Goal: Task Accomplishment & Management: Complete application form

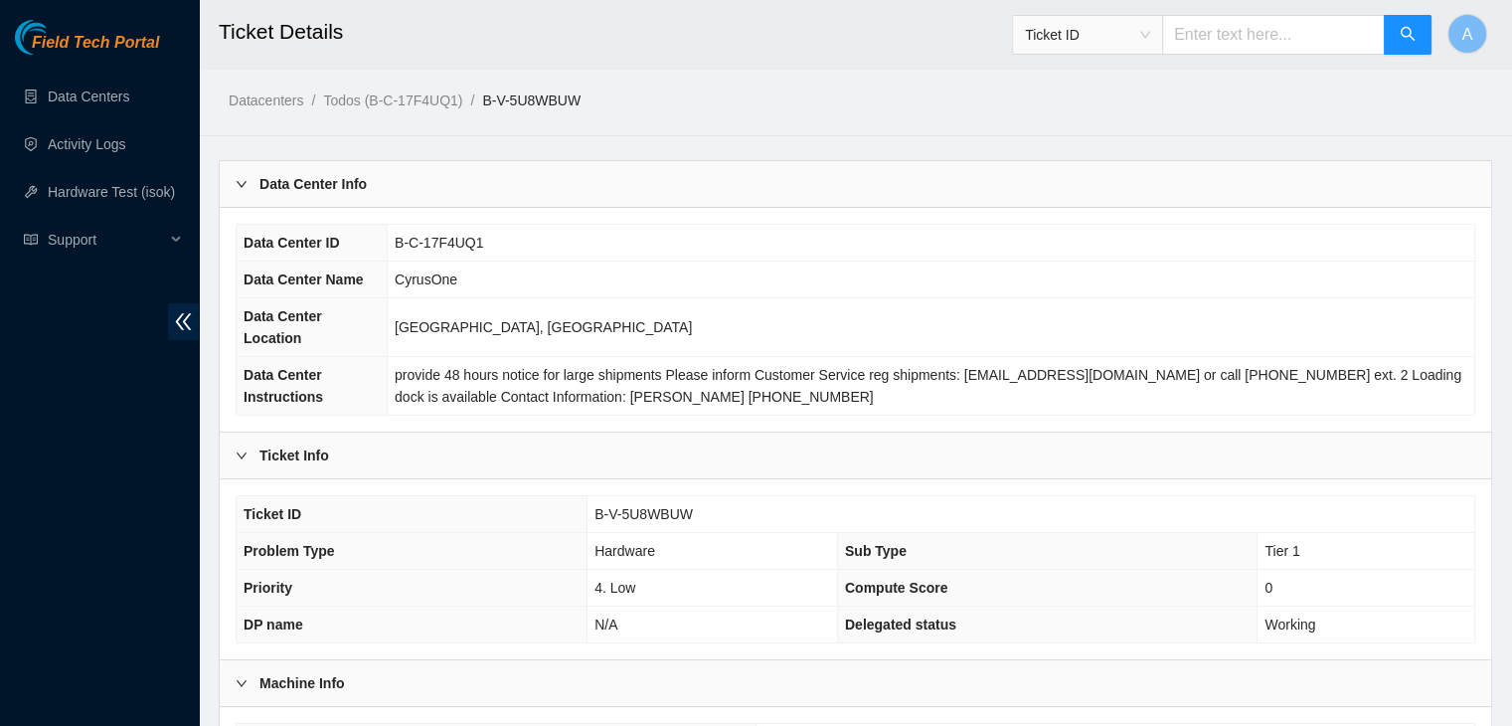
scroll to position [530, 0]
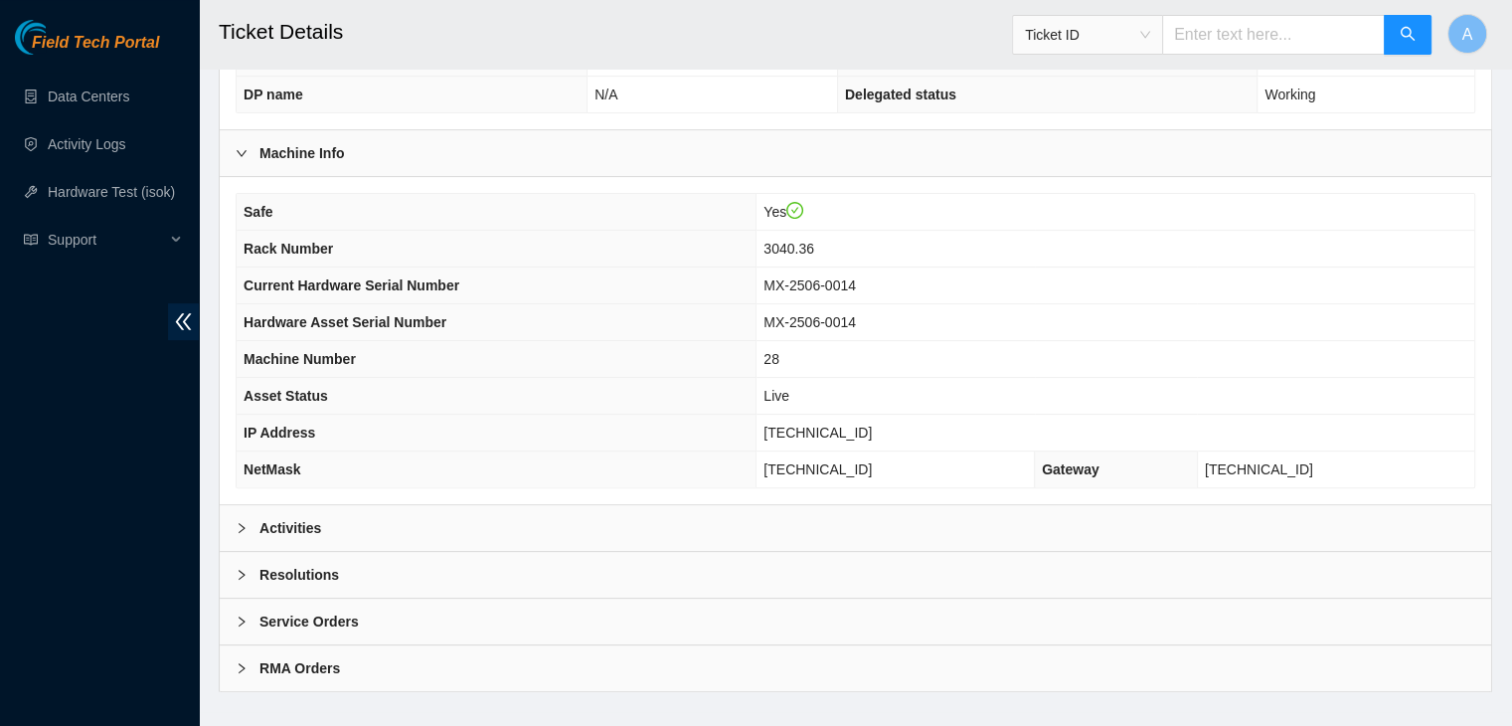
click at [441, 521] on div "Activities" at bounding box center [856, 528] width 1272 height 46
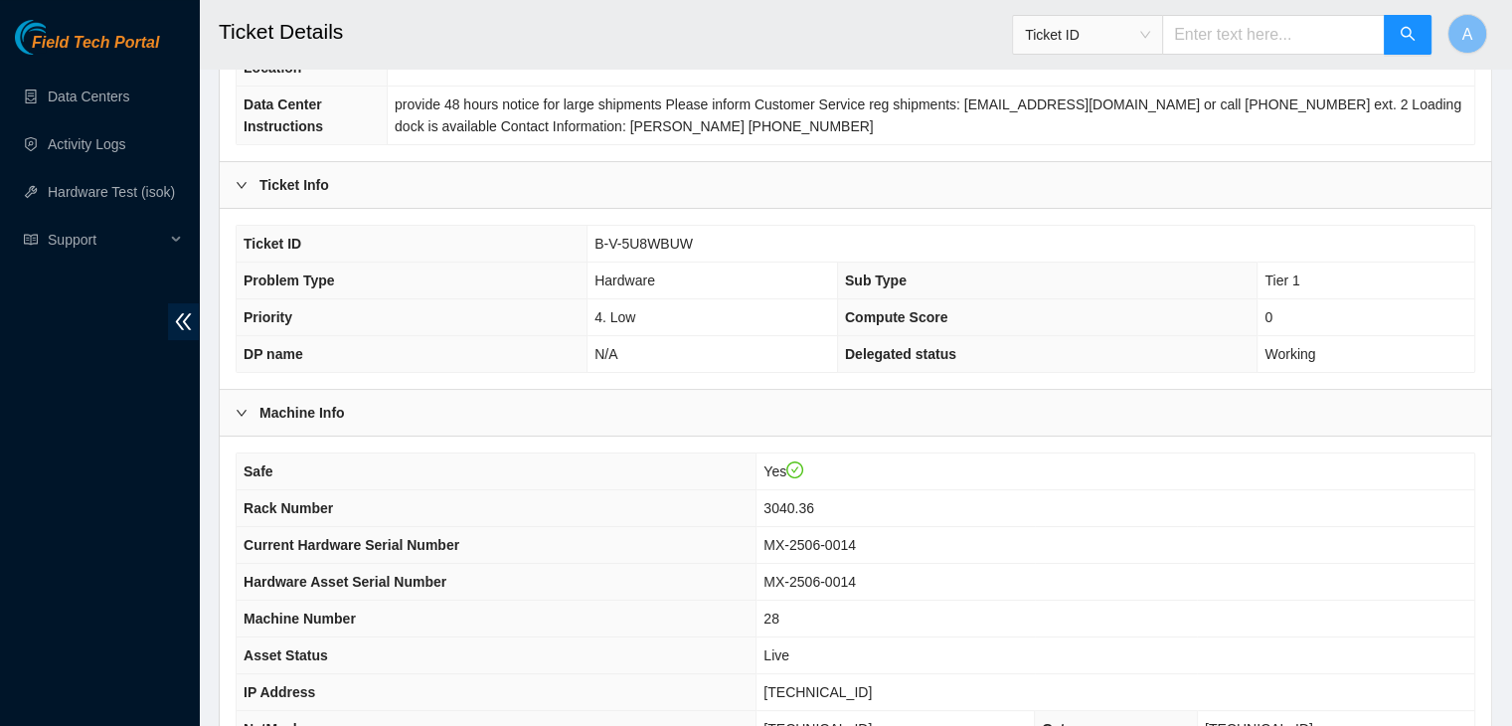
scroll to position [103, 0]
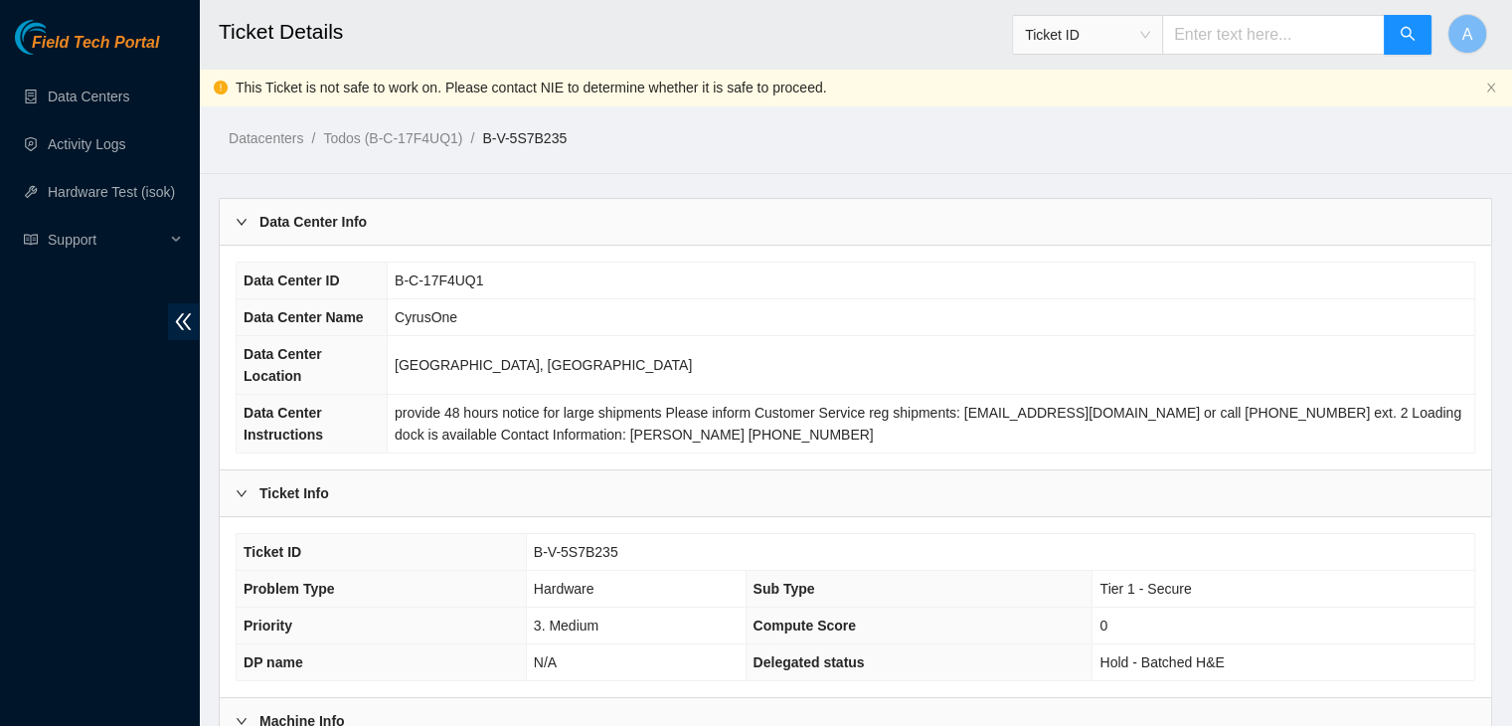
scroll to position [485, 0]
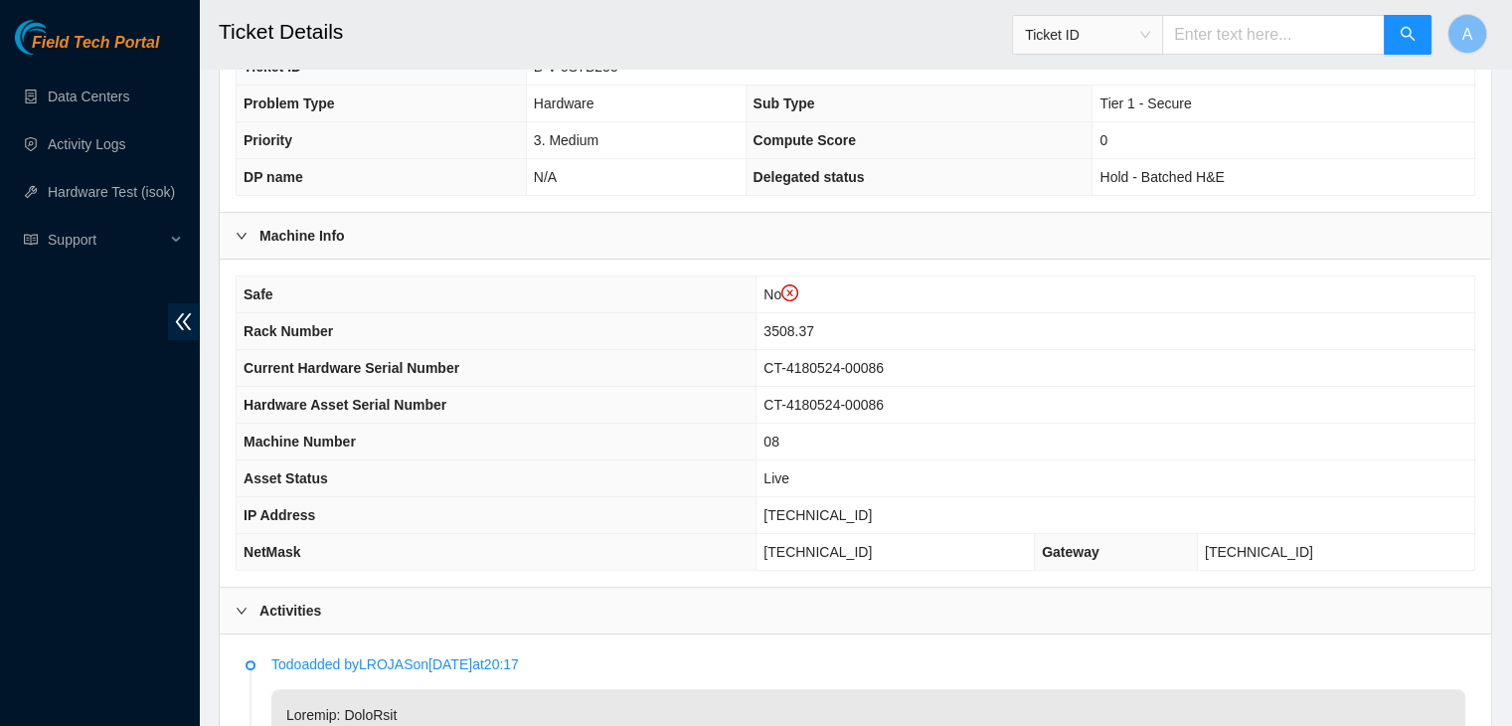
click at [799, 284] on icon "close-circle" at bounding box center [790, 293] width 18 height 18
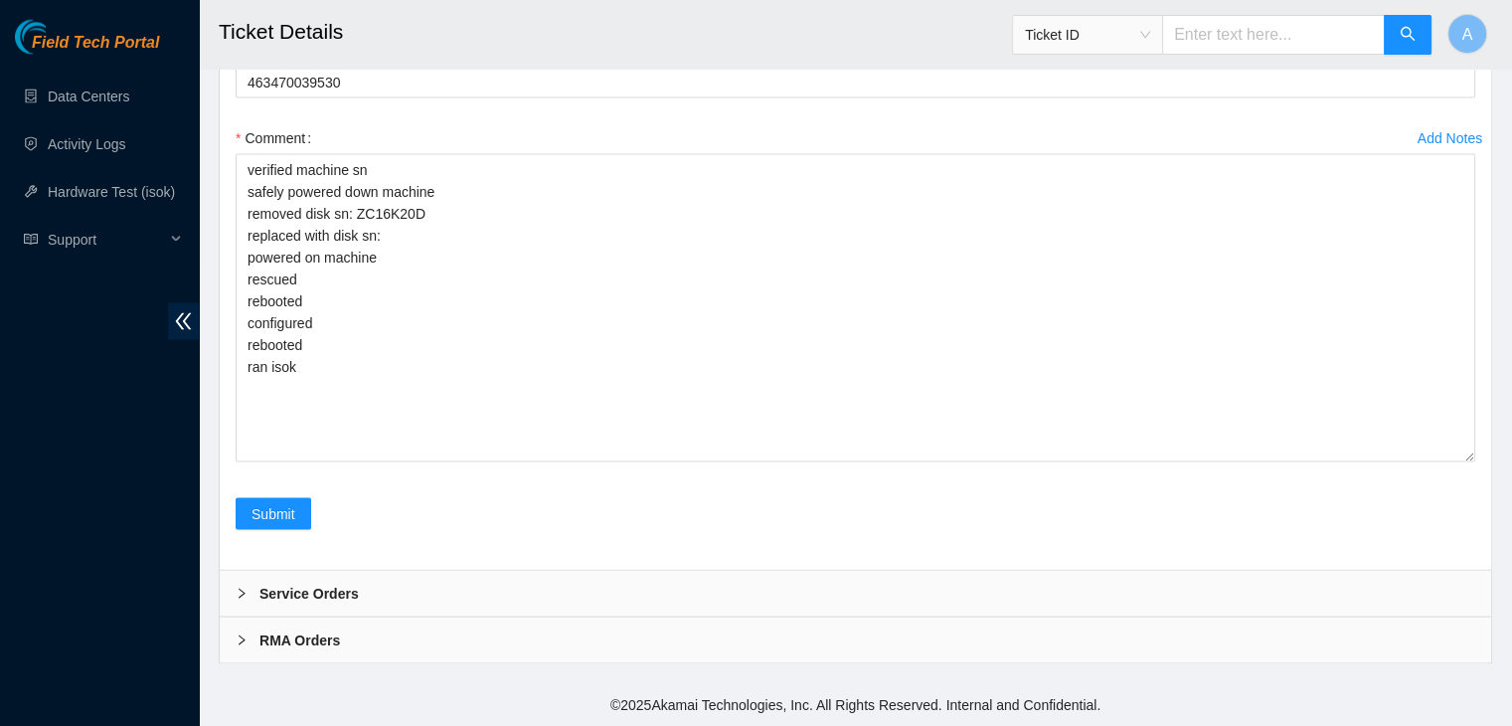
scroll to position [4100, 0]
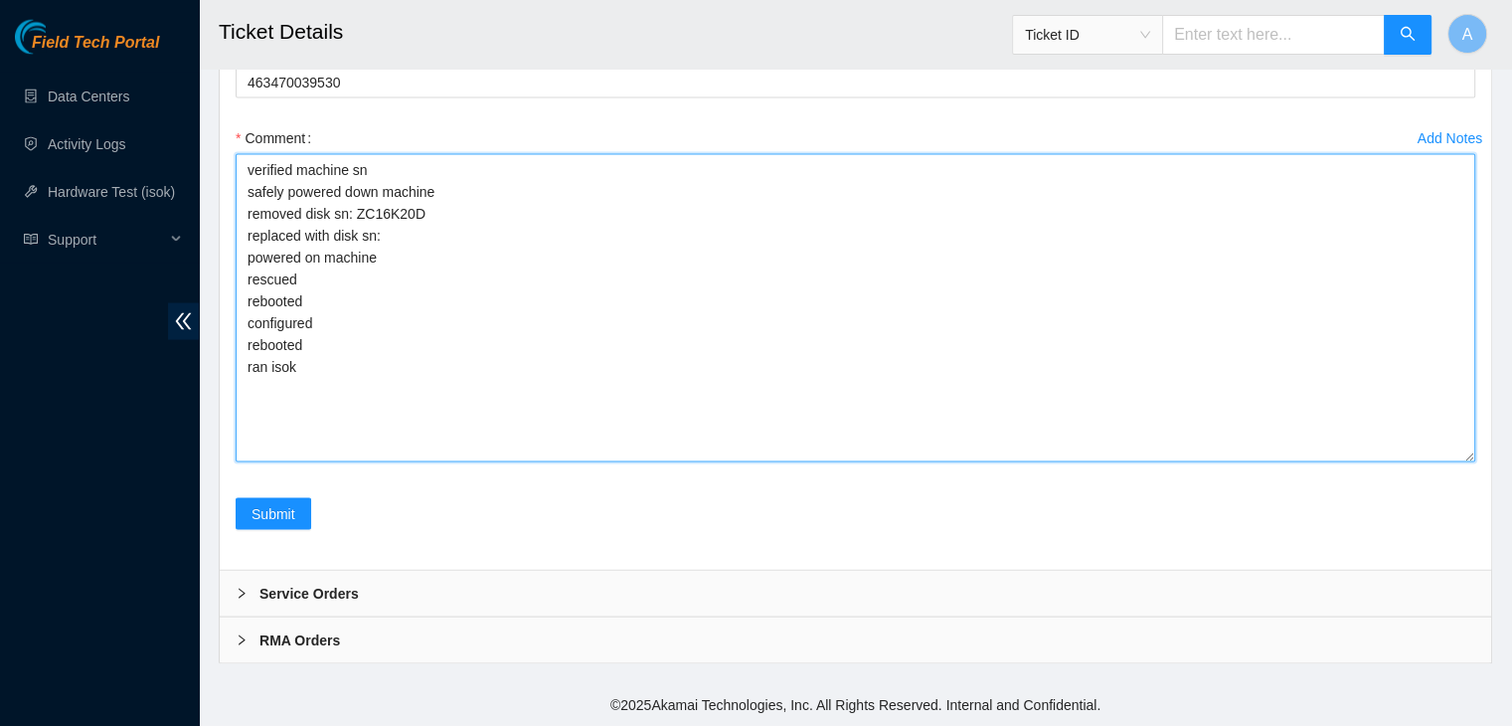
drag, startPoint x: 407, startPoint y: 432, endPoint x: 244, endPoint y: 216, distance: 271.2
click at [244, 216] on textarea "verified machine sn safely powered down machine removed disk sn: ZC16K20D repla…" at bounding box center [856, 308] width 1240 height 308
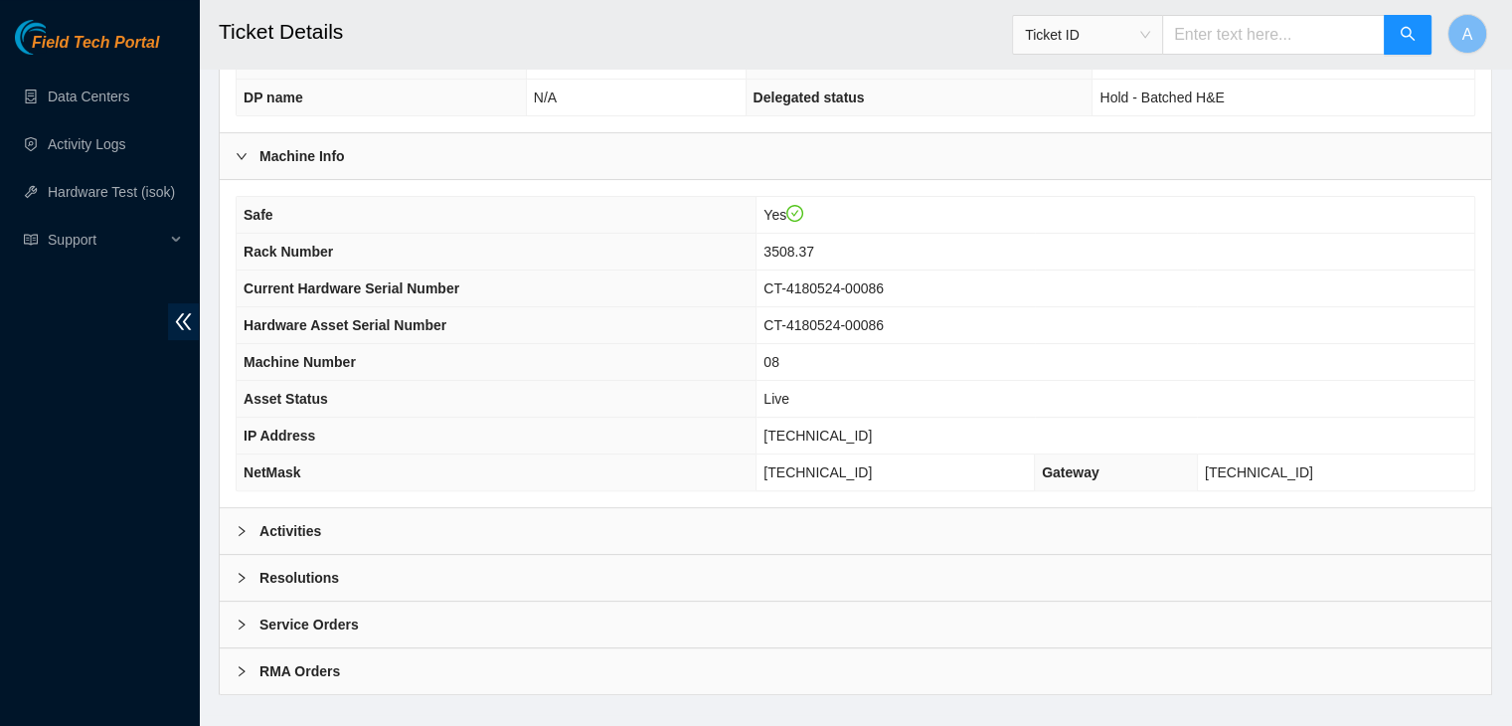
scroll to position [530, 0]
click at [433, 505] on div "Activities" at bounding box center [856, 528] width 1272 height 46
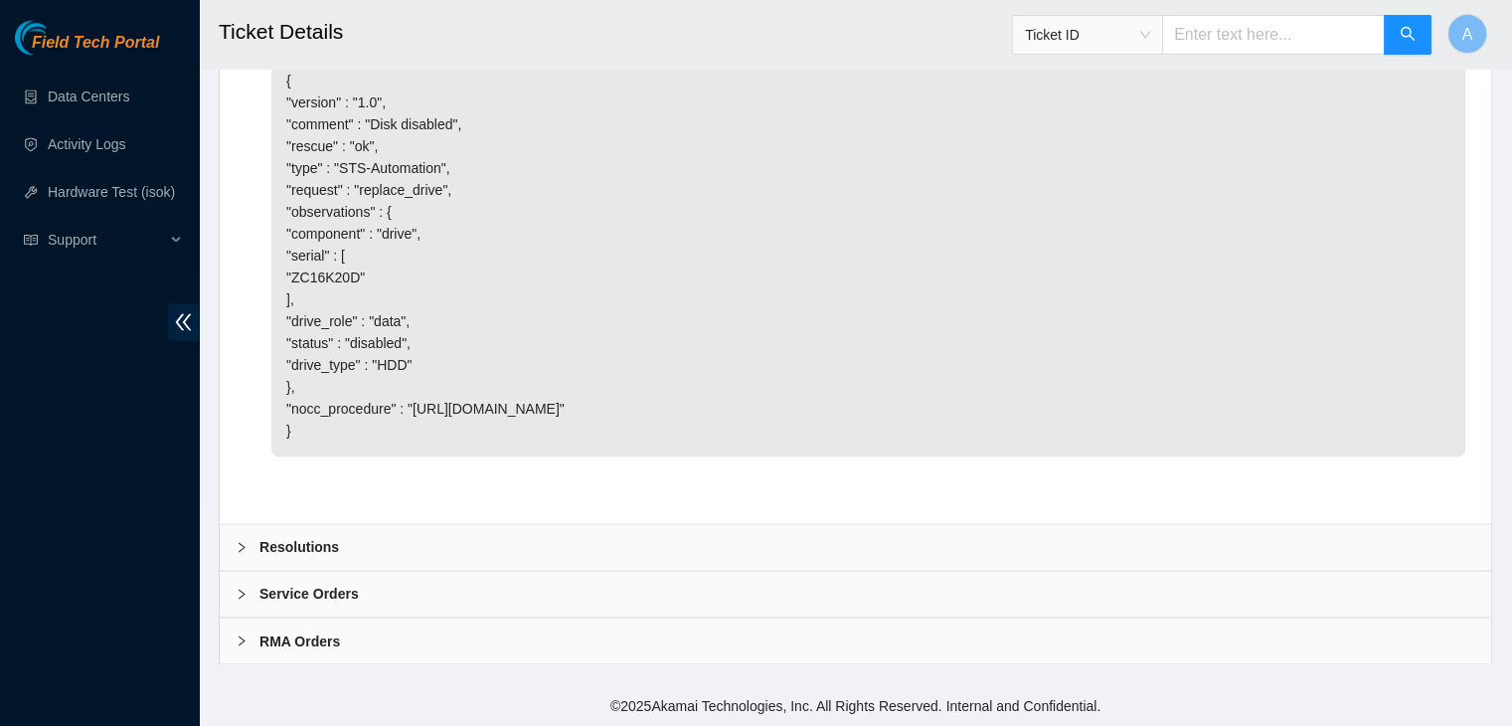
scroll to position [3364, 0]
click at [444, 555] on div "Resolutions" at bounding box center [856, 547] width 1272 height 46
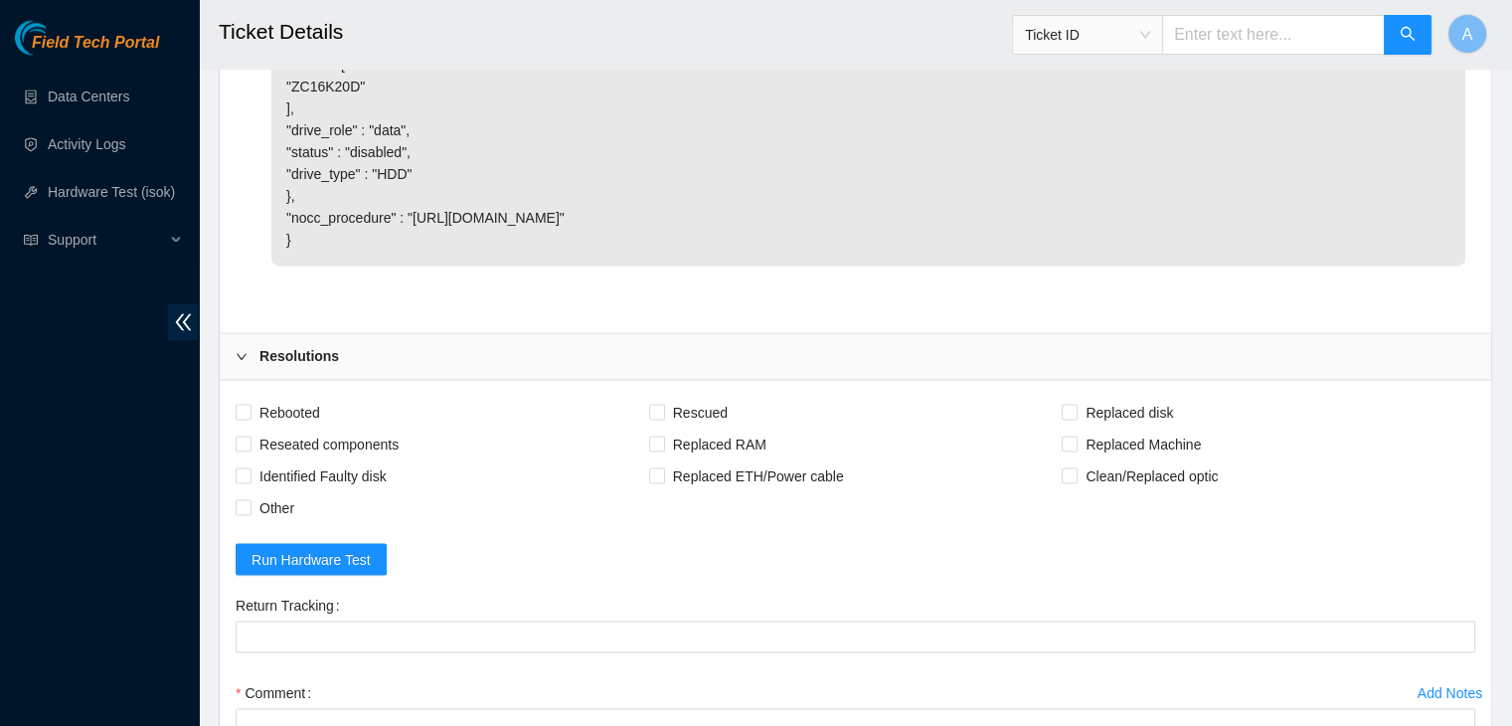
scroll to position [3875, 0]
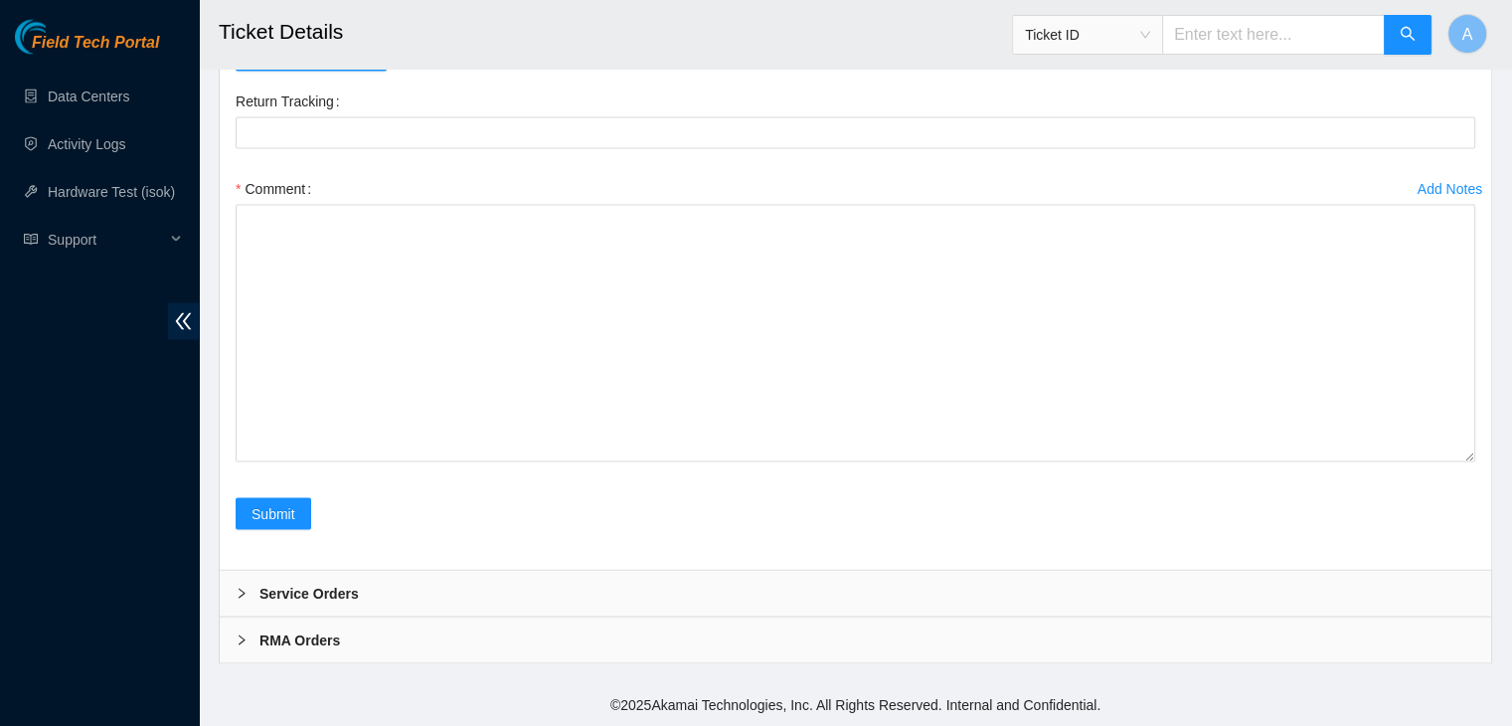
drag, startPoint x: 1470, startPoint y: 458, endPoint x: 1420, endPoint y: 761, distance: 306.4
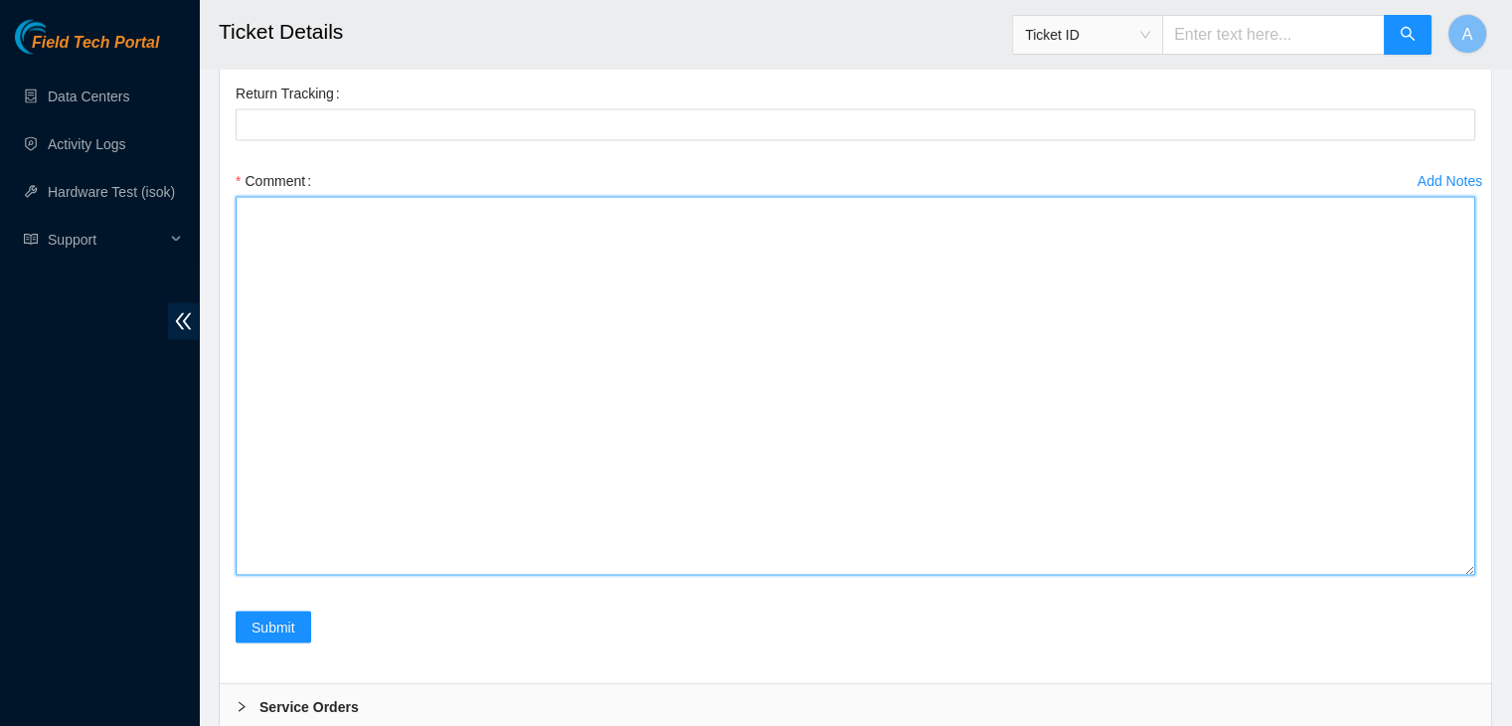
click at [1344, 576] on textarea "Comment" at bounding box center [856, 386] width 1240 height 379
paste textarea "verified machine sn safely powered down machine removed disk sn: ZC16K20D repla…"
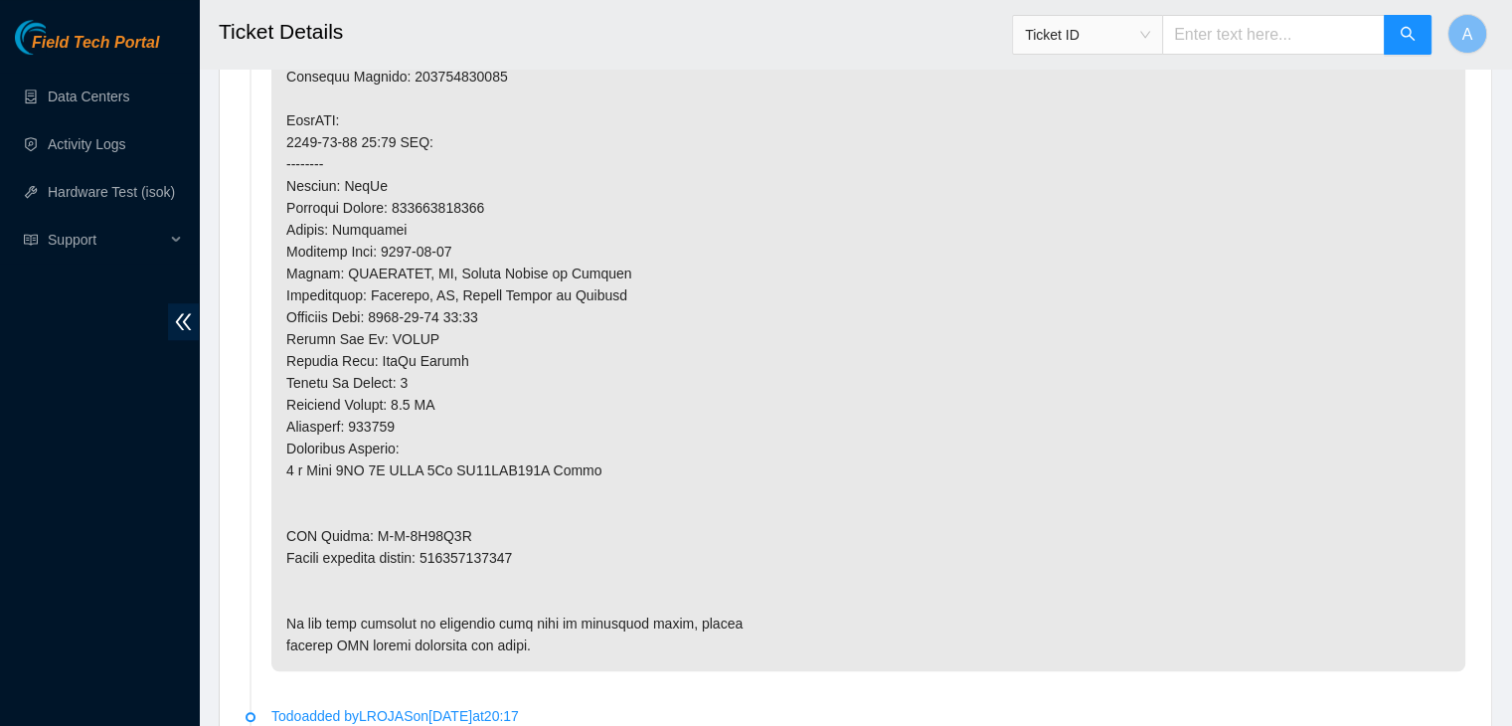
scroll to position [1399, 0]
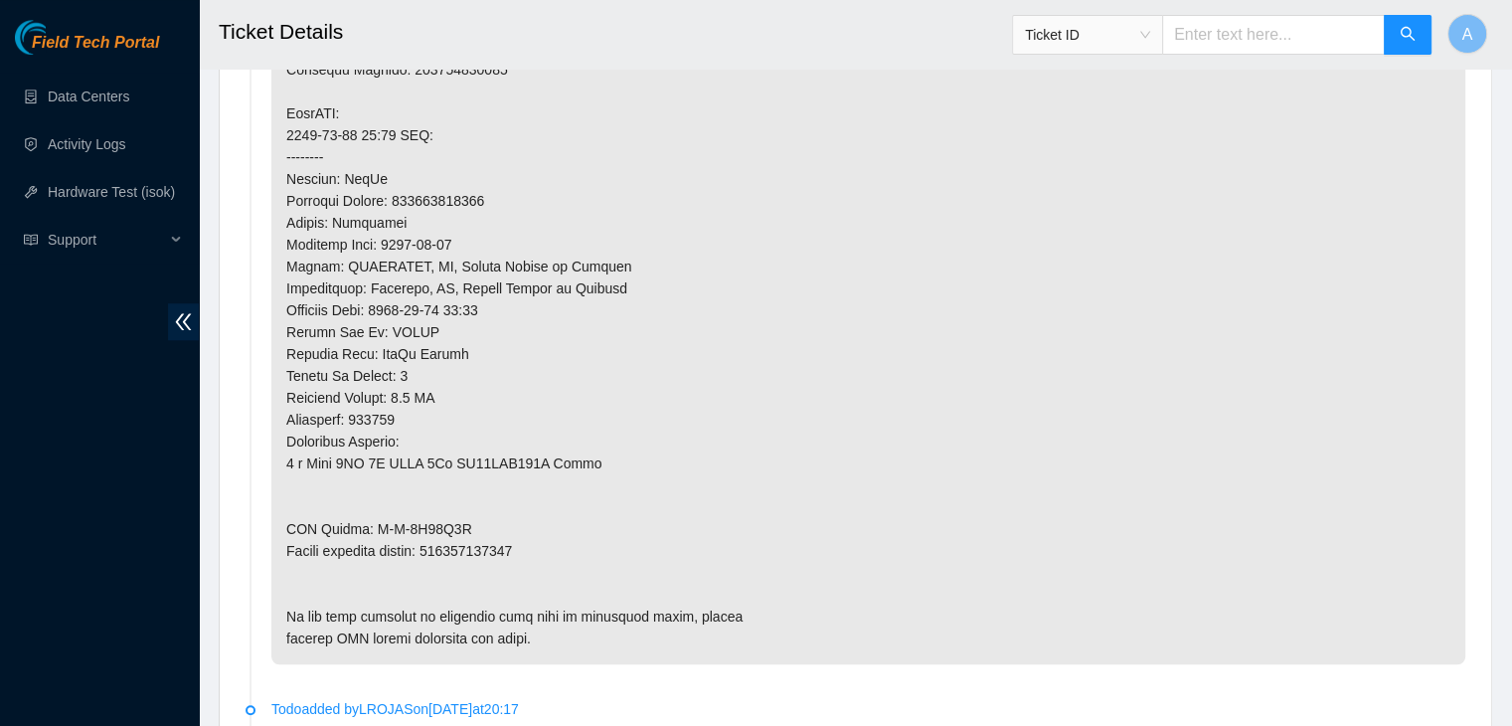
type textarea "verified machine sn safely powered down machine removed disk sn: ZC16K20D repla…"
click at [481, 531] on p at bounding box center [868, 201] width 1194 height 927
copy p "463470039530"
click at [481, 531] on p at bounding box center [868, 201] width 1194 height 927
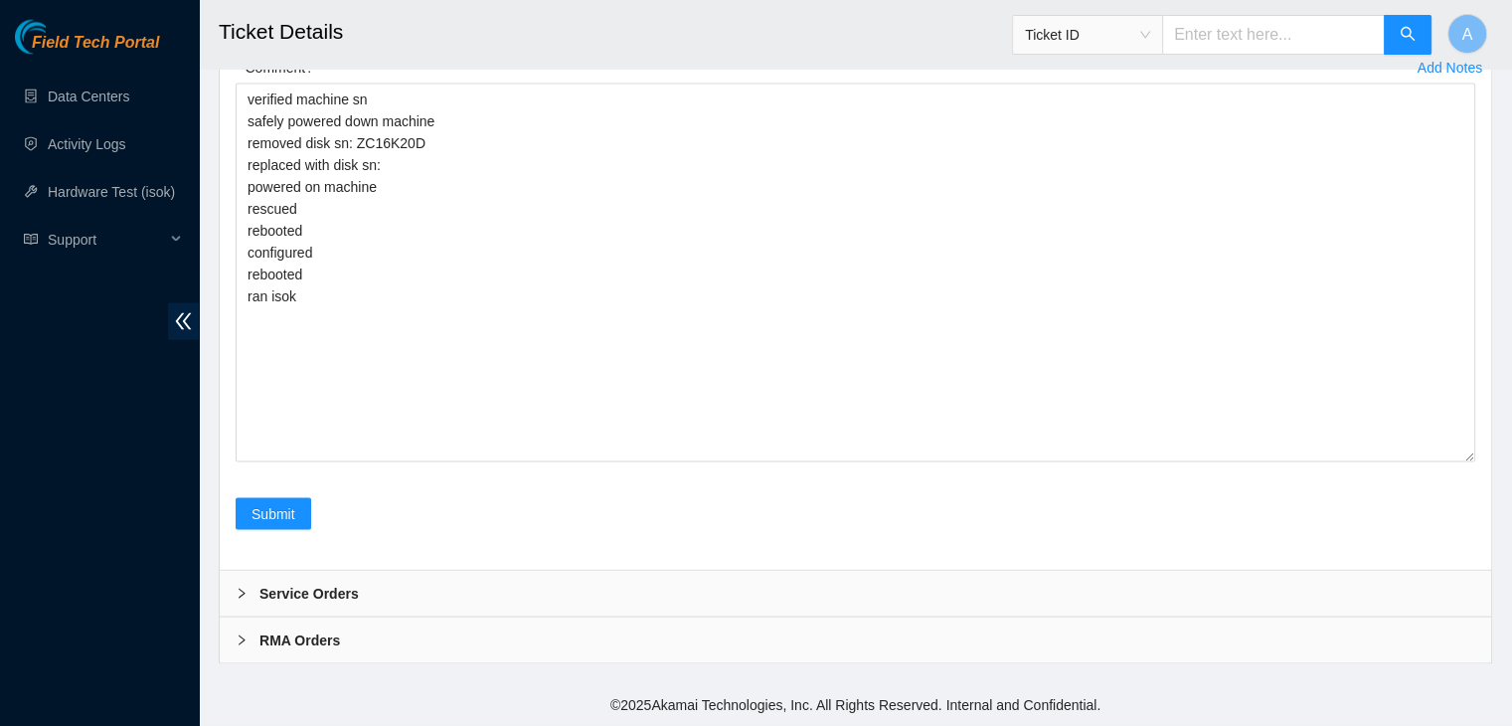
scroll to position [3973, 0]
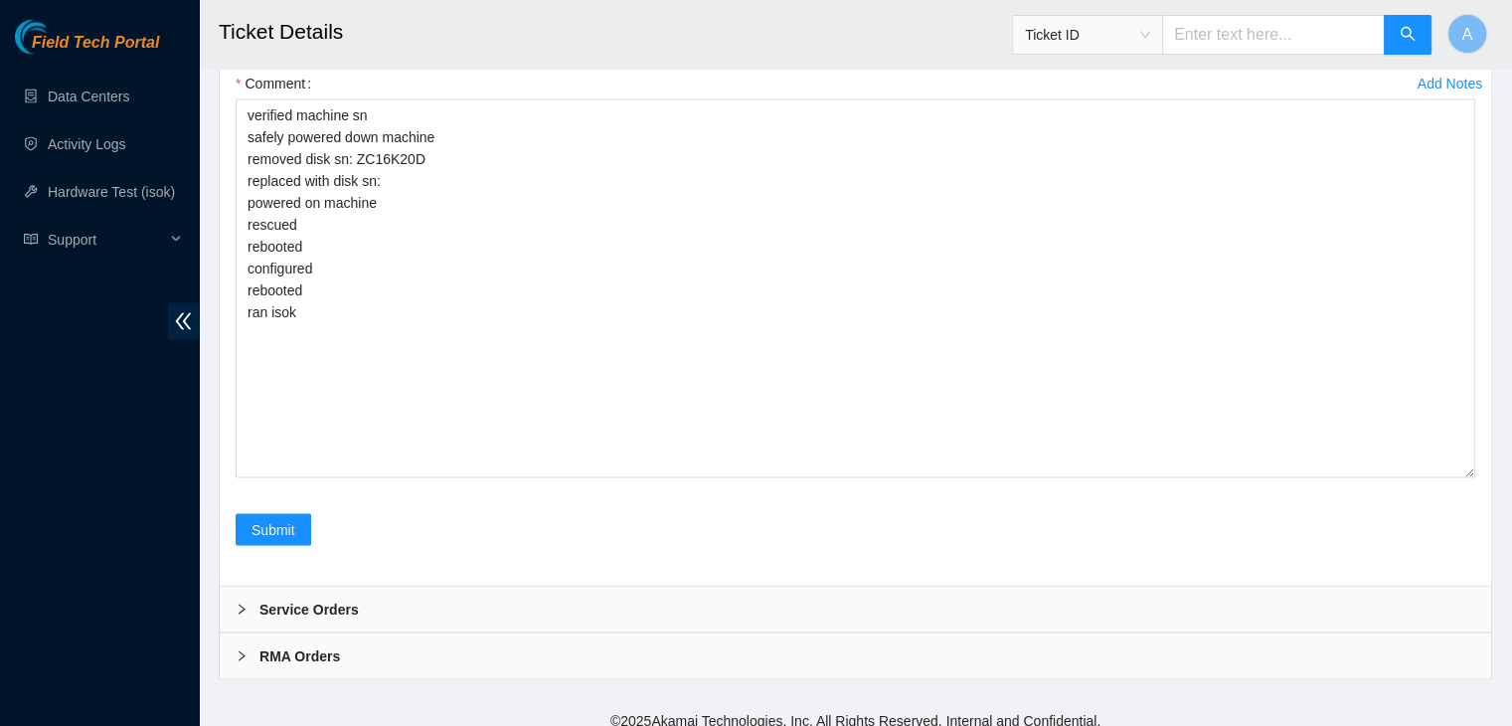
click at [501, 44] on Tracking "Return Tracking" at bounding box center [856, 28] width 1240 height 32
paste Tracking "463470039530"
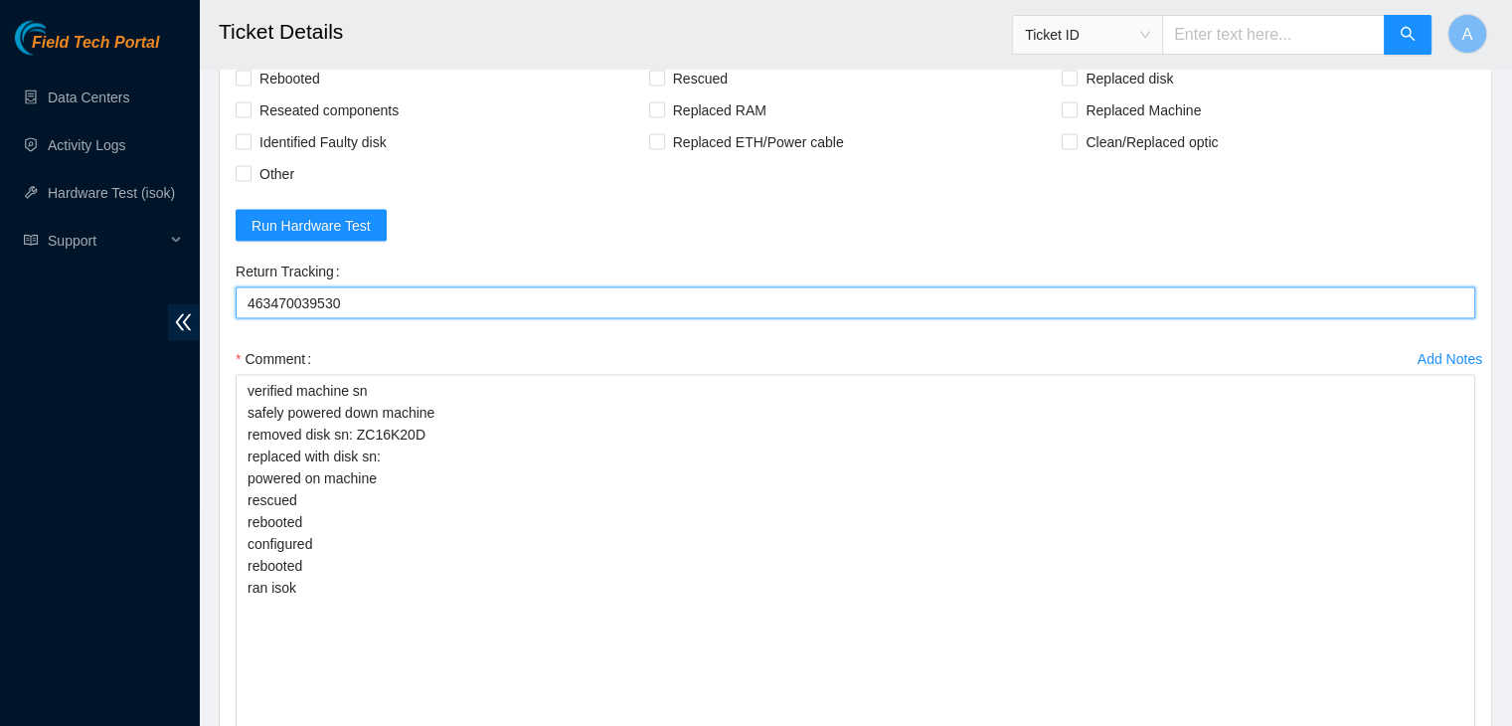
scroll to position [3686, 0]
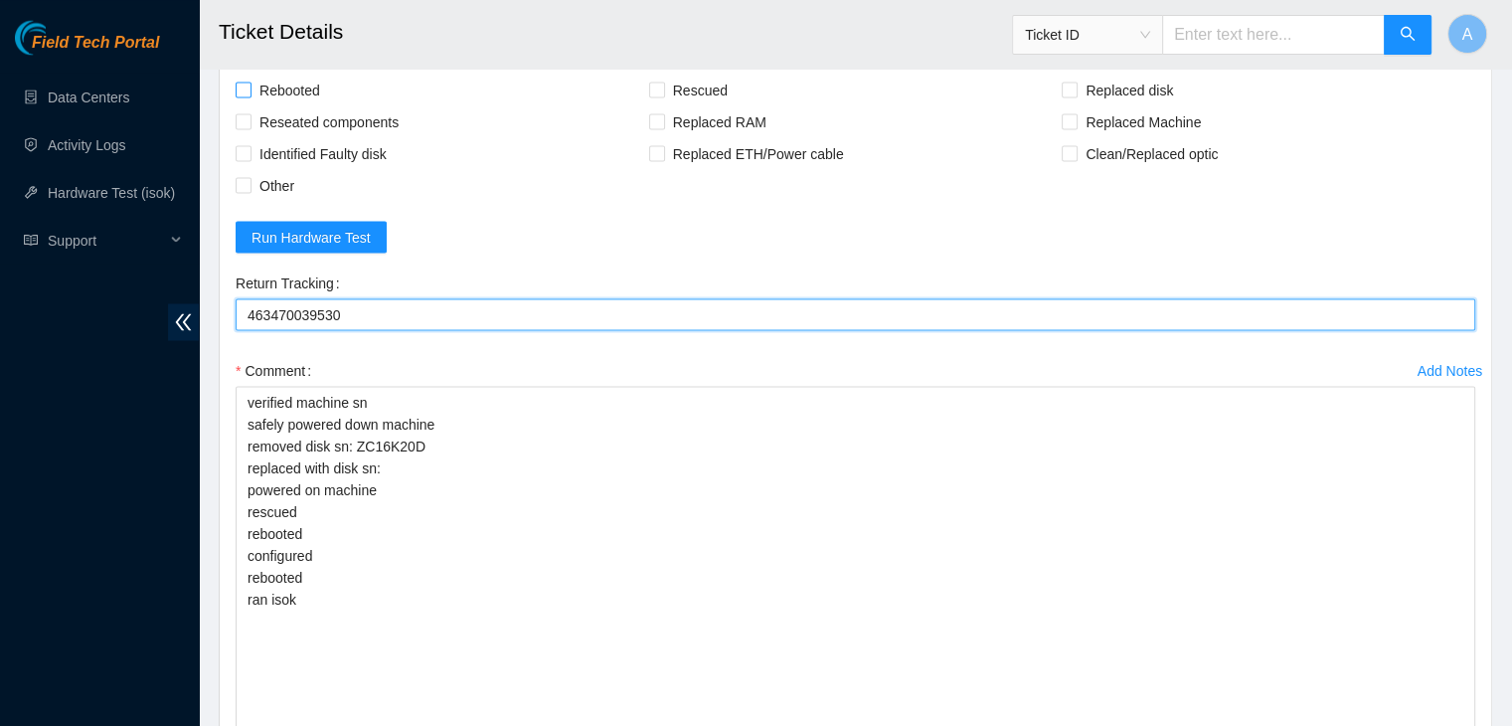
type Tracking "463470039530"
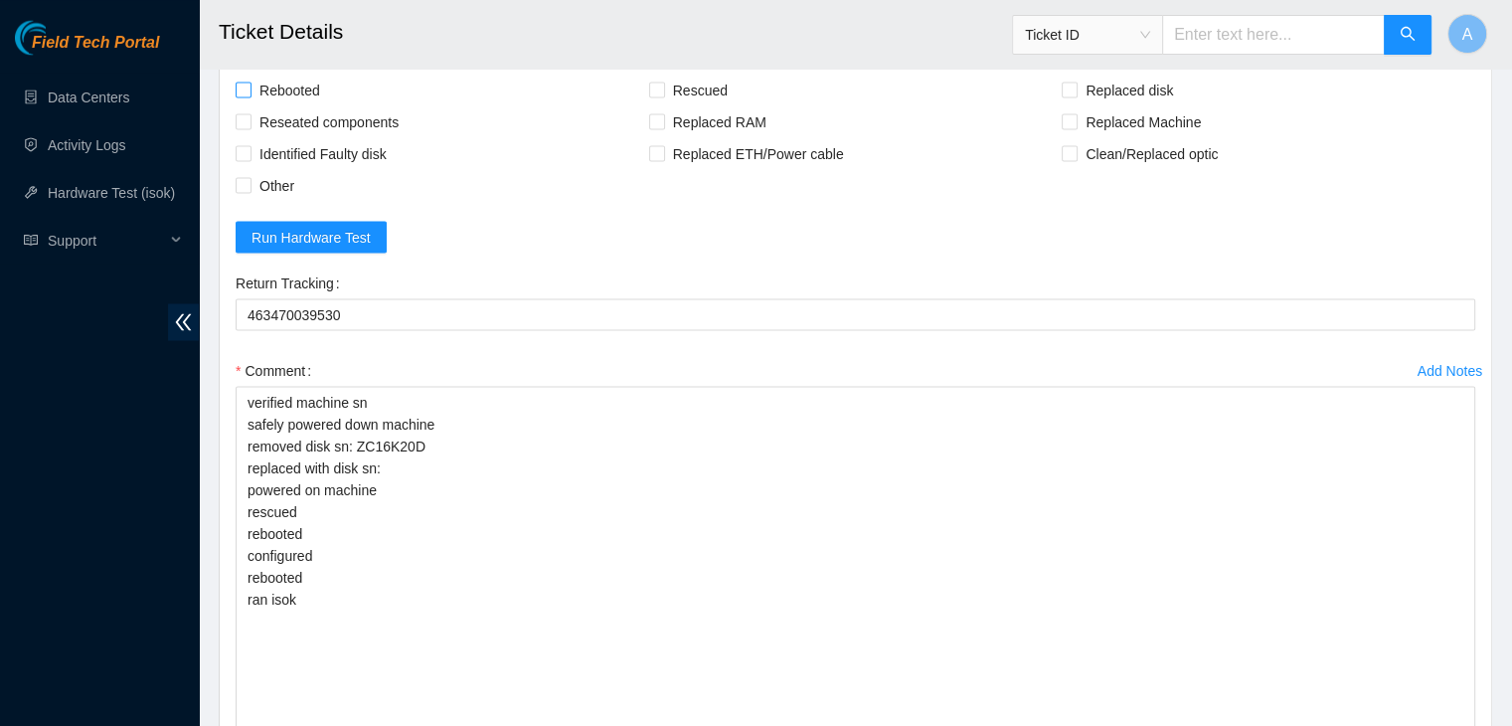
click at [318, 105] on span "Rebooted" at bounding box center [290, 90] width 77 height 32
click at [250, 95] on input "Rebooted" at bounding box center [243, 89] width 14 height 14
checkbox input "true"
click at [332, 137] on span "Reseated components" at bounding box center [329, 121] width 155 height 32
click at [250, 127] on input "Reseated components" at bounding box center [243, 120] width 14 height 14
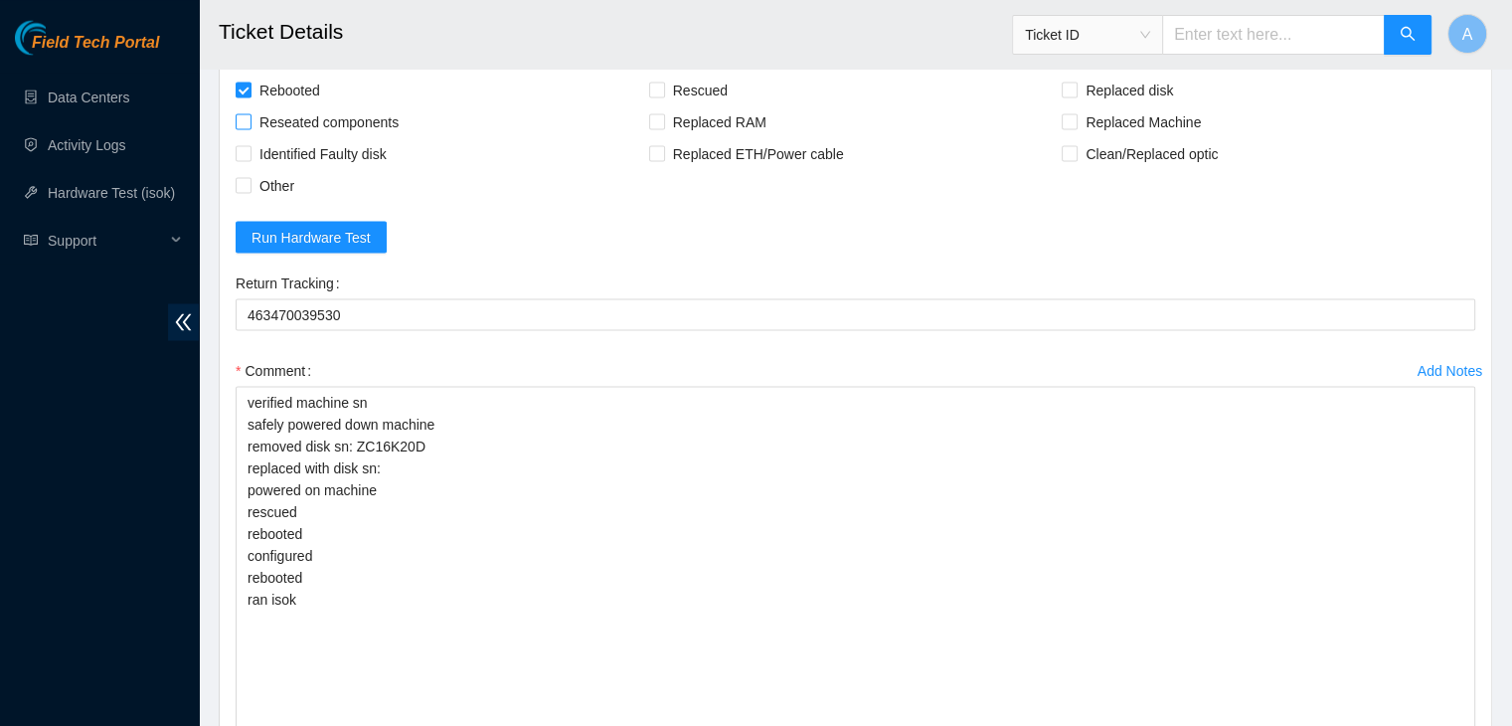
checkbox input "true"
click at [707, 105] on span "Rescued" at bounding box center [700, 90] width 71 height 32
click at [663, 95] on input "Rescued" at bounding box center [656, 89] width 14 height 14
checkbox input "true"
click at [1078, 105] on span "Replaced disk" at bounding box center [1129, 90] width 103 height 32
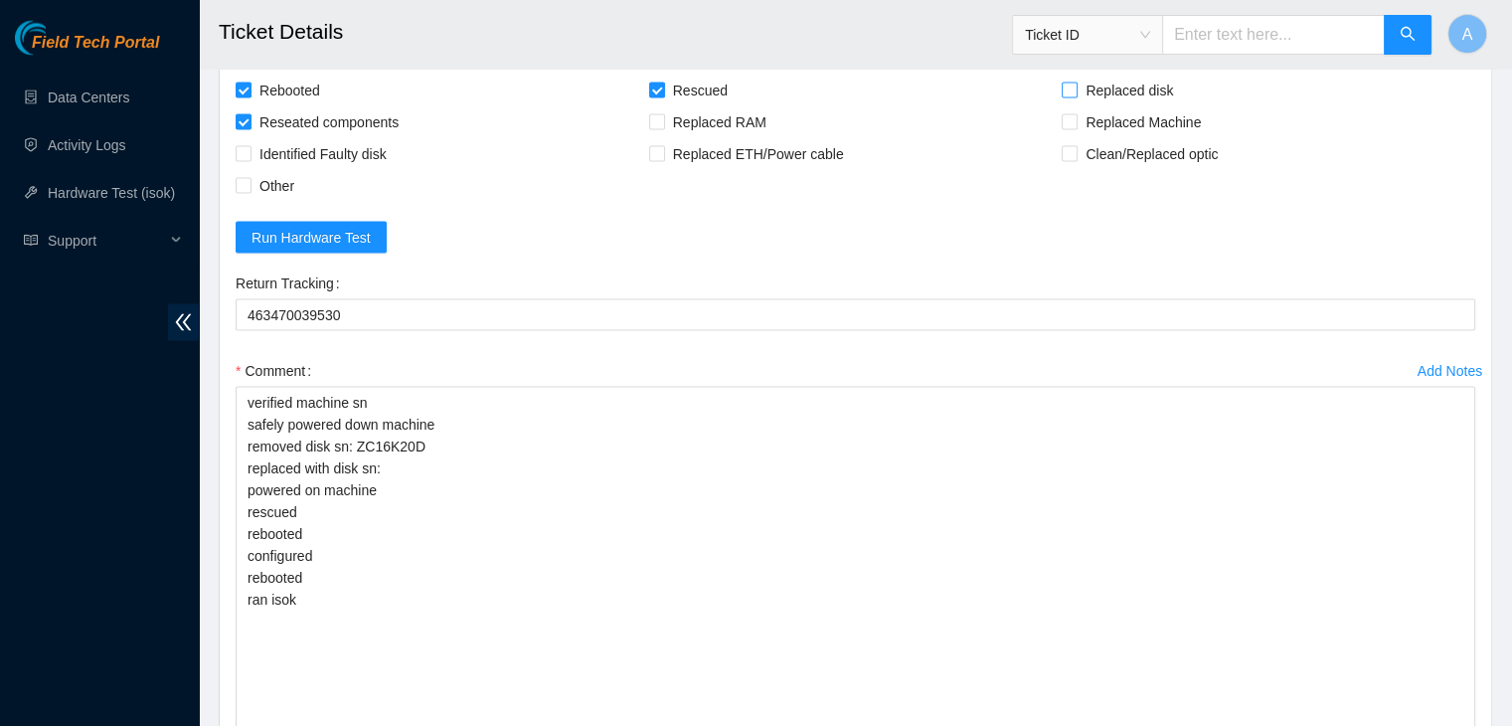
click at [1076, 95] on input "Replaced disk" at bounding box center [1069, 89] width 14 height 14
checkbox input "true"
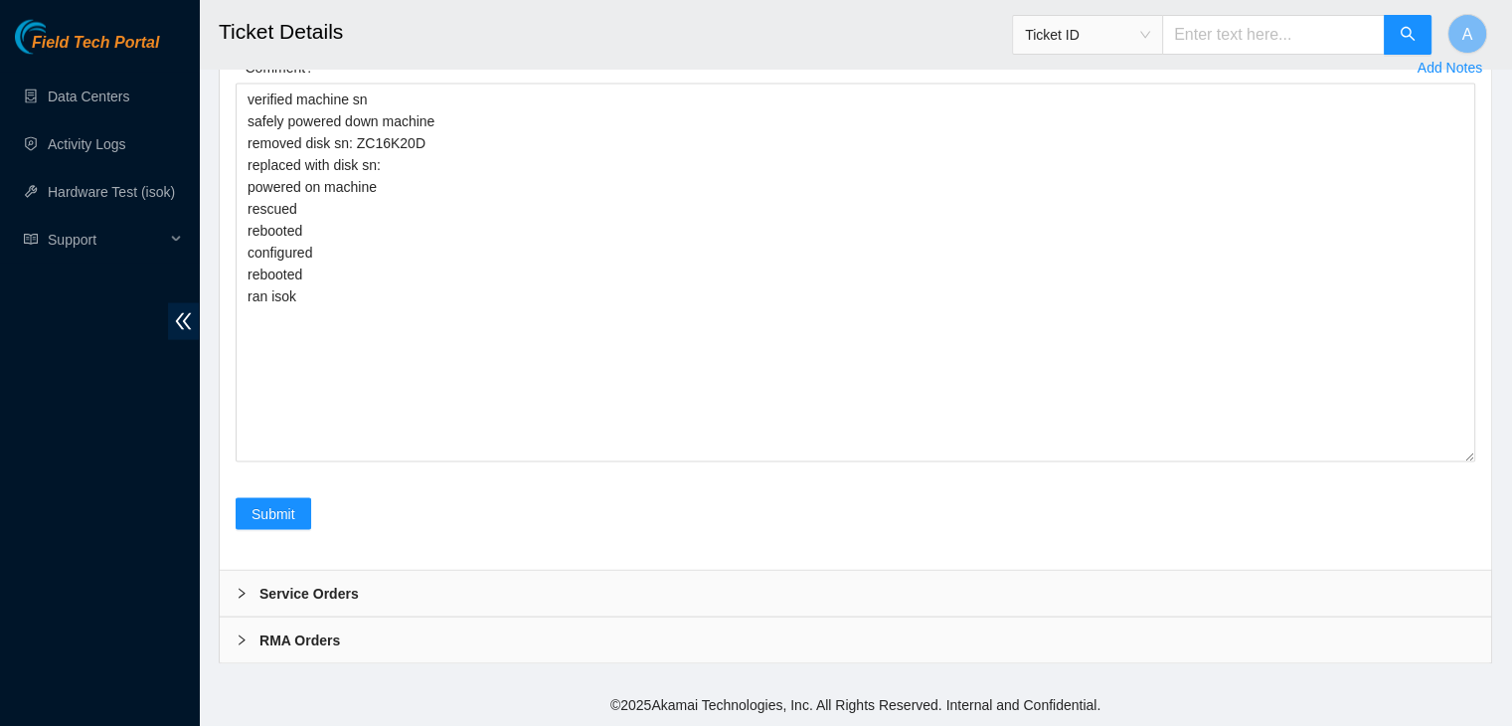
scroll to position [4179, 0]
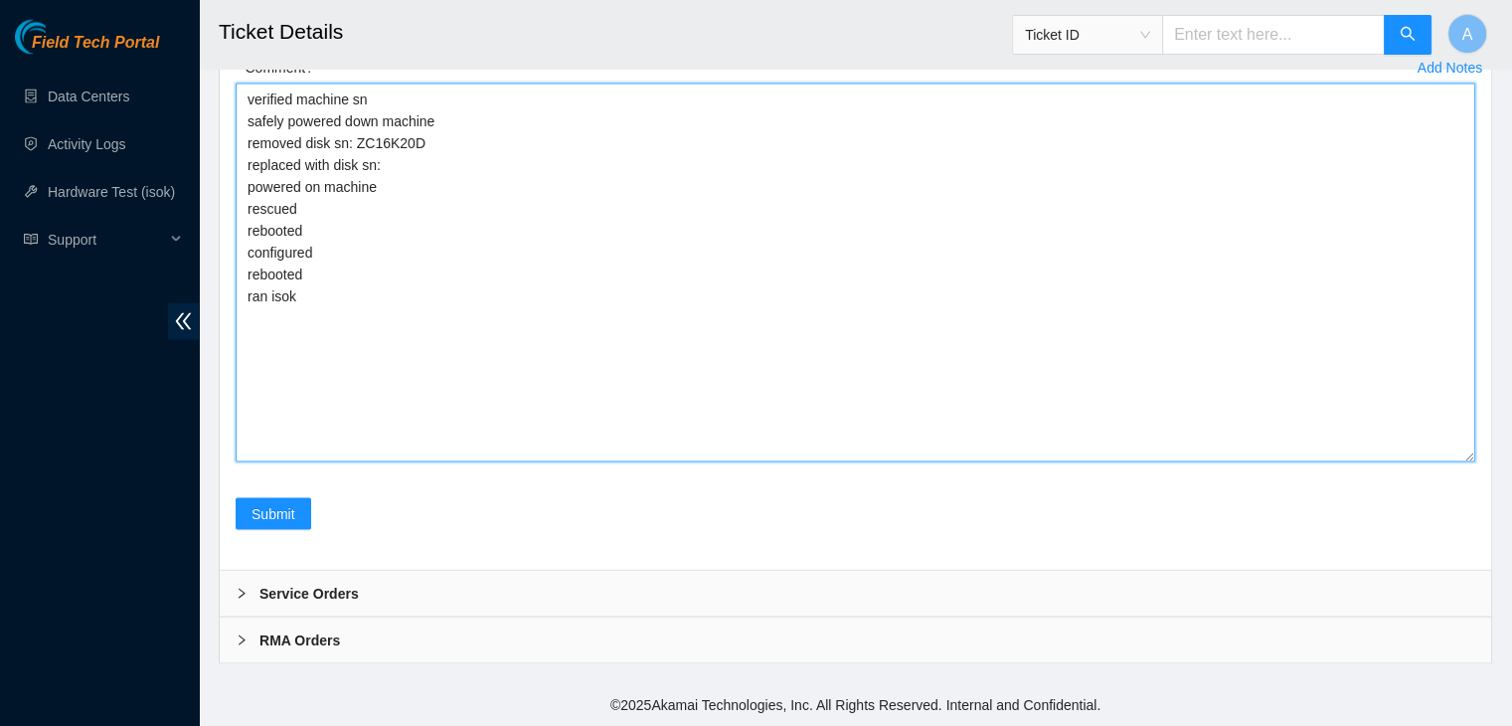
click at [521, 178] on textarea "verified machine sn safely powered down machine removed disk sn: ZC16K20D repla…" at bounding box center [856, 273] width 1240 height 379
click at [536, 159] on textarea "verified machine sn safely powered down machine removed disk sn: ZC16K20D repla…" at bounding box center [856, 273] width 1240 height 379
paste textarea "Y9QUK7LAFJKA"
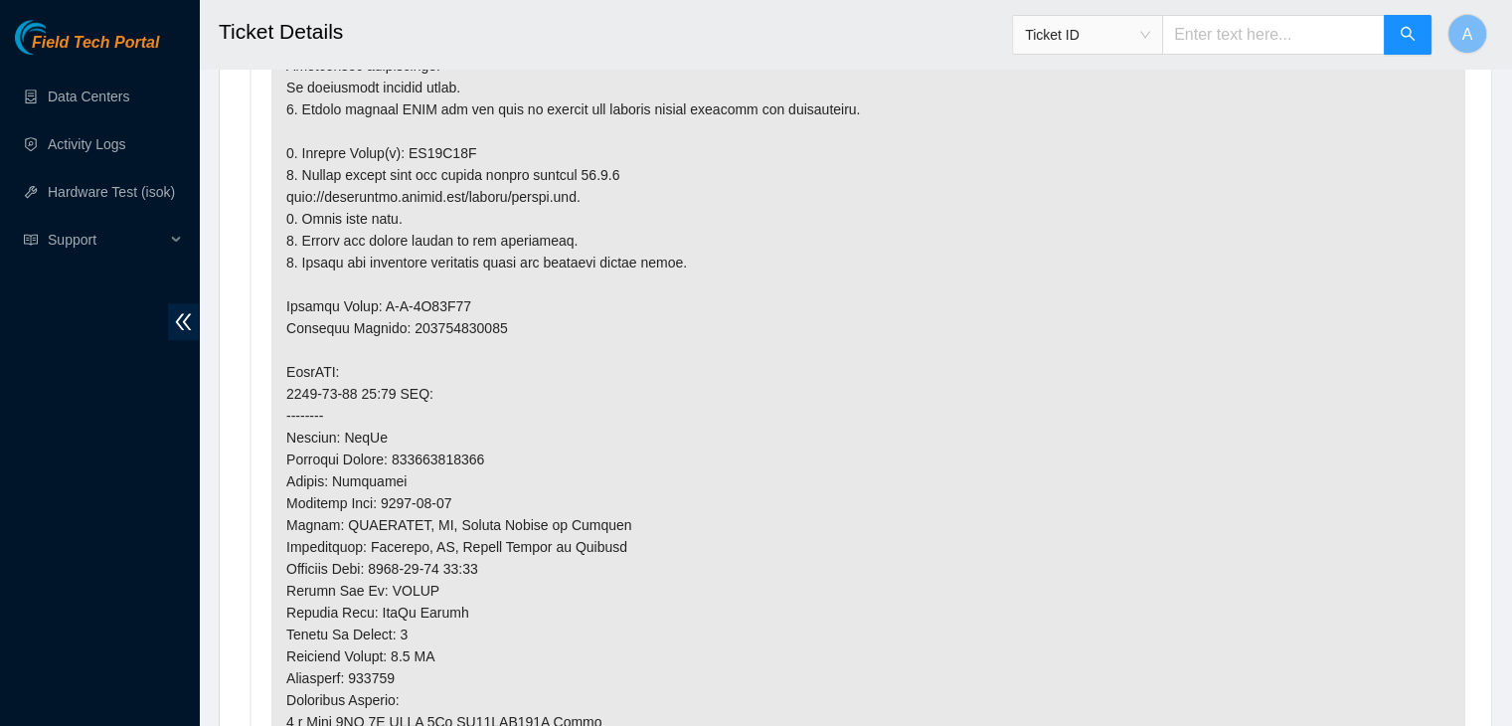
scroll to position [1139, 0]
type textarea "verified machine sn safely powered down machine removed disk sn: ZC16K20D repla…"
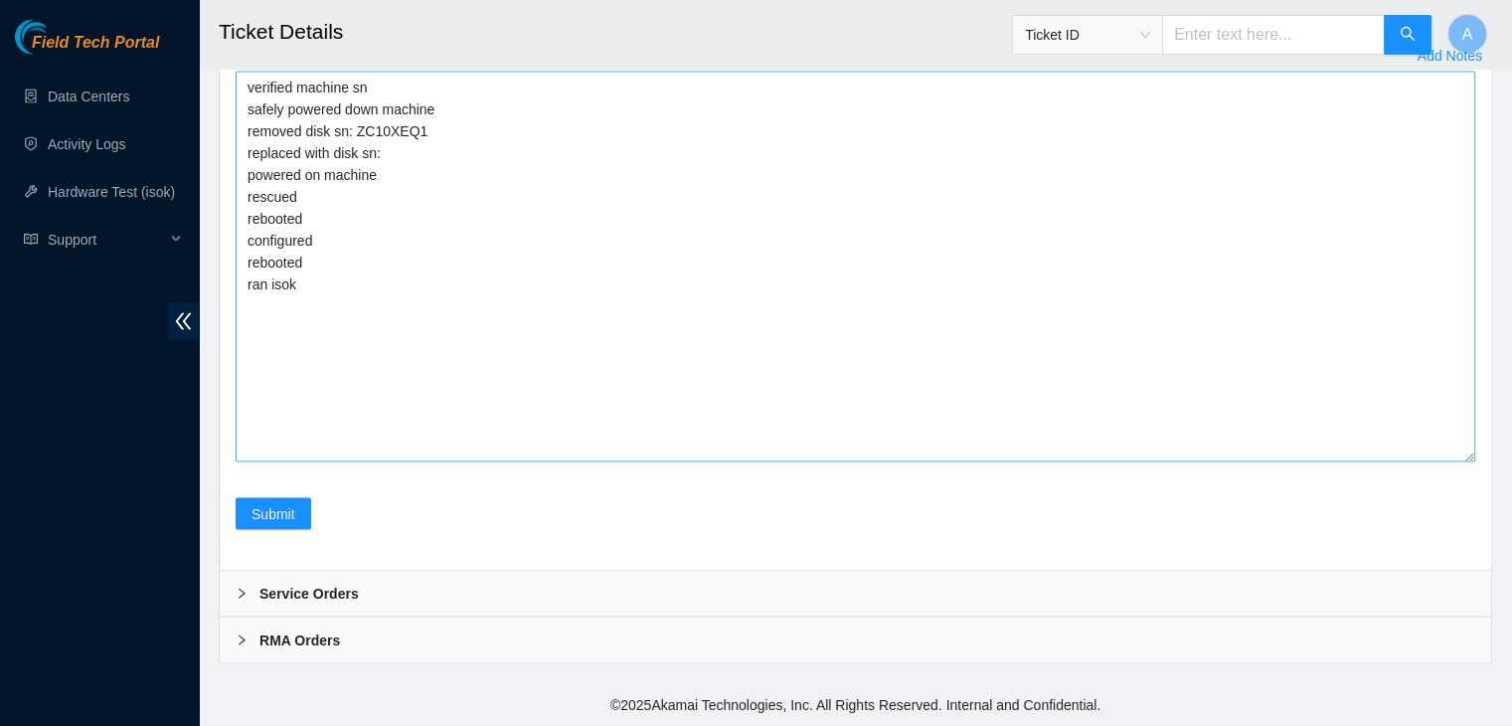
scroll to position [4156, 0]
drag, startPoint x: 327, startPoint y: 358, endPoint x: 241, endPoint y: 159, distance: 216.8
click at [241, 159] on textarea "verified machine sn safely powered down machine removed disk sn: ZC10XEQ1 repla…" at bounding box center [856, 267] width 1240 height 391
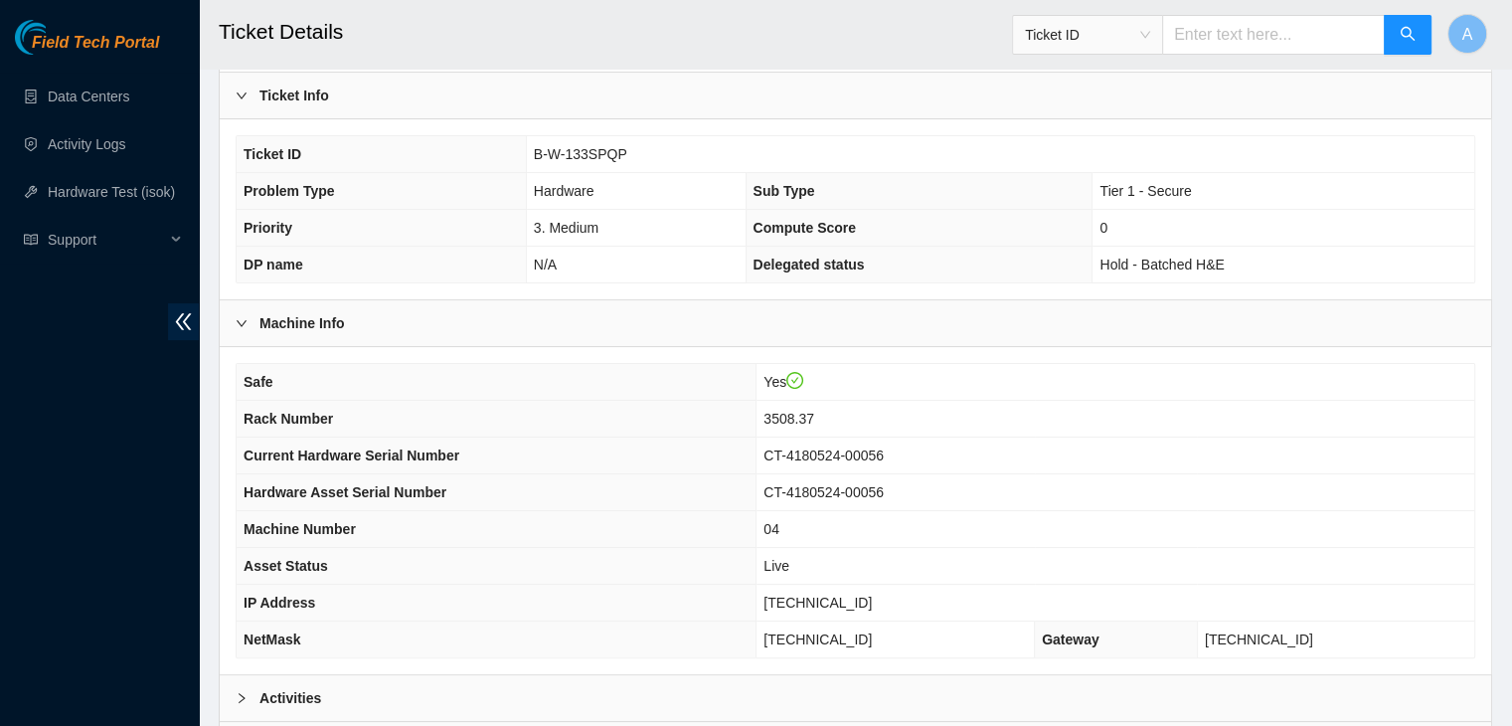
scroll to position [530, 0]
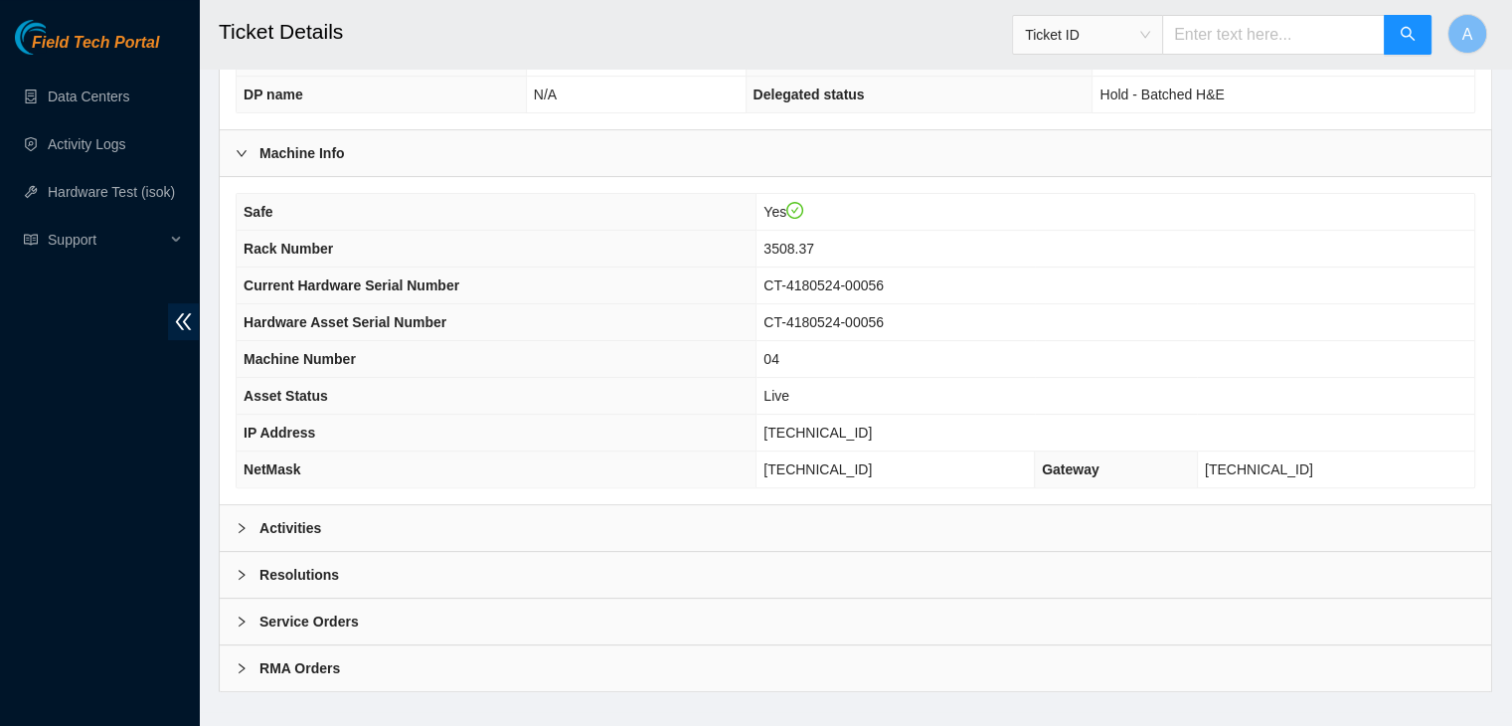
click at [573, 505] on div "Activities" at bounding box center [856, 528] width 1272 height 46
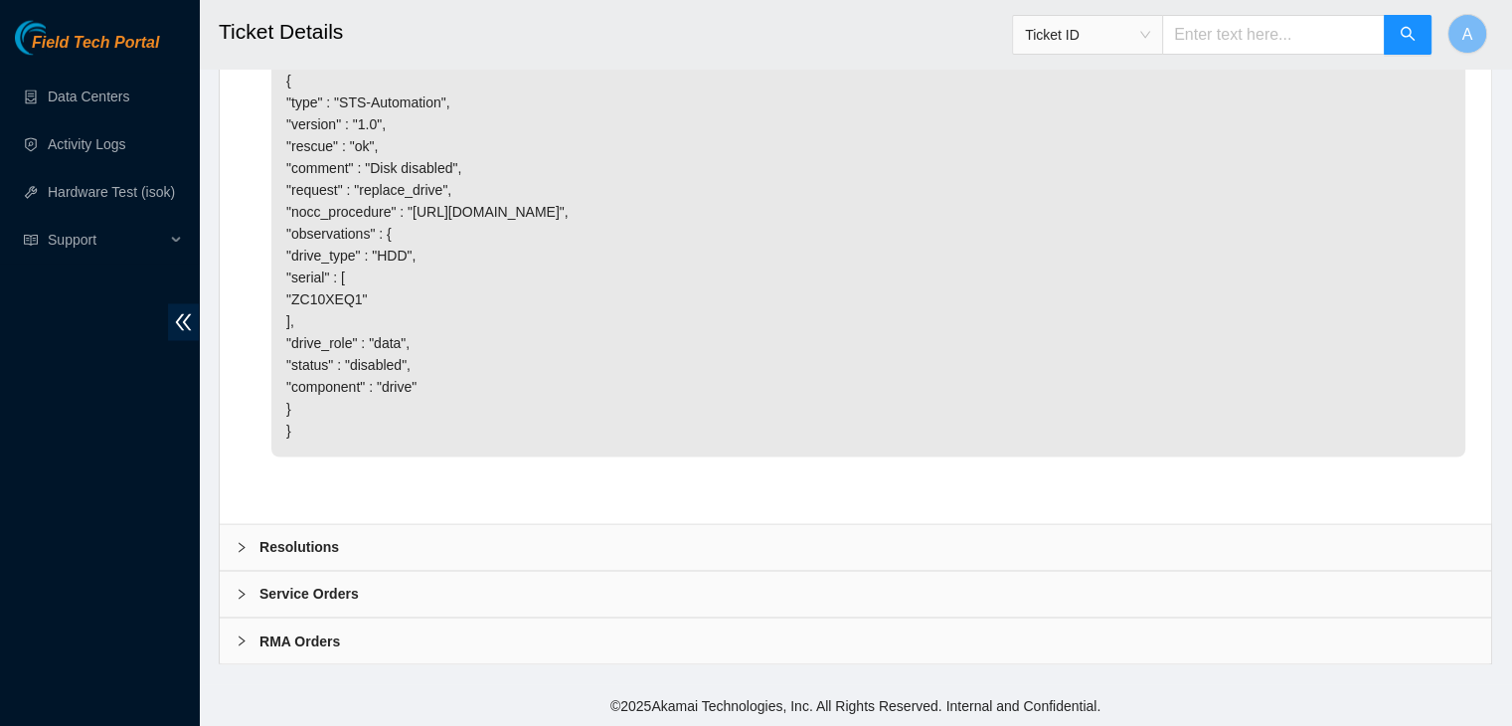
scroll to position [3364, 0]
click at [563, 552] on div "Resolutions" at bounding box center [856, 547] width 1272 height 46
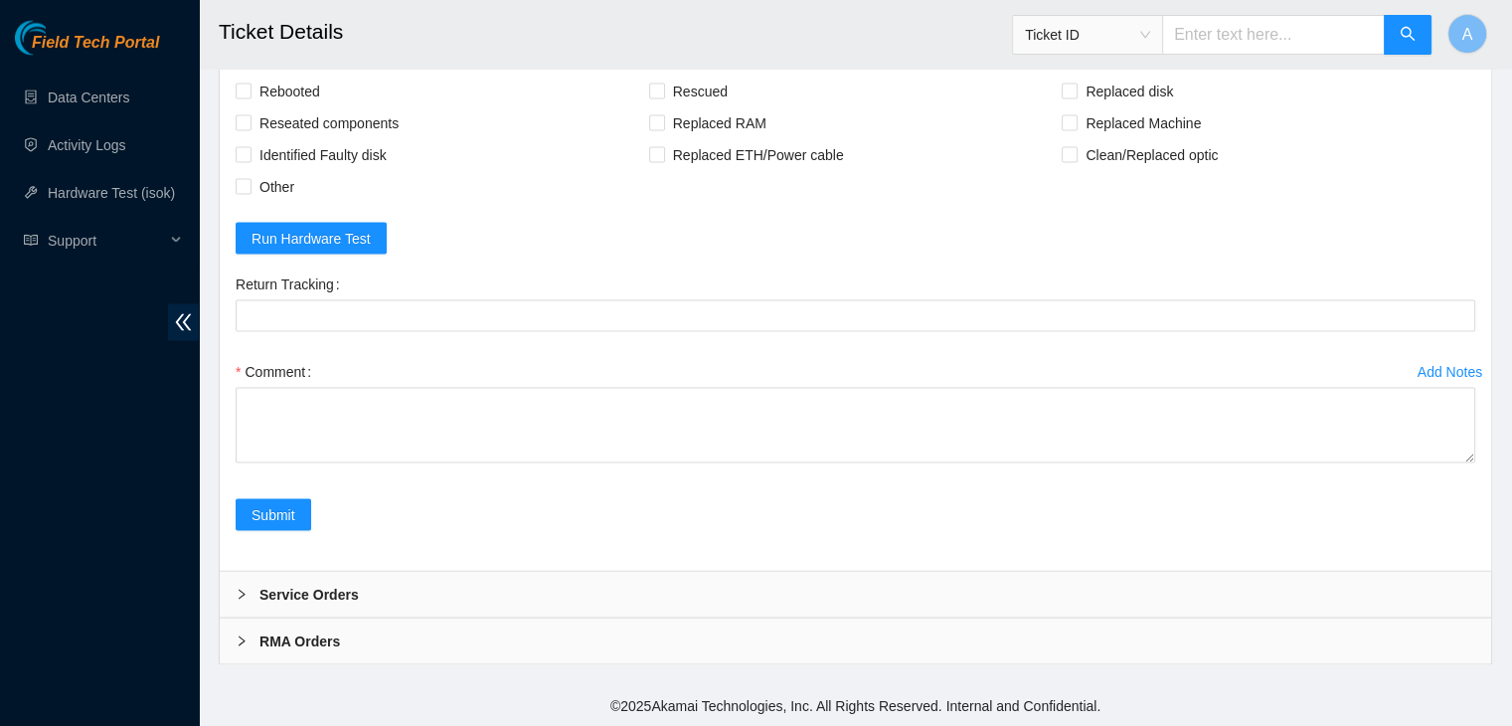
scroll to position [3875, 0]
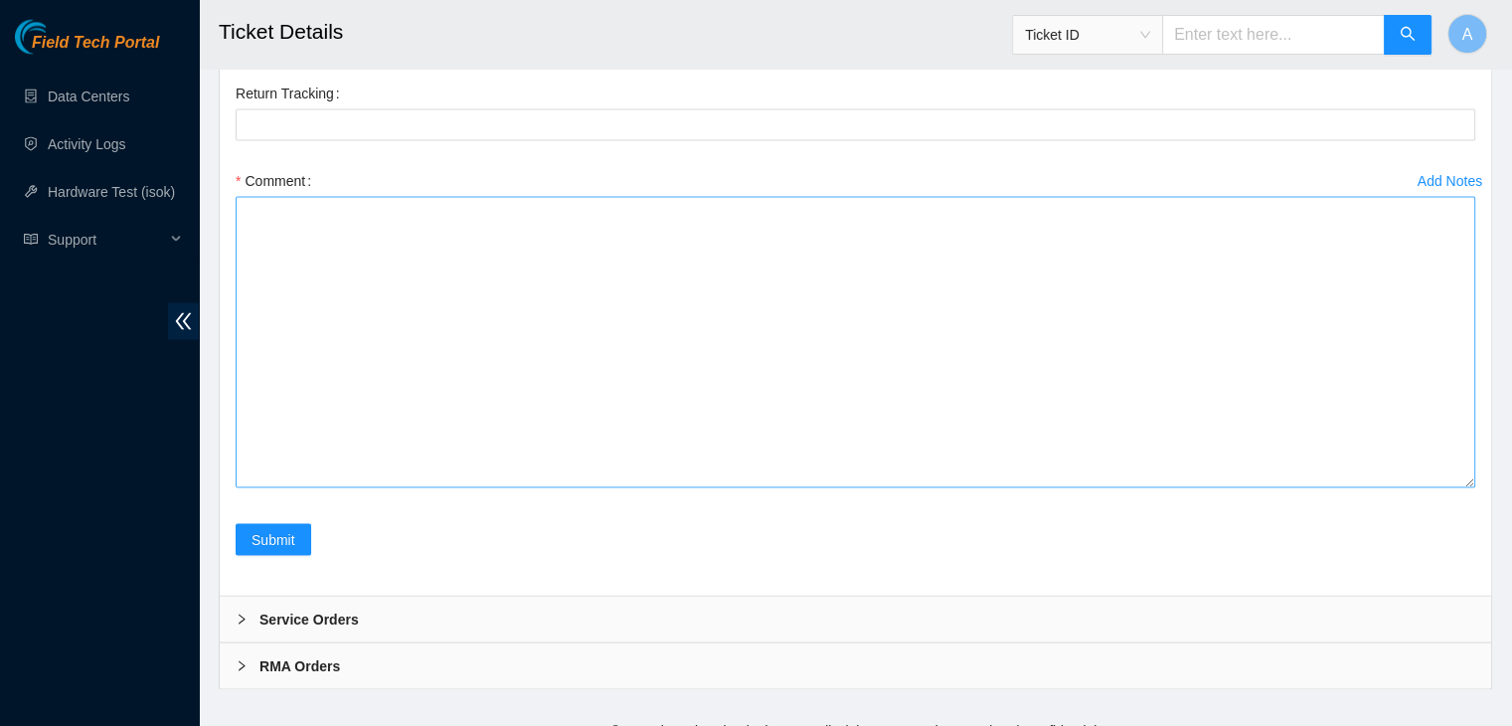
drag, startPoint x: 1470, startPoint y: 458, endPoint x: 1423, endPoint y: 674, distance: 220.9
click at [1423, 488] on textarea "Comment" at bounding box center [856, 342] width 1240 height 291
click at [1388, 488] on textarea "Comment" at bounding box center [856, 342] width 1240 height 291
paste textarea "verified machine sn safely powered down machine removed disk sn: ZC10XEQ1 repla…"
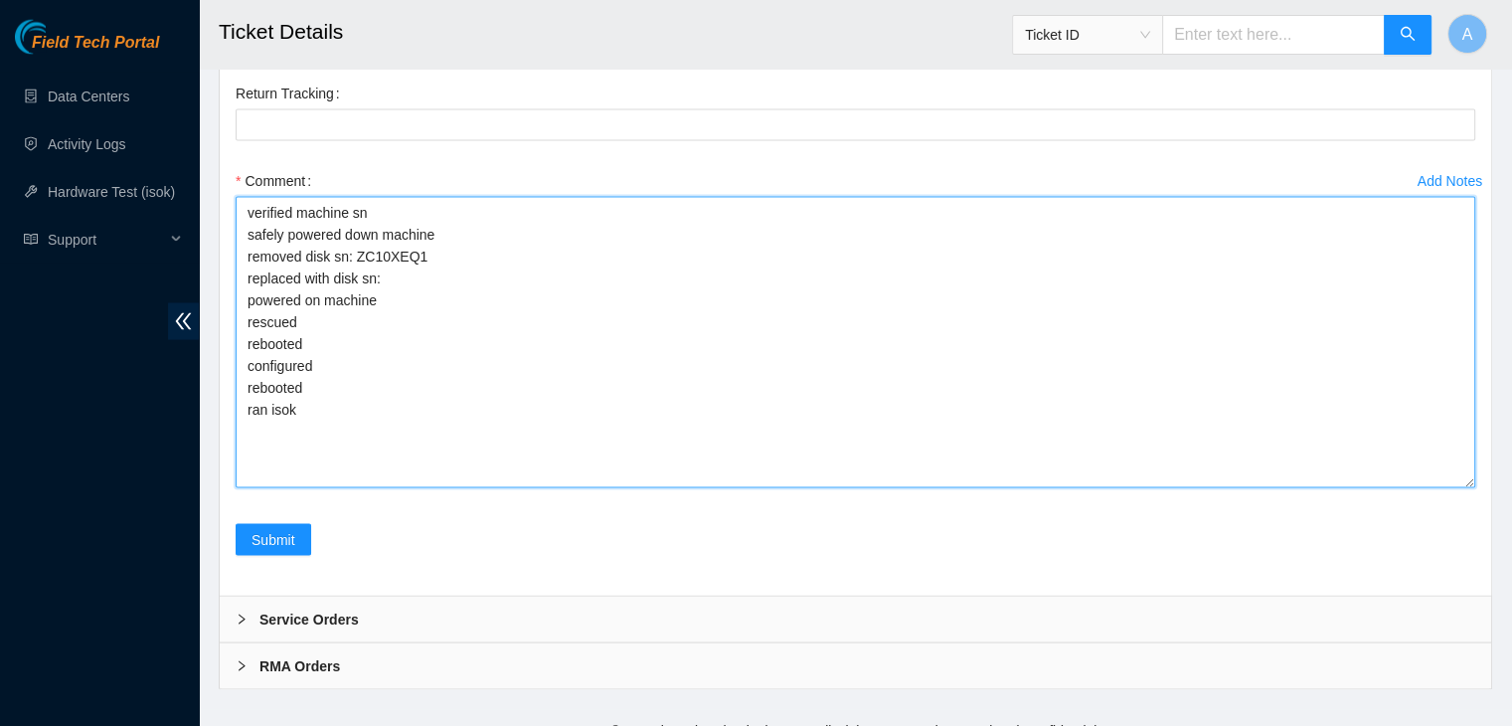
click at [464, 473] on textarea "verified machine sn safely powered down machine removed disk sn: ZC10XEQ1 repla…" at bounding box center [856, 342] width 1240 height 291
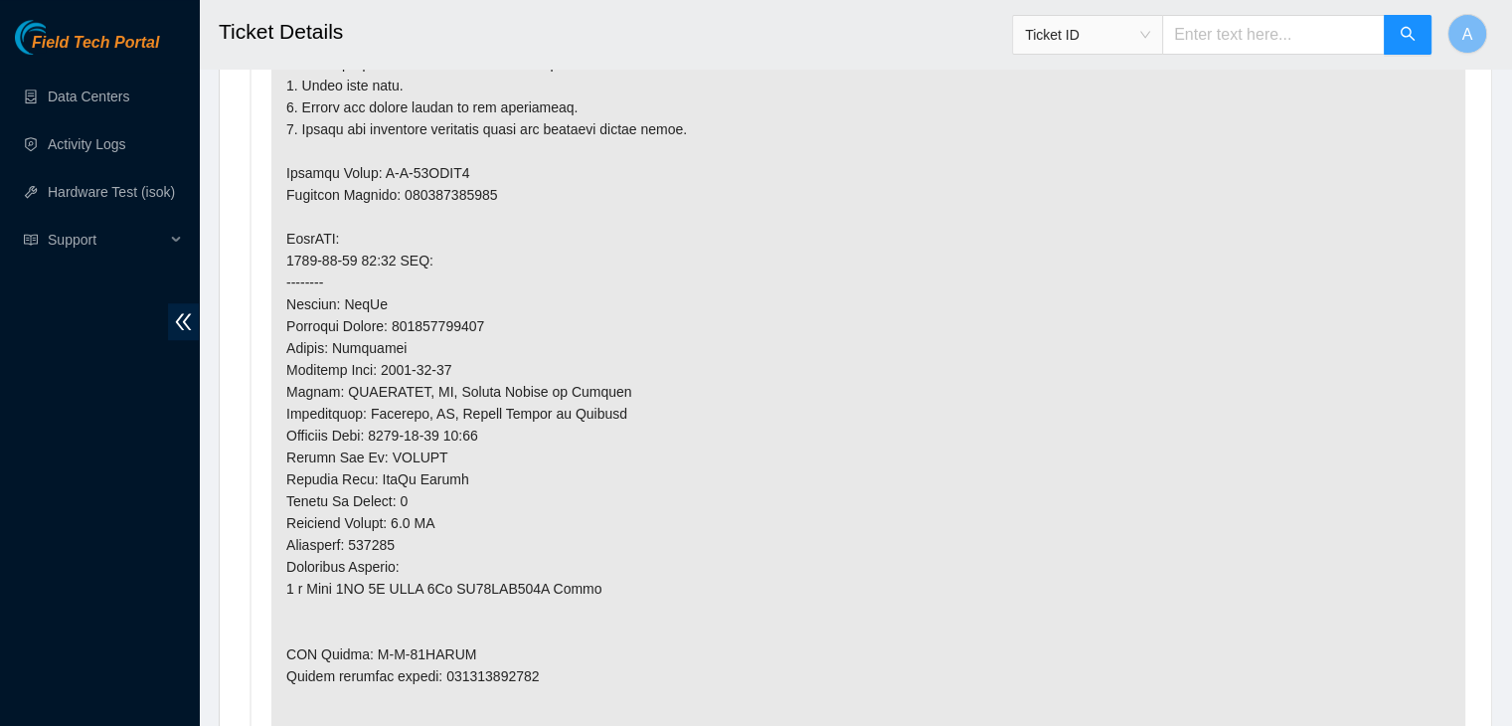
scroll to position [1281, 0]
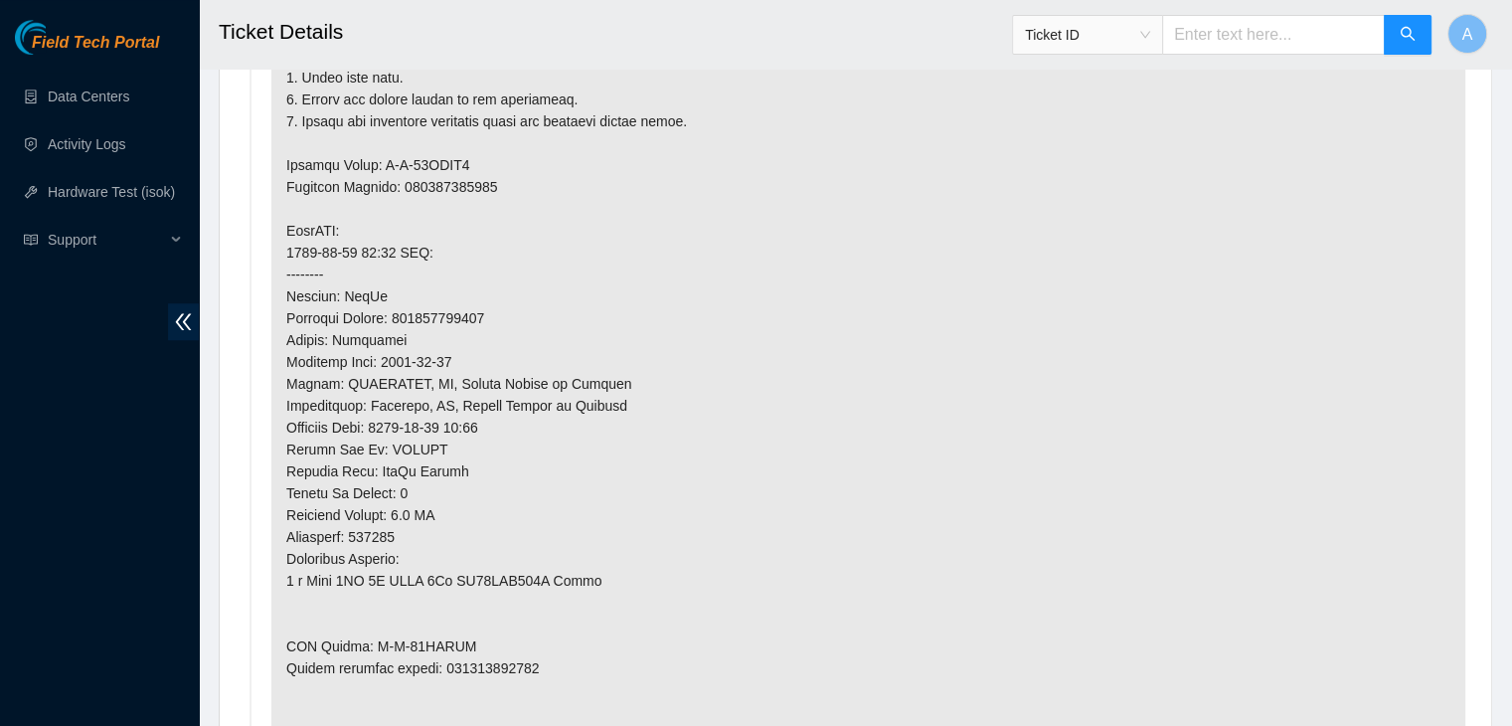
type textarea "verified machine sn safely powered down machine removed disk sn: ZC10XEQ1 repla…"
click at [493, 631] on p at bounding box center [868, 318] width 1194 height 927
copy p "463470035843"
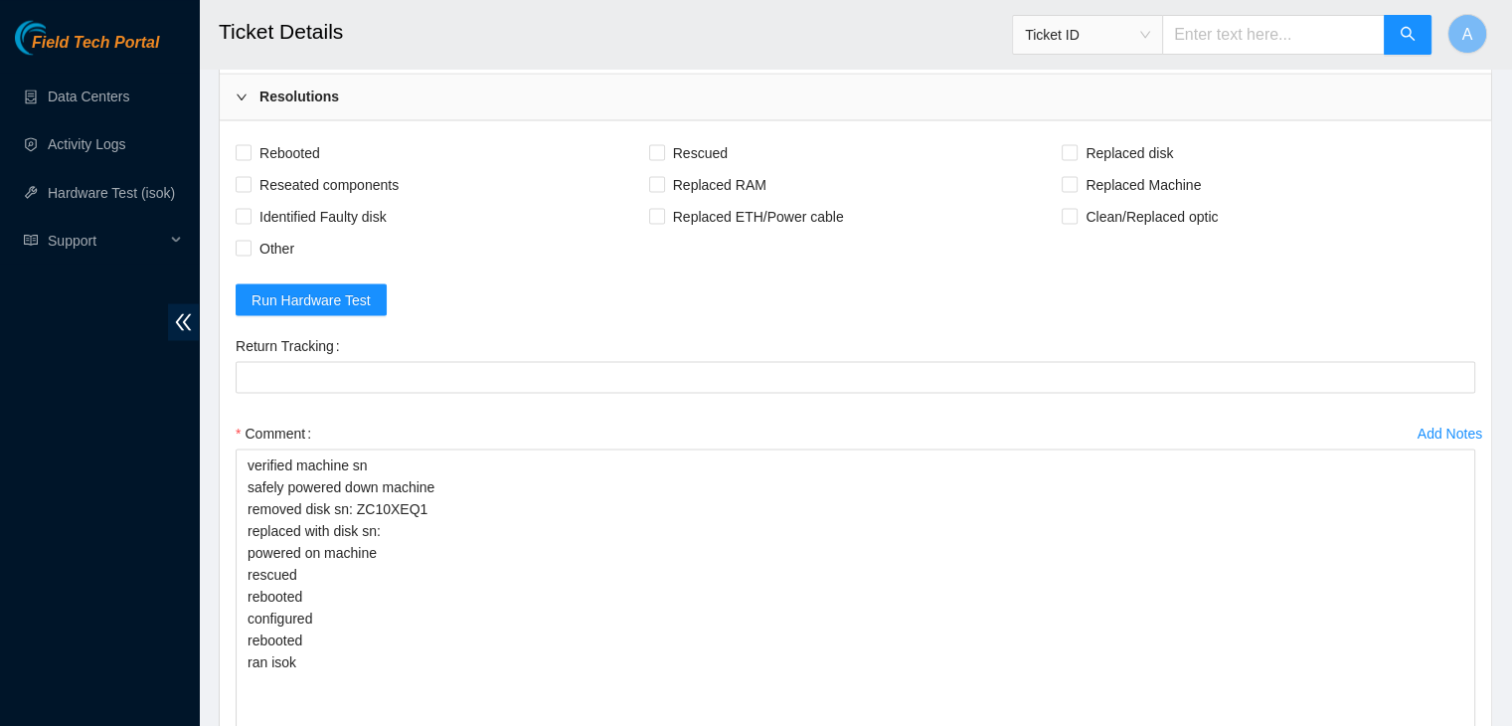
scroll to position [3663, 0]
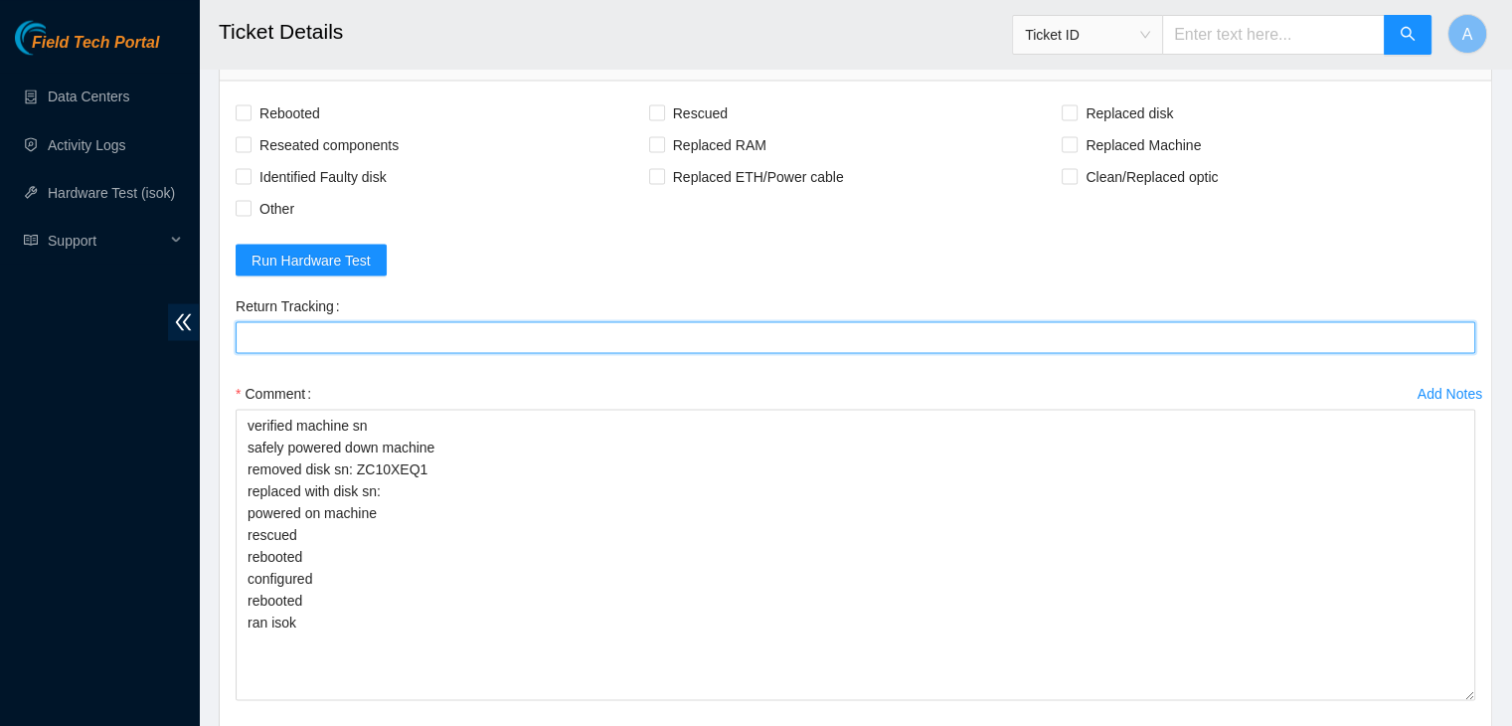
click at [423, 353] on Tracking "Return Tracking" at bounding box center [856, 337] width 1240 height 32
paste Tracking "463470035843"
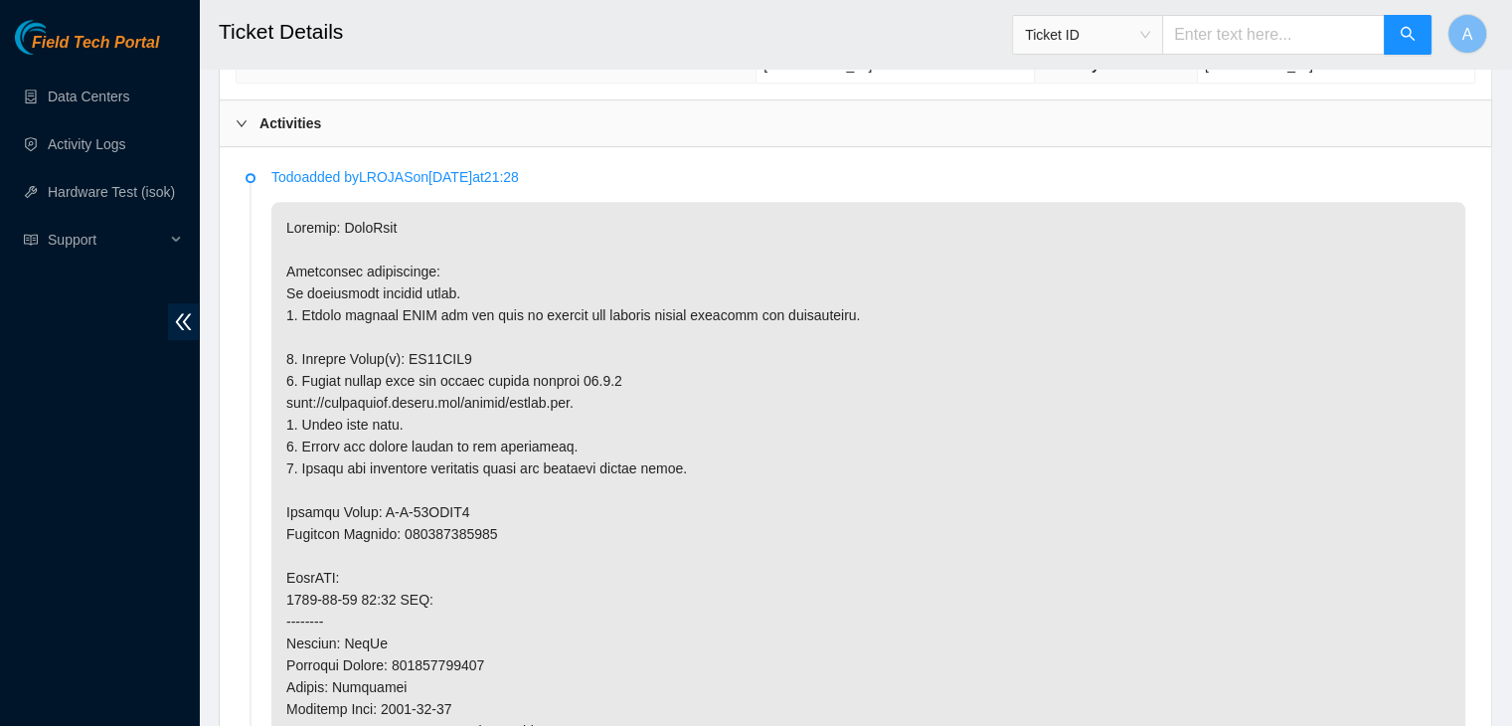
scroll to position [974, 0]
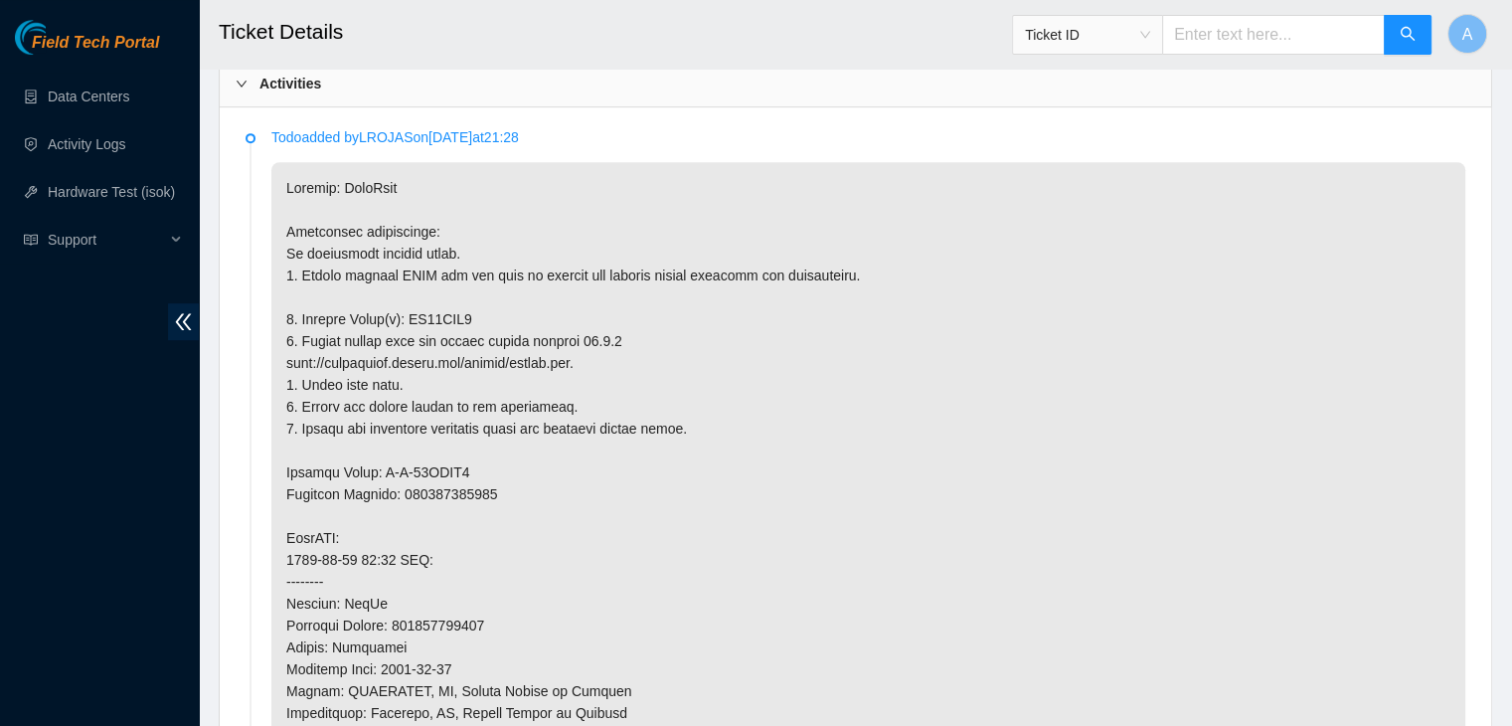
type Tracking "463470035843"
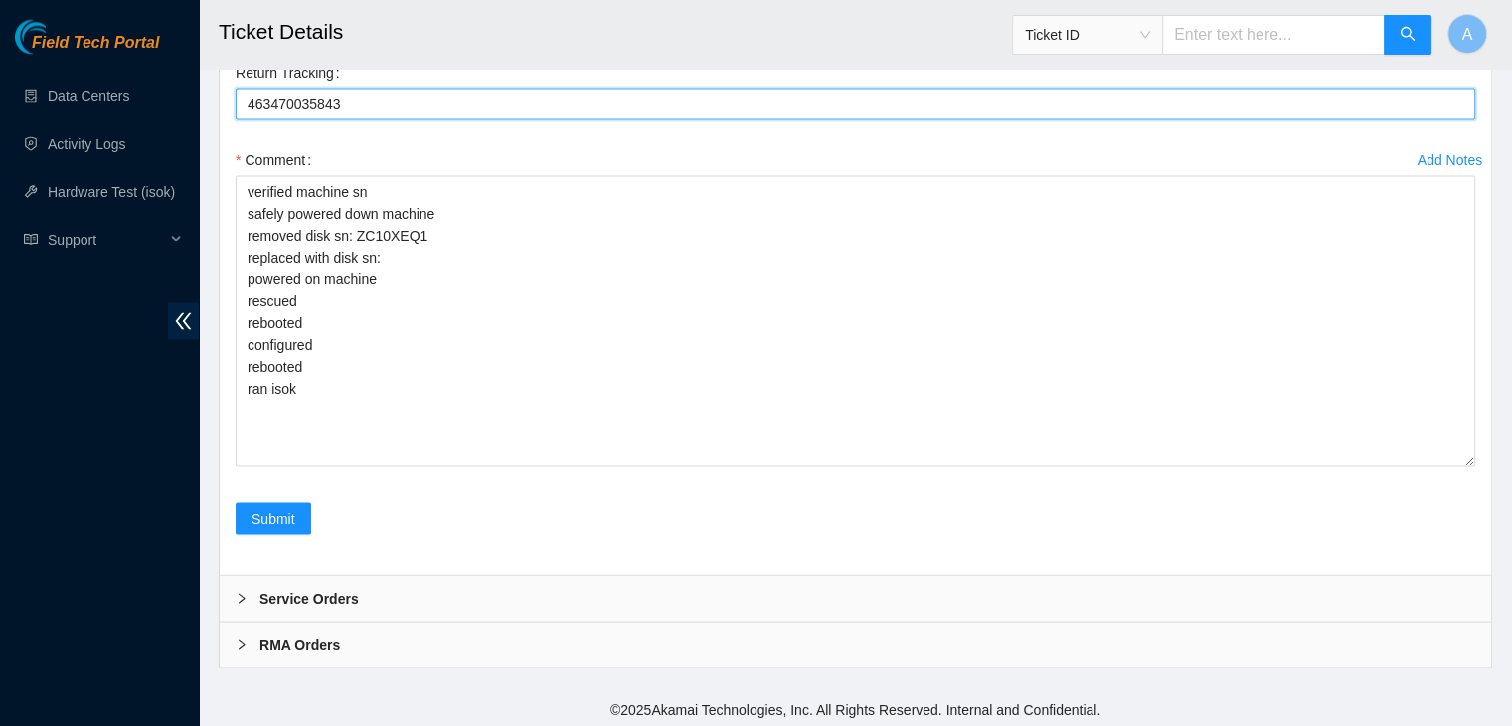
scroll to position [4092, 0]
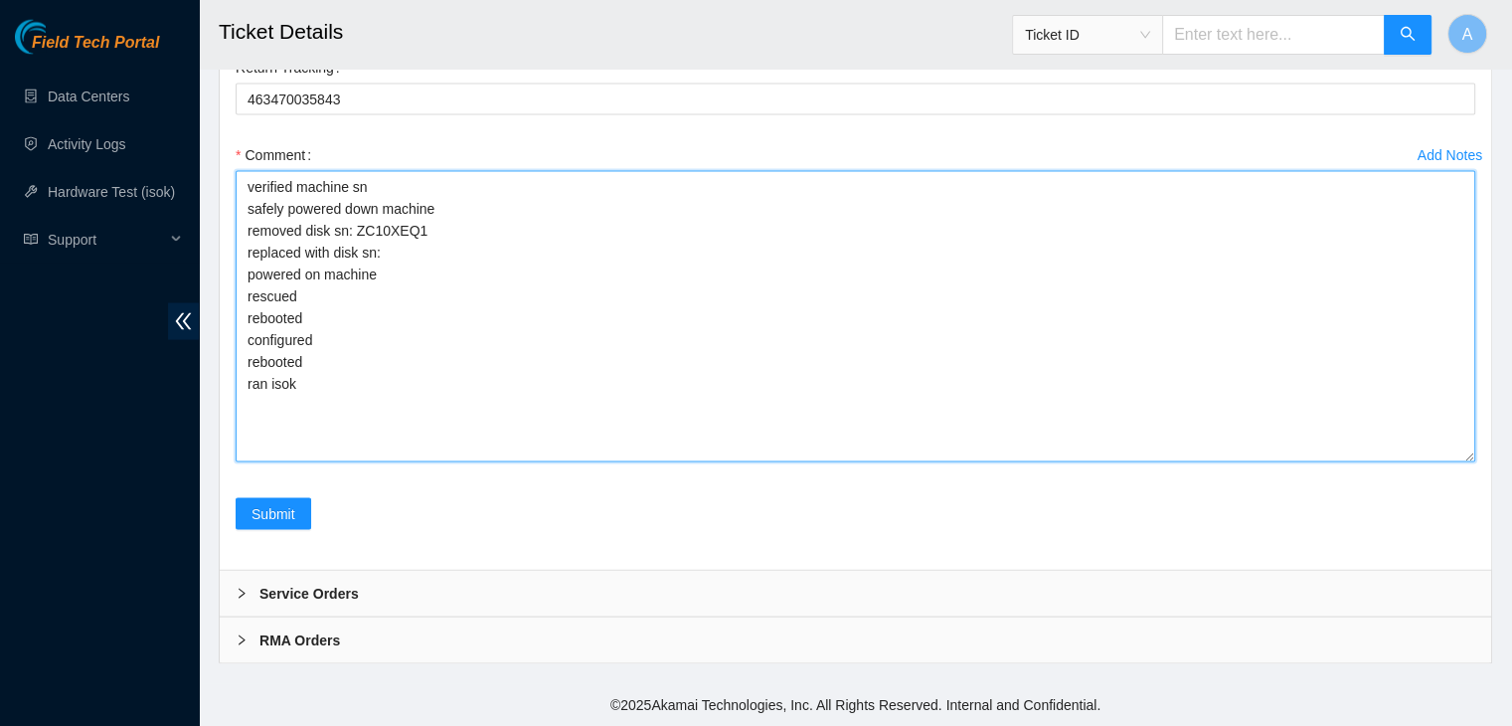
click at [537, 260] on textarea "verified machine sn safely powered down machine removed disk sn: ZC10XEQ1 repla…" at bounding box center [856, 316] width 1240 height 291
paste textarea "85C4K0NLFJKA"
type textarea "verified machine sn safely powered down machine removed disk sn: ZC10XEQ1 repla…"
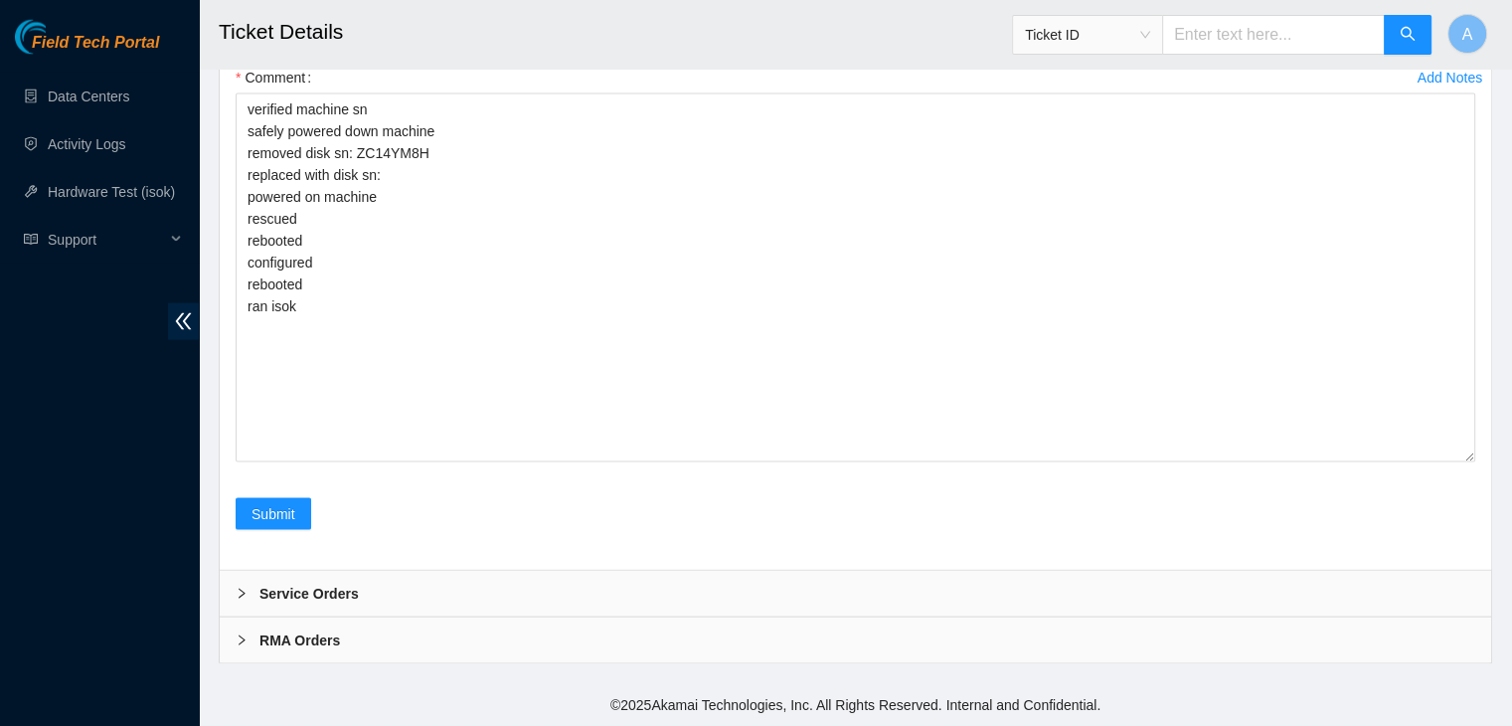
scroll to position [4207, 0]
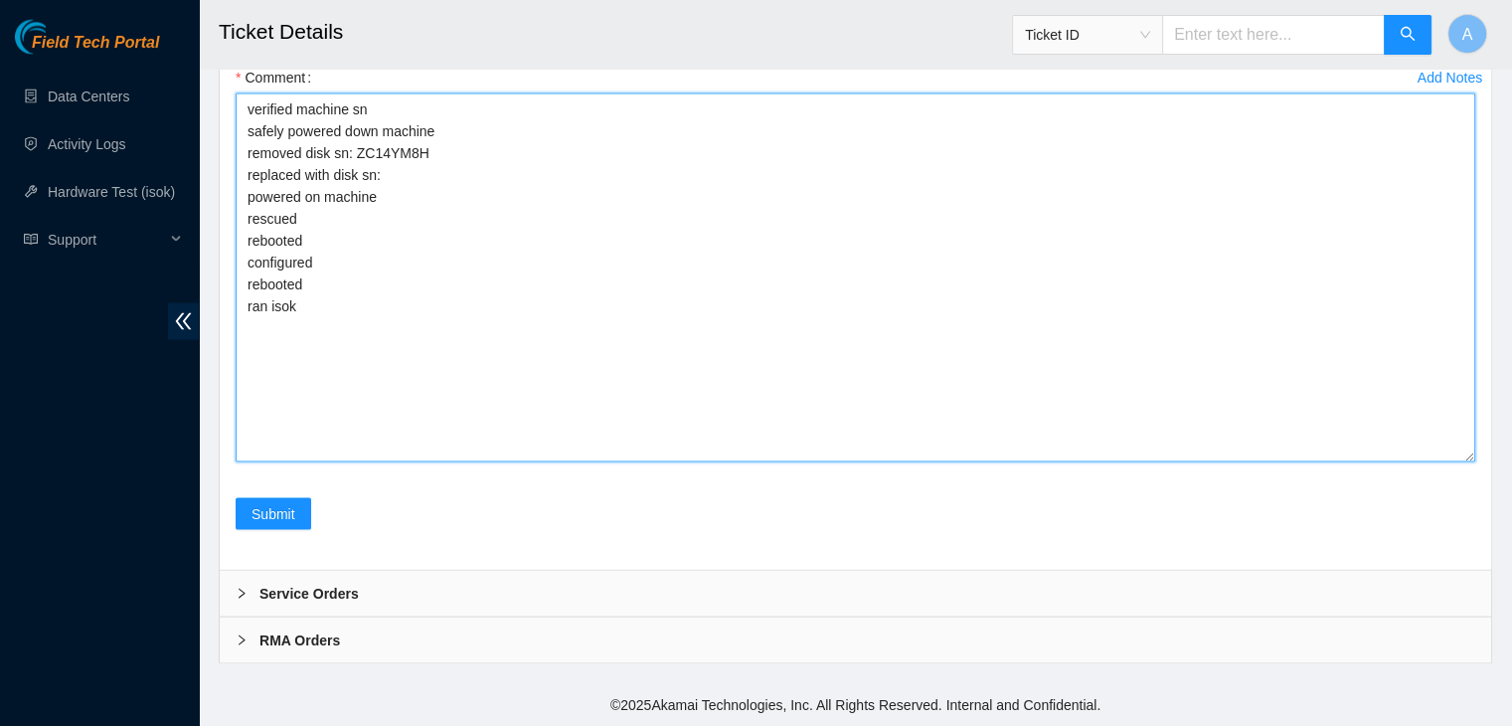
drag, startPoint x: 351, startPoint y: 322, endPoint x: 247, endPoint y: 113, distance: 233.4
click at [247, 113] on textarea "verified machine sn safely powered down machine removed disk sn: ZC14YM8H repla…" at bounding box center [856, 277] width 1240 height 369
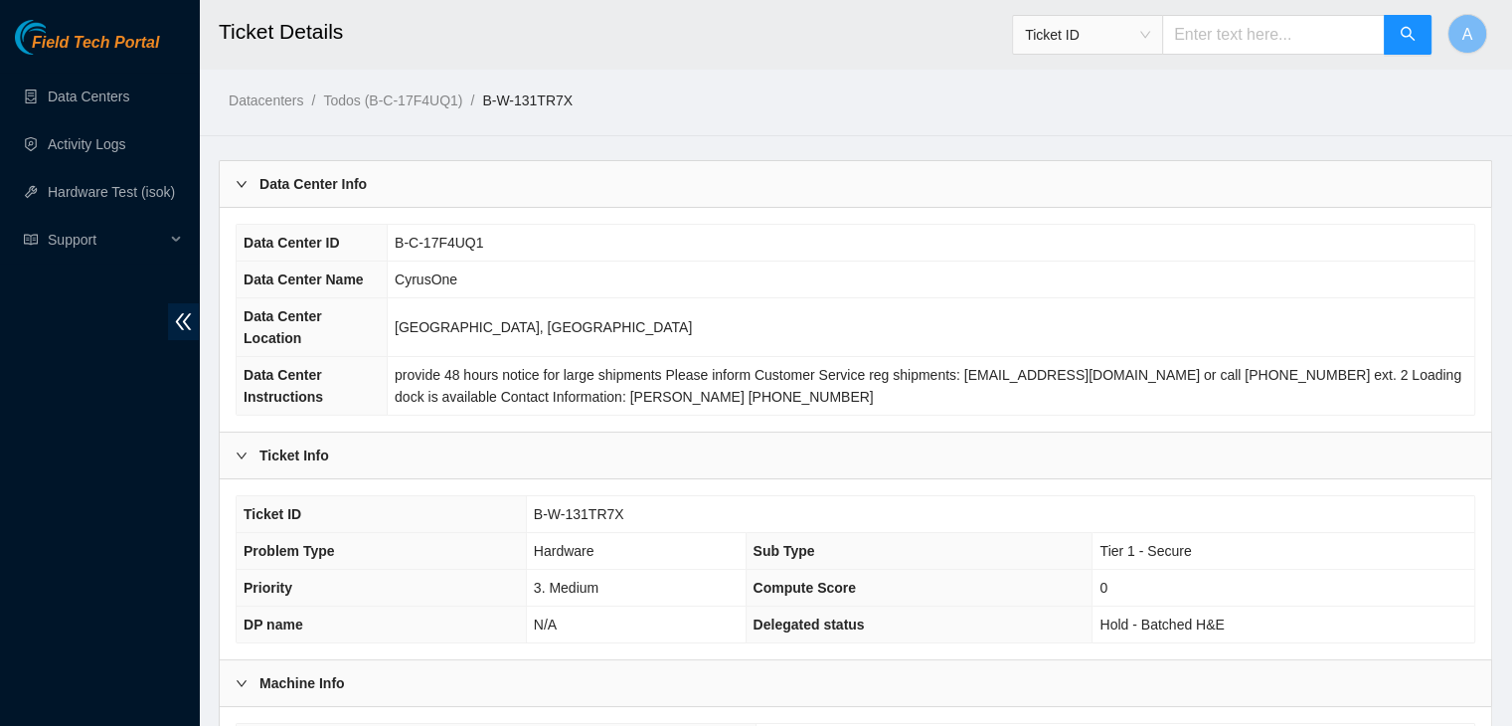
scroll to position [530, 0]
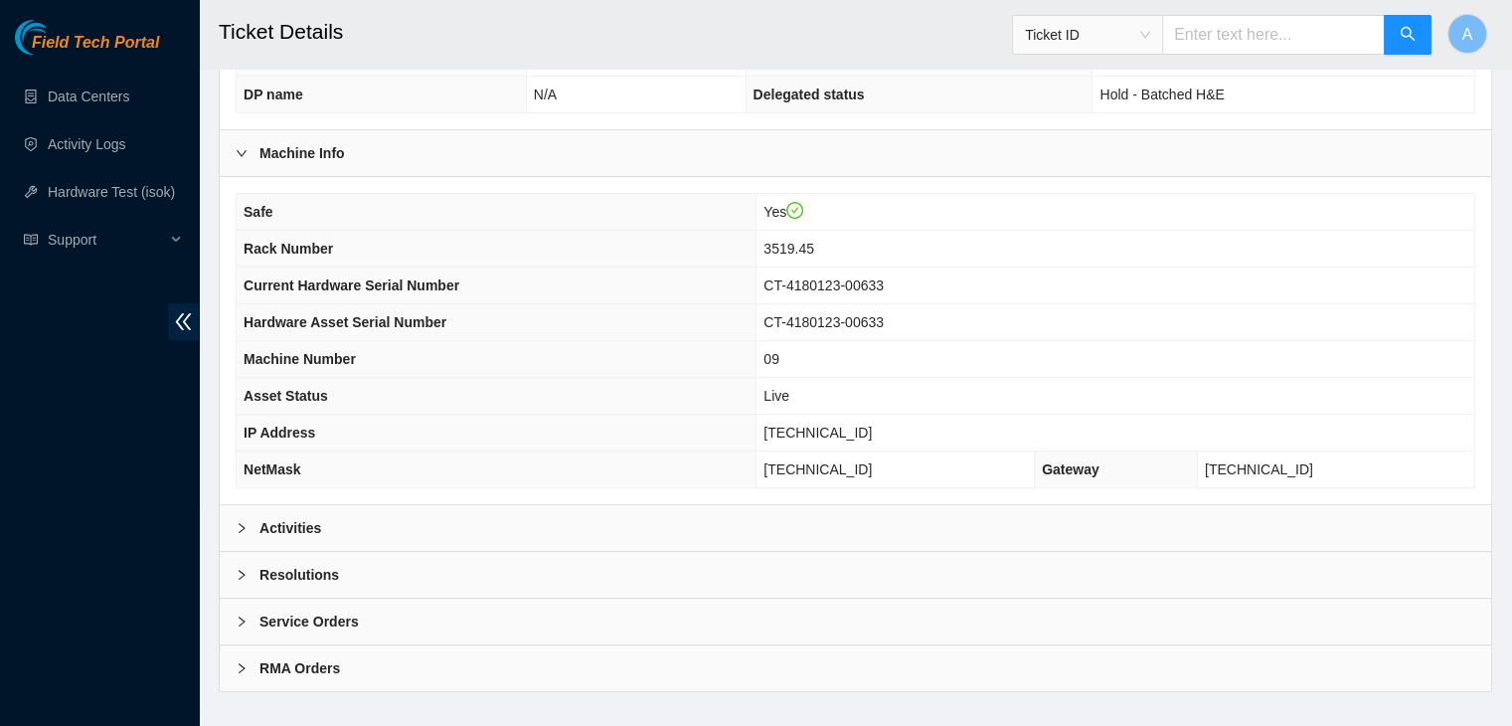
click at [418, 505] on div "Activities" at bounding box center [856, 528] width 1272 height 46
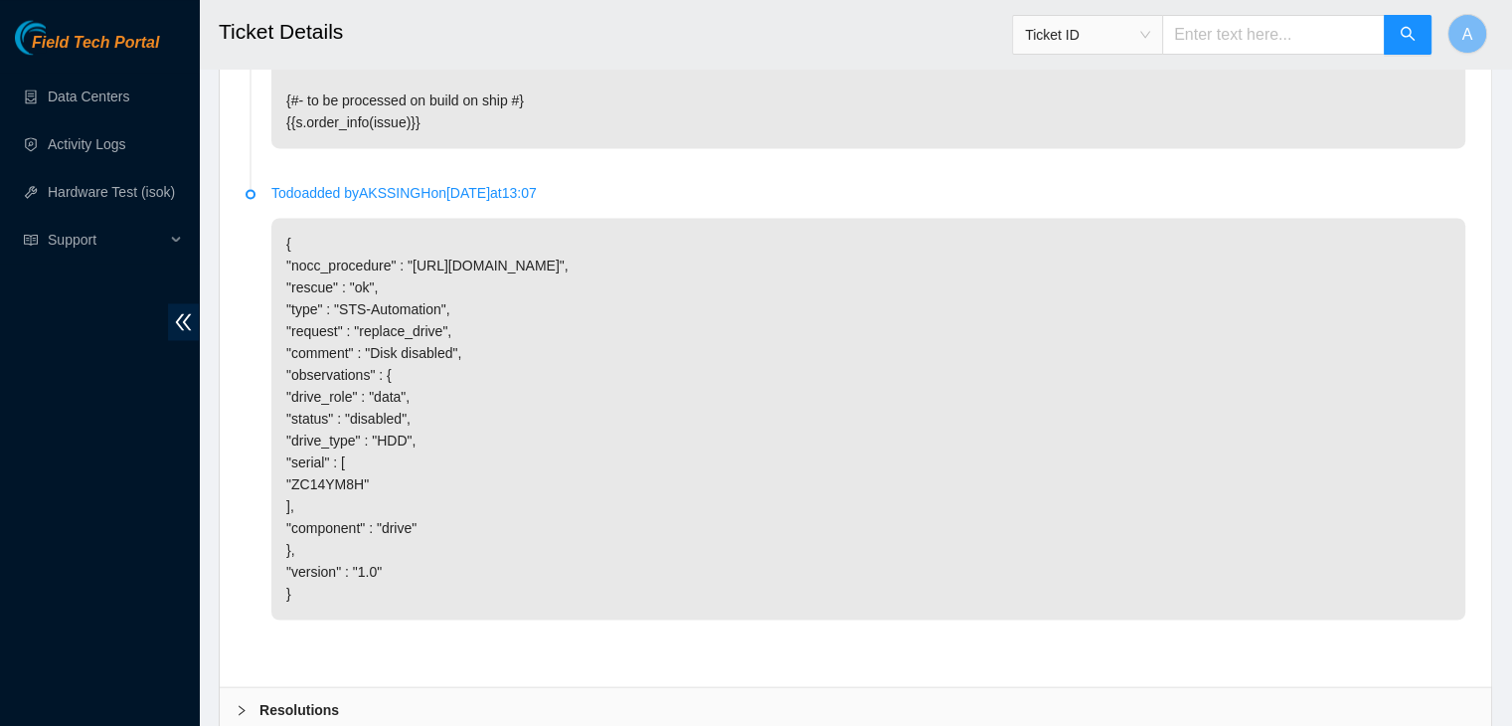
scroll to position [3364, 0]
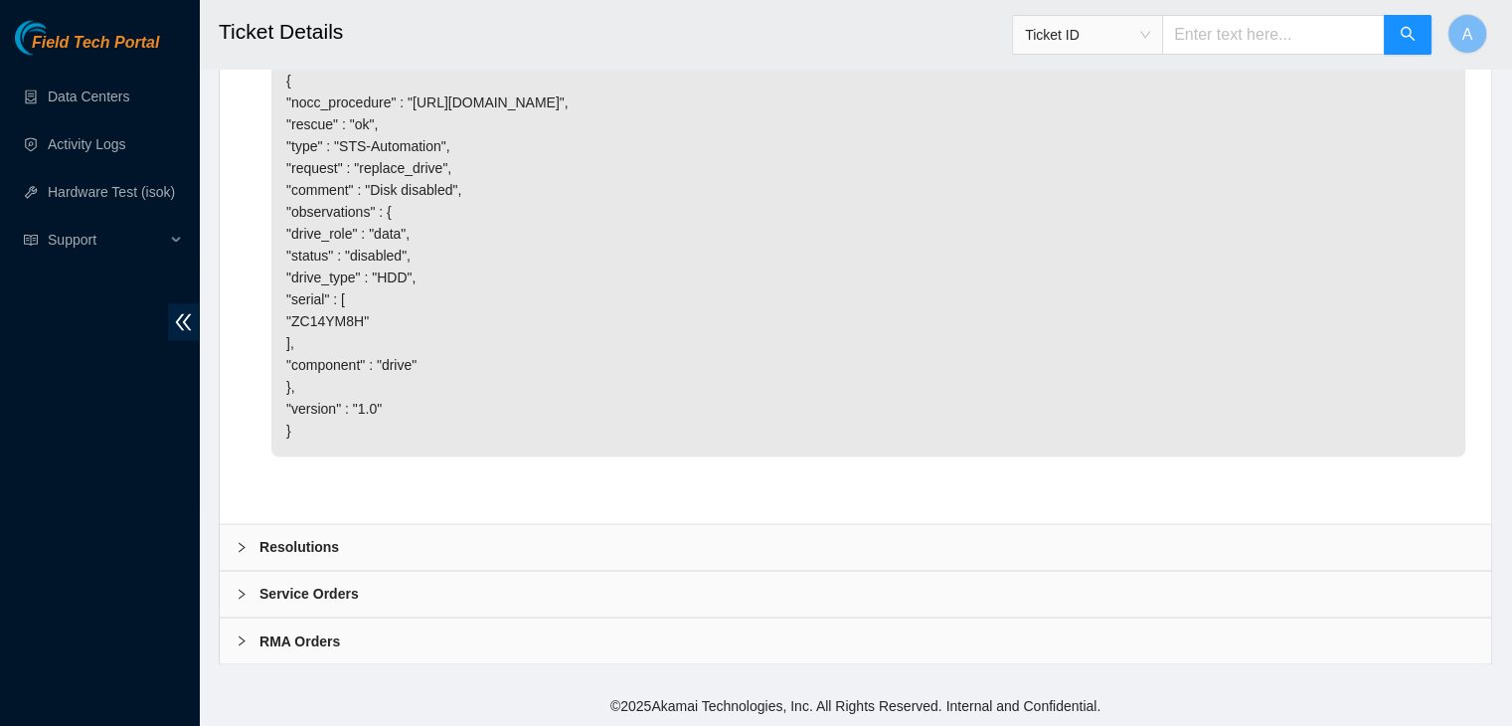
click at [440, 538] on div "Resolutions" at bounding box center [856, 547] width 1272 height 46
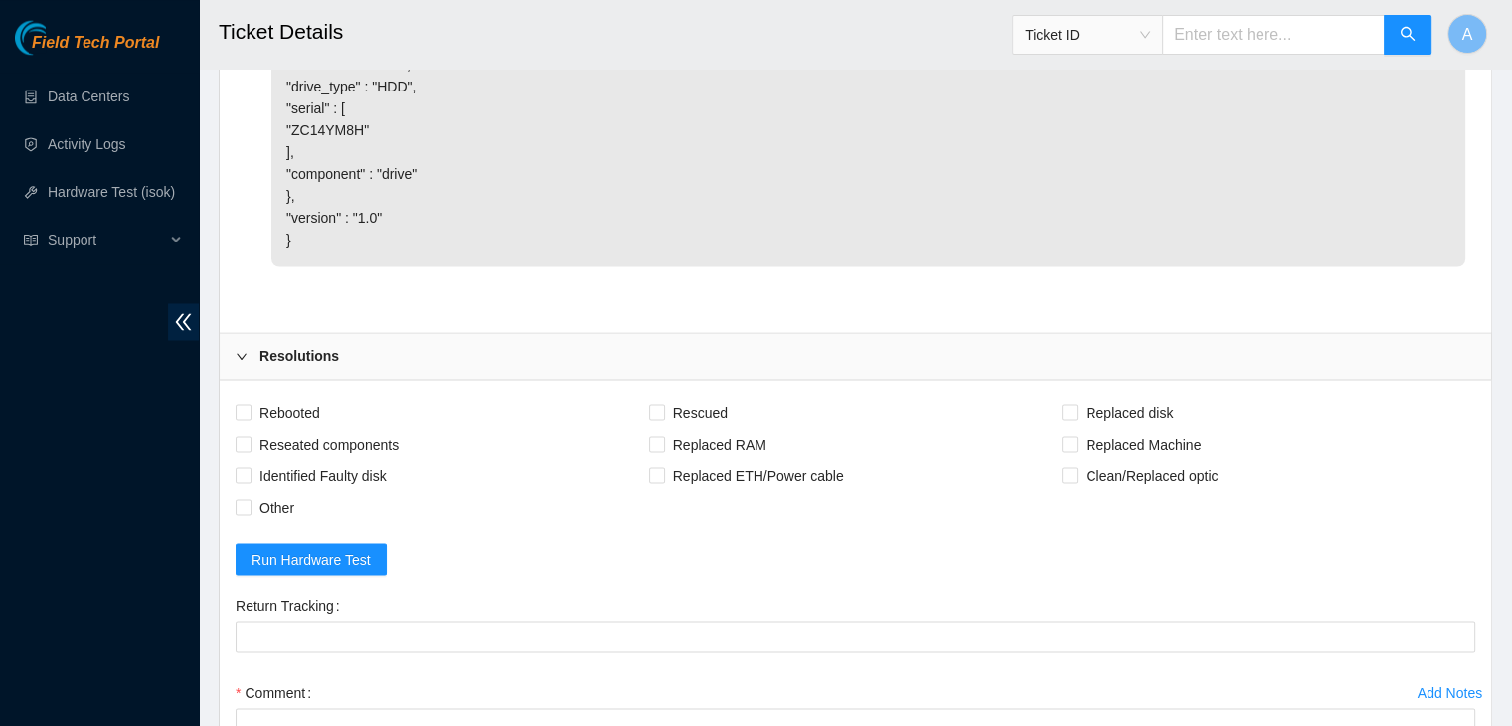
scroll to position [3875, 0]
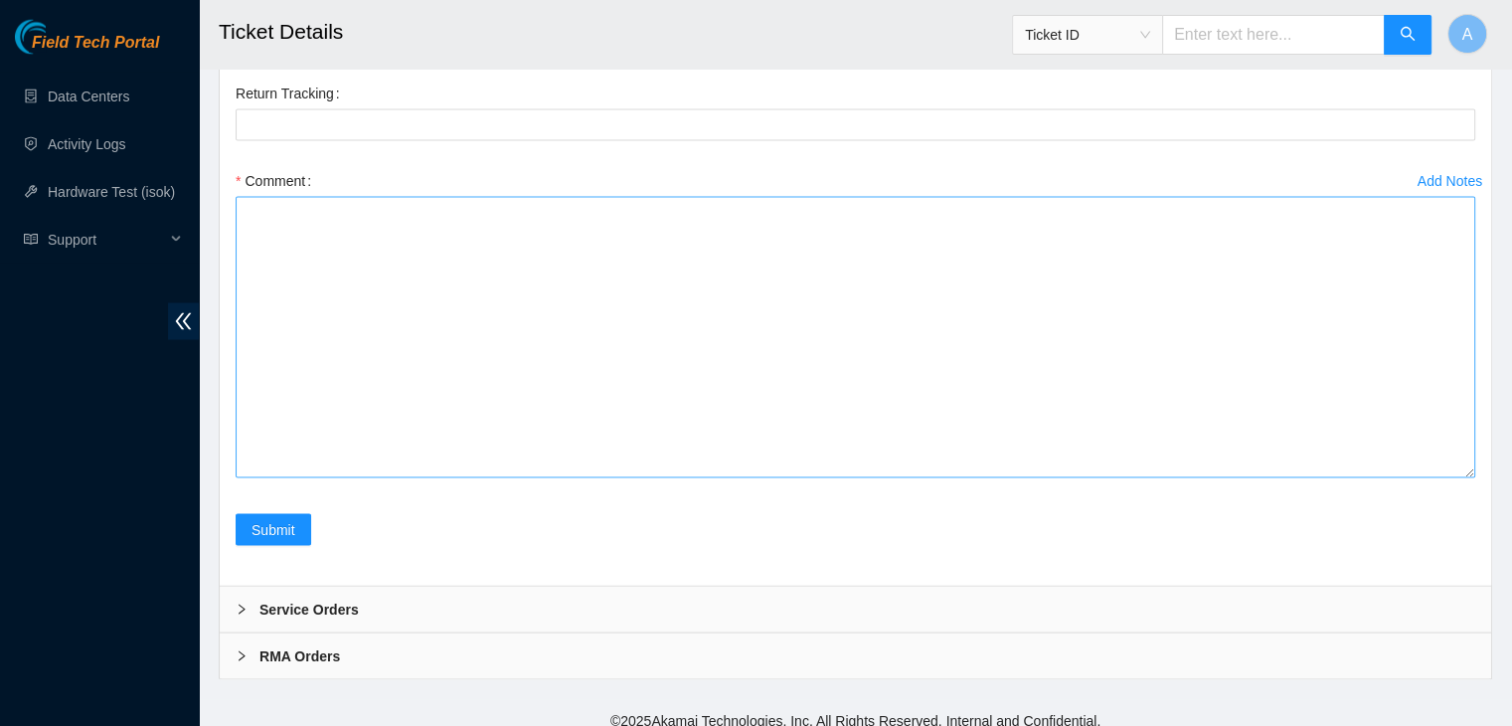
drag, startPoint x: 1470, startPoint y: 457, endPoint x: 1441, endPoint y: 677, distance: 221.6
click at [1441, 478] on textarea "Comment" at bounding box center [856, 337] width 1240 height 281
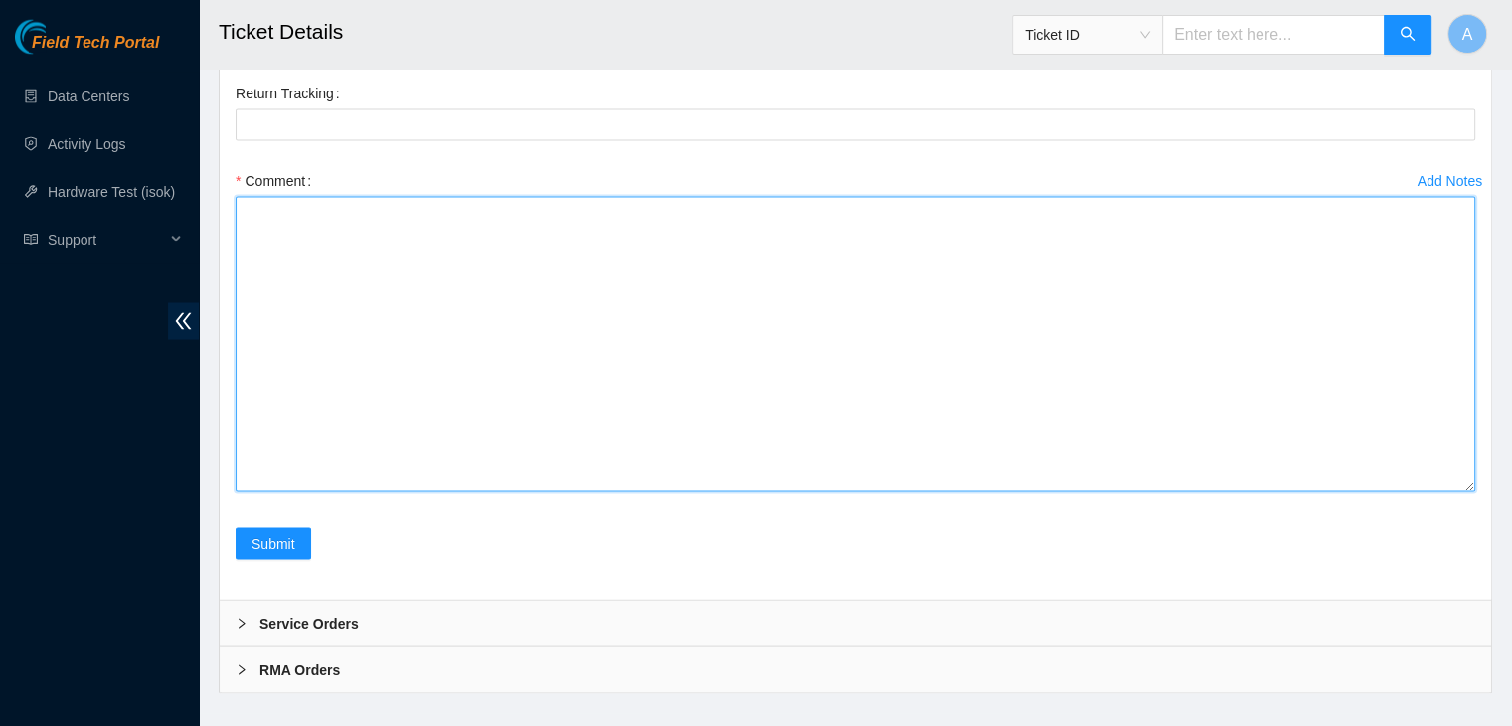
drag, startPoint x: 1432, startPoint y: 664, endPoint x: 1425, endPoint y: 650, distance: 15.6
click at [1425, 492] on textarea "Comment" at bounding box center [856, 344] width 1240 height 295
paste textarea "verified machine sn safely powered down machine removed disk sn: ZC14YM8H repla…"
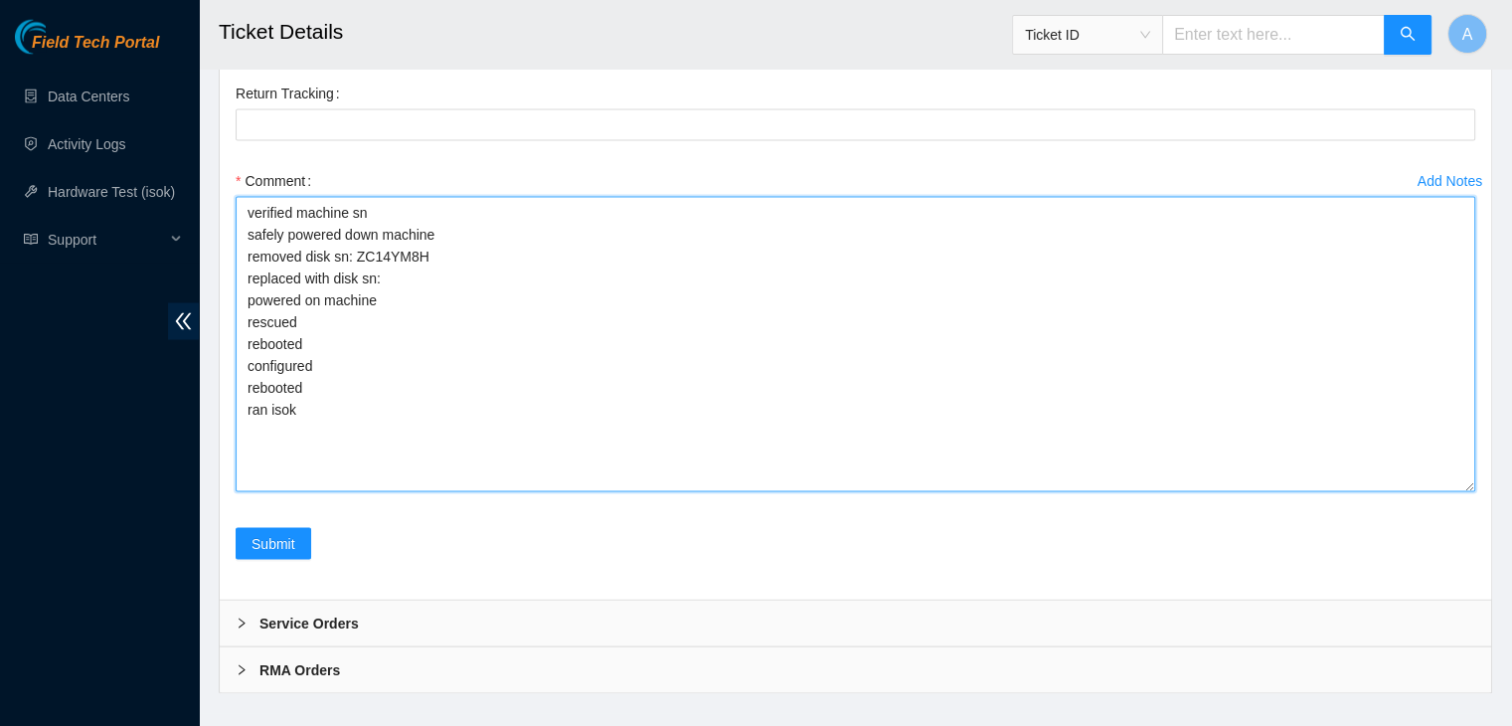
type textarea "verified machine sn safely powered down machine removed disk sn: ZC14YM8H repla…"
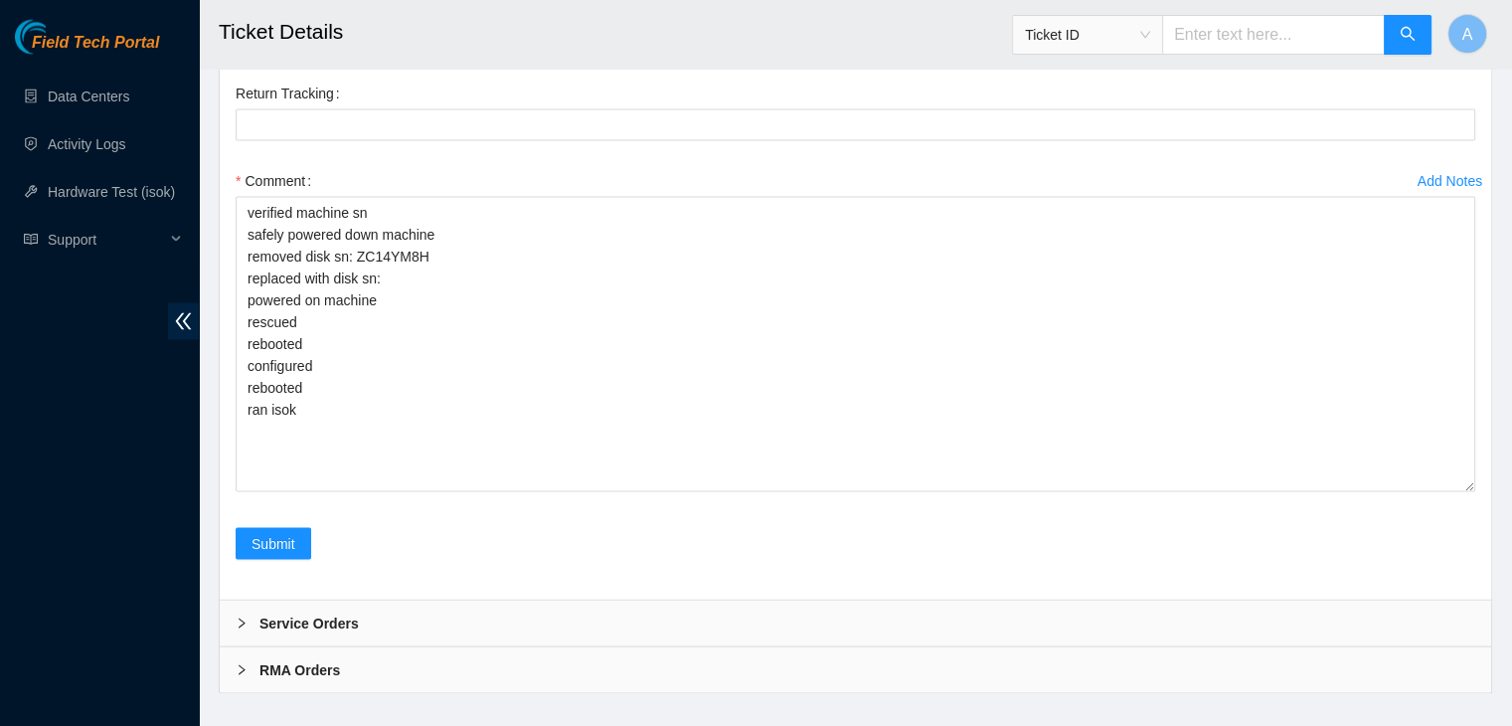
checkbox input "true"
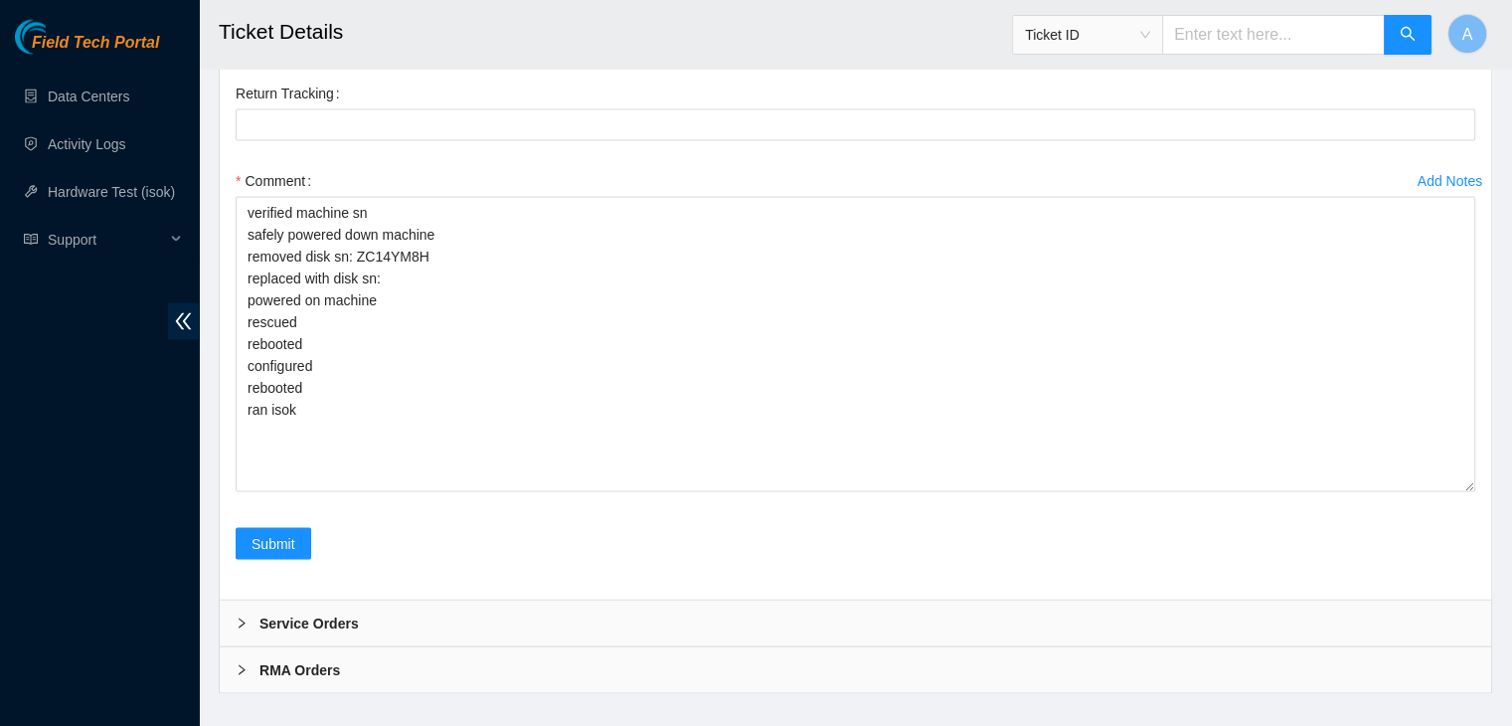
checkbox input "true"
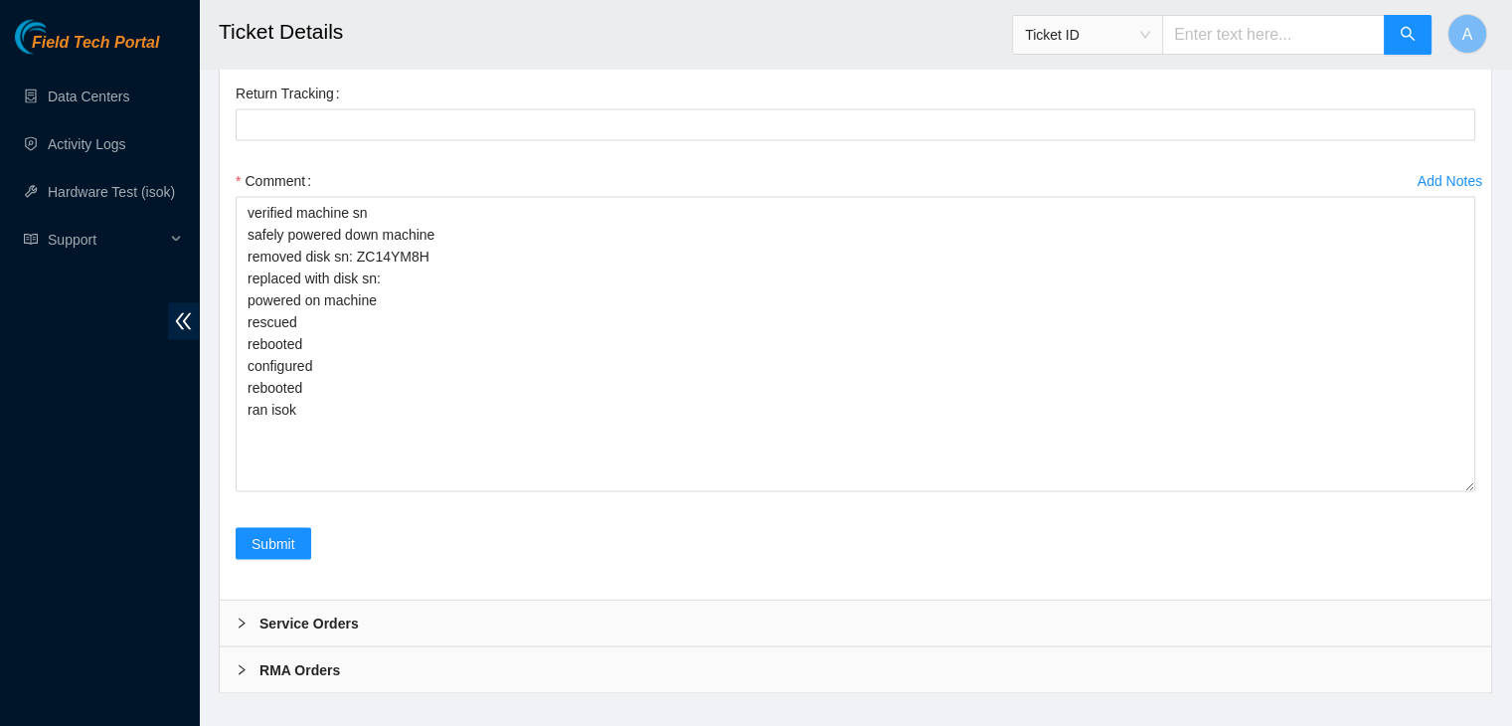
checkbox input "true"
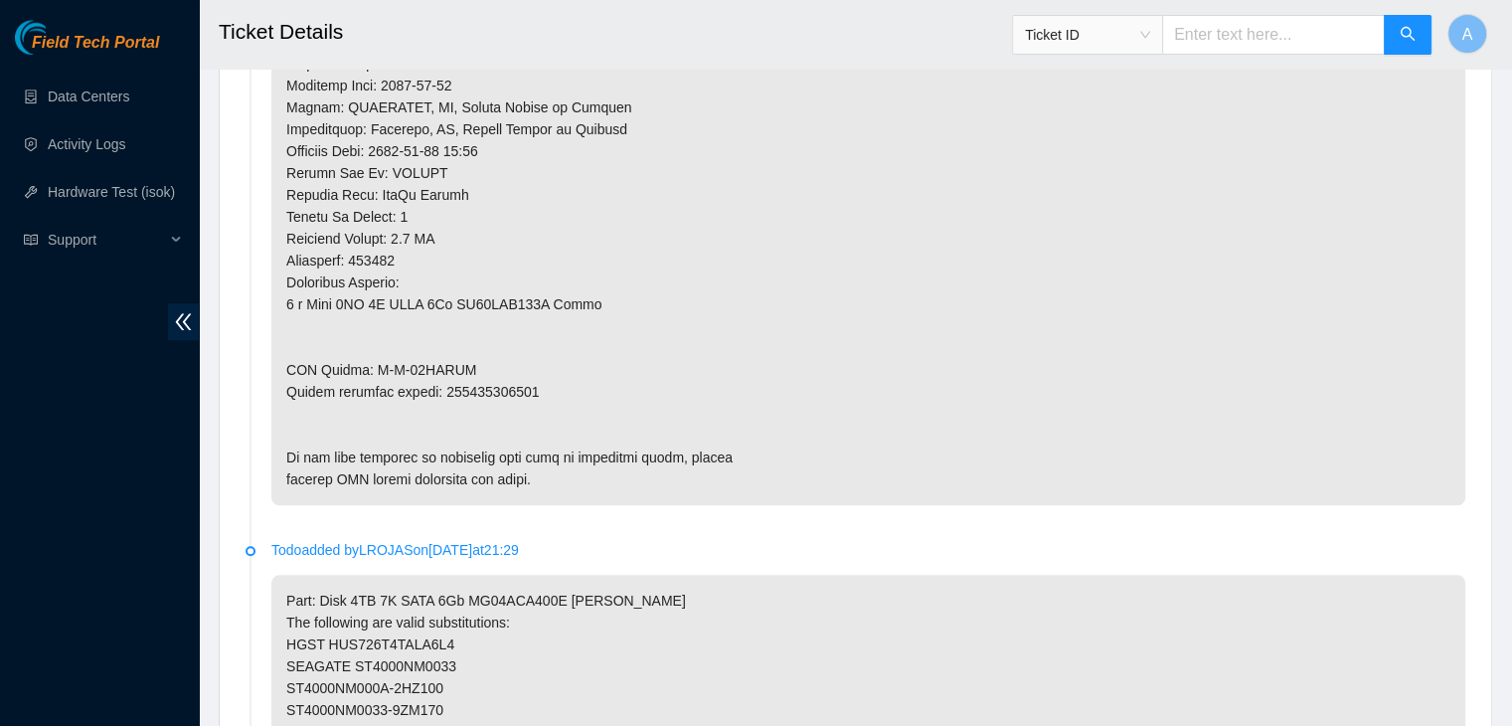
scroll to position [1569, 0]
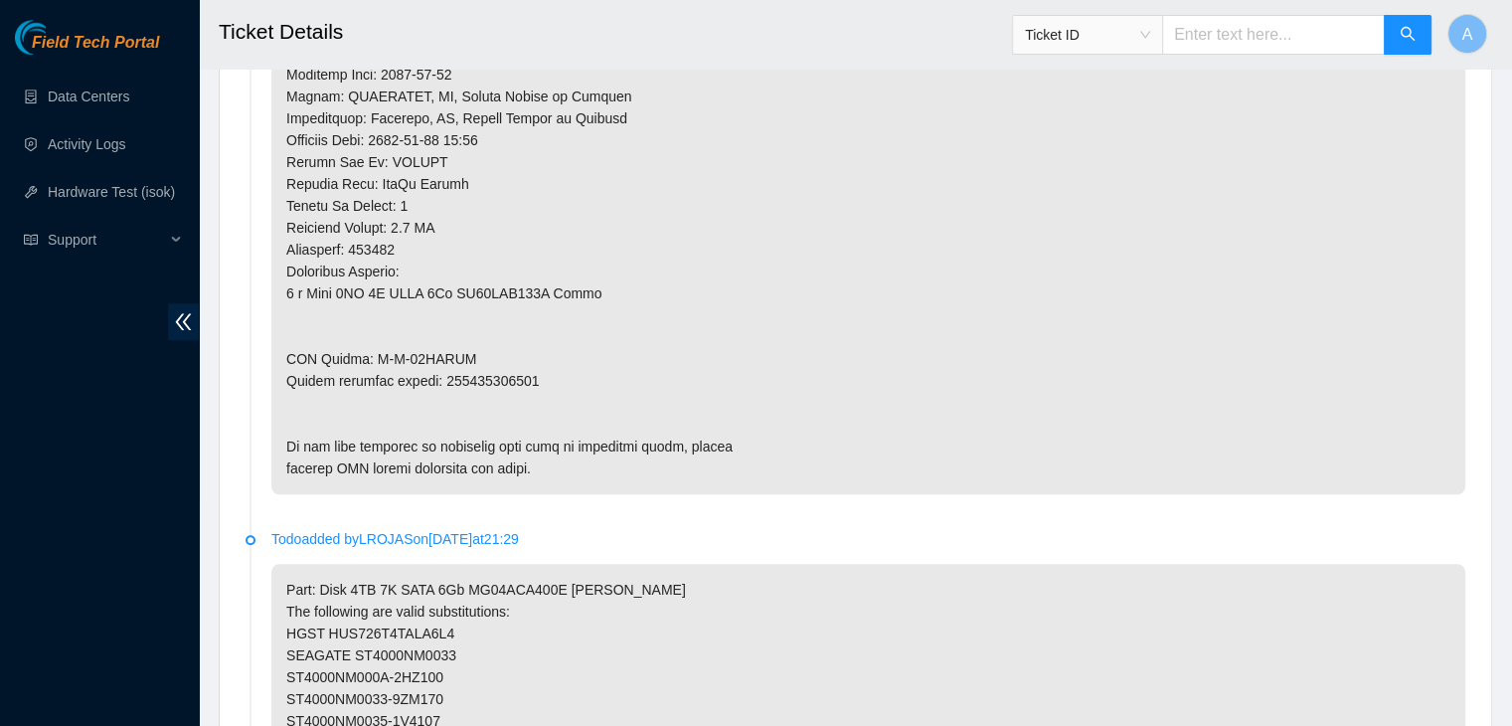
click at [489, 349] on p at bounding box center [868, 31] width 1194 height 927
copy p "463470035865"
click at [534, 352] on p at bounding box center [868, 31] width 1194 height 927
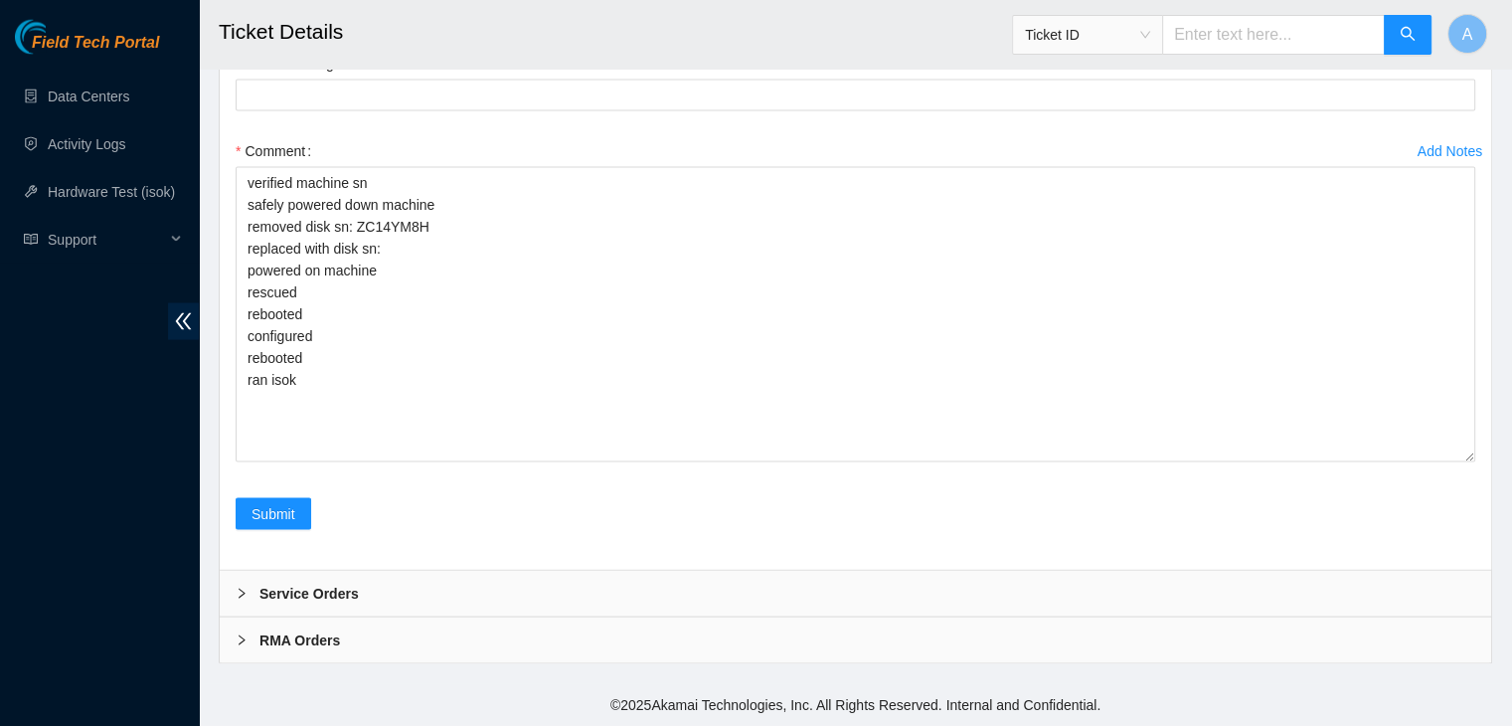
scroll to position [4096, 0]
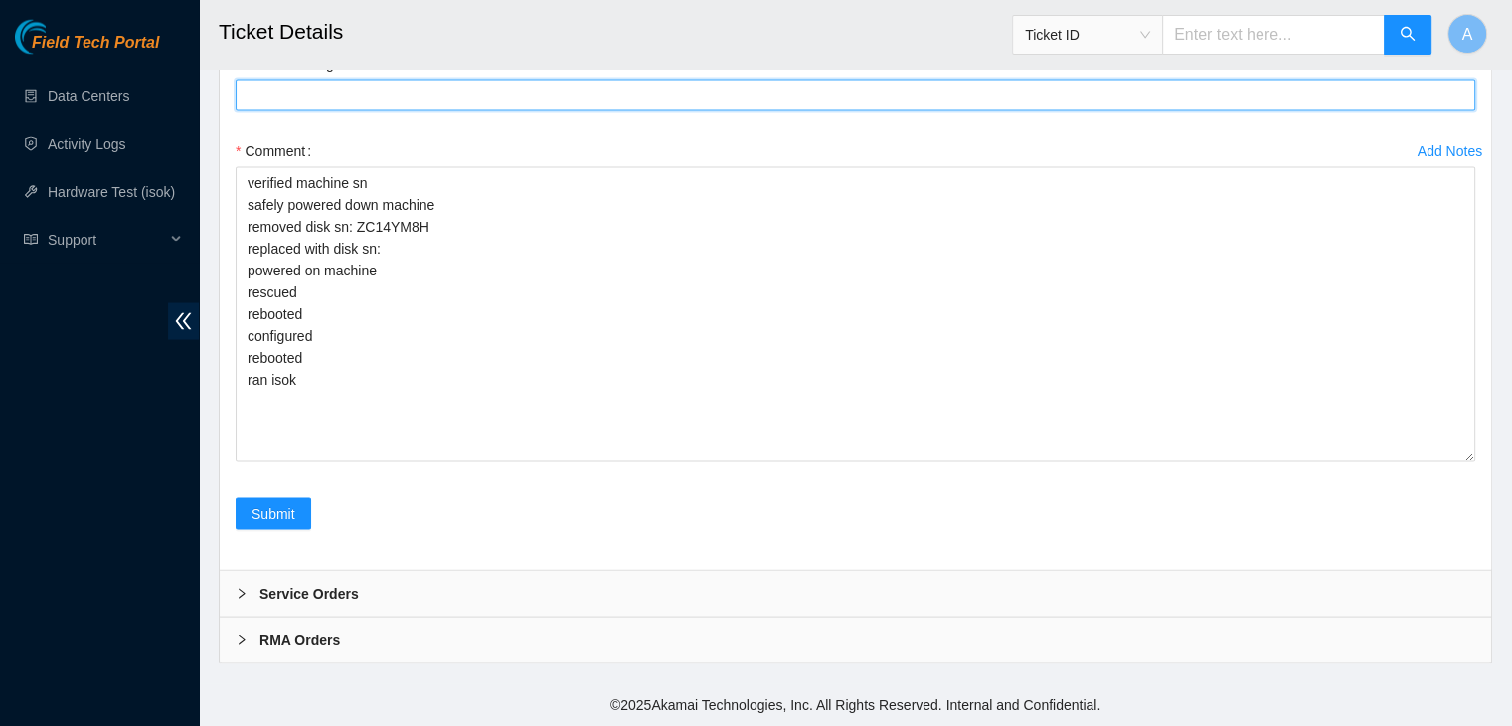
click at [384, 104] on Tracking "Return Tracking" at bounding box center [856, 96] width 1240 height 32
paste Tracking "463470035865"
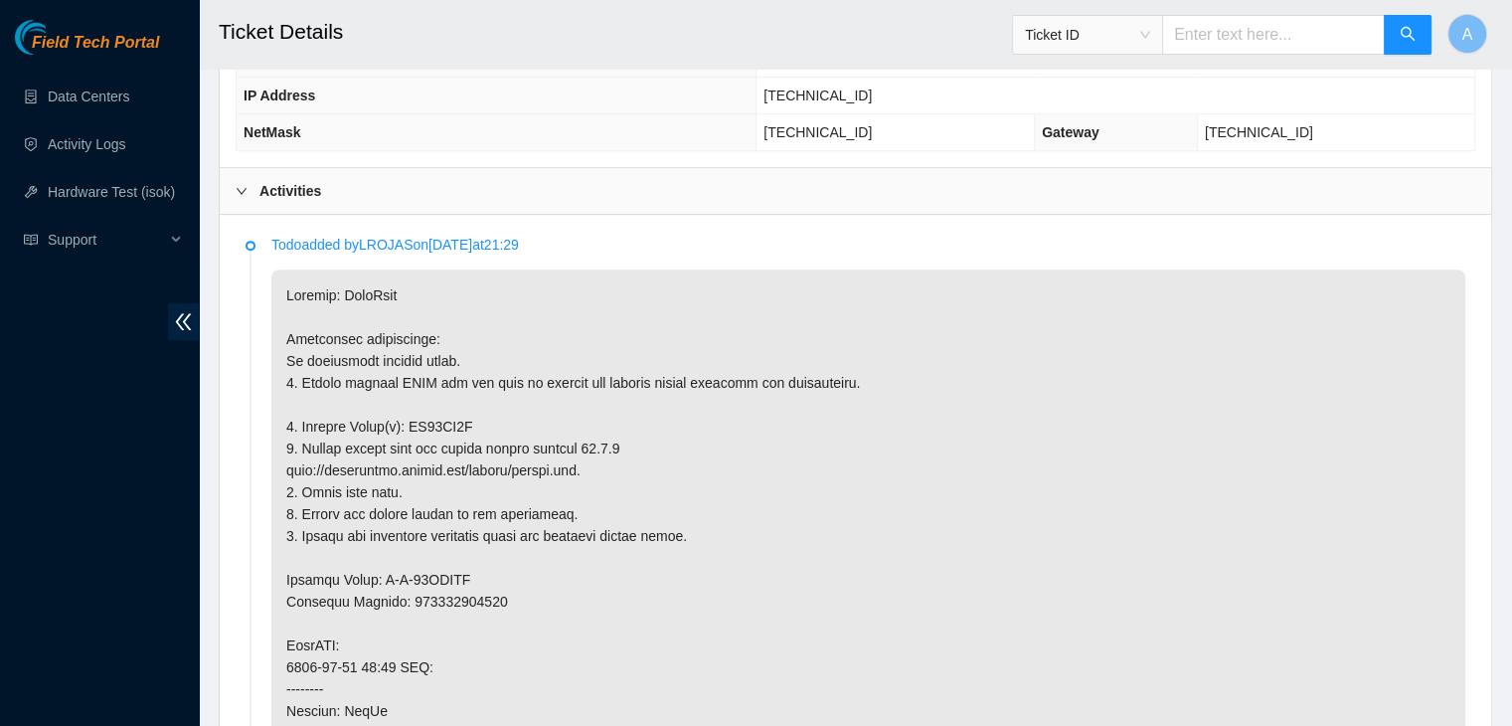
scroll to position [907, 0]
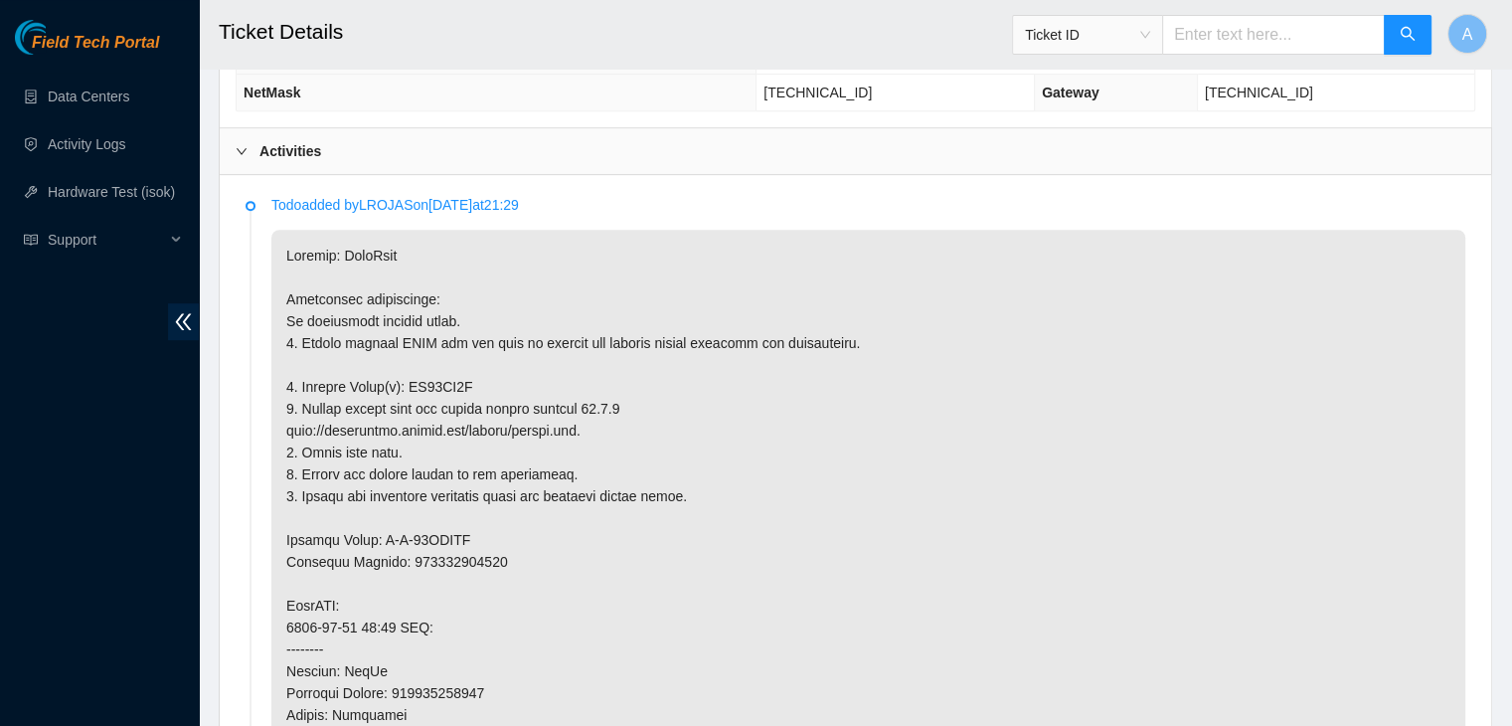
type Tracking "463470035865"
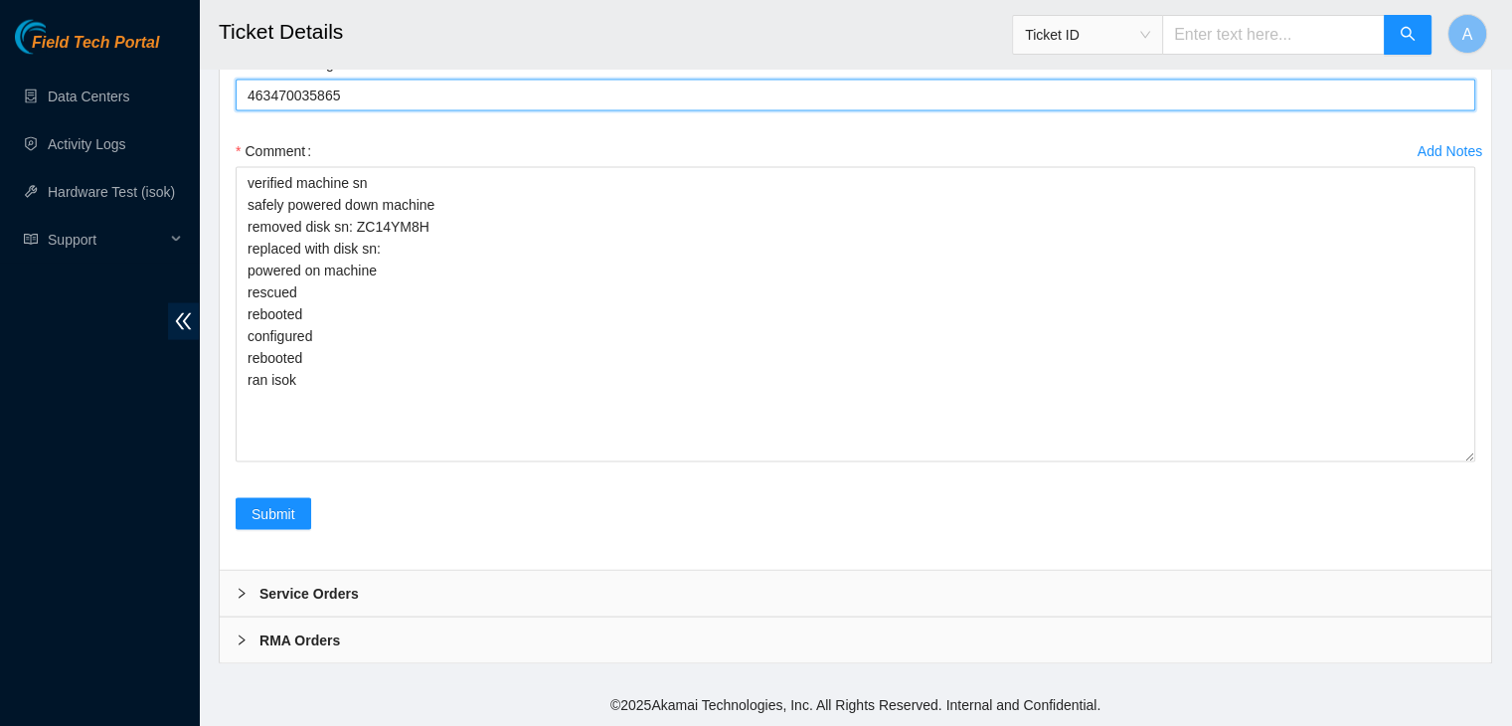
scroll to position [4058, 0]
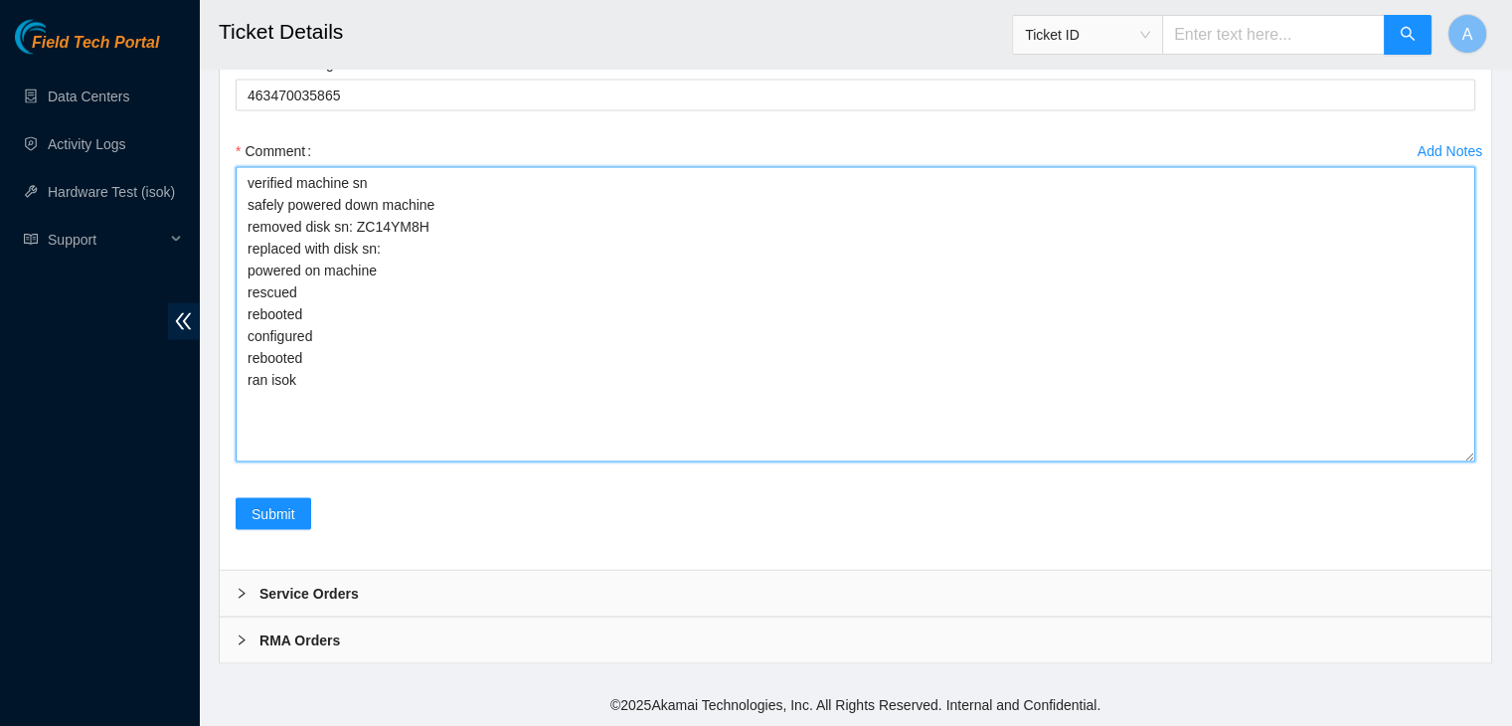
click at [469, 279] on textarea "verified machine sn safely powered down machine removed disk sn: ZC14YM8H repla…" at bounding box center [856, 314] width 1240 height 295
paste textarea "165DK1KJFJKA"
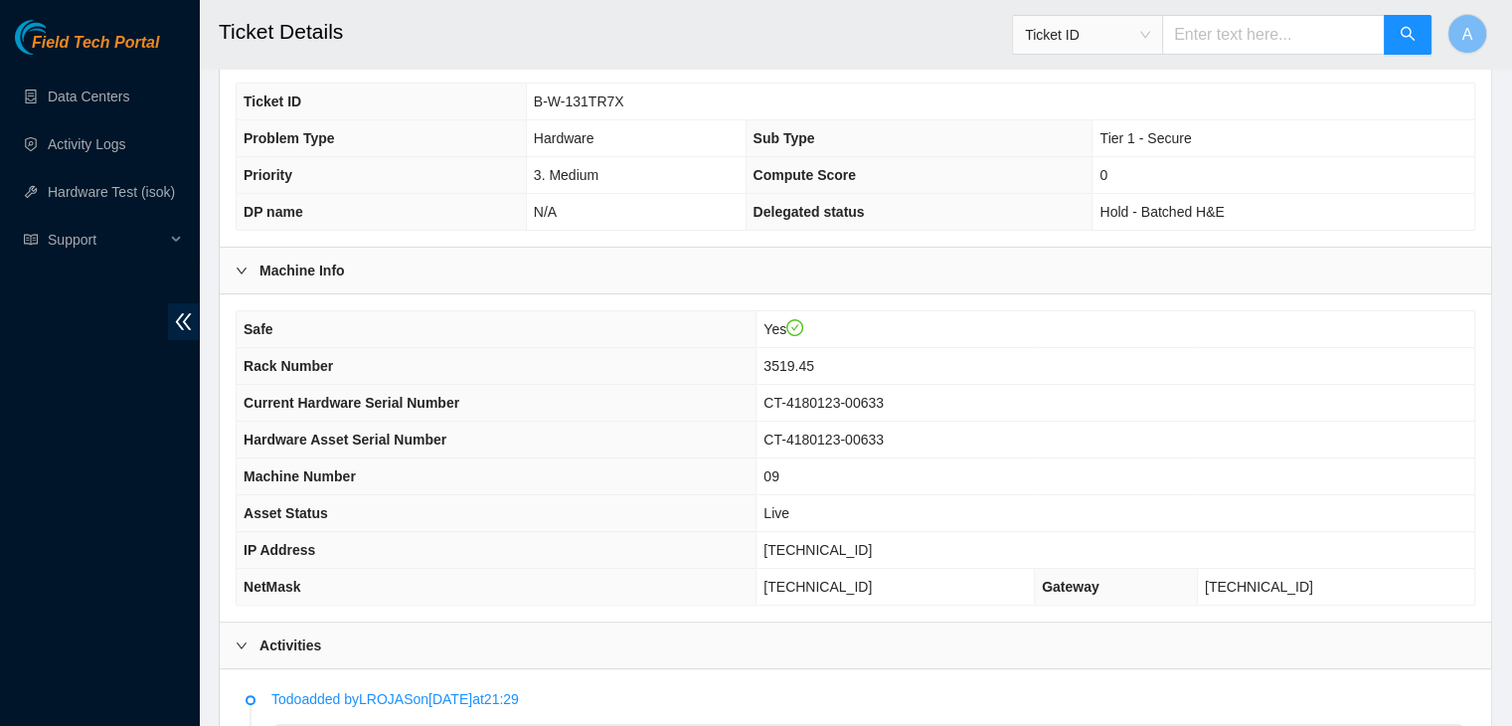
scroll to position [417, 0]
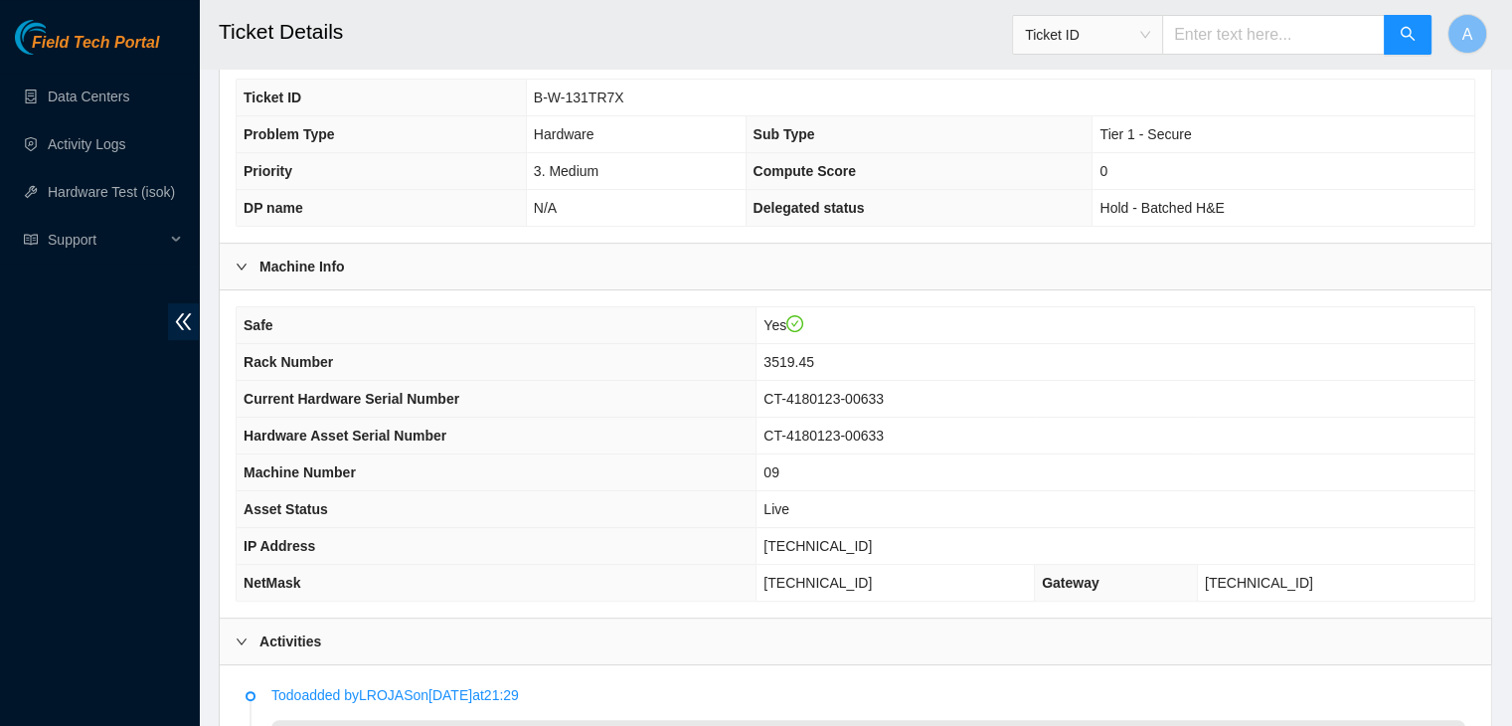
click at [872, 538] on span "23.62.60.47" at bounding box center [817, 546] width 108 height 16
copy span "23.62.60.47"
click at [872, 538] on span "23.62.60.47" at bounding box center [817, 546] width 108 height 16
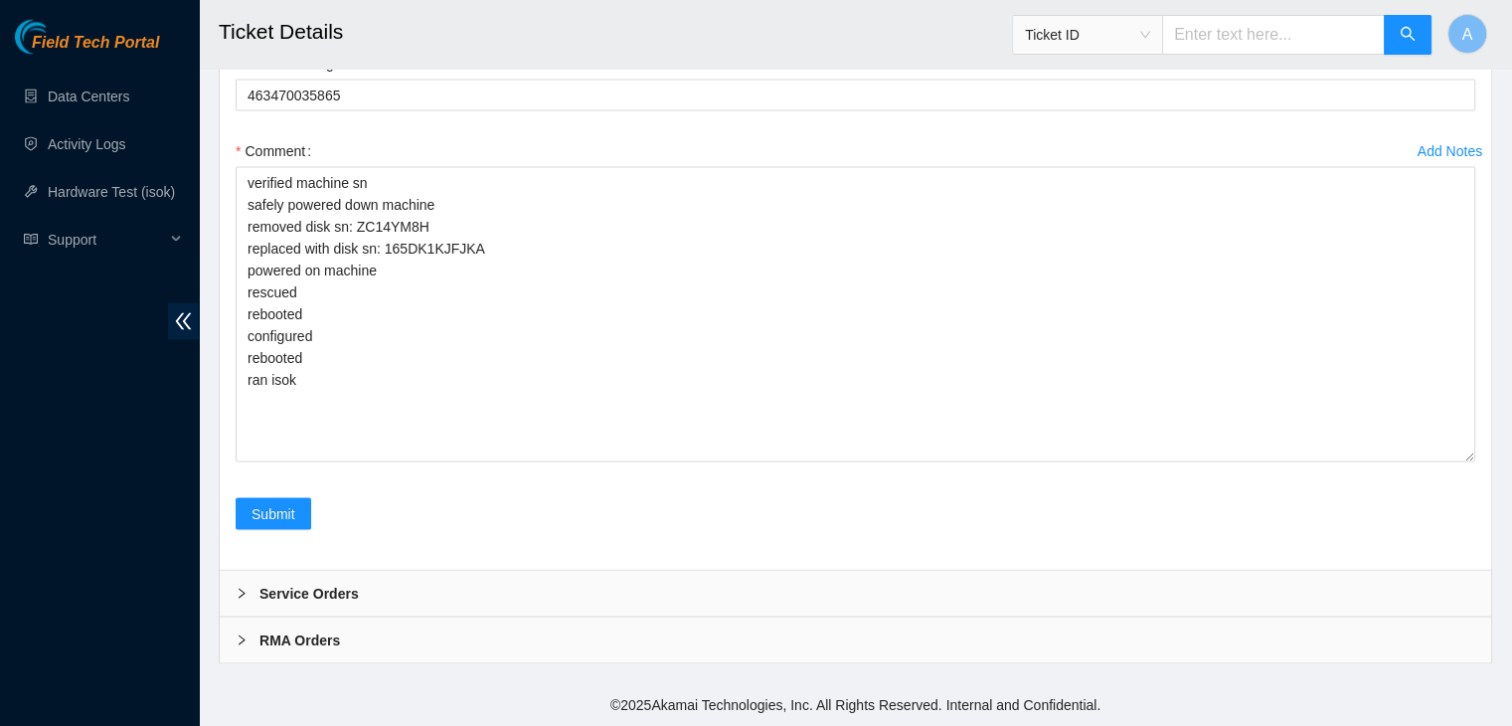
scroll to position [4096, 0]
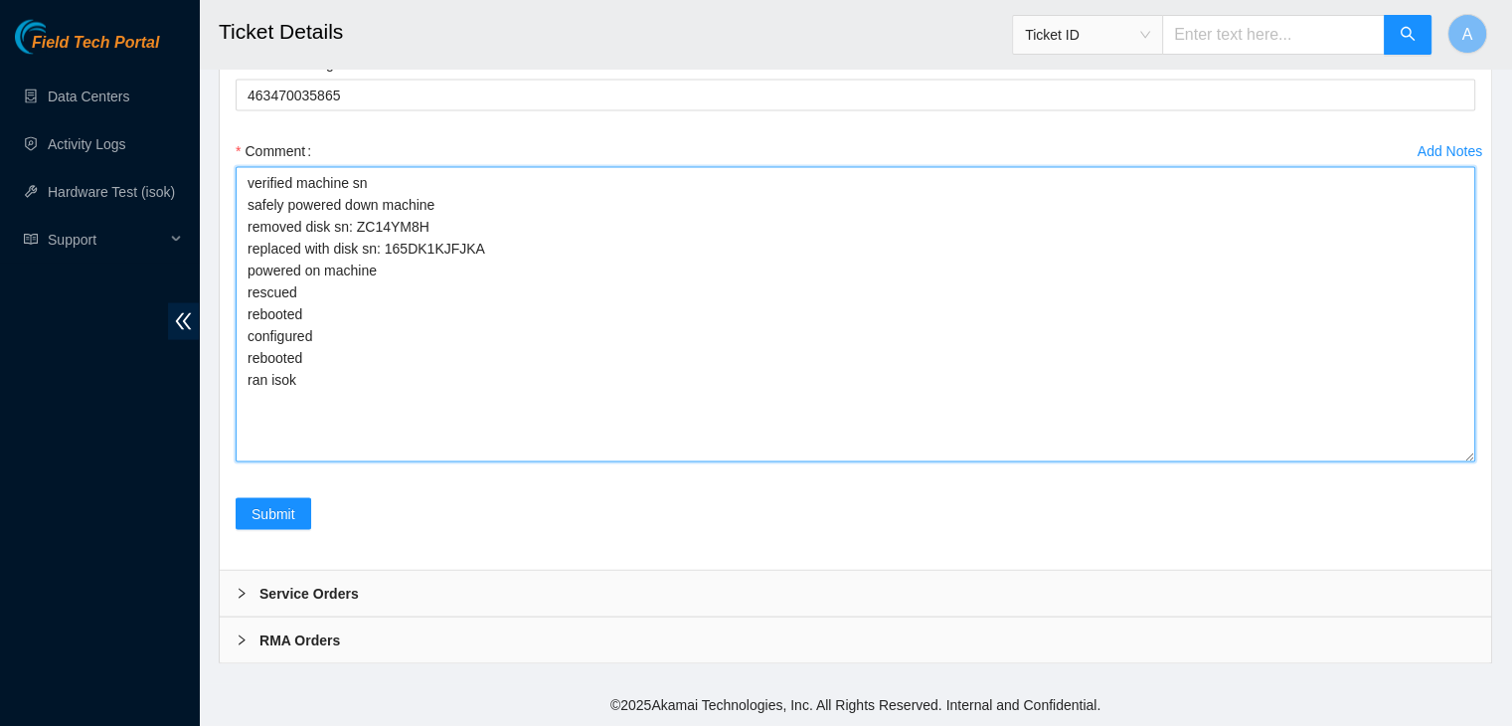
click at [658, 414] on textarea "verified machine sn safely powered down machine removed disk sn: ZC14YM8H repla…" at bounding box center [856, 314] width 1240 height 295
paste textarea "323859 18-08-2025 03:12:54 23.62.60.47 COMPLETE Result Detail Message Ticket ID…"
type textarea "verified machine sn safely powered down machine removed disk sn: ZC14YM8H repla…"
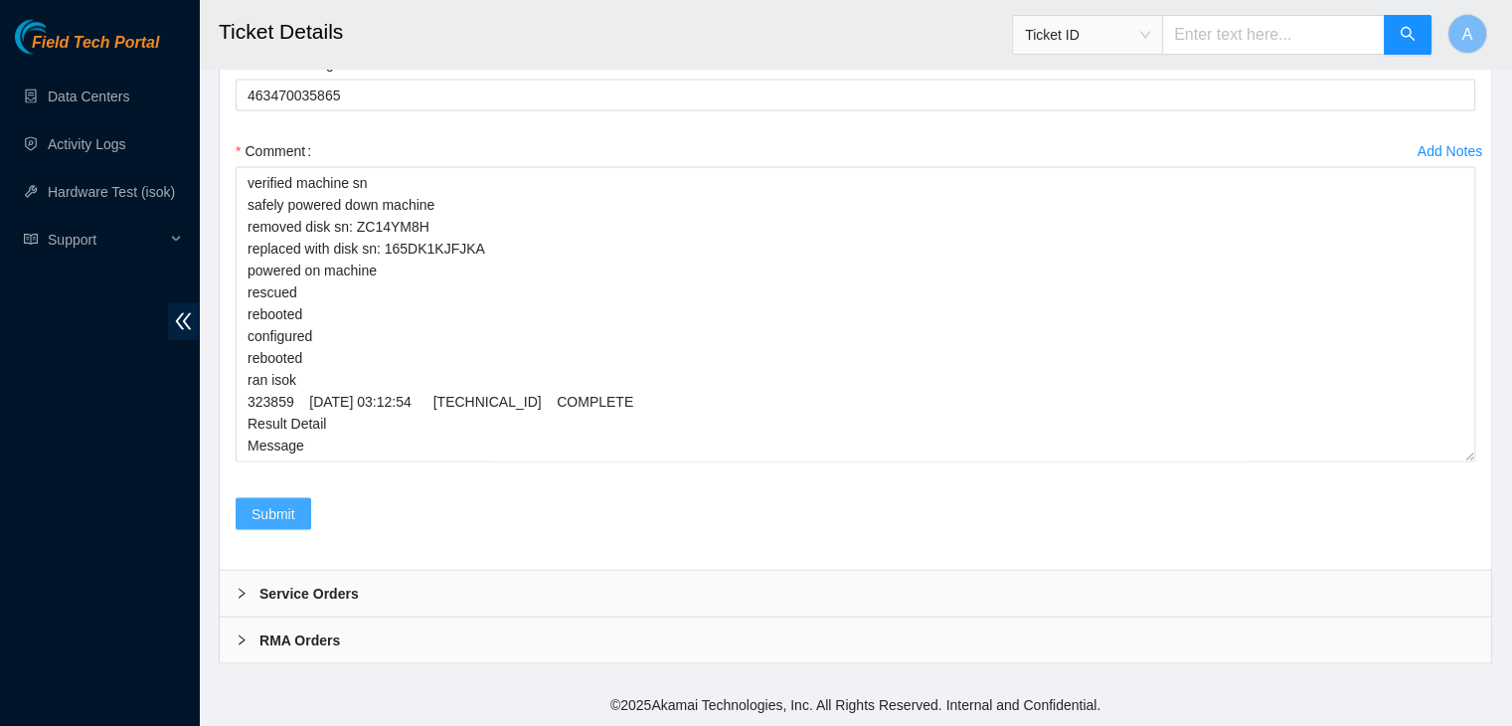
click at [301, 514] on button "Submit" at bounding box center [274, 514] width 76 height 32
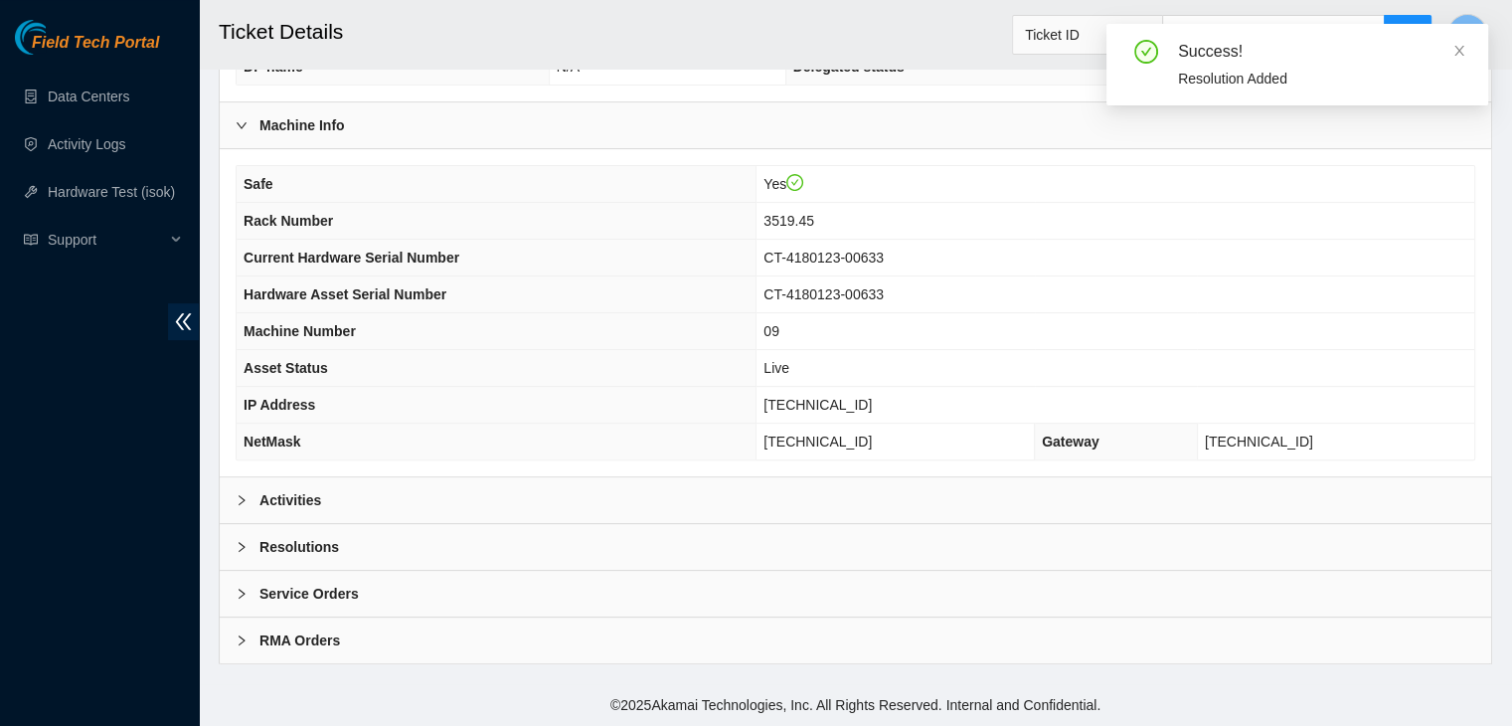
scroll to position [530, 0]
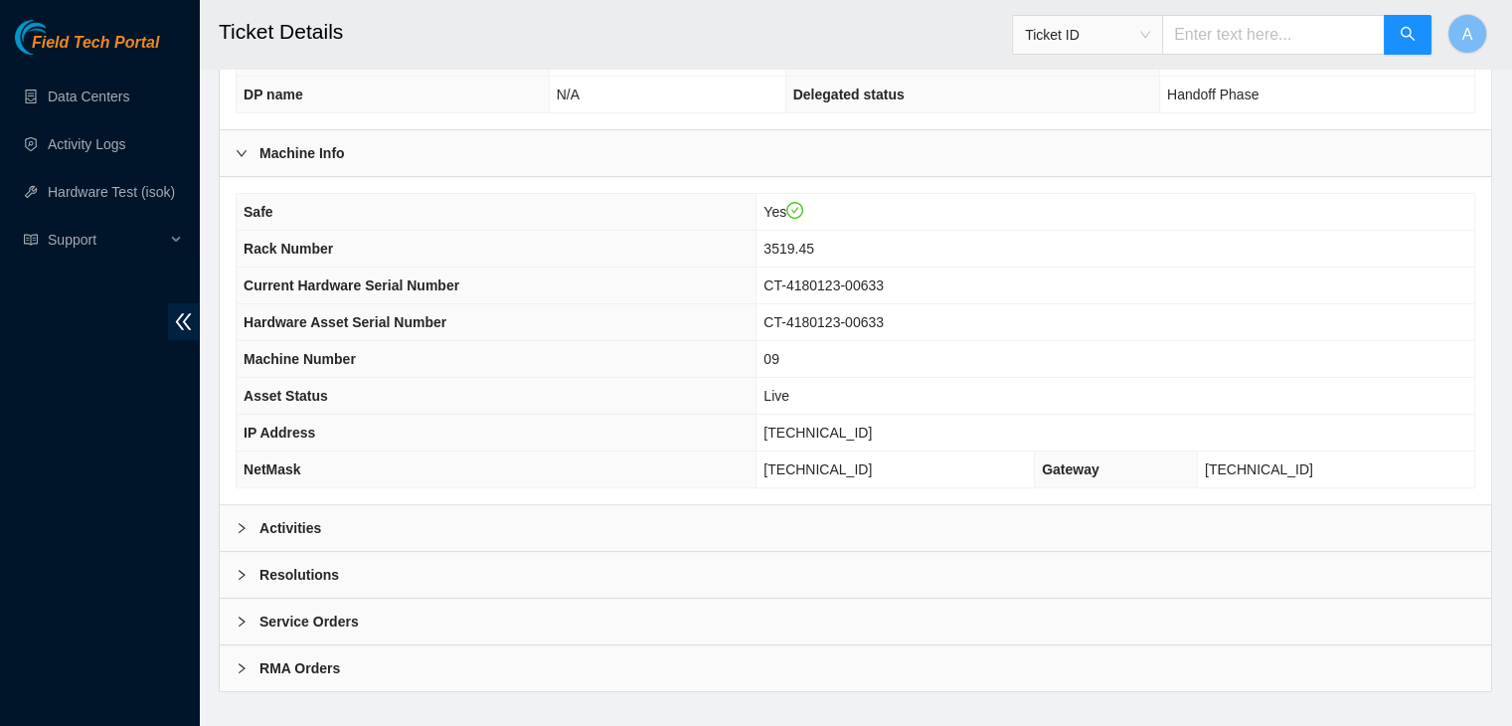
click at [449, 506] on div "Activities" at bounding box center [856, 528] width 1272 height 46
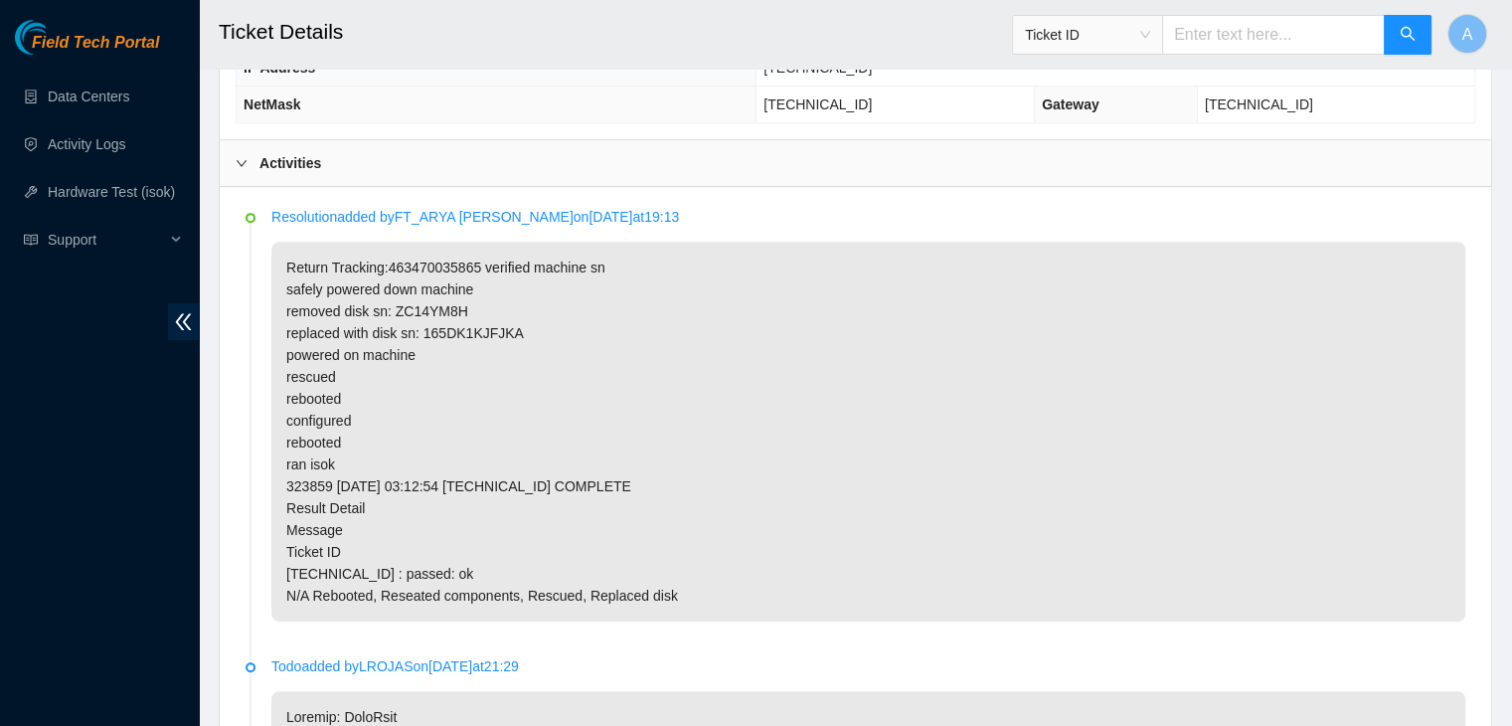
scroll to position [895, 0]
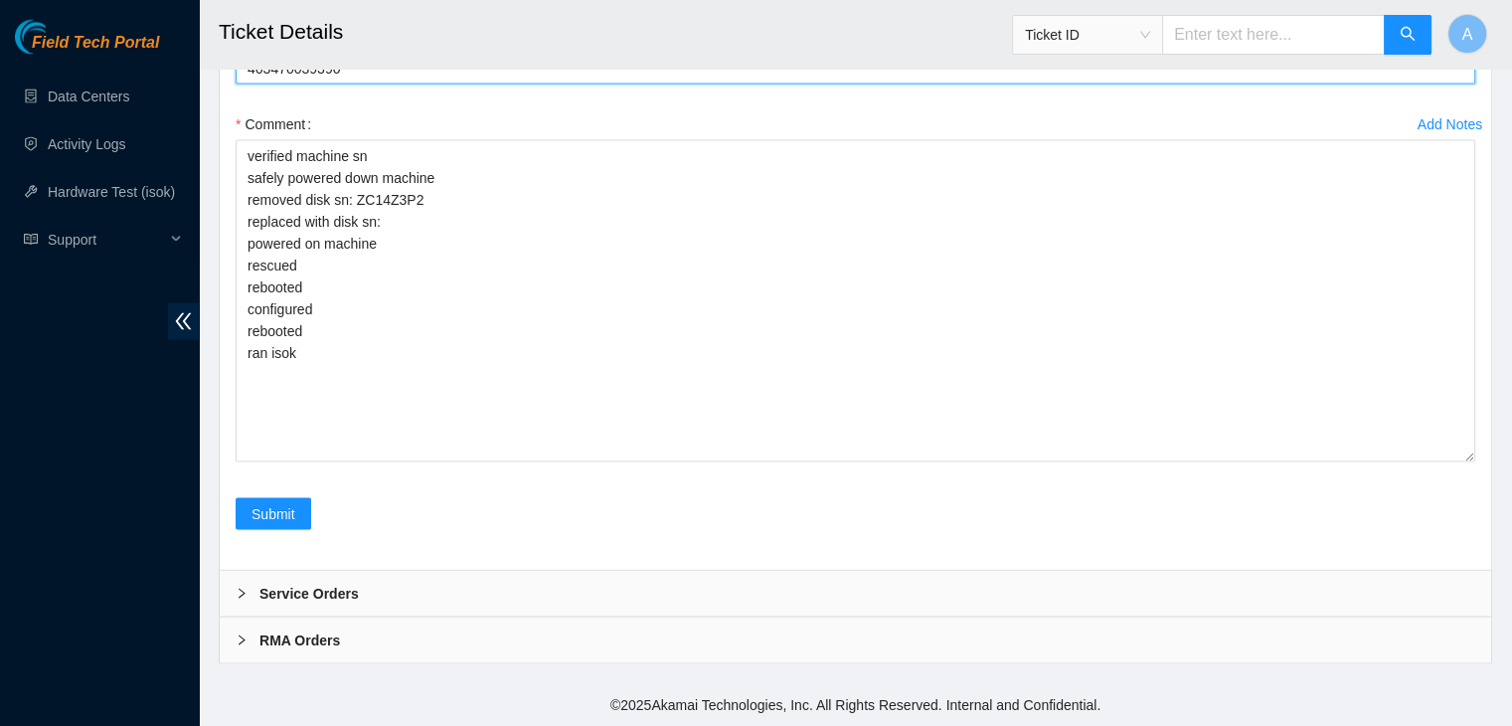
scroll to position [4159, 0]
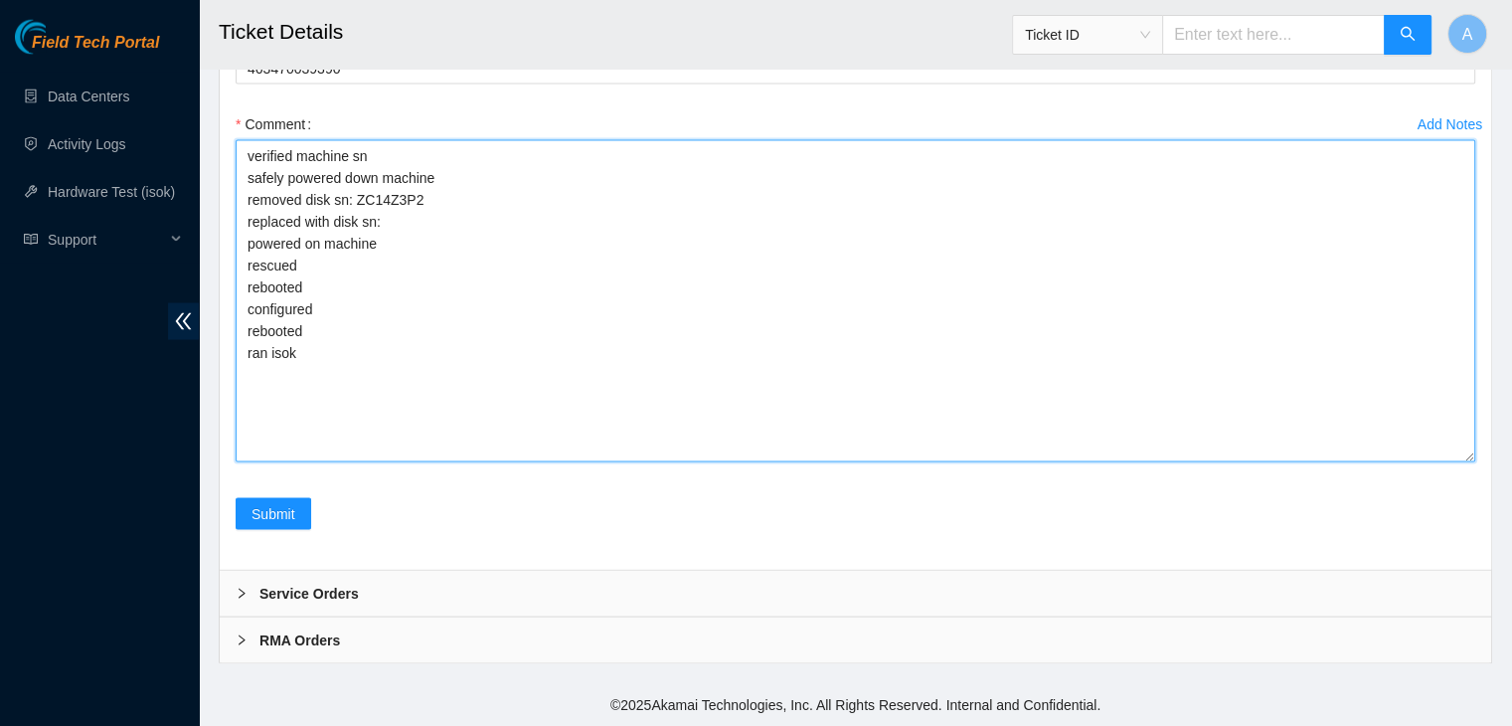
drag, startPoint x: 321, startPoint y: 369, endPoint x: 238, endPoint y: 153, distance: 231.3
click at [238, 153] on textarea "verified machine sn safely powered down machine removed disk sn: ZC14Z3P2 repla…" at bounding box center [856, 301] width 1240 height 322
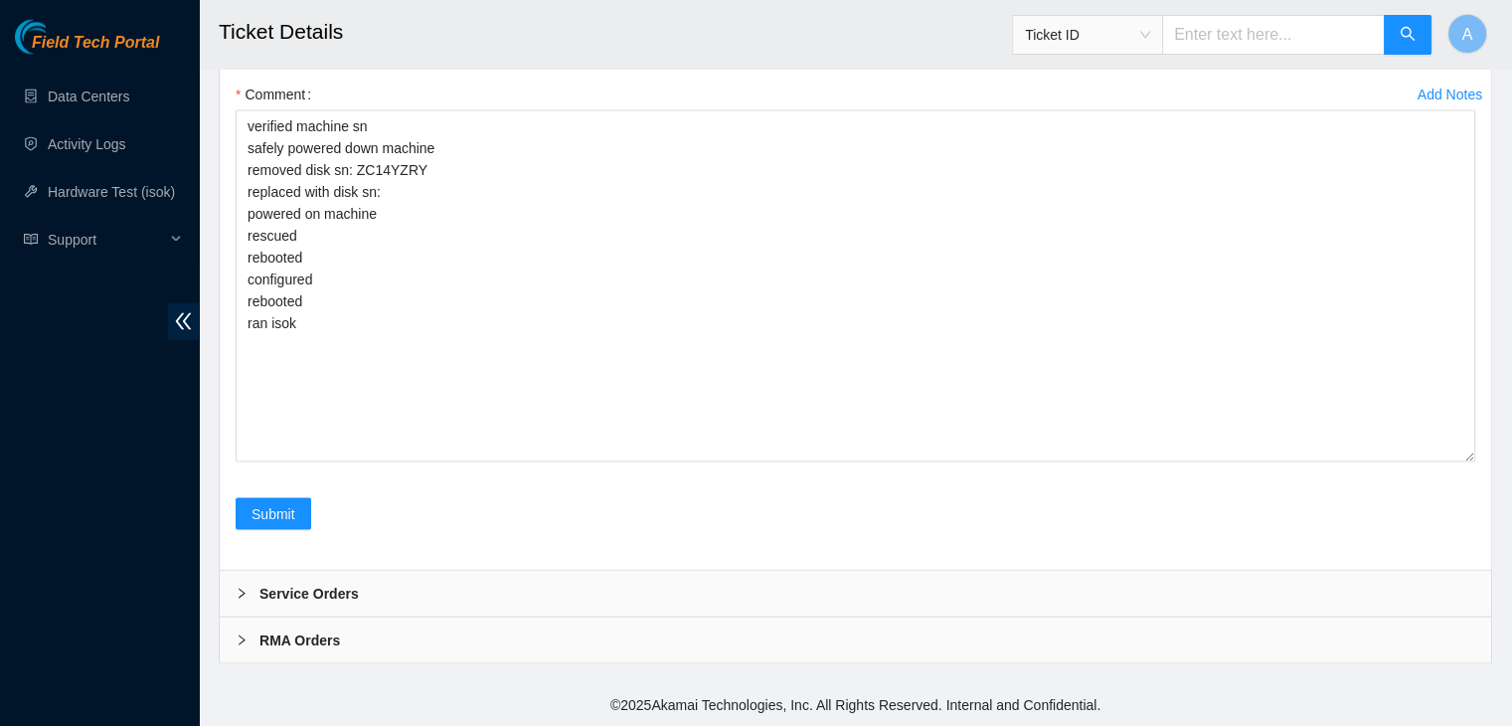
scroll to position [4190, 0]
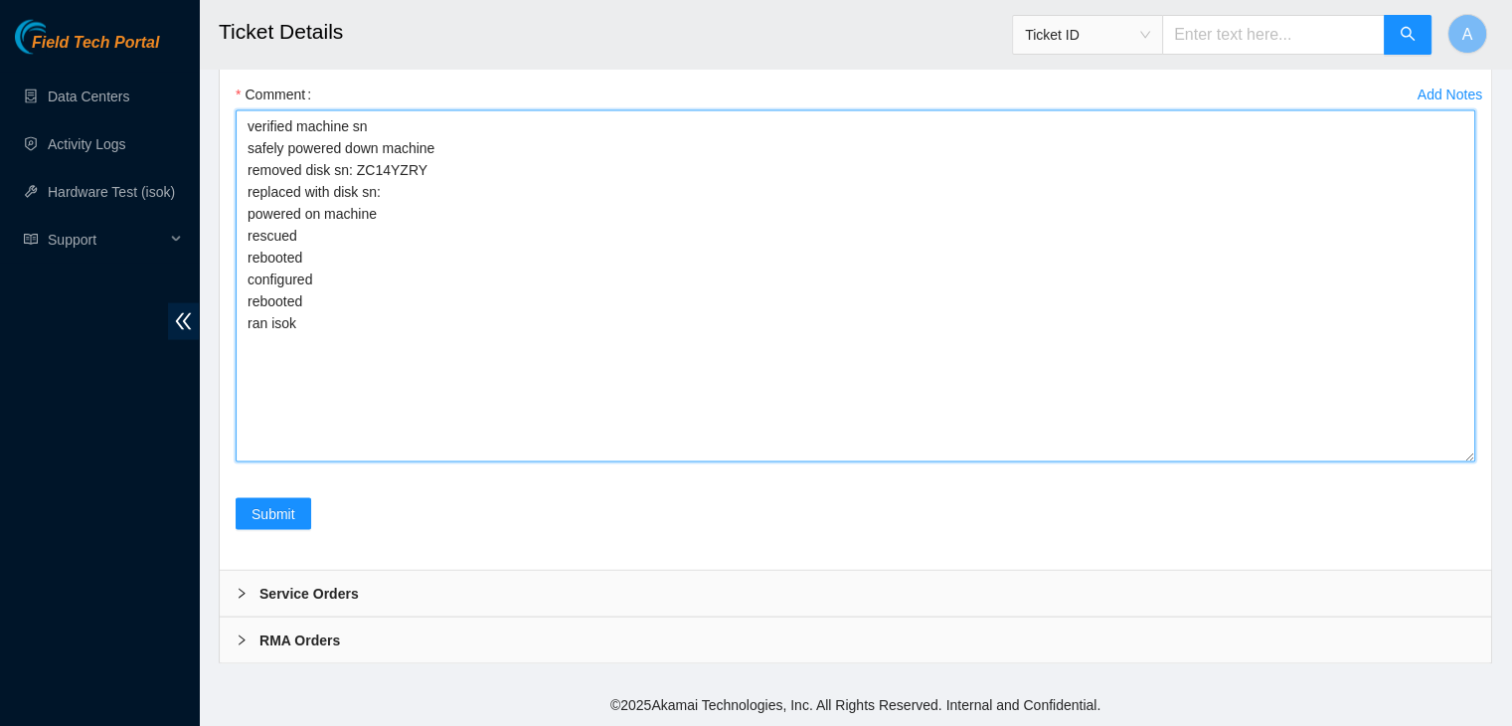
drag, startPoint x: 321, startPoint y: 327, endPoint x: 231, endPoint y: 126, distance: 220.3
click at [231, 126] on div "Add Notes Comment verified machine sn safely powered down machine removed disk …" at bounding box center [856, 289] width 1256 height 420
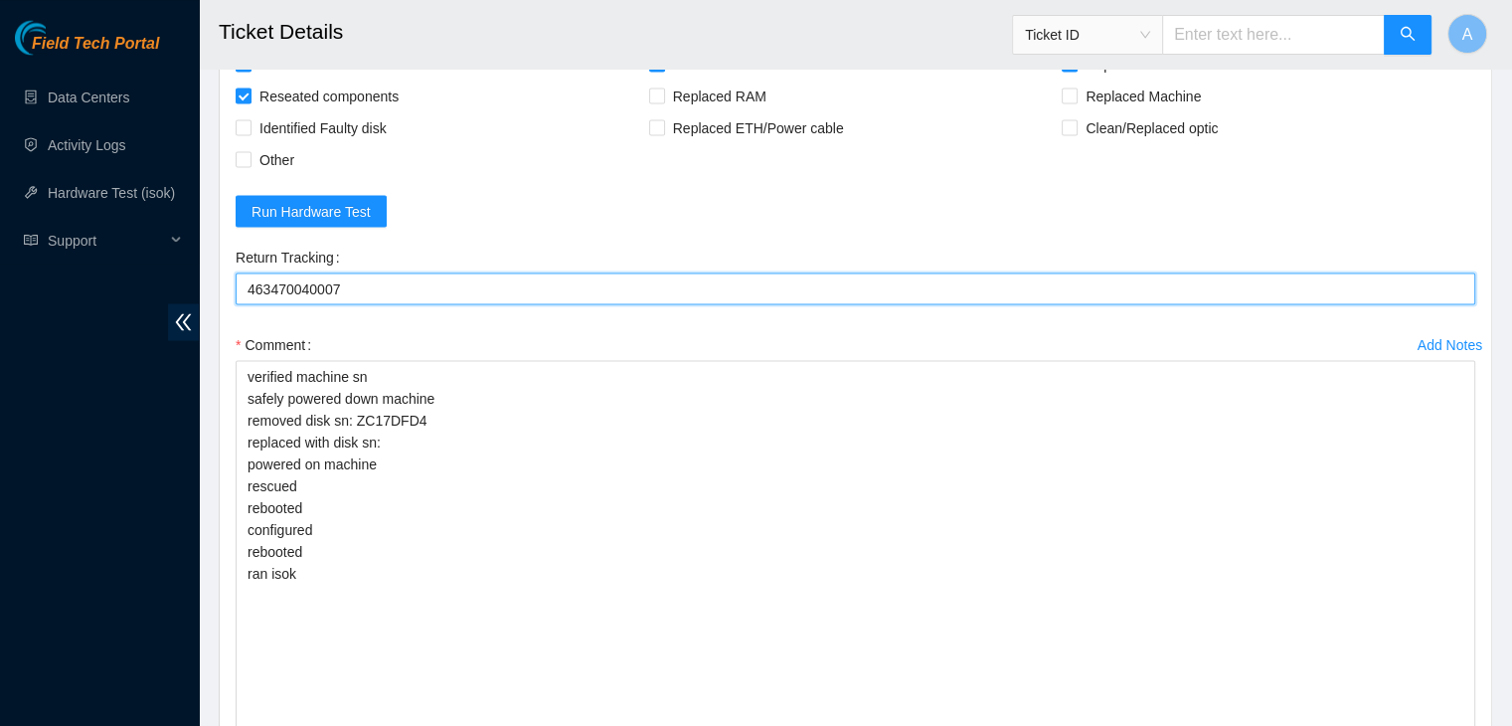
scroll to position [4053, 0]
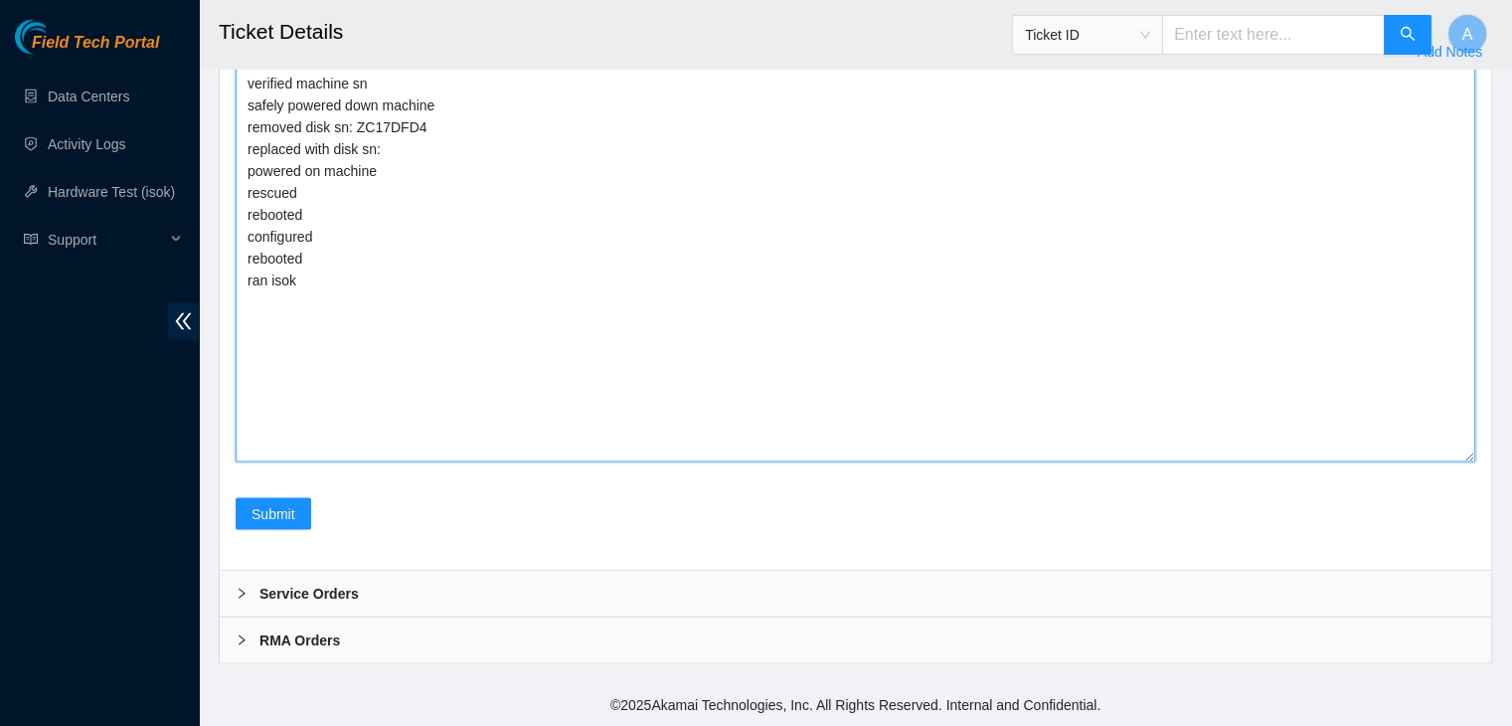
drag, startPoint x: 414, startPoint y: 455, endPoint x: 235, endPoint y: 255, distance: 268.2
click at [235, 255] on div "Add Notes Comment verified machine sn safely powered down machine removed disk …" at bounding box center [856, 267] width 1256 height 462
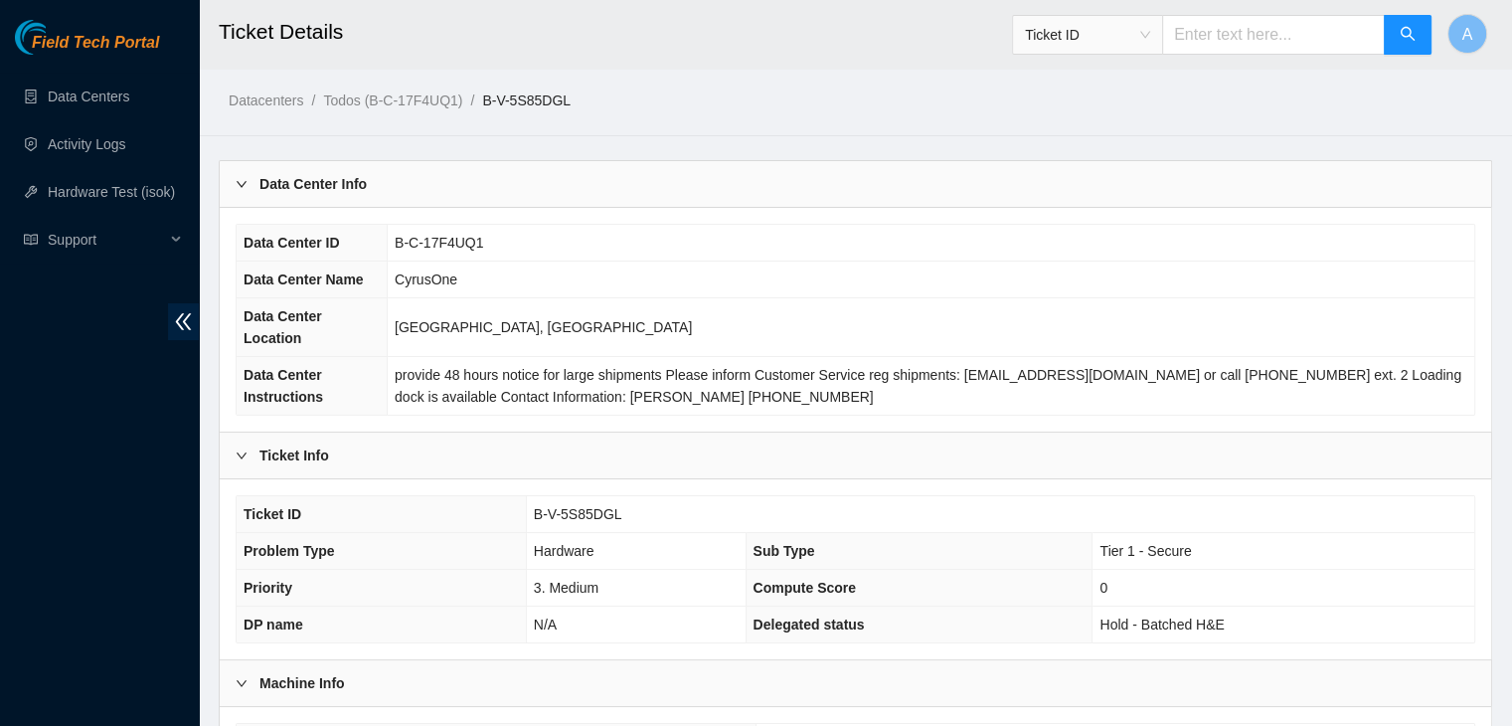
scroll to position [530, 0]
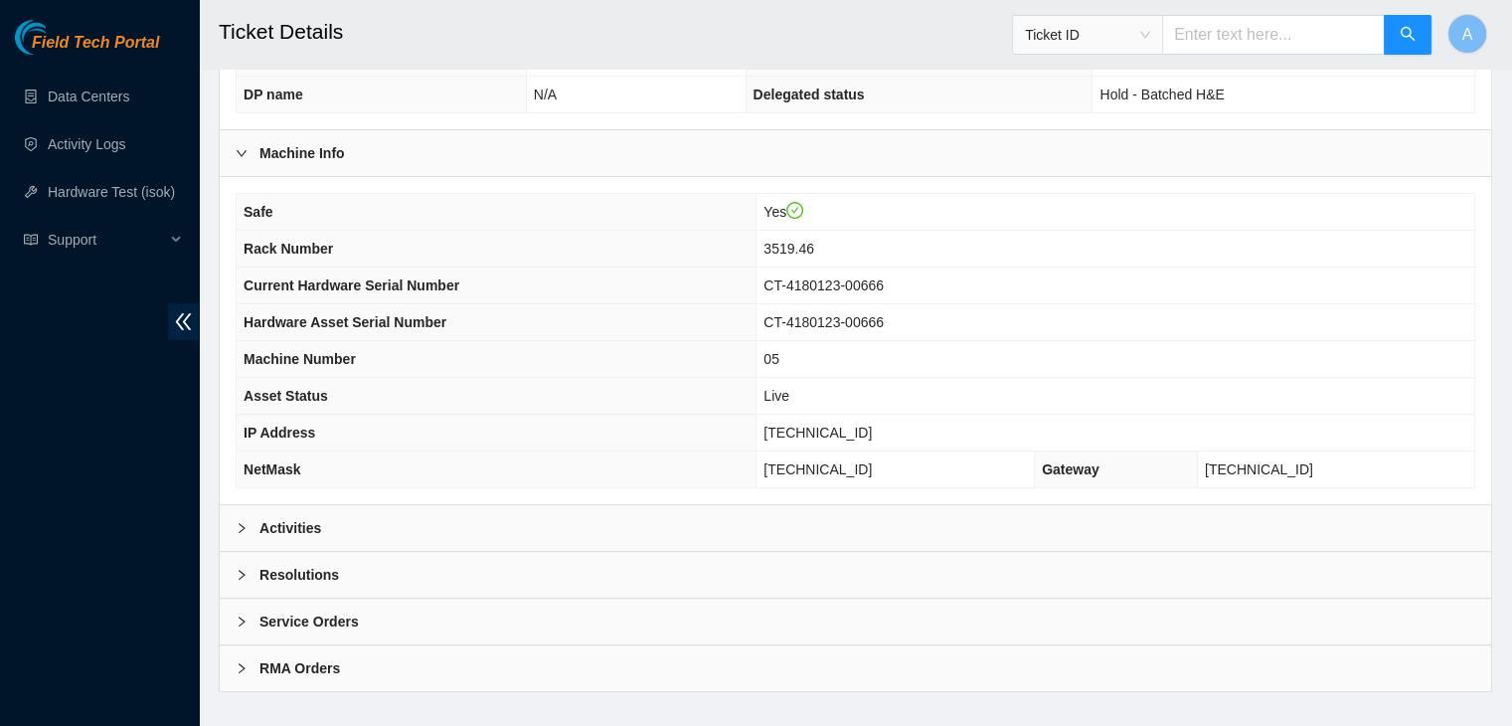
click at [507, 505] on div "Activities" at bounding box center [856, 528] width 1272 height 46
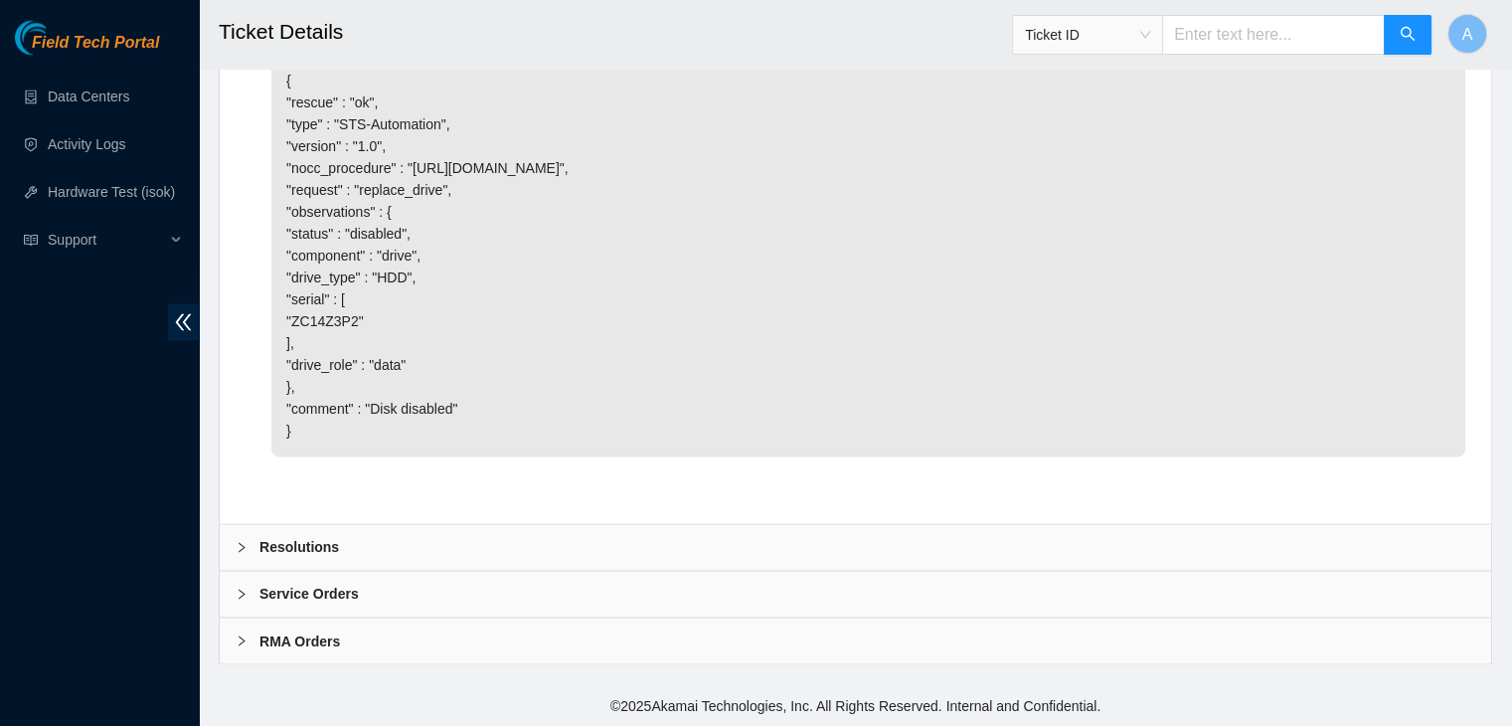
scroll to position [3364, 0]
click at [525, 539] on div "Resolutions" at bounding box center [856, 547] width 1272 height 46
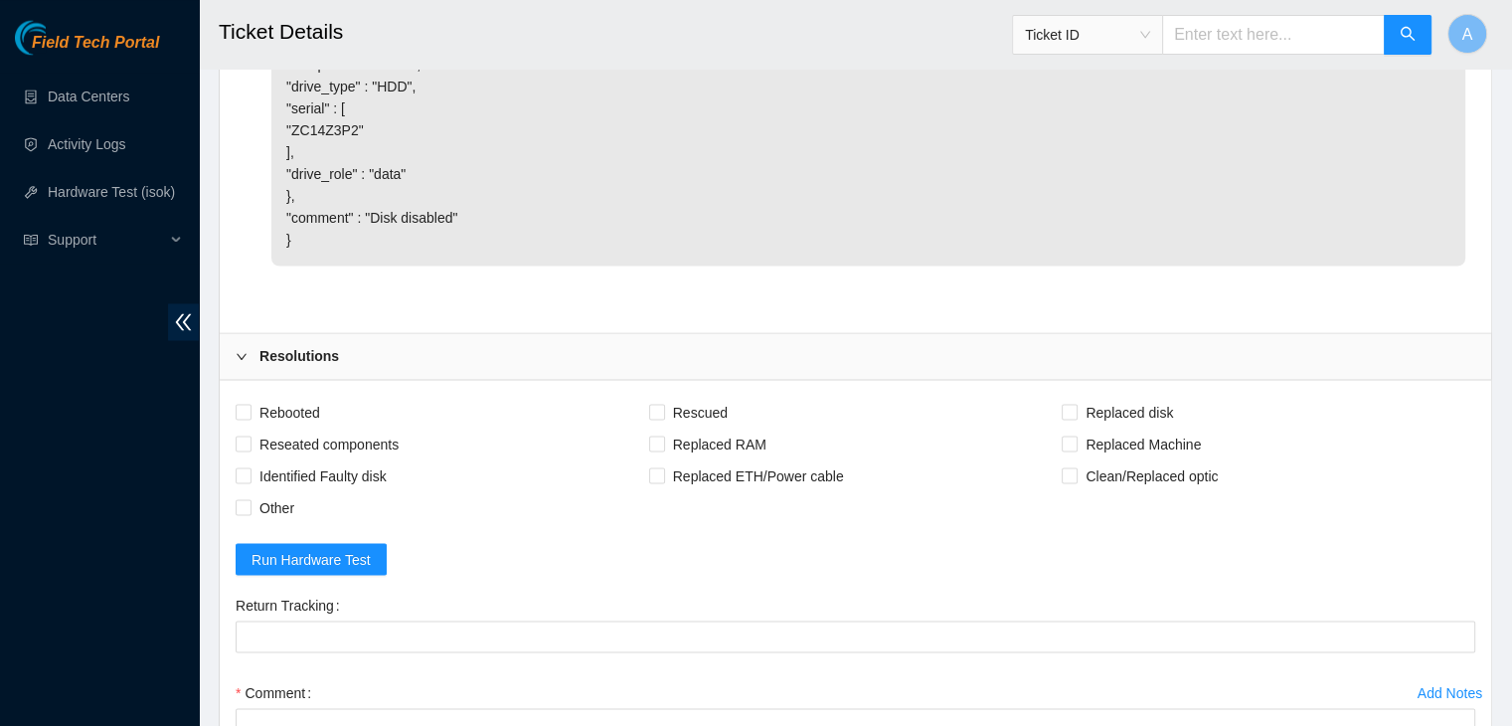
scroll to position [3875, 0]
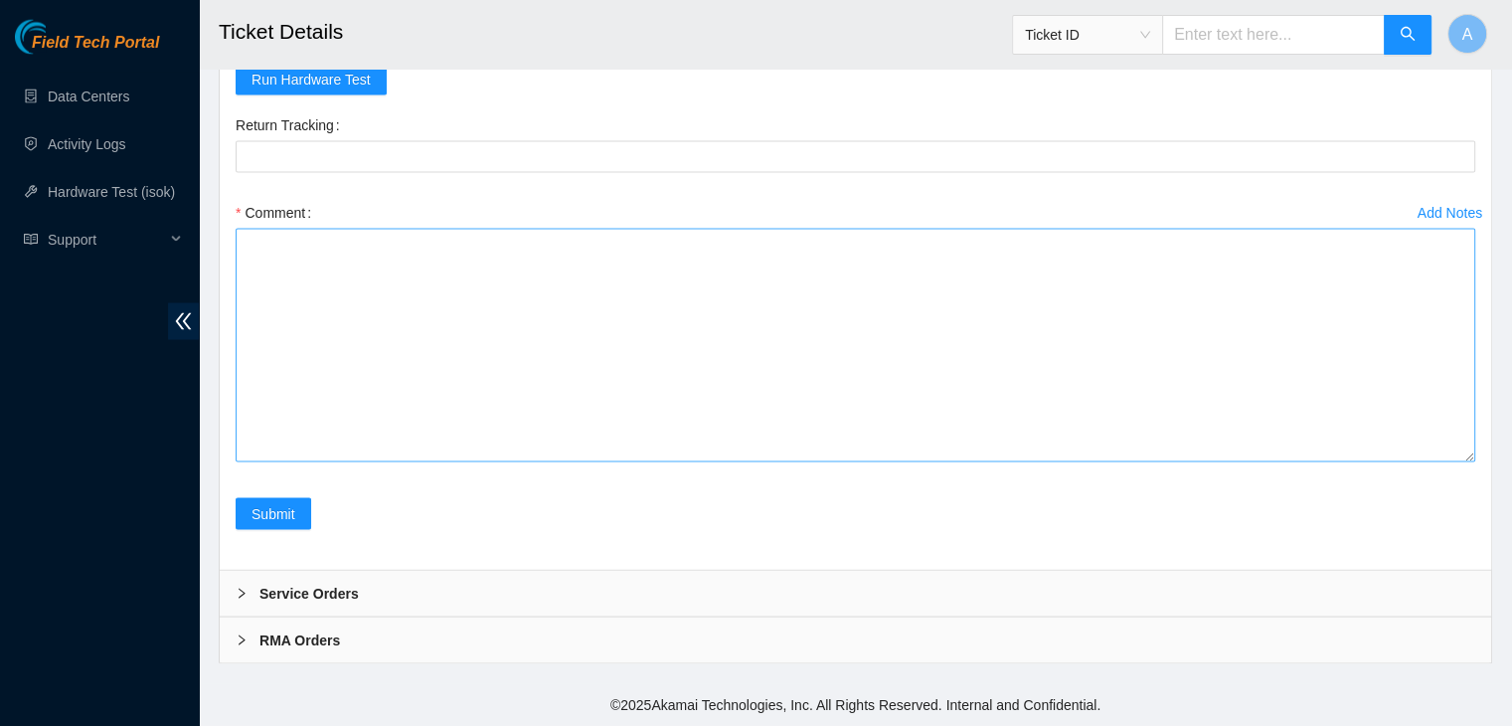
drag, startPoint x: 1470, startPoint y: 461, endPoint x: 1467, endPoint y: 672, distance: 210.8
click at [1467, 462] on textarea "Comment" at bounding box center [856, 346] width 1240 height 234
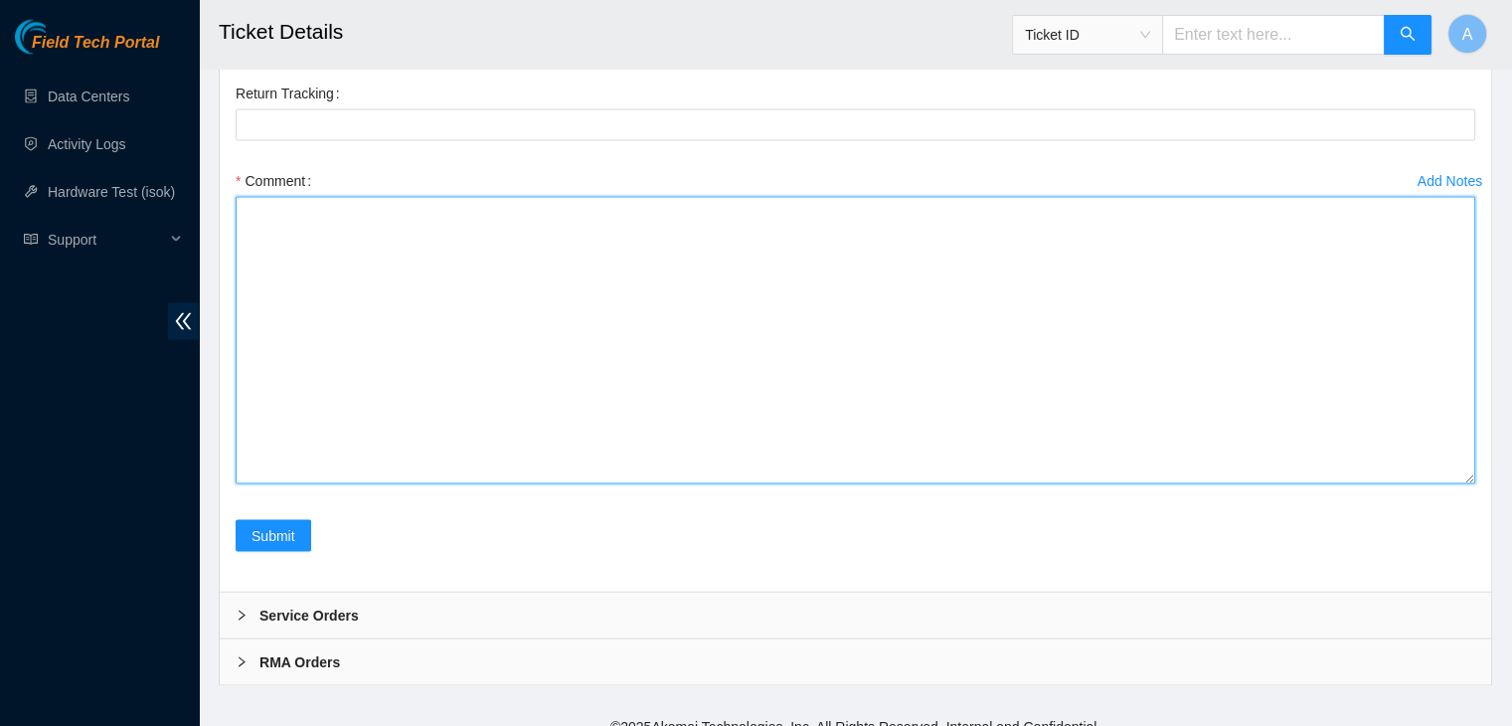
click at [1413, 484] on textarea "Comment" at bounding box center [856, 340] width 1240 height 287
paste textarea "verified machine sn safely powered down machine removed disk sn: ZC14Z3P2 repla…"
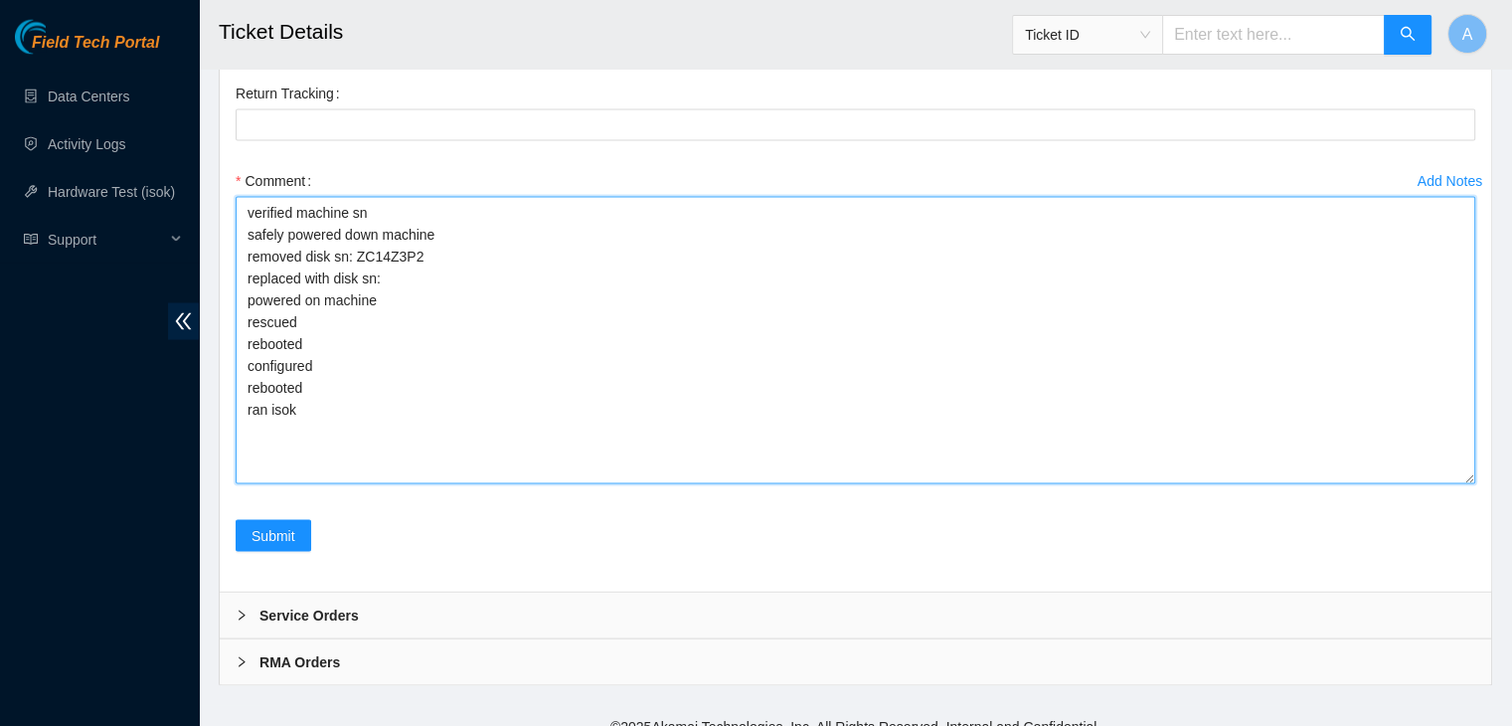
scroll to position [4088, 0]
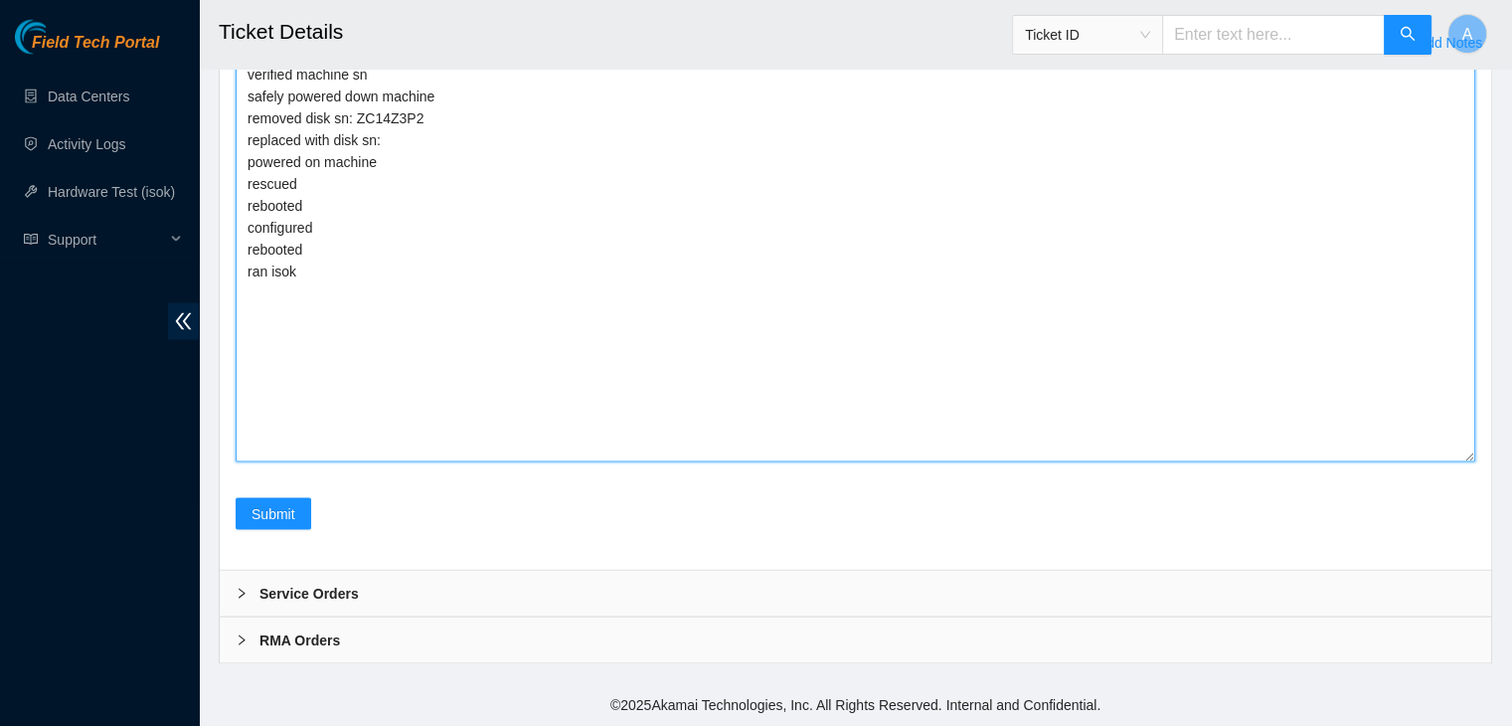
drag, startPoint x: 1467, startPoint y: 457, endPoint x: 1446, endPoint y: 717, distance: 260.3
click at [1446, 462] on textarea "verified machine sn safely powered down machine removed disk sn: ZC14Z3P2 repla…" at bounding box center [856, 261] width 1240 height 404
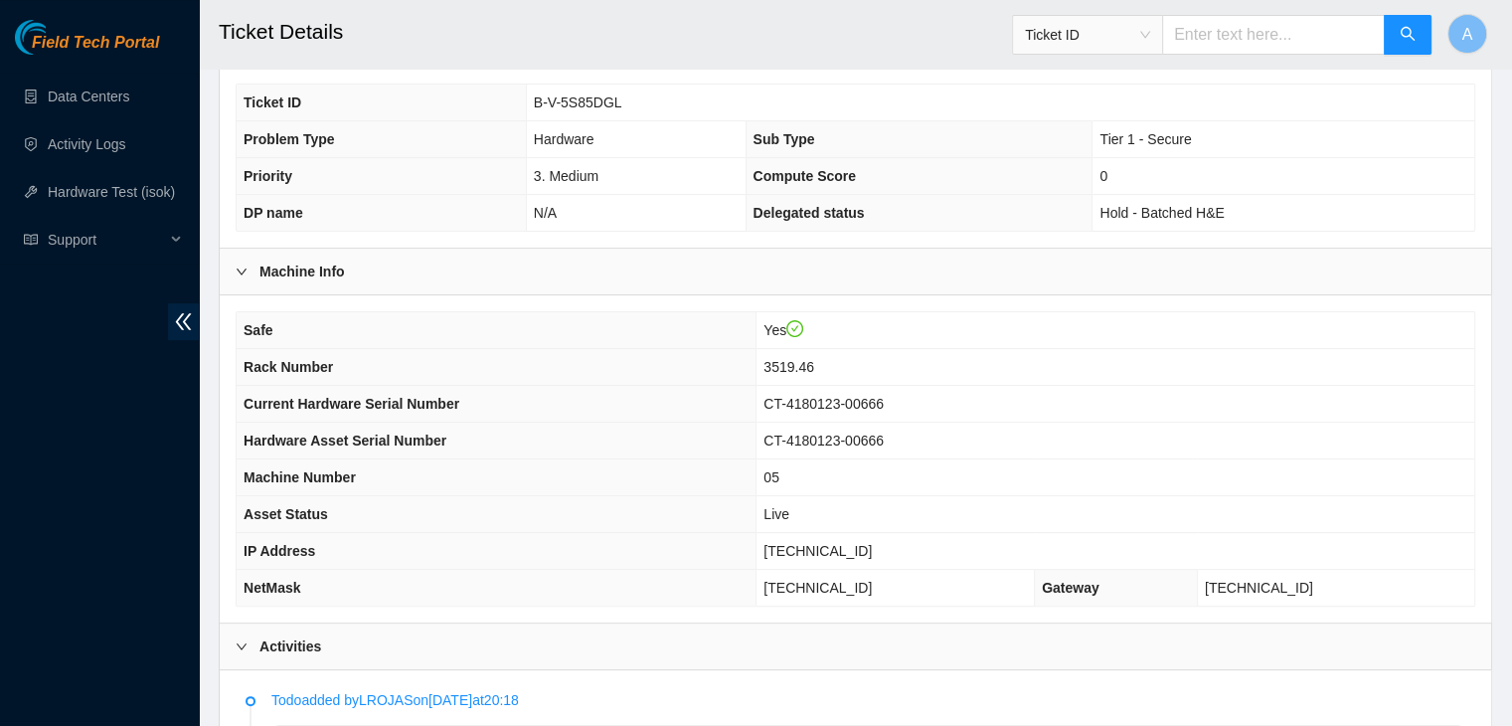
scroll to position [402, 0]
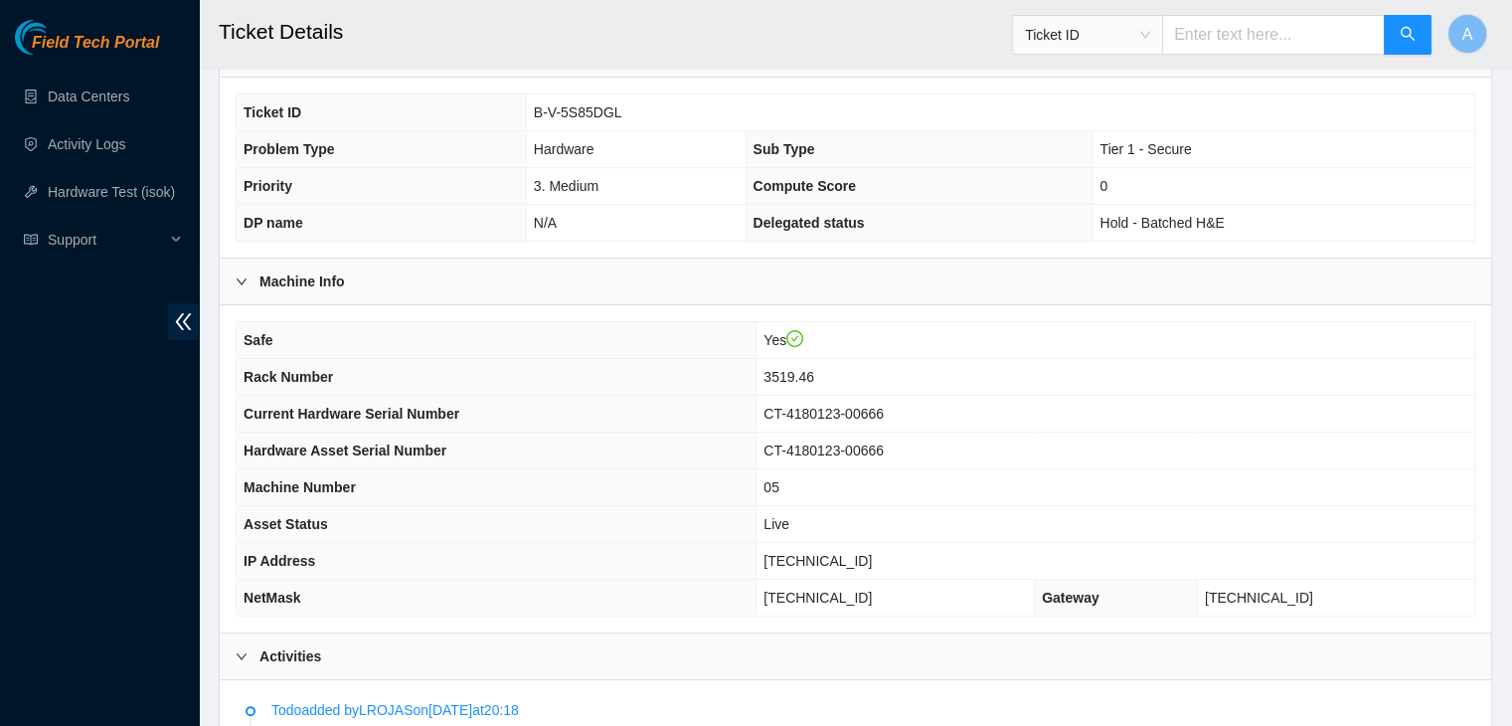
type textarea "verified machine sn safely powered down machine removed disk sn: ZC14Z3P2 repla…"
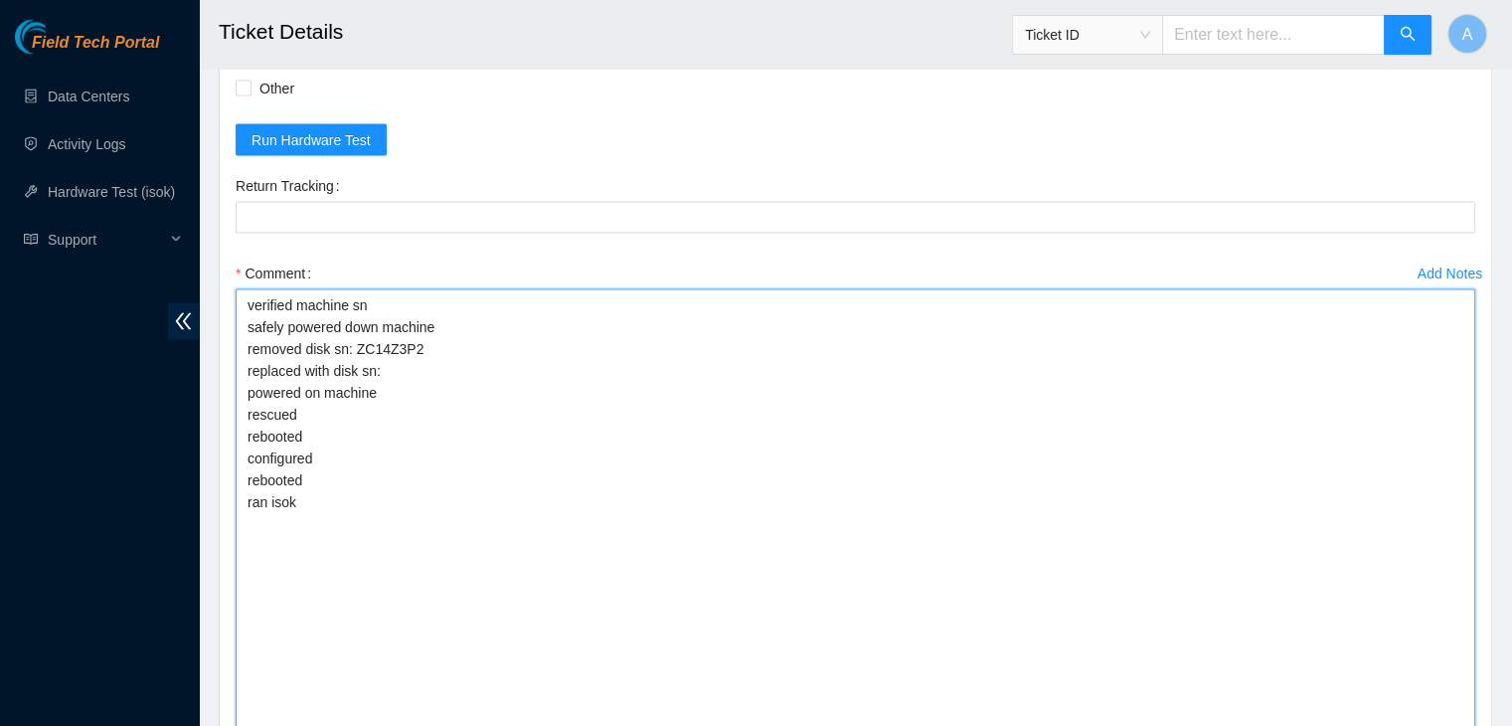
scroll to position [3777, 0]
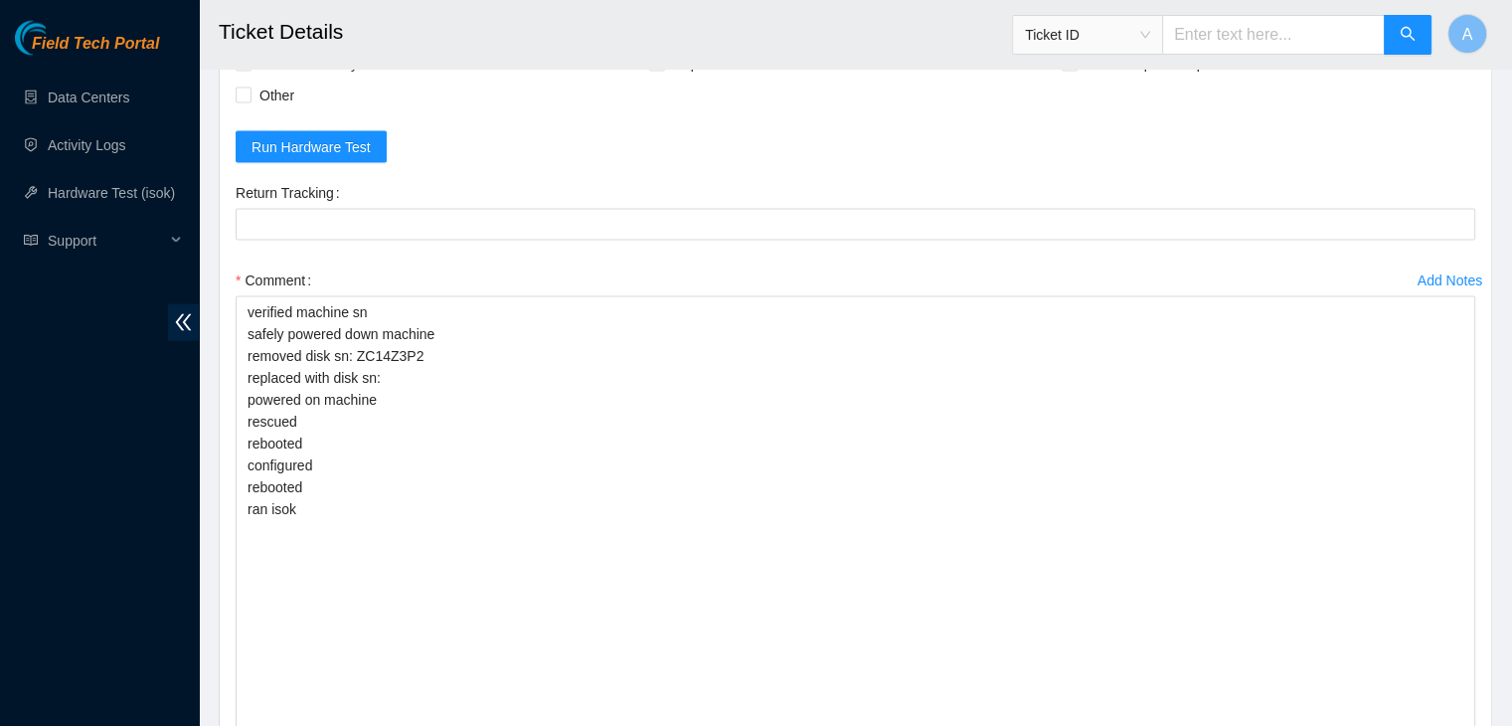
checkbox input "true"
click at [322, 47] on span "Reseated components" at bounding box center [329, 31] width 155 height 32
click at [250, 37] on input "Reseated components" at bounding box center [243, 30] width 14 height 14
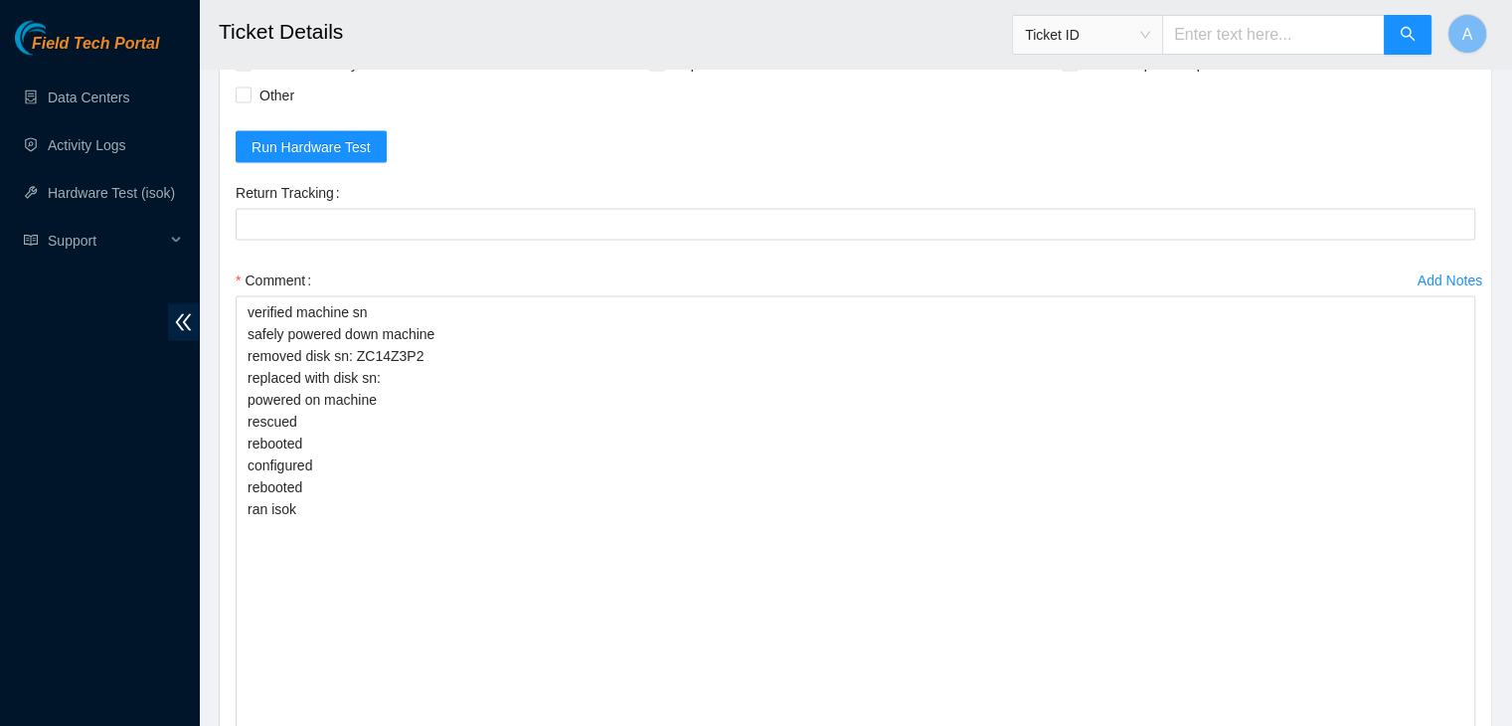
checkbox input "true"
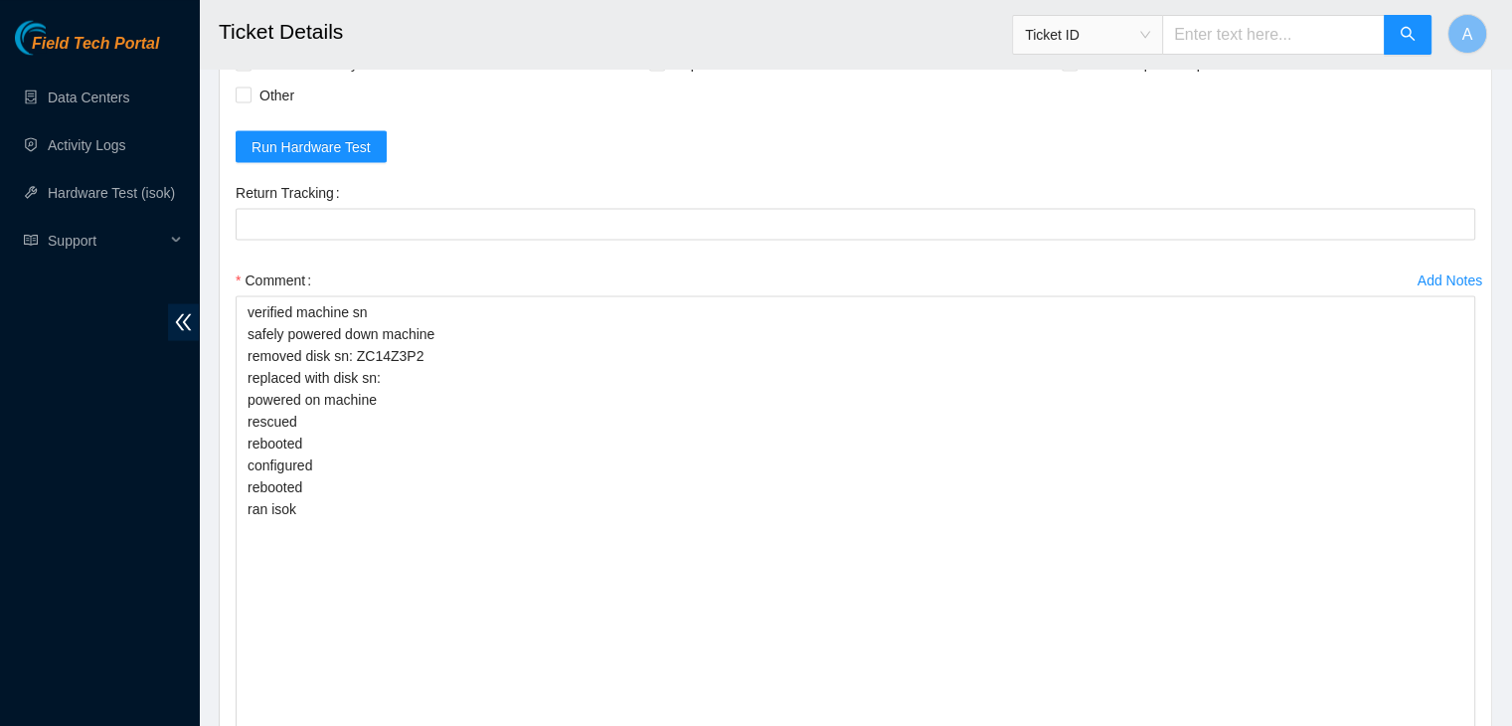
checkbox input "true"
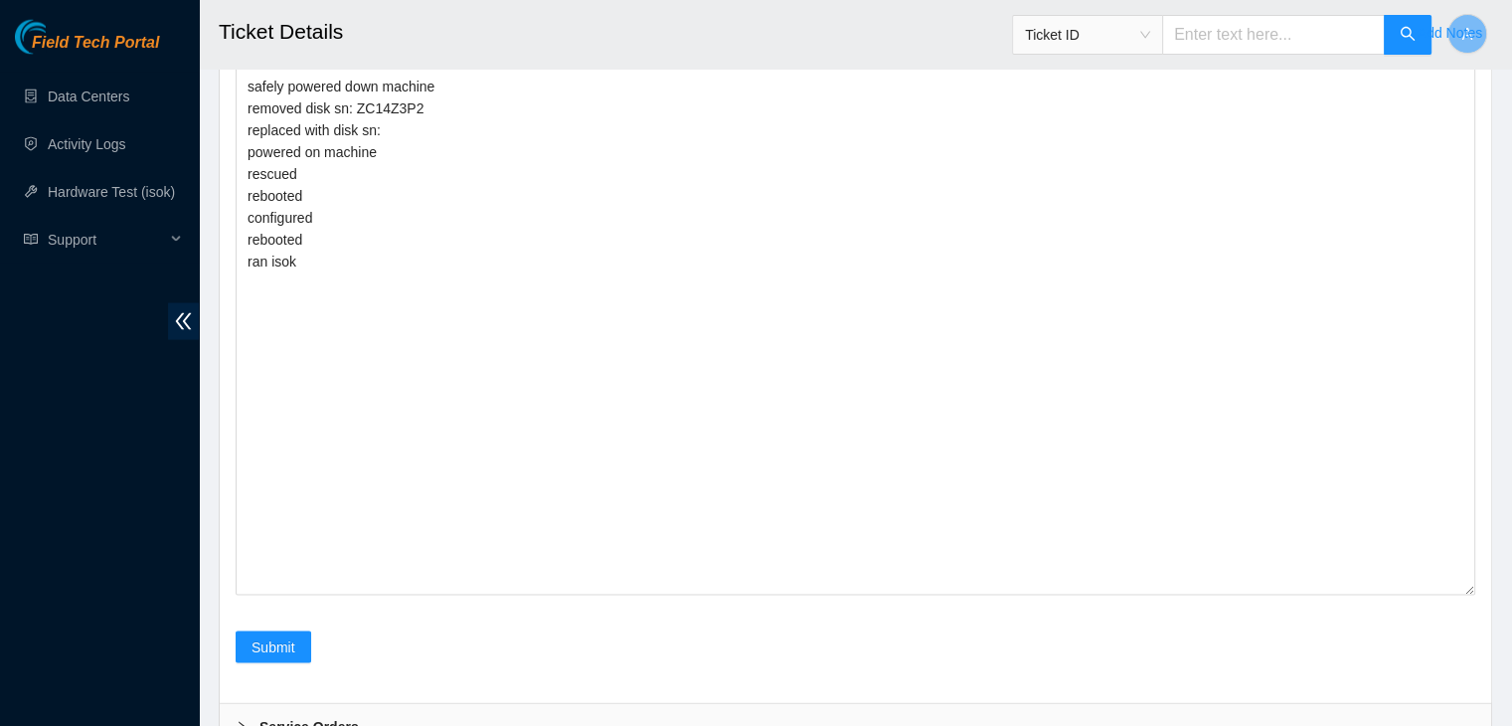
scroll to position [4024, 0]
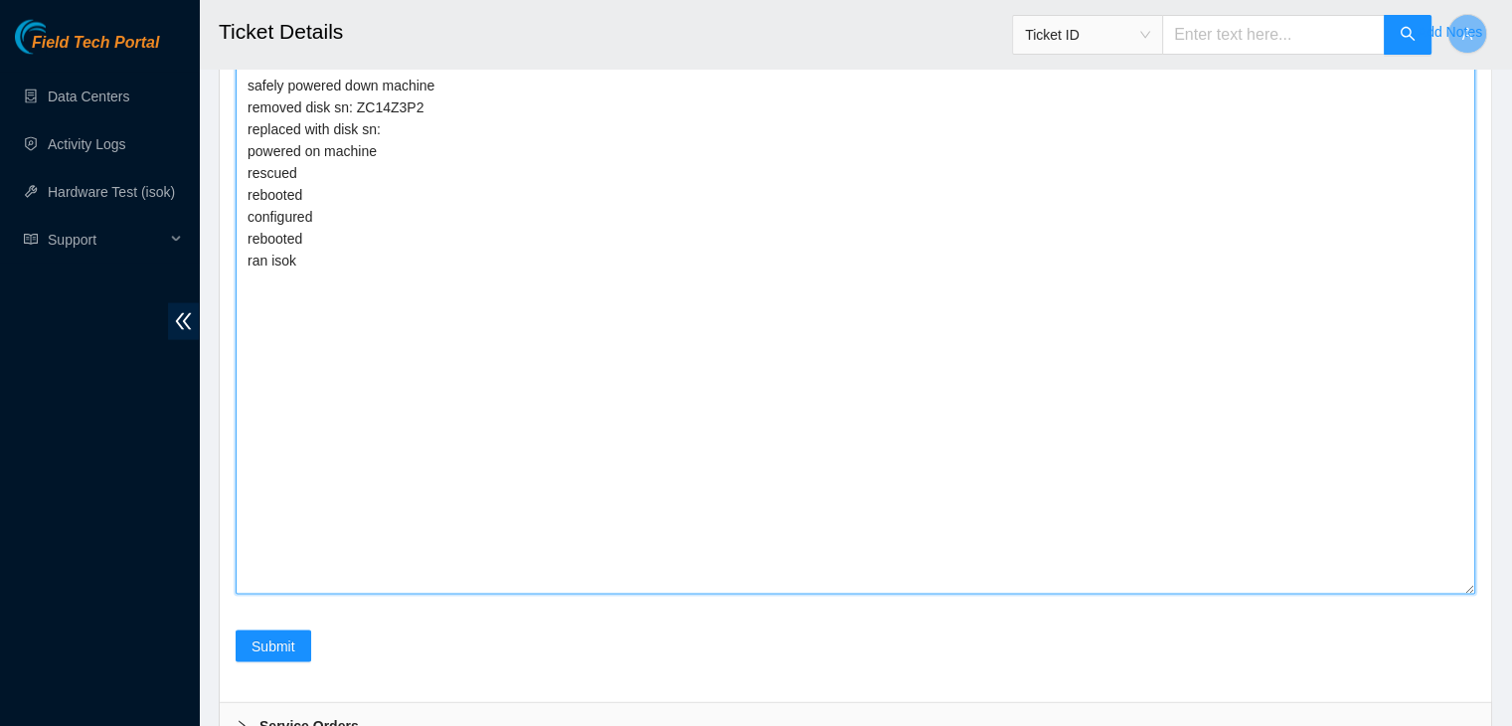
click at [484, 327] on textarea "verified machine sn safely powered down machine removed disk sn: ZC14Z3P2 repla…" at bounding box center [856, 321] width 1240 height 547
paste textarea "WMC130E4EE2J"
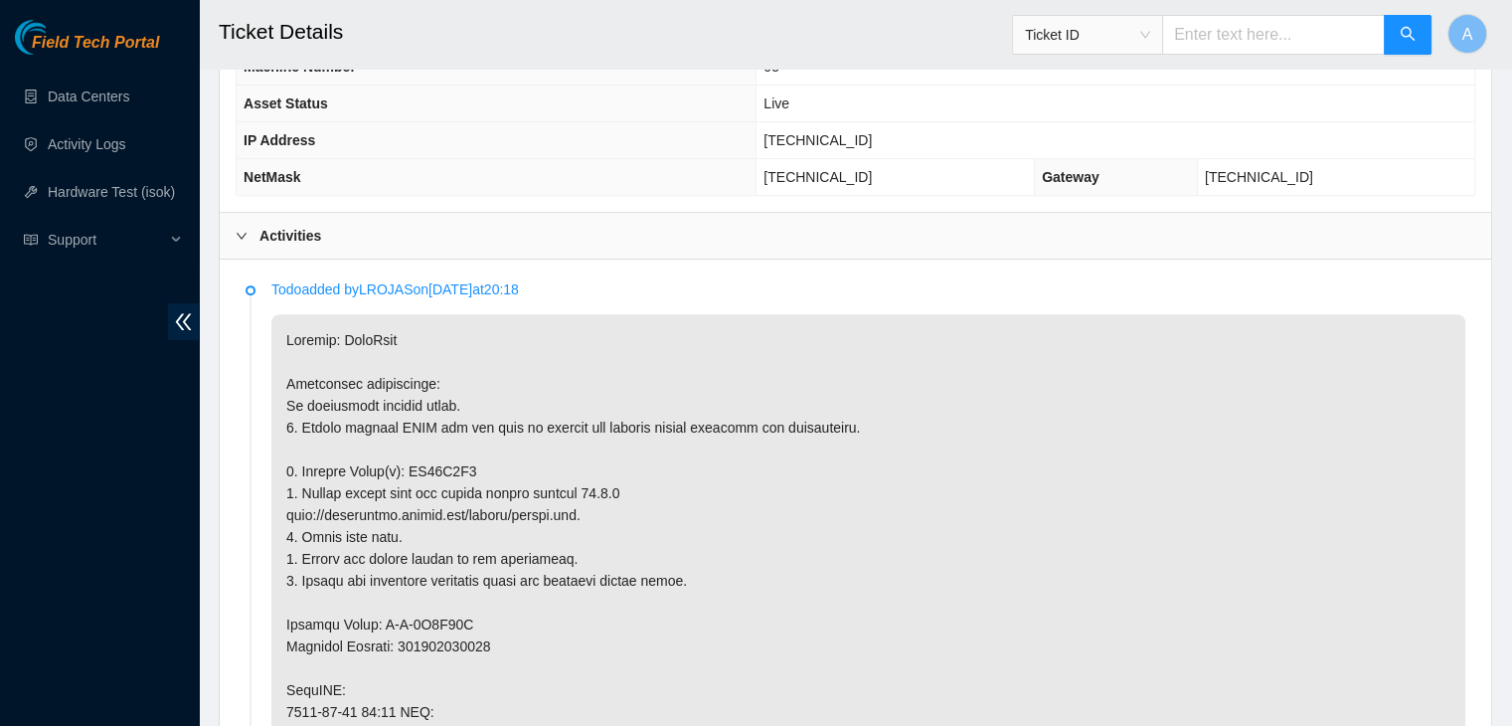
scroll to position [823, 0]
type textarea "verified machine sn safely powered down machine removed disk sn: ZC14Z3P2 repla…"
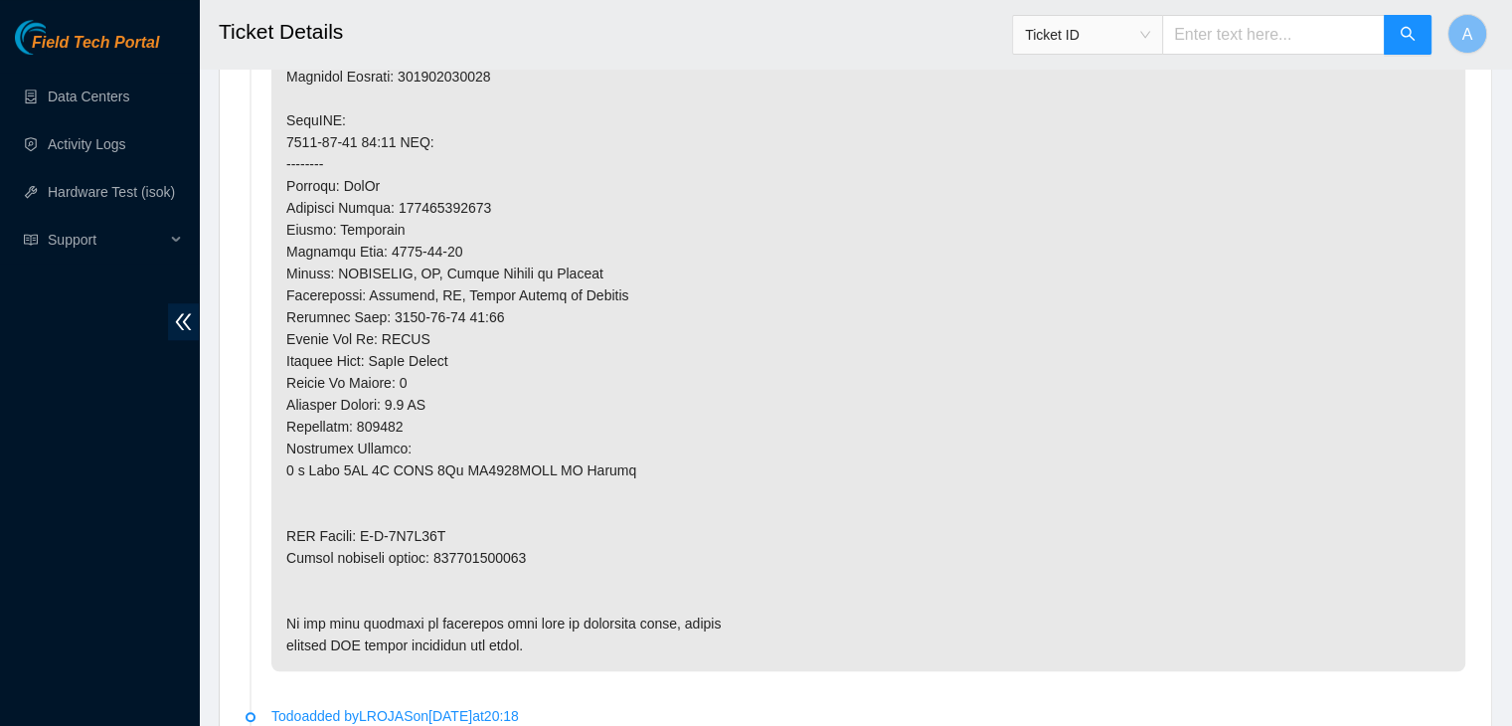
scroll to position [1441, 0]
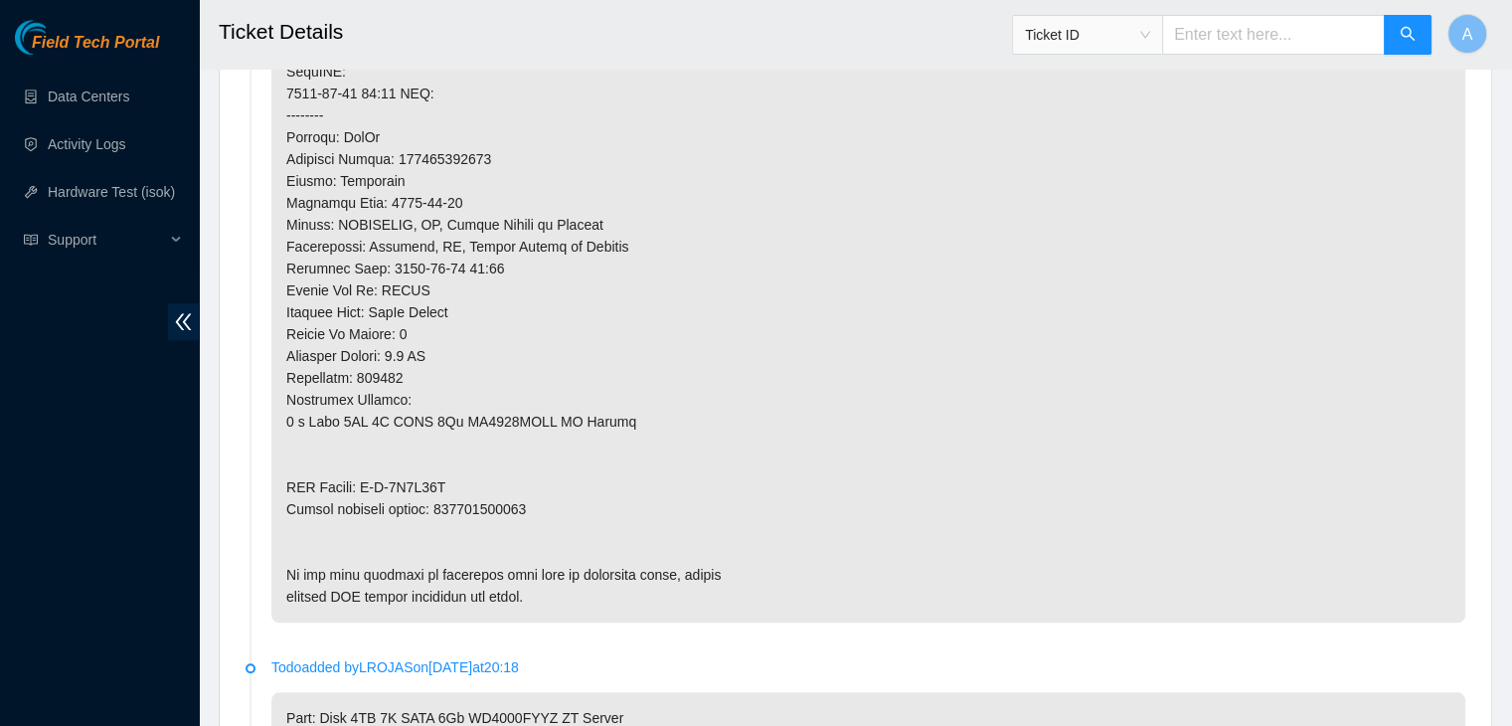
click at [493, 483] on p at bounding box center [868, 159] width 1194 height 927
copy p "463470039390"
click at [493, 483] on p at bounding box center [868, 159] width 1194 height 927
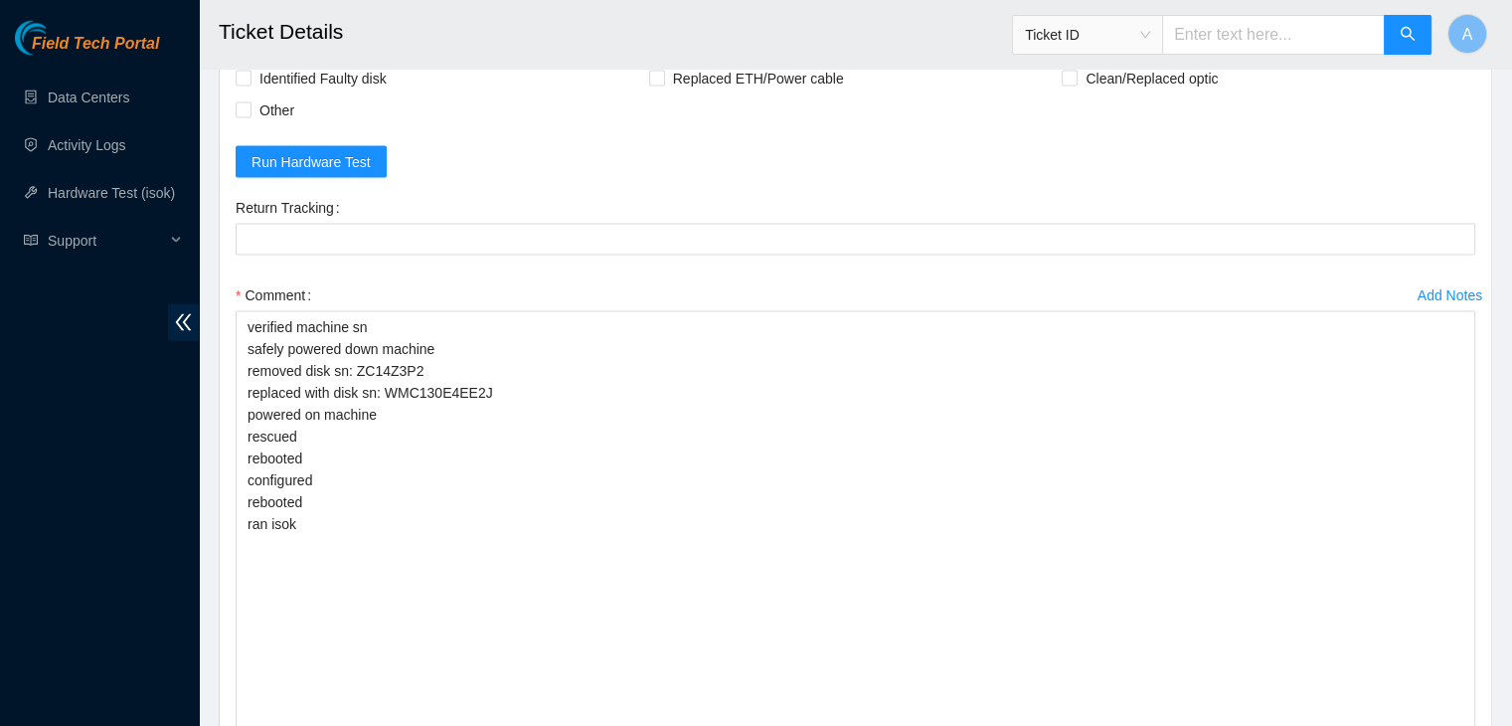
scroll to position [3758, 0]
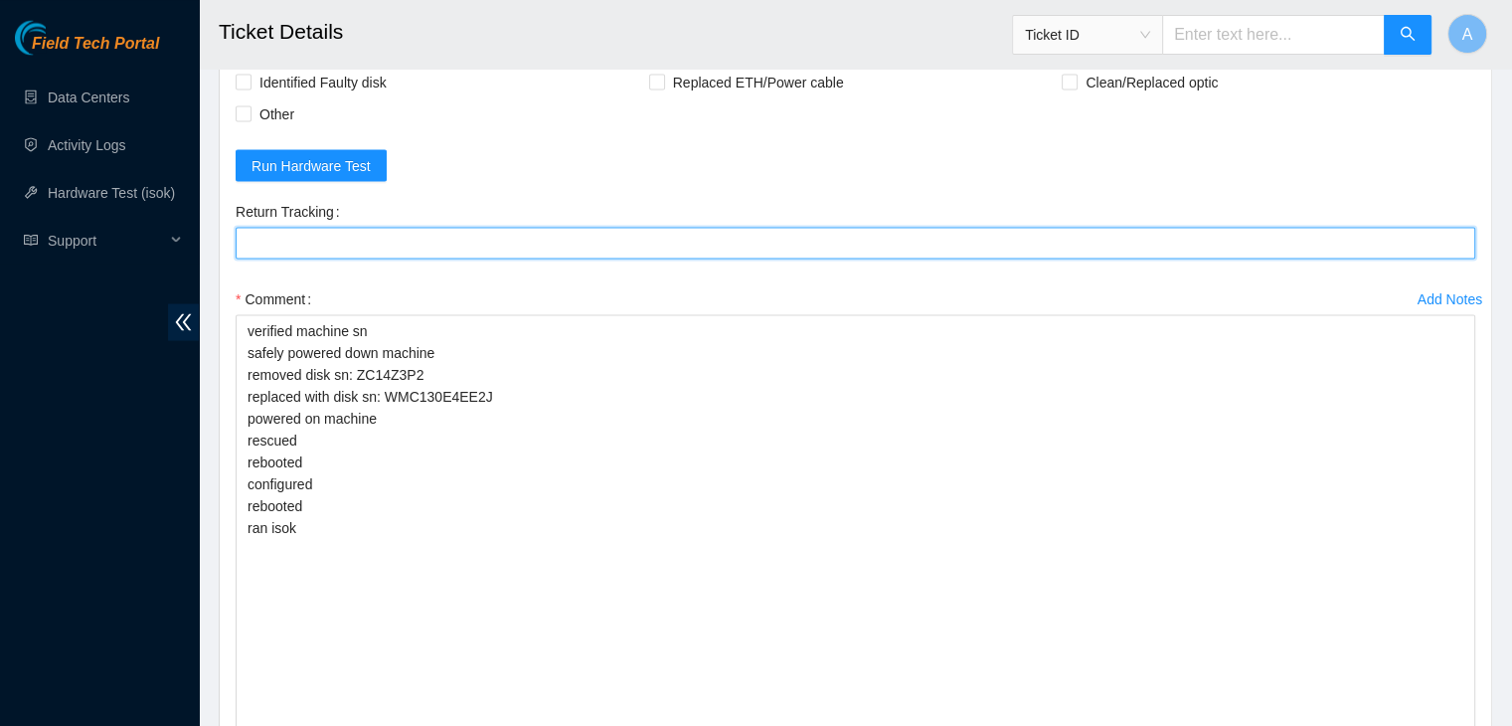
click at [500, 258] on Tracking "Return Tracking" at bounding box center [856, 243] width 1240 height 32
paste Tracking "463470039390"
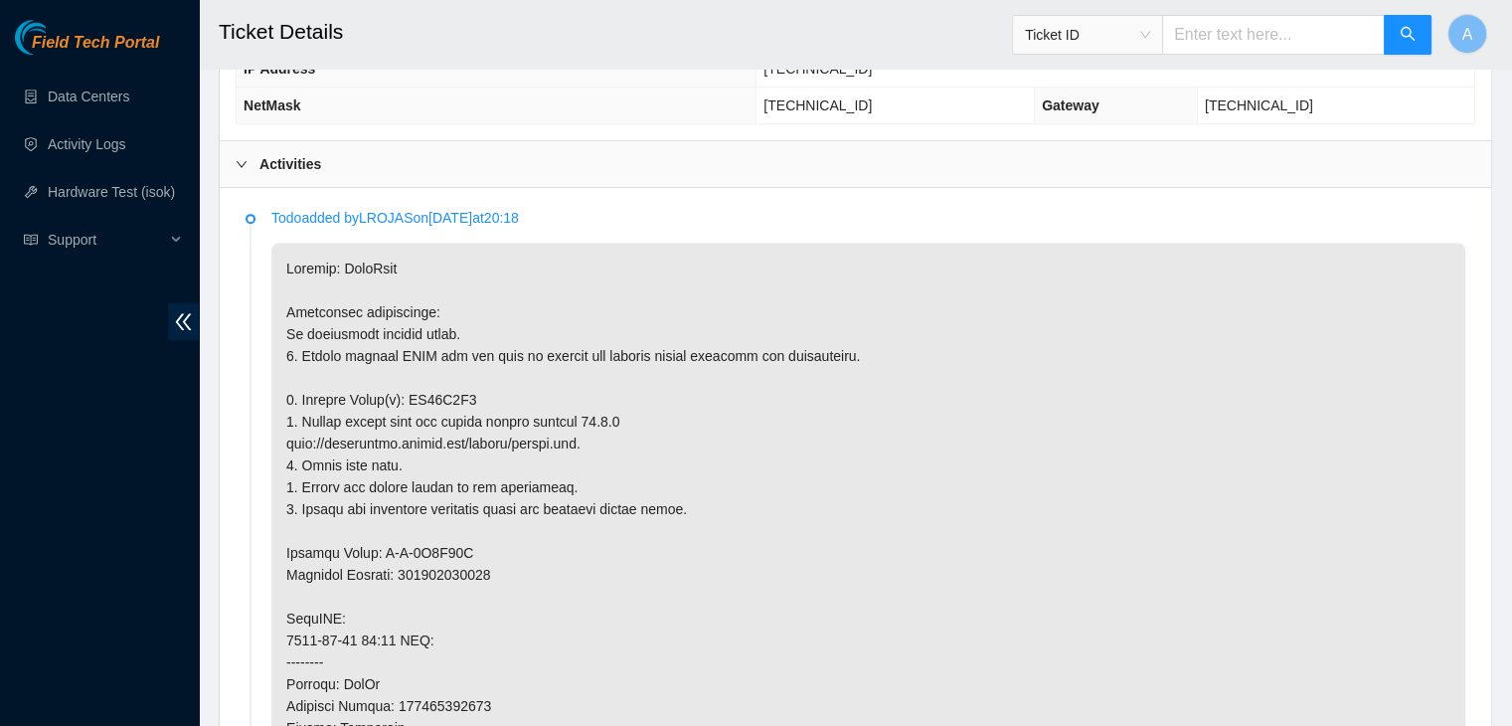
scroll to position [649, 0]
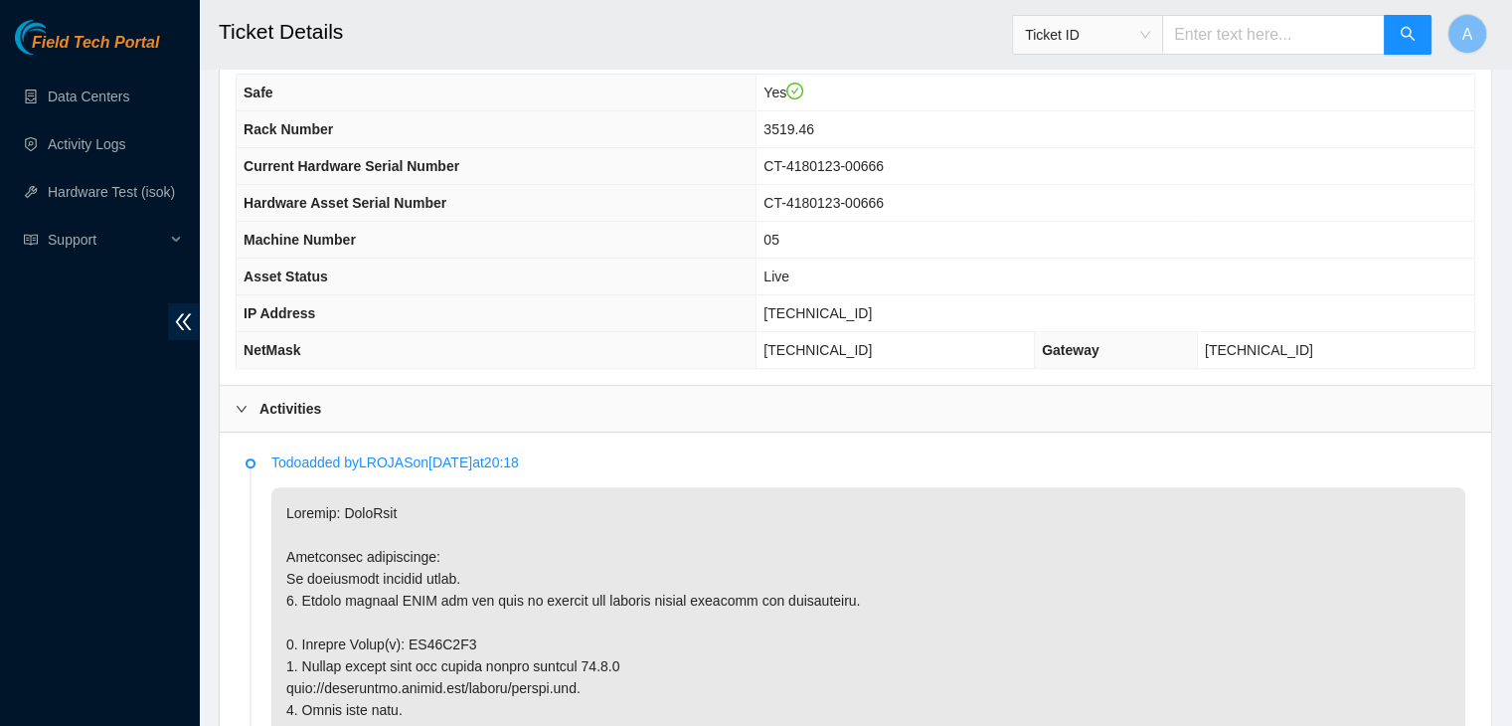
type Tracking "463470039390"
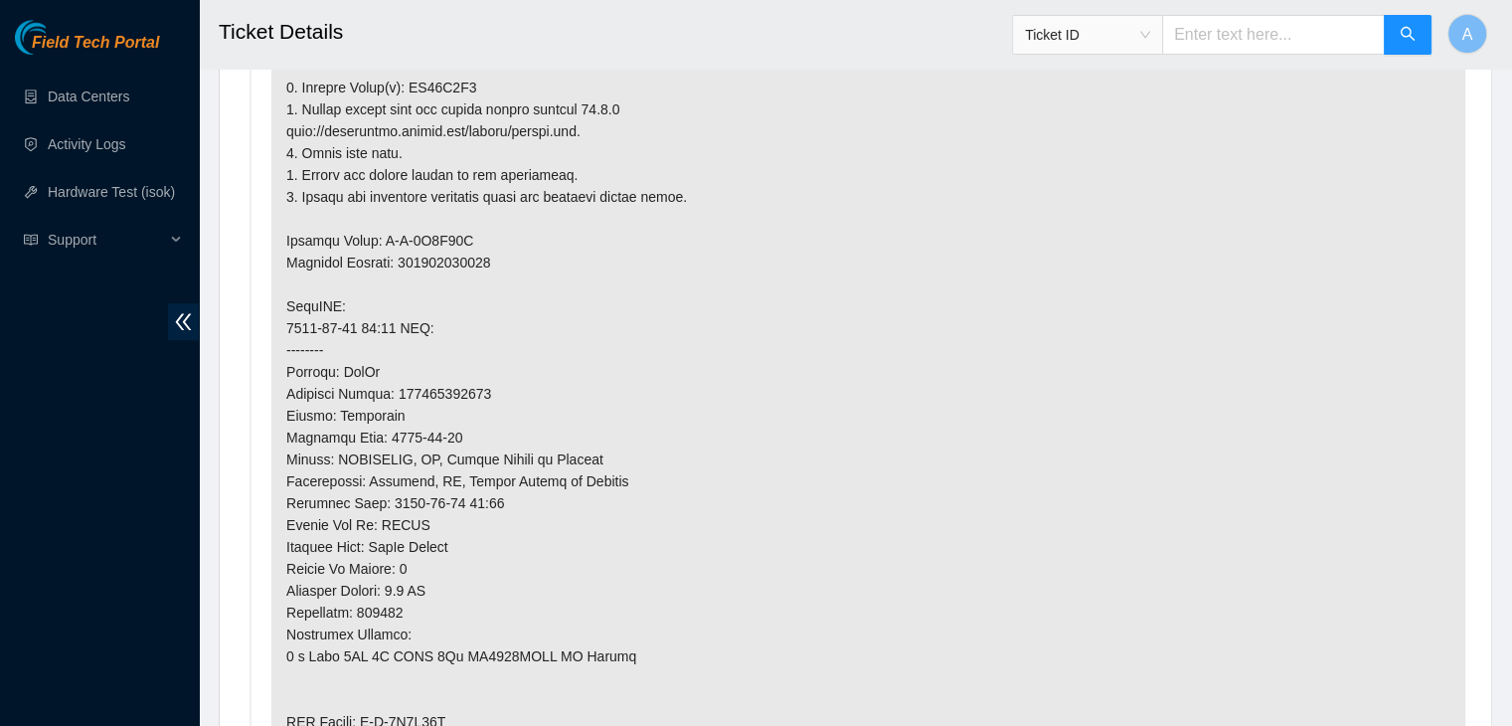
scroll to position [468, 0]
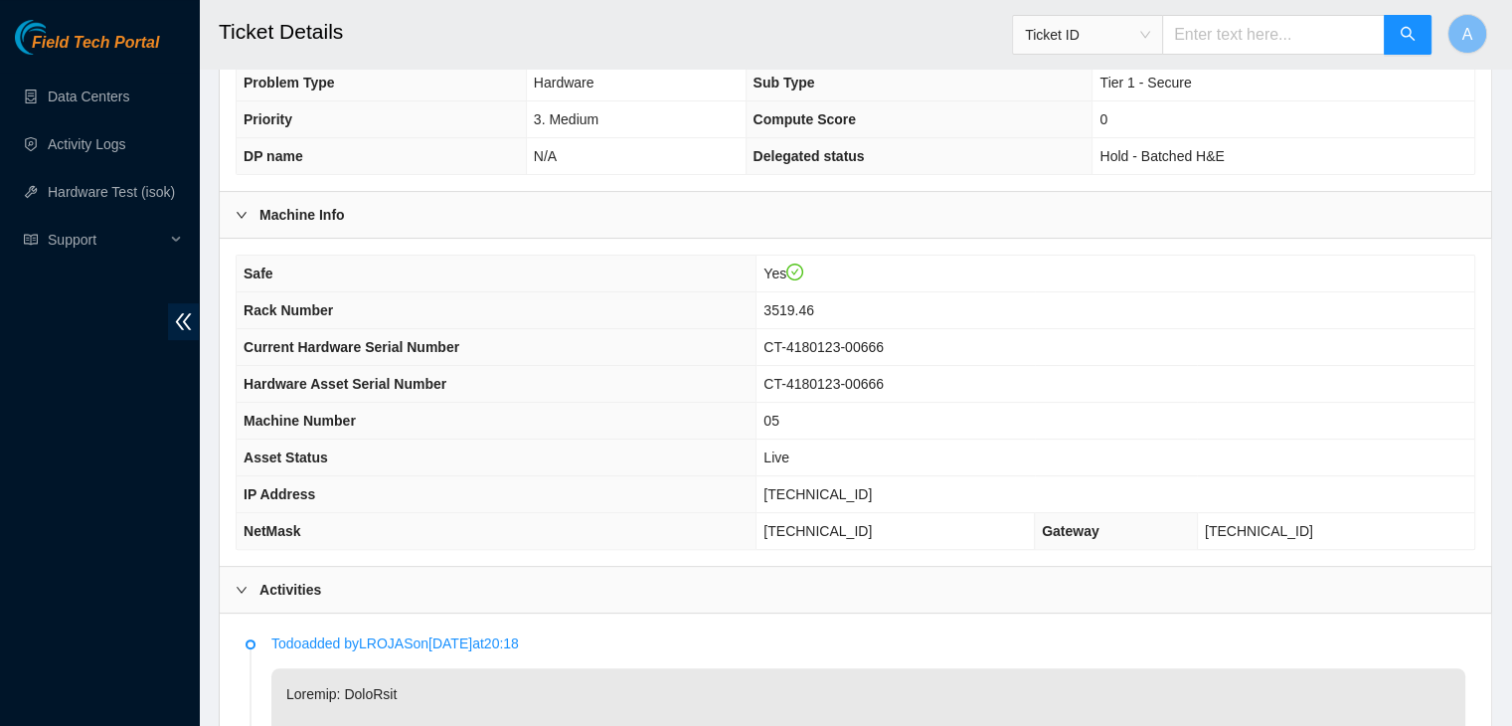
click at [860, 486] on span "23.62.60.70" at bounding box center [817, 494] width 108 height 16
copy span "23.62.60.70"
click at [860, 486] on span "23.62.60.70" at bounding box center [817, 494] width 108 height 16
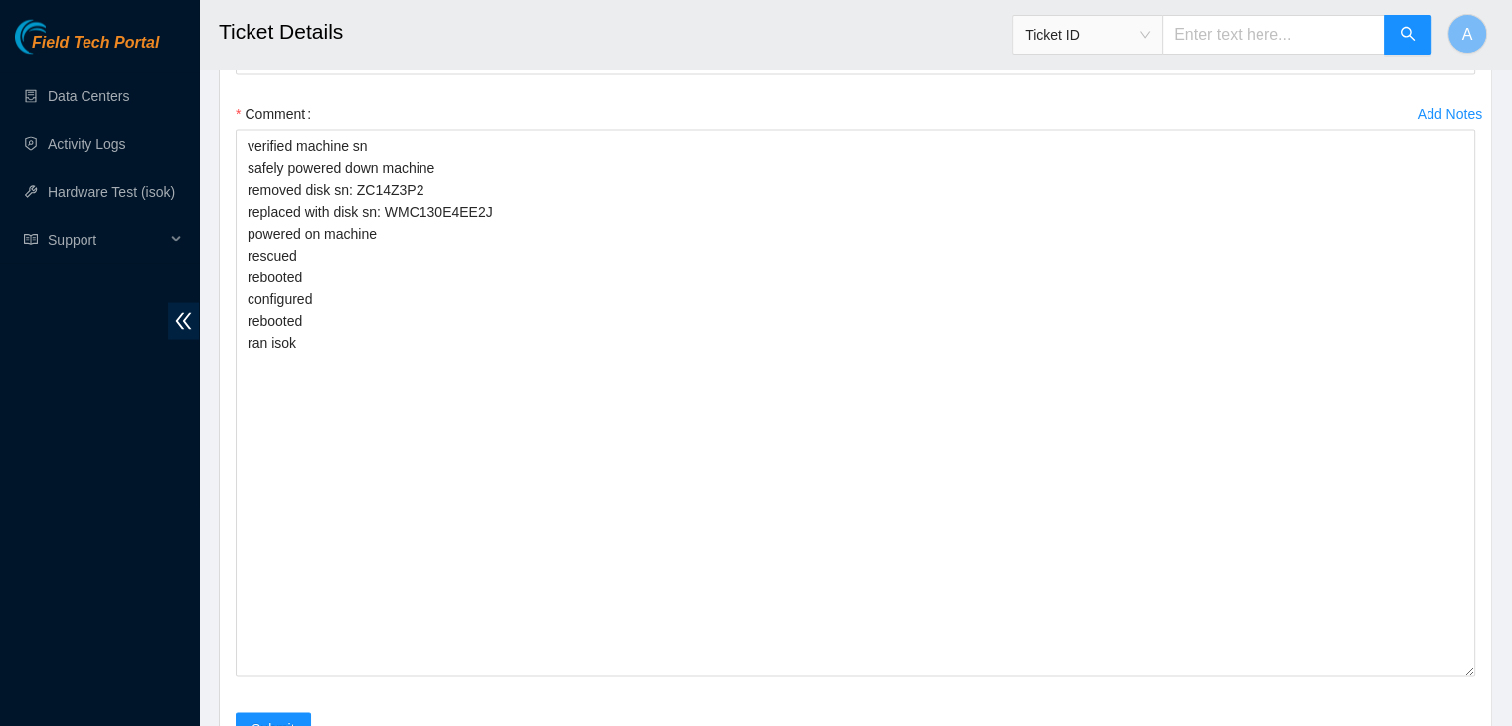
scroll to position [4346, 0]
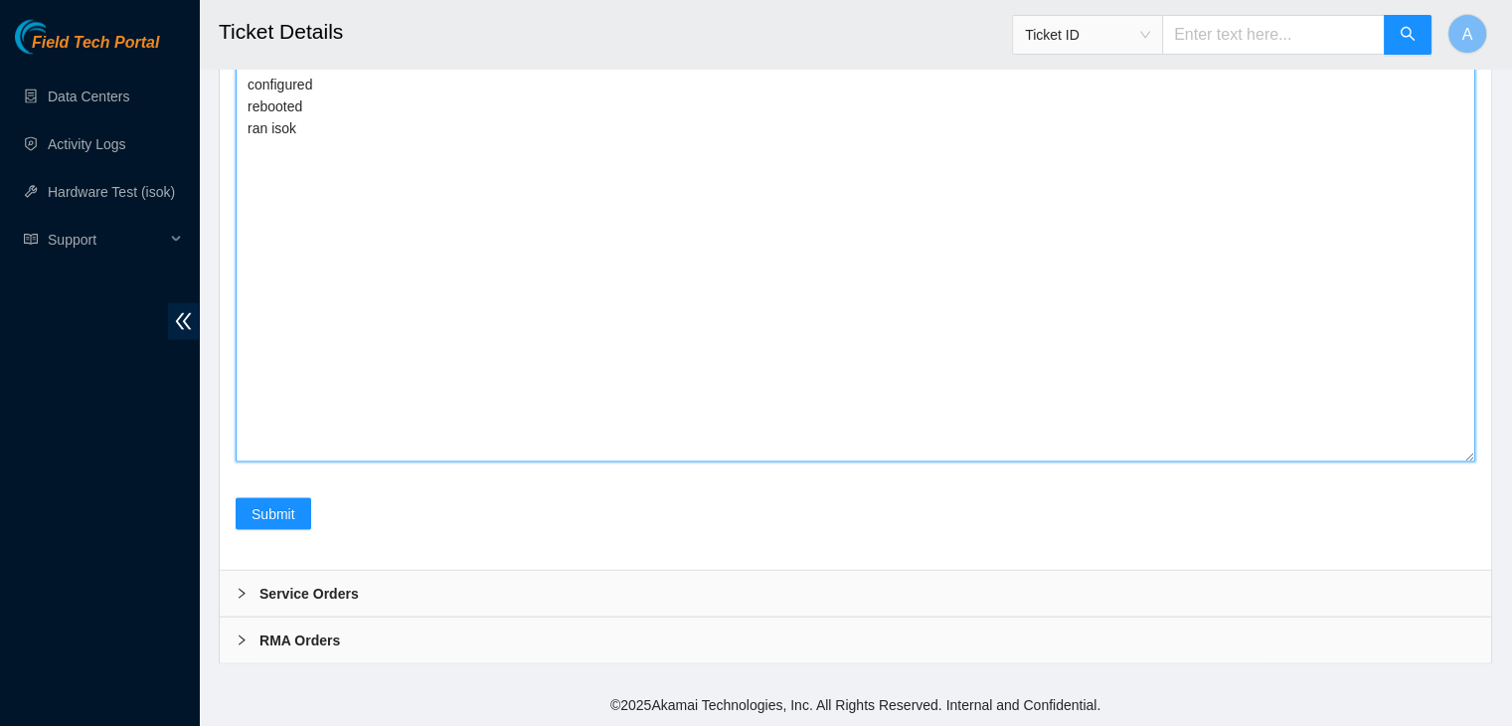
click at [808, 303] on textarea "verified machine sn safely powered down machine removed disk sn: ZC14Z3P2 repla…" at bounding box center [856, 188] width 1240 height 547
paste textarea "323861 18-08-2025 03:17:22 23.62.60.70 COMPLETE Result Detail Message Ticket ID…"
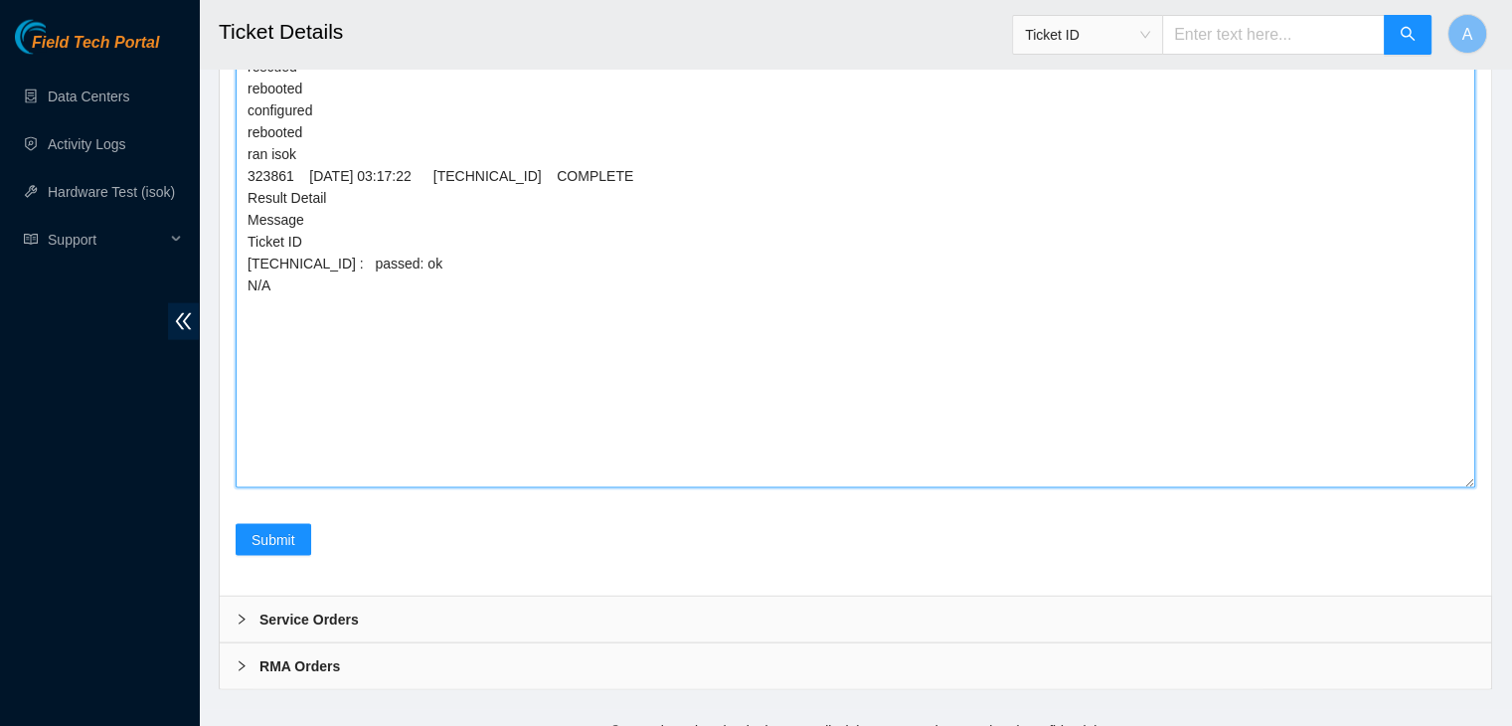
scroll to position [4282, 0]
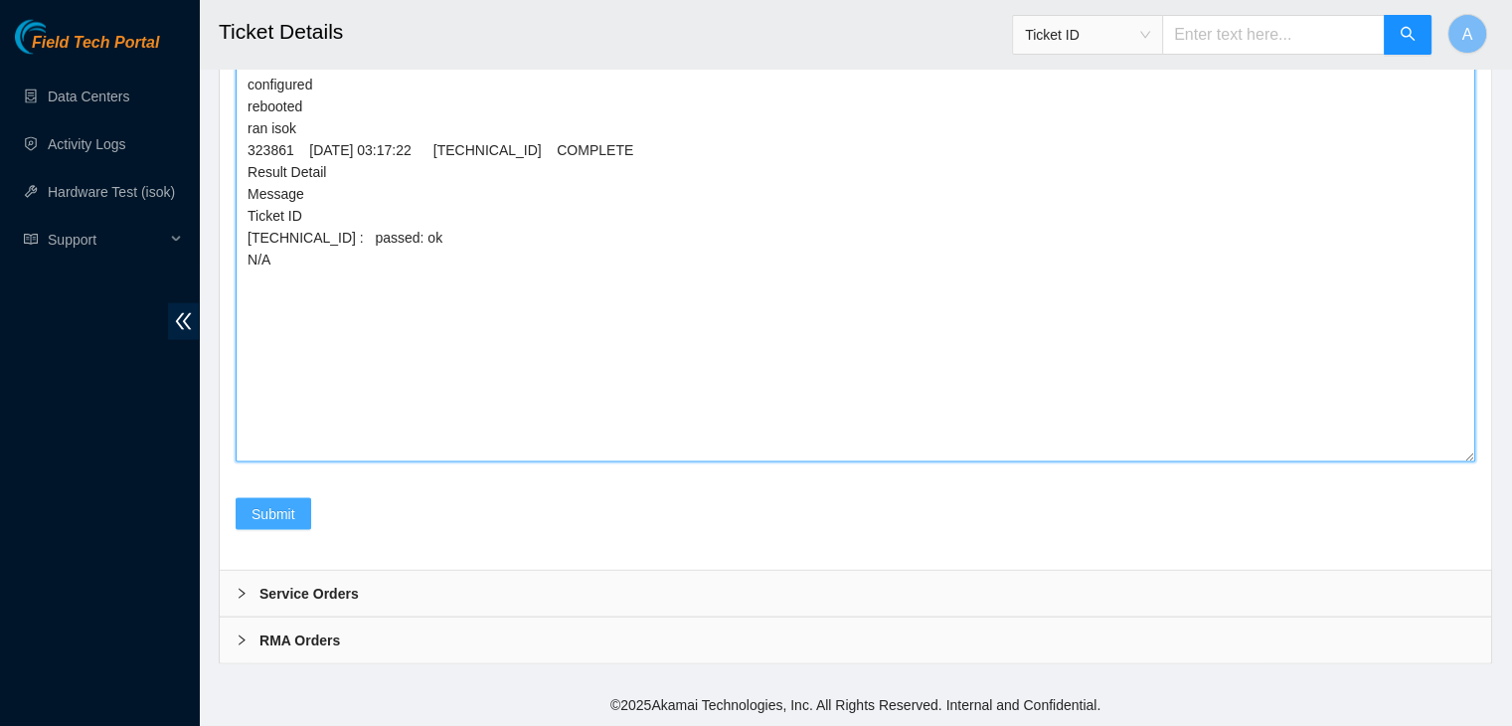
type textarea "verified machine sn safely powered down machine removed disk sn: ZC14Z3P2 repla…"
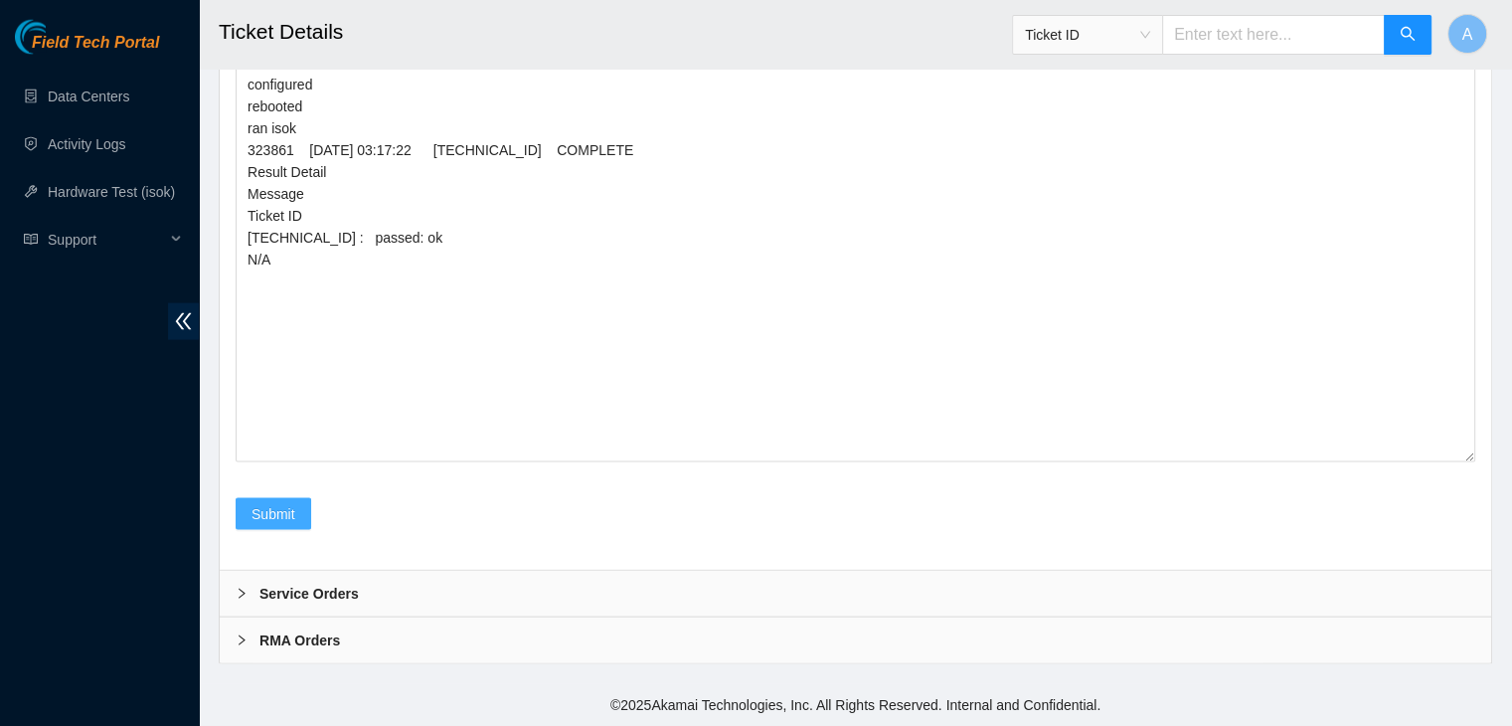
click at [299, 530] on button "Submit" at bounding box center [274, 514] width 76 height 32
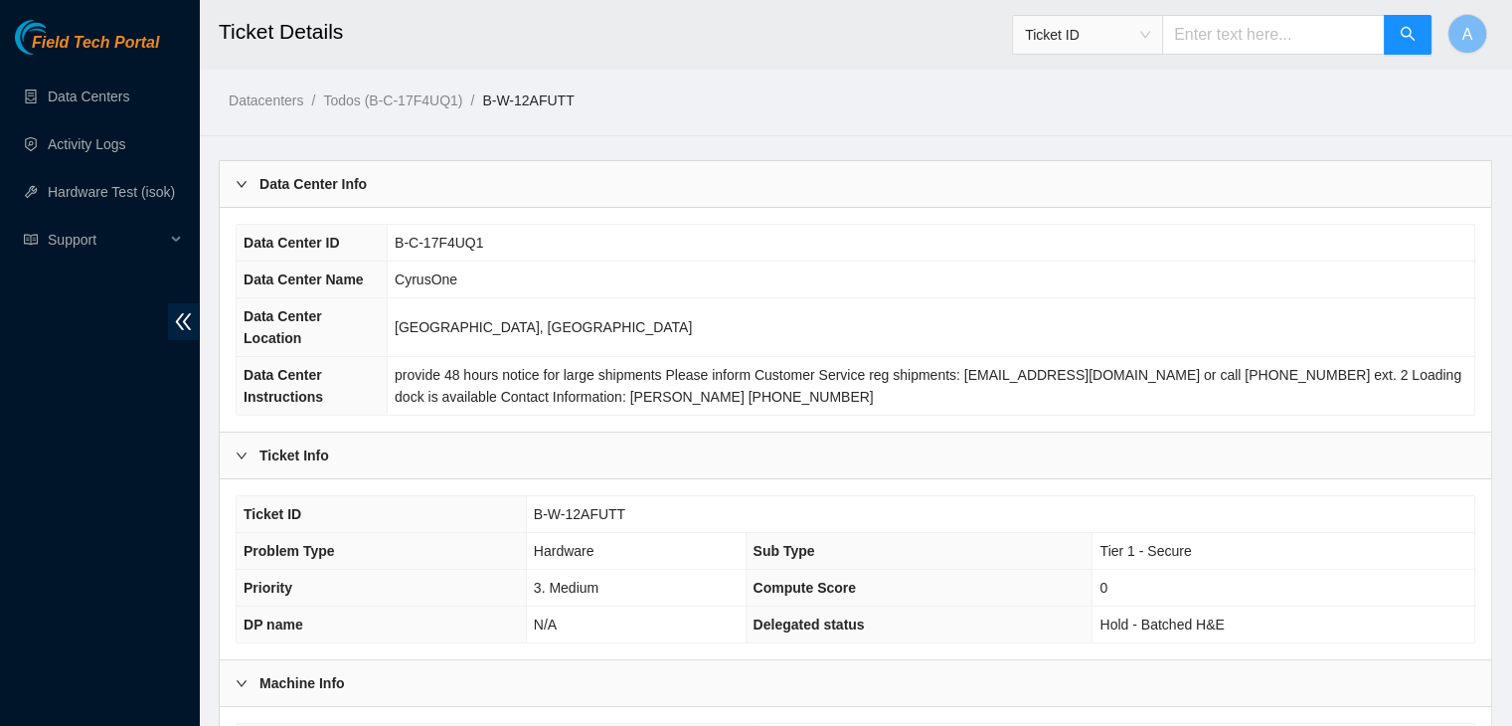
scroll to position [530, 0]
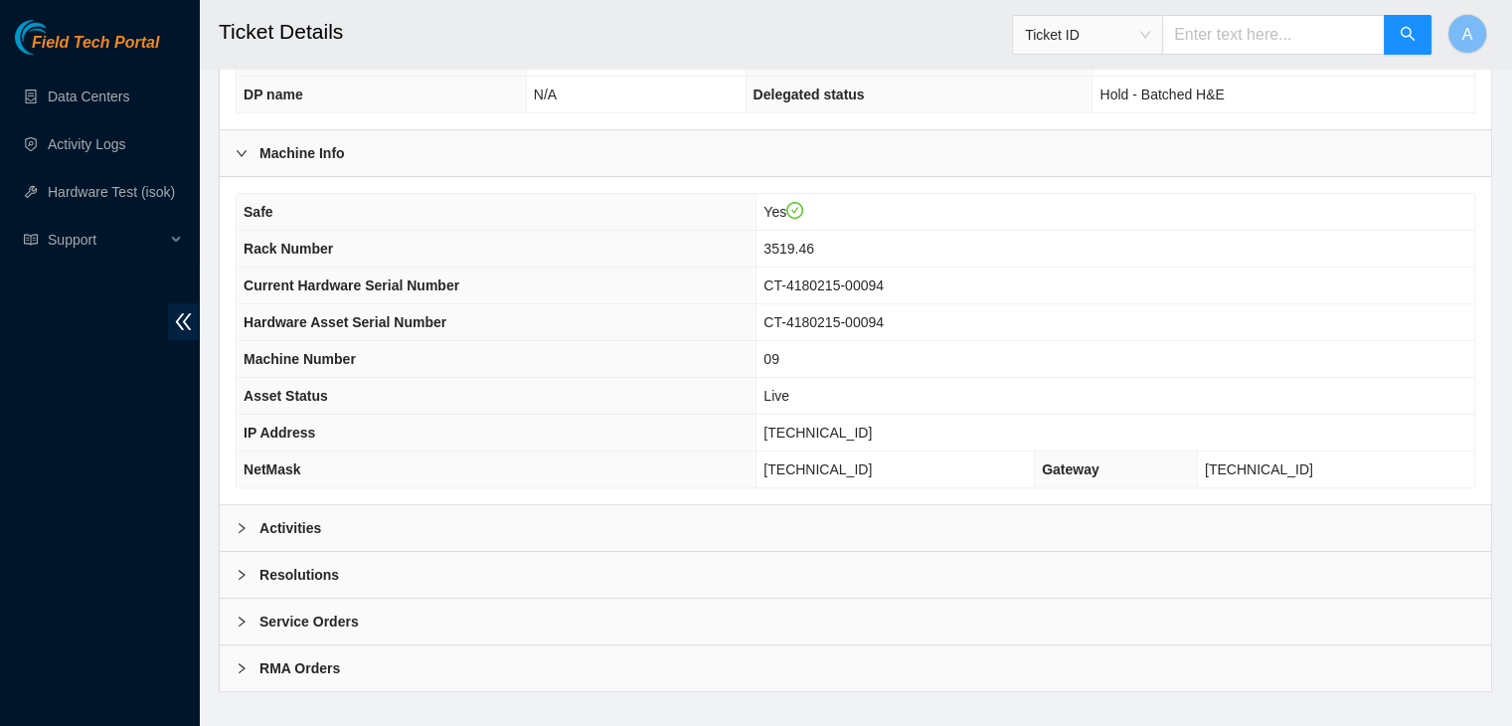
click at [436, 552] on div "Resolutions" at bounding box center [856, 575] width 1272 height 46
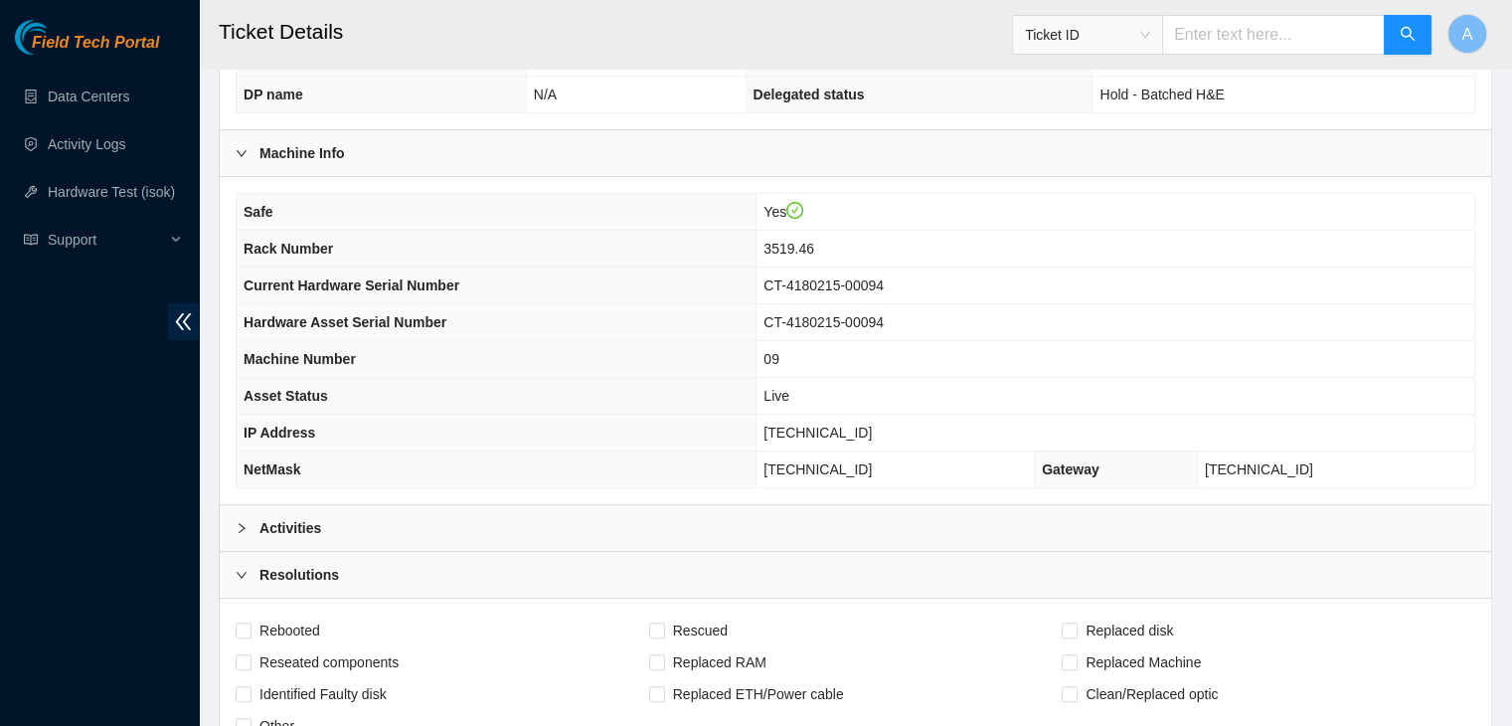
scroll to position [1042, 0]
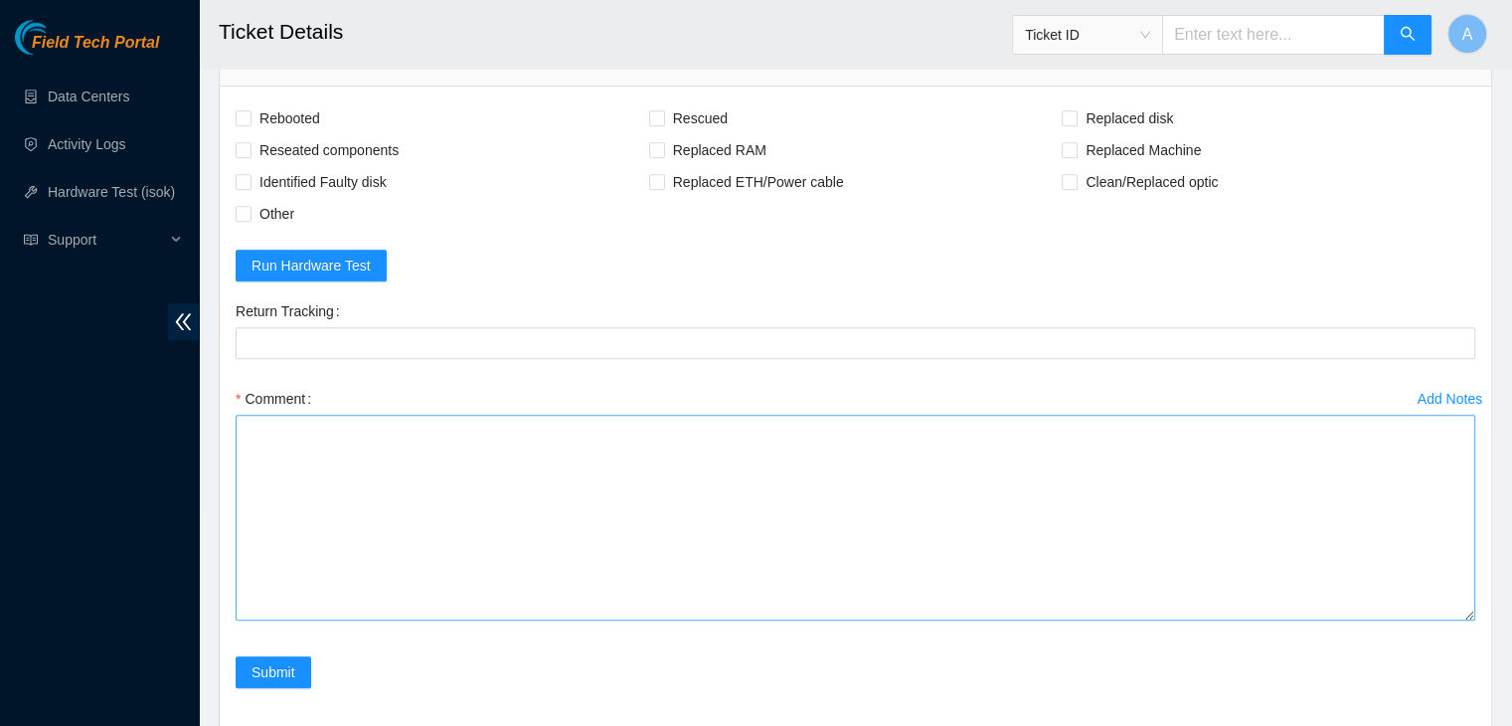
drag, startPoint x: 1471, startPoint y: 458, endPoint x: 1463, endPoint y: 698, distance: 239.7
click at [1463, 620] on textarea "Comment" at bounding box center [856, 518] width 1240 height 206
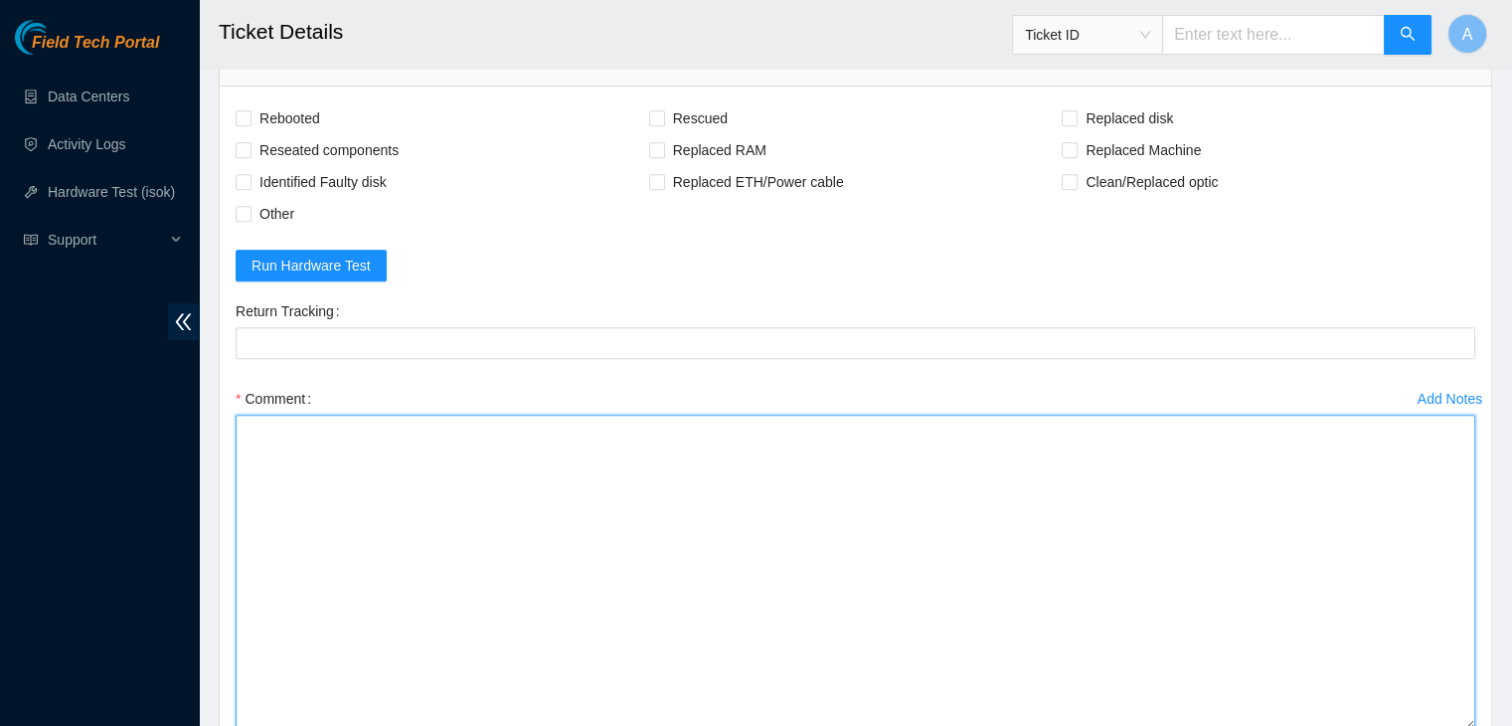
click at [1352, 604] on textarea "Comment" at bounding box center [856, 572] width 1240 height 315
paste textarea "verified machine sn safely powered down machine removed disk sn: ZC14YZRY repla…"
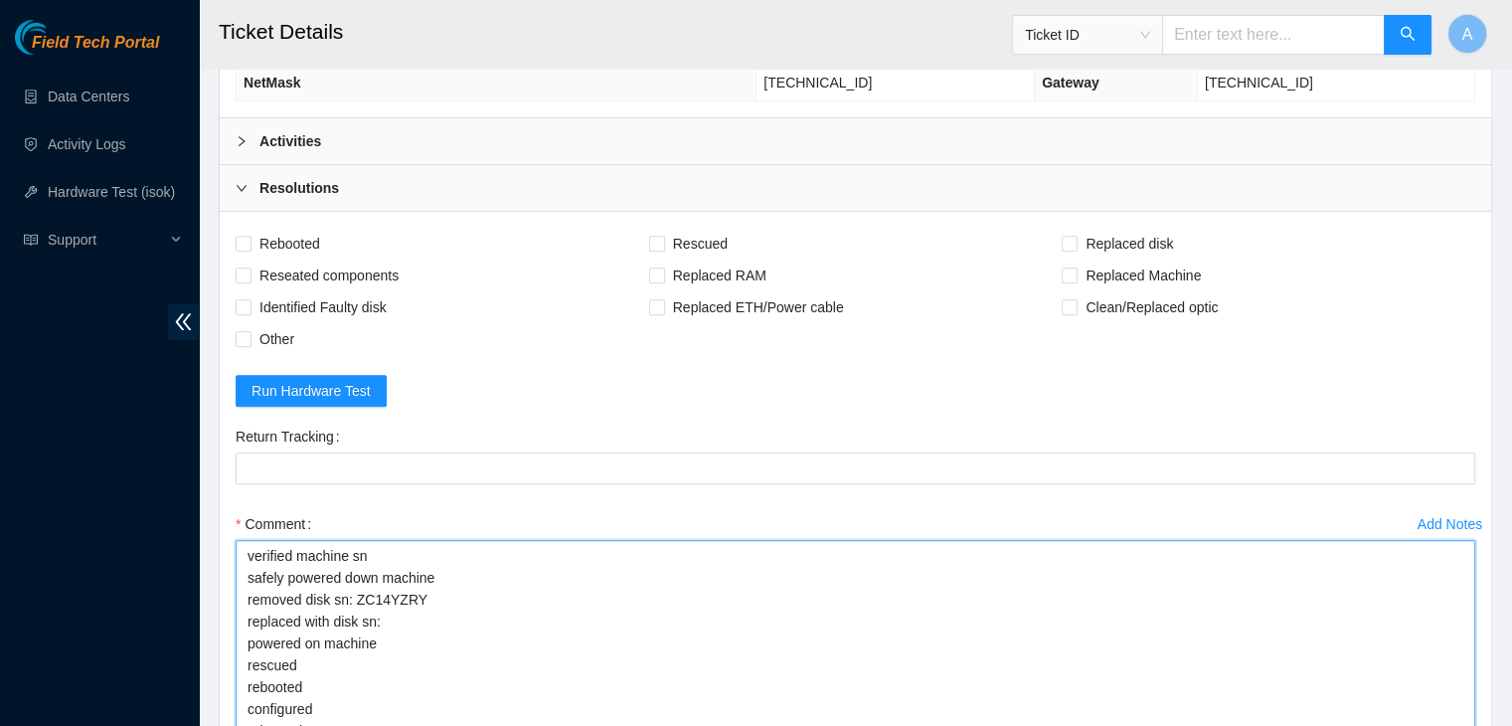
scroll to position [915, 0]
type textarea "verified machine sn safely powered down machine removed disk sn: ZC14YZRY repla…"
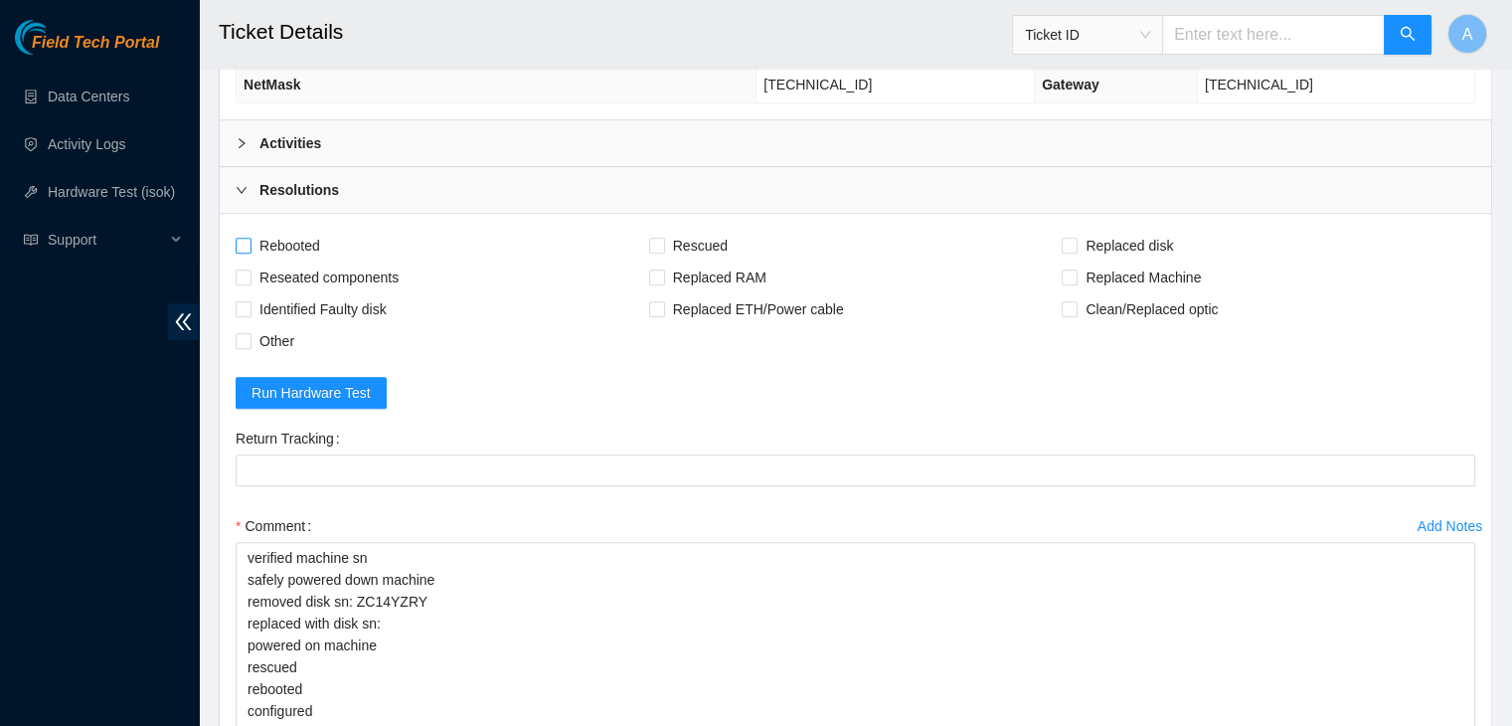
click at [307, 230] on span "Rebooted" at bounding box center [290, 246] width 77 height 32
click at [250, 238] on input "Rebooted" at bounding box center [243, 245] width 14 height 14
checkbox input "true"
click at [323, 261] on span "Reseated components" at bounding box center [329, 277] width 155 height 32
click at [250, 269] on input "Reseated components" at bounding box center [243, 276] width 14 height 14
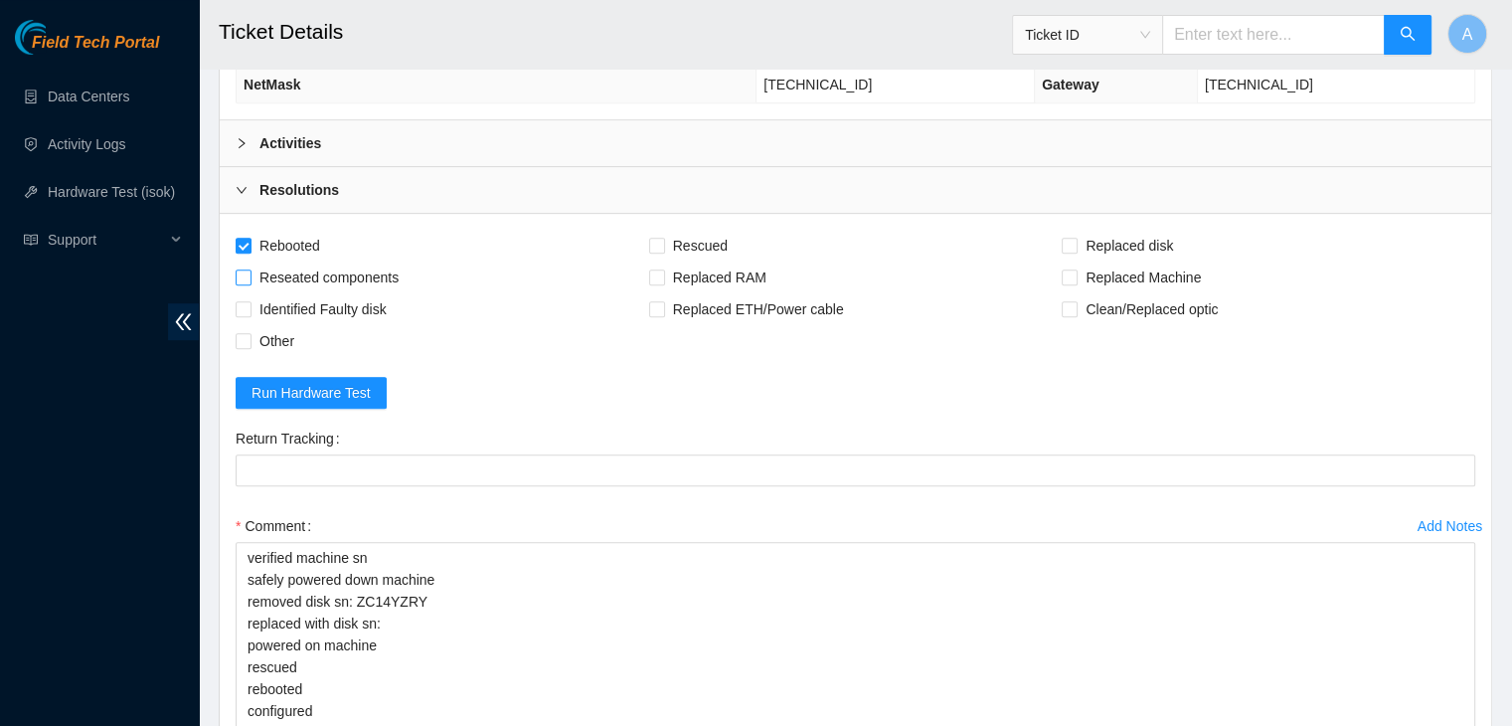
checkbox input "true"
click at [669, 230] on span "Rescued" at bounding box center [700, 246] width 71 height 32
click at [663, 238] on input "Rescued" at bounding box center [656, 245] width 14 height 14
checkbox input "true"
click at [1078, 238] on span at bounding box center [1070, 246] width 16 height 16
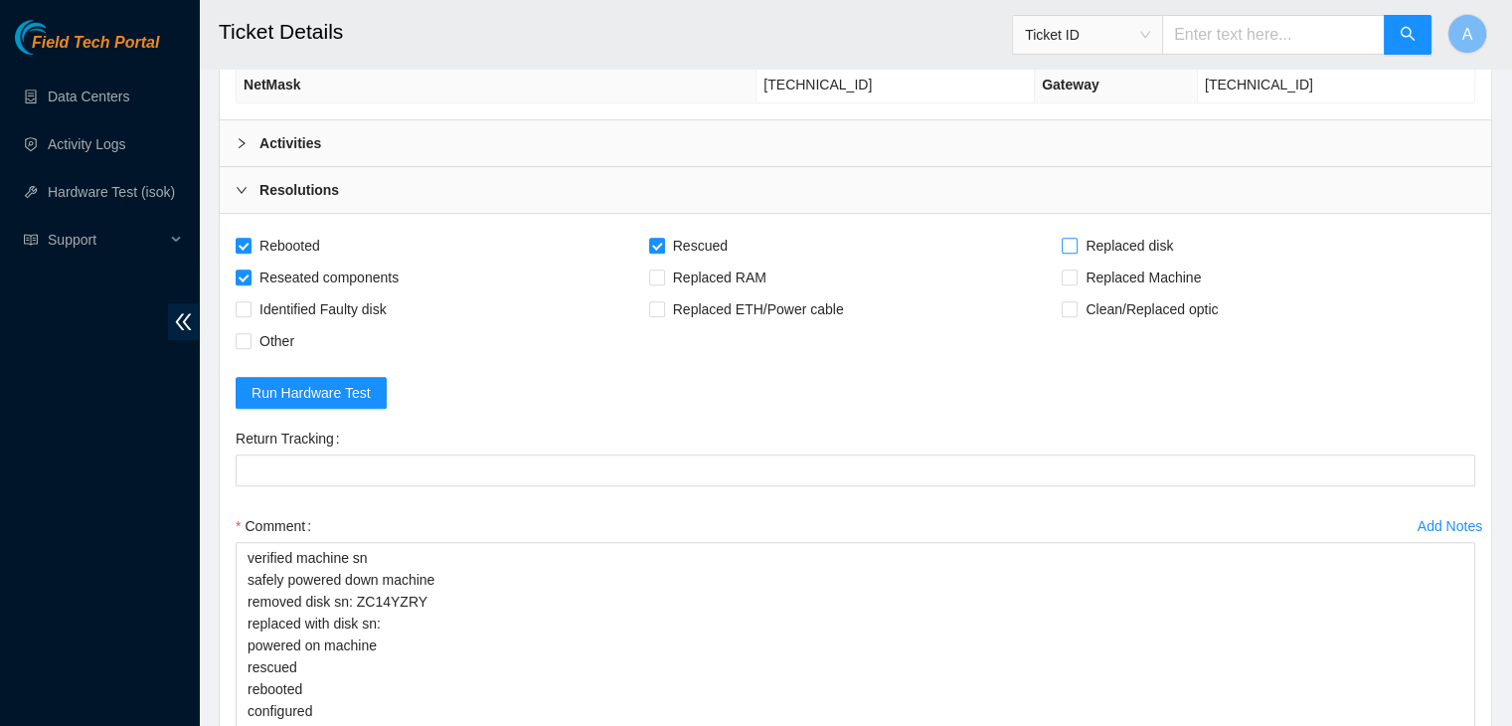
click at [1076, 238] on input "Replaced disk" at bounding box center [1069, 245] width 14 height 14
checkbox input "true"
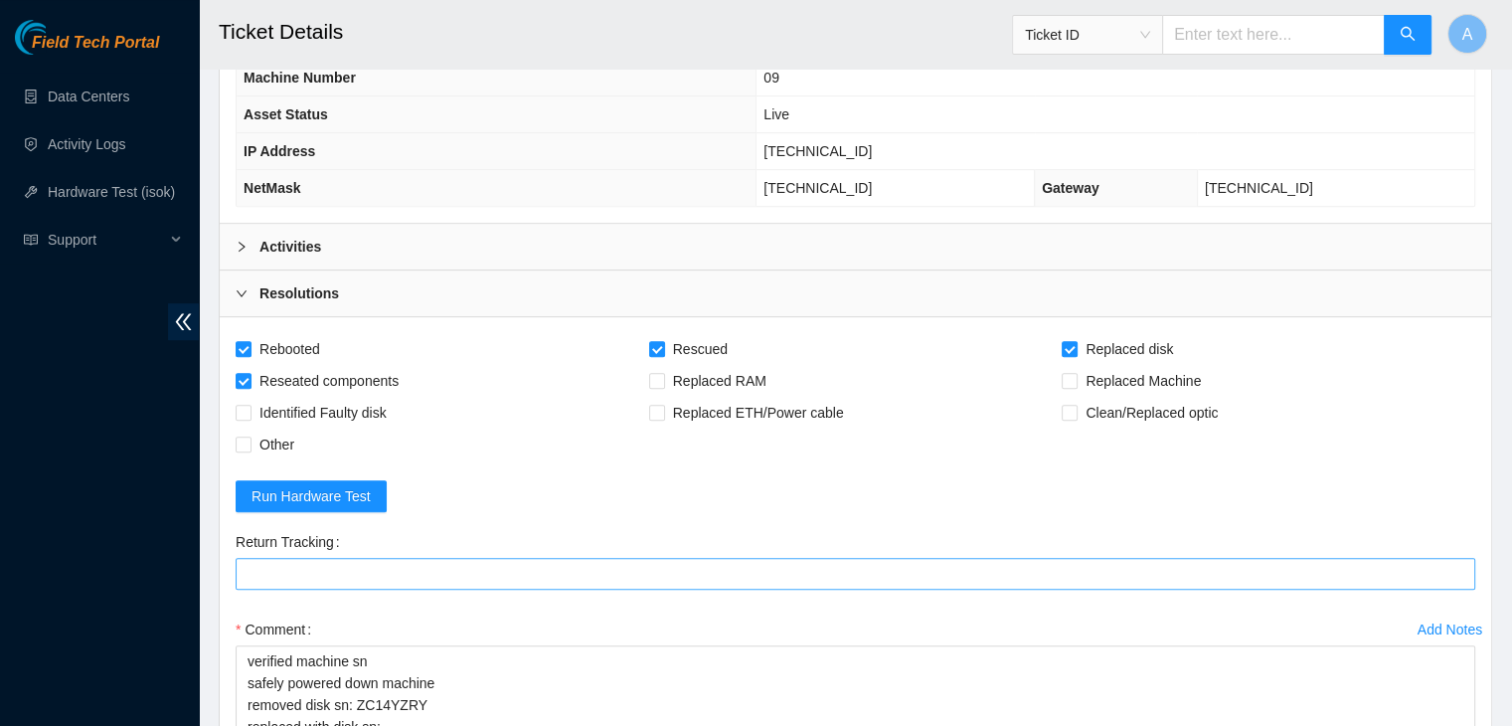
scroll to position [551, 0]
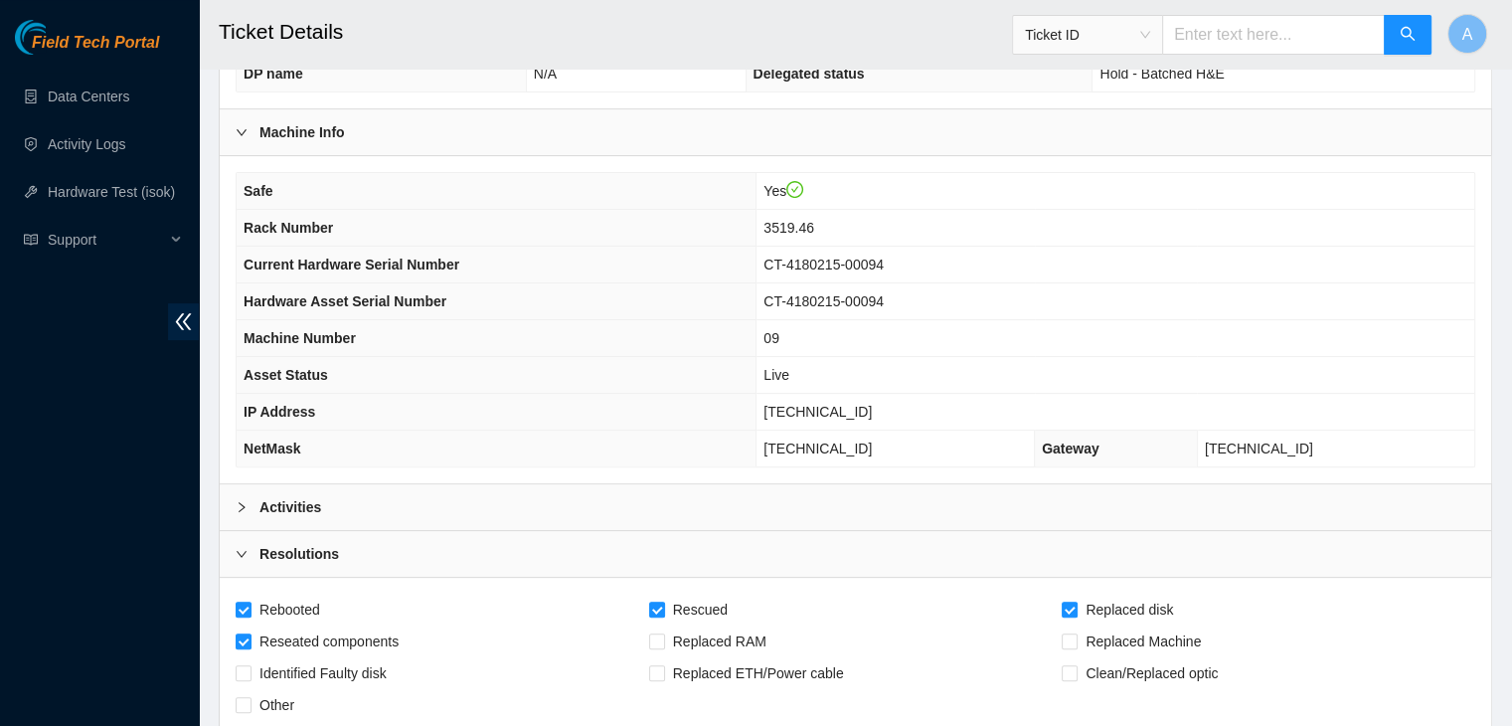
click at [674, 490] on div "Activities" at bounding box center [856, 507] width 1272 height 46
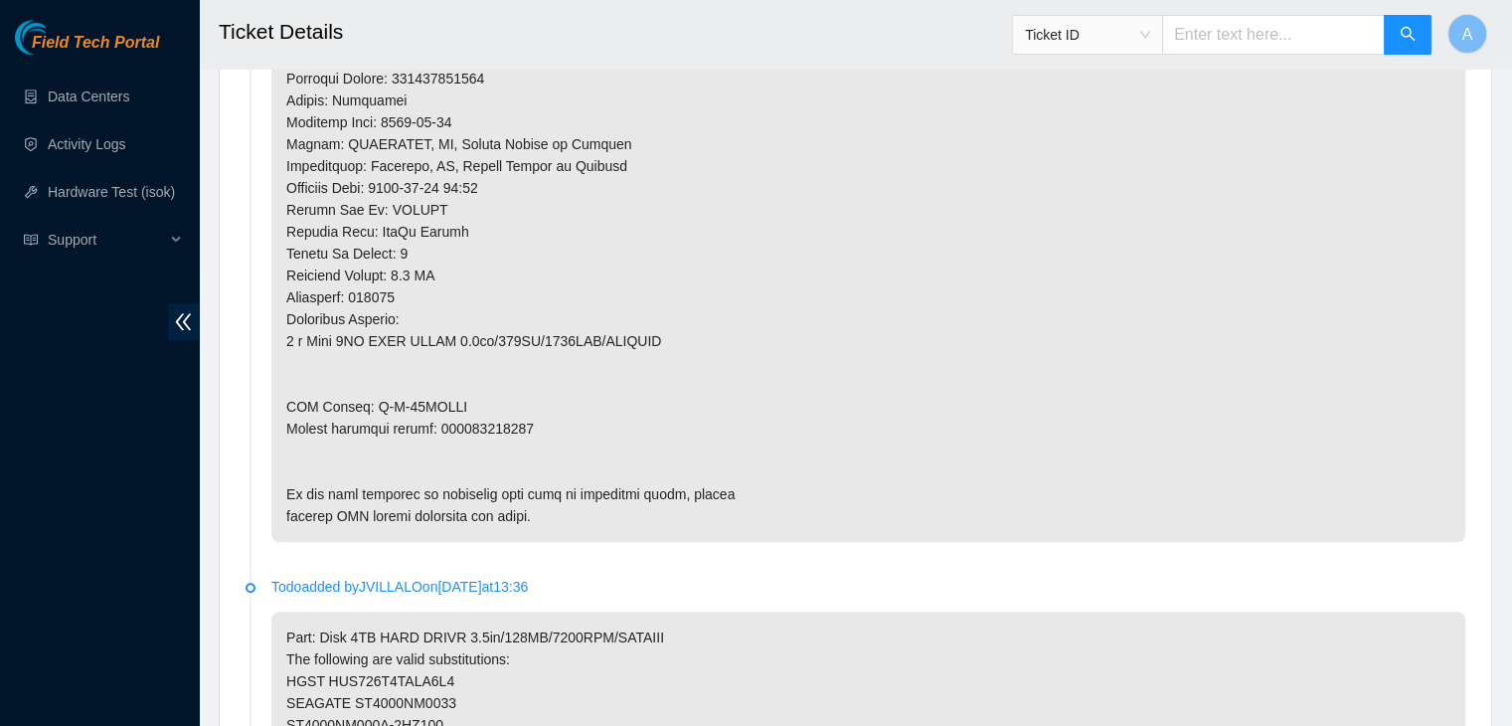
scroll to position [1522, 0]
click at [517, 406] on p at bounding box center [868, 77] width 1194 height 927
copy p "425421594262"
click at [517, 406] on p at bounding box center [868, 77] width 1194 height 927
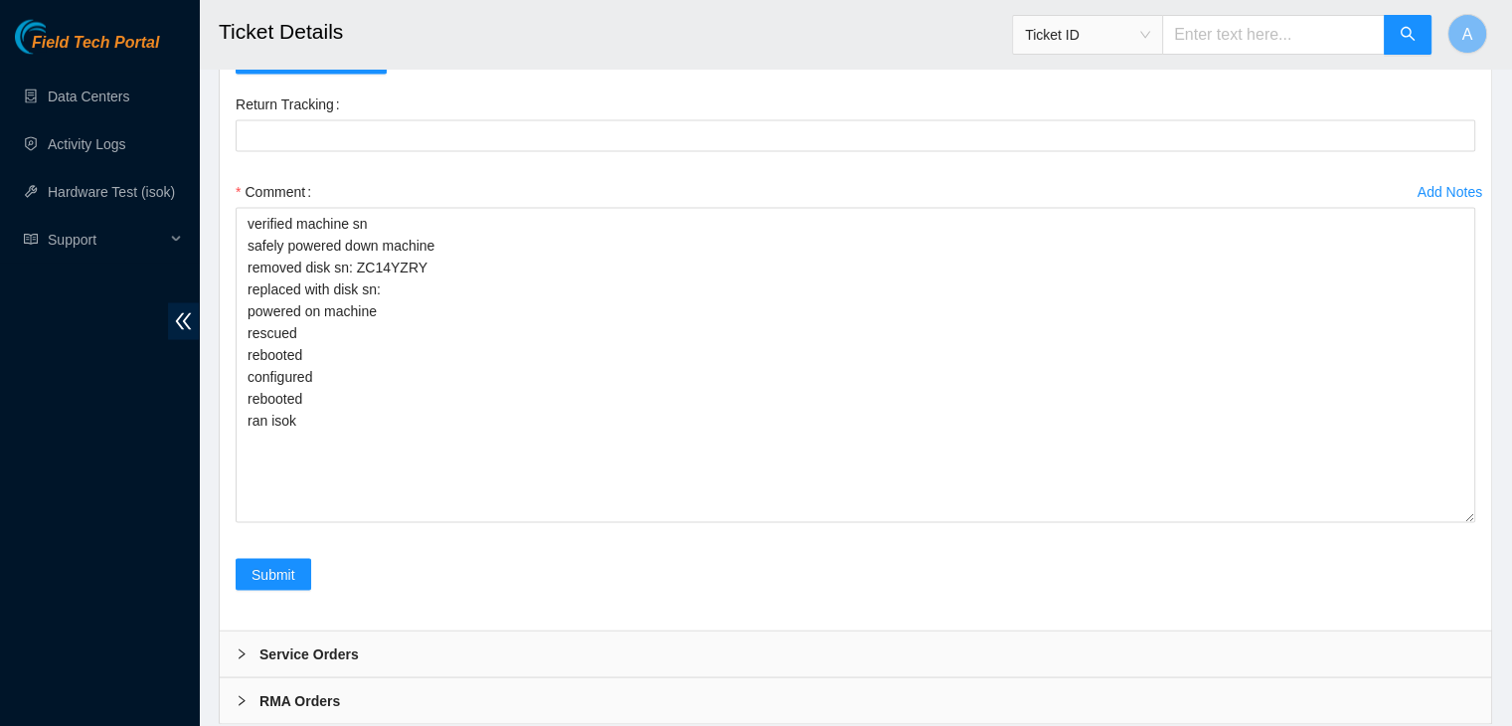
scroll to position [3867, 0]
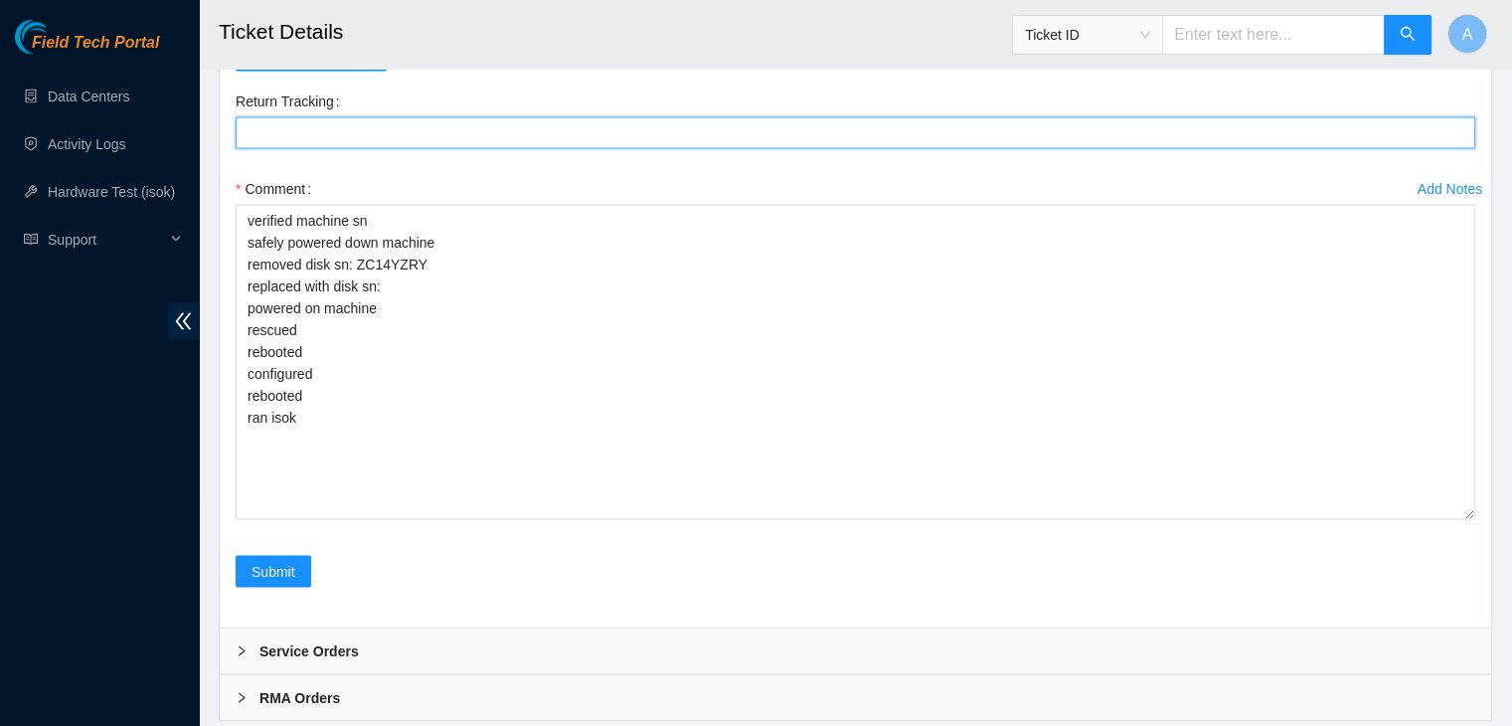
click at [571, 149] on Tracking "Return Tracking" at bounding box center [856, 133] width 1240 height 32
paste Tracking "425421594262"
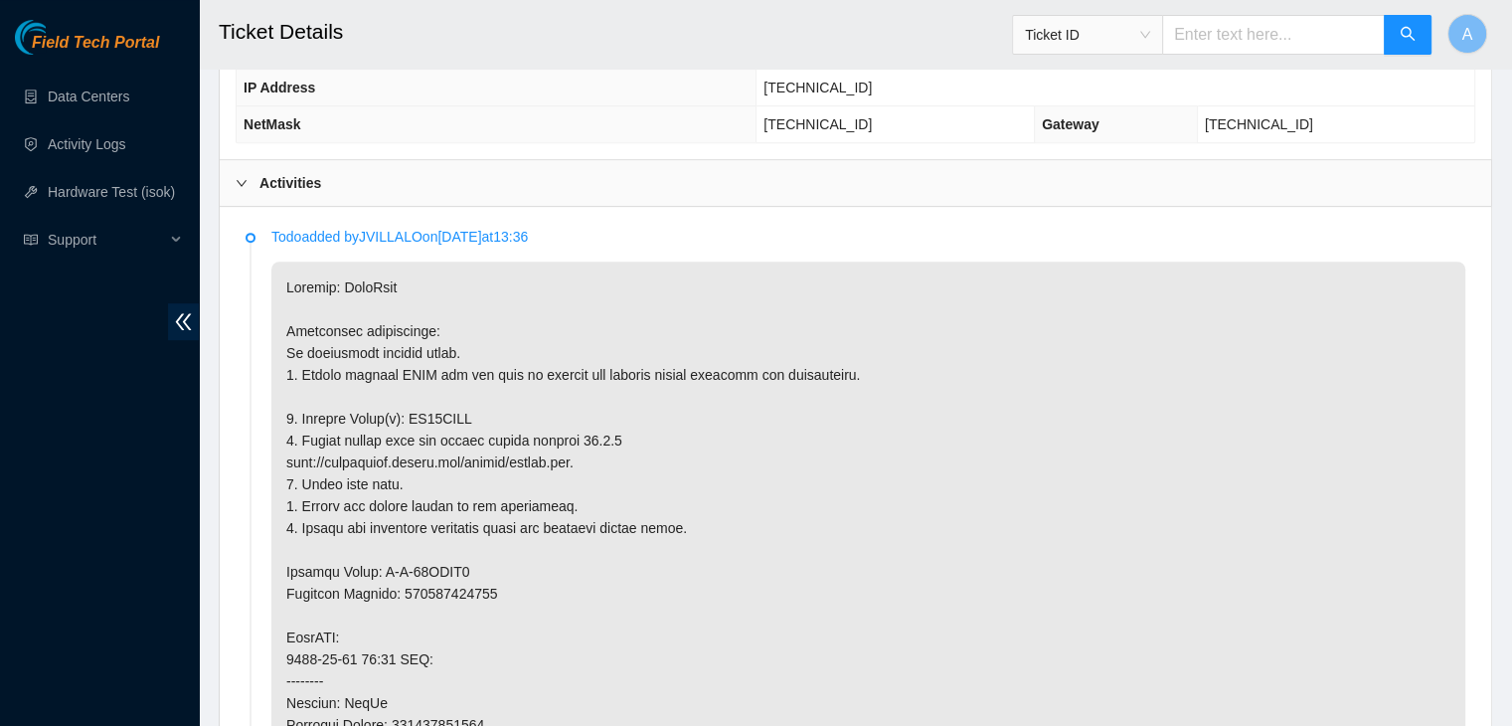
scroll to position [895, 0]
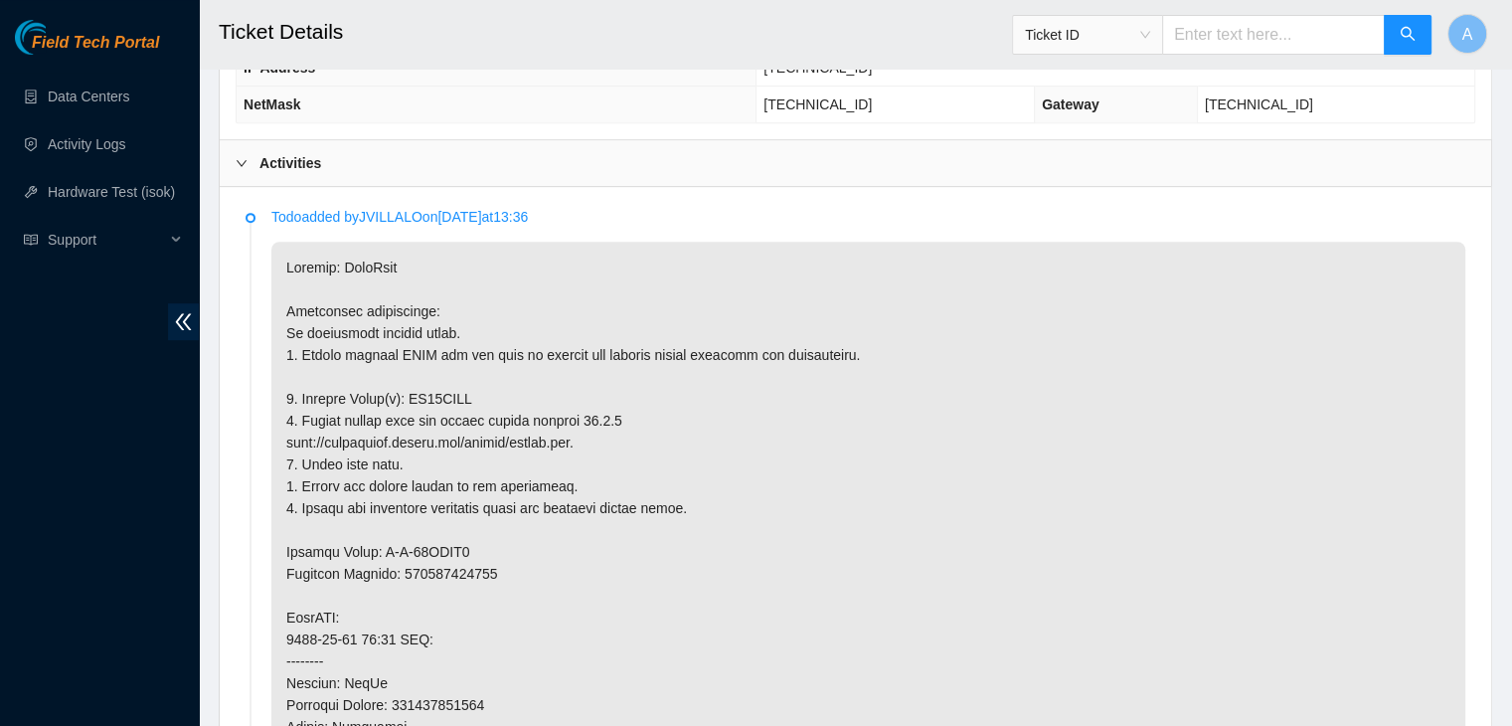
type Tracking "425421594262"
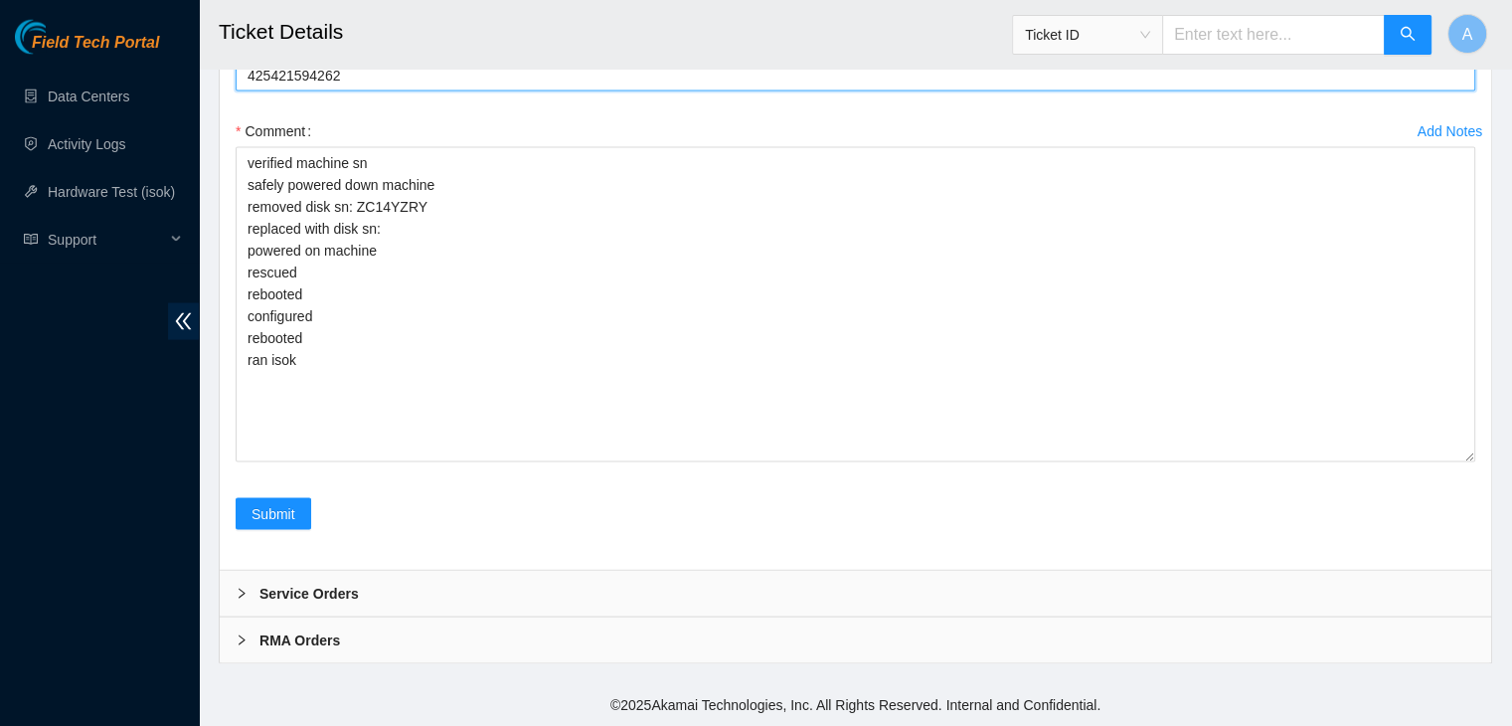
scroll to position [4024, 0]
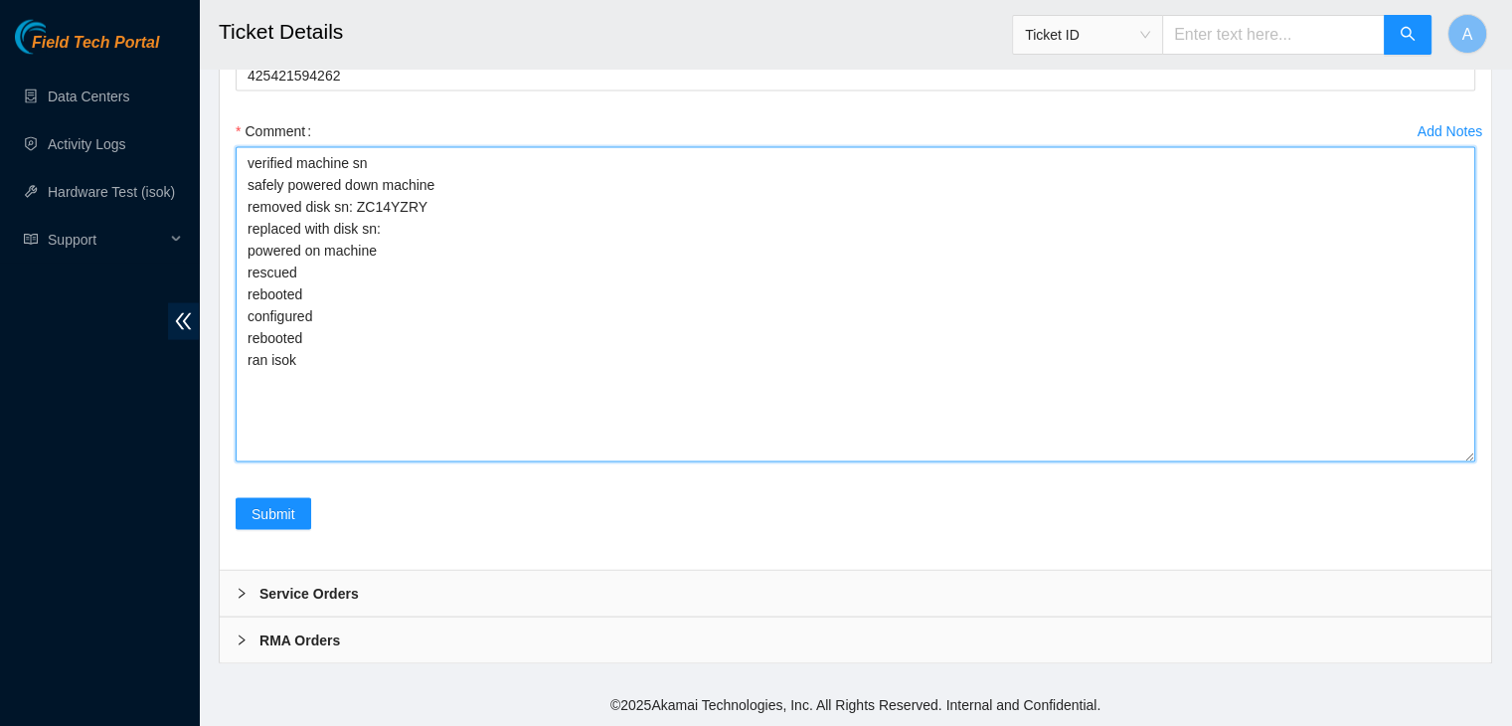
click at [390, 295] on textarea "verified machine sn safely powered down machine removed disk sn: ZC14YZRY repla…" at bounding box center [856, 304] width 1240 height 315
paste textarea "Z1Z4D2L4"
type textarea "verified machine sn safely powered down machine removed disk sn: ZC14YZRY repla…"
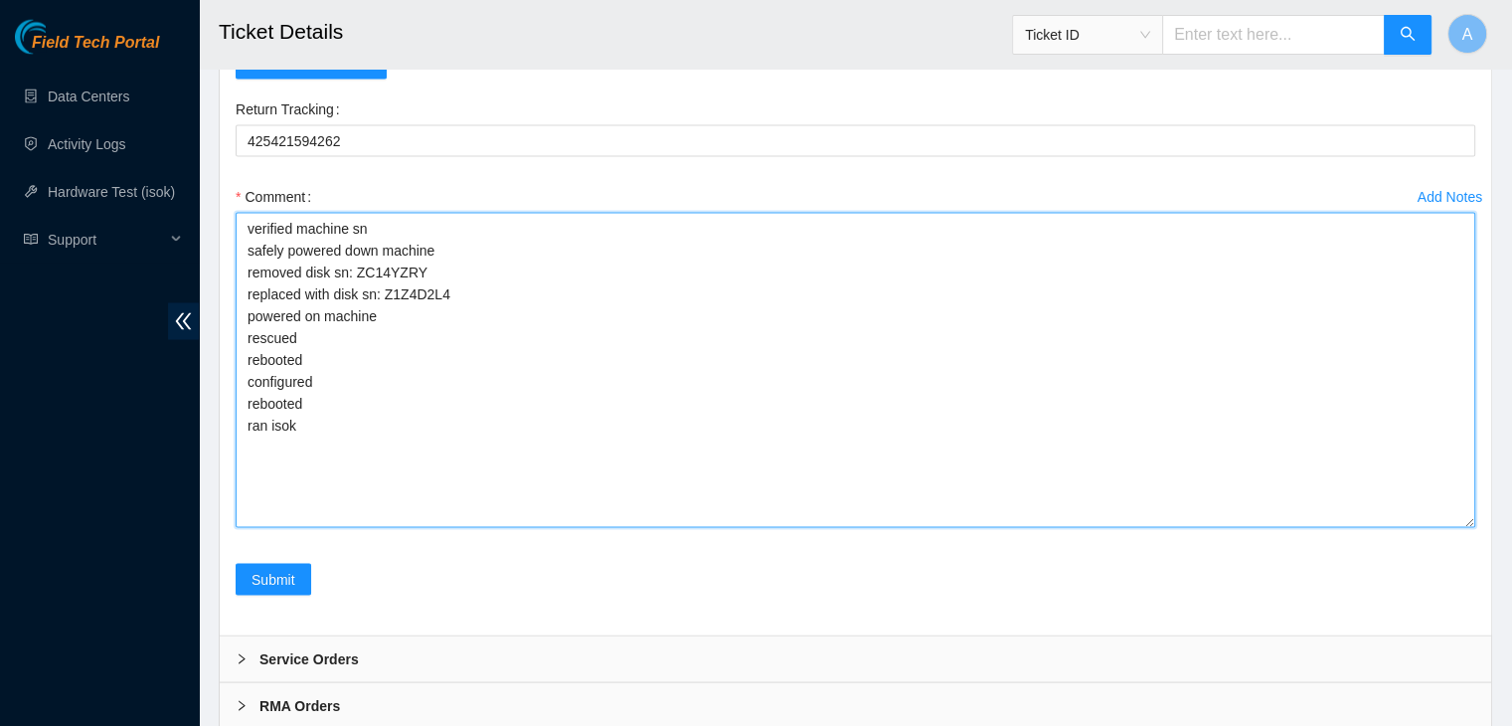
scroll to position [4116, 0]
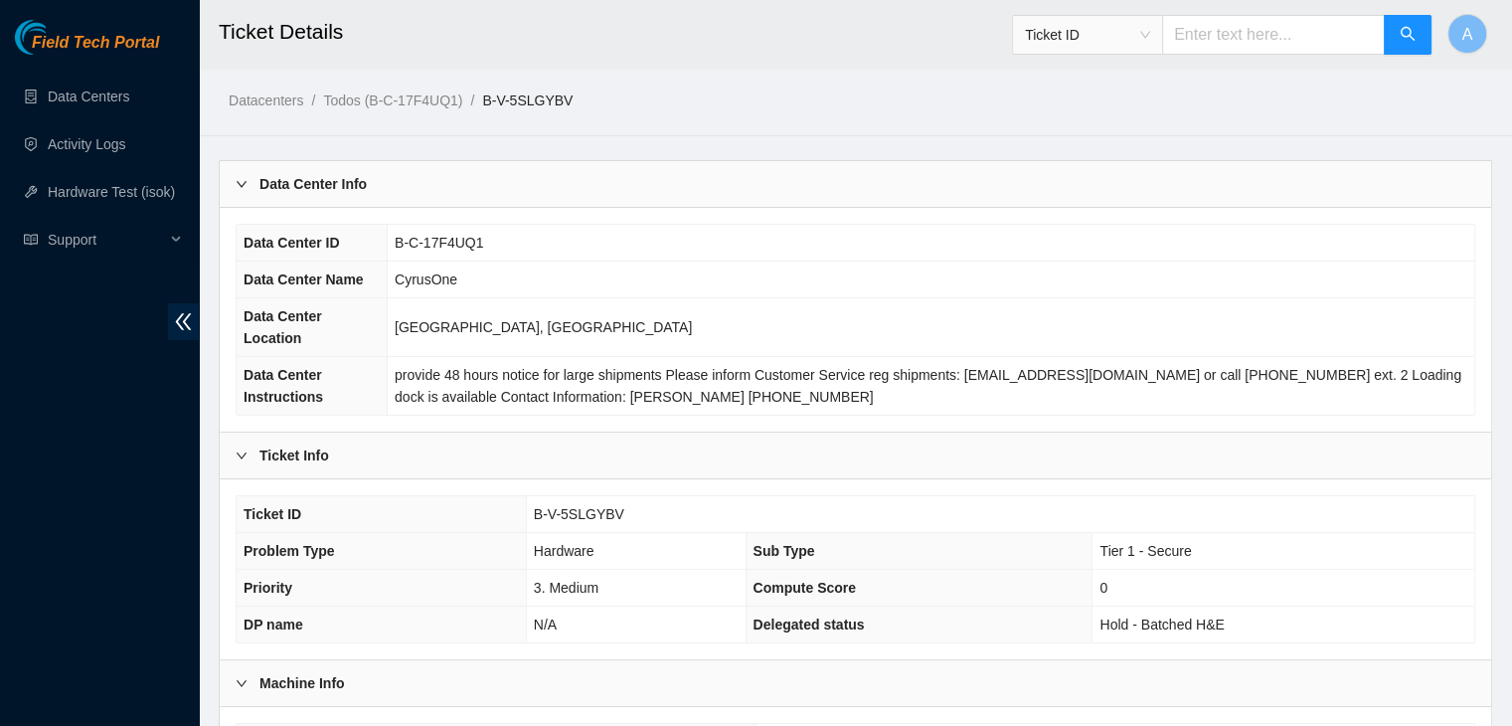
scroll to position [530, 0]
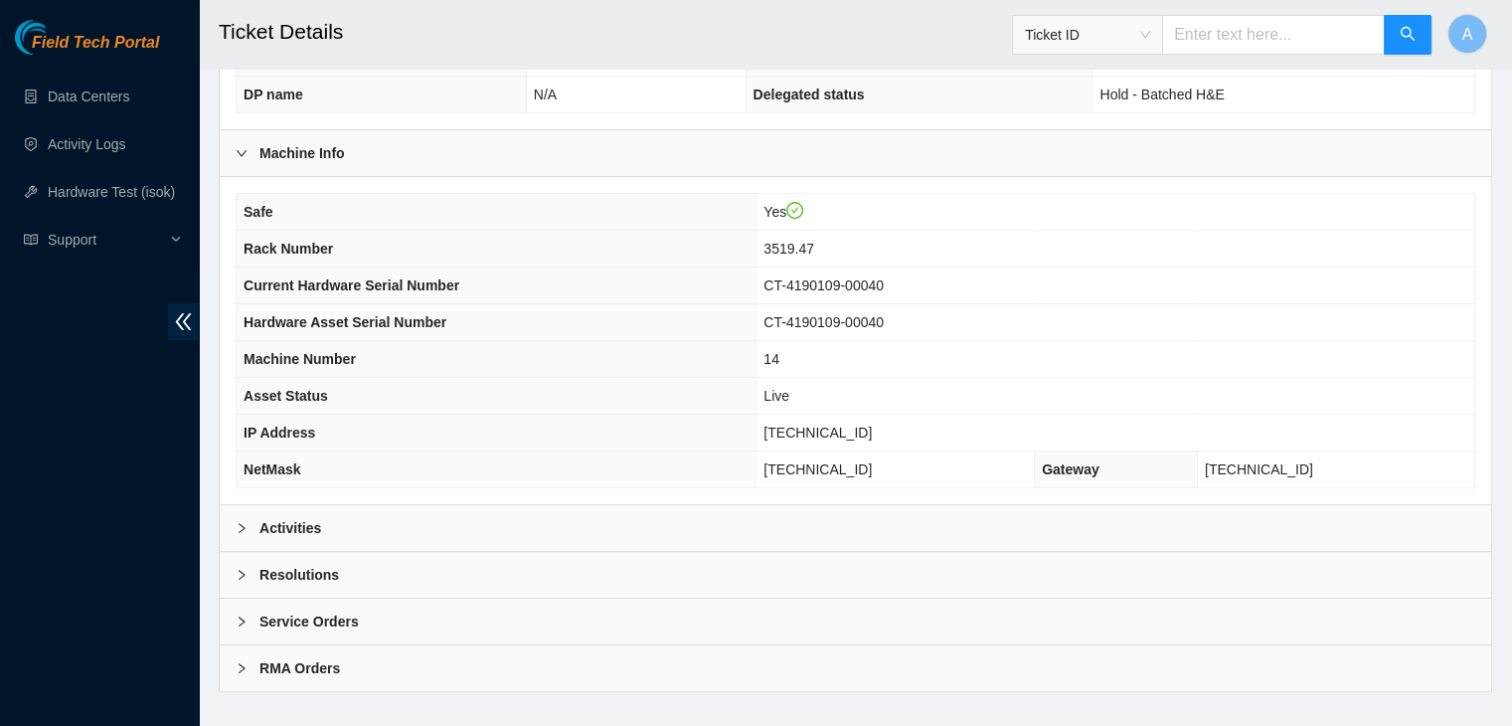
click at [565, 512] on div "Activities" at bounding box center [856, 528] width 1272 height 46
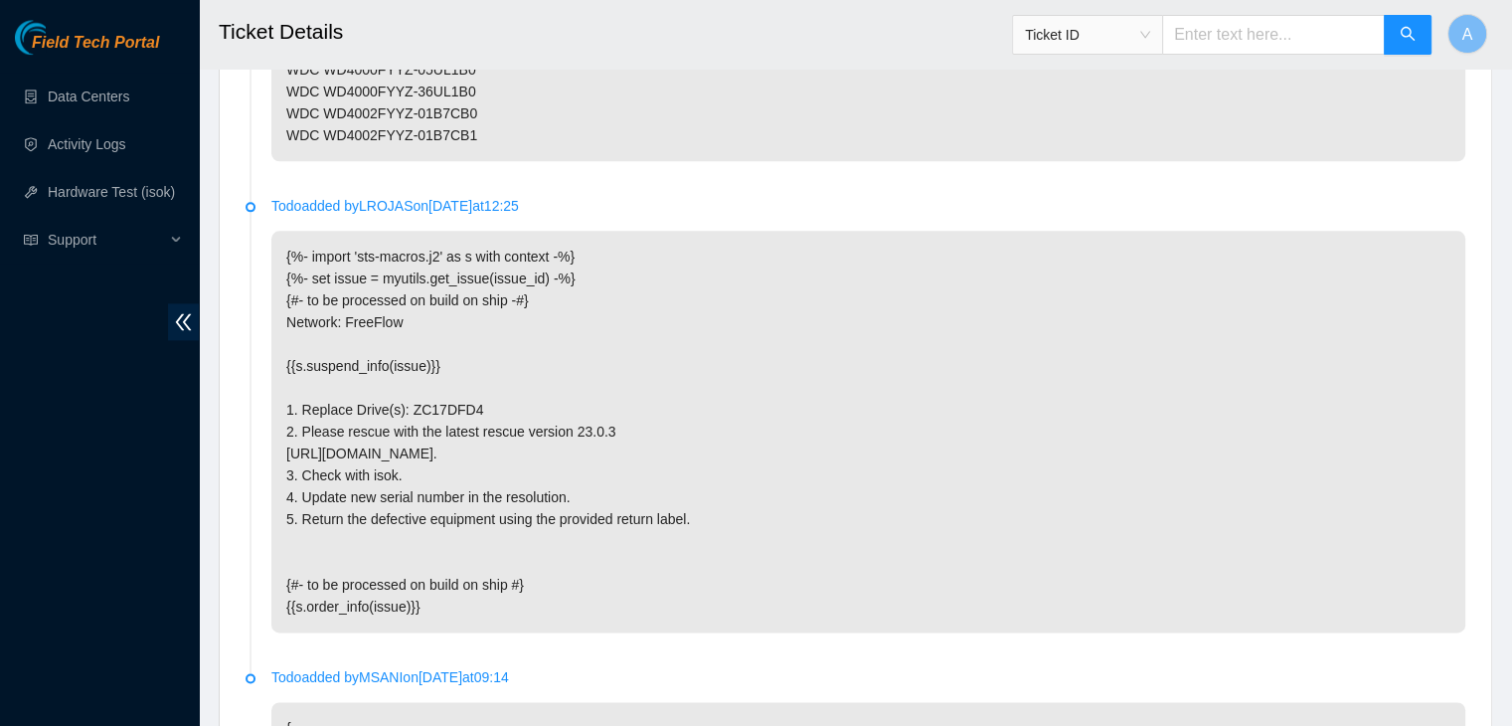
scroll to position [3364, 0]
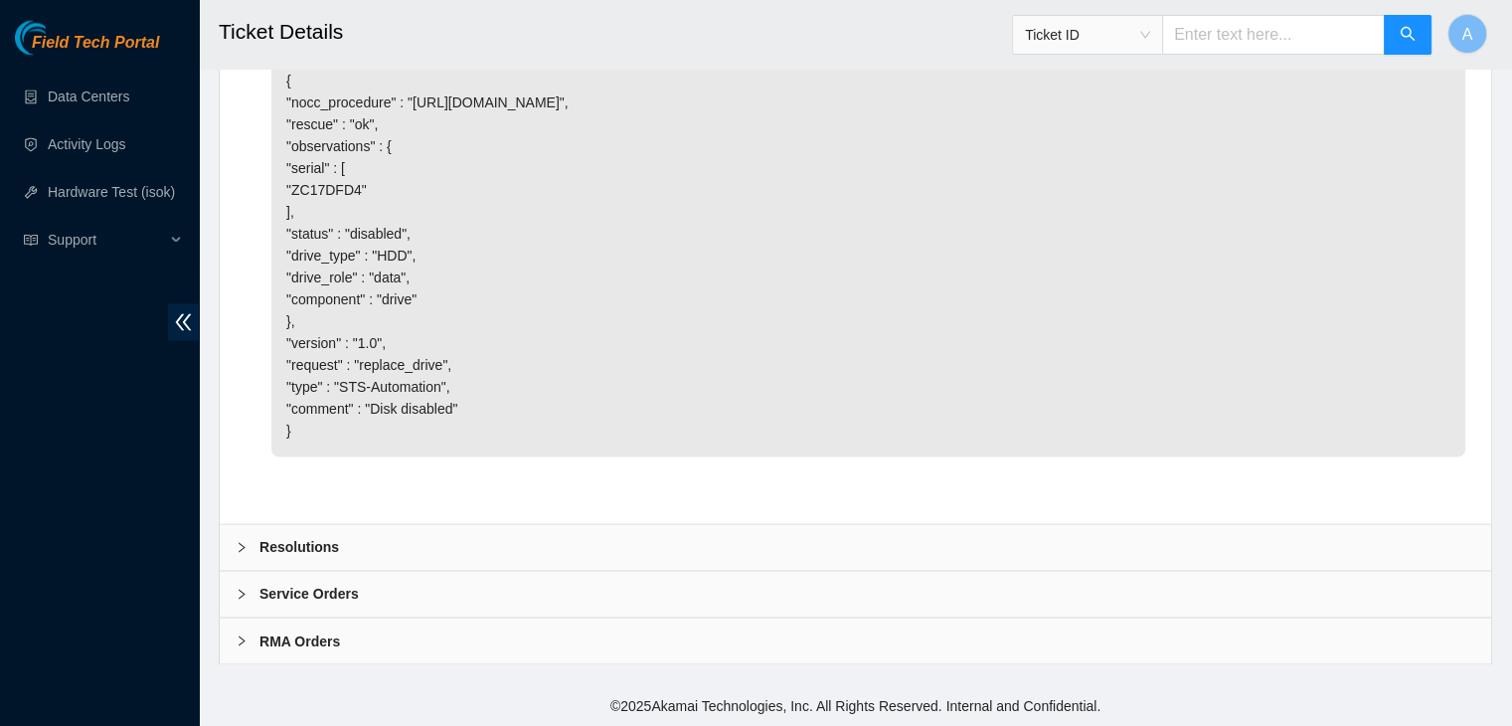
click at [569, 544] on div "Resolutions" at bounding box center [856, 547] width 1272 height 46
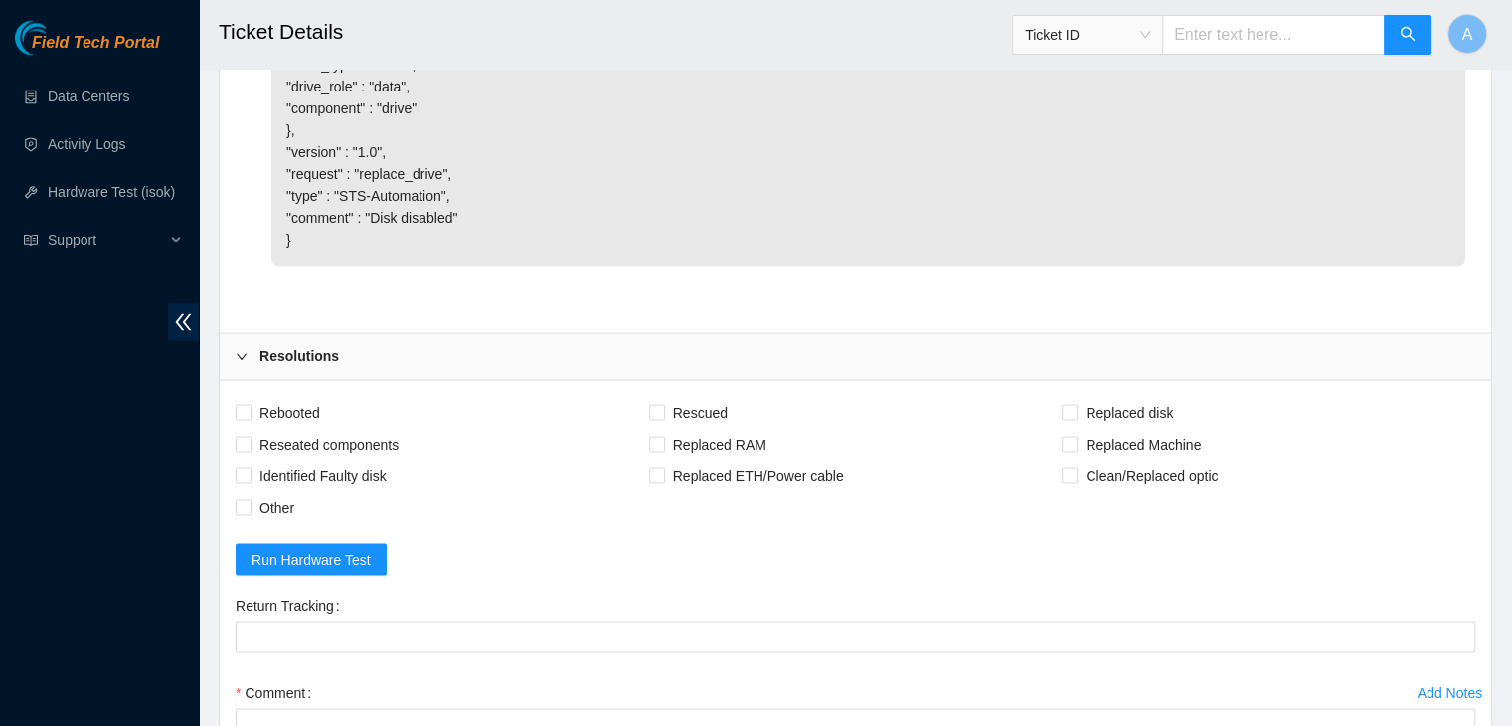
scroll to position [3875, 0]
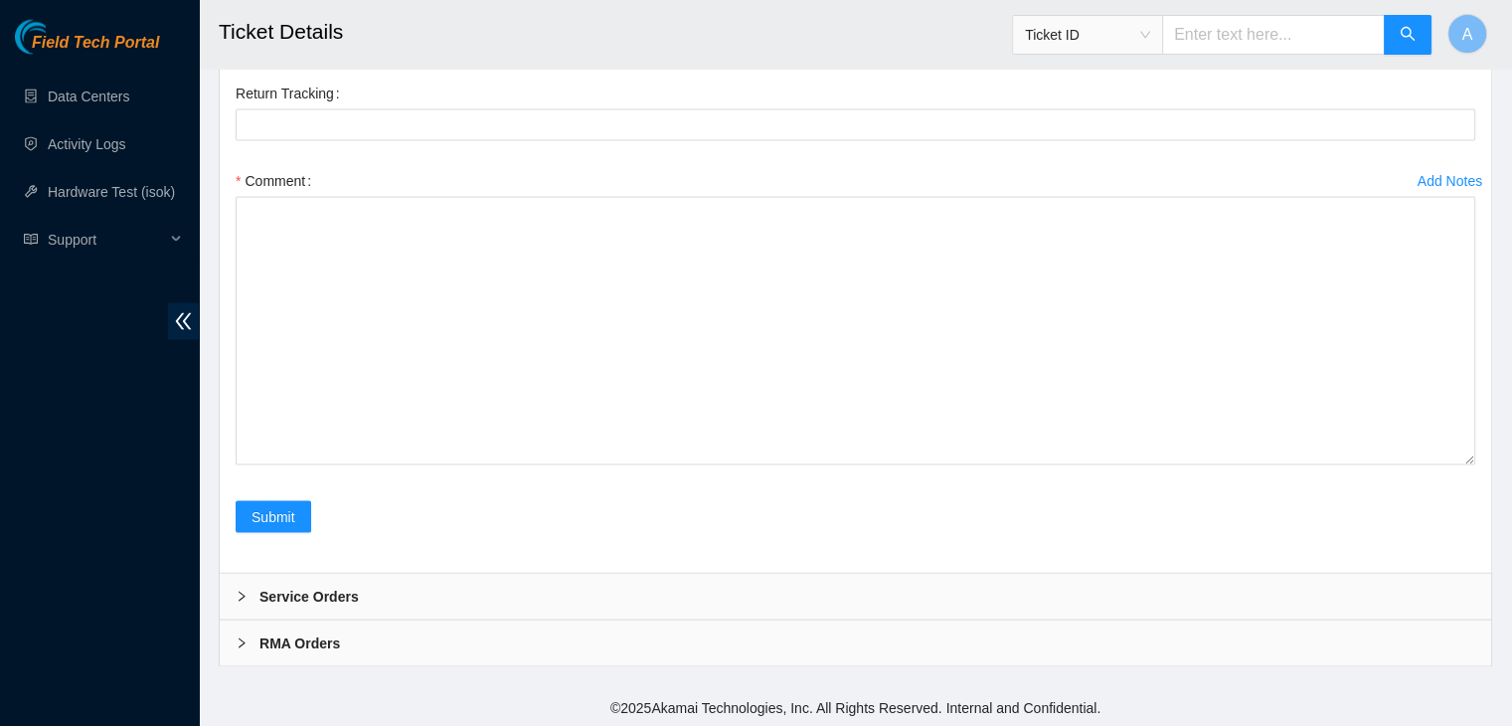
drag, startPoint x: 1467, startPoint y: 454, endPoint x: 1455, endPoint y: 744, distance: 289.5
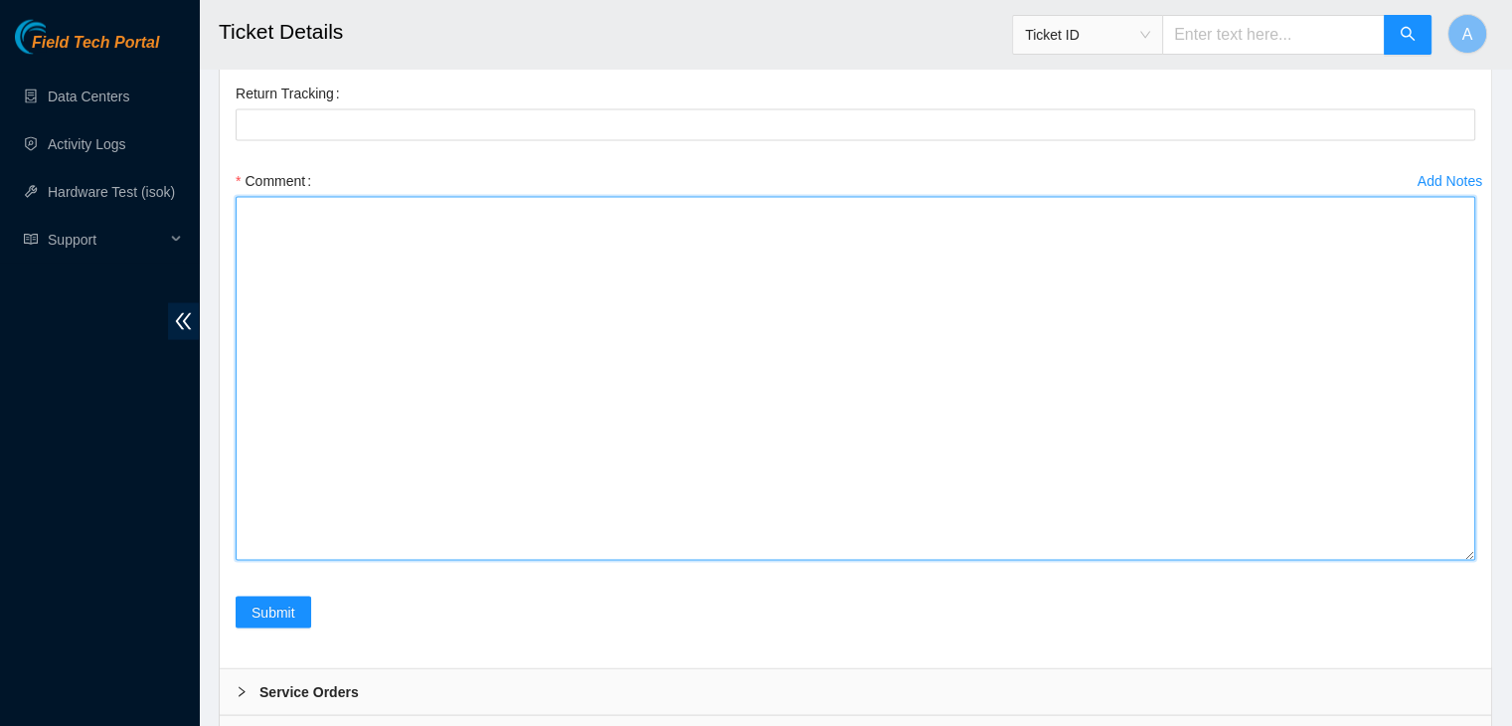
click at [1387, 561] on textarea "Comment" at bounding box center [856, 379] width 1240 height 364
paste textarea "verified machine sn safely powered down machine removed disk sn: ZC17DFD4 repla…"
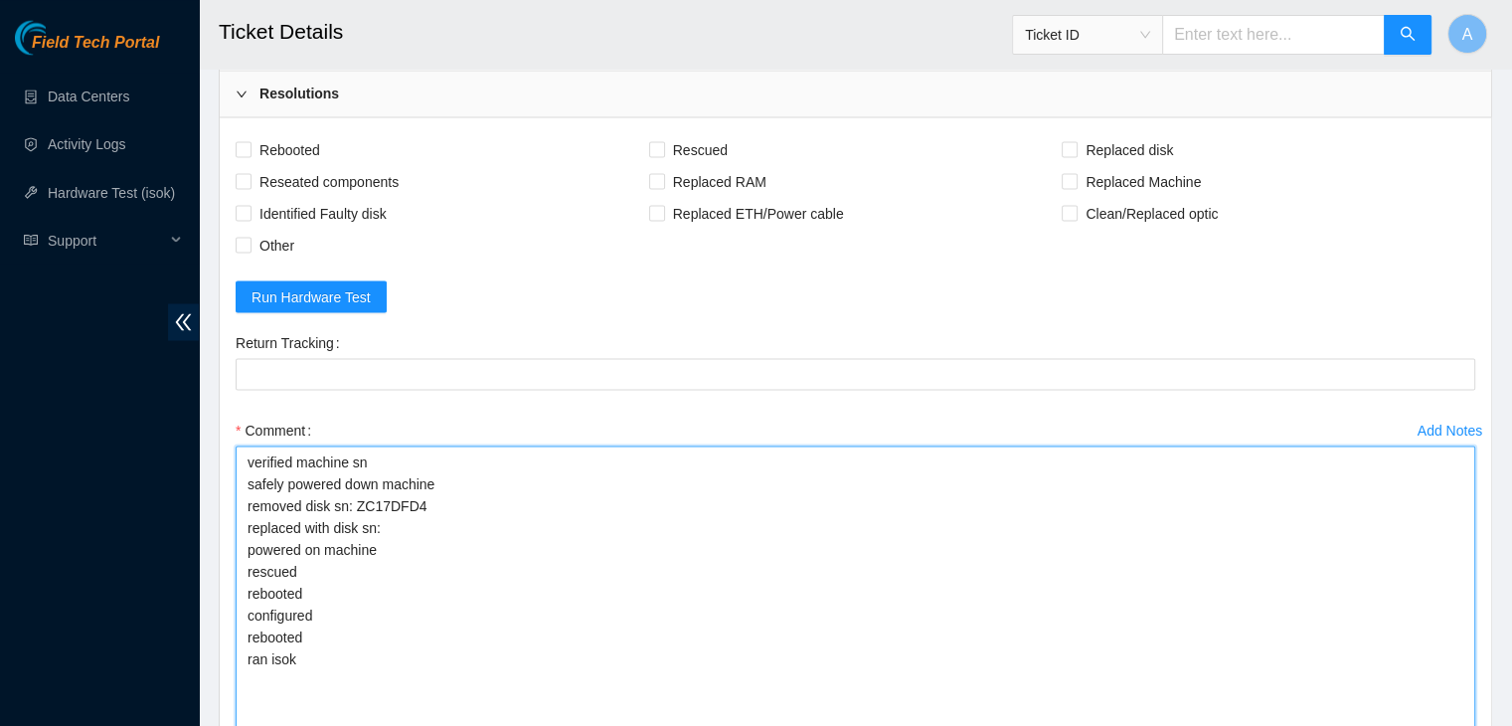
scroll to position [3626, 0]
type textarea "verified machine sn safely powered down machine removed disk sn: ZC17DFD4 repla…"
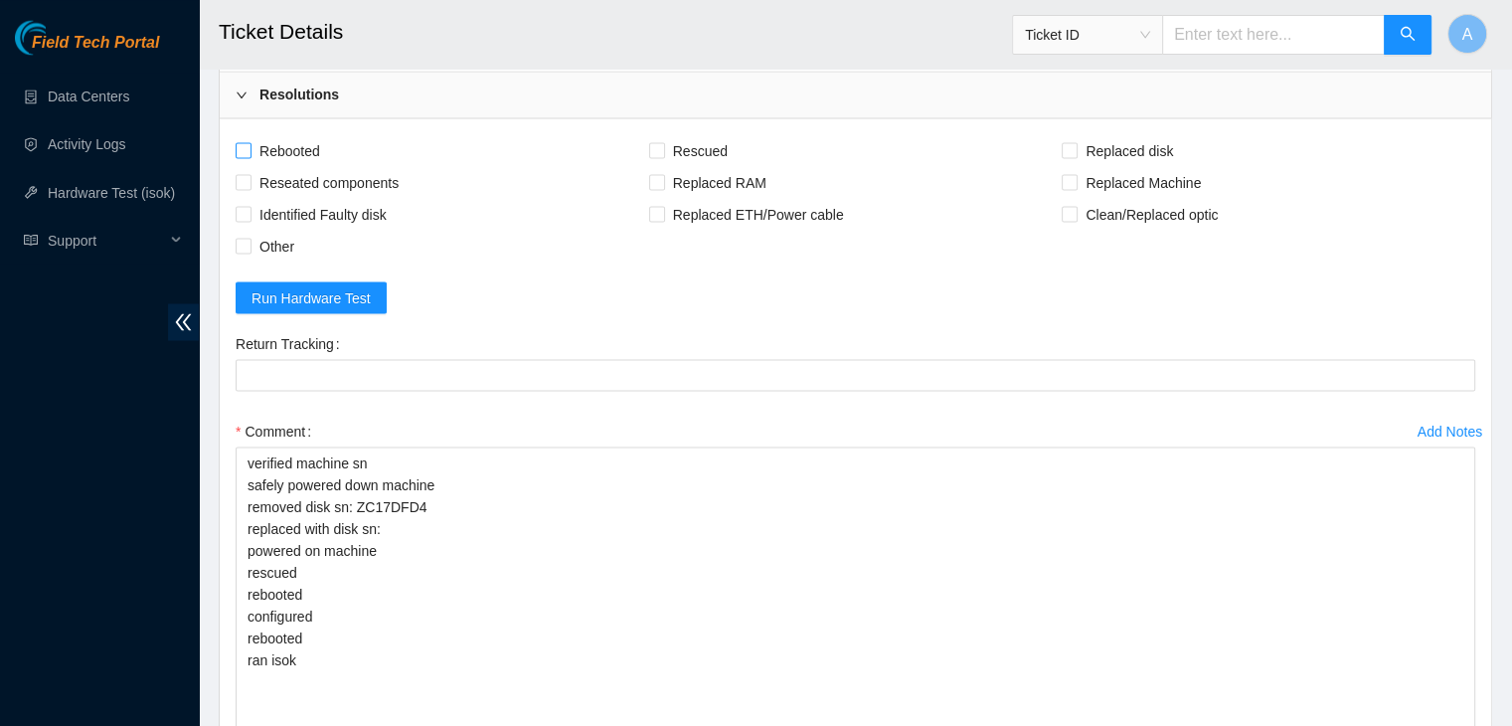
click at [322, 166] on span "Rebooted" at bounding box center [290, 150] width 77 height 32
click at [250, 156] on input "Rebooted" at bounding box center [243, 149] width 14 height 14
checkbox input "true"
click at [344, 198] on span "Reseated components" at bounding box center [329, 182] width 155 height 32
click at [250, 188] on input "Reseated components" at bounding box center [243, 181] width 14 height 14
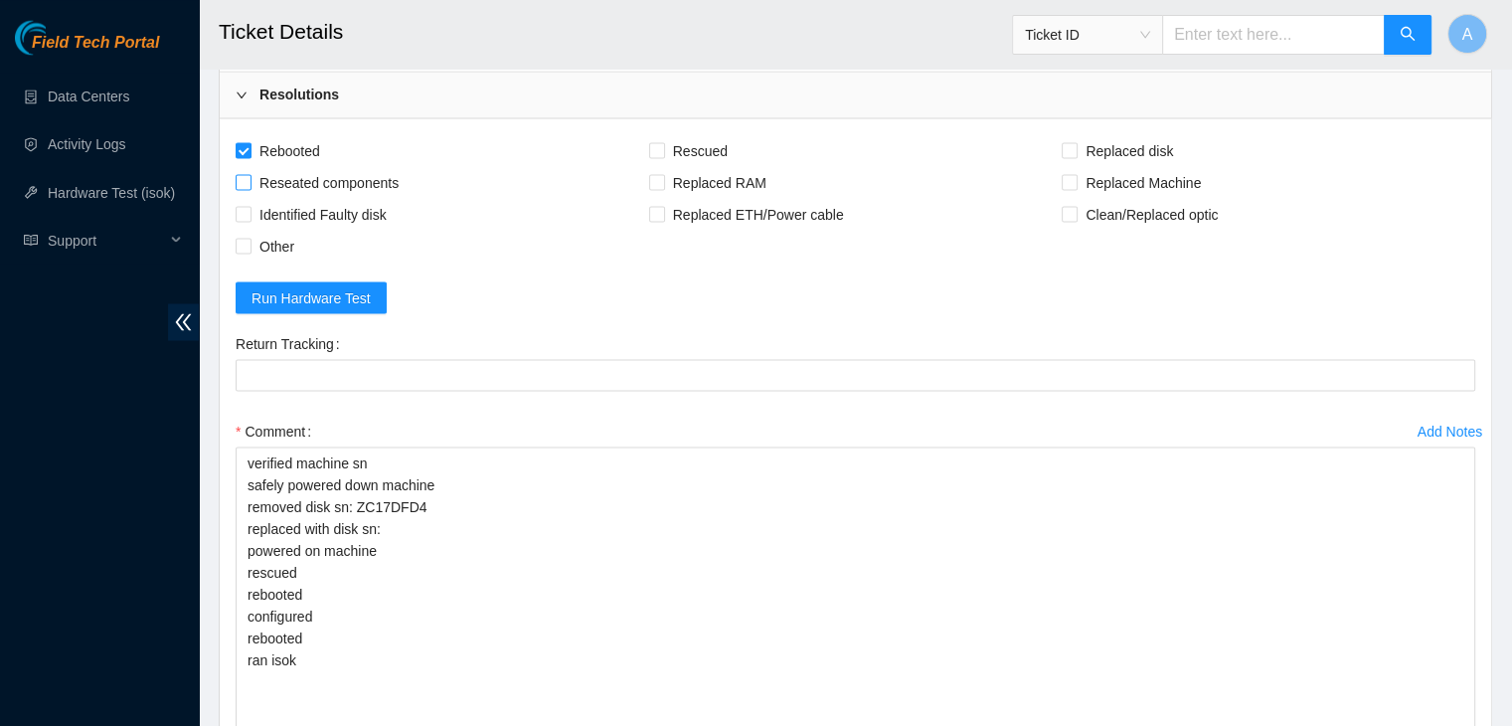
checkbox input "true"
click at [704, 166] on span "Rescued" at bounding box center [700, 150] width 71 height 32
click at [663, 156] on input "Rescued" at bounding box center [656, 149] width 14 height 14
checkbox input "true"
click at [1084, 166] on span "Replaced disk" at bounding box center [1129, 150] width 103 height 32
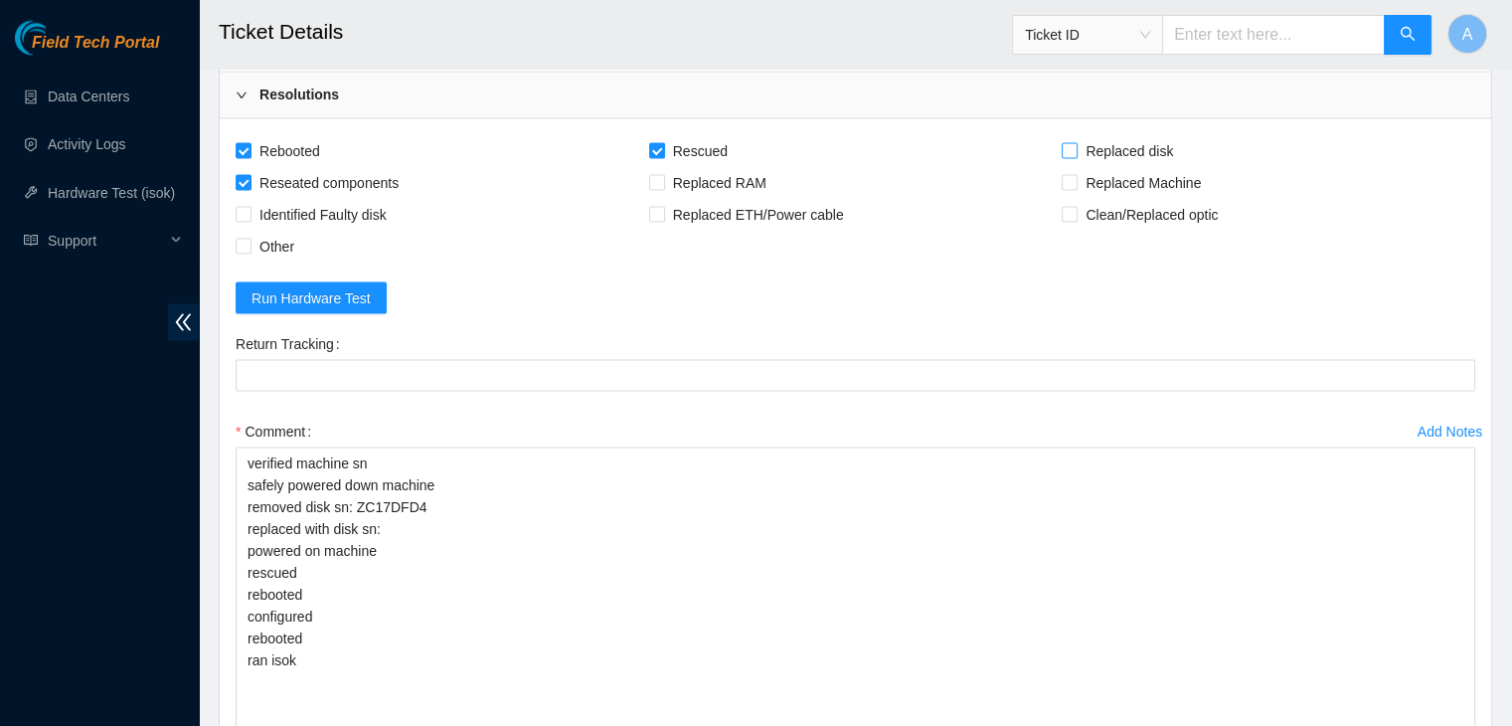
click at [1076, 156] on input "Replaced disk" at bounding box center [1069, 149] width 14 height 14
checkbox input "true"
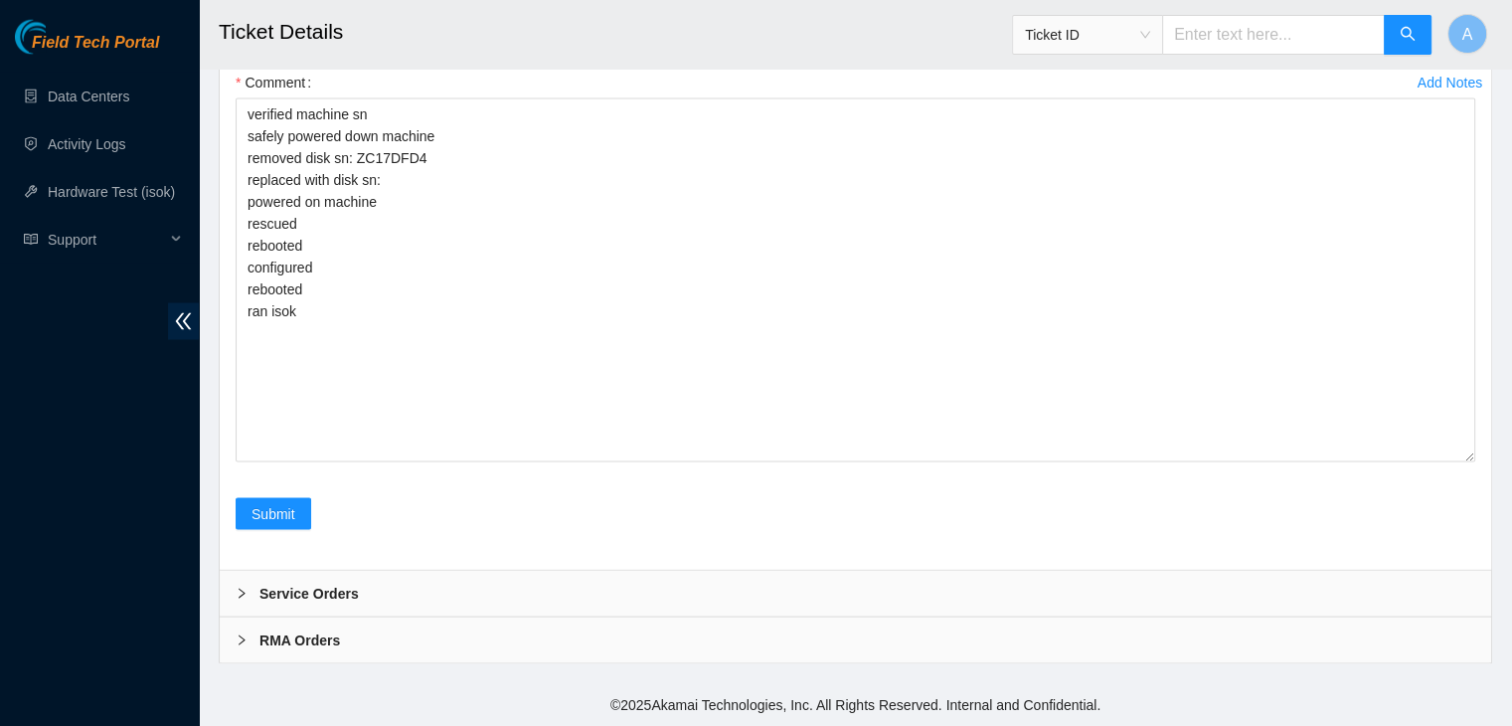
scroll to position [4053, 0]
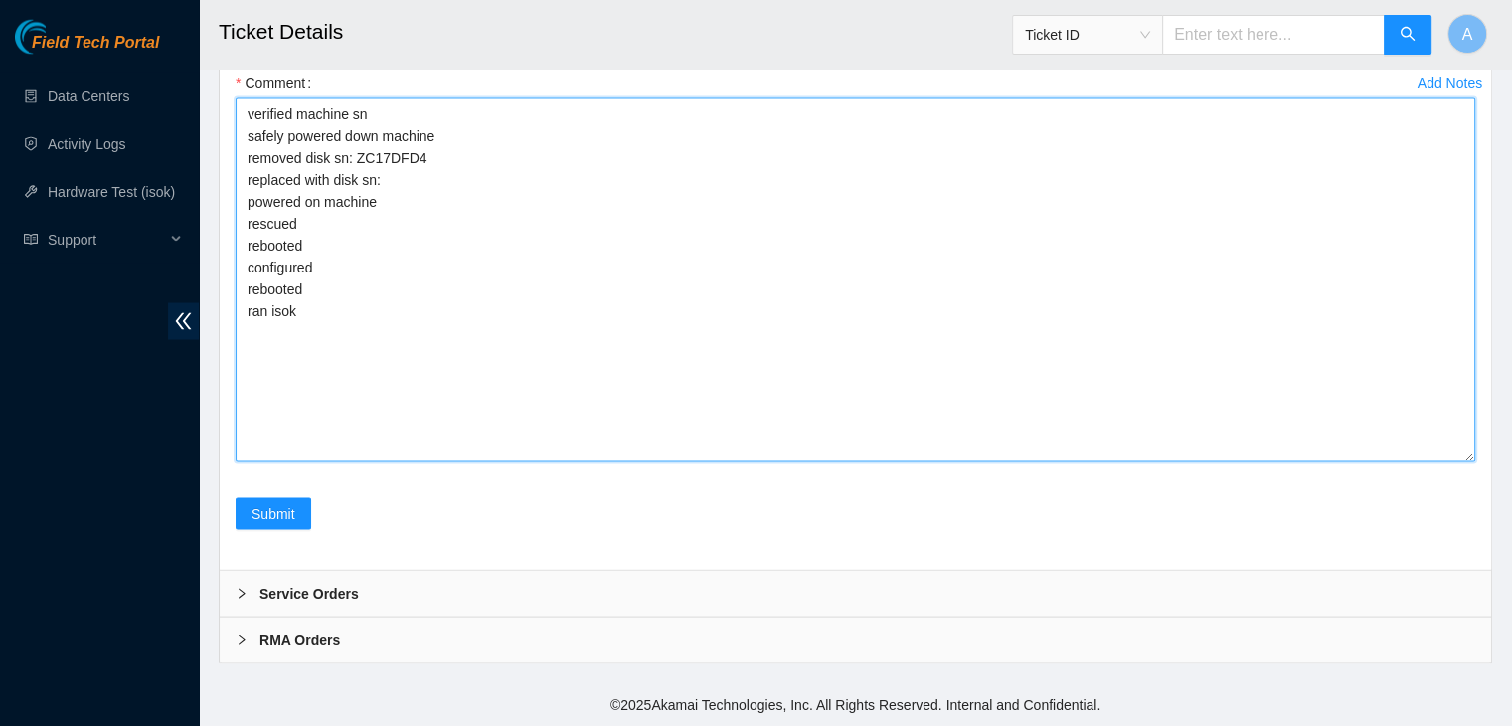
click at [437, 267] on textarea "verified machine sn safely powered down machine removed disk sn: ZC17DFD4 repla…" at bounding box center [856, 280] width 1240 height 364
paste textarea "X91BK3INFJKA"
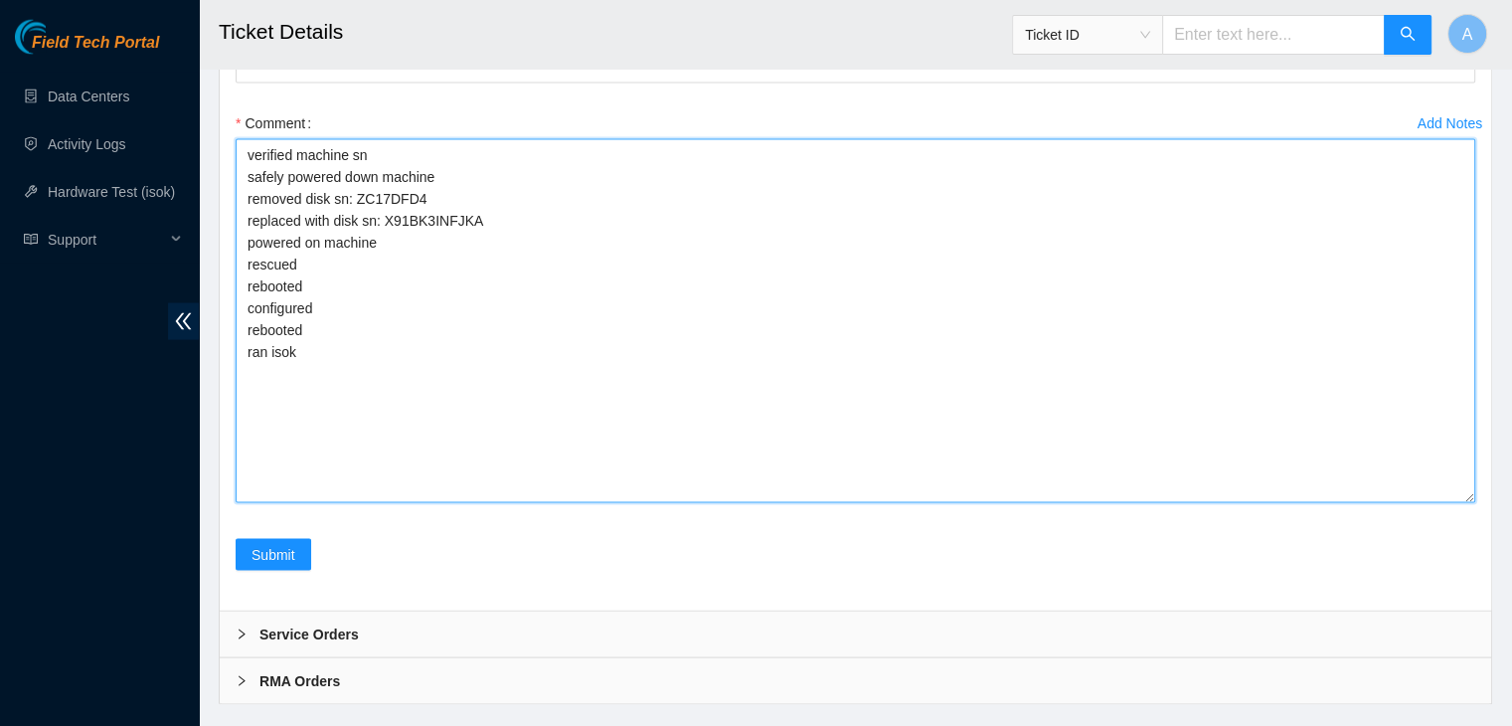
scroll to position [3933, 0]
type textarea "verified machine sn safely powered down machine removed disk sn: ZC17DFD4 repla…"
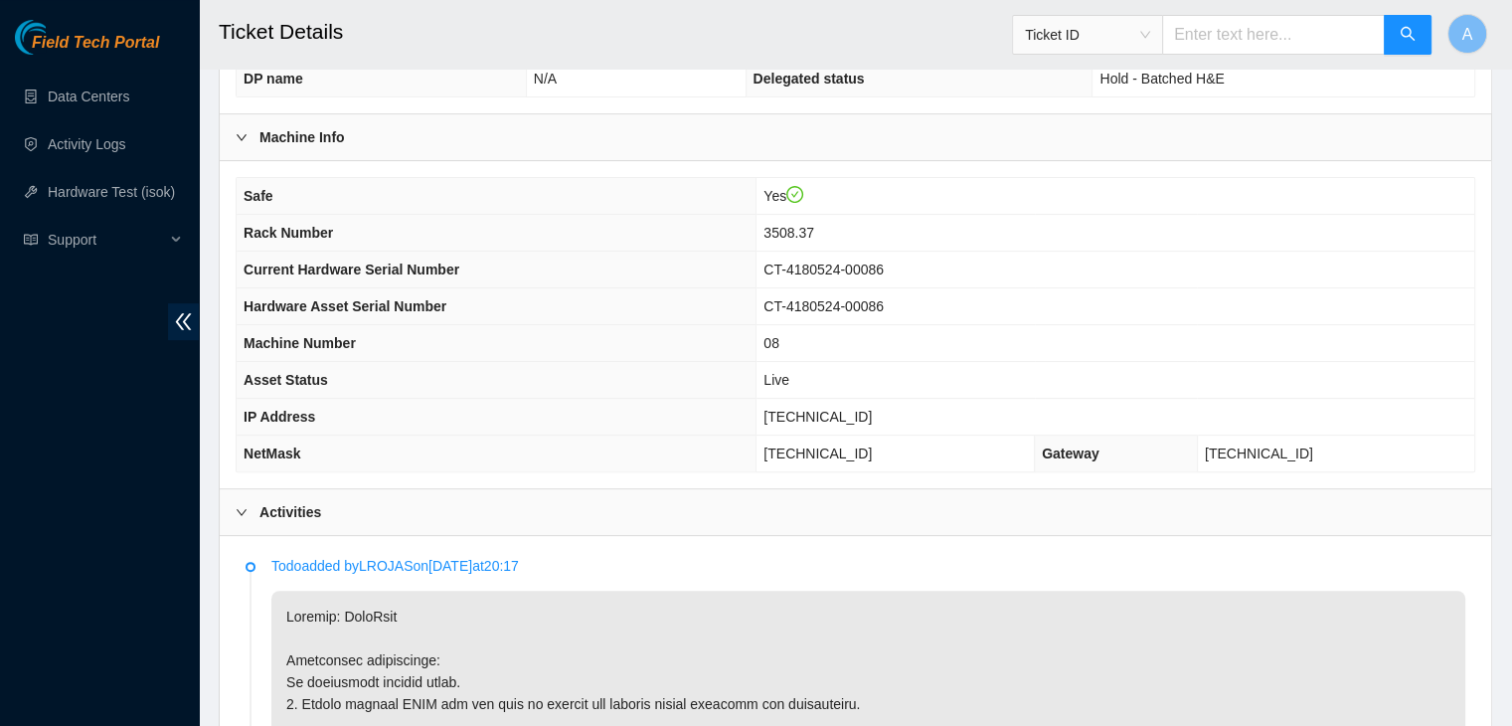
scroll to position [538, 0]
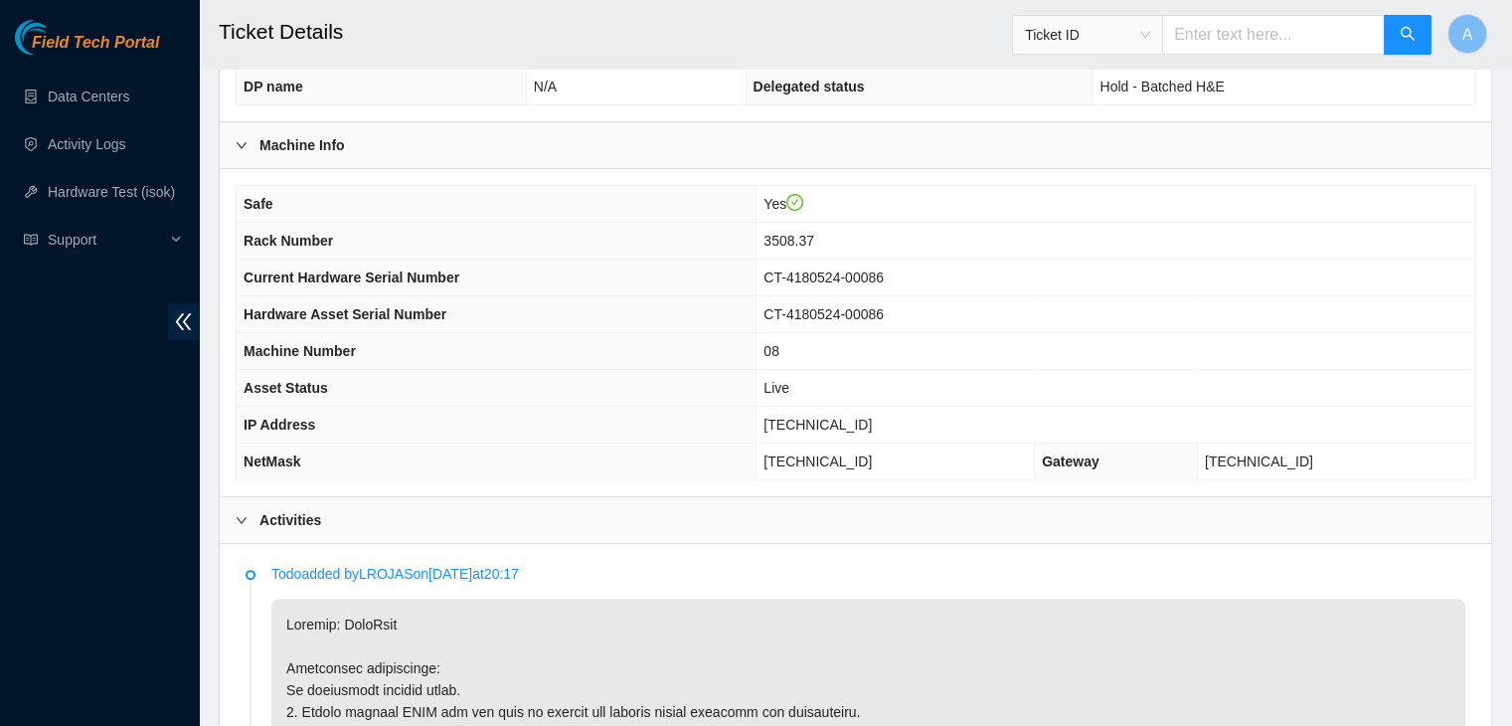
click at [859, 417] on span "[TECHNICAL_ID]" at bounding box center [817, 425] width 108 height 16
copy span "[TECHNICAL_ID]"
click at [859, 417] on span "[TECHNICAL_ID]" at bounding box center [817, 425] width 108 height 16
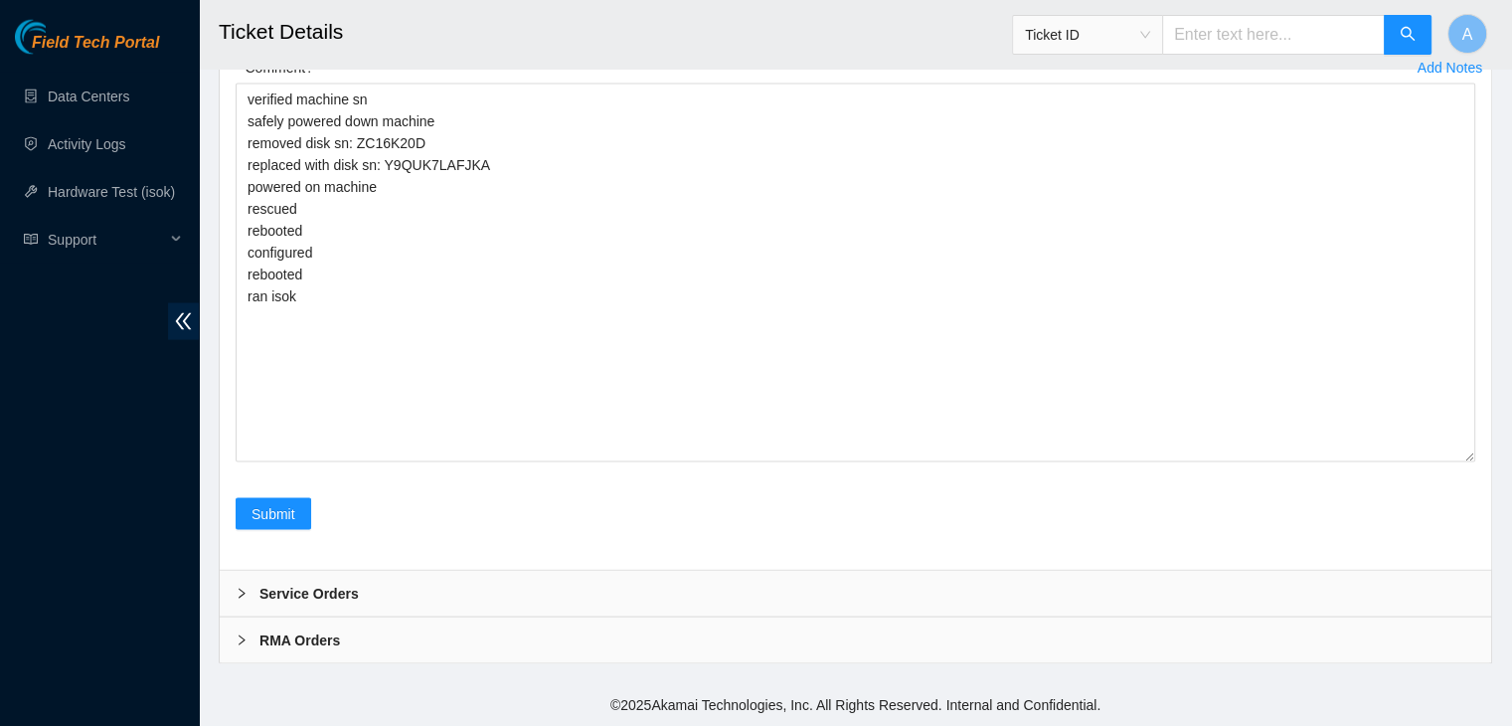
scroll to position [4069, 0]
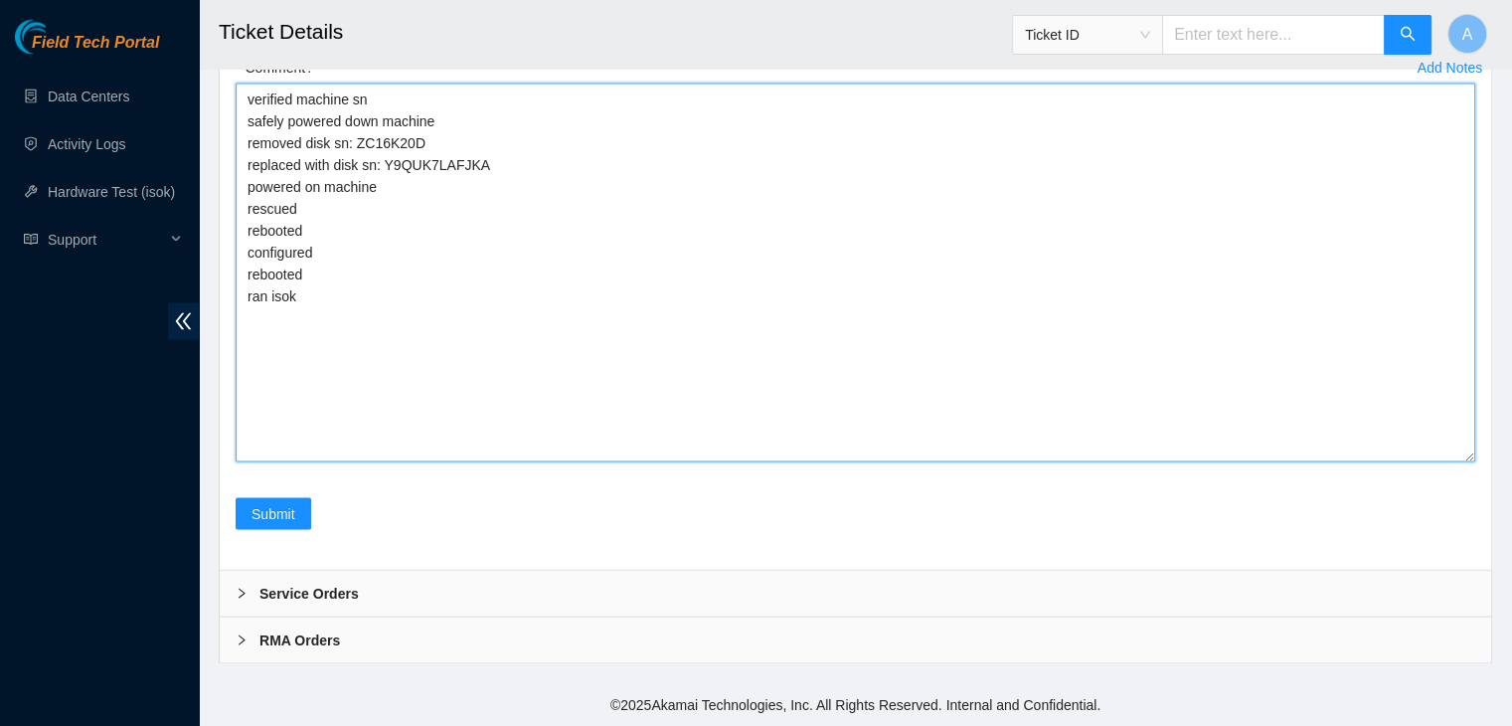
click at [677, 424] on textarea "verified machine sn safely powered down machine removed disk sn: ZC16K20D repla…" at bounding box center [856, 273] width 1240 height 379
paste textarea "323850 [DATE] 02:55:57 [TECHNICAL_ID] COMPLETE Result Detail Message Ticket ID …"
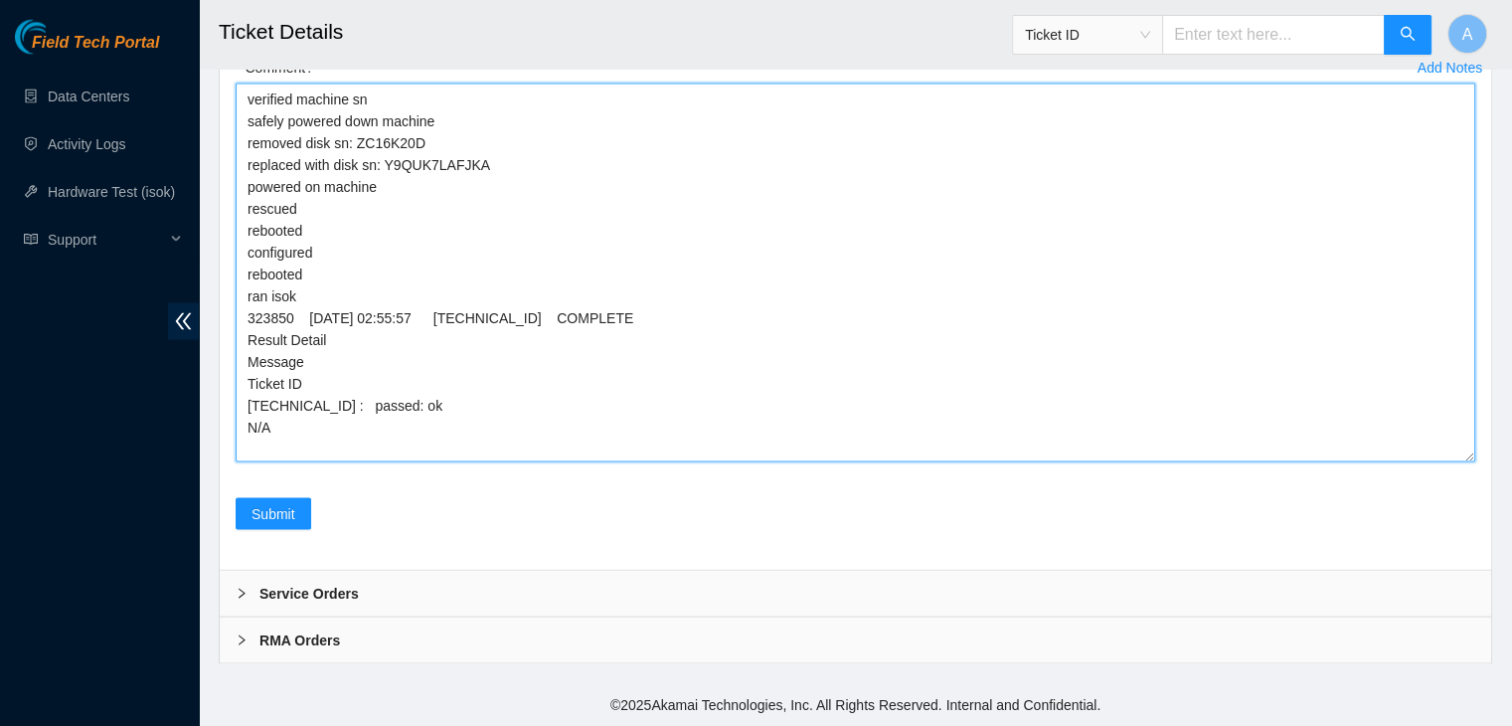
scroll to position [4063, 0]
type textarea "verified machine sn safely powered down machine removed disk sn: ZC16K20D repla…"
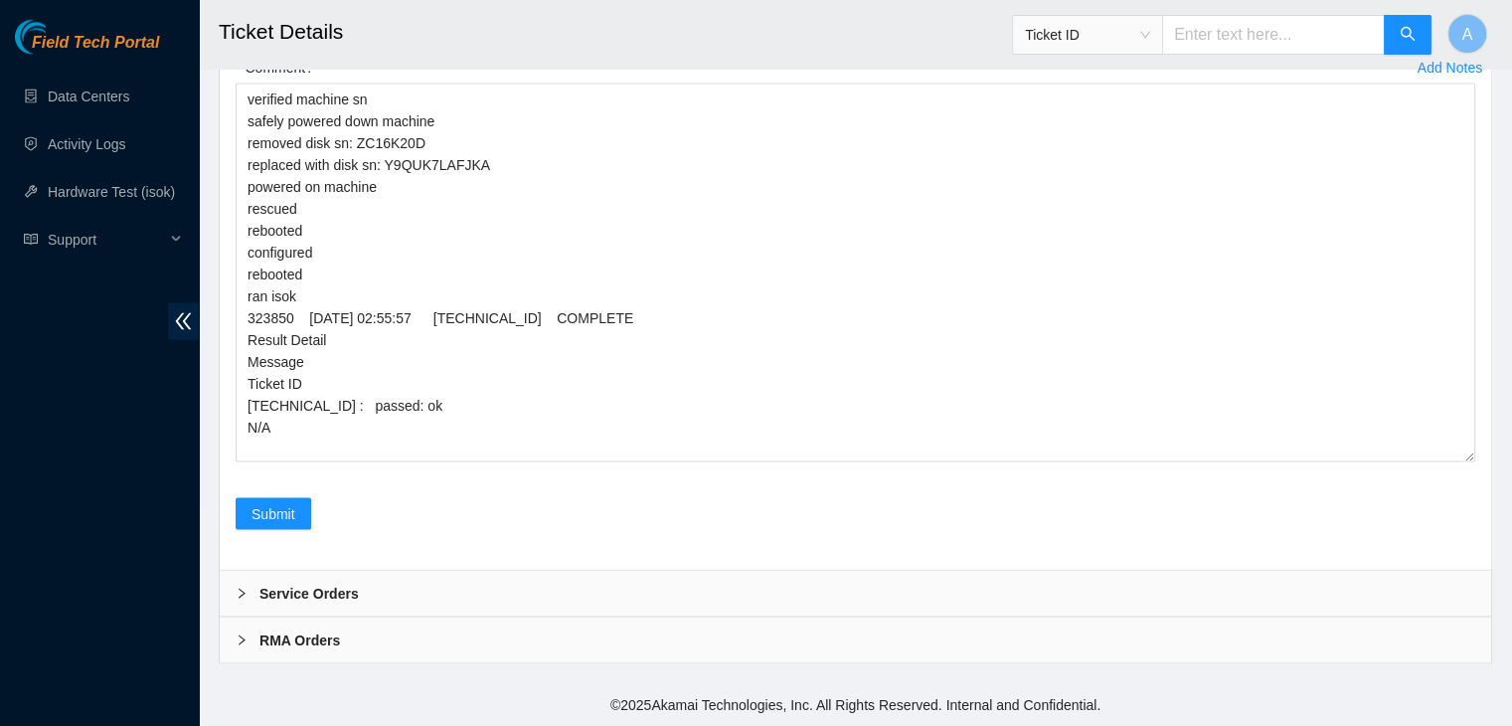
click at [272, 498] on div "Add Notes Comment verified machine sn safely powered down machine removed disk …" at bounding box center [856, 275] width 1256 height 446
click at [272, 530] on button "Submit" at bounding box center [274, 514] width 76 height 32
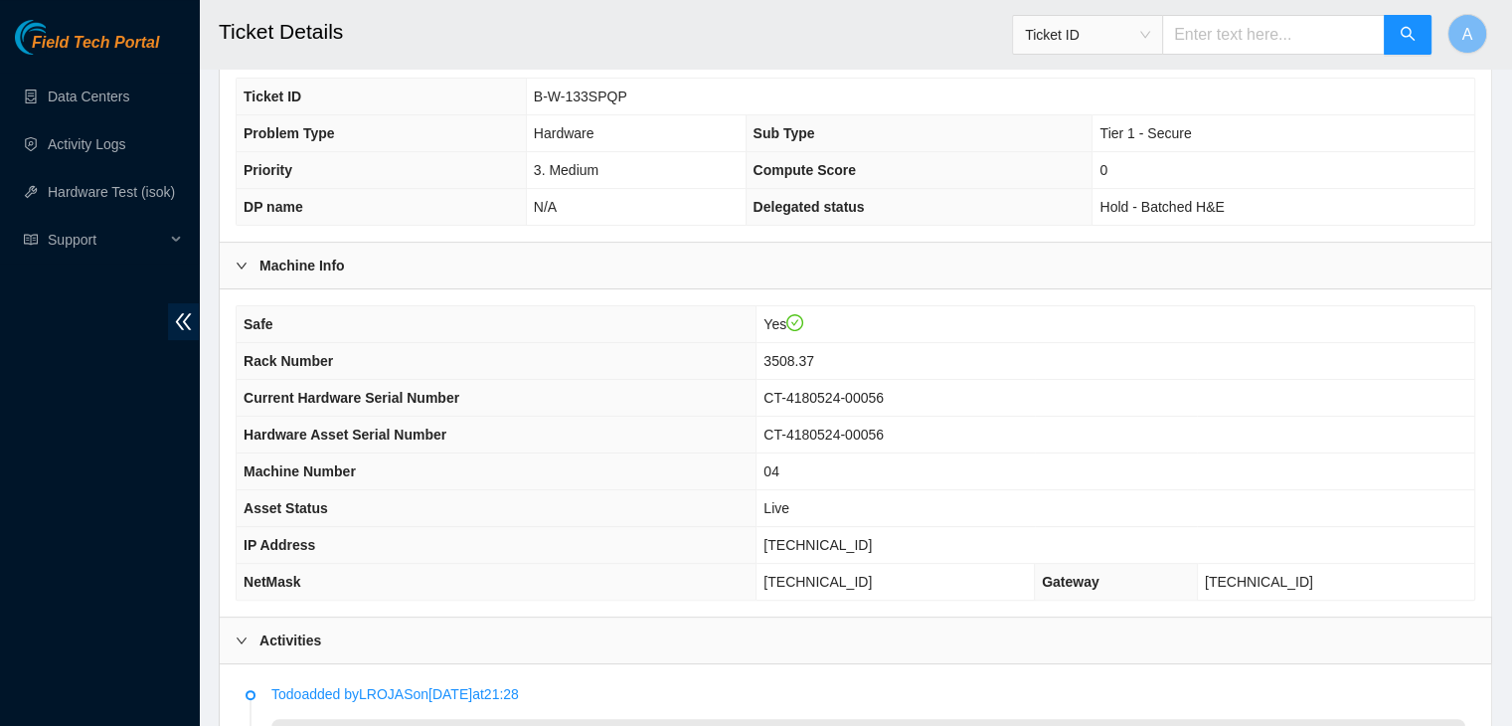
scroll to position [413, 0]
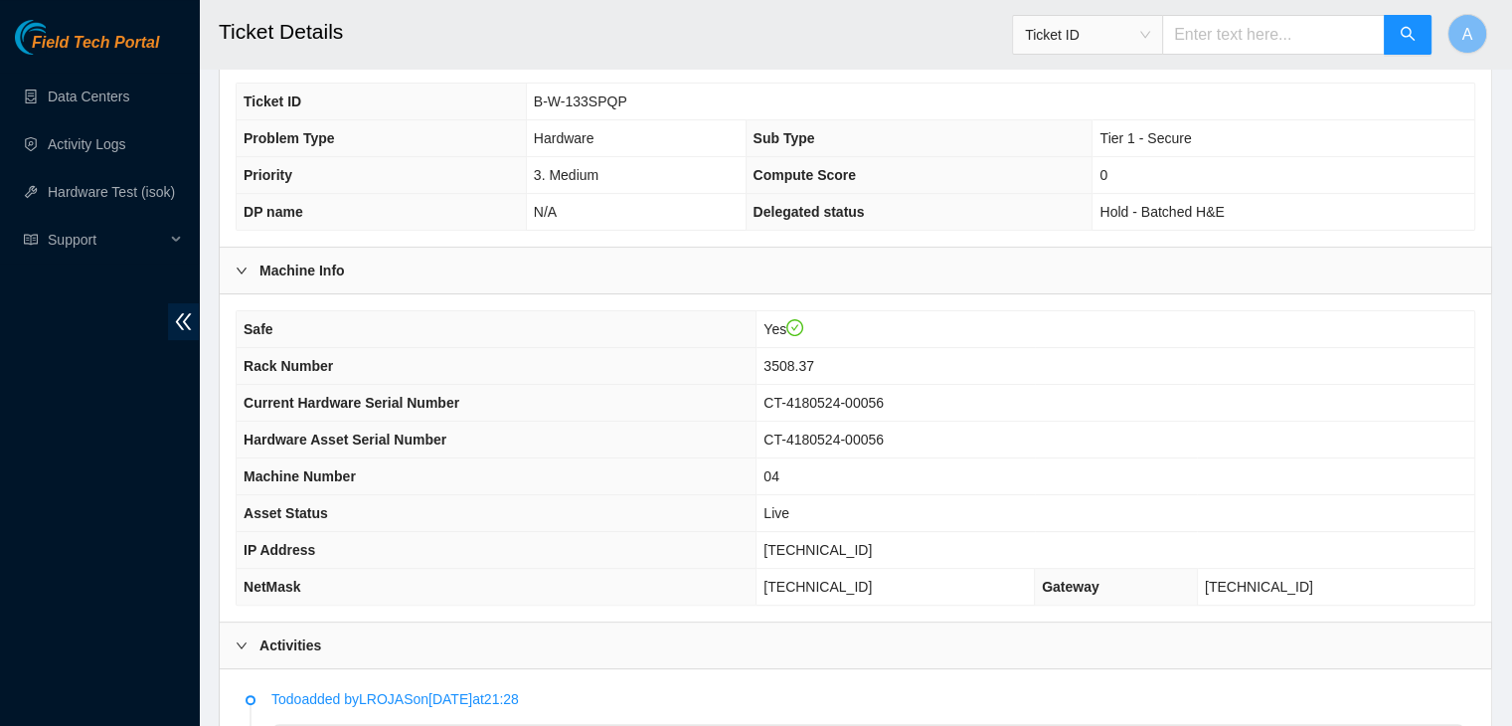
click at [836, 542] on span "[TECHNICAL_ID]" at bounding box center [817, 550] width 108 height 16
copy span "[TECHNICAL_ID]"
click at [836, 542] on span "[TECHNICAL_ID]" at bounding box center [817, 550] width 108 height 16
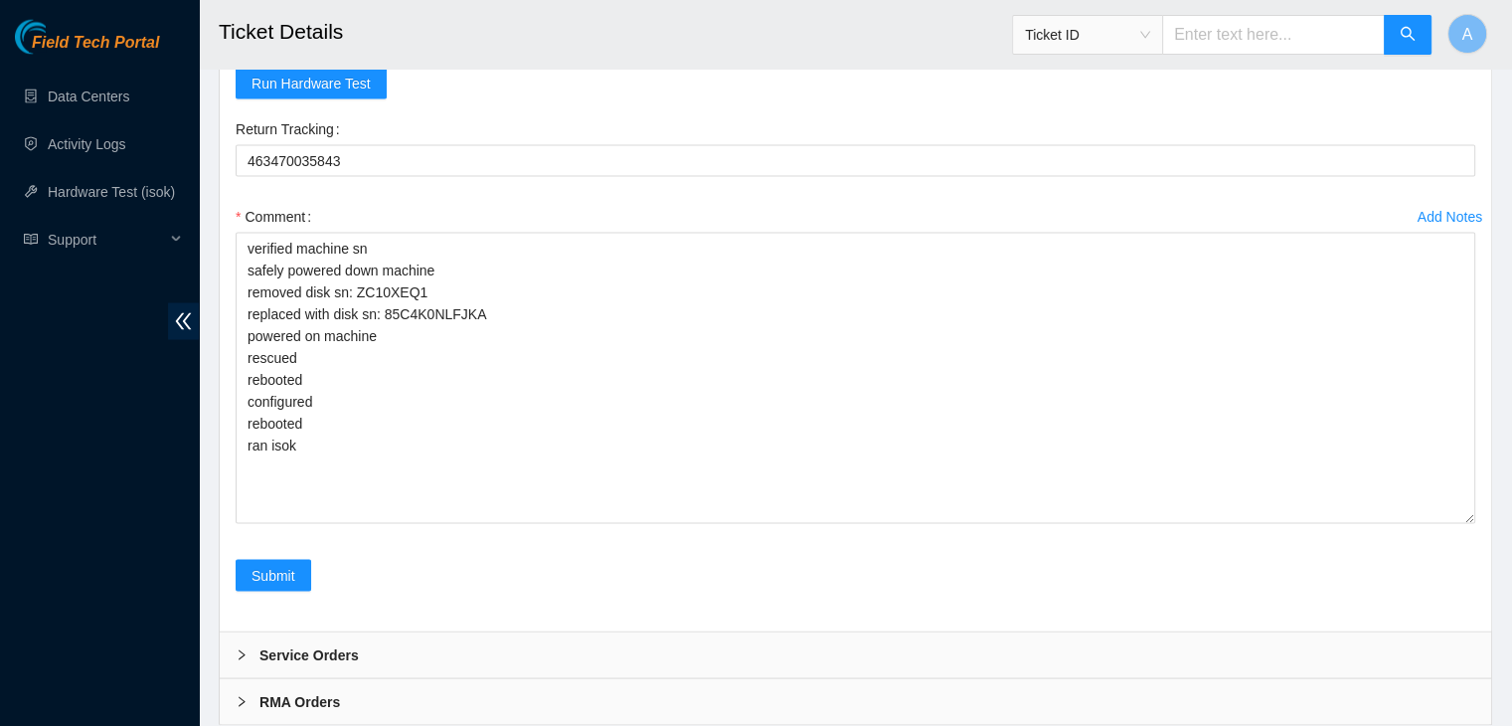
scroll to position [4092, 0]
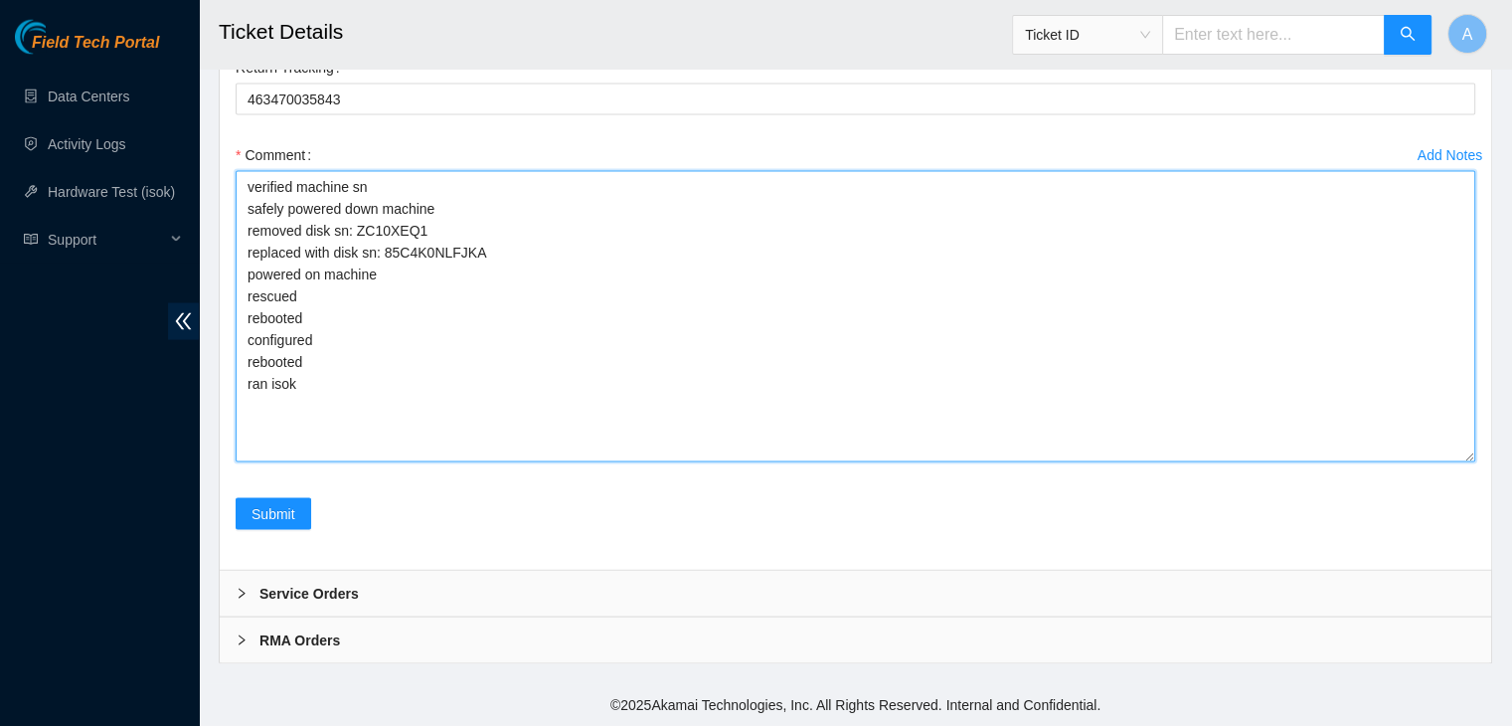
click at [731, 424] on textarea "verified machine sn safely powered down machine removed disk sn: ZC10XEQ1 repla…" at bounding box center [856, 316] width 1240 height 291
paste textarea "323848 18-08-2025 02:54:30 23.35.96.71 COMPLETE Result Detail Message Ticket ID…"
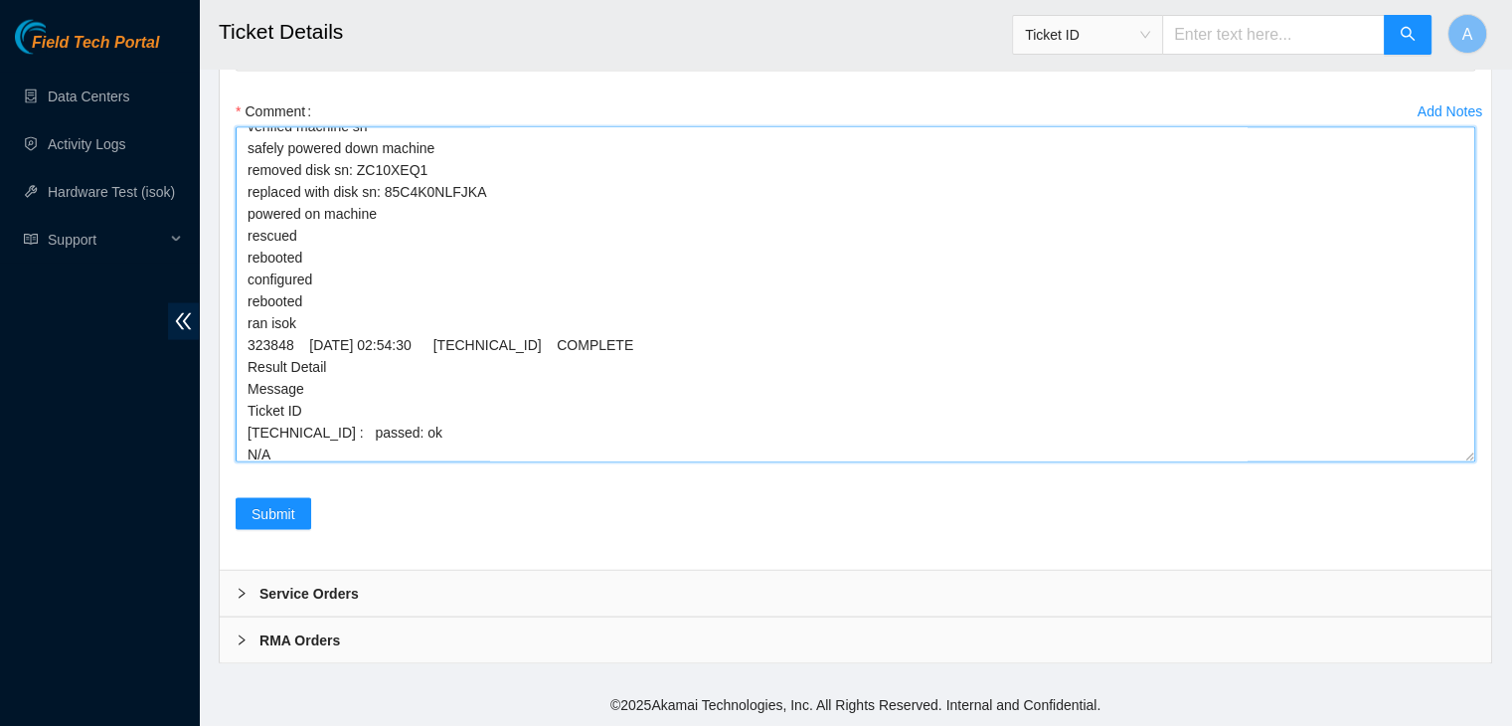
scroll to position [0, 0]
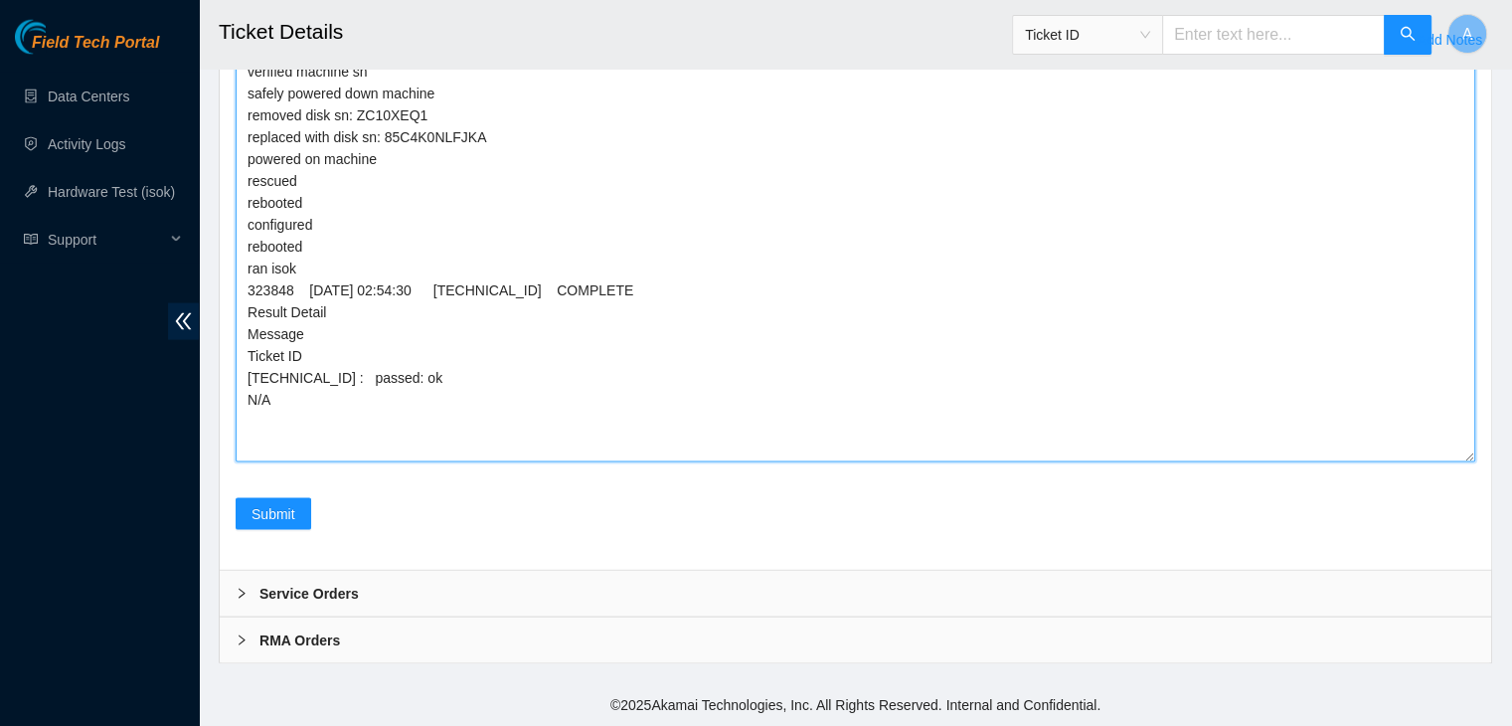
drag, startPoint x: 1472, startPoint y: 510, endPoint x: 1452, endPoint y: 625, distance: 117.0
click at [1452, 462] on textarea "verified machine sn safely powered down machine removed disk sn: ZC10XEQ1 repla…" at bounding box center [856, 259] width 1240 height 407
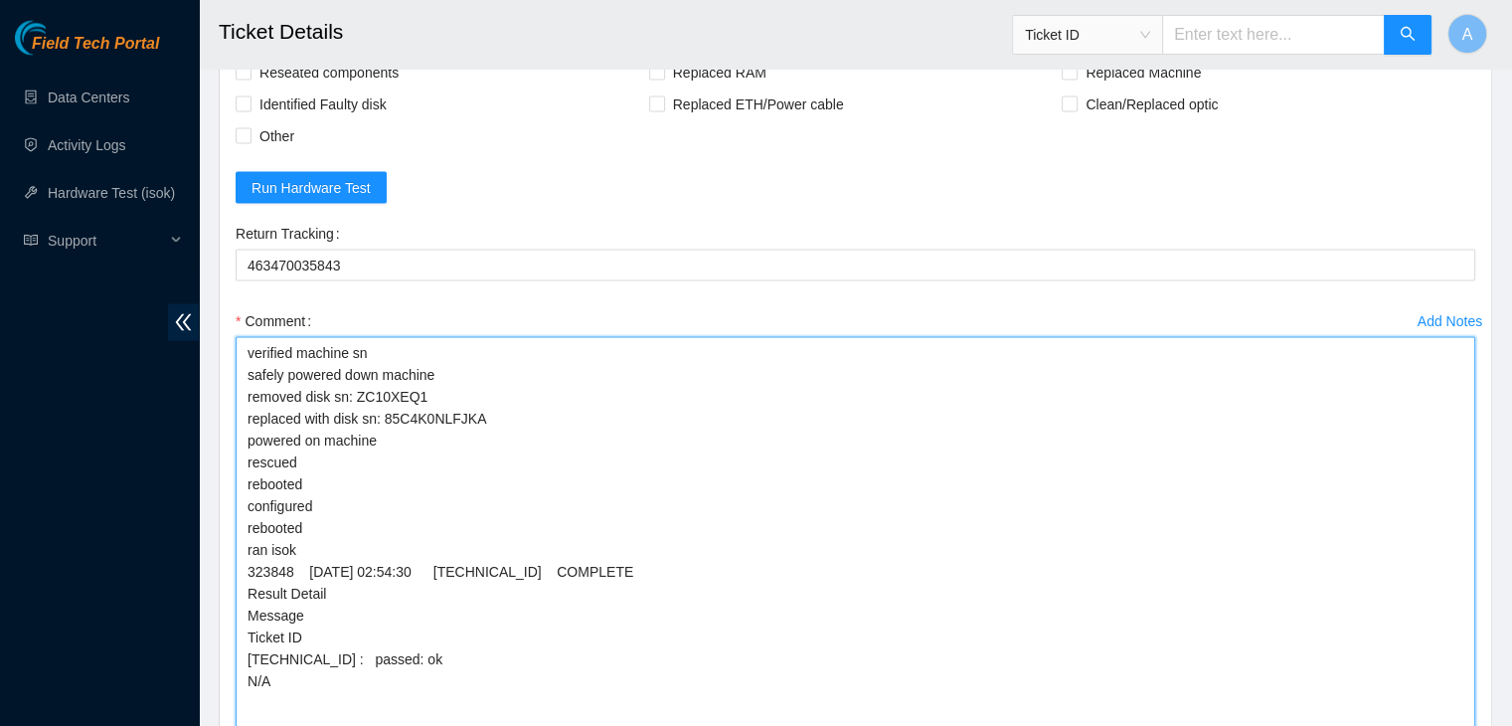
scroll to position [4207, 0]
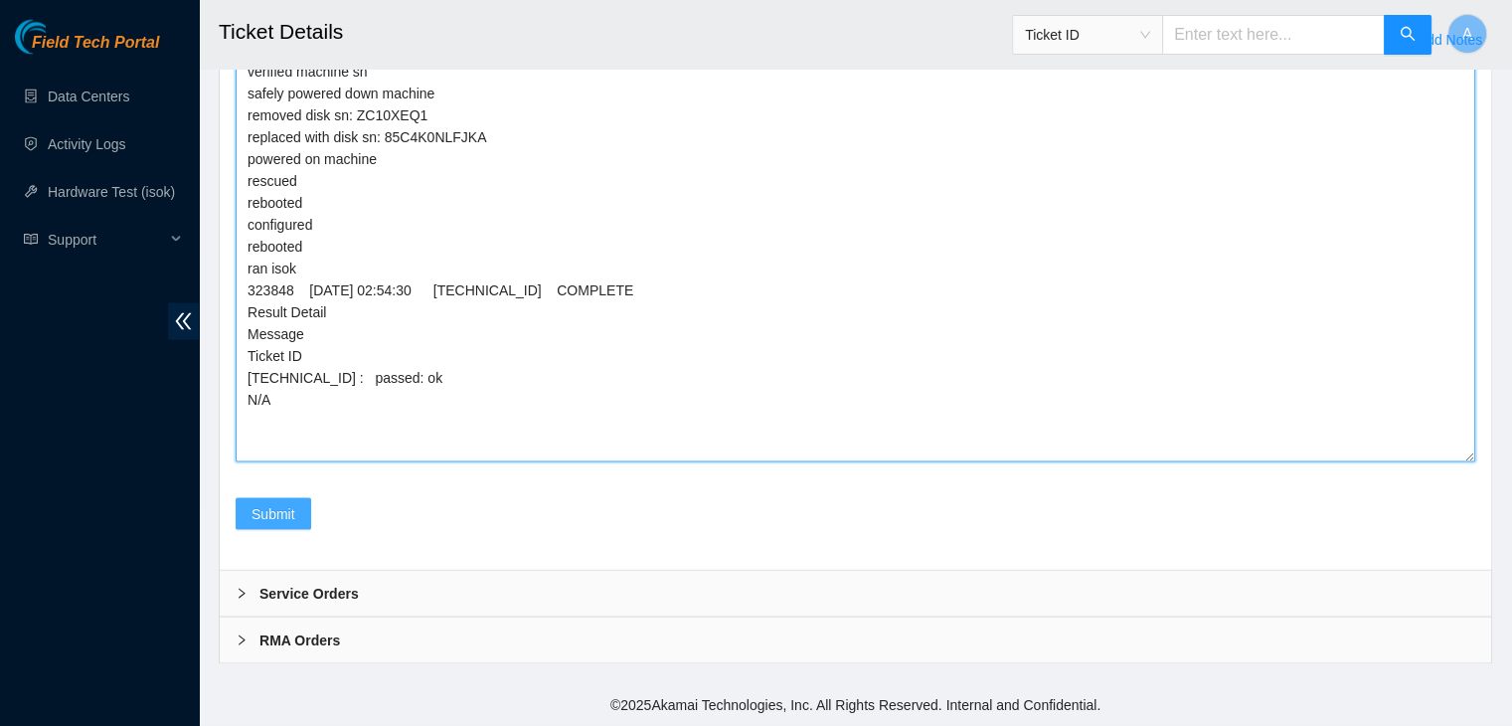
type textarea "verified machine sn safely powered down machine removed disk sn: ZC10XEQ1 repla…"
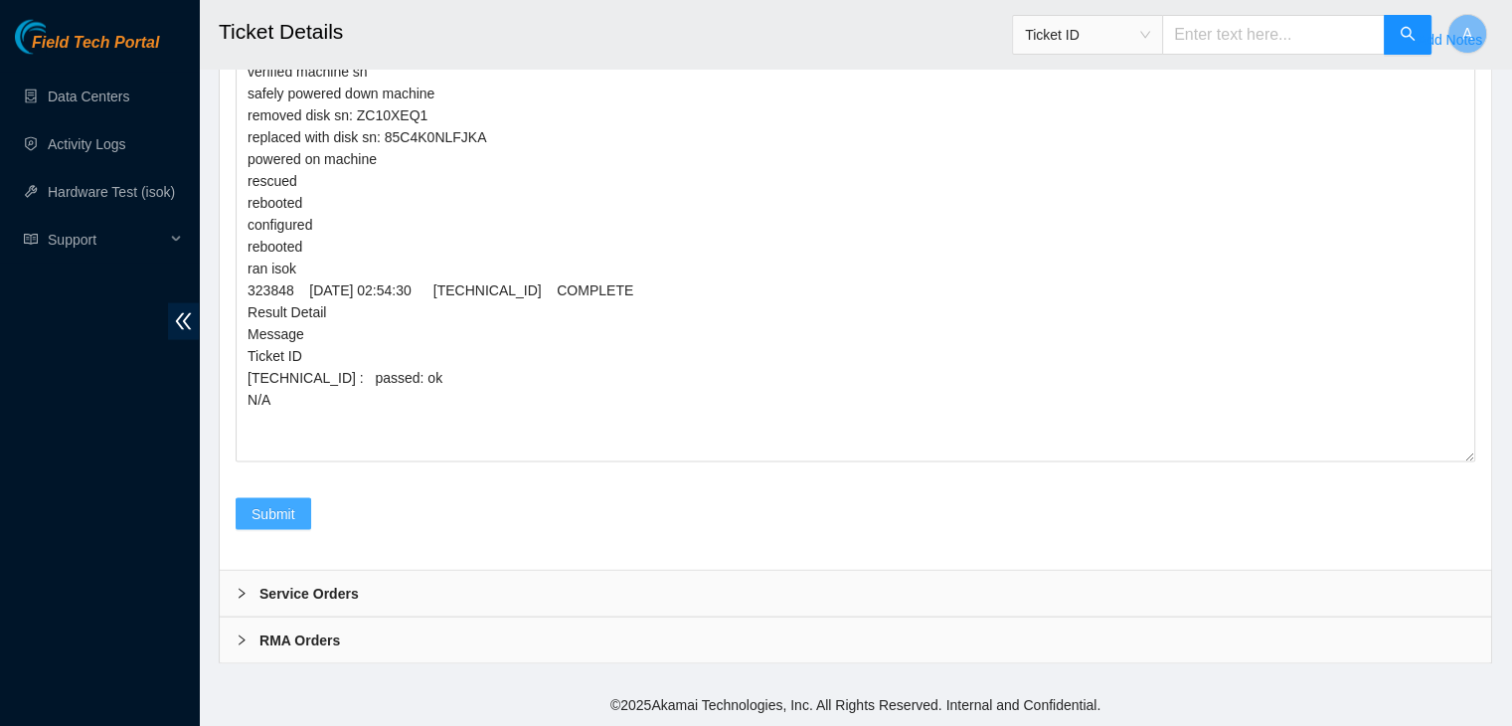
click at [283, 518] on span "Submit" at bounding box center [274, 514] width 44 height 22
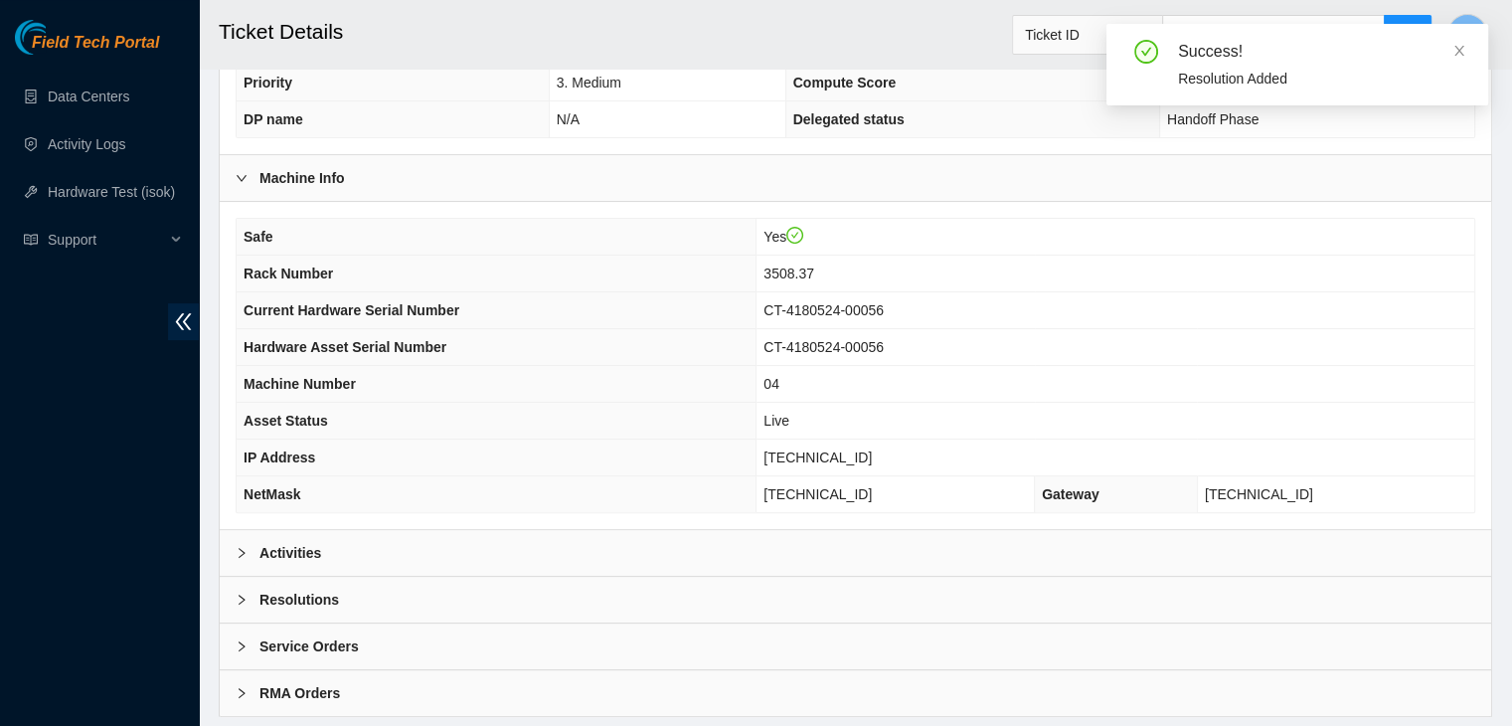
scroll to position [530, 0]
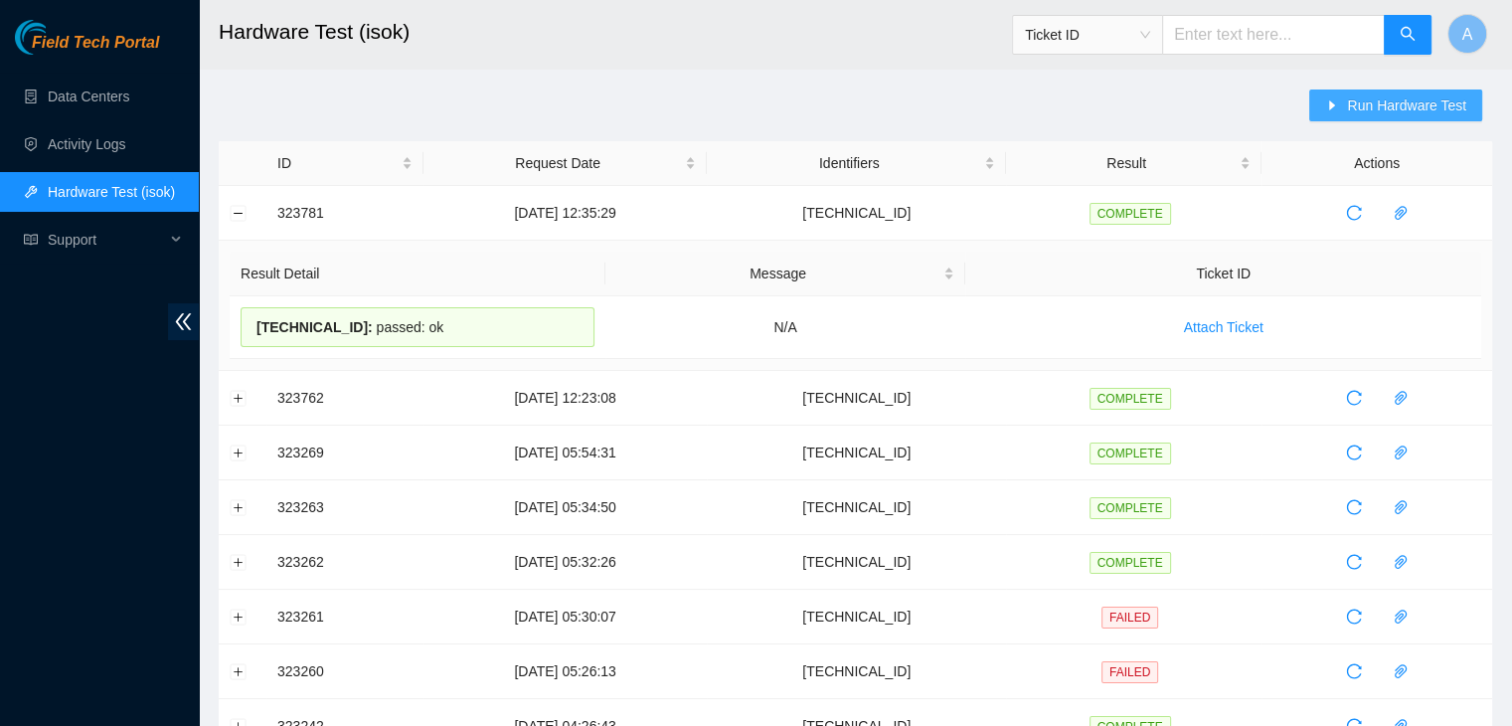
click at [1347, 99] on button "Run Hardware Test" at bounding box center [1395, 105] width 173 height 32
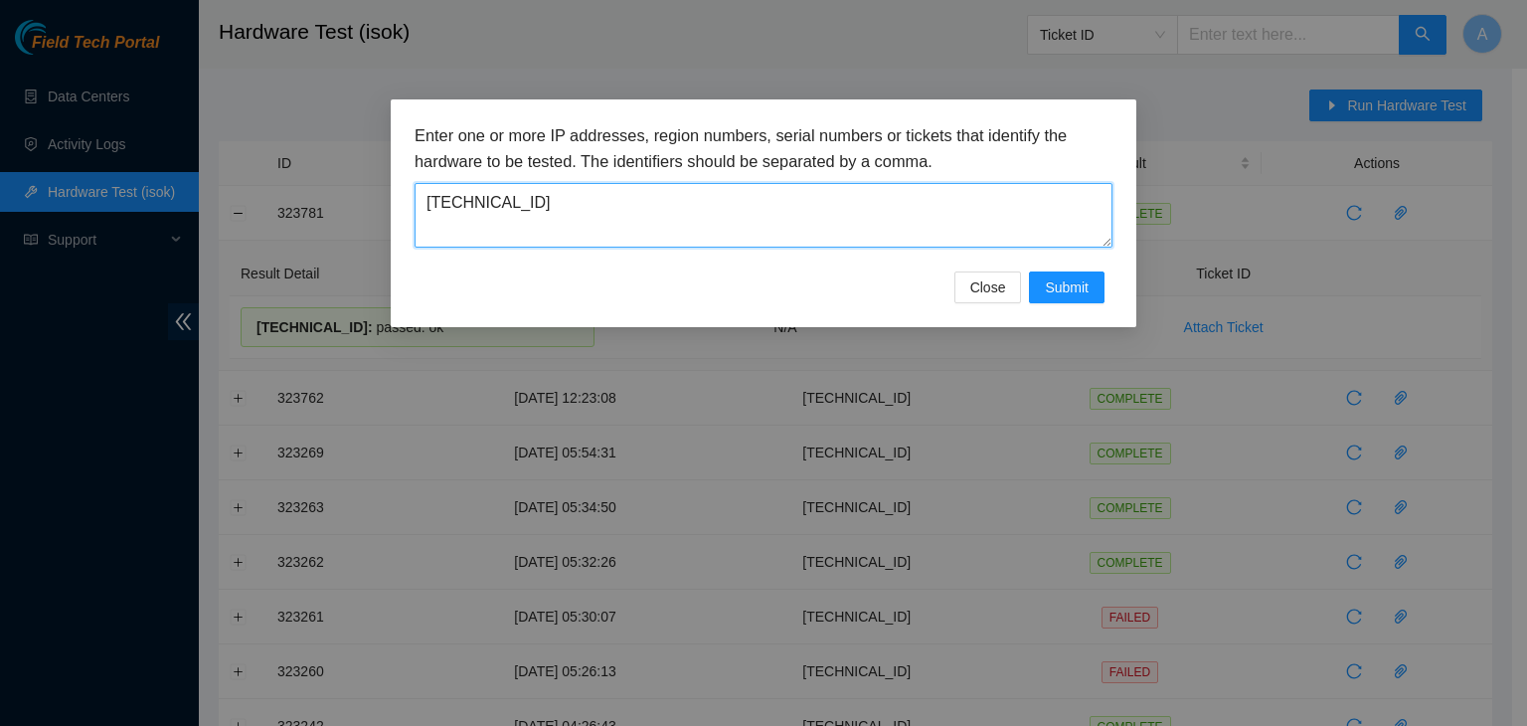
click at [1063, 202] on textarea "[TECHNICAL_ID]" at bounding box center [764, 215] width 698 height 65
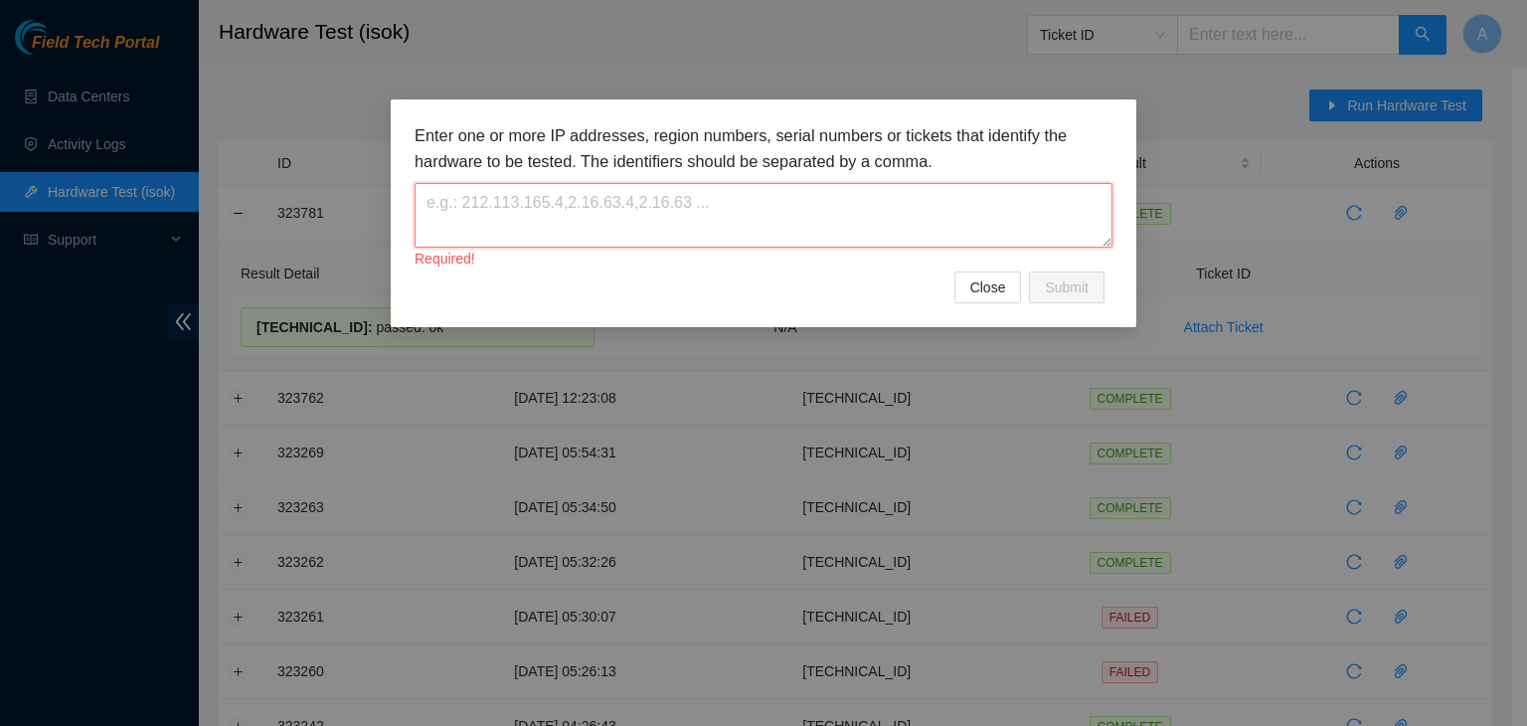
paste textarea "[TECHNICAL_ID]"
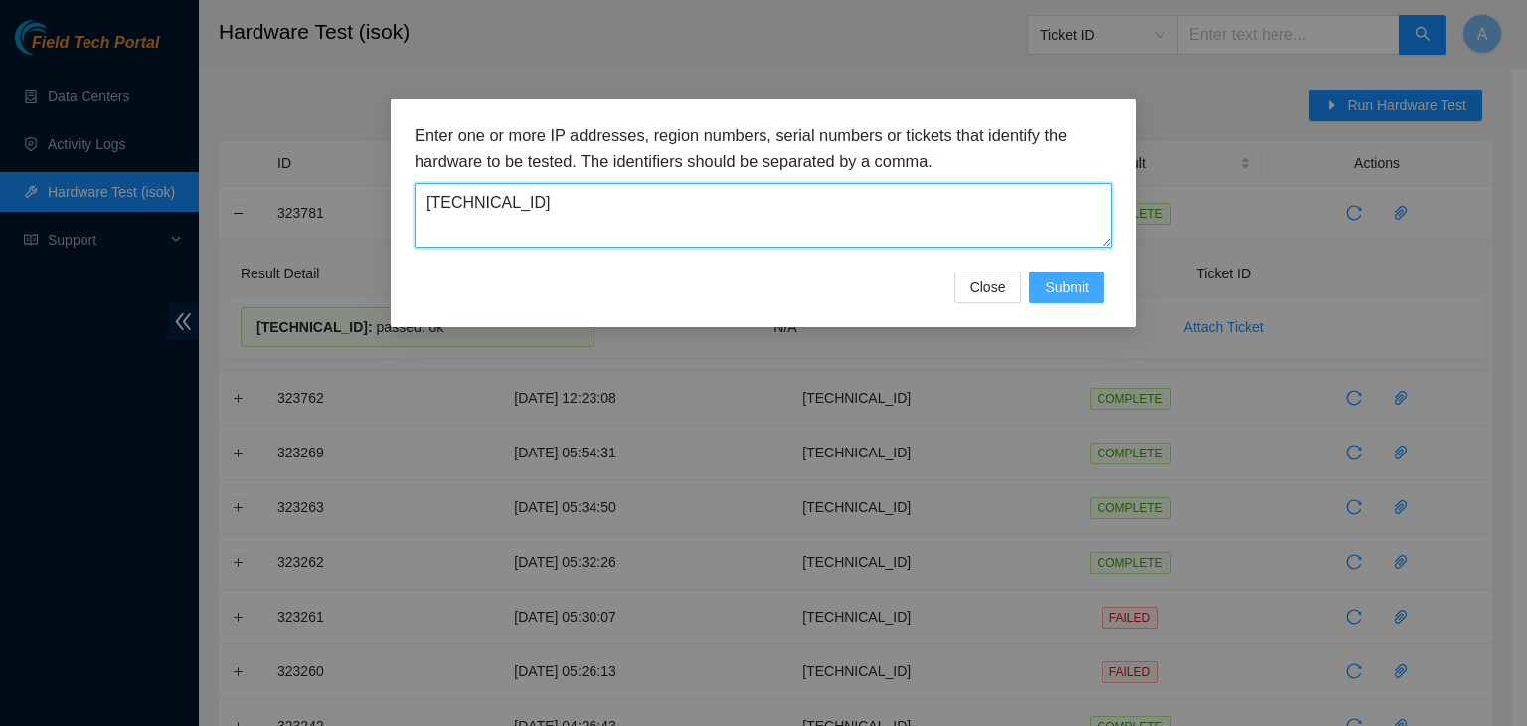
type textarea "[TECHNICAL_ID]"
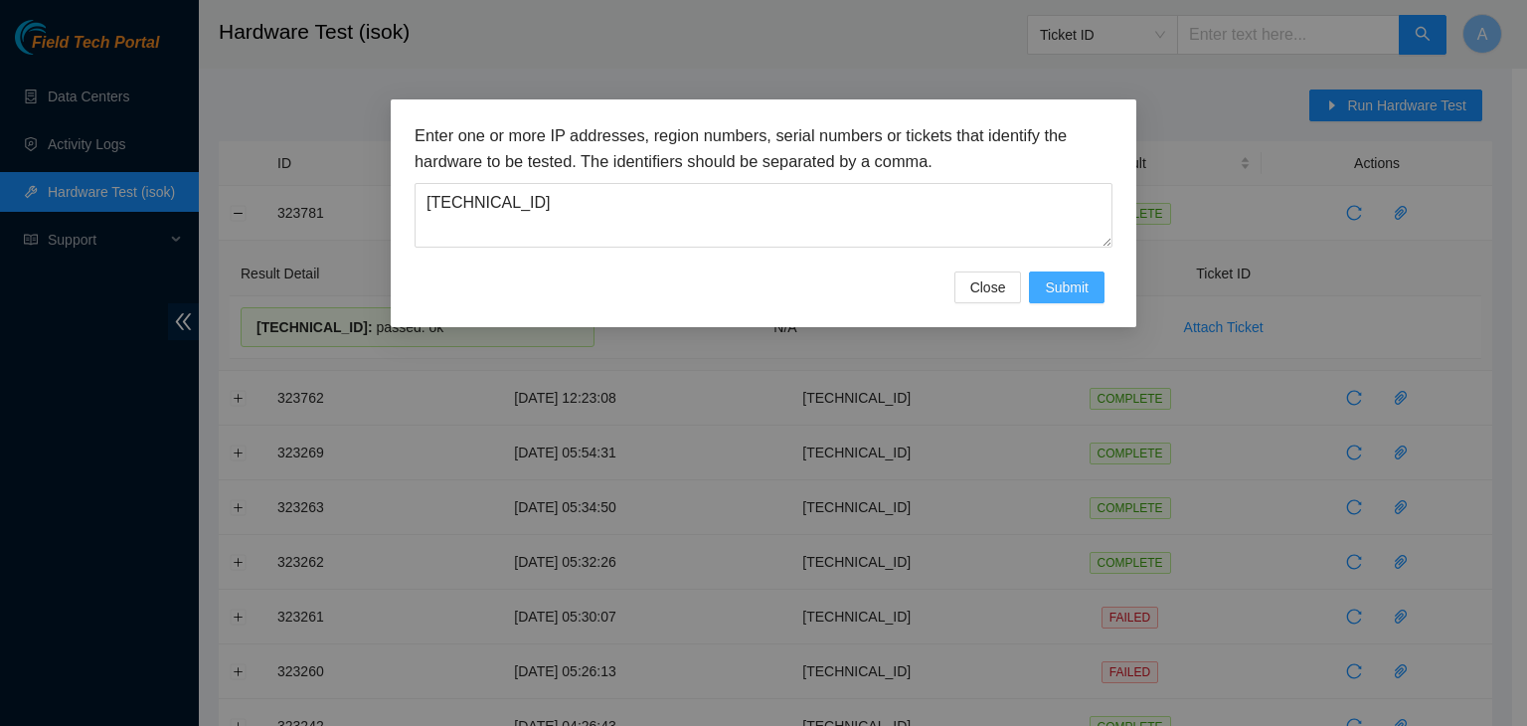
click at [1087, 280] on span "Submit" at bounding box center [1067, 287] width 44 height 22
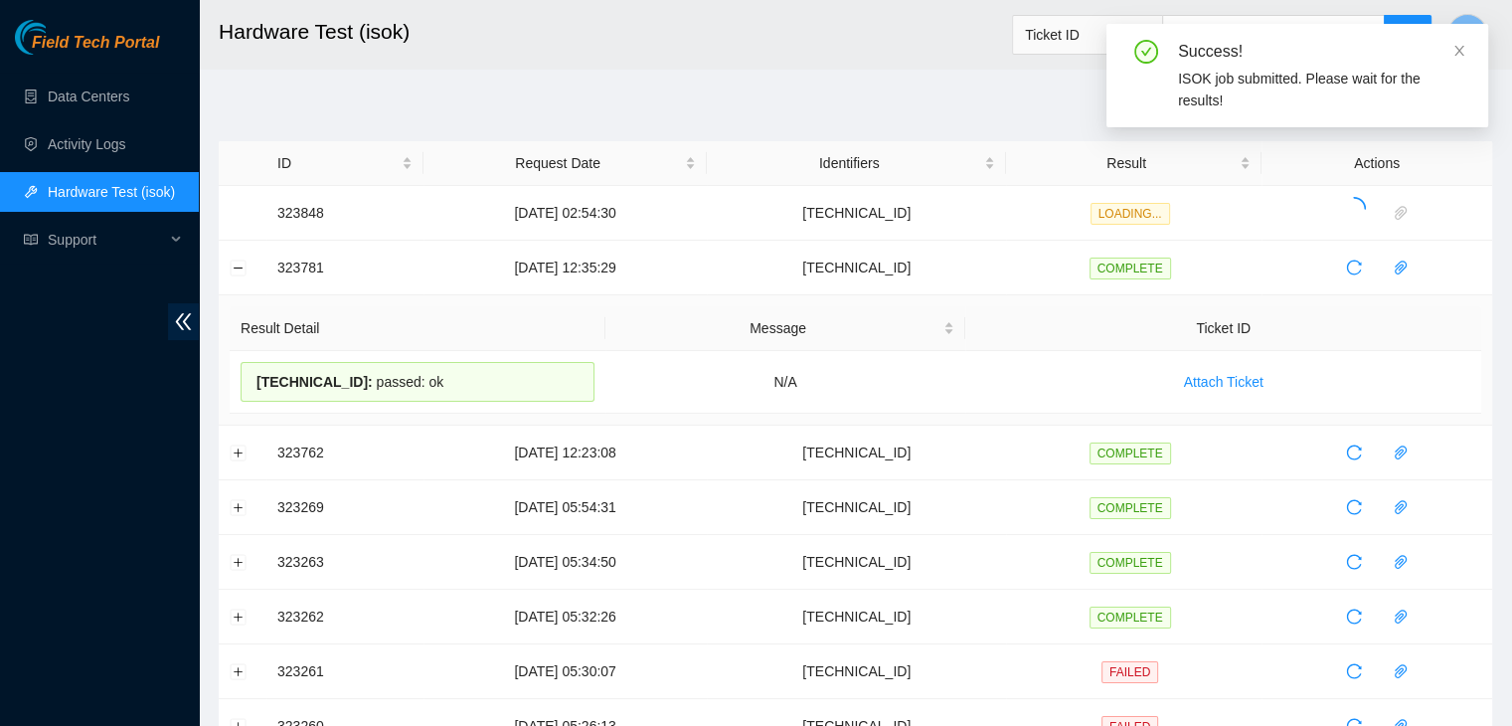
click at [1466, 50] on div "Success! ISOK job submitted. Please wait for the results!" at bounding box center [1297, 75] width 382 height 103
click at [1462, 50] on icon "close" at bounding box center [1459, 51] width 14 height 14
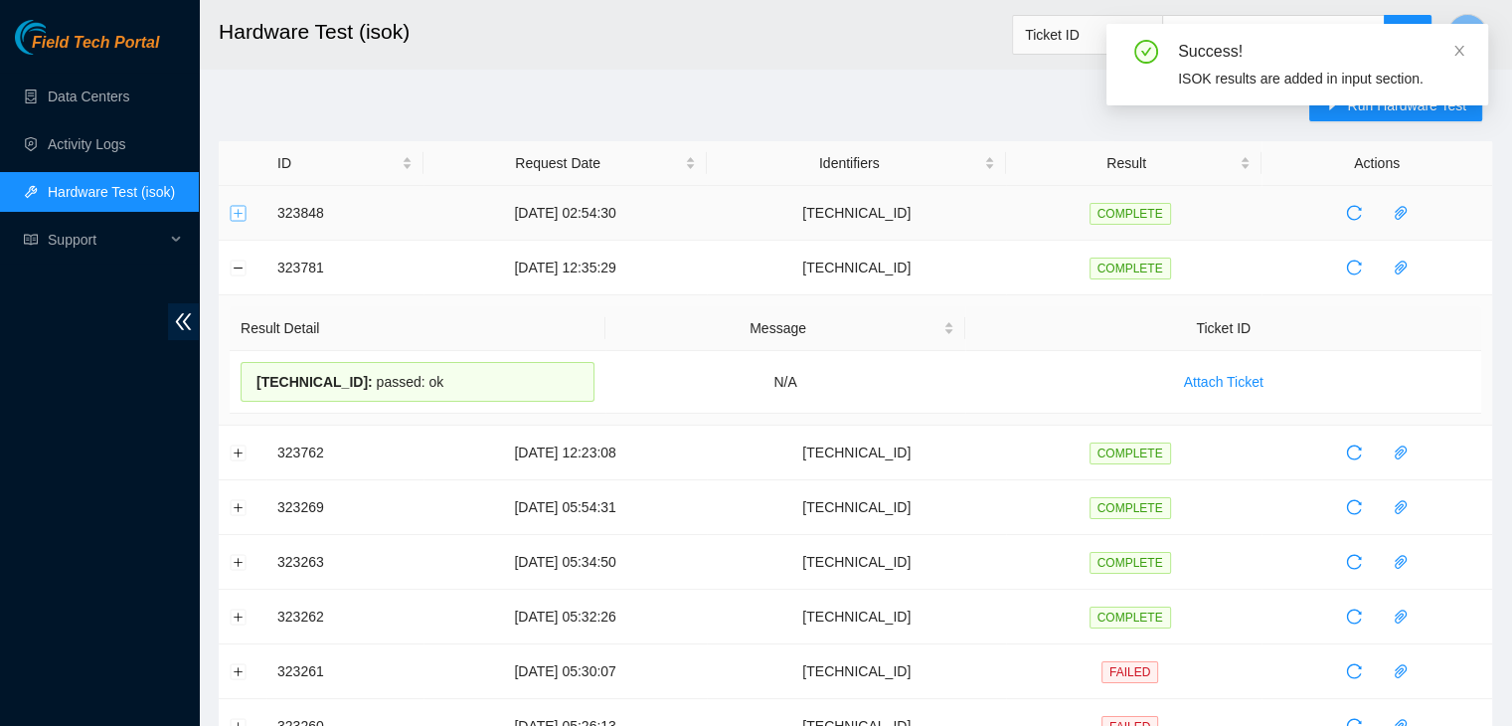
click at [231, 217] on button "Expand row" at bounding box center [239, 213] width 16 height 16
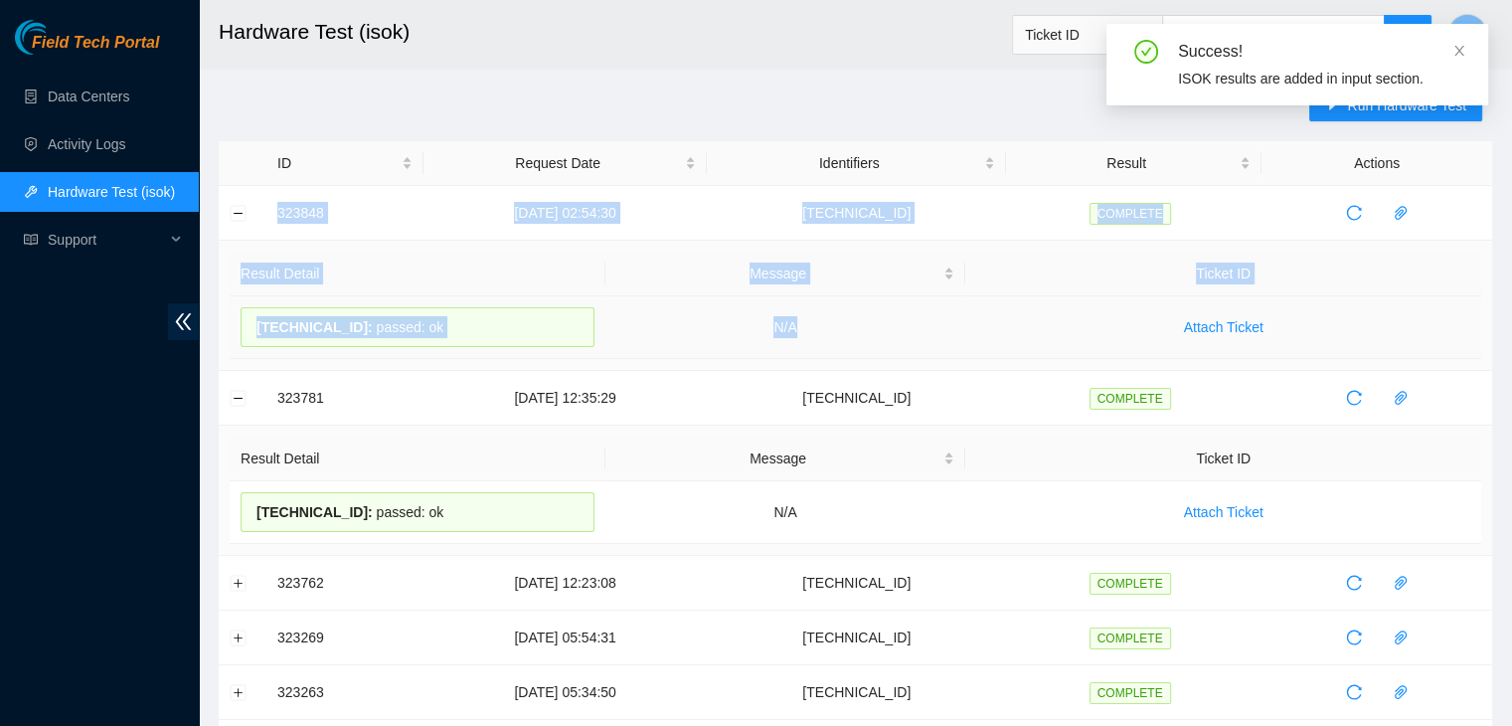
drag, startPoint x: 279, startPoint y: 209, endPoint x: 873, endPoint y: 337, distance: 607.2
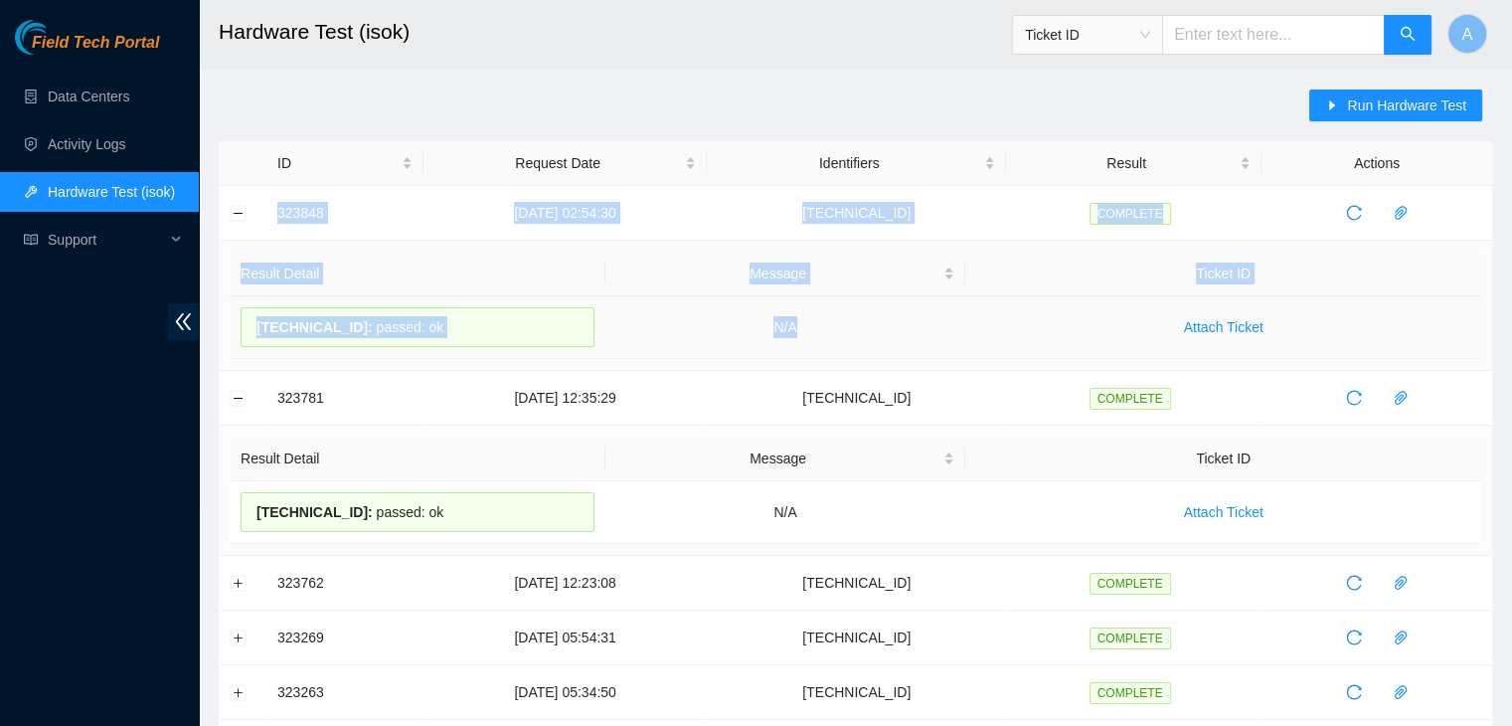
copy tbody "323848 18-08-2025 02:54:30 23.35.96.71 COMPLETE Result Detail Message Ticket ID…"
click at [873, 337] on td "N/A" at bounding box center [785, 327] width 361 height 63
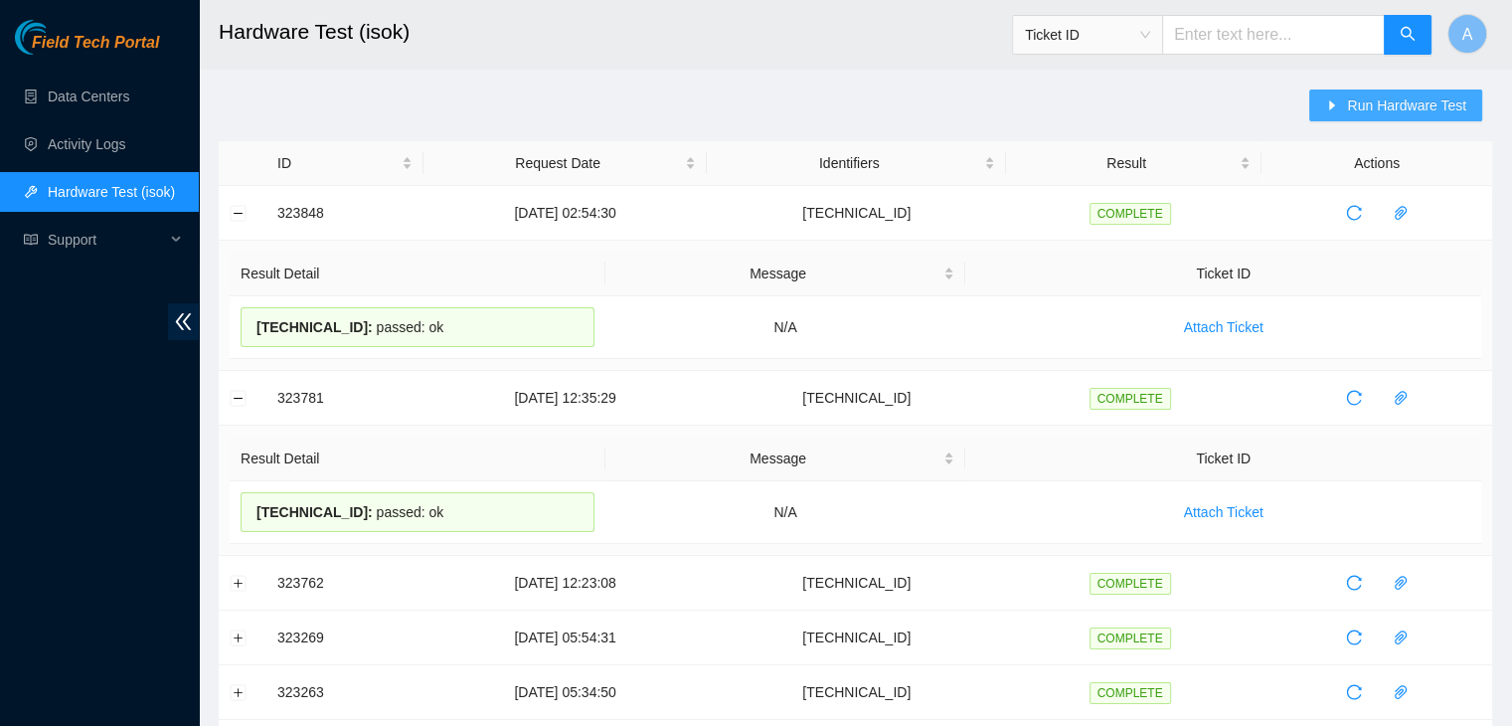
click at [1333, 108] on icon "caret-right" at bounding box center [1332, 105] width 14 height 14
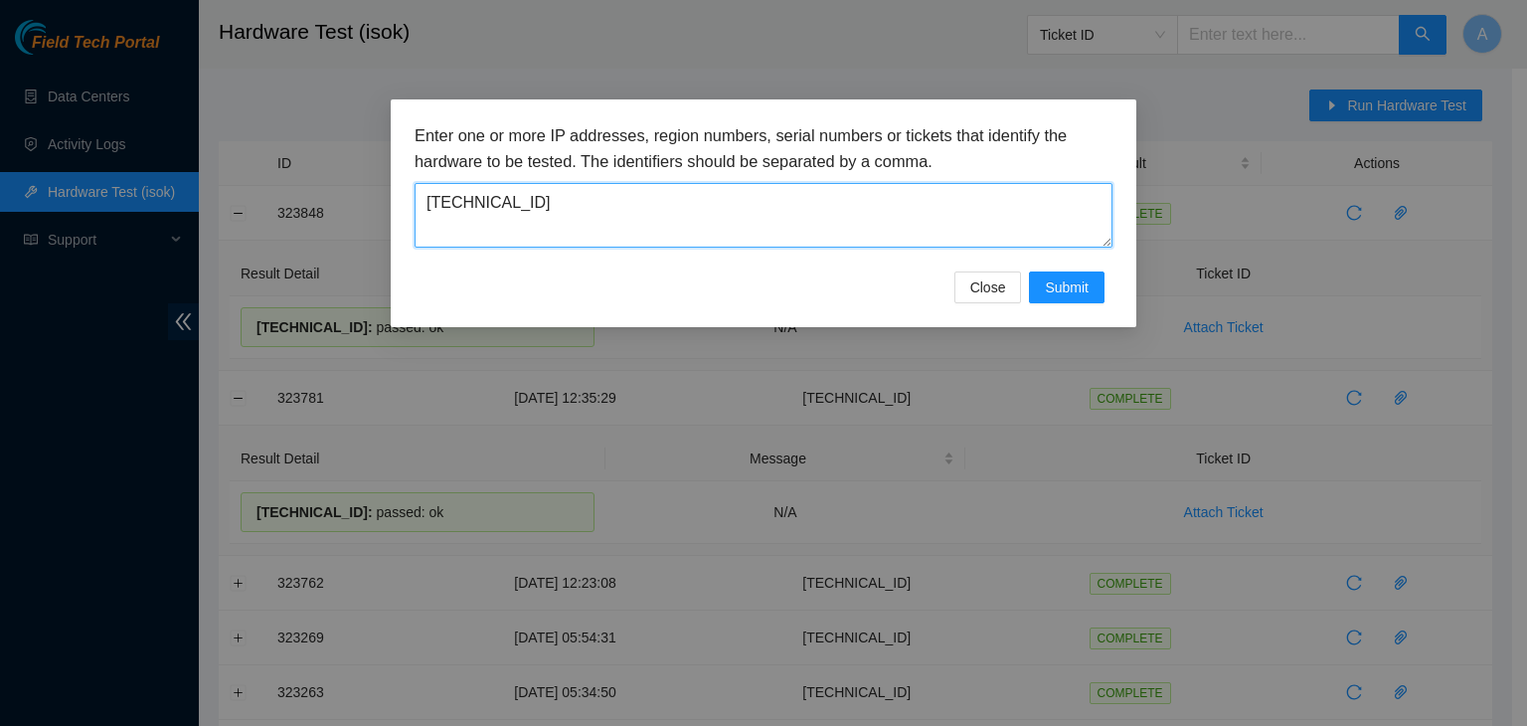
click at [892, 235] on textarea "23.35.96.71" at bounding box center [764, 215] width 698 height 65
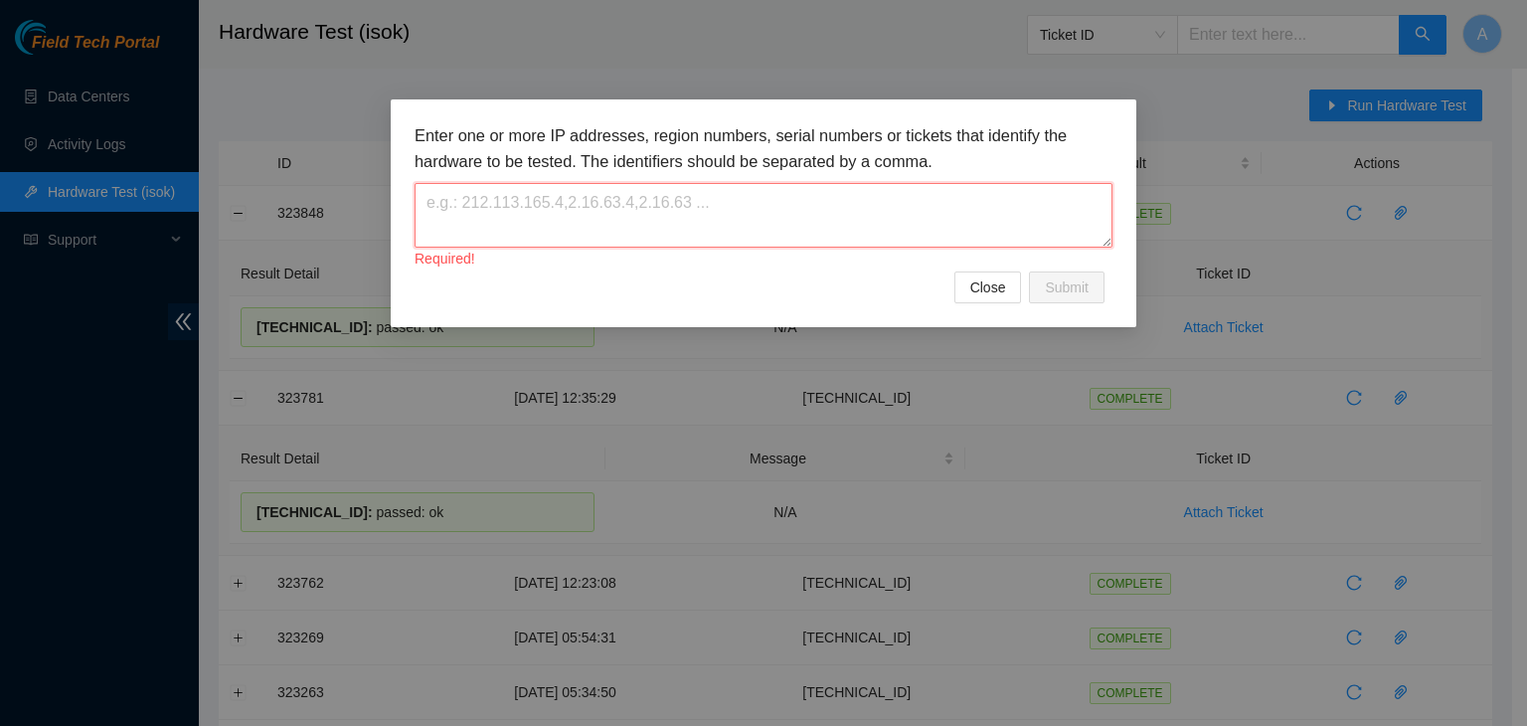
paste textarea "23.35.96.75"
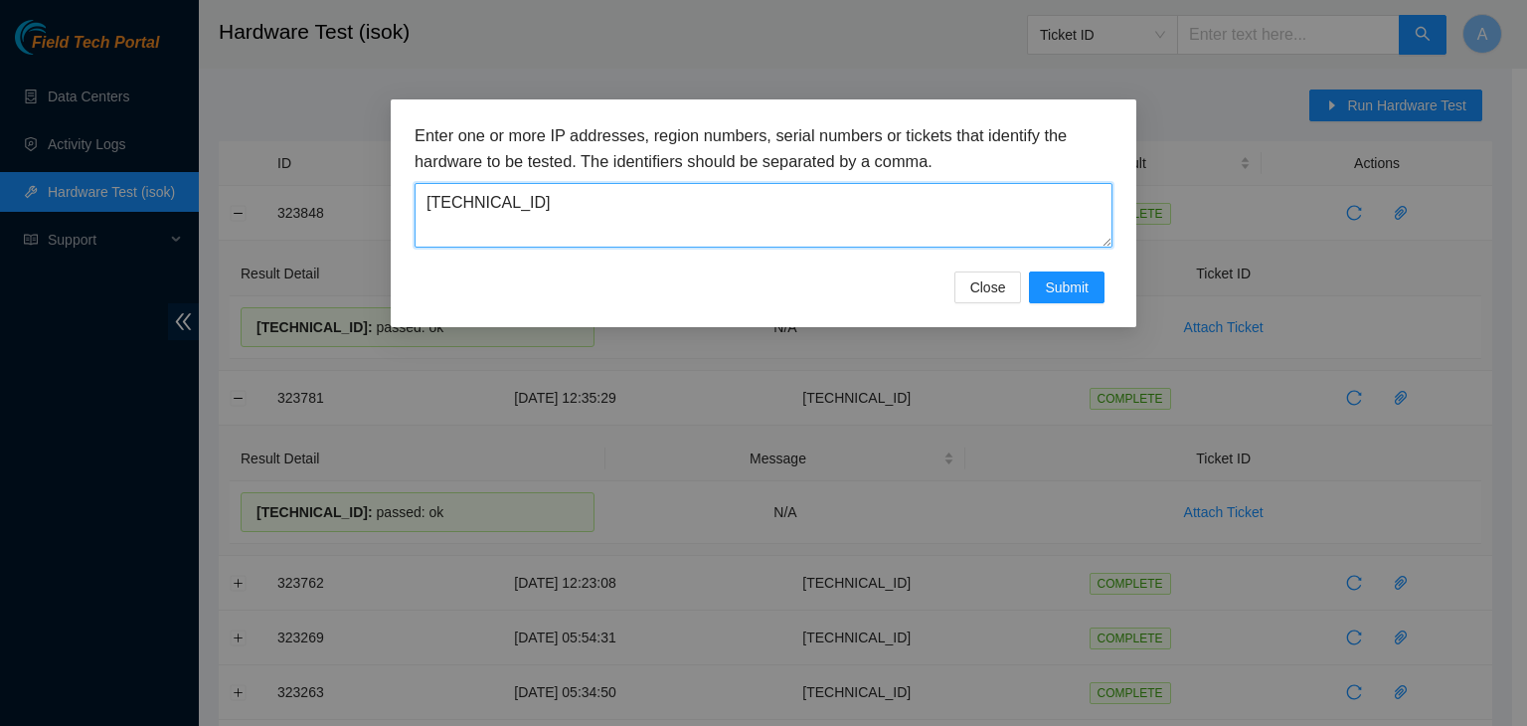
type textarea "23.35.96.75"
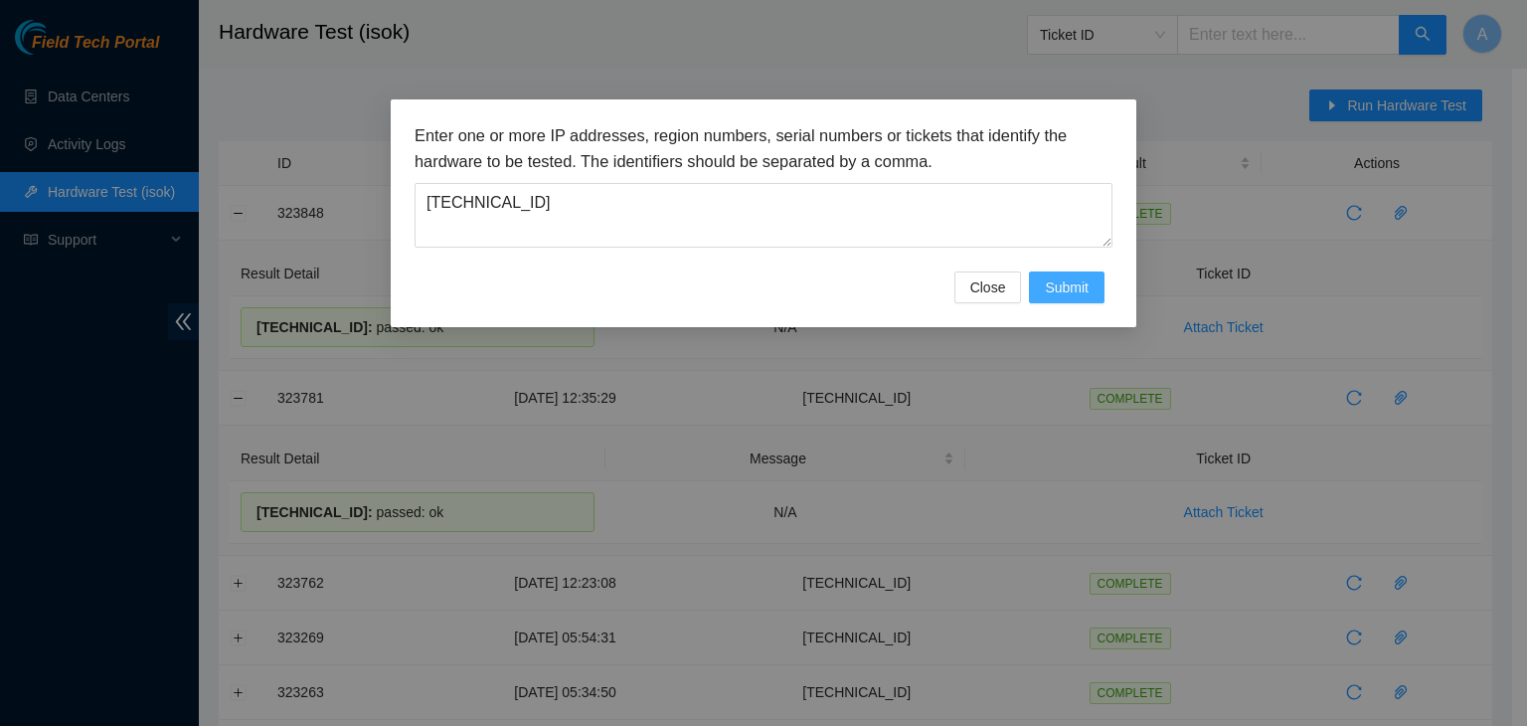
drag, startPoint x: 1066, startPoint y: 261, endPoint x: 1067, endPoint y: 280, distance: 18.9
click at [1067, 280] on form "Enter one or more IP addresses, region numbers, serial numbers or tickets that …" at bounding box center [764, 213] width 698 height 180
click at [1067, 280] on span "Submit" at bounding box center [1067, 287] width 44 height 22
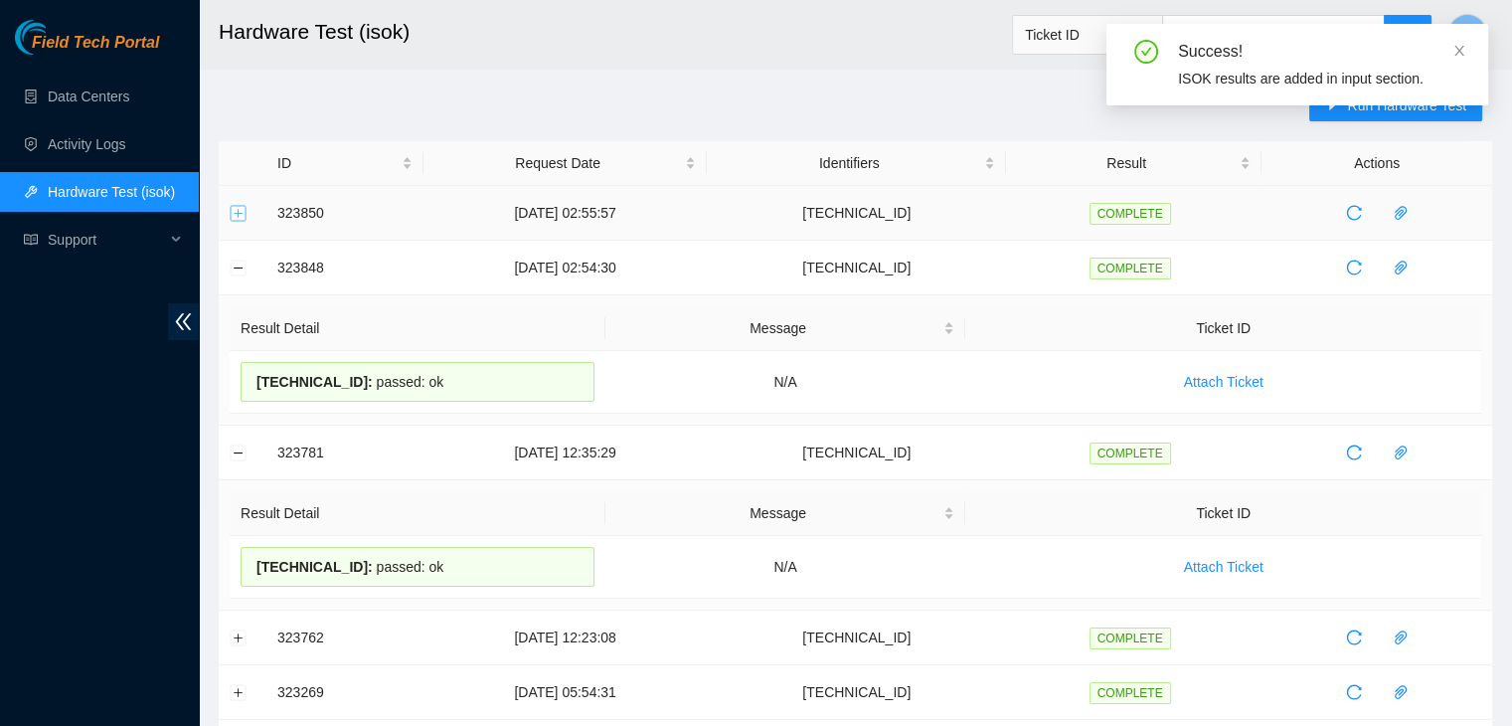
click at [246, 215] on button "Expand row" at bounding box center [239, 213] width 16 height 16
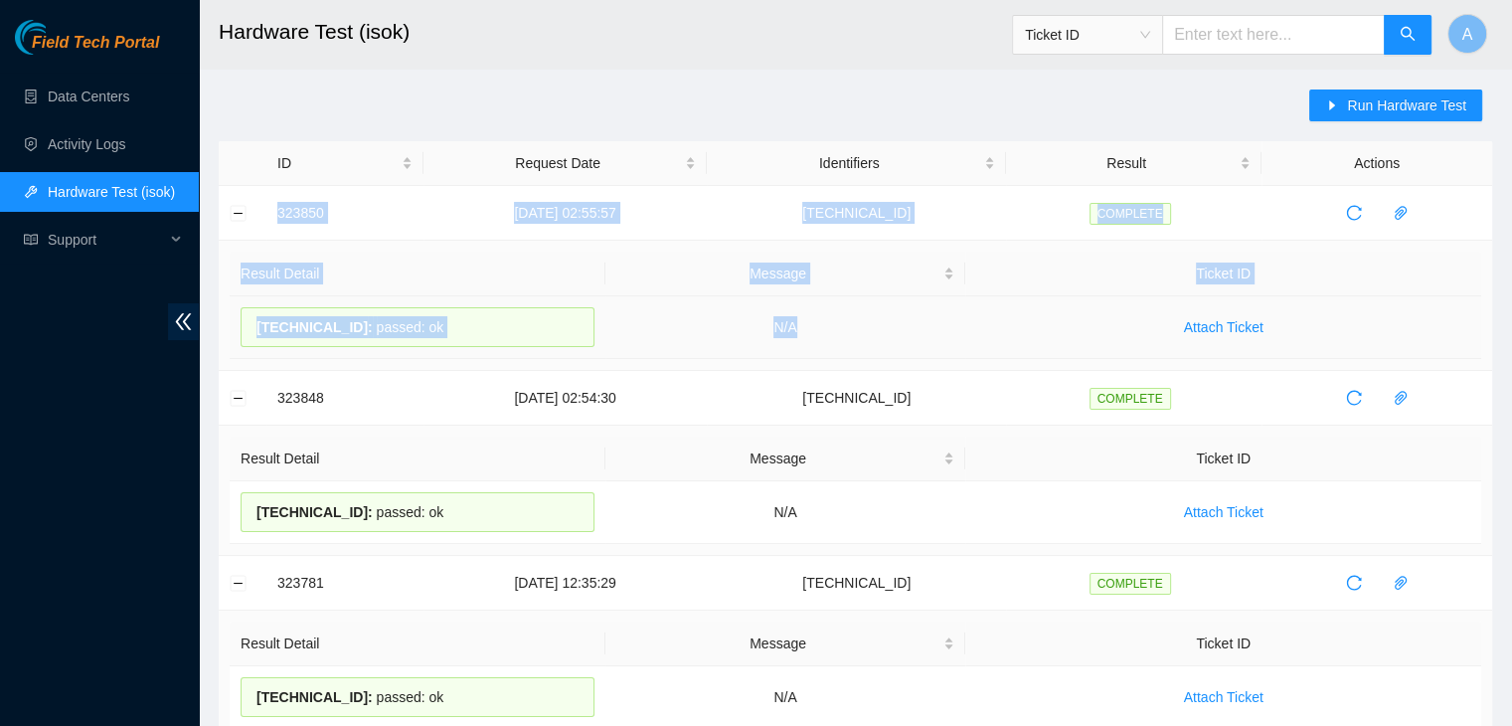
drag, startPoint x: 268, startPoint y: 212, endPoint x: 829, endPoint y: 334, distance: 573.9
copy tbody "323850 18-08-2025 02:55:57 23.35.96.75 COMPLETE Result Detail Message Ticket ID…"
click at [829, 334] on td "N/A" at bounding box center [785, 327] width 361 height 63
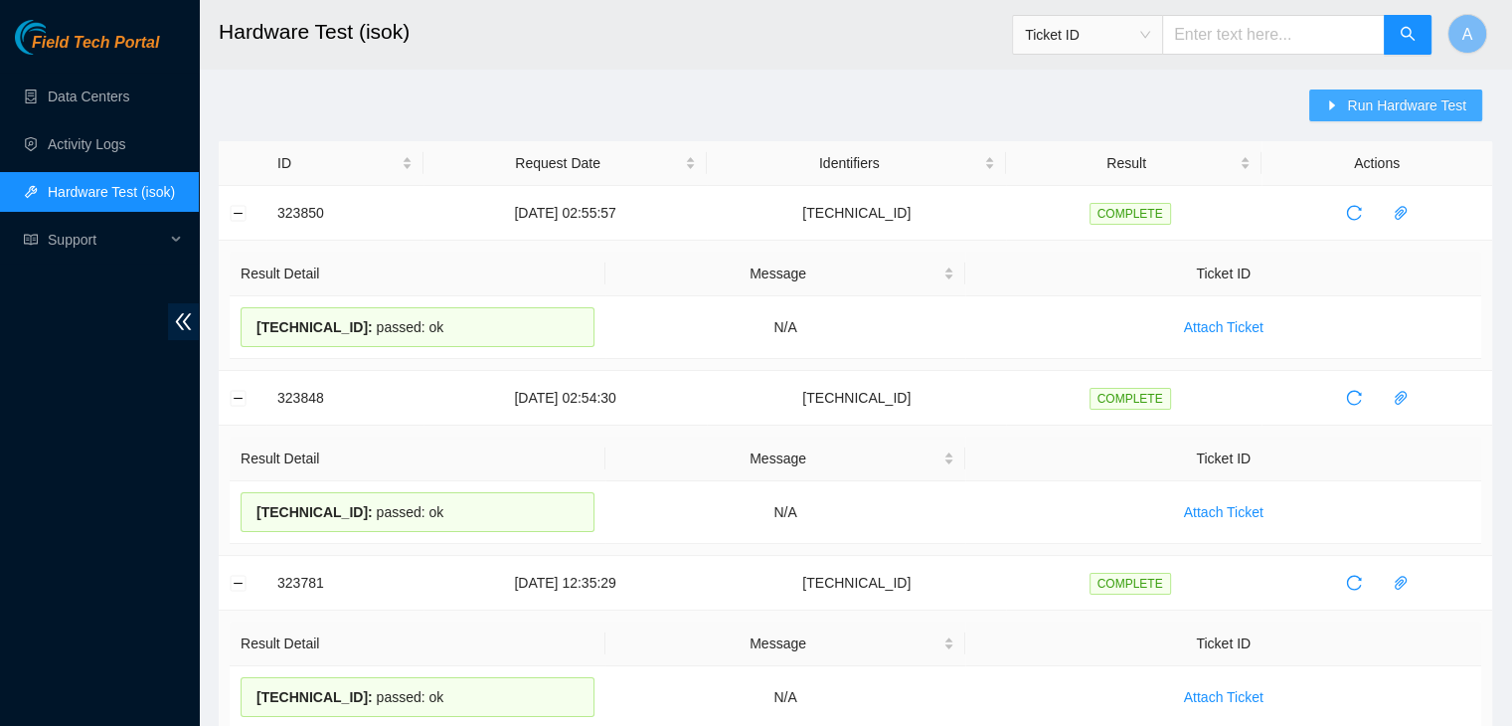
click at [1376, 115] on span "Run Hardware Test" at bounding box center [1406, 105] width 119 height 22
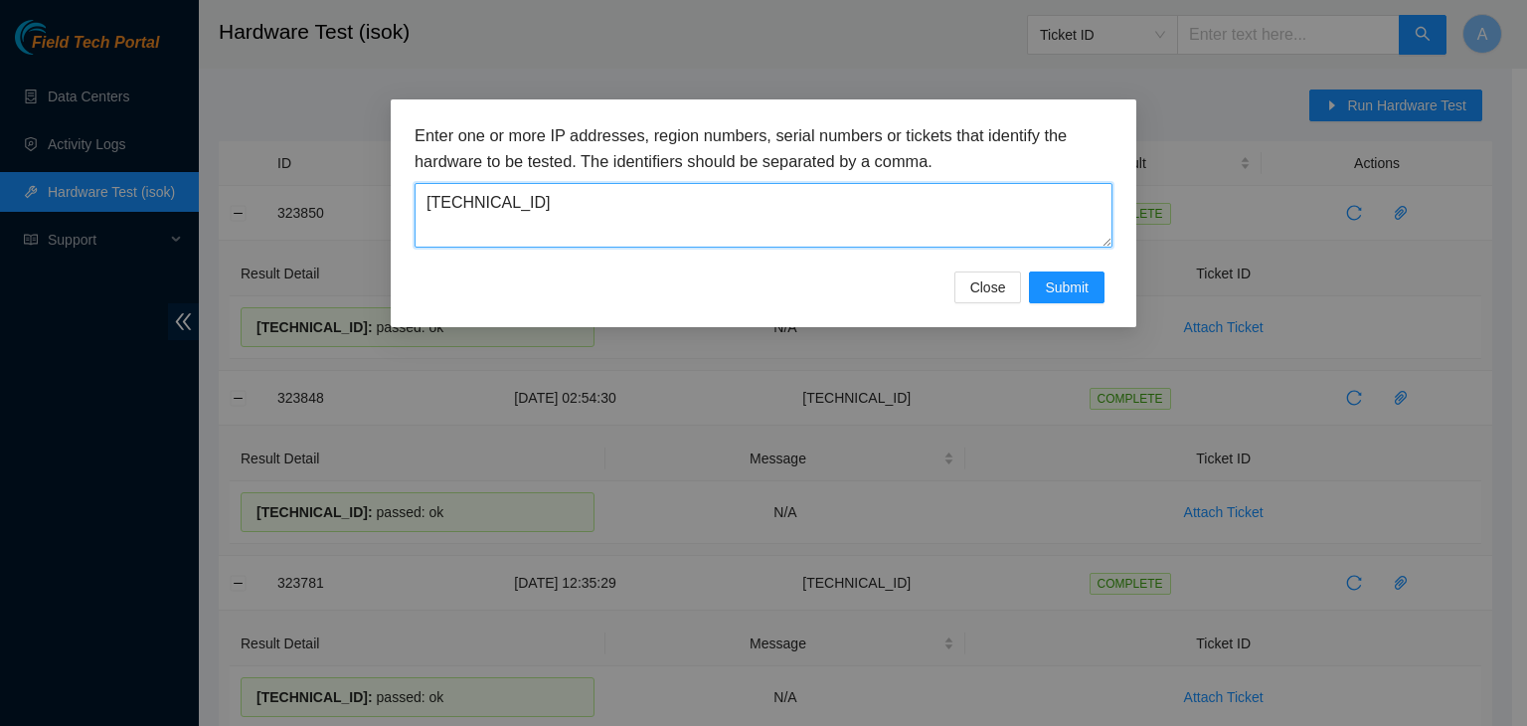
click at [876, 198] on textarea "23.35.96.75" at bounding box center [764, 215] width 698 height 65
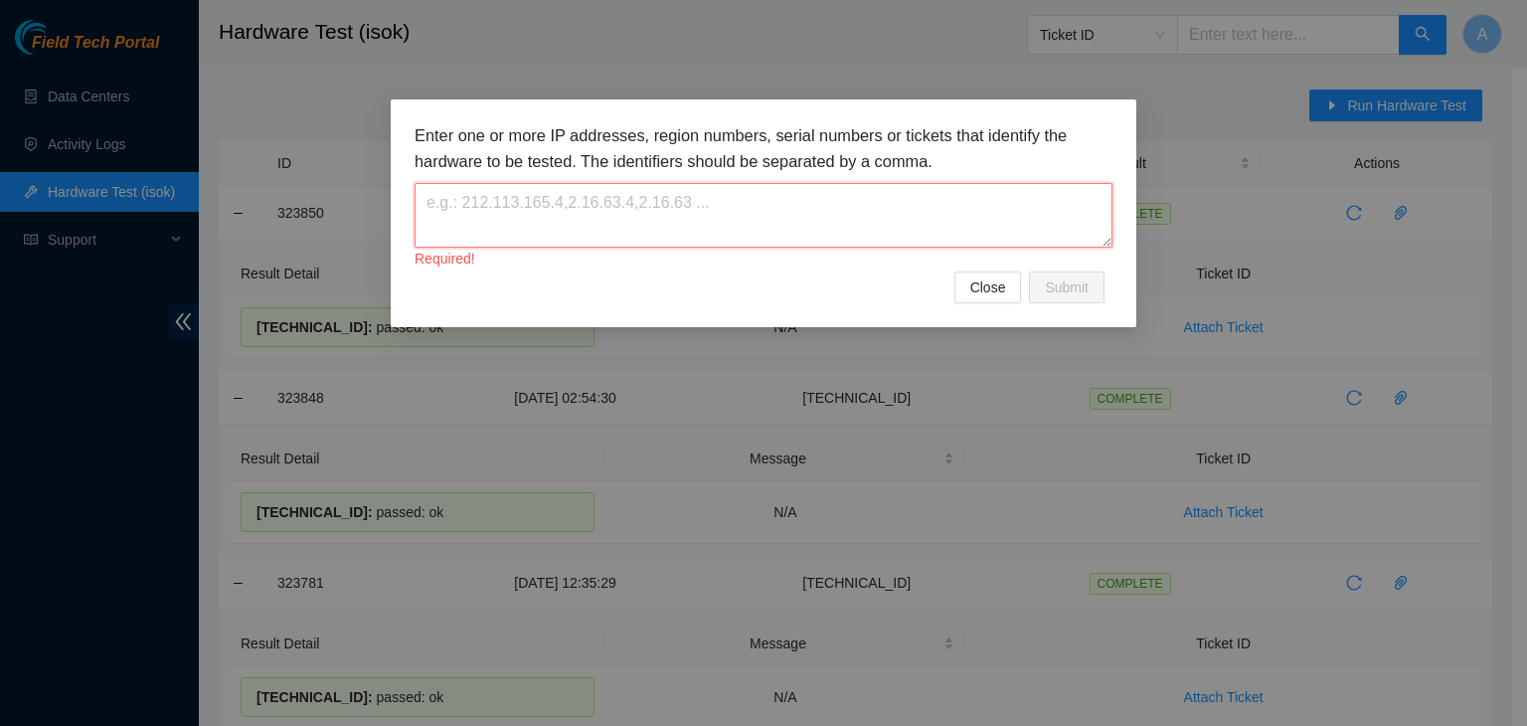
paste textarea "23.62.60.47"
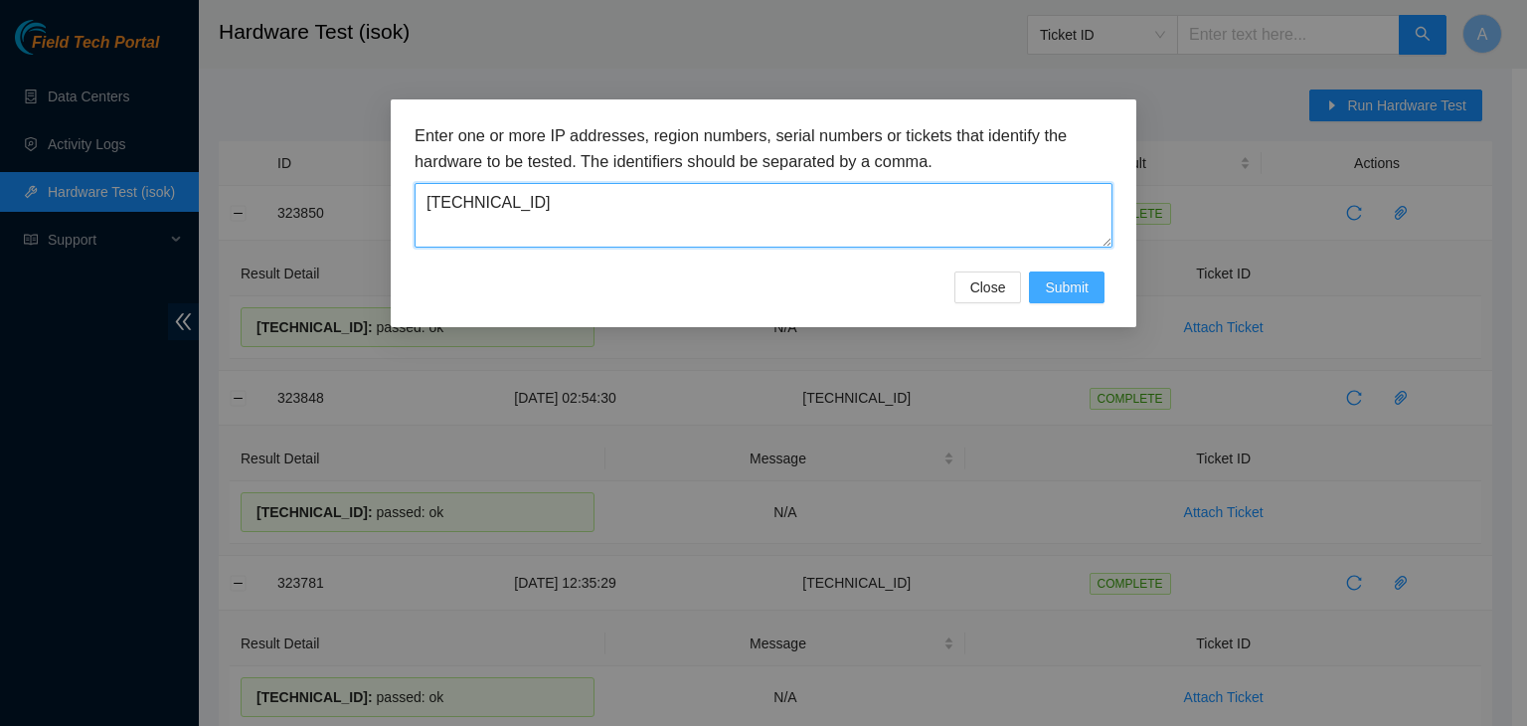
type textarea "23.62.60.47"
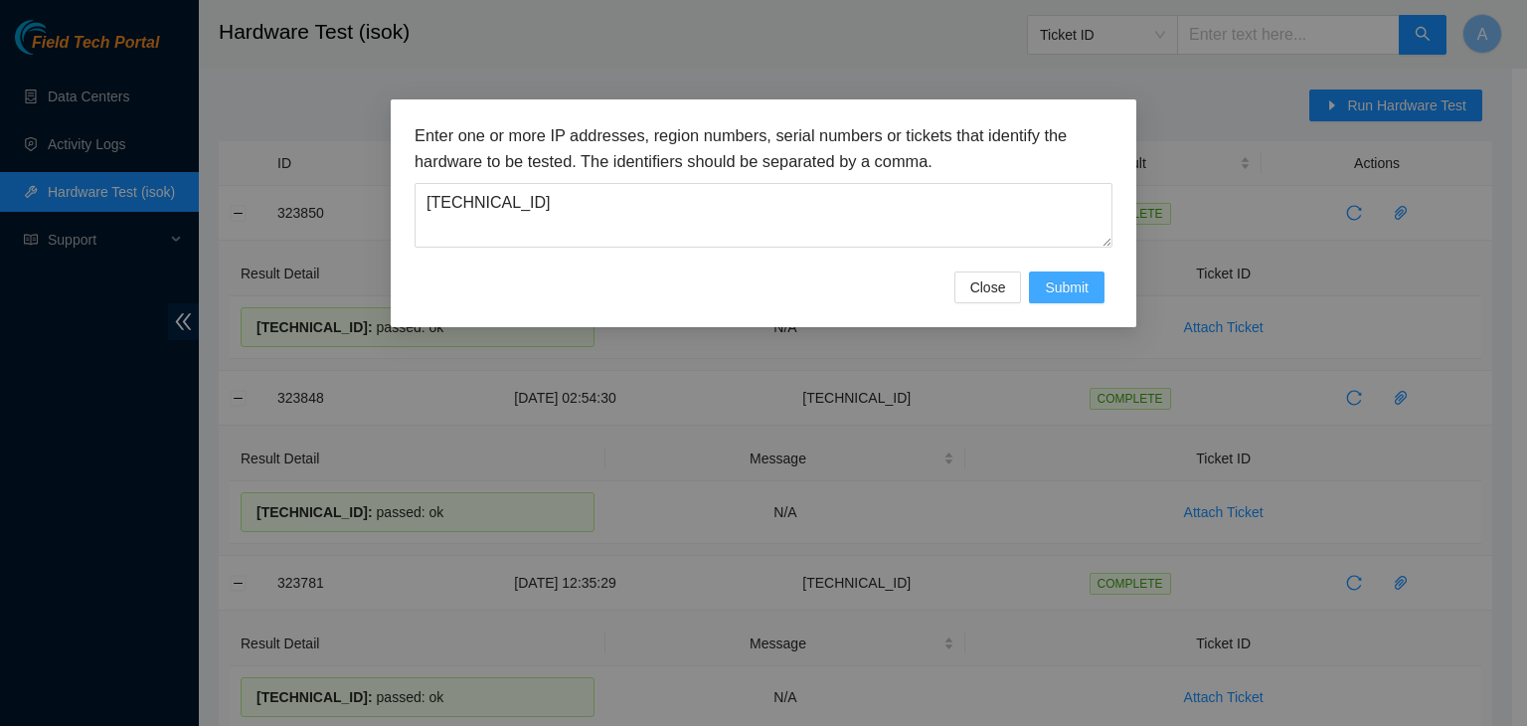
click at [1097, 279] on button "Submit" at bounding box center [1067, 287] width 76 height 32
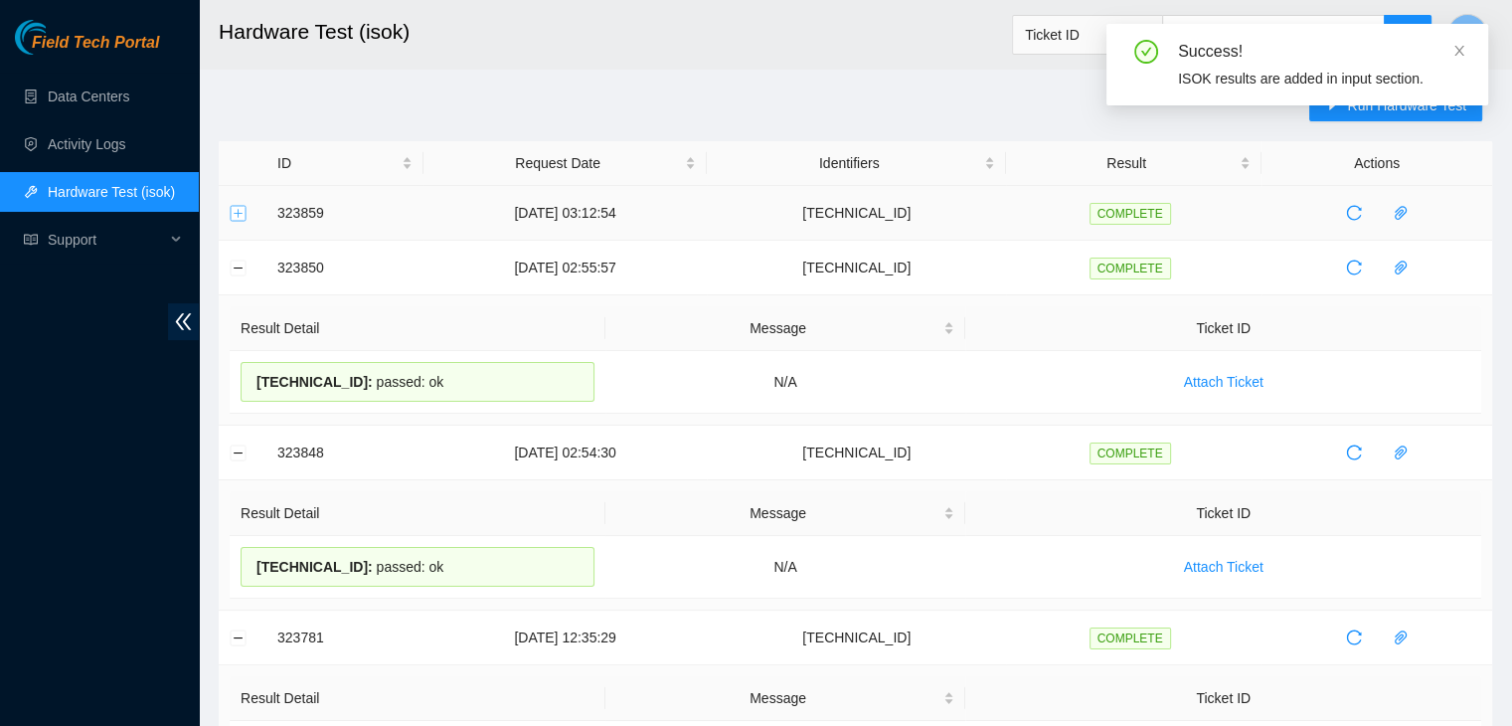
click at [235, 213] on button "Expand row" at bounding box center [239, 213] width 16 height 16
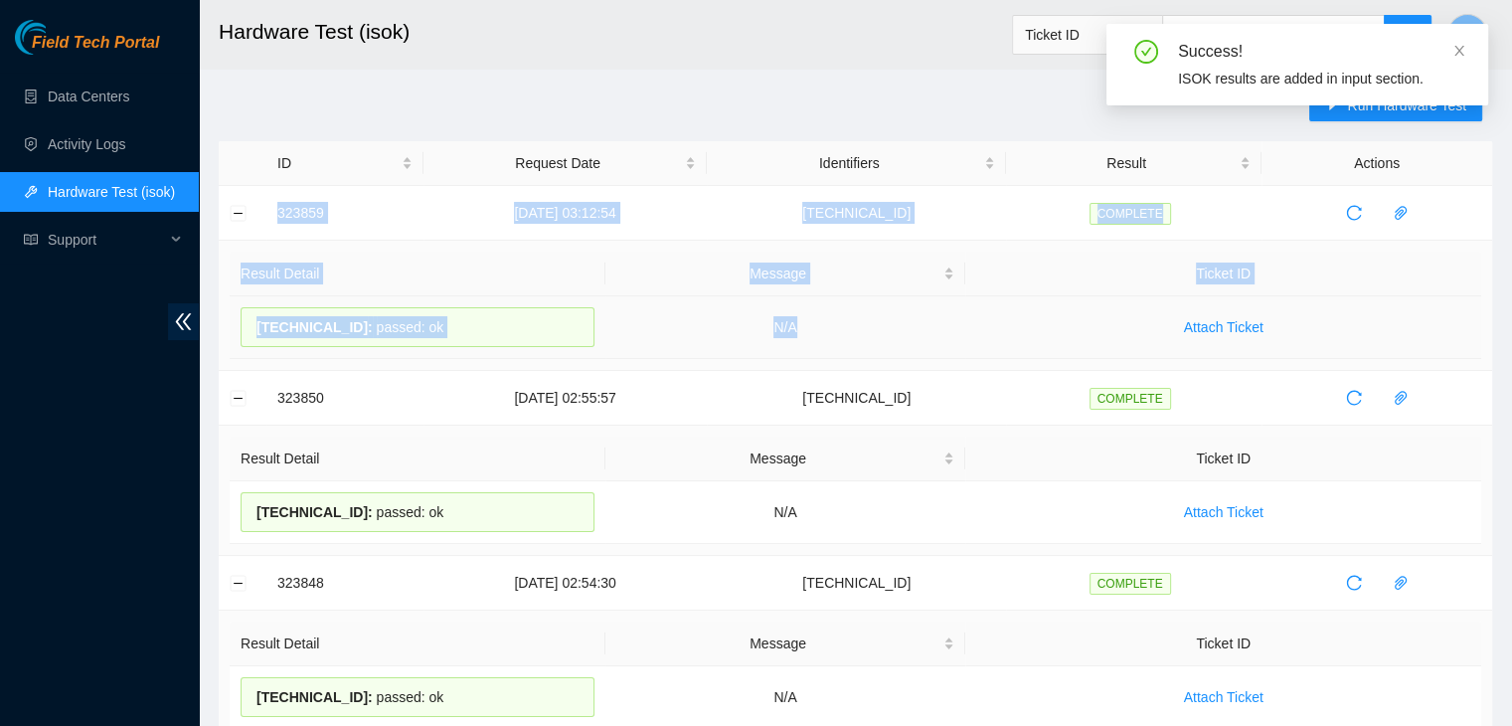
drag, startPoint x: 278, startPoint y: 211, endPoint x: 855, endPoint y: 341, distance: 591.1
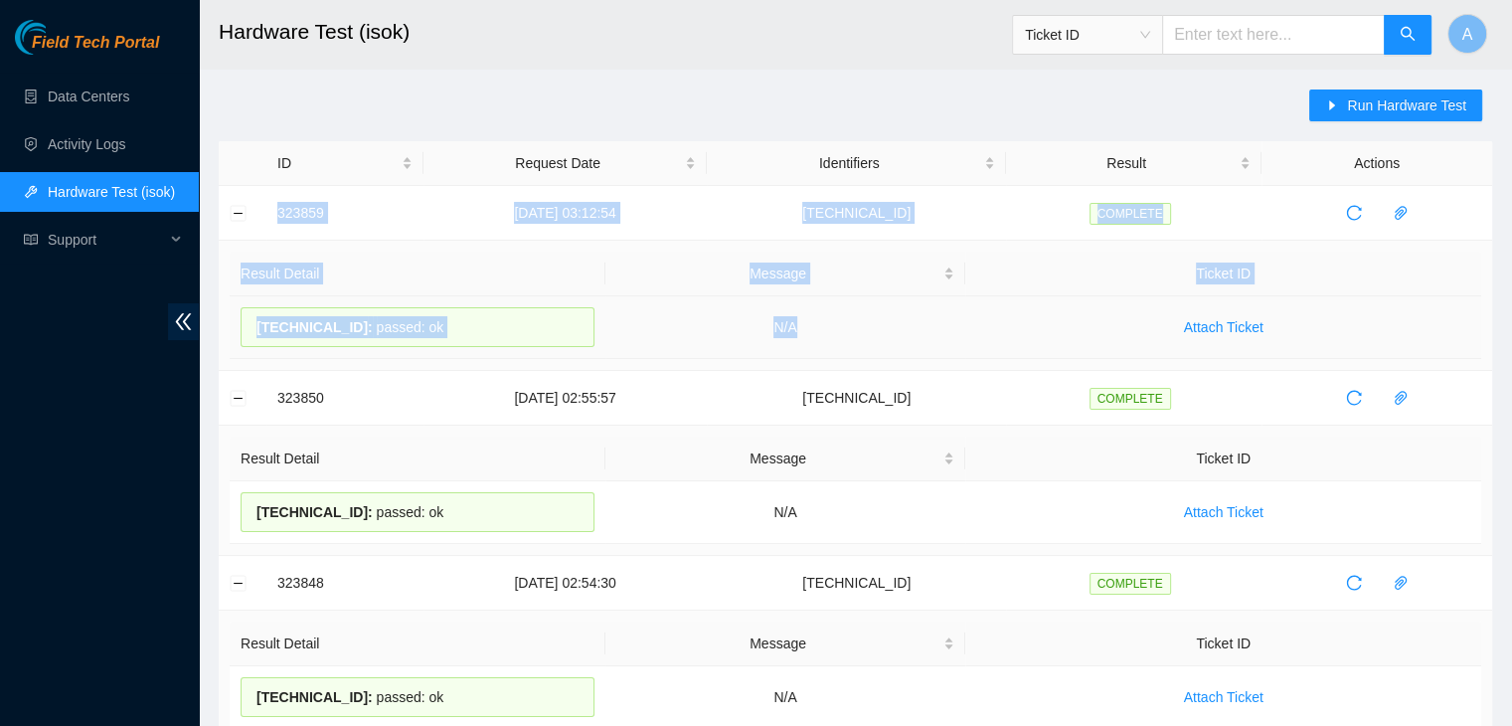
copy tbody "323859 18-08-2025 03:12:54 23.62.60.47 COMPLETE Result Detail Message Ticket ID…"
click at [855, 341] on td "N/A" at bounding box center [785, 327] width 361 height 63
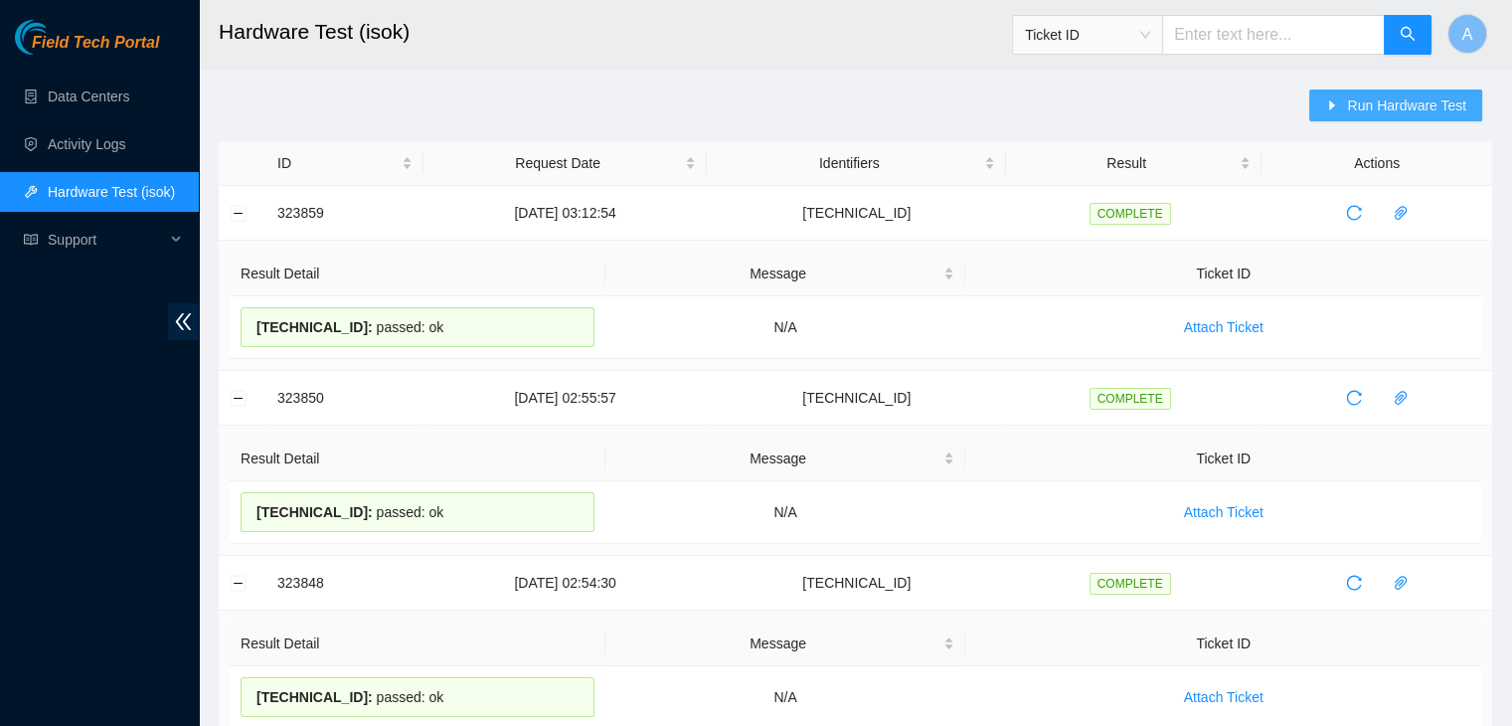
click at [1347, 107] on button "Run Hardware Test" at bounding box center [1395, 105] width 173 height 32
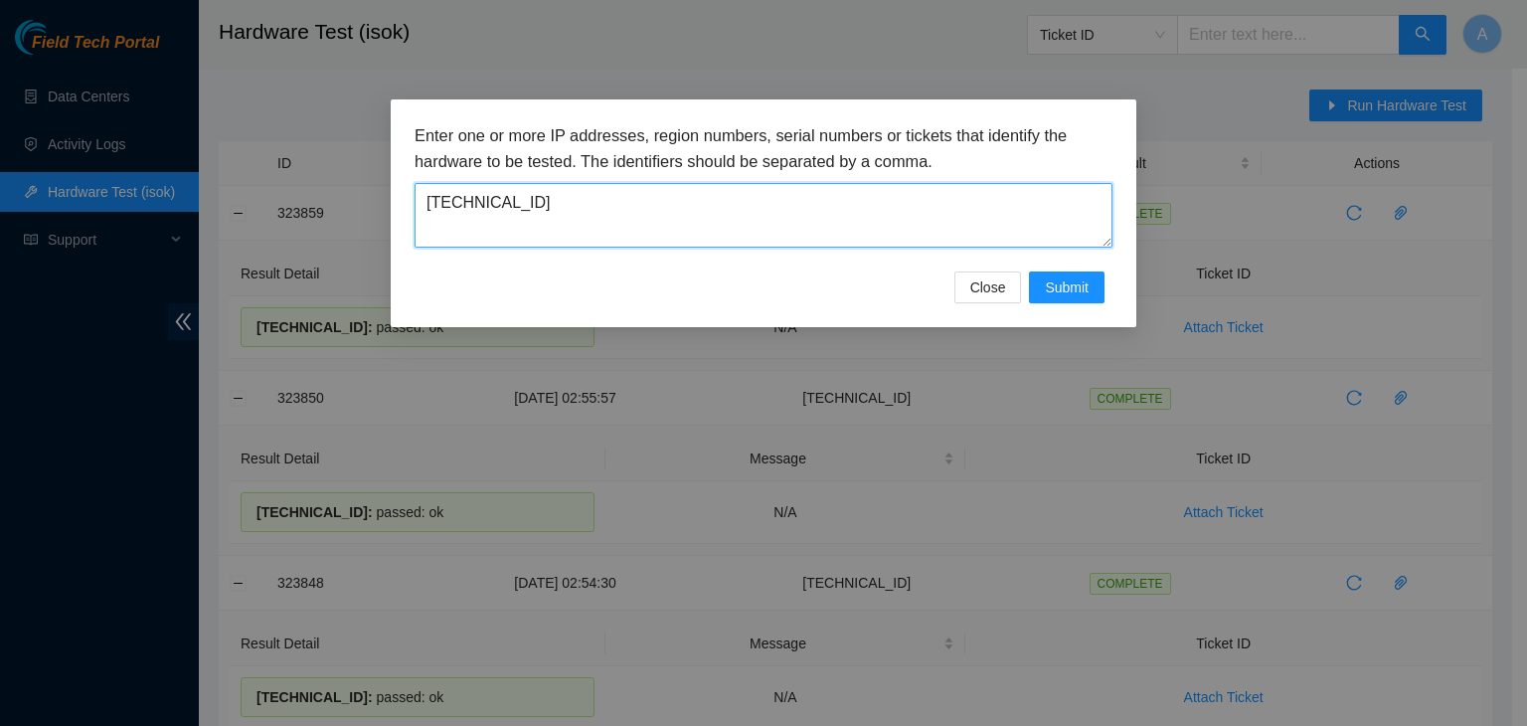
click at [998, 211] on textarea "23.62.60.47" at bounding box center [764, 215] width 698 height 65
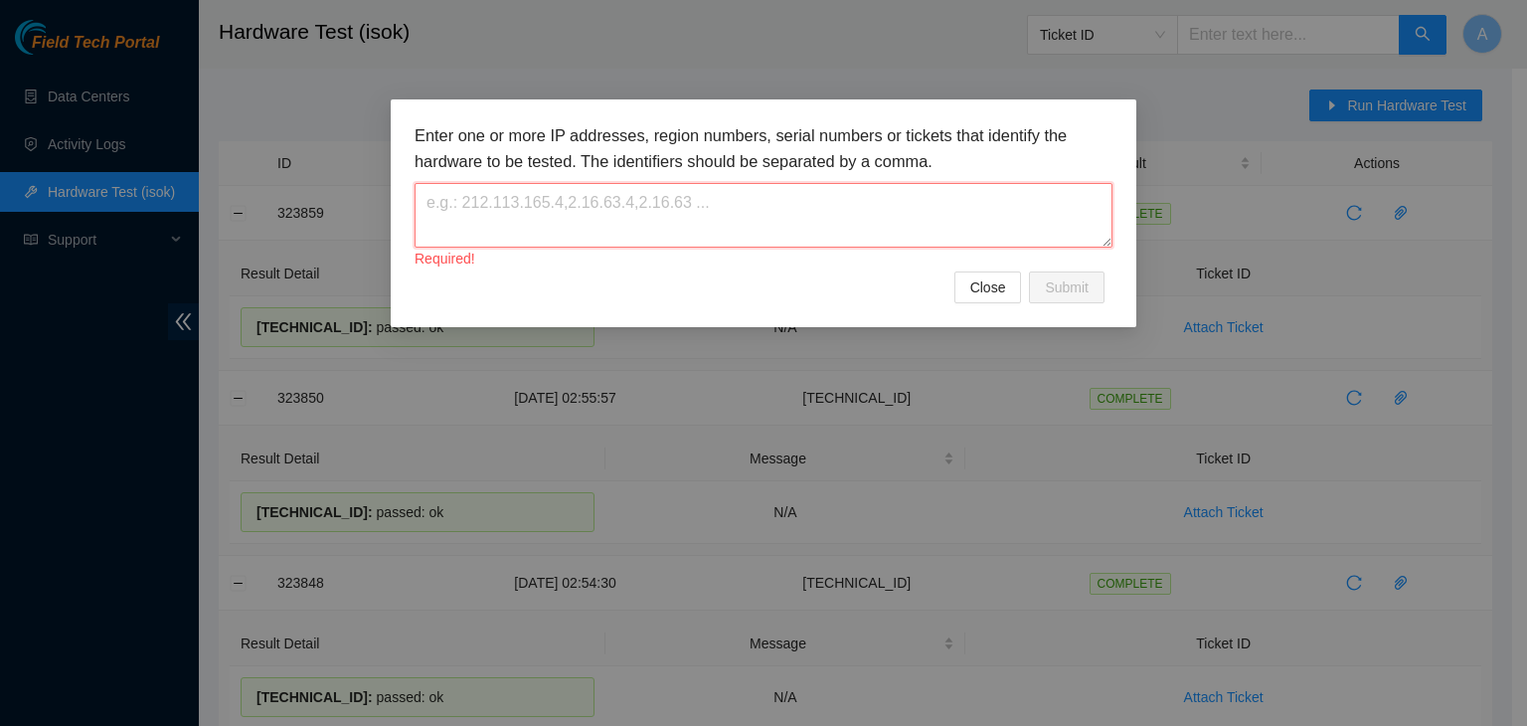
paste textarea "23.62.60.70"
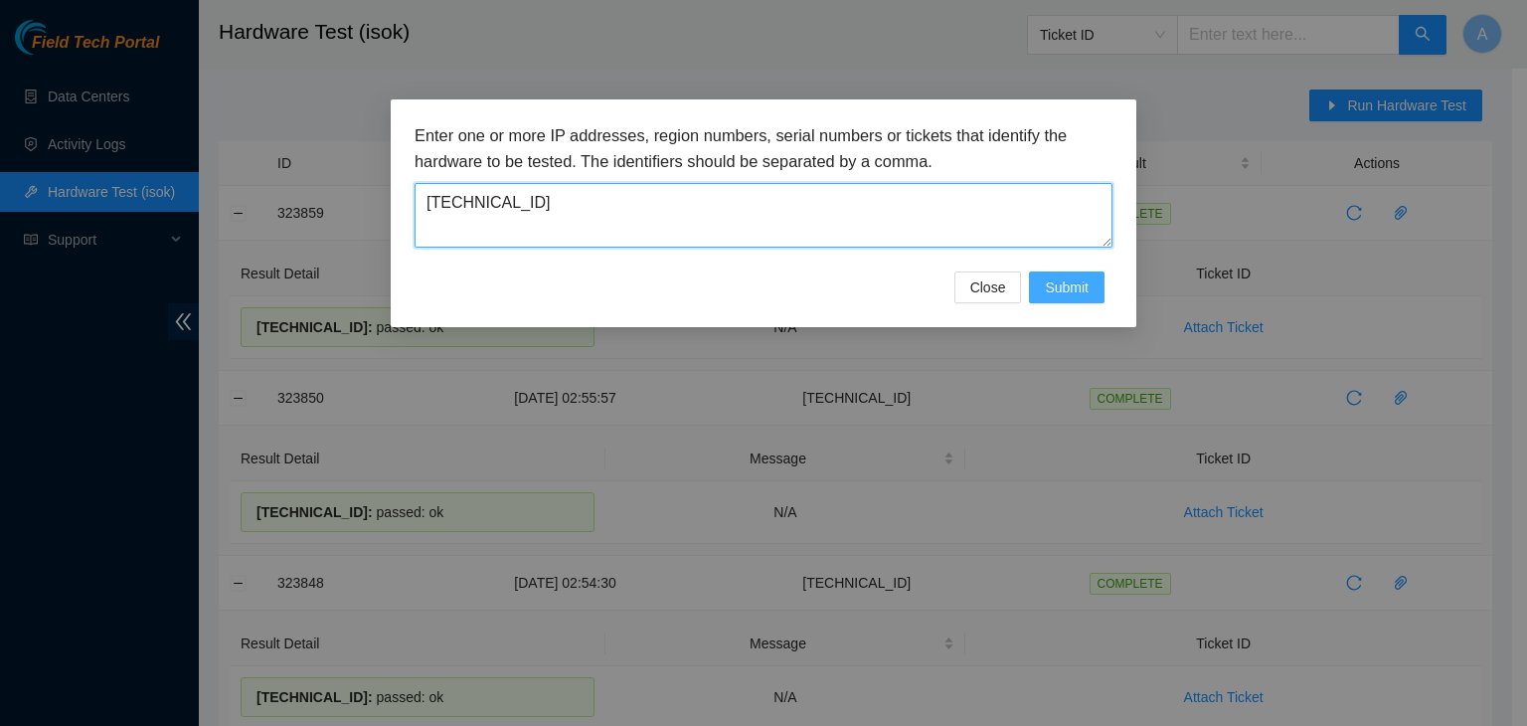
type textarea "23.62.60.70"
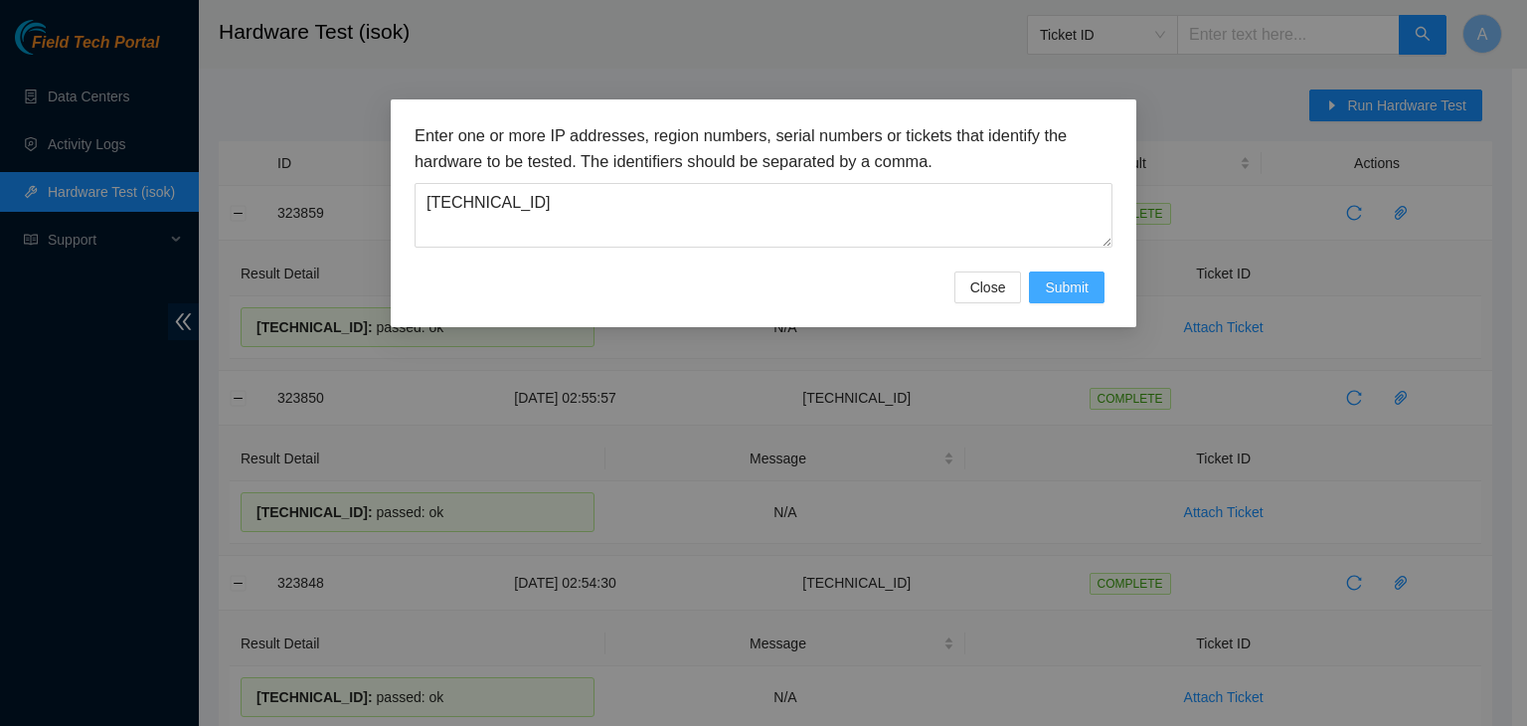
click at [1064, 283] on span "Submit" at bounding box center [1067, 287] width 44 height 22
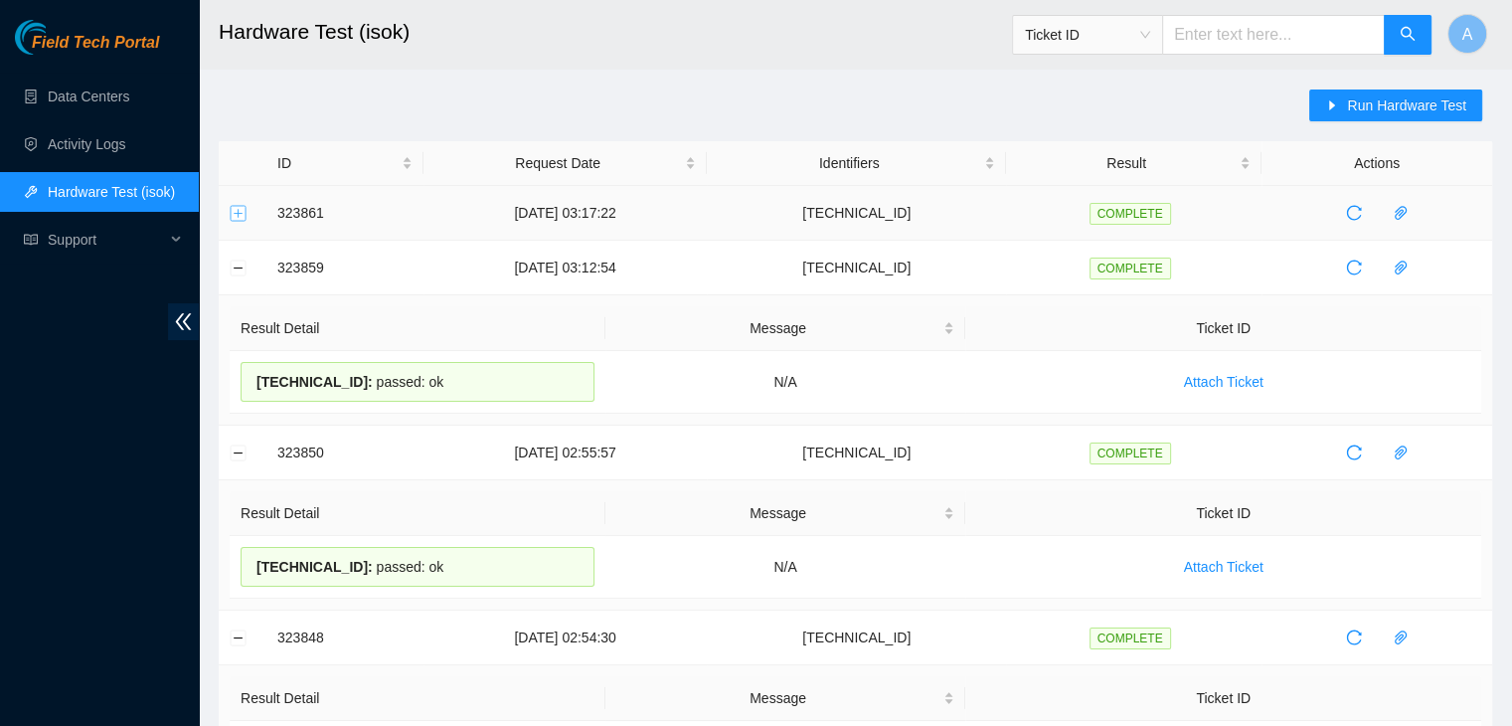
click at [236, 208] on button "Expand row" at bounding box center [239, 213] width 16 height 16
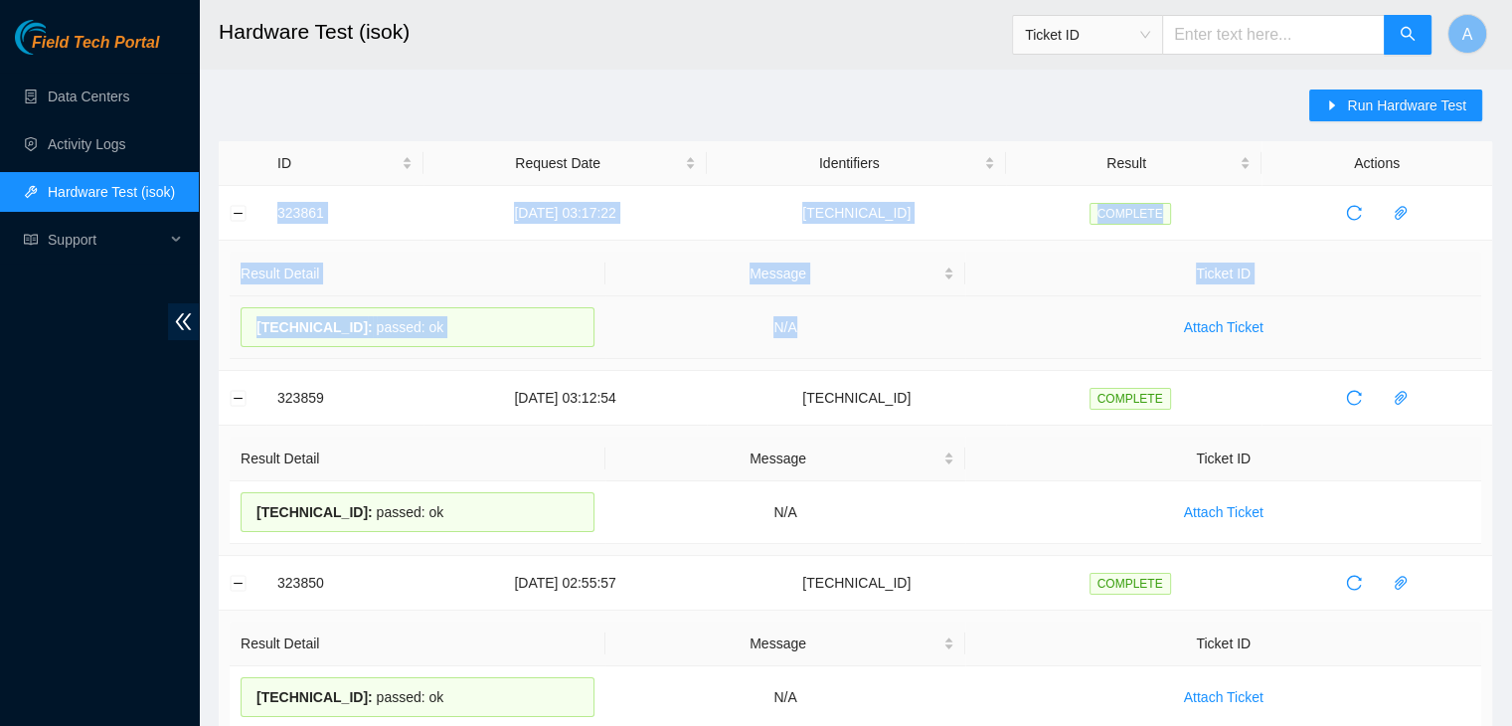
drag, startPoint x: 276, startPoint y: 210, endPoint x: 899, endPoint y: 331, distance: 634.0
copy tbody "323861 18-08-2025 03:17:22 23.62.60.70 COMPLETE Result Detail Message Ticket ID…"
click at [899, 331] on td "N/A" at bounding box center [785, 327] width 361 height 63
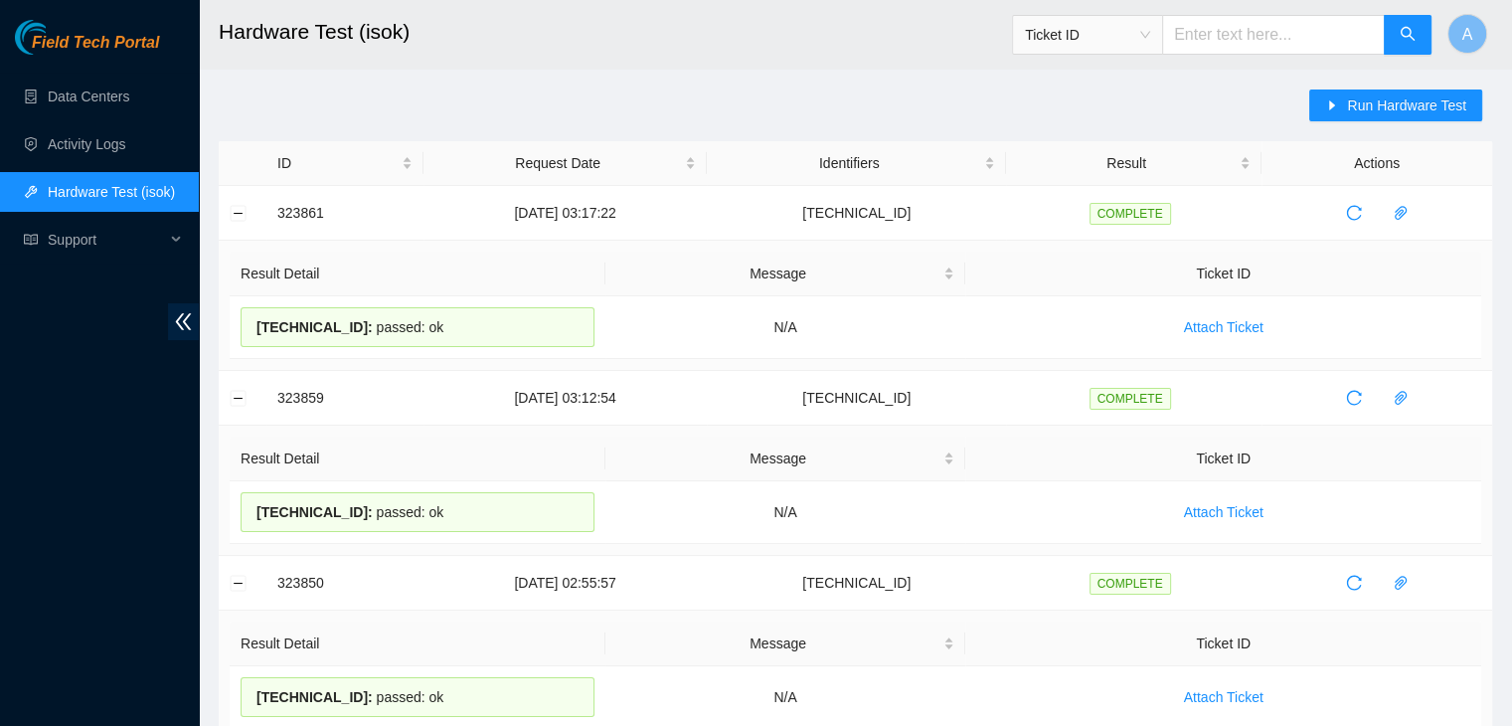
click at [1401, 95] on span "Run Hardware Test" at bounding box center [1406, 105] width 119 height 22
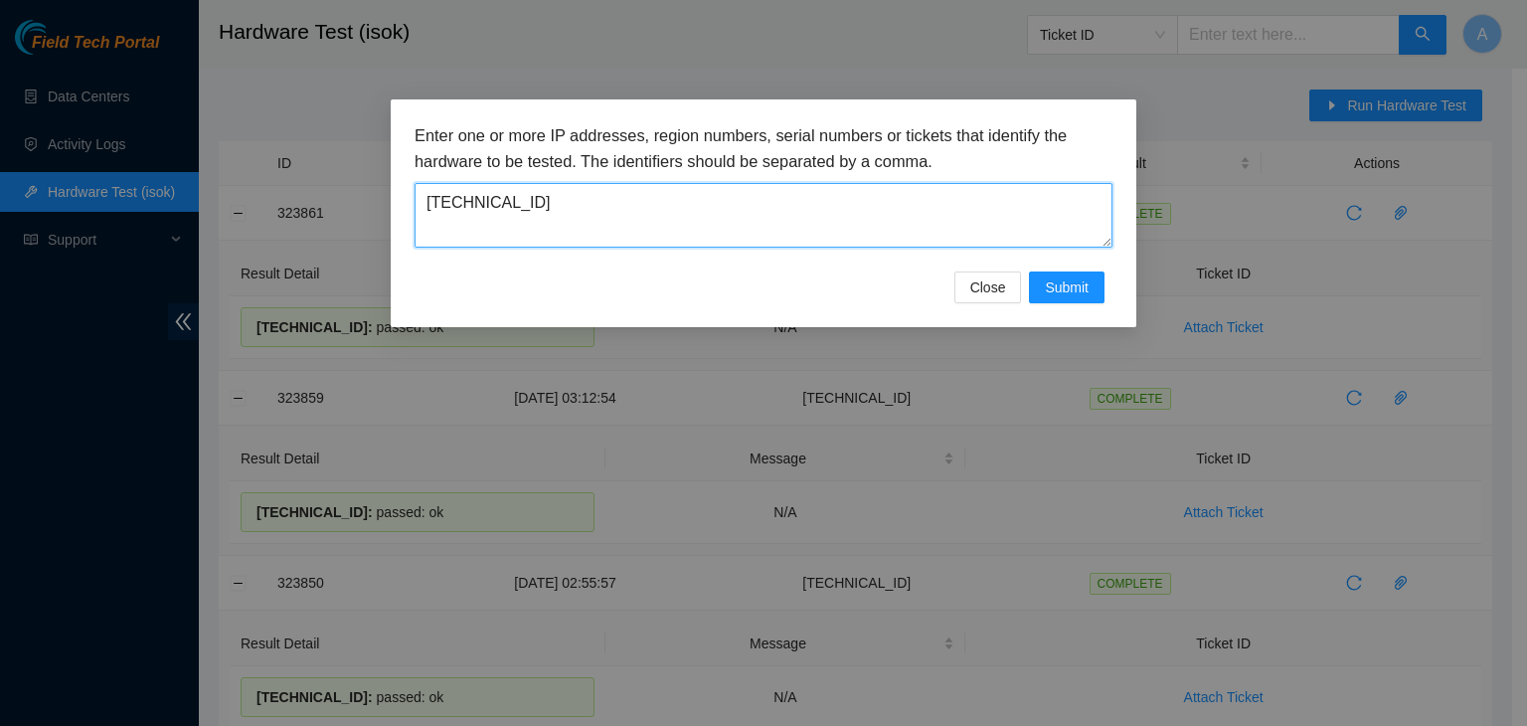
click at [1026, 198] on textarea "[TECHNICAL_ID]" at bounding box center [764, 215] width 698 height 65
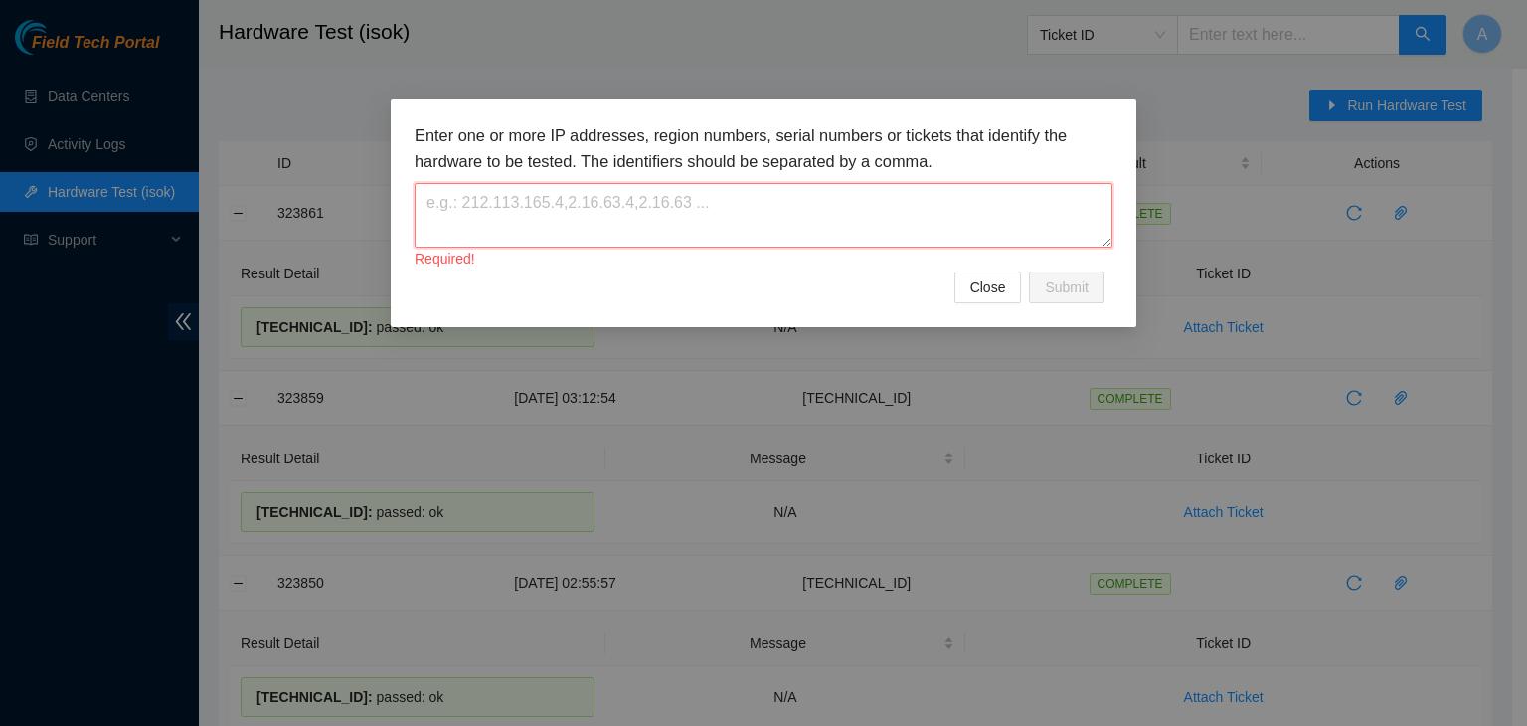
paste textarea "[TECHNICAL_ID]"
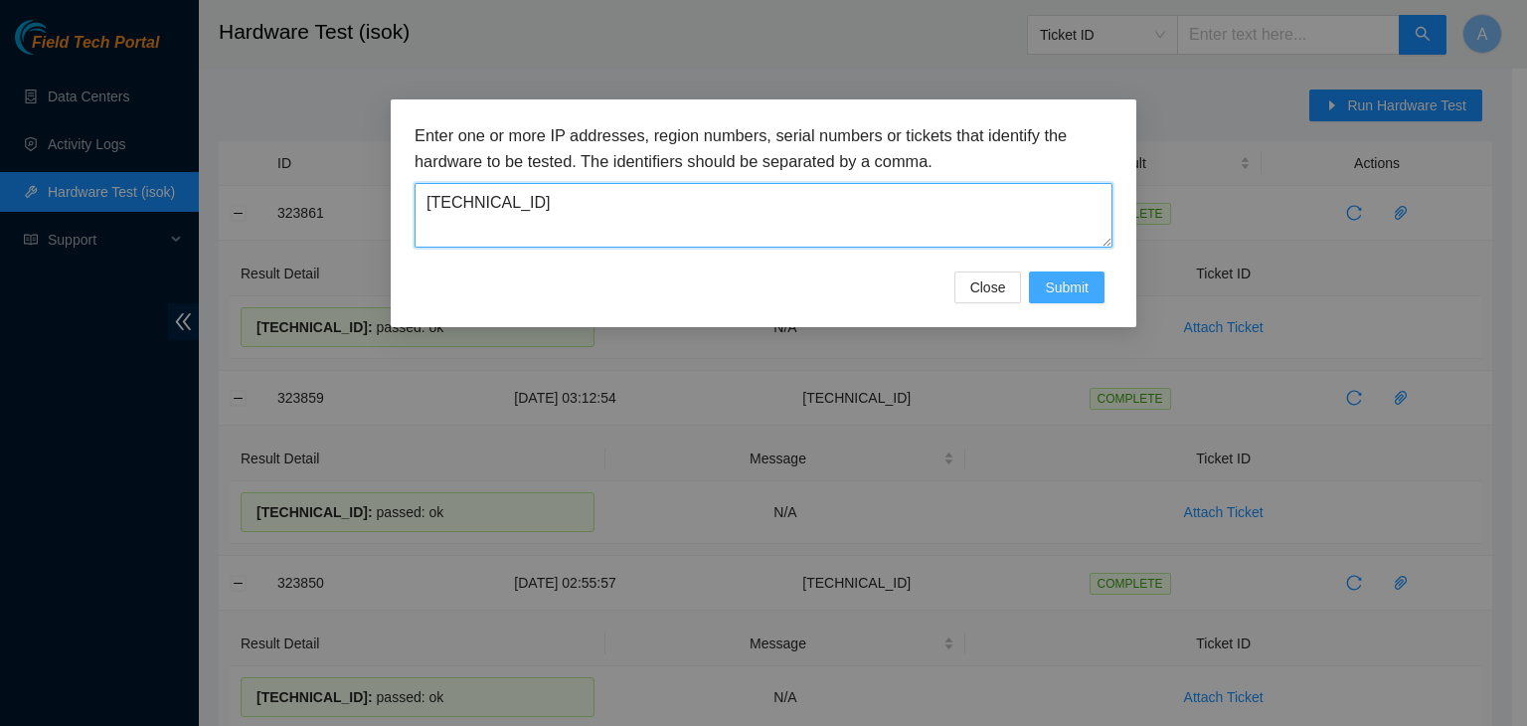
type textarea "[TECHNICAL_ID]"
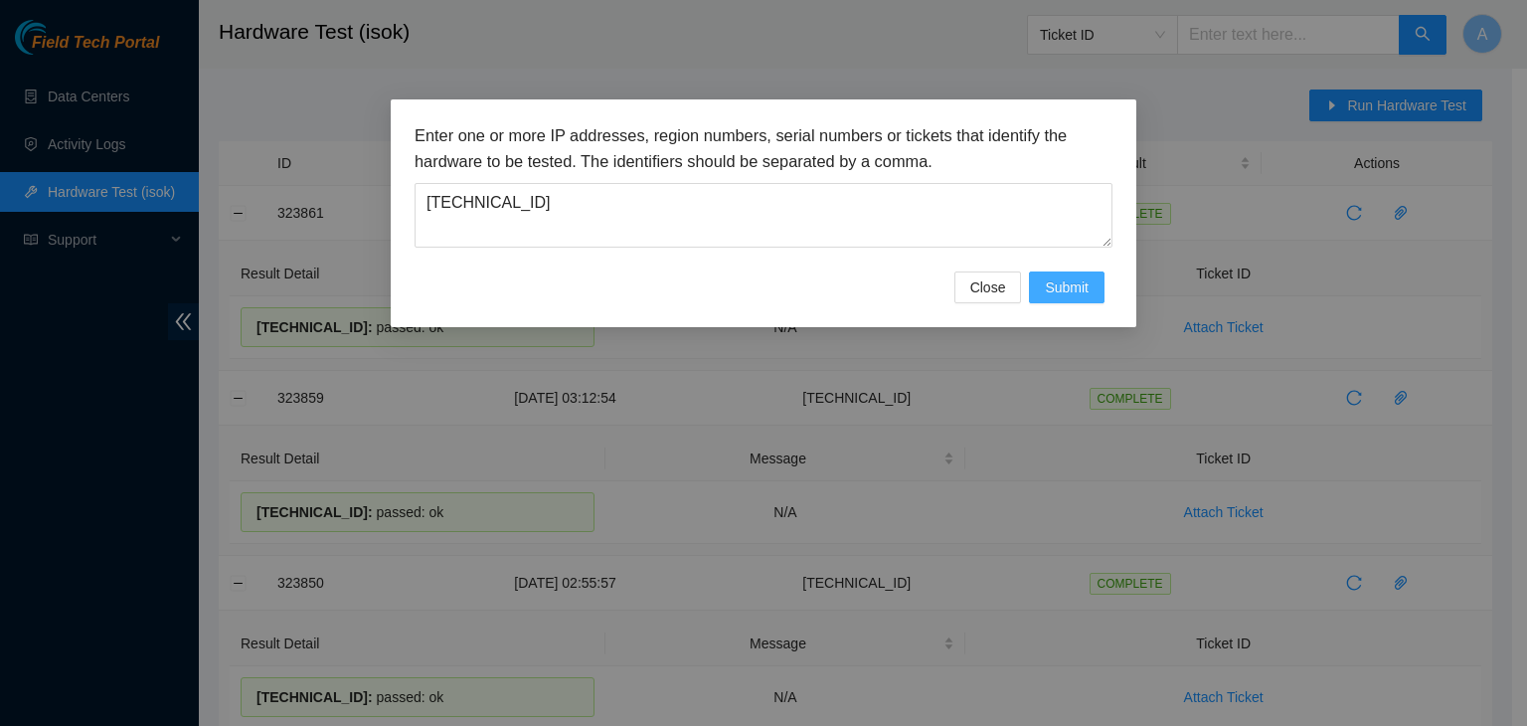
click at [1075, 282] on span "Submit" at bounding box center [1067, 287] width 44 height 22
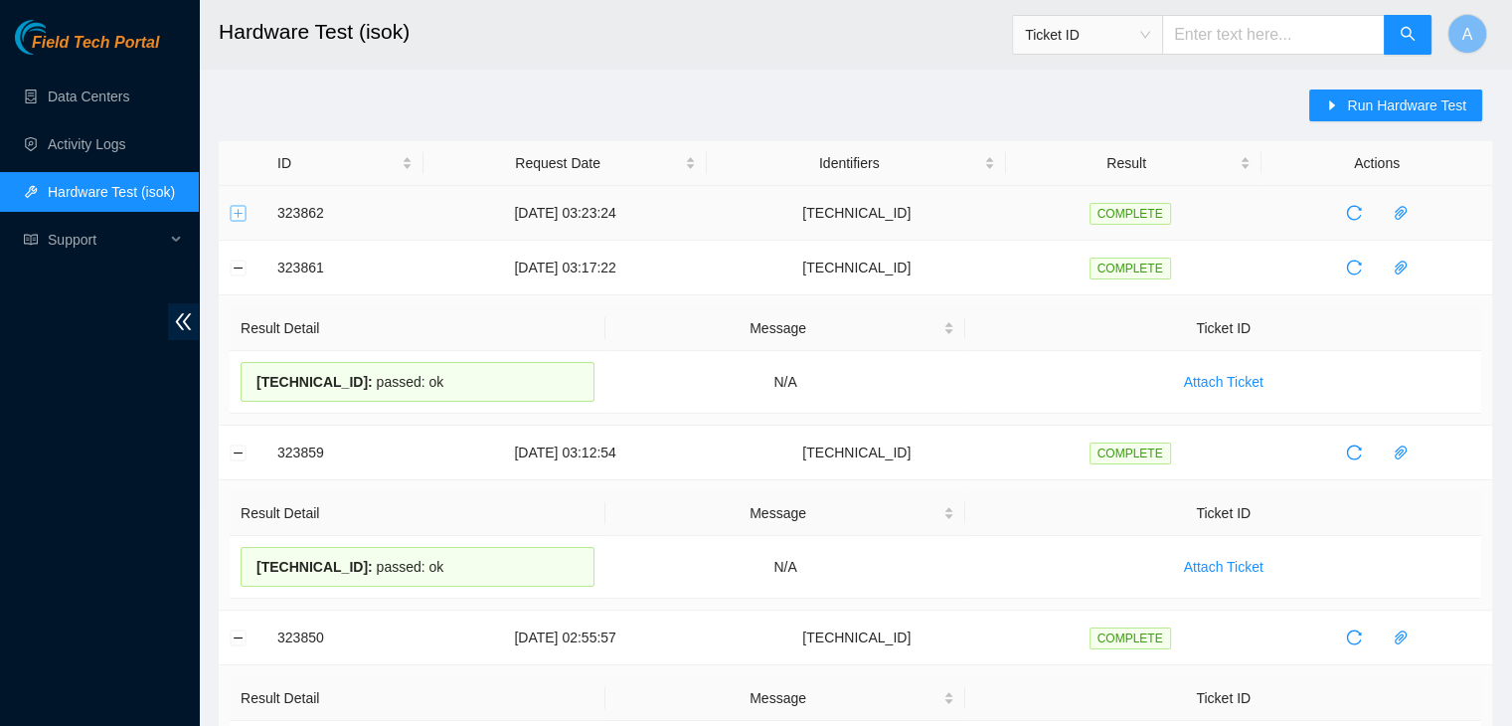
click at [237, 211] on button "Expand row" at bounding box center [239, 213] width 16 height 16
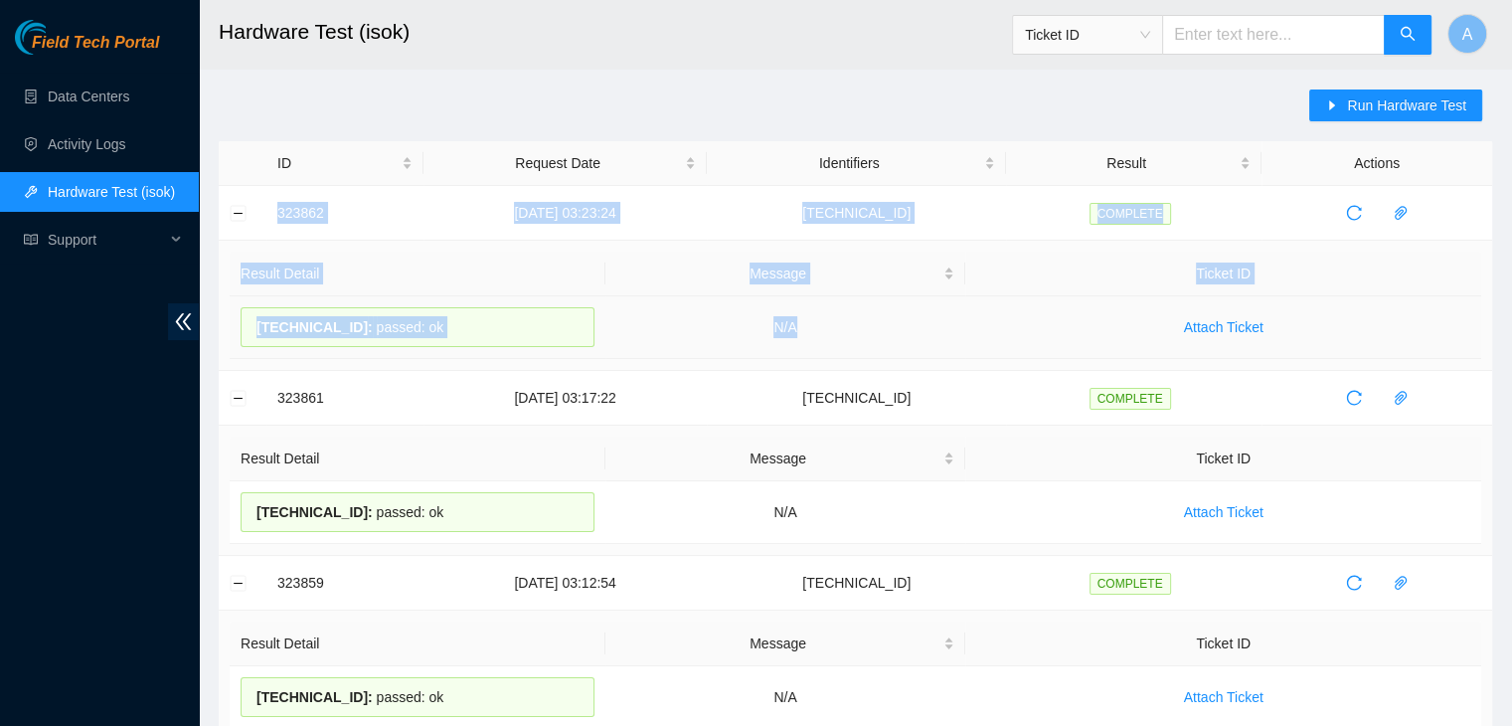
drag, startPoint x: 278, startPoint y: 211, endPoint x: 902, endPoint y: 339, distance: 636.4
copy tbody "323862 18-08-2025 03:23:24 23.62.60.78 COMPLETE Result Detail Message Ticket ID…"
click at [902, 339] on td "N/A" at bounding box center [785, 327] width 361 height 63
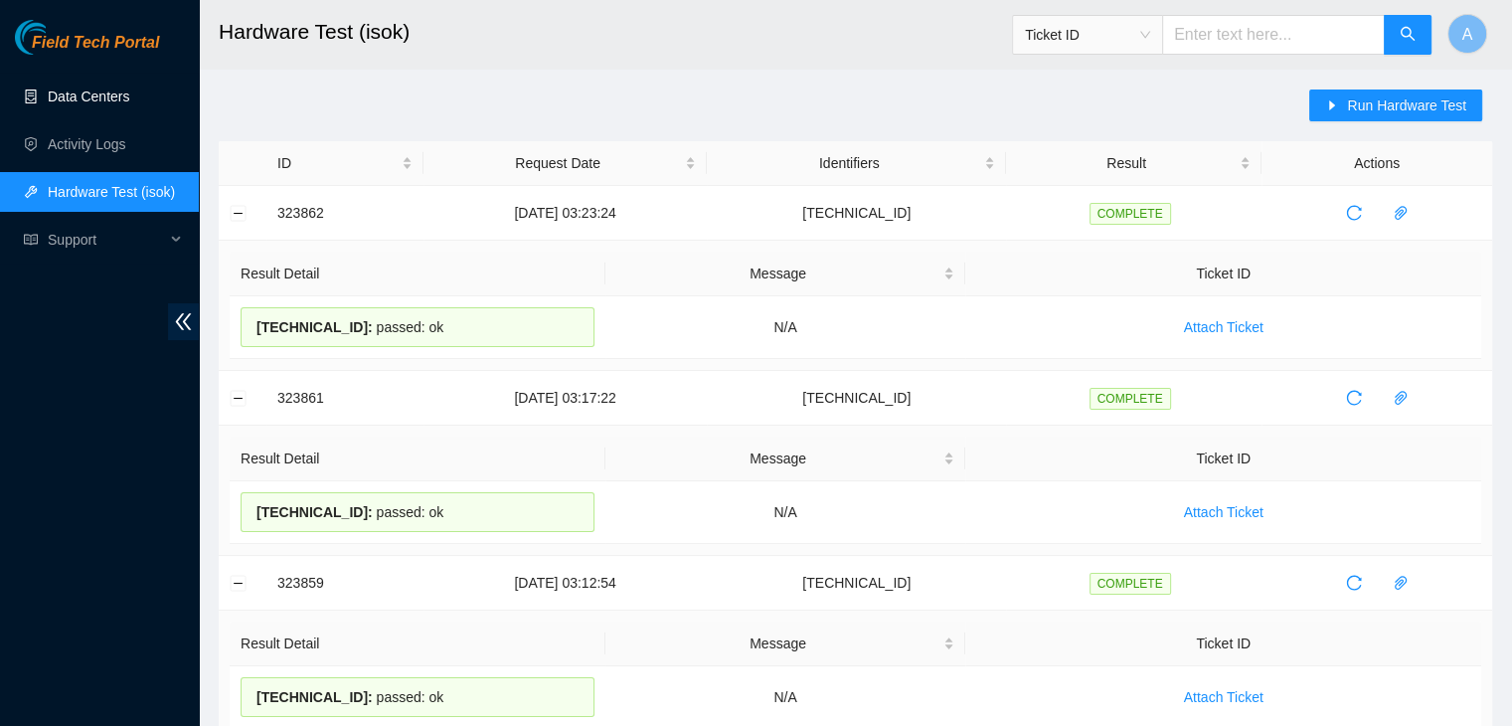
click at [129, 104] on link "Data Centers" at bounding box center [89, 96] width 82 height 16
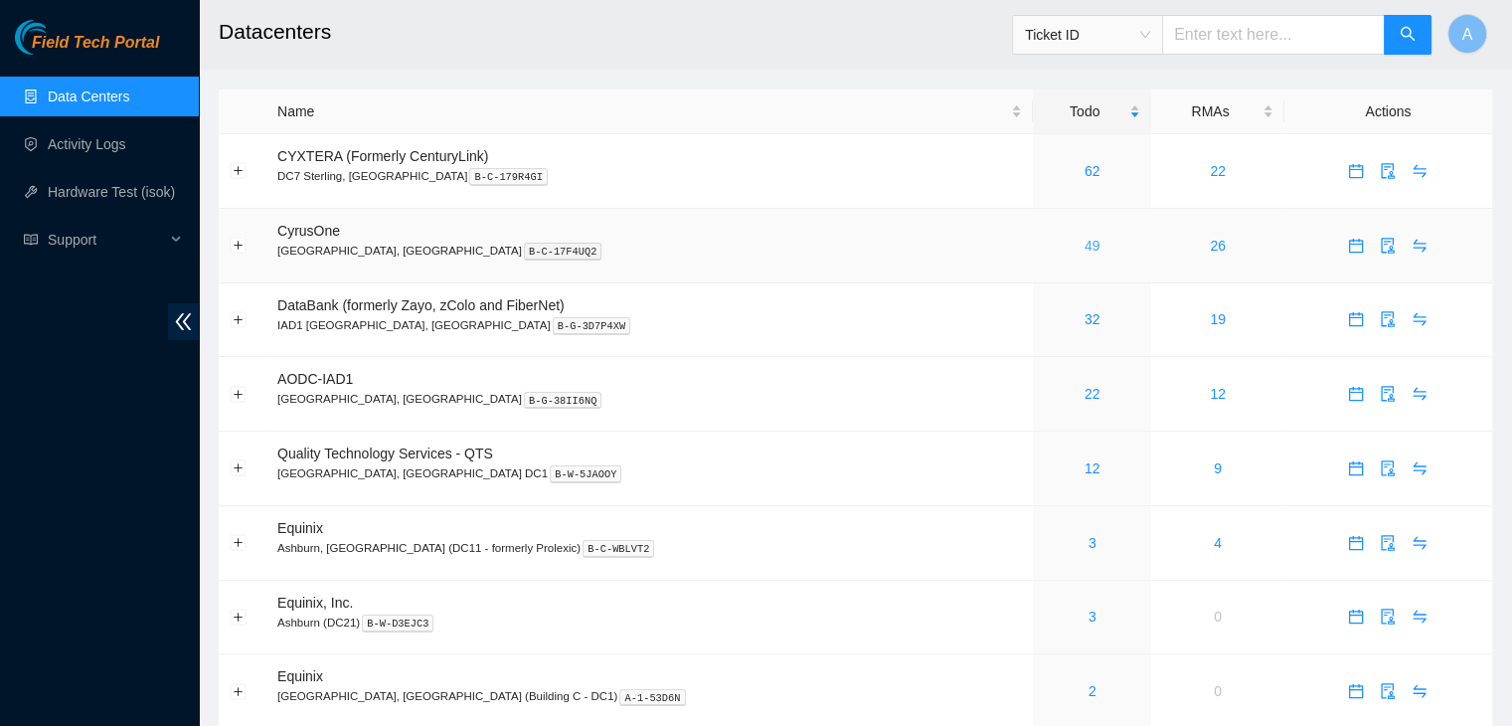
click at [1085, 247] on link "49" at bounding box center [1093, 246] width 16 height 16
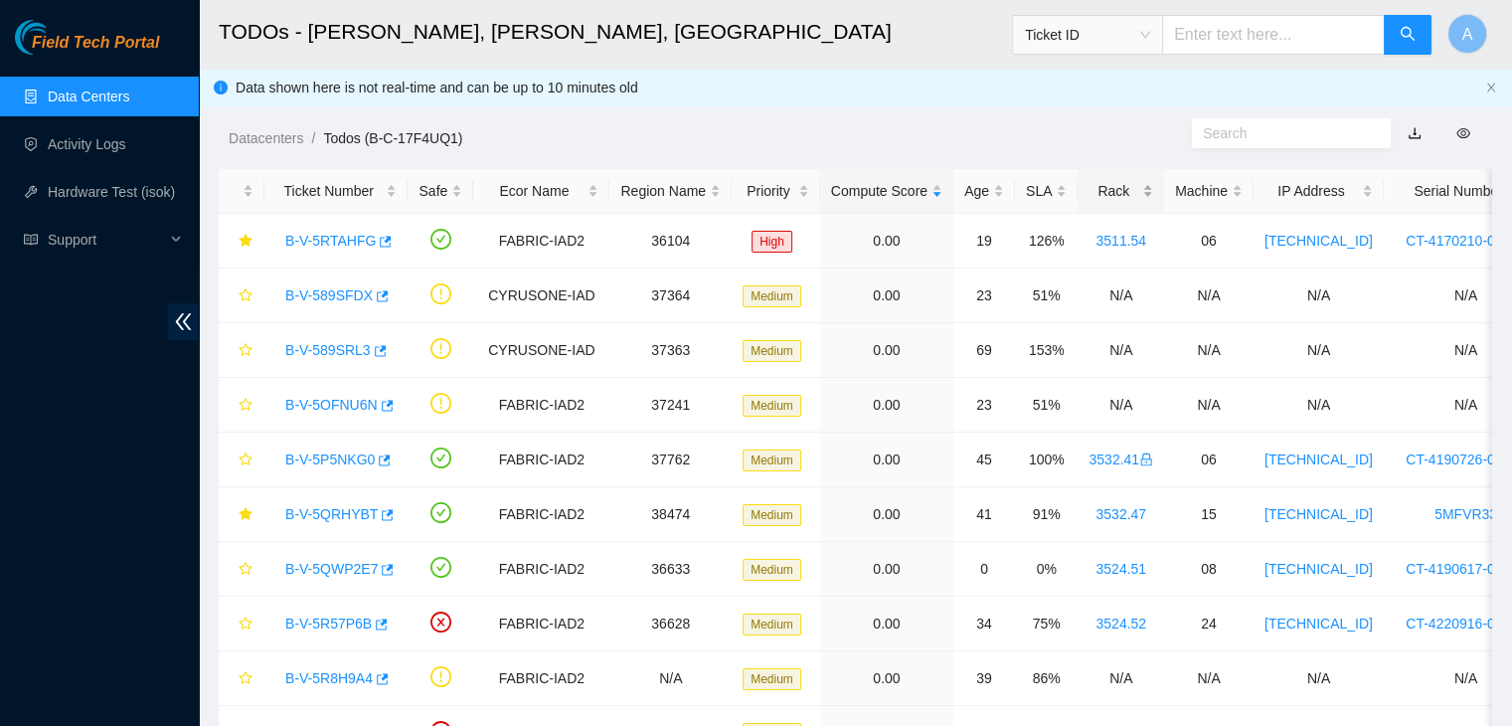
click at [1105, 180] on div "Rack" at bounding box center [1121, 191] width 65 height 22
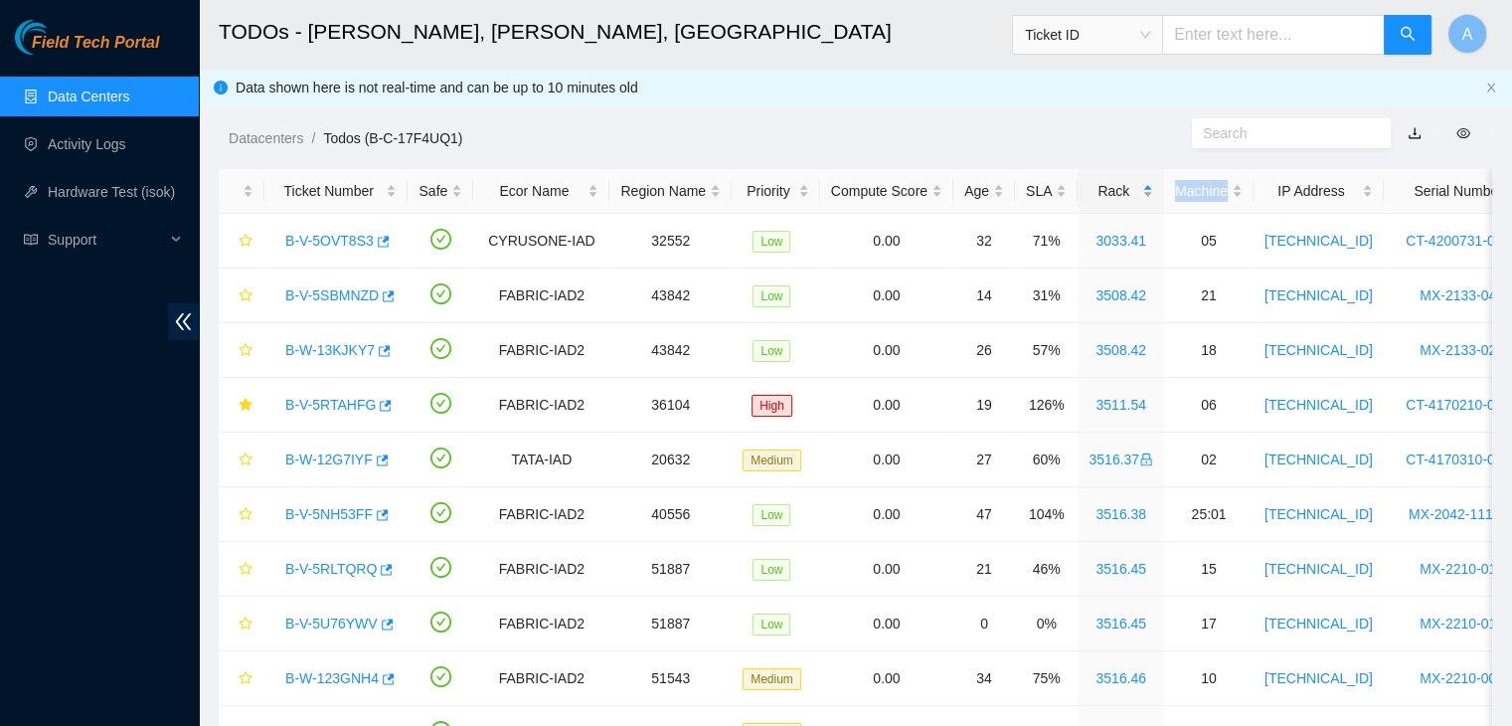
click at [1105, 180] on div "Rack" at bounding box center [1121, 191] width 65 height 22
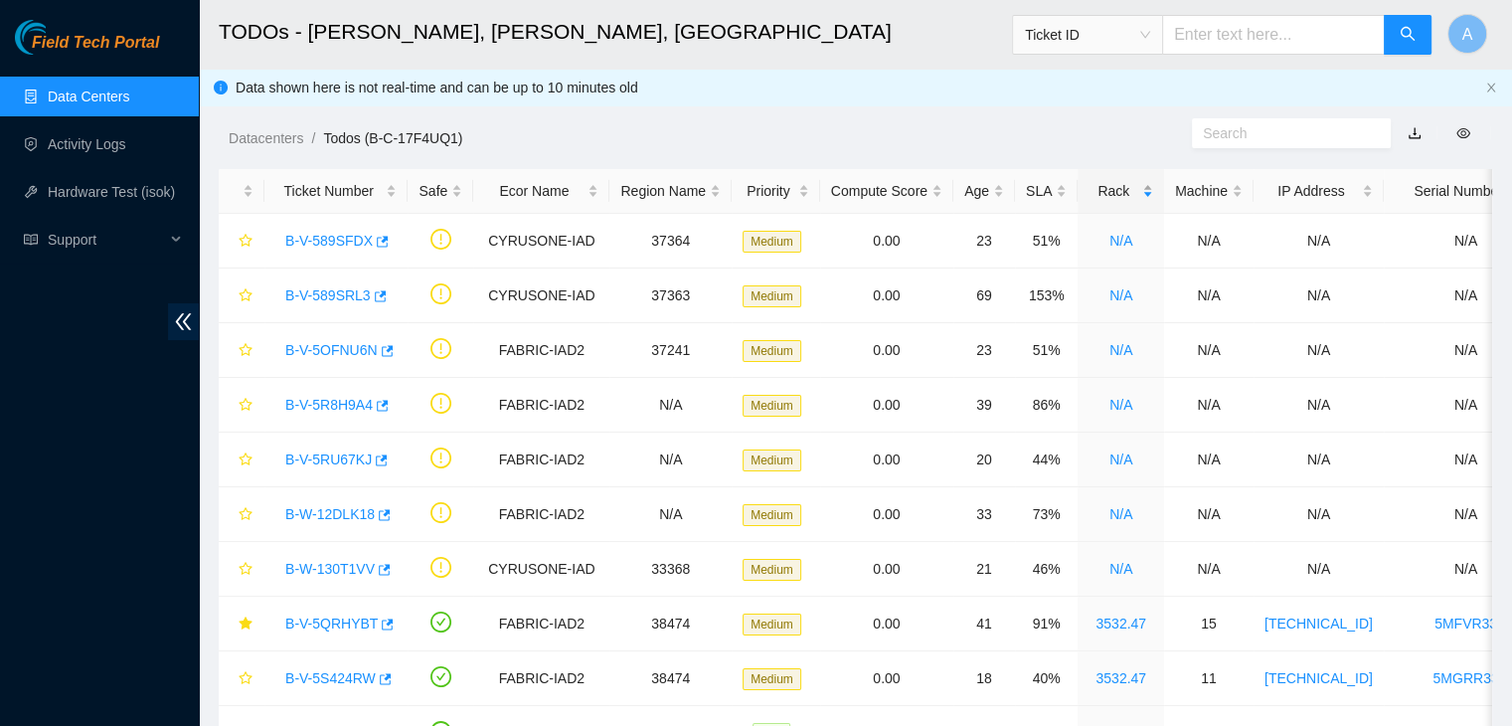
click at [1105, 180] on div "Rack" at bounding box center [1121, 191] width 65 height 22
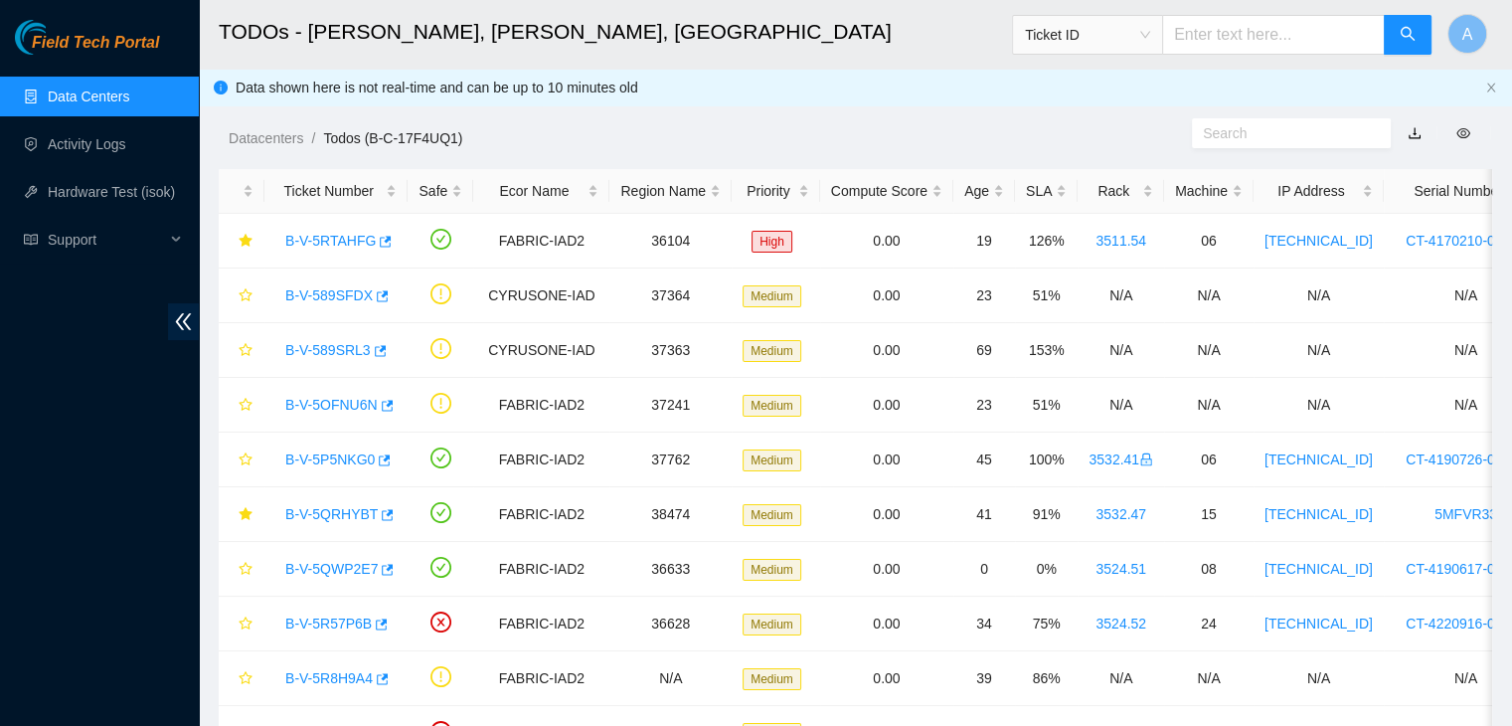
click at [1099, 108] on div "Datacenters / Todos (B-C-17F4UQ1) /" at bounding box center [691, 93] width 985 height 111
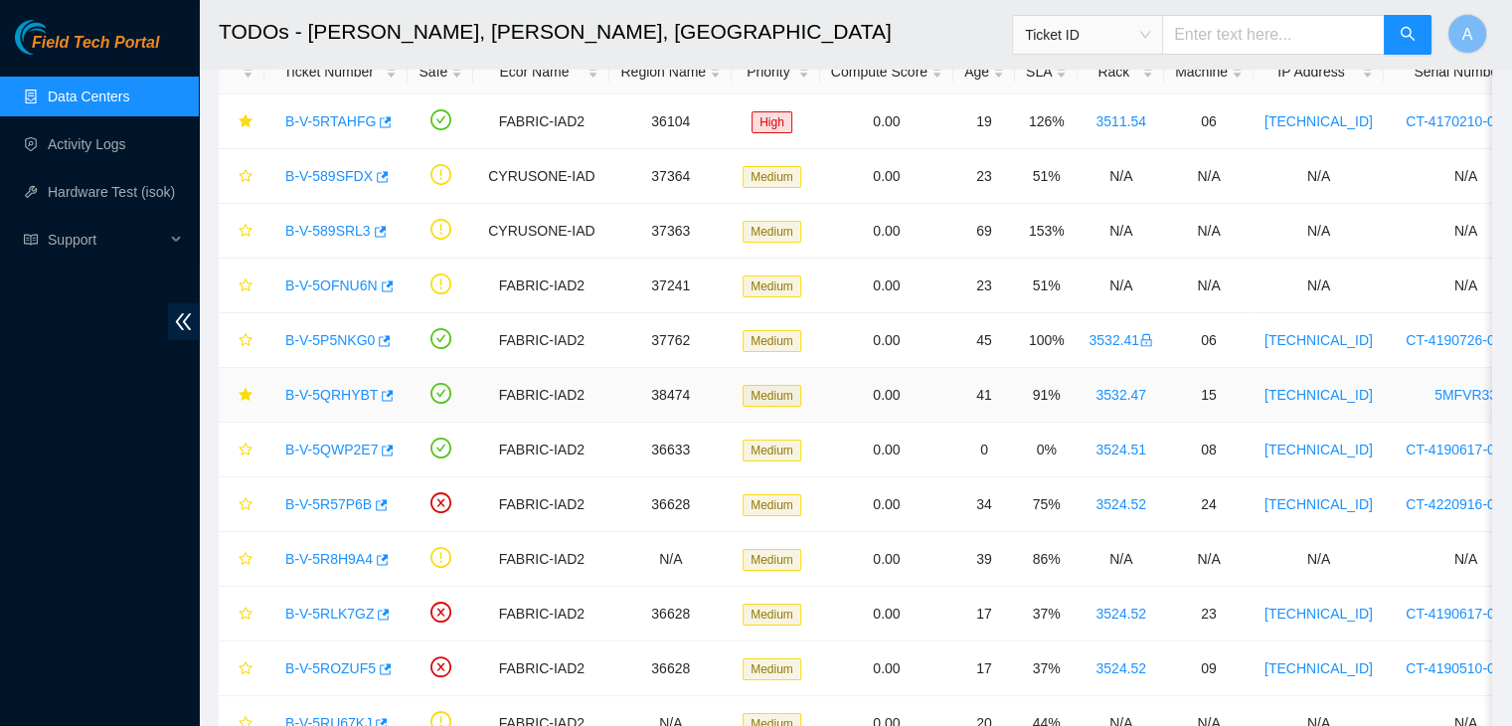
scroll to position [123, 0]
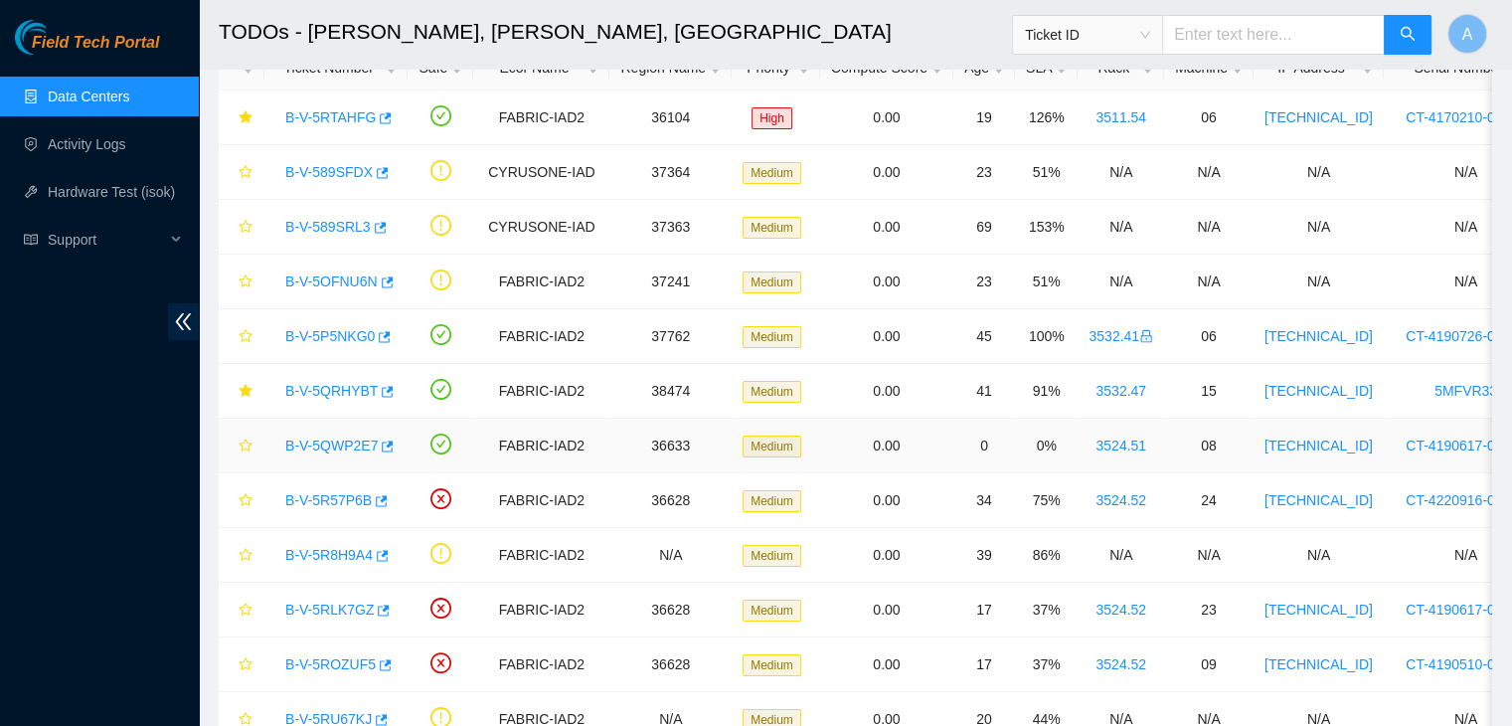
click at [301, 443] on link "B-V-5QWP2E7" at bounding box center [331, 445] width 92 height 16
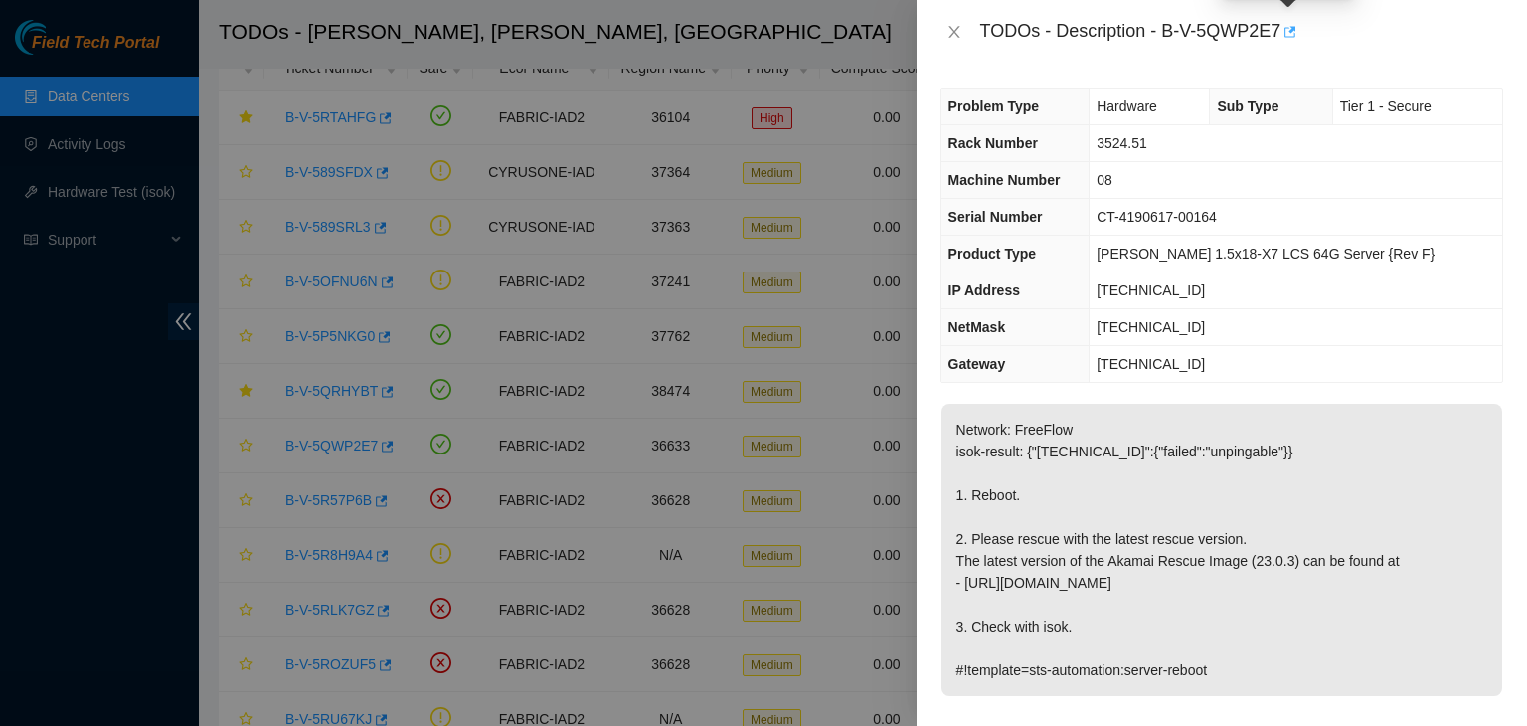
click at [1285, 35] on icon "button" at bounding box center [1288, 32] width 14 height 14
click at [962, 34] on button "Close" at bounding box center [954, 32] width 28 height 19
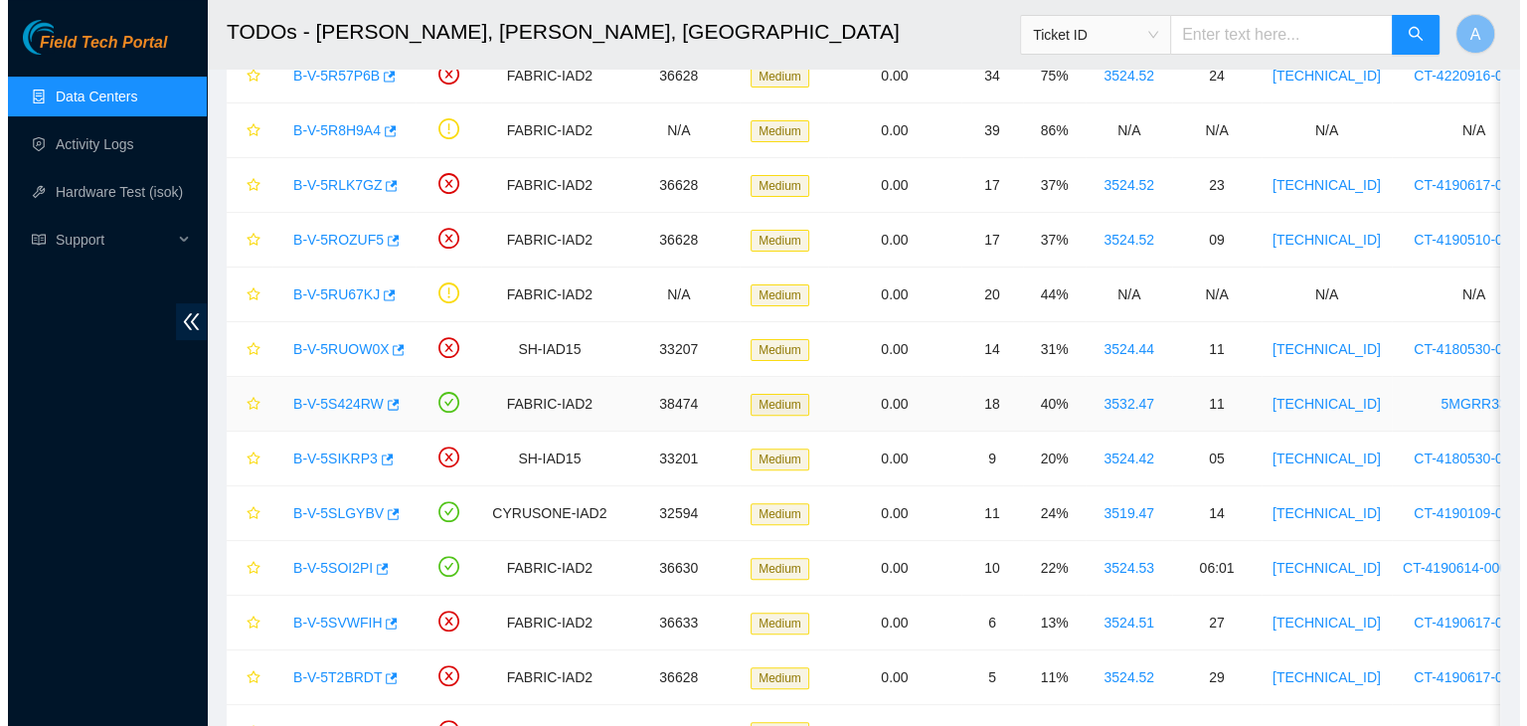
scroll to position [549, 0]
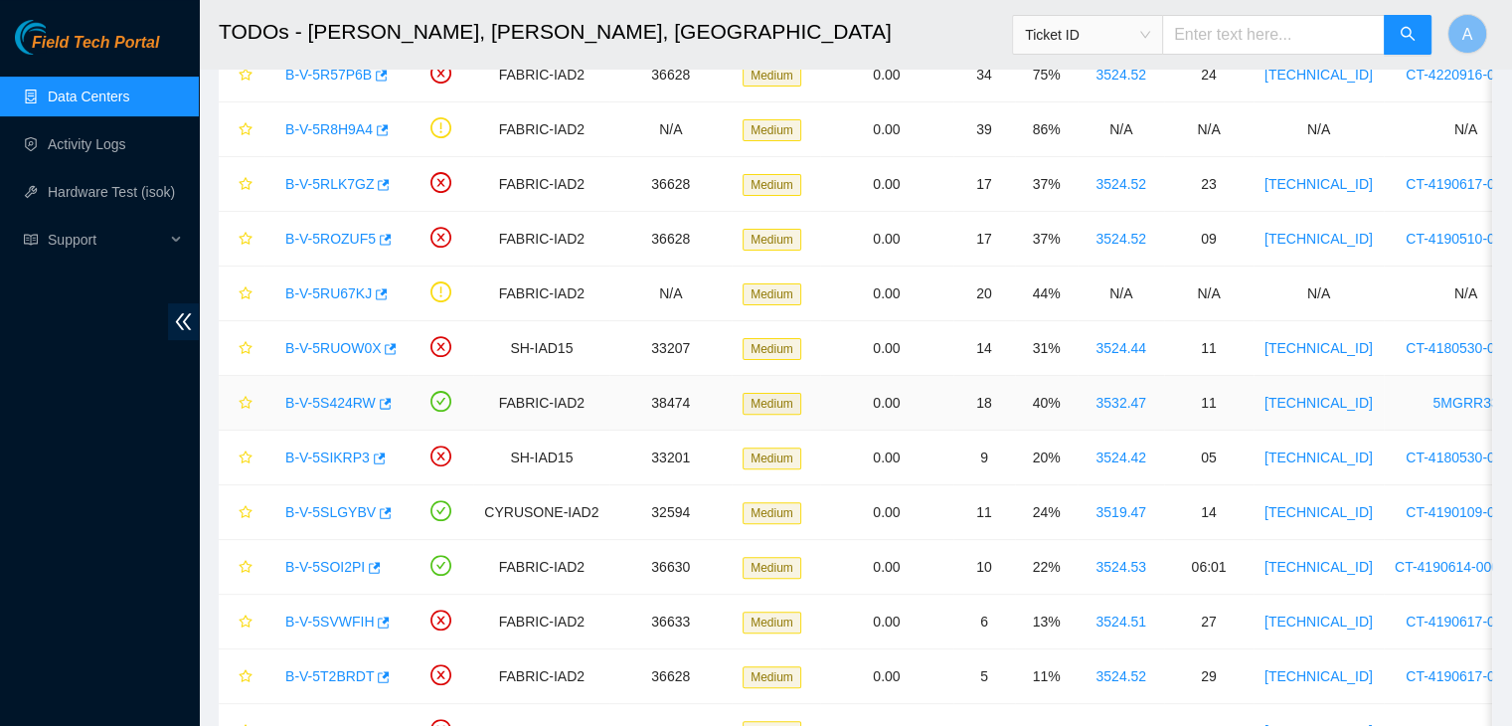
click at [308, 401] on link "B-V-5S424RW" at bounding box center [330, 403] width 90 height 16
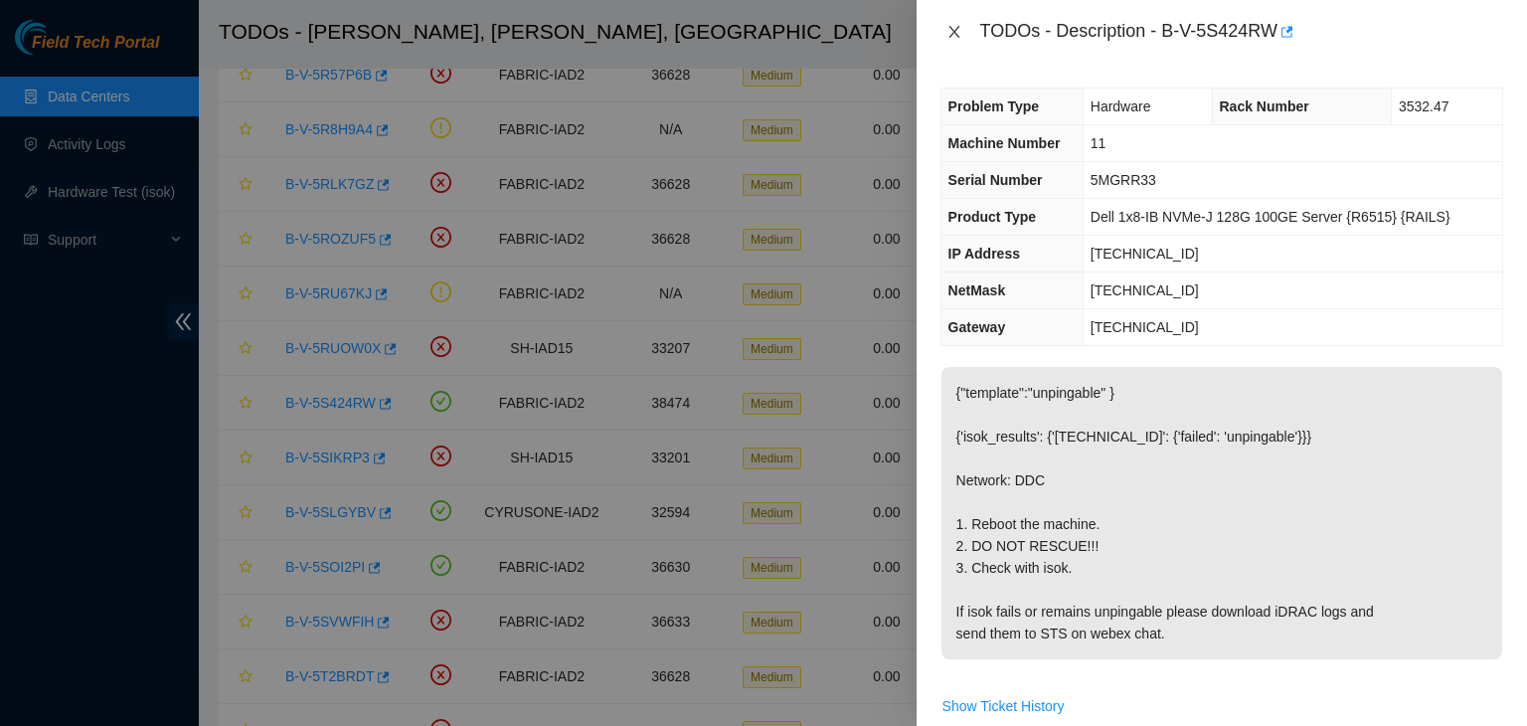
click at [957, 29] on icon "close" at bounding box center [953, 32] width 11 height 12
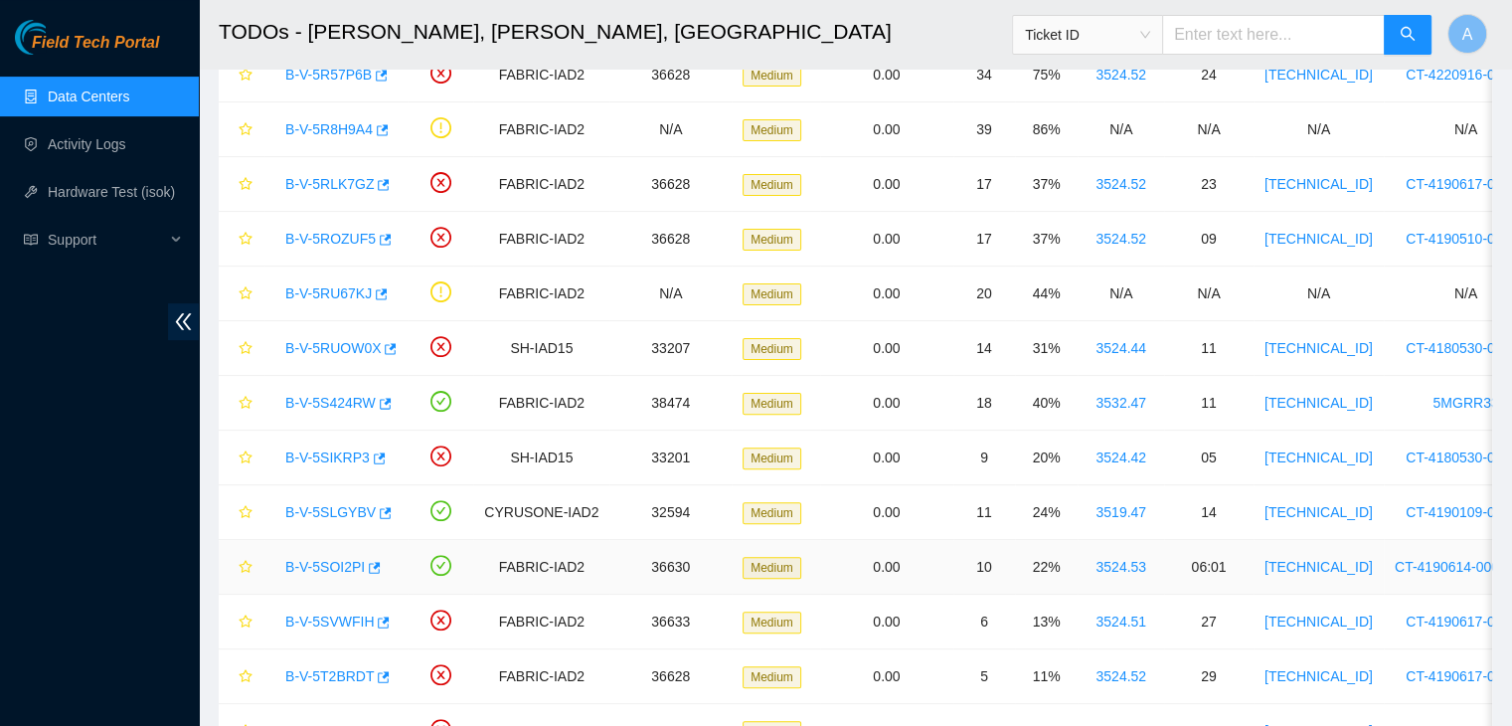
click at [343, 564] on link "B-V-5SOI2PI" at bounding box center [325, 567] width 80 height 16
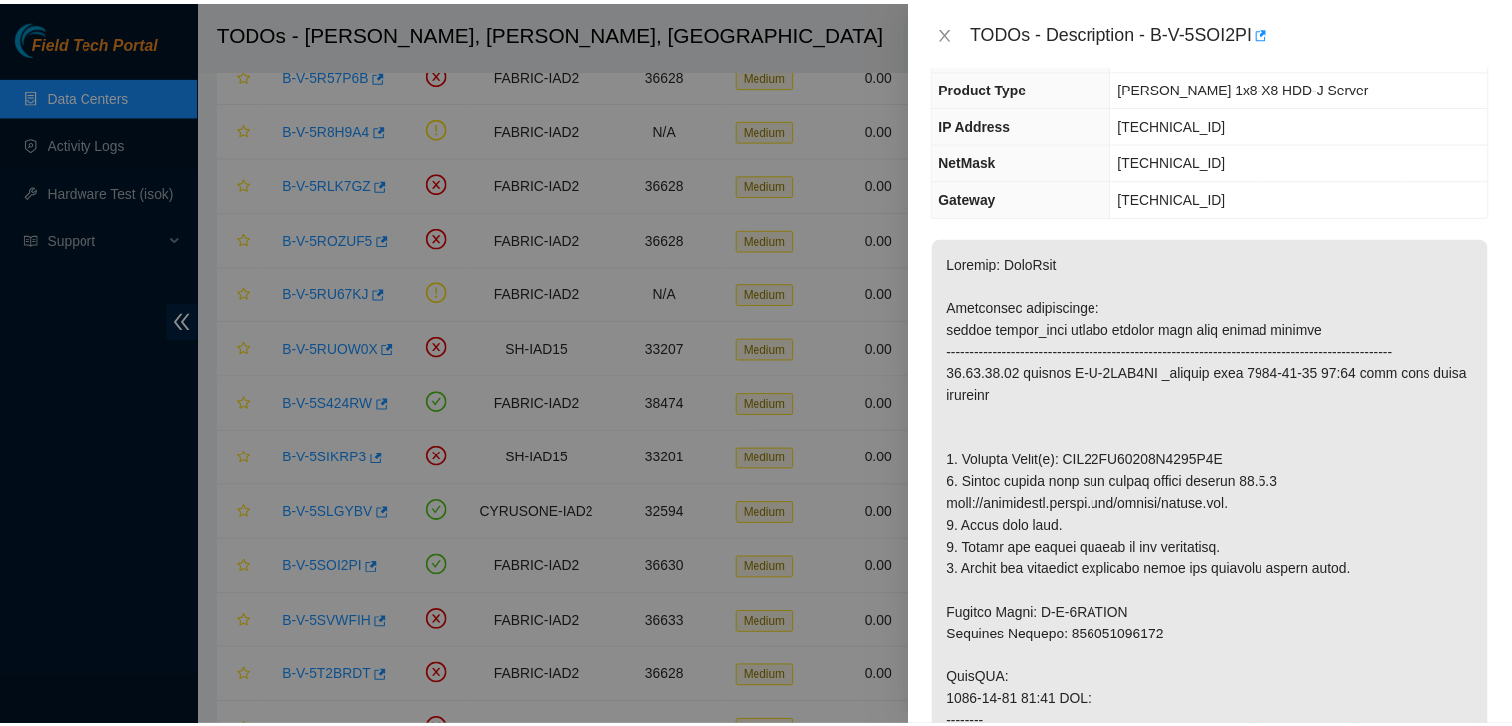
scroll to position [171, 0]
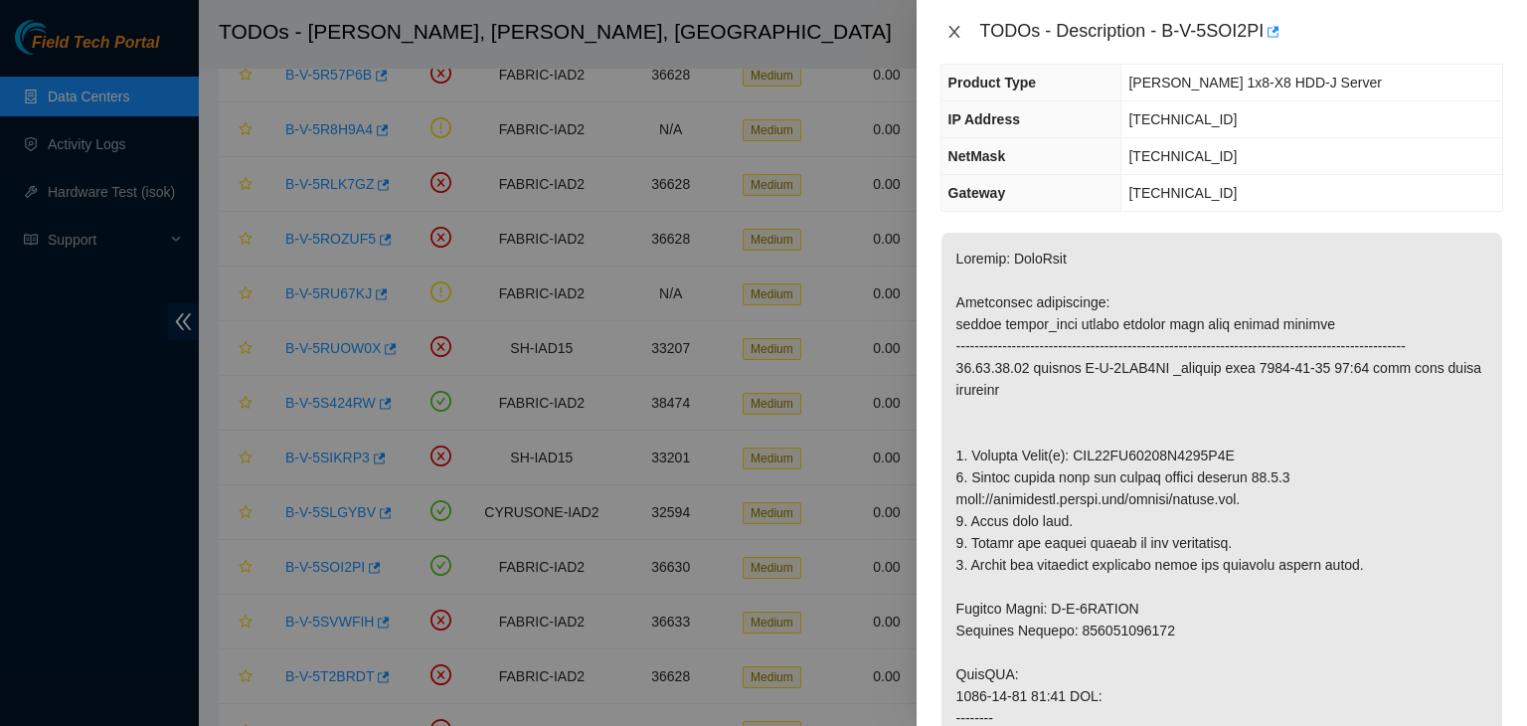
click at [958, 25] on icon "close" at bounding box center [954, 32] width 16 height 16
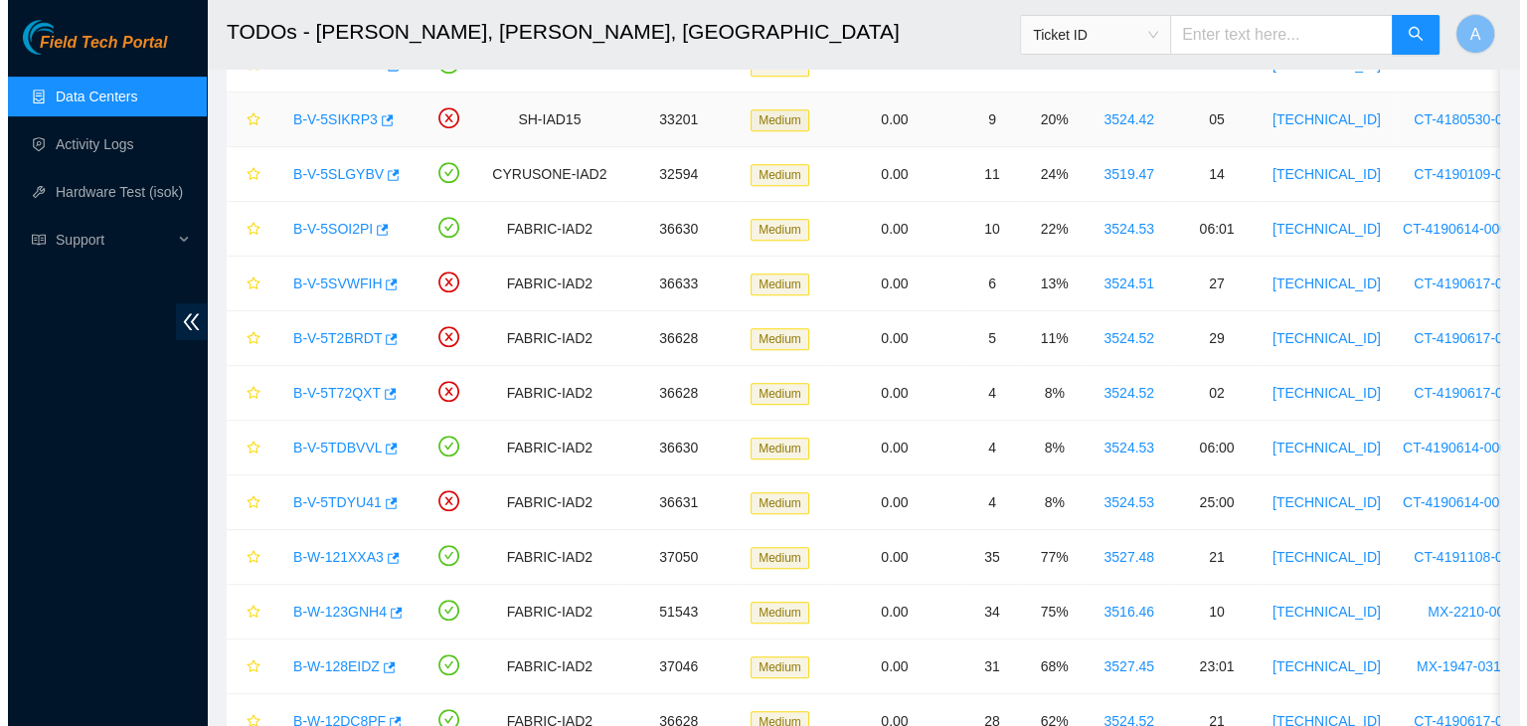
scroll to position [897, 0]
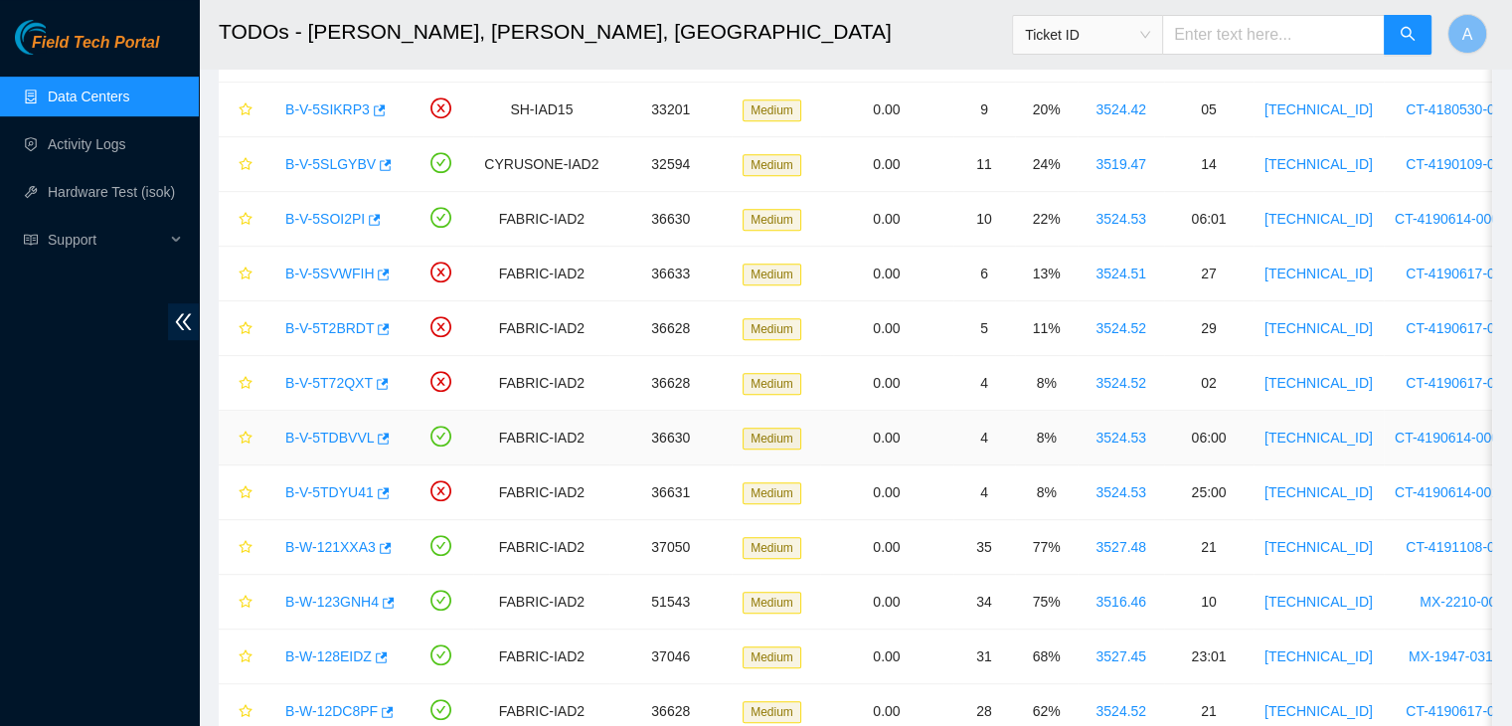
click at [337, 438] on link "B-V-5TDBVVL" at bounding box center [329, 437] width 88 height 16
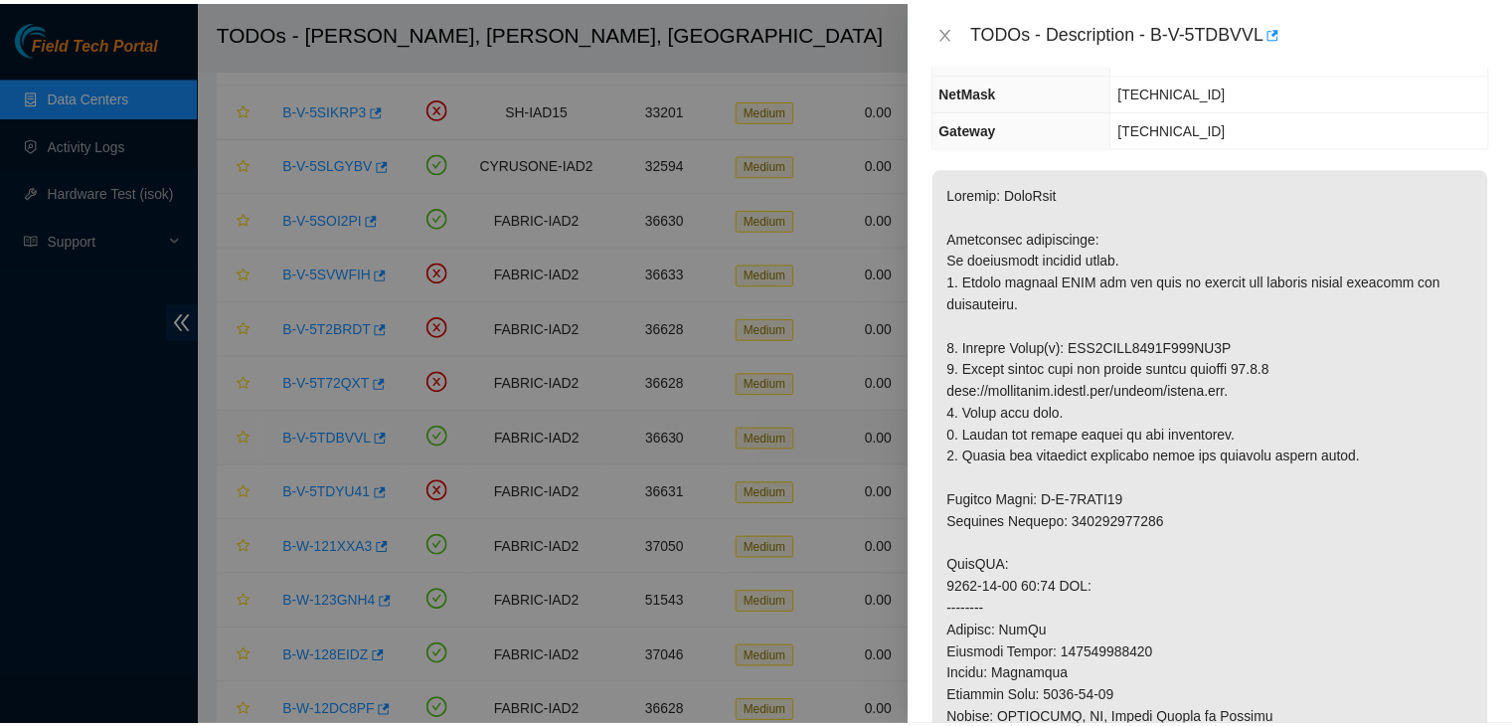
scroll to position [171, 0]
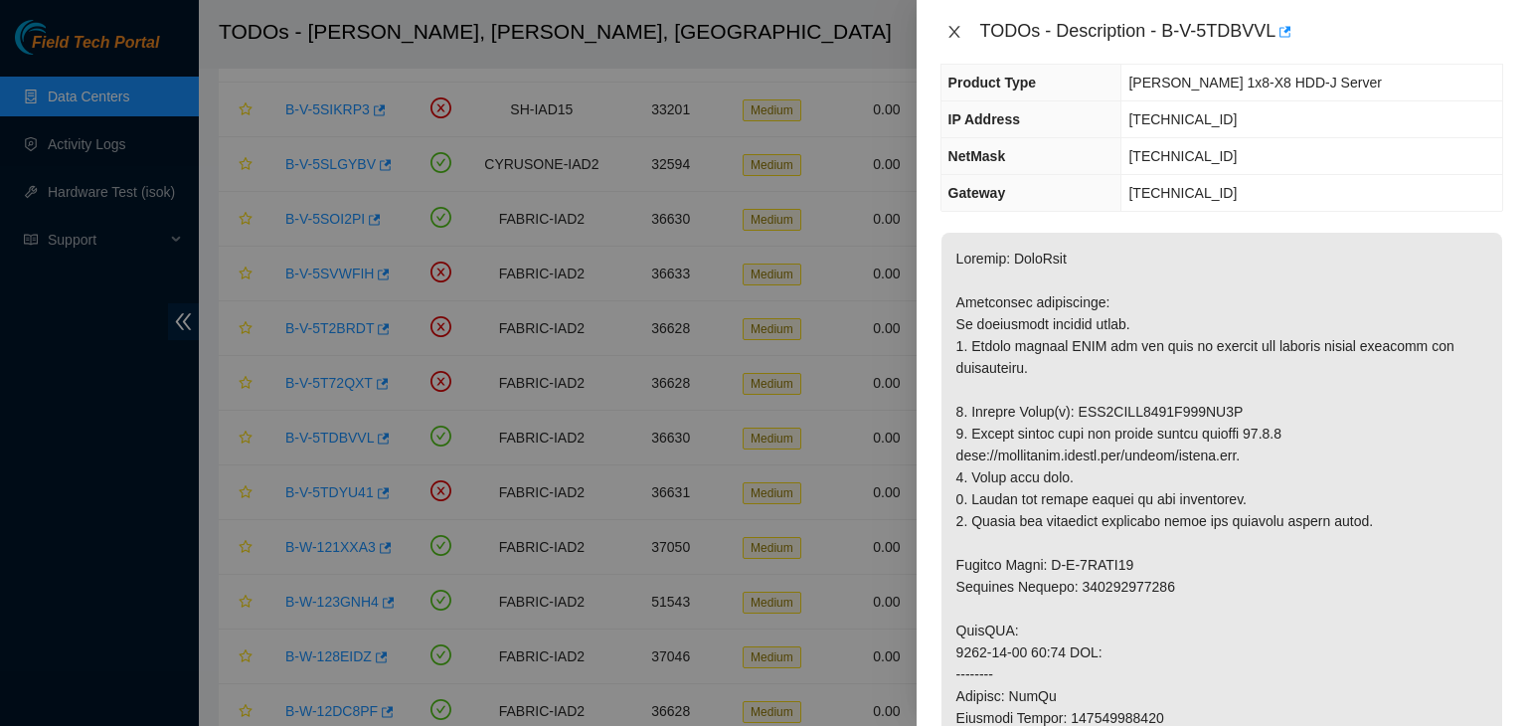
click at [956, 29] on icon "close" at bounding box center [953, 32] width 11 height 12
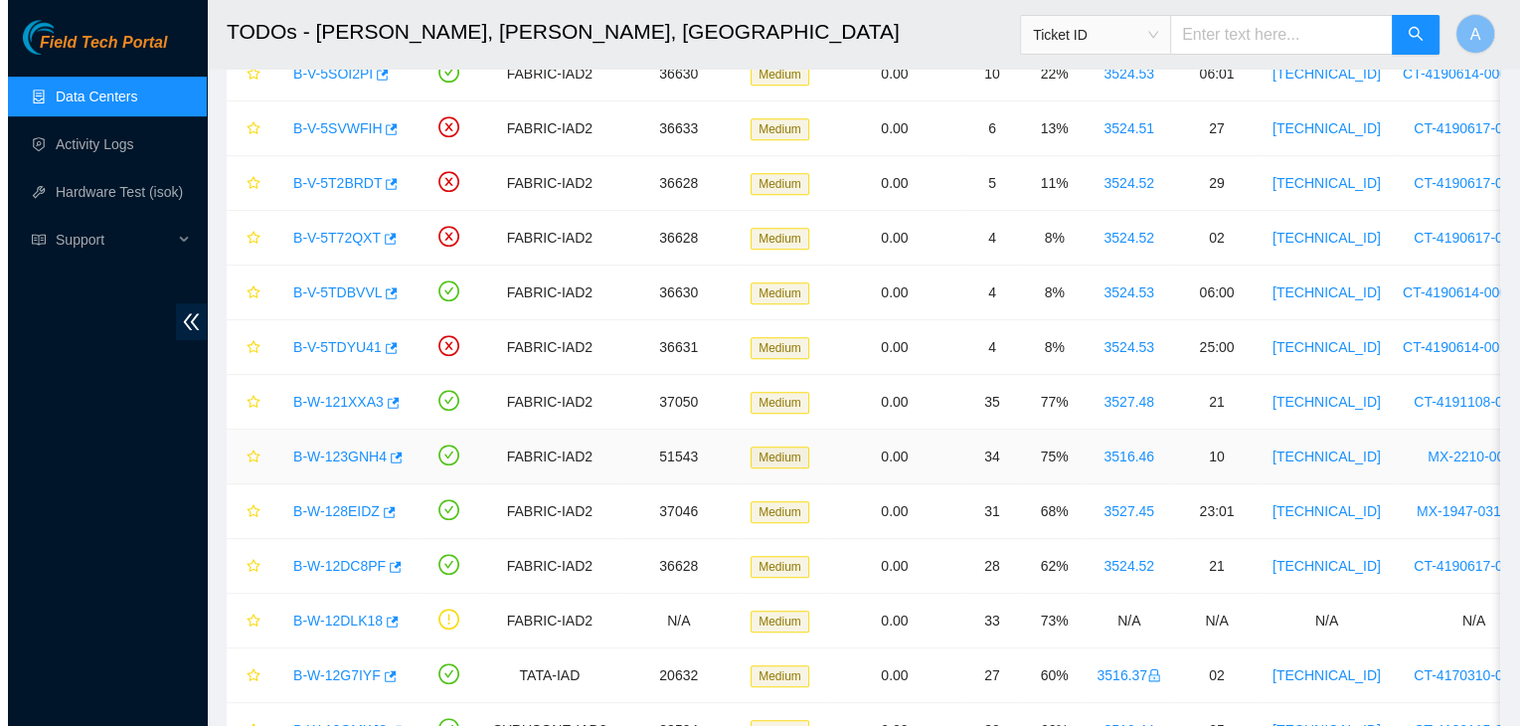
scroll to position [1050, 0]
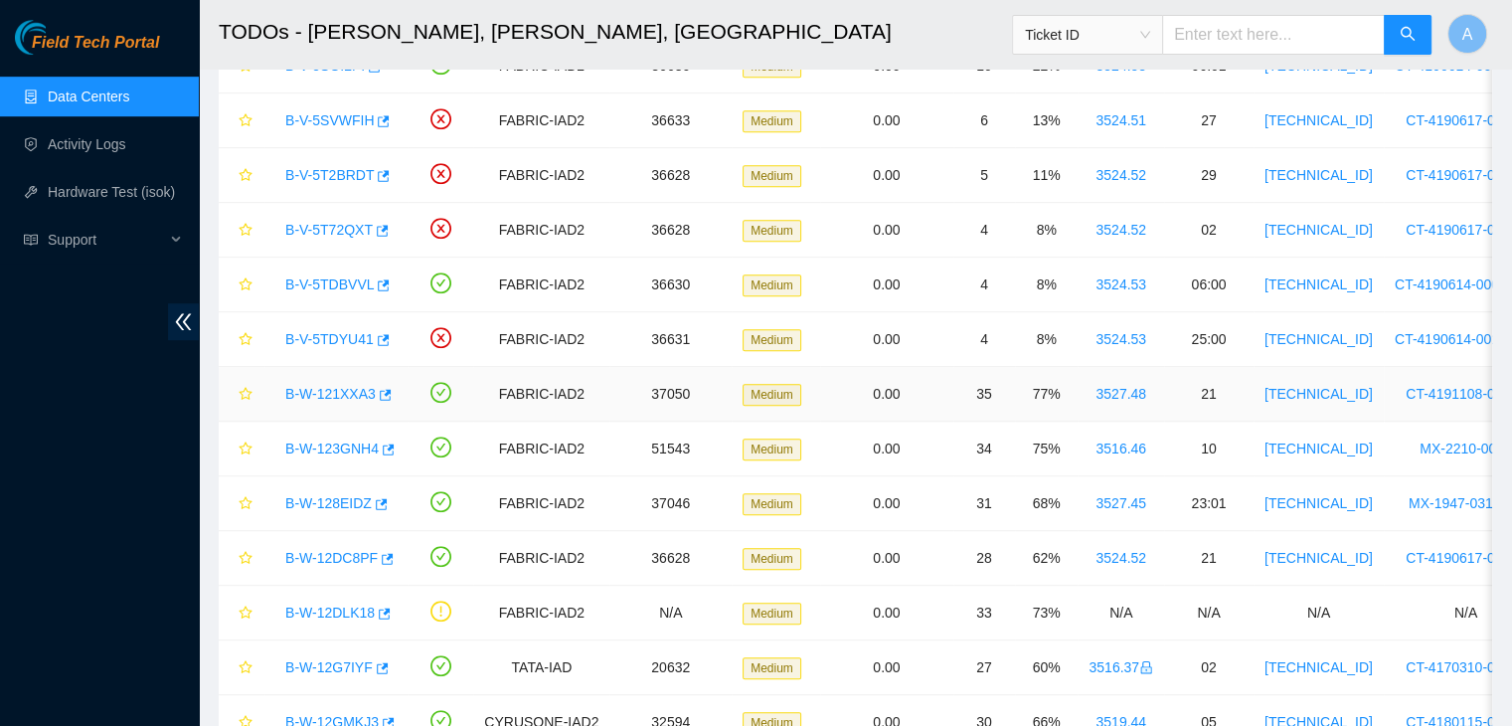
click at [341, 390] on link "B-W-121XXA3" at bounding box center [330, 394] width 90 height 16
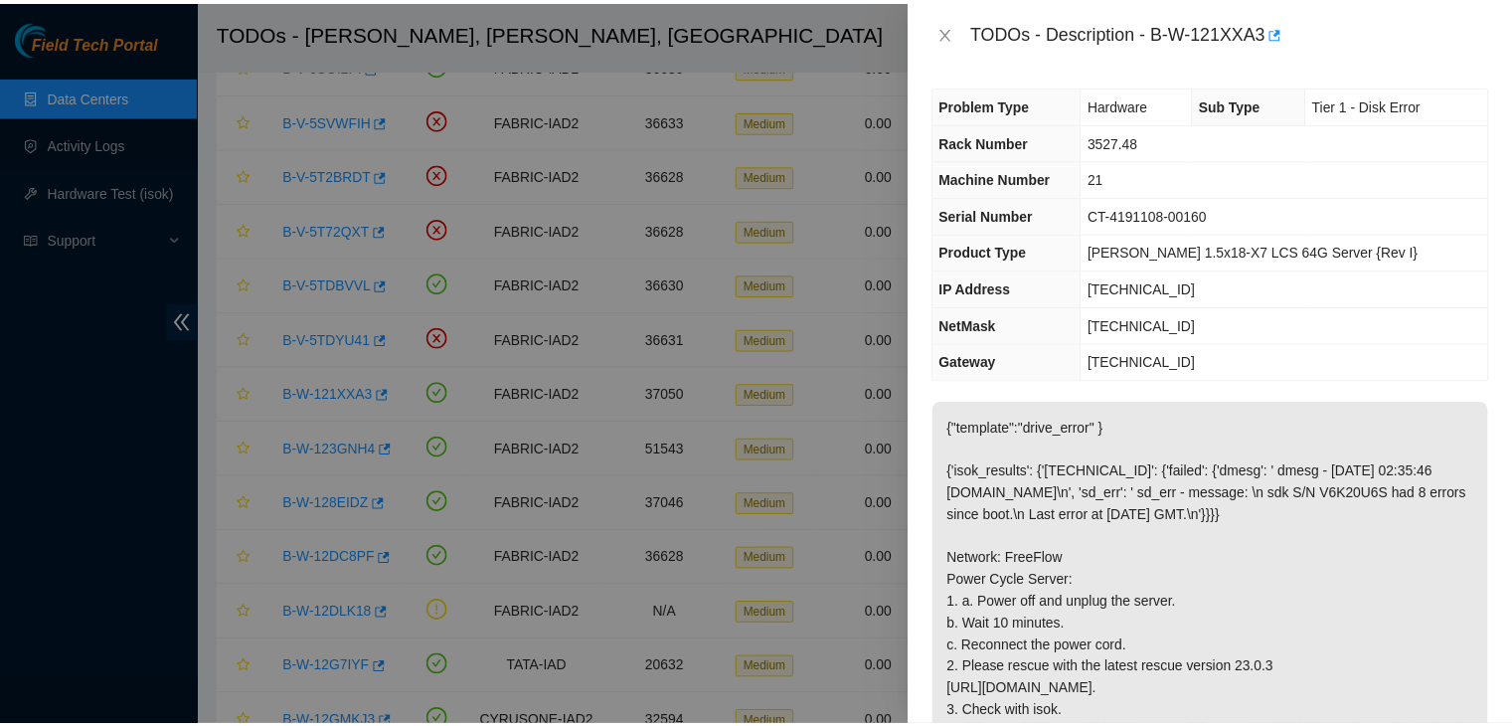
scroll to position [0, 0]
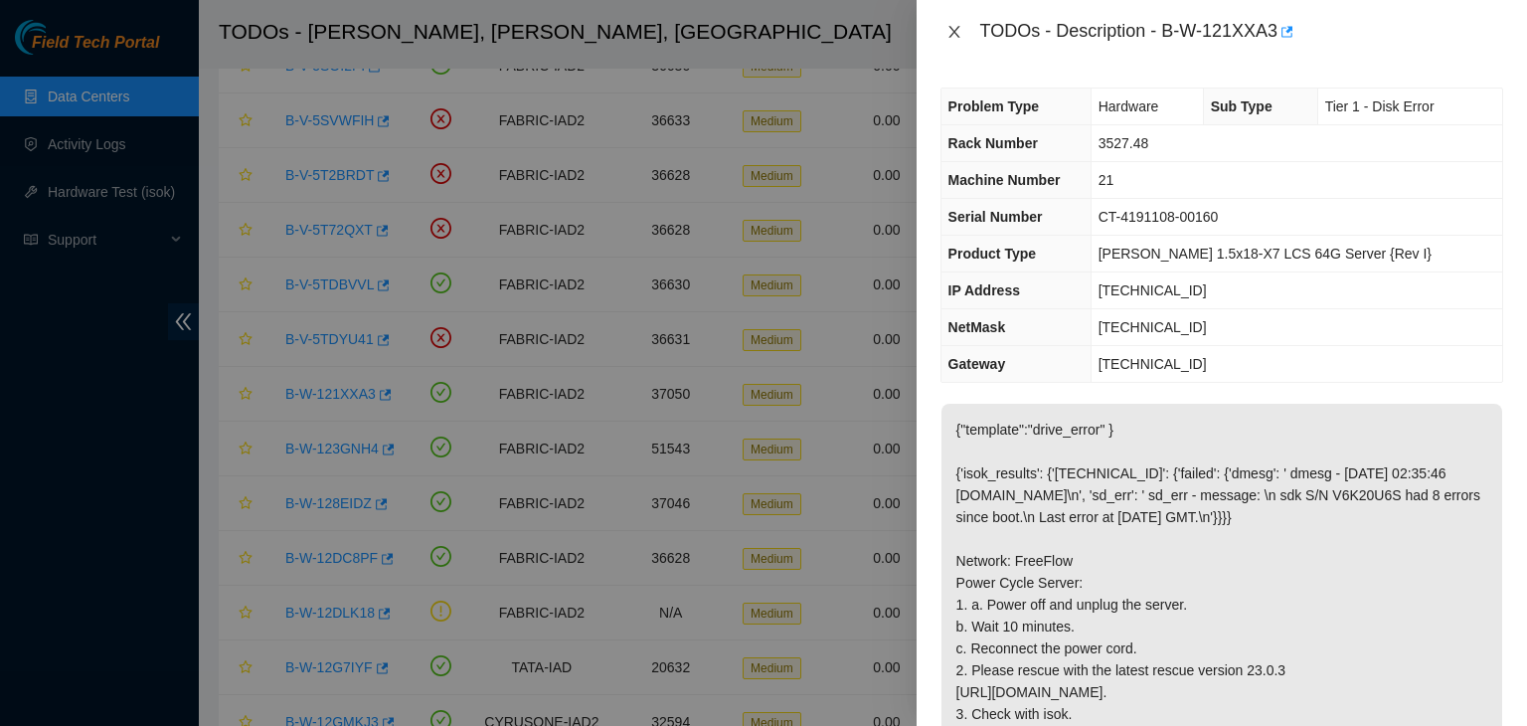
click at [952, 27] on icon "close" at bounding box center [954, 32] width 16 height 16
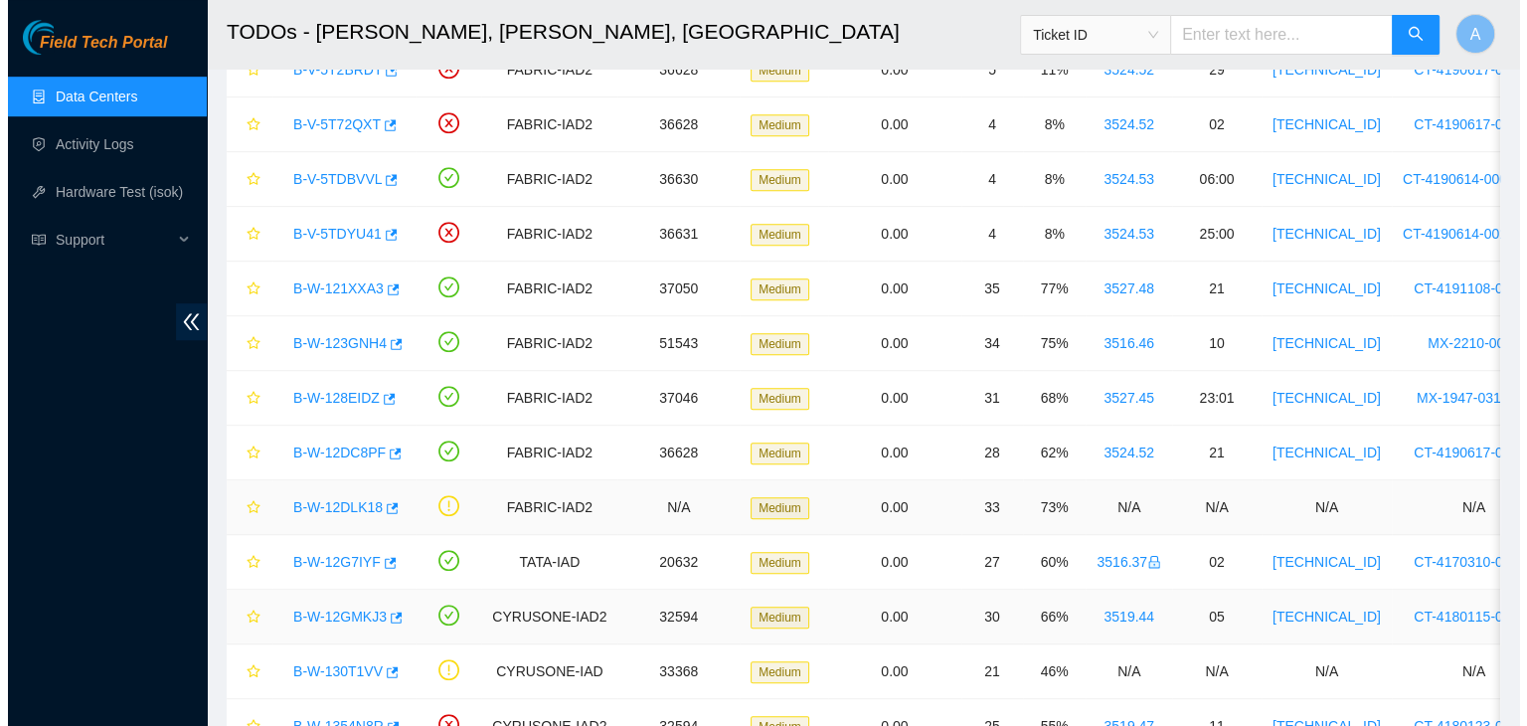
scroll to position [1156, 0]
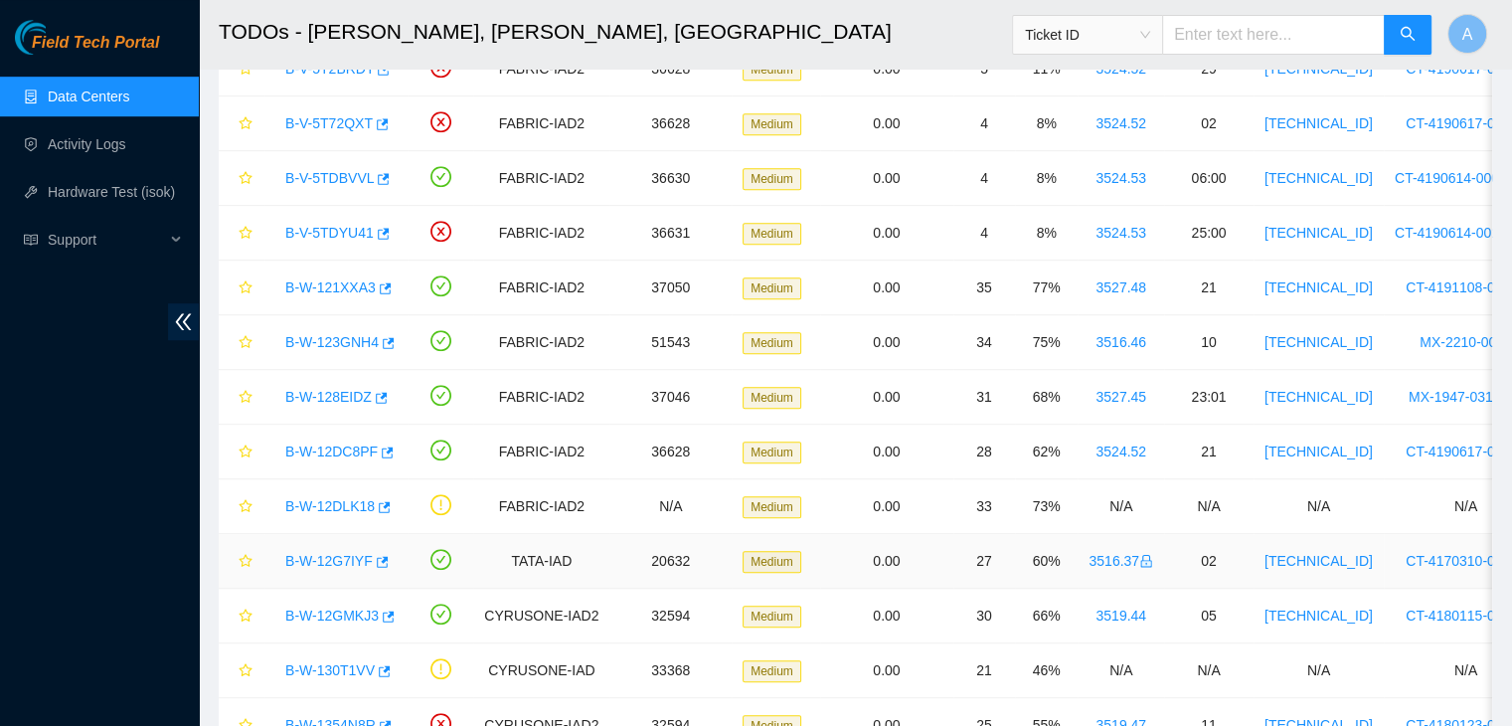
click at [350, 557] on link "B-W-12G7IYF" at bounding box center [328, 561] width 87 height 16
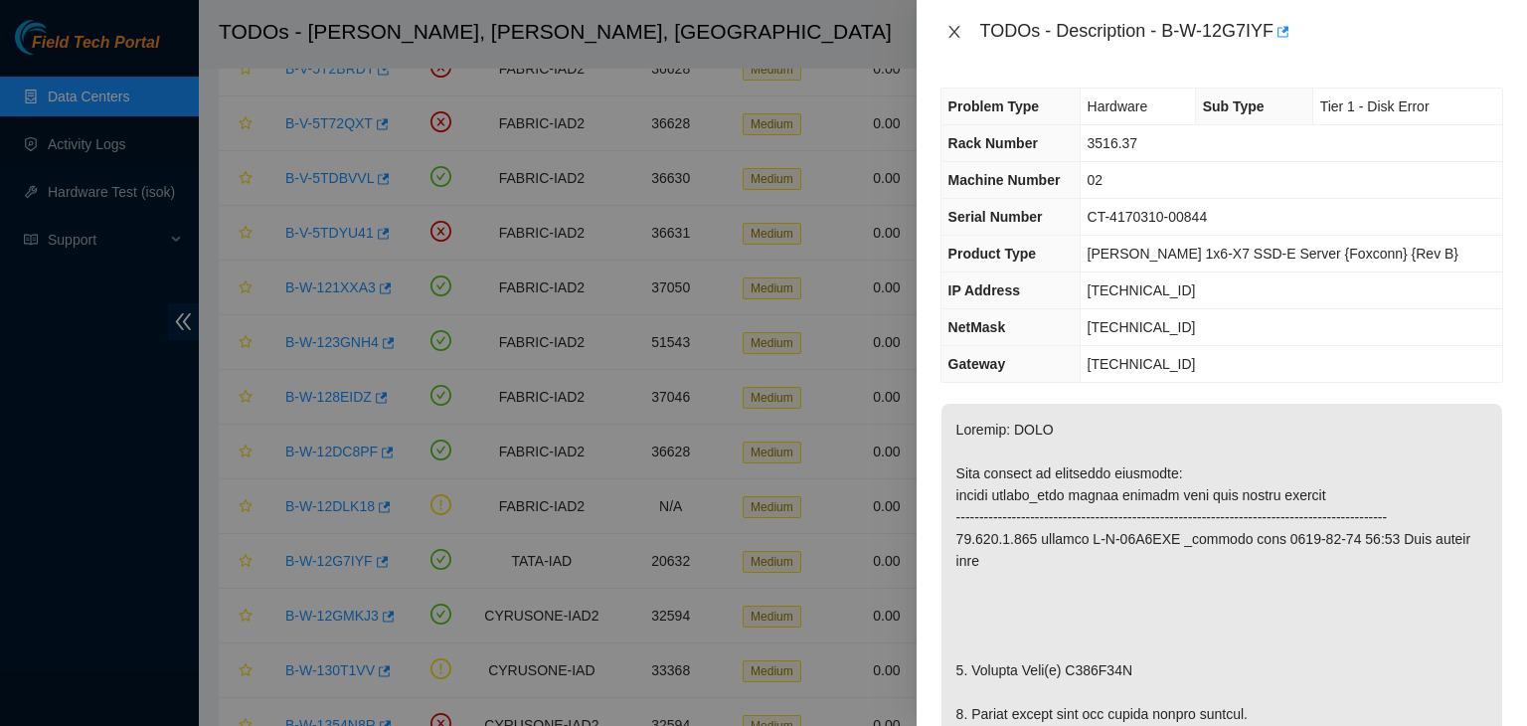
click at [958, 26] on icon "close" at bounding box center [953, 32] width 11 height 12
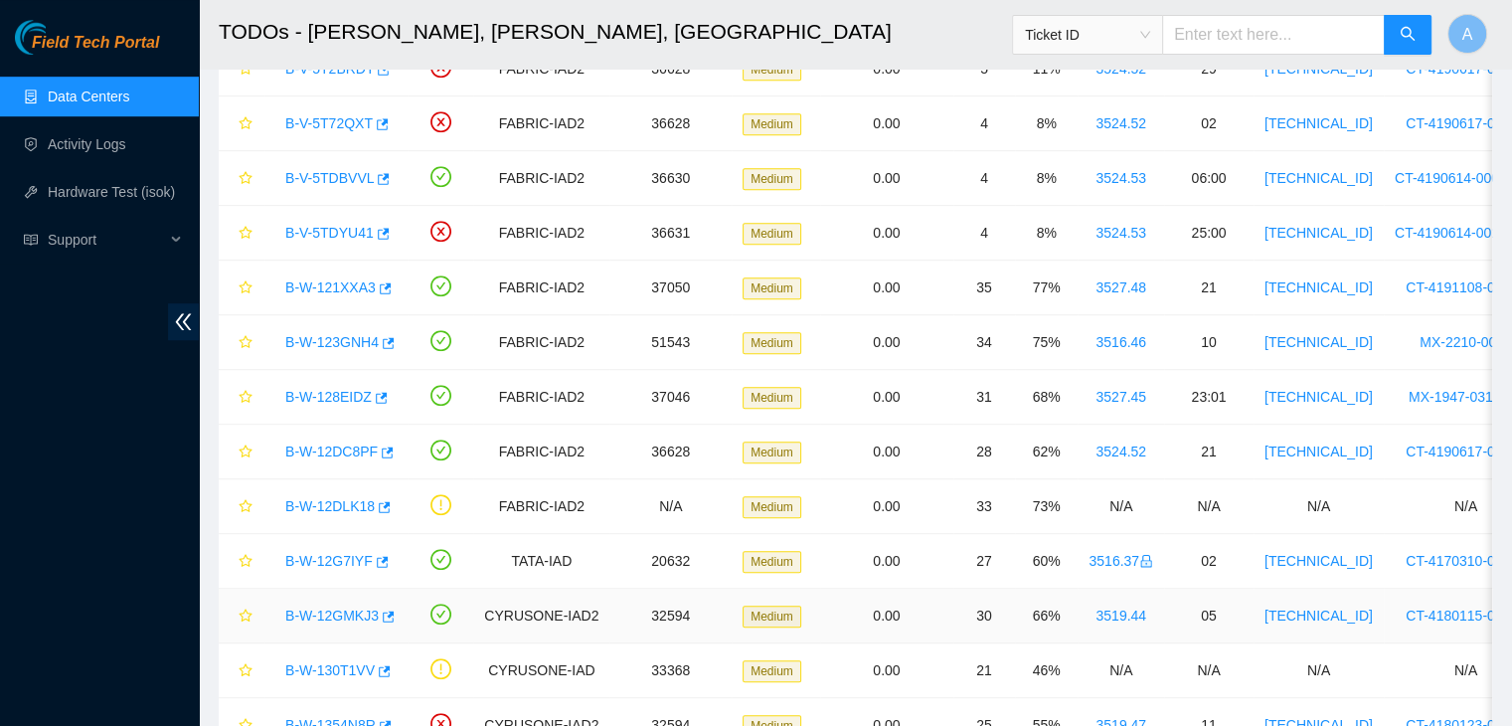
click at [327, 617] on link "B-W-12GMKJ3" at bounding box center [331, 615] width 93 height 16
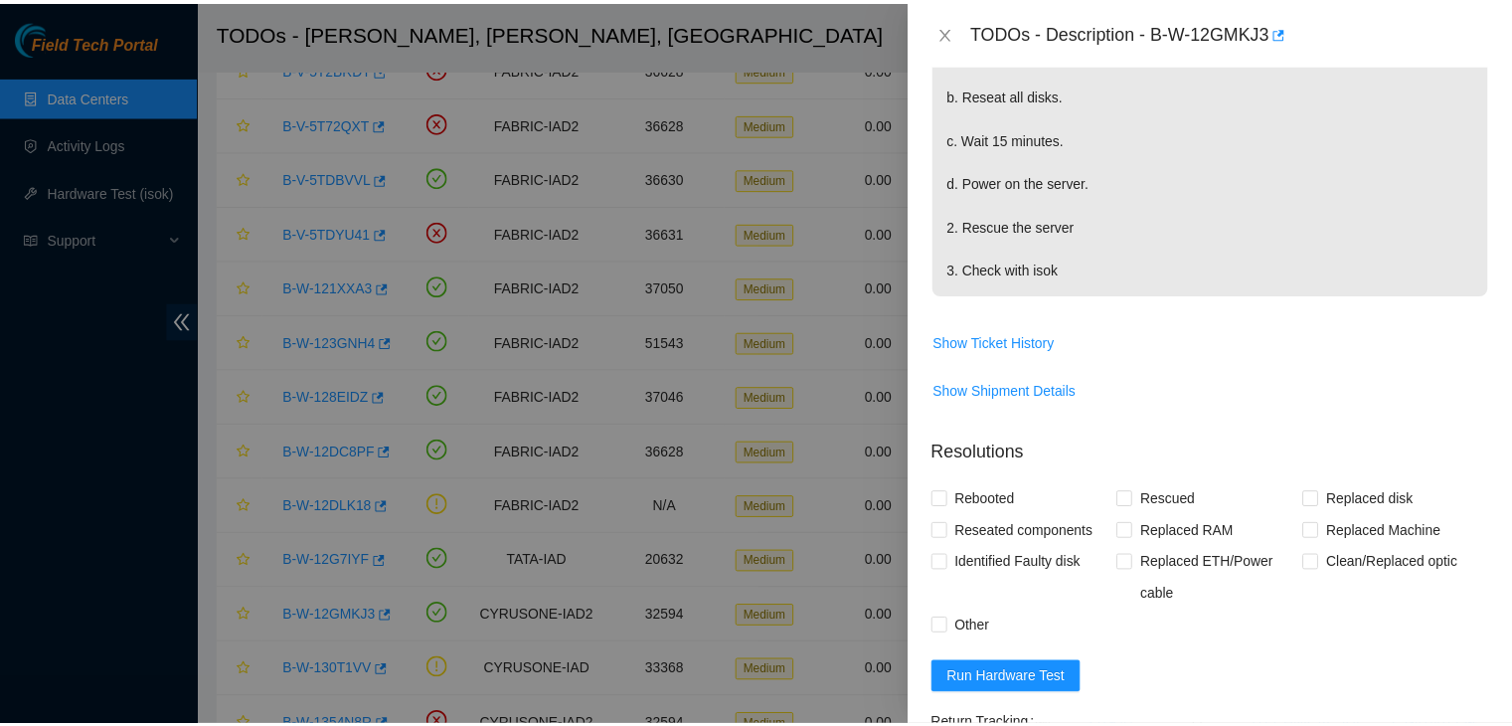
scroll to position [443, 0]
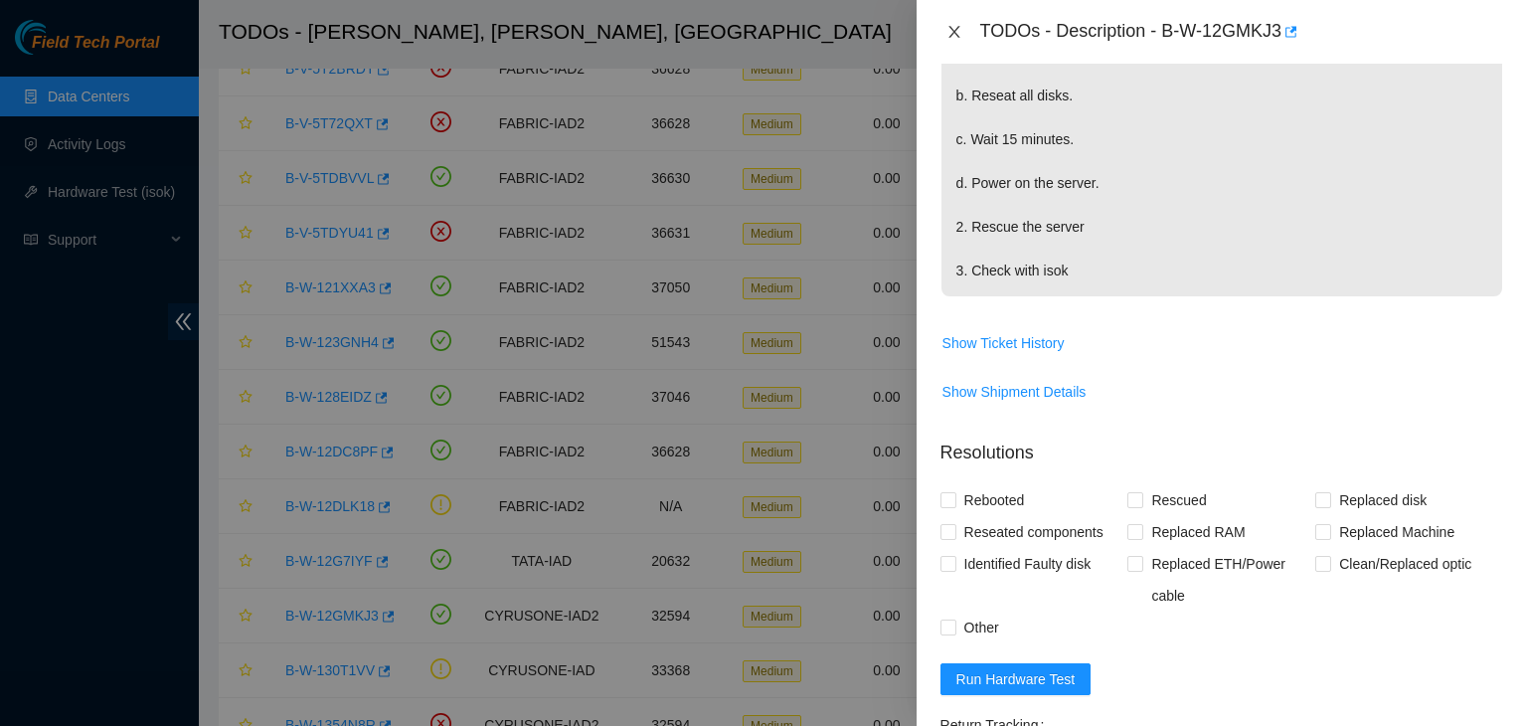
click at [954, 37] on icon "close" at bounding box center [954, 32] width 16 height 16
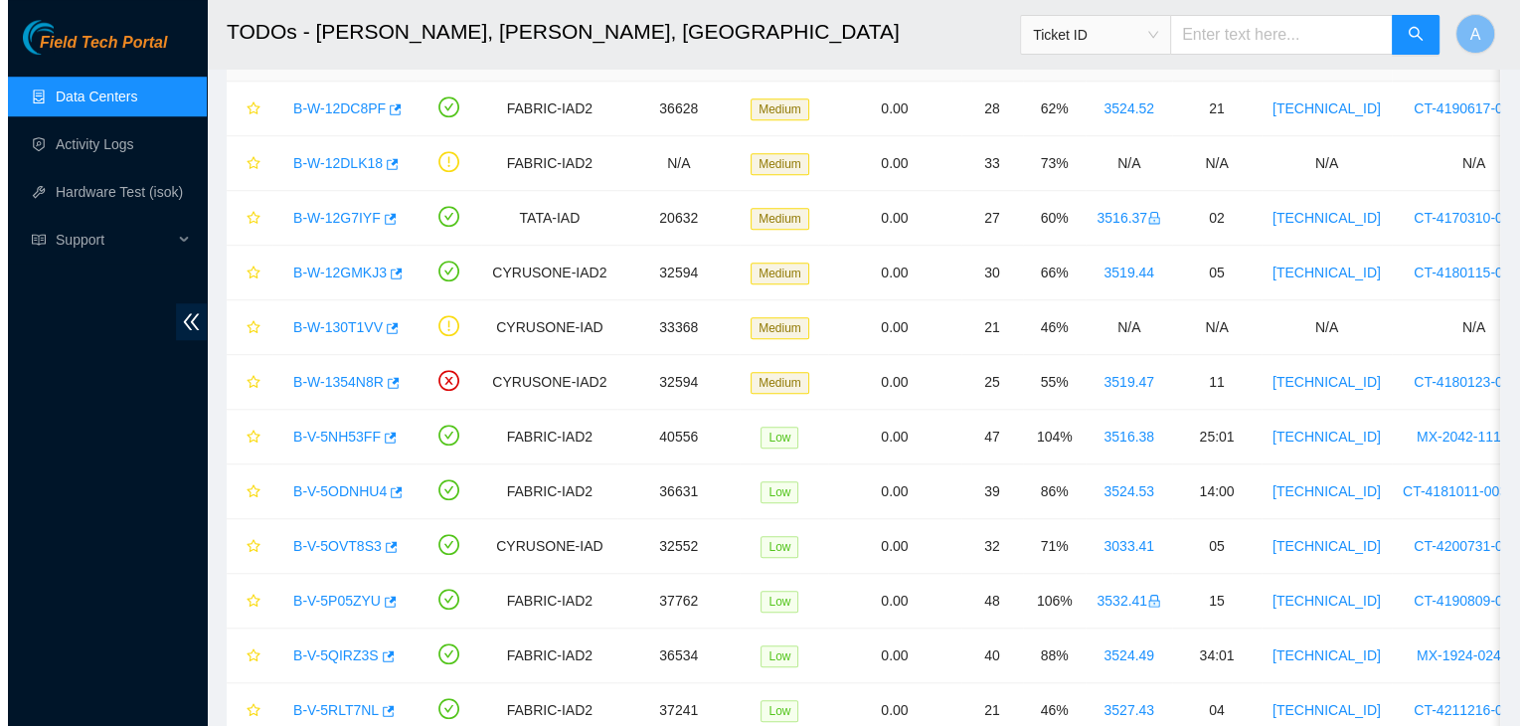
scroll to position [1501, 0]
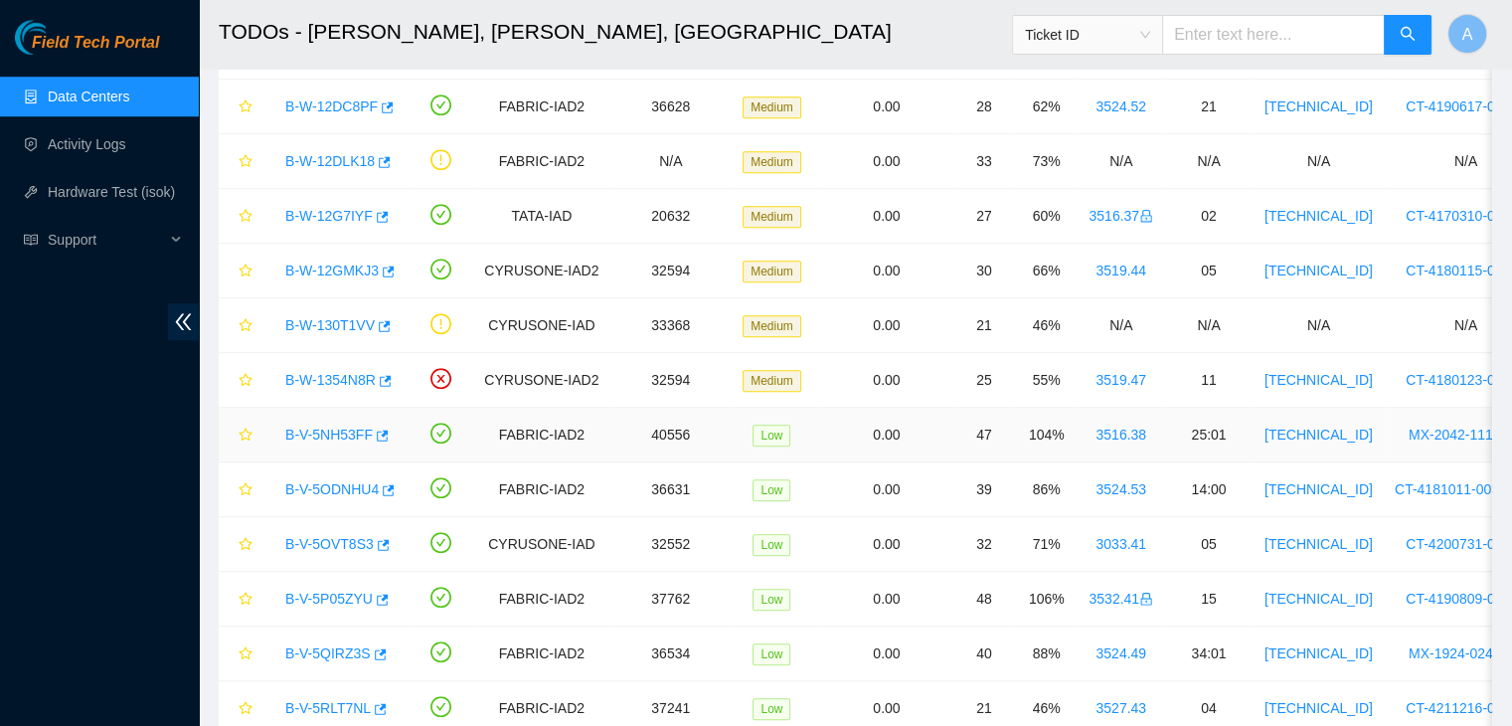
click at [340, 426] on link "B-V-5NH53FF" at bounding box center [328, 434] width 87 height 16
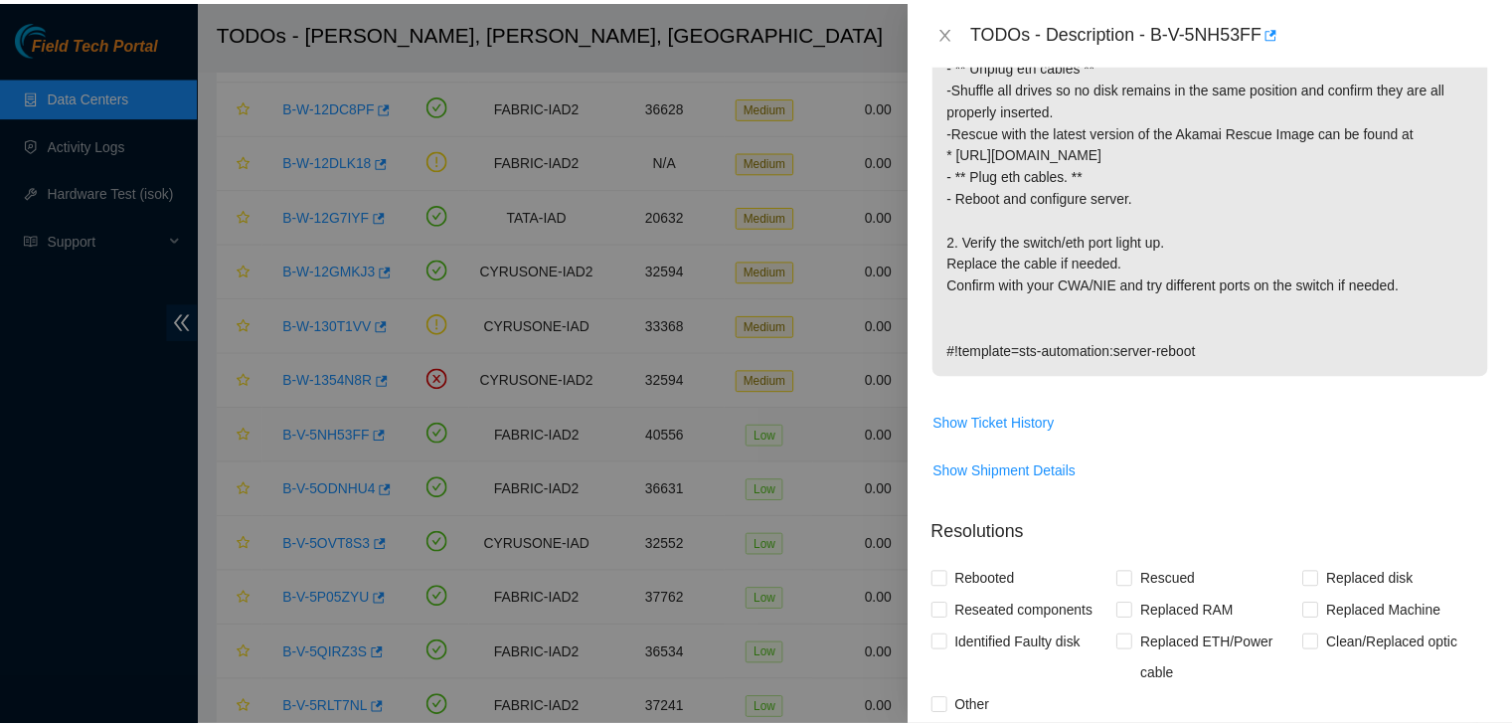
scroll to position [443, 0]
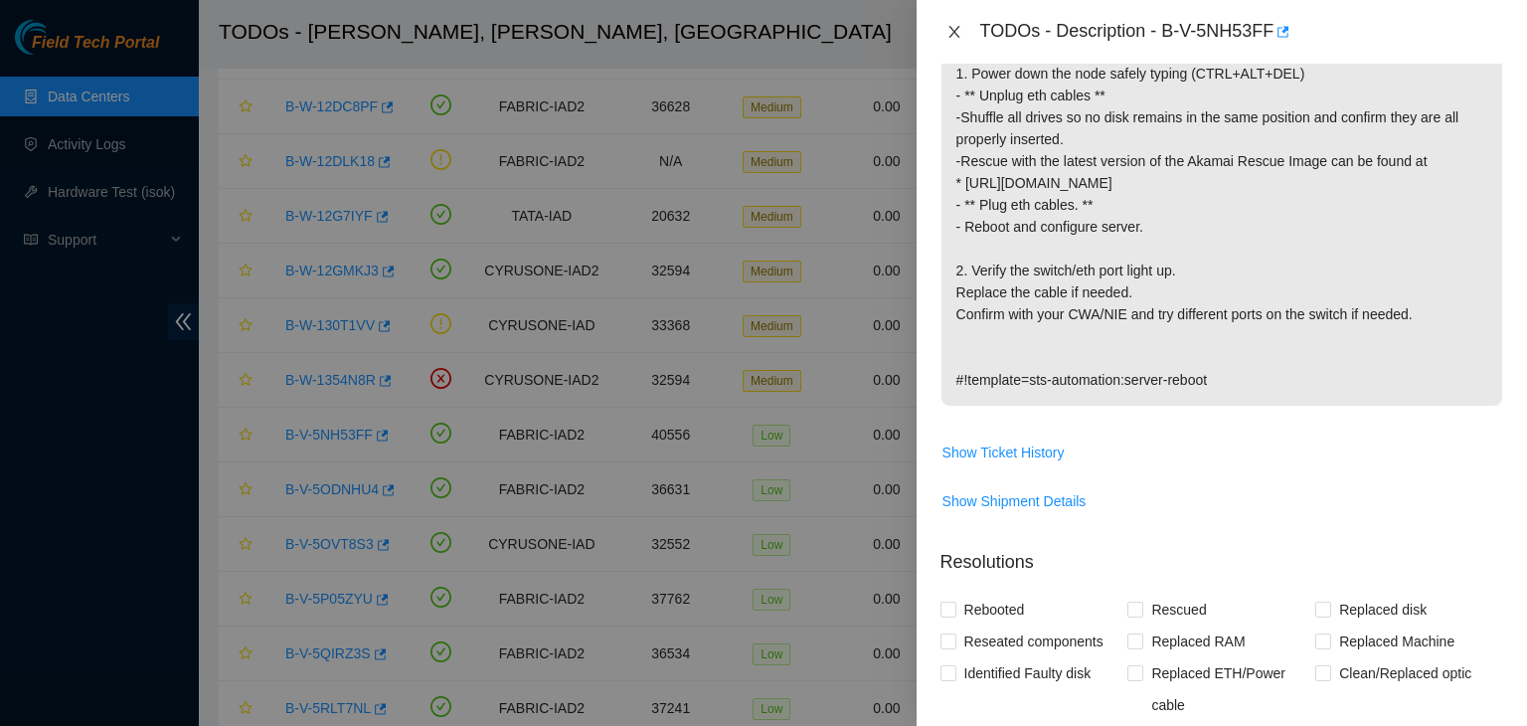
click at [958, 31] on icon "close" at bounding box center [954, 32] width 16 height 16
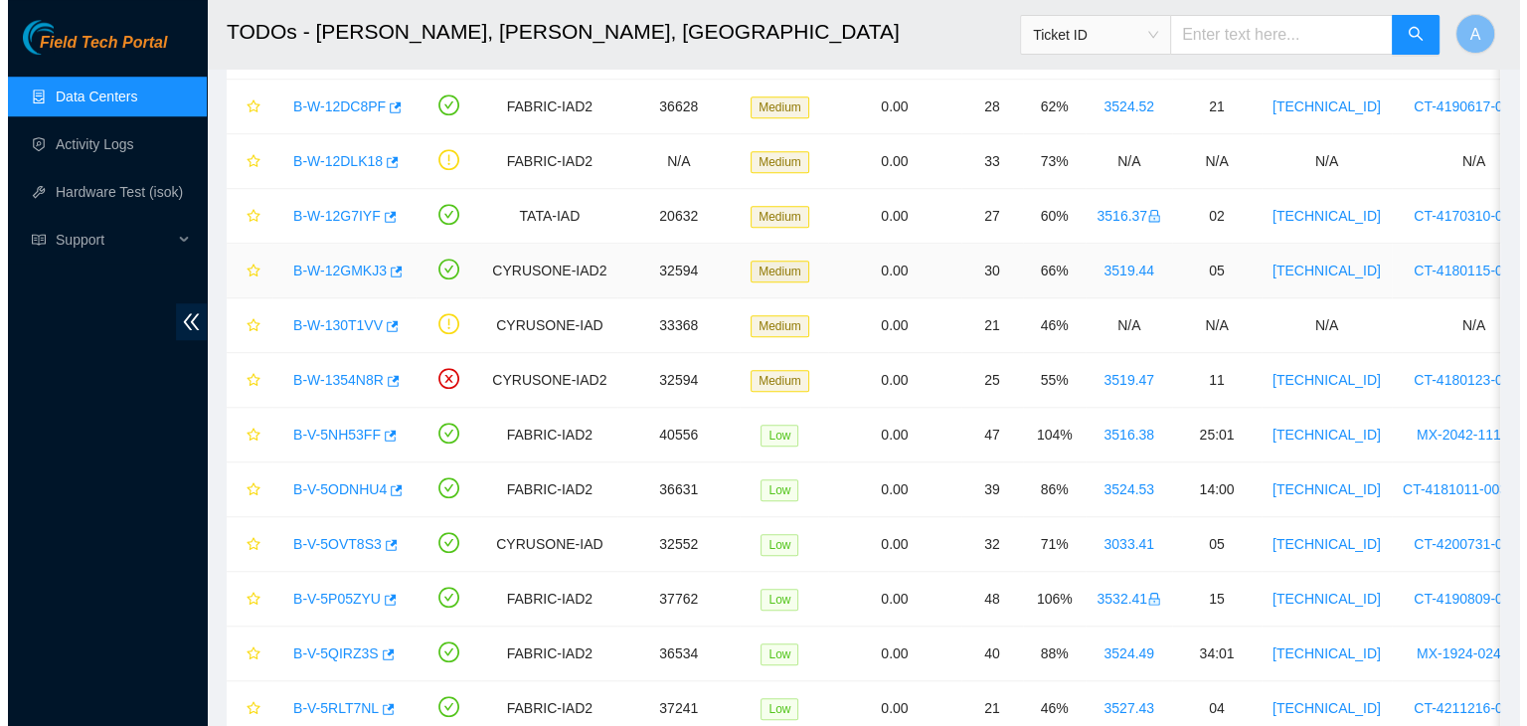
scroll to position [473, 0]
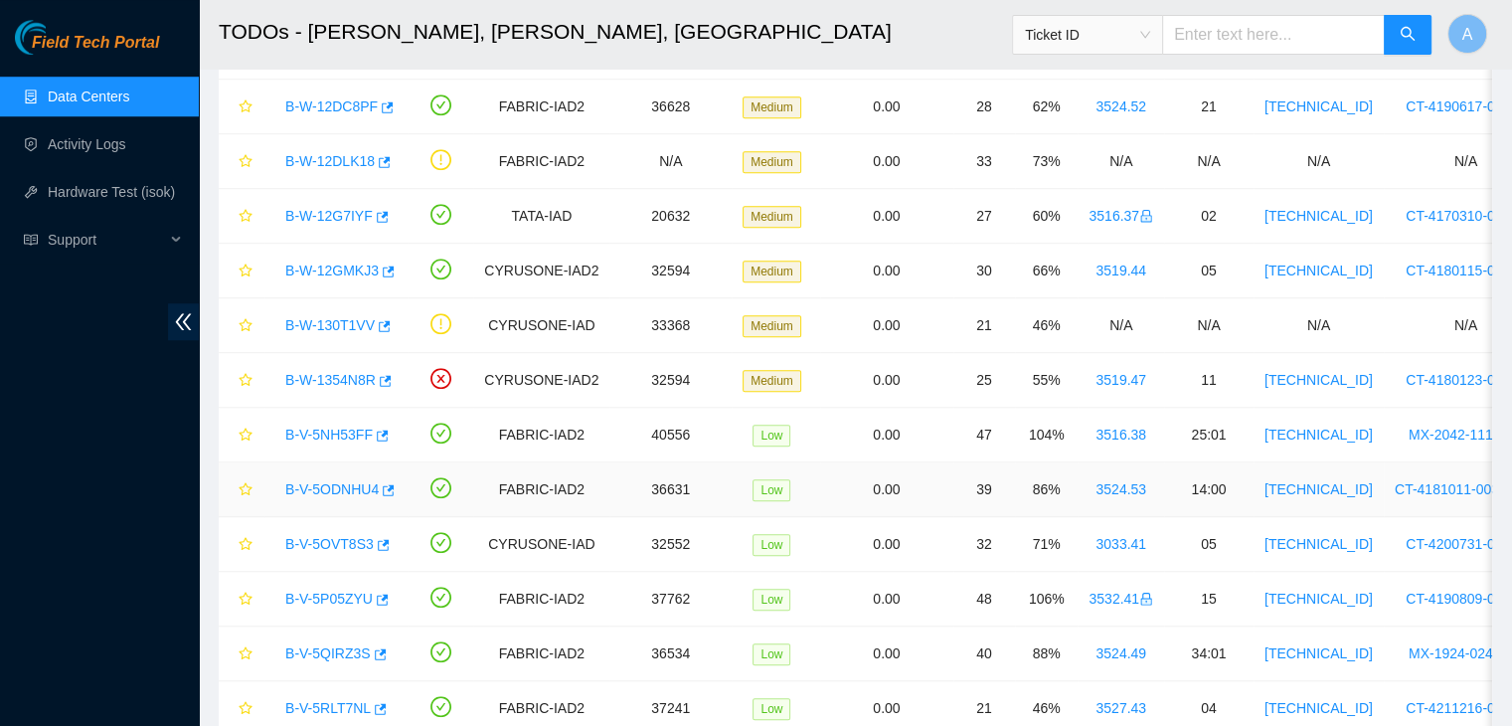
click at [356, 482] on link "B-V-5ODNHU4" at bounding box center [331, 489] width 93 height 16
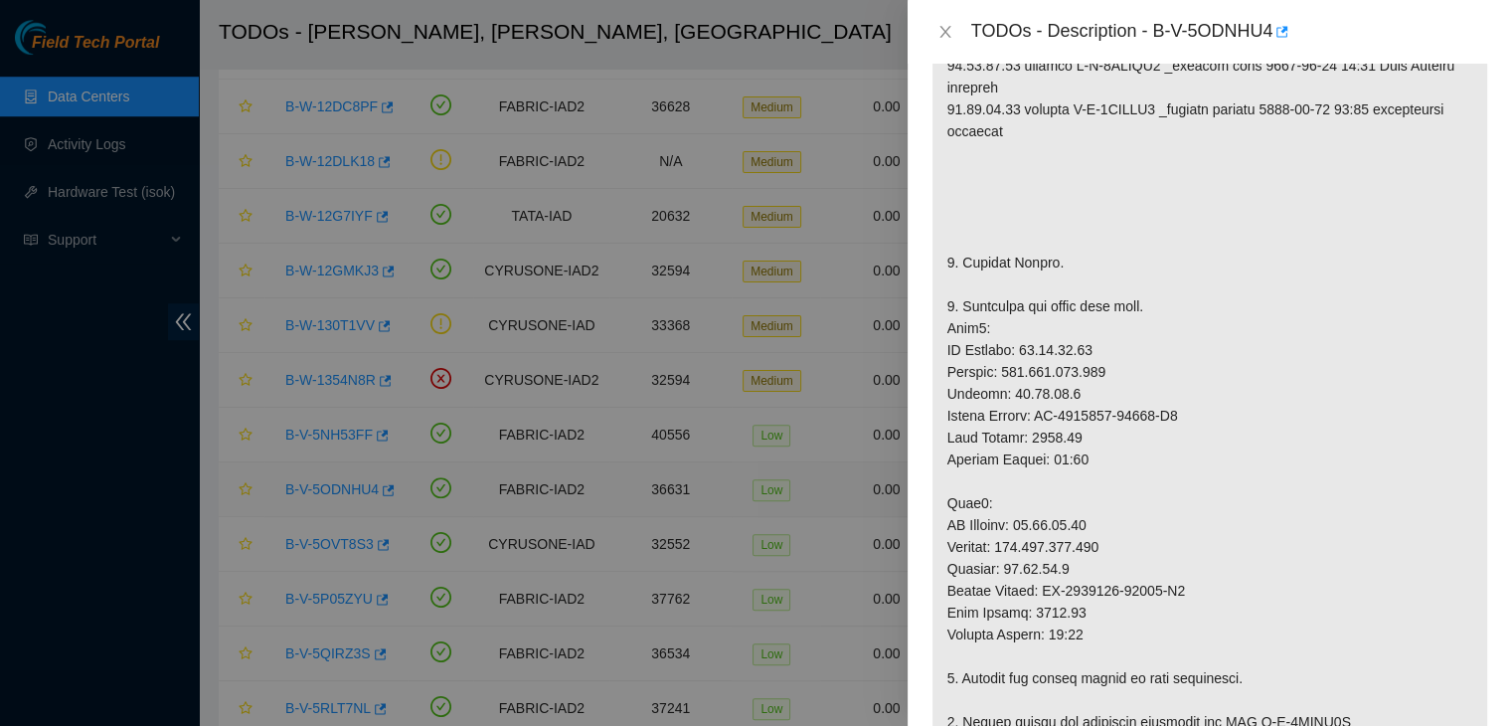
scroll to position [443, 0]
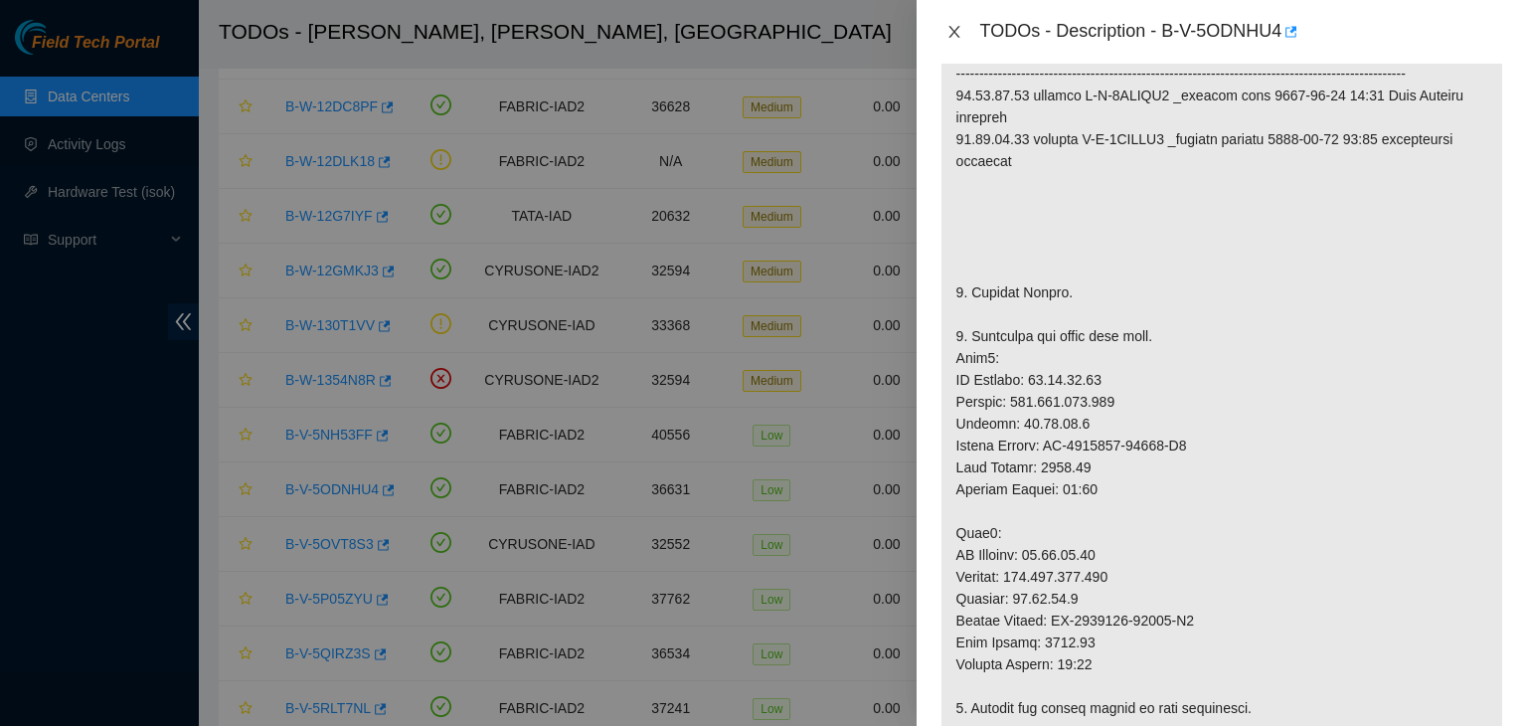
click at [958, 33] on icon "close" at bounding box center [954, 32] width 16 height 16
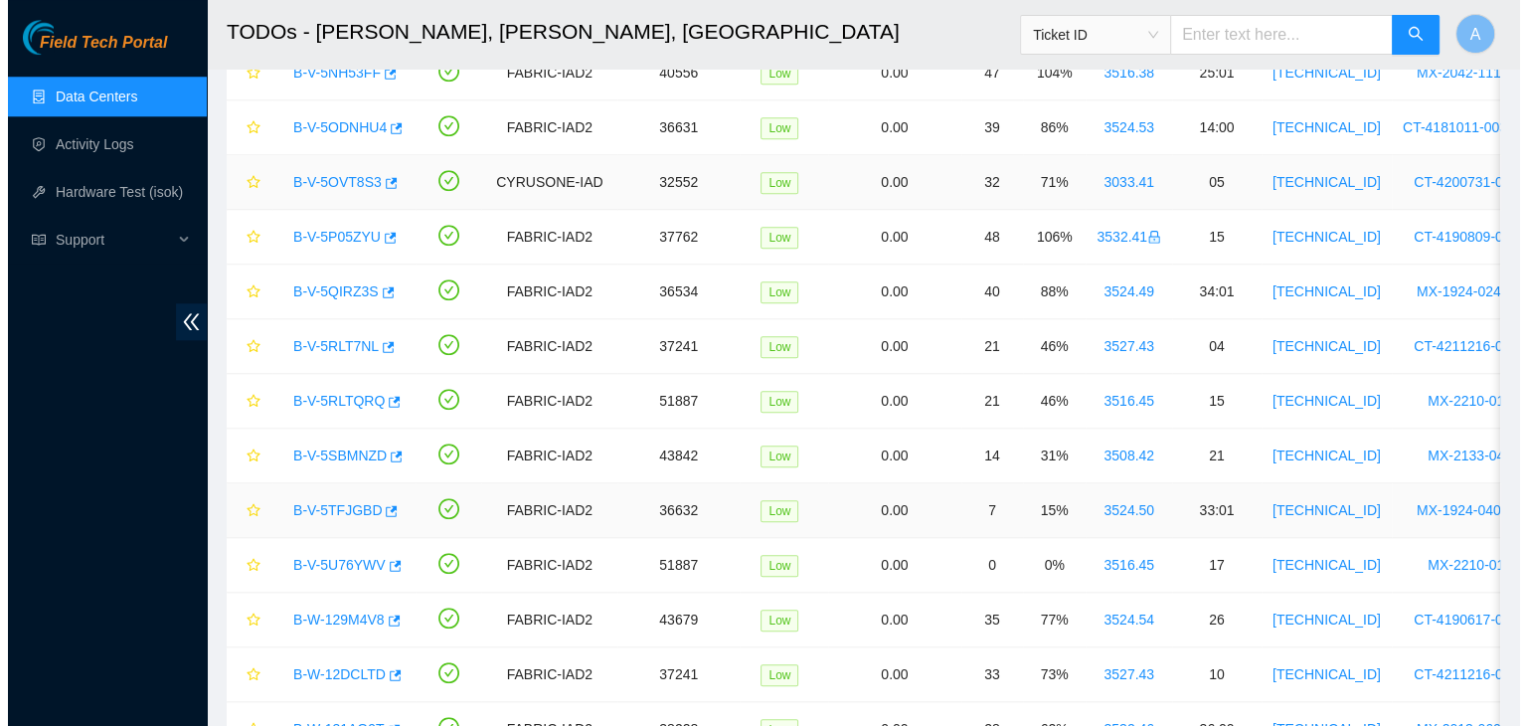
scroll to position [2179, 0]
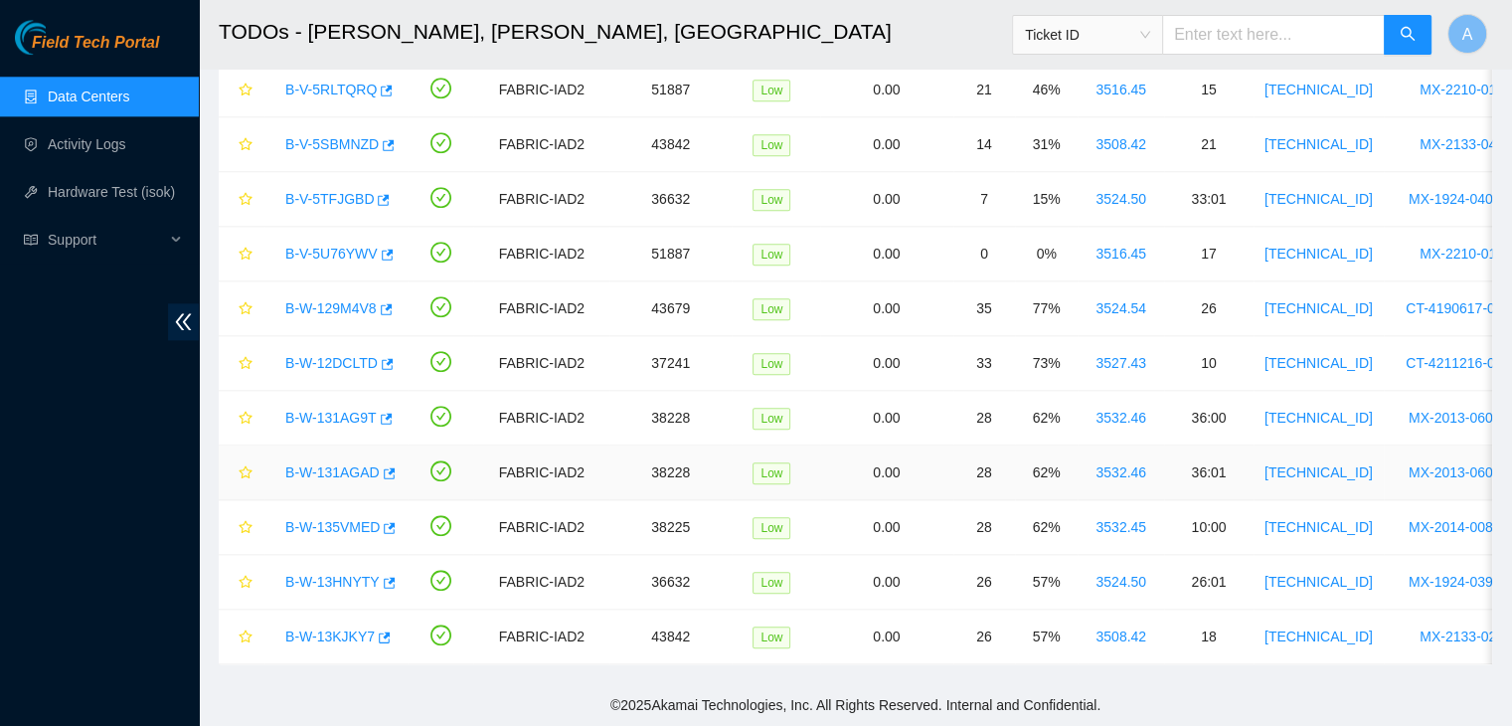
click at [350, 464] on link "B-W-131AGAD" at bounding box center [332, 472] width 94 height 16
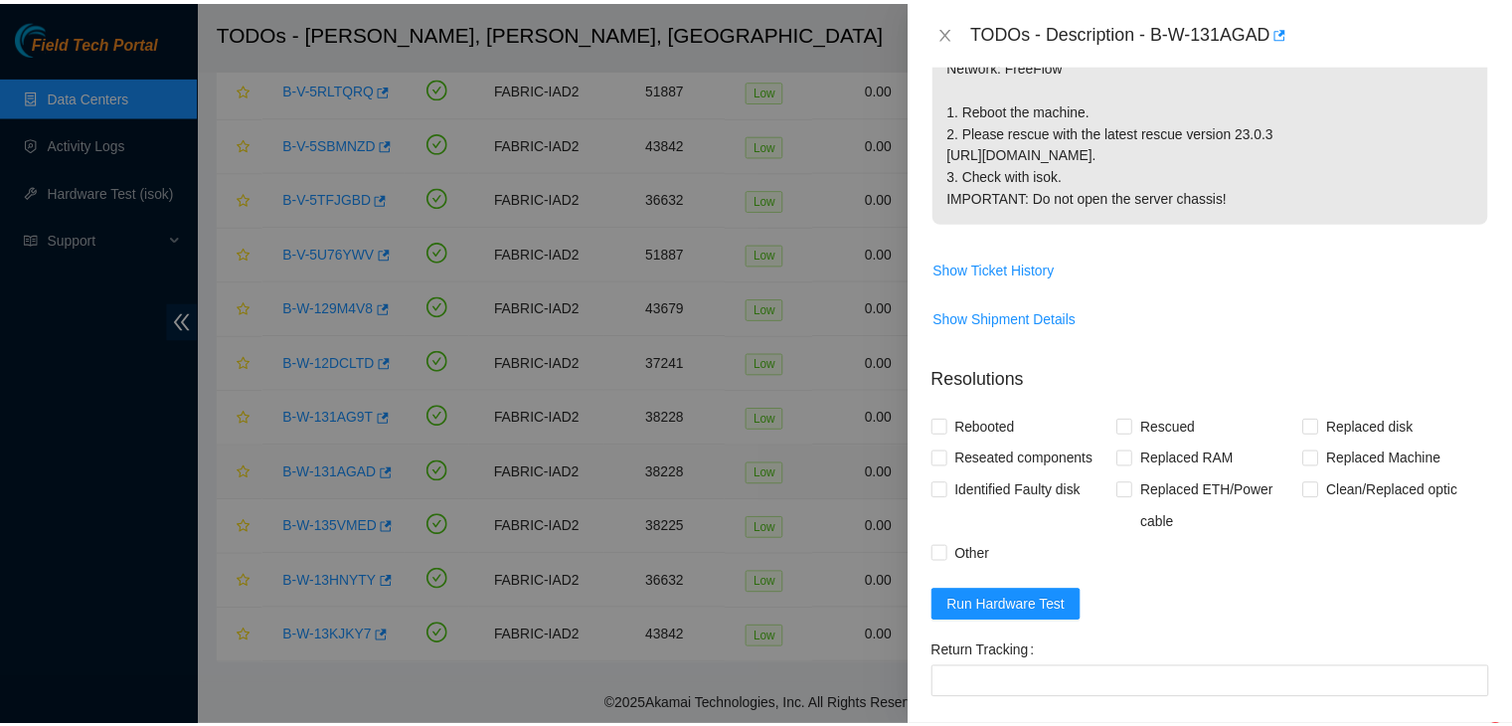
scroll to position [443, 0]
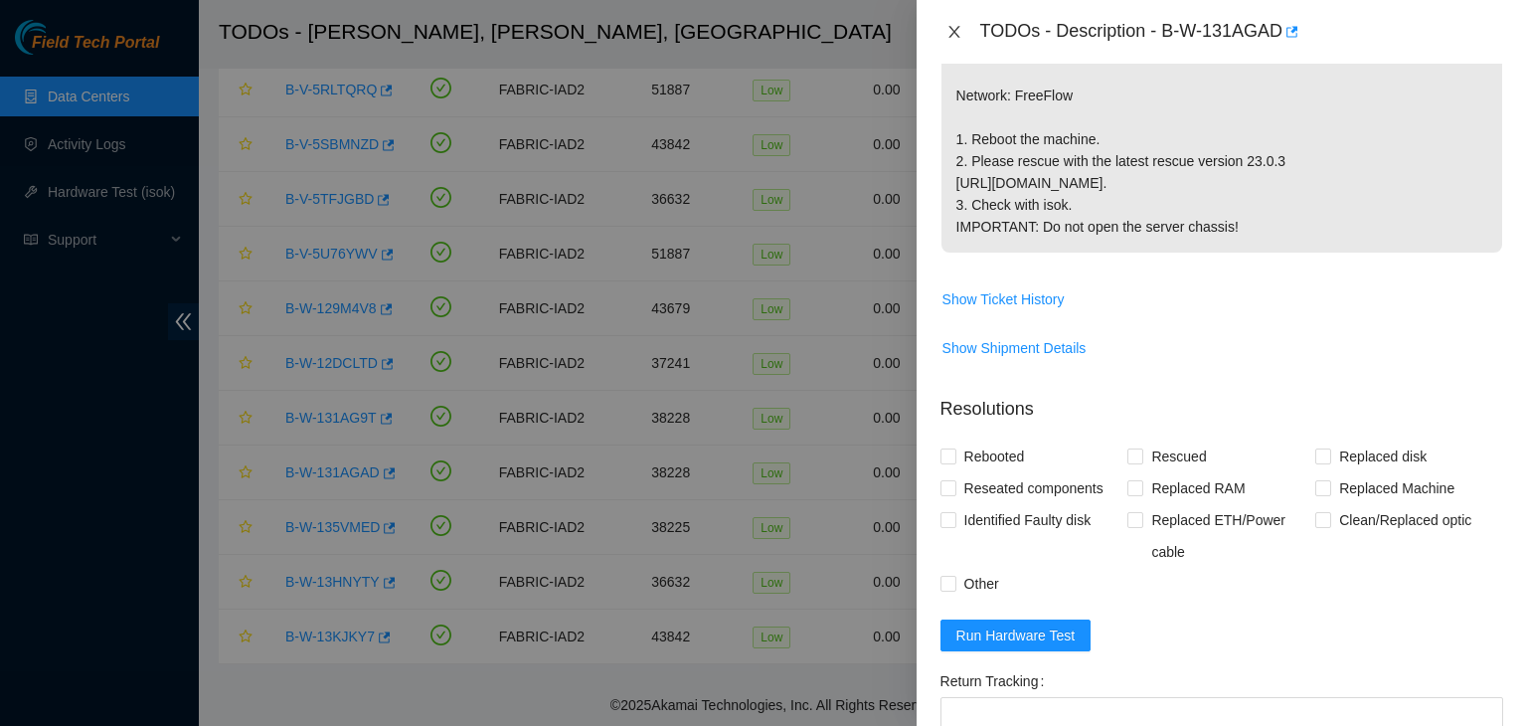
click at [959, 29] on icon "close" at bounding box center [954, 32] width 16 height 16
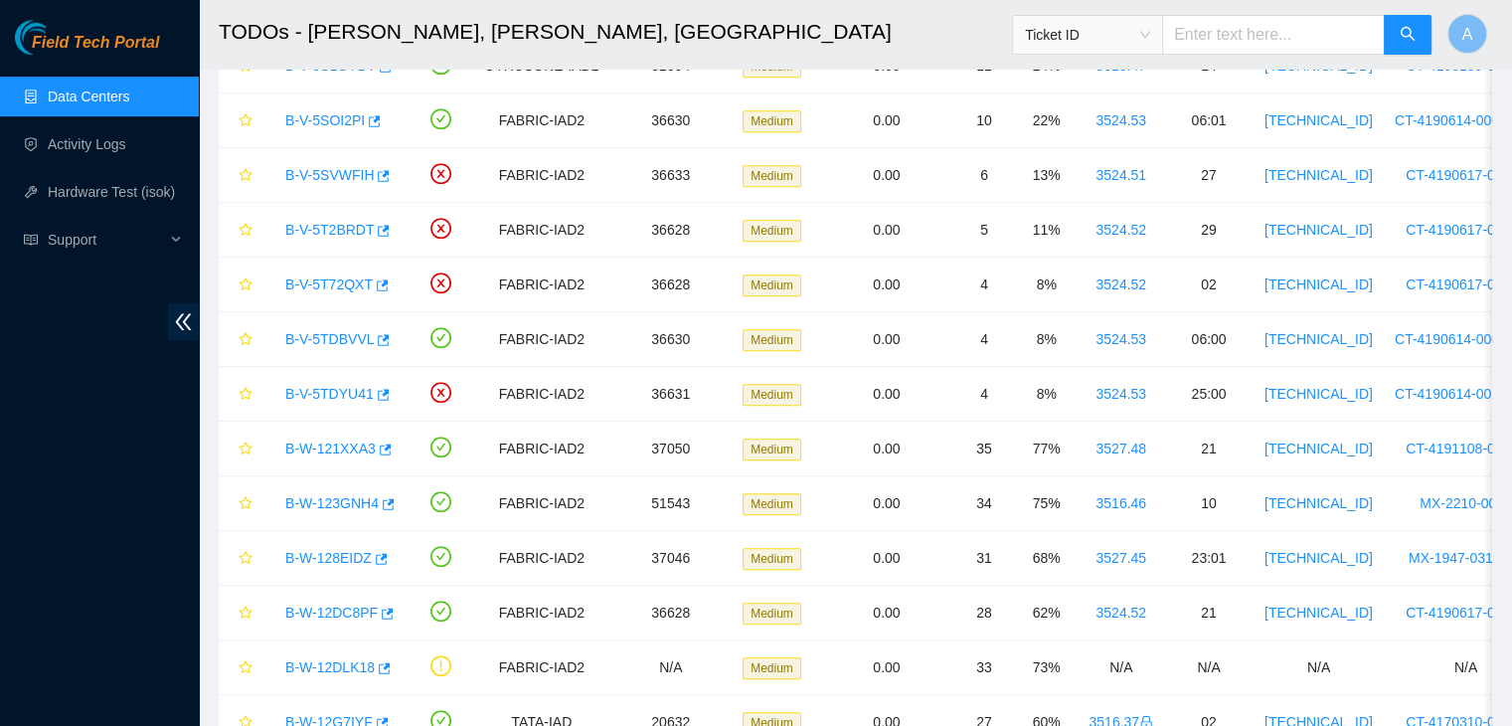
scroll to position [603, 0]
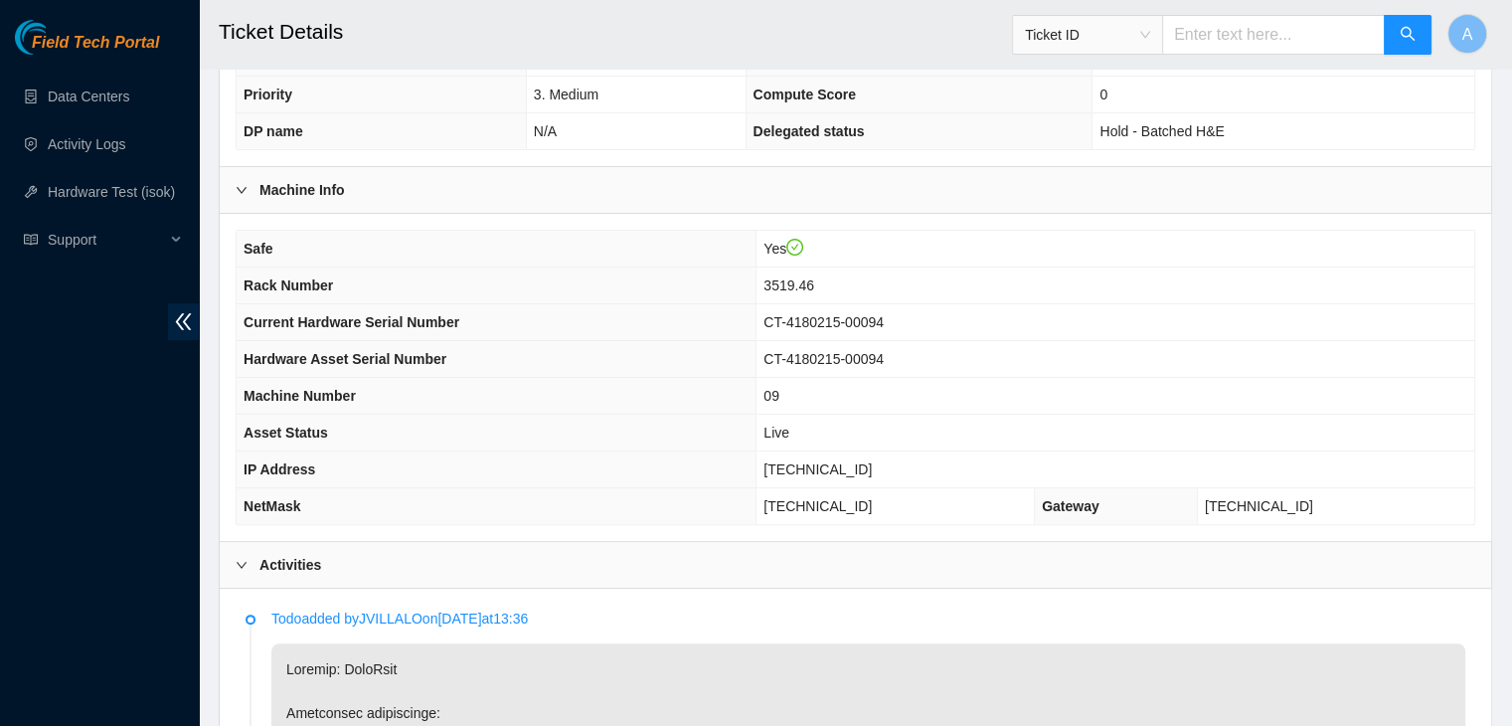
scroll to position [491, 0]
click at [872, 463] on span "[TECHNICAL_ID]" at bounding box center [817, 471] width 108 height 16
copy span "[TECHNICAL_ID]"
click at [872, 463] on span "[TECHNICAL_ID]" at bounding box center [817, 471] width 108 height 16
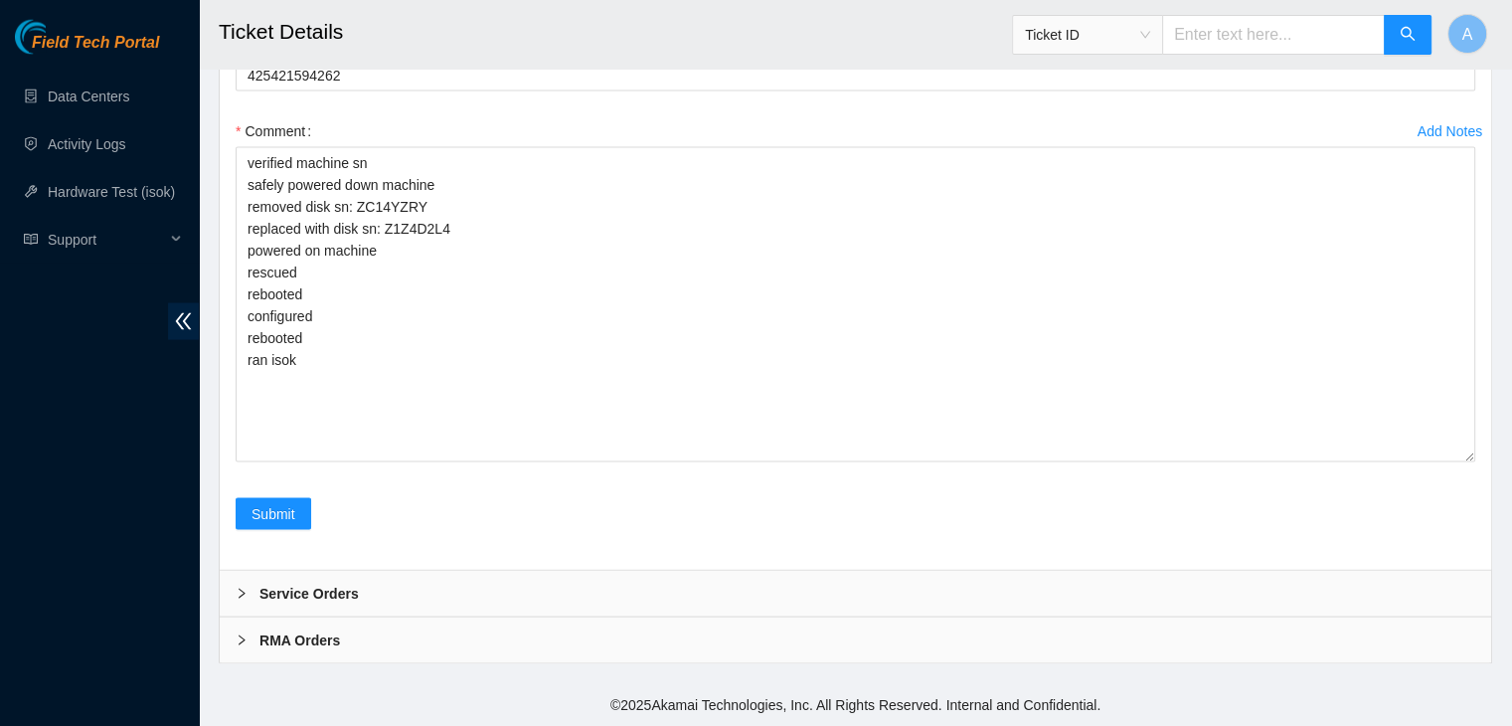
scroll to position [4116, 0]
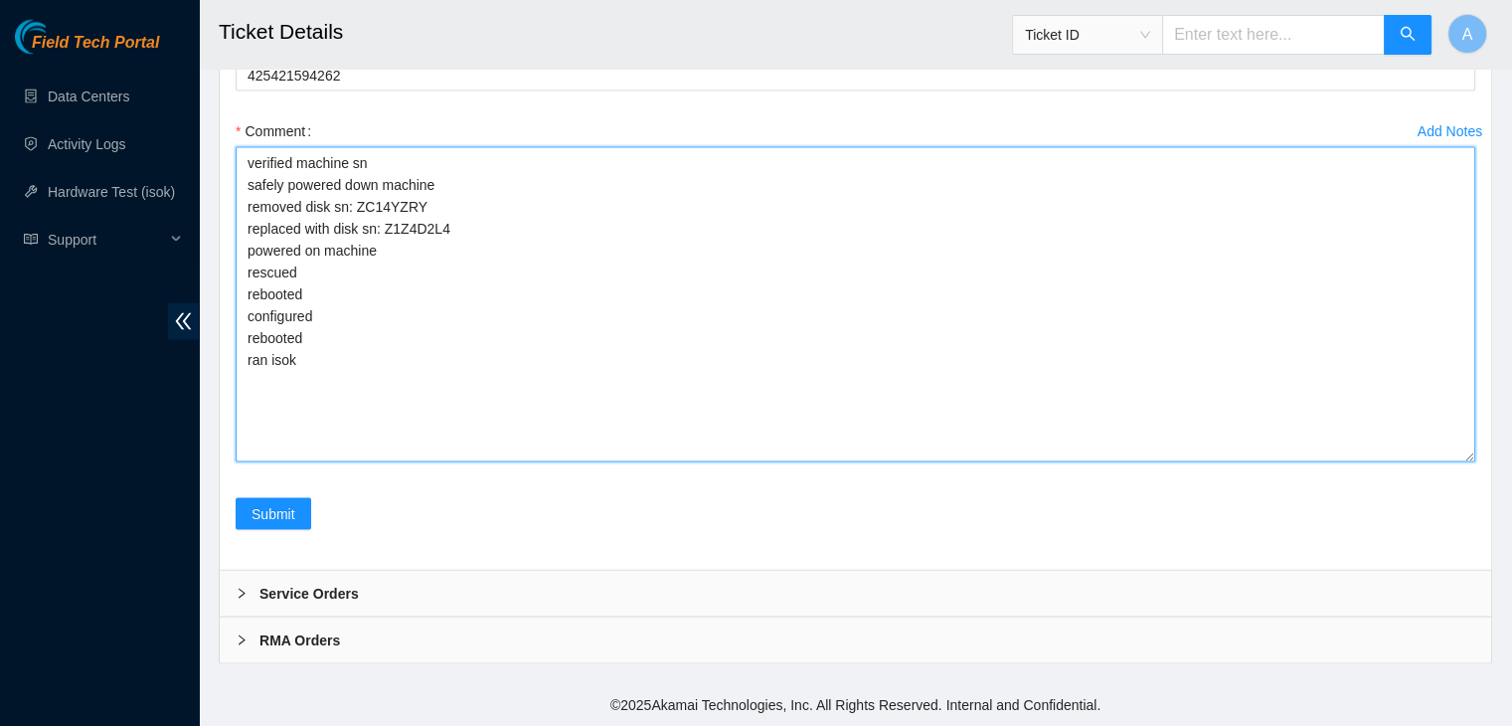
click at [709, 398] on textarea "verified machine sn safely powered down machine removed disk sn: ZC14YZRY repla…" at bounding box center [856, 304] width 1240 height 315
paste textarea "323862 [DATE] 03:23:24 [TECHNICAL_ID] COMPLETE Result Detail Message Ticket ID …"
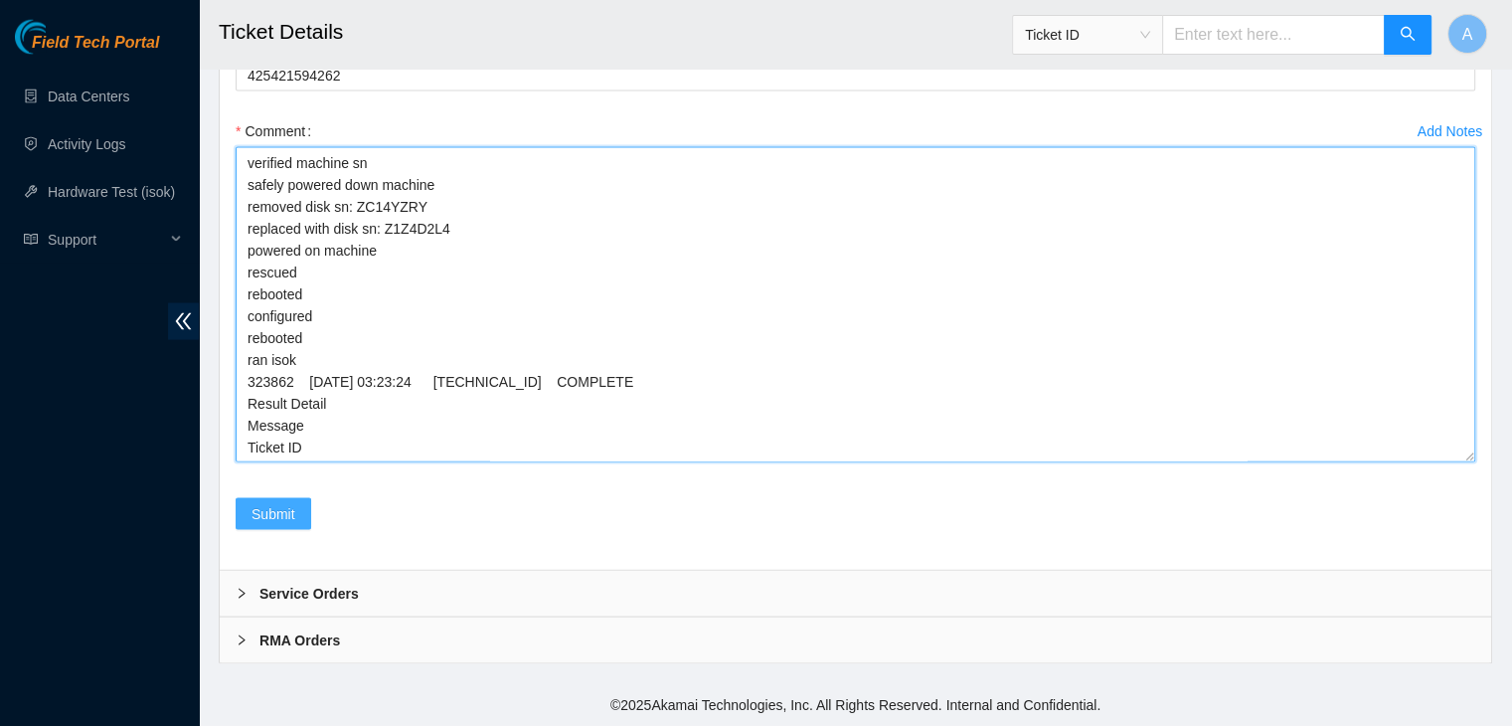
type textarea "verified machine sn safely powered down machine removed disk sn: ZC14YZRY repla…"
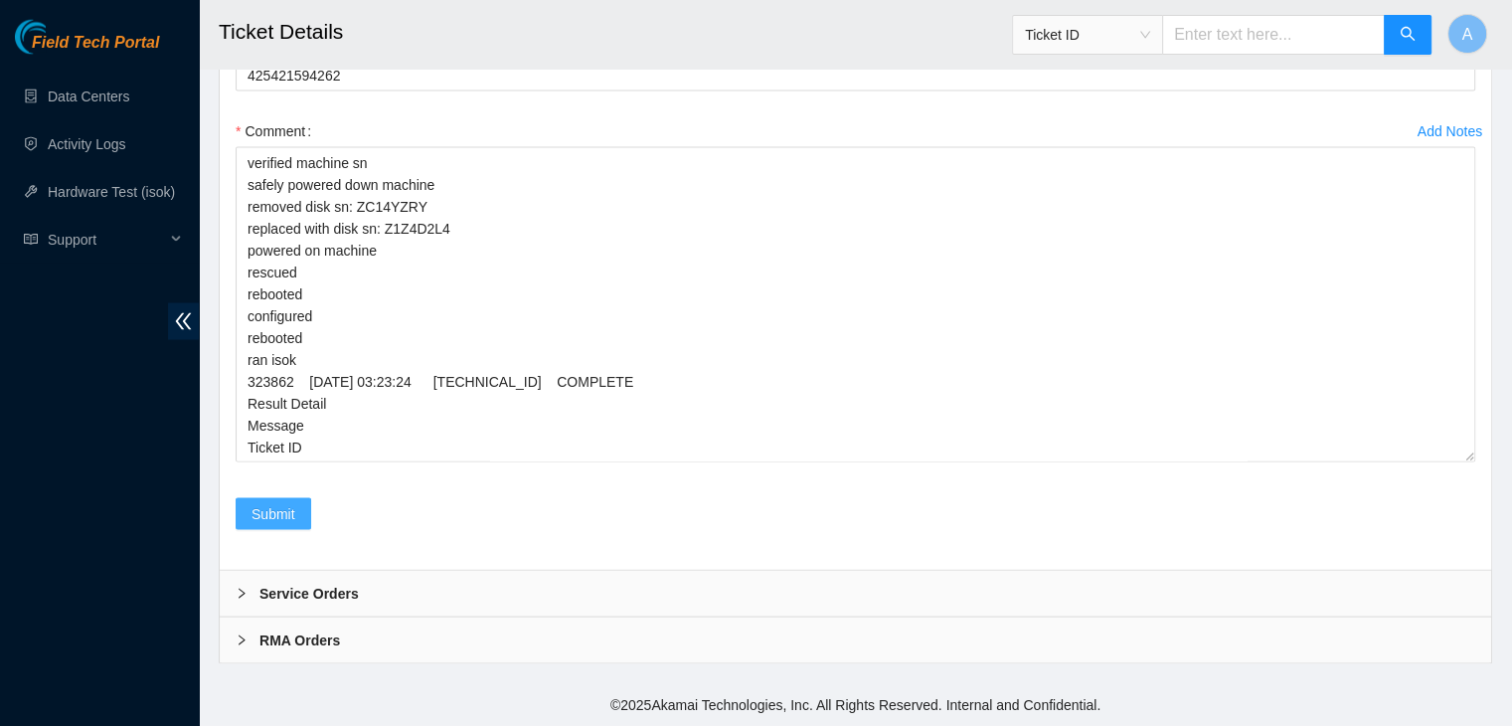
click at [302, 529] on button "Submit" at bounding box center [274, 514] width 76 height 32
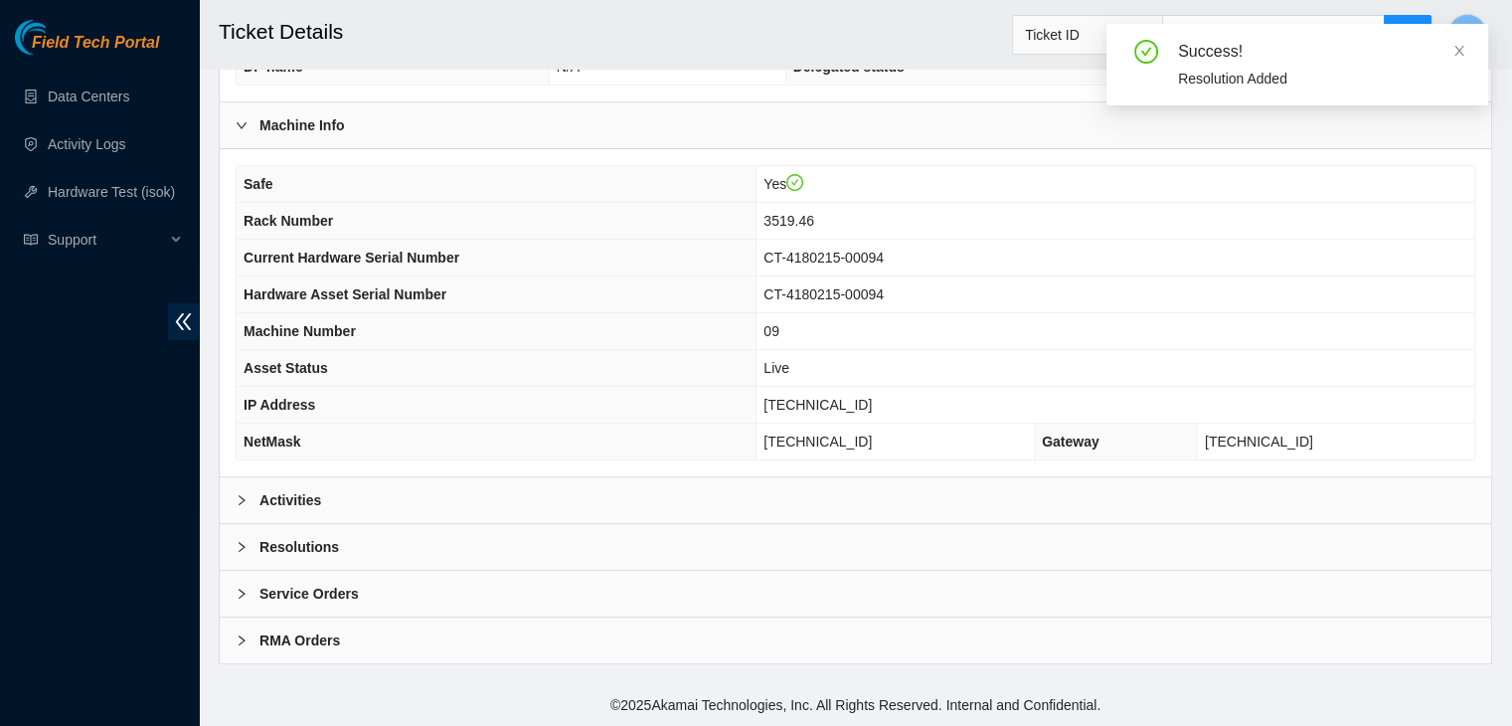
scroll to position [530, 0]
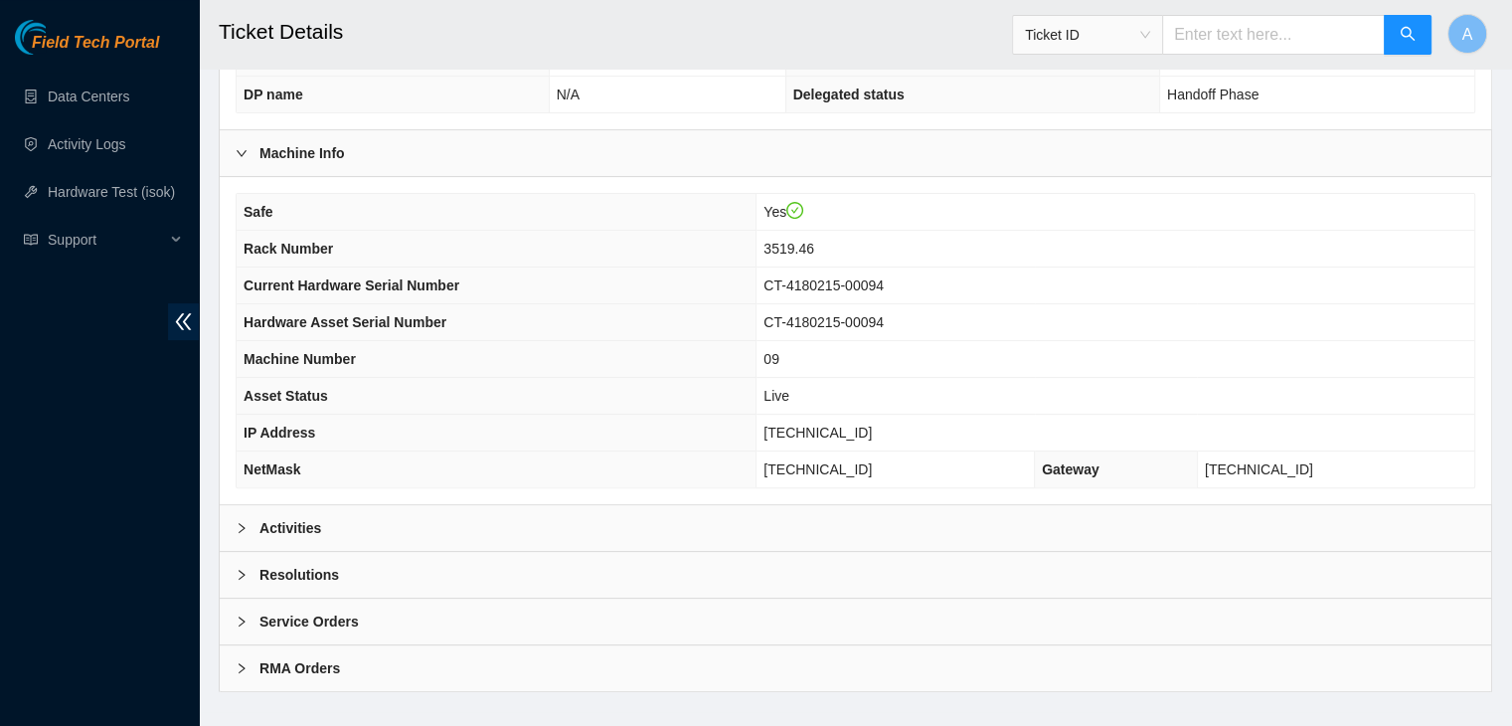
click at [667, 512] on div "Activities" at bounding box center [856, 528] width 1272 height 46
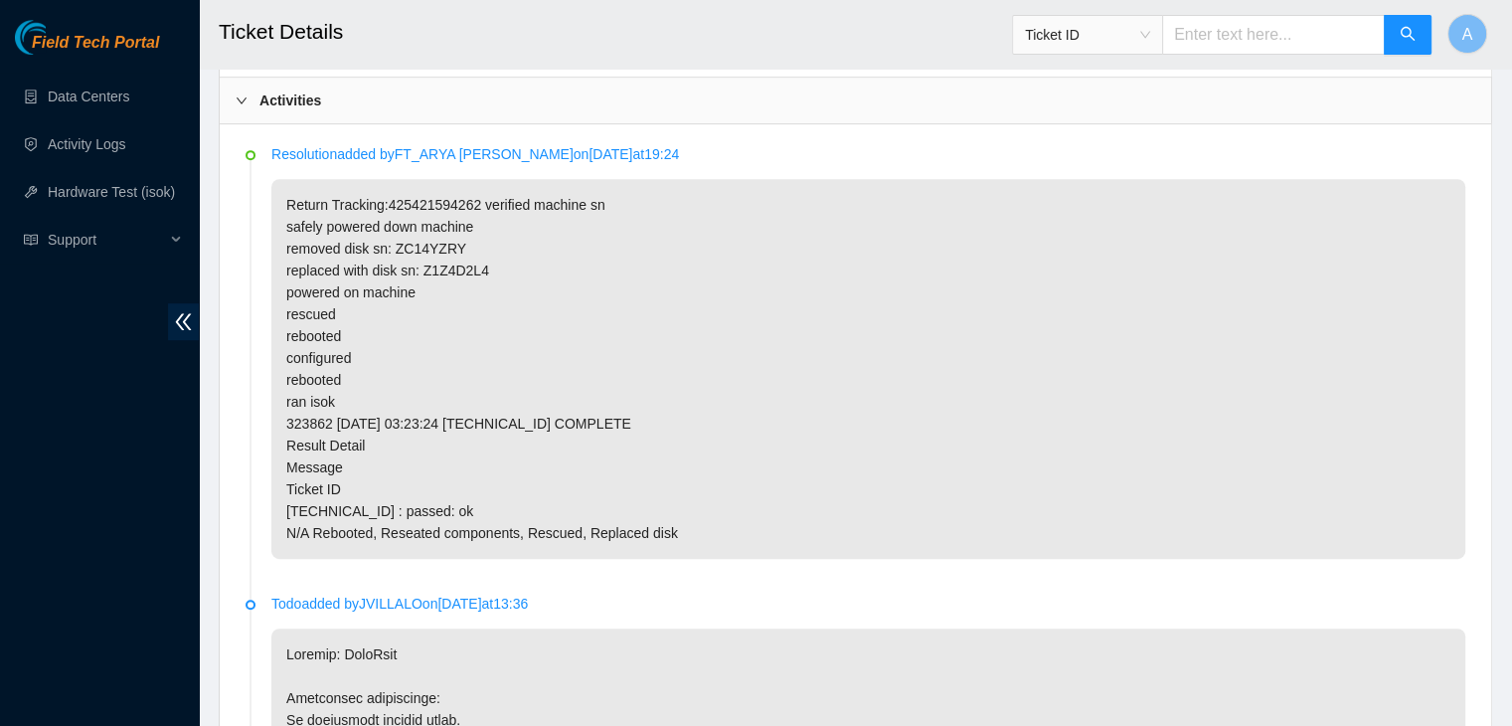
scroll to position [819, 0]
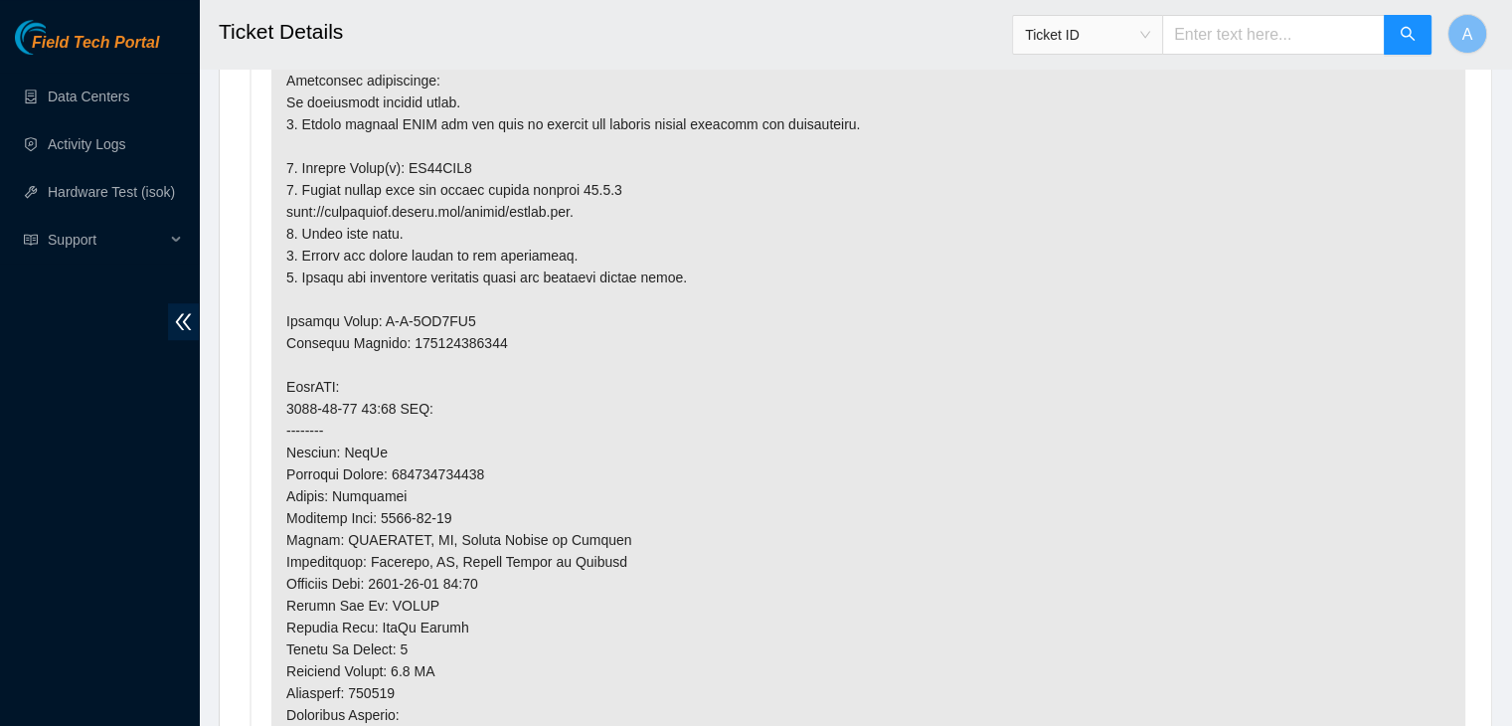
scroll to position [1419, 0]
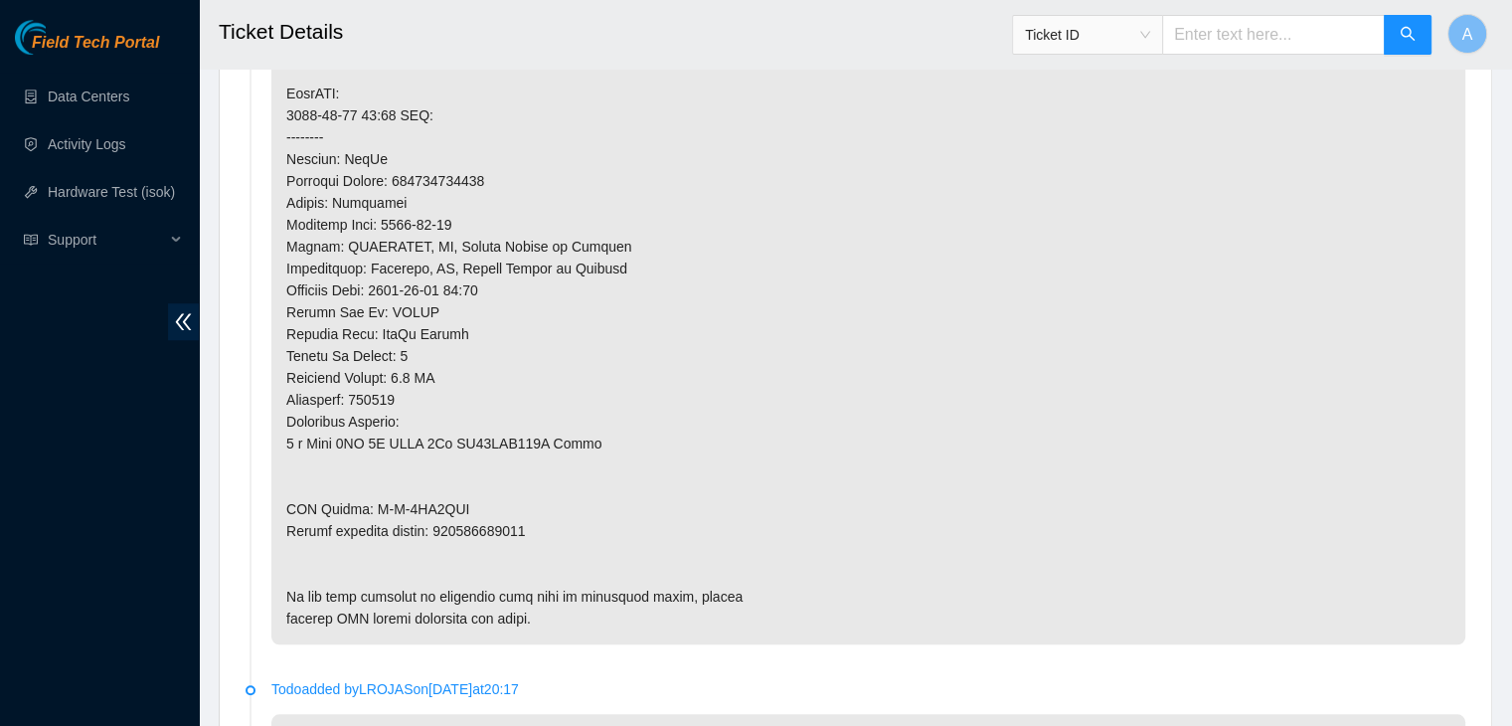
click at [511, 506] on p at bounding box center [868, 181] width 1194 height 927
copy p "463470040007"
click at [511, 506] on p at bounding box center [868, 181] width 1194 height 927
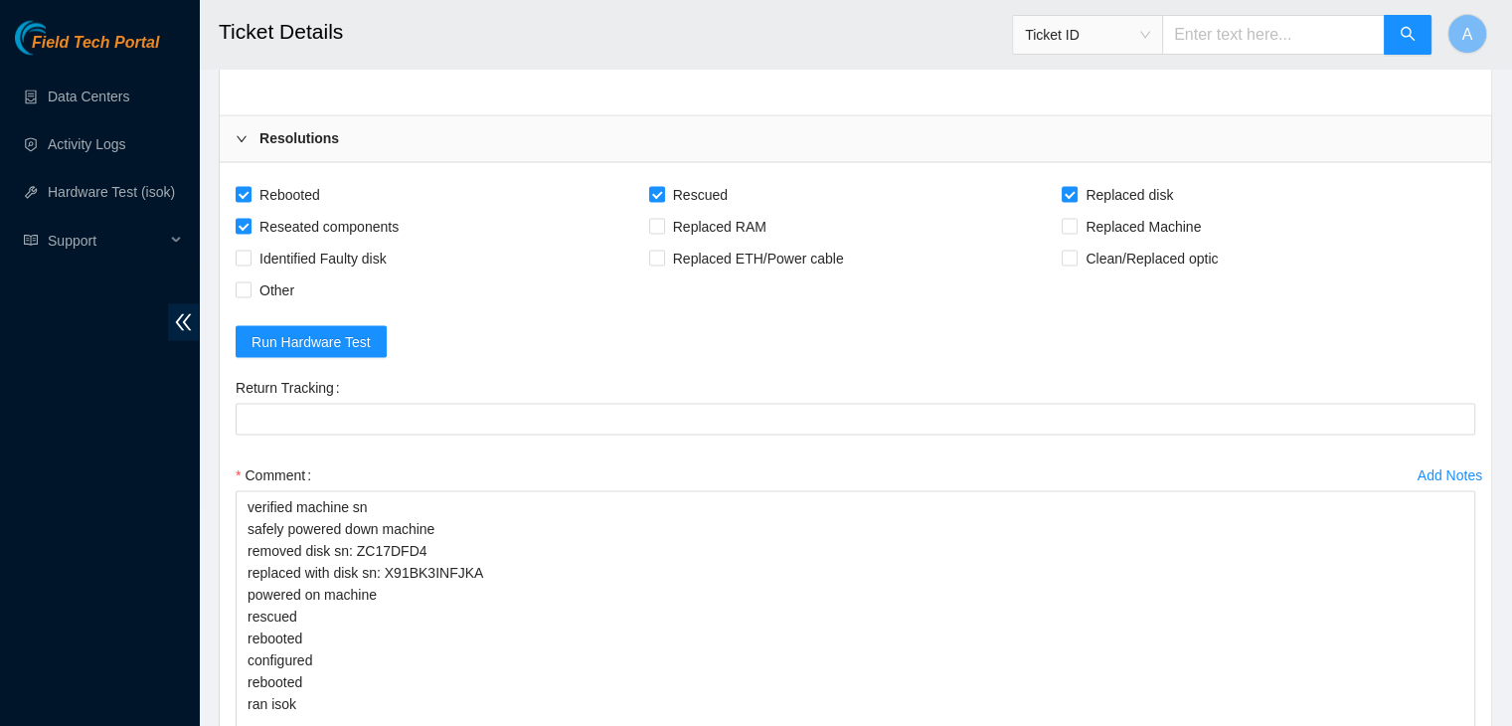
scroll to position [4000, 0]
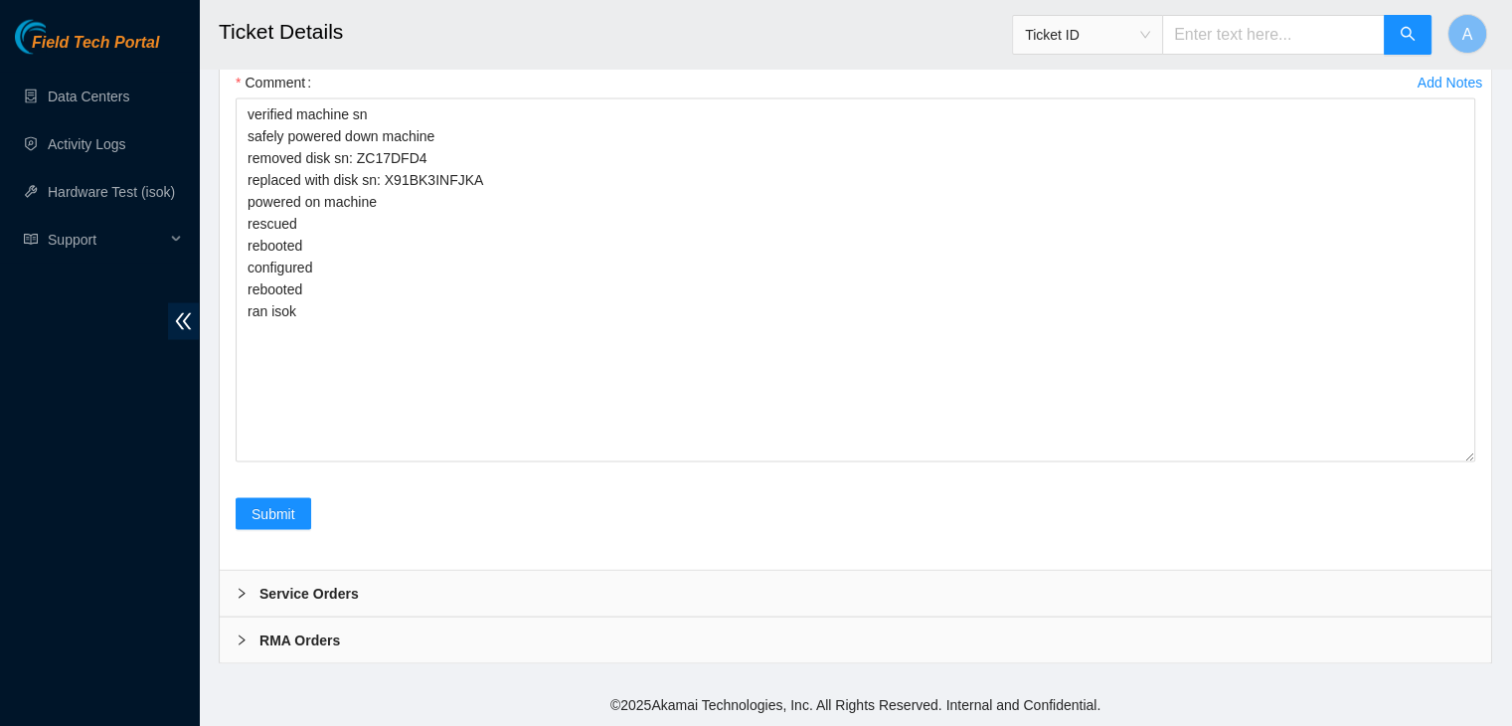
click at [538, 43] on Tracking "Return Tracking" at bounding box center [856, 27] width 1240 height 32
paste Tracking "463470040007"
type Tracking "463470040007"
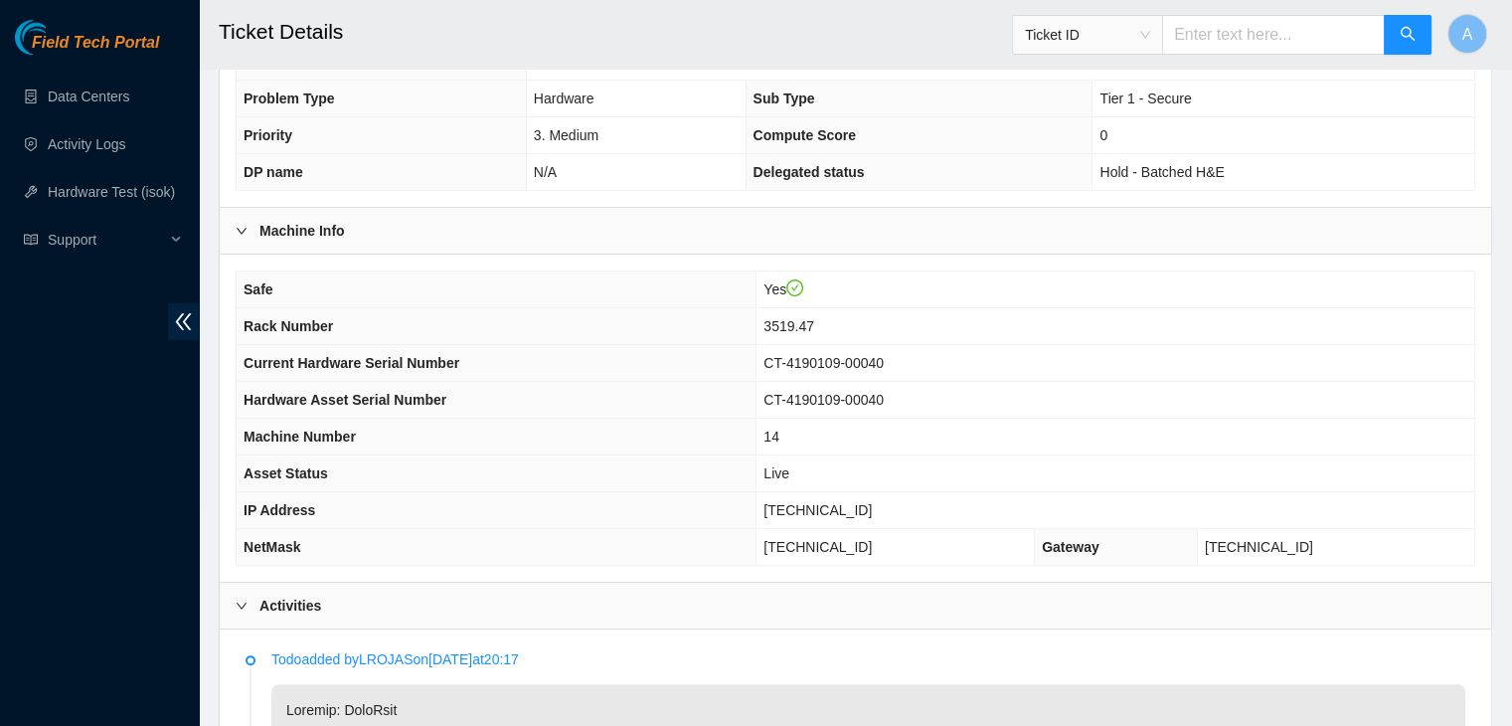
scroll to position [449, 0]
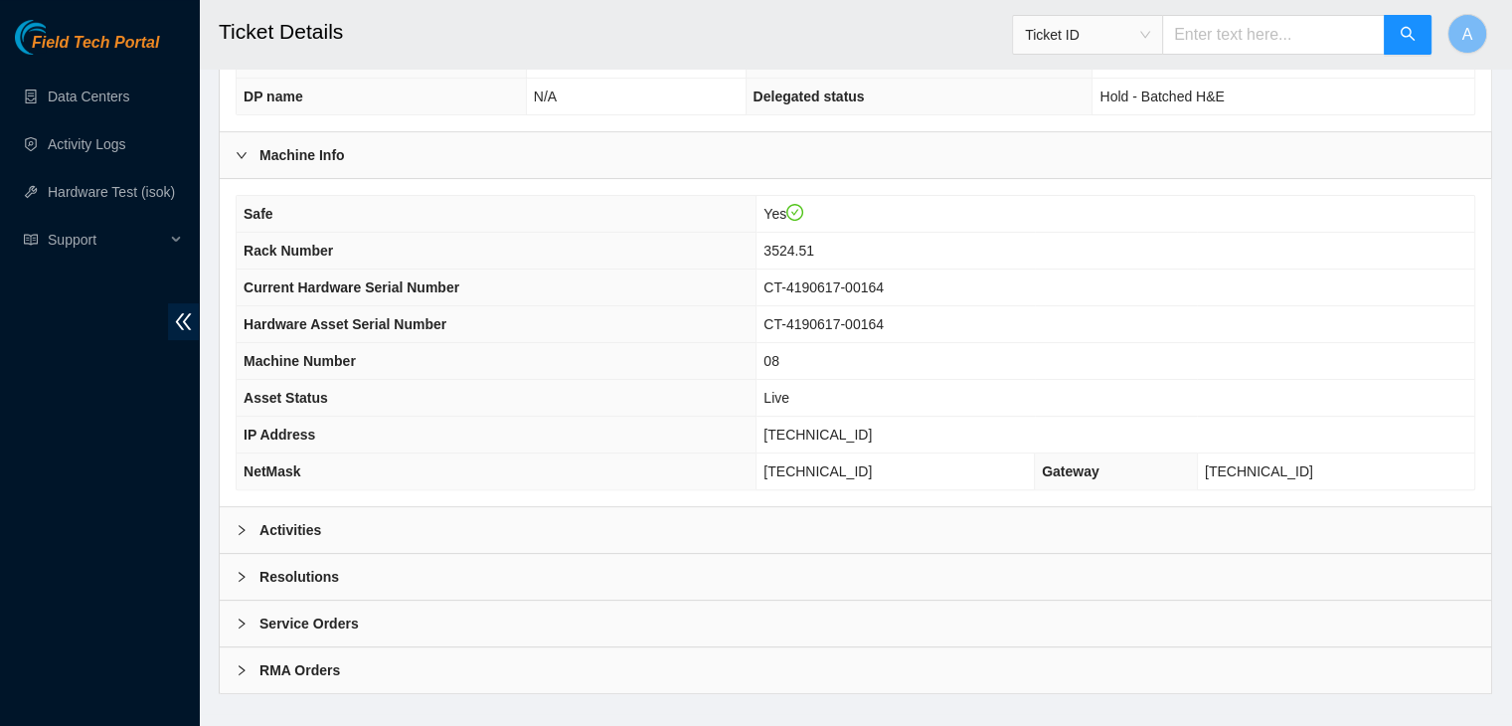
scroll to position [529, 0]
click at [879, 510] on div "Activities" at bounding box center [856, 529] width 1272 height 46
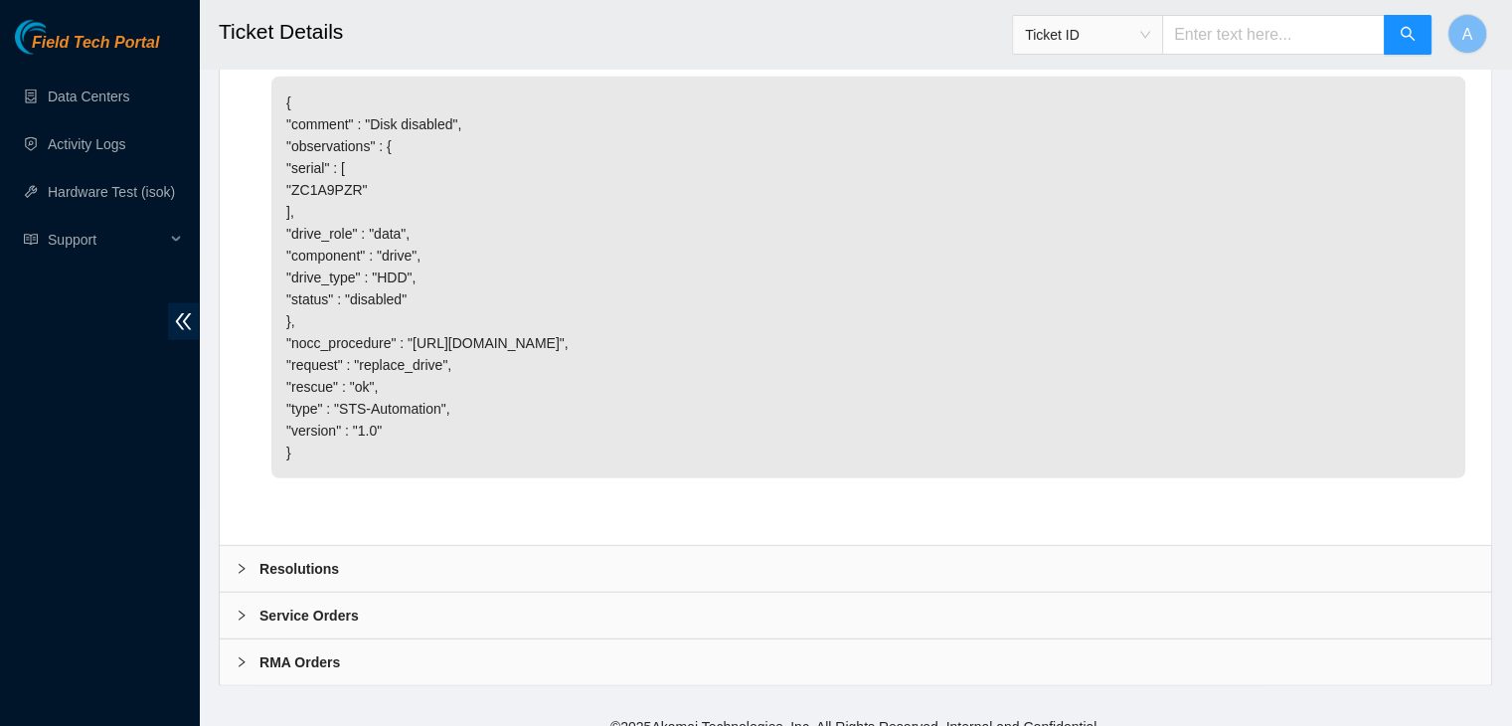
scroll to position [5193, 0]
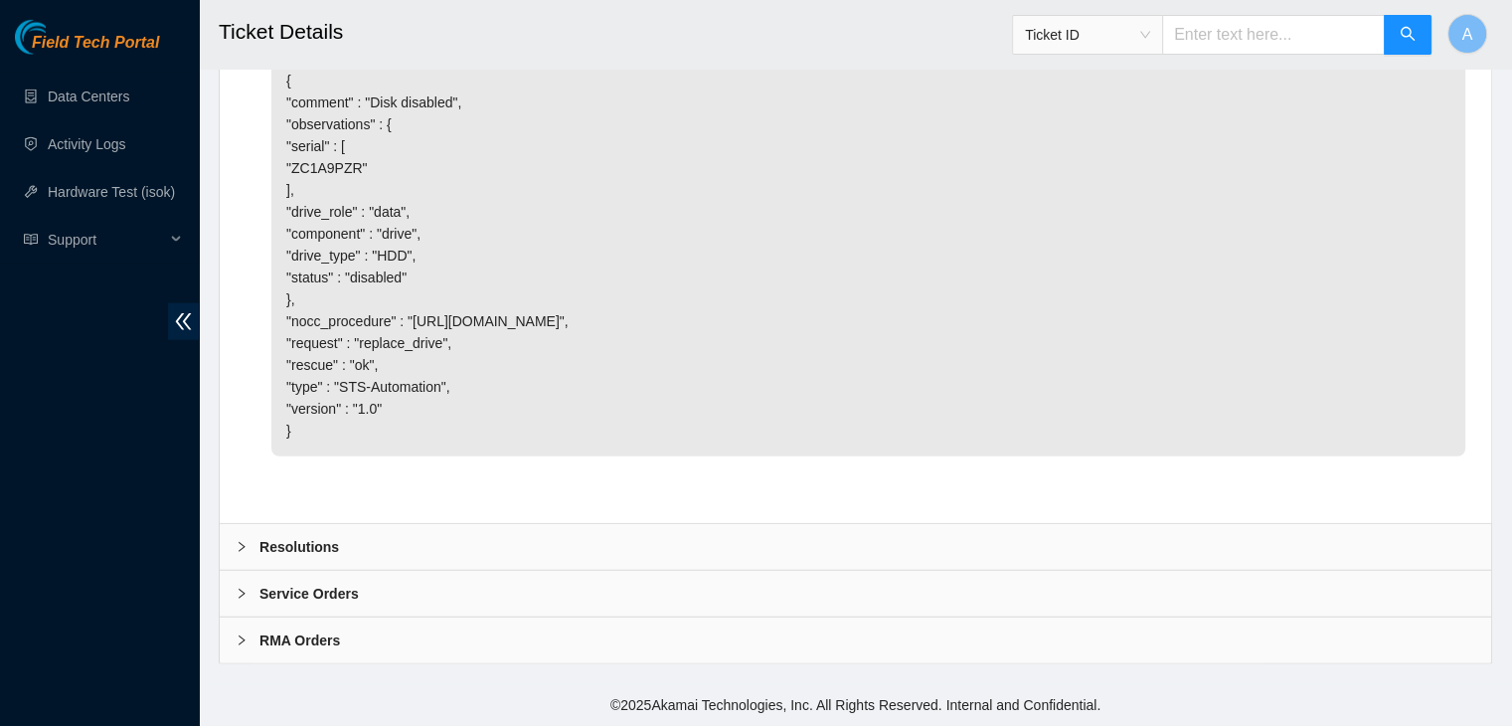
click at [756, 554] on div "Resolutions" at bounding box center [856, 547] width 1272 height 46
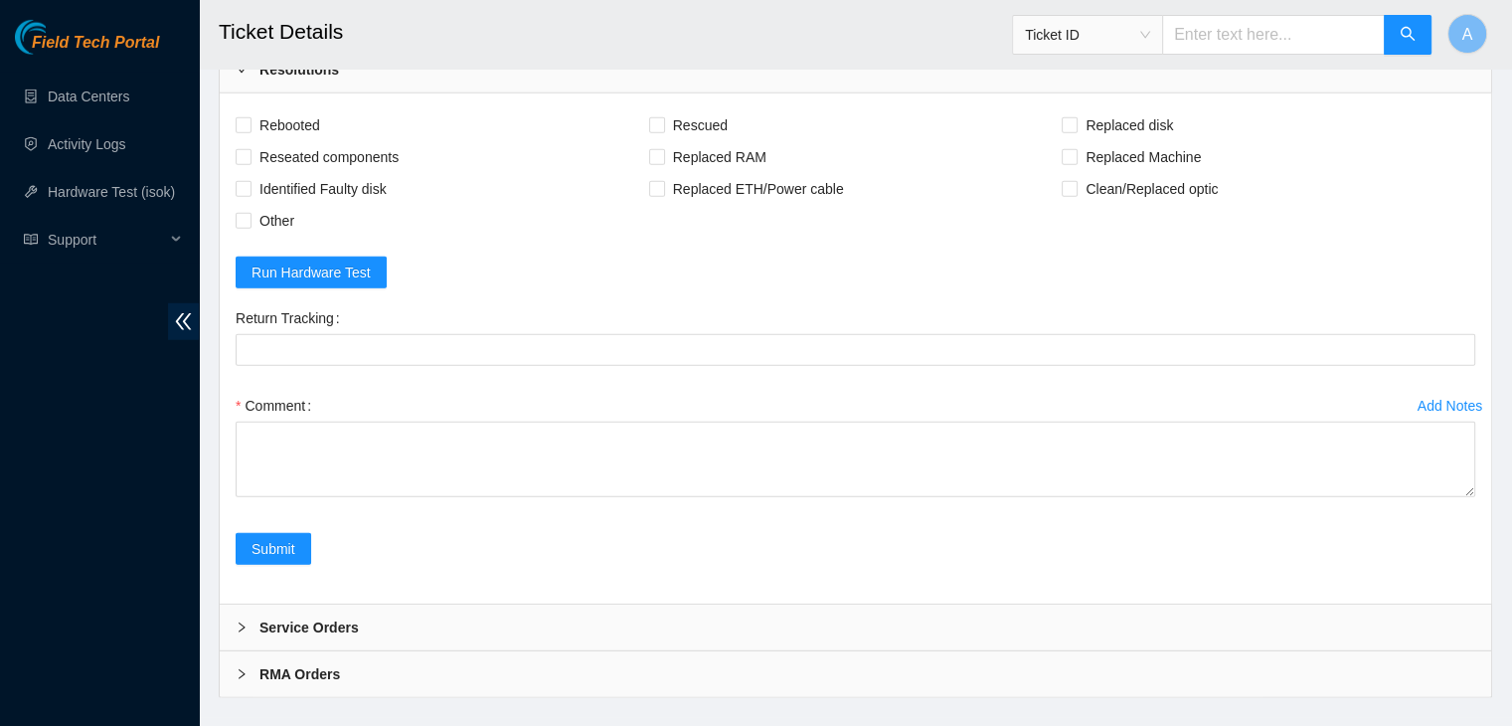
scroll to position [5467, 0]
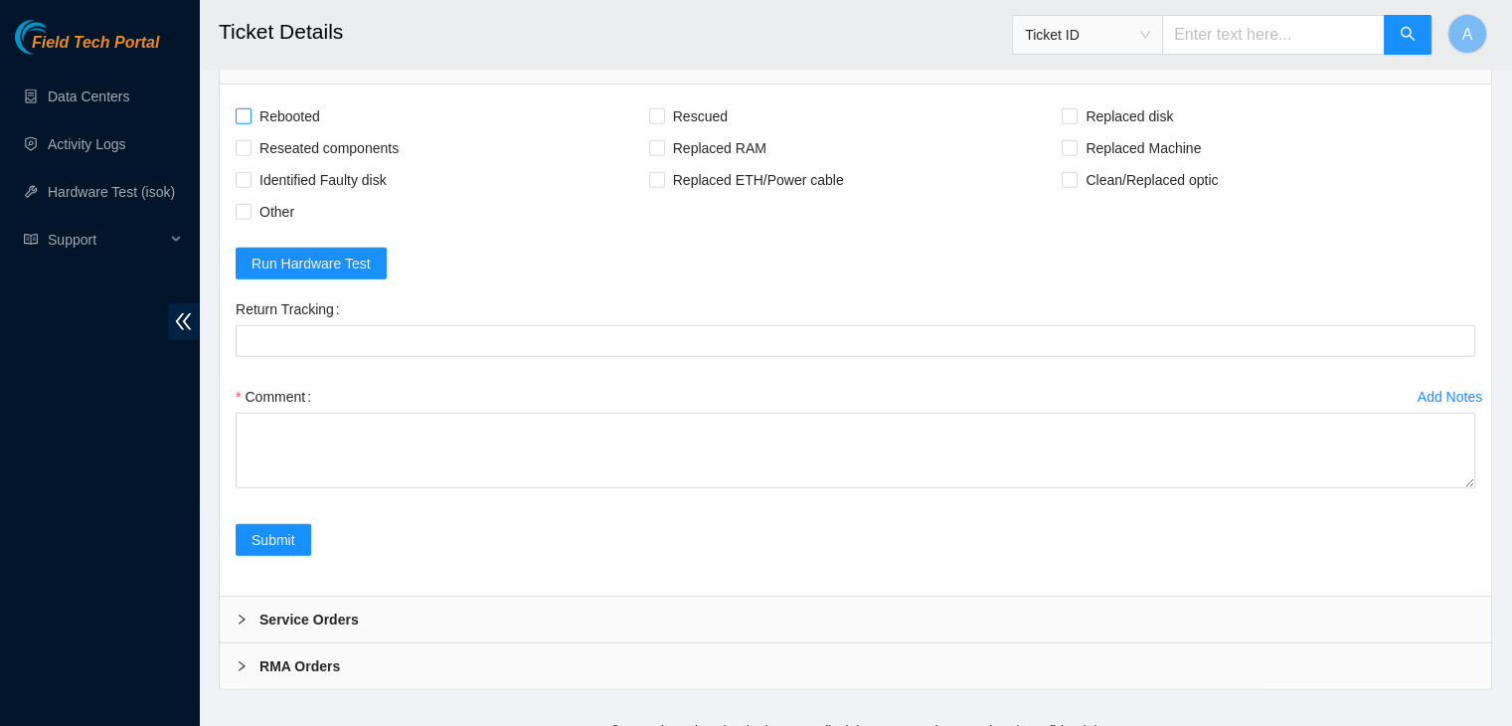
click at [287, 132] on span "Rebooted" at bounding box center [290, 116] width 77 height 32
click at [250, 122] on input "Rebooted" at bounding box center [243, 115] width 14 height 14
checkbox input "true"
click at [668, 132] on span "Rescued" at bounding box center [700, 116] width 71 height 32
click at [663, 122] on input "Rescued" at bounding box center [656, 115] width 14 height 14
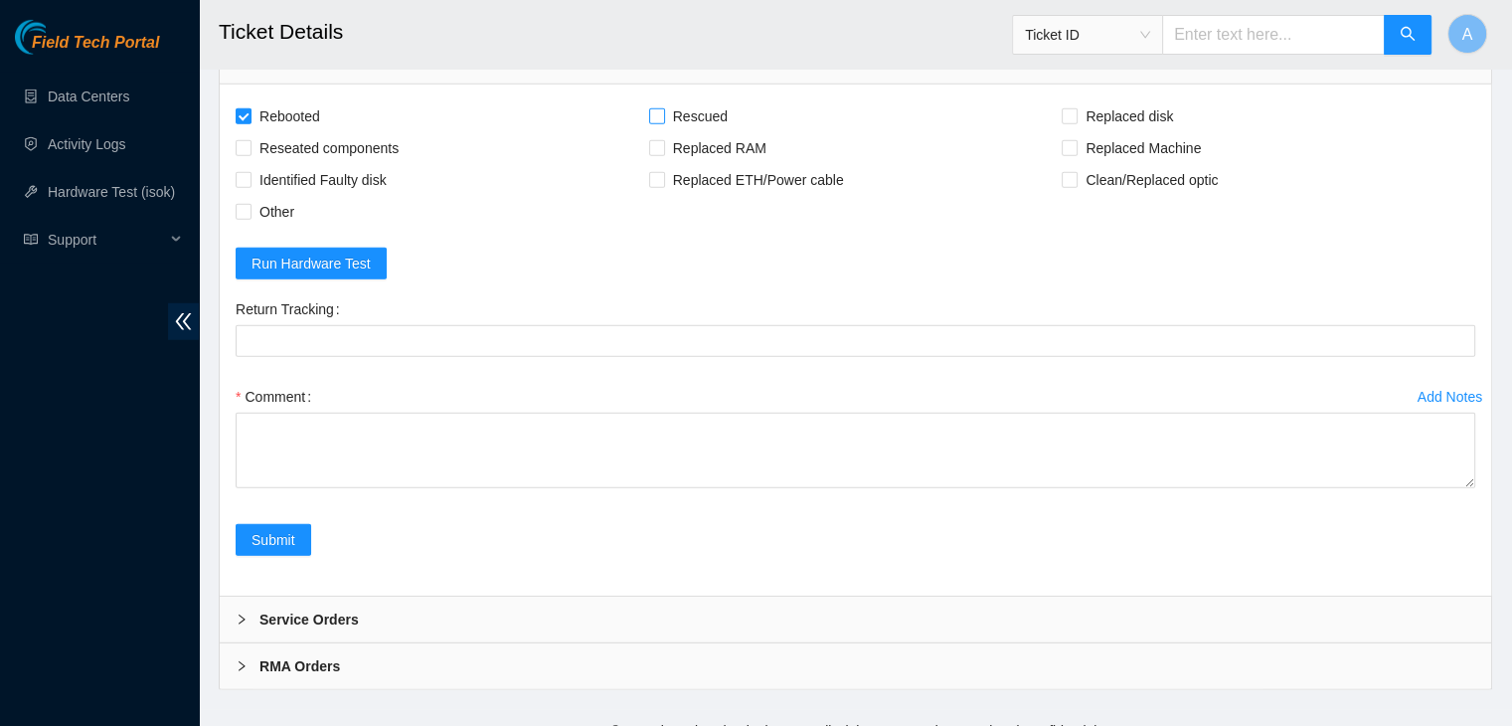
checkbox input "true"
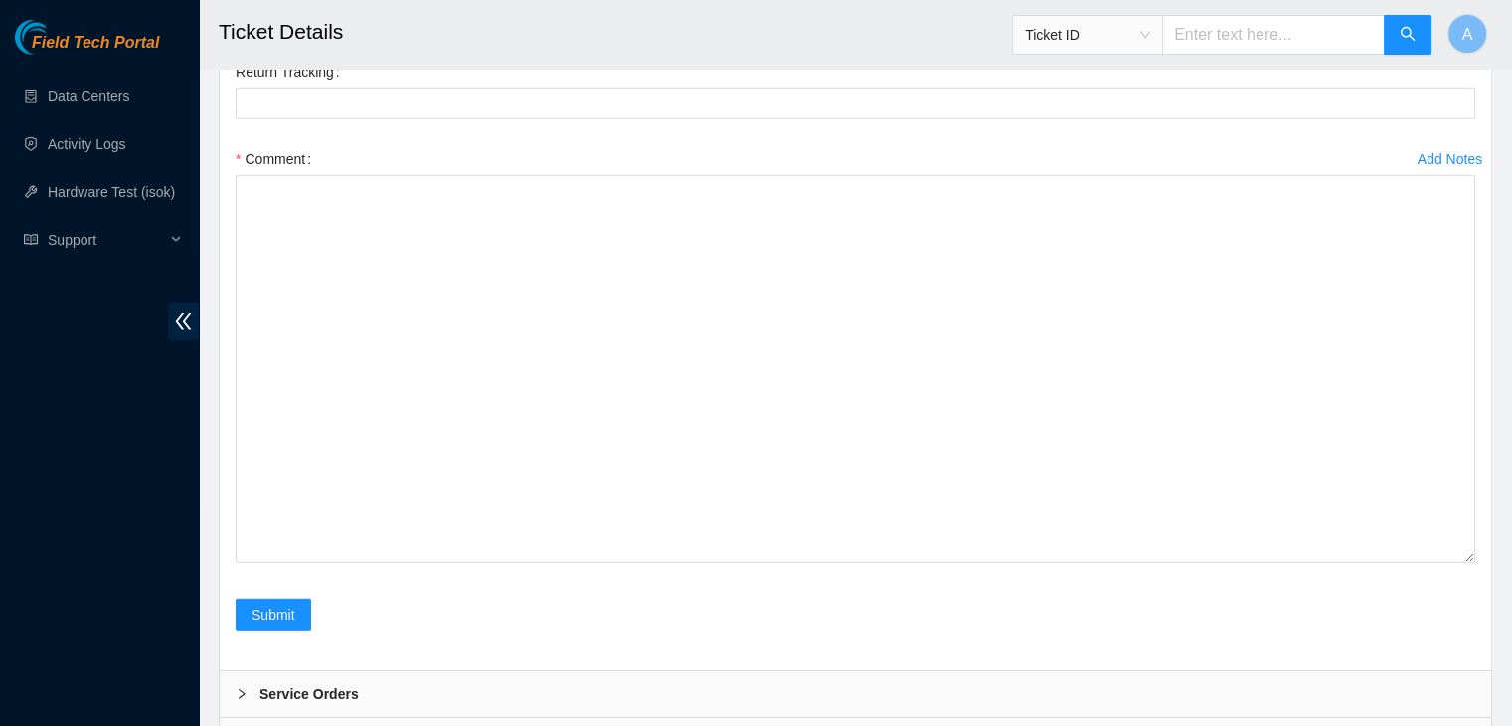
drag, startPoint x: 1470, startPoint y: 458, endPoint x: 1420, endPoint y: 771, distance: 317.2
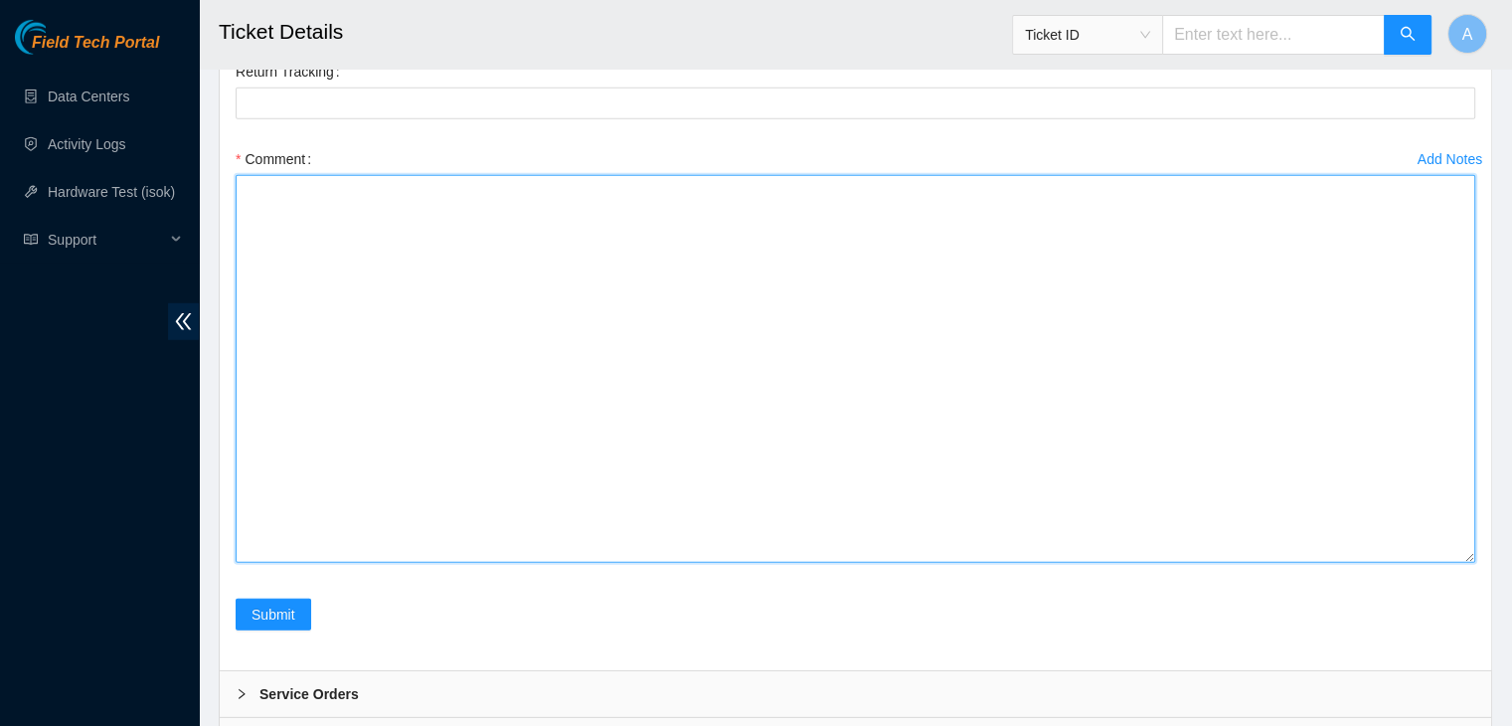
click at [1368, 563] on textarea "Comment" at bounding box center [856, 369] width 1240 height 388
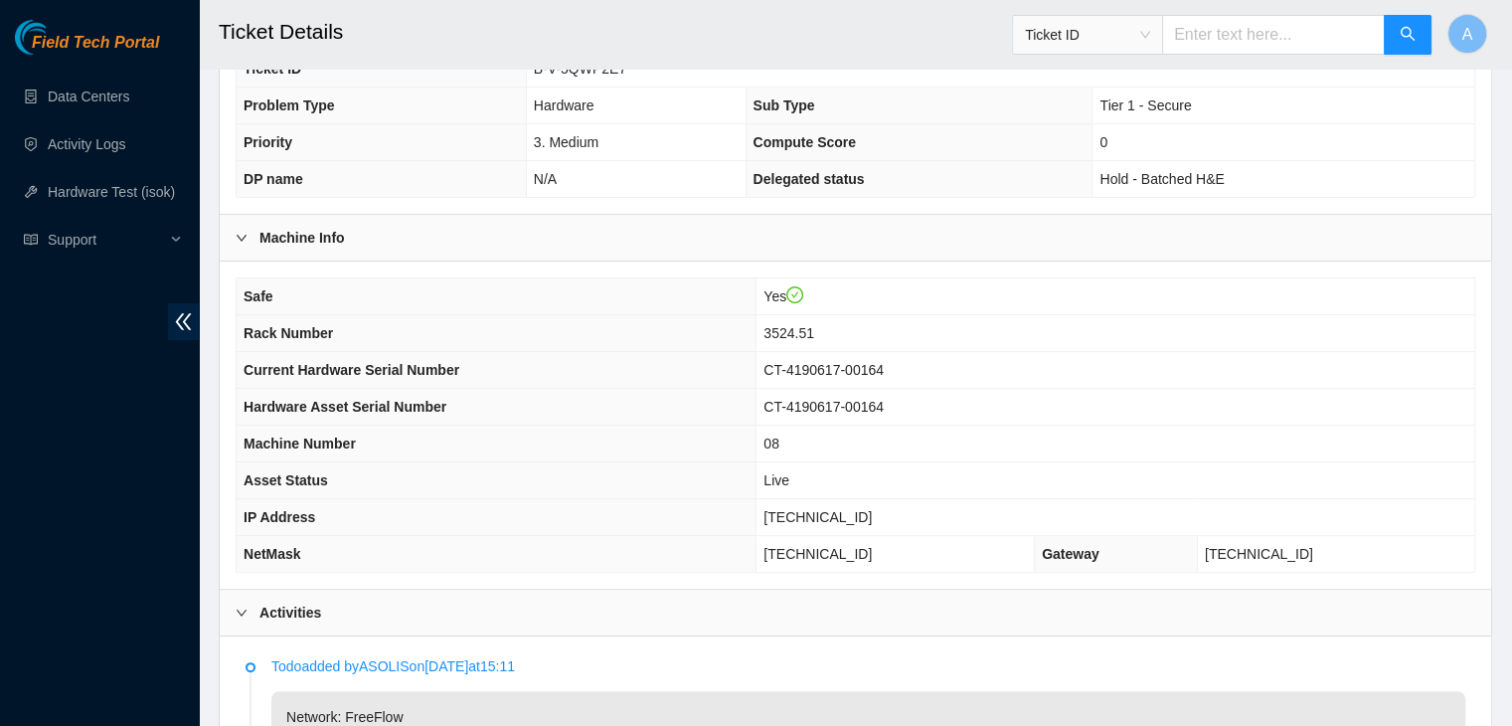
scroll to position [467, 0]
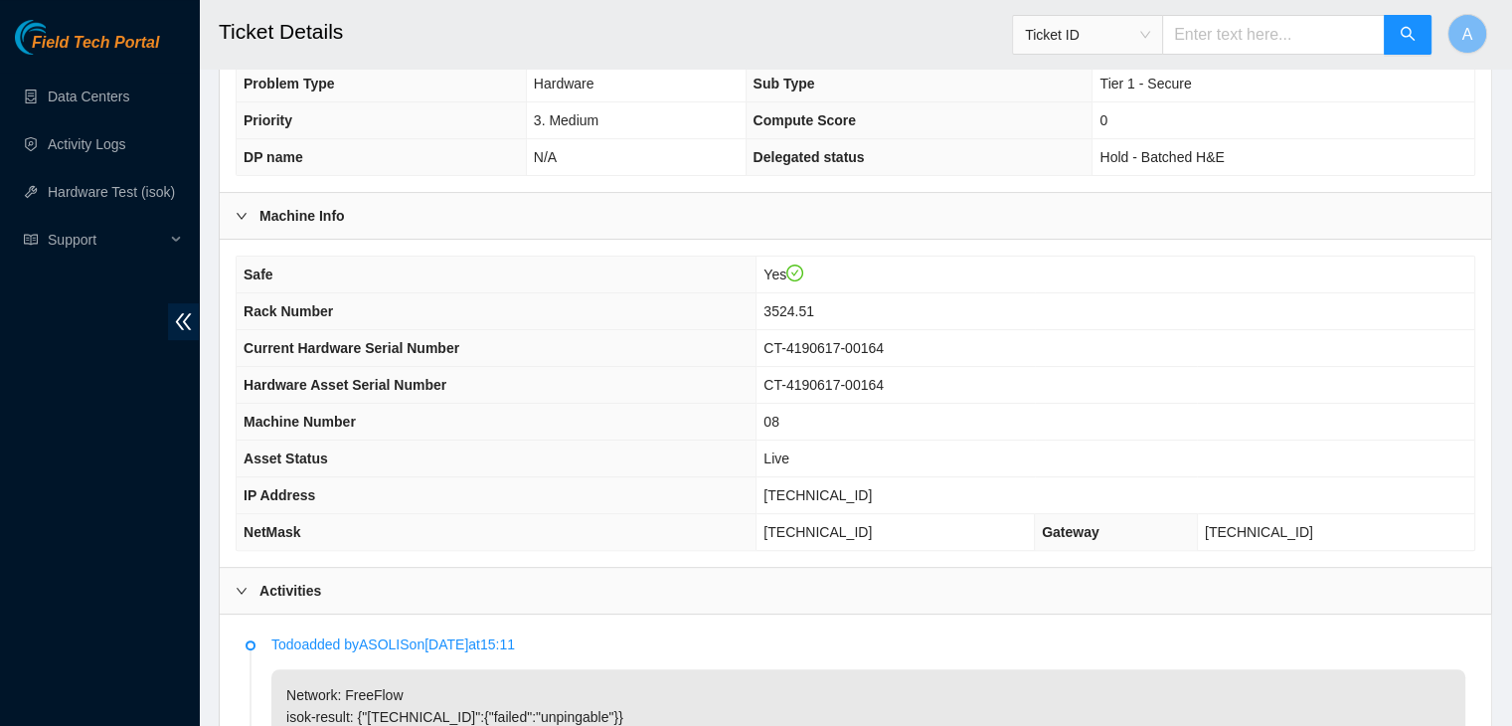
click at [849, 487] on span "[TECHNICAL_ID]" at bounding box center [817, 495] width 108 height 16
copy span "[TECHNICAL_ID]"
click at [849, 487] on span "[TECHNICAL_ID]" at bounding box center [817, 495] width 108 height 16
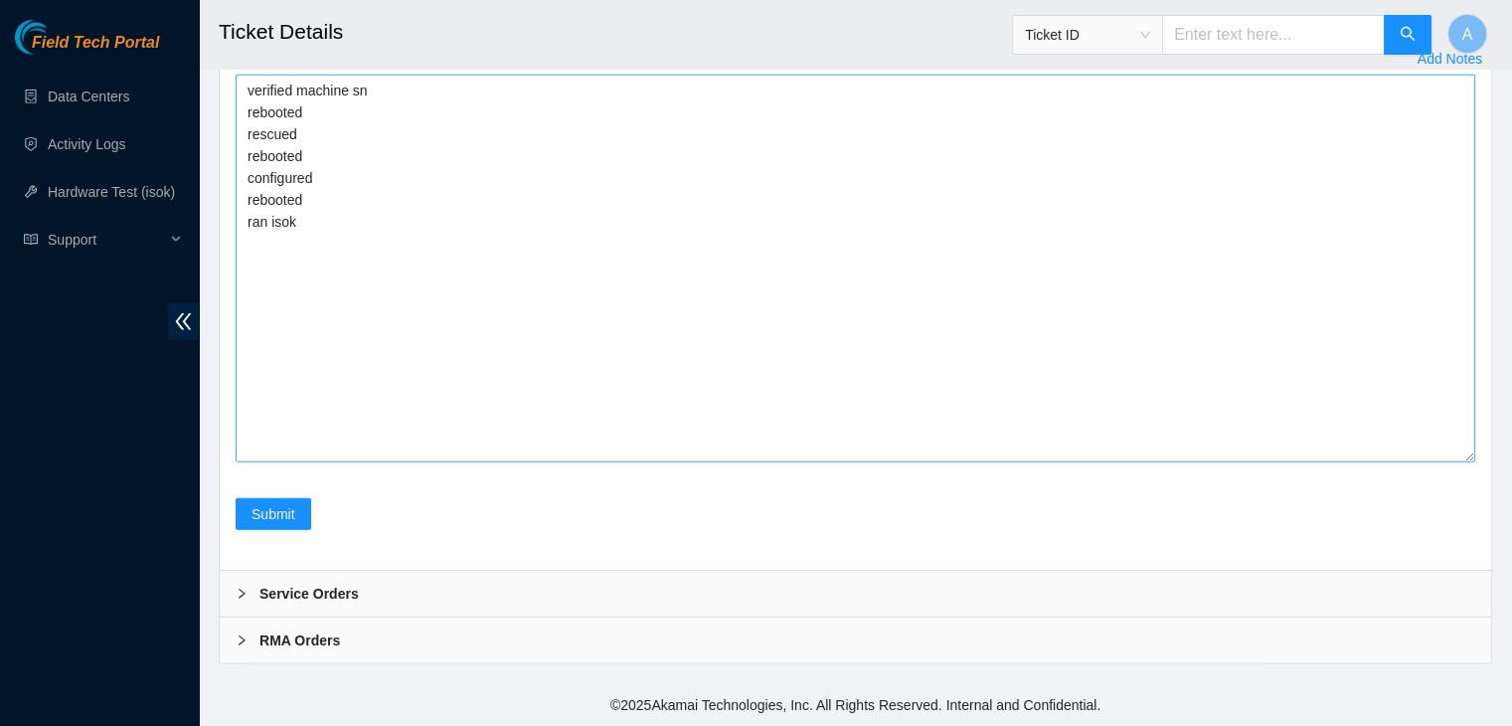
scroll to position [5882, 0]
click at [662, 462] on textarea "verified machine sn rebooted rescued rebooted configured rebooted ran isok" at bounding box center [856, 269] width 1240 height 388
paste textarea "323867 18-08-2025 04:01:31 23.36.67.137 FAILED Result Detail Message Ticket ID …"
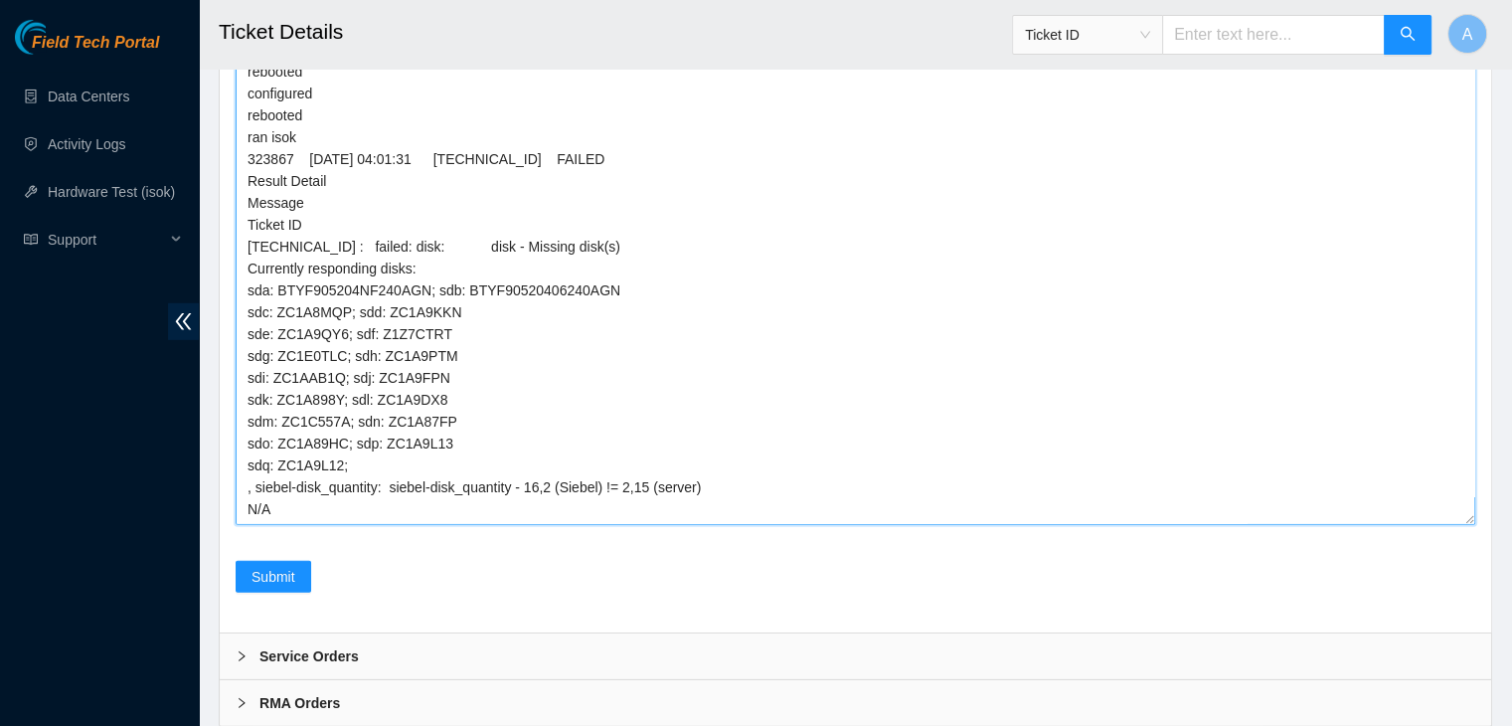
scroll to position [0, 0]
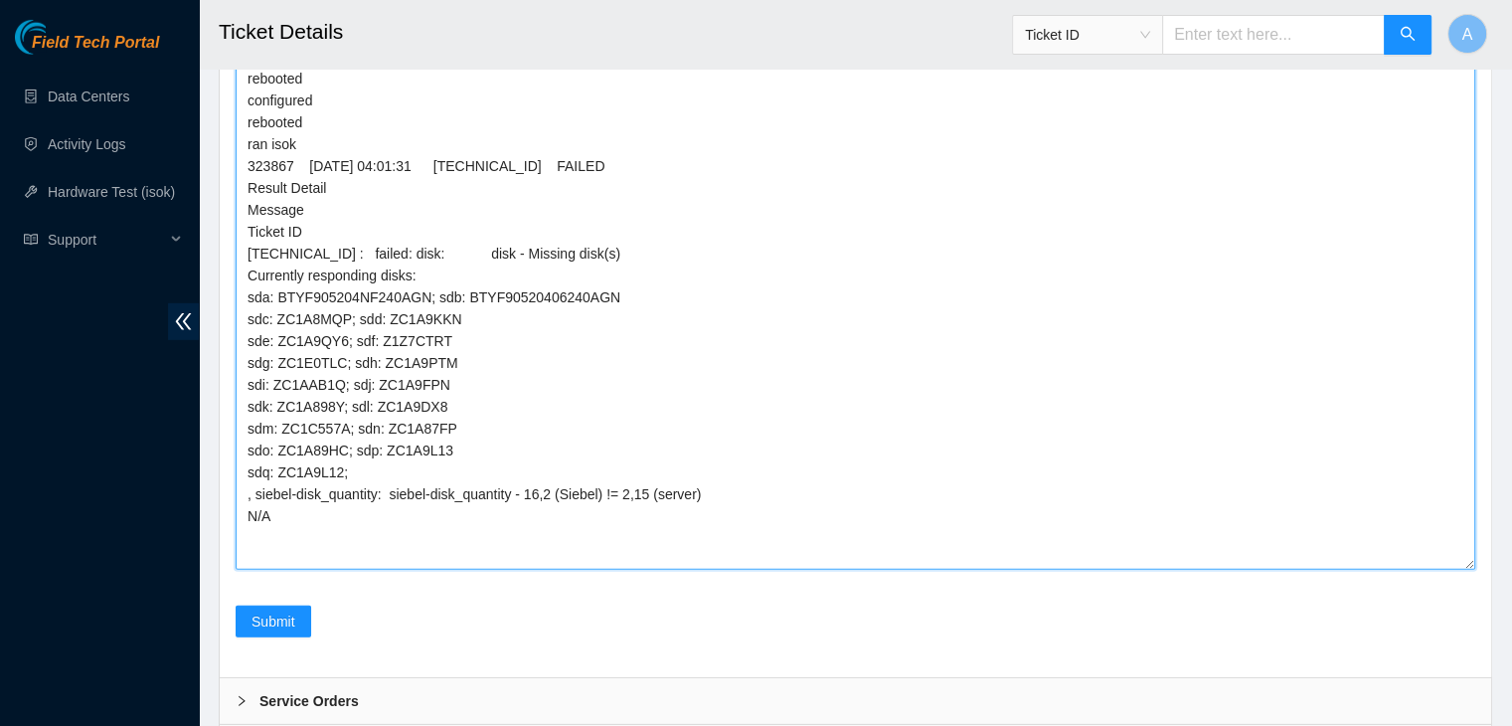
drag, startPoint x: 1472, startPoint y: 588, endPoint x: 1420, endPoint y: 771, distance: 191.3
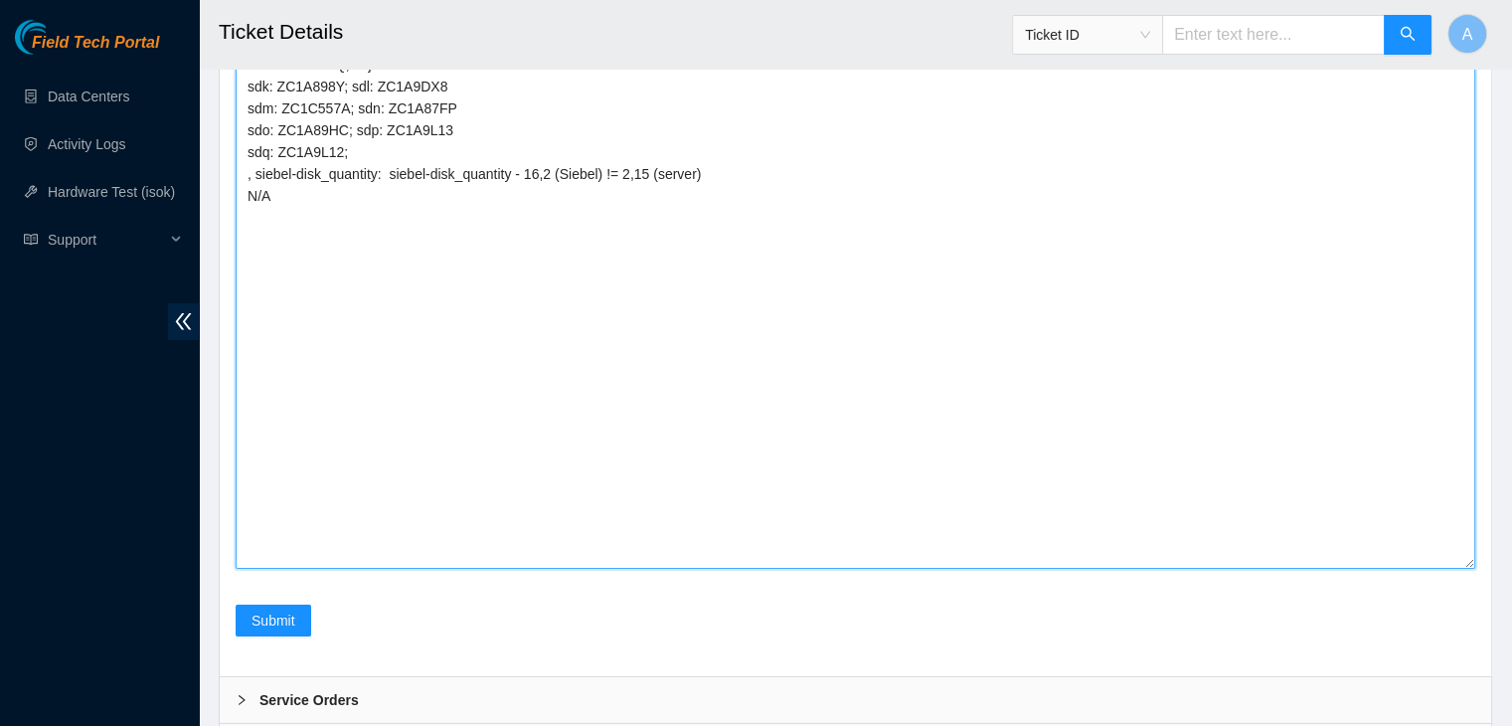
drag, startPoint x: 1467, startPoint y: 451, endPoint x: 1390, endPoint y: 771, distance: 329.4
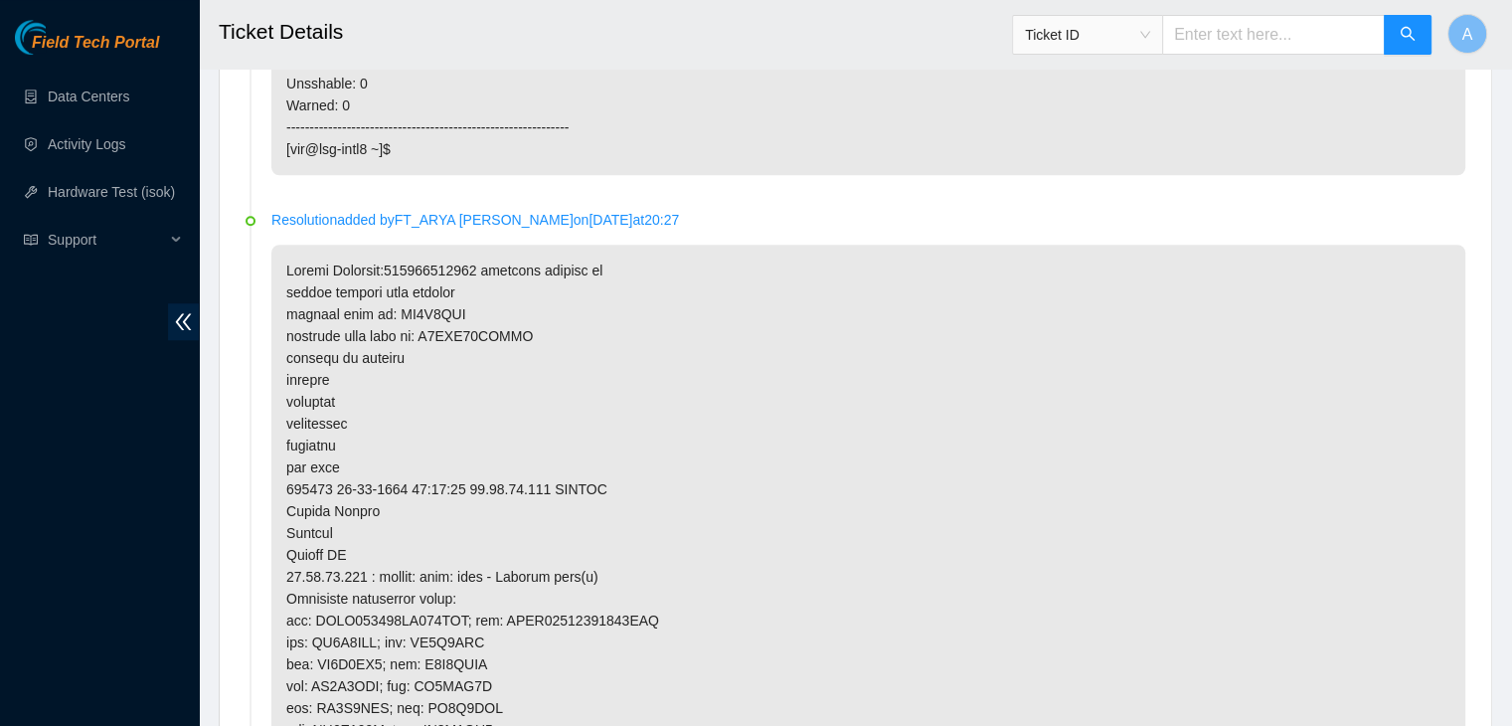
scroll to position [1613, 0]
copy p "Z5BHK17GFJKA"
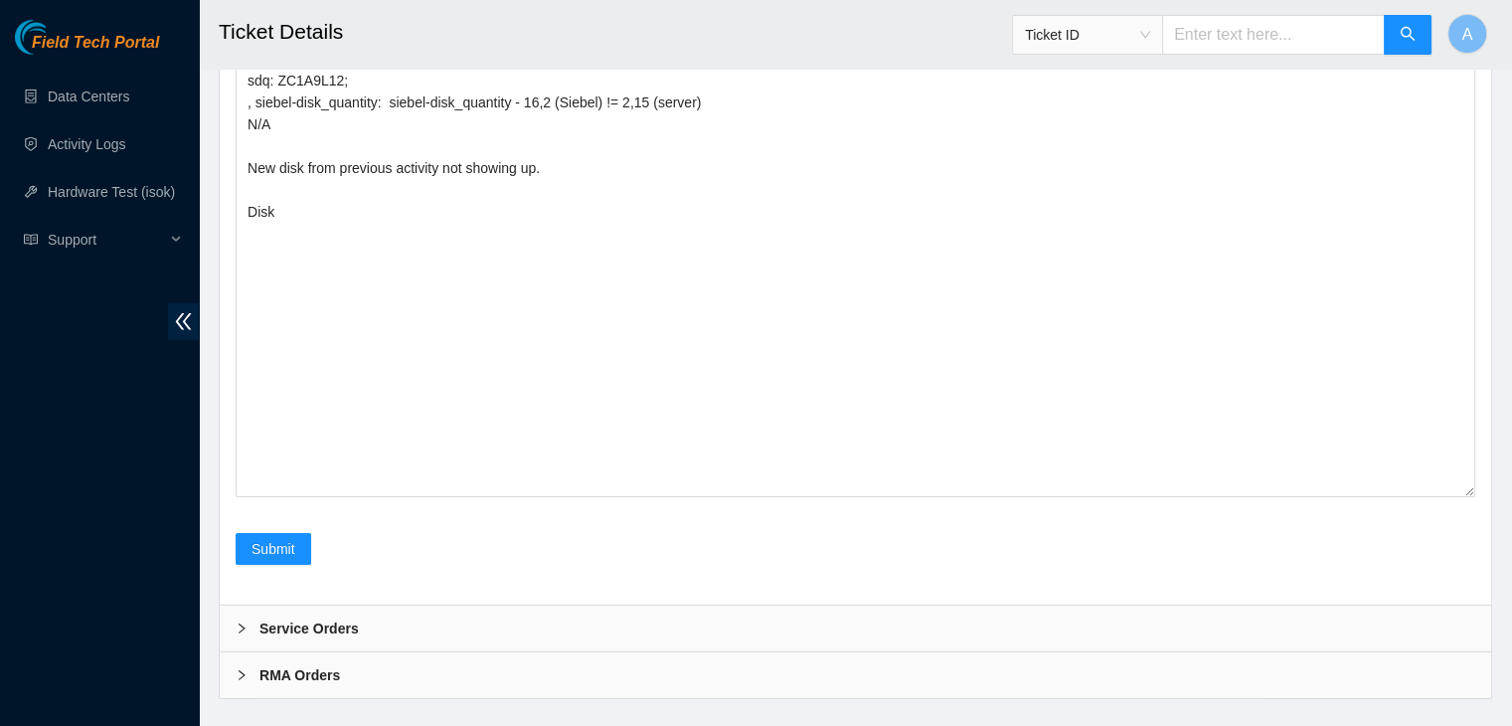
scroll to position [6172, 0]
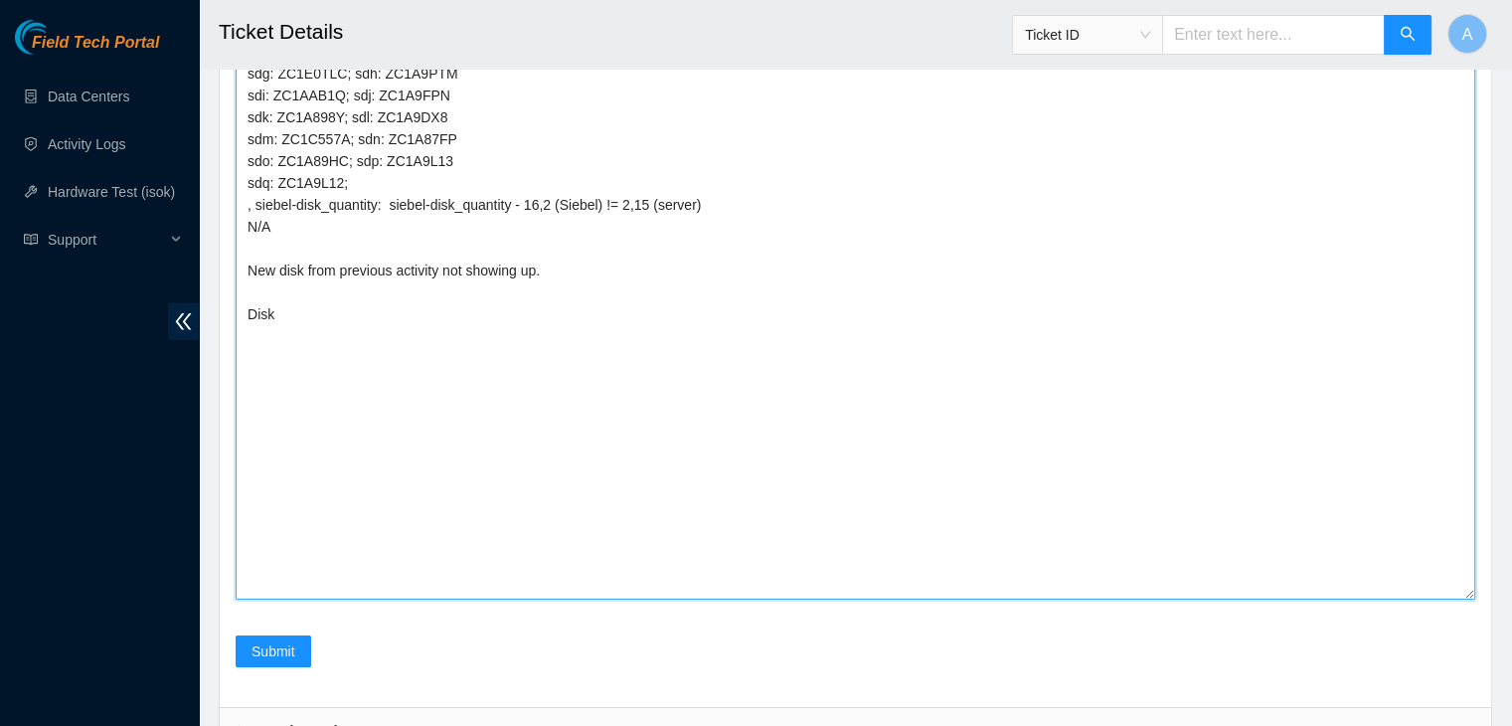
click at [415, 520] on textarea "verified machine sn rebooted rescued rebooted configured rebooted ran isok 3238…" at bounding box center [856, 154] width 1240 height 892
paste textarea "Z5BHK17GFJKA"
click at [557, 478] on textarea "verified machine sn rebooted rescued rebooted configured rebooted ran isok 3238…" at bounding box center [856, 154] width 1240 height 892
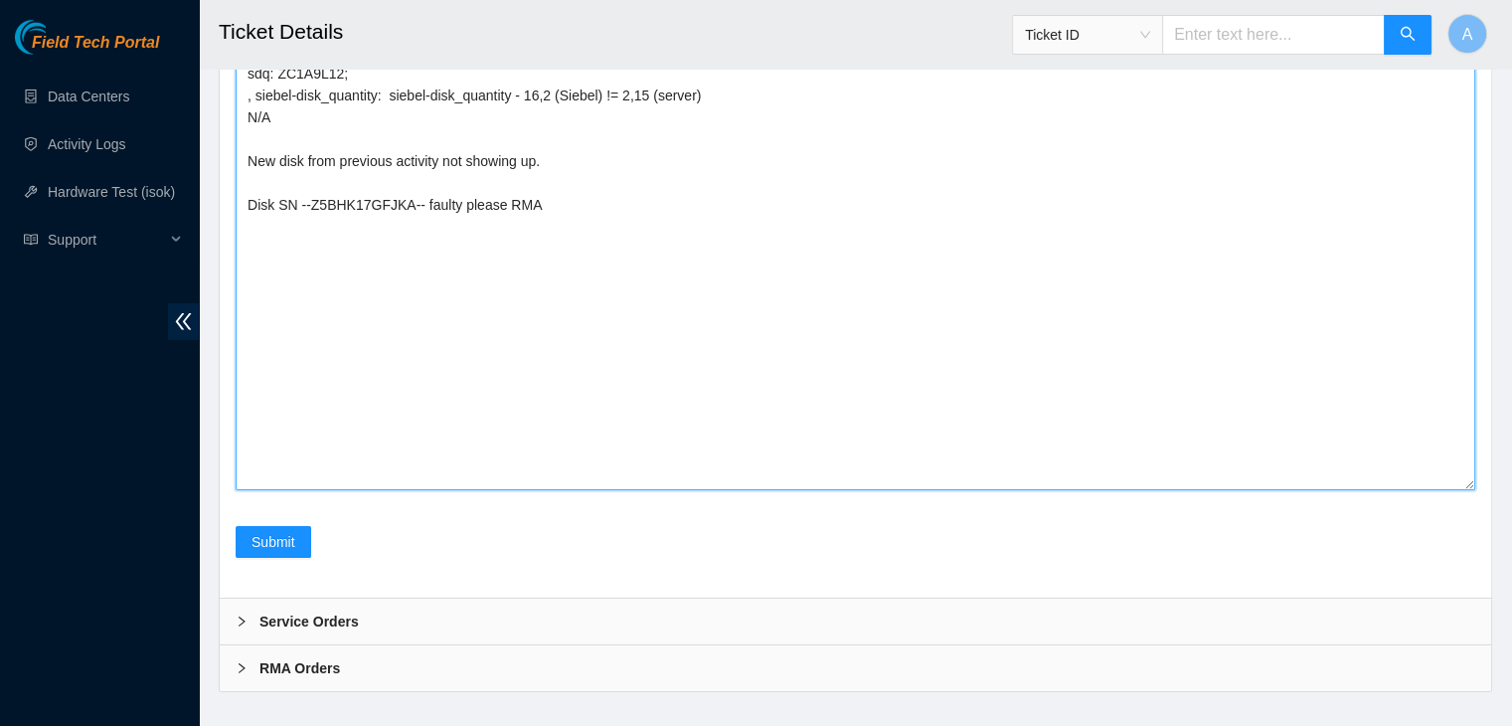
scroll to position [6279, 0]
click at [438, 346] on textarea "verified machine sn rebooted rescued rebooted configured rebooted ran isok 3238…" at bounding box center [856, 46] width 1240 height 892
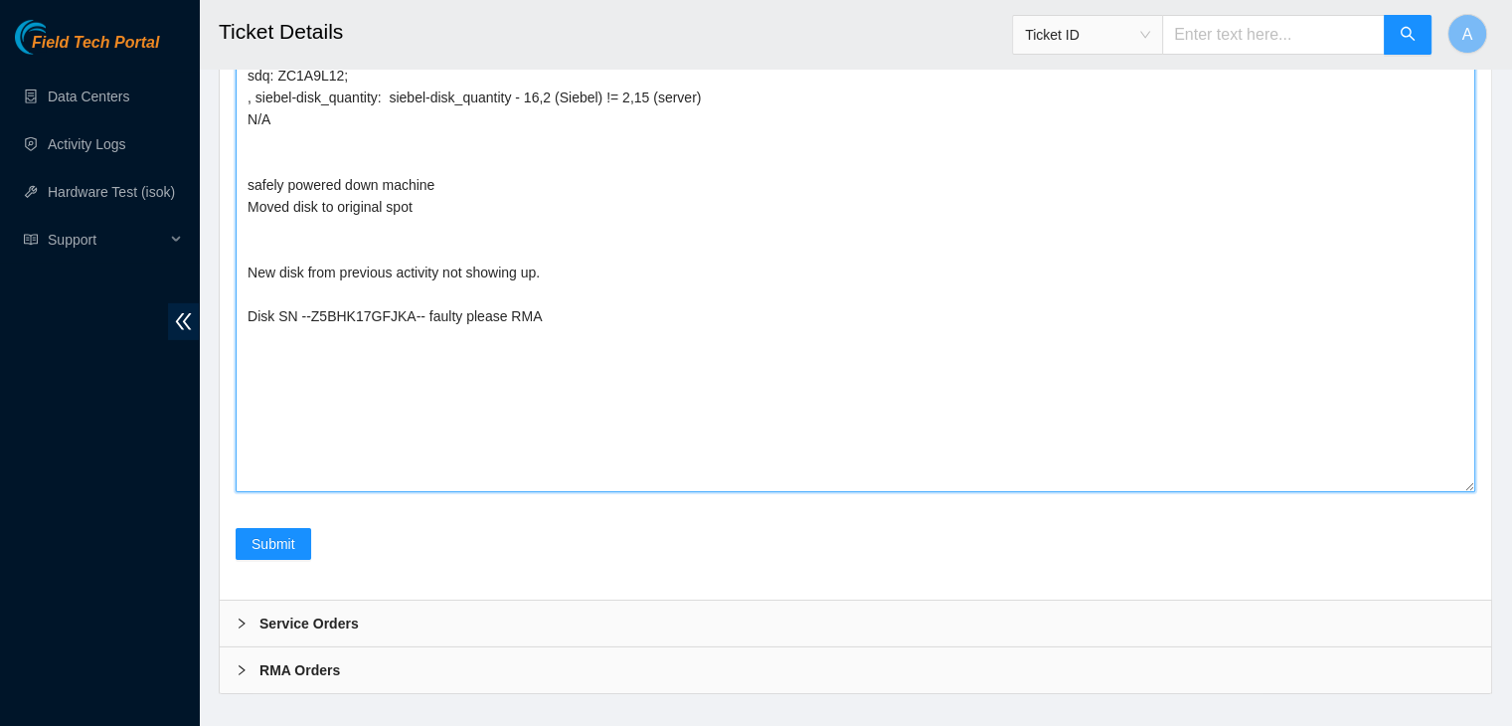
click at [468, 436] on textarea "verified machine sn rebooted rescued rebooted configured rebooted ran isok 3238…" at bounding box center [856, 46] width 1240 height 892
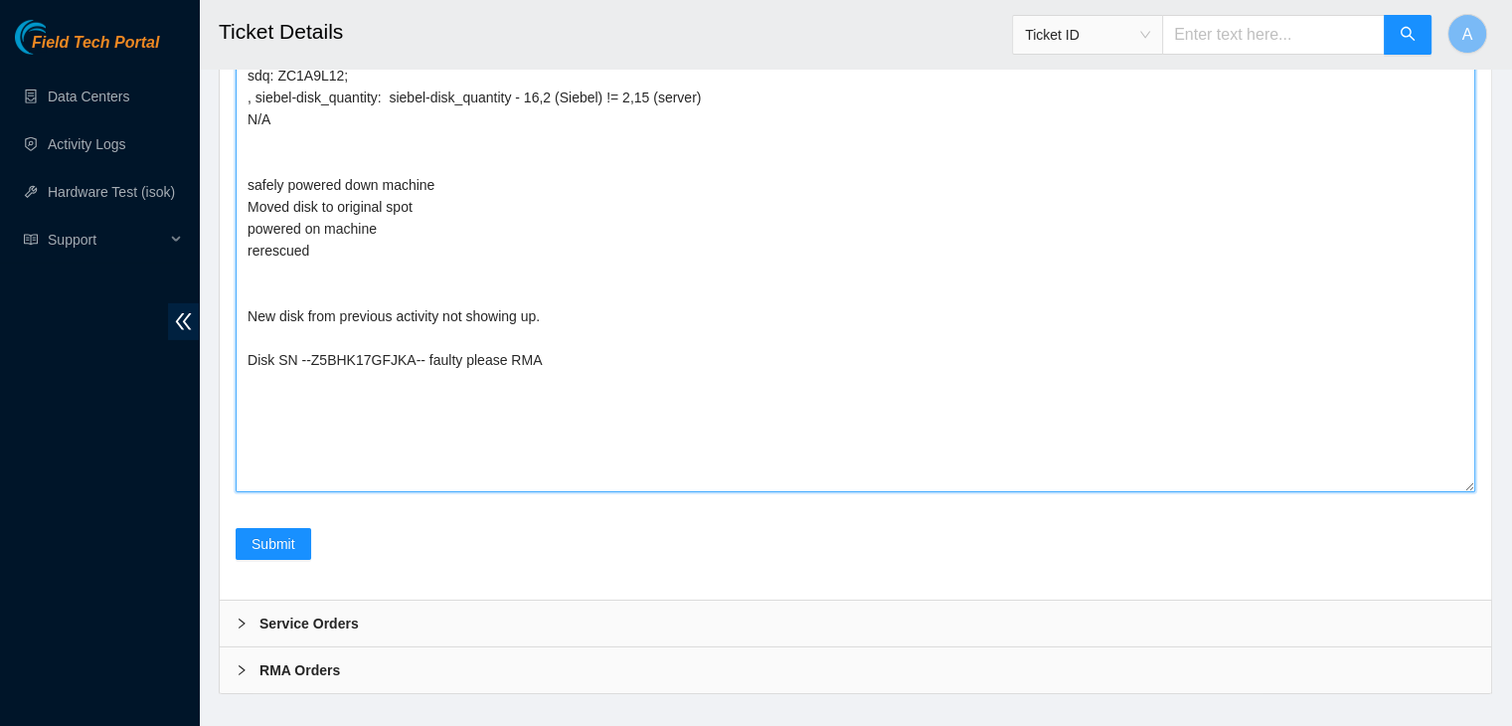
click at [262, 466] on textarea "verified machine sn rebooted rescued rebooted configured rebooted ran isok 3238…" at bounding box center [856, 46] width 1240 height 892
click at [271, 472] on textarea "verified machine sn rebooted rescued rebooted configured rebooted ran isok 3238…" at bounding box center [856, 46] width 1240 height 892
click at [268, 474] on textarea "verified machine sn rebooted rescued rebooted configured rebooted ran isok 3238…" at bounding box center [856, 46] width 1240 height 892
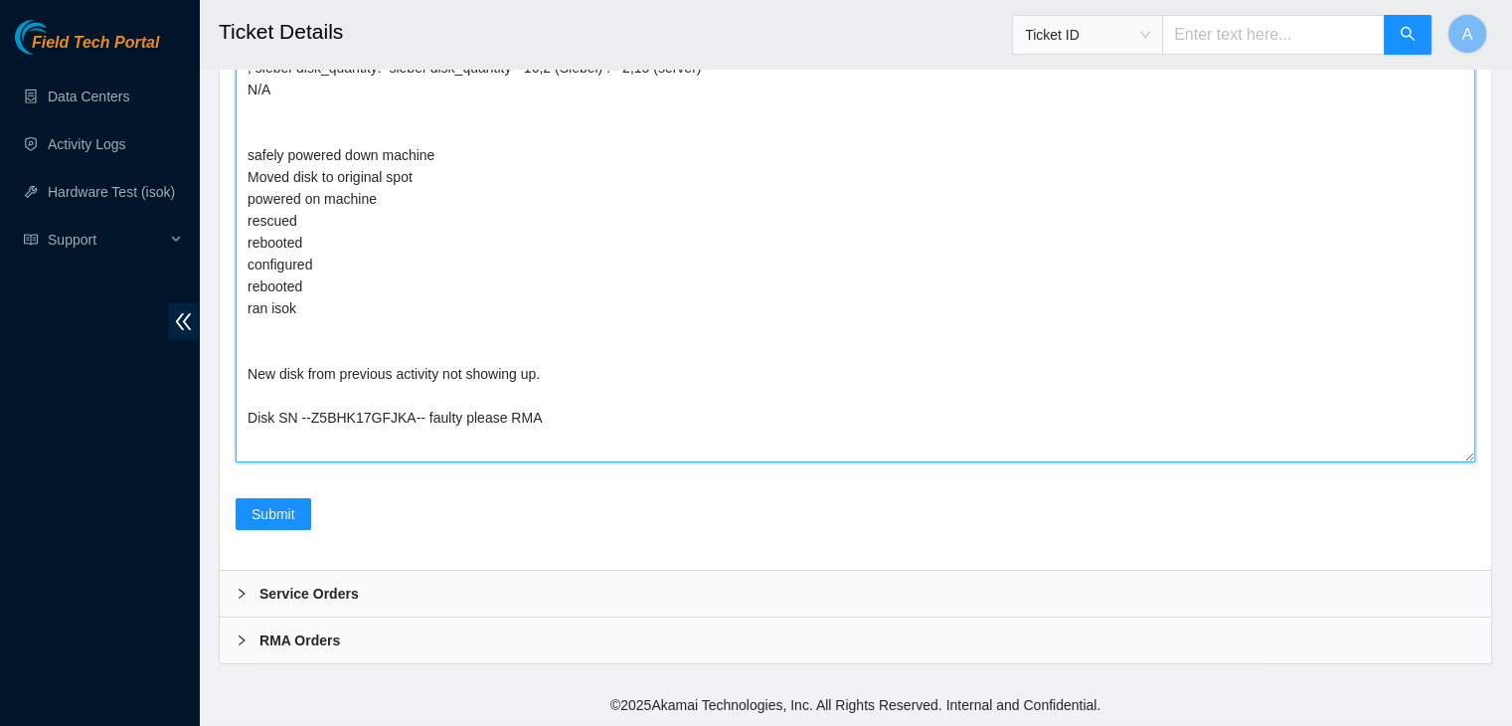
scroll to position [6355, 0]
paste textarea "323871 18-08-2025 04:24:18 23.36.67.137 FAILED Result Detail Message Ticket ID …"
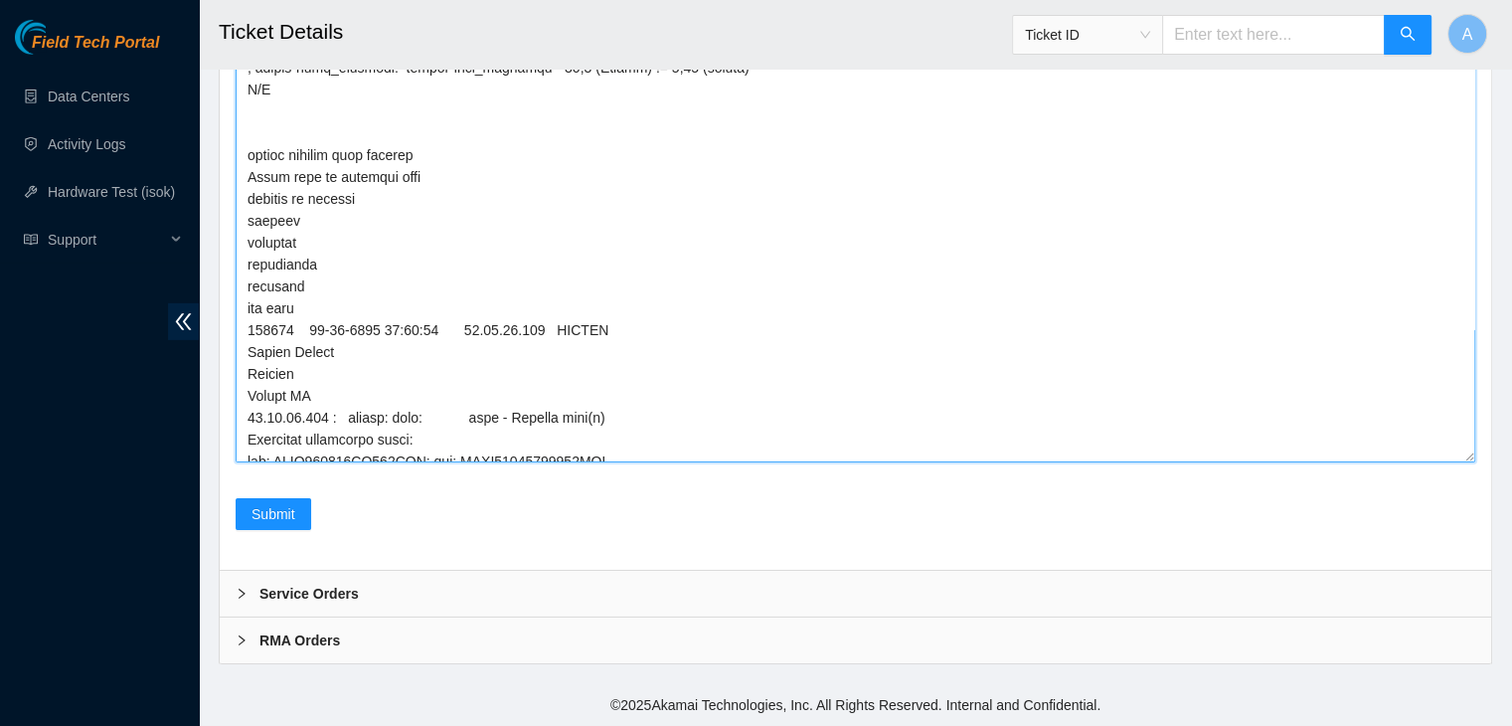
scroll to position [227, 0]
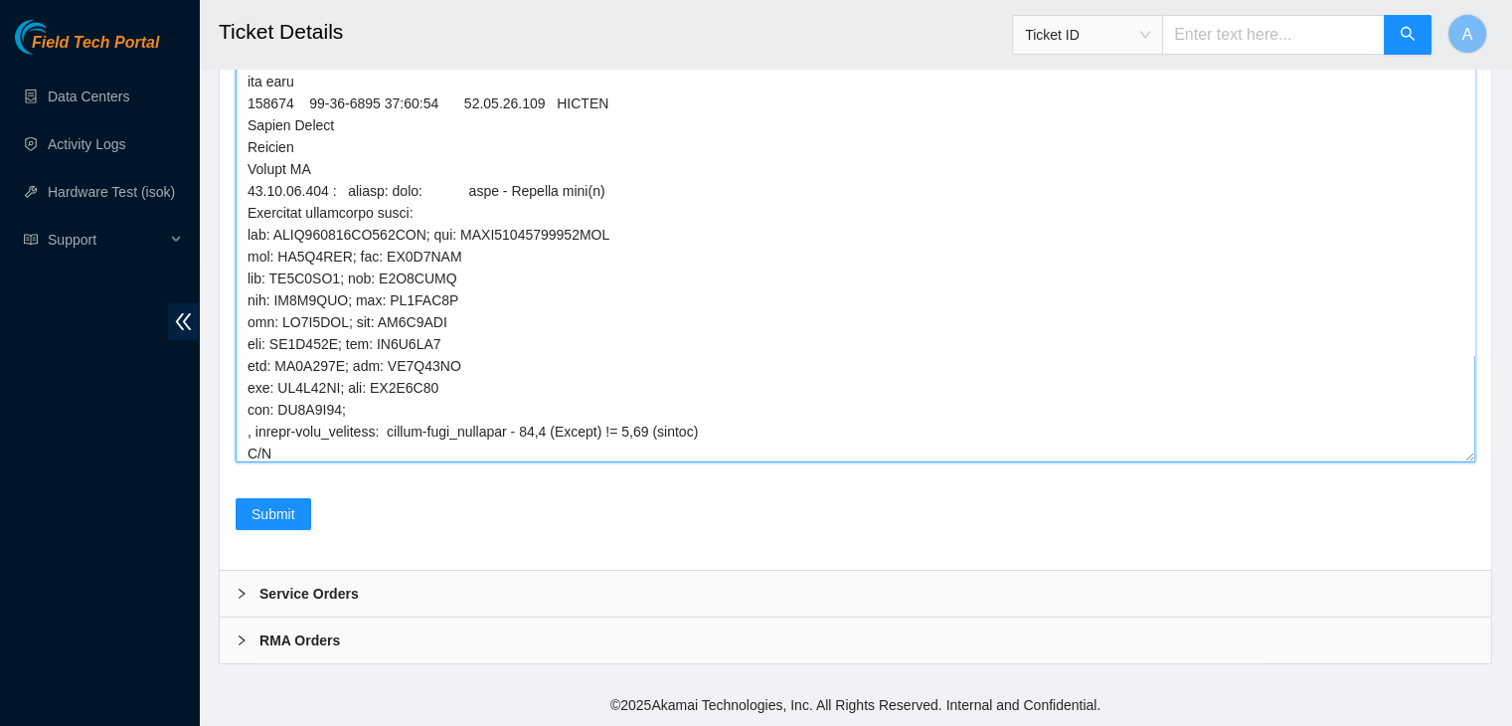
type textarea "verified machine sn rebooted rescued rebooted configured rebooted ran isok 3238…"
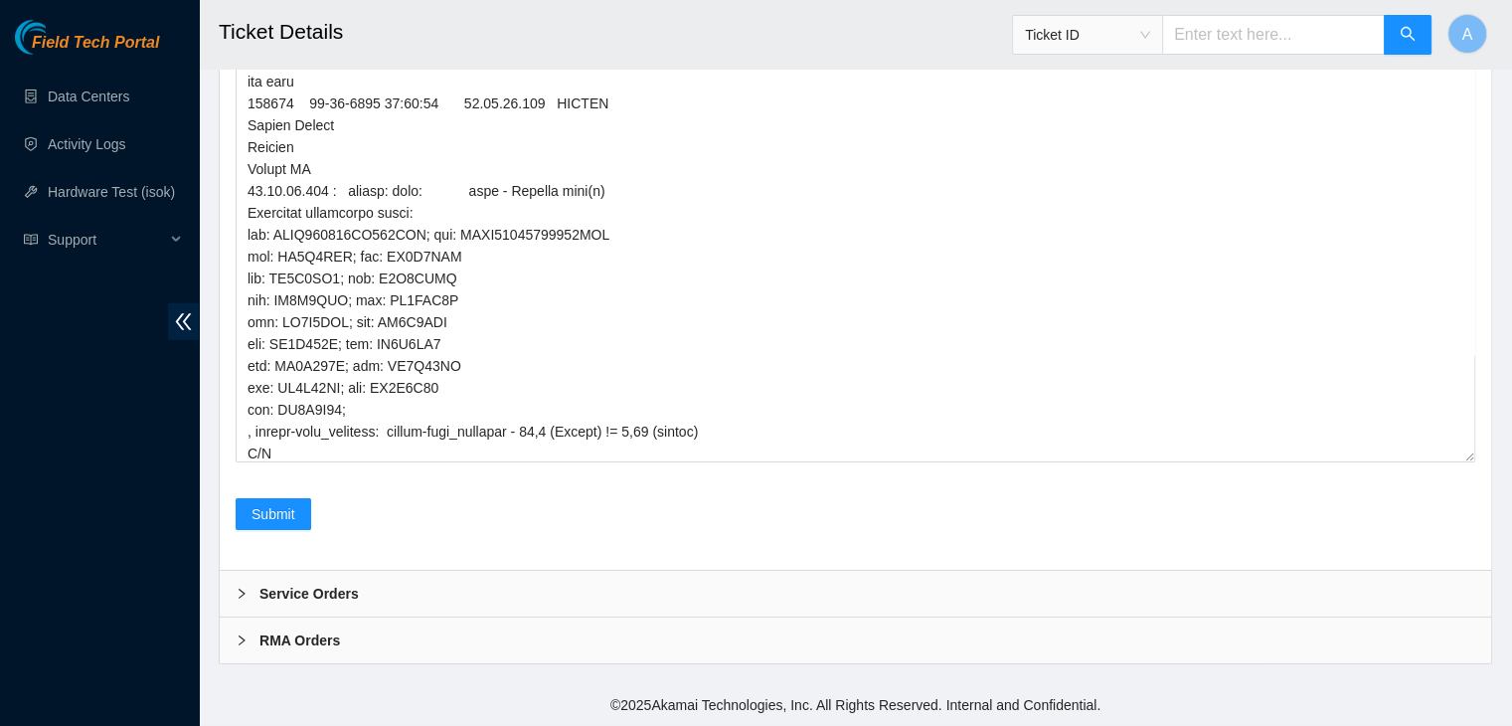
click at [80, 399] on div "Field Tech Portal Data Centers Activity Logs Hardware Test (isok) Support" at bounding box center [99, 373] width 199 height 706
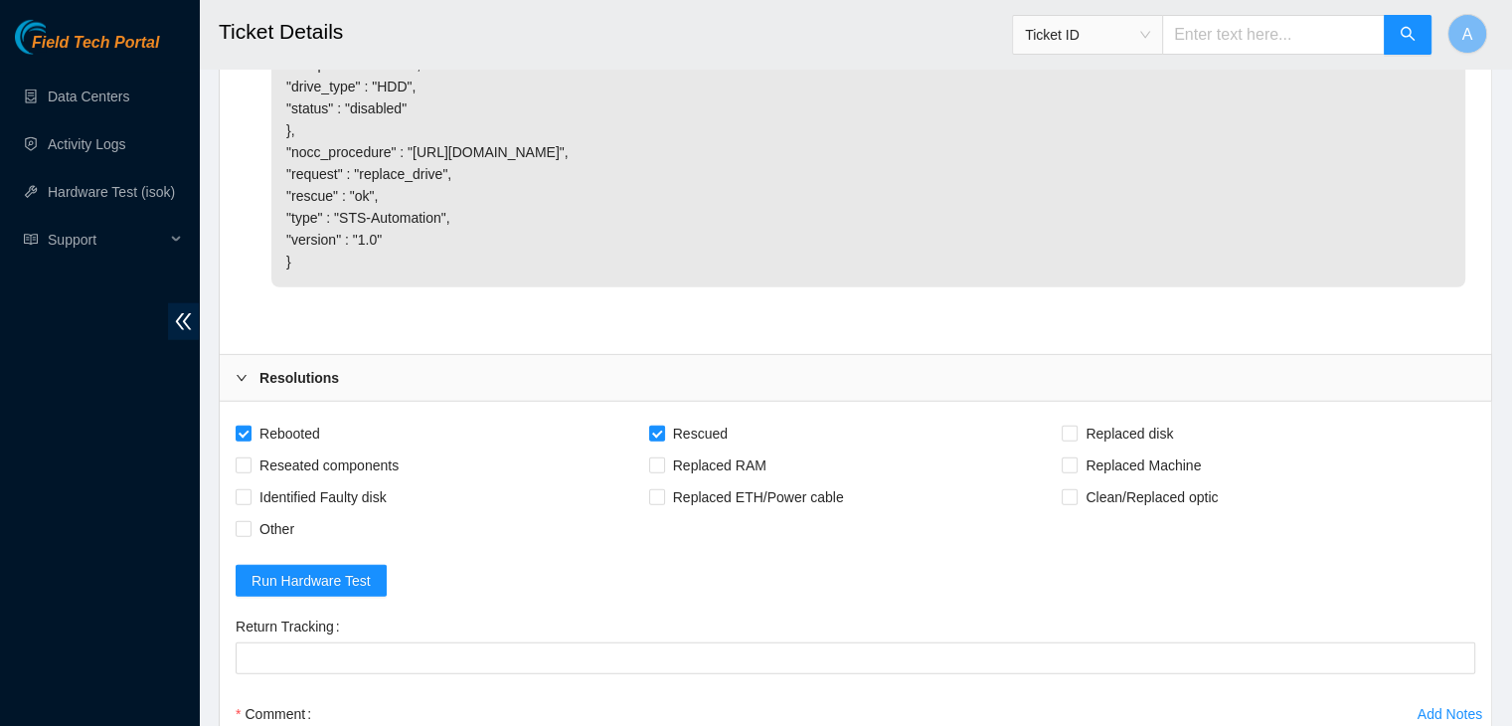
scroll to position [5459, 0]
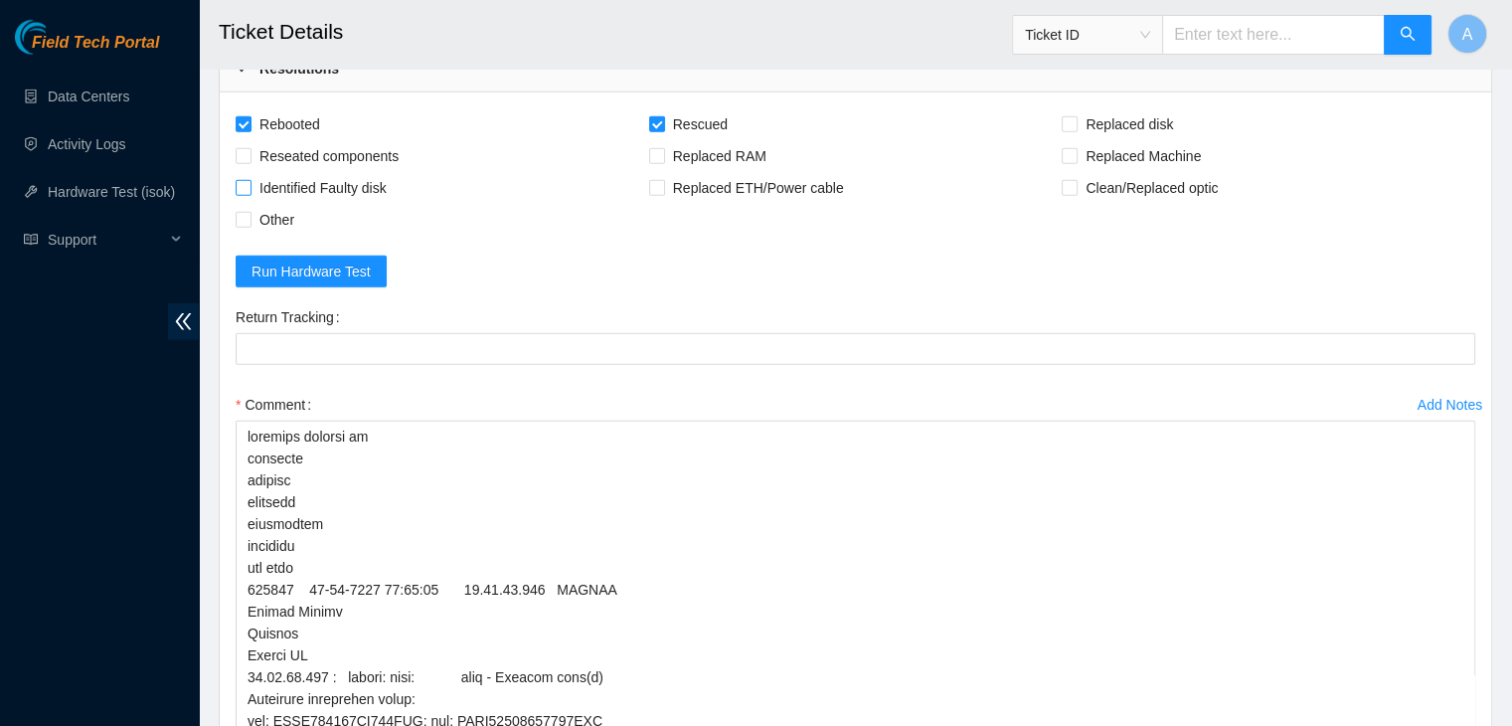
click at [383, 204] on span "Identified Faulty disk" at bounding box center [323, 188] width 143 height 32
click at [250, 194] on input "Identified Faulty disk" at bounding box center [243, 187] width 14 height 14
checkbox input "true"
click at [288, 236] on span "Other" at bounding box center [277, 220] width 51 height 32
click at [250, 226] on input "Other" at bounding box center [243, 219] width 14 height 14
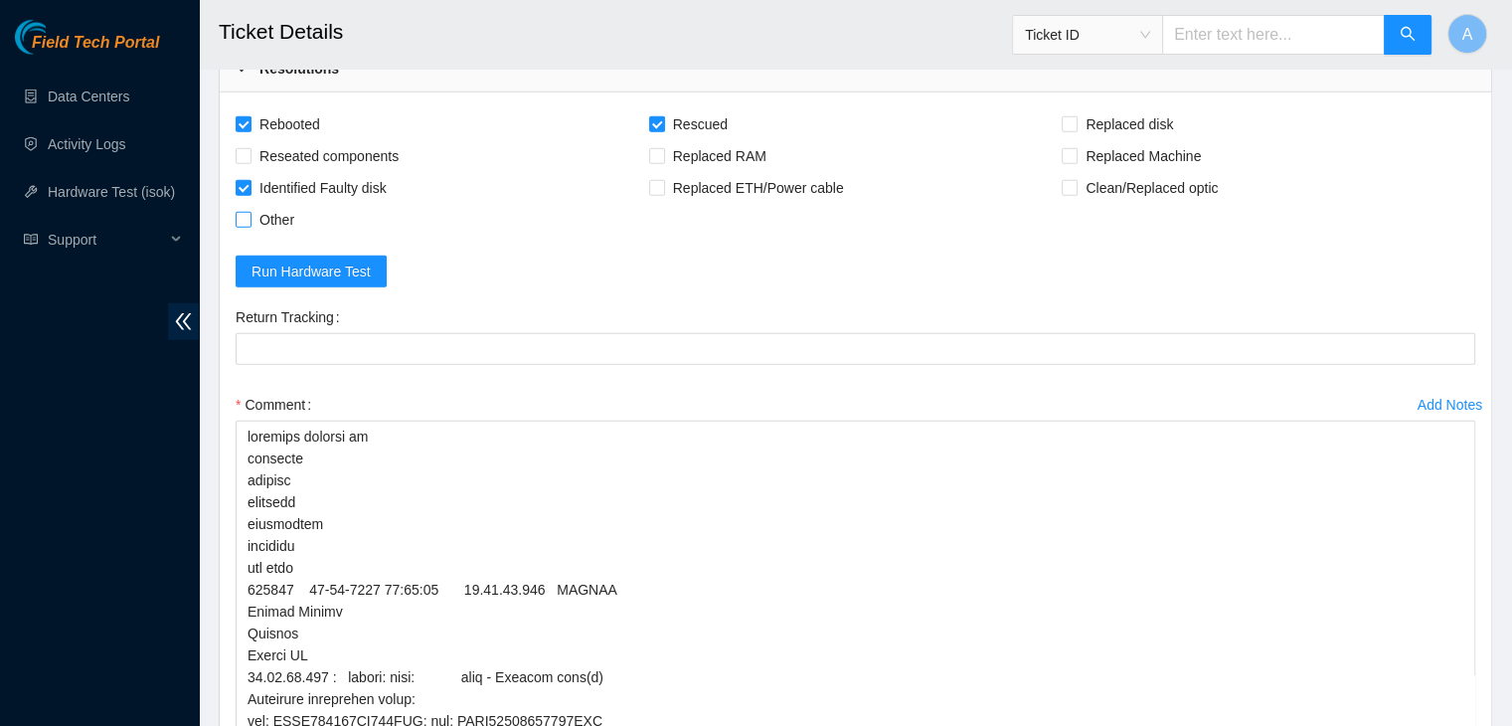
checkbox input "true"
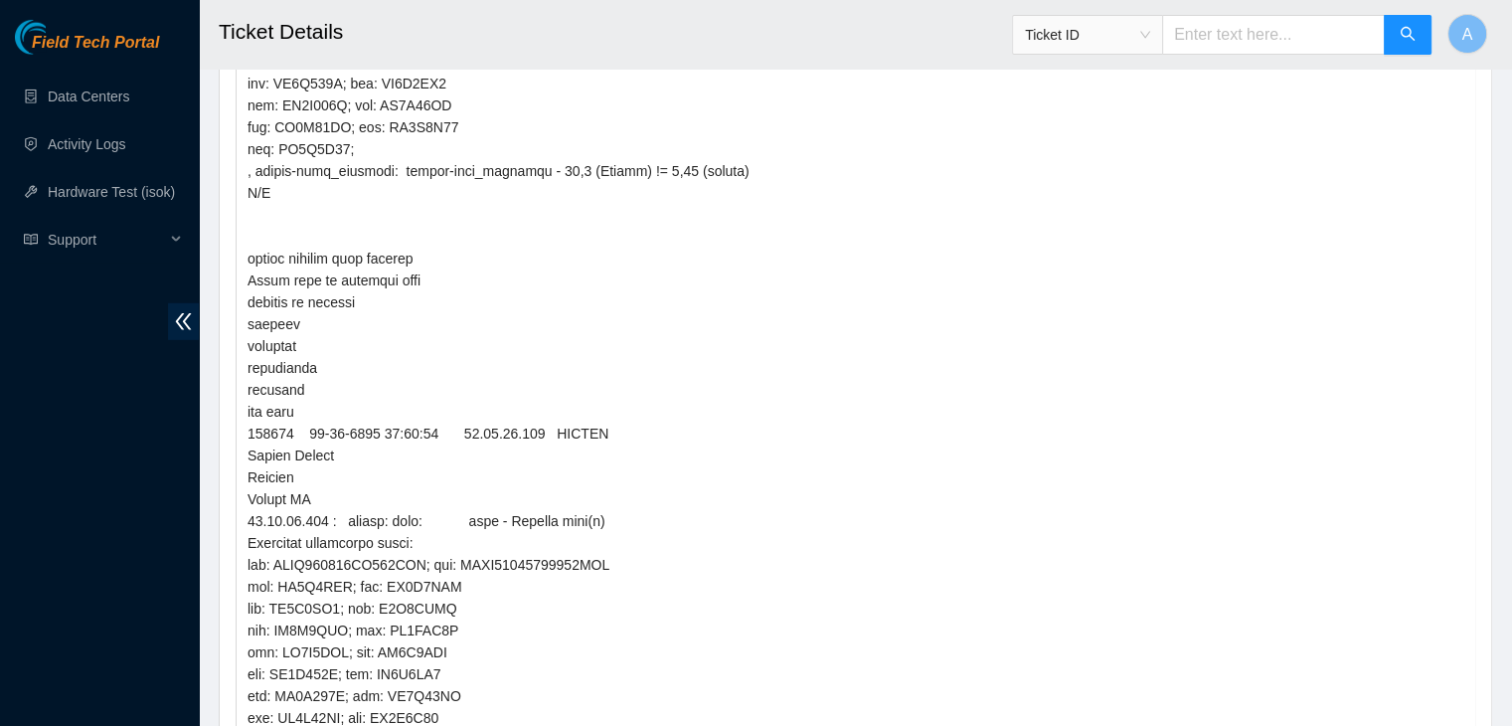
scroll to position [282, 0]
click at [341, 434] on textarea "Comment" at bounding box center [856, 401] width 1240 height 892
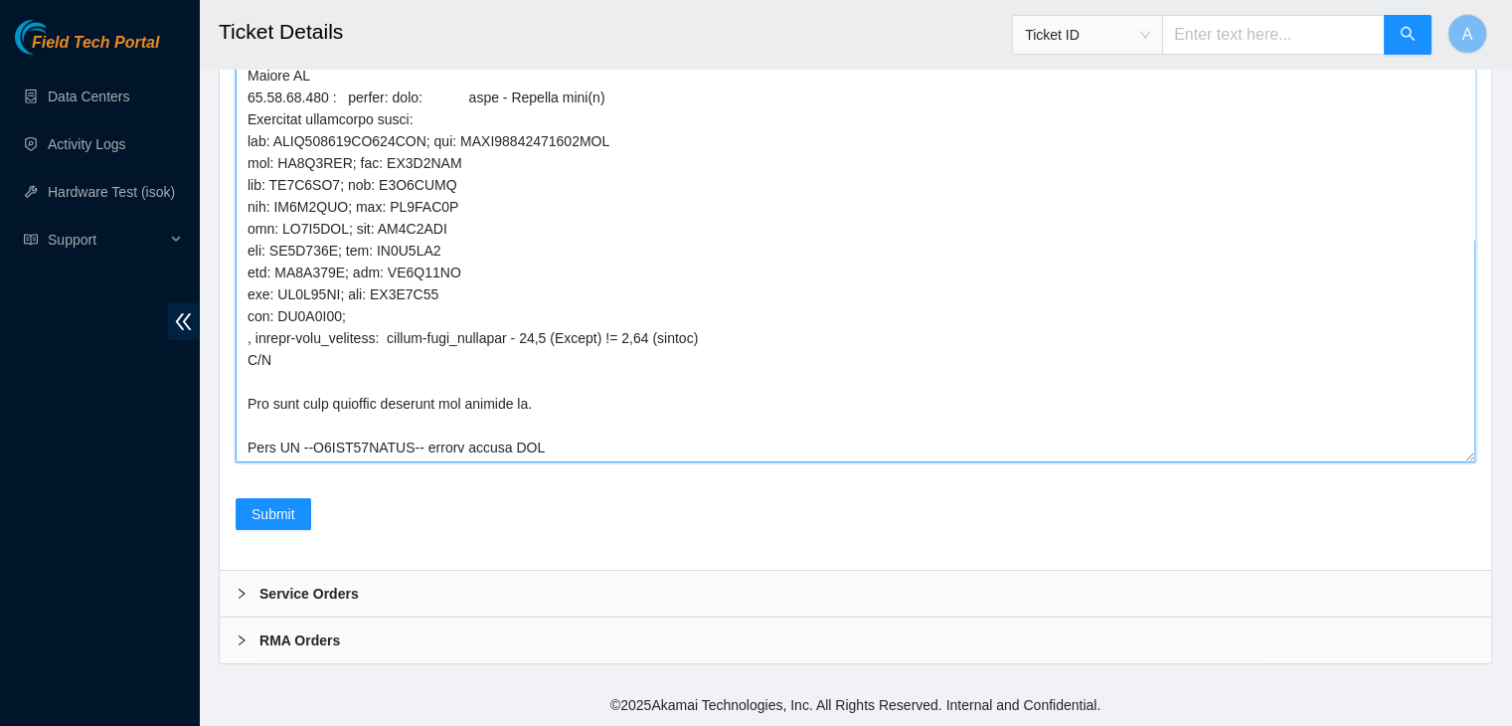
scroll to position [6522, 0]
click at [346, 446] on textarea "Comment" at bounding box center [856, 17] width 1240 height 892
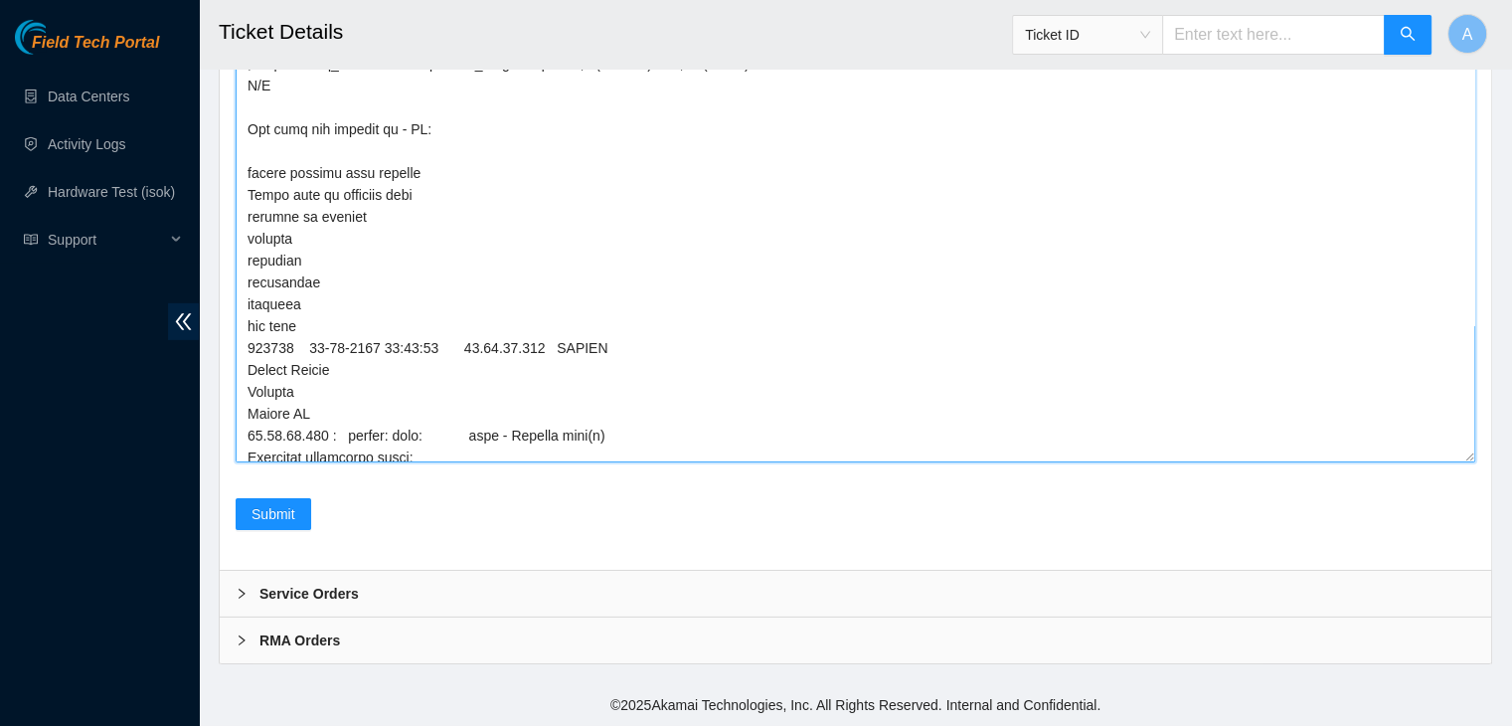
scroll to position [0, 0]
click at [481, 139] on textarea "Comment" at bounding box center [856, 17] width 1240 height 892
paste textarea "Z5BHK17GFJKA"
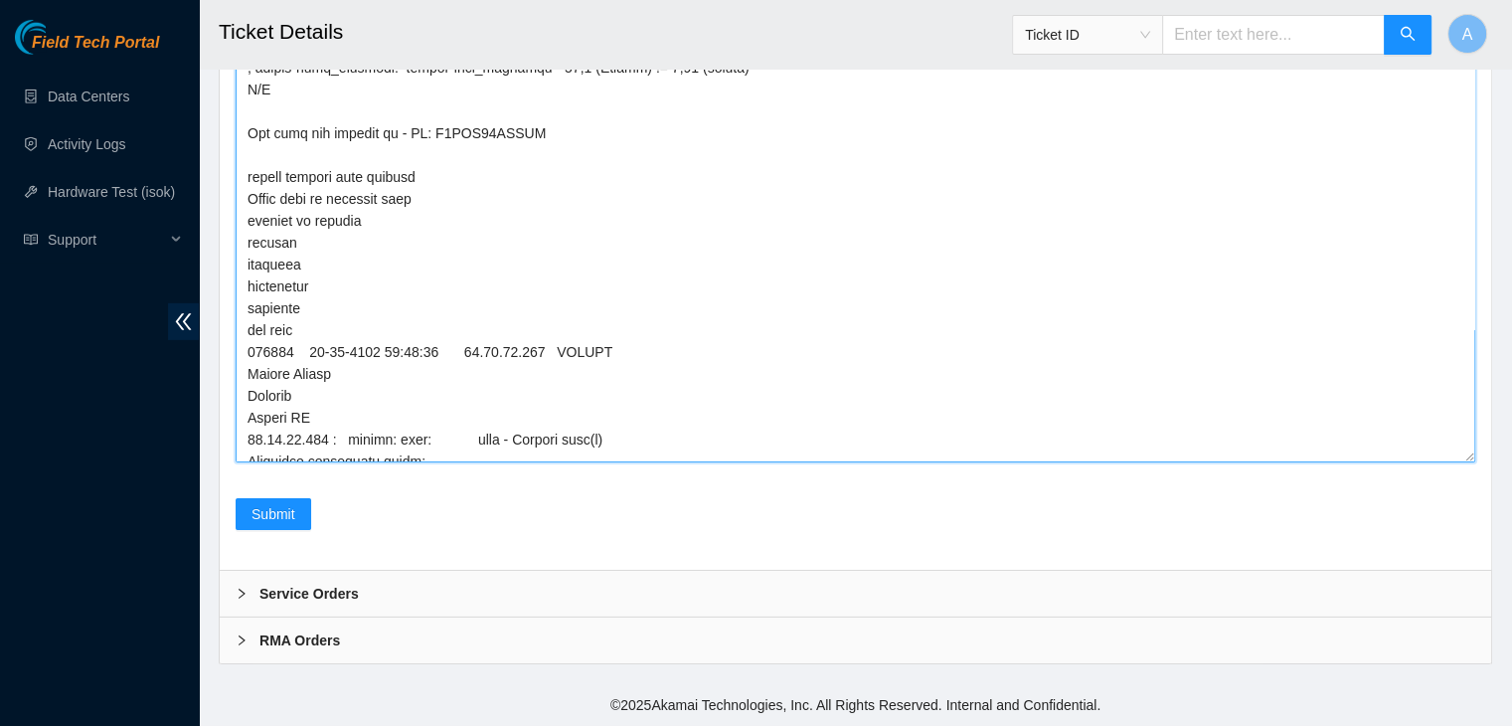
scroll to position [342, 0]
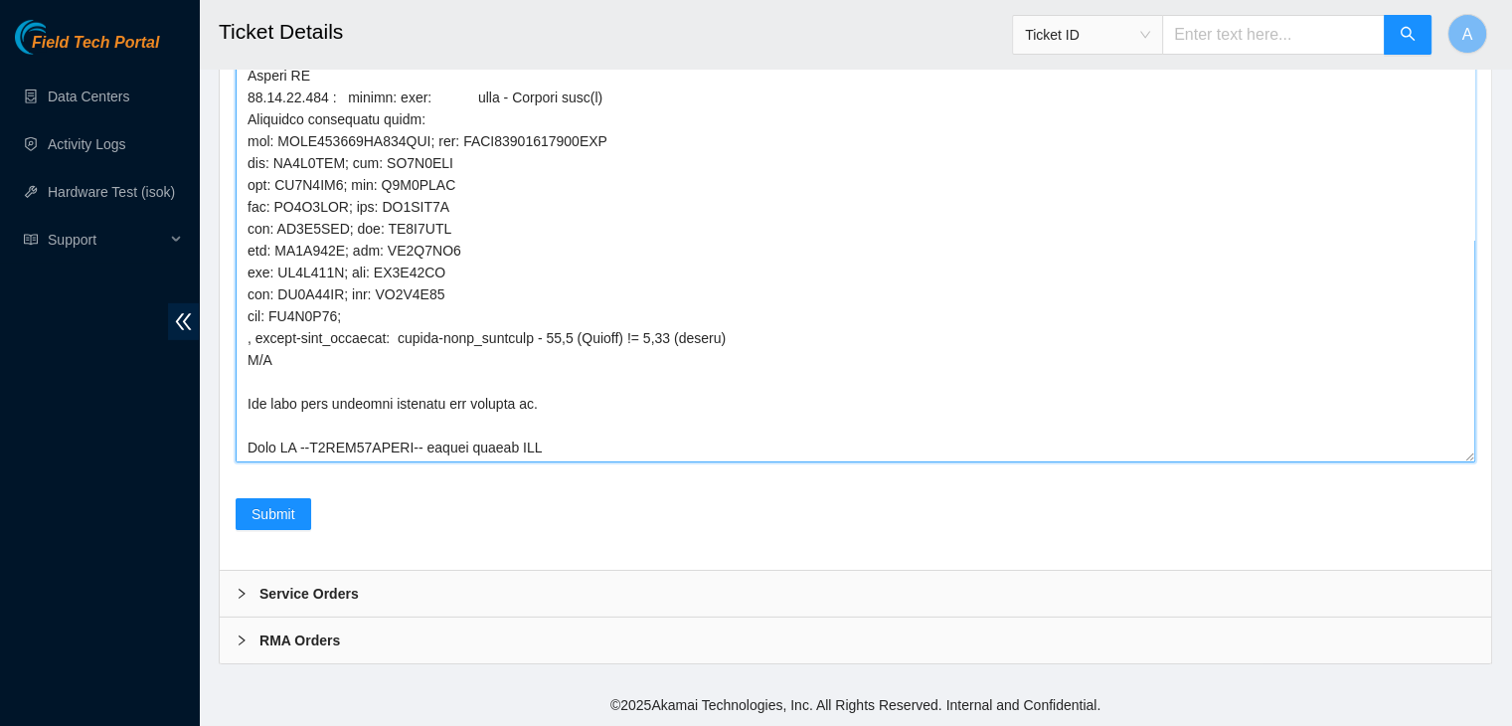
click at [535, 440] on textarea "Comment" at bounding box center [856, 17] width 1240 height 892
click at [248, 445] on textarea "Comment" at bounding box center [856, 17] width 1240 height 892
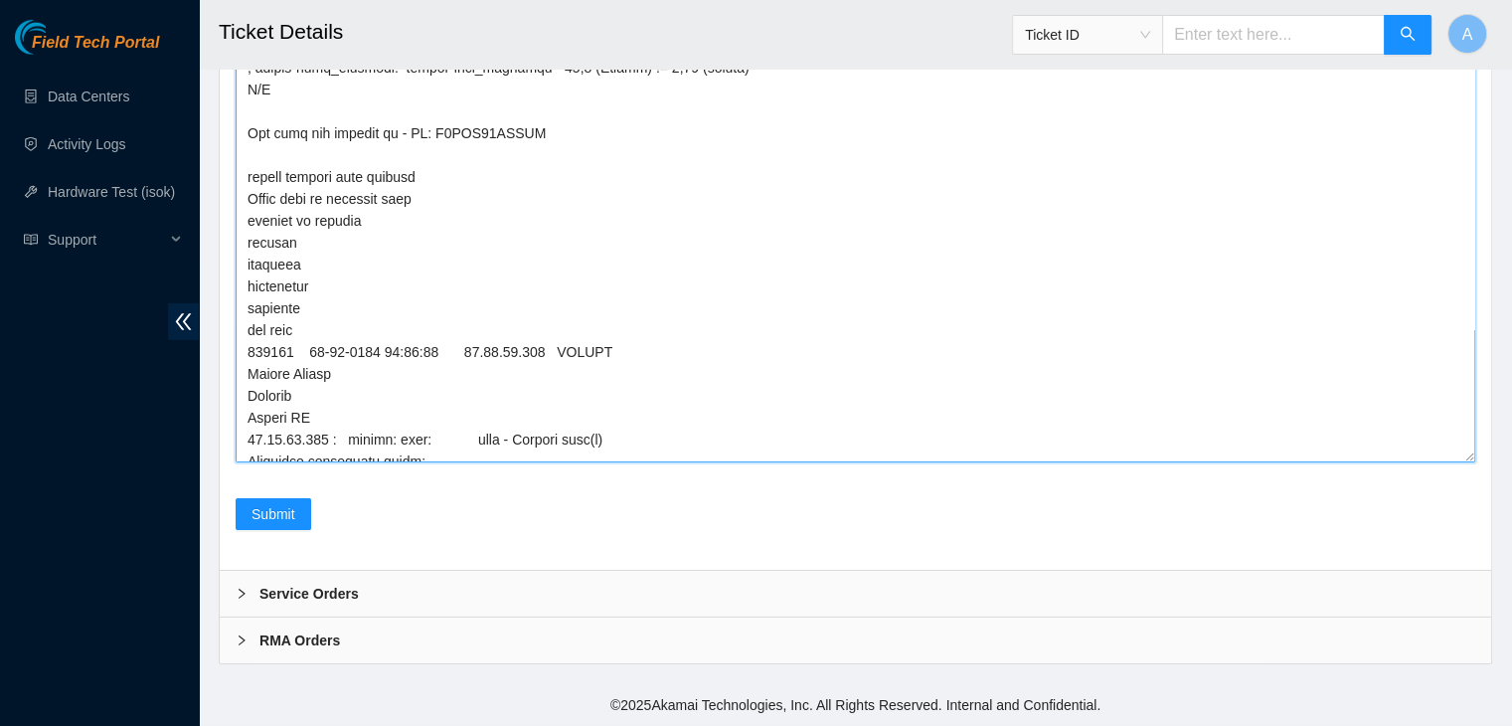
scroll to position [6306, 0]
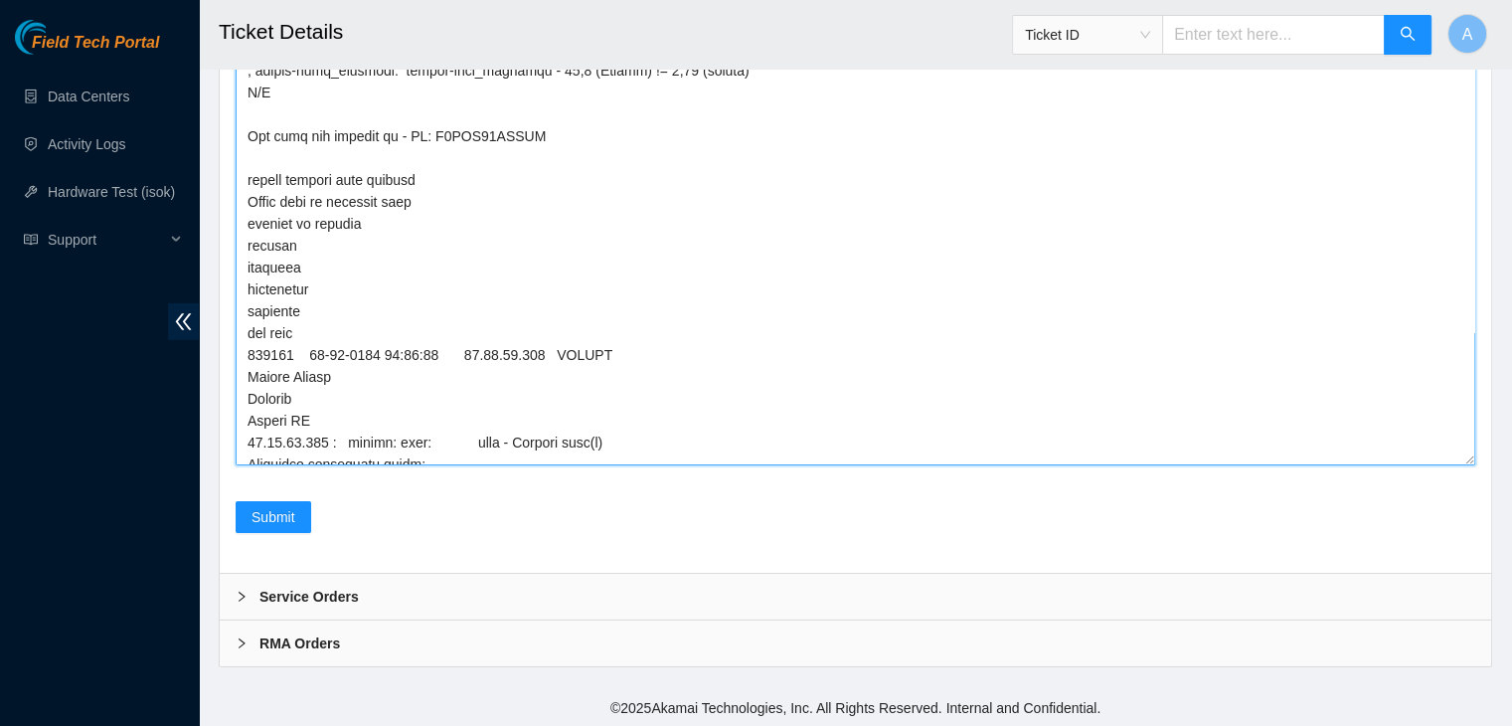
click at [284, 347] on textarea "Comment" at bounding box center [856, 20] width 1240 height 892
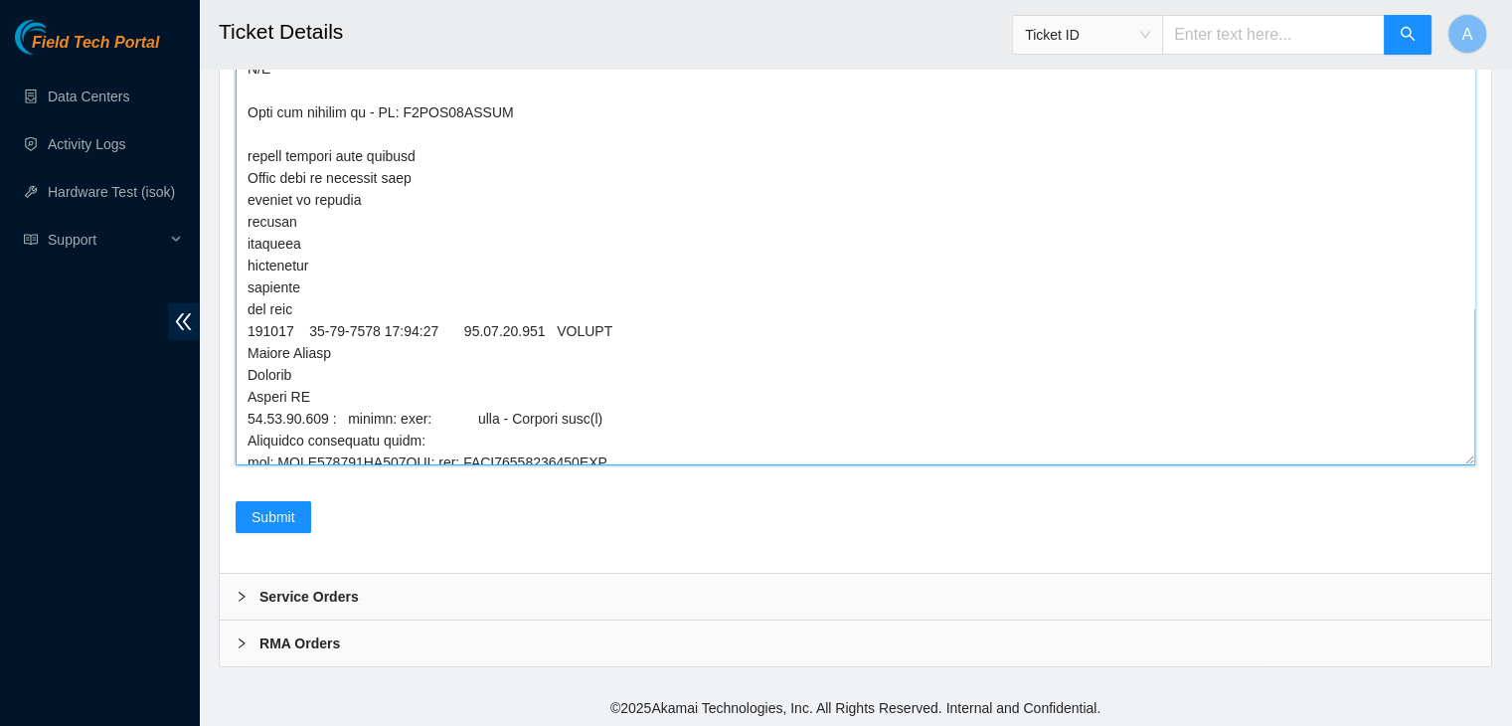
scroll to position [26, 0]
click at [496, 385] on textarea "Comment" at bounding box center [856, 20] width 1240 height 892
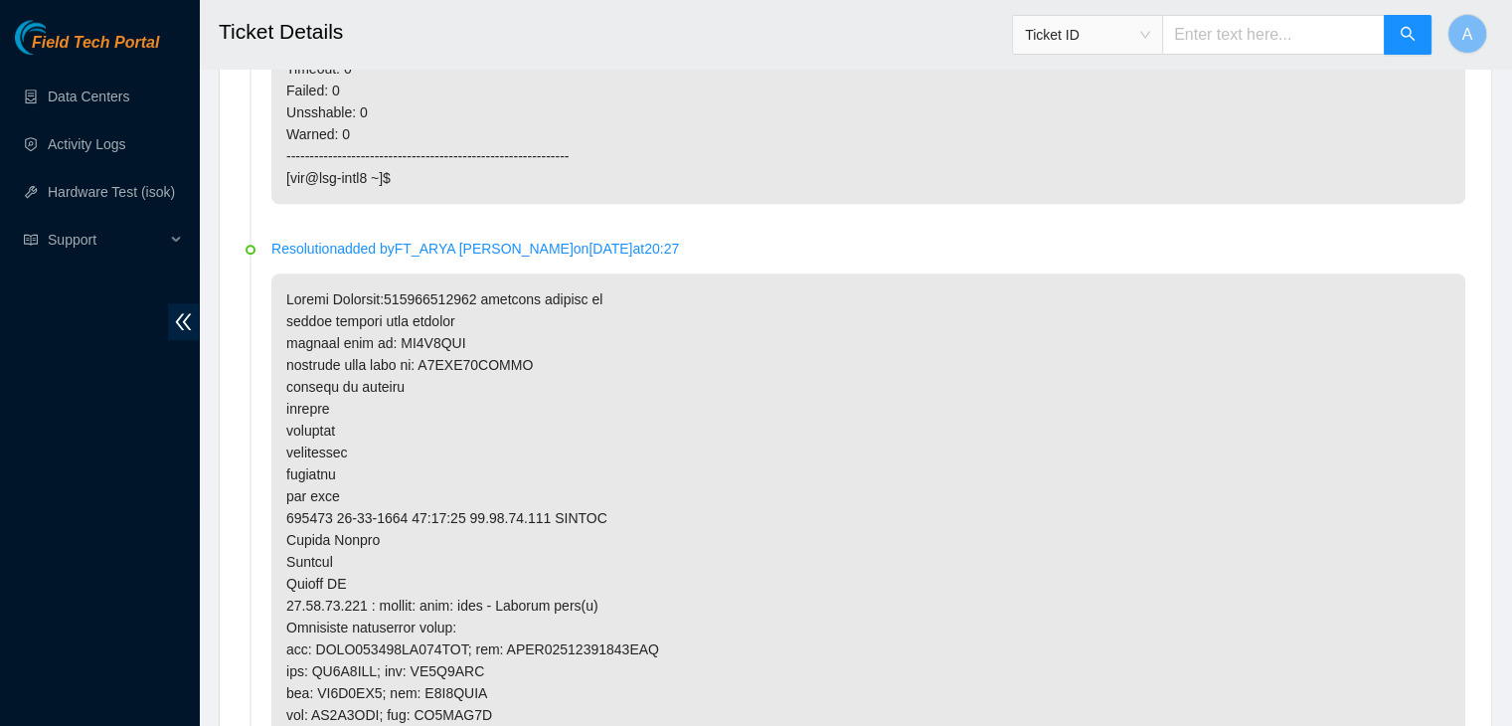
scroll to position [2261, 0]
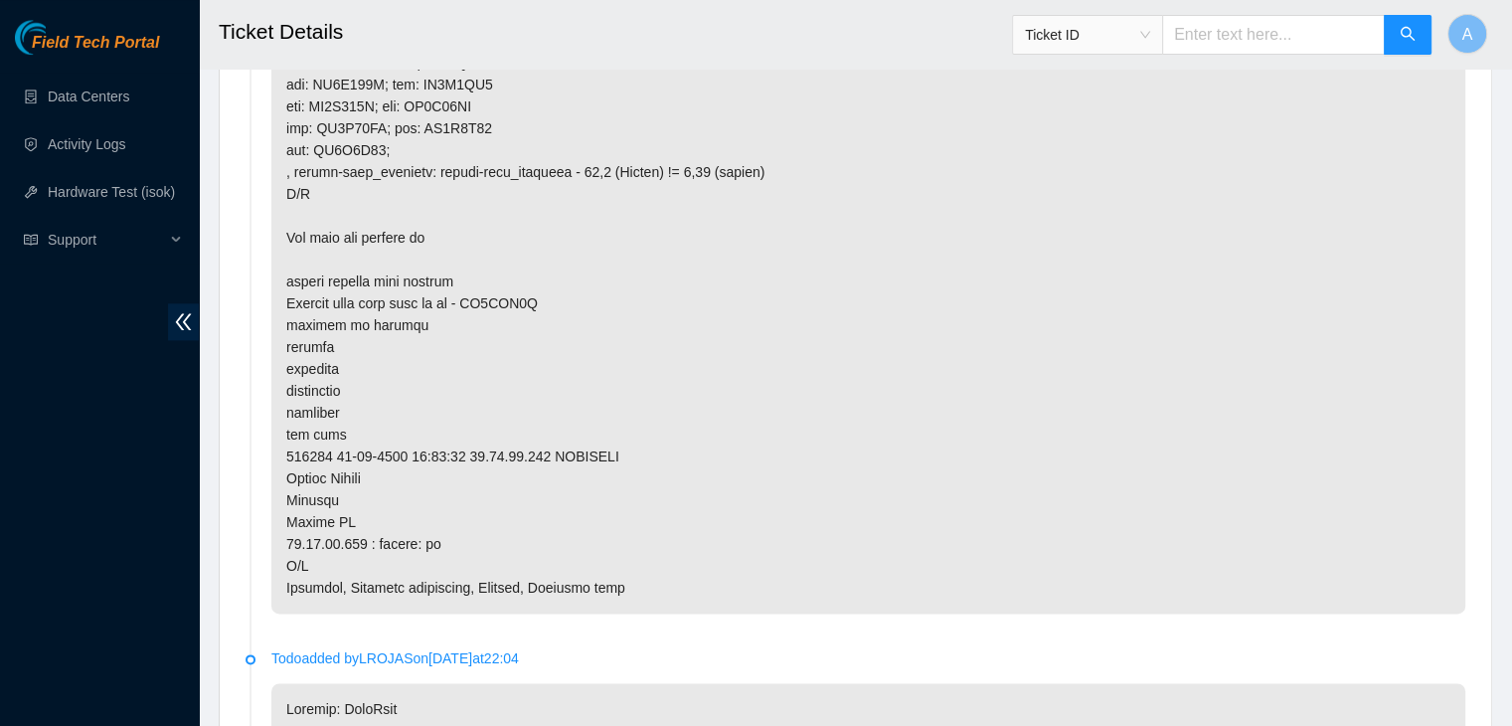
click at [517, 303] on p at bounding box center [868, 106] width 1194 height 1014
copy p "ZC1AAB1Q"
click at [517, 303] on p at bounding box center [868, 106] width 1194 height 1014
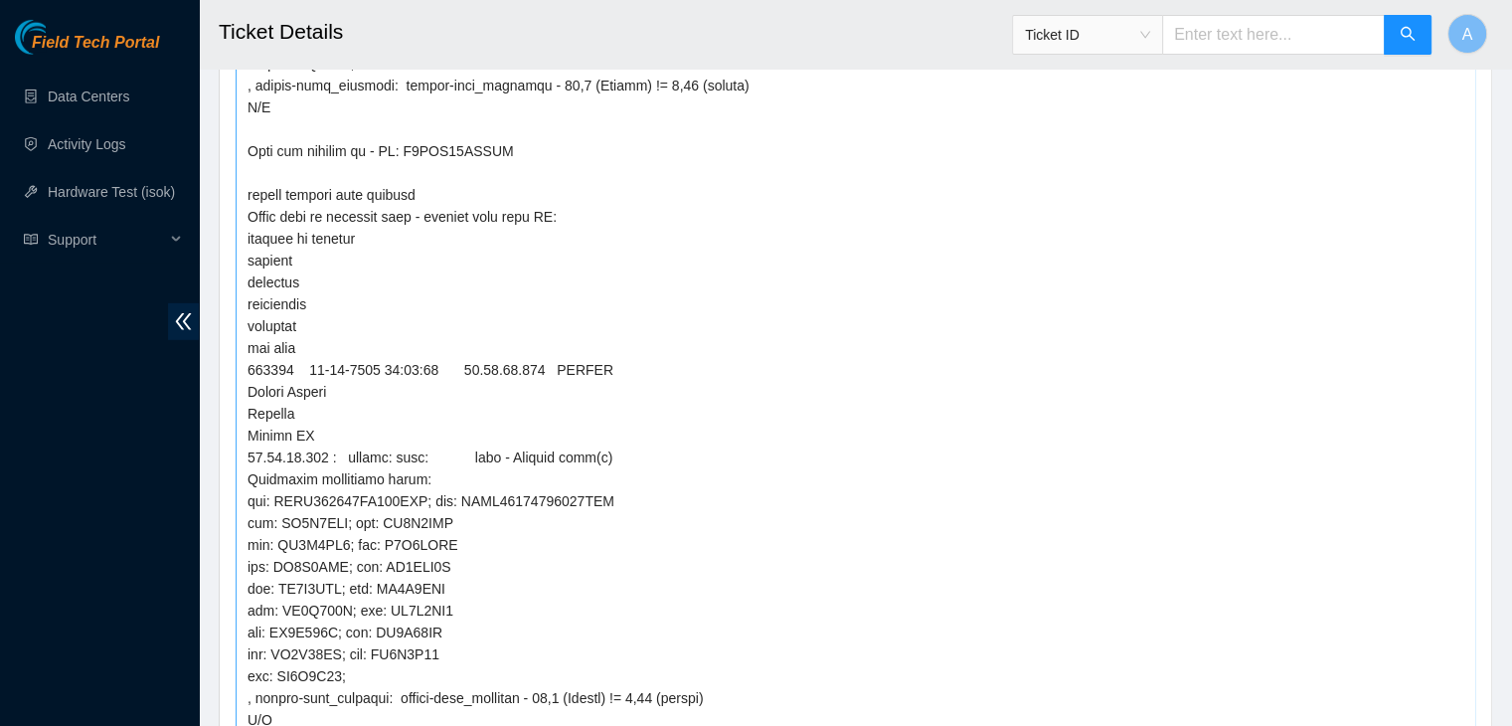
scroll to position [342, 0]
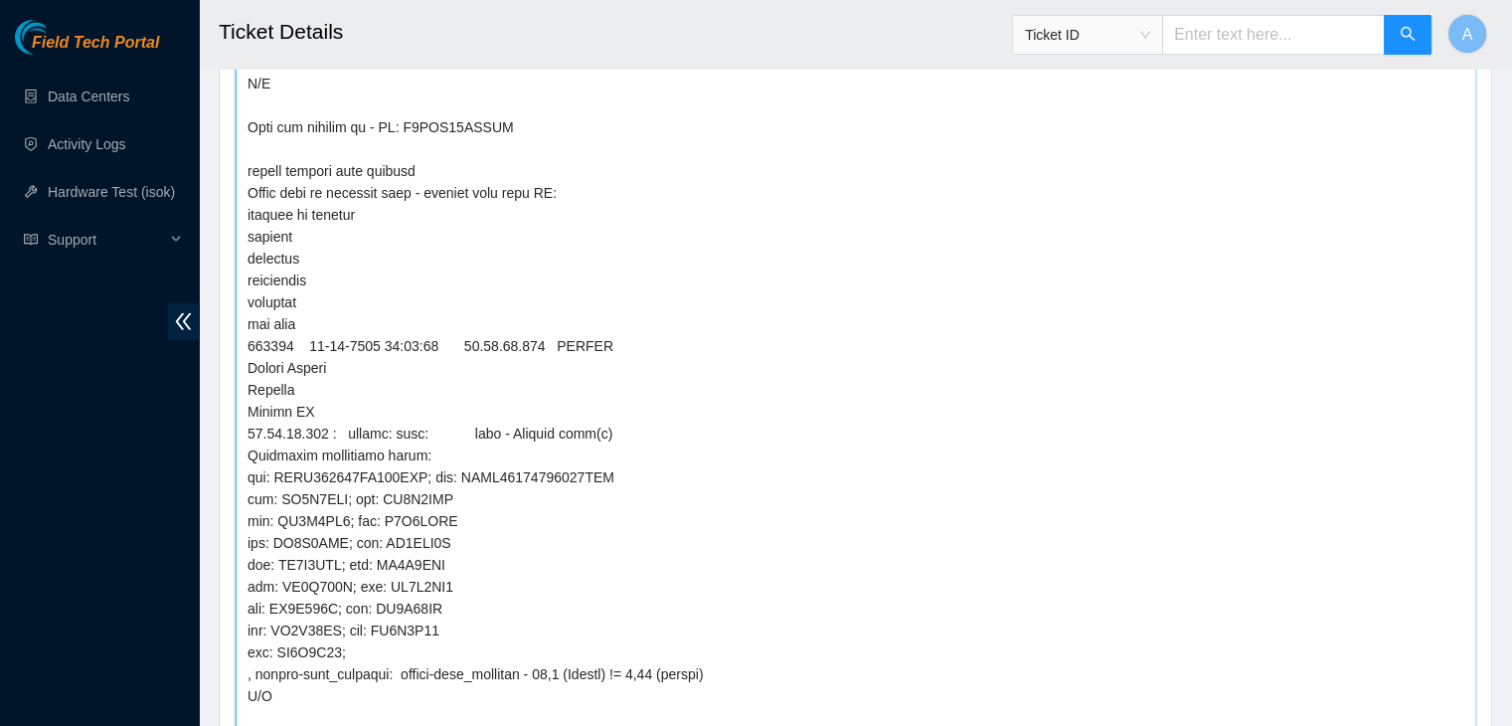
click at [612, 405] on textarea "Comment" at bounding box center [856, 353] width 1240 height 892
paste textarea "ZC1AAB1Q"
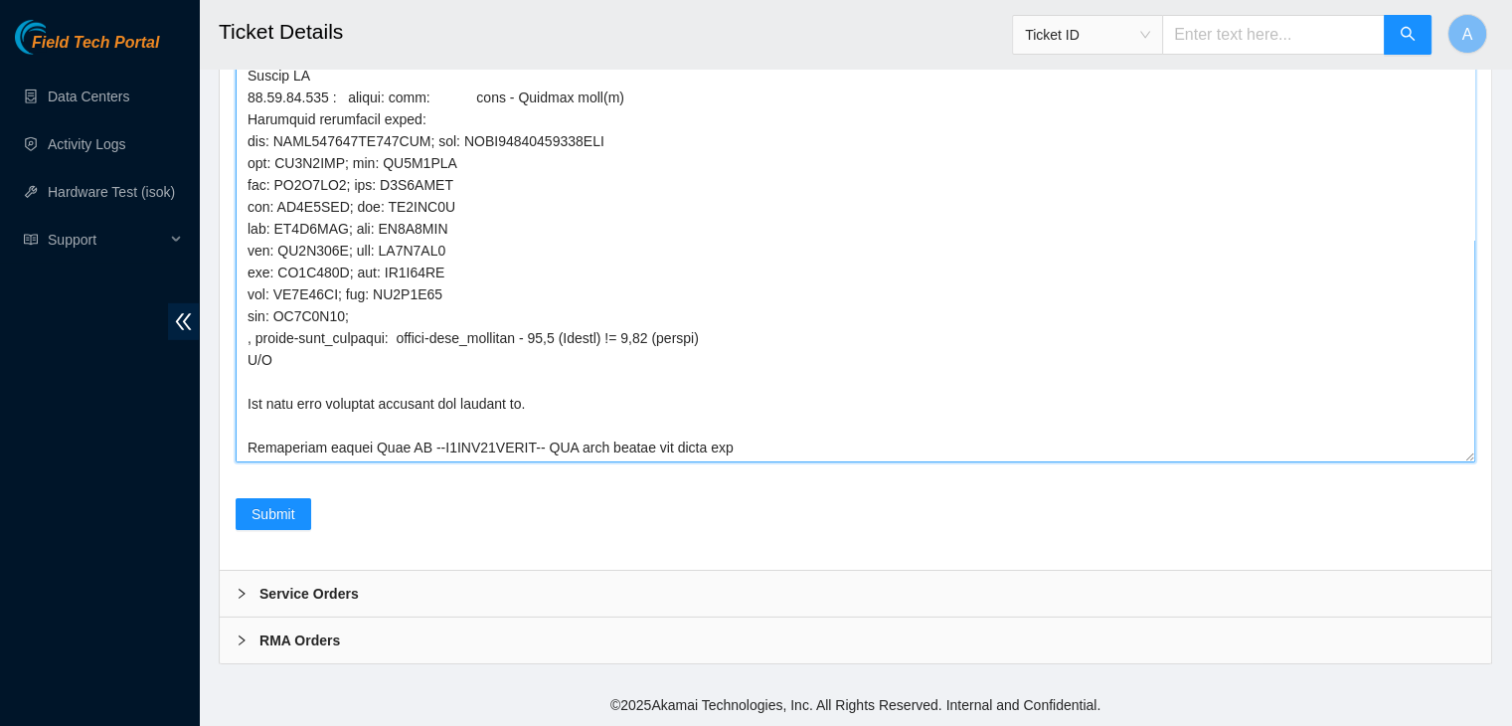
scroll to position [6522, 0]
click at [350, 448] on textarea "Comment" at bounding box center [856, 17] width 1240 height 892
type textarea "verified machine sn rebooted rescued rebooted configured rebooted ran isok 3238…"
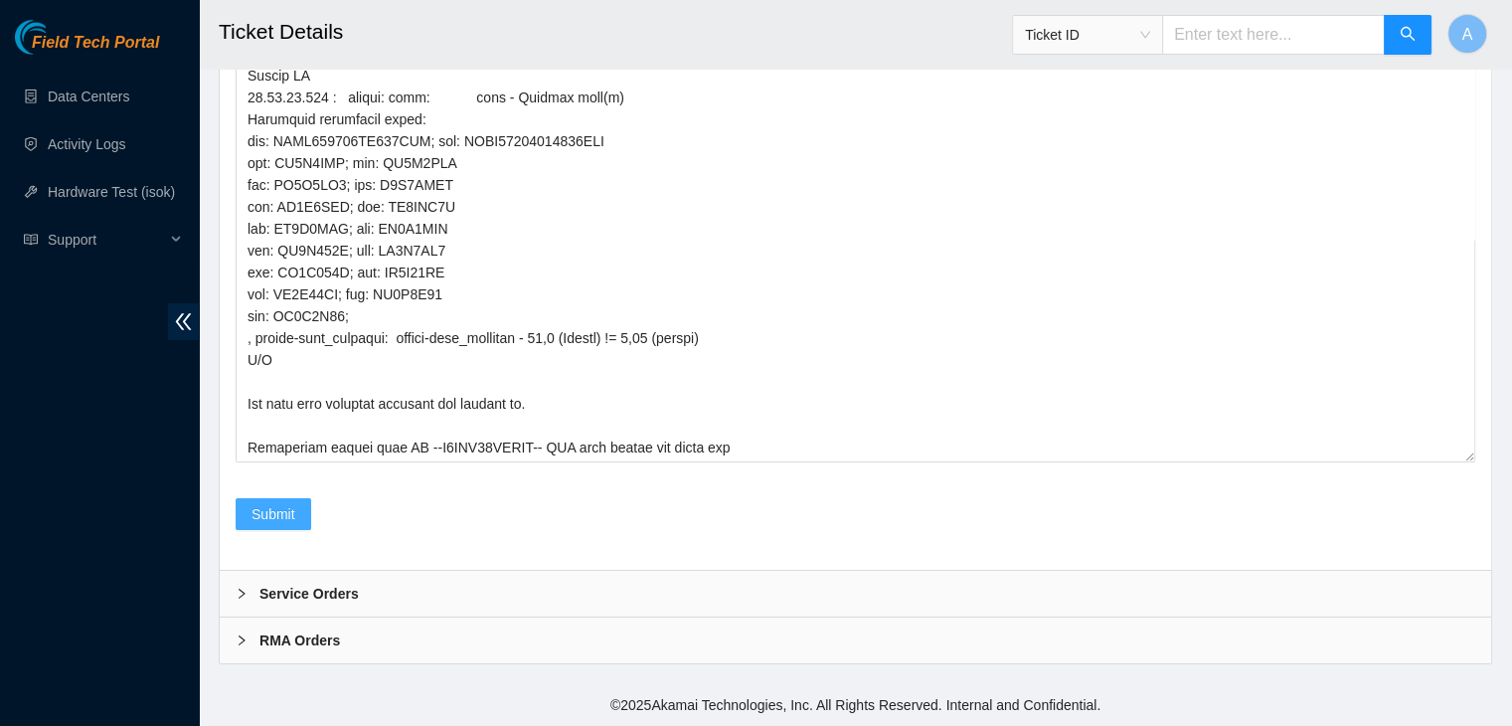
click at [267, 508] on span "Submit" at bounding box center [274, 514] width 44 height 22
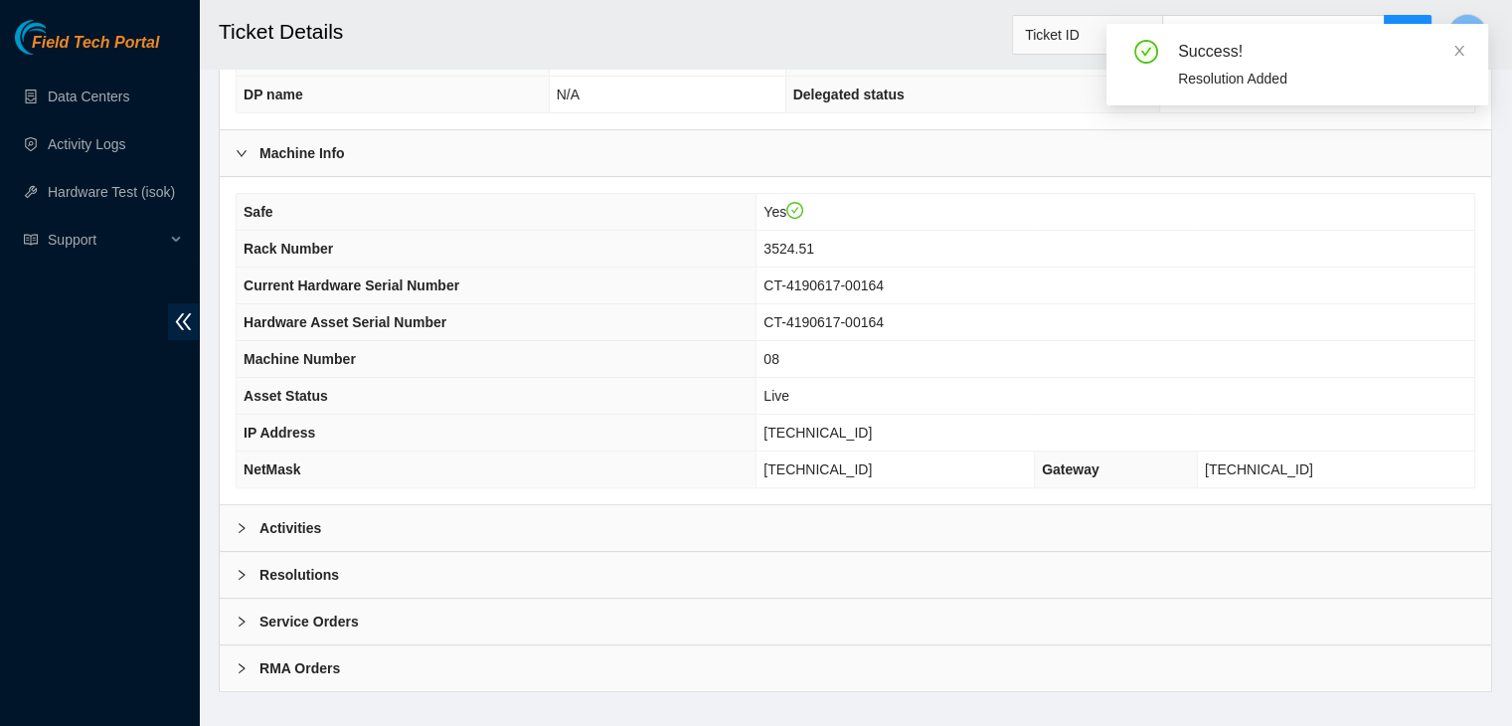
scroll to position [529, 0]
click at [496, 506] on div "Activities" at bounding box center [856, 529] width 1272 height 46
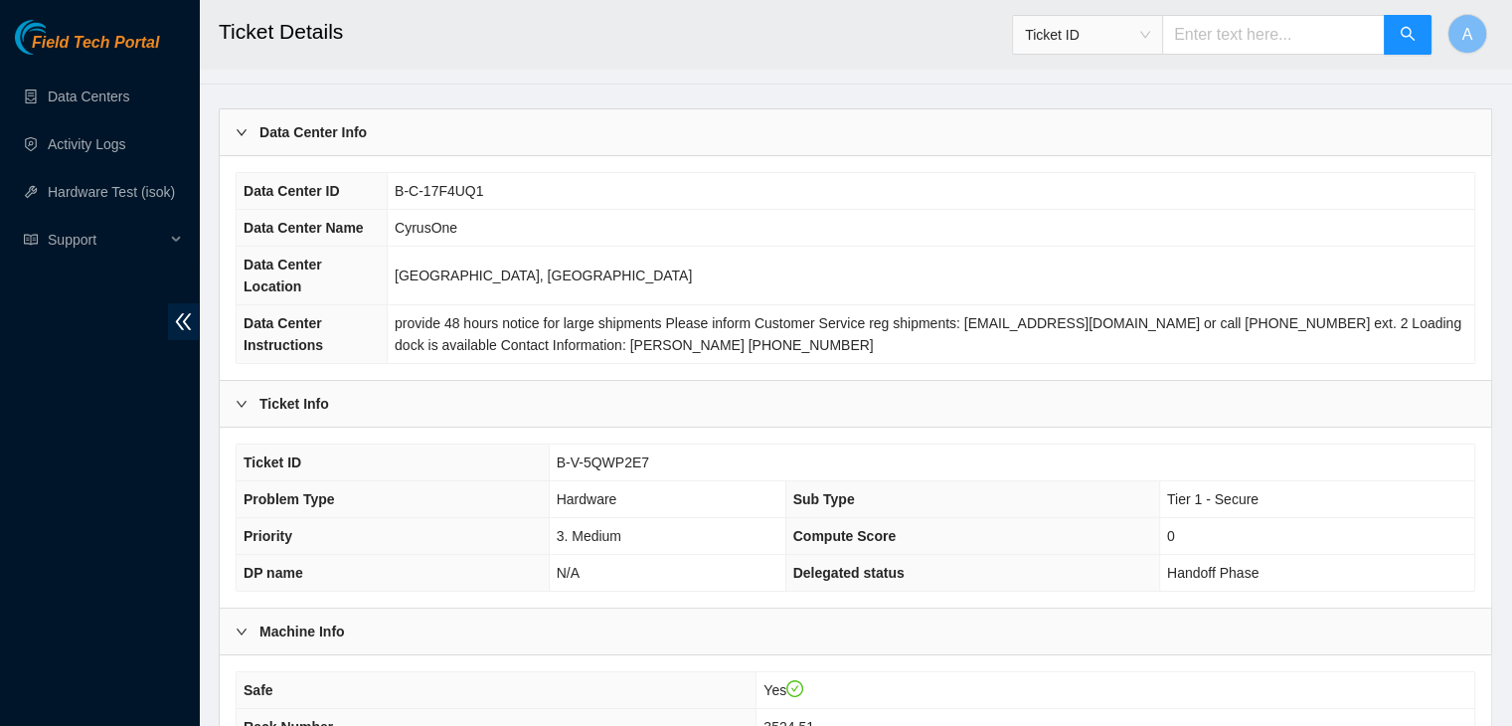
scroll to position [0, 0]
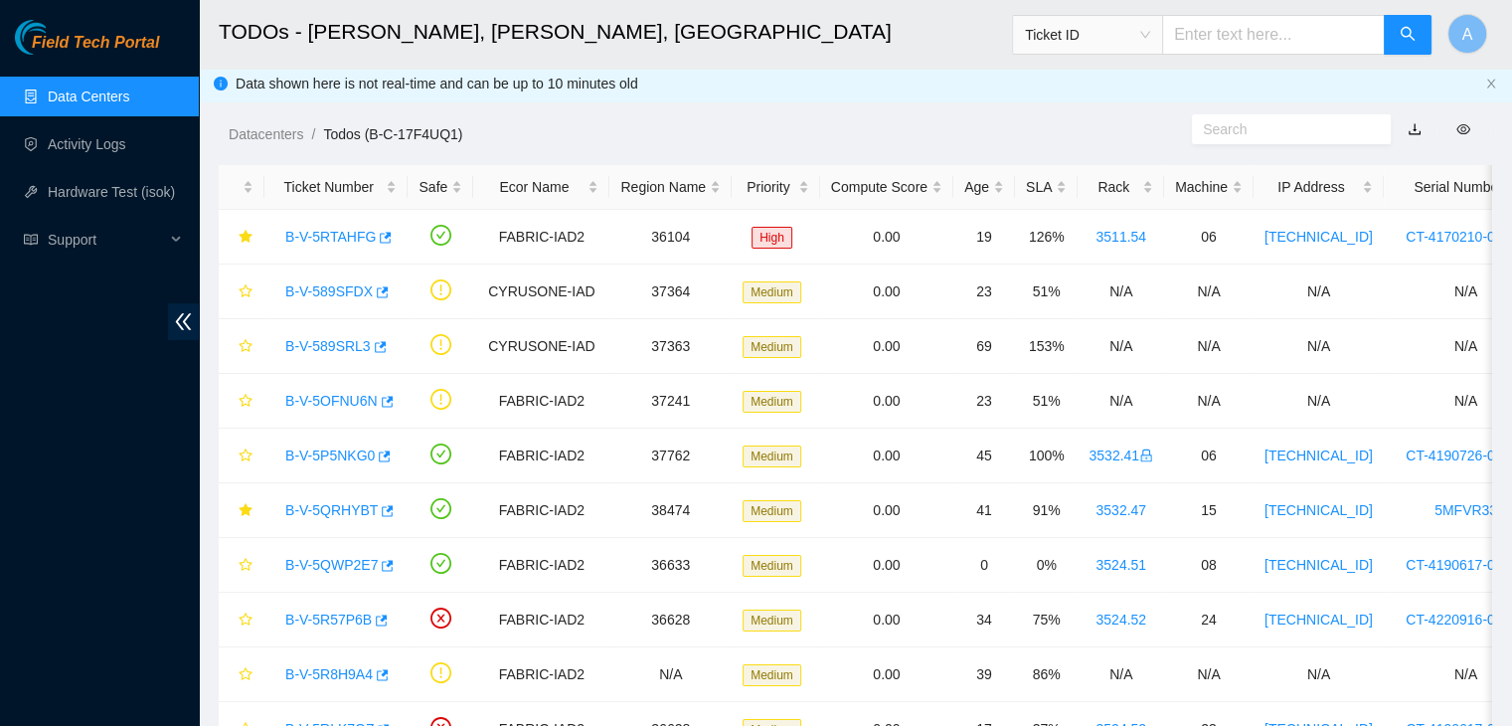
scroll to position [473, 0]
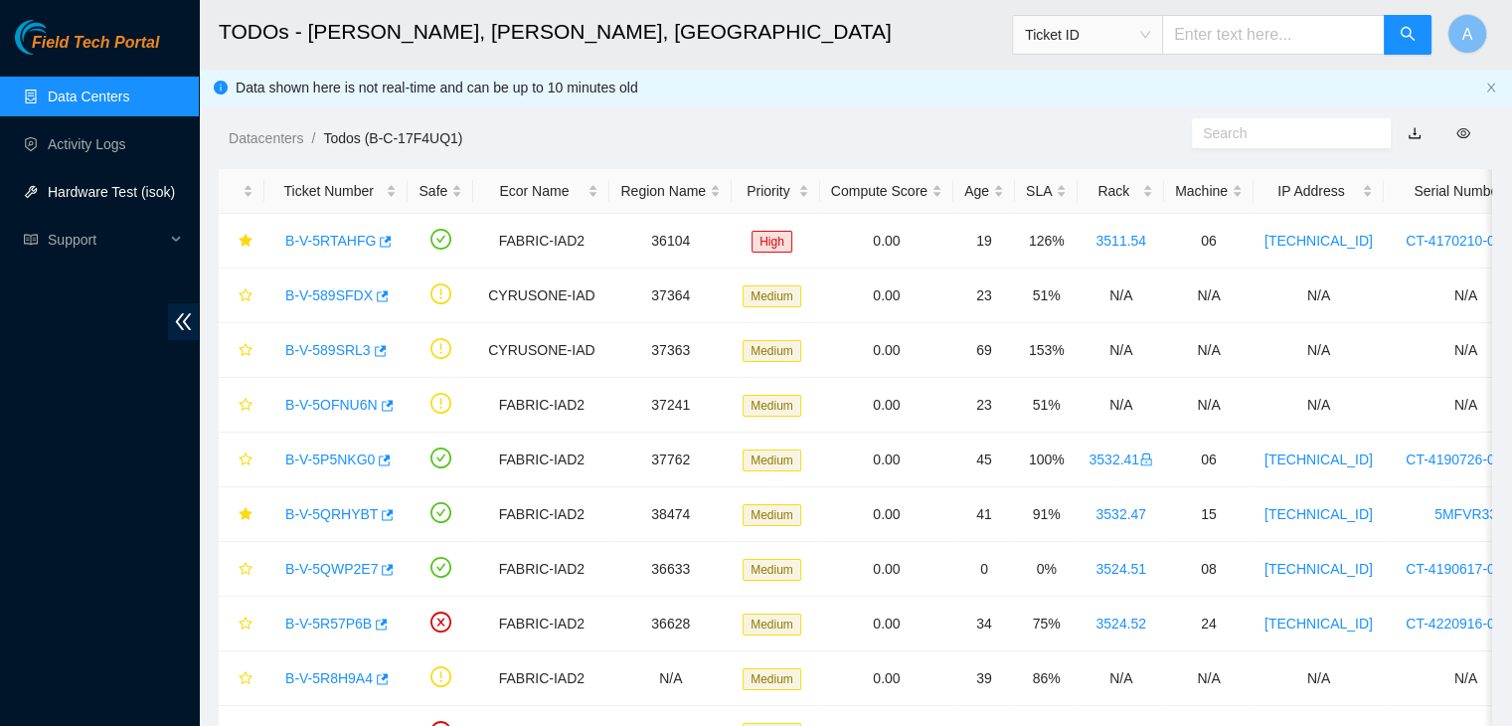
click at [137, 188] on link "Hardware Test (isok)" at bounding box center [111, 192] width 127 height 16
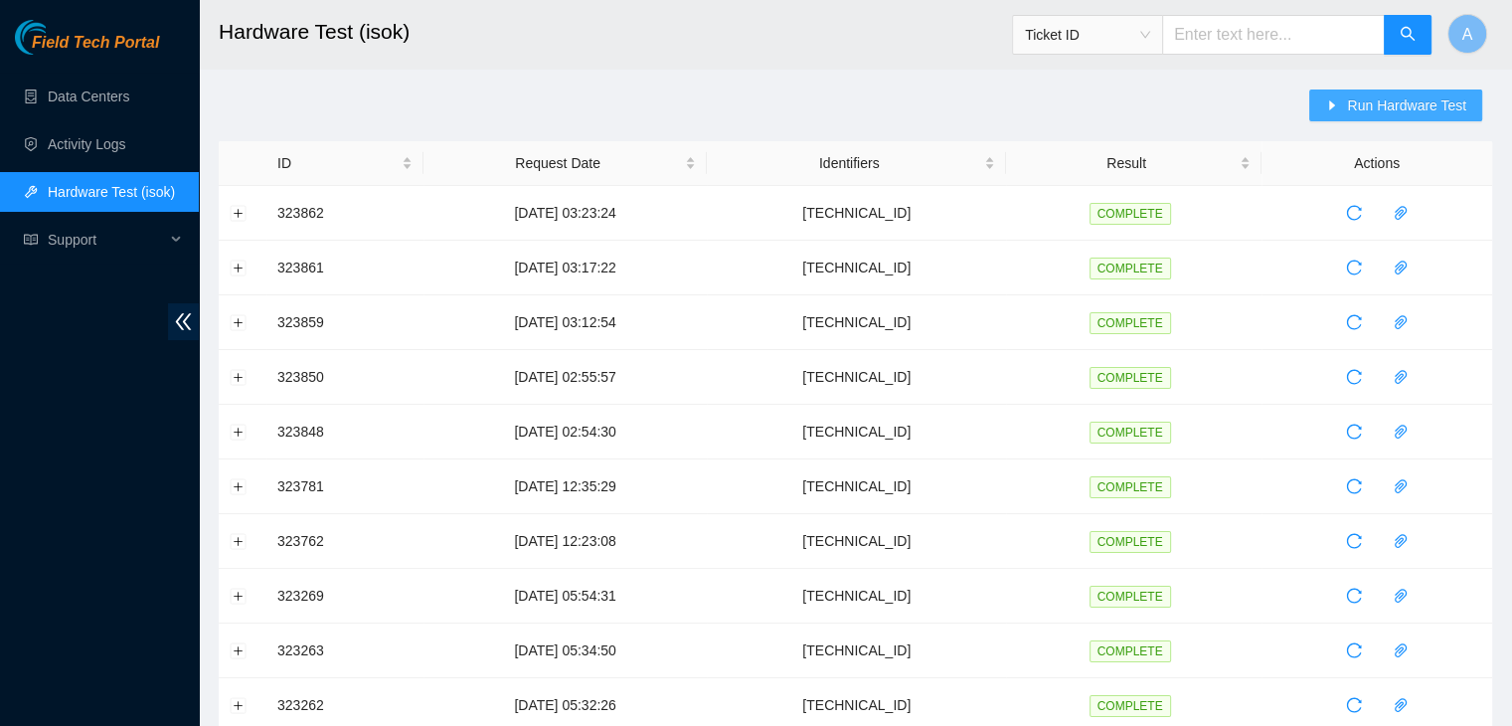
click at [1347, 112] on button "Run Hardware Test" at bounding box center [1395, 105] width 173 height 32
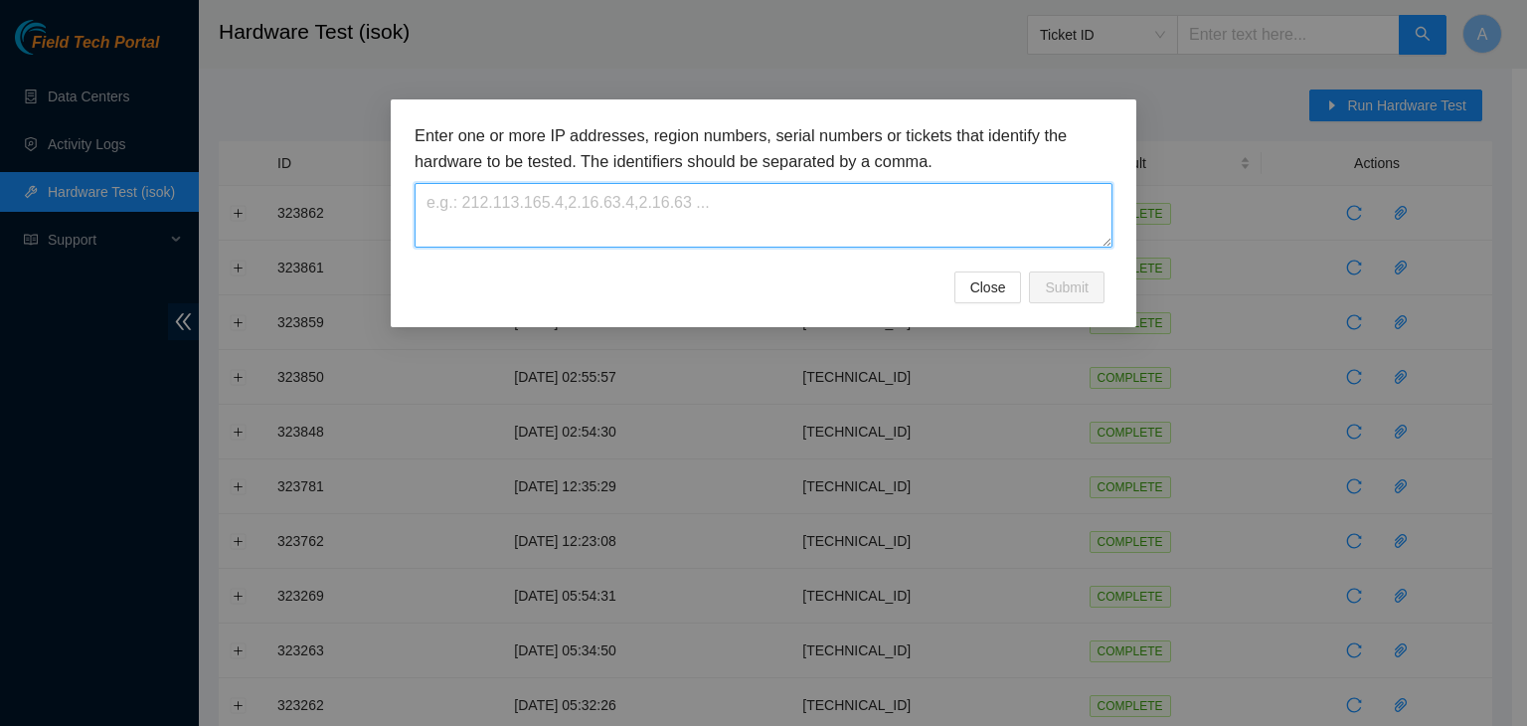
click at [958, 210] on textarea at bounding box center [764, 215] width 698 height 65
paste textarea "[TECHNICAL_ID]"
type textarea "[TECHNICAL_ID]"
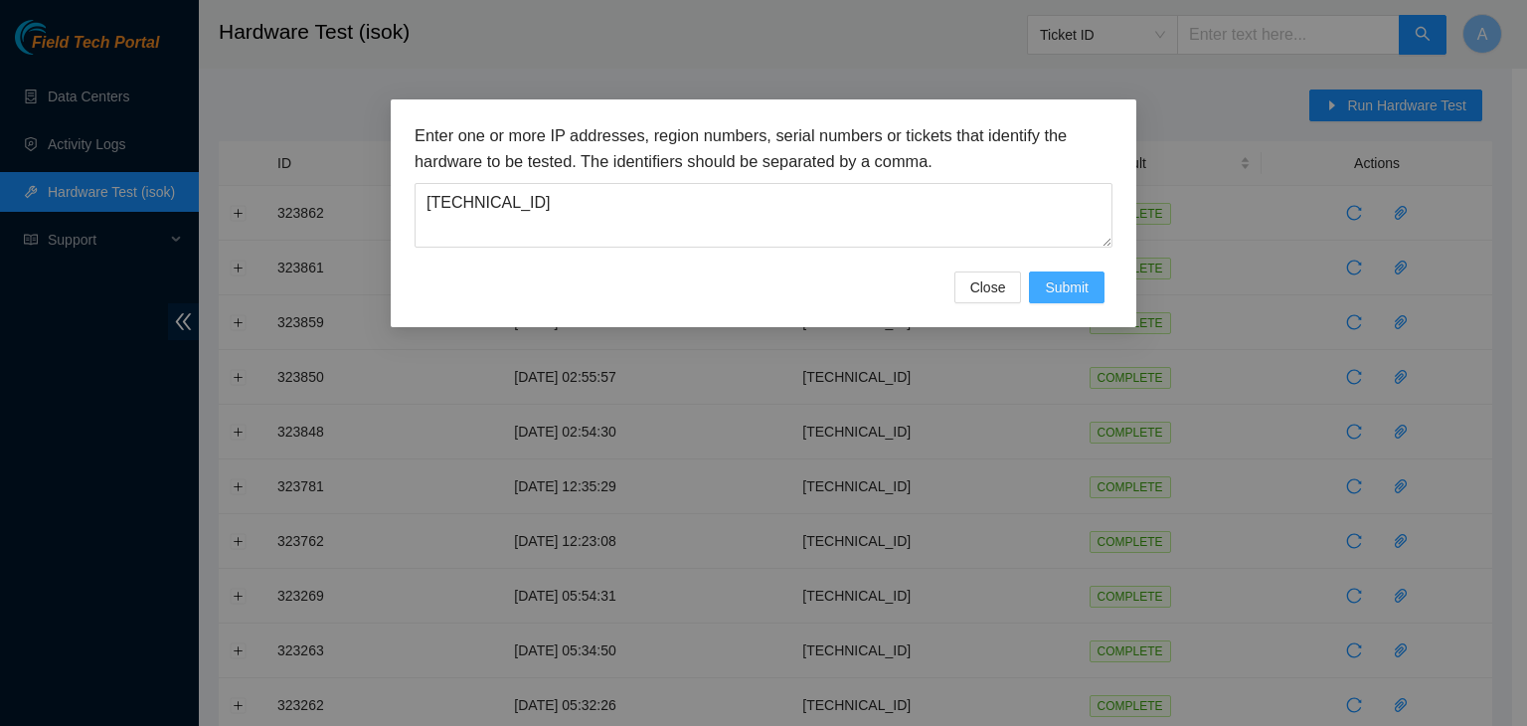
click at [1098, 299] on button "Submit" at bounding box center [1067, 287] width 76 height 32
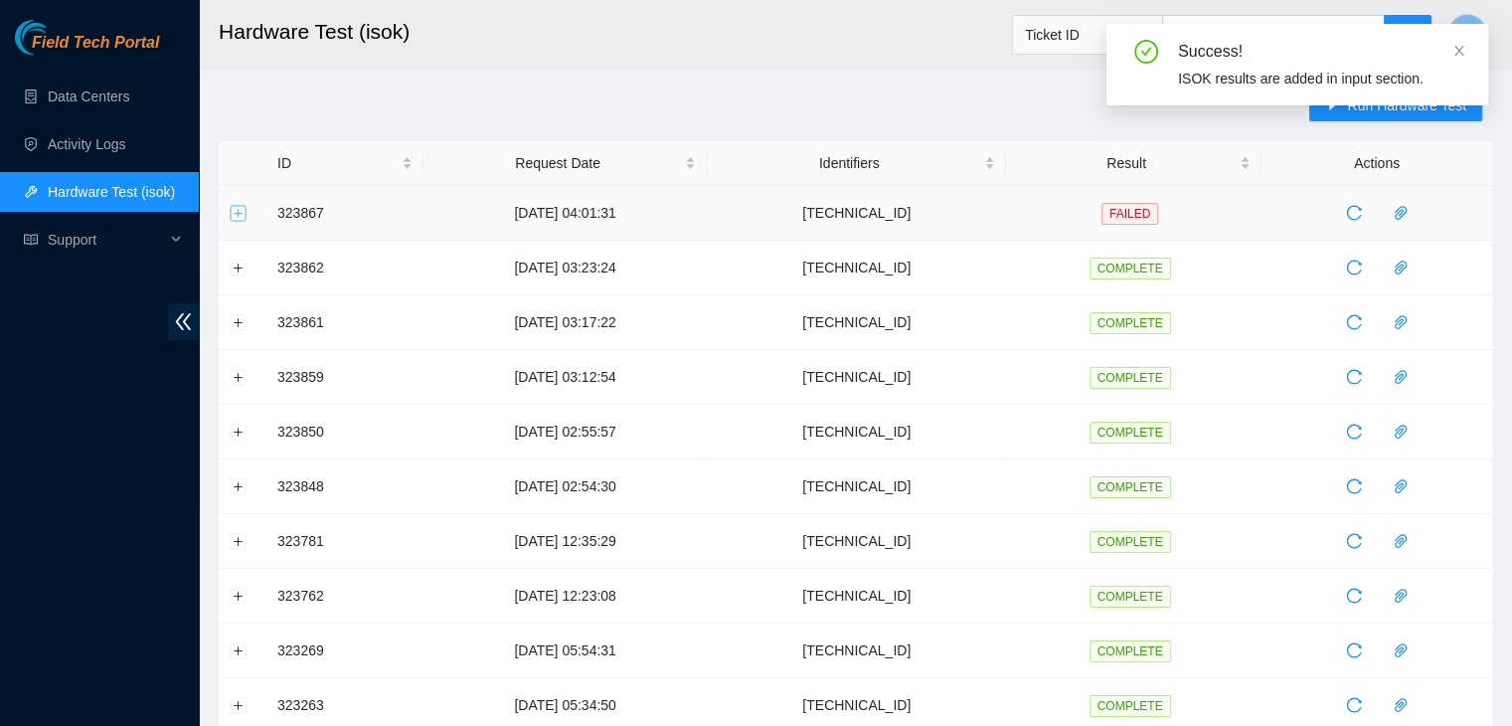
click at [240, 207] on button "Expand row" at bounding box center [239, 213] width 16 height 16
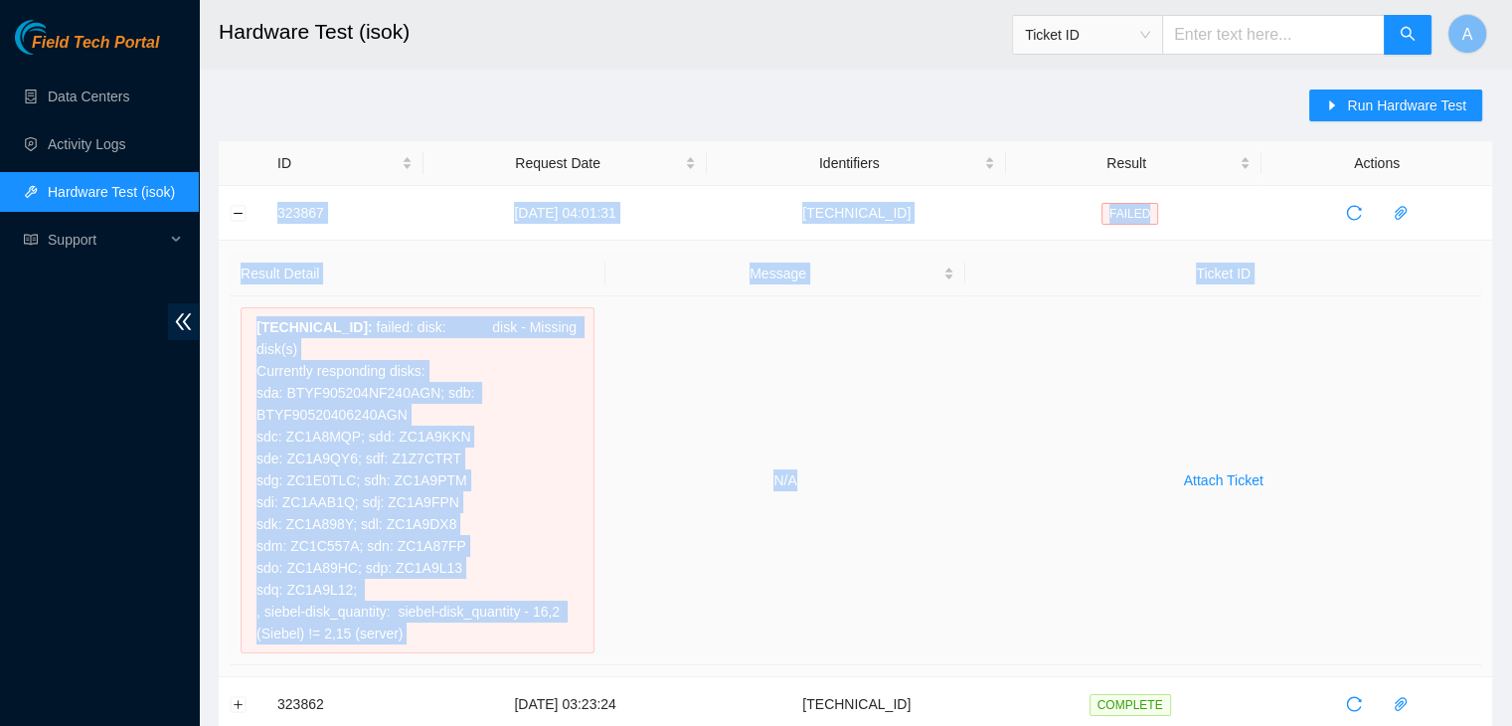
drag, startPoint x: 270, startPoint y: 206, endPoint x: 934, endPoint y: 494, distance: 724.0
copy tbody "323867 [DATE] 04:01:31 [TECHNICAL_ID] FAILED Result Detail Message Ticket ID [T…"
click at [934, 494] on td "N/A" at bounding box center [785, 480] width 361 height 369
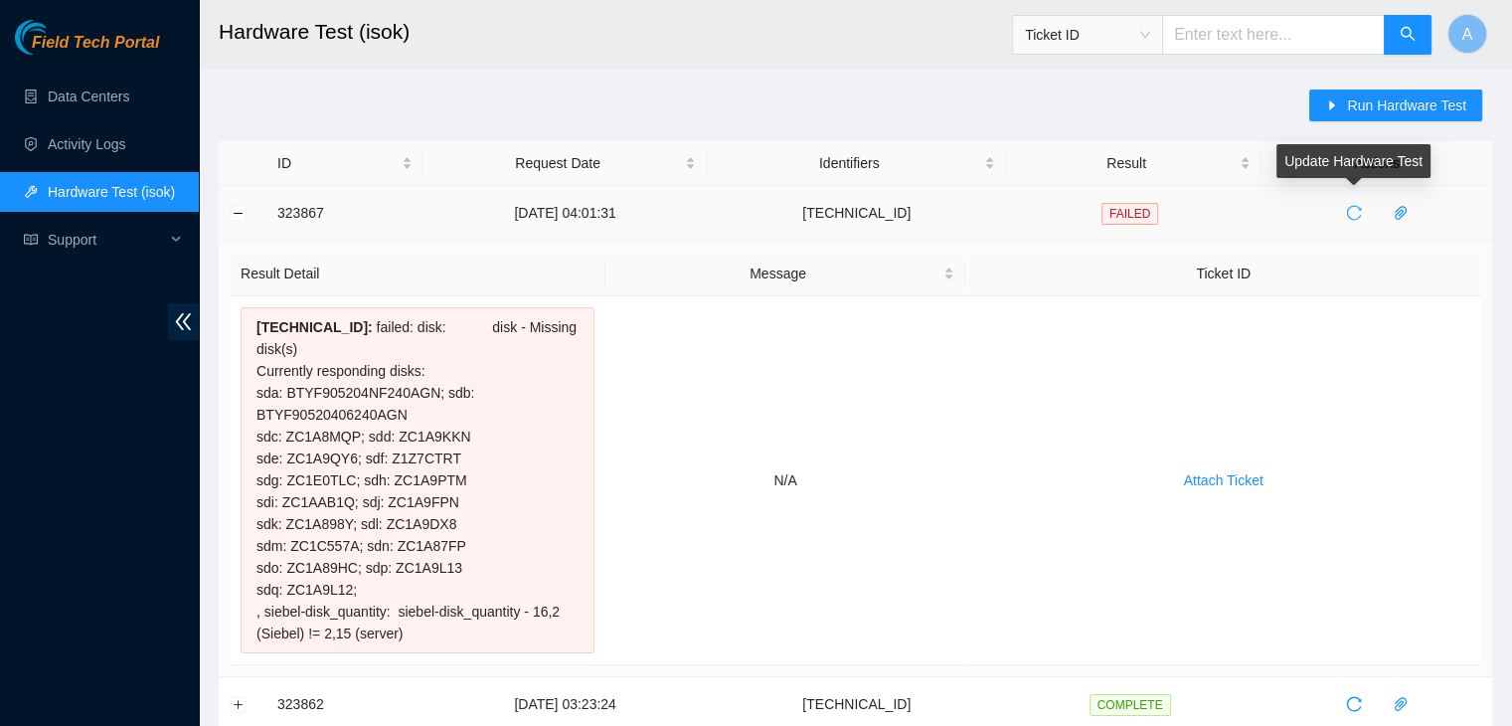
click at [1340, 220] on button "button" at bounding box center [1354, 213] width 32 height 32
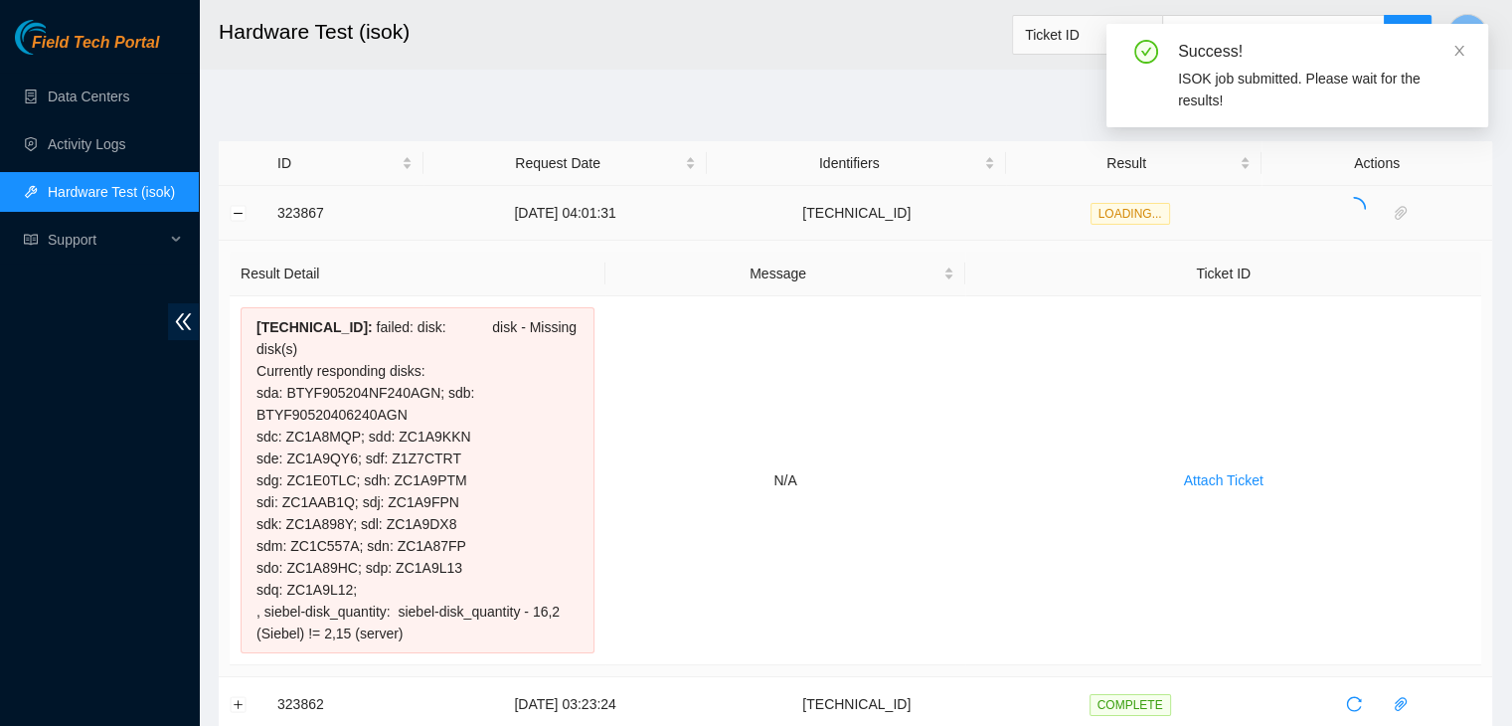
click at [906, 213] on td "[TECHNICAL_ID]" at bounding box center [856, 213] width 299 height 55
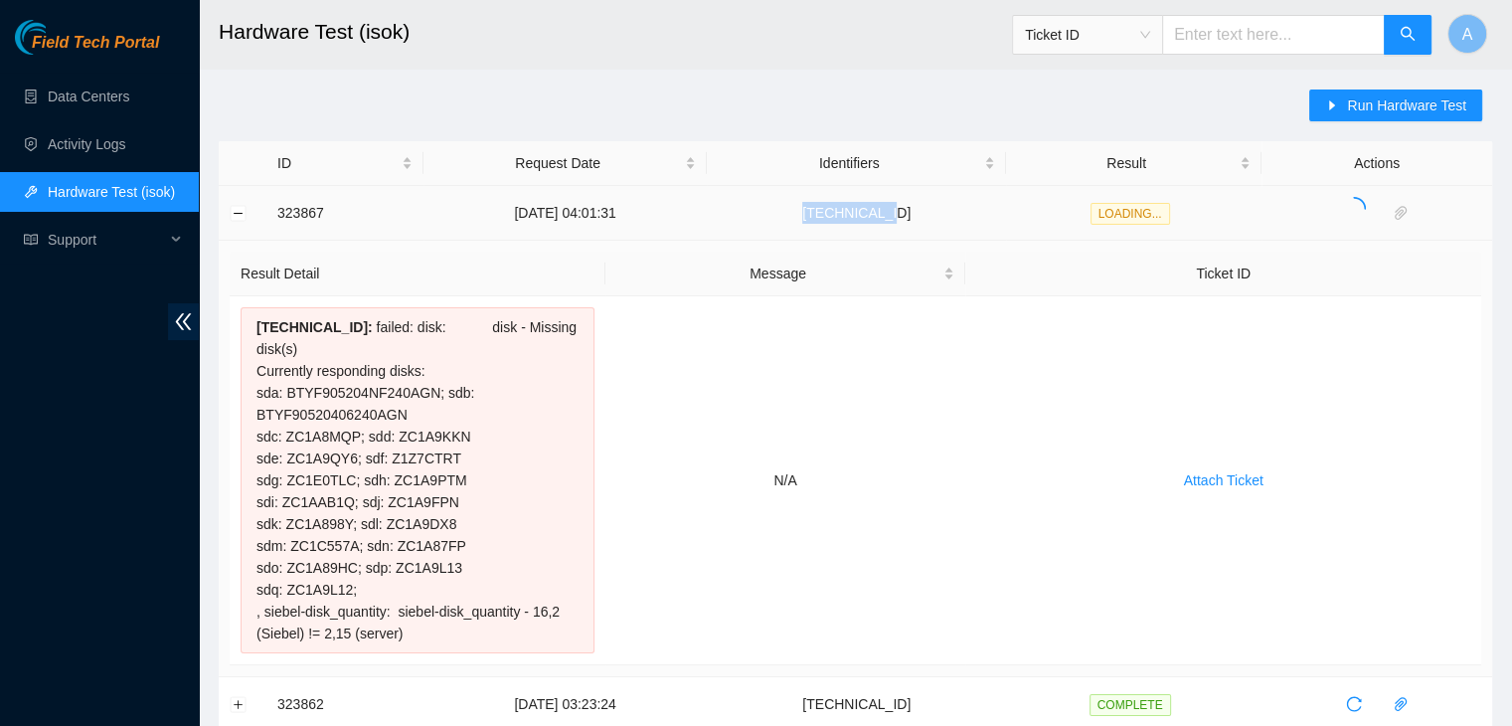
copy td "[TECHNICAL_ID]"
click at [906, 213] on td "[TECHNICAL_ID]" at bounding box center [856, 213] width 299 height 55
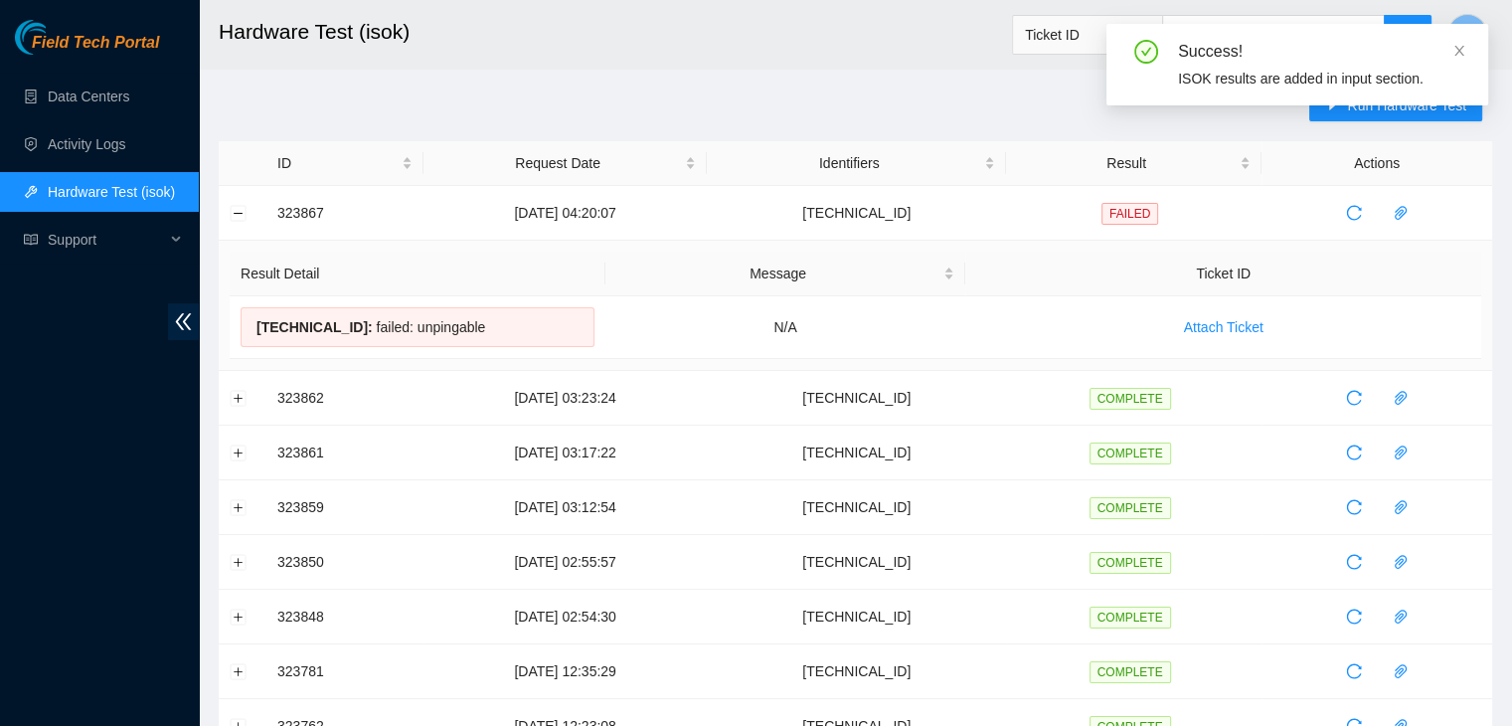
click at [1356, 113] on div "Success! ISOK results are added in input section." at bounding box center [1297, 72] width 382 height 97
click at [1455, 60] on link at bounding box center [1459, 51] width 14 height 22
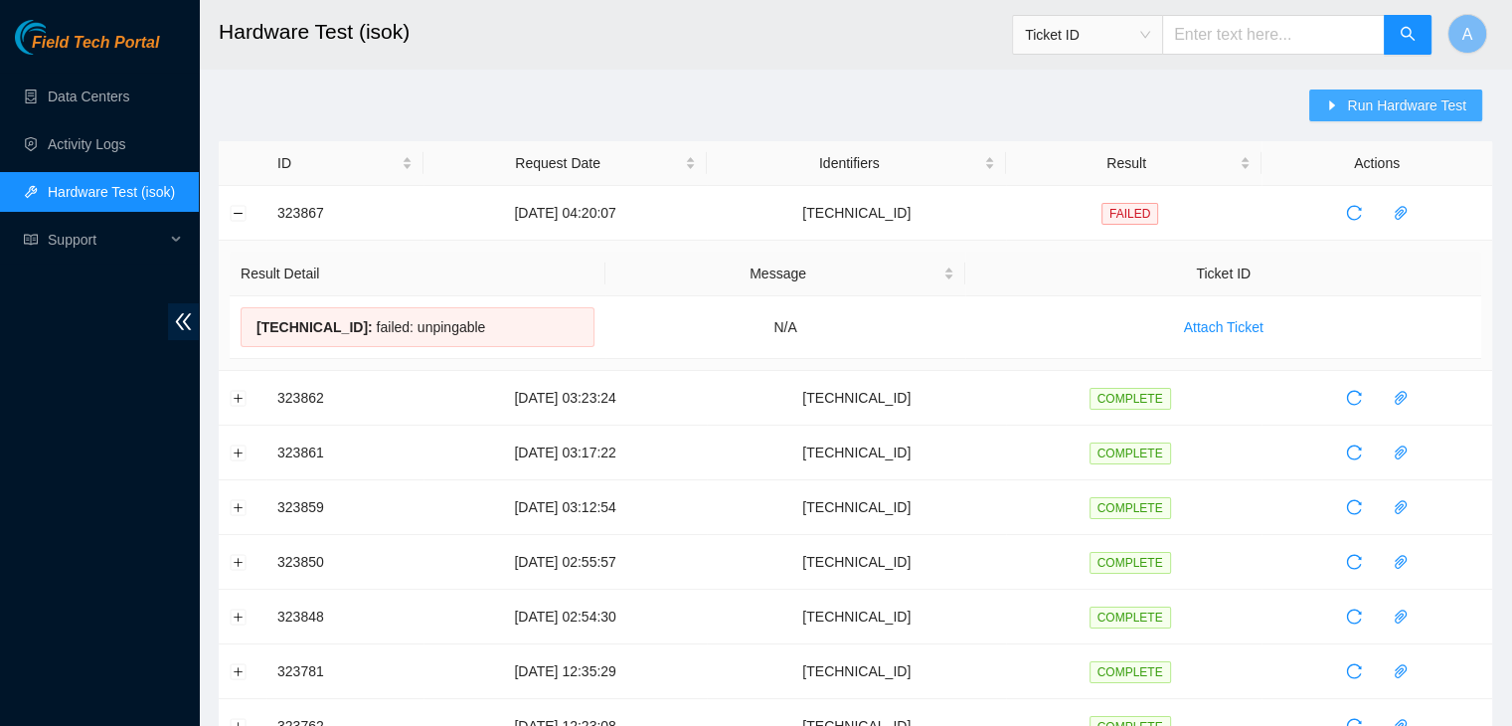
click at [1384, 100] on span "Run Hardware Test" at bounding box center [1406, 105] width 119 height 22
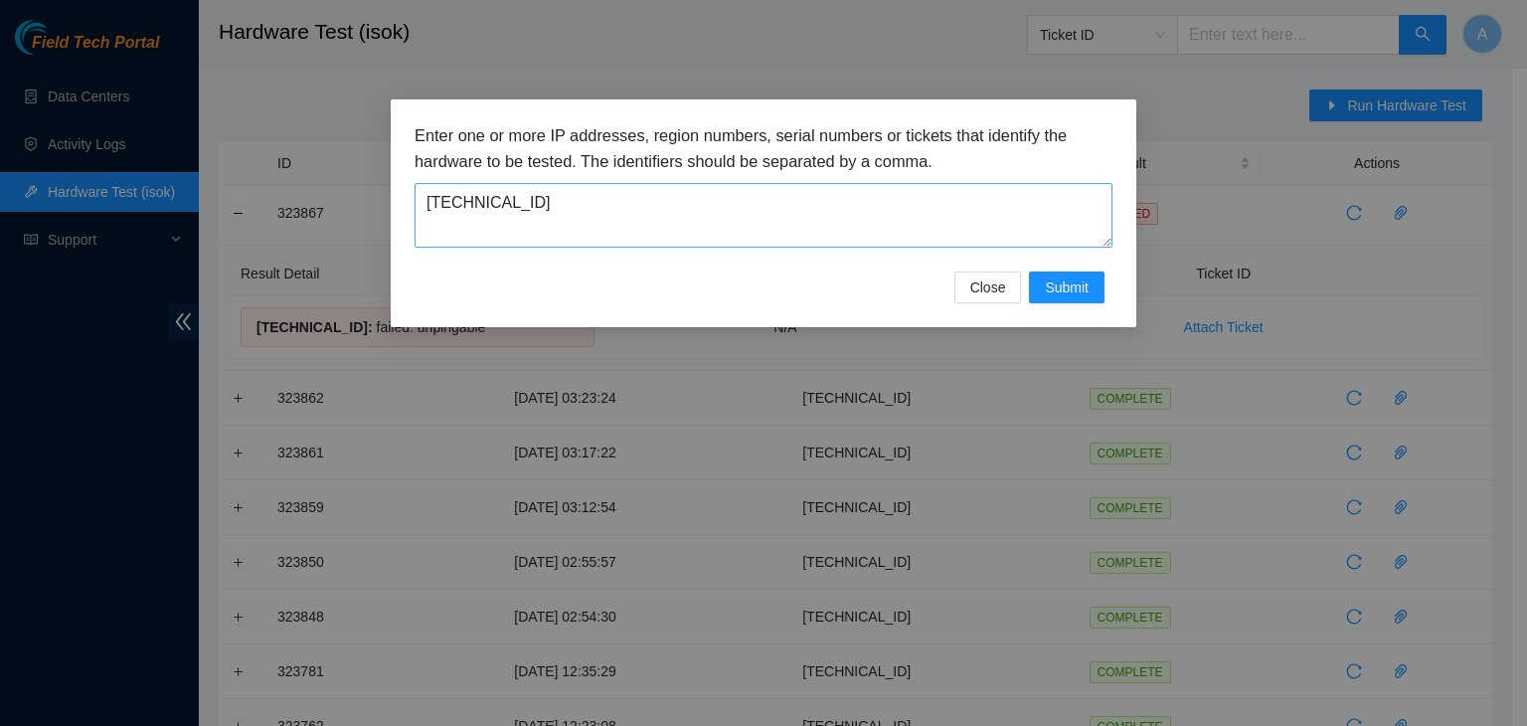
drag, startPoint x: 855, startPoint y: 271, endPoint x: 887, endPoint y: 230, distance: 52.5
click at [887, 230] on form "Enter one or more IP addresses, region numbers, serial numbers or tickets that …" at bounding box center [764, 213] width 698 height 180
click at [887, 230] on textarea "23.36.67.137" at bounding box center [764, 215] width 698 height 65
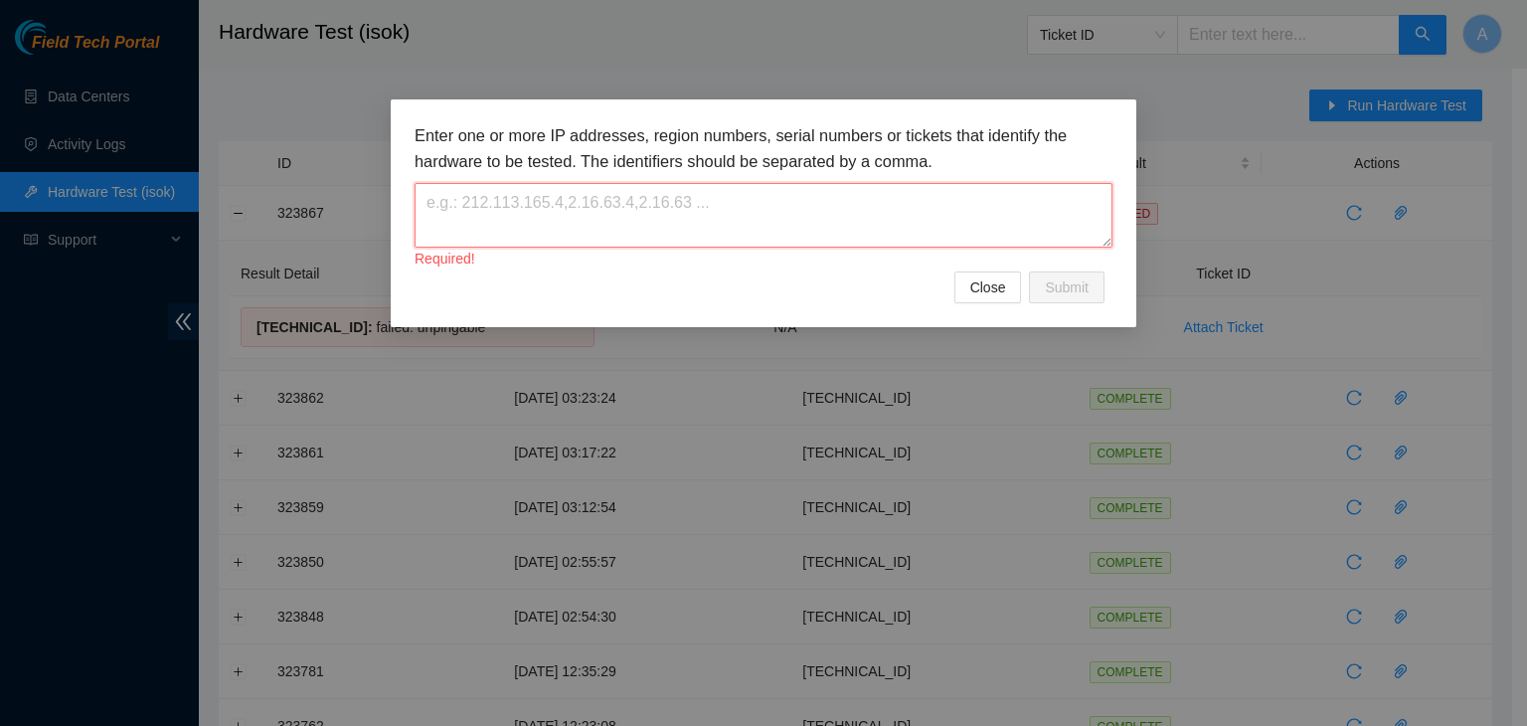
paste textarea "23.36.67.137"
type textarea "23.36.67.137"
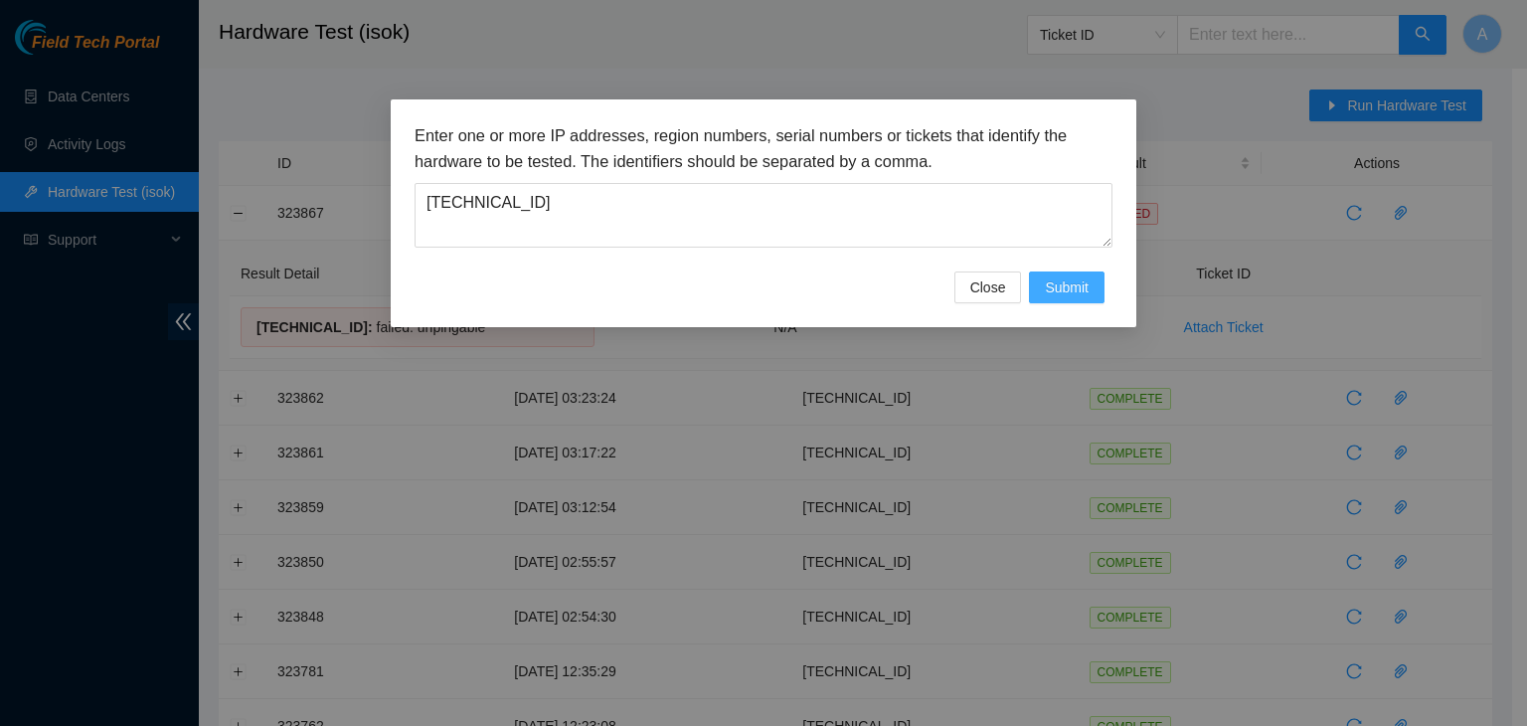
click at [1069, 276] on span "Submit" at bounding box center [1067, 287] width 44 height 22
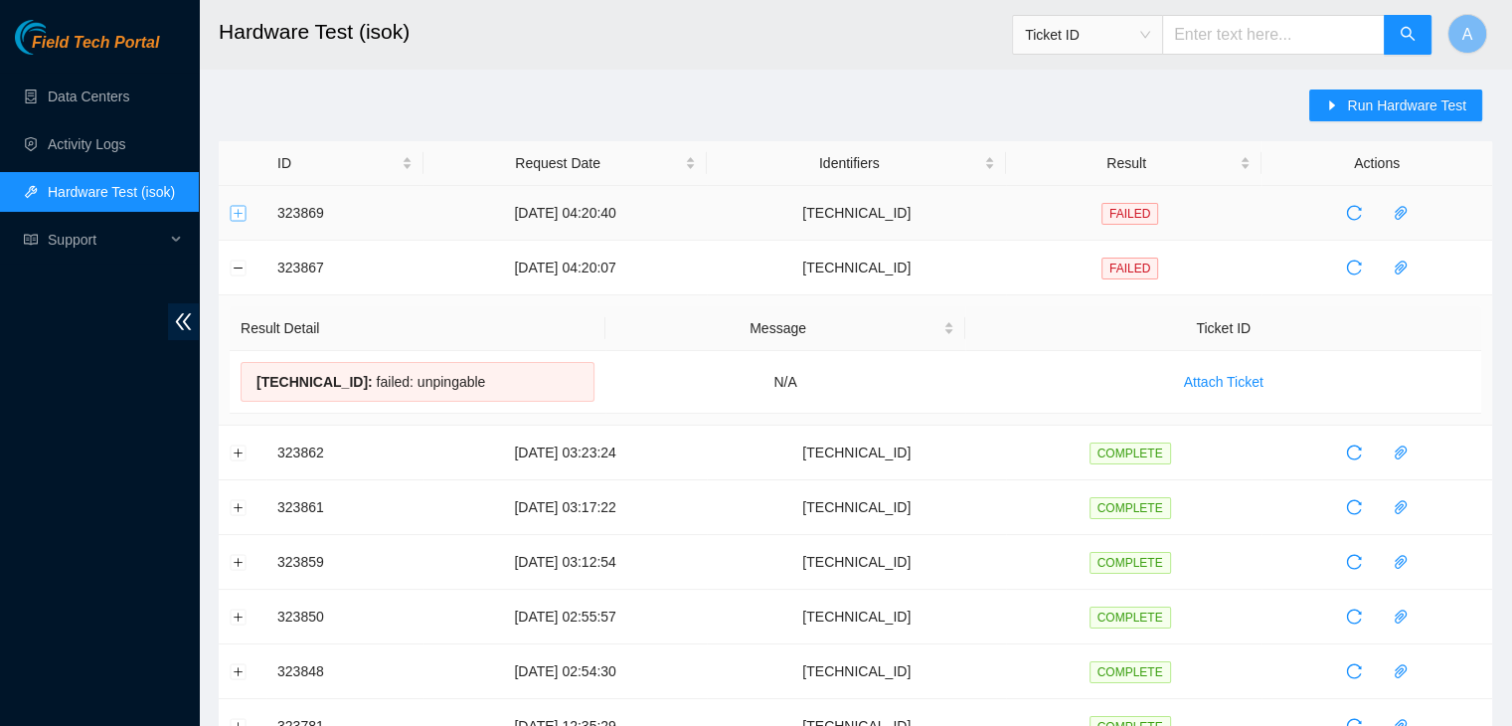
click at [238, 214] on button "Expand row" at bounding box center [239, 213] width 16 height 16
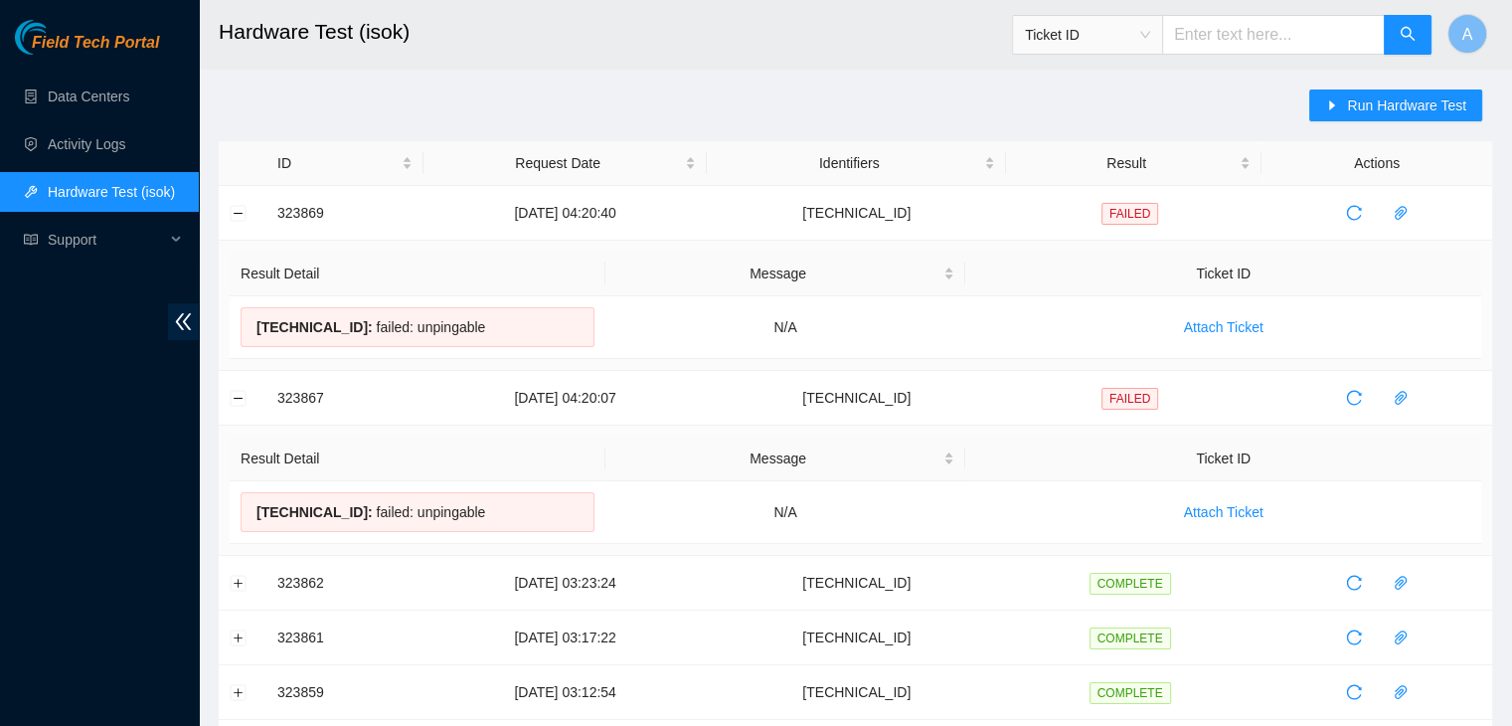
click at [1344, 111] on button "Run Hardware Test" at bounding box center [1395, 105] width 173 height 32
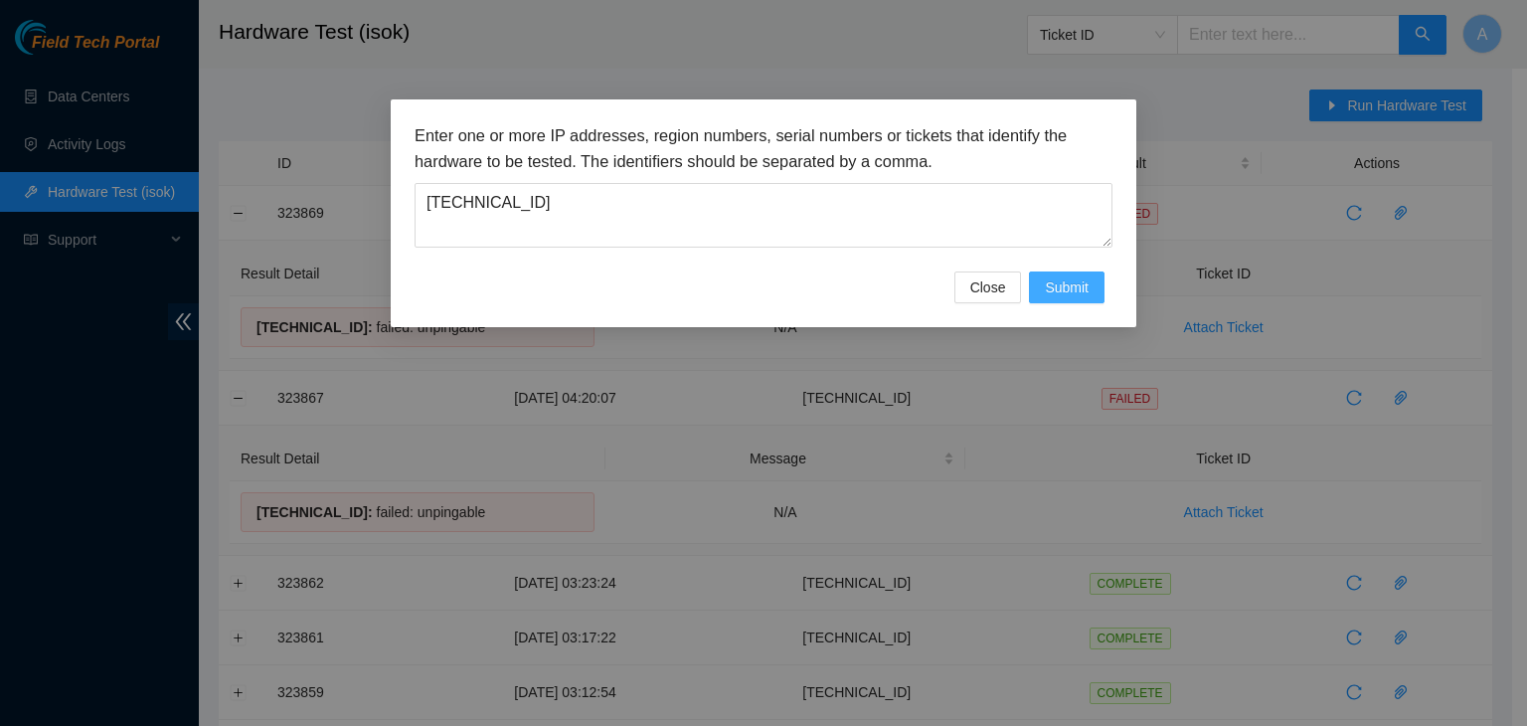
click at [1065, 280] on span "Submit" at bounding box center [1067, 287] width 44 height 22
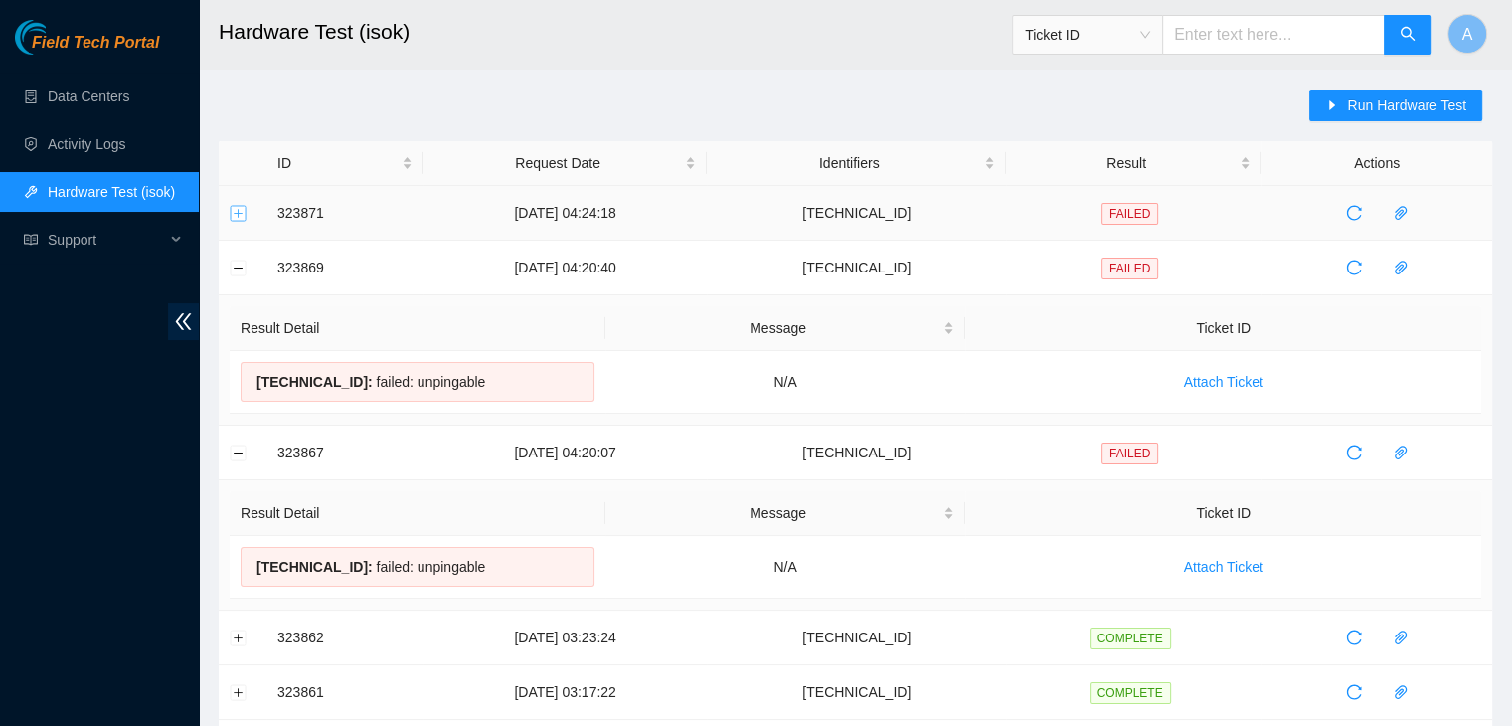
click at [242, 214] on button "Expand row" at bounding box center [239, 213] width 16 height 16
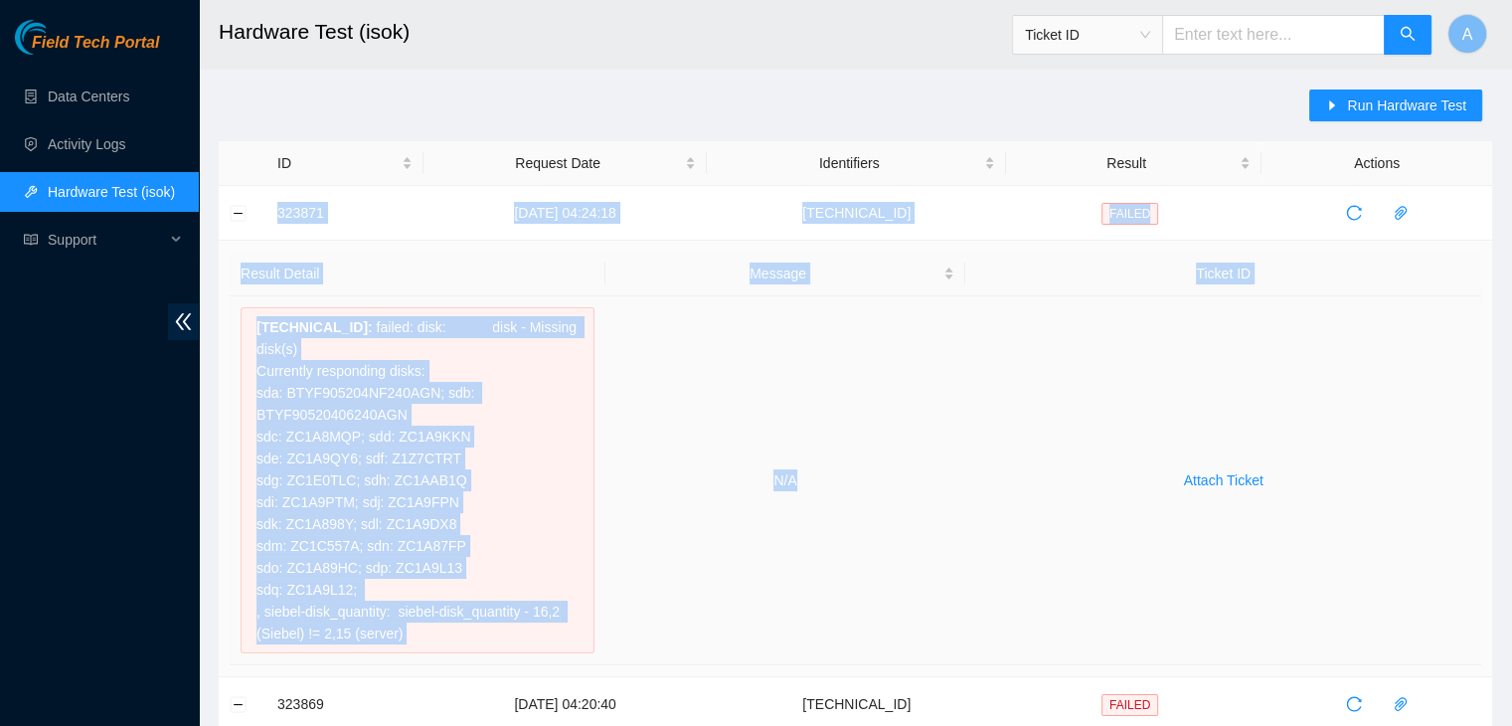
drag, startPoint x: 275, startPoint y: 208, endPoint x: 814, endPoint y: 546, distance: 636.1
copy tbody "323871 18-08-2025 04:24:18 23.36.67.137 FAILED Result Detail Message Ticket ID …"
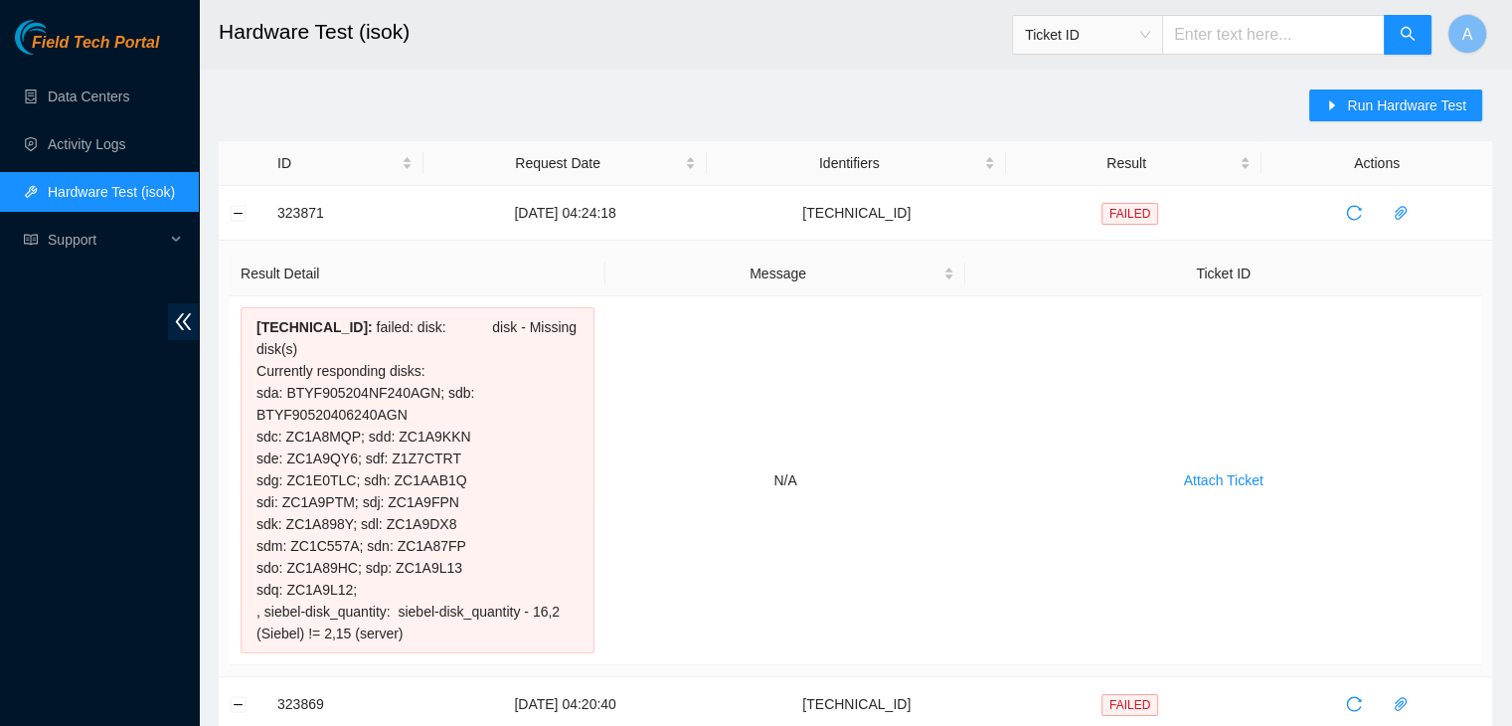
click at [244, 208] on button "Collapse row" at bounding box center [239, 213] width 16 height 16
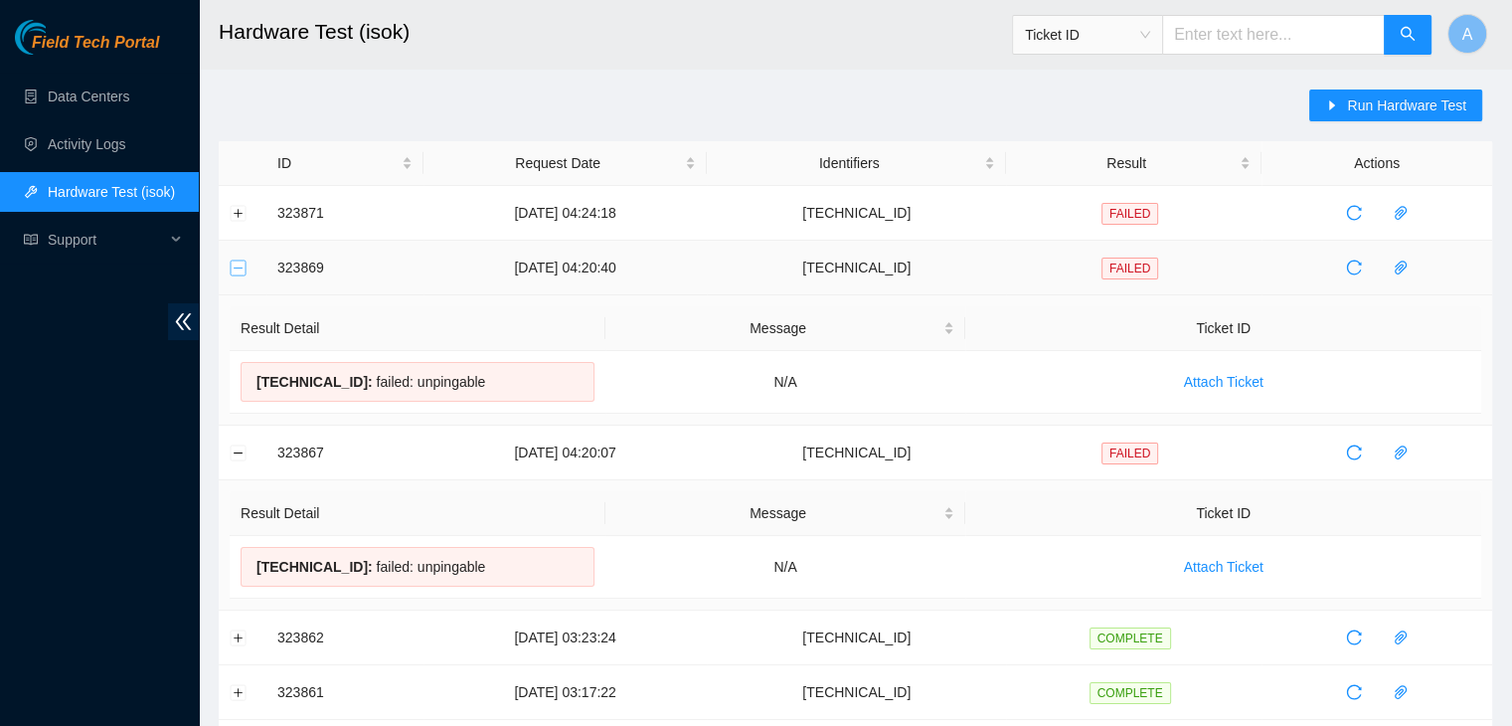
click at [243, 271] on button "Collapse row" at bounding box center [239, 267] width 16 height 16
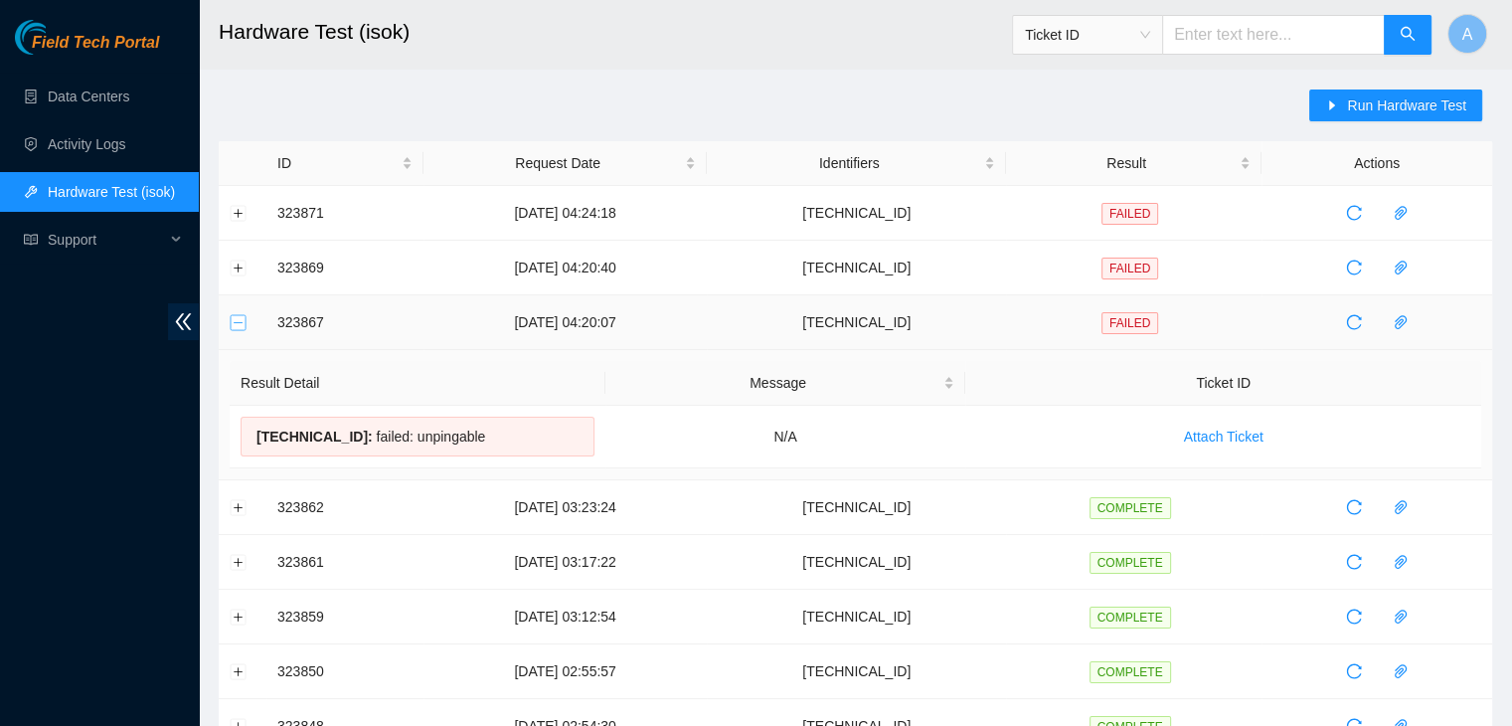
click at [244, 317] on button "Collapse row" at bounding box center [239, 322] width 16 height 16
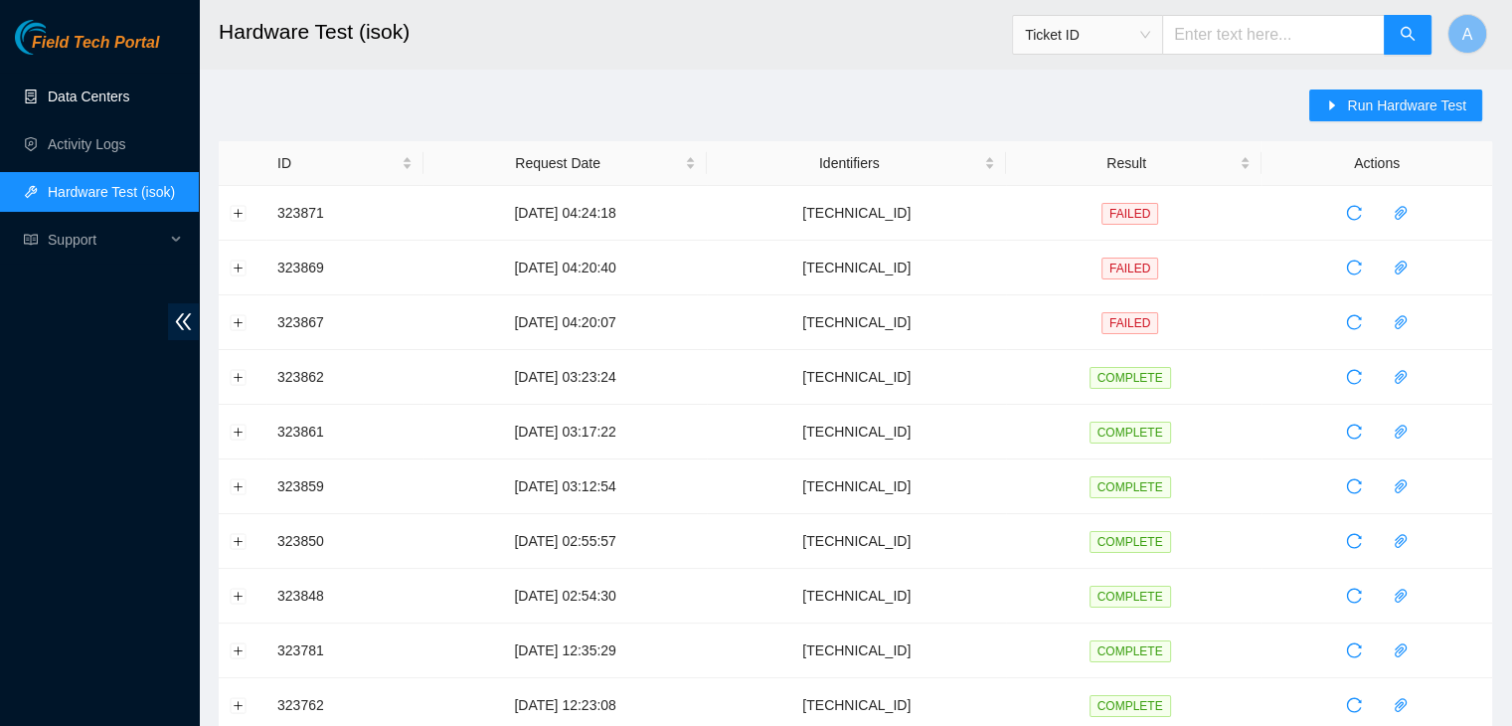
click at [129, 88] on link "Data Centers" at bounding box center [89, 96] width 82 height 16
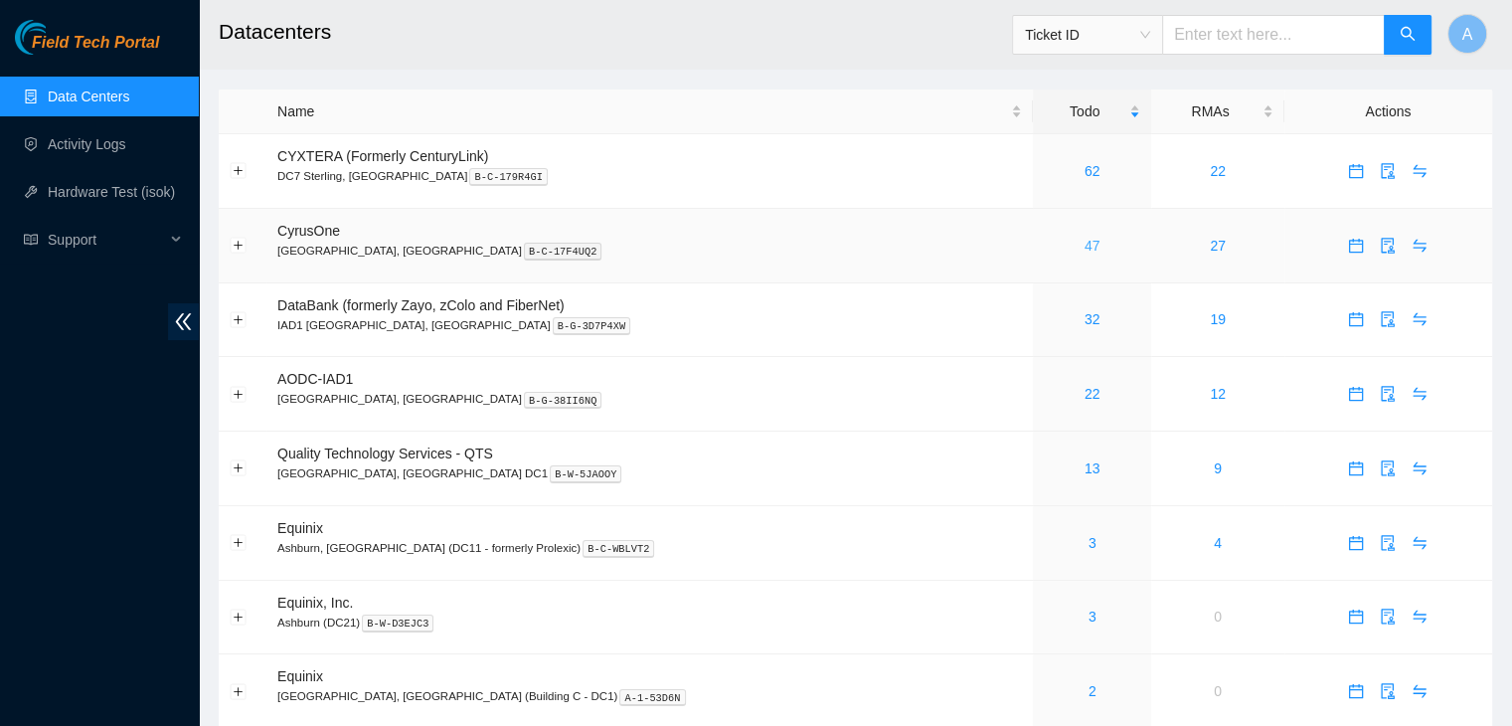
click at [1085, 249] on link "47" at bounding box center [1093, 246] width 16 height 16
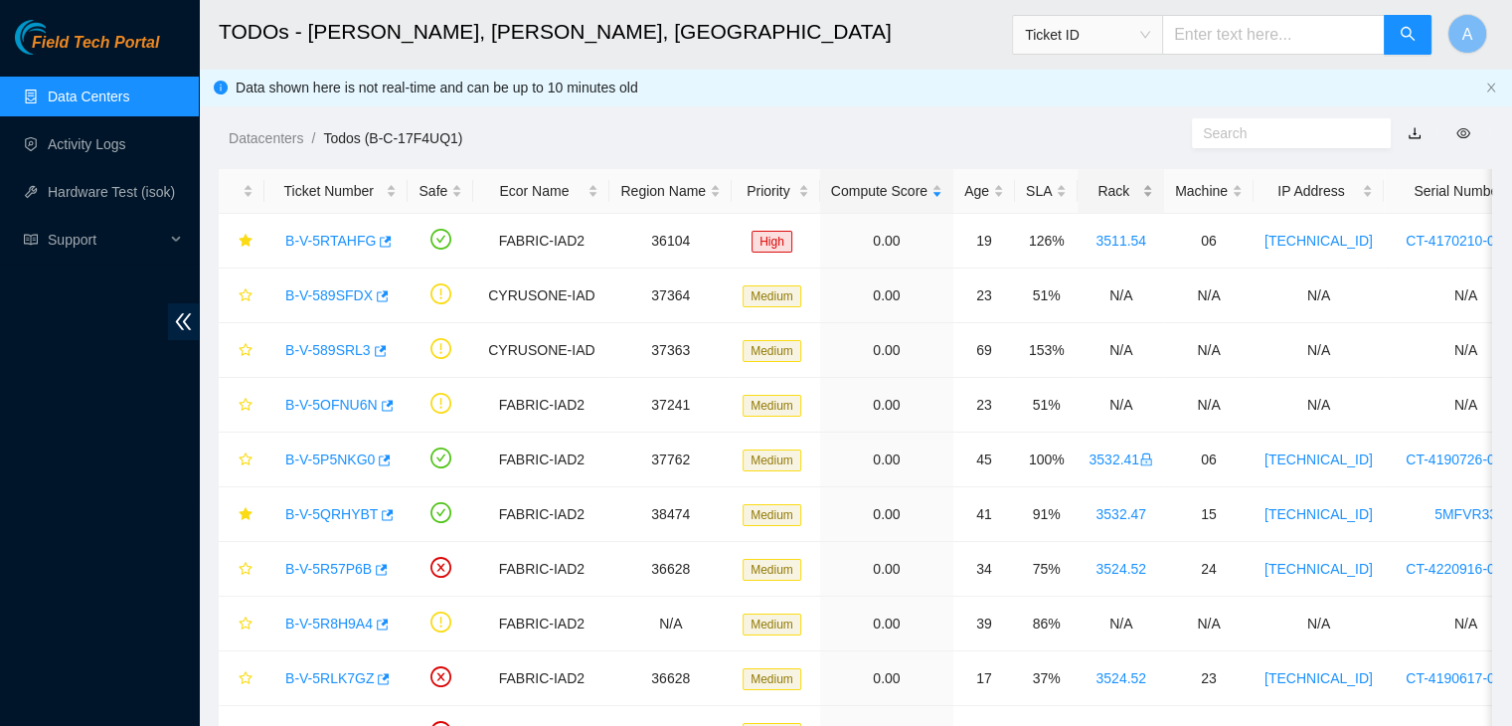
click at [1121, 181] on div "Rack" at bounding box center [1121, 191] width 65 height 22
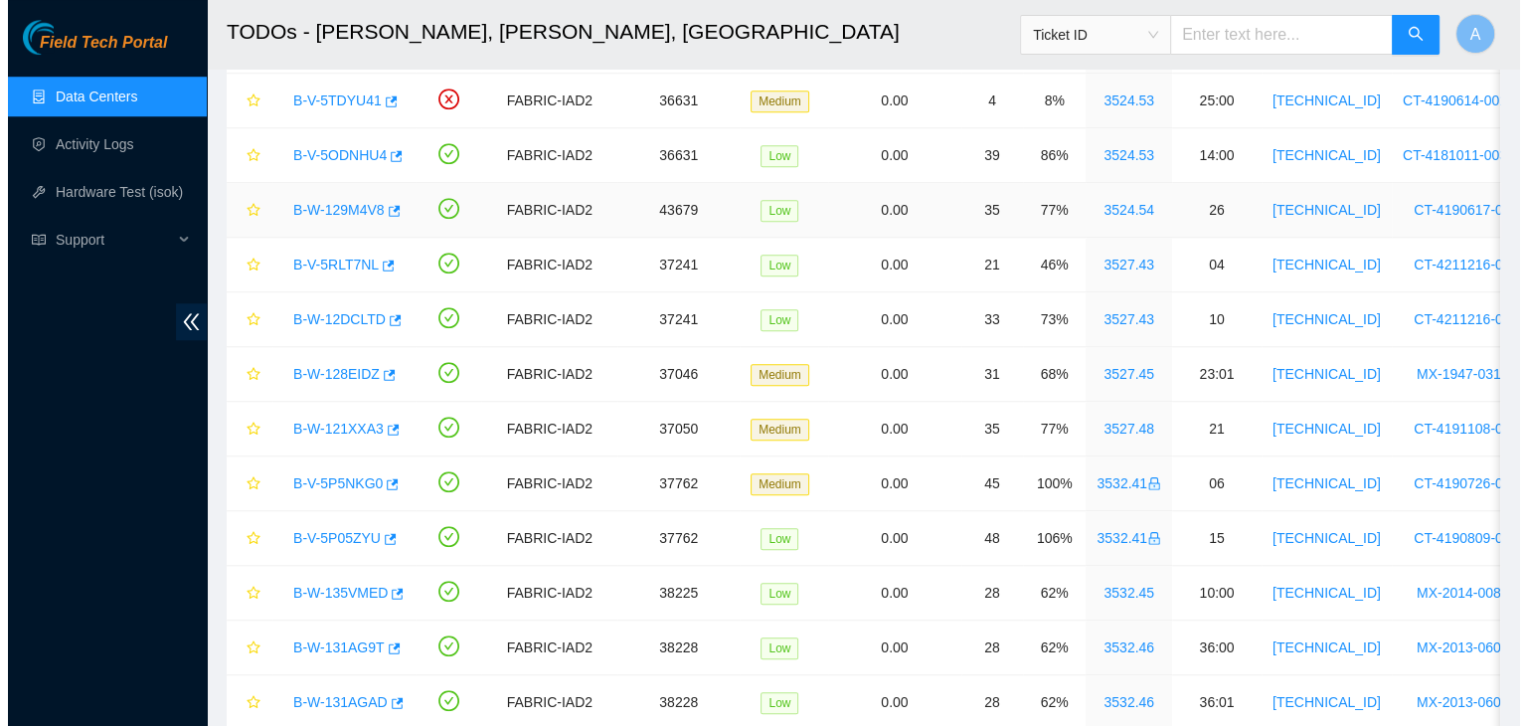
scroll to position [1559, 0]
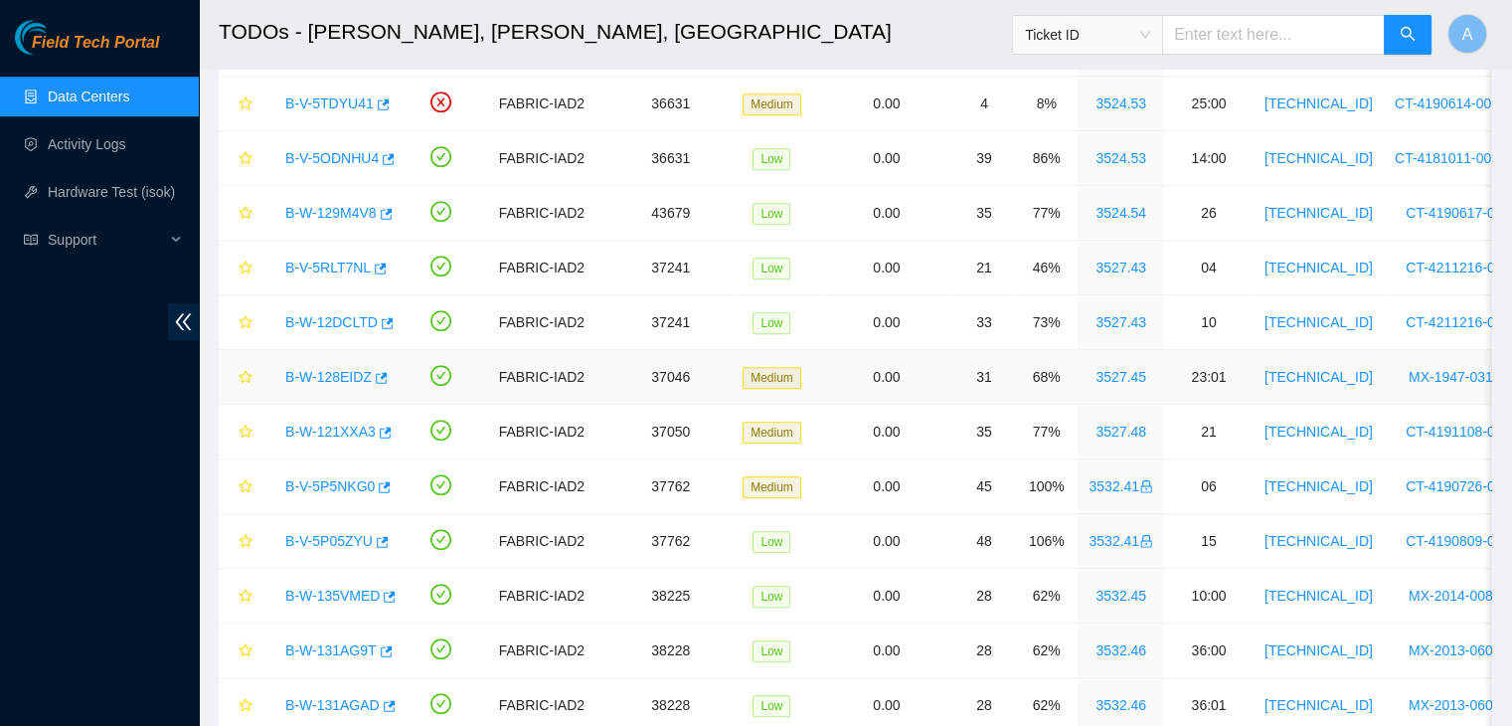
click at [322, 373] on link "B-W-128EIDZ" at bounding box center [328, 377] width 86 height 16
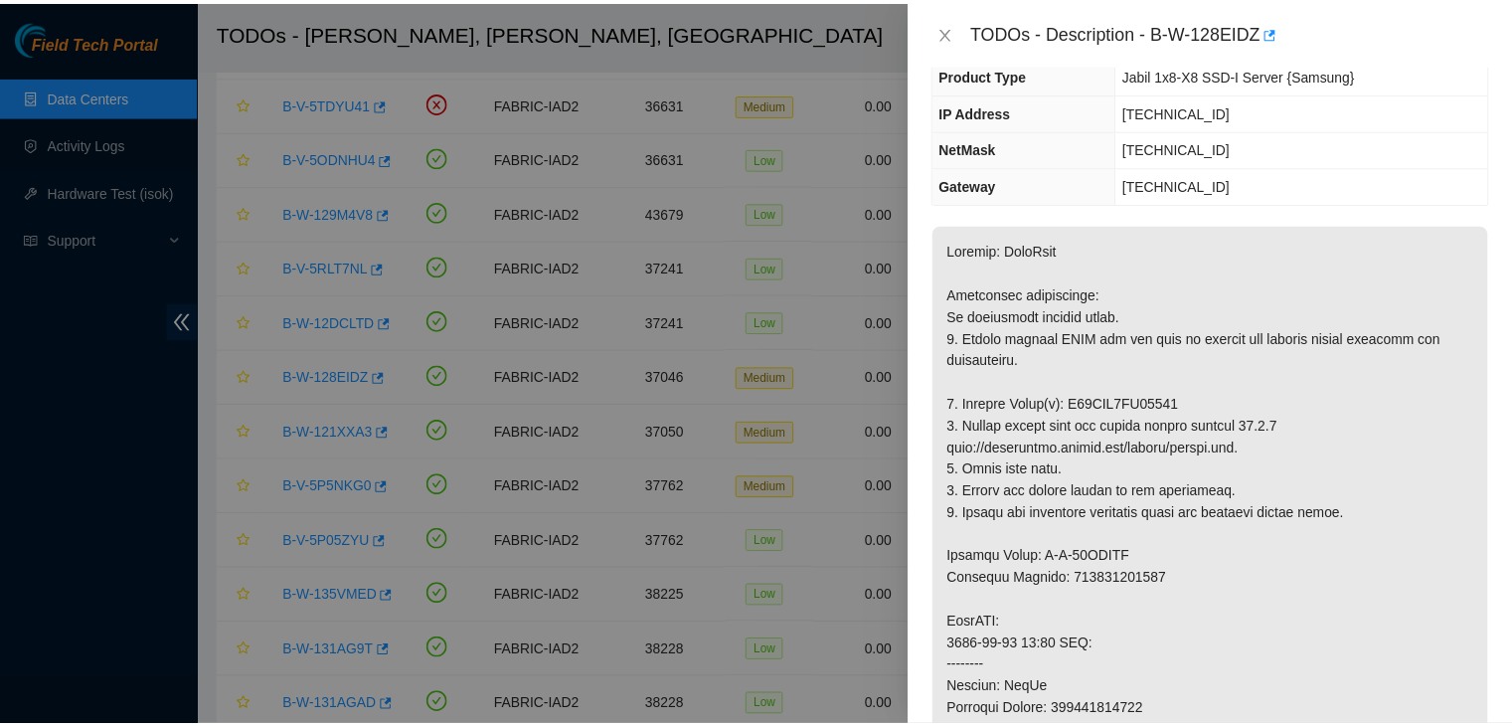
scroll to position [179, 0]
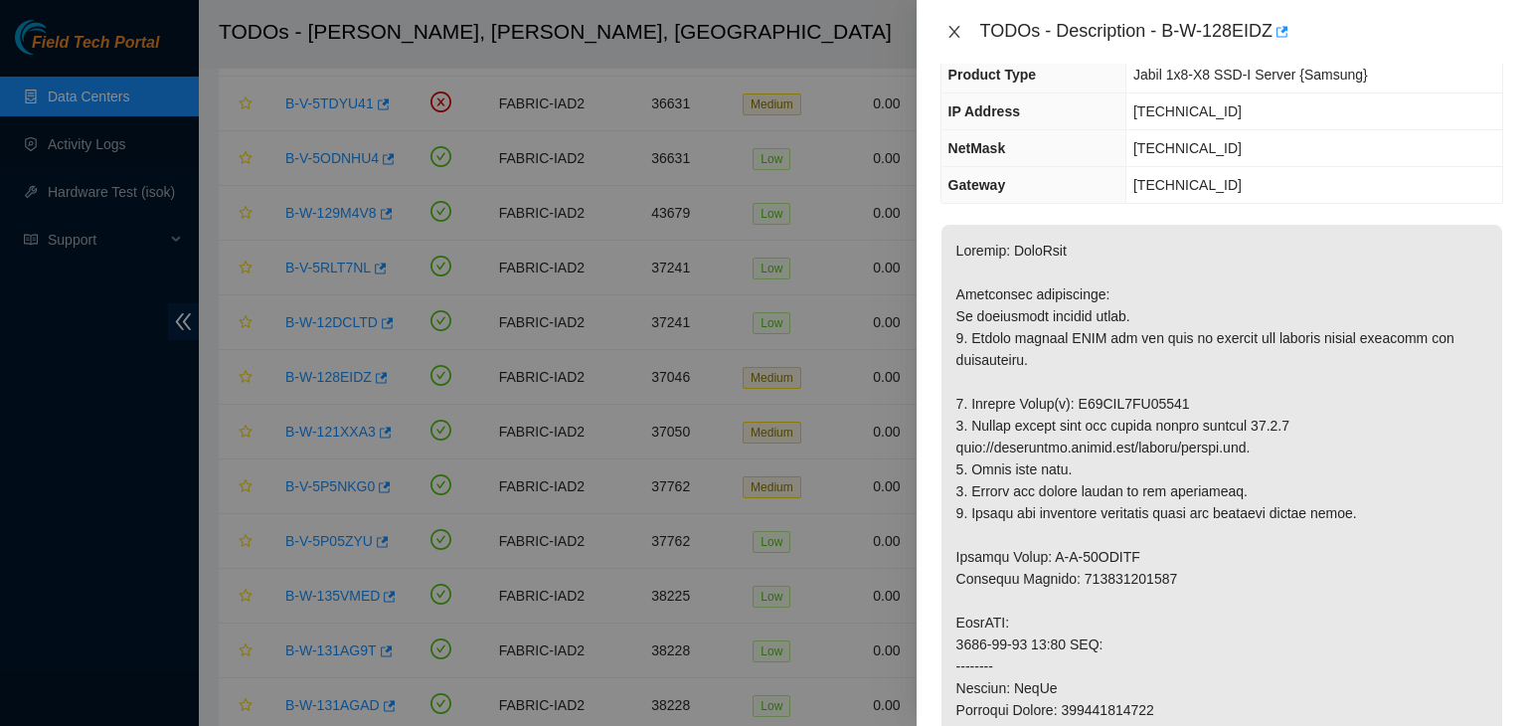
click at [958, 33] on icon "close" at bounding box center [954, 32] width 16 height 16
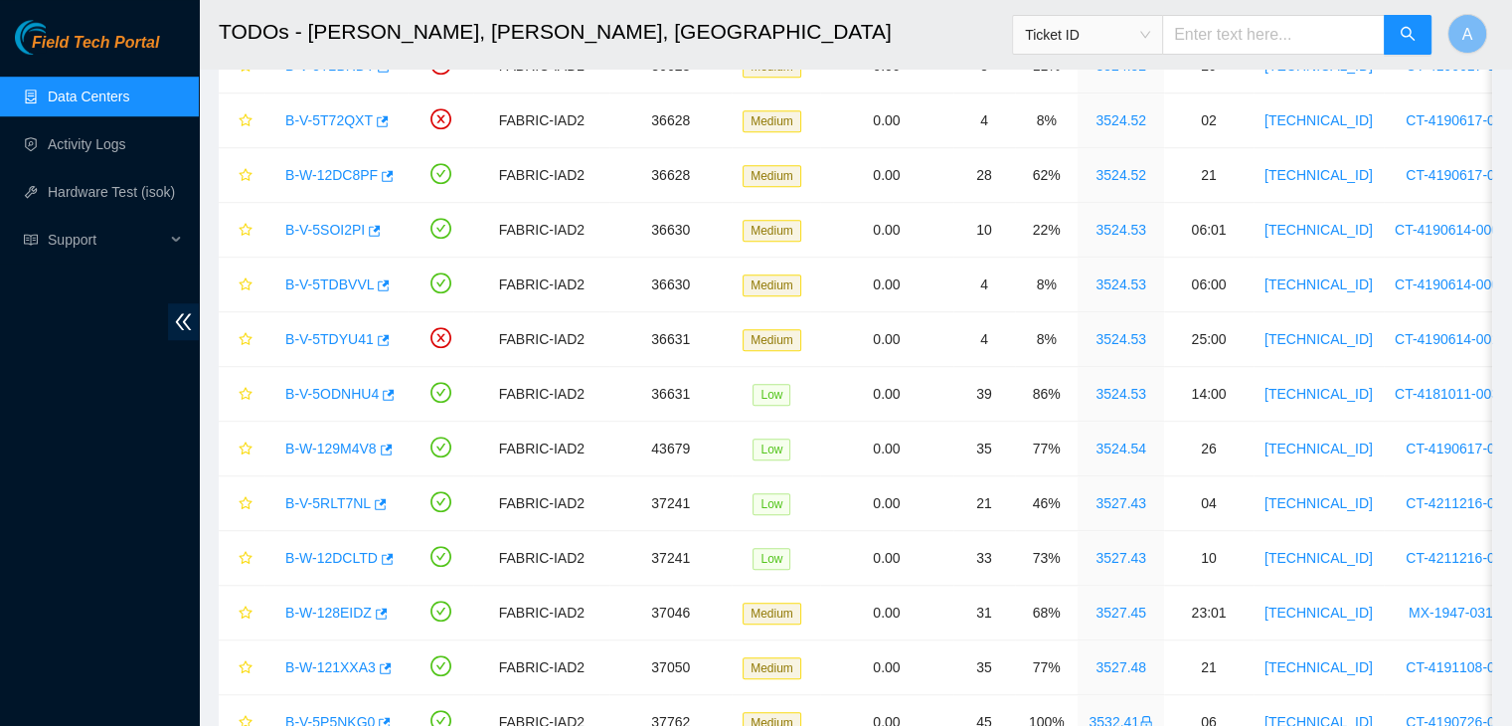
scroll to position [1322, 0]
click at [126, 142] on link "Activity Logs" at bounding box center [87, 144] width 79 height 16
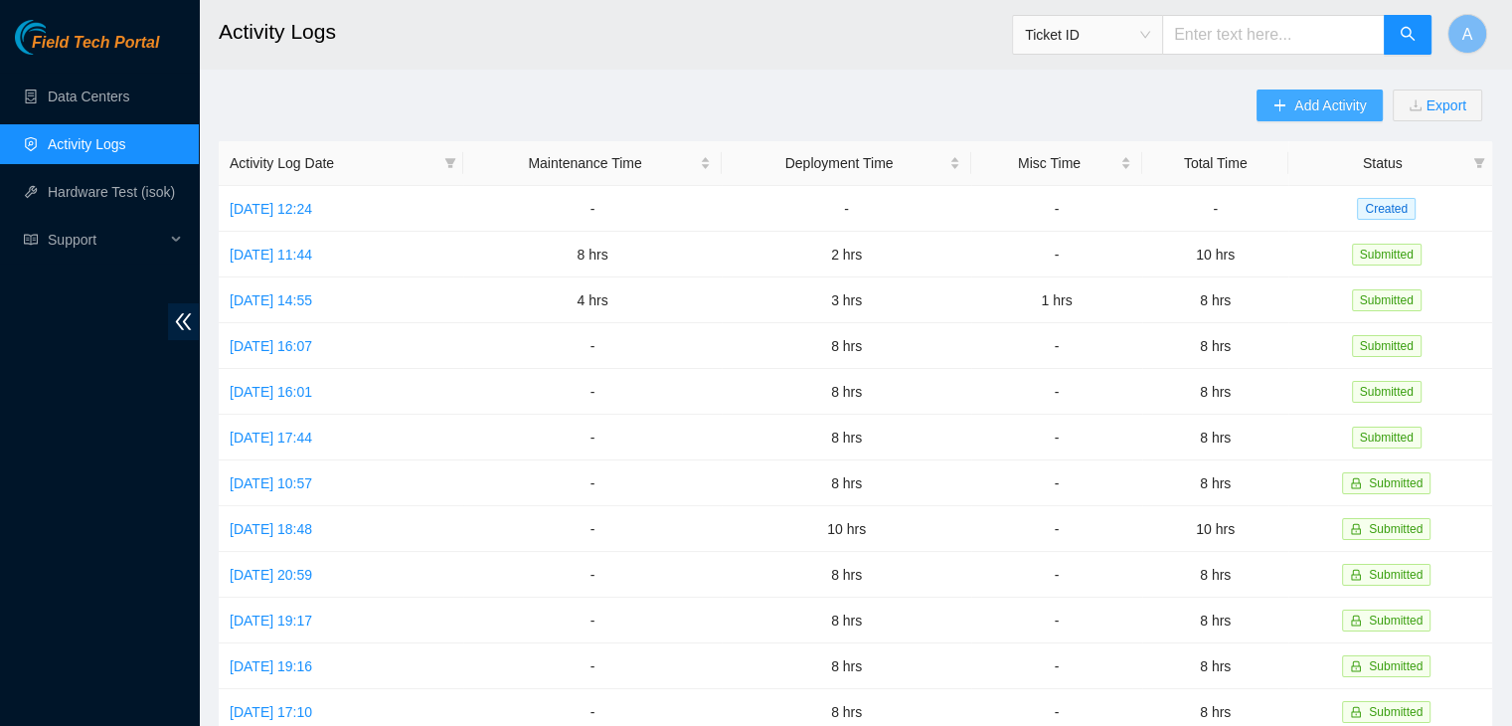
click at [1307, 94] on span "Add Activity" at bounding box center [1330, 105] width 72 height 22
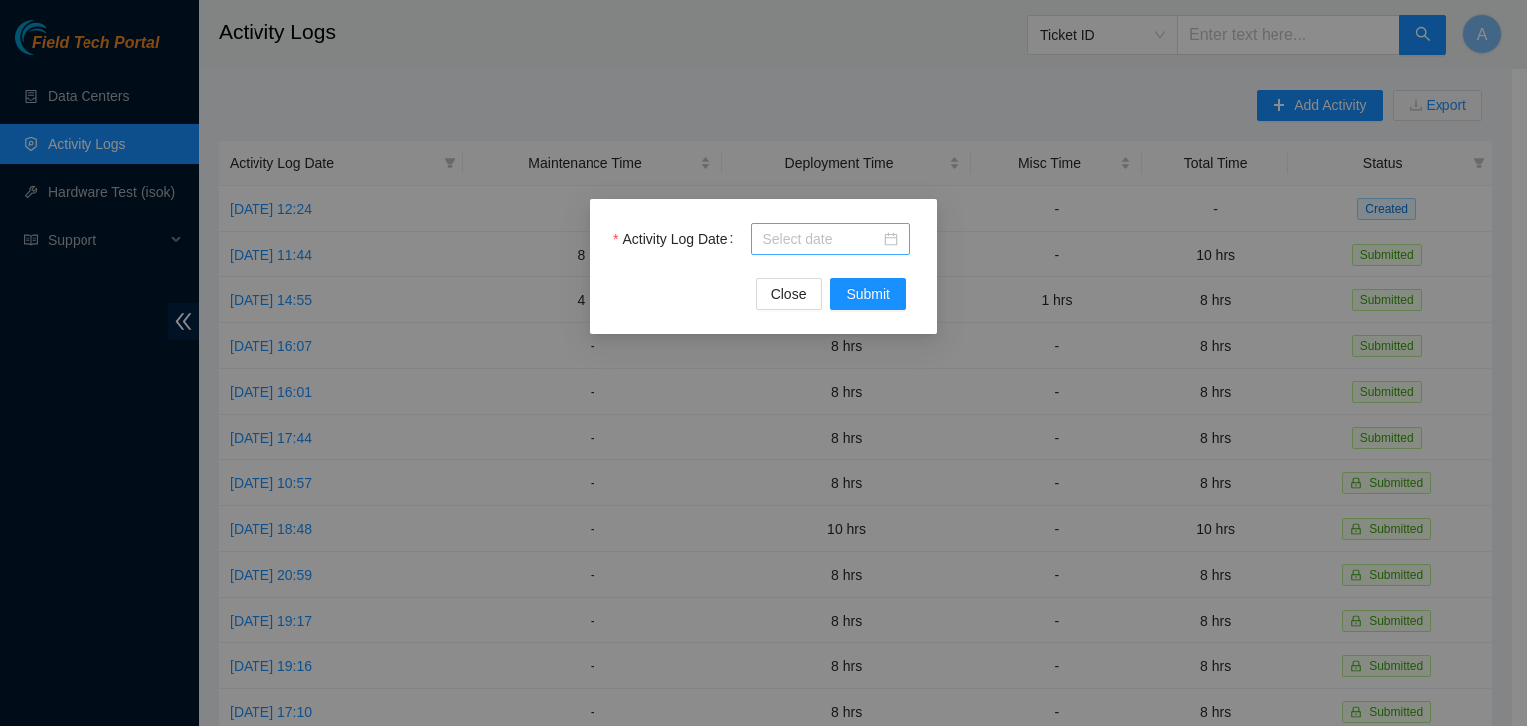
click at [885, 244] on div at bounding box center [830, 239] width 135 height 22
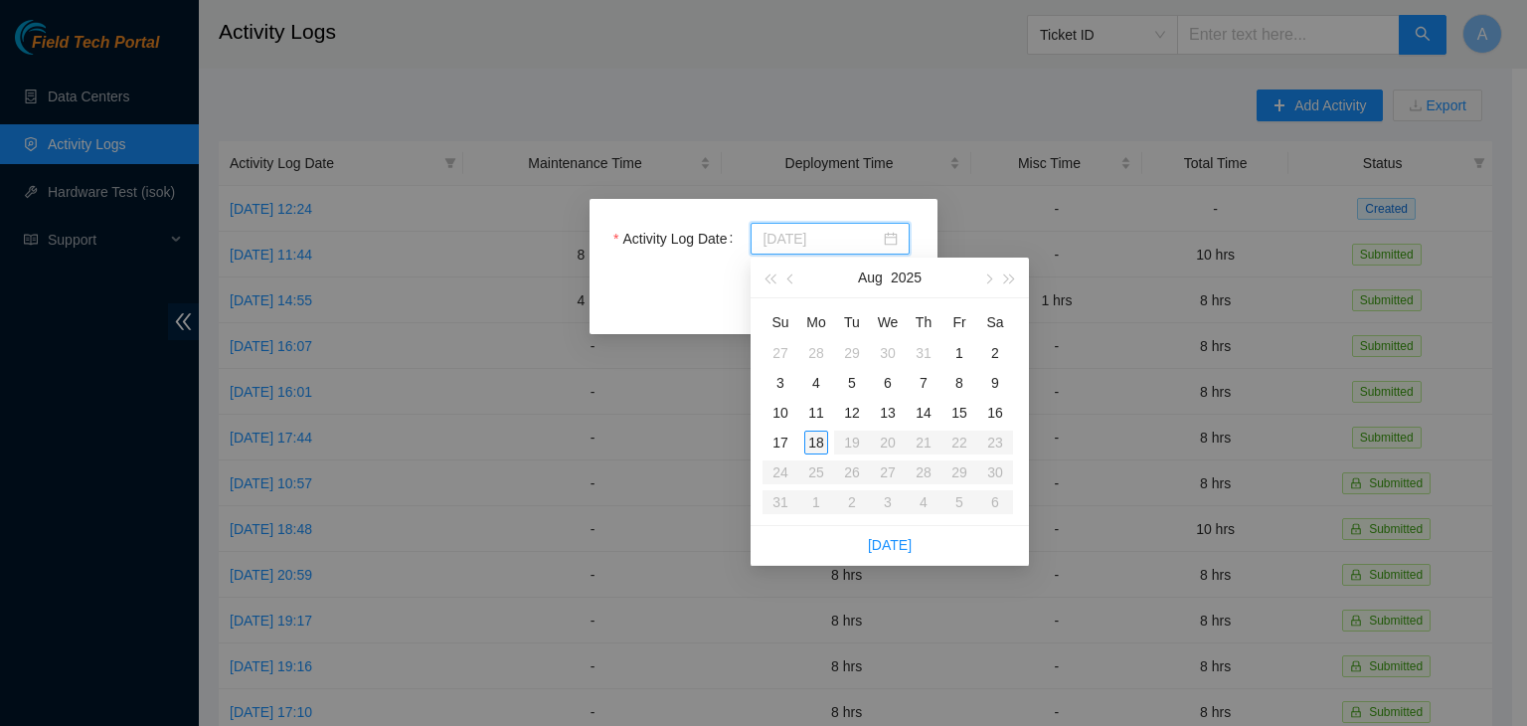
type input "[DATE]"
click at [811, 441] on div "18" at bounding box center [816, 442] width 24 height 24
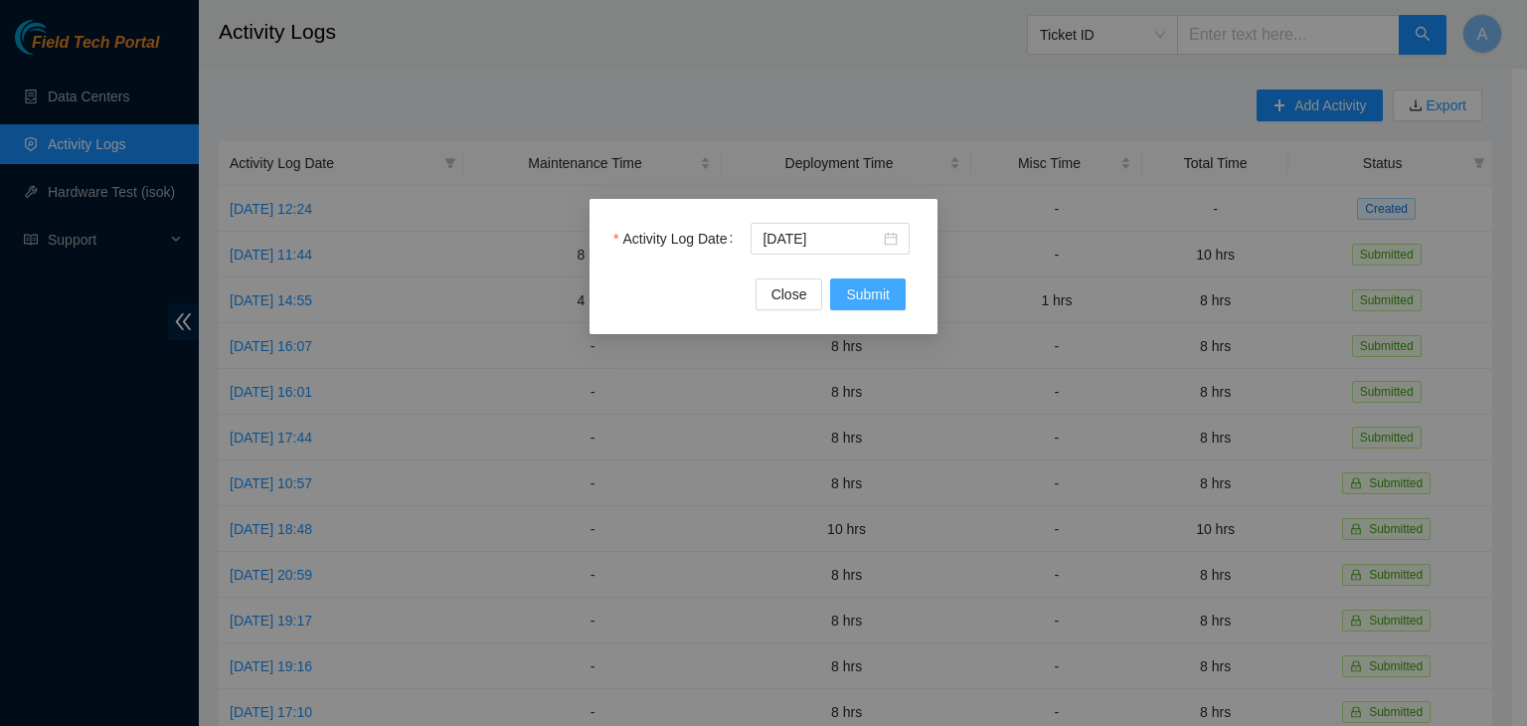
click at [869, 281] on button "Submit" at bounding box center [868, 294] width 76 height 32
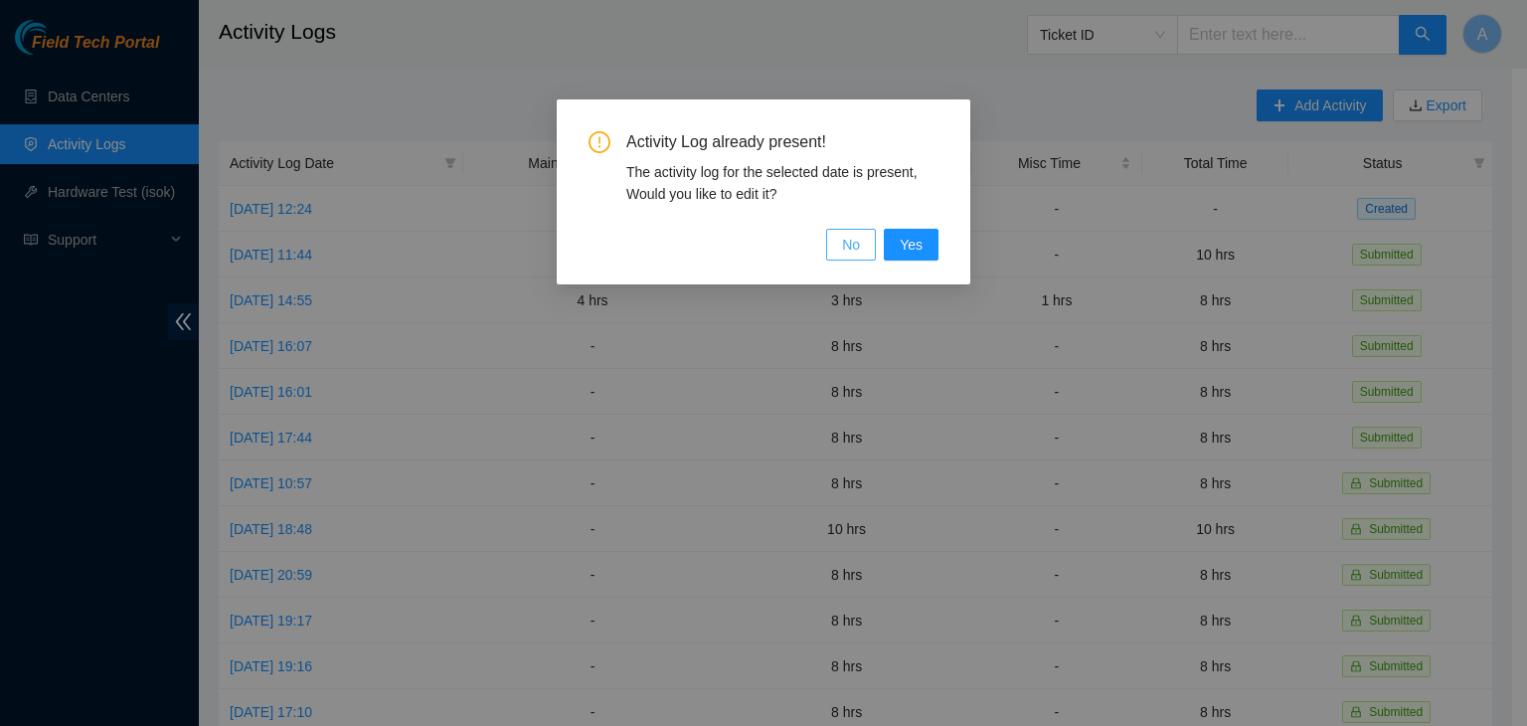
click at [860, 240] on span "No" at bounding box center [851, 245] width 18 height 22
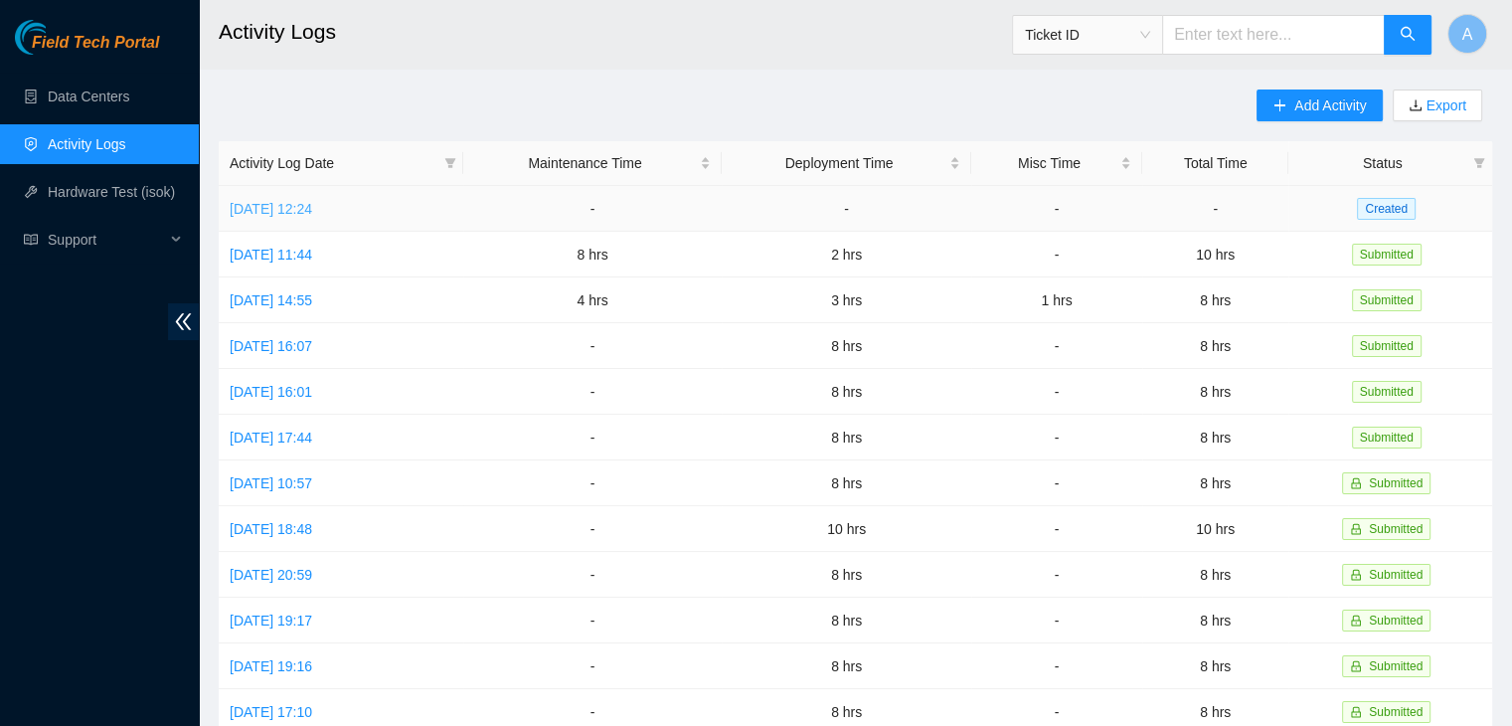
click at [312, 212] on link "Mon, 18 Aug 2025 12:24" at bounding box center [271, 209] width 83 height 16
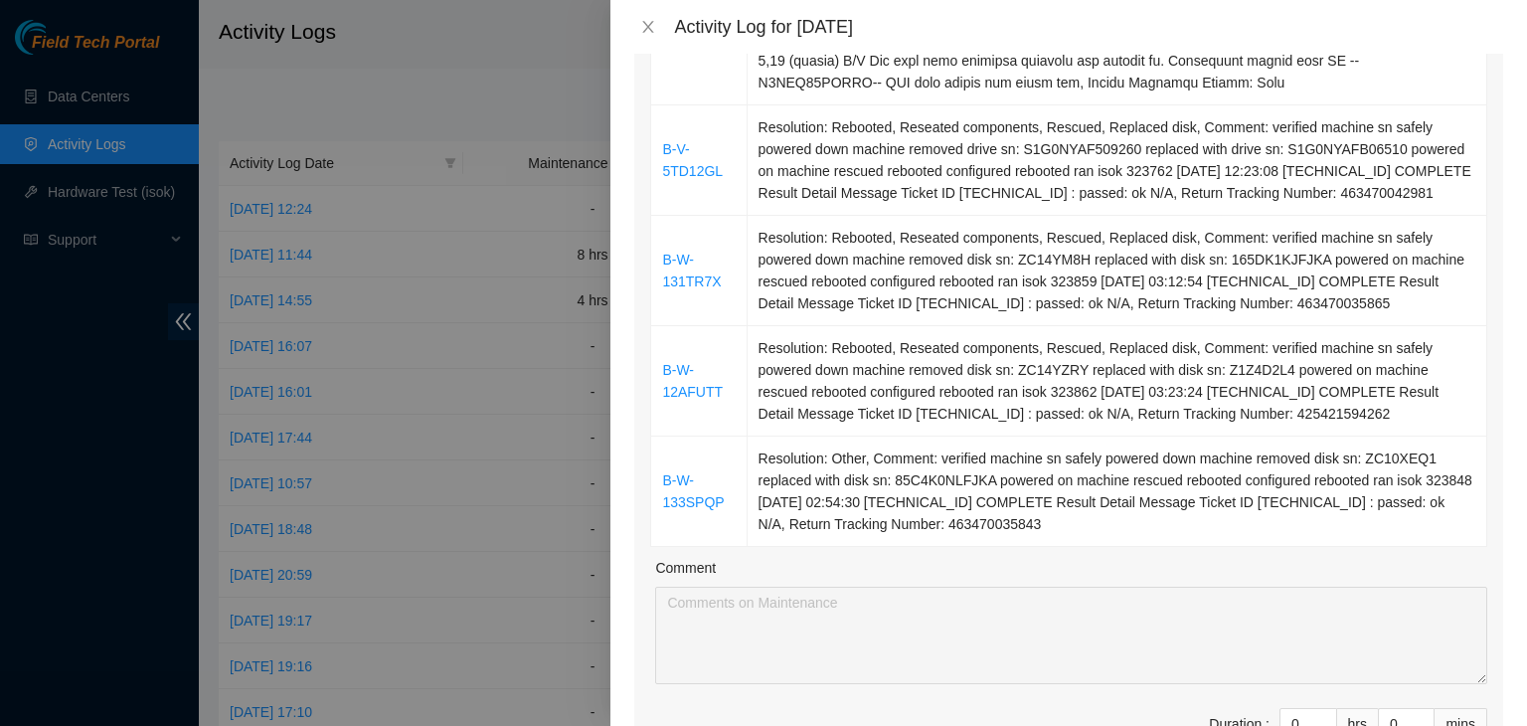
scroll to position [1117, 0]
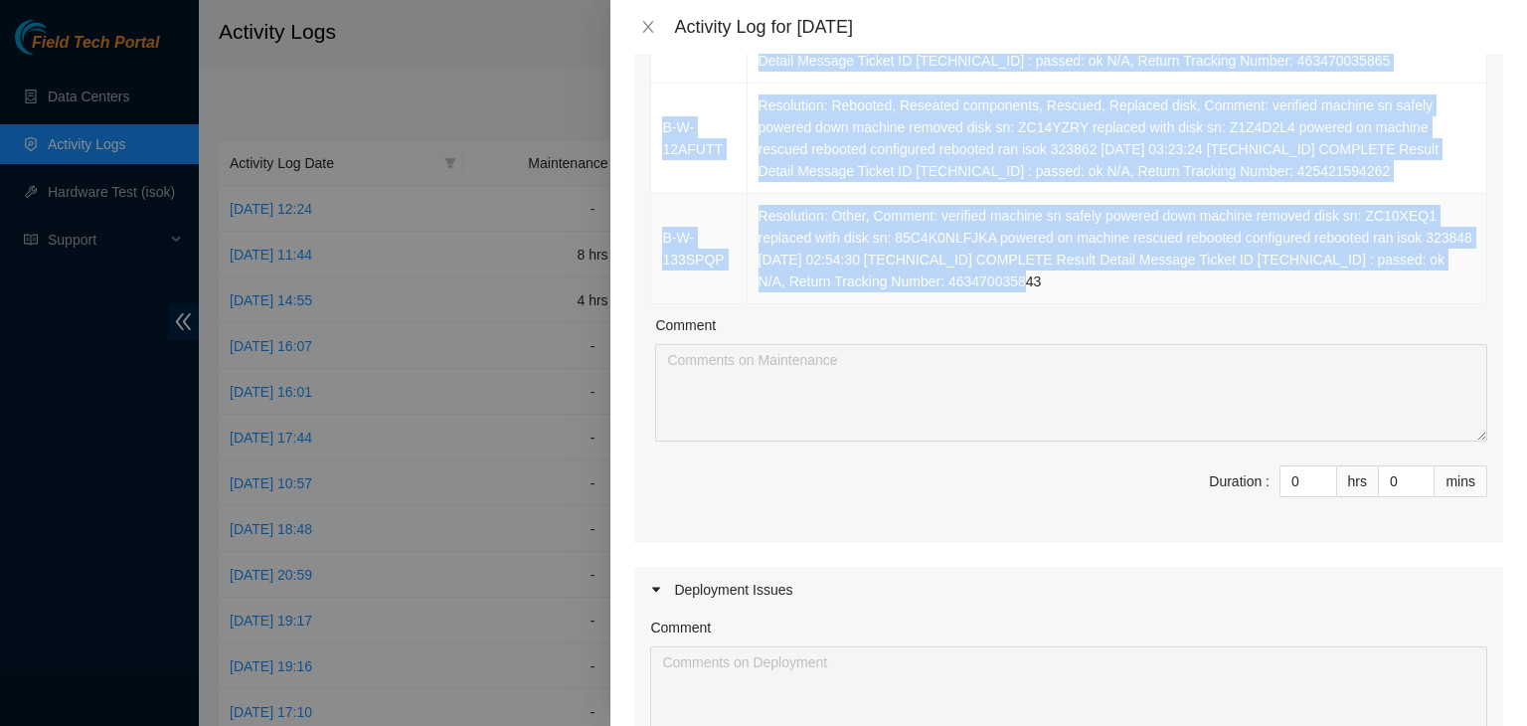
drag, startPoint x: 655, startPoint y: 252, endPoint x: 1257, endPoint y: 297, distance: 603.2
copy table "Ticket Number Resolution B-V-5U8WBUW Resolution: Rebooted, Rescued, Comment: ve…"
click at [1257, 297] on td "Resolution: Other, Comment: verified machine sn safely powered down machine rem…" at bounding box center [1118, 249] width 740 height 110
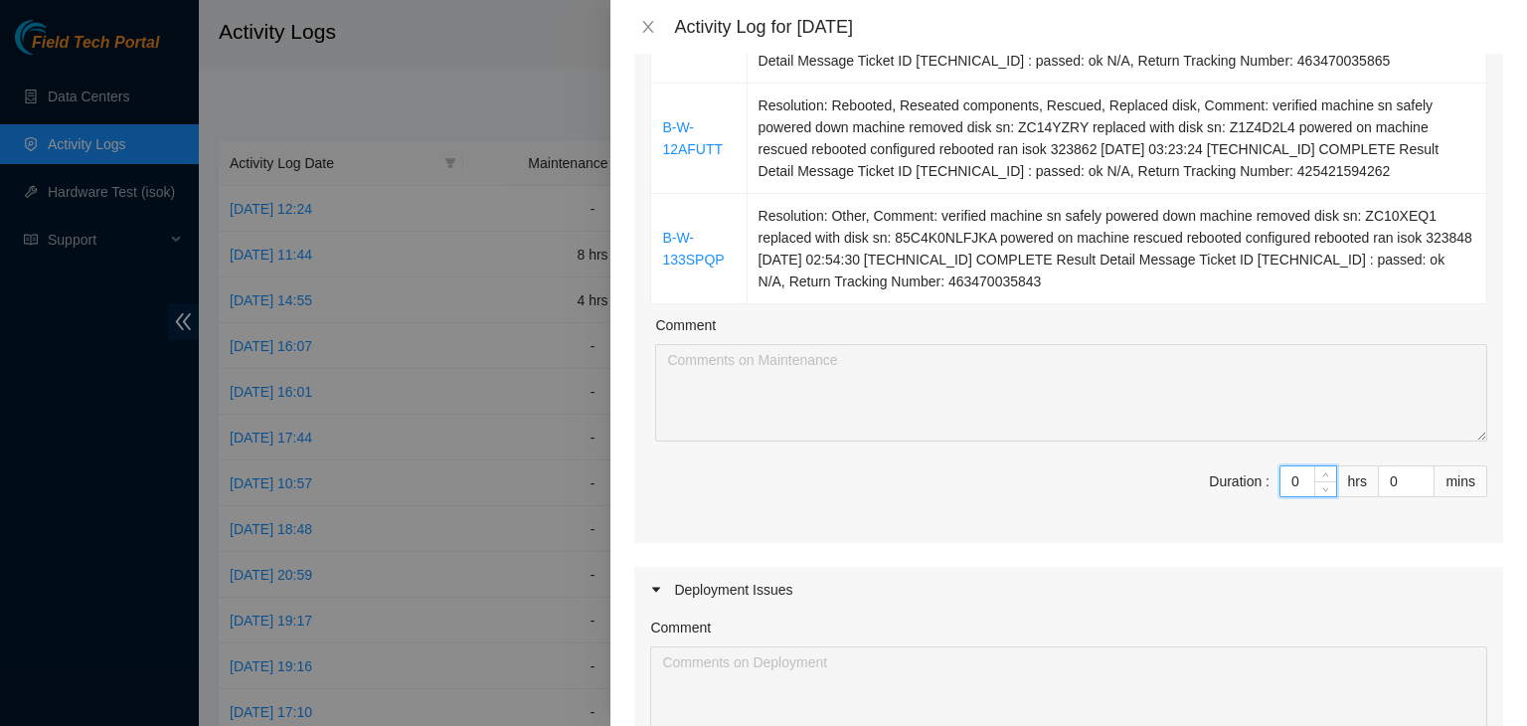
click at [1296, 491] on input "0" at bounding box center [1308, 481] width 56 height 30
type input "7"
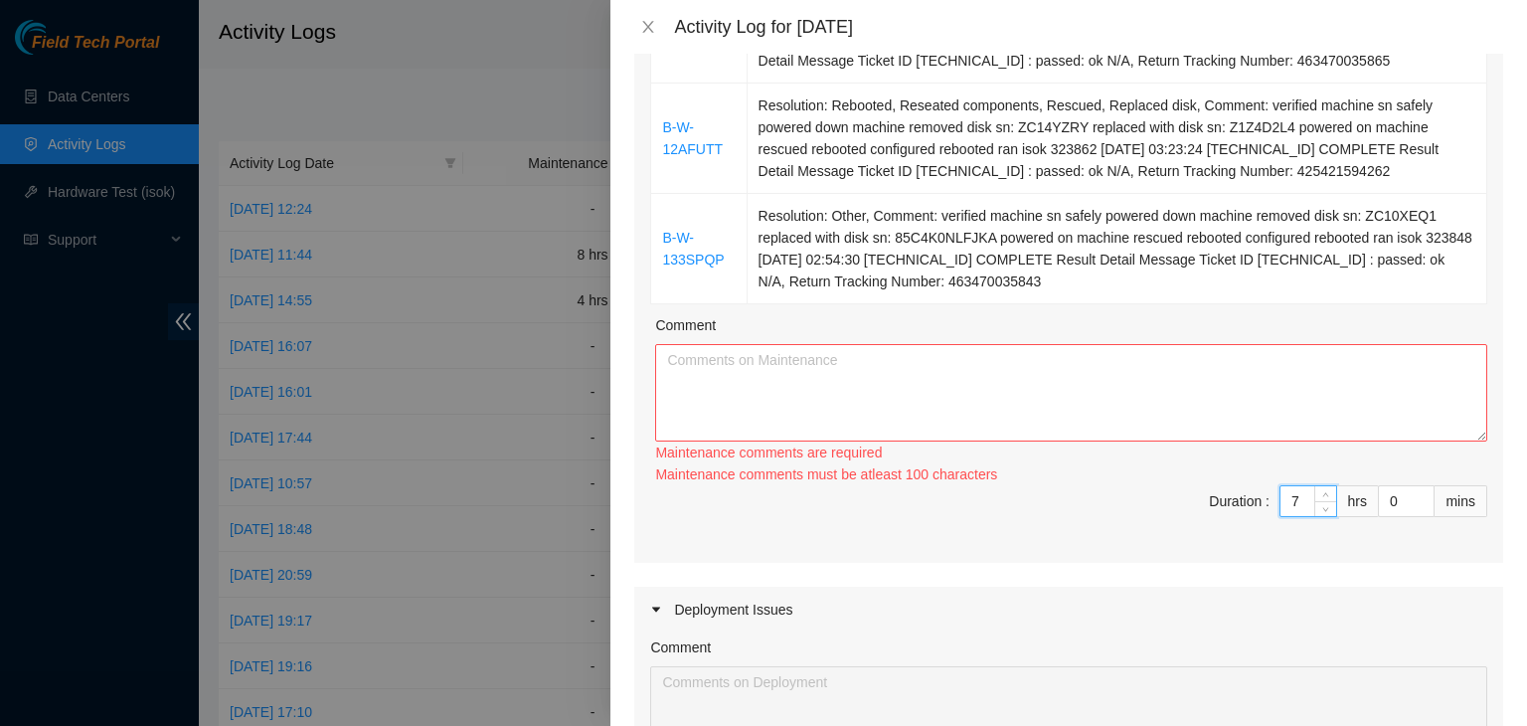
type input "7"
click at [1332, 441] on textarea "Comment" at bounding box center [1071, 392] width 832 height 97
paste textarea "Ticket Number Resolution B-V-5U8WBUW Resolution: Rebooted, Rescued, Comment: ve…"
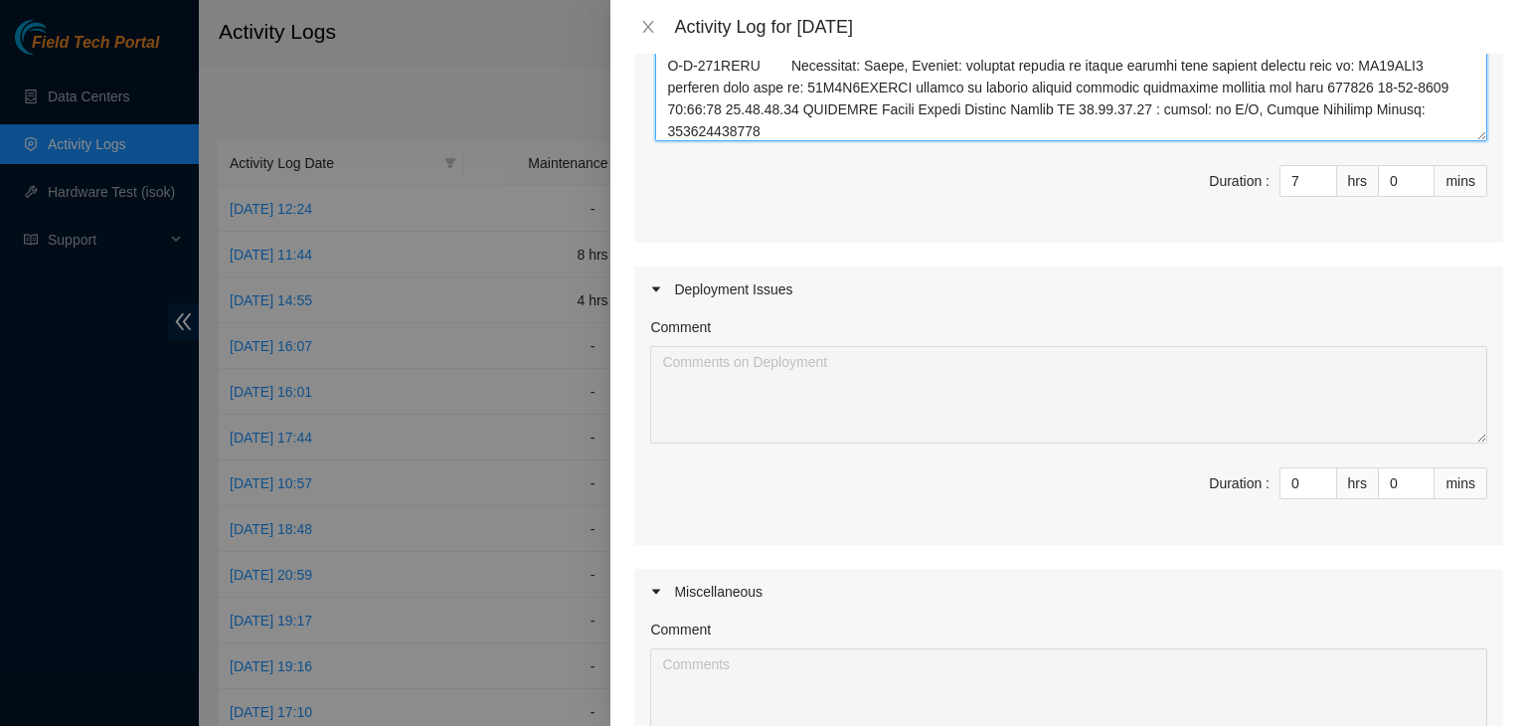
scroll to position [1417, 0]
type textarea "Ticket Number Resolution B-V-5U8WBUW Resolution: Rebooted, Rescued, Comment: ve…"
click at [1284, 499] on input "0" at bounding box center [1308, 484] width 56 height 30
type input "2"
type input "9"
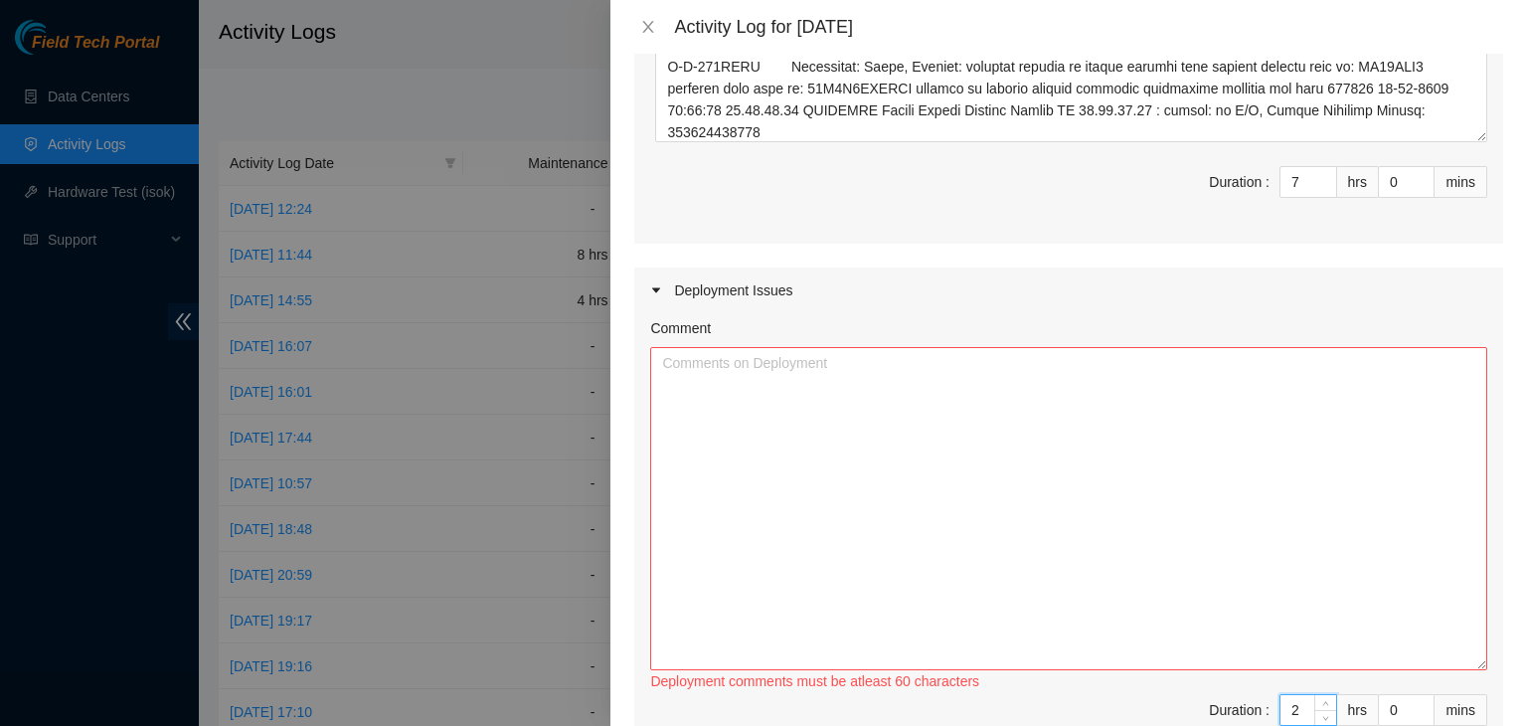
drag, startPoint x: 1468, startPoint y: 457, endPoint x: 1453, endPoint y: 713, distance: 255.9
click at [1453, 670] on textarea "Comment" at bounding box center [1068, 508] width 837 height 323
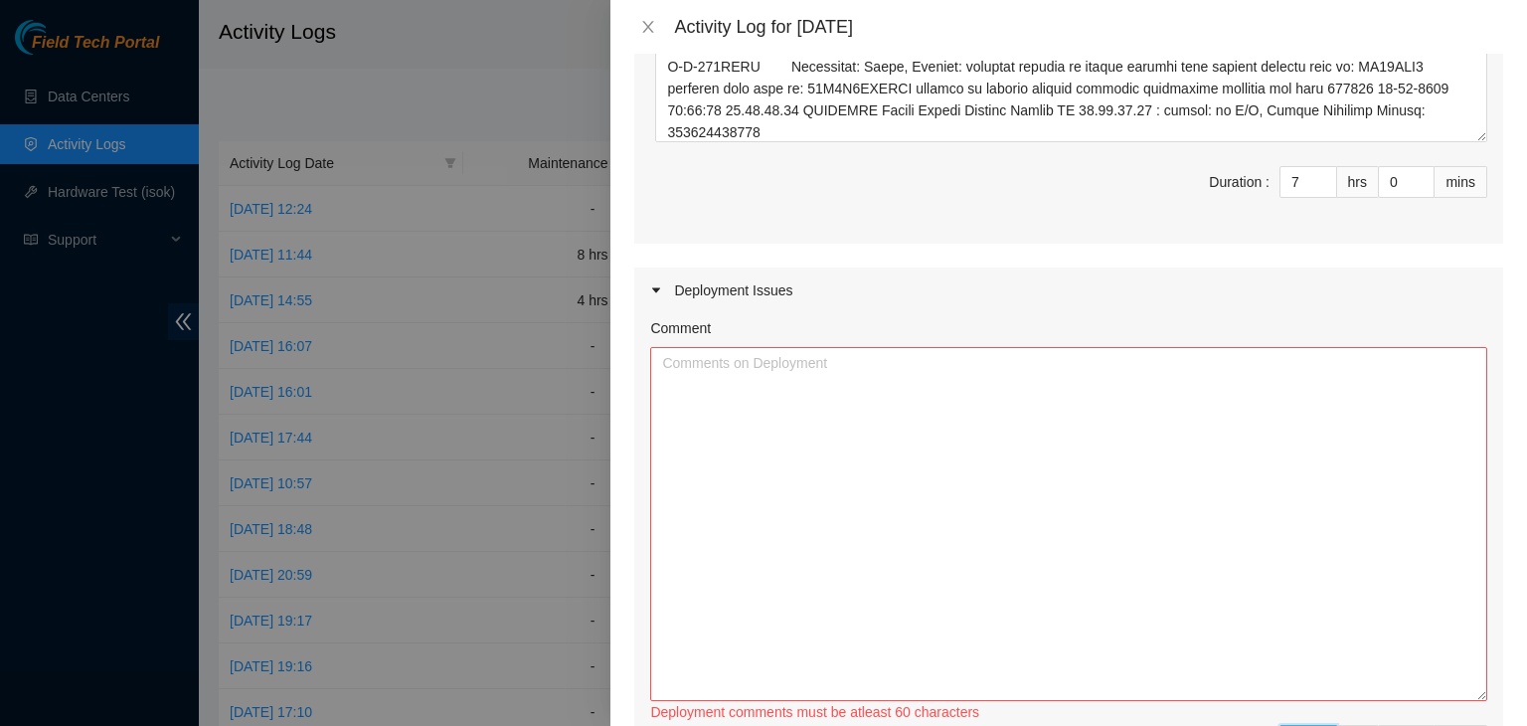
type input "2"
click at [1380, 630] on textarea "Comment" at bounding box center [1068, 524] width 837 height 354
type textarea "W"
paste textarea "DP82683"
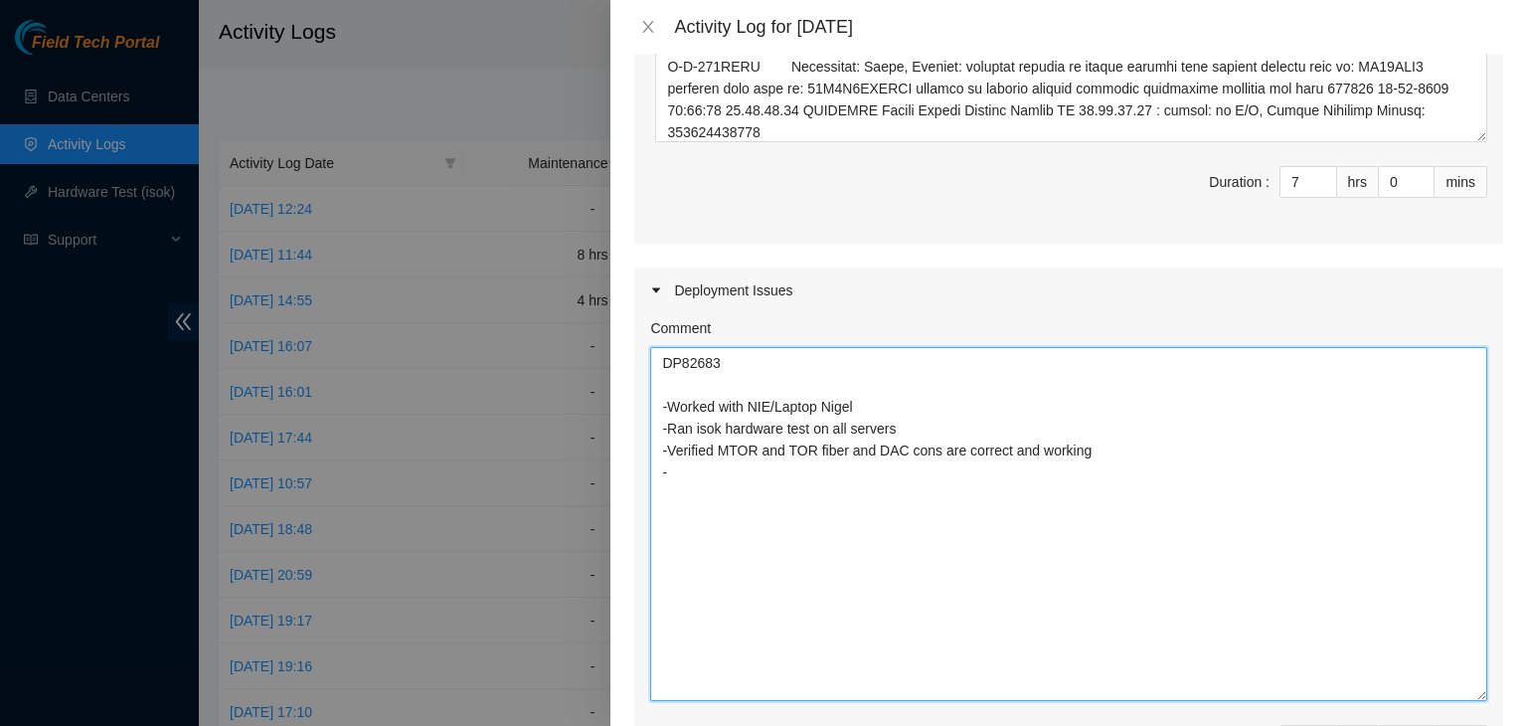
click at [1104, 469] on textarea "DP82683 -Worked with NIE/Laptop Nigel -Ran isok hardware test on all servers -V…" at bounding box center [1068, 524] width 837 height 354
click at [1096, 498] on textarea "DP82683 -Worked with NIE/Laptop Nigel -Ran isok hardware test on all servers -V…" at bounding box center [1068, 524] width 837 height 354
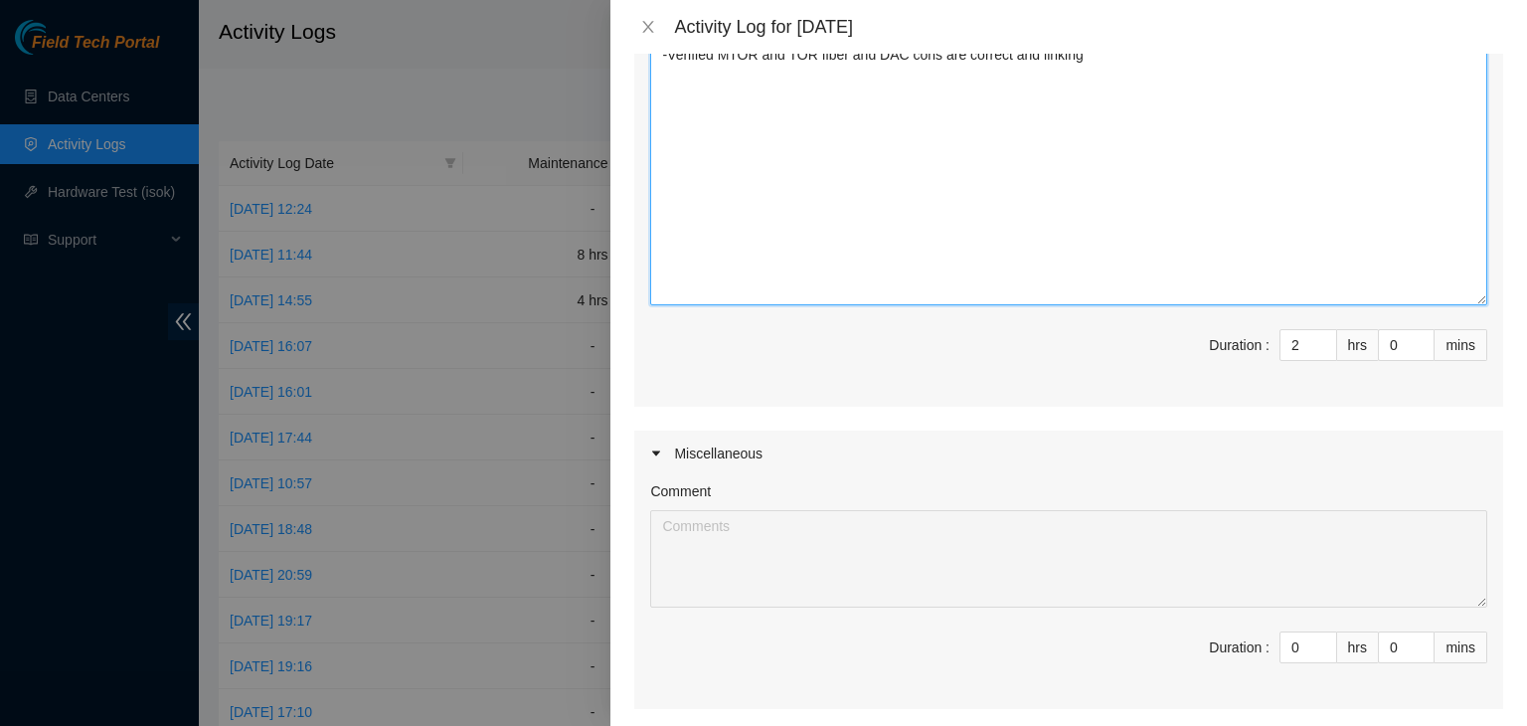
scroll to position [2028, 0]
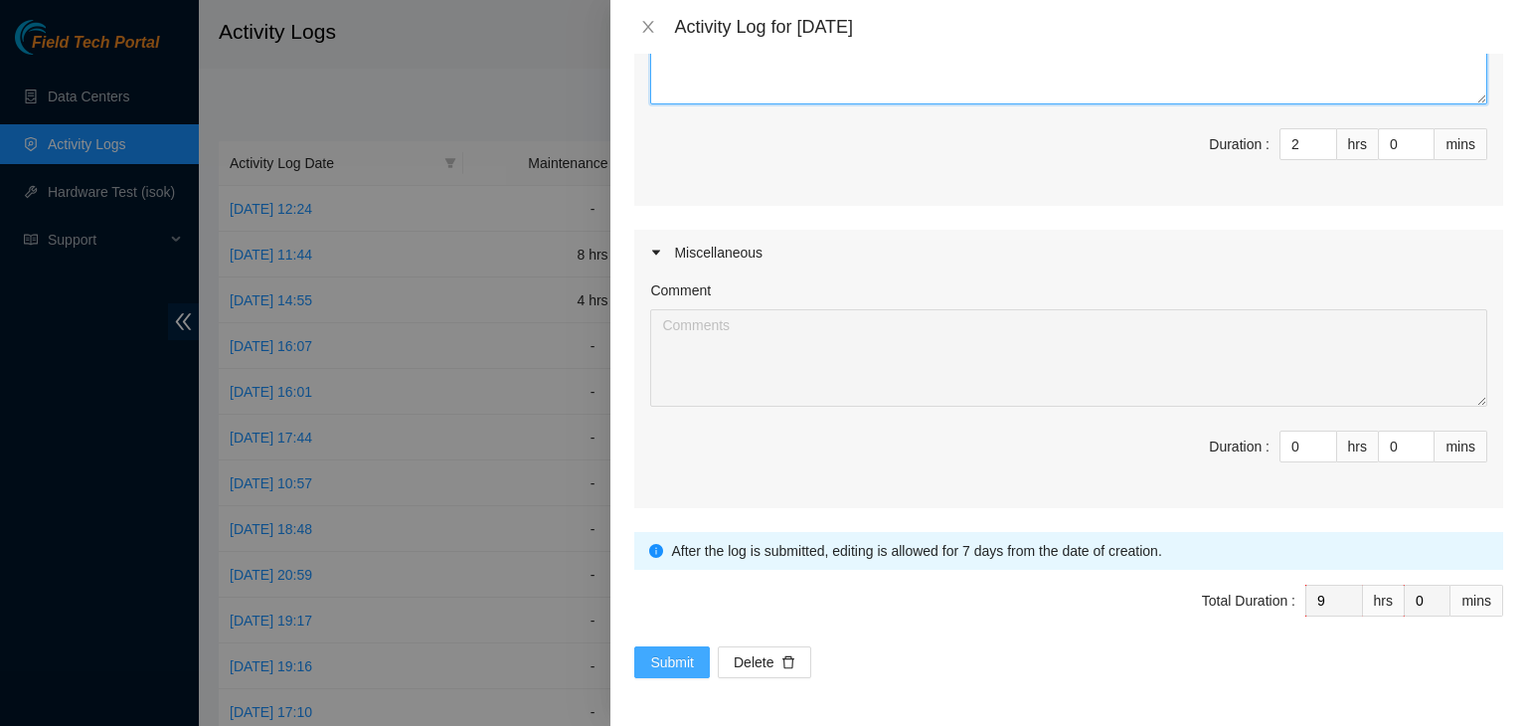
type textarea "DP82683 -Worked with NIE/Laptop Nigel -Ran isok hardware test on all servers -V…"
click at [677, 654] on span "Submit" at bounding box center [672, 662] width 44 height 22
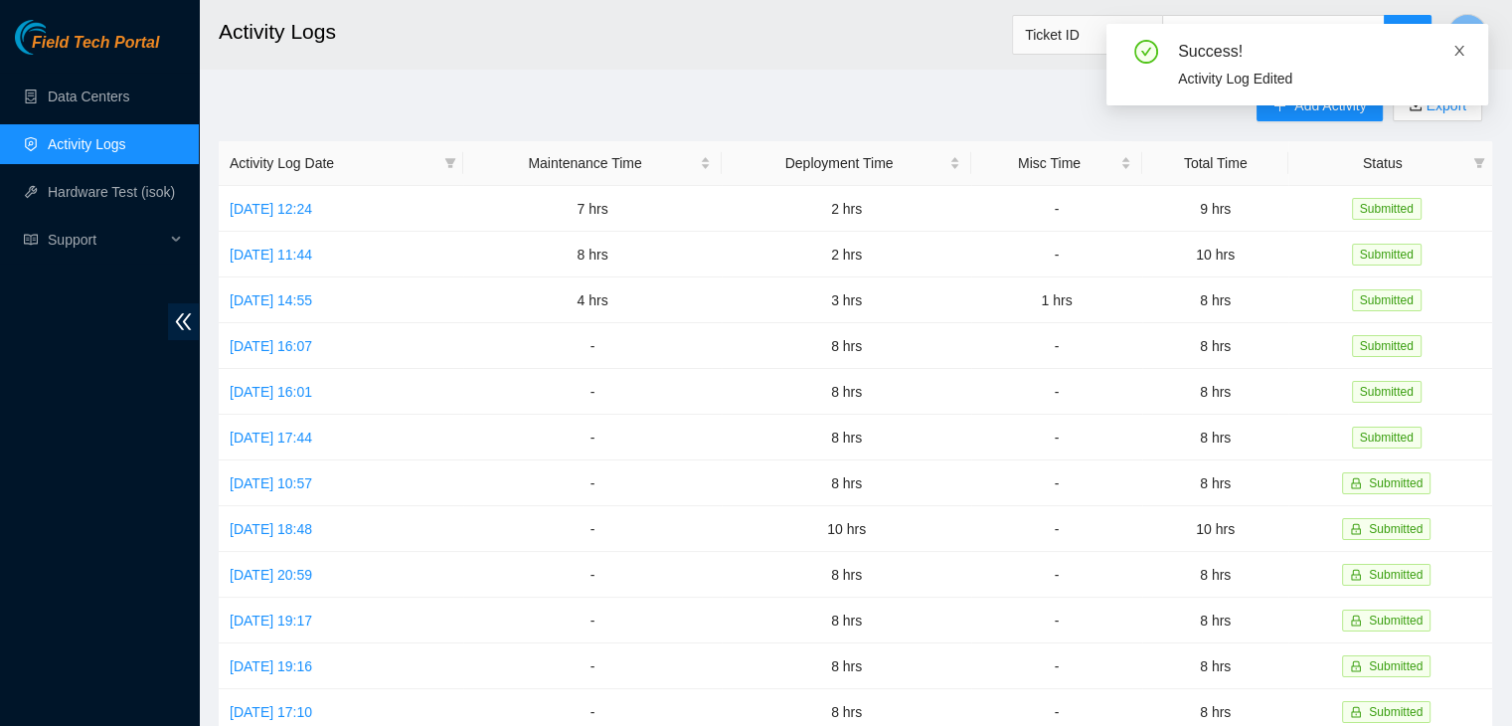
click at [1457, 46] on icon "close" at bounding box center [1459, 51] width 14 height 14
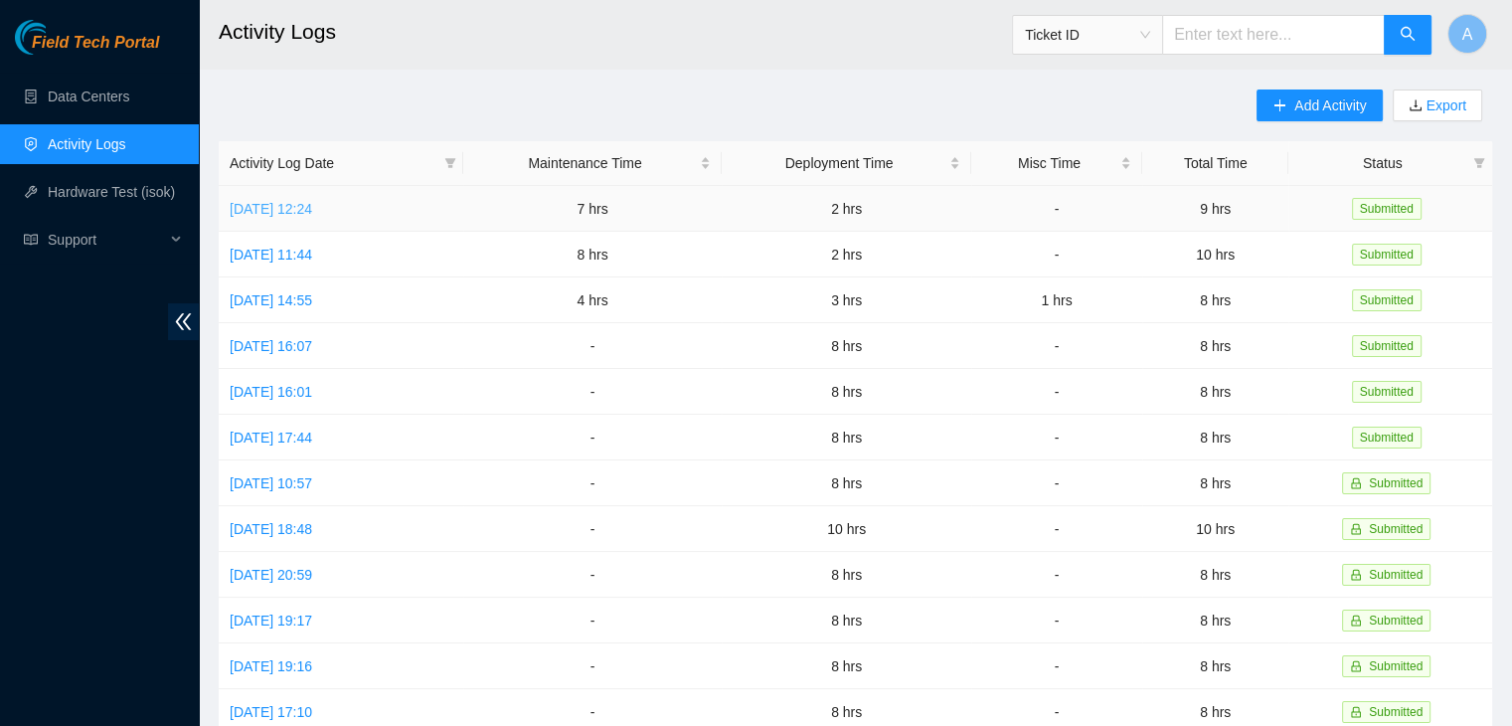
click at [312, 209] on link "Mon, 18 Aug 2025 12:24" at bounding box center [271, 209] width 83 height 16
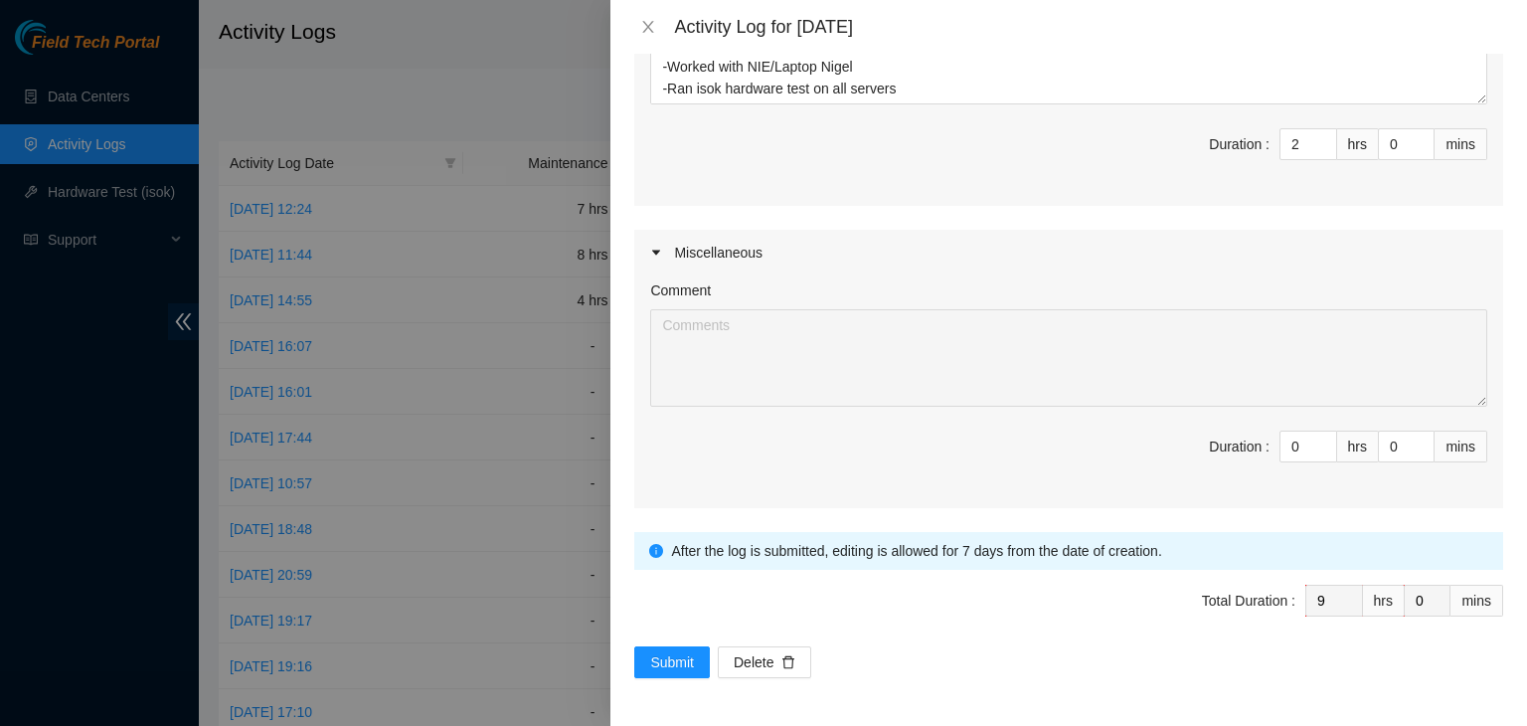
scroll to position [1572, 0]
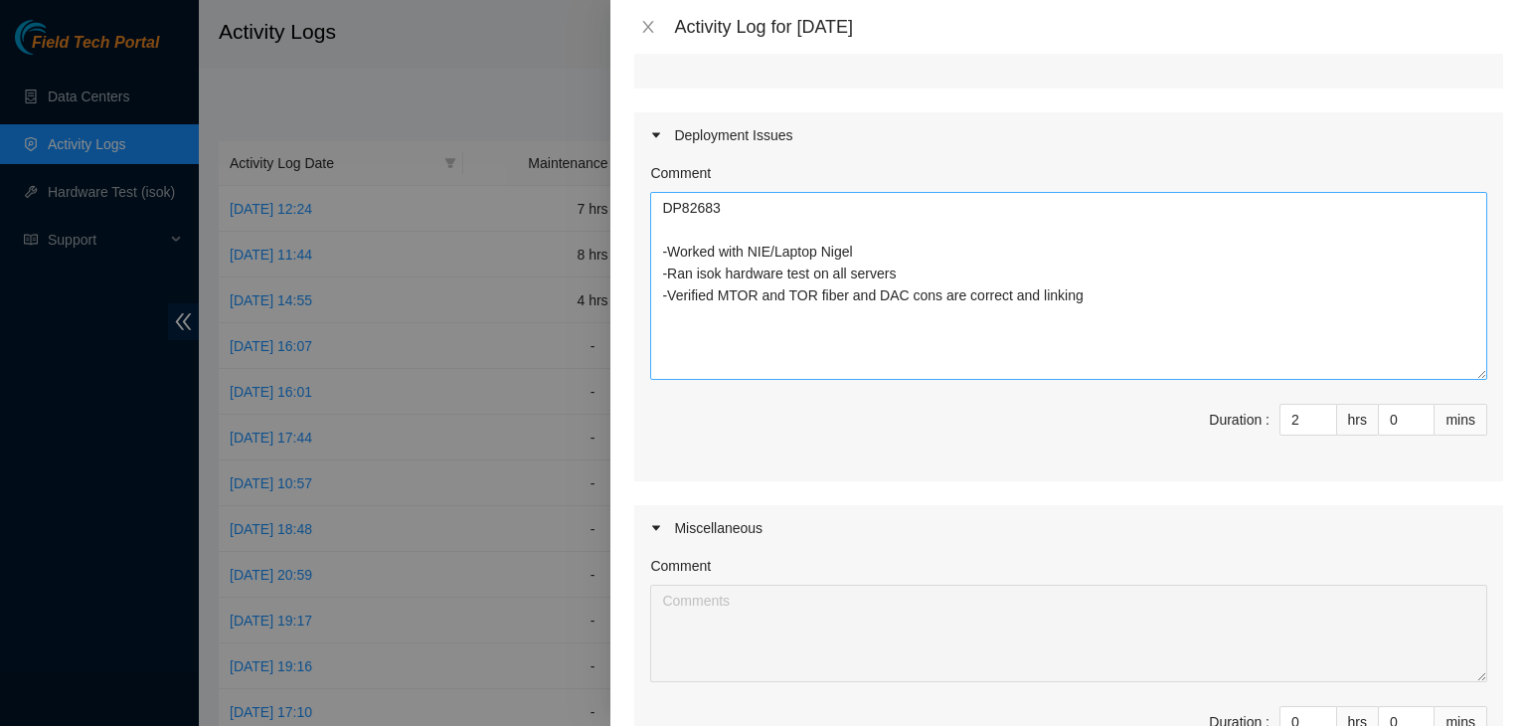
drag, startPoint x: 1462, startPoint y: 299, endPoint x: 1235, endPoint y: 351, distance: 233.5
click at [1451, 380] on textarea "DP82683 -Worked with NIE/Laptop Nigel -Ran isok hardware test on all servers -V…" at bounding box center [1068, 286] width 837 height 188
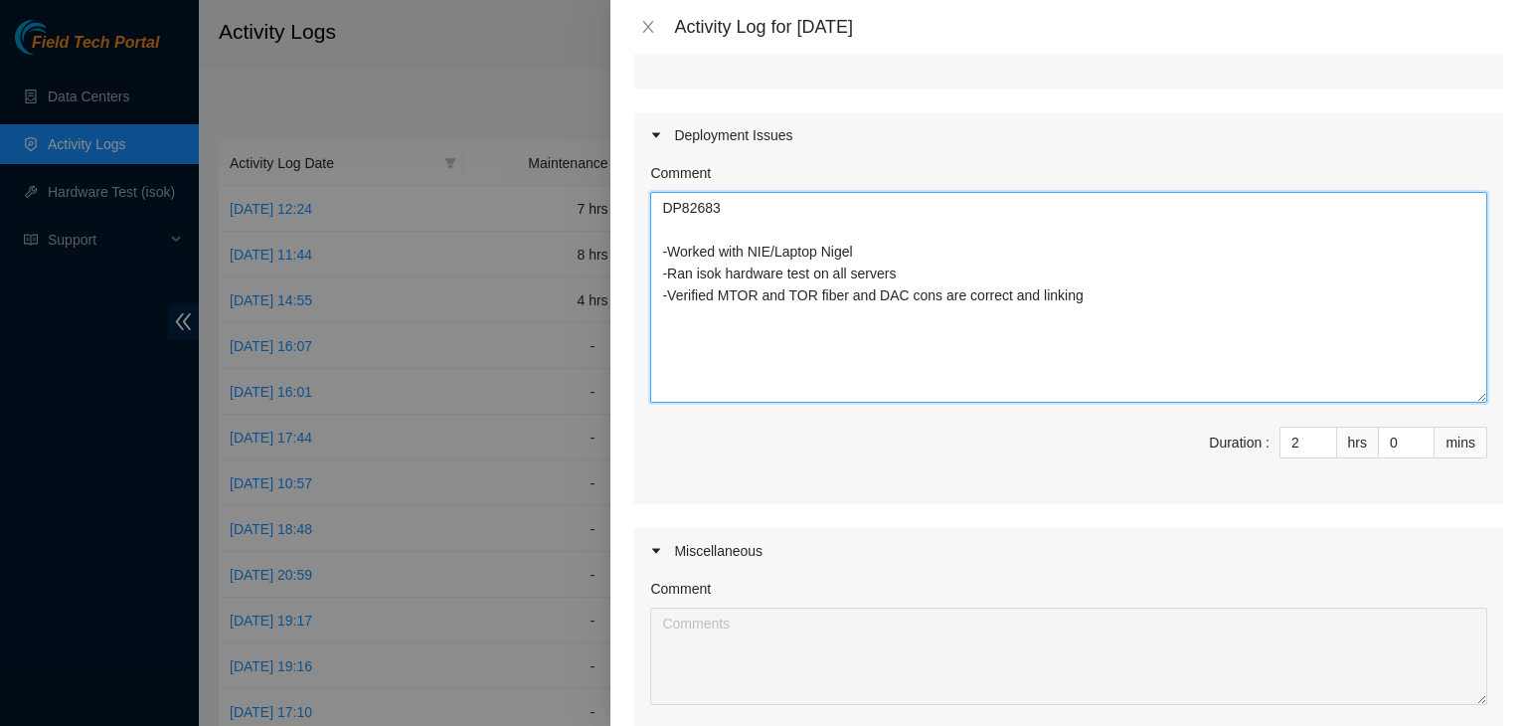
drag, startPoint x: 1171, startPoint y: 336, endPoint x: 650, endPoint y: 216, distance: 534.6
click at [650, 216] on textarea "DP82683 -Worked with NIE/Laptop Nigel -Ran isok hardware test on all servers -V…" at bounding box center [1068, 297] width 837 height 211
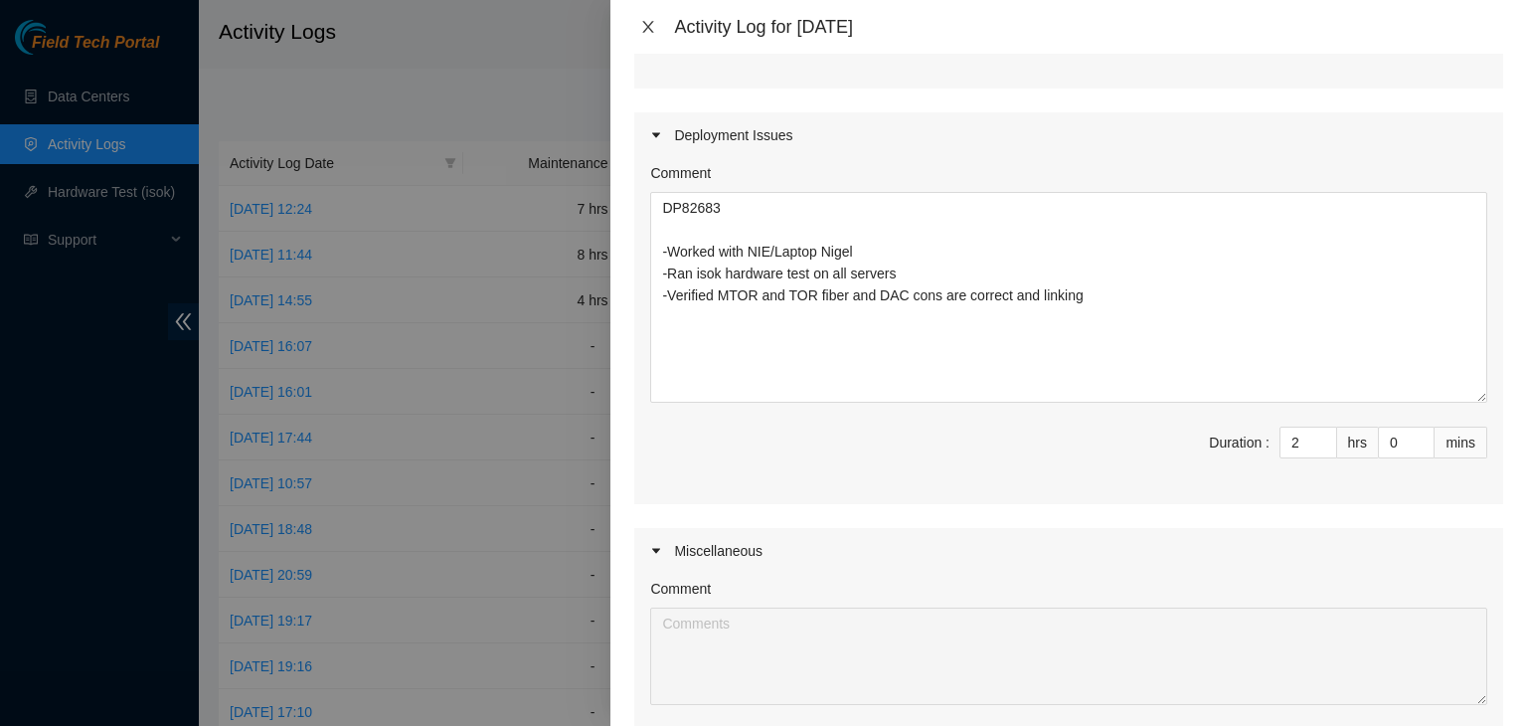
click at [643, 34] on icon "close" at bounding box center [648, 27] width 16 height 16
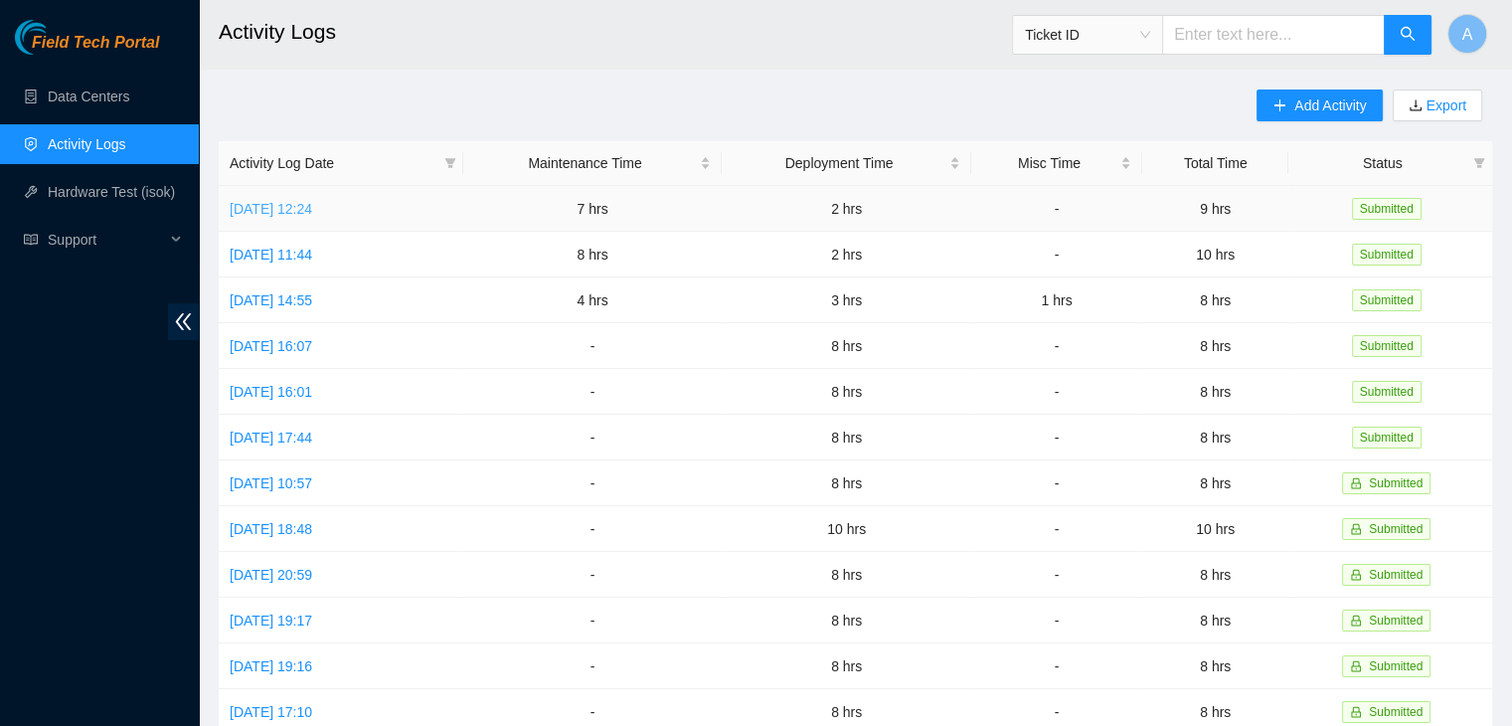
click at [312, 207] on link "Mon, 18 Aug 2025 12:24" at bounding box center [271, 209] width 83 height 16
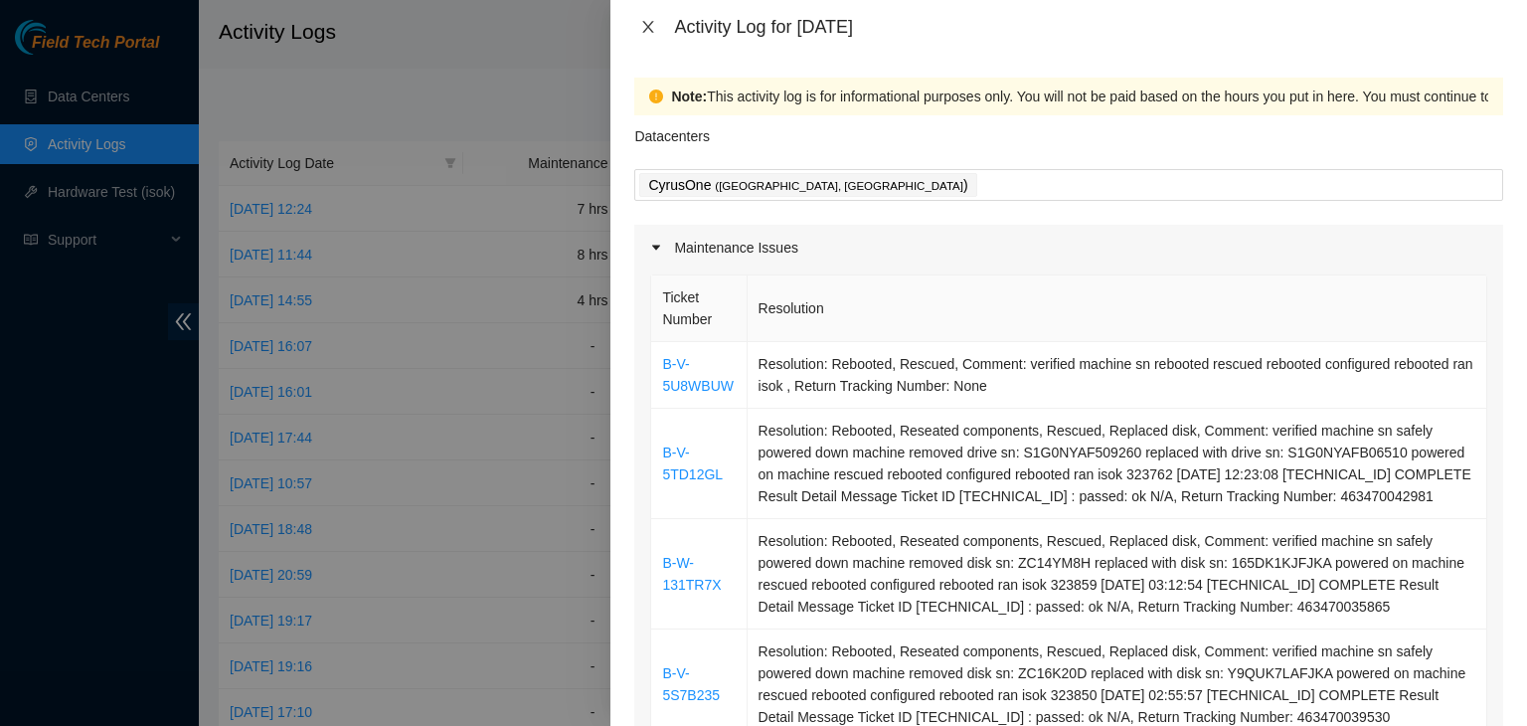
click at [648, 23] on icon "close" at bounding box center [648, 27] width 16 height 16
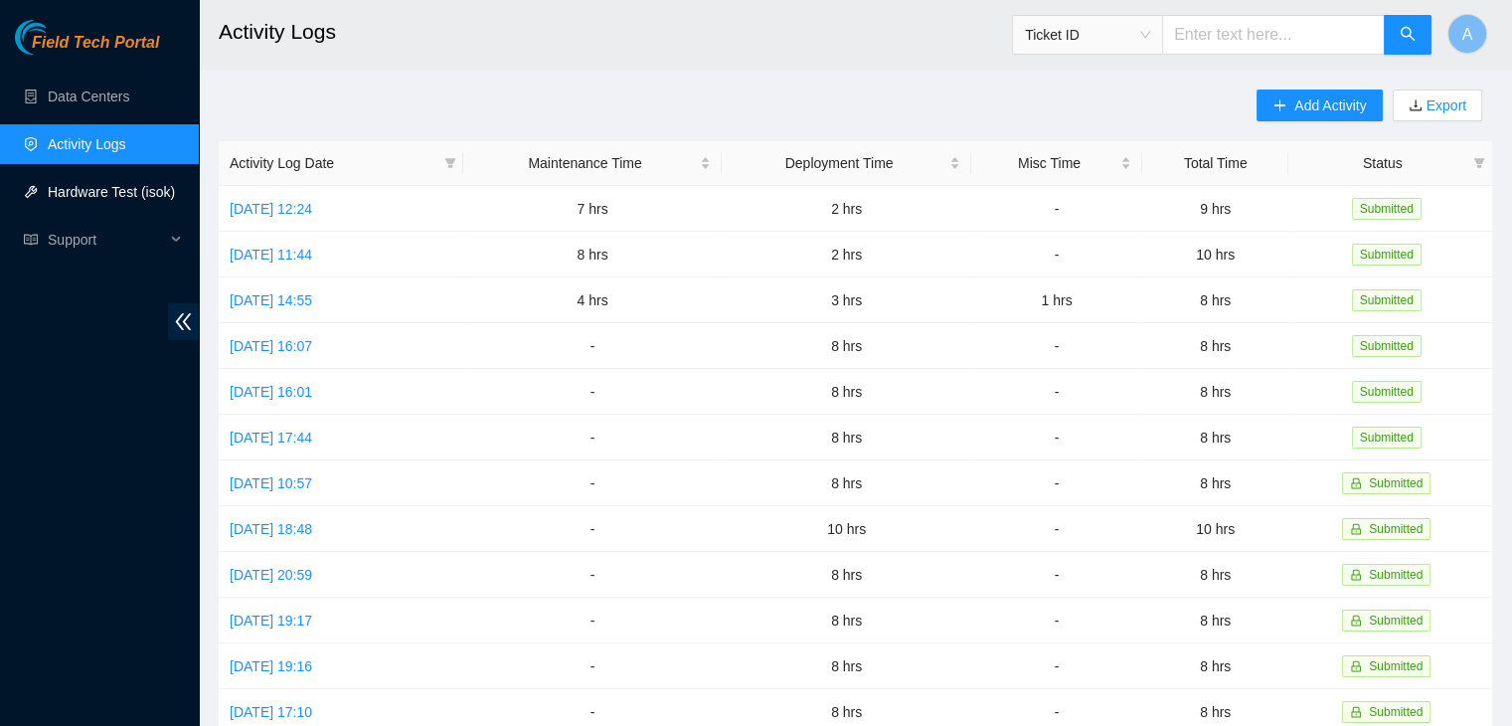
click at [175, 194] on link "Hardware Test (isok)" at bounding box center [111, 192] width 127 height 16
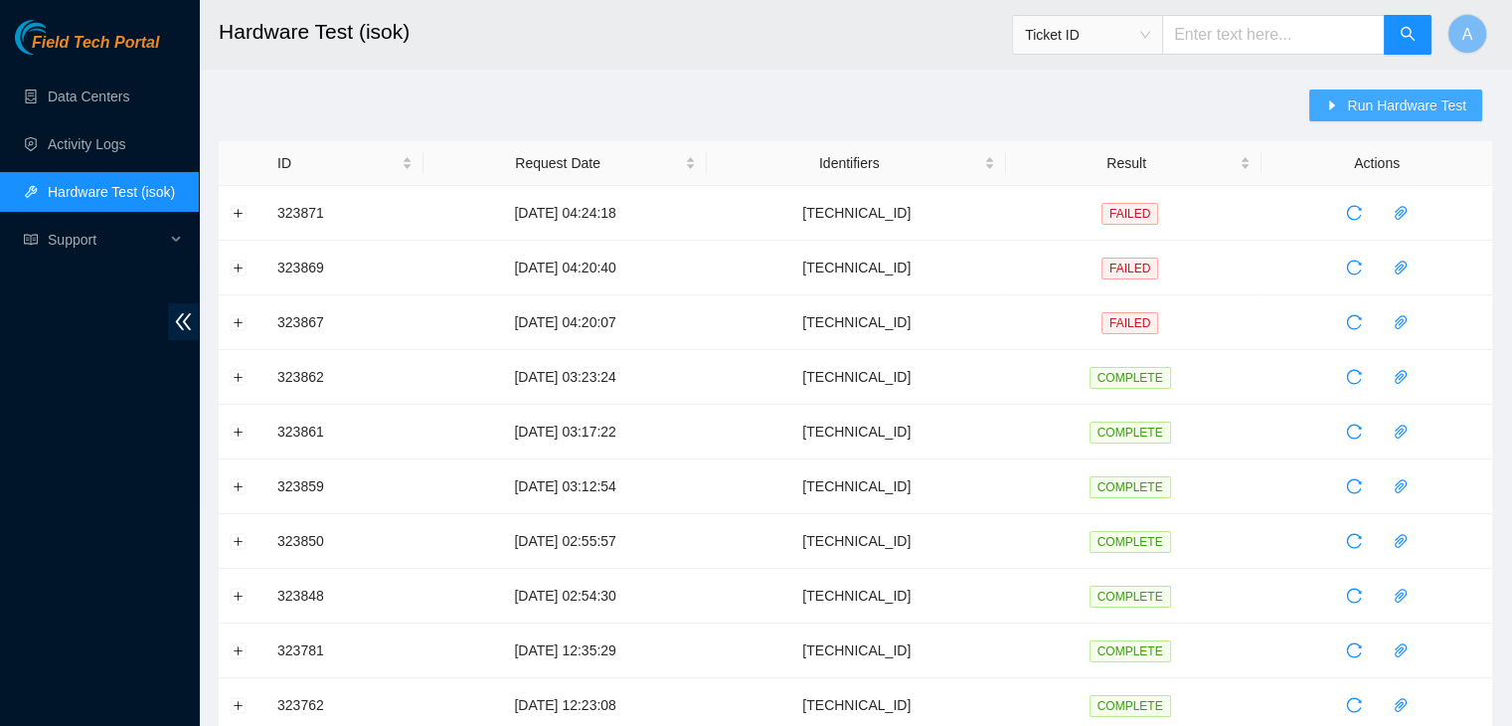
click at [1348, 117] on button "Run Hardware Test" at bounding box center [1395, 105] width 173 height 32
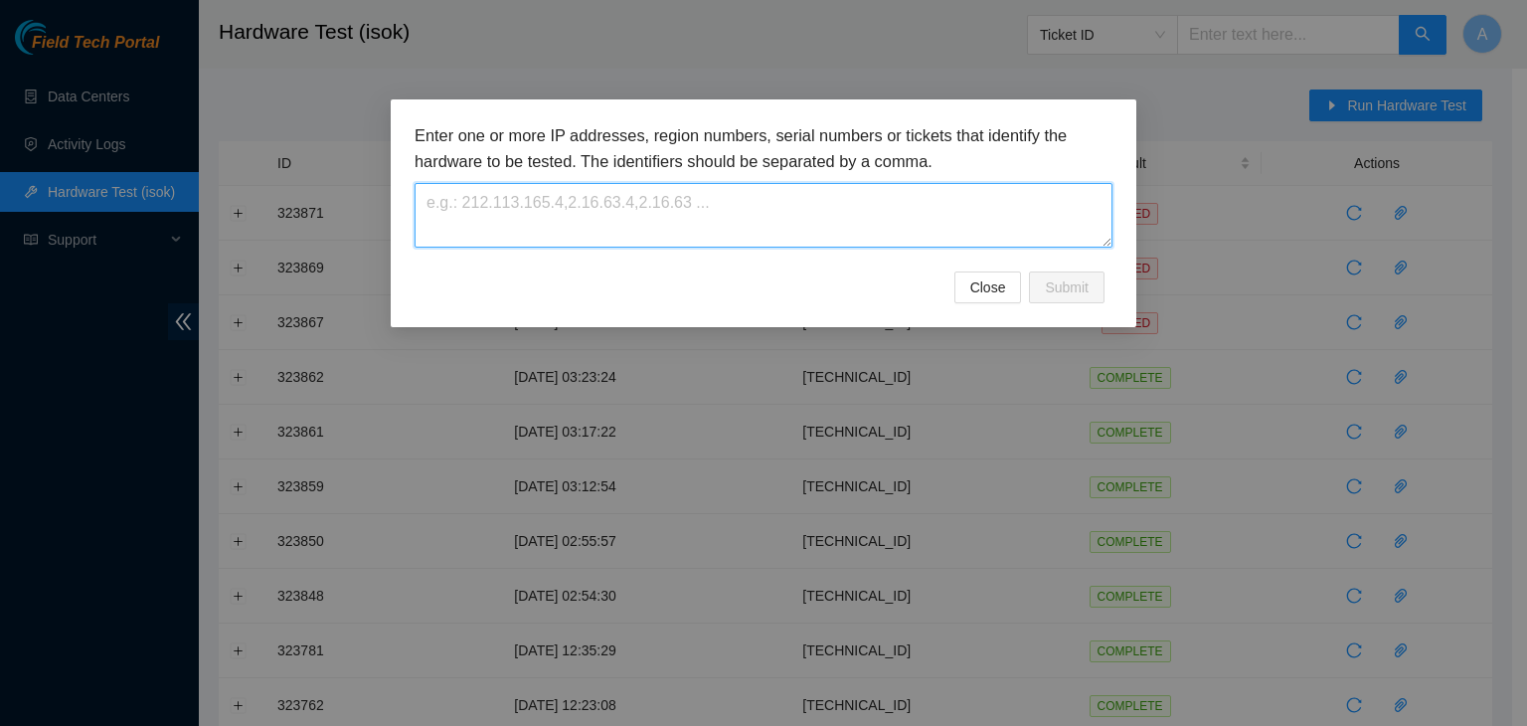
click at [966, 197] on textarea at bounding box center [764, 215] width 698 height 65
paste textarea "23.62.60.118"
type textarea "23.62.60.118"
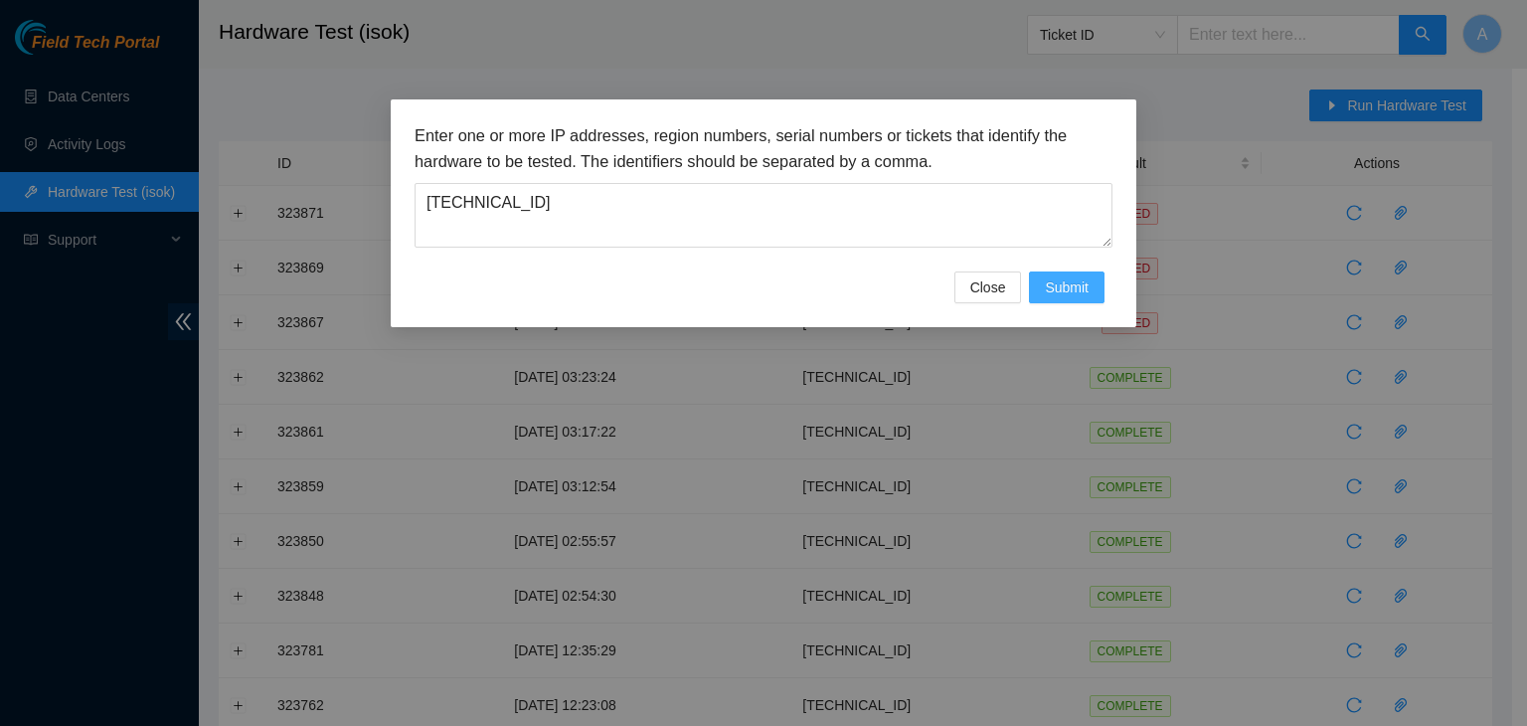
click at [1063, 287] on span "Submit" at bounding box center [1067, 287] width 44 height 22
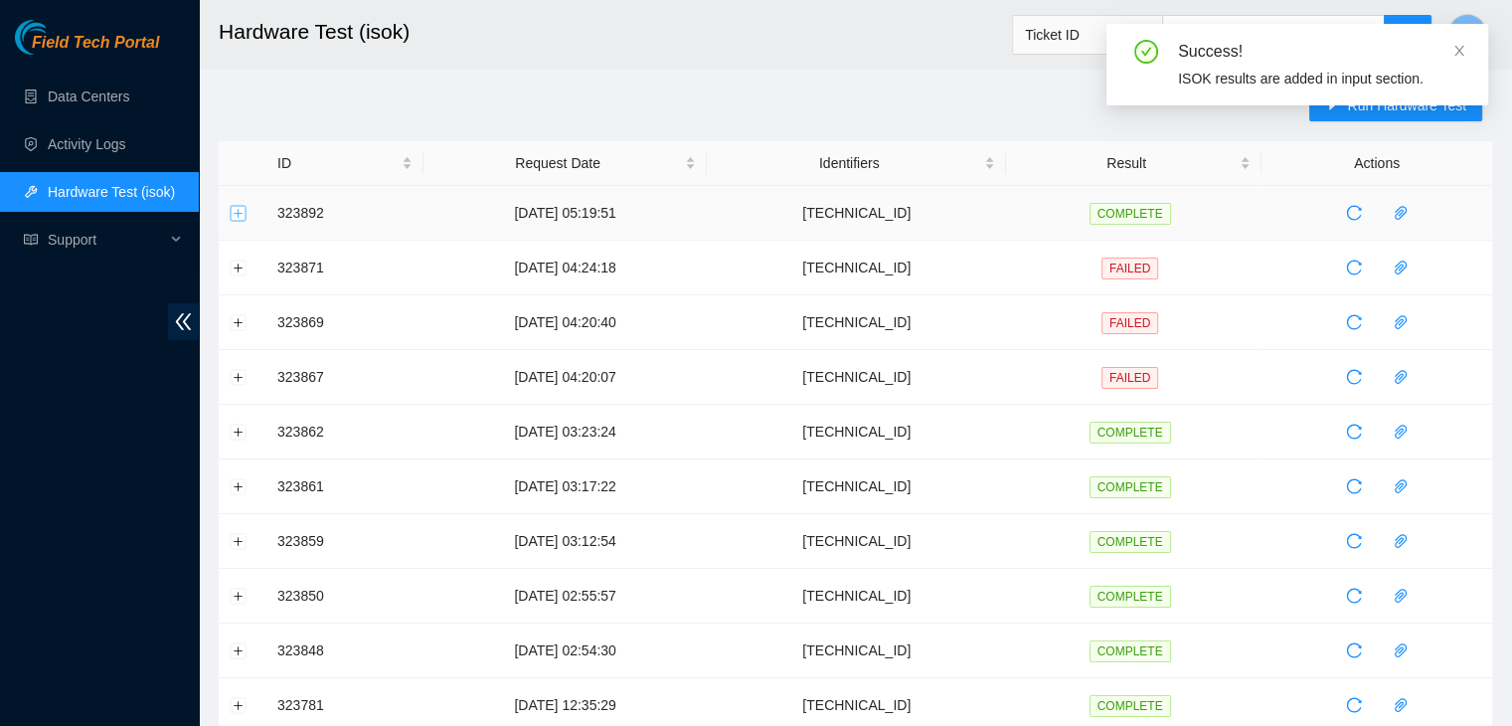
click at [235, 211] on button "Expand row" at bounding box center [239, 213] width 16 height 16
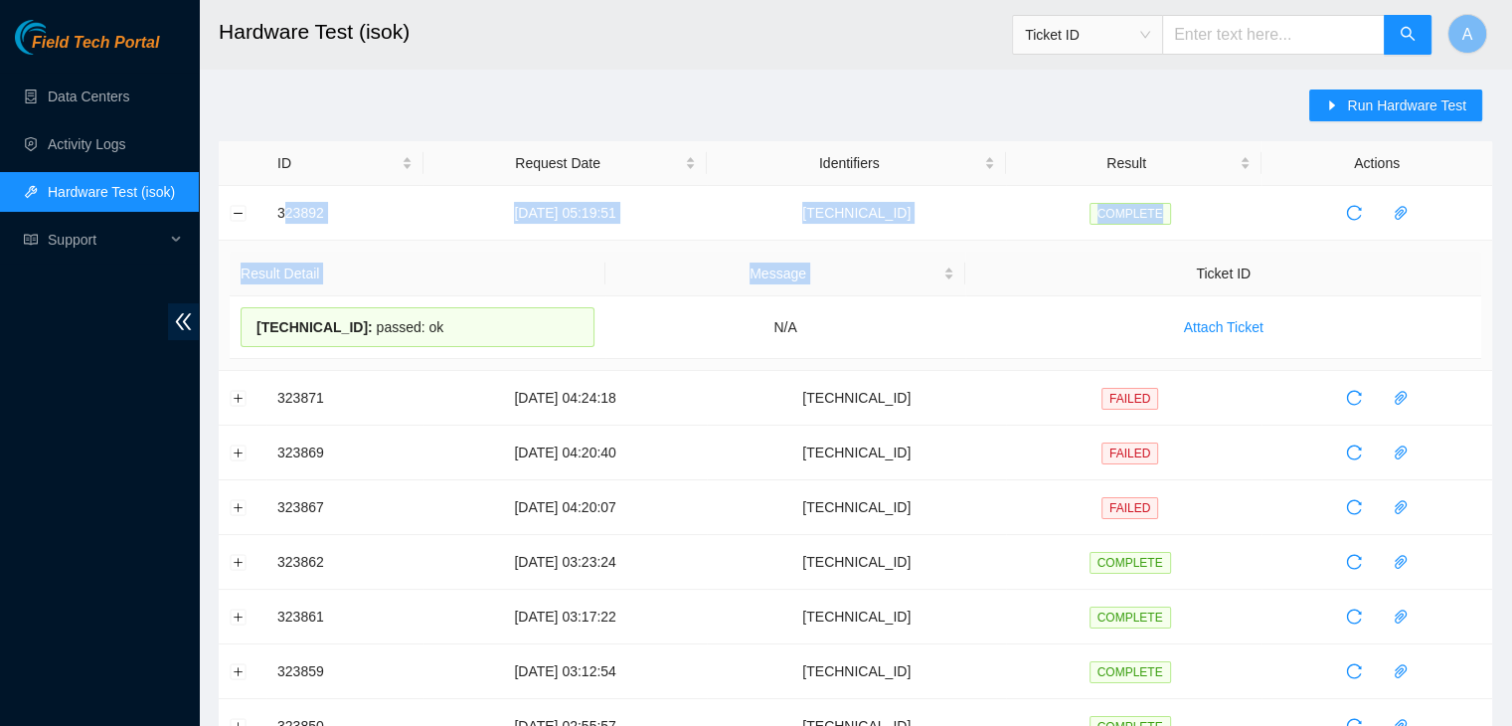
drag, startPoint x: 281, startPoint y: 210, endPoint x: 554, endPoint y: 259, distance: 276.9
click at [554, 259] on th "Result Detail" at bounding box center [418, 274] width 376 height 45
drag, startPoint x: 278, startPoint y: 206, endPoint x: 877, endPoint y: 325, distance: 610.2
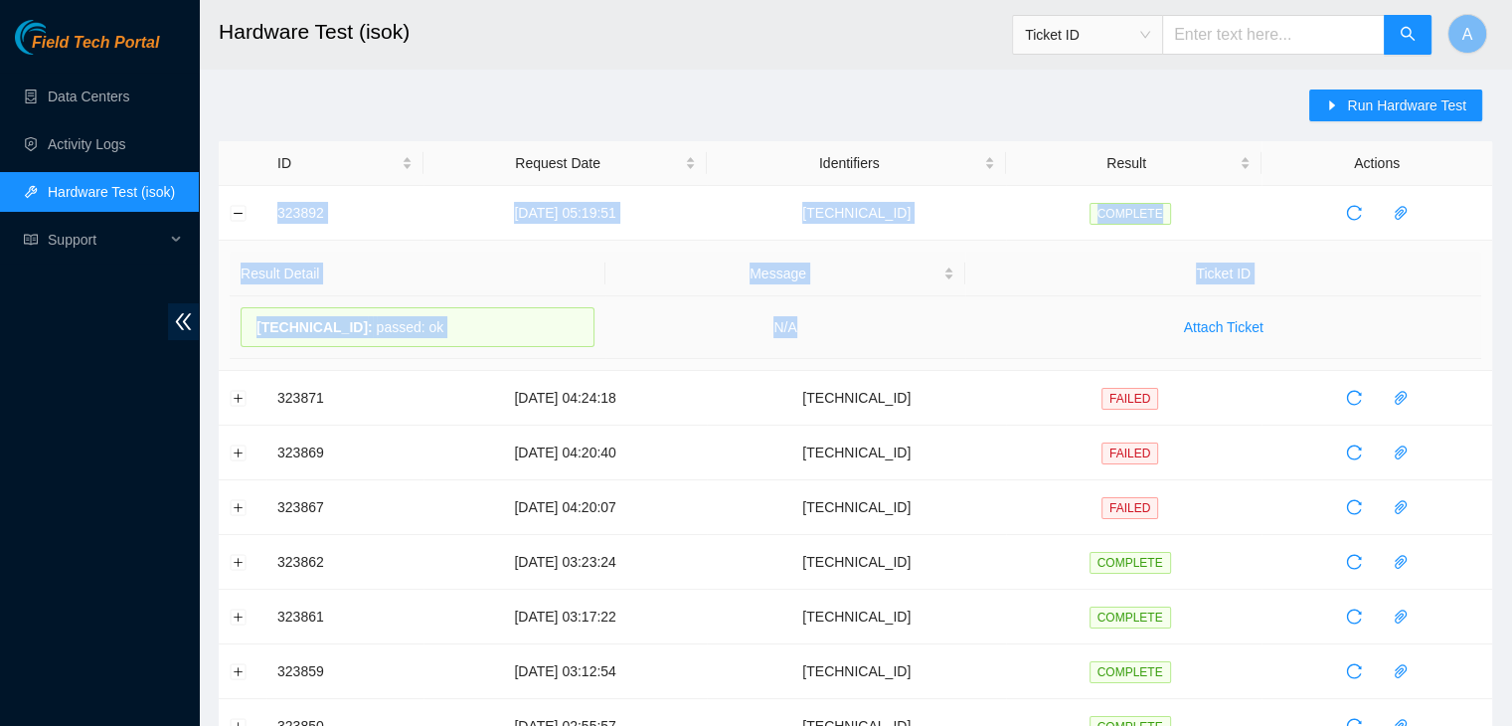
copy tbody "323892 18-08-2025 05:19:51 23.62.60.118 COMPLETE Result Detail Message Ticket I…"
click at [877, 325] on td "N/A" at bounding box center [785, 327] width 361 height 63
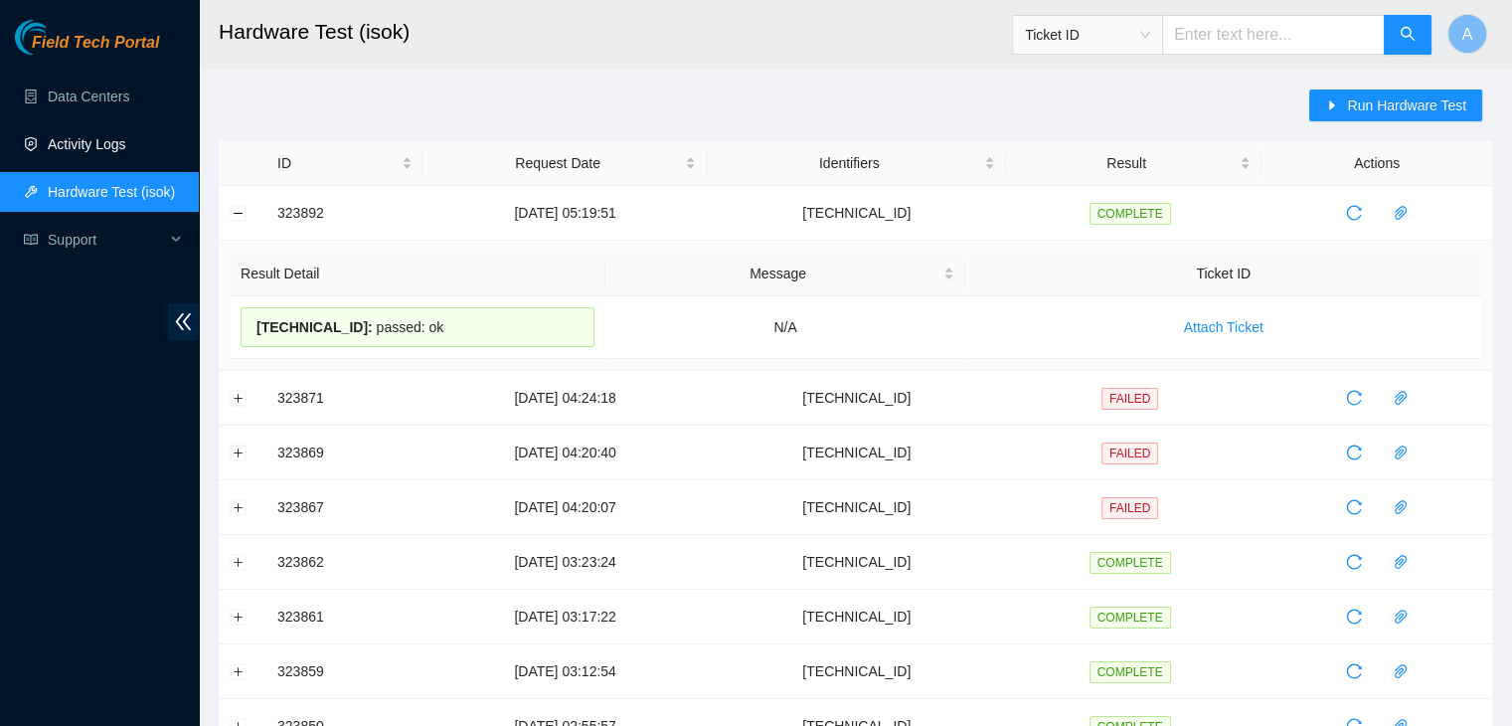
click at [126, 144] on link "Activity Logs" at bounding box center [87, 144] width 79 height 16
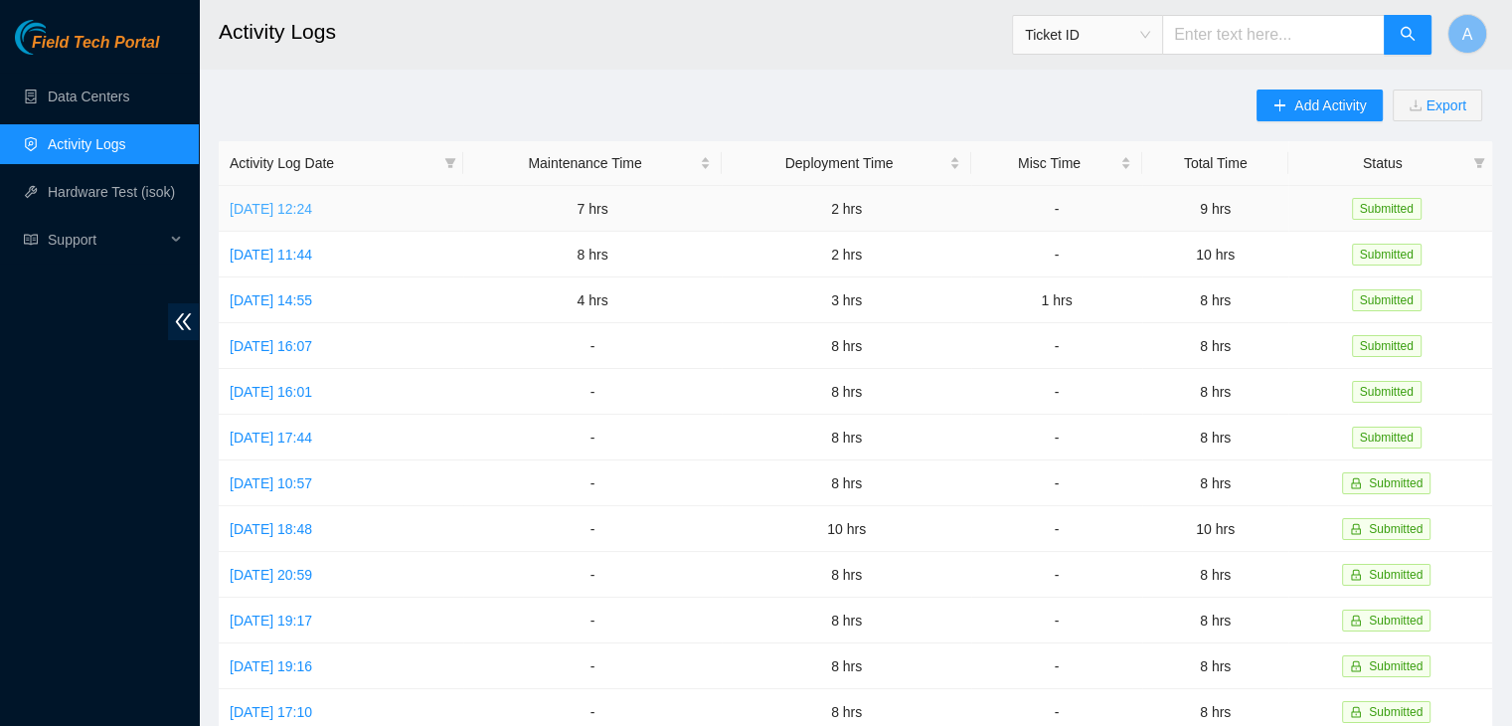
click at [312, 208] on link "Mon, 18 Aug 2025 12:24" at bounding box center [271, 209] width 83 height 16
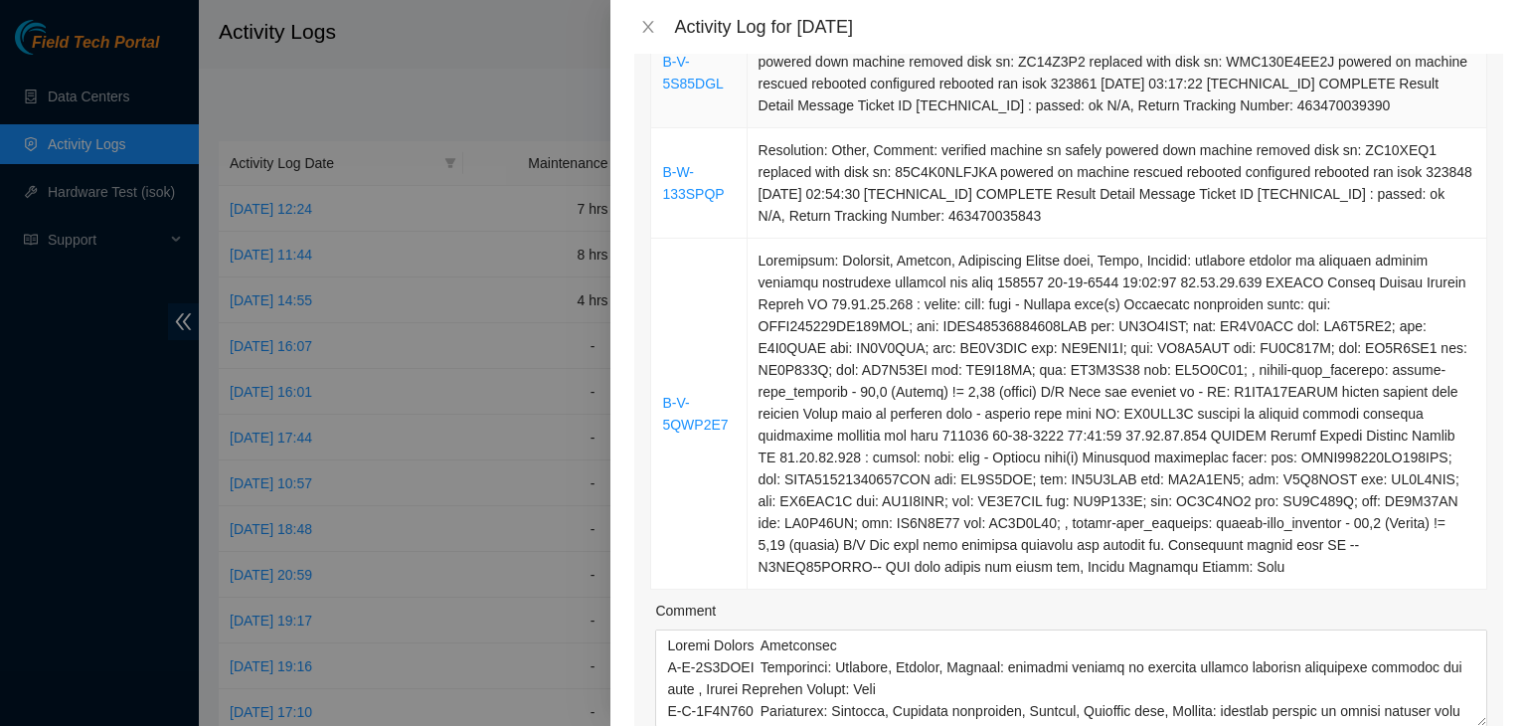
scroll to position [1157, 0]
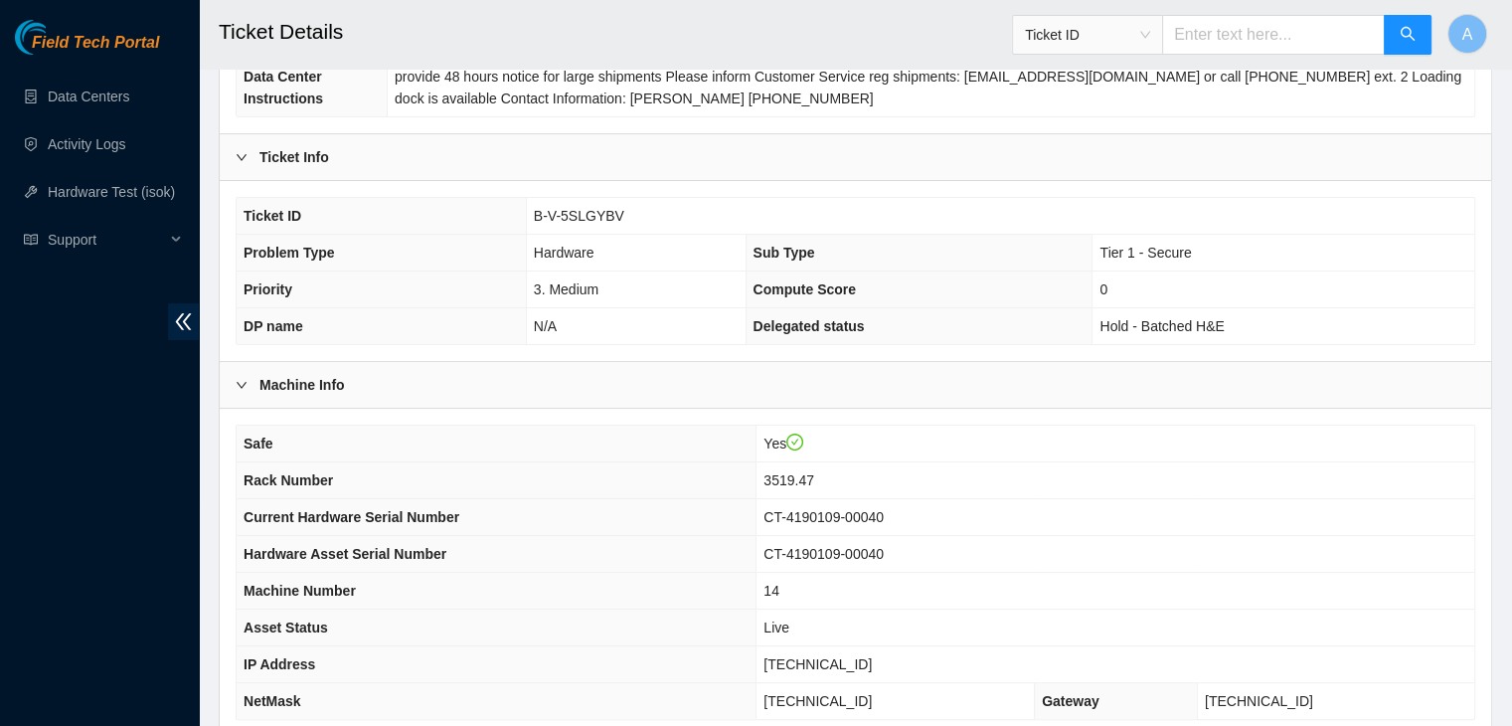
scroll to position [3476, 0]
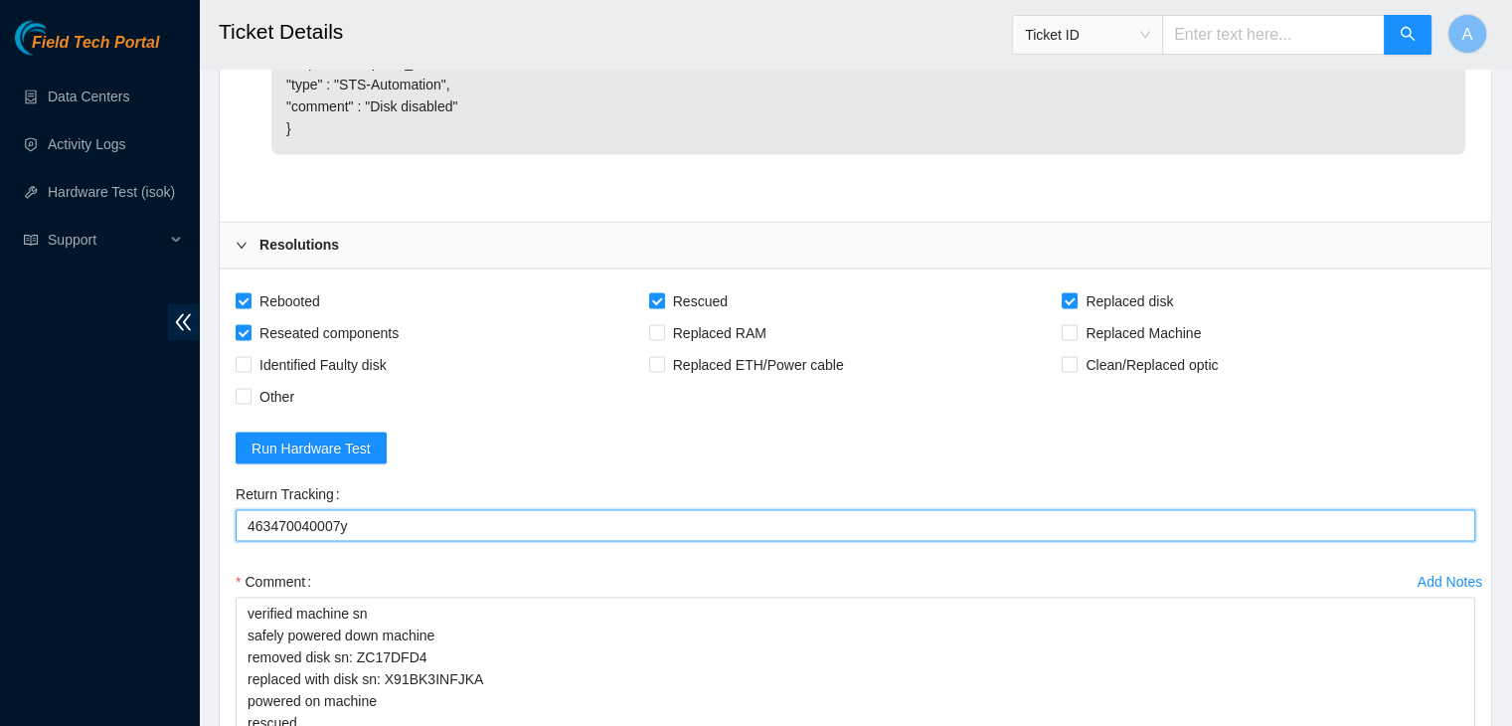
type Tracking "463470040007"
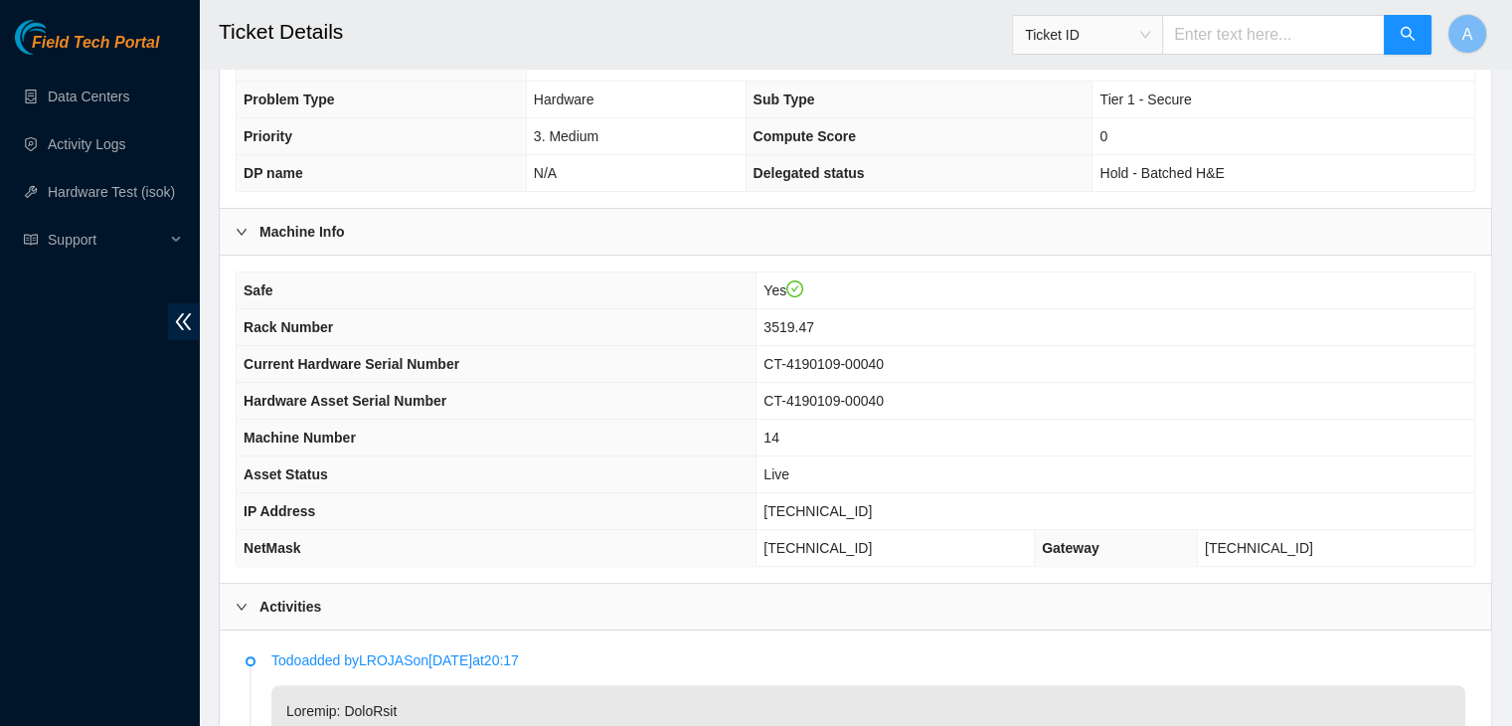
scroll to position [440, 0]
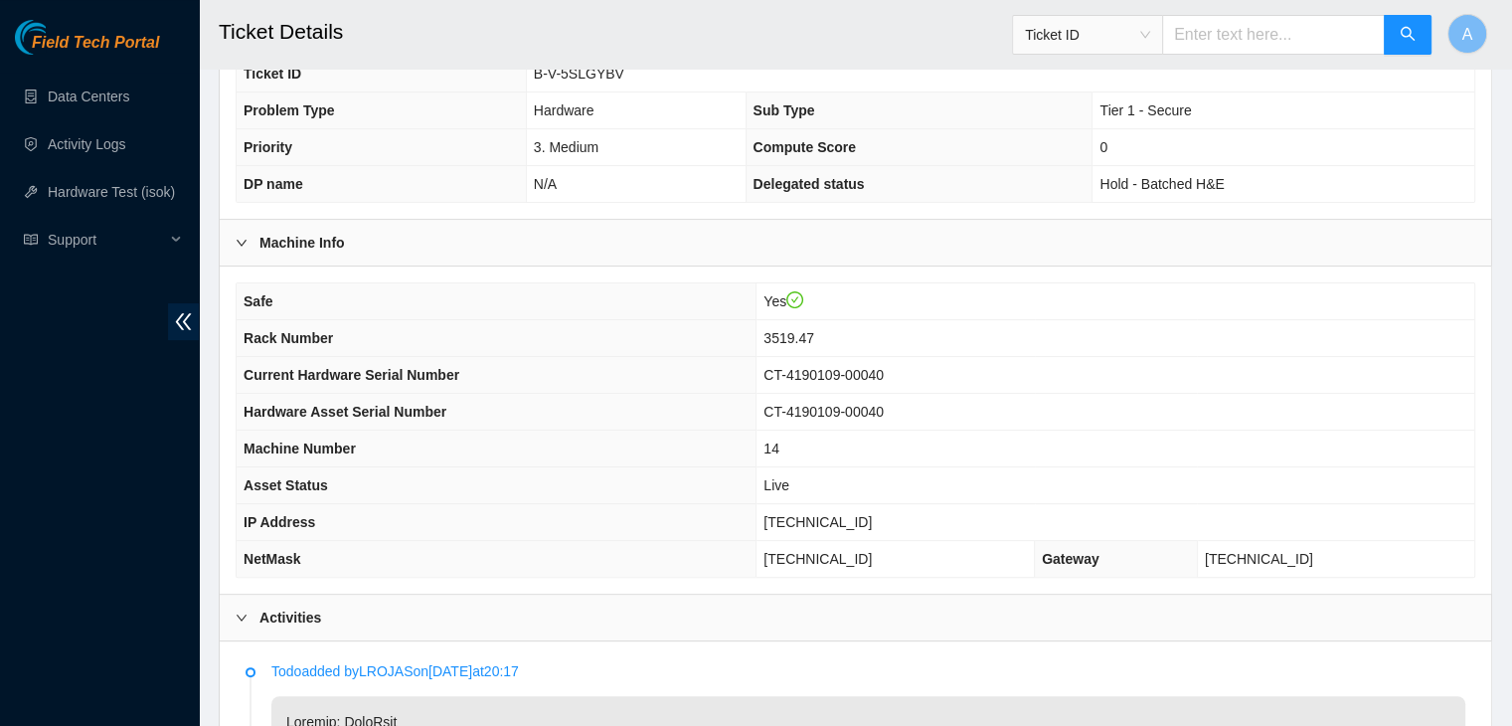
click at [872, 514] on span "[TECHNICAL_ID]" at bounding box center [817, 522] width 108 height 16
copy span "[TECHNICAL_ID]"
click at [872, 514] on span "[TECHNICAL_ID]" at bounding box center [817, 522] width 108 height 16
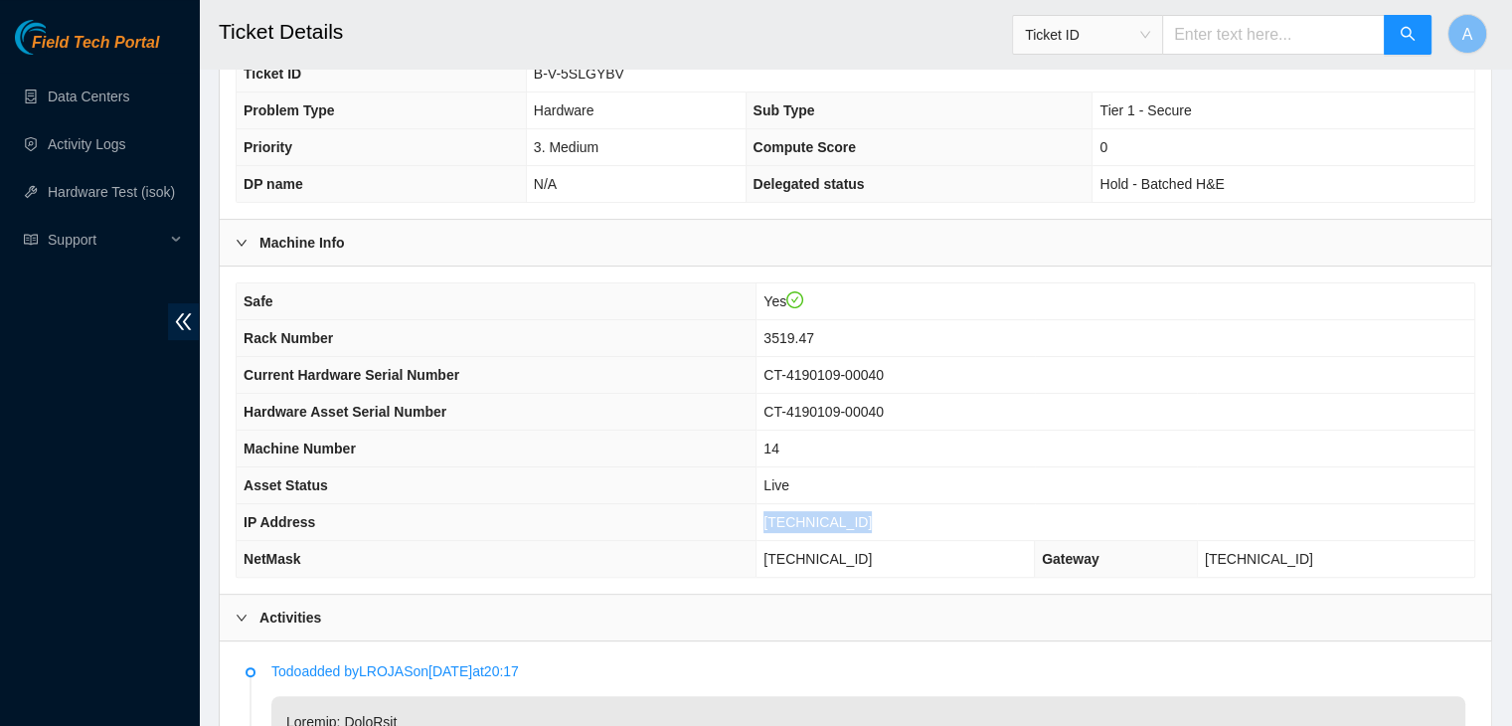
click at [872, 514] on span "[TECHNICAL_ID]" at bounding box center [817, 522] width 108 height 16
drag, startPoint x: 898, startPoint y: 495, endPoint x: 881, endPoint y: 495, distance: 16.9
click at [872, 514] on span "[TECHNICAL_ID]" at bounding box center [817, 522] width 108 height 16
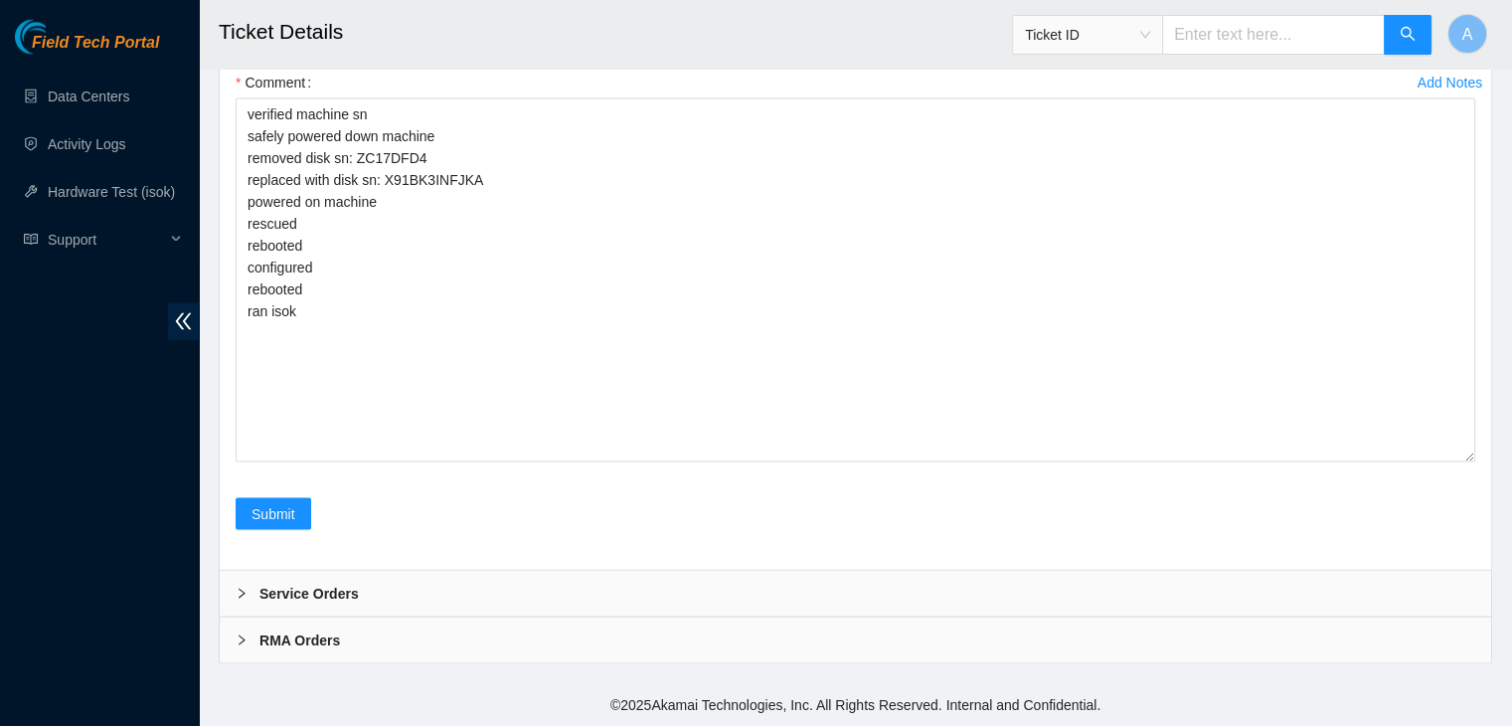
scroll to position [4031, 0]
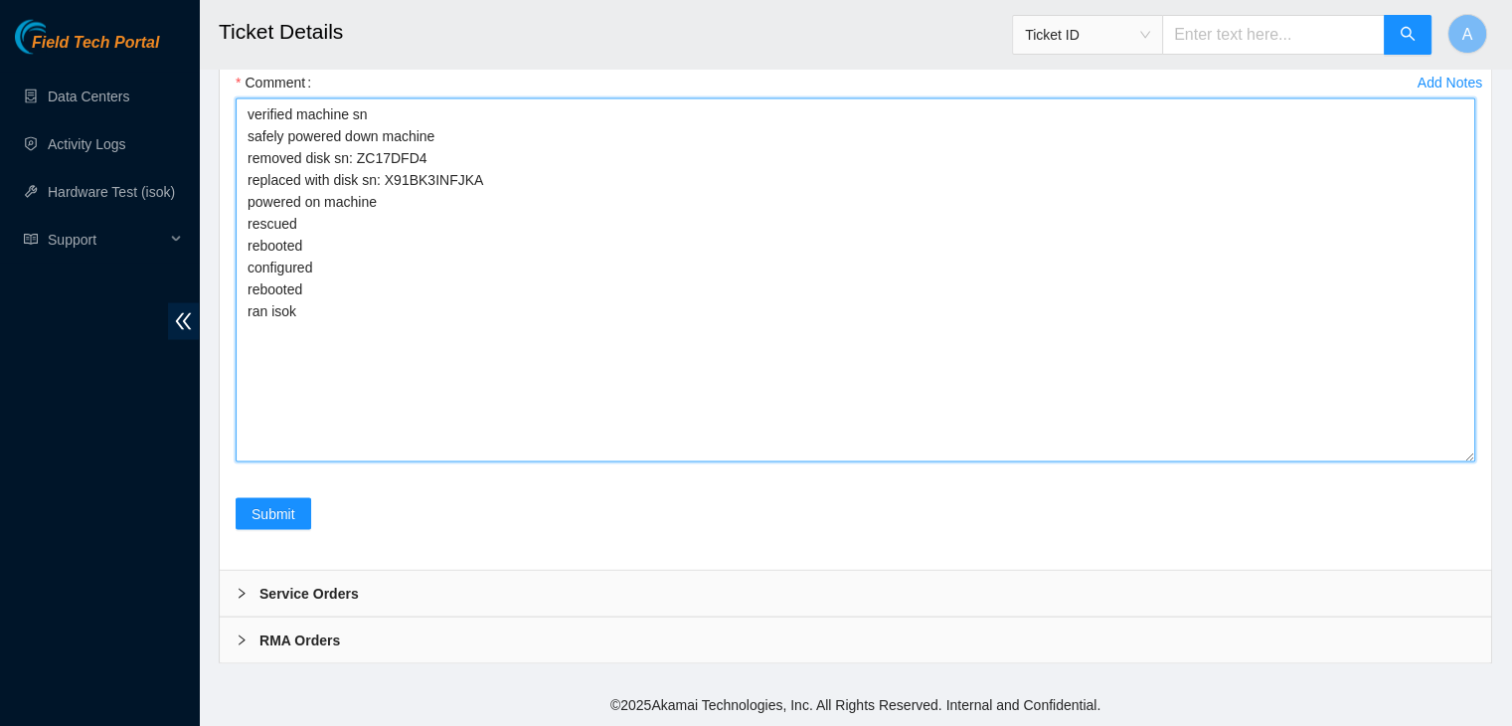
click at [684, 462] on textarea "verified machine sn safely powered down machine removed disk sn: ZC17DFD4 repla…" at bounding box center [856, 280] width 1240 height 364
paste textarea "323892 [DATE] 05:19:51 [TECHNICAL_ID] COMPLETE Result Detail Message Ticket ID …"
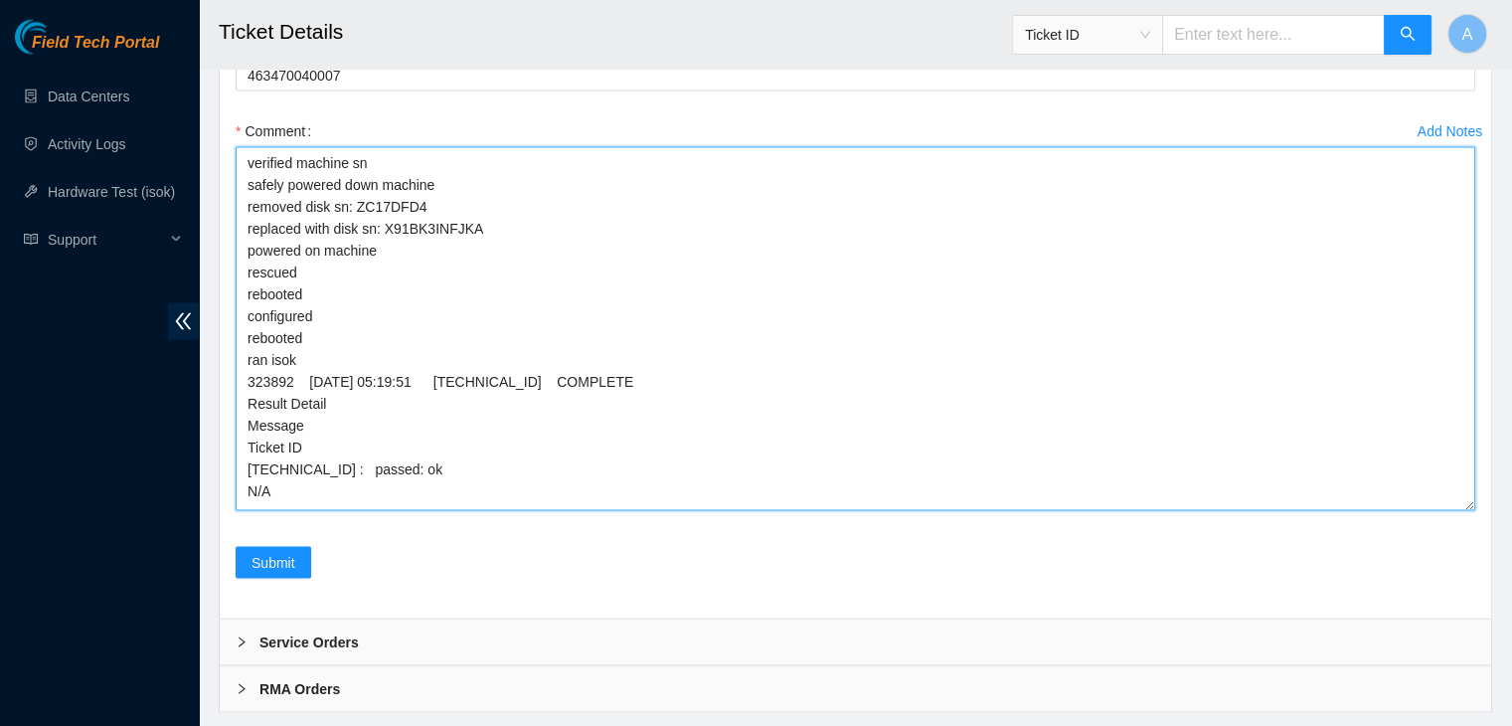
scroll to position [4163, 0]
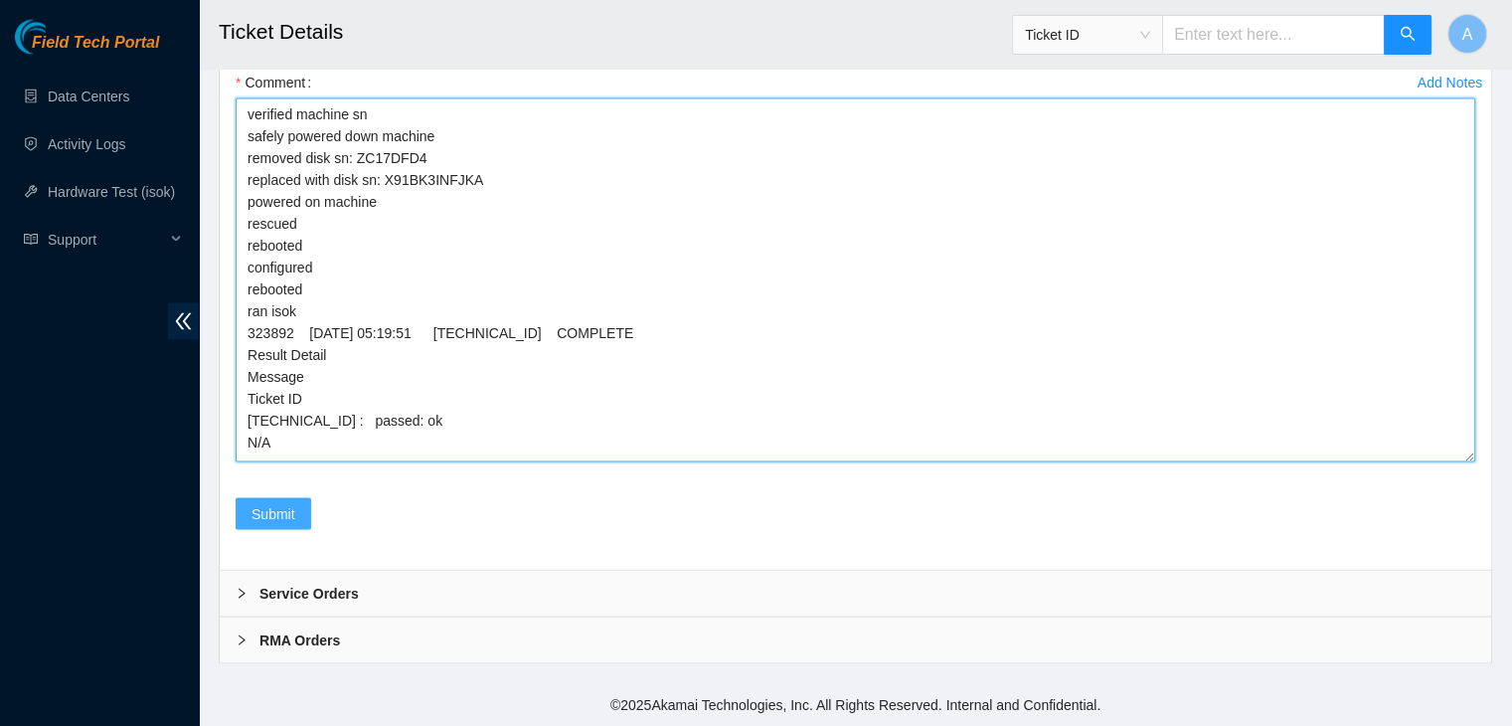
type textarea "verified machine sn safely powered down machine removed disk sn: ZC17DFD4 repla…"
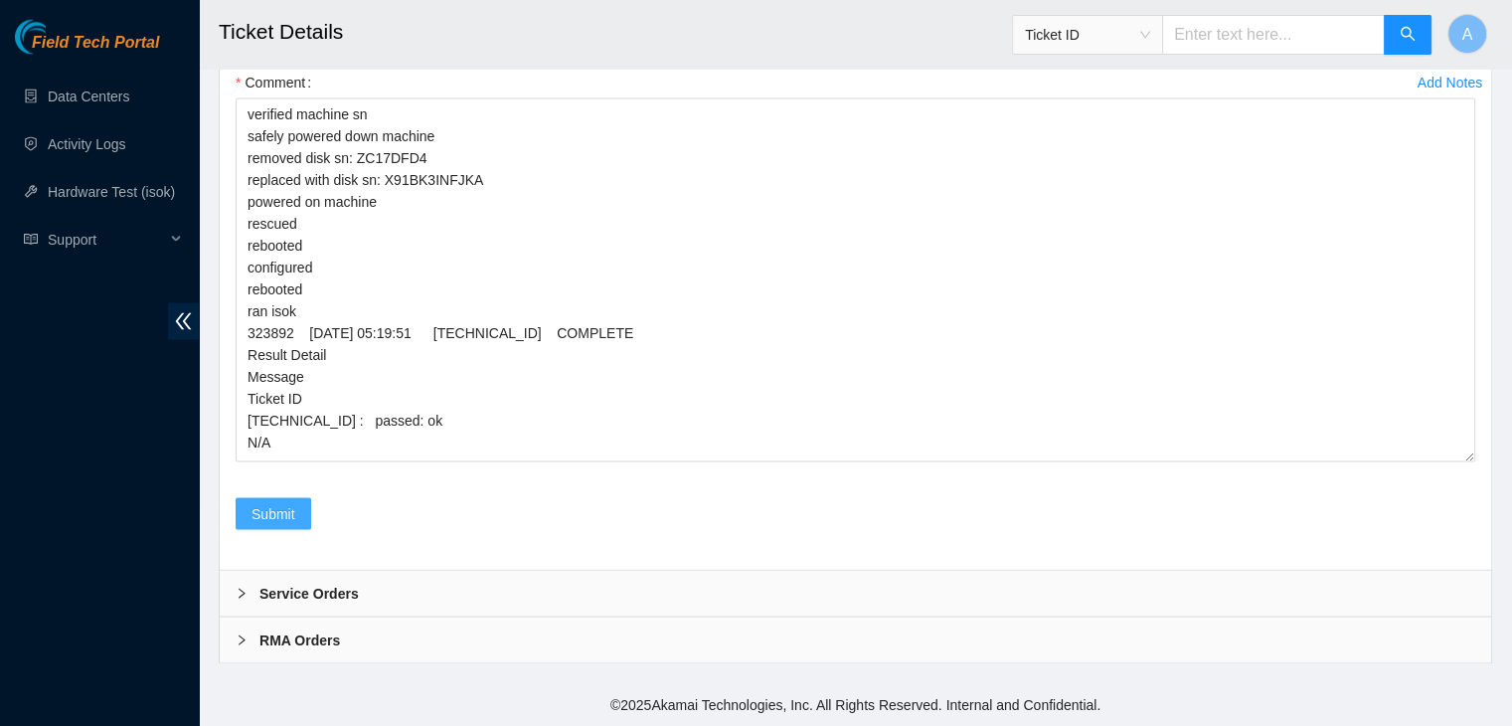
click at [280, 506] on span "Submit" at bounding box center [274, 514] width 44 height 22
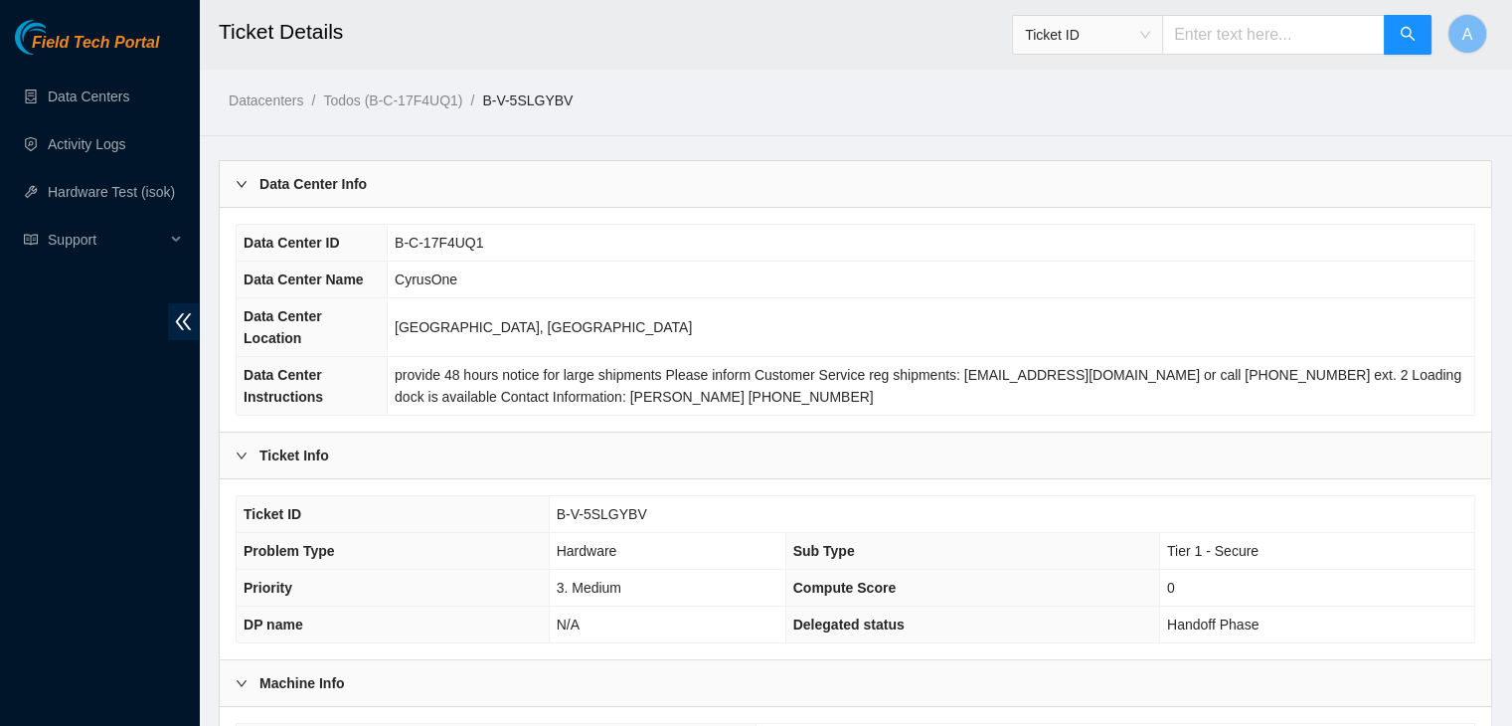
scroll to position [530, 0]
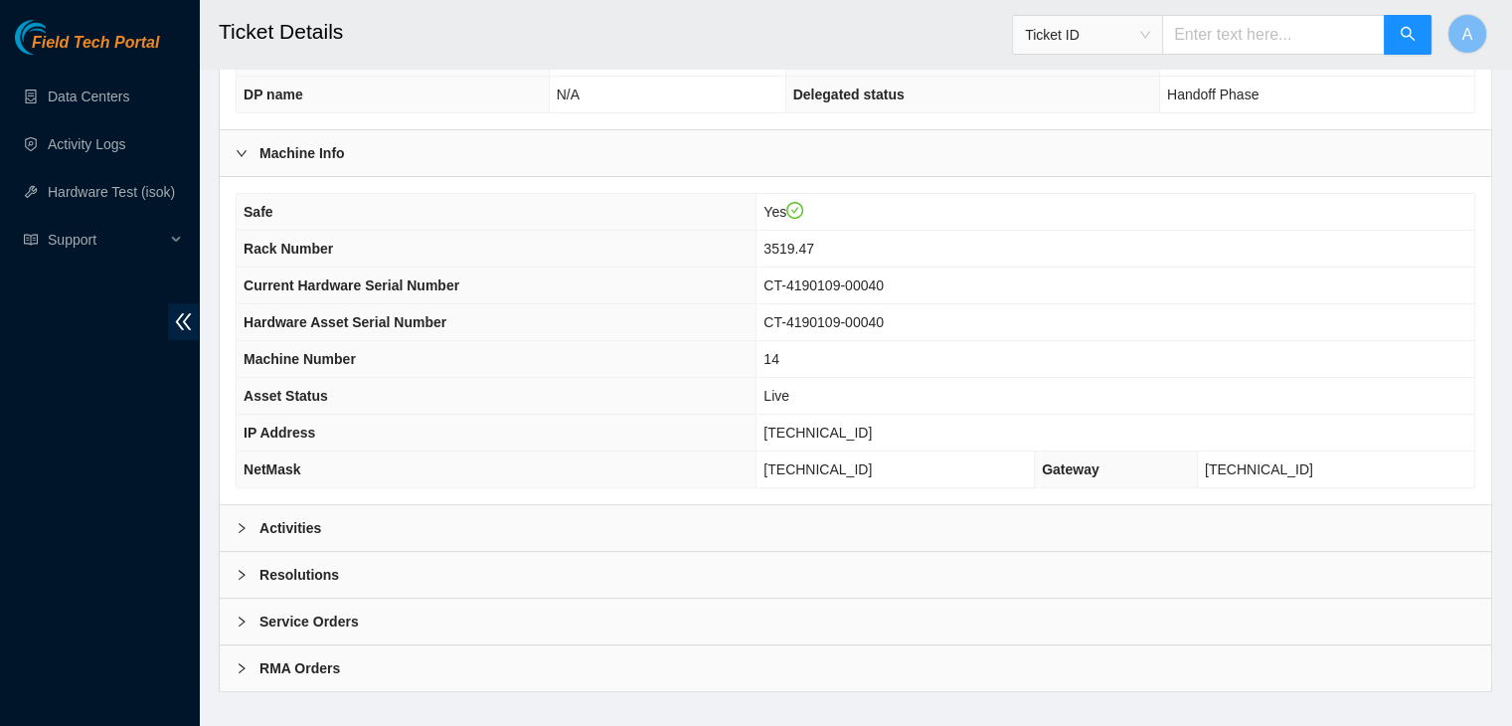
click at [690, 505] on div "Activities" at bounding box center [856, 528] width 1272 height 46
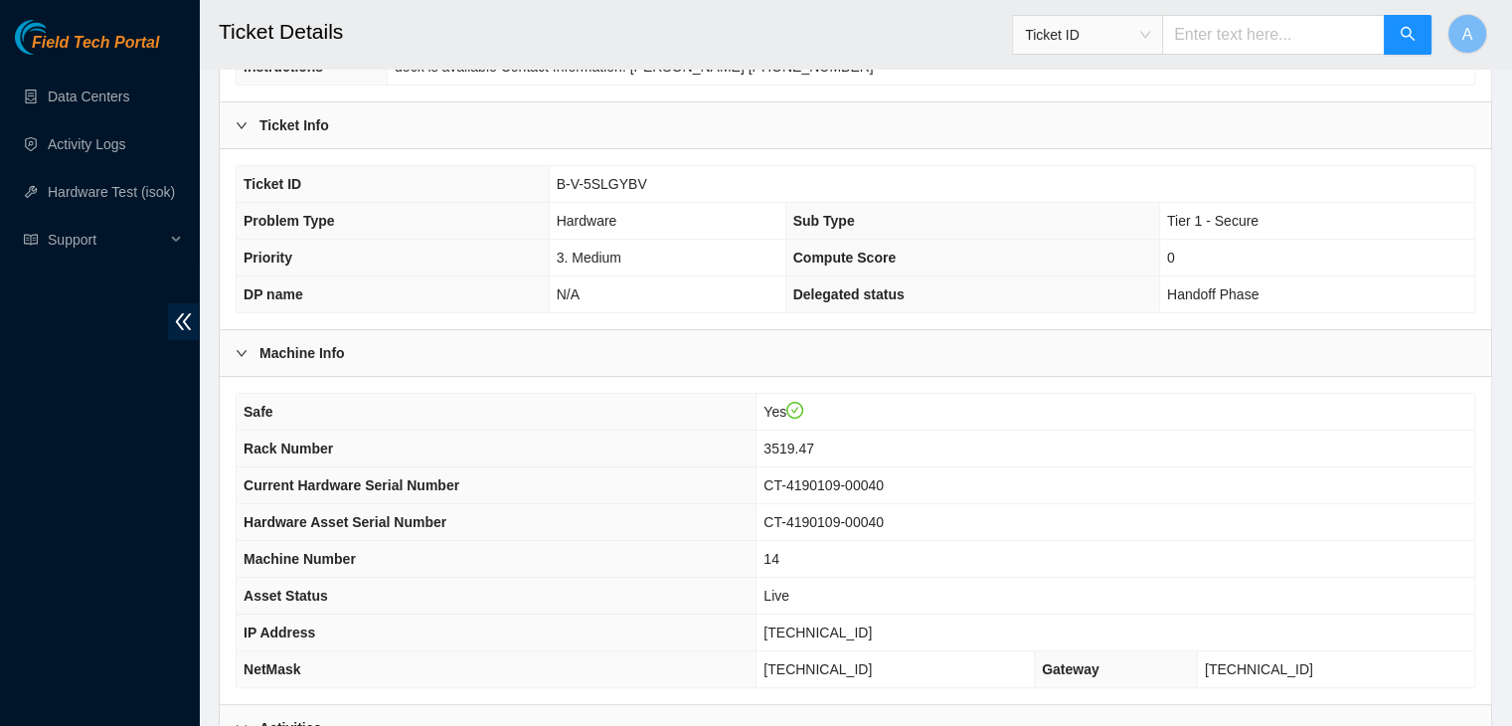
scroll to position [0, 0]
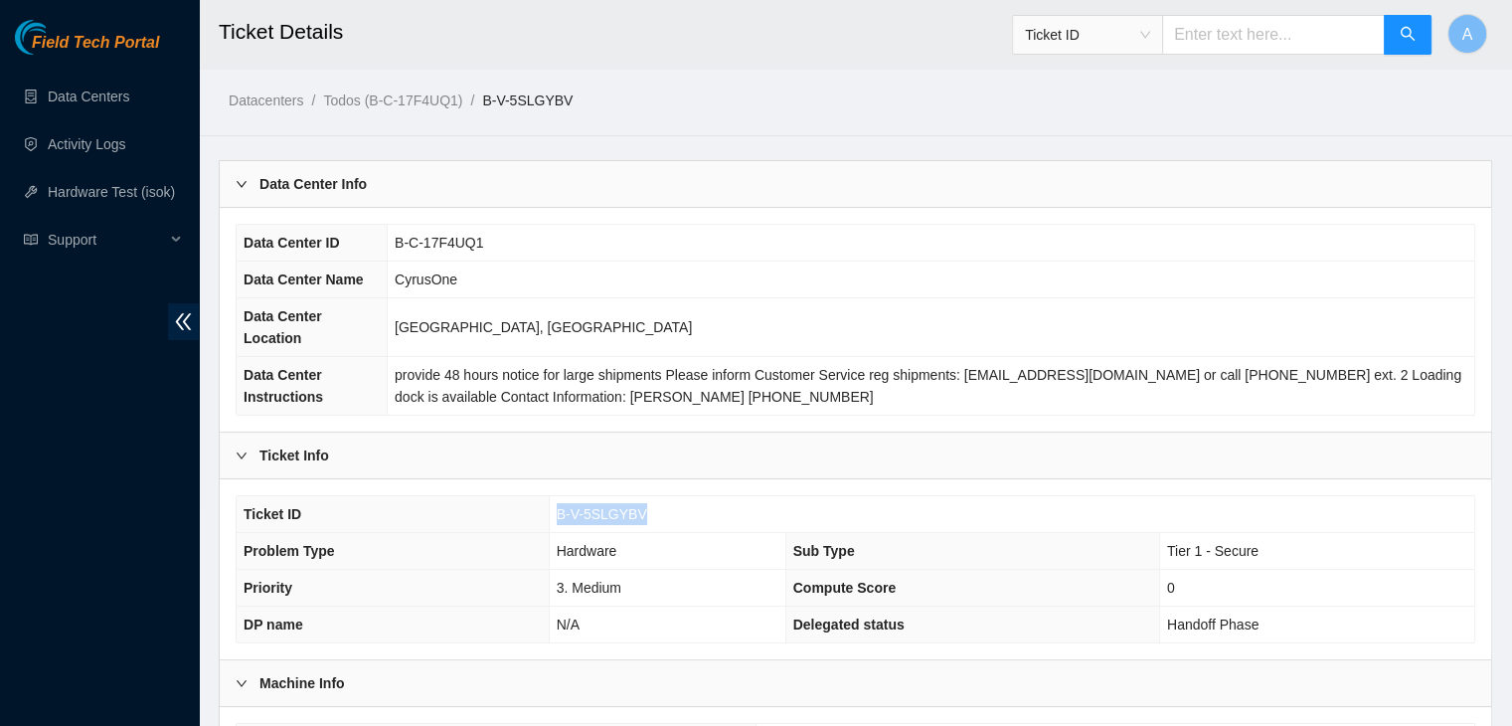
drag, startPoint x: 644, startPoint y: 494, endPoint x: 550, endPoint y: 490, distance: 94.5
click at [550, 496] on td "B-V-5SLGYBV" at bounding box center [1012, 514] width 926 height 37
copy span "B-V-5SLGYBV"
click at [550, 496] on td "B-V-5SLGYBV" at bounding box center [1012, 514] width 926 height 37
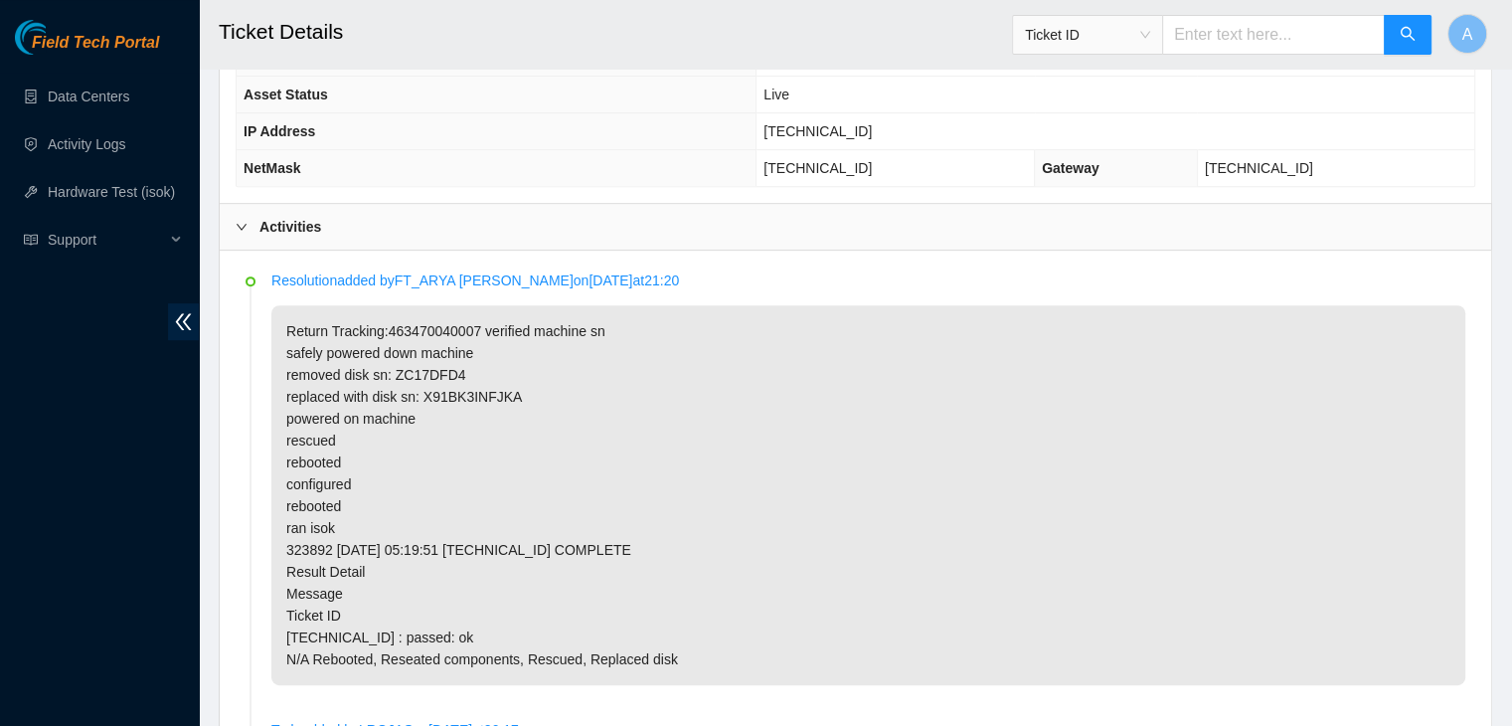
scroll to position [833, 0]
drag, startPoint x: 457, startPoint y: 350, endPoint x: 395, endPoint y: 348, distance: 62.7
click at [395, 348] on p "Return Tracking:463470040007 verified machine sn safely powered down machine re…" at bounding box center [868, 493] width 1194 height 380
copy p "ZC17DFD4"
click at [395, 348] on p "Return Tracking:463470040007 verified machine sn safely powered down machine re…" at bounding box center [868, 493] width 1194 height 380
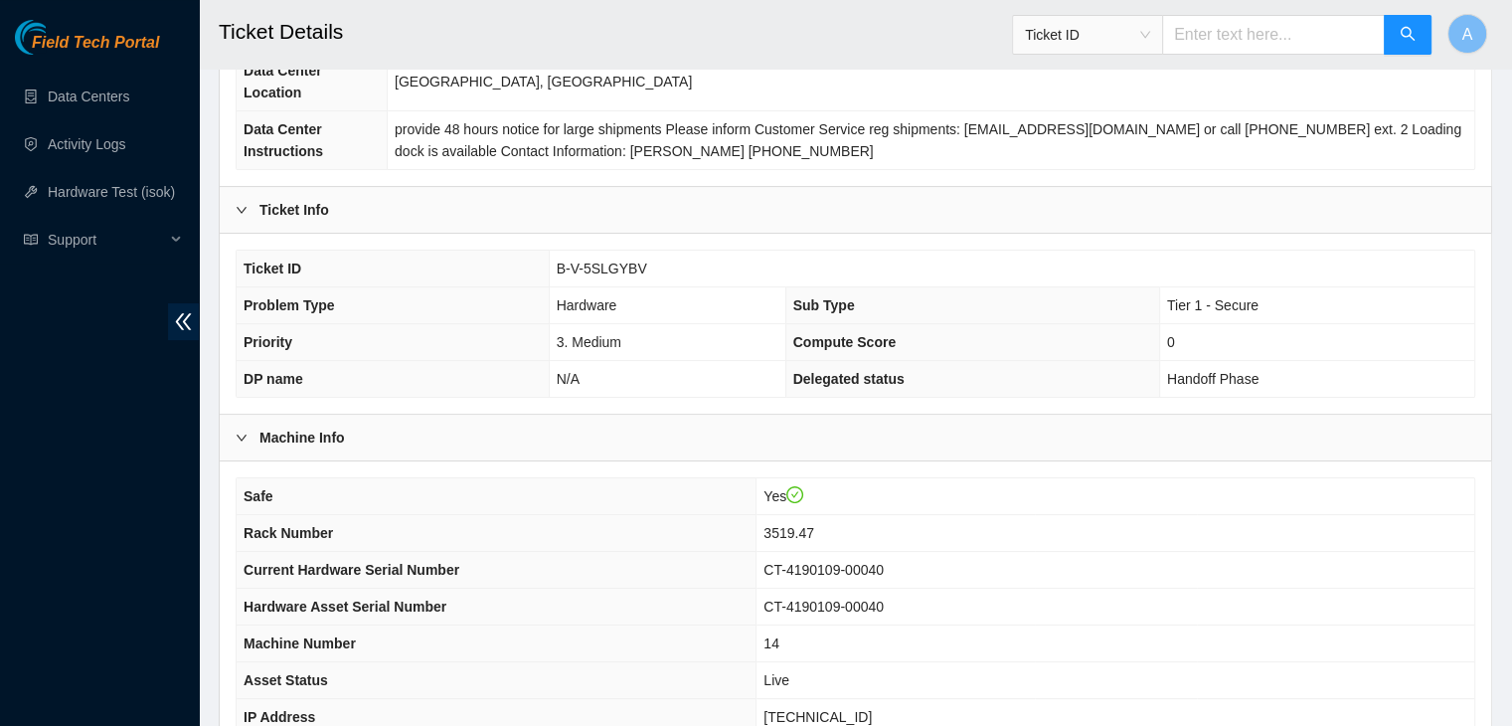
scroll to position [243, 0]
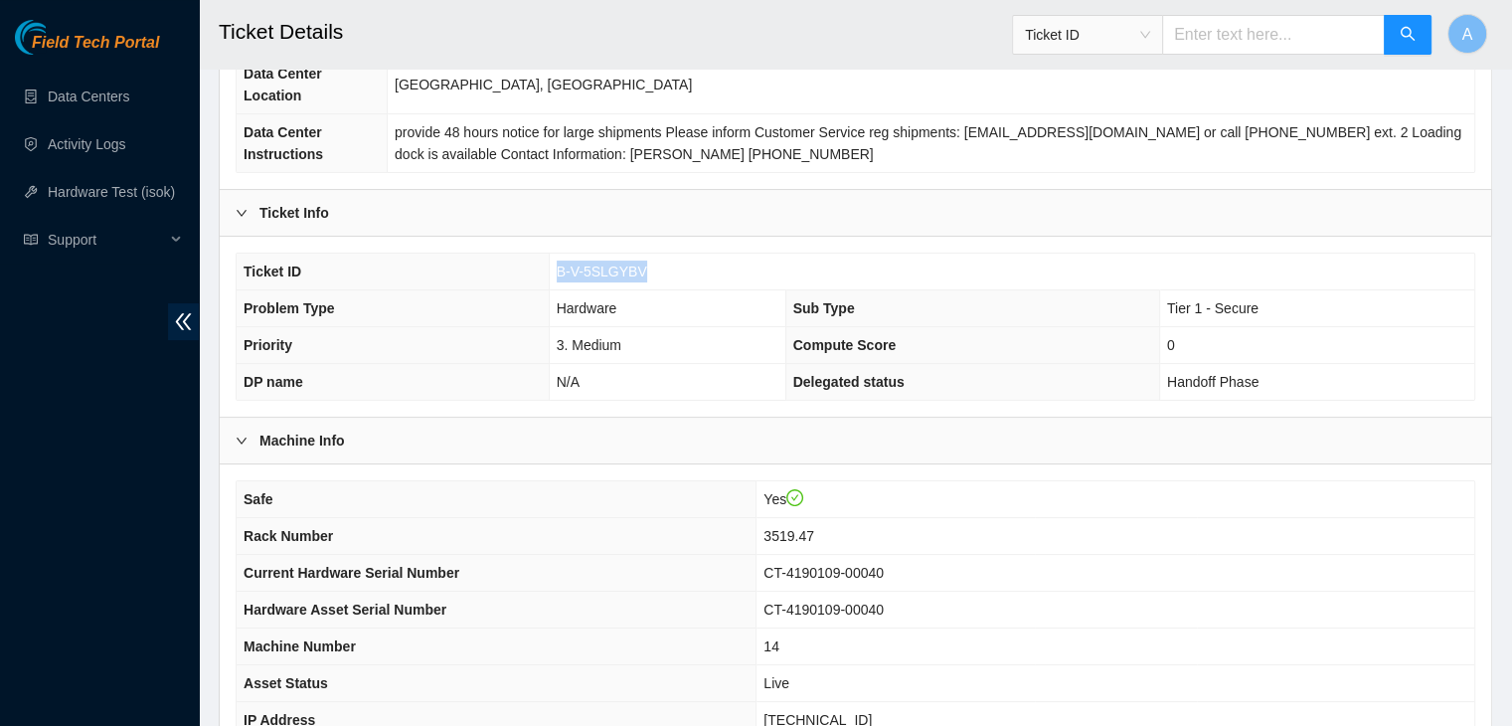
drag, startPoint x: 652, startPoint y: 254, endPoint x: 557, endPoint y: 250, distance: 95.6
click at [557, 254] on td "B-V-5SLGYBV" at bounding box center [1012, 272] width 926 height 37
copy span "B-V-5SLGYBV"
click at [557, 263] on span "B-V-5SLGYBV" at bounding box center [602, 271] width 90 height 16
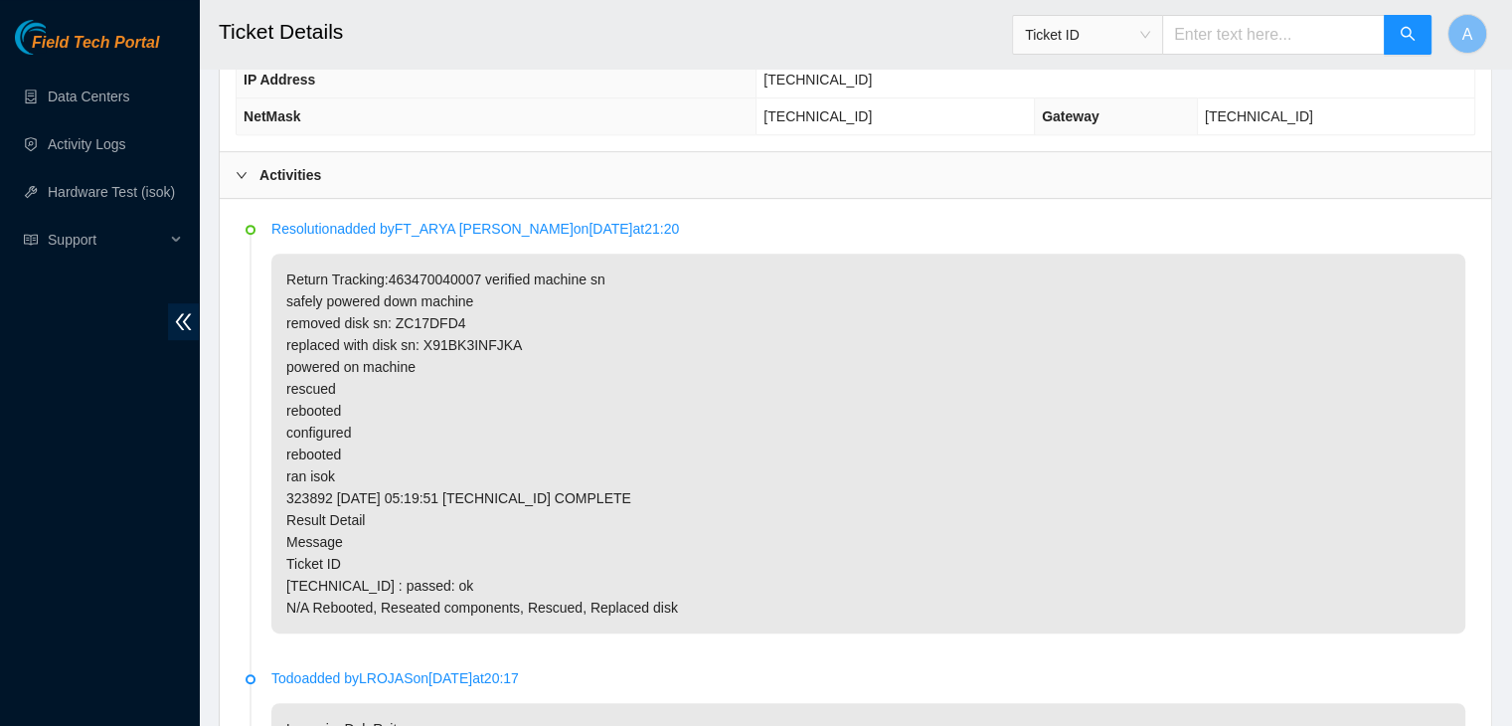
scroll to position [883, 0]
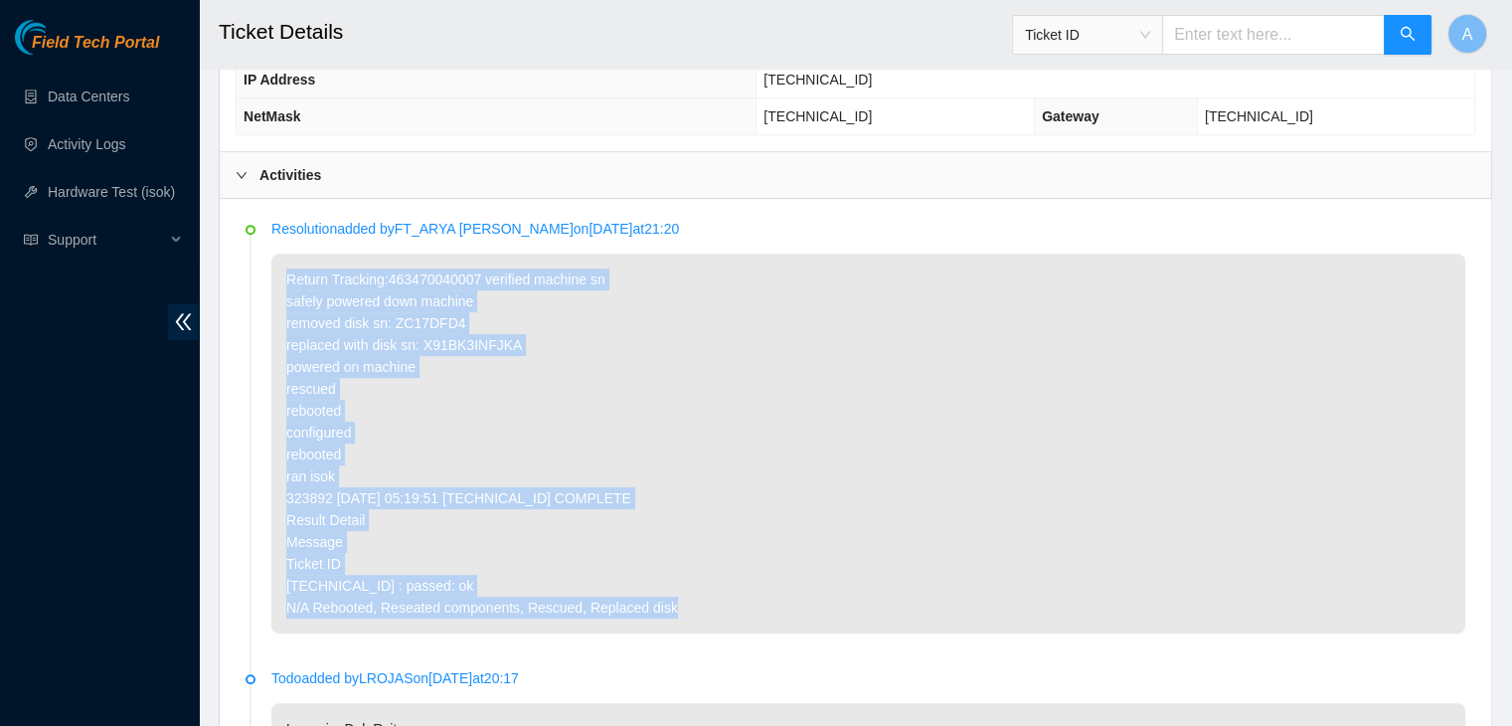
drag, startPoint x: 676, startPoint y: 587, endPoint x: 273, endPoint y: 256, distance: 520.6
click at [273, 256] on p "Return Tracking:463470040007 verified machine sn safely powered down machine re…" at bounding box center [868, 444] width 1194 height 380
copy p "Return Tracking:463470040007 verified machine sn safely powered down machine re…"
click at [342, 259] on p "Return Tracking:463470040007 verified machine sn safely powered down machine re…" at bounding box center [868, 444] width 1194 height 380
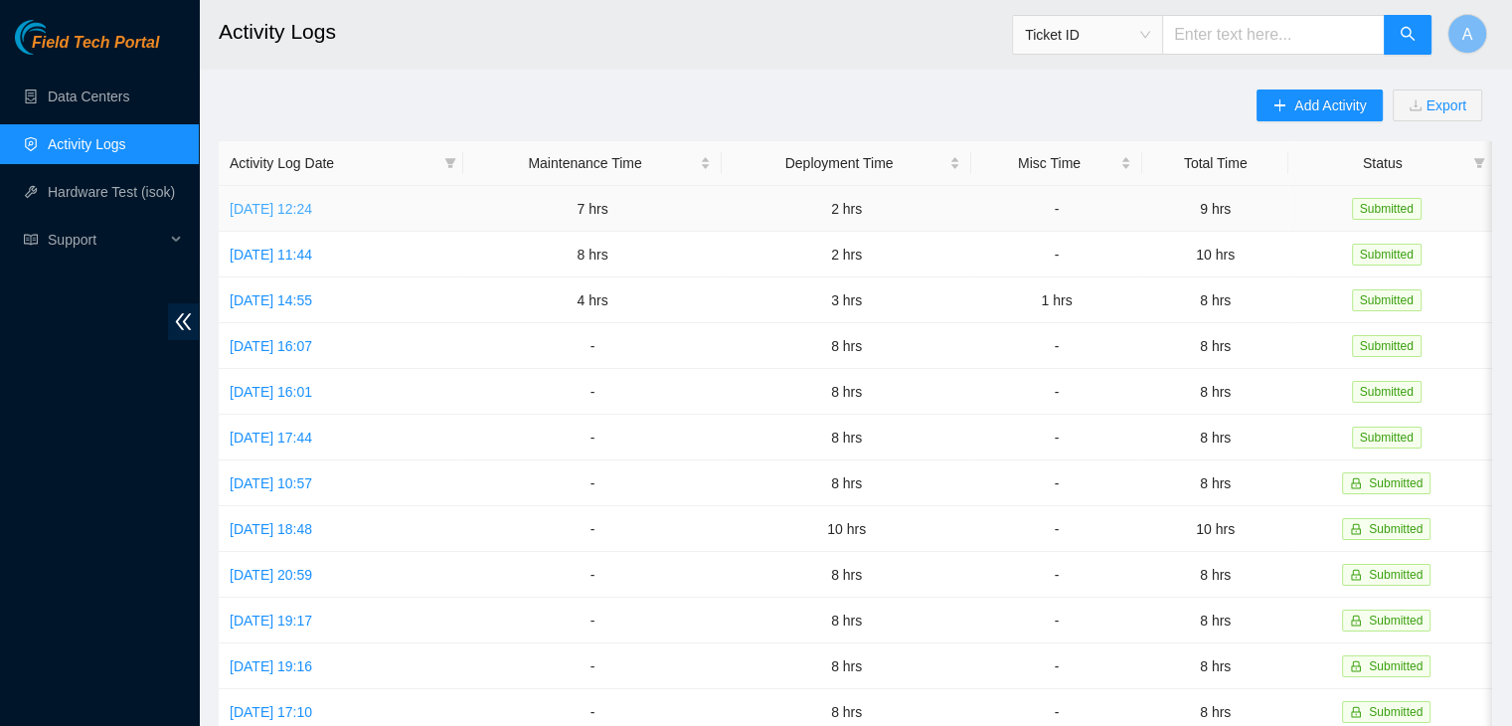
click at [312, 204] on link "[DATE] 12:24" at bounding box center [271, 209] width 83 height 16
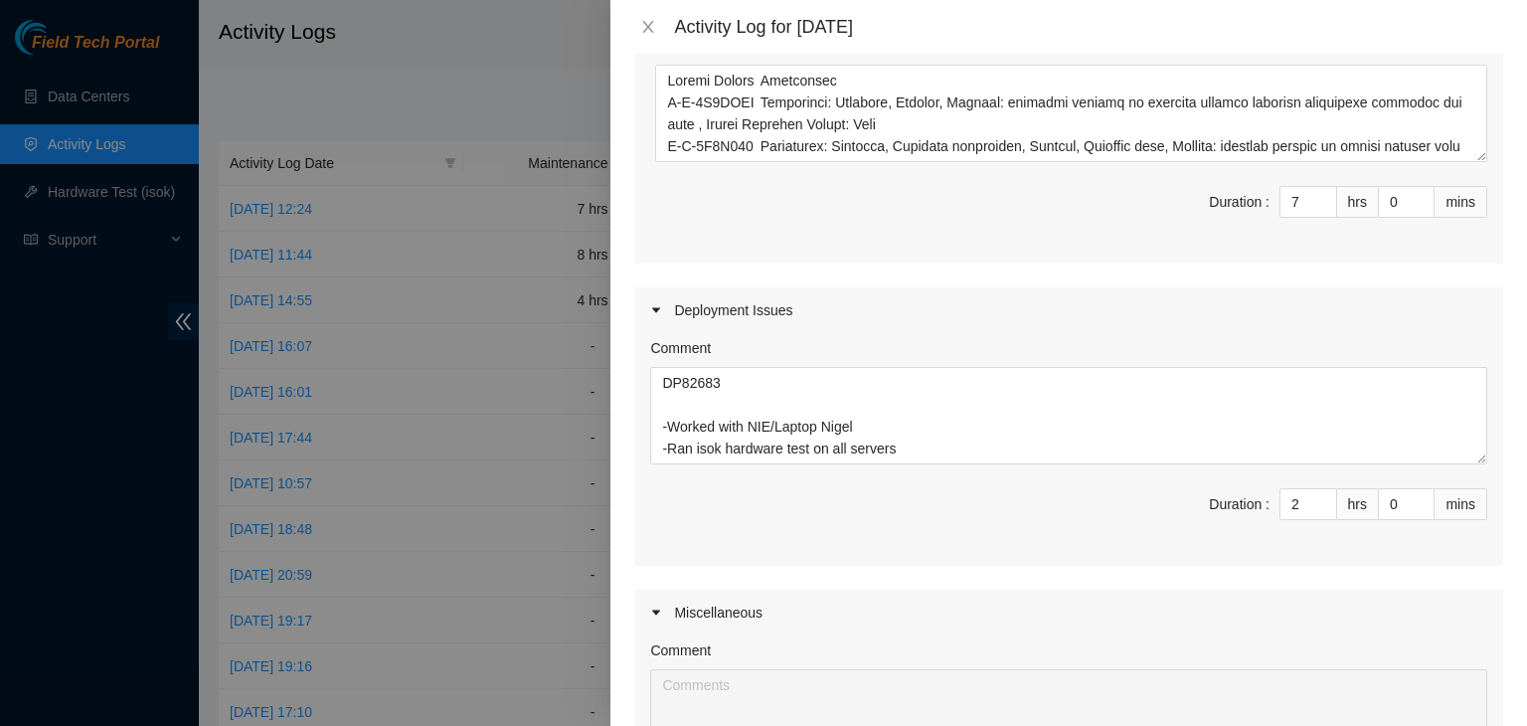
scroll to position [1882, 0]
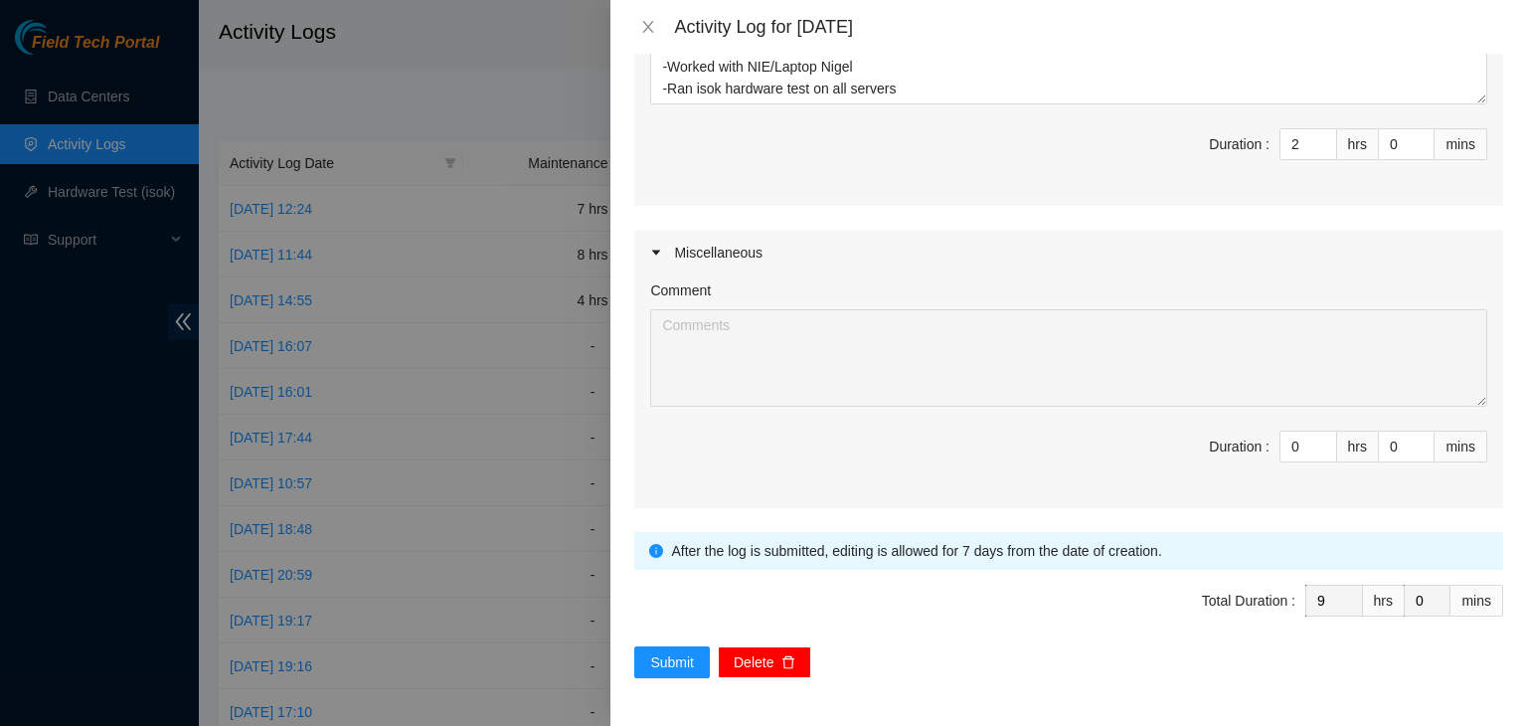
click at [748, 668] on span "Delete" at bounding box center [754, 662] width 40 height 22
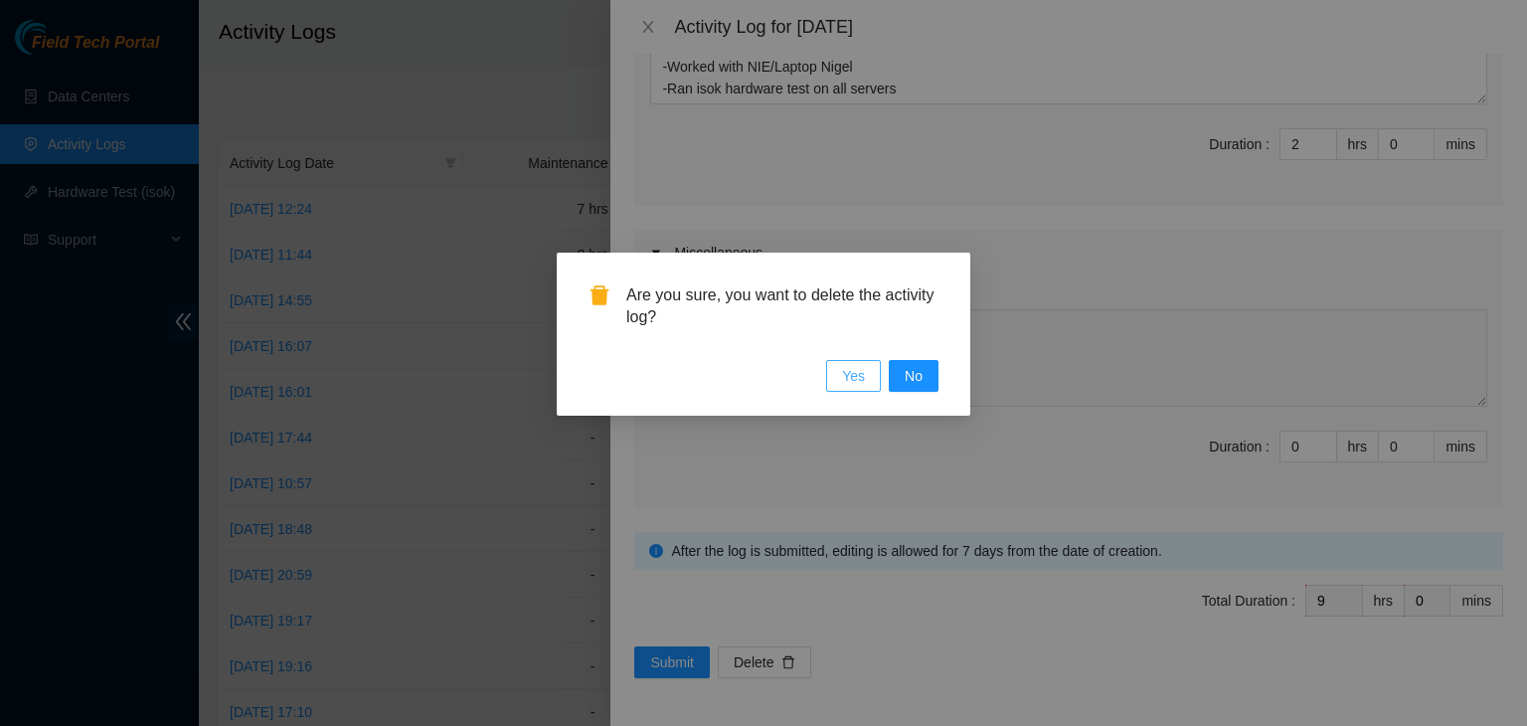
click at [859, 374] on span "Yes" at bounding box center [853, 376] width 23 height 22
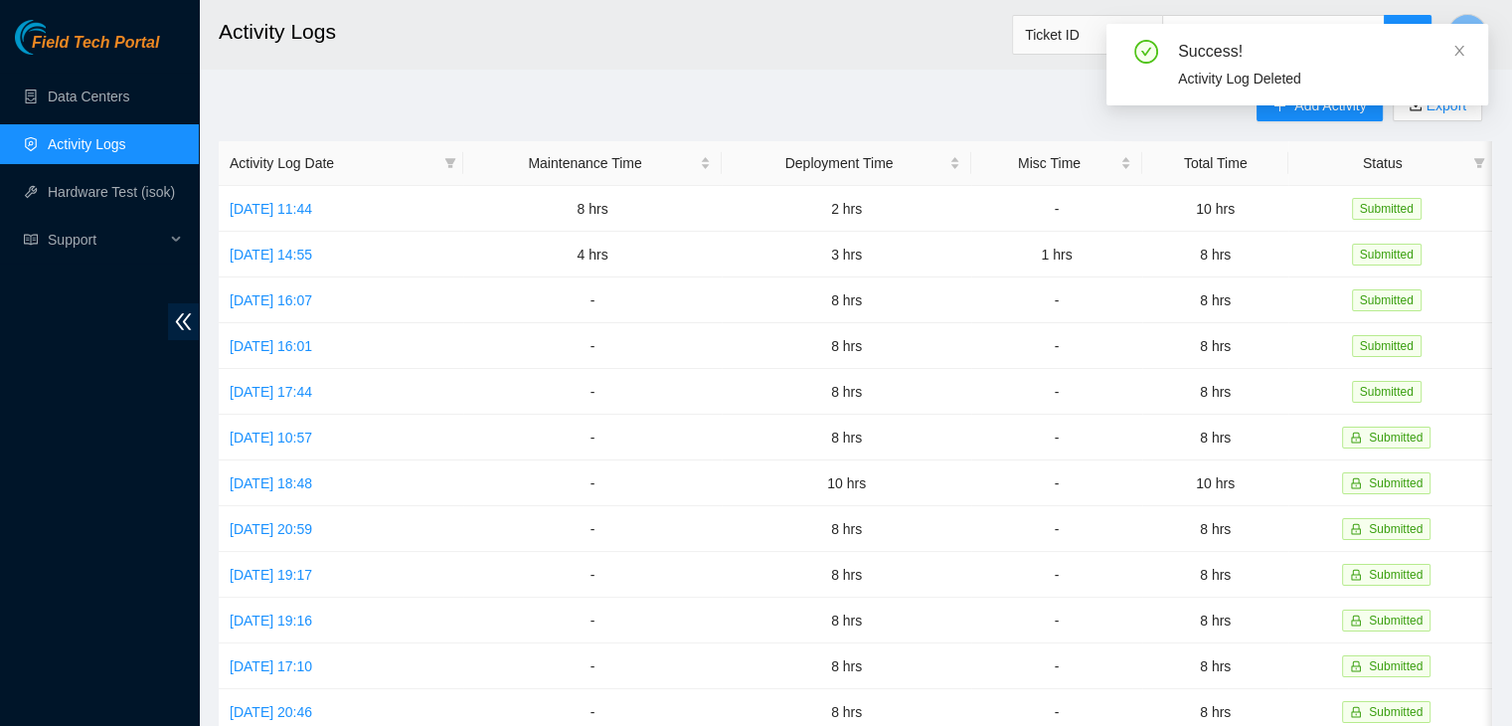
click at [1307, 111] on div "Success! Activity Log Deleted" at bounding box center [1297, 72] width 382 height 97
click at [1461, 51] on icon "close" at bounding box center [1459, 51] width 14 height 14
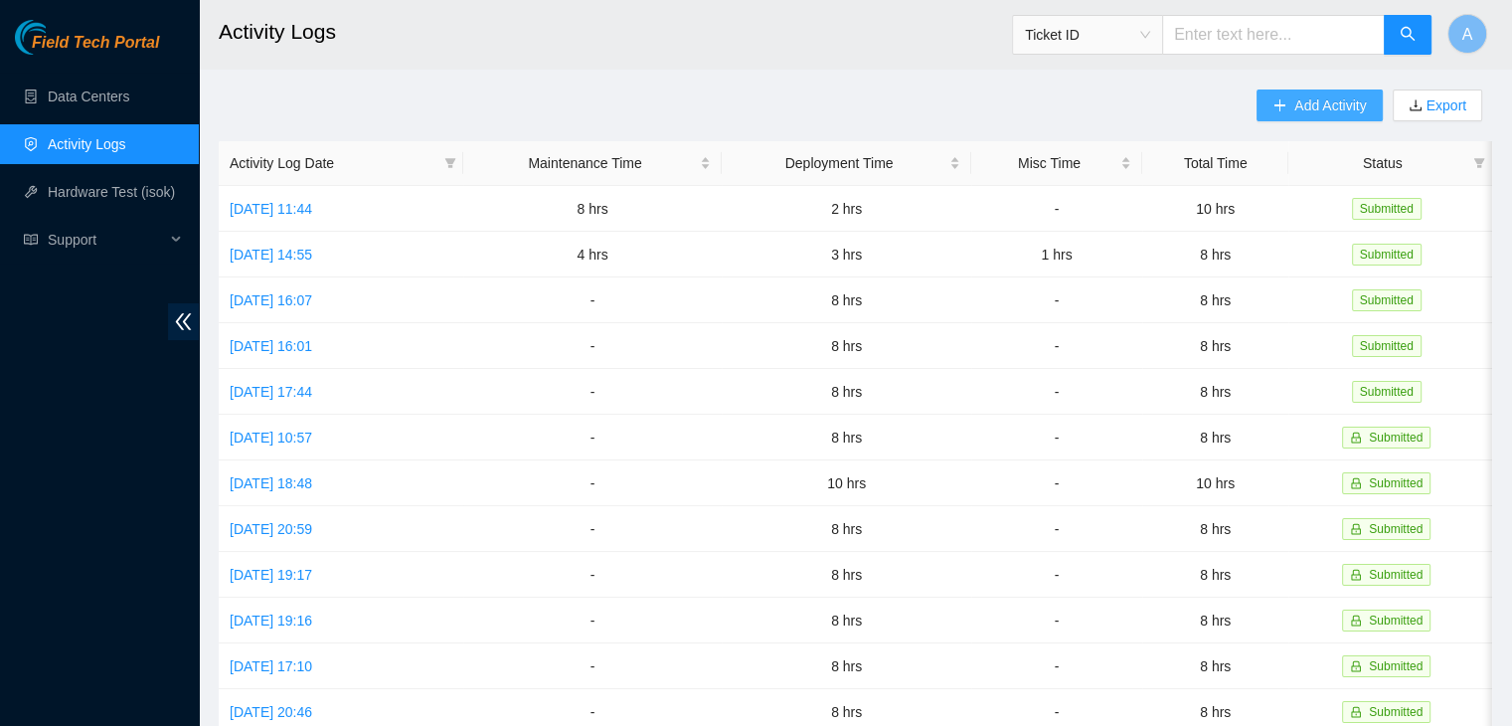
click at [1323, 106] on span "Add Activity" at bounding box center [1330, 105] width 72 height 22
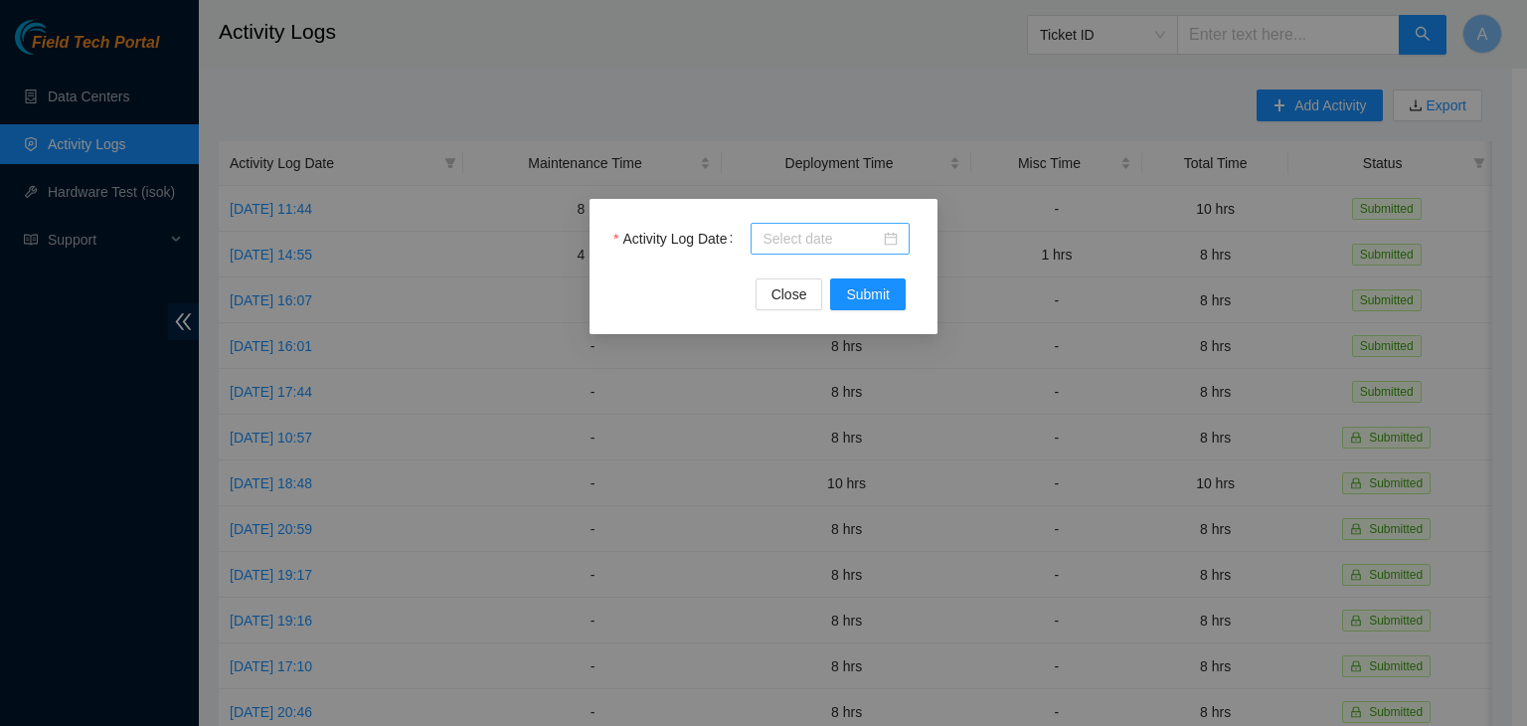
click at [884, 234] on div at bounding box center [830, 239] width 135 height 22
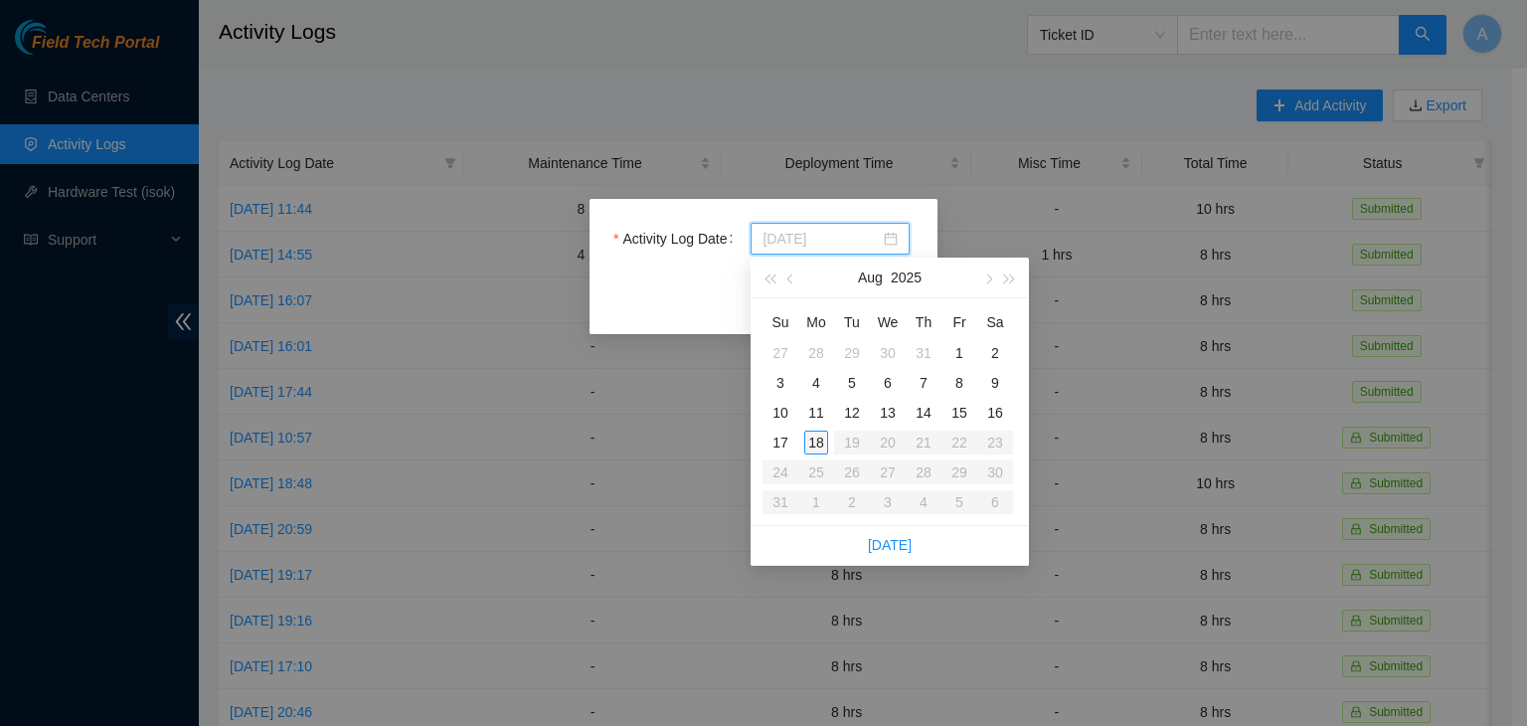
type input "[DATE]"
click at [814, 441] on div "18" at bounding box center [816, 442] width 24 height 24
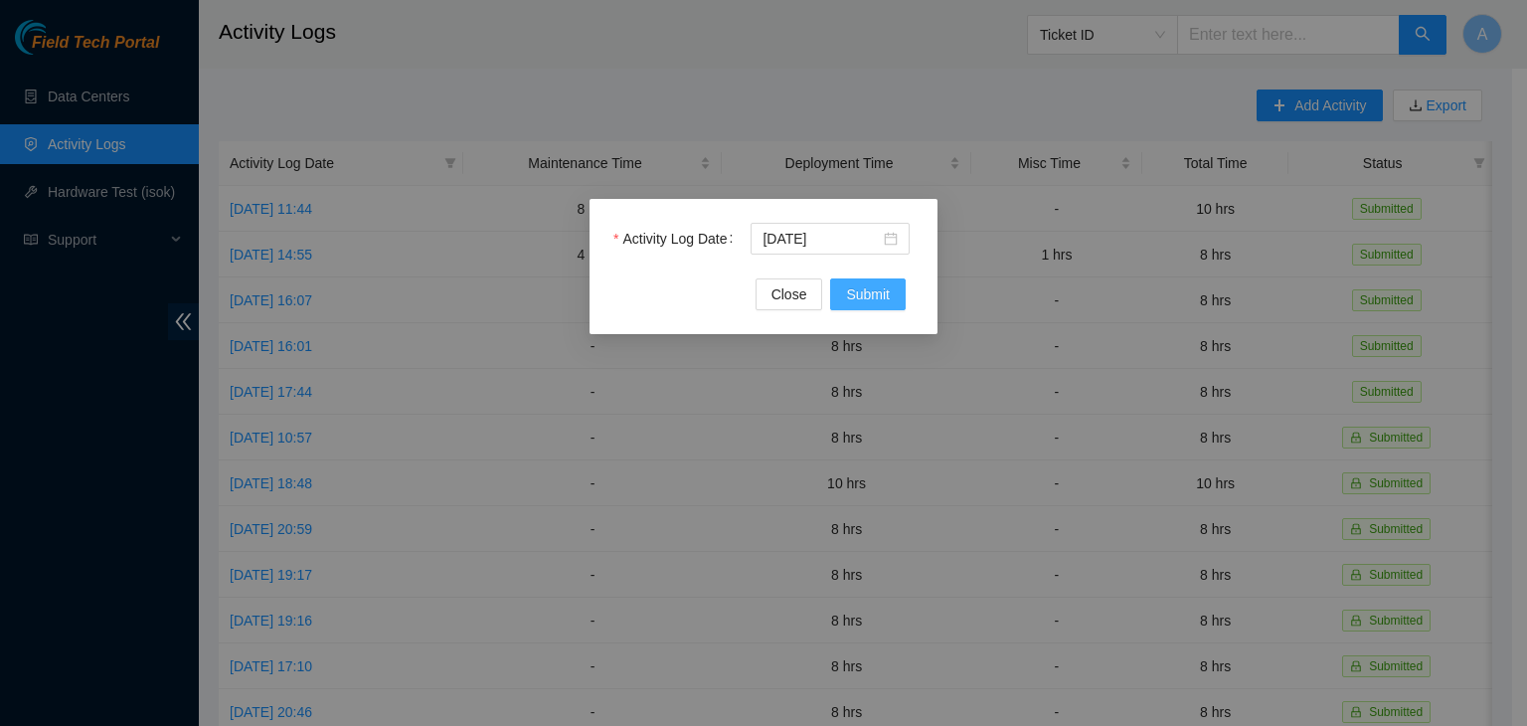
click at [871, 299] on span "Submit" at bounding box center [868, 294] width 44 height 22
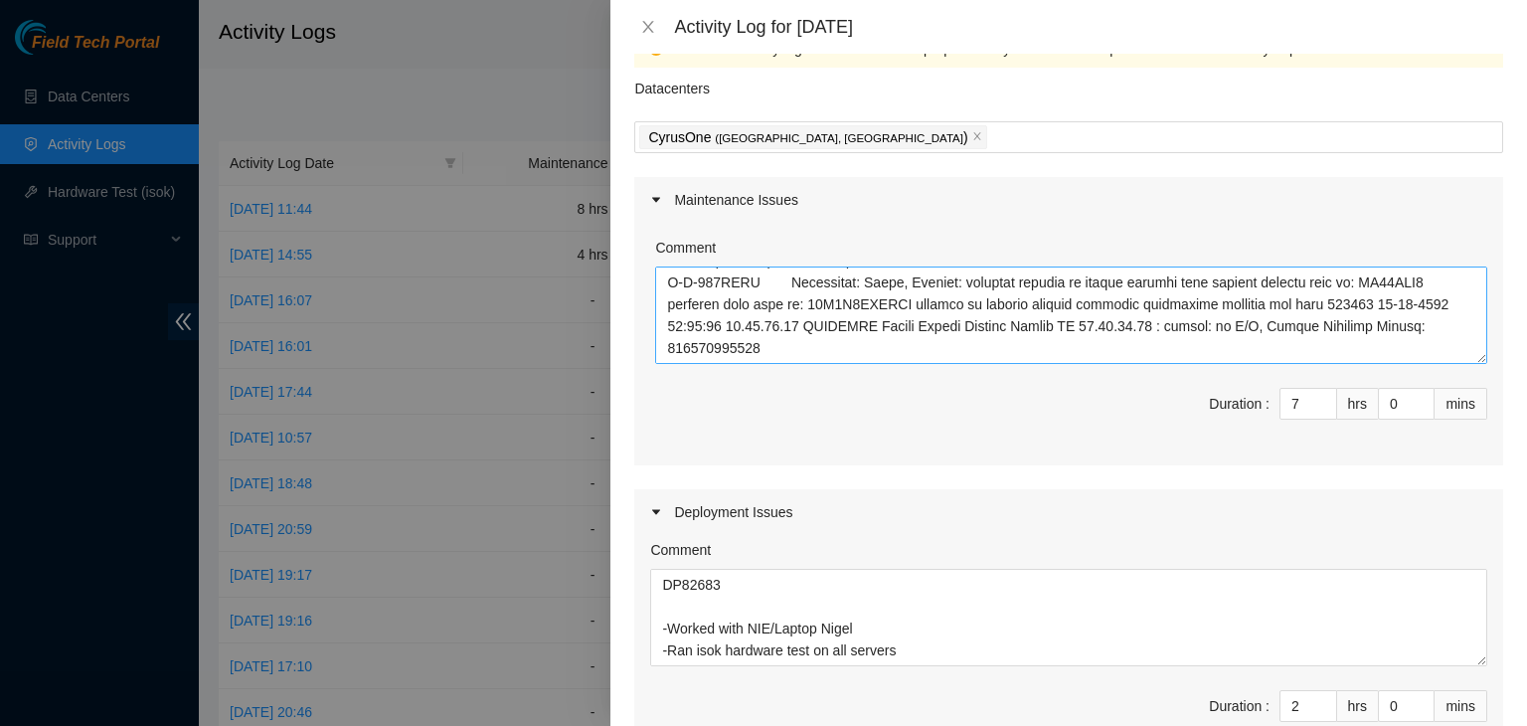
scroll to position [48, 0]
click at [1284, 406] on input "7" at bounding box center [1308, 404] width 56 height 30
type input "2"
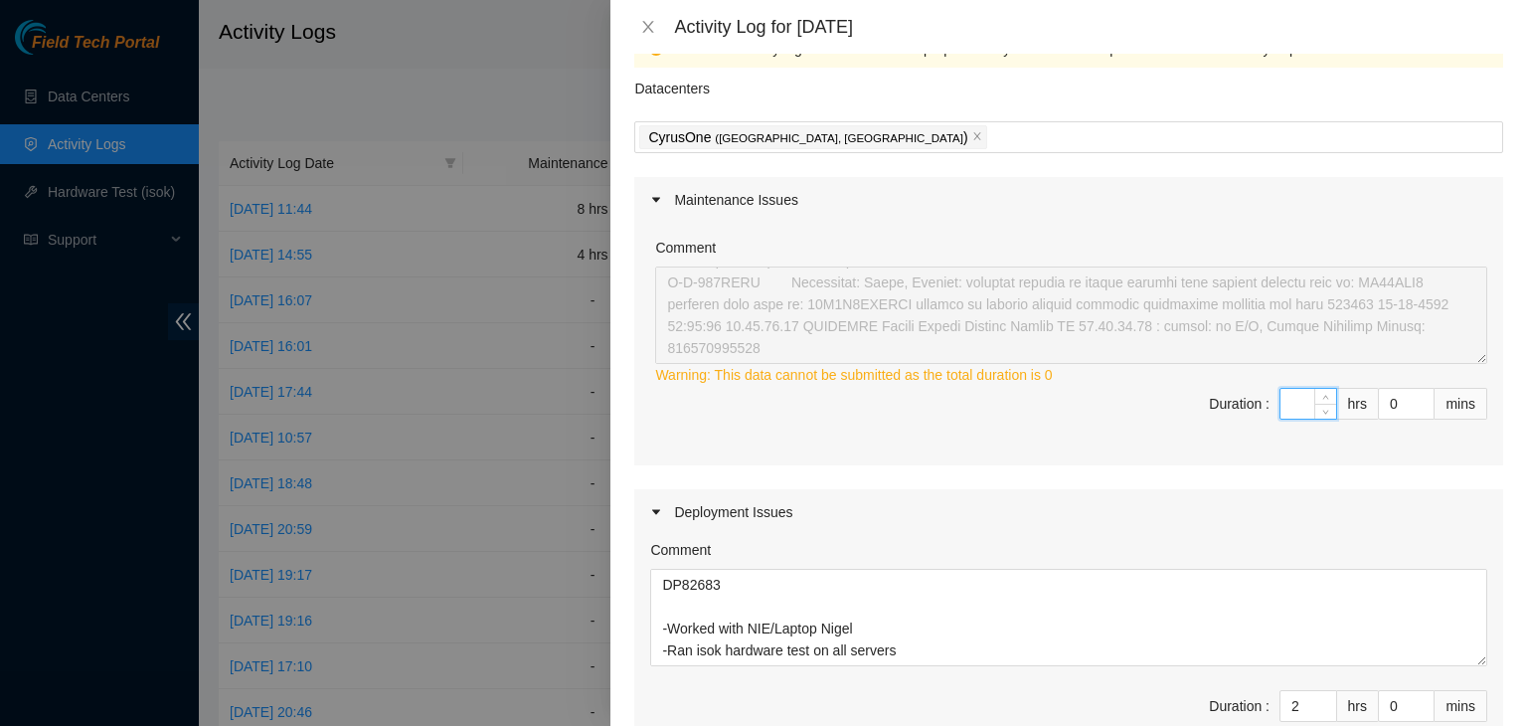
type input "8"
type input "10"
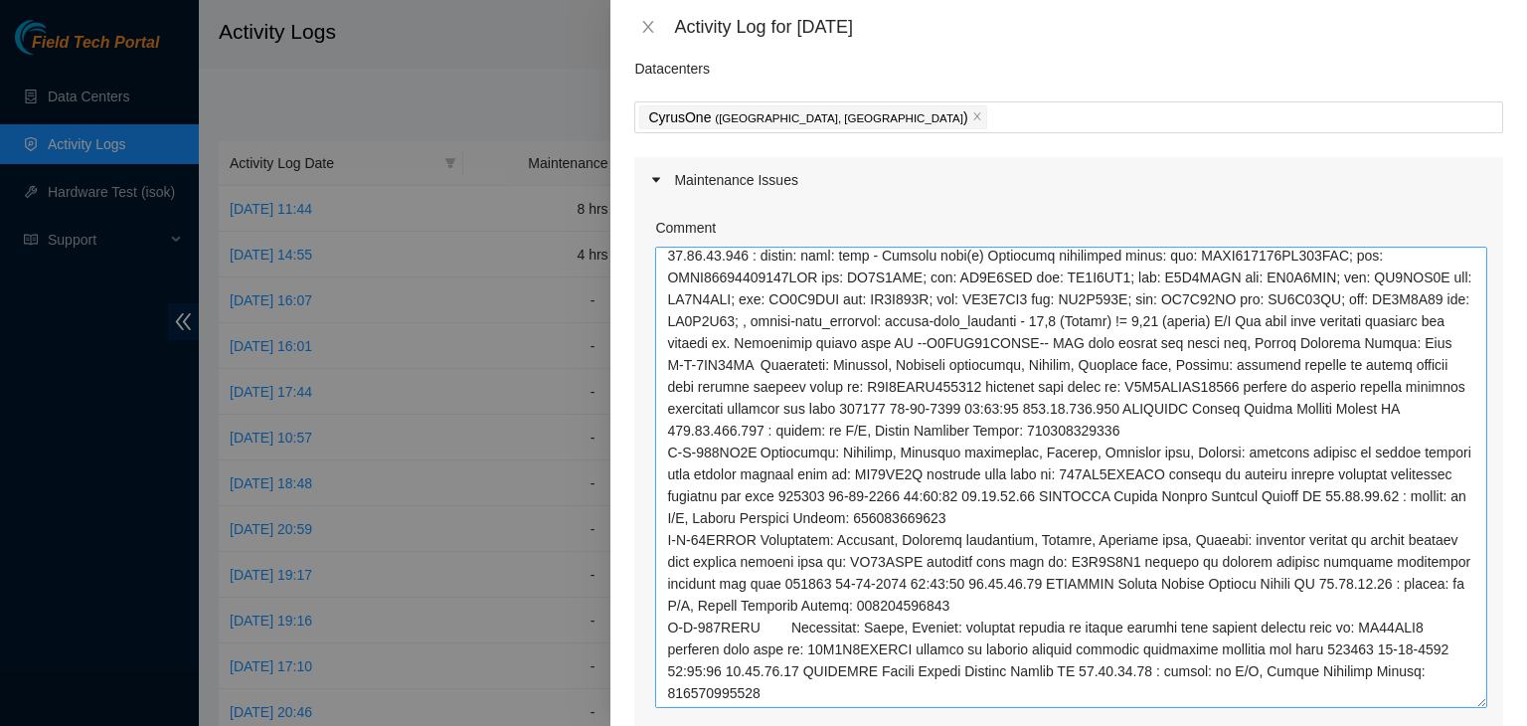
scroll to position [415, 0]
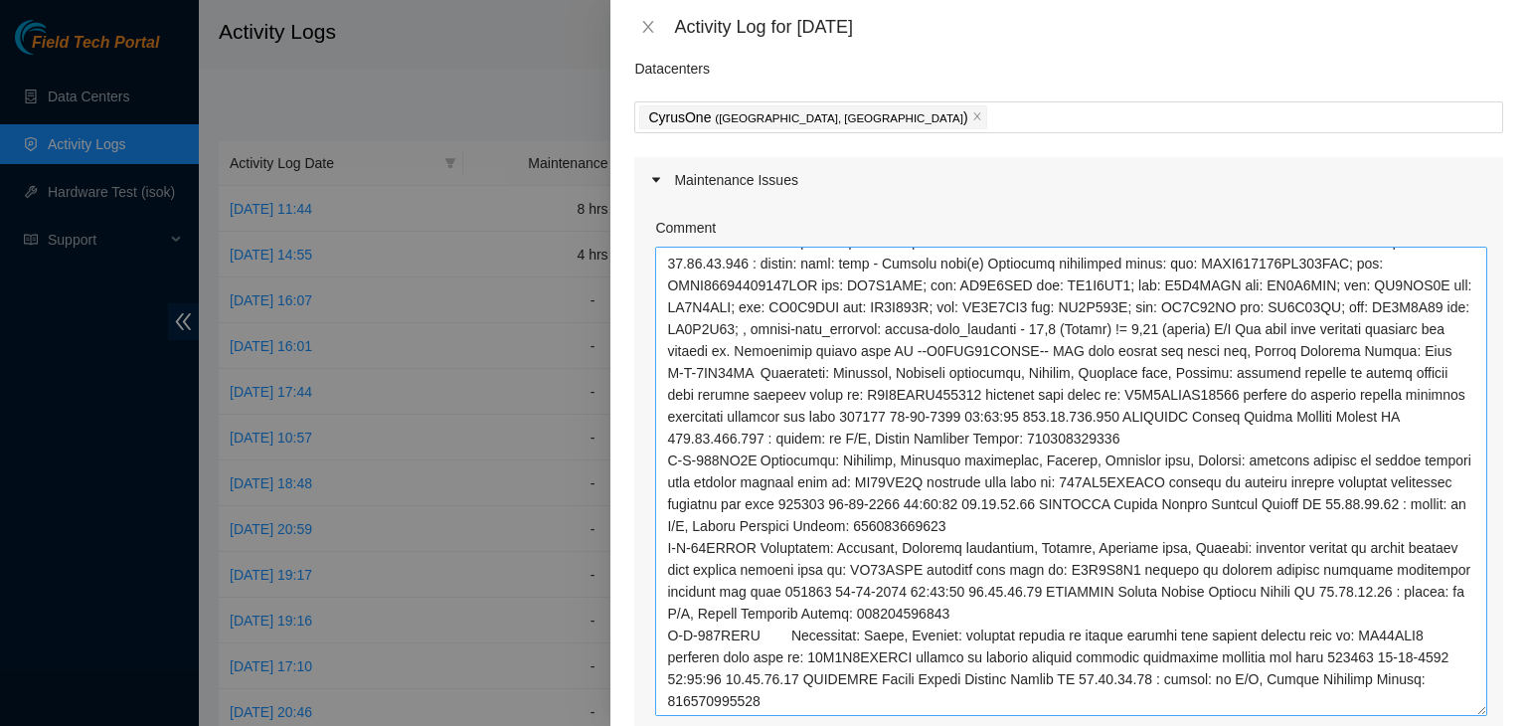
drag, startPoint x: 1461, startPoint y: 341, endPoint x: 1430, endPoint y: 713, distance: 373.2
click at [1430, 713] on textarea "Comment" at bounding box center [1071, 481] width 832 height 469
type input "8"
drag, startPoint x: 1408, startPoint y: 695, endPoint x: 1324, endPoint y: 607, distance: 120.9
click at [1324, 607] on textarea "Comment" at bounding box center [1071, 481] width 832 height 469
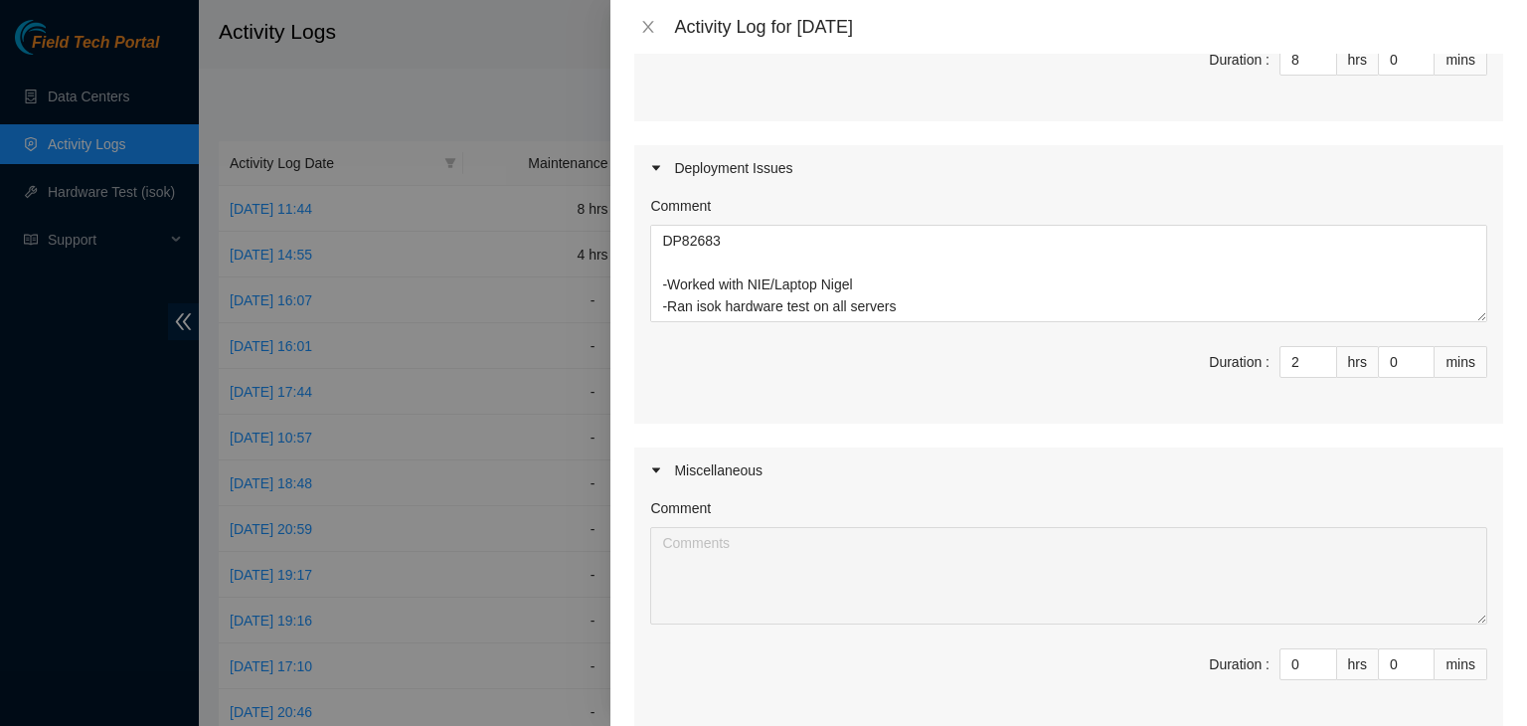
scroll to position [977, 0]
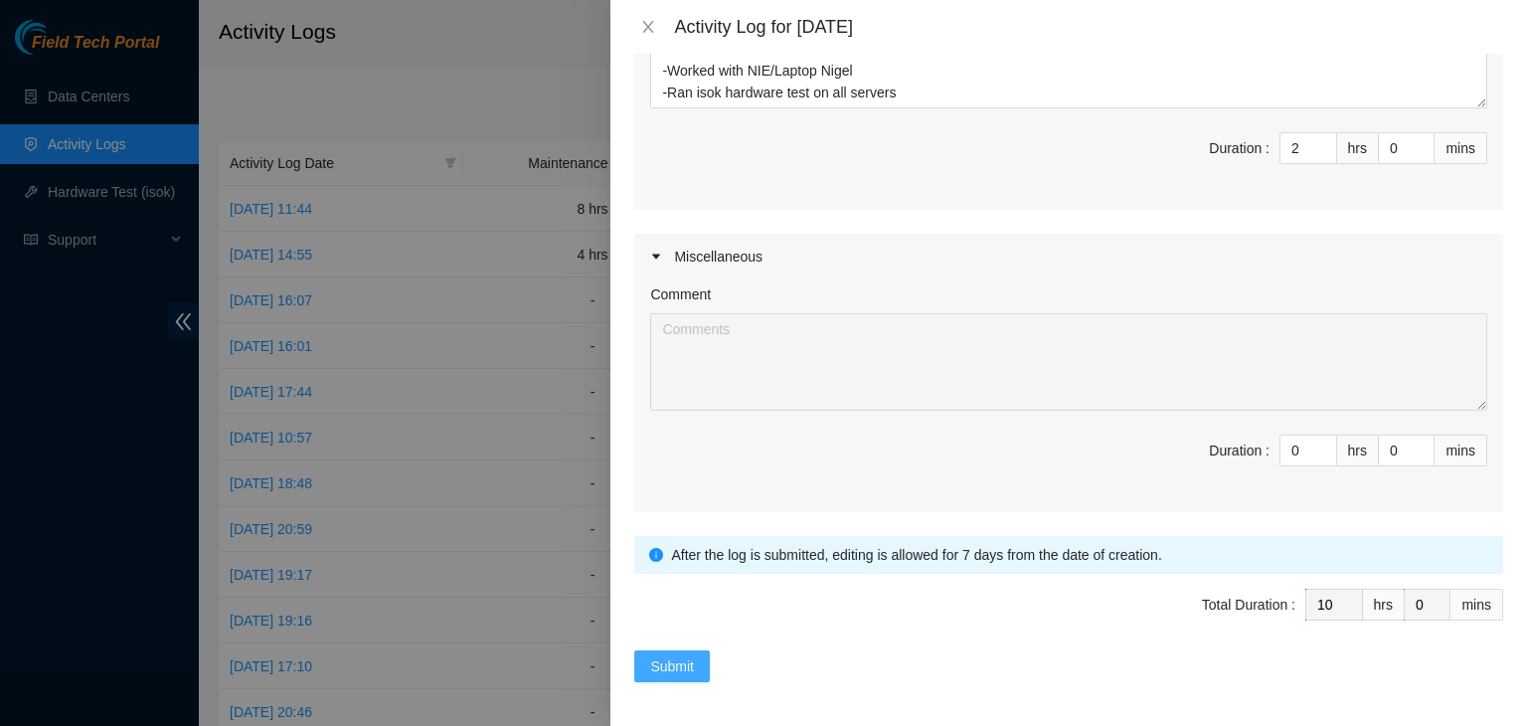
click at [684, 663] on span "Submit" at bounding box center [672, 666] width 44 height 22
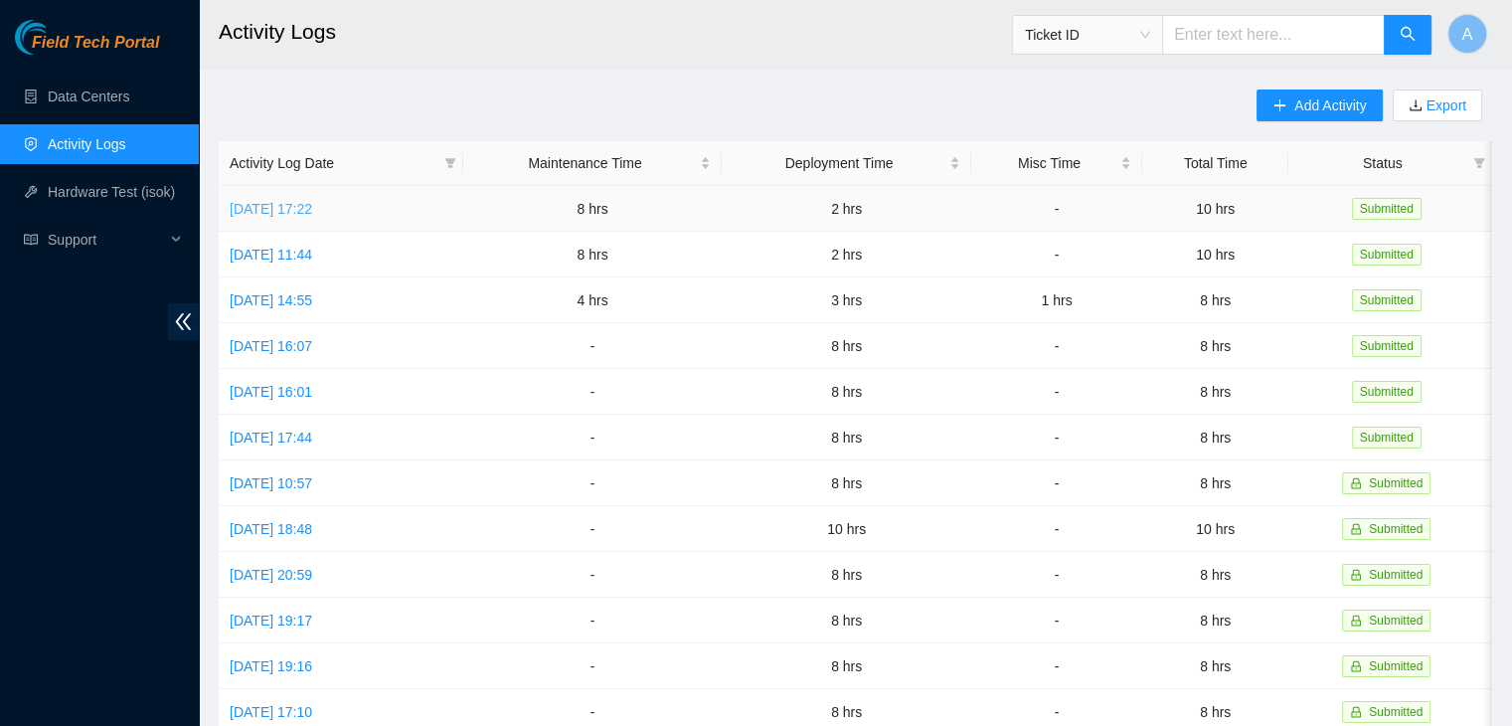
click at [312, 207] on link "Mon, 18 Aug 2025 17:22" at bounding box center [271, 209] width 83 height 16
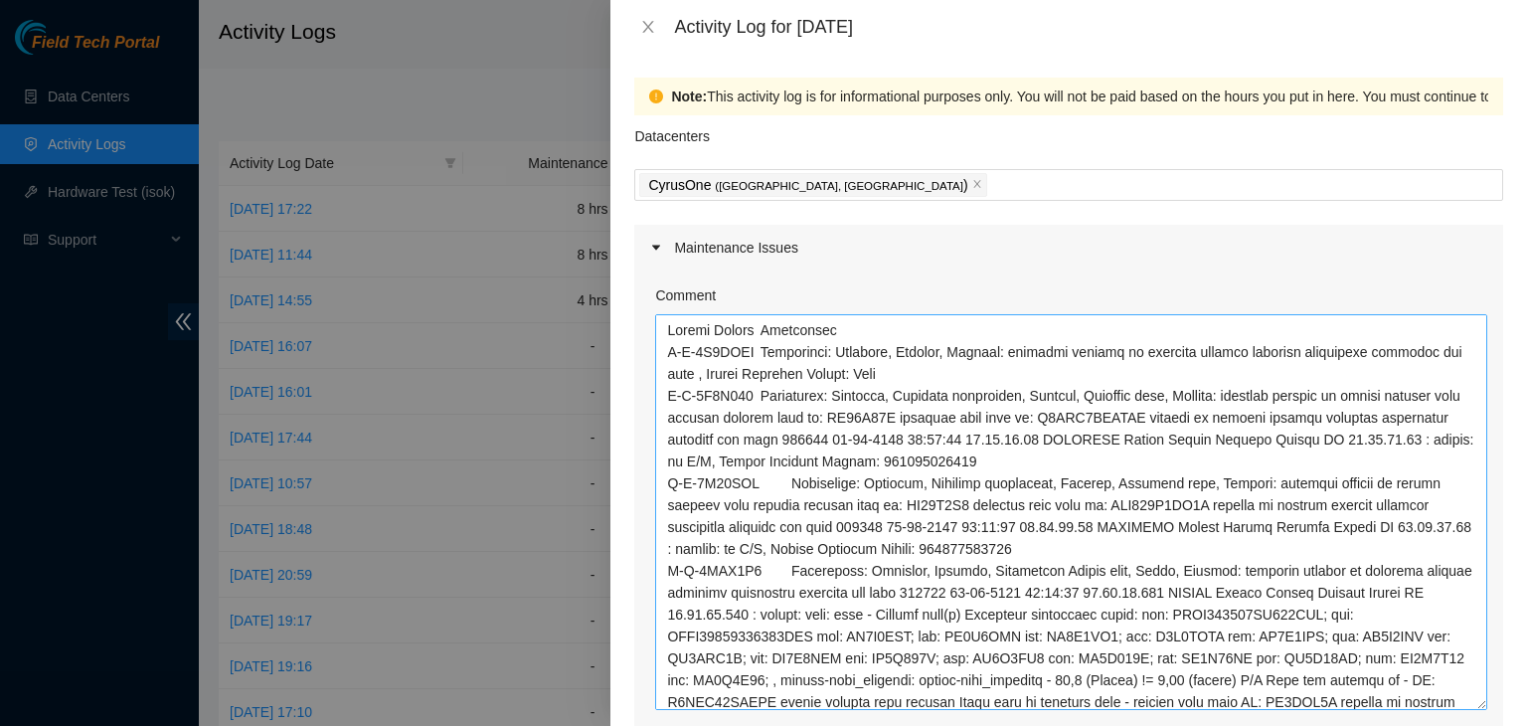
drag, startPoint x: 1465, startPoint y: 407, endPoint x: 1456, endPoint y: 704, distance: 297.4
click at [1456, 704] on textarea "Comment" at bounding box center [1071, 512] width 832 height 396
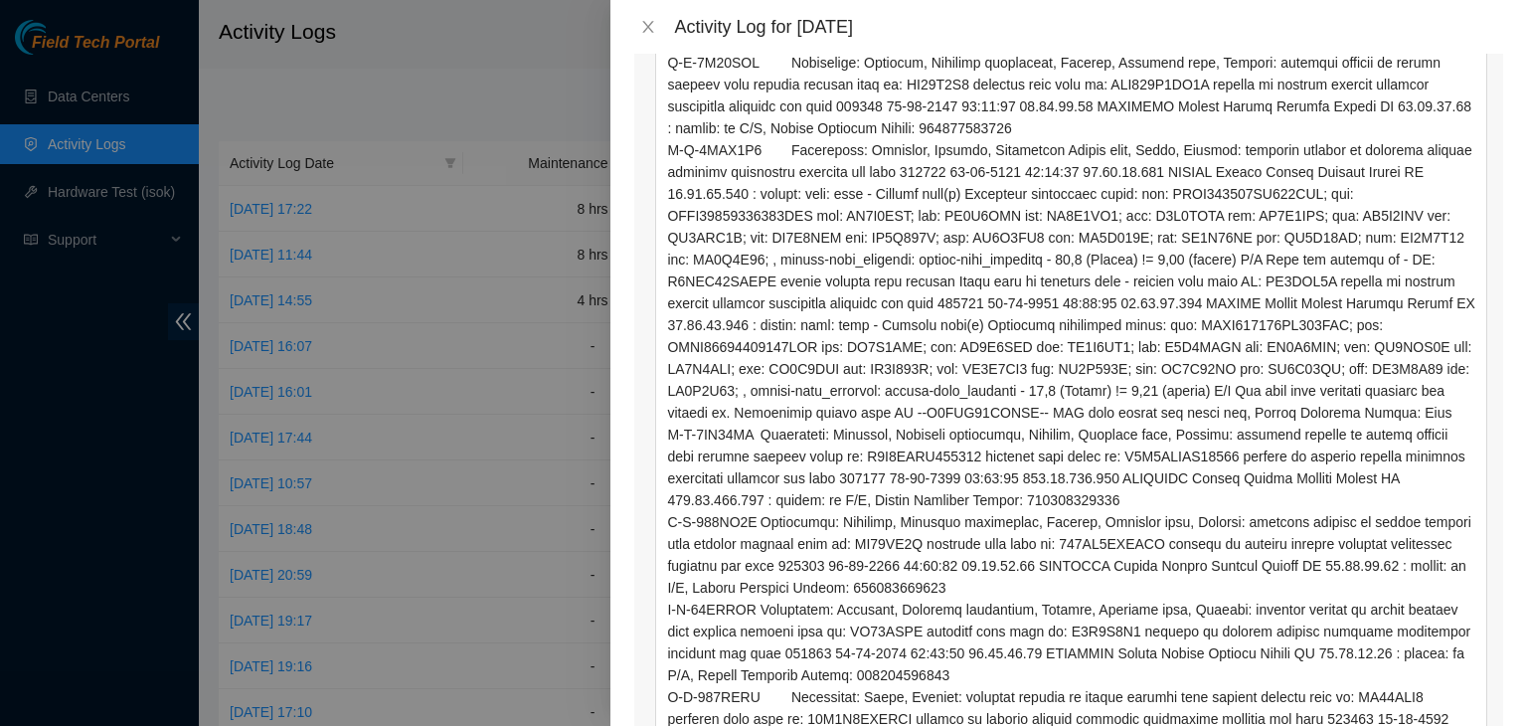
scroll to position [90, 0]
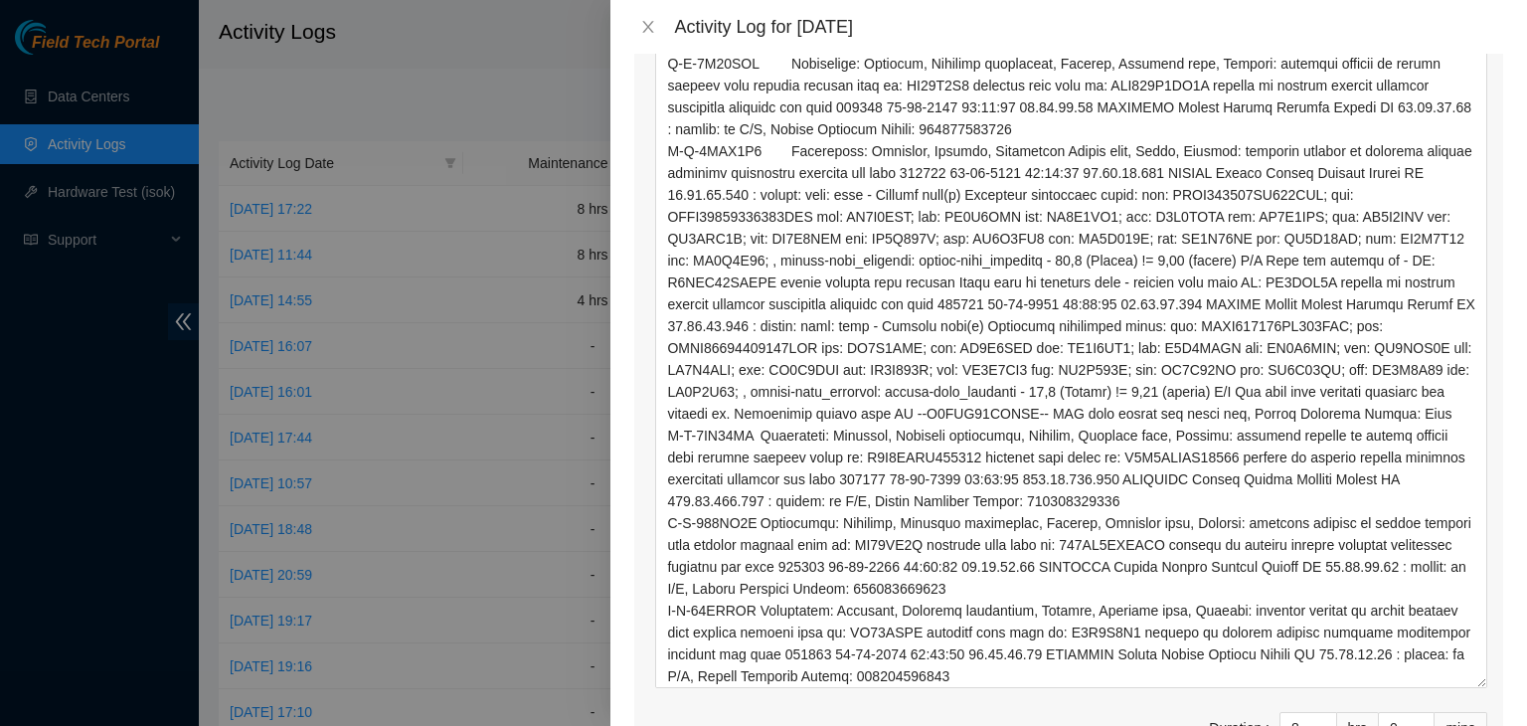
drag, startPoint x: 1463, startPoint y: 372, endPoint x: 1459, endPoint y: 757, distance: 384.8
click at [1459, 725] on html "Field Tech Portal Data Centers Activity Logs Hardware Test (isok) Support Activ…" at bounding box center [763, 363] width 1527 height 726
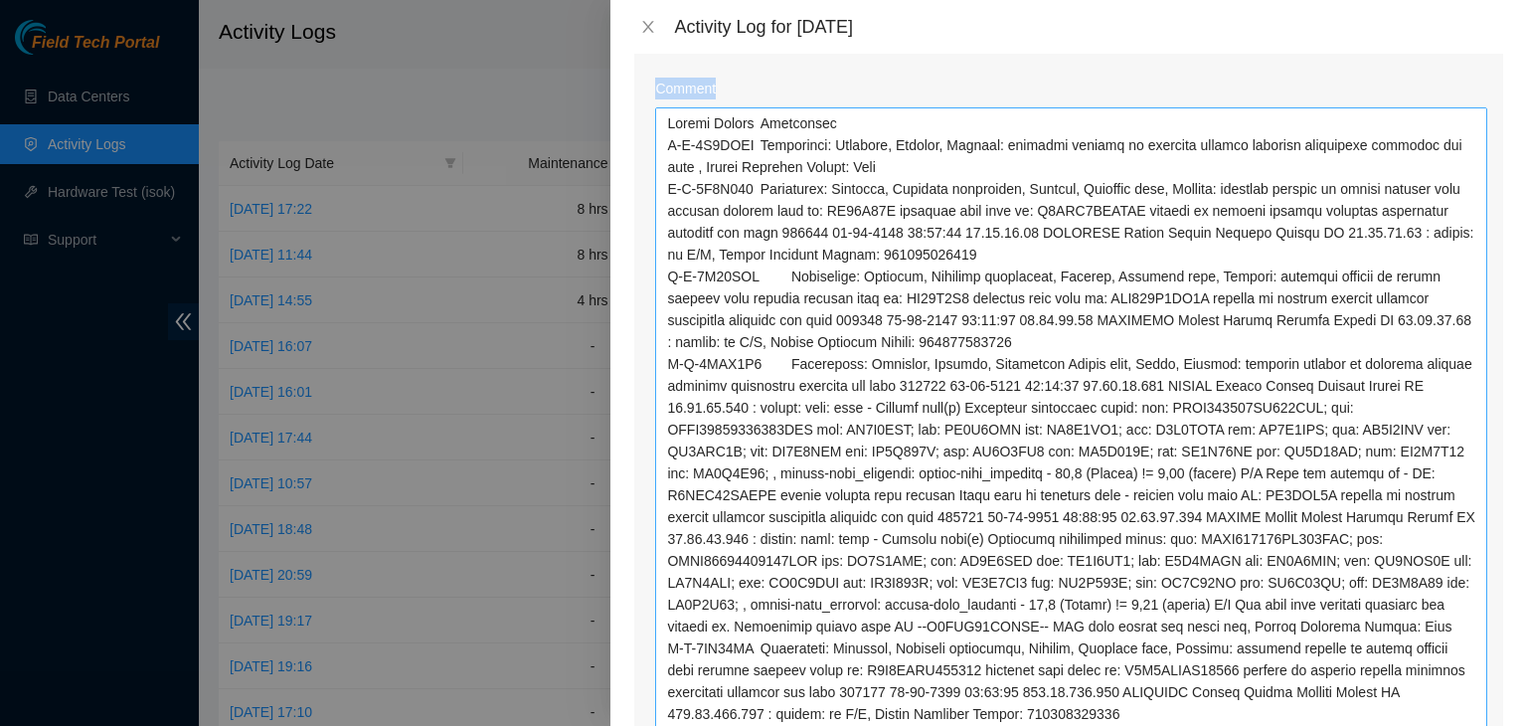
scroll to position [200, 0]
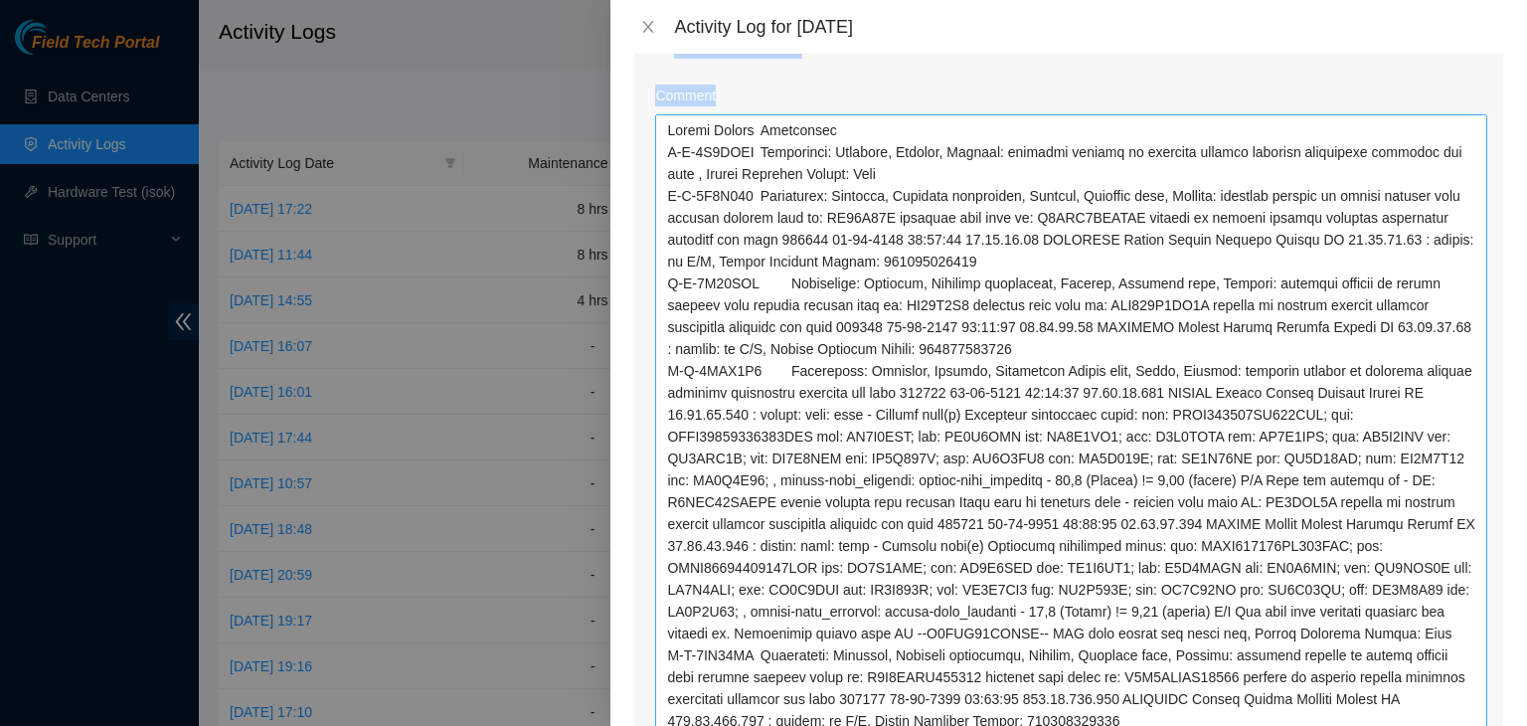
drag, startPoint x: 1286, startPoint y: 17, endPoint x: 1204, endPoint y: 122, distance: 133.8
click at [1204, 122] on div "Activity Log for 18-08-2025 Note: This activity log is for informational purpos…" at bounding box center [1068, 363] width 917 height 726
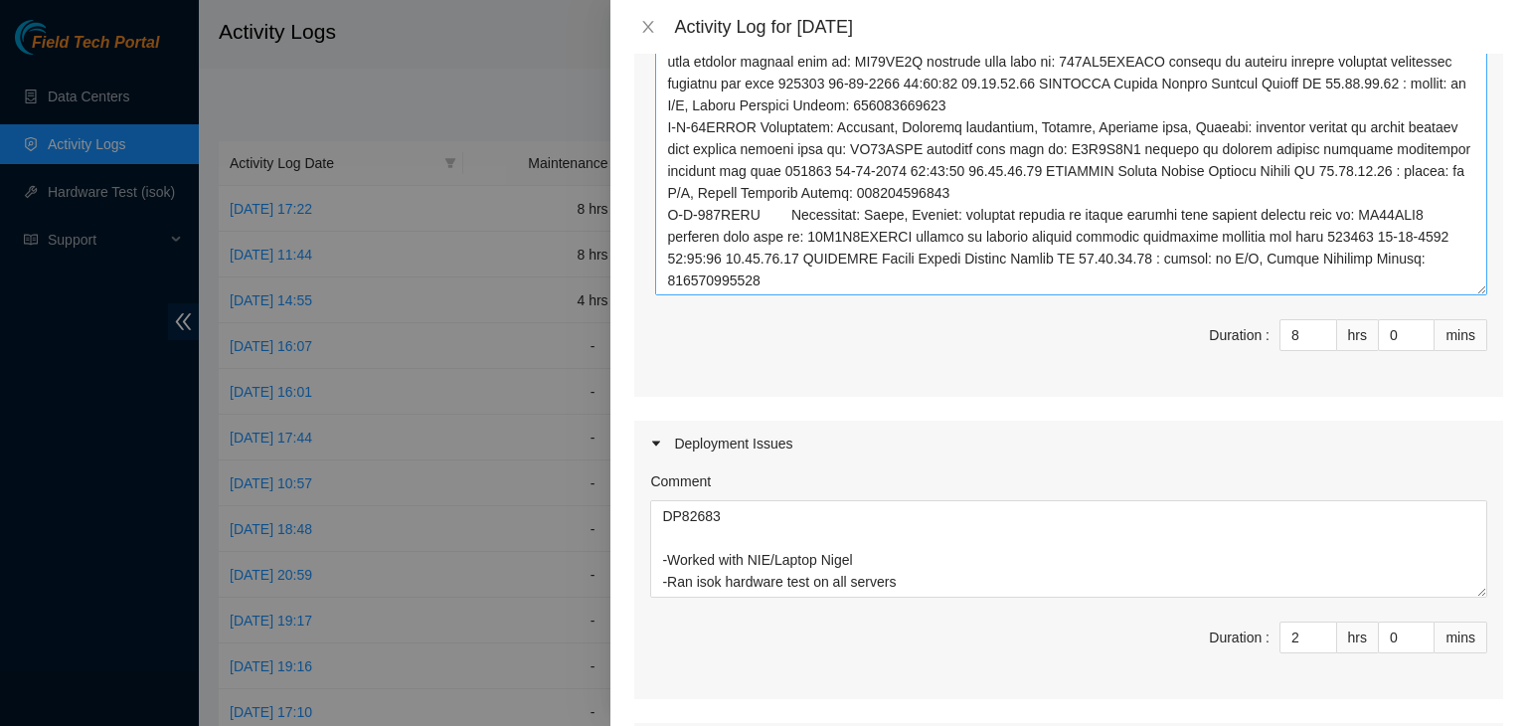
scroll to position [857, 0]
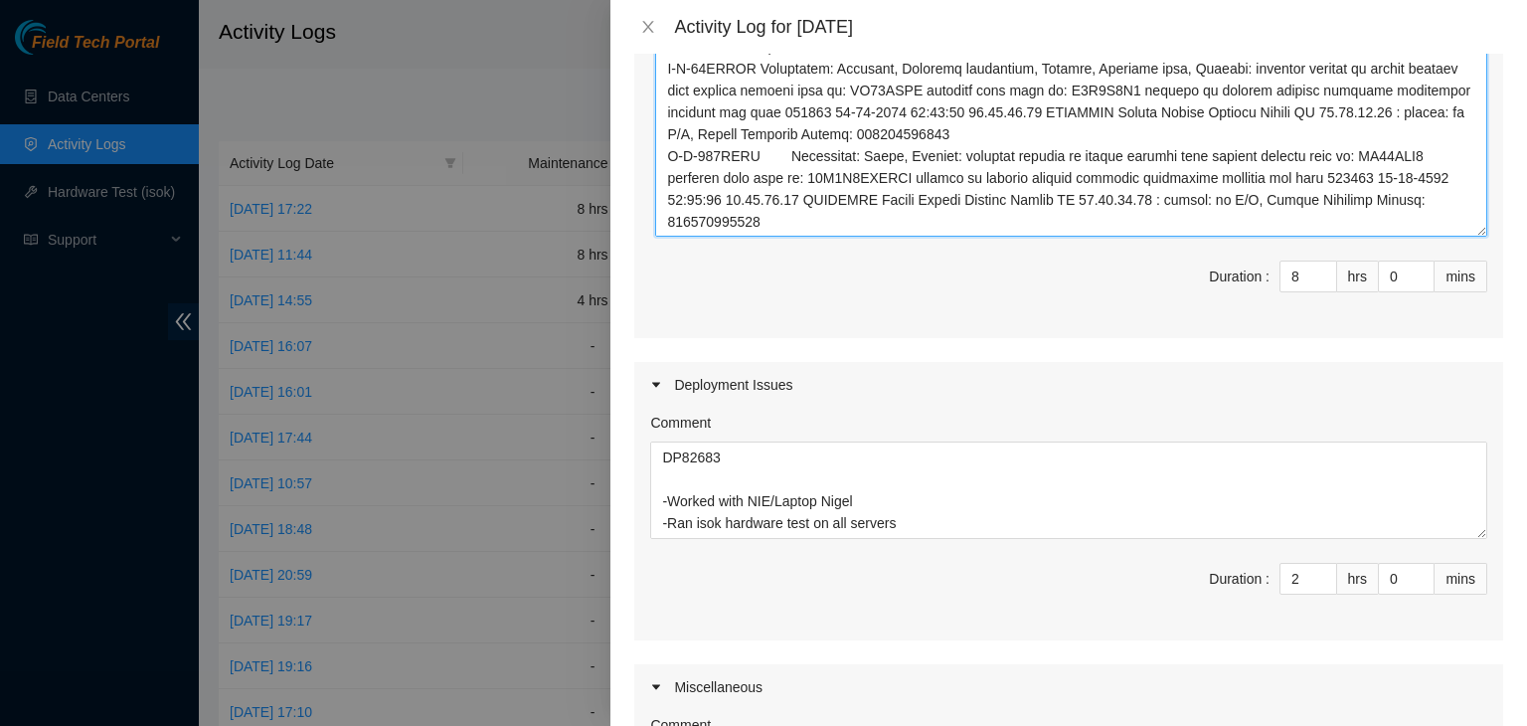
paste textarea "B-V-5SLGYBV"
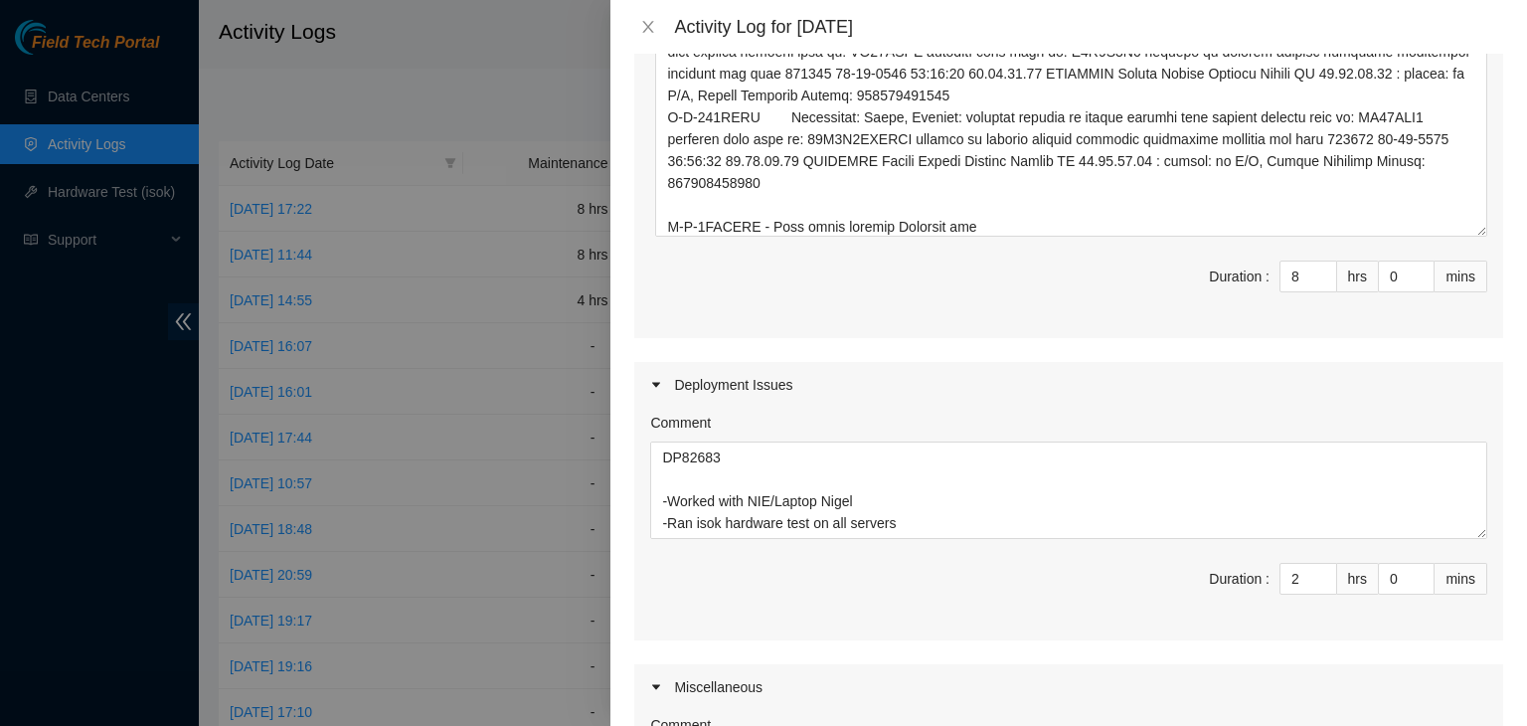
click at [892, 268] on span "Duration : 8 hrs 0 mins" at bounding box center [1068, 288] width 837 height 56
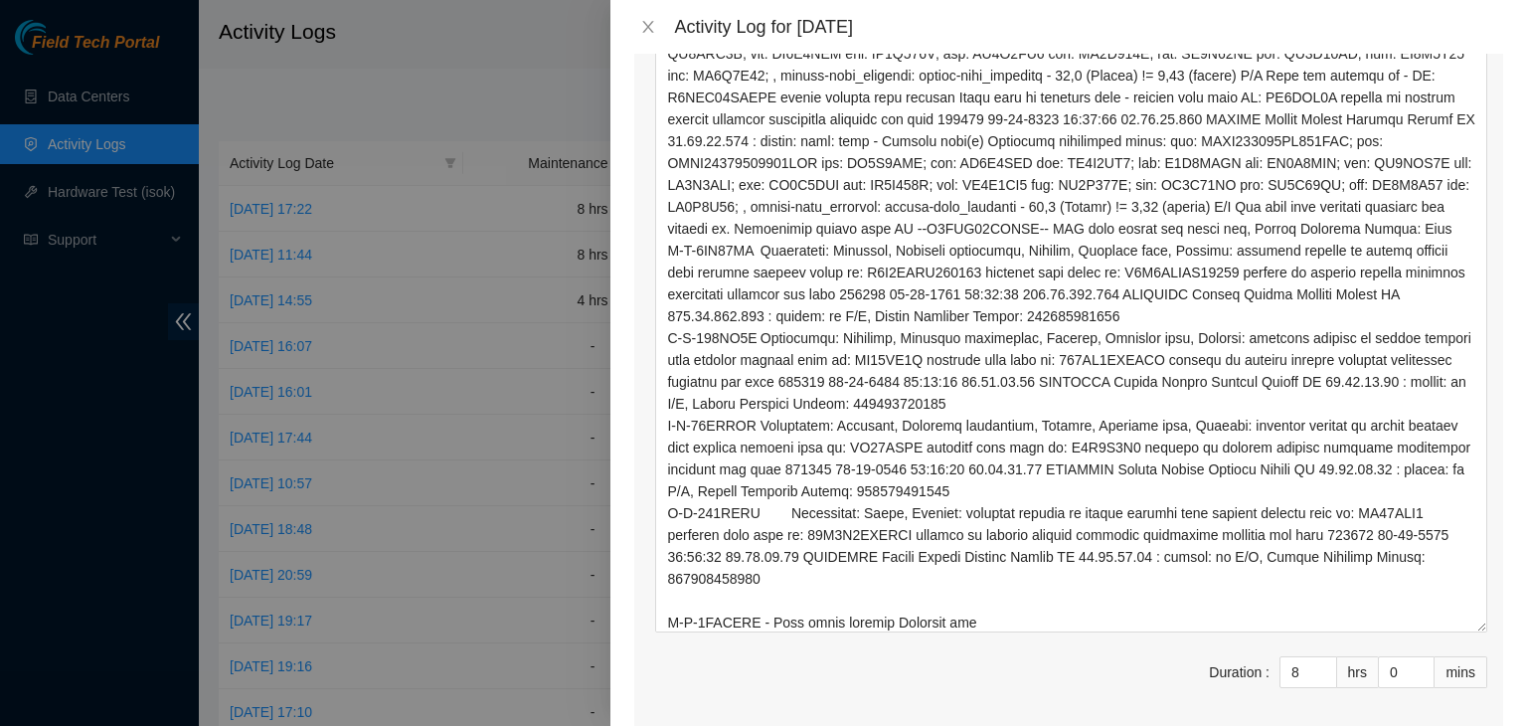
scroll to position [148, 0]
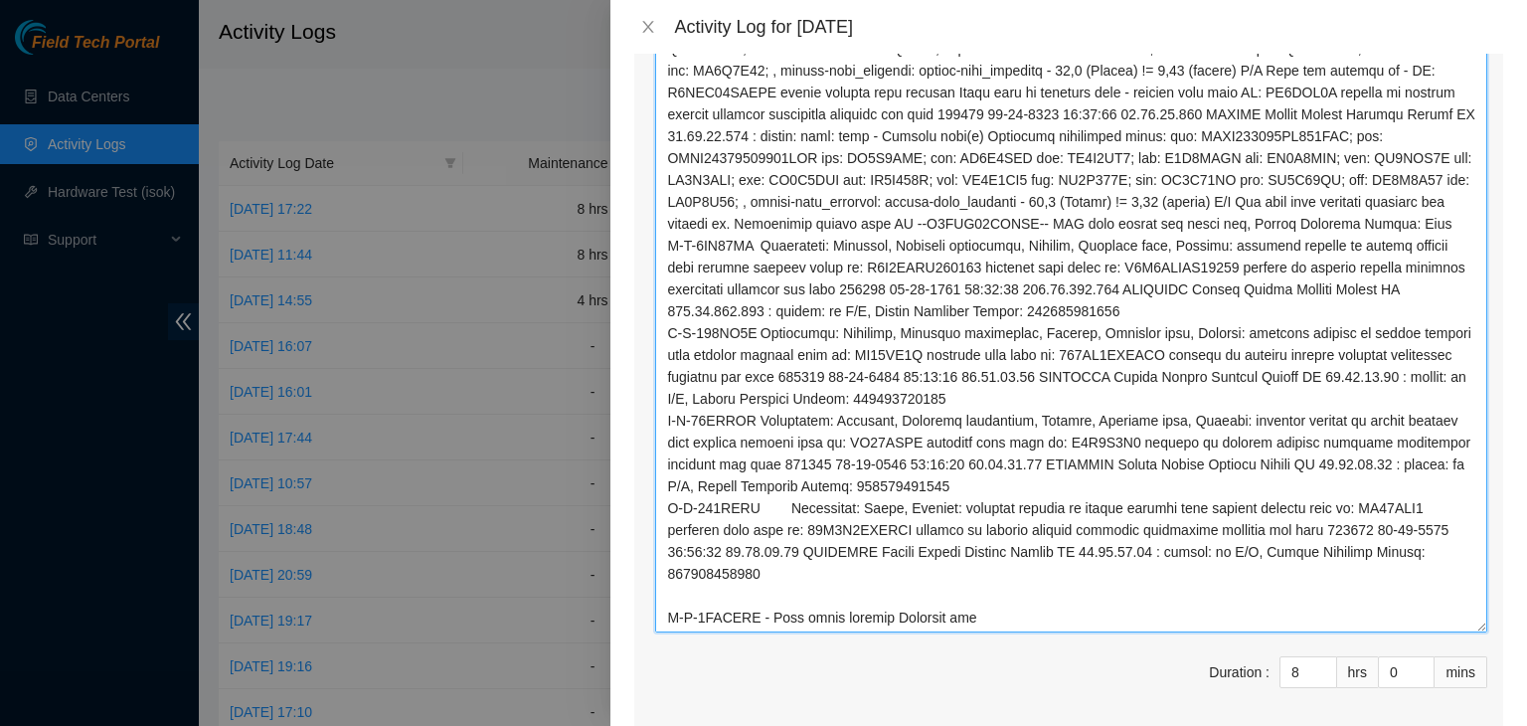
click at [991, 617] on textarea "Comment" at bounding box center [1071, 242] width 832 height 779
paste textarea "Return Tracking:463470040007 verified machine sn safely powered down machine re…"
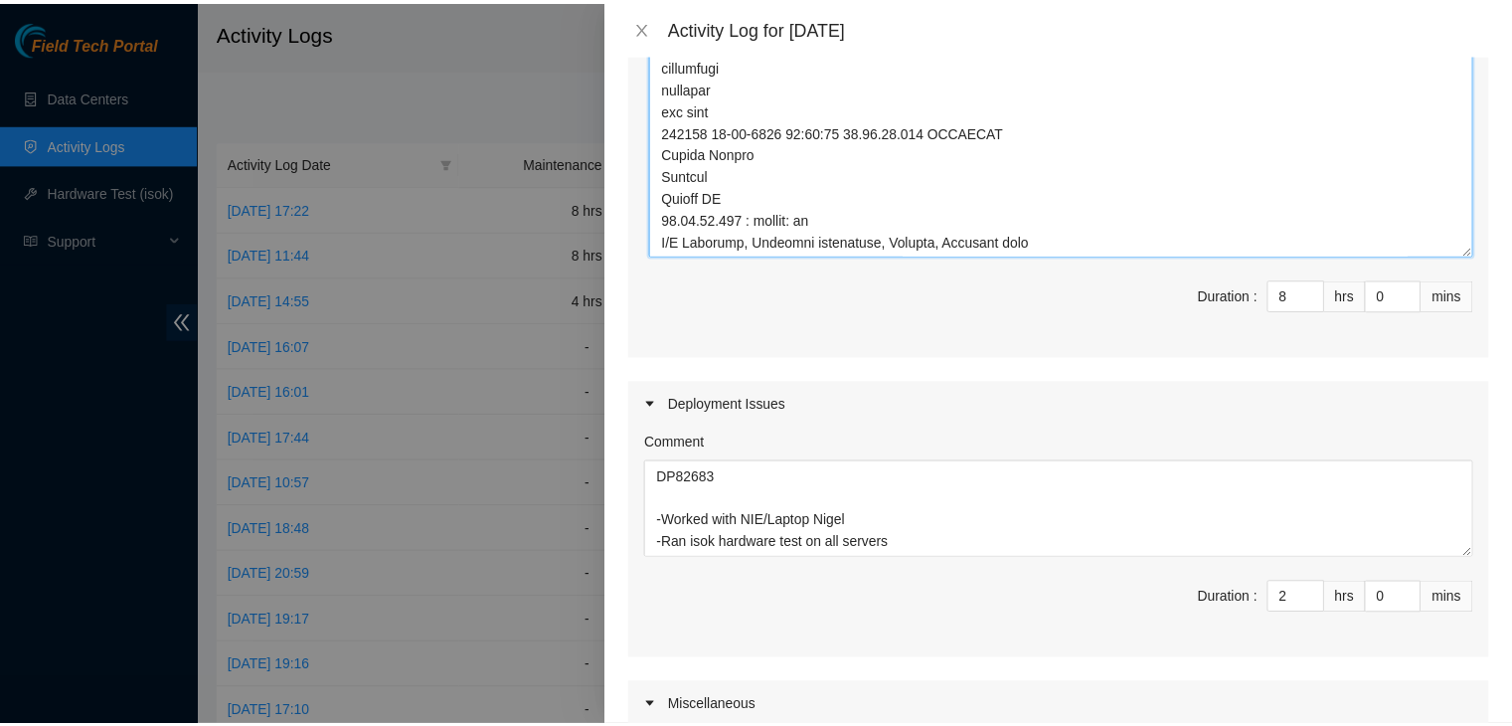
scroll to position [1287, 0]
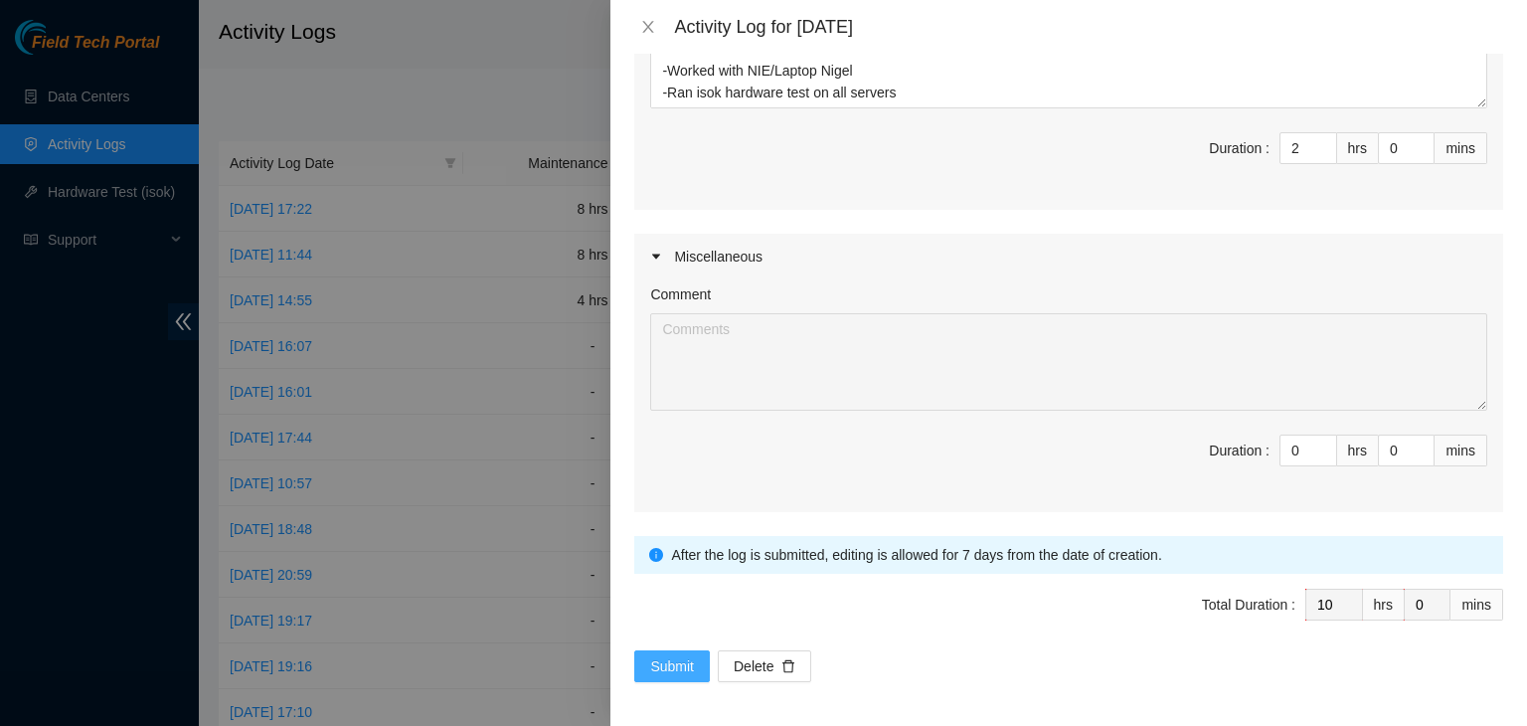
type textarea "Ticket Number Resolution B-V-5U8WBUW Resolution: Rebooted, Rescued, Comment: ve…"
click at [665, 663] on span "Submit" at bounding box center [672, 666] width 44 height 22
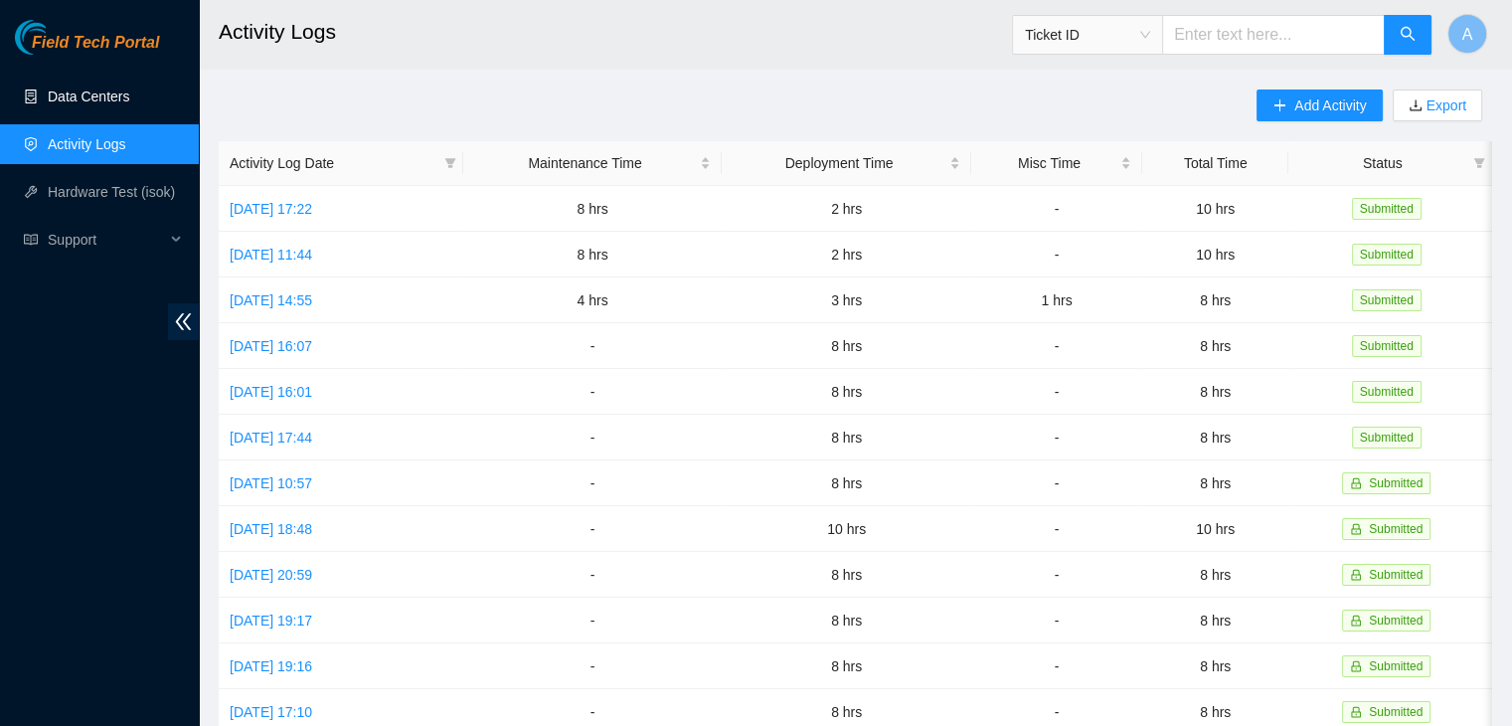
click at [129, 104] on link "Data Centers" at bounding box center [89, 96] width 82 height 16
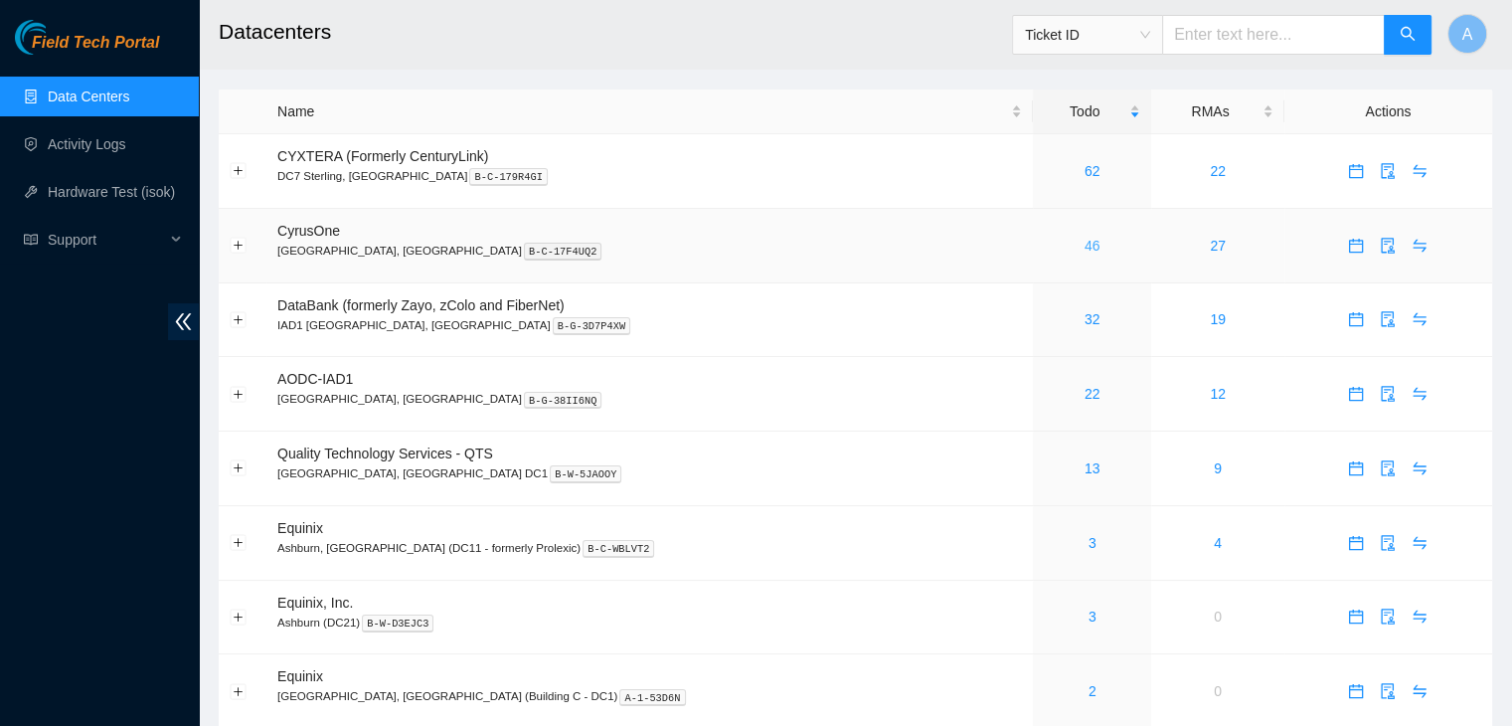
click at [1085, 252] on link "46" at bounding box center [1093, 246] width 16 height 16
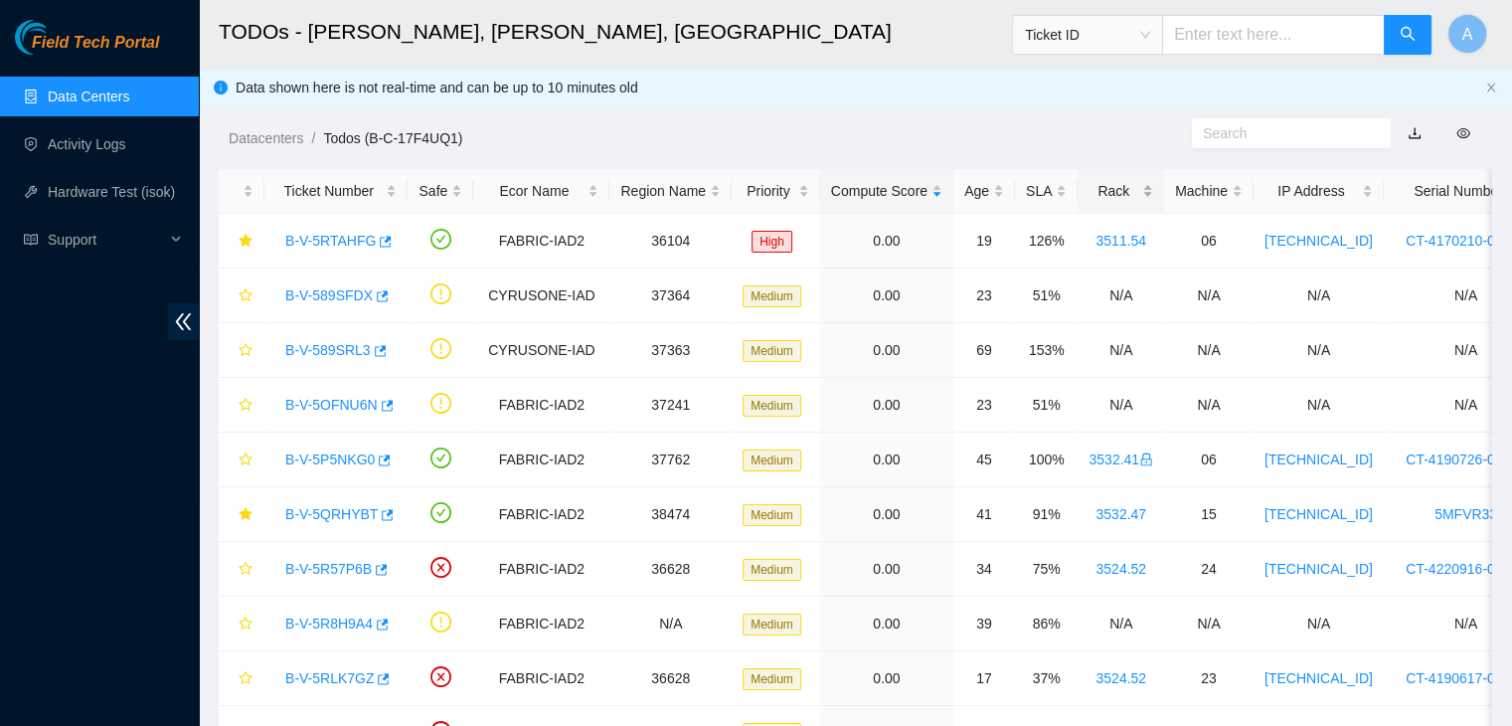
click at [1129, 180] on div "Rack" at bounding box center [1121, 191] width 65 height 22
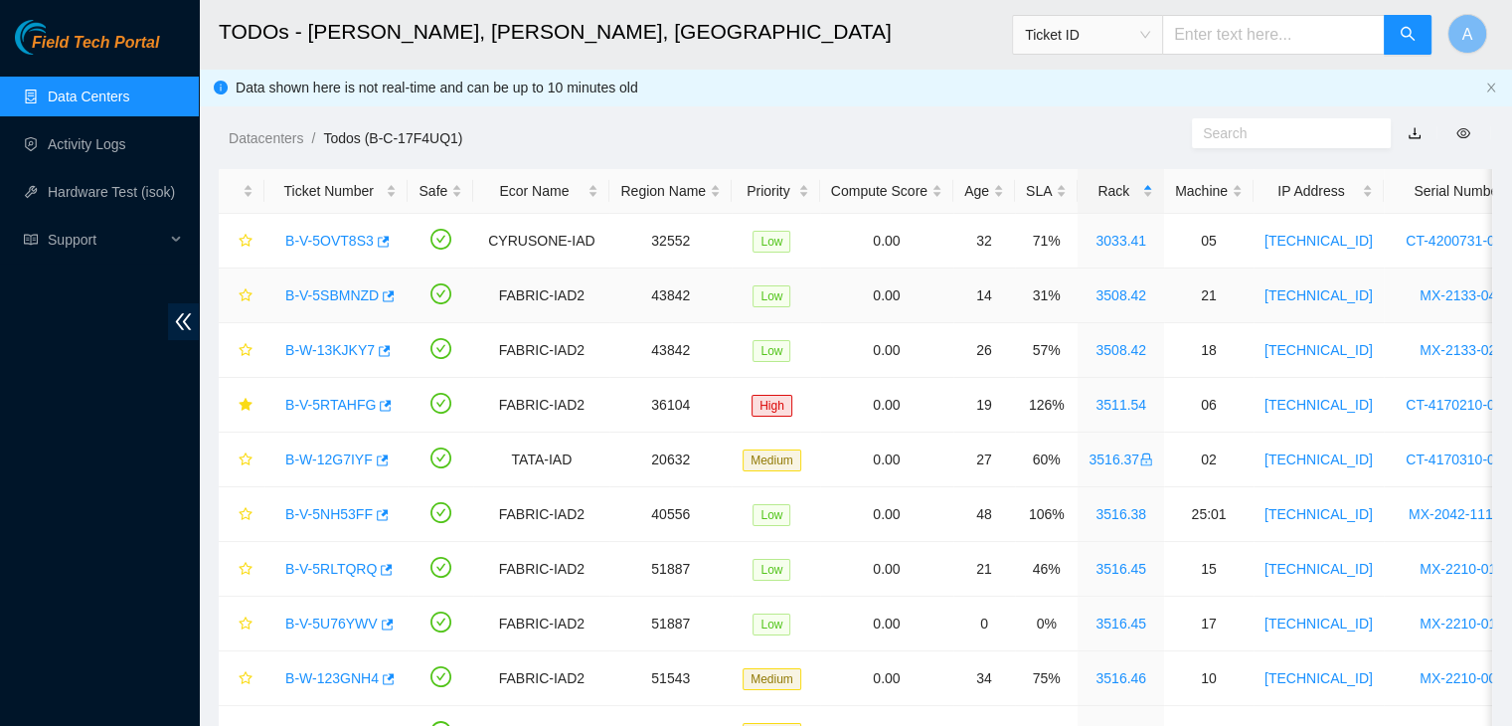
click at [316, 295] on link "B-V-5SBMNZD" at bounding box center [331, 295] width 93 height 16
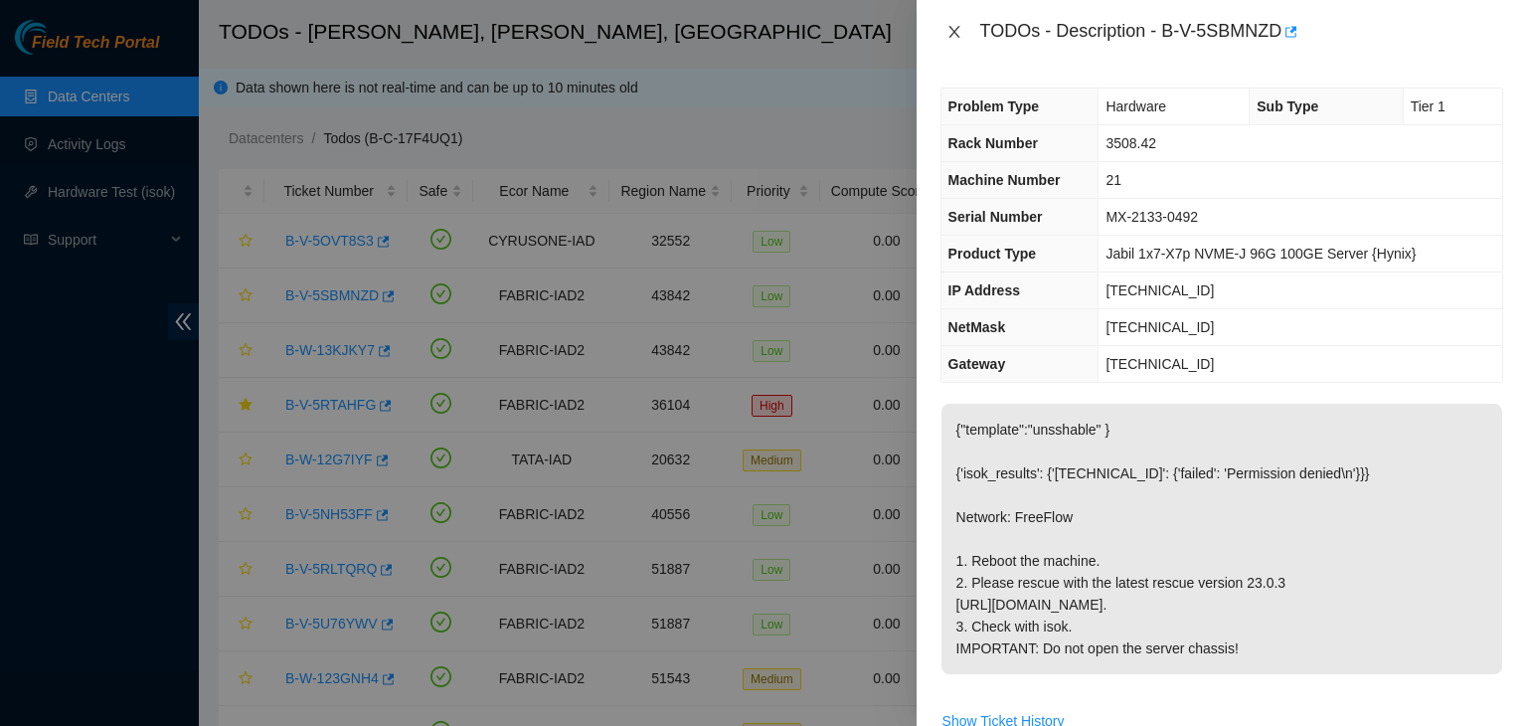
click at [958, 25] on icon "close" at bounding box center [954, 32] width 16 height 16
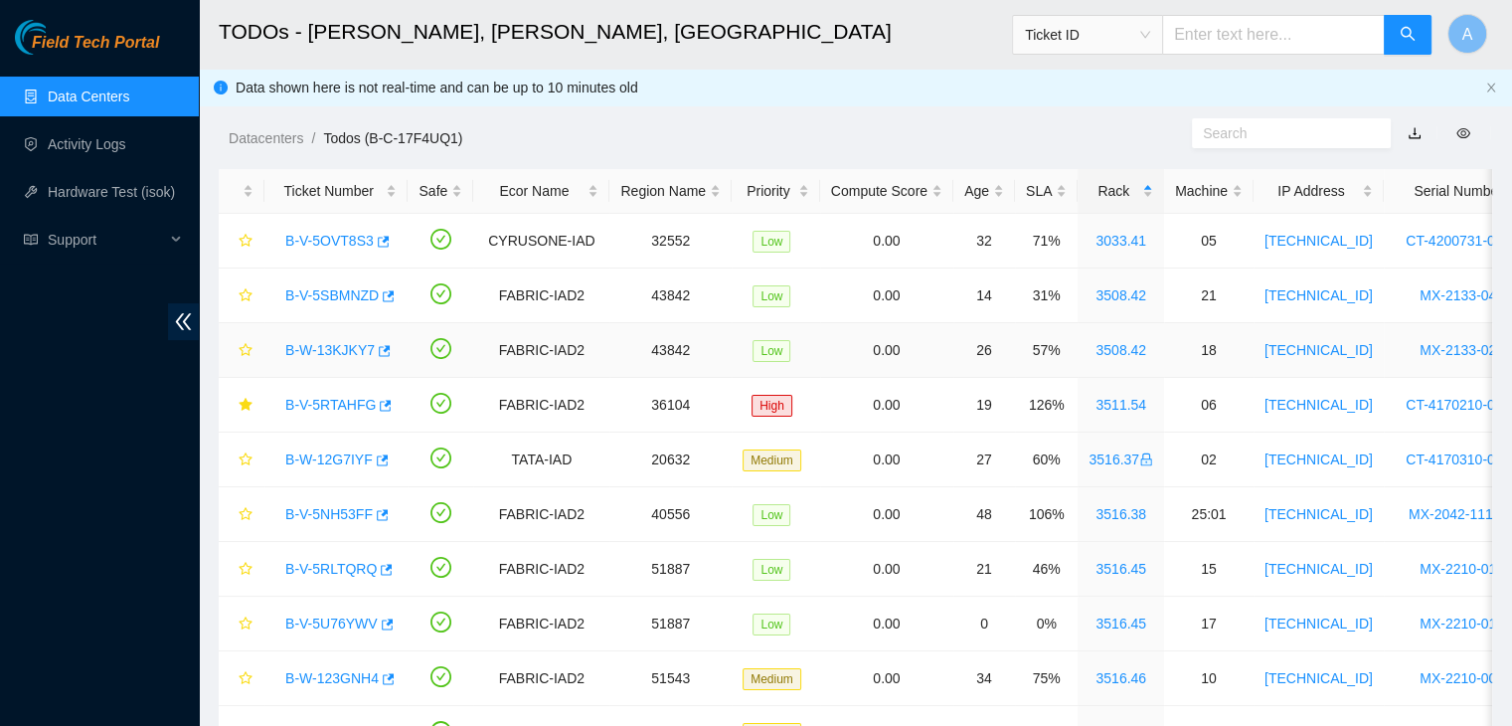
click at [343, 347] on link "B-W-13KJKY7" at bounding box center [329, 350] width 89 height 16
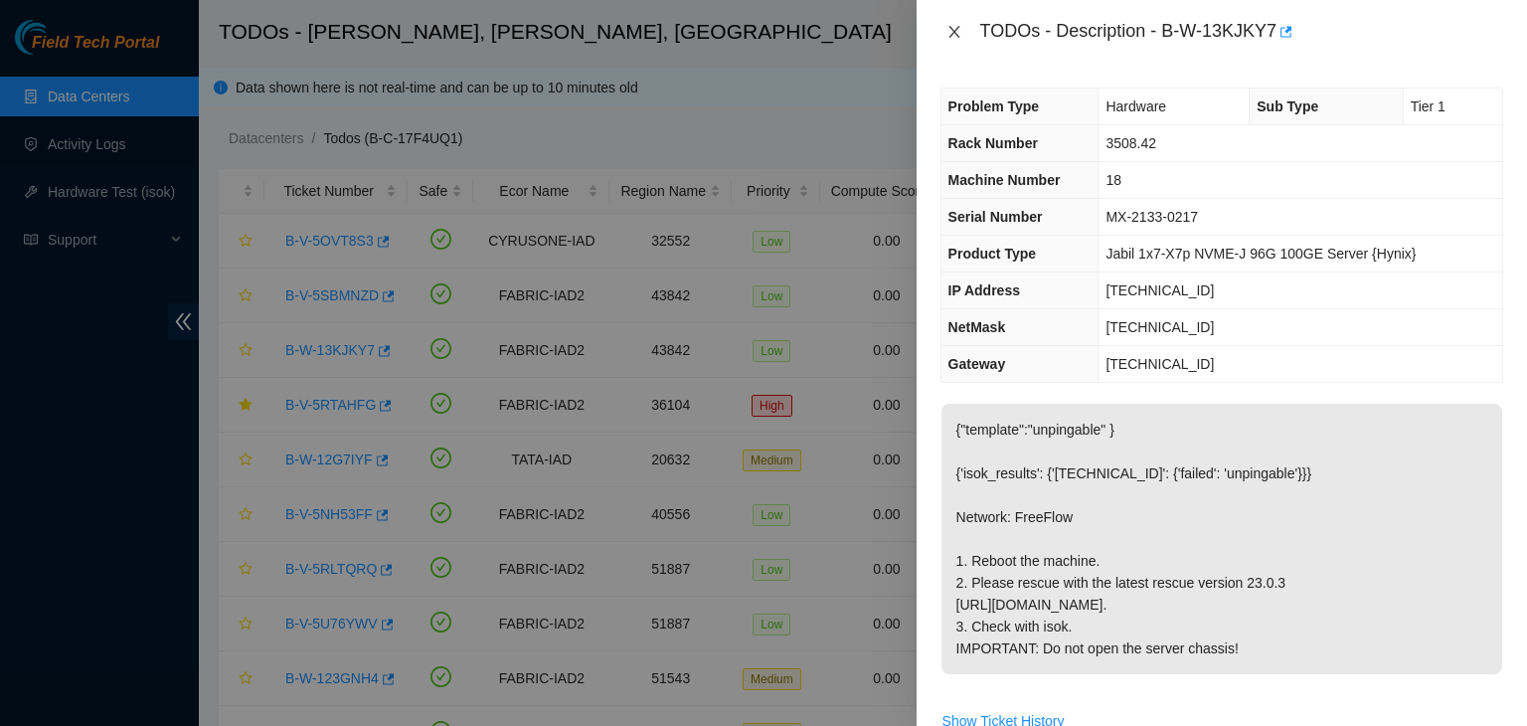
click at [951, 30] on icon "close" at bounding box center [953, 32] width 11 height 12
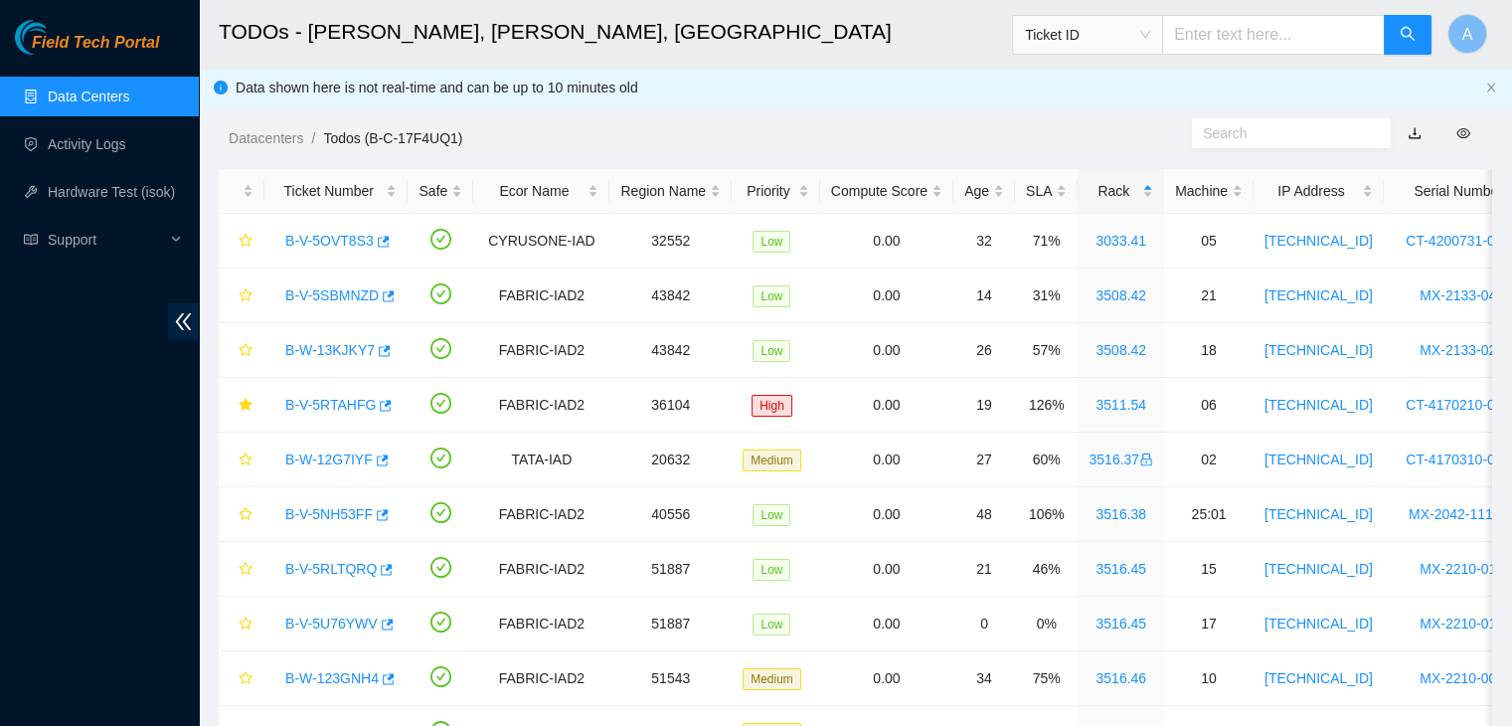
click at [951, 30] on body "Field Tech Portal Data Centers Activity Logs Hardware Test (isok) Support TODOs…" at bounding box center [756, 363] width 1512 height 726
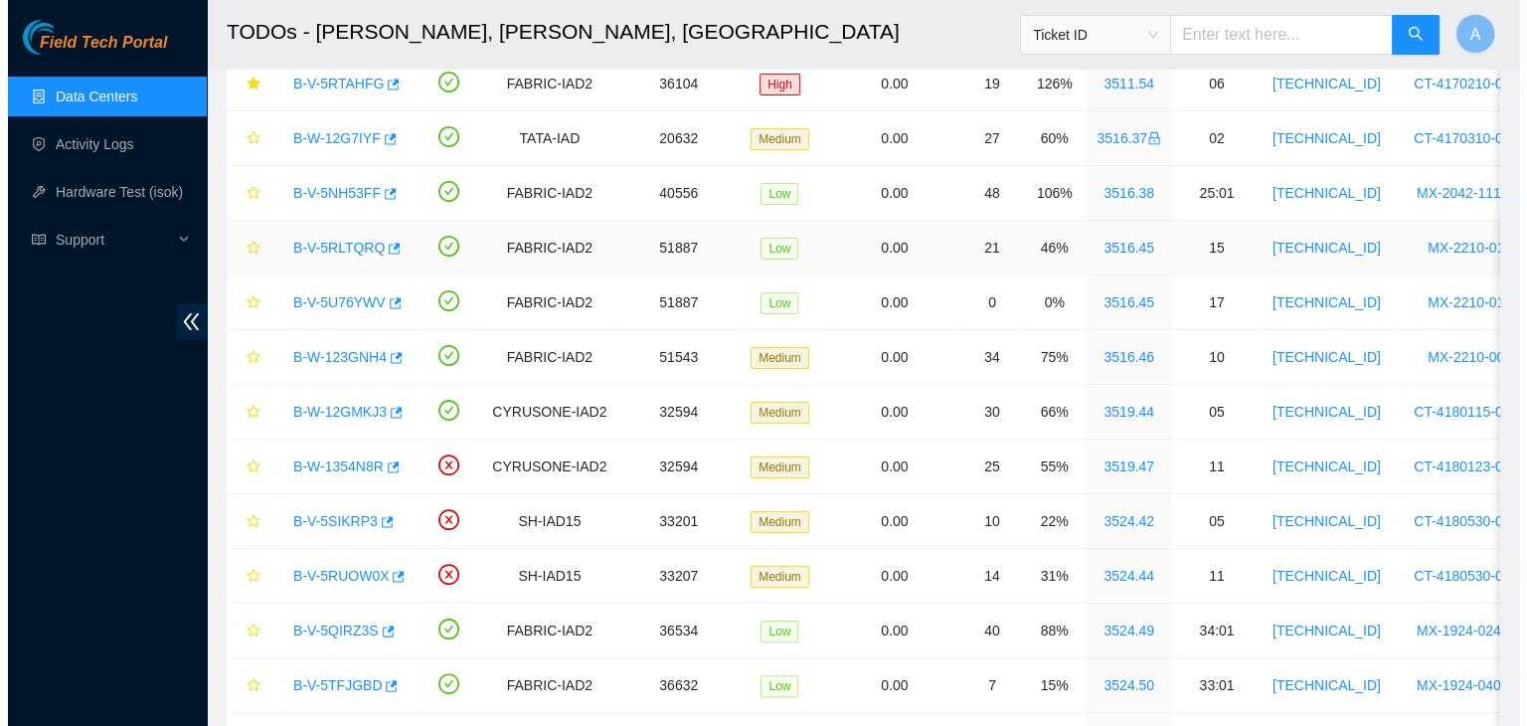
scroll to position [400, 0]
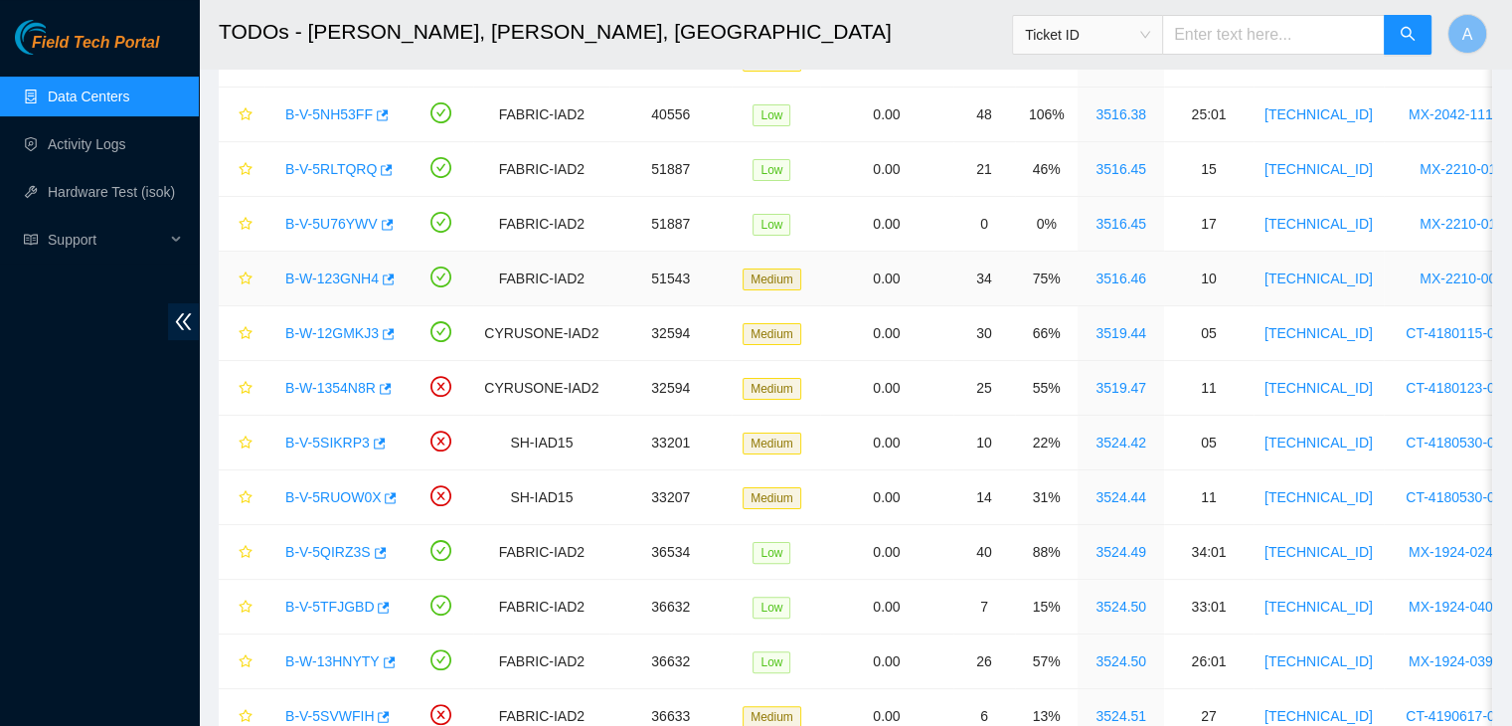
click at [290, 272] on link "B-W-123GNH4" at bounding box center [331, 278] width 93 height 16
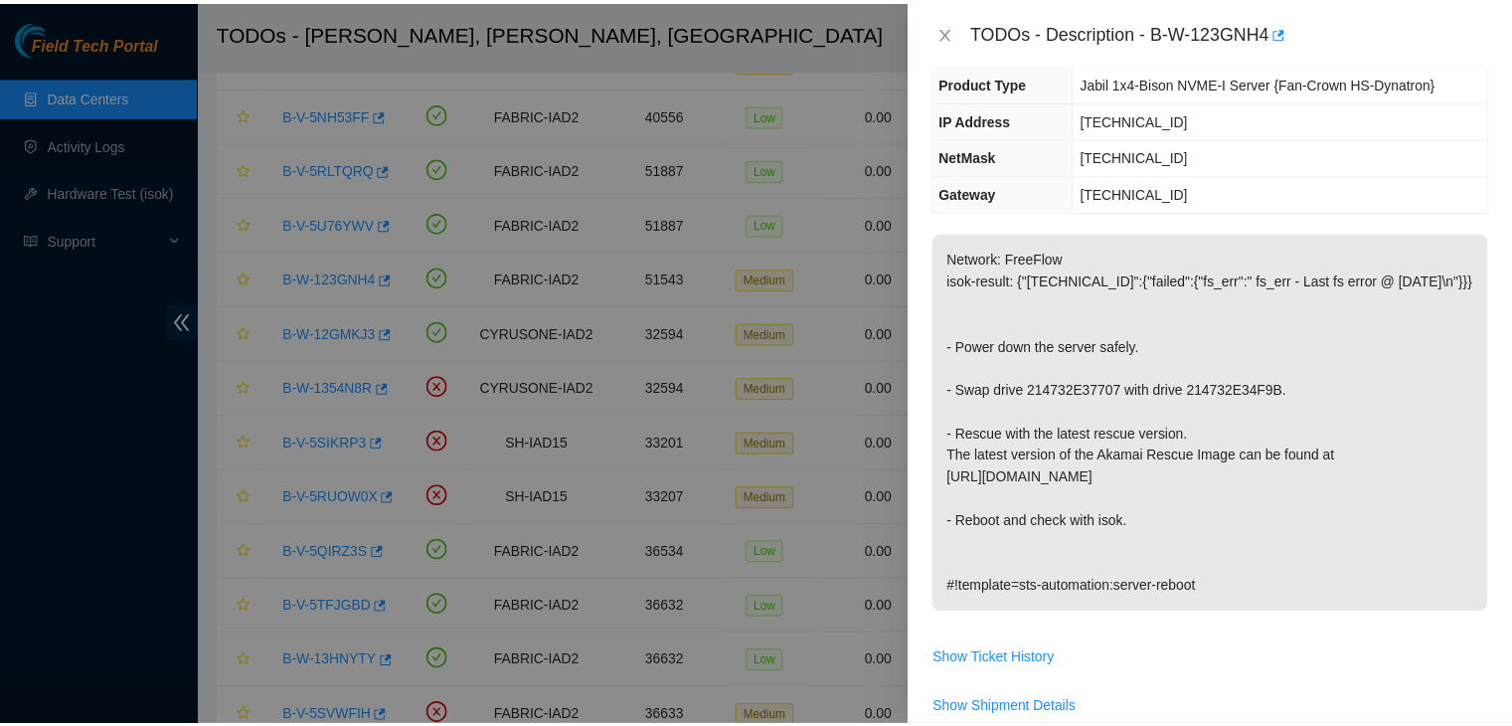
scroll to position [153, 0]
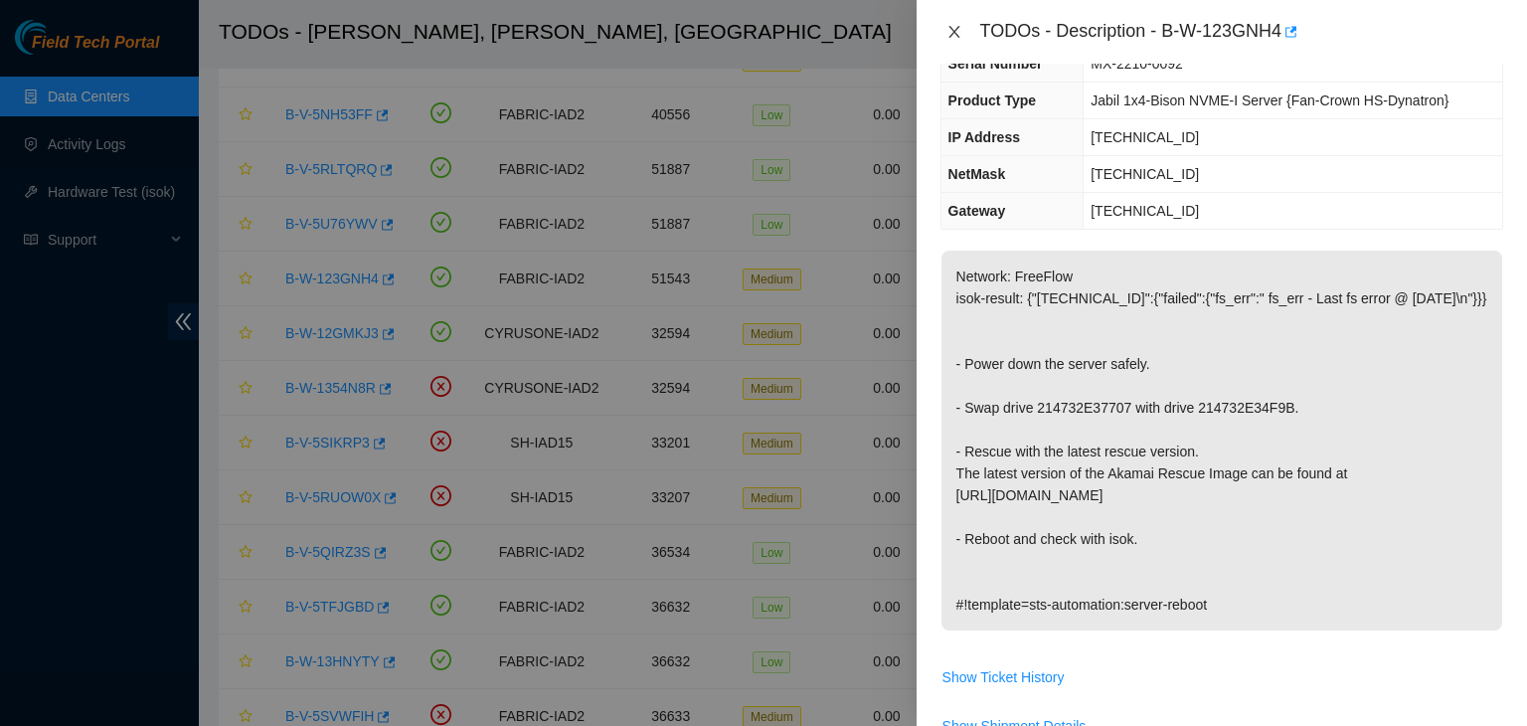
click at [951, 36] on icon "close" at bounding box center [954, 32] width 16 height 16
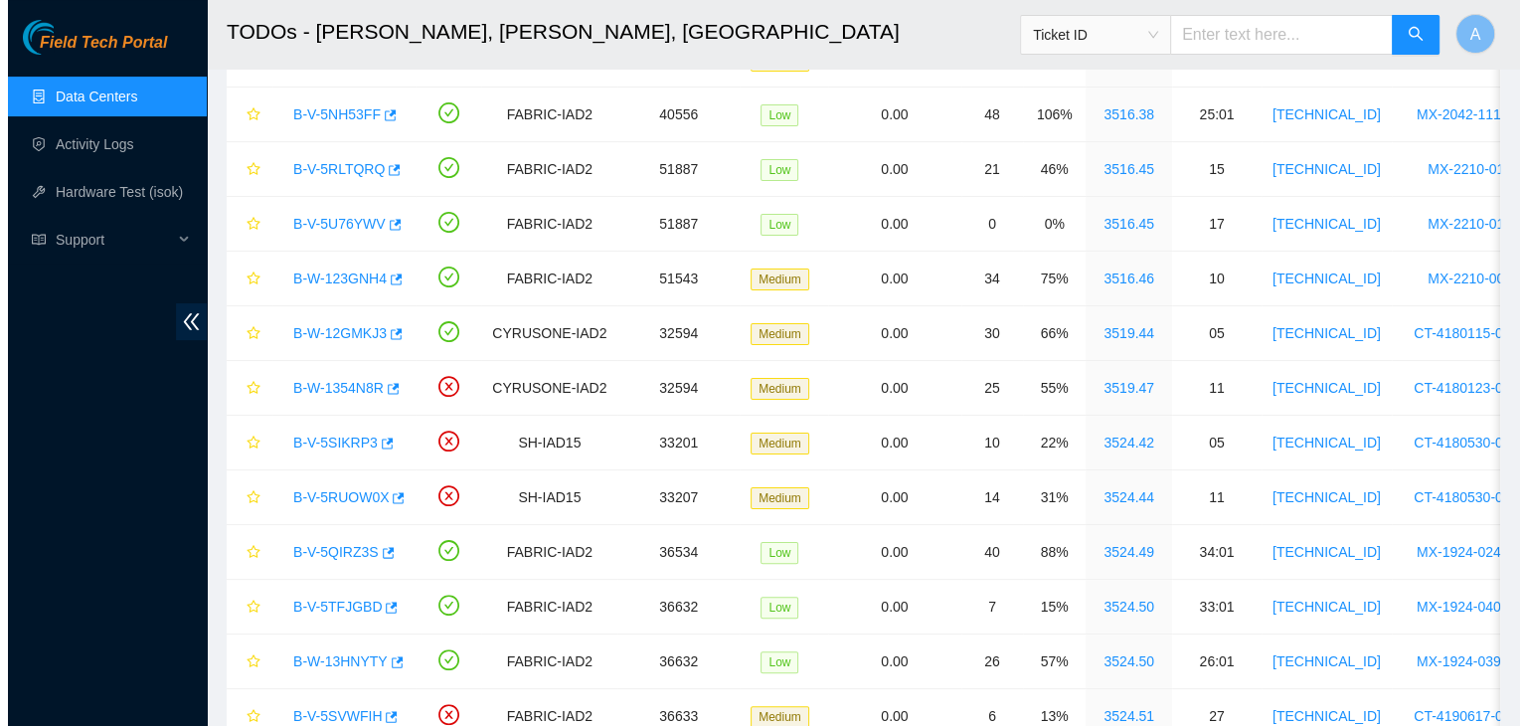
scroll to position [219, 0]
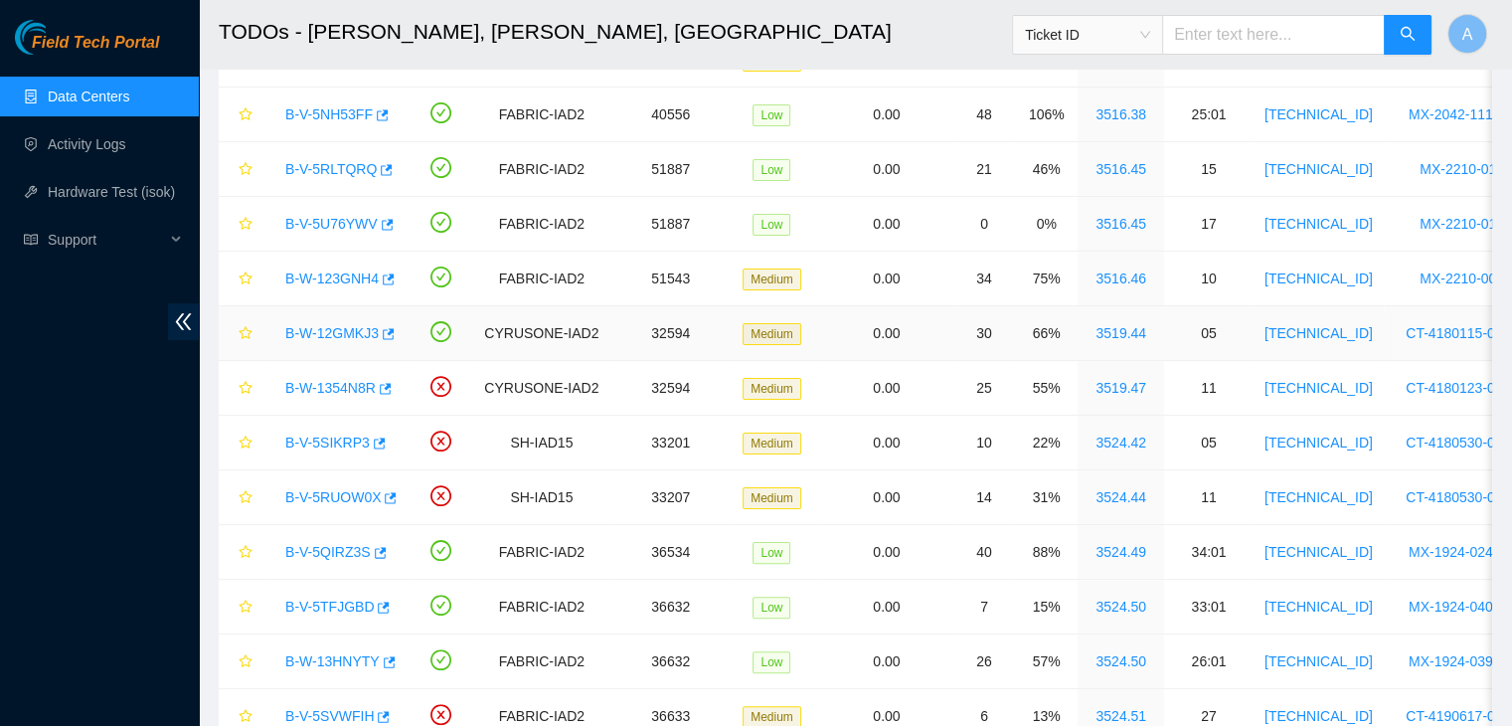
click at [338, 333] on link "B-W-12GMKJ3" at bounding box center [331, 333] width 93 height 16
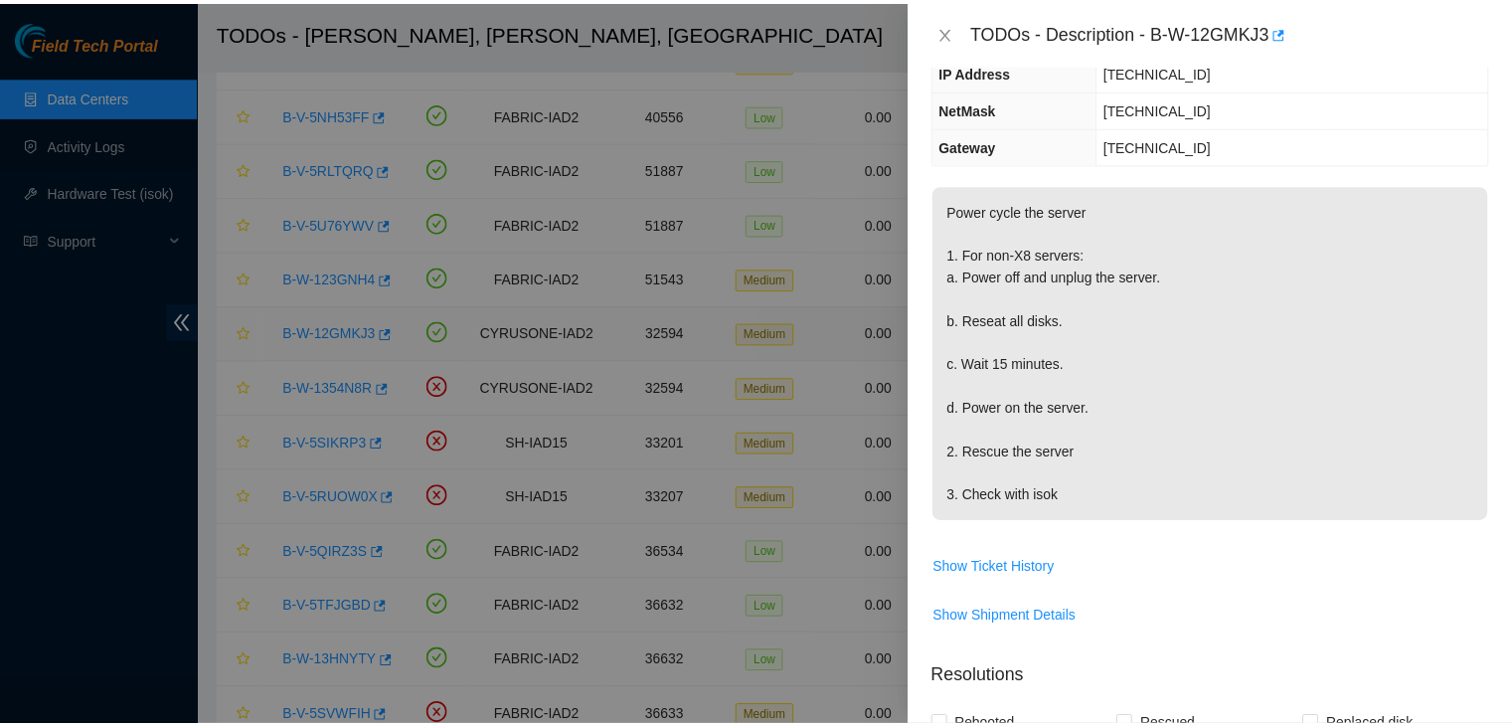
scroll to position [153, 0]
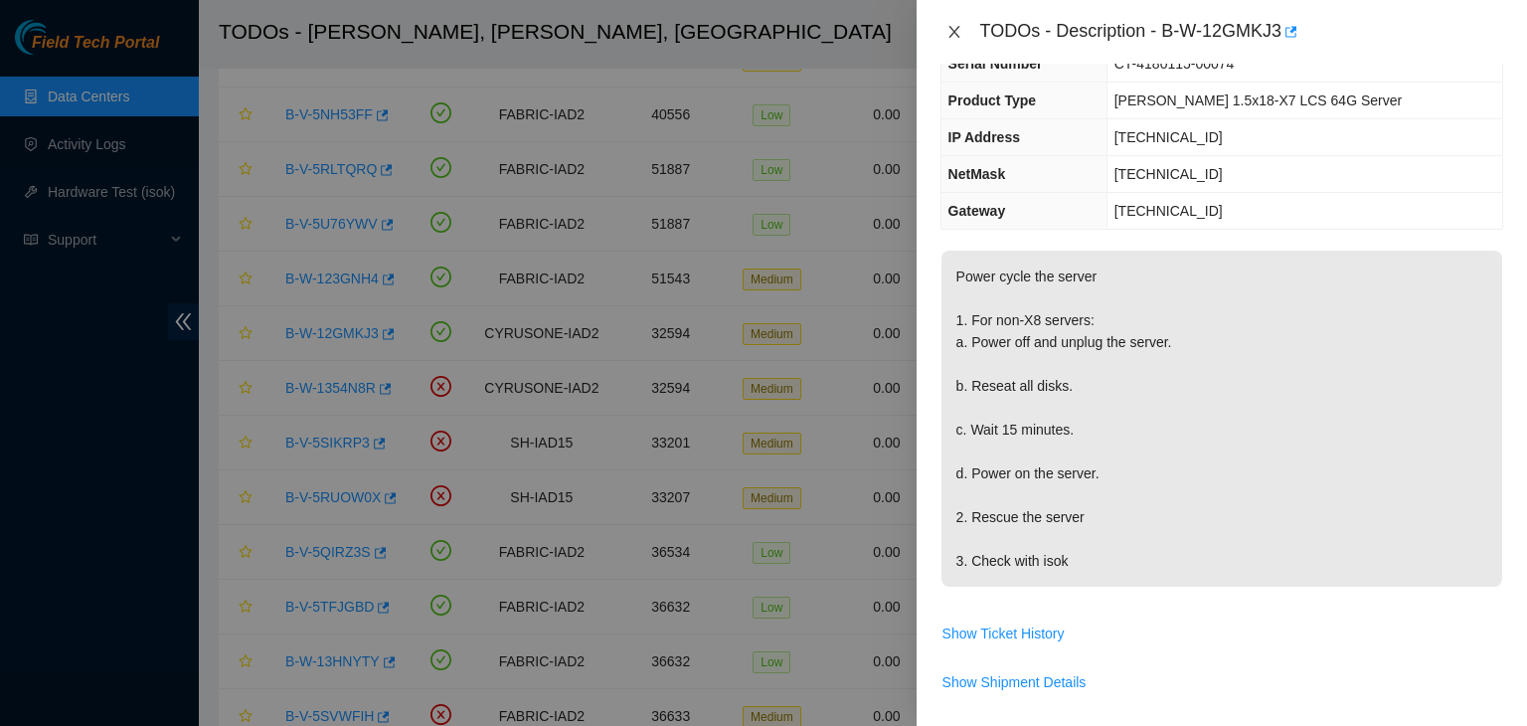
click at [953, 37] on icon "close" at bounding box center [954, 32] width 16 height 16
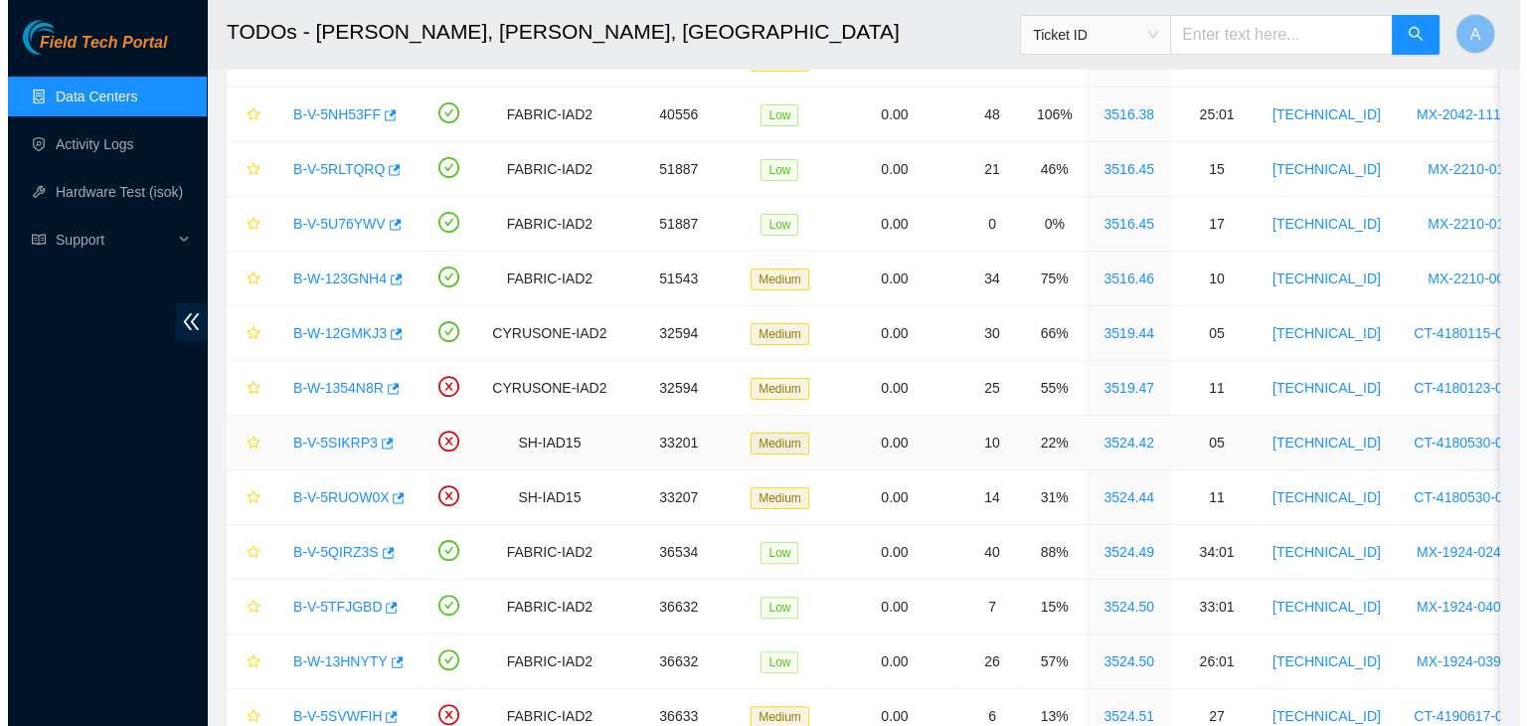
scroll to position [219, 0]
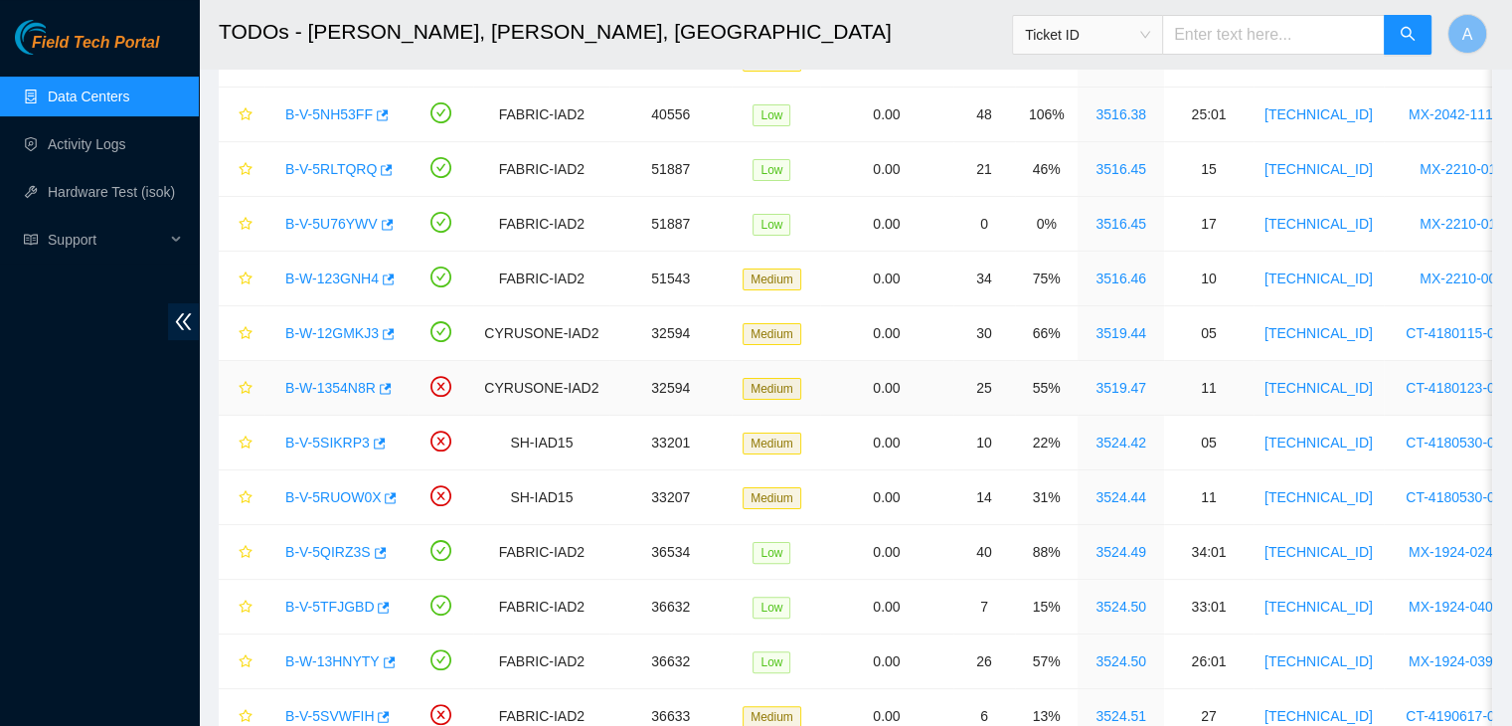
click at [344, 387] on link "B-W-1354N8R" at bounding box center [330, 388] width 90 height 16
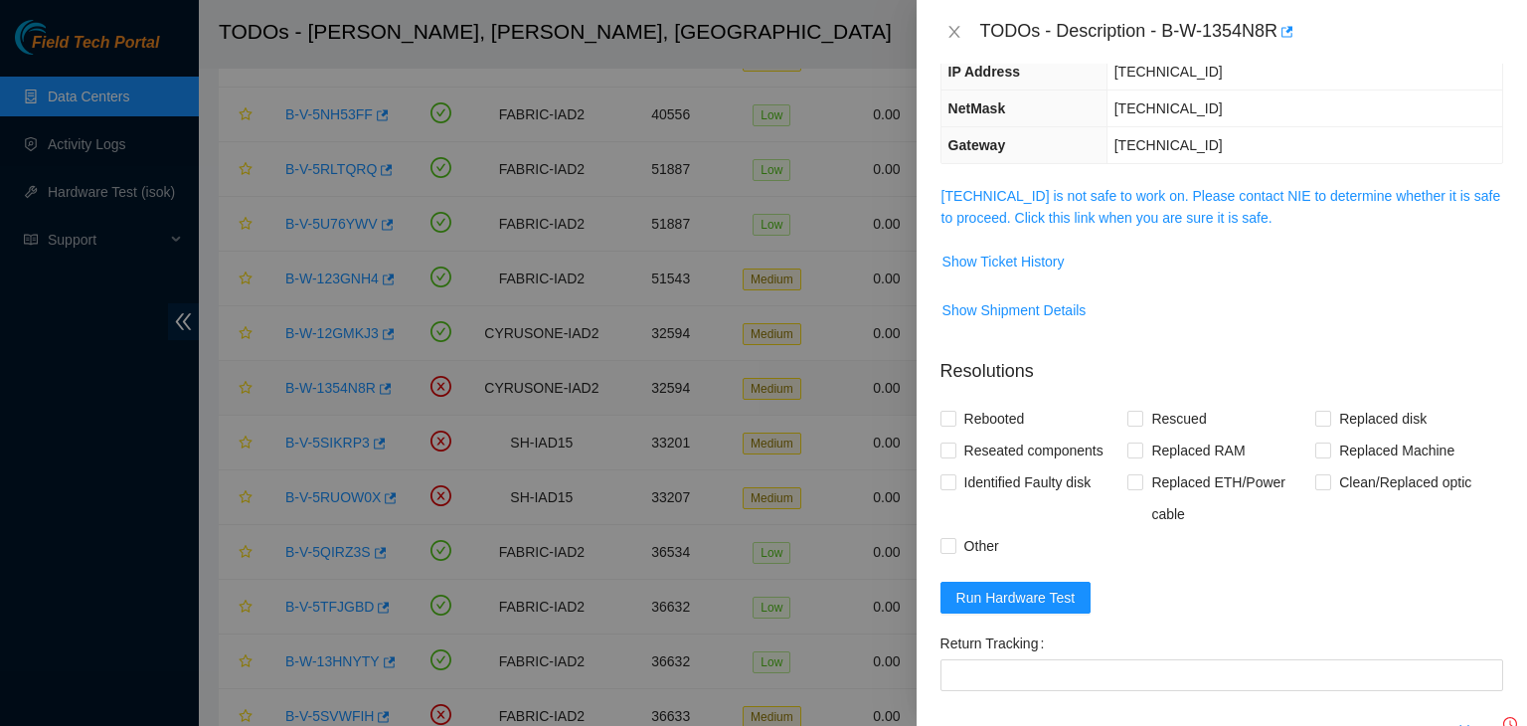
scroll to position [153, 0]
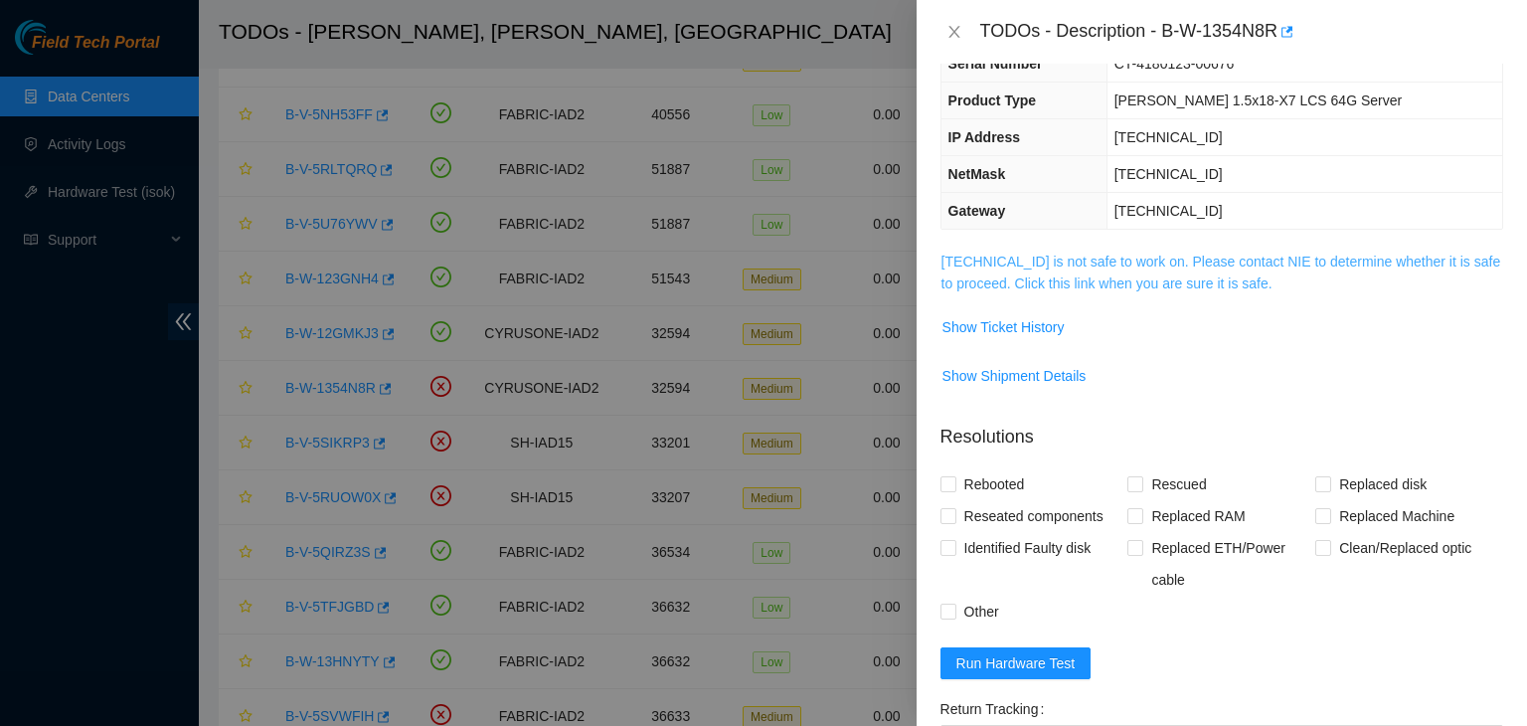
click at [1160, 279] on link "23.62.60.111 is not safe to work on. Please contact NIE to determine whether it…" at bounding box center [1221, 273] width 560 height 38
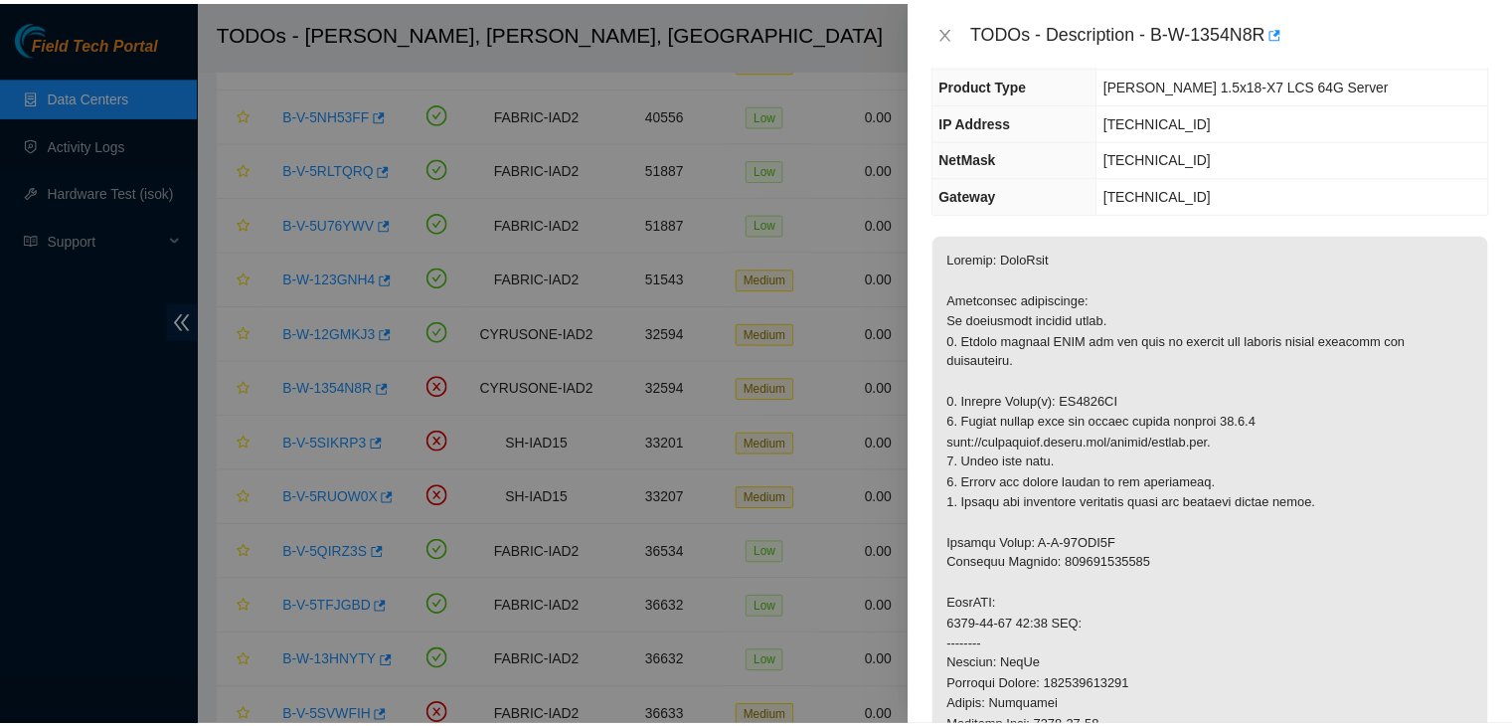
scroll to position [171, 0]
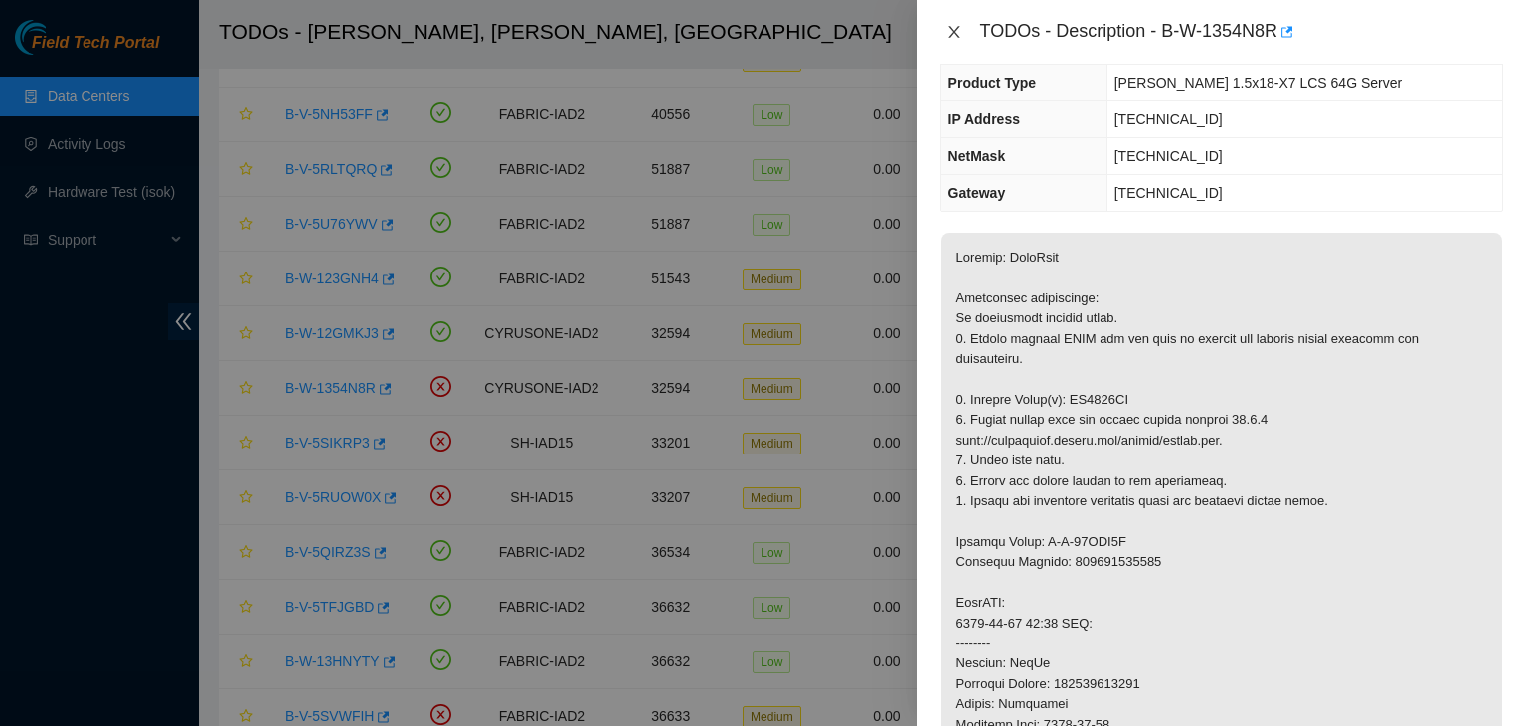
click at [950, 33] on icon "close" at bounding box center [954, 32] width 16 height 16
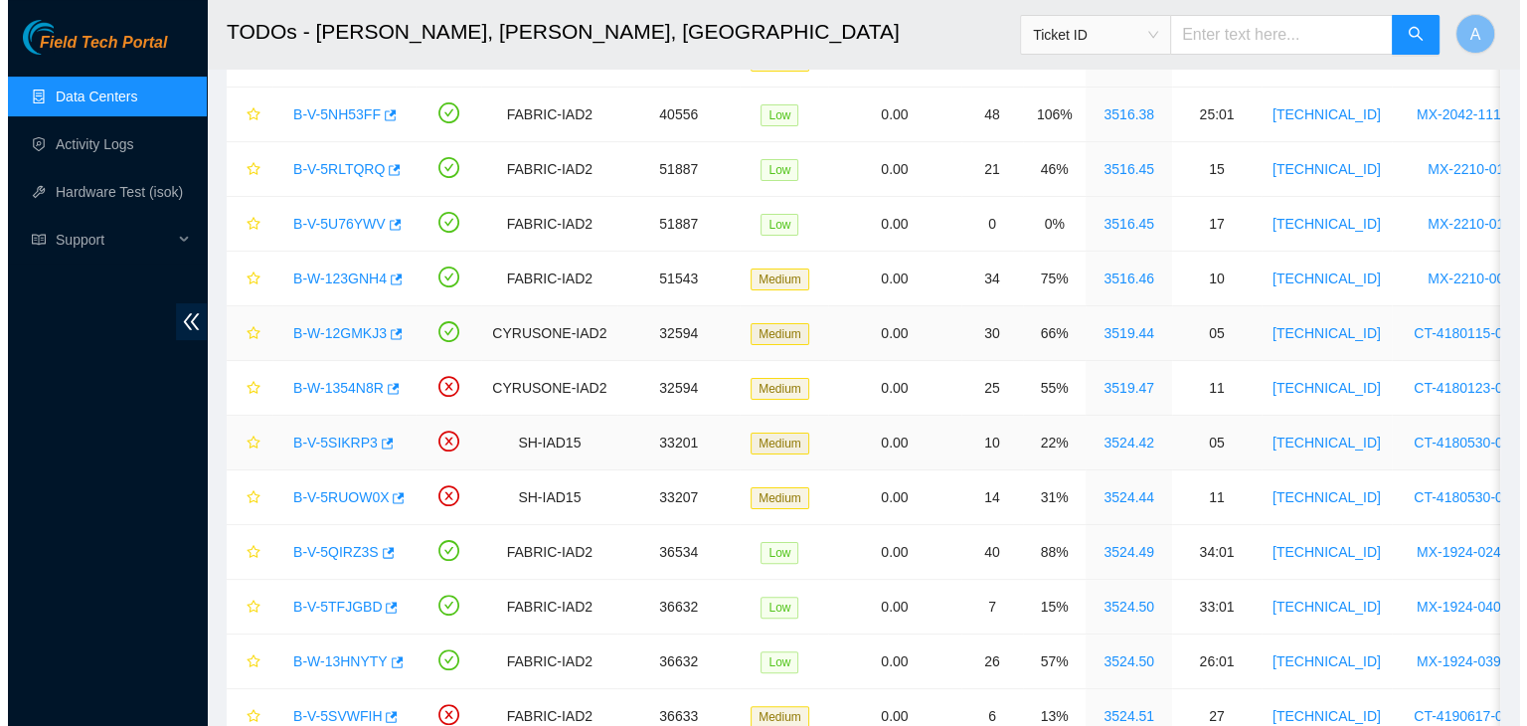
scroll to position [237, 0]
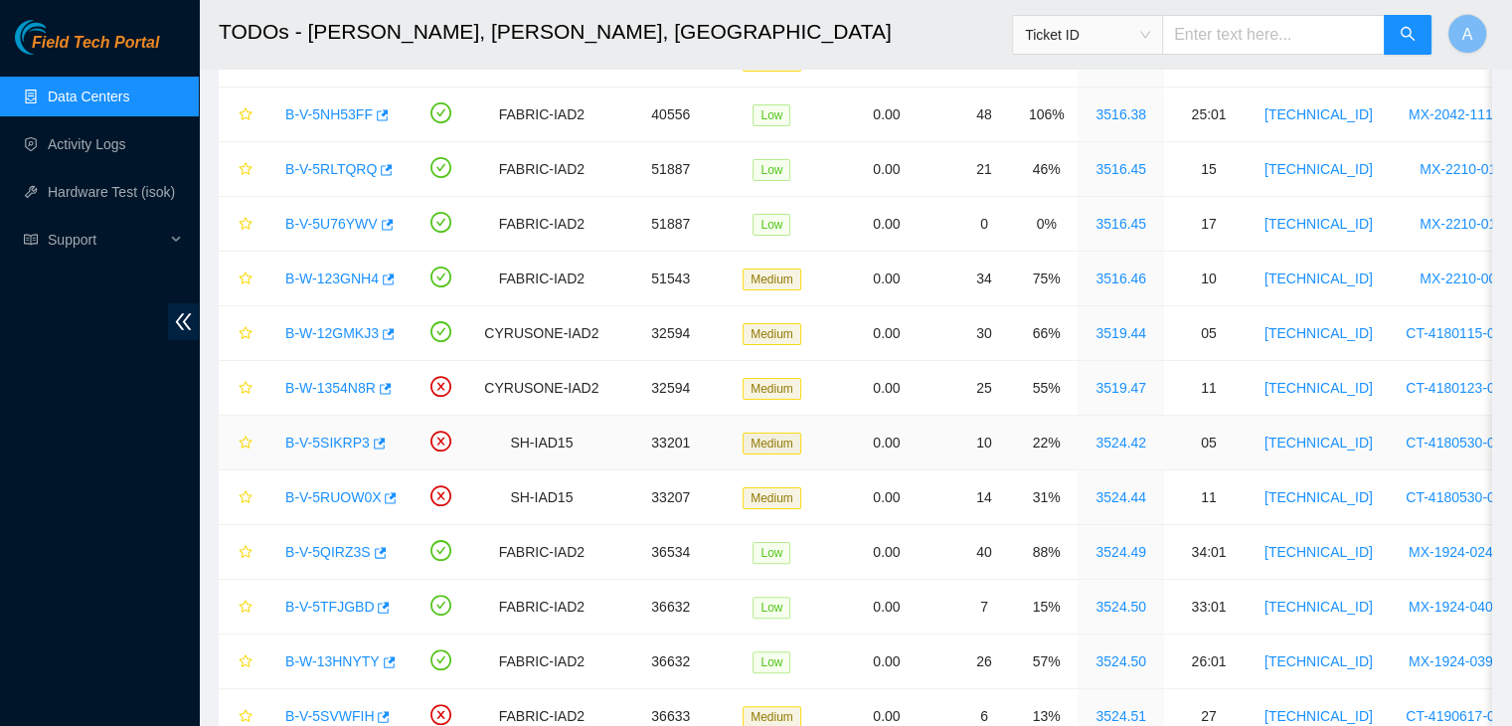
click at [334, 438] on link "B-V-5SIKRP3" at bounding box center [327, 442] width 85 height 16
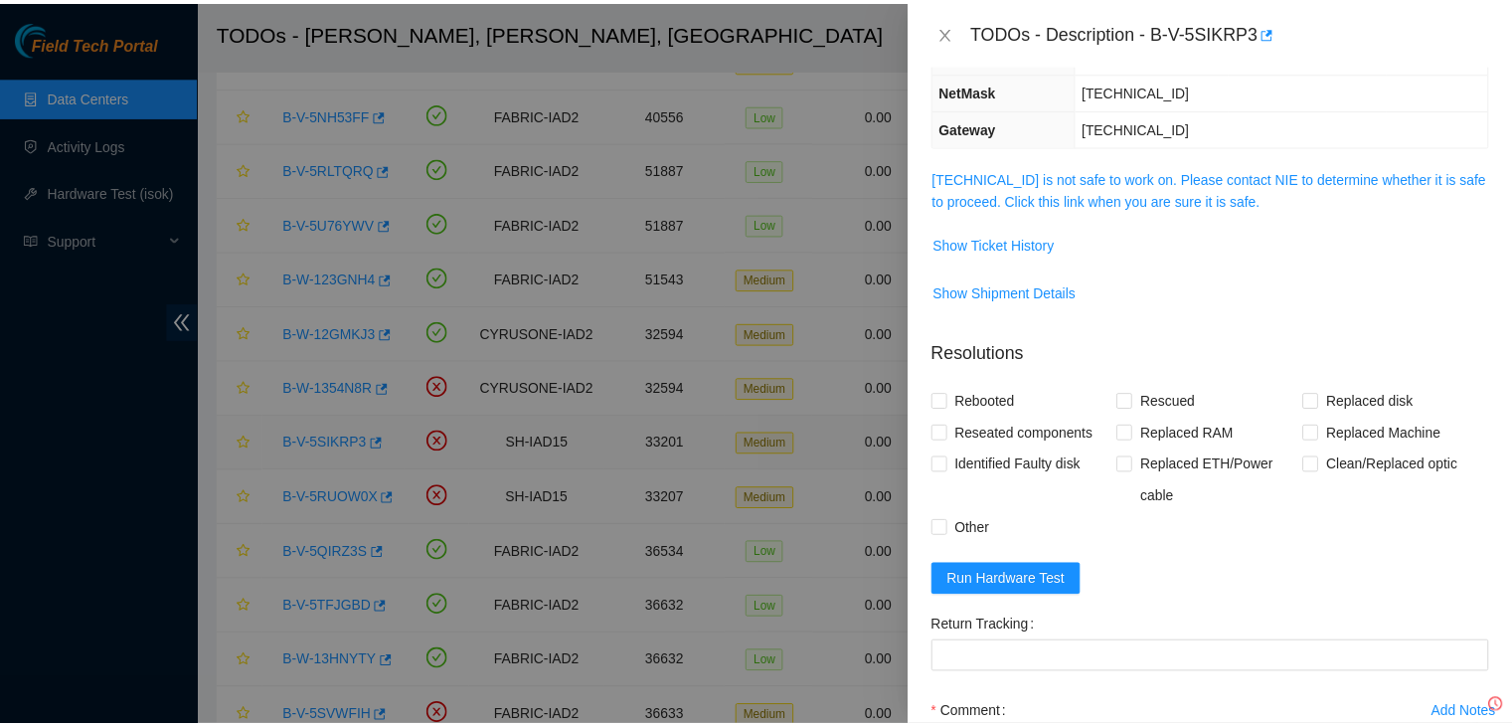
scroll to position [171, 0]
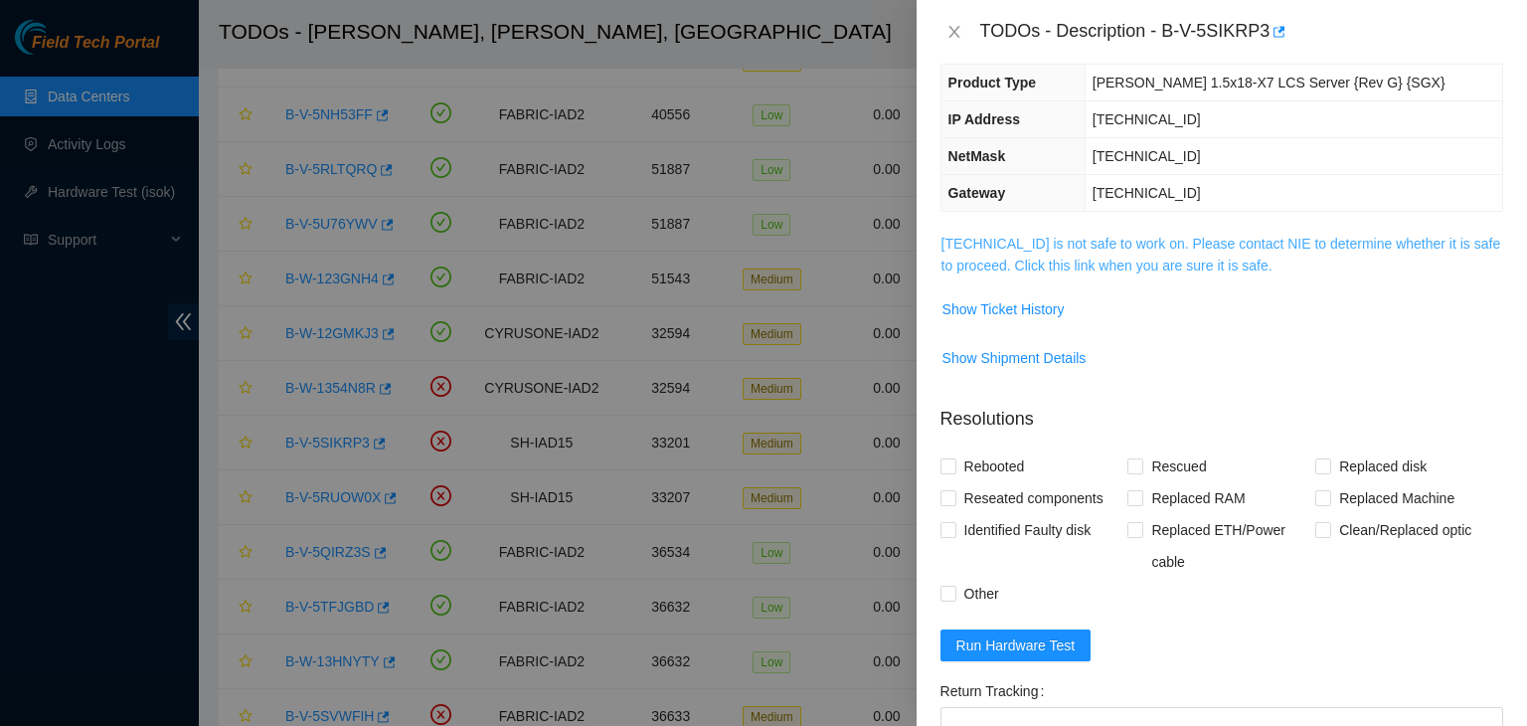
click at [1102, 245] on link "23.34.88.174 is not safe to work on. Please contact NIE to determine whether it…" at bounding box center [1221, 255] width 560 height 38
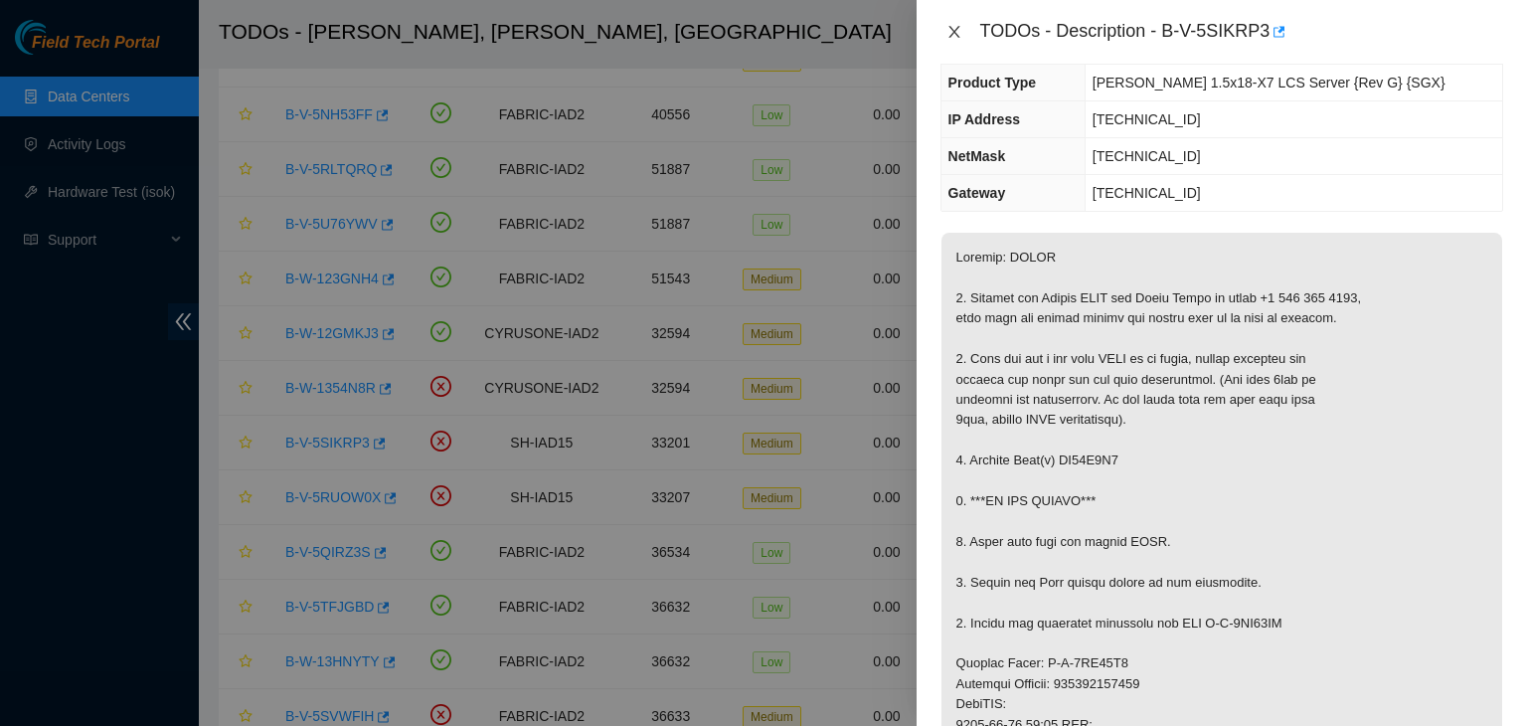
click at [953, 29] on icon "close" at bounding box center [954, 32] width 16 height 16
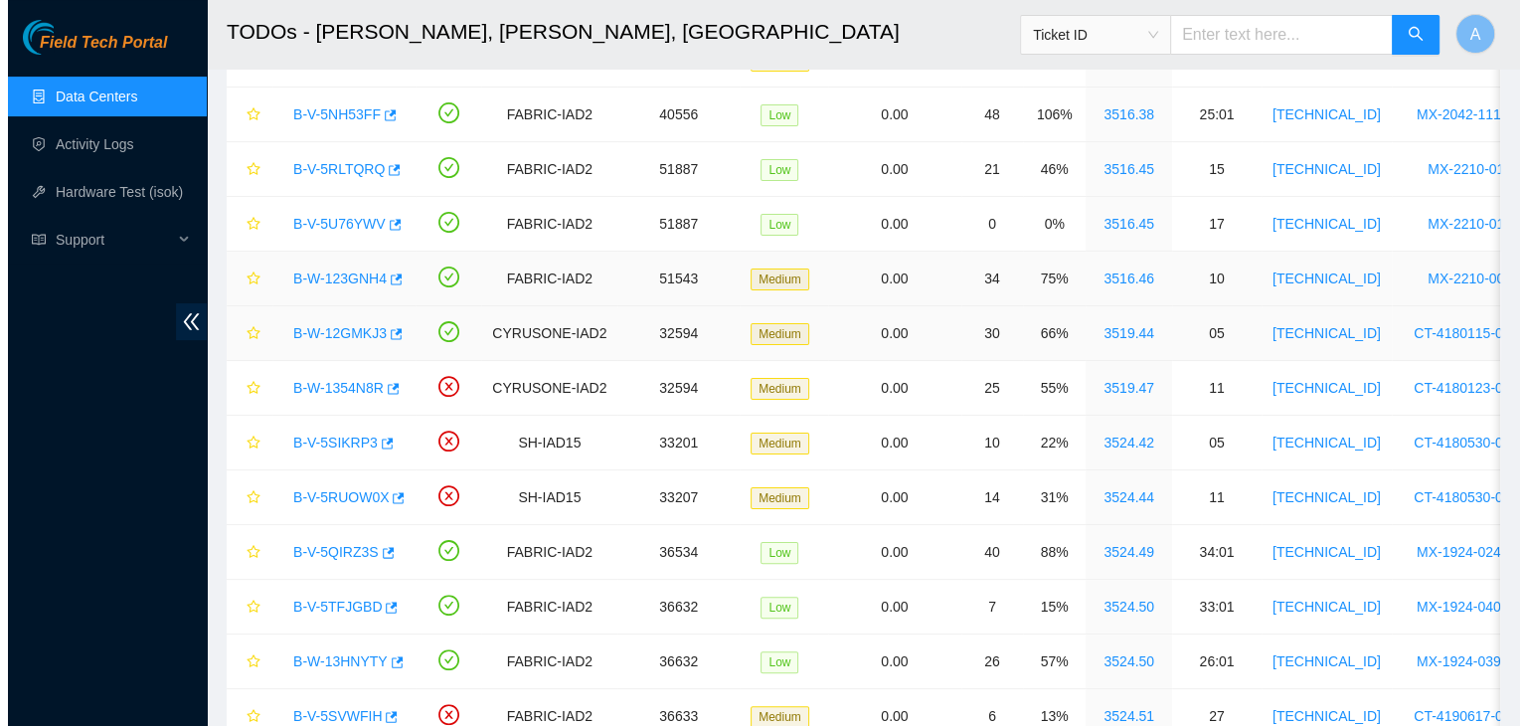
scroll to position [237, 0]
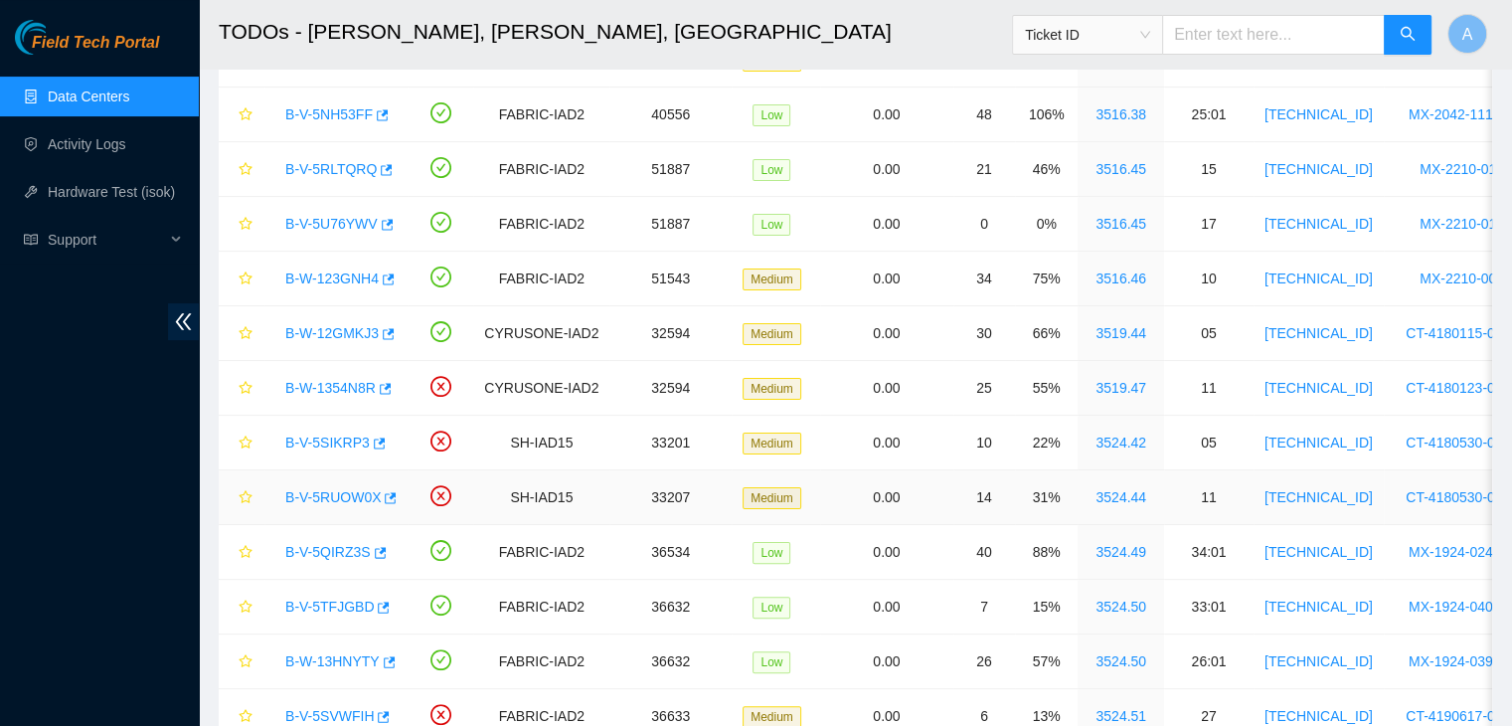
click at [342, 502] on link "B-V-5RUOW0X" at bounding box center [332, 497] width 95 height 16
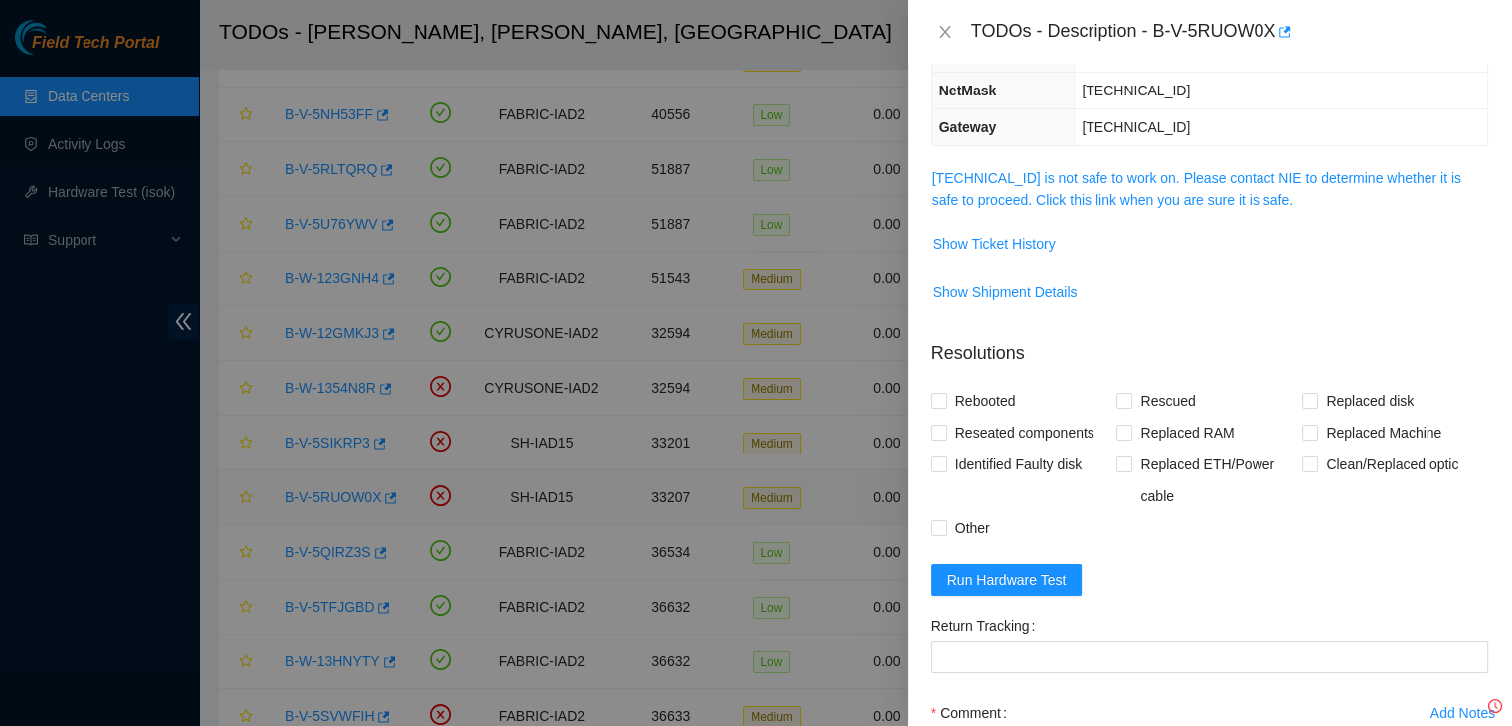
scroll to position [171, 0]
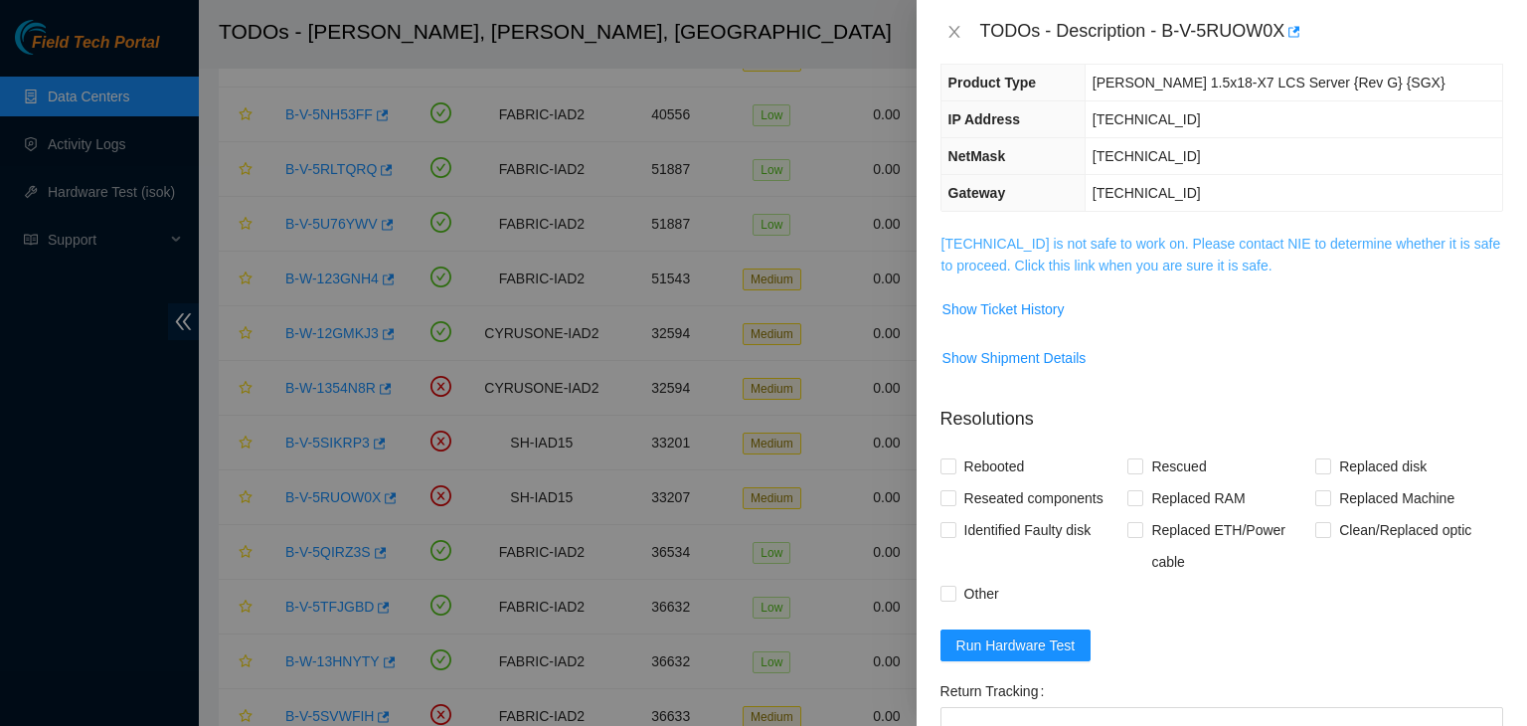
click at [1044, 262] on link "23.34.90.19 is not safe to work on. Please contact NIE to determine whether it …" at bounding box center [1221, 255] width 560 height 38
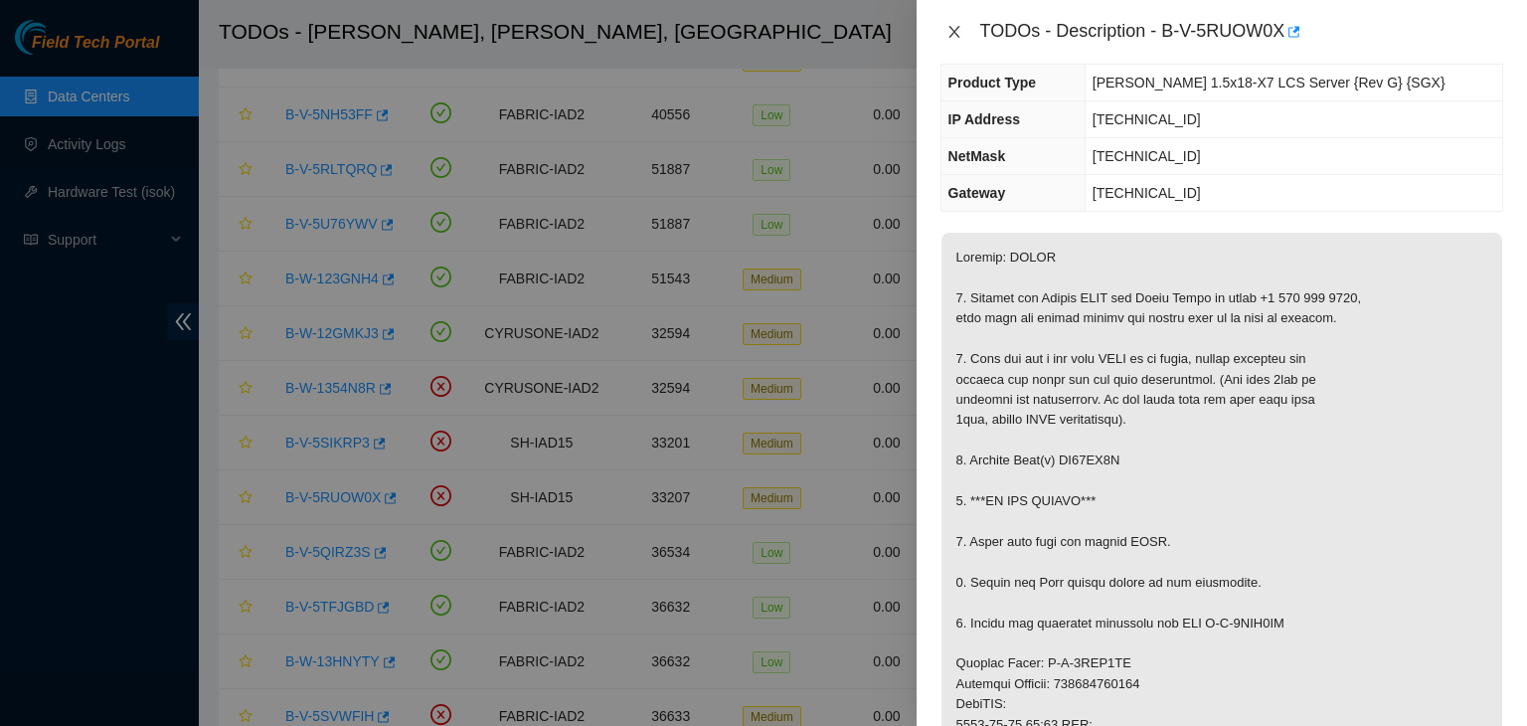
click at [960, 23] on button "Close" at bounding box center [954, 32] width 28 height 19
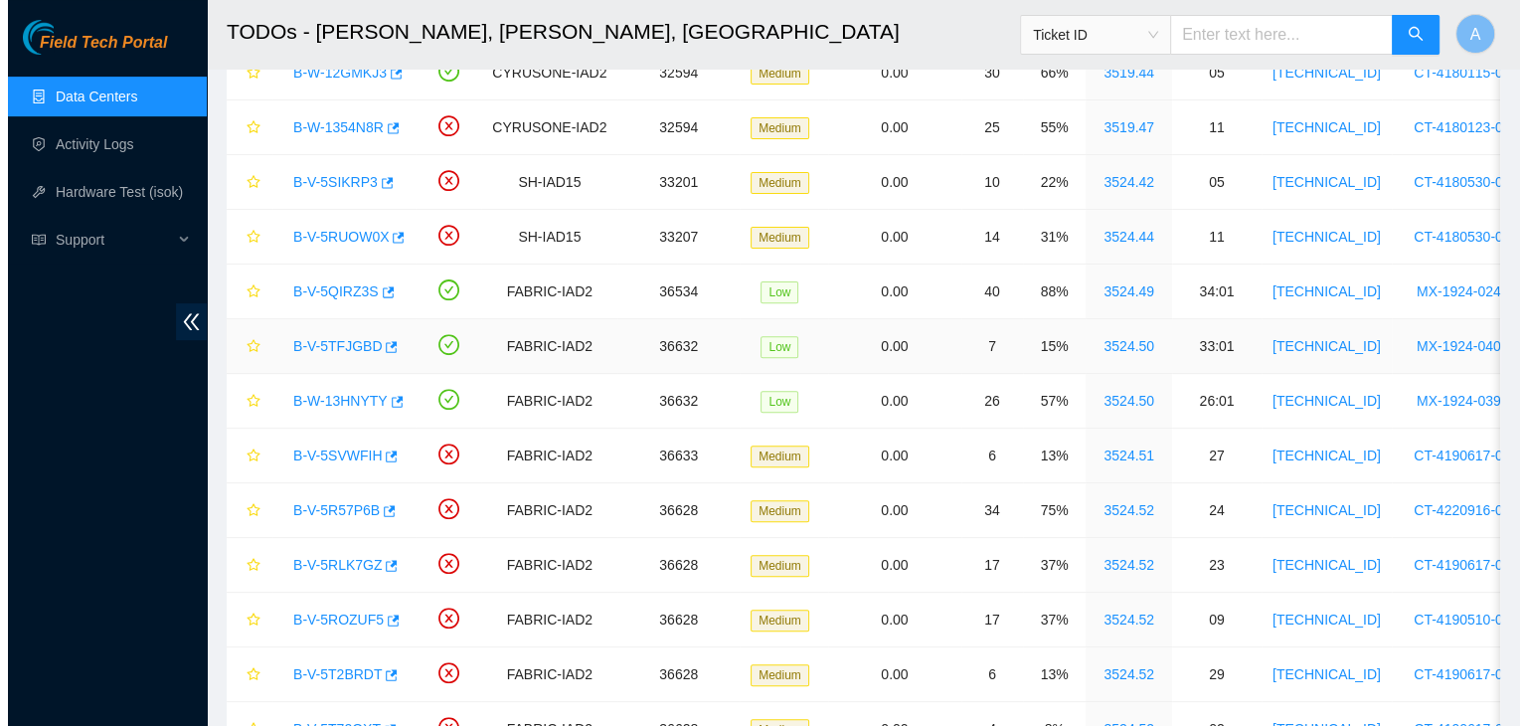
scroll to position [667, 0]
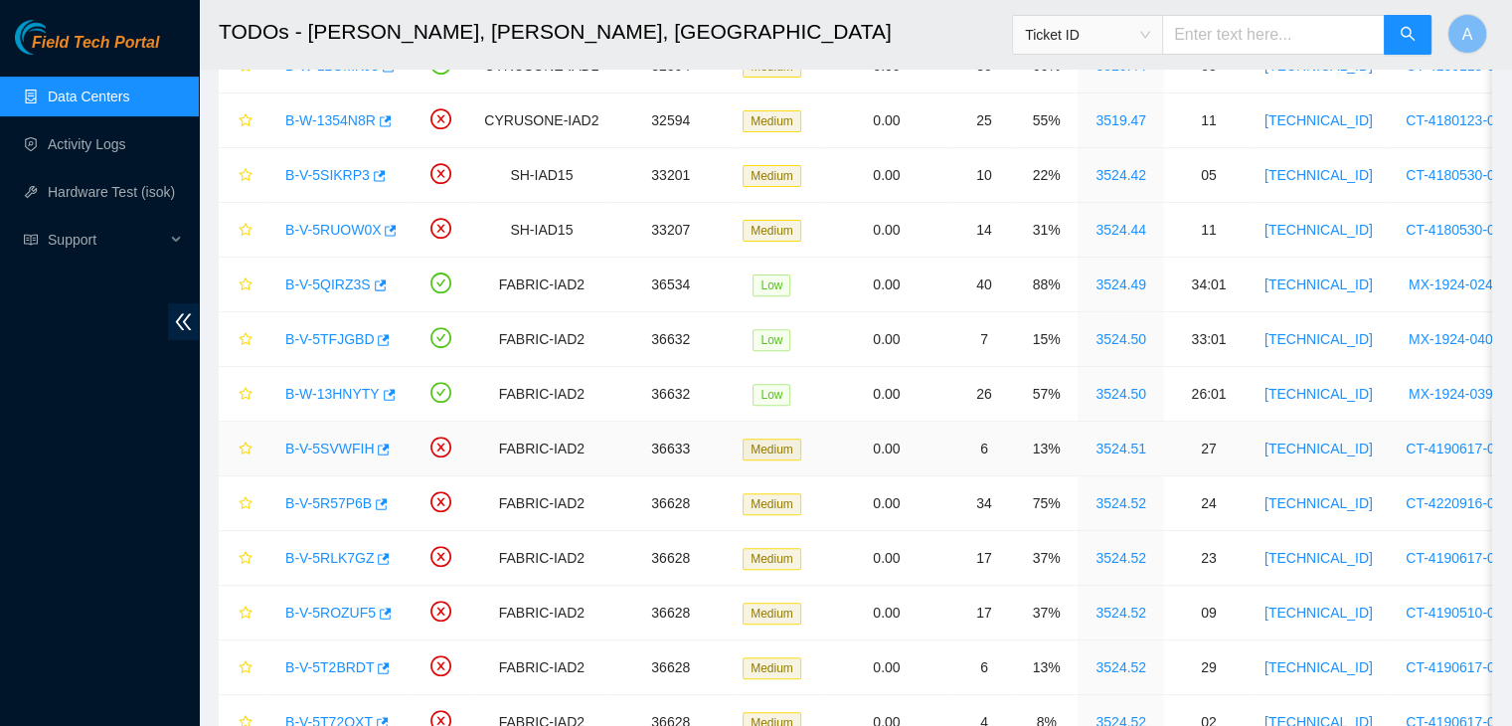
click at [354, 445] on link "B-V-5SVWFIH" at bounding box center [329, 448] width 88 height 16
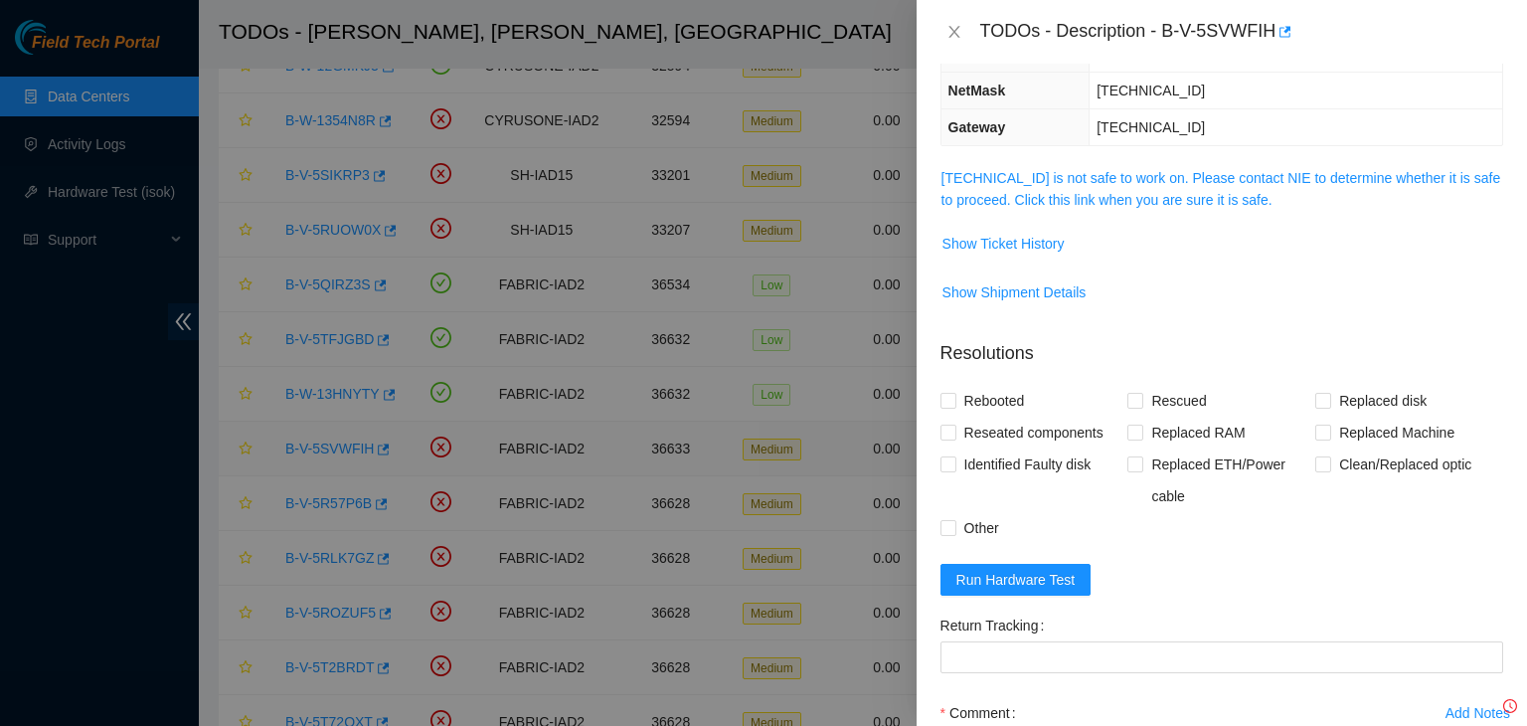
scroll to position [171, 0]
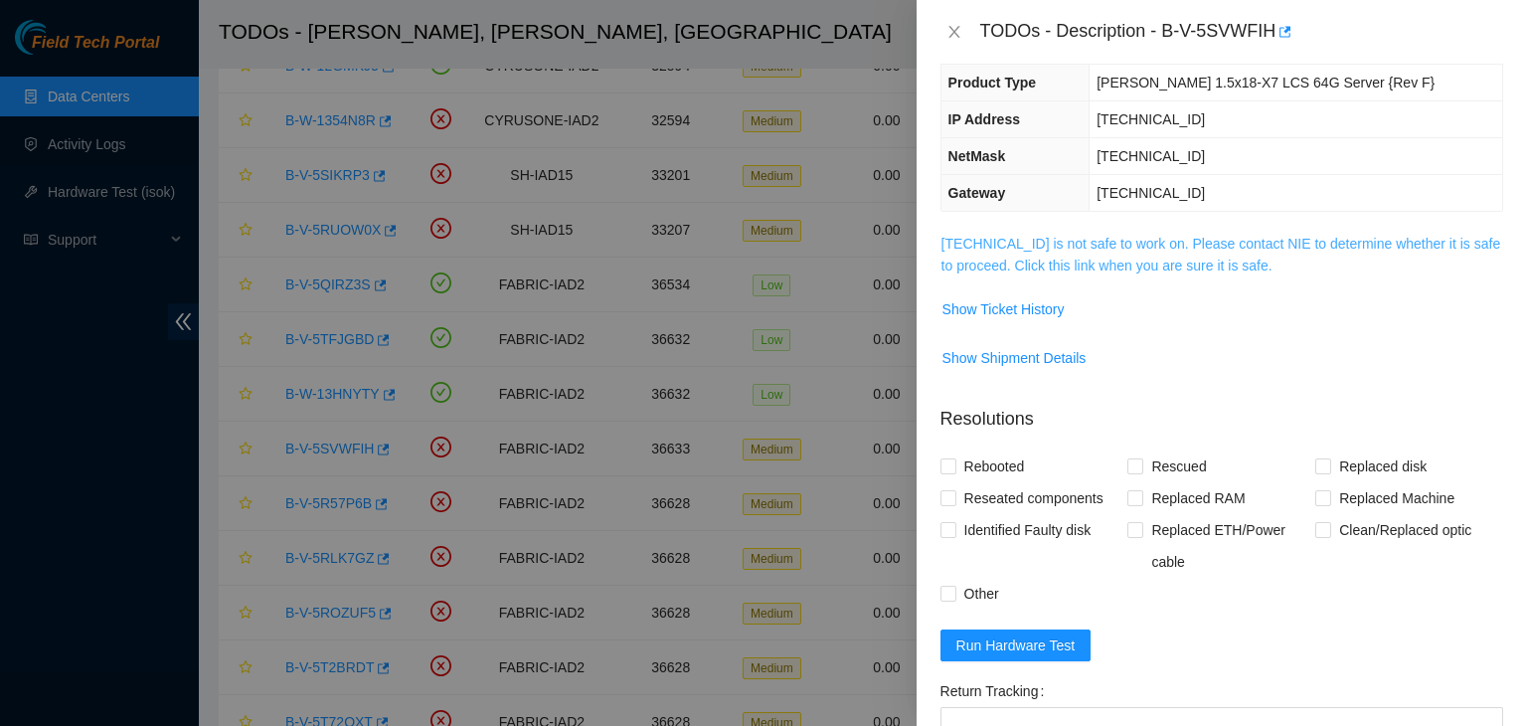
click at [1032, 268] on link "23.32.16.207 is not safe to work on. Please contact NIE to determine whether it…" at bounding box center [1221, 255] width 560 height 38
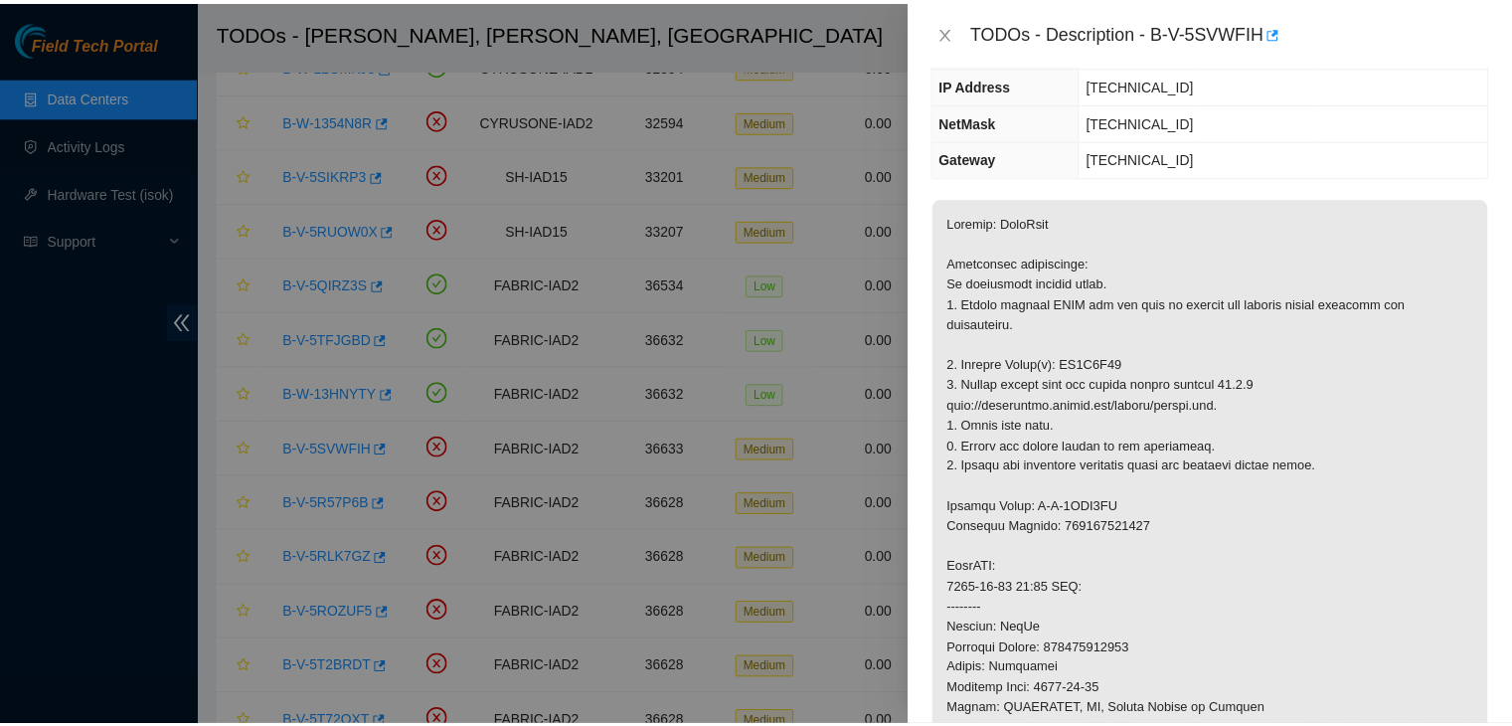
scroll to position [207, 0]
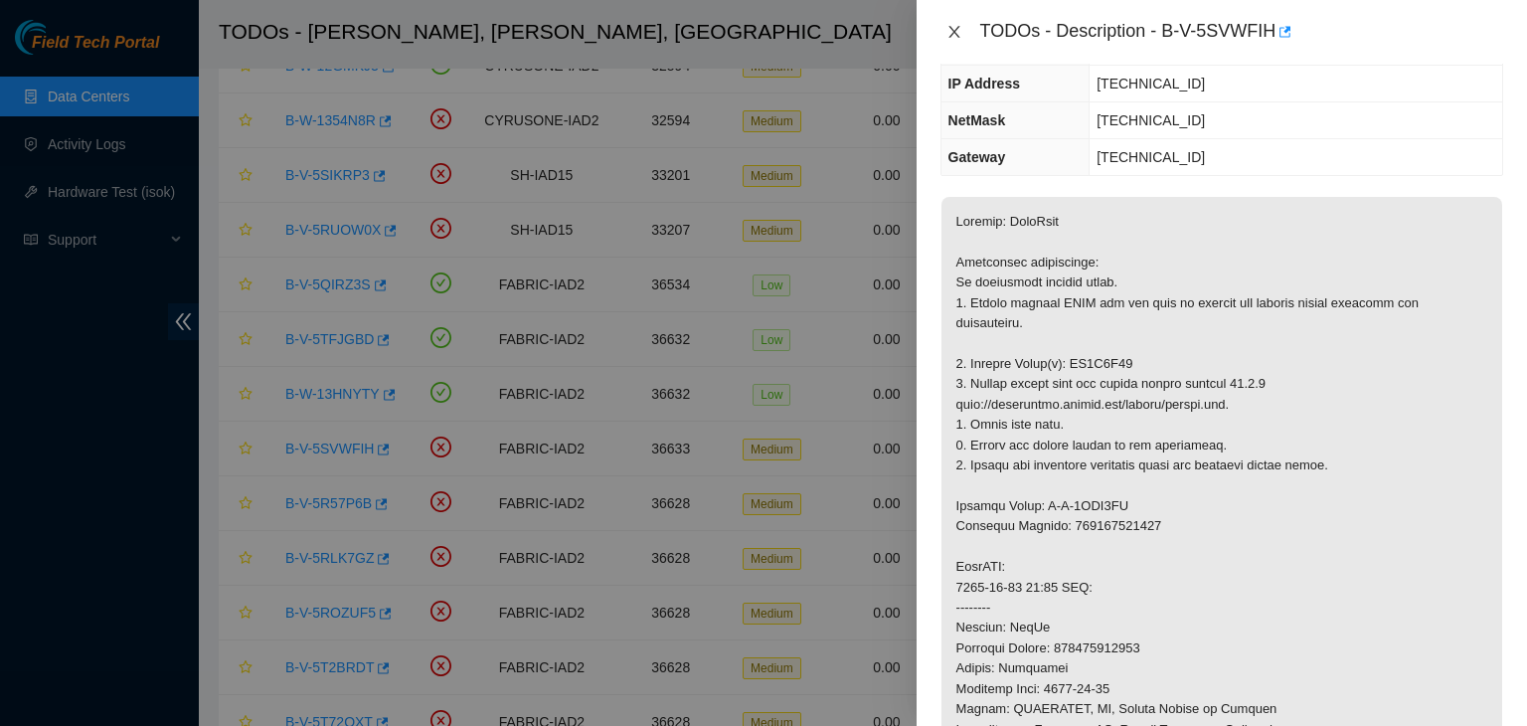
click at [954, 27] on icon "close" at bounding box center [954, 32] width 16 height 16
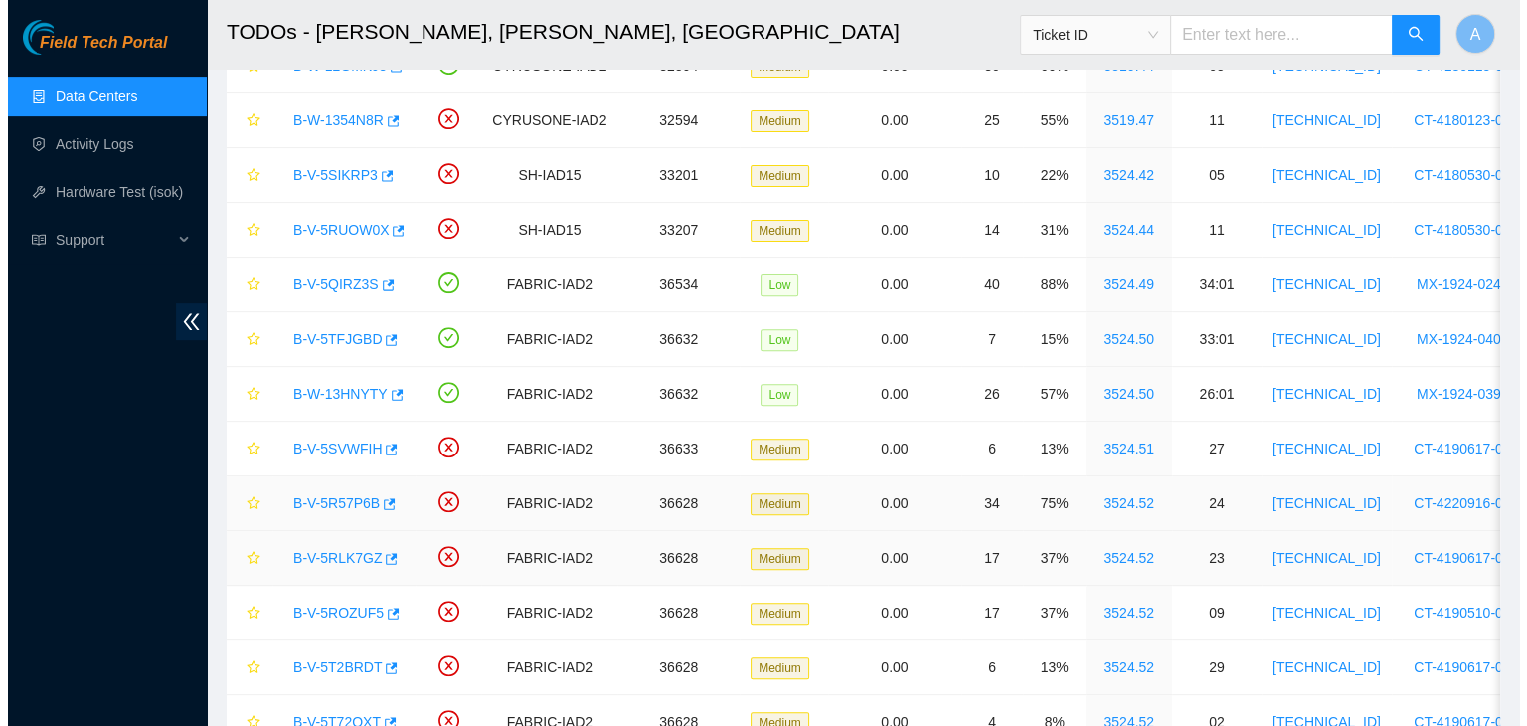
scroll to position [271, 0]
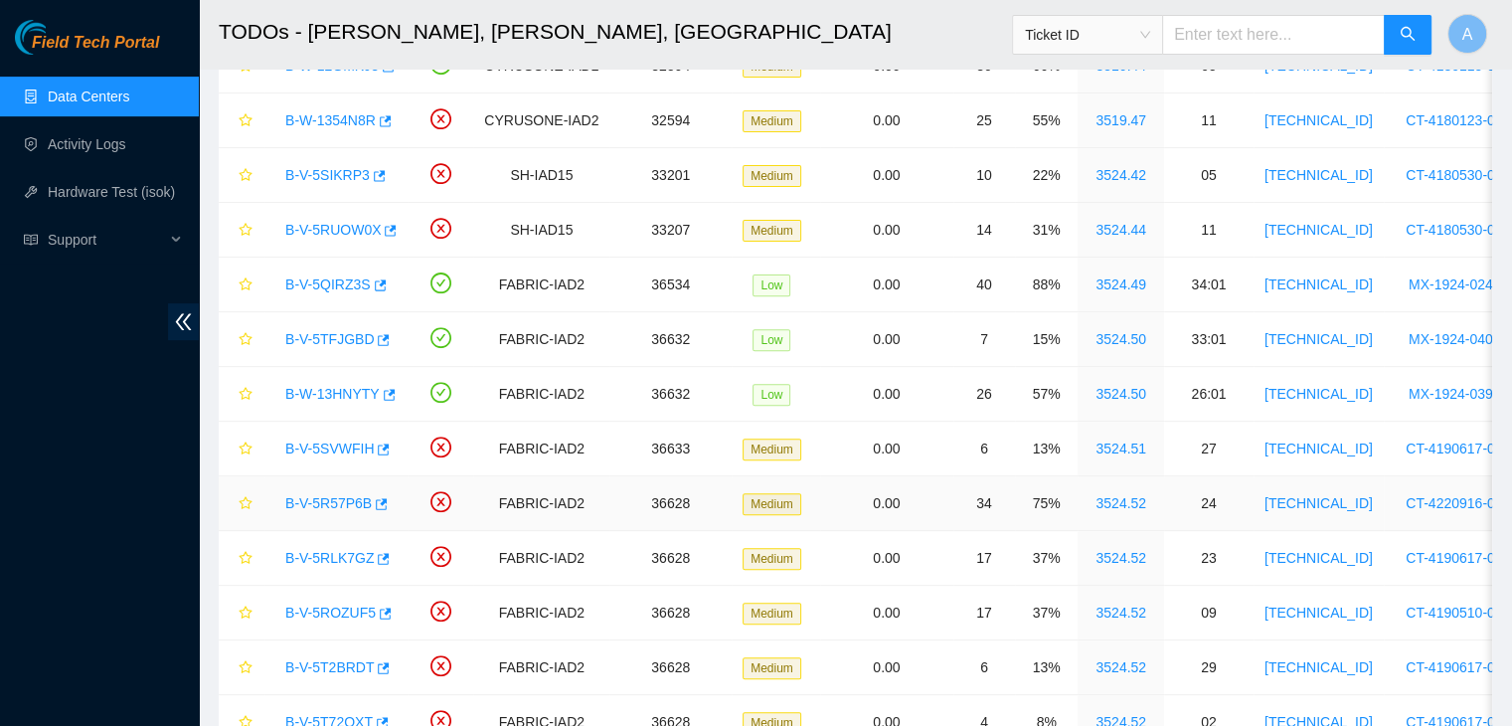
click at [325, 497] on link "B-V-5R57P6B" at bounding box center [328, 503] width 86 height 16
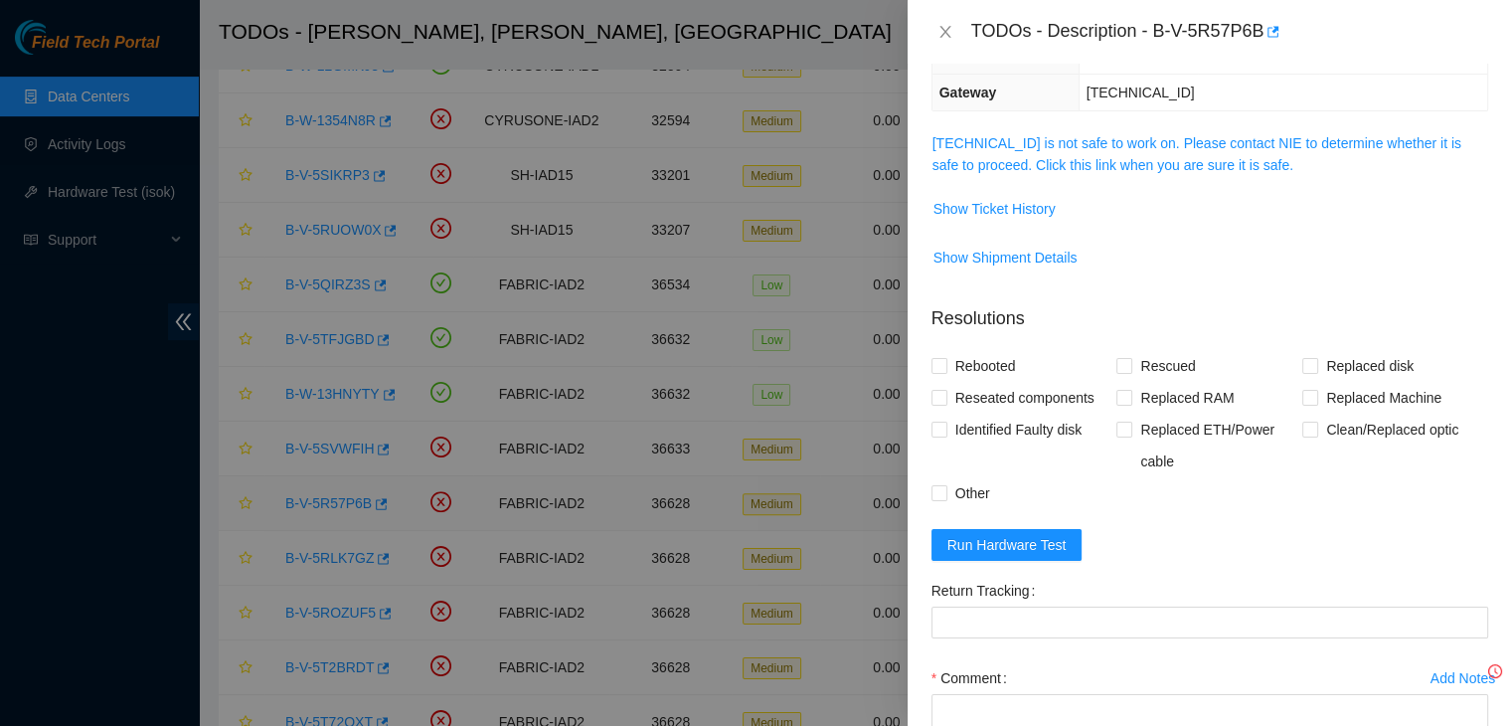
scroll to position [207, 0]
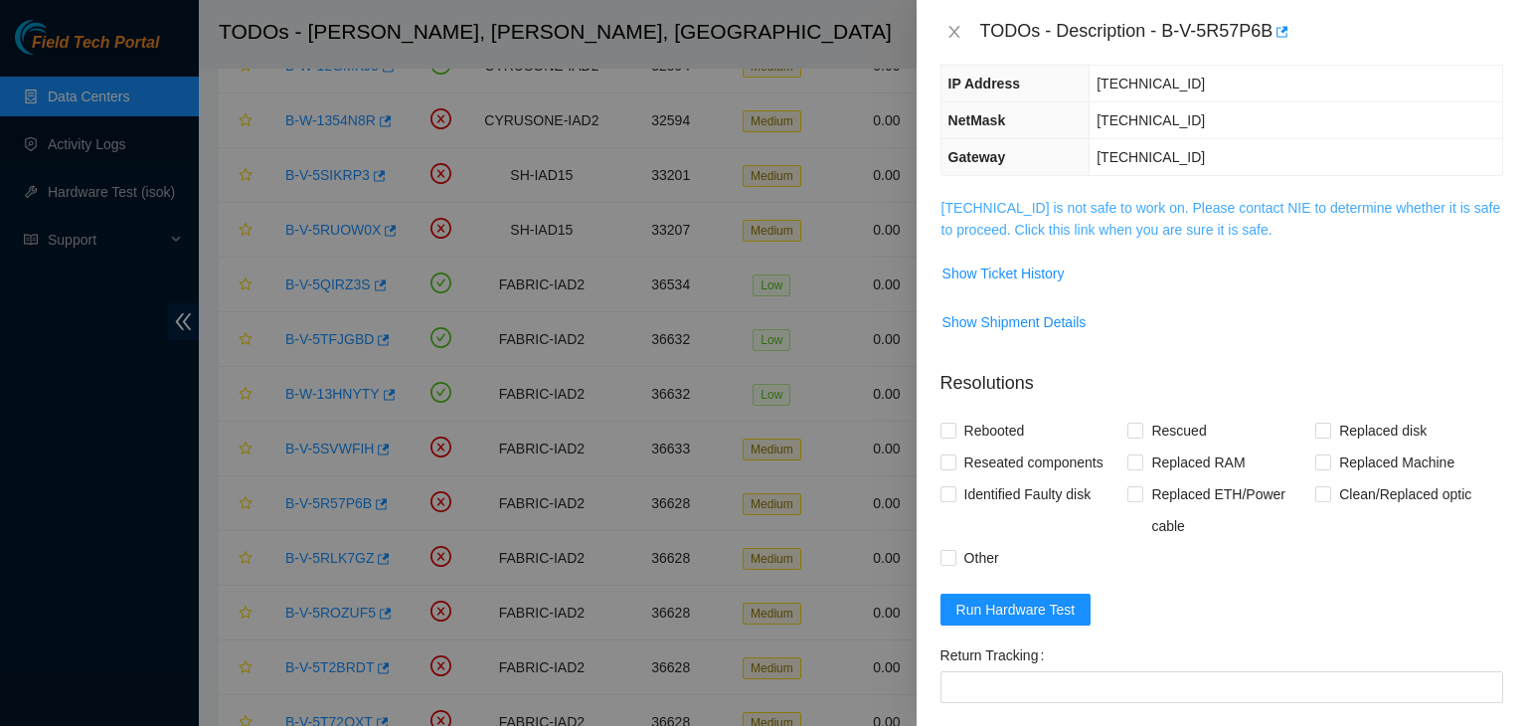
click at [1049, 209] on link "23.36.67.72 is not safe to work on. Please contact NIE to determine whether it …" at bounding box center [1221, 219] width 560 height 38
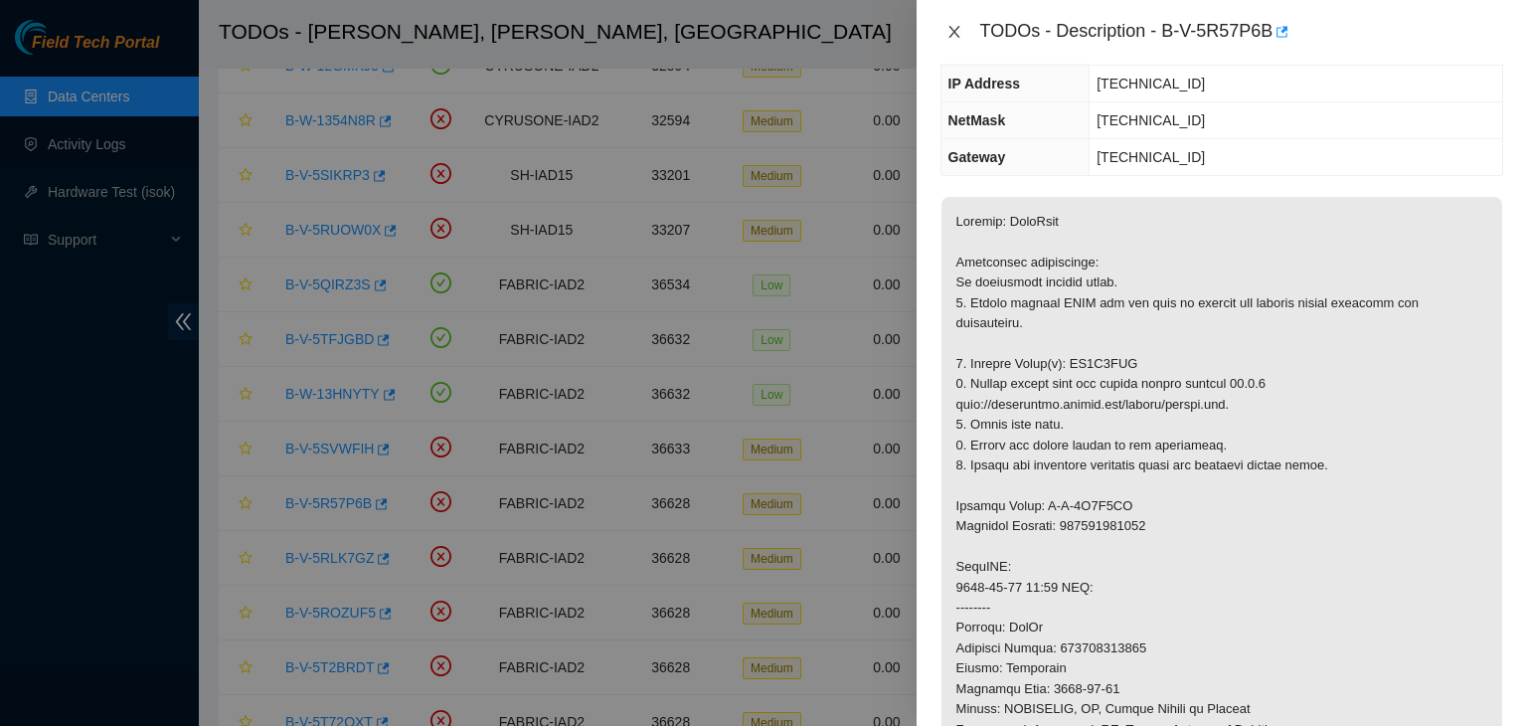
click at [955, 36] on icon "close" at bounding box center [954, 32] width 16 height 16
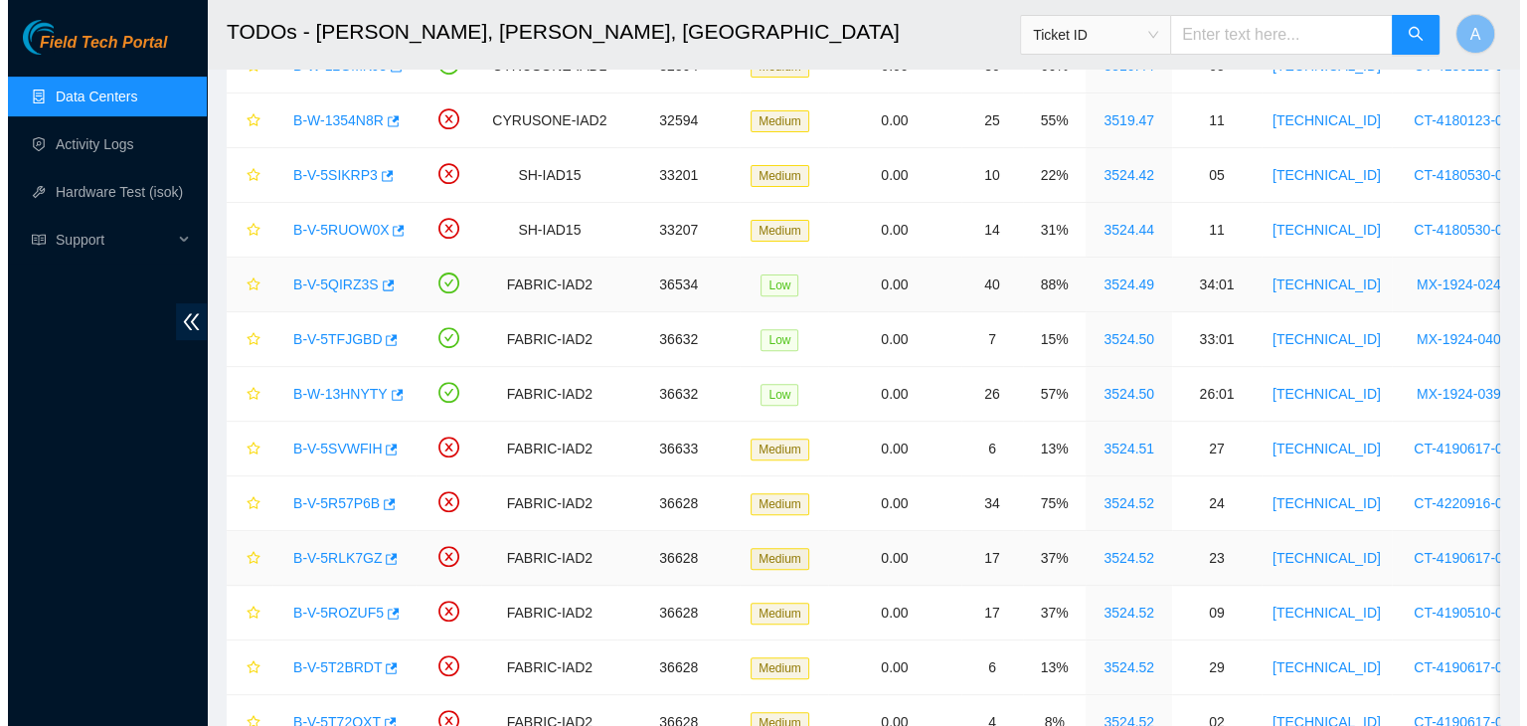
scroll to position [271, 0]
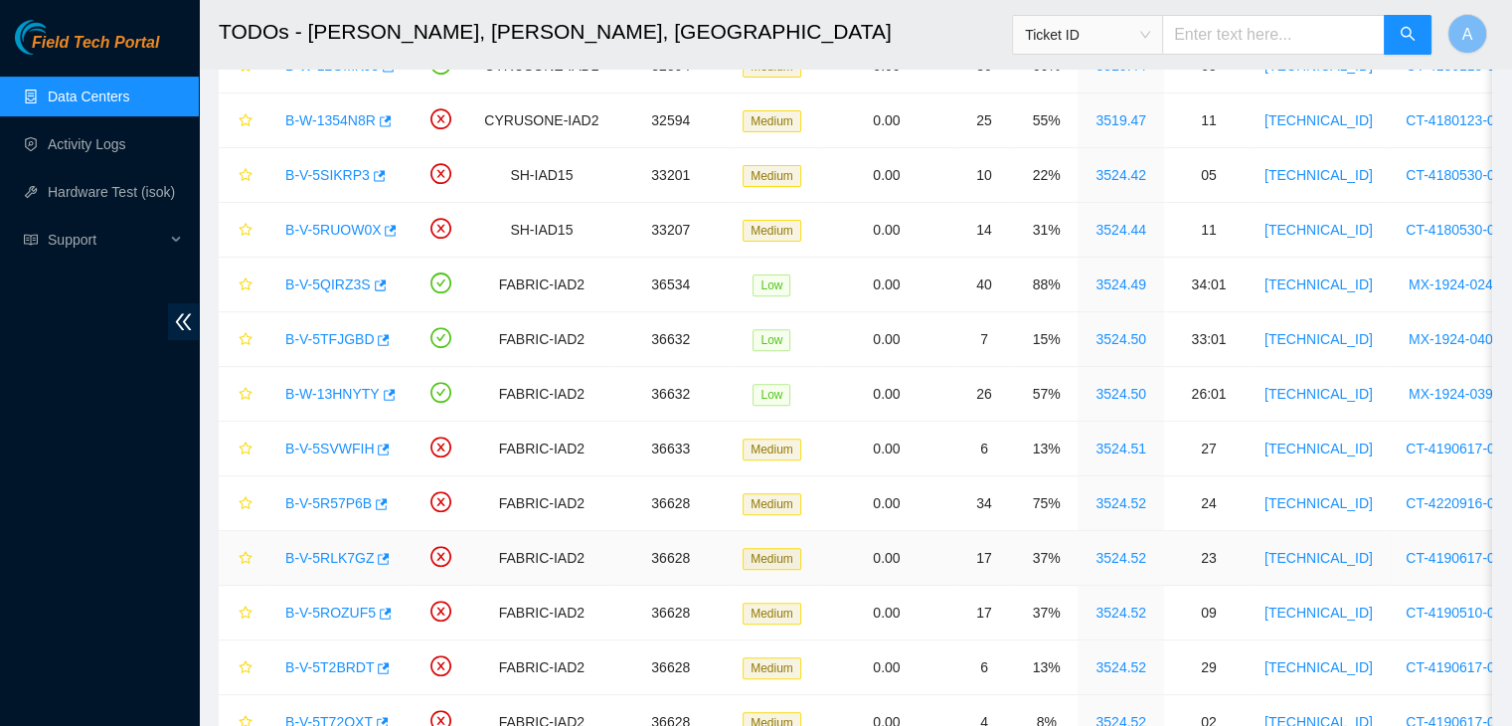
click at [346, 557] on link "B-V-5RLK7GZ" at bounding box center [329, 558] width 88 height 16
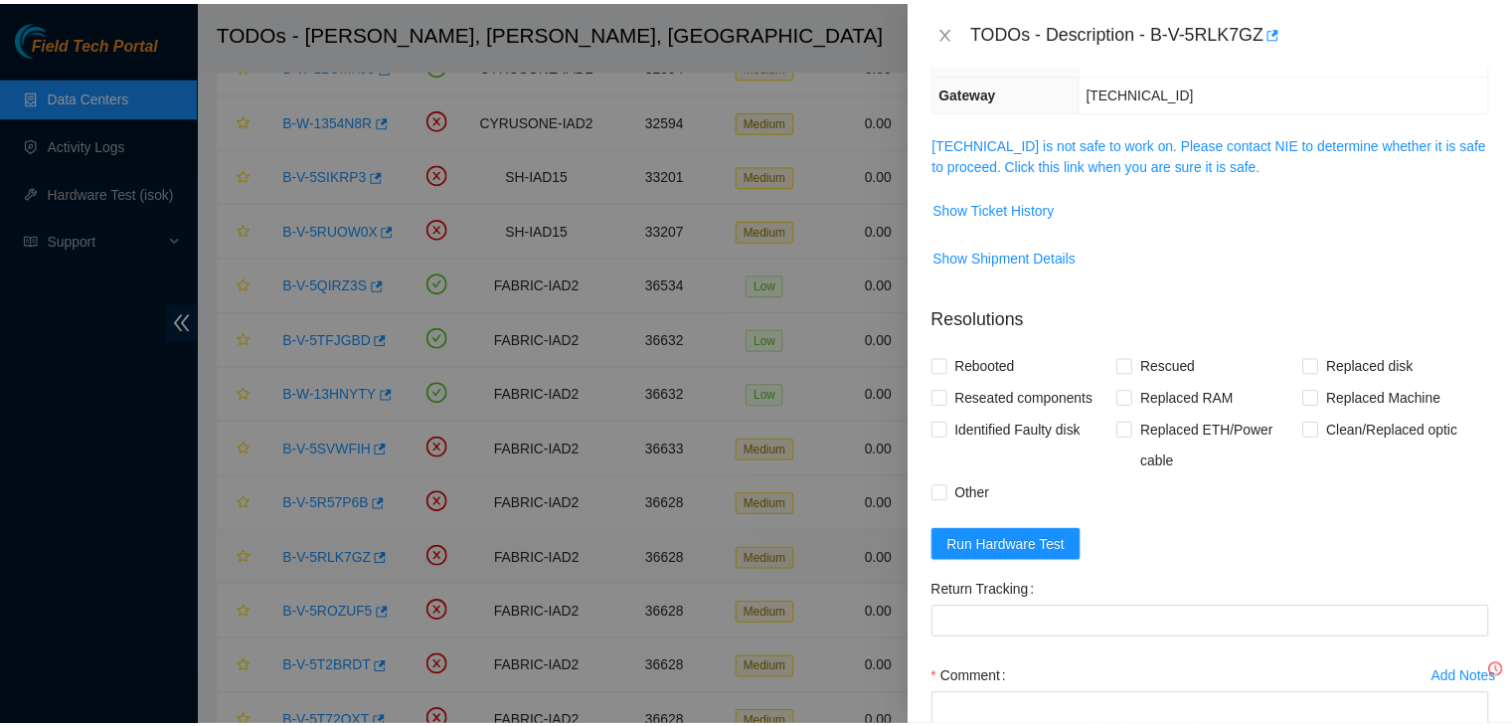
scroll to position [207, 0]
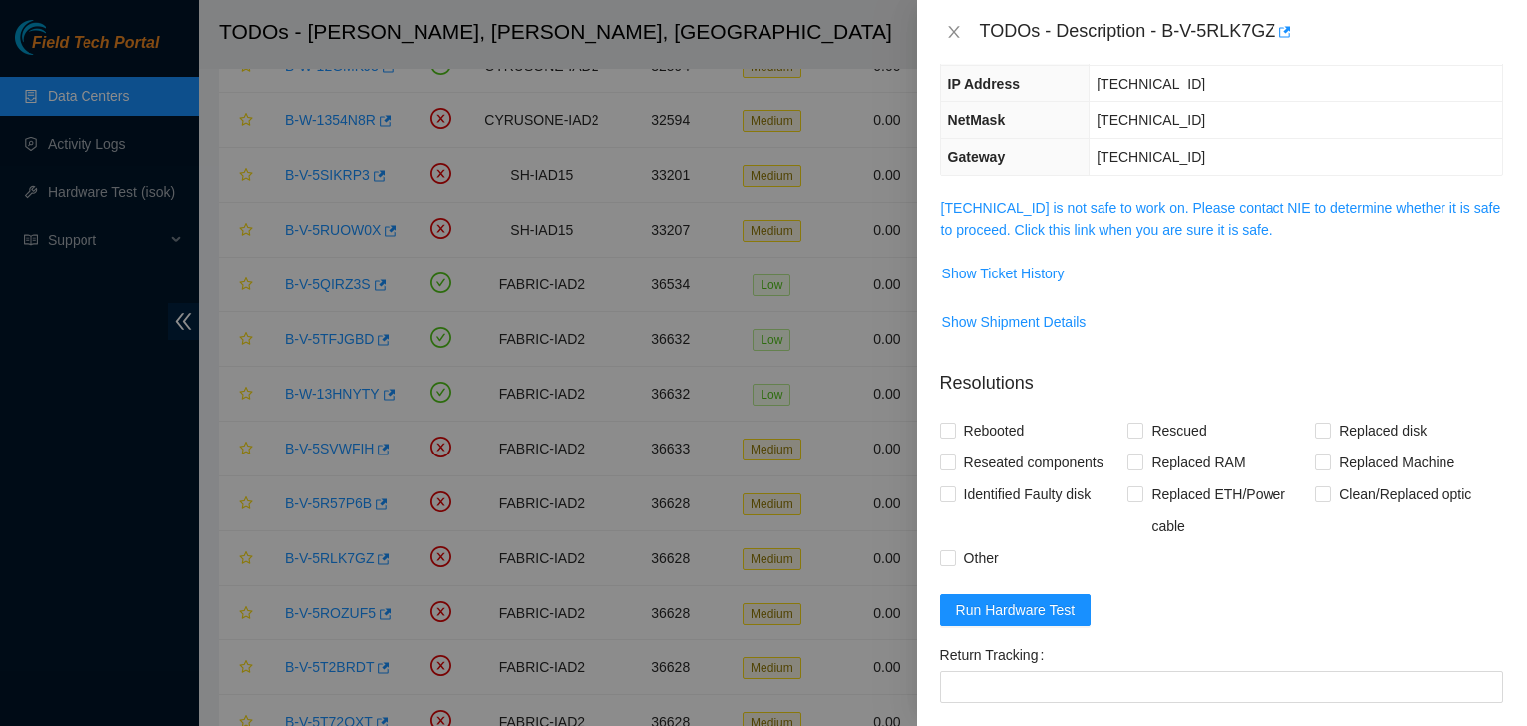
click at [1006, 217] on span "23.36.67.71 is not safe to work on. Please contact NIE to determine whether it …" at bounding box center [1221, 219] width 561 height 44
click at [1009, 230] on link "23.36.67.71 is not safe to work on. Please contact NIE to determine whether it …" at bounding box center [1221, 219] width 560 height 38
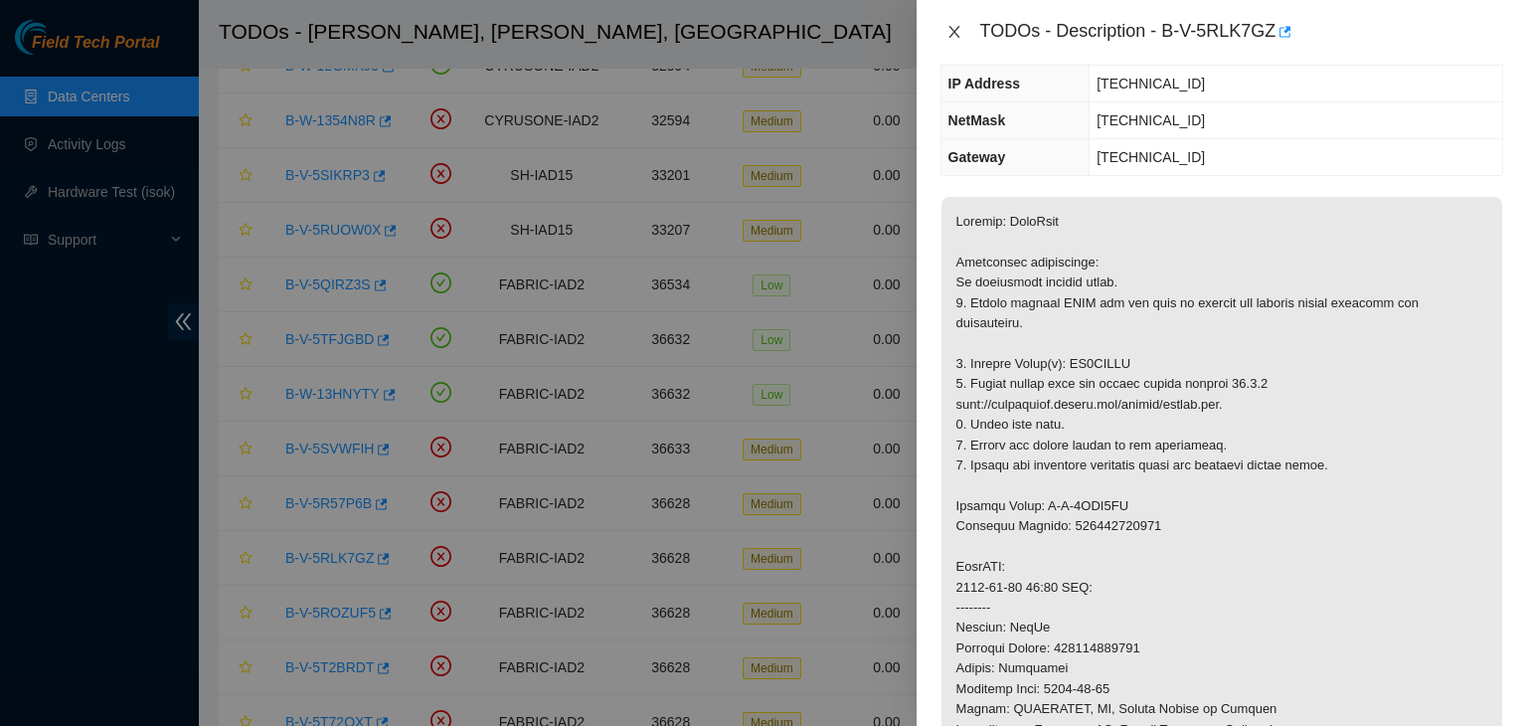
click at [956, 34] on icon "close" at bounding box center [953, 32] width 11 height 12
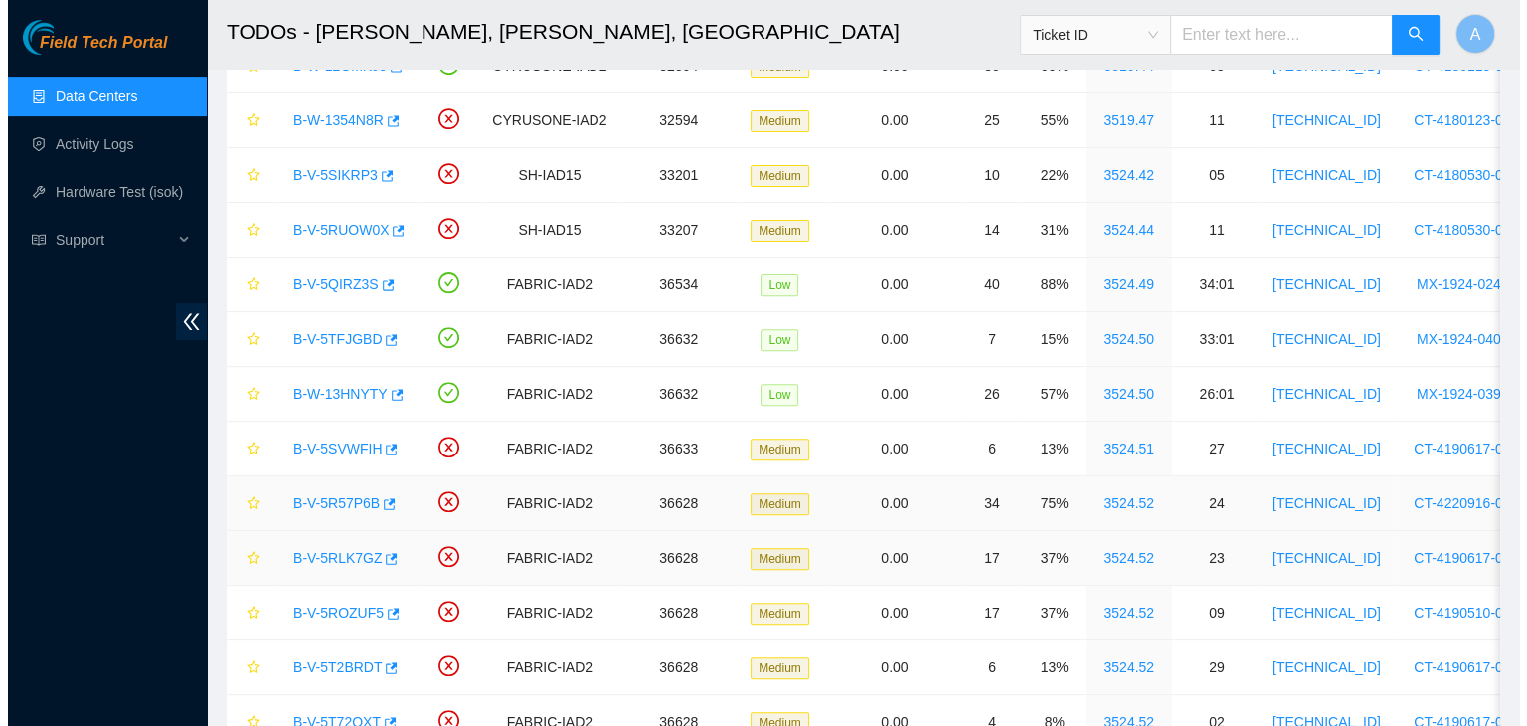
scroll to position [271, 0]
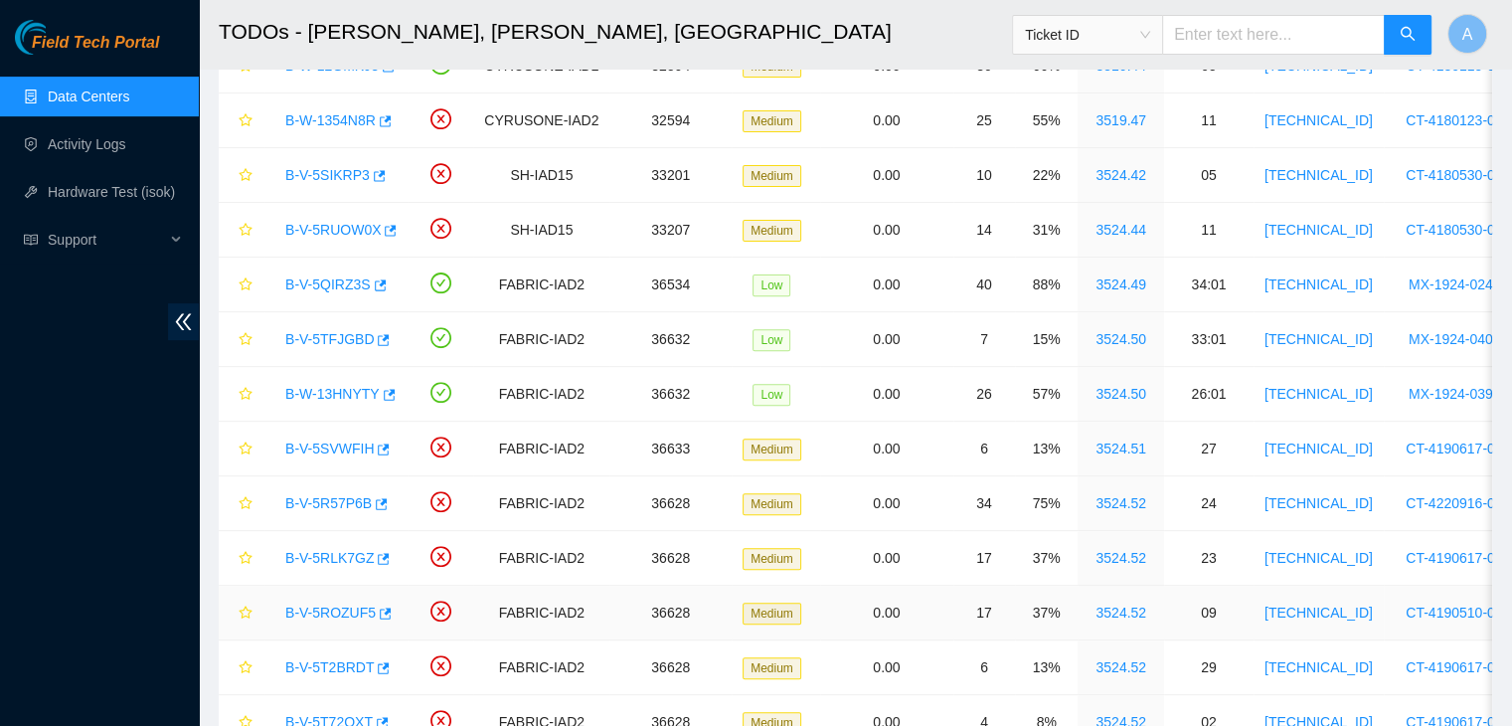
click at [354, 608] on link "B-V-5ROZUF5" at bounding box center [330, 612] width 90 height 16
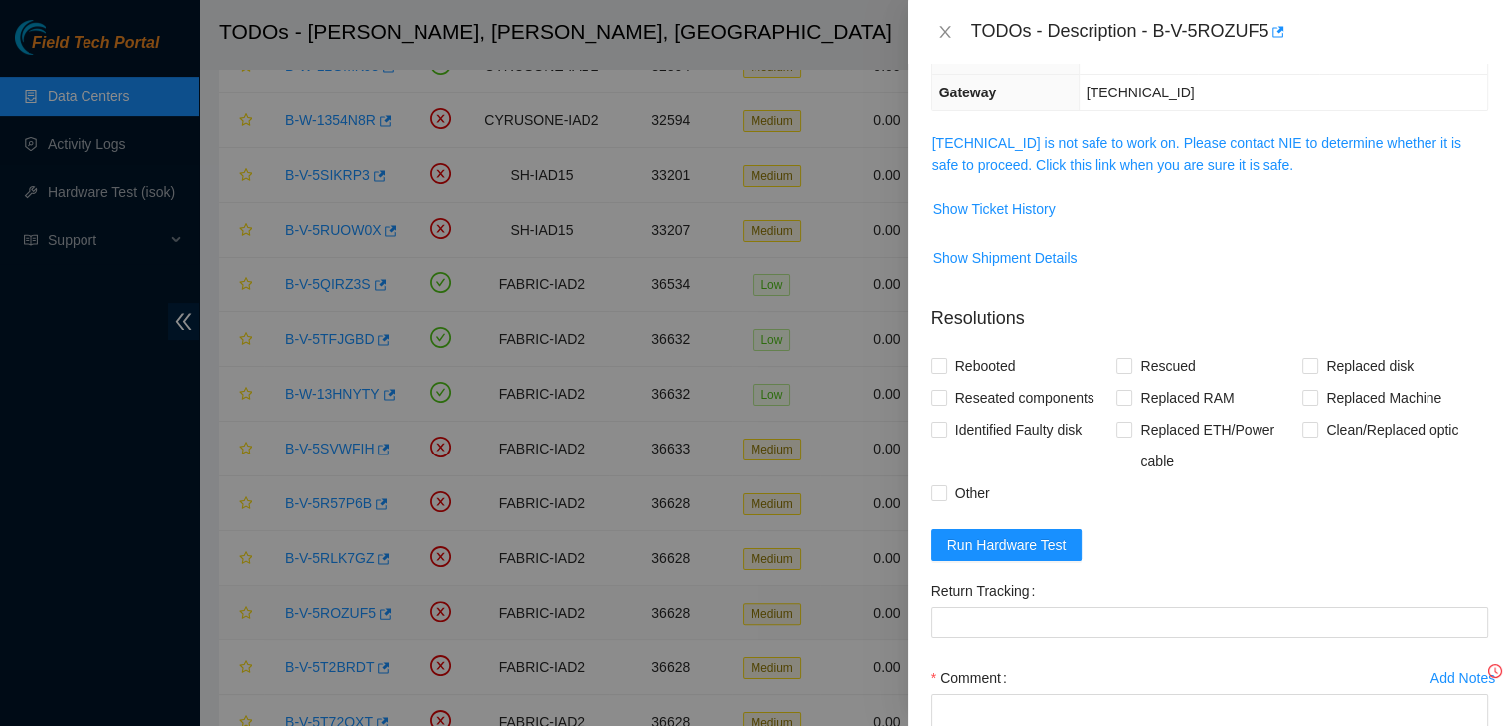
scroll to position [207, 0]
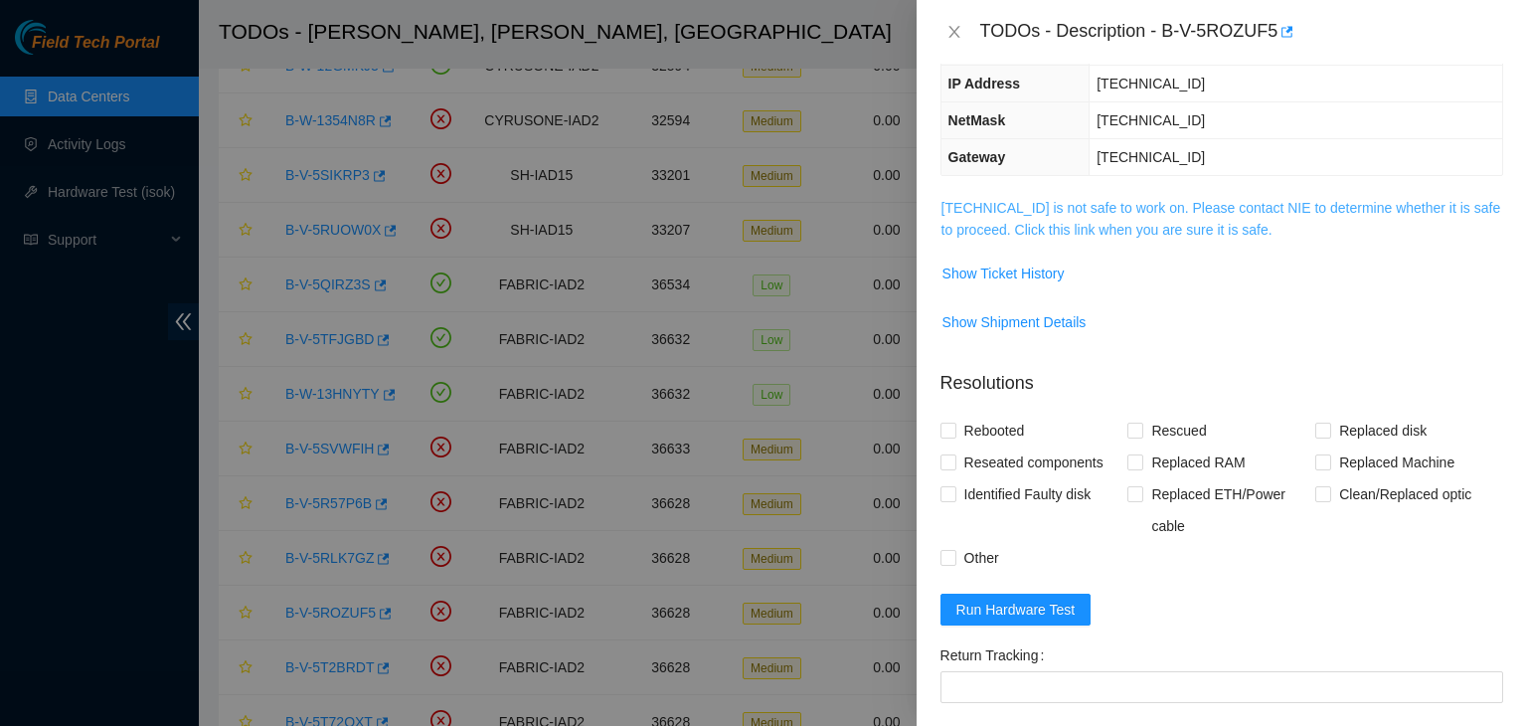
click at [1060, 228] on link "23.36.67.88 is not safe to work on. Please contact NIE to determine whether it …" at bounding box center [1221, 219] width 560 height 38
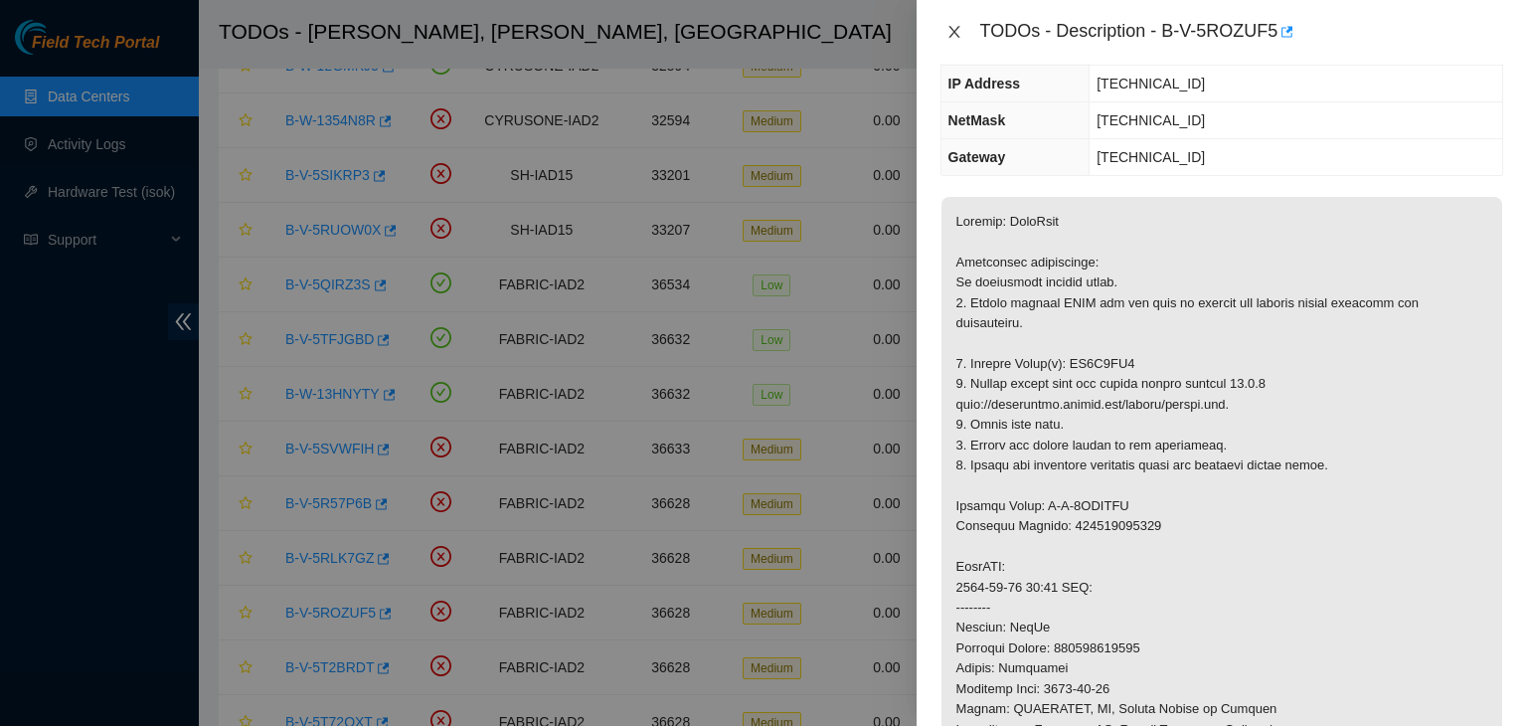
click at [956, 33] on icon "close" at bounding box center [954, 32] width 16 height 16
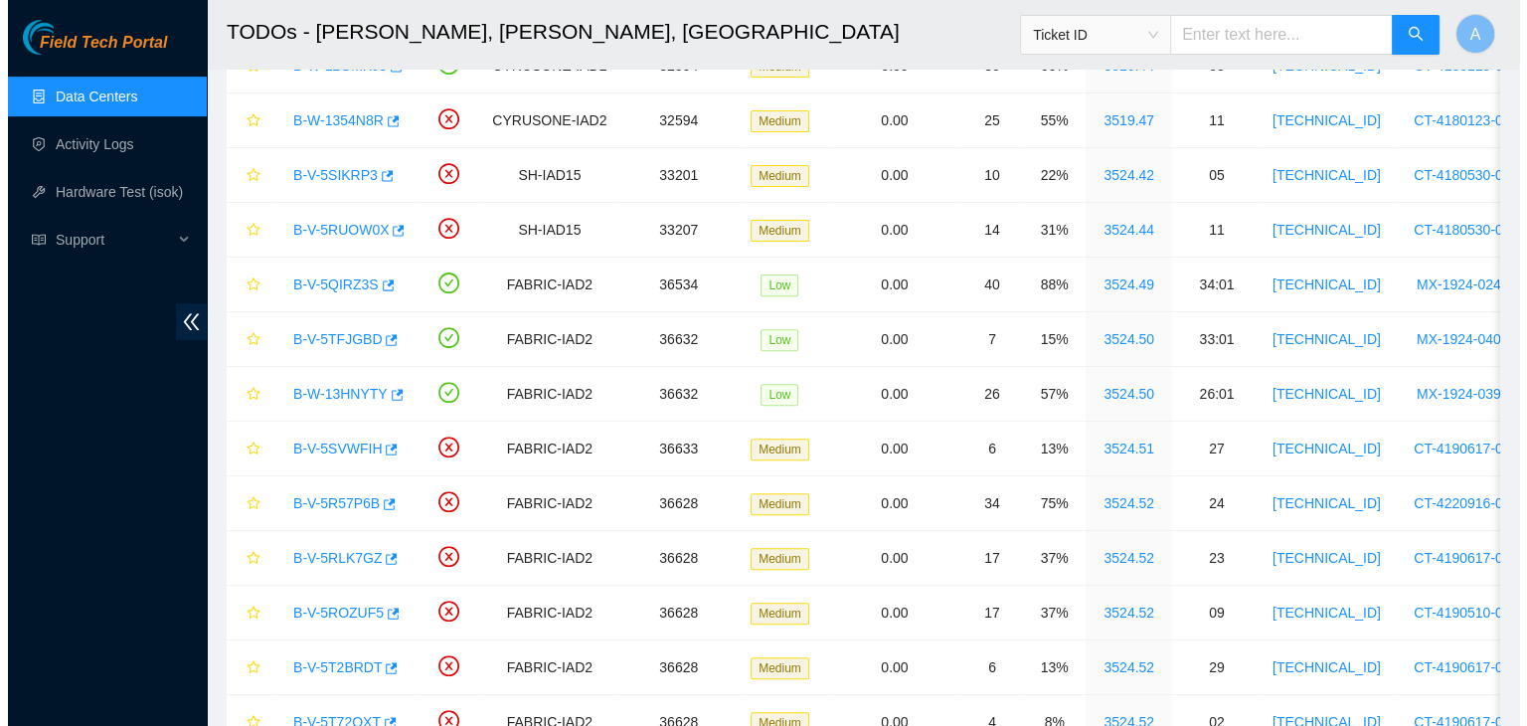
scroll to position [271, 0]
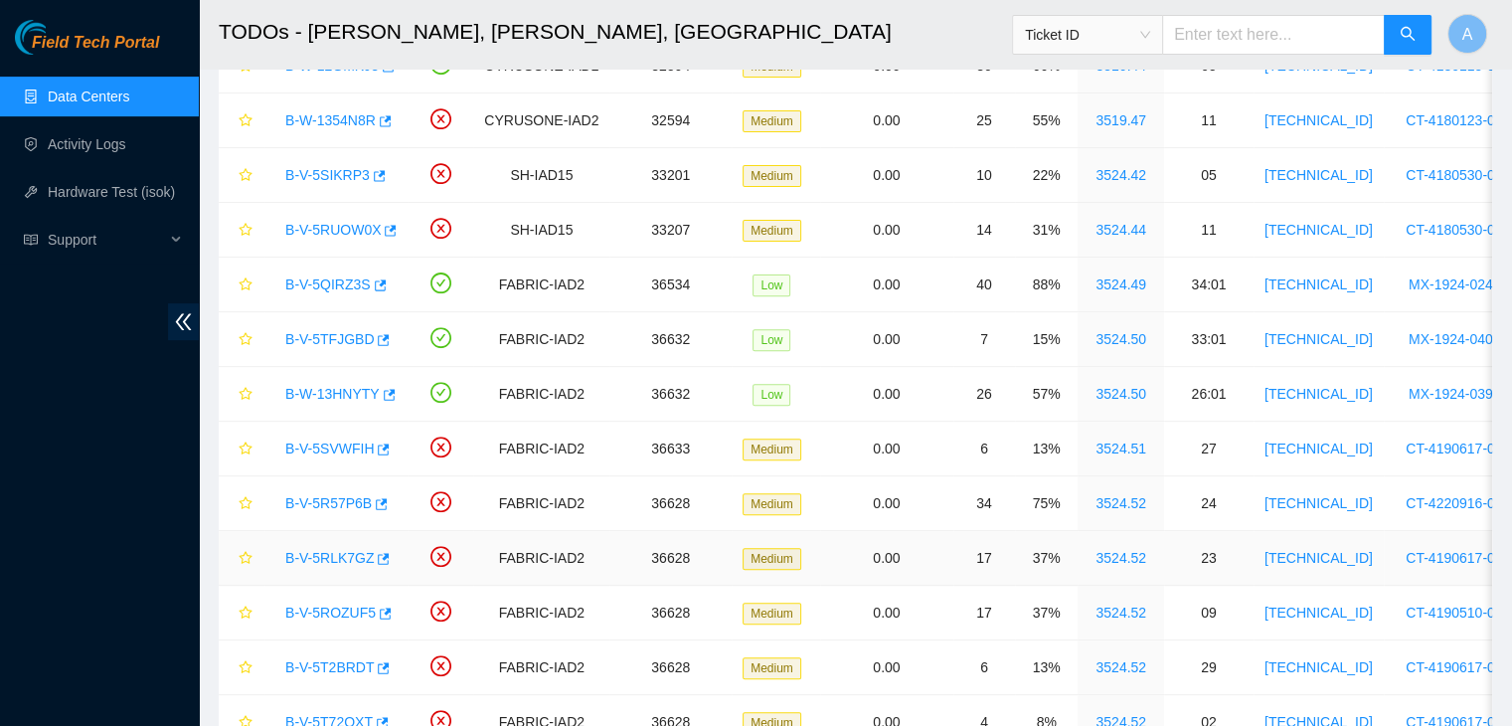
click at [341, 553] on link "B-V-5RLK7GZ" at bounding box center [329, 558] width 88 height 16
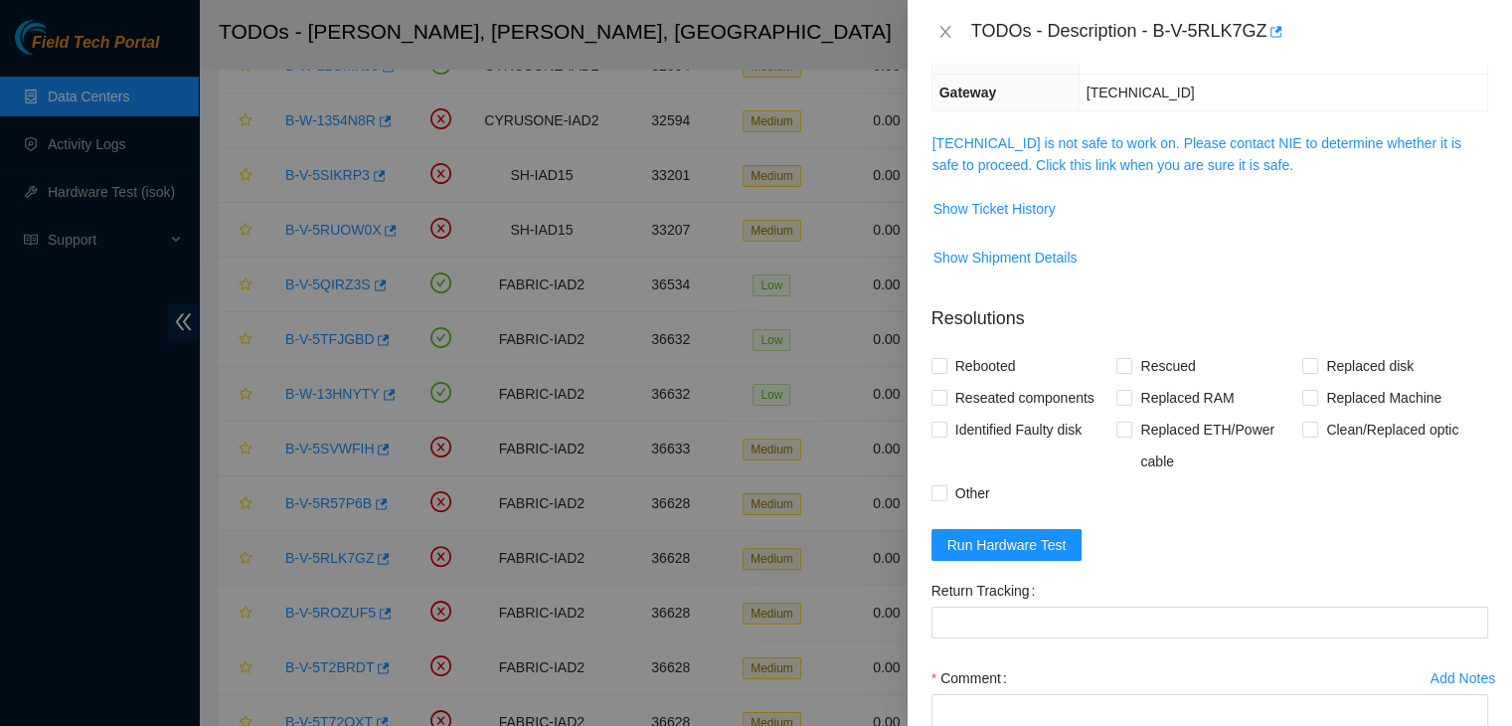
scroll to position [207, 0]
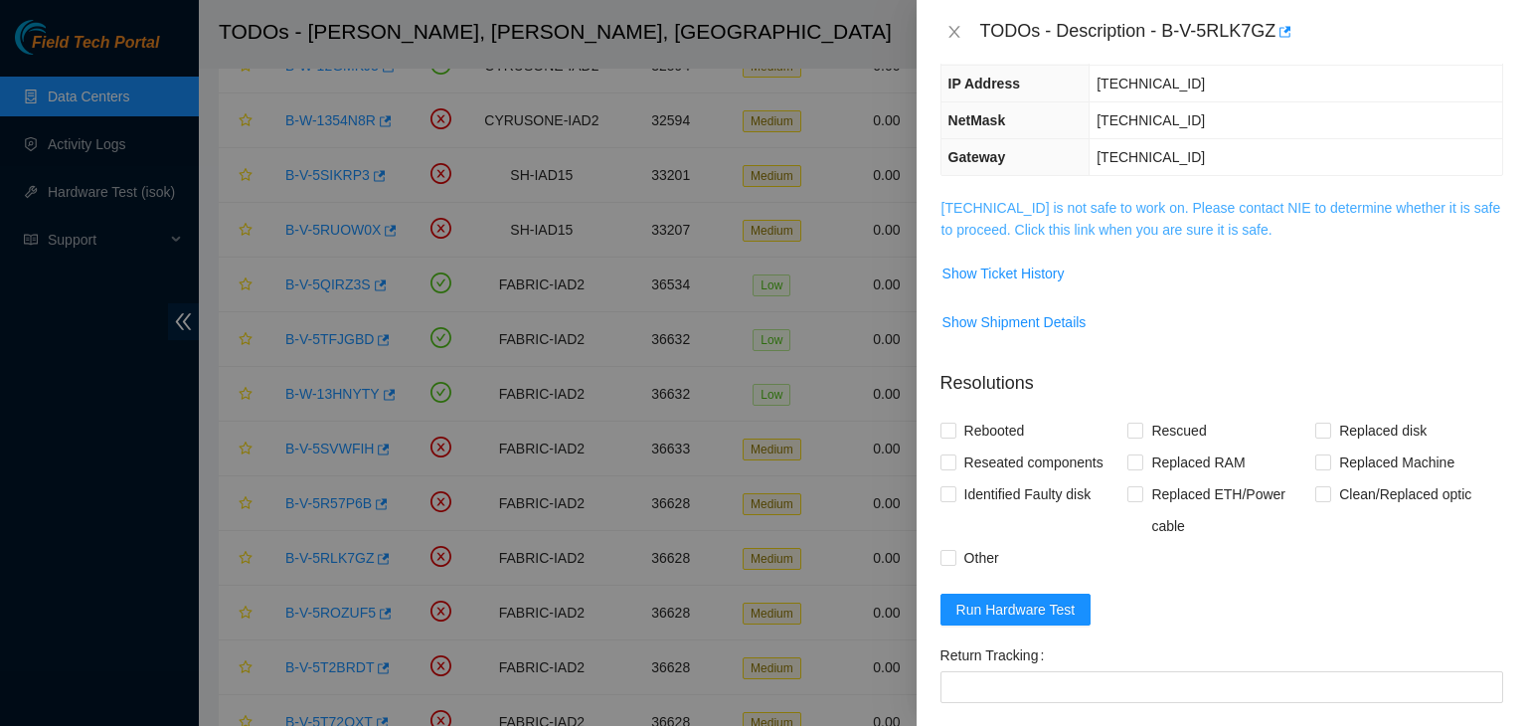
click at [1078, 228] on link "23.36.67.71 is not safe to work on. Please contact NIE to determine whether it …" at bounding box center [1221, 219] width 560 height 38
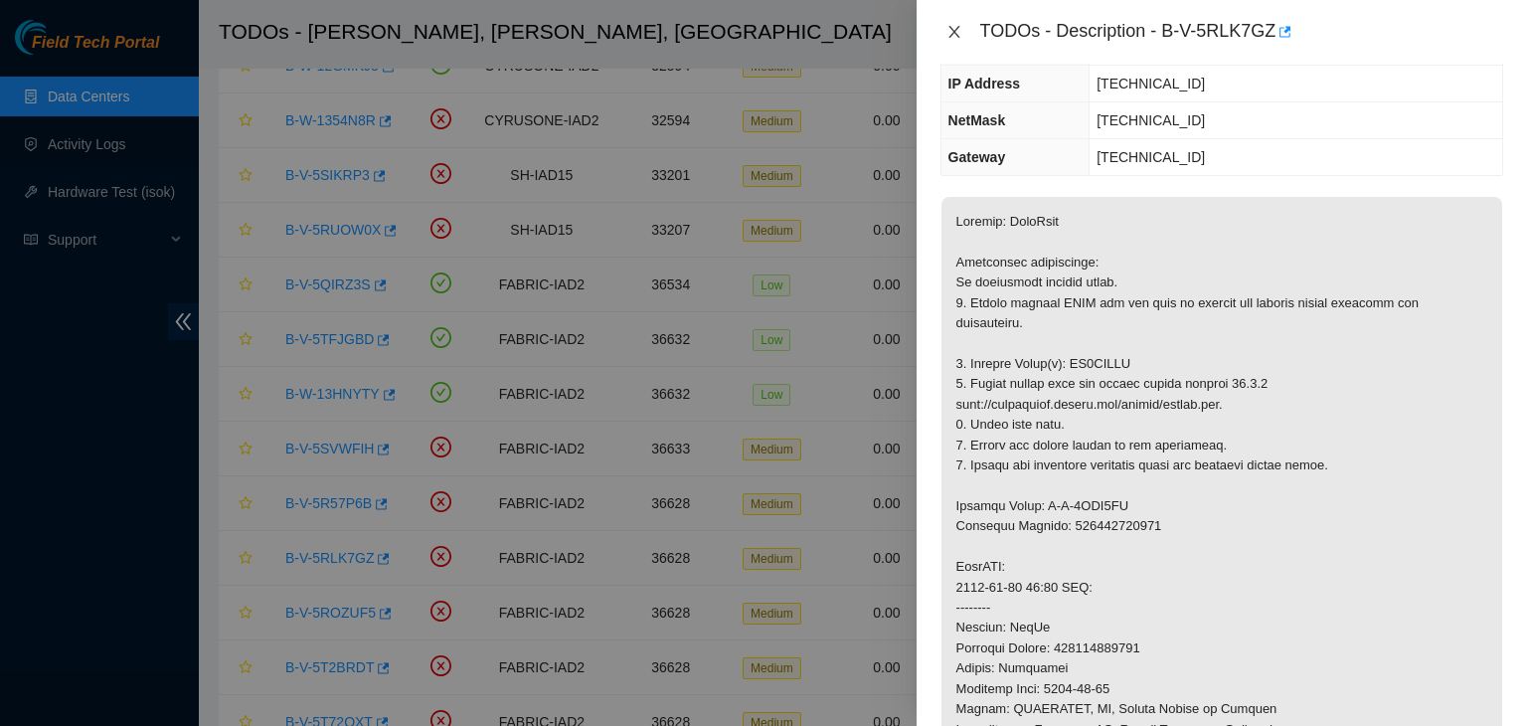
click at [950, 26] on icon "close" at bounding box center [954, 32] width 16 height 16
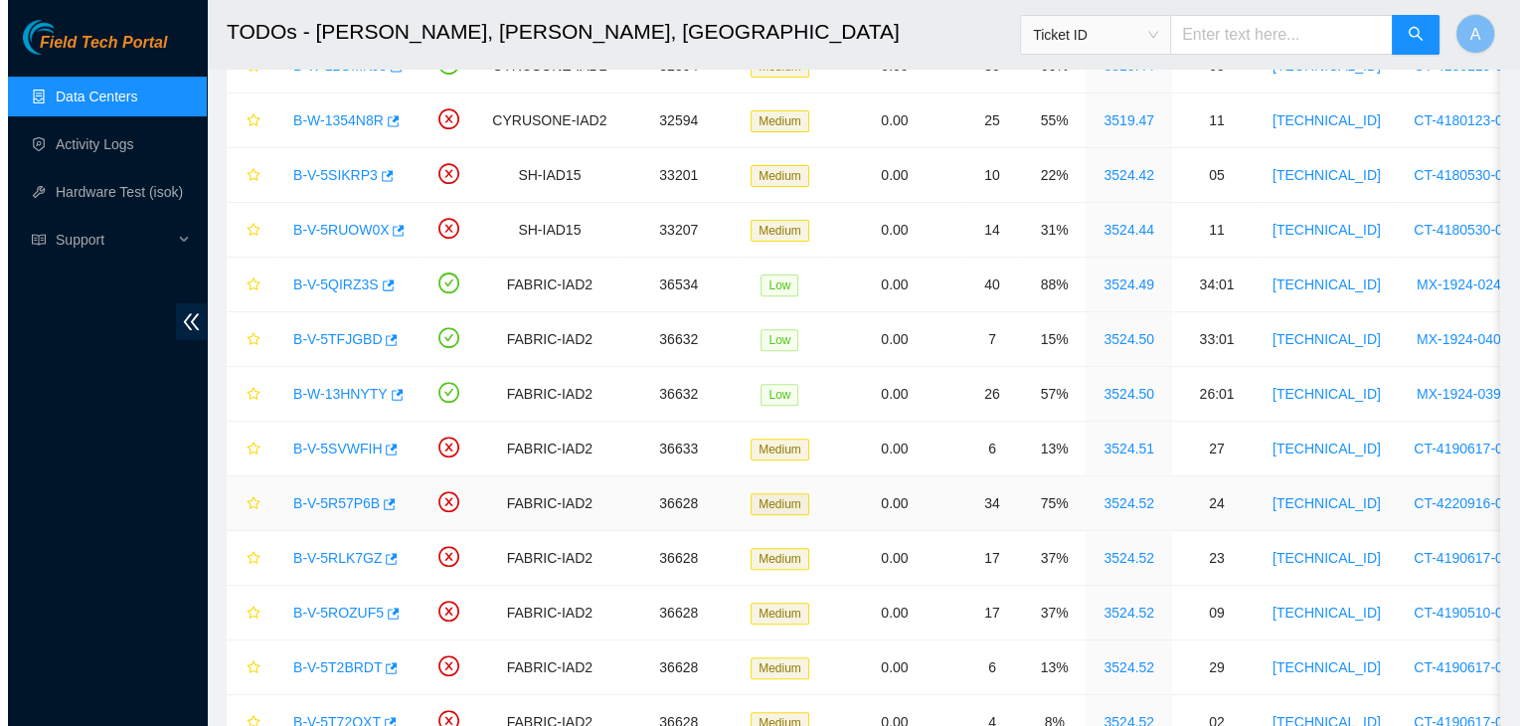
scroll to position [271, 0]
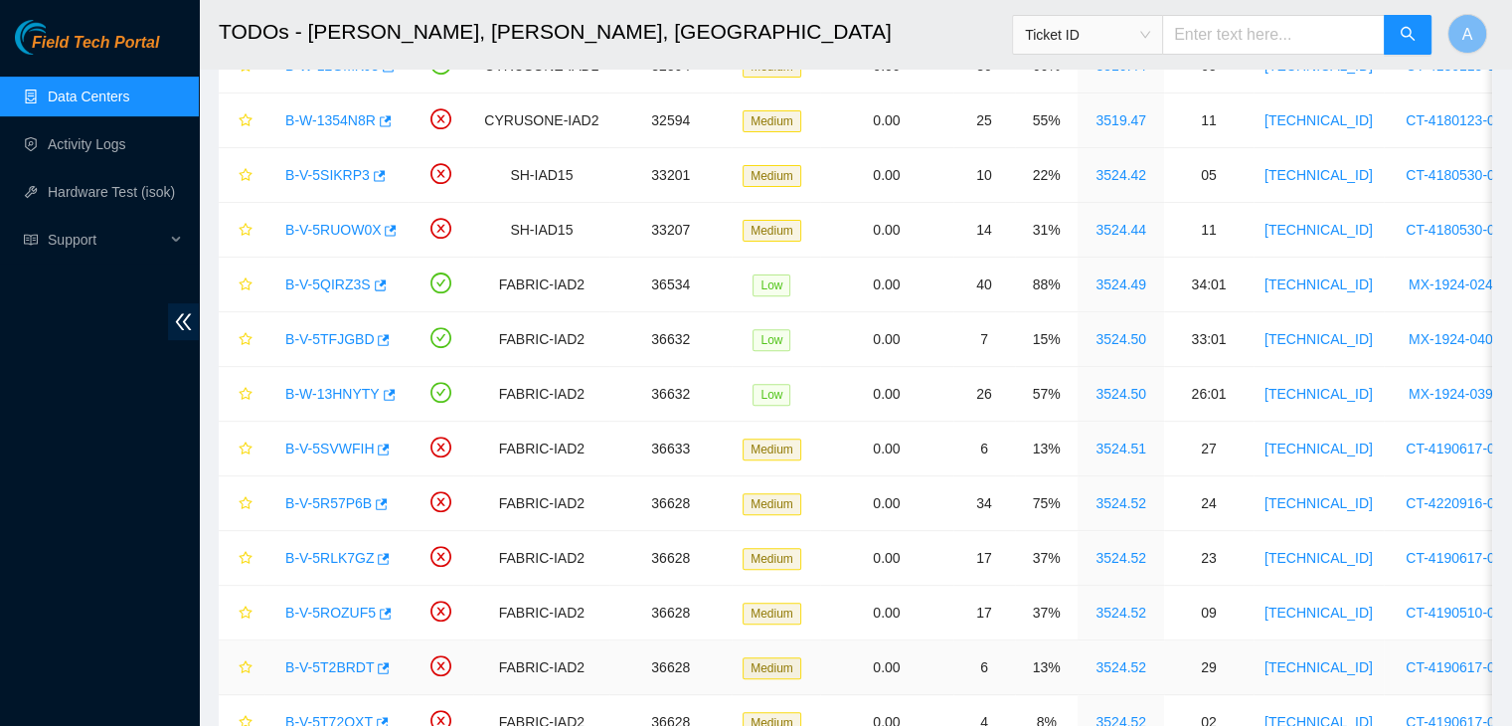
click at [328, 662] on link "B-V-5T2BRDT" at bounding box center [329, 667] width 88 height 16
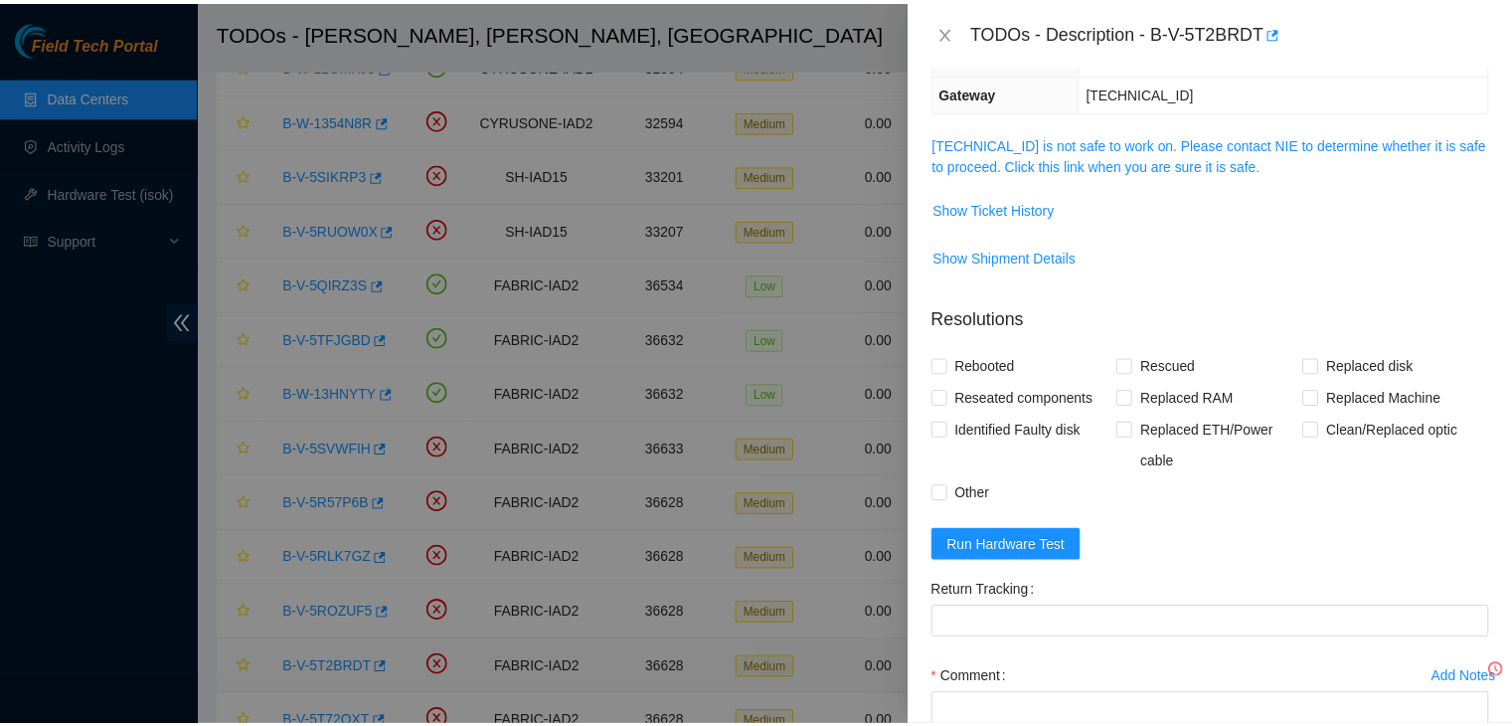
scroll to position [207, 0]
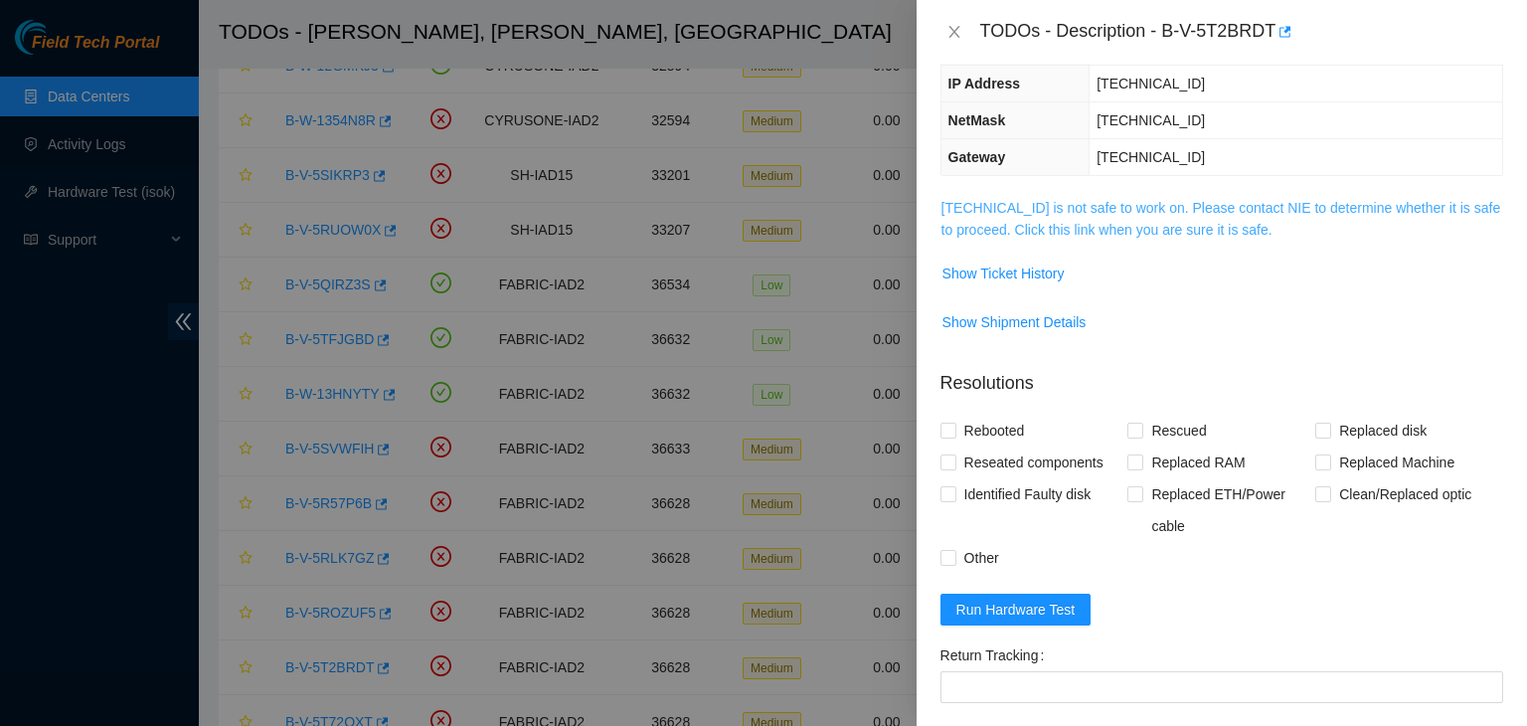
click at [1086, 231] on link "23.36.67.77 is not safe to work on. Please contact NIE to determine whether it …" at bounding box center [1221, 219] width 560 height 38
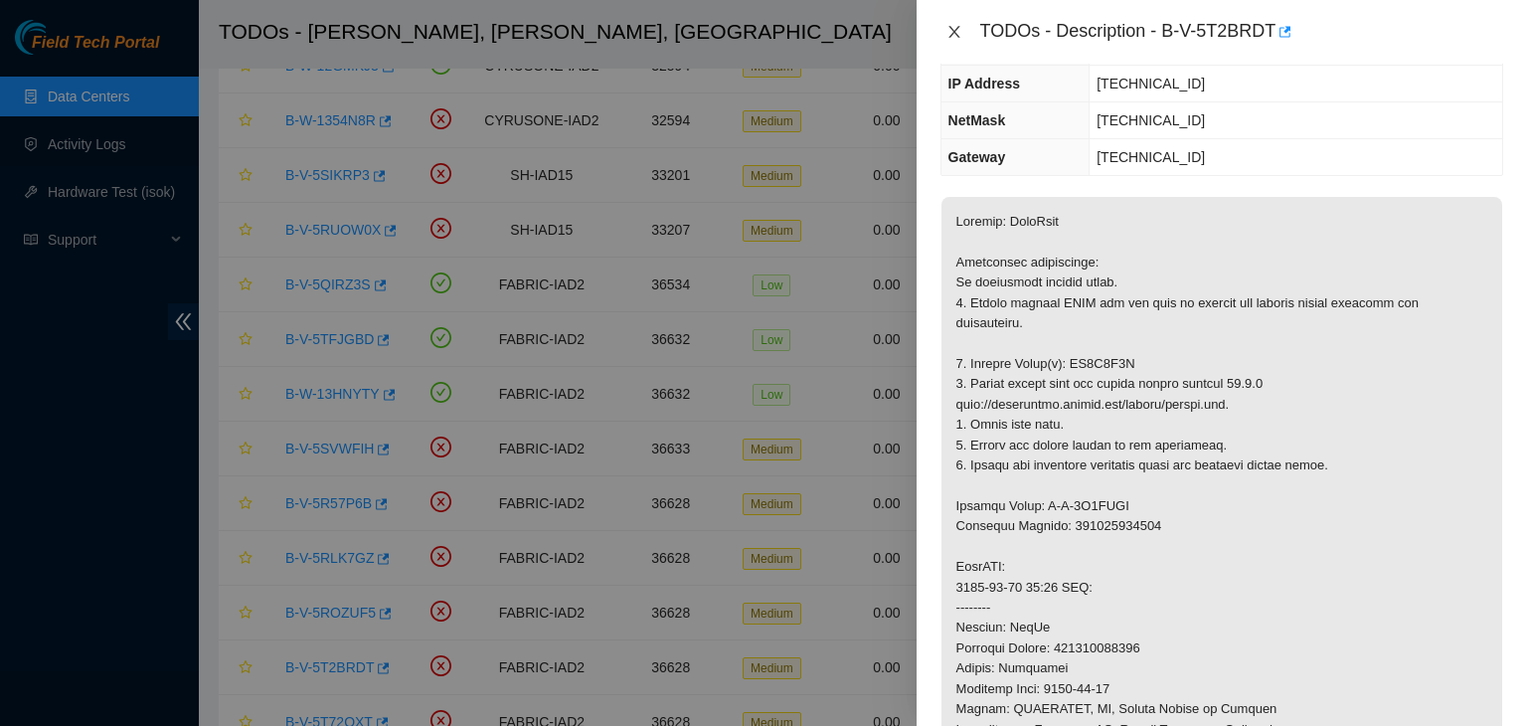
click at [953, 32] on icon "close" at bounding box center [953, 32] width 11 height 12
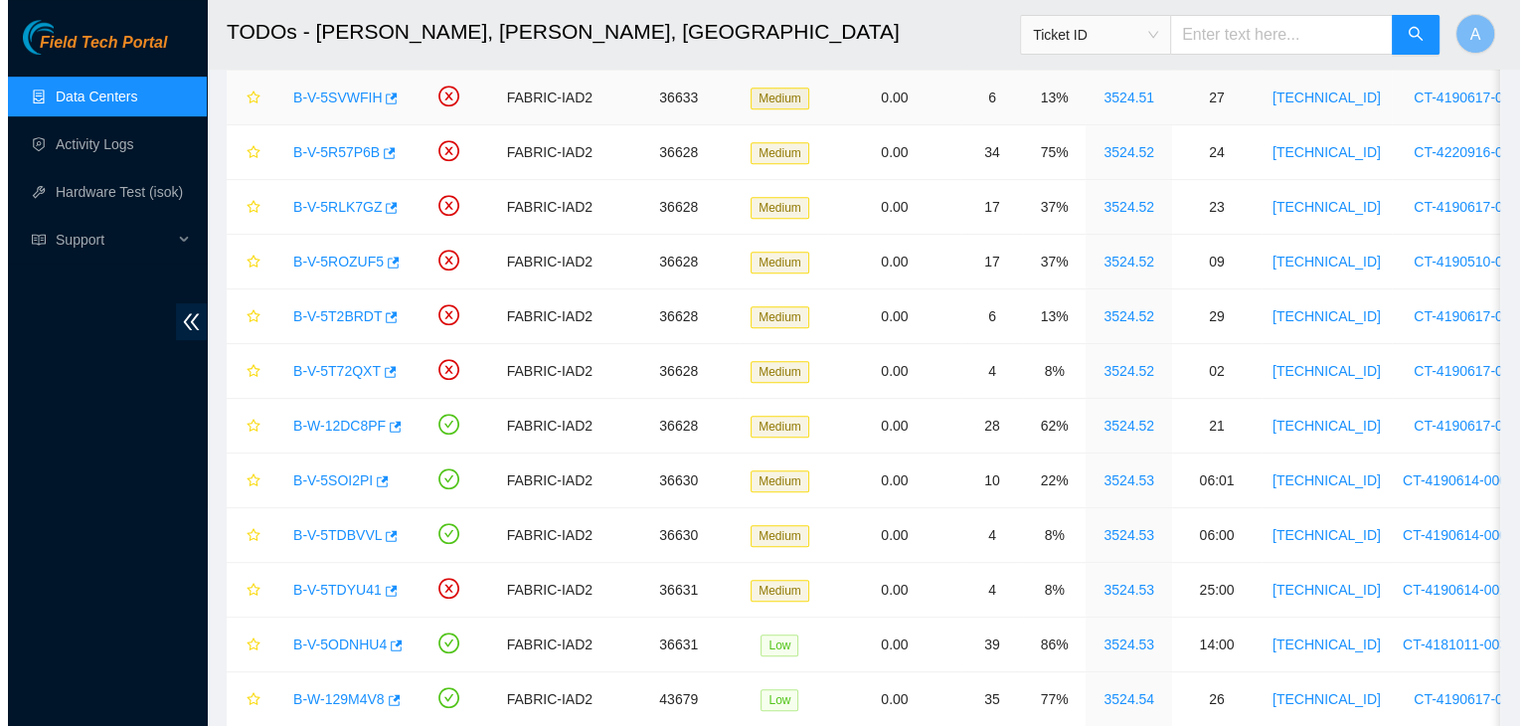
scroll to position [1020, 0]
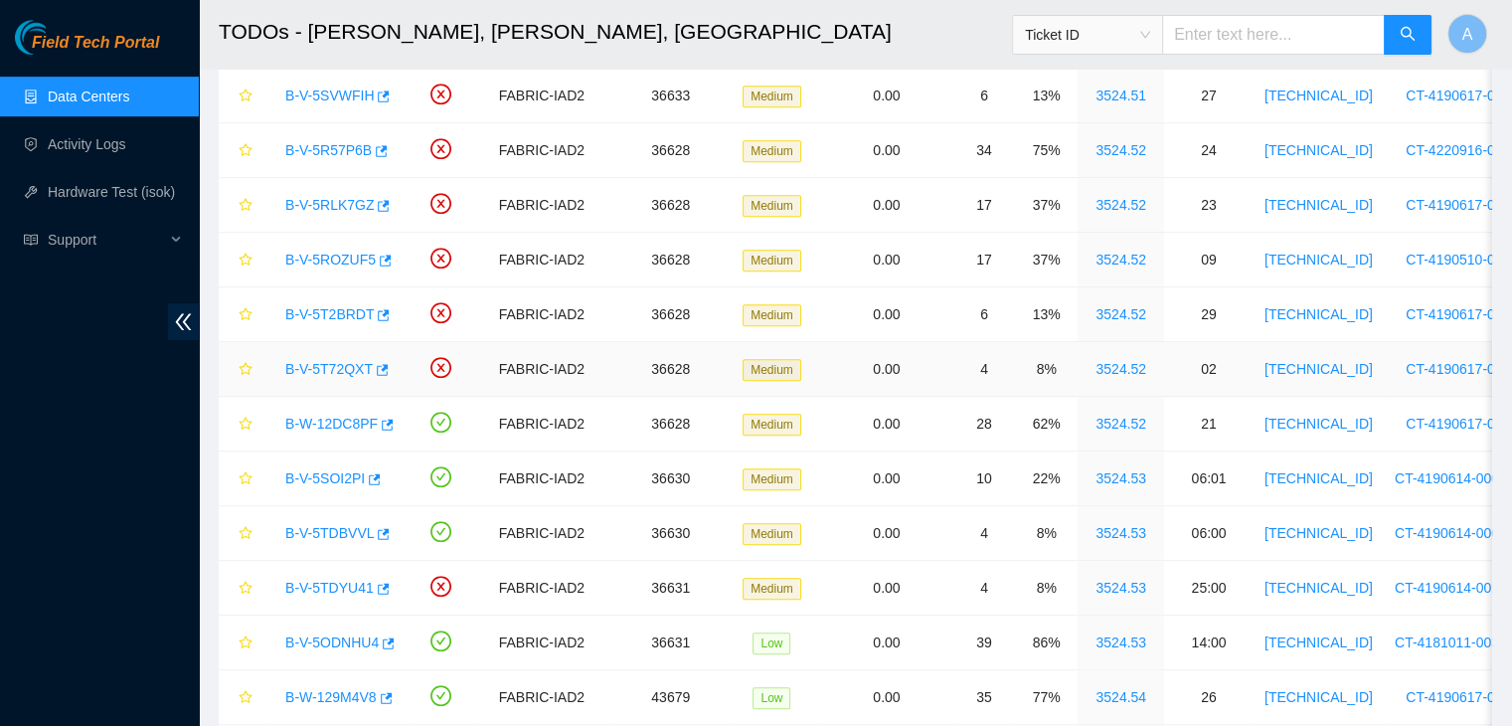
click at [350, 363] on link "B-V-5T72QXT" at bounding box center [328, 369] width 87 height 16
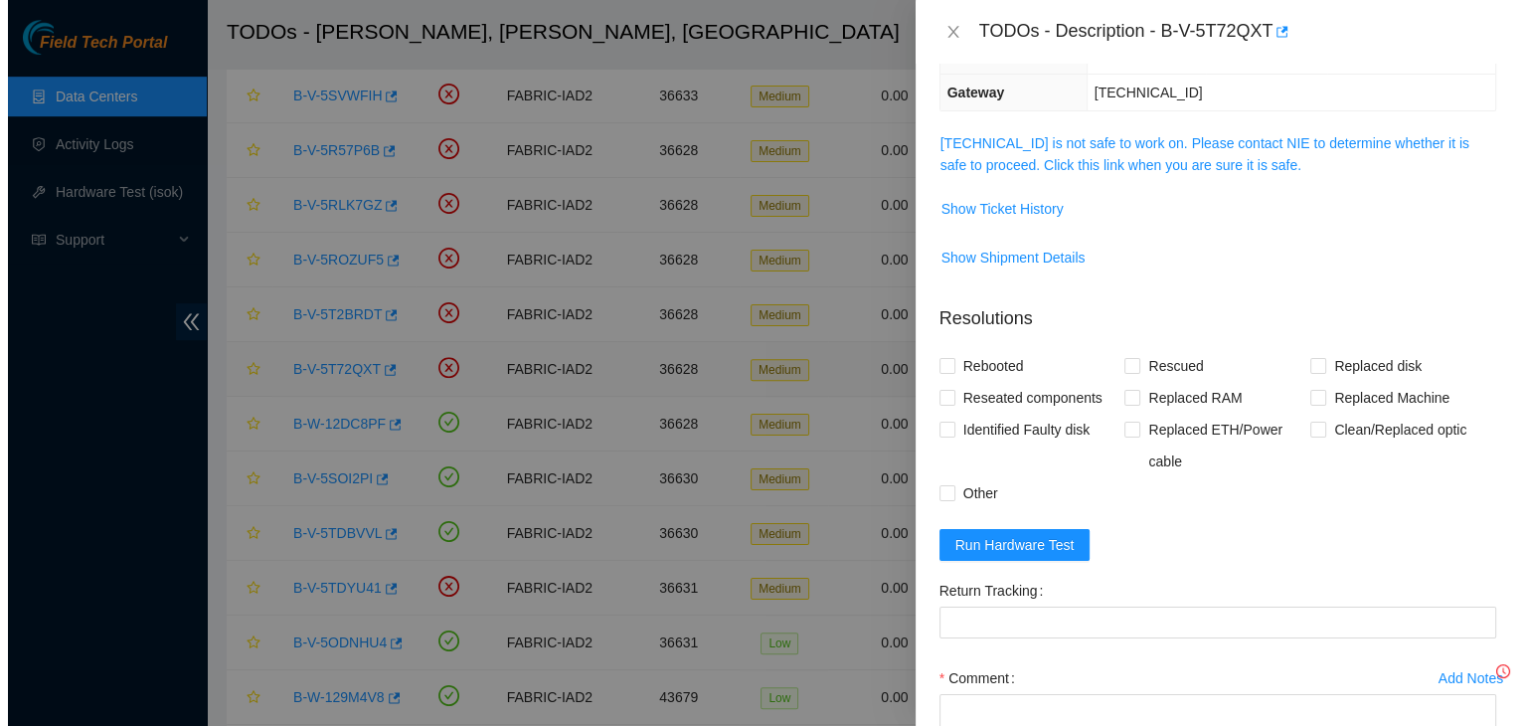
scroll to position [207, 0]
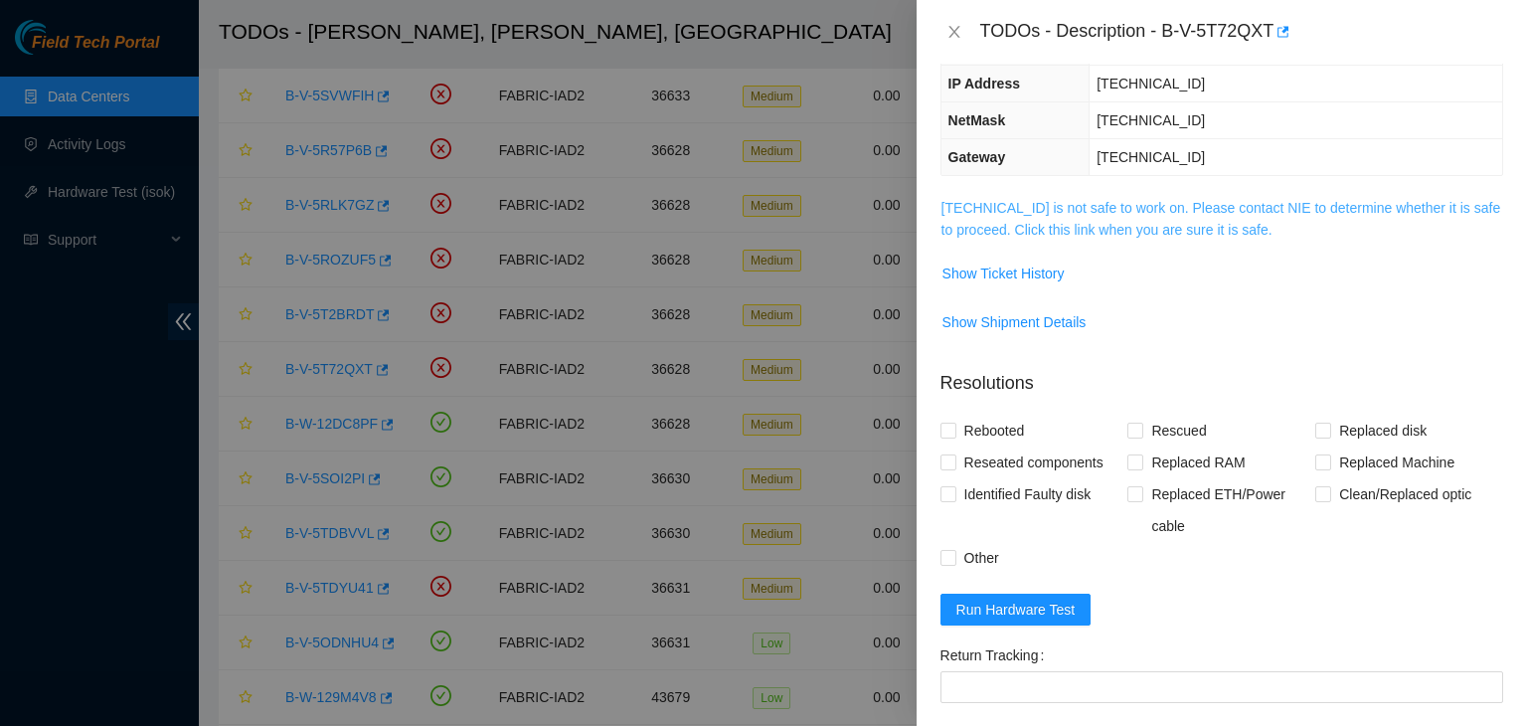
click at [1065, 228] on link "23.36.67.81 is not safe to work on. Please contact NIE to determine whether it …" at bounding box center [1221, 219] width 560 height 38
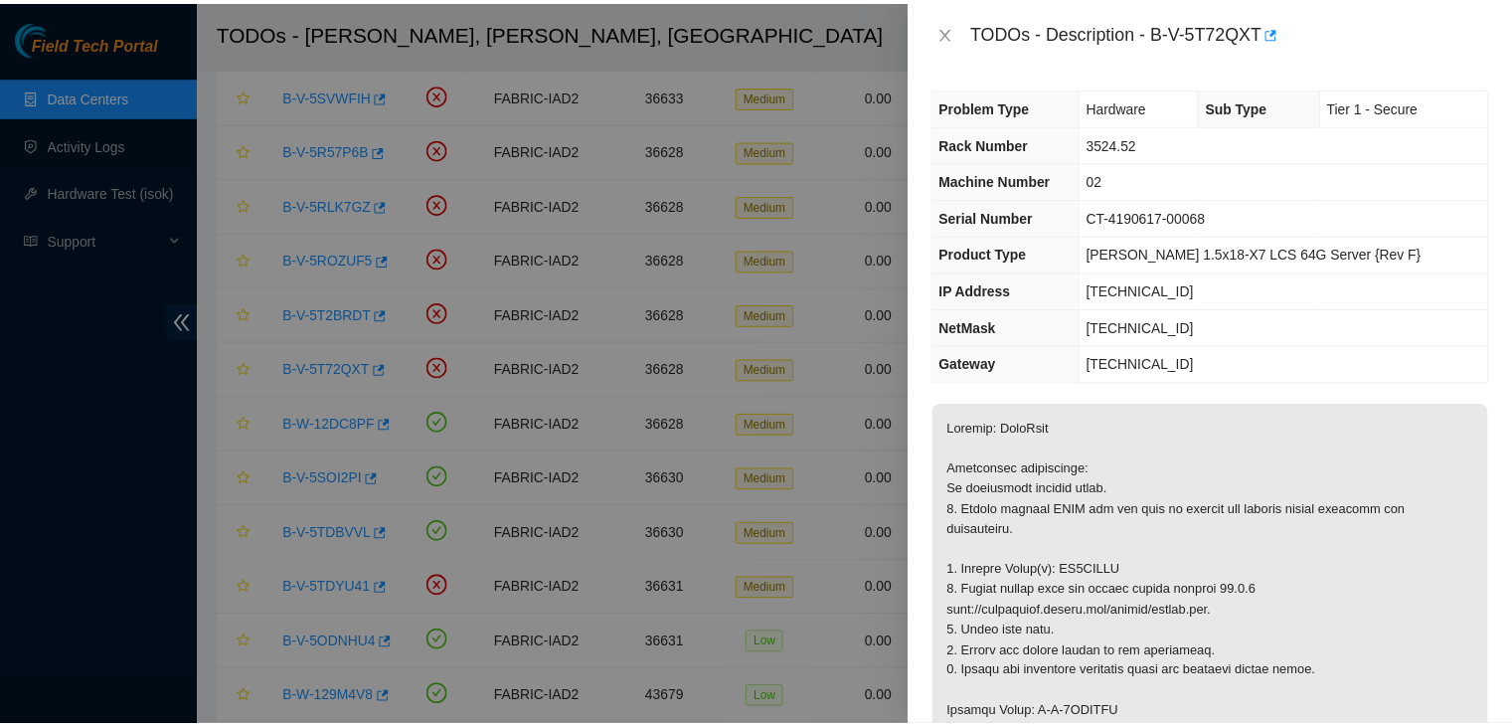
scroll to position [76, 0]
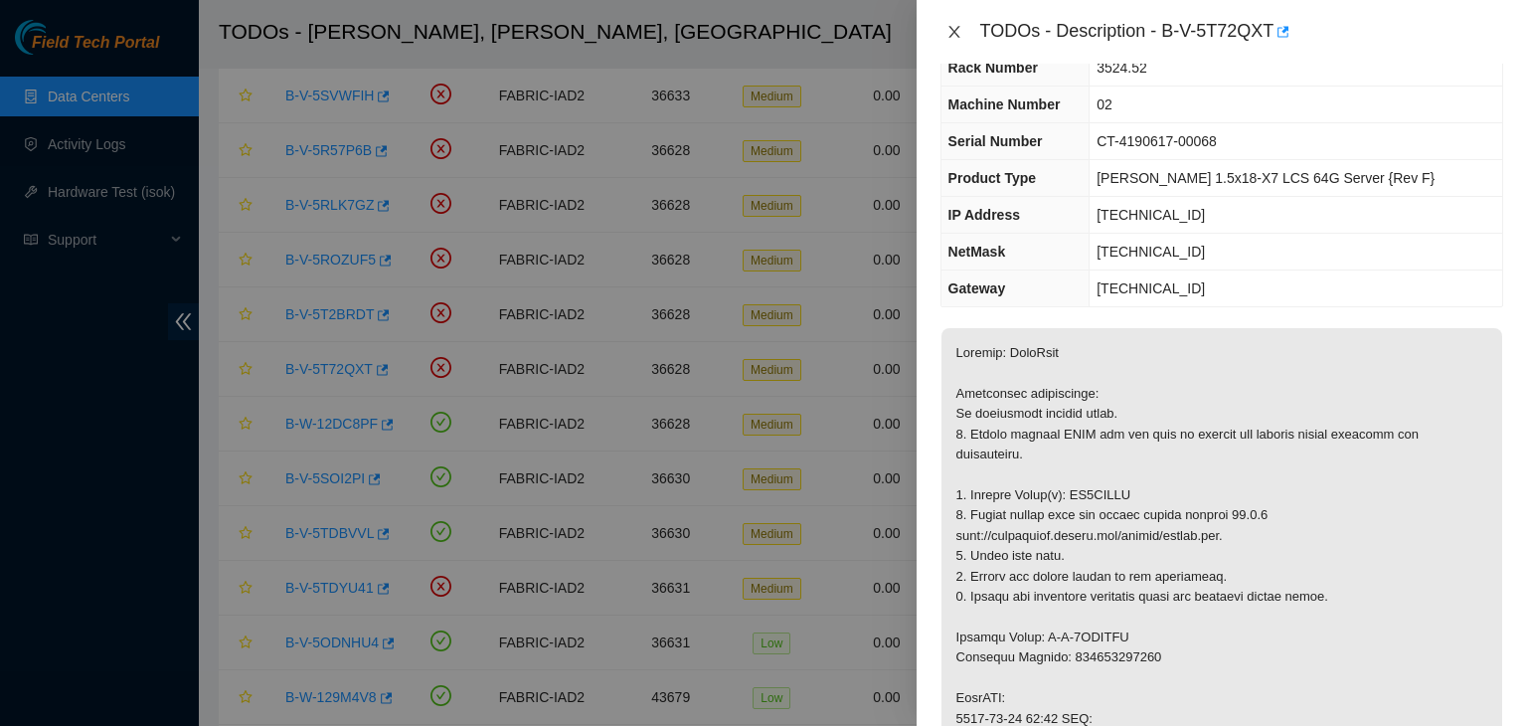
click at [950, 26] on icon "close" at bounding box center [954, 32] width 16 height 16
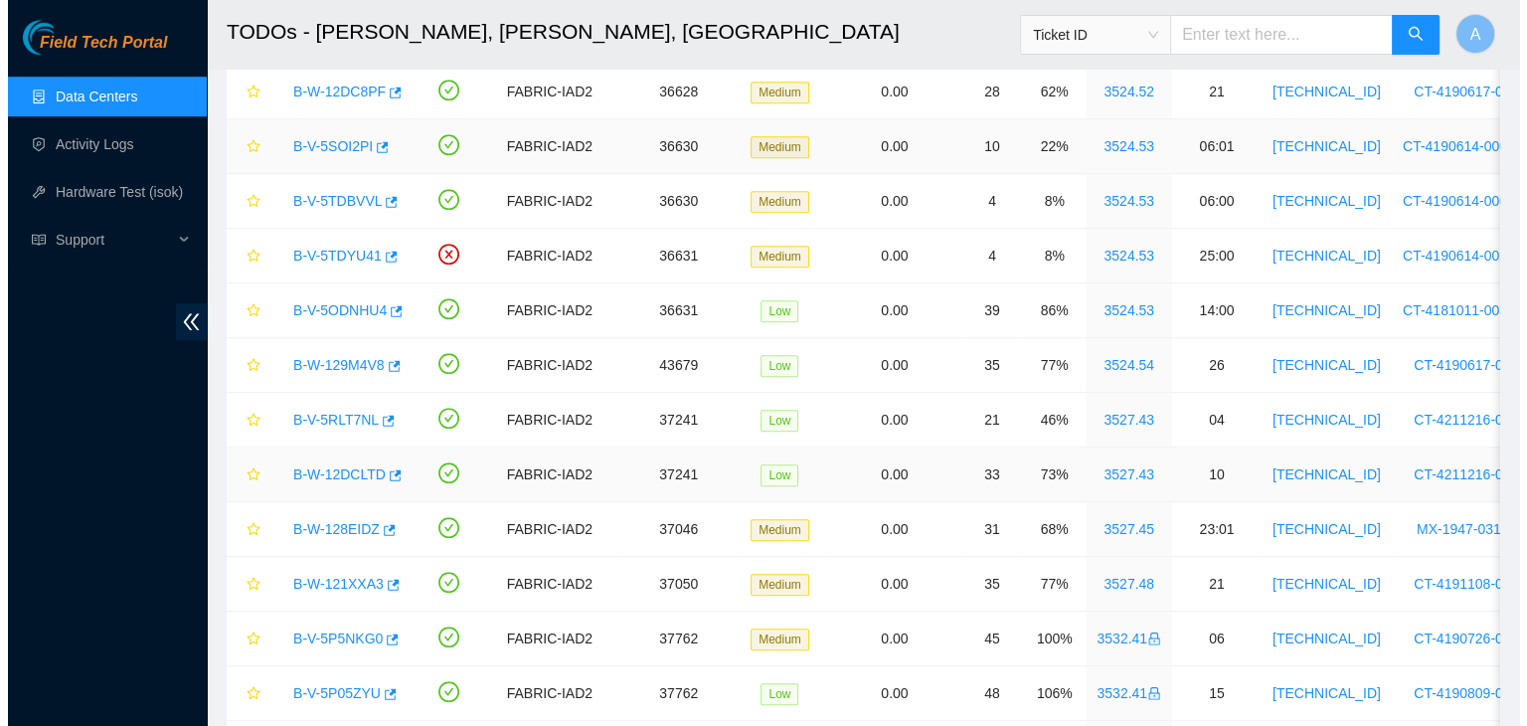
scroll to position [1049, 0]
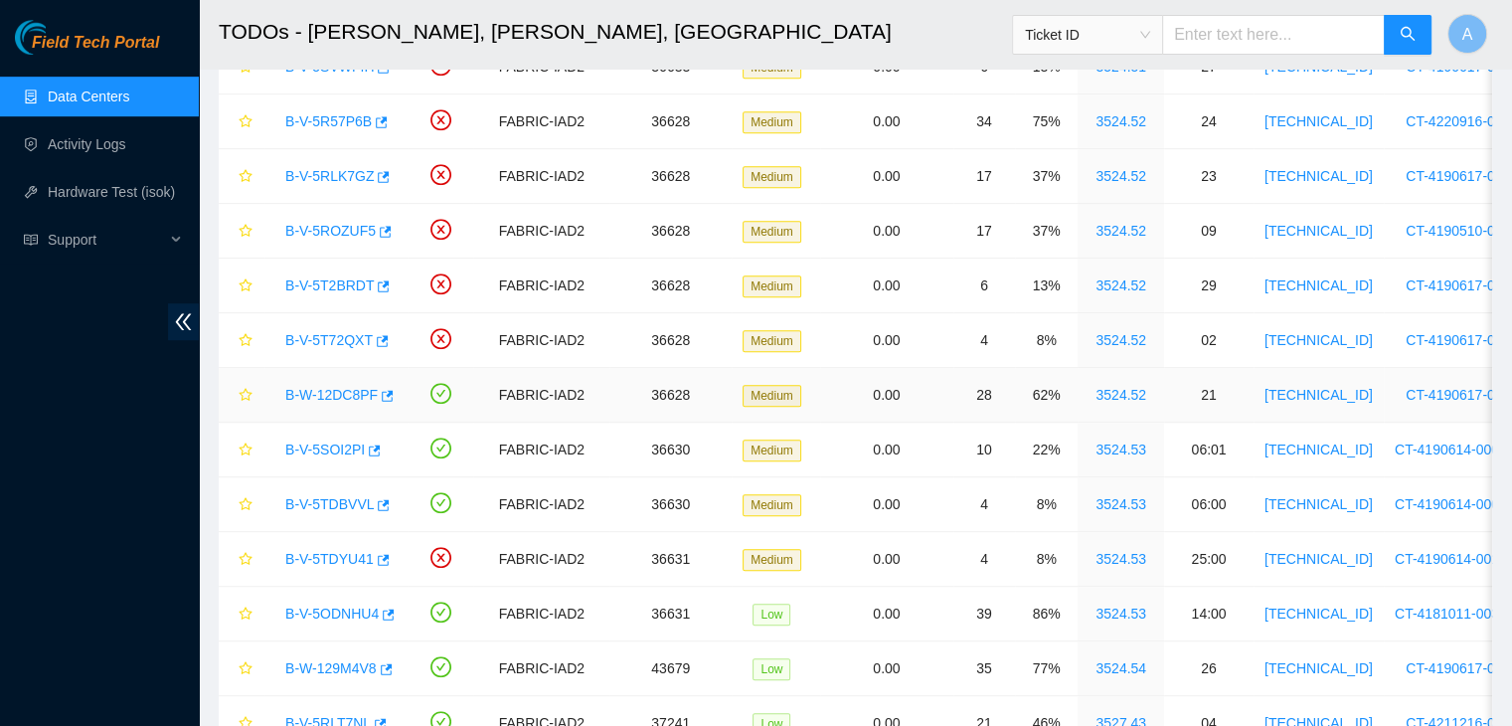
click at [334, 389] on link "B-W-12DC8PF" at bounding box center [331, 395] width 92 height 16
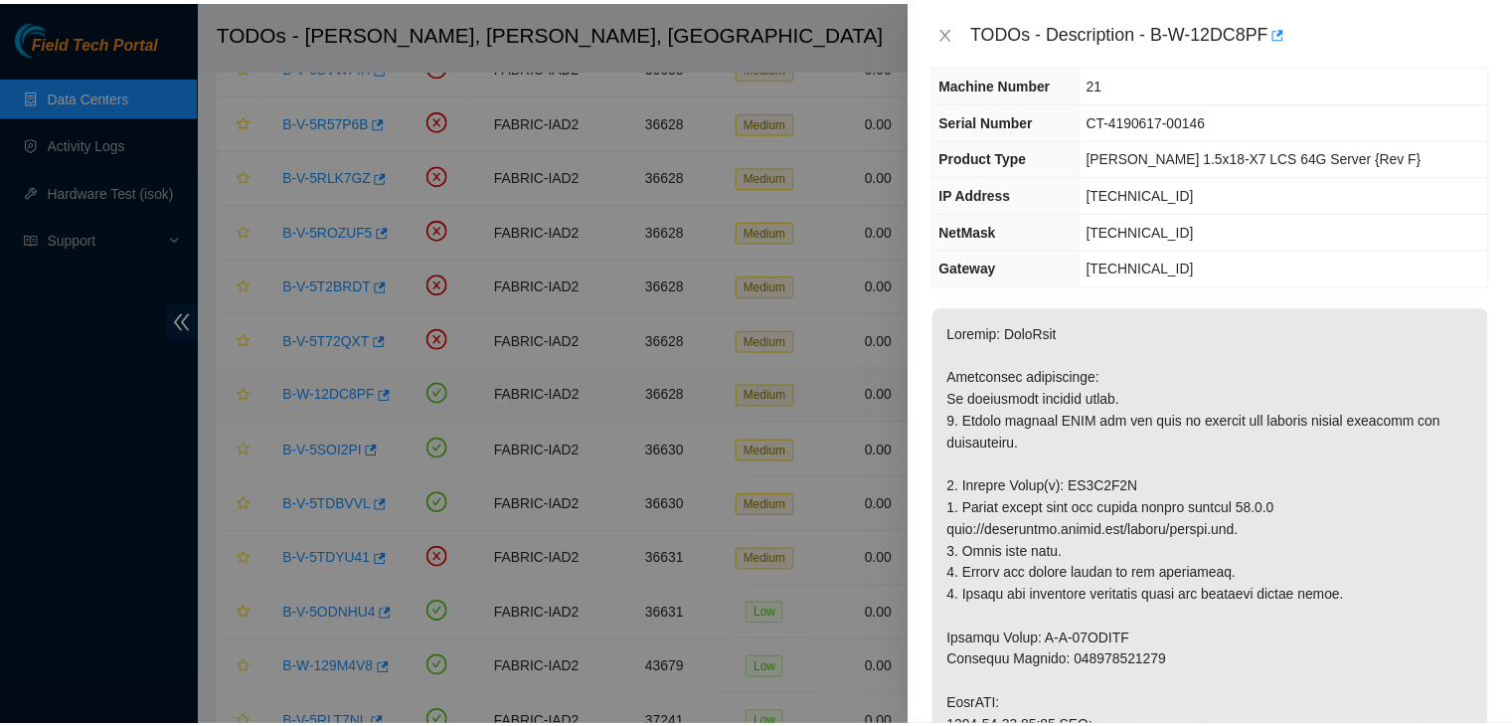
scroll to position [76, 0]
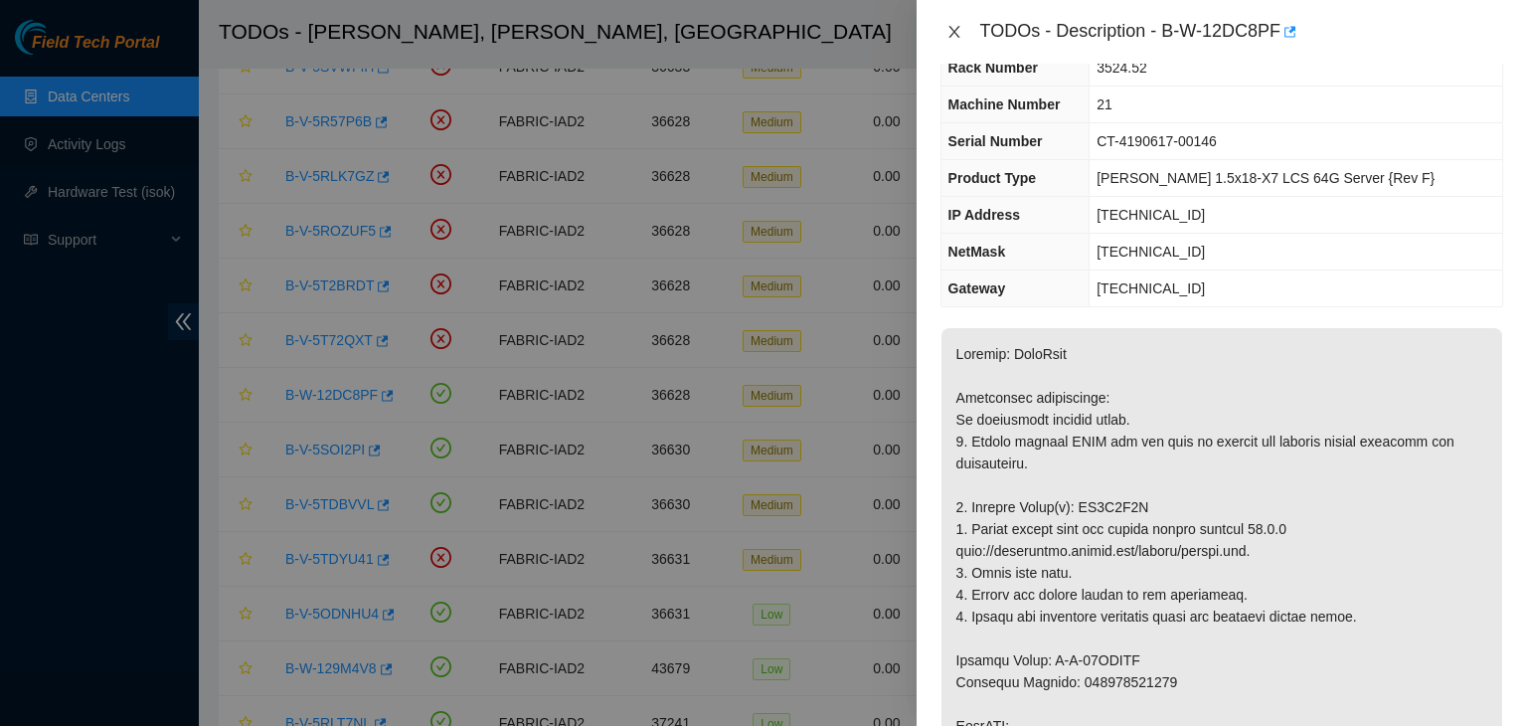
click at [959, 33] on icon "close" at bounding box center [954, 32] width 16 height 16
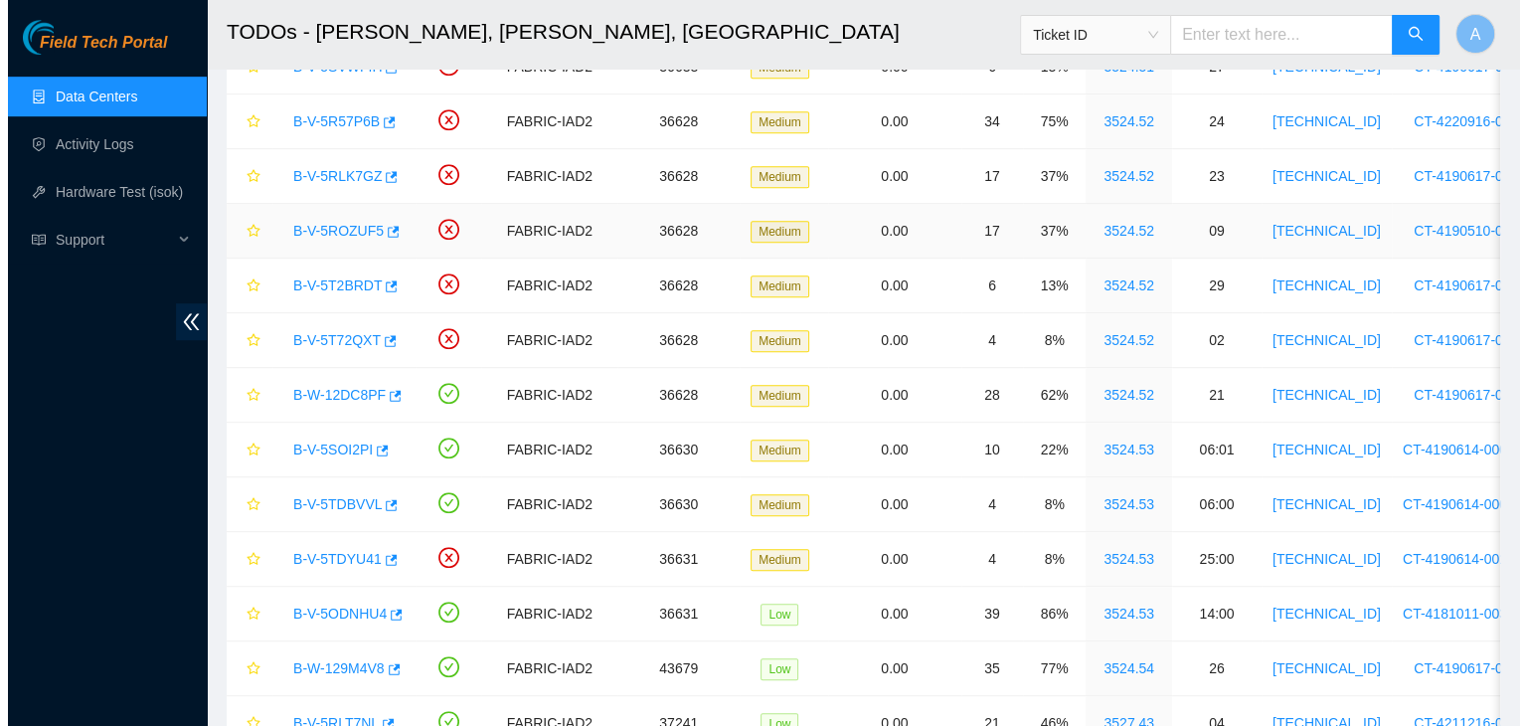
scroll to position [96, 0]
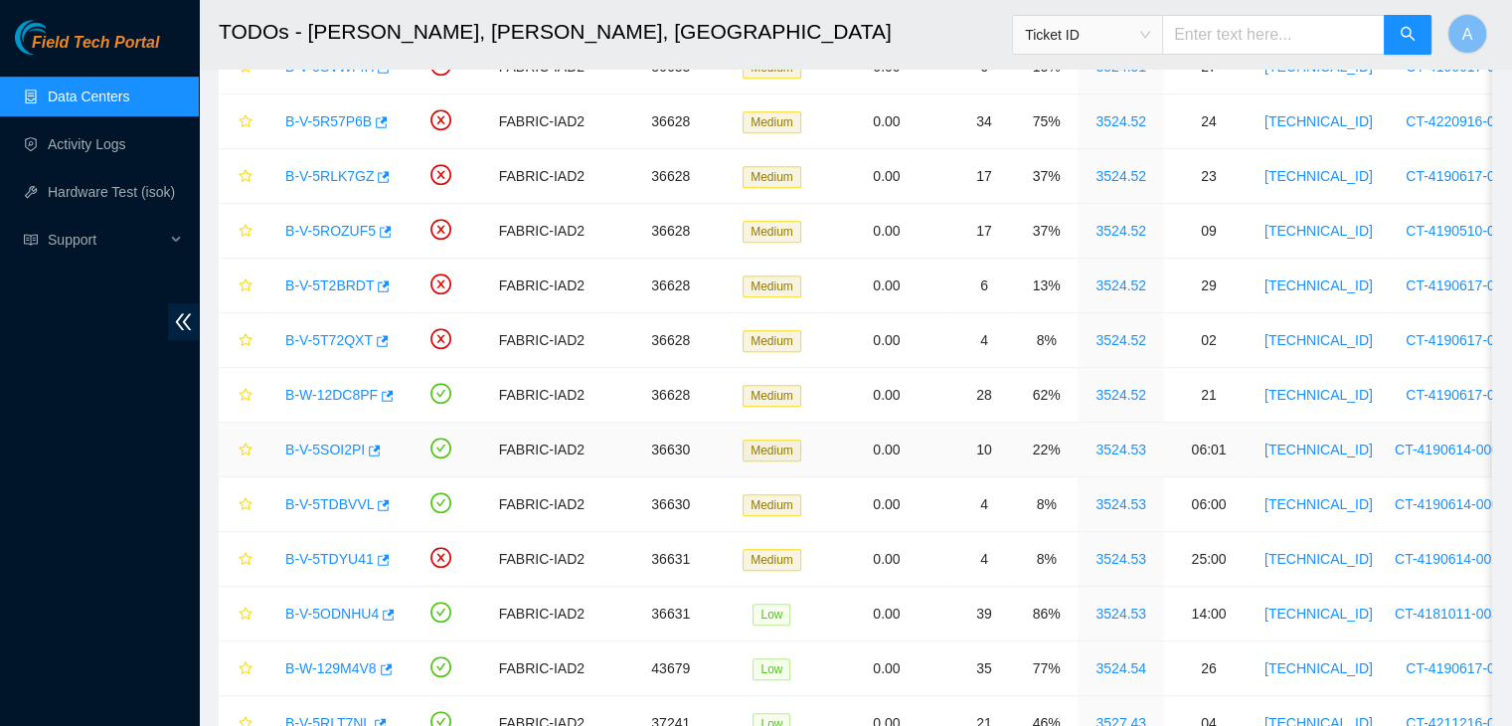
click at [330, 446] on link "B-V-5SOI2PI" at bounding box center [325, 449] width 80 height 16
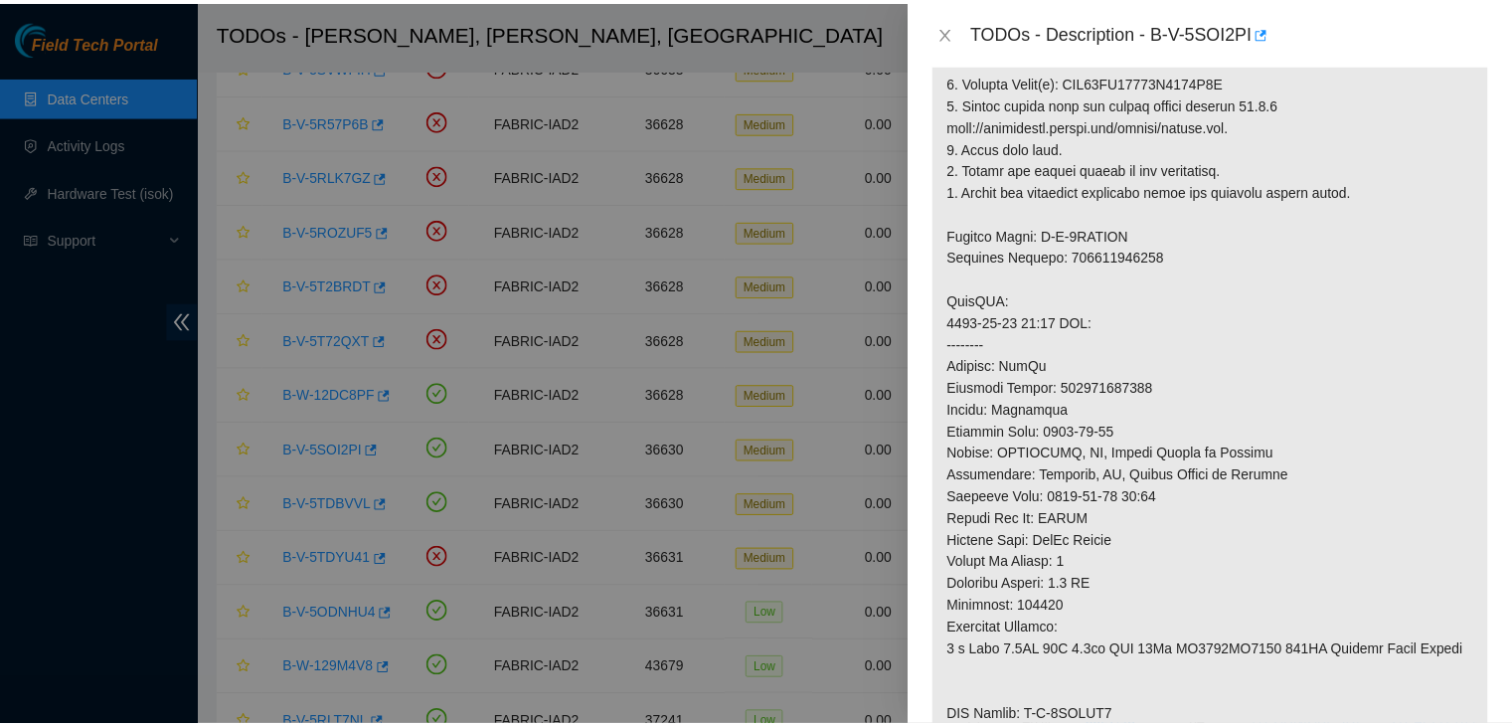
scroll to position [549, 0]
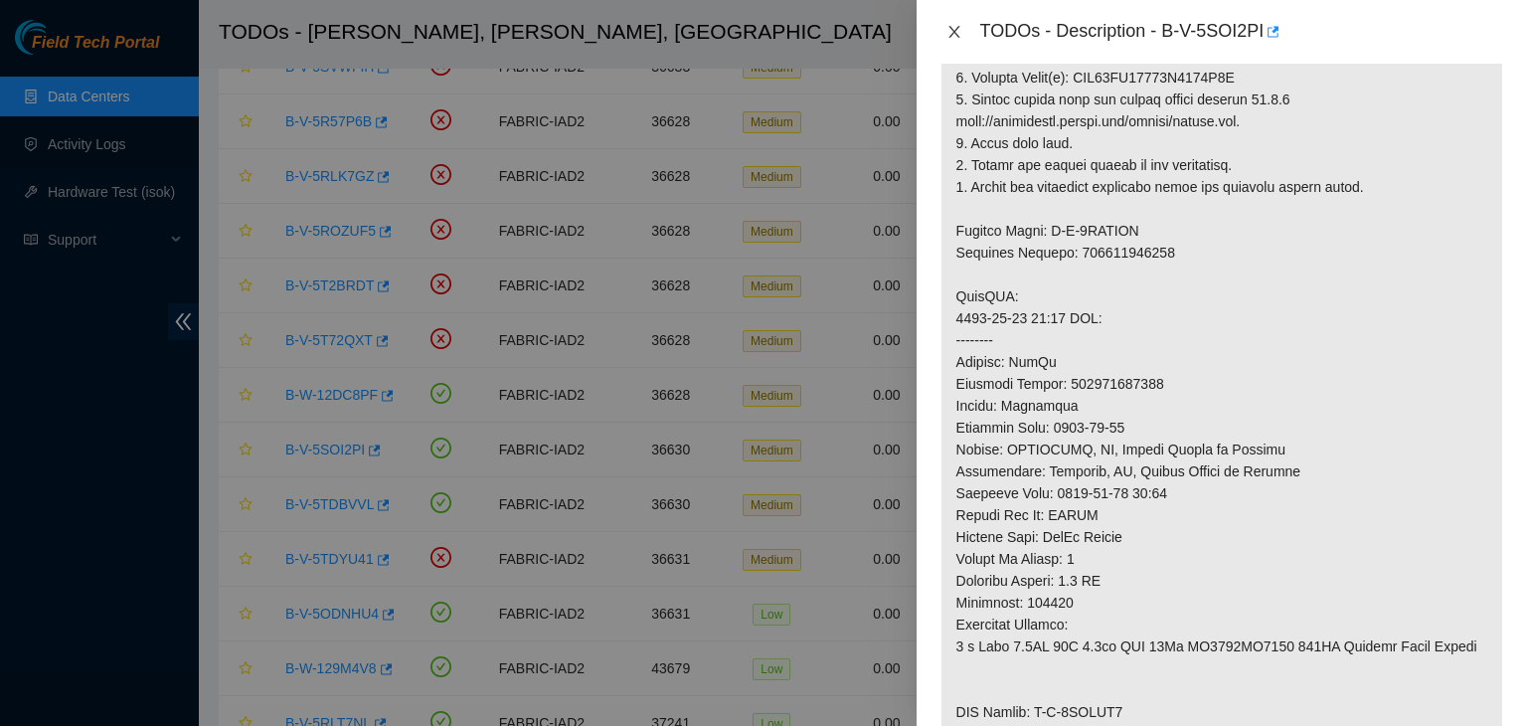
click at [954, 30] on icon "close" at bounding box center [954, 32] width 16 height 16
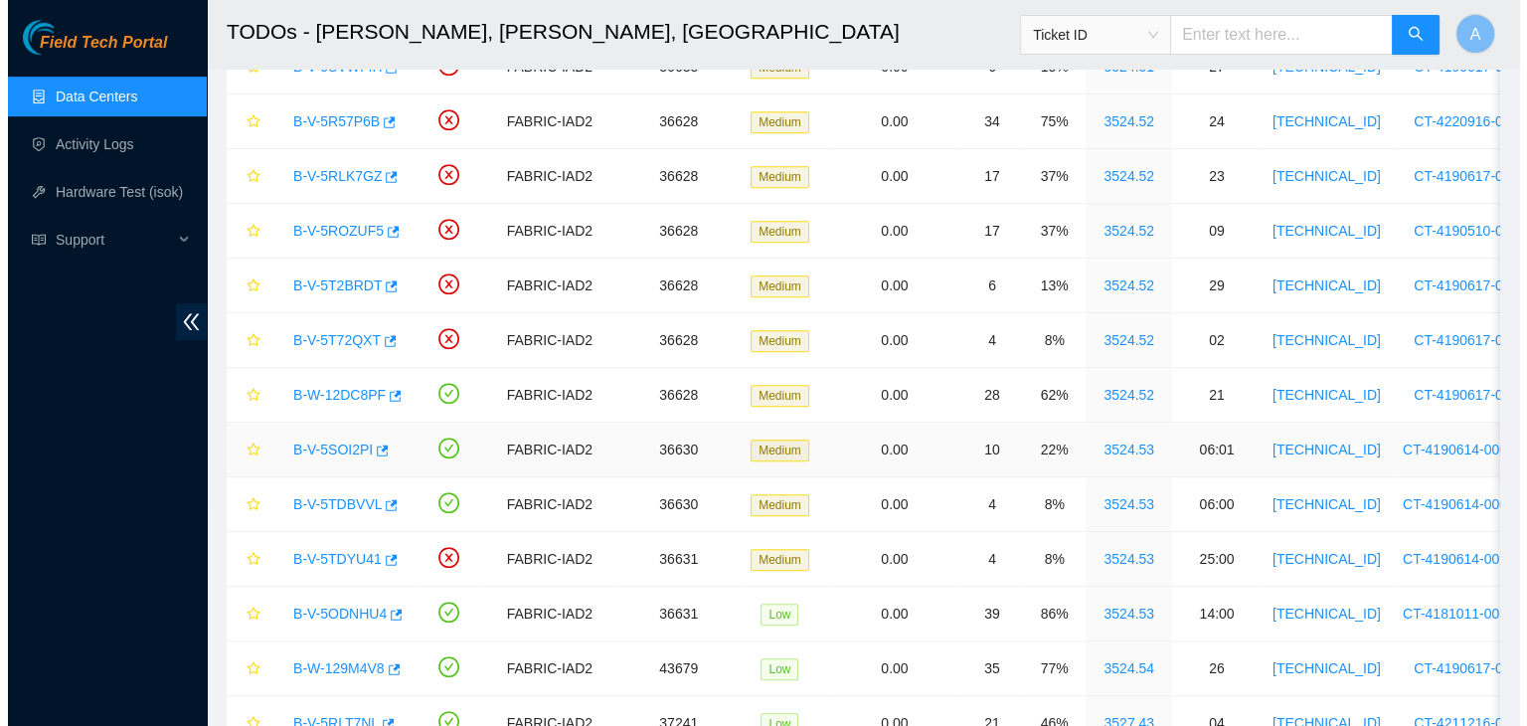
scroll to position [578, 0]
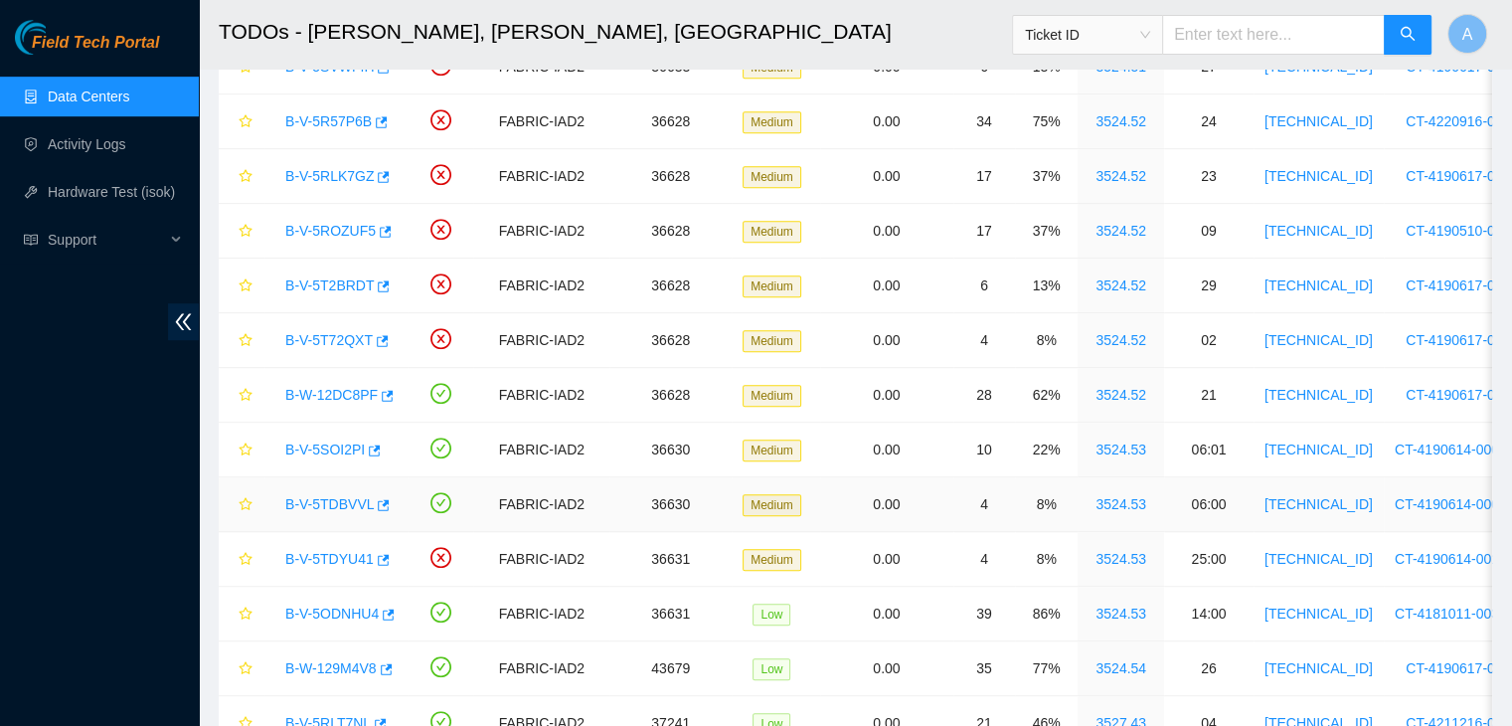
click at [347, 497] on link "B-V-5TDBVVL" at bounding box center [329, 504] width 88 height 16
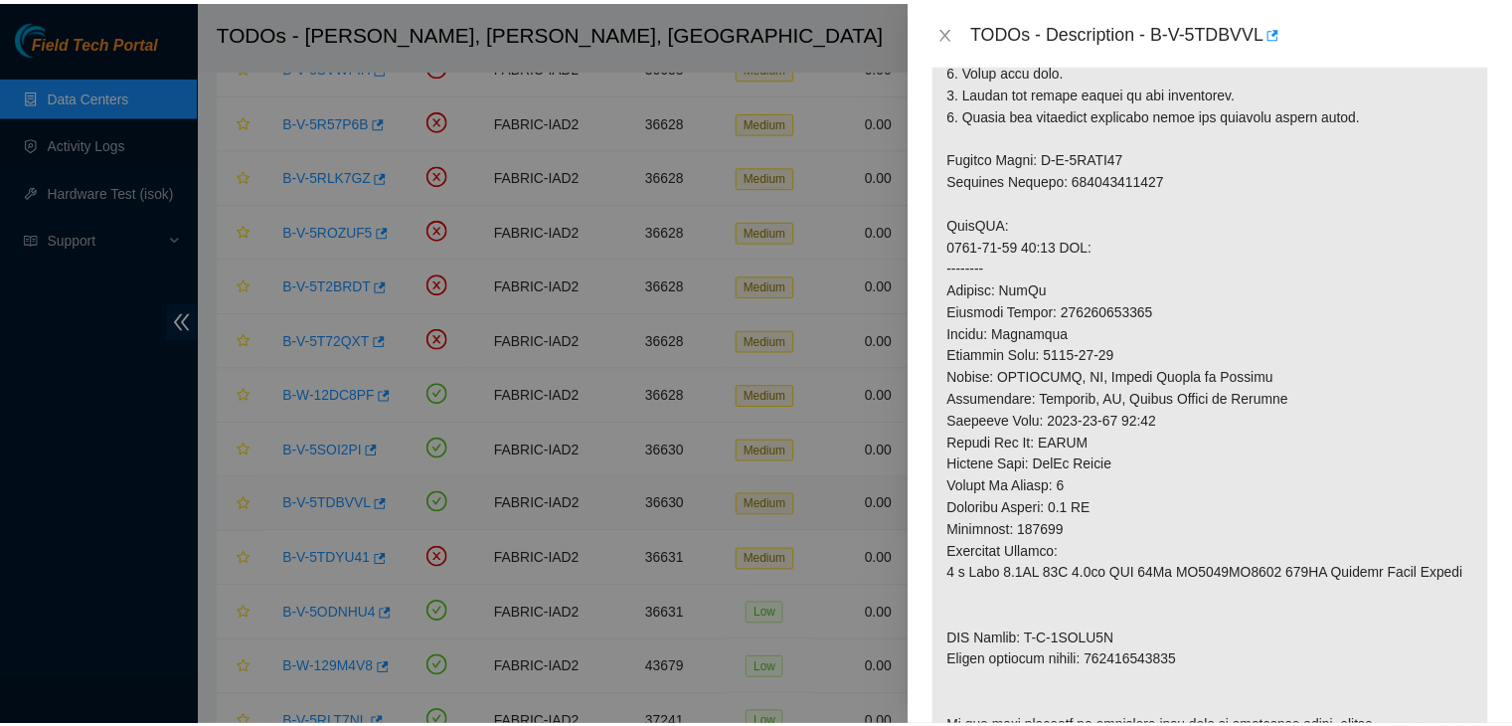
scroll to position [549, 0]
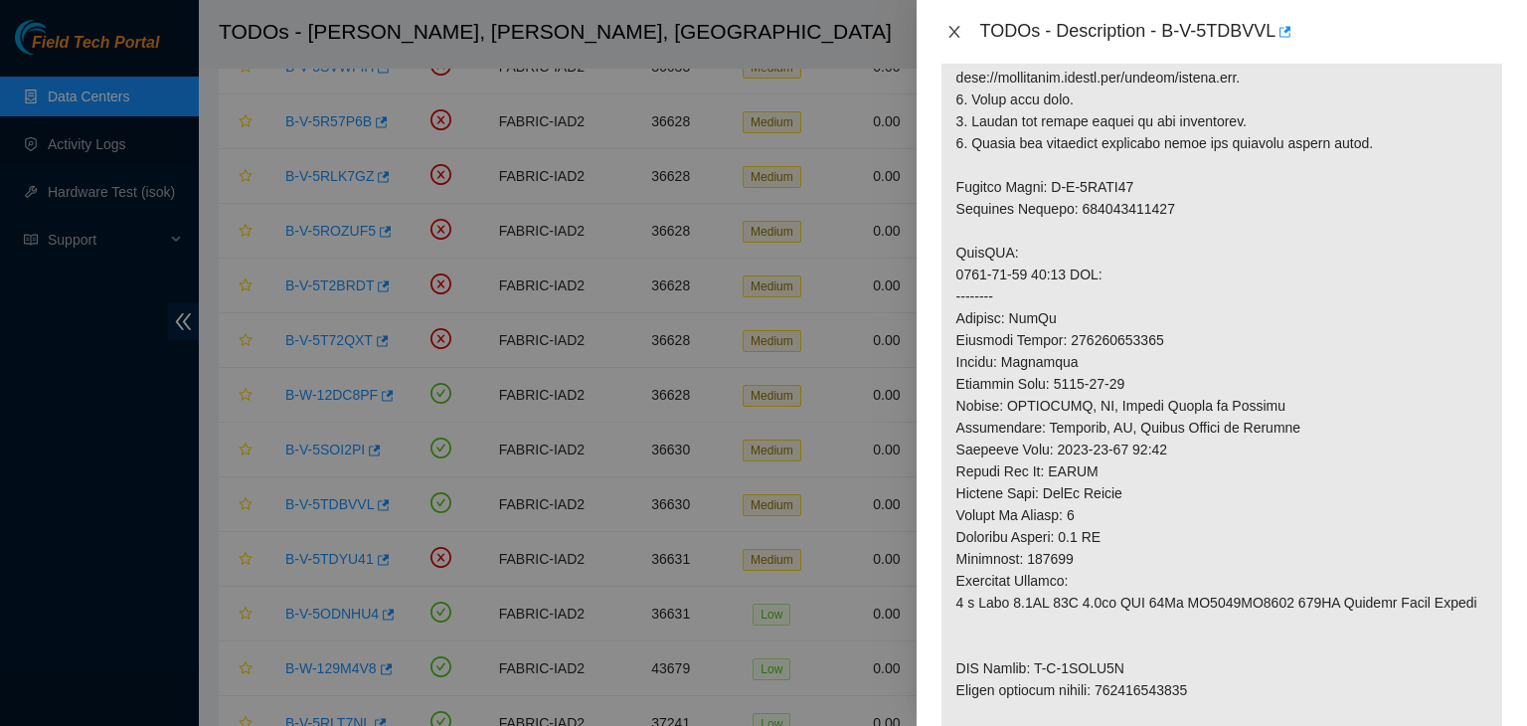
click at [946, 35] on icon "close" at bounding box center [954, 32] width 16 height 16
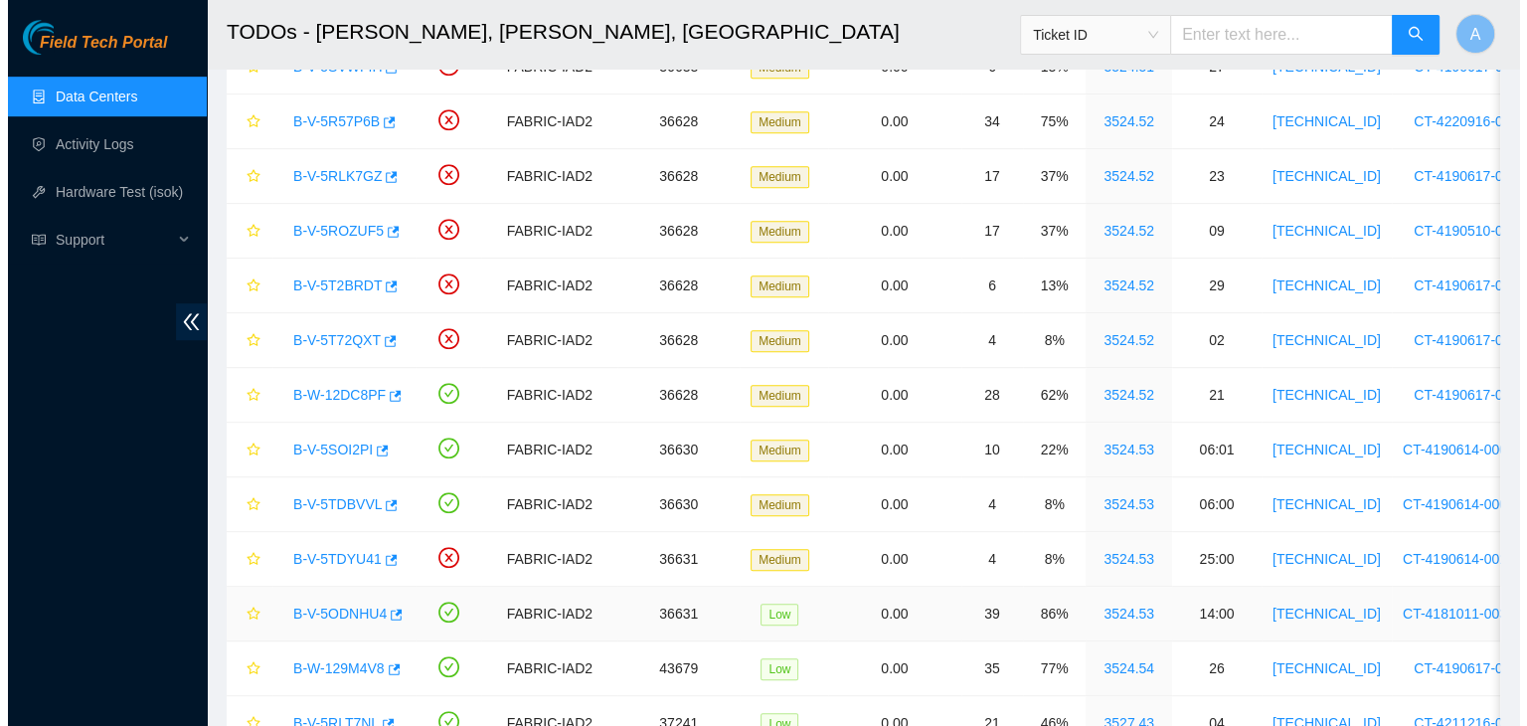
scroll to position [578, 0]
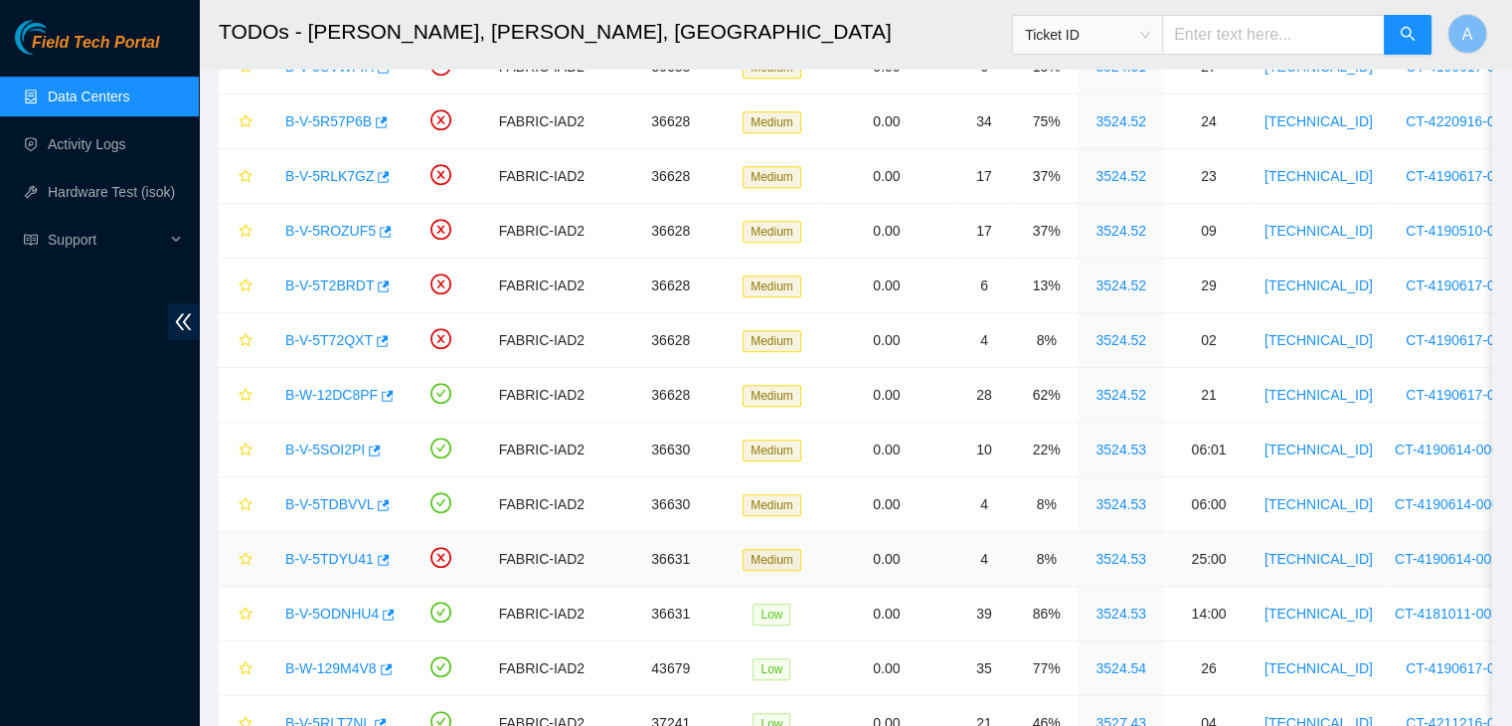
click at [329, 551] on link "B-V-5TDYU41" at bounding box center [329, 559] width 88 height 16
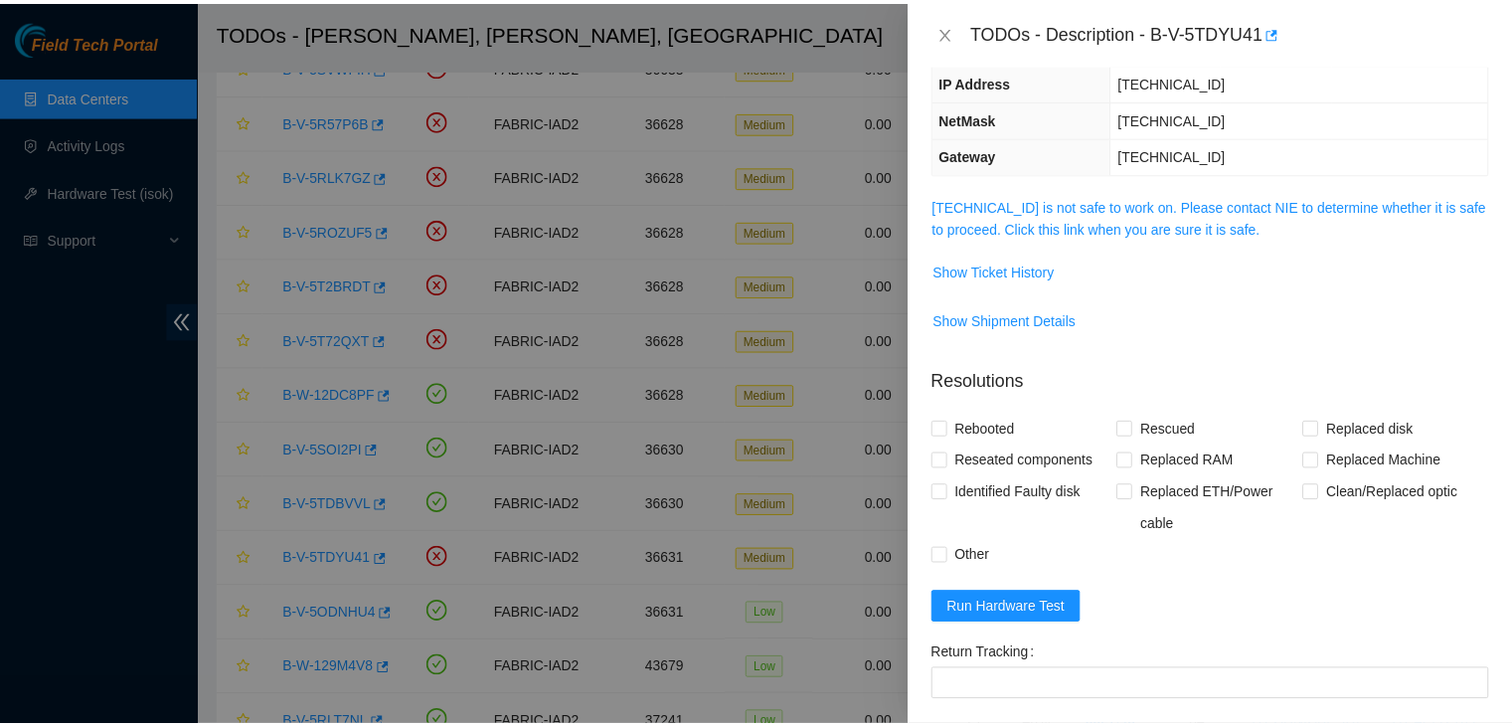
scroll to position [203, 0]
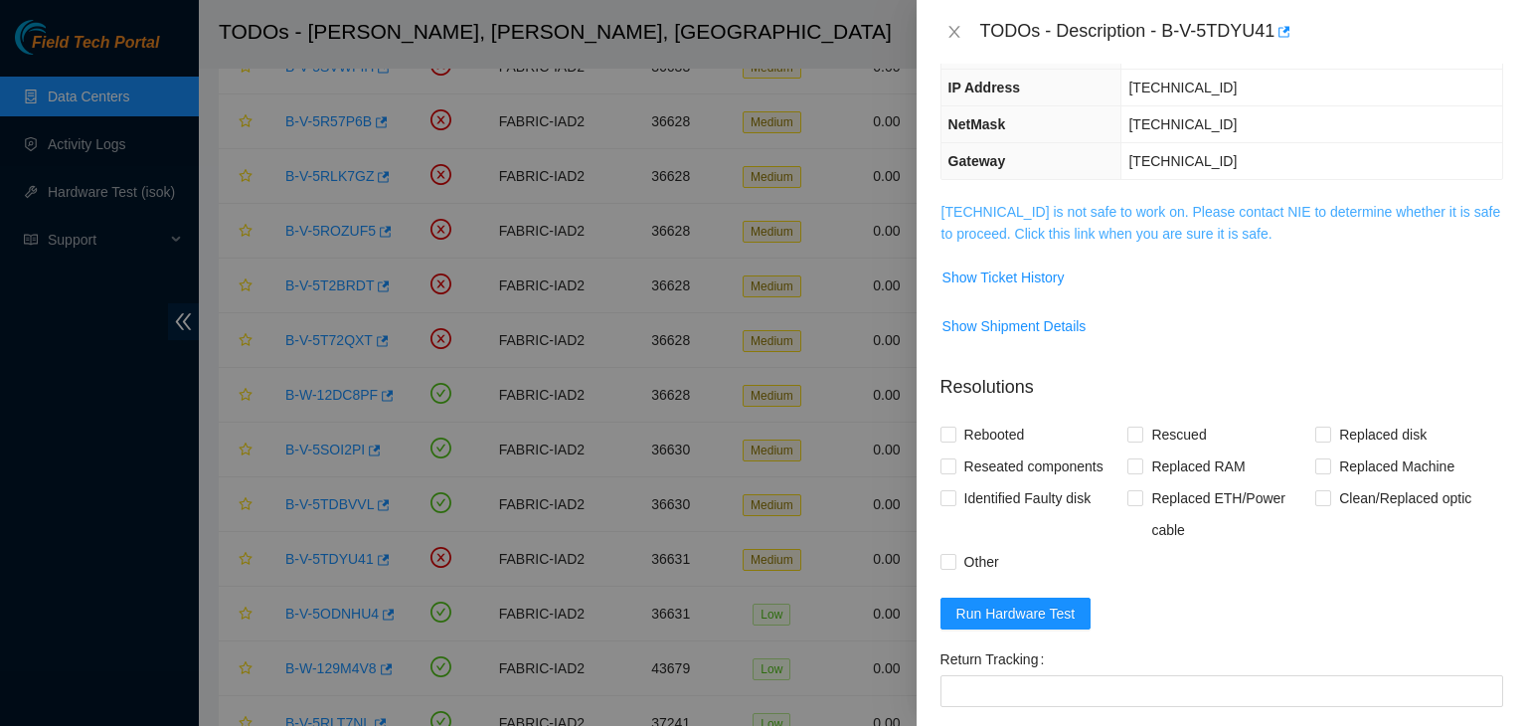
click at [1082, 208] on link "23.36.67.52 is not safe to work on. Please contact NIE to determine whether it …" at bounding box center [1221, 223] width 560 height 38
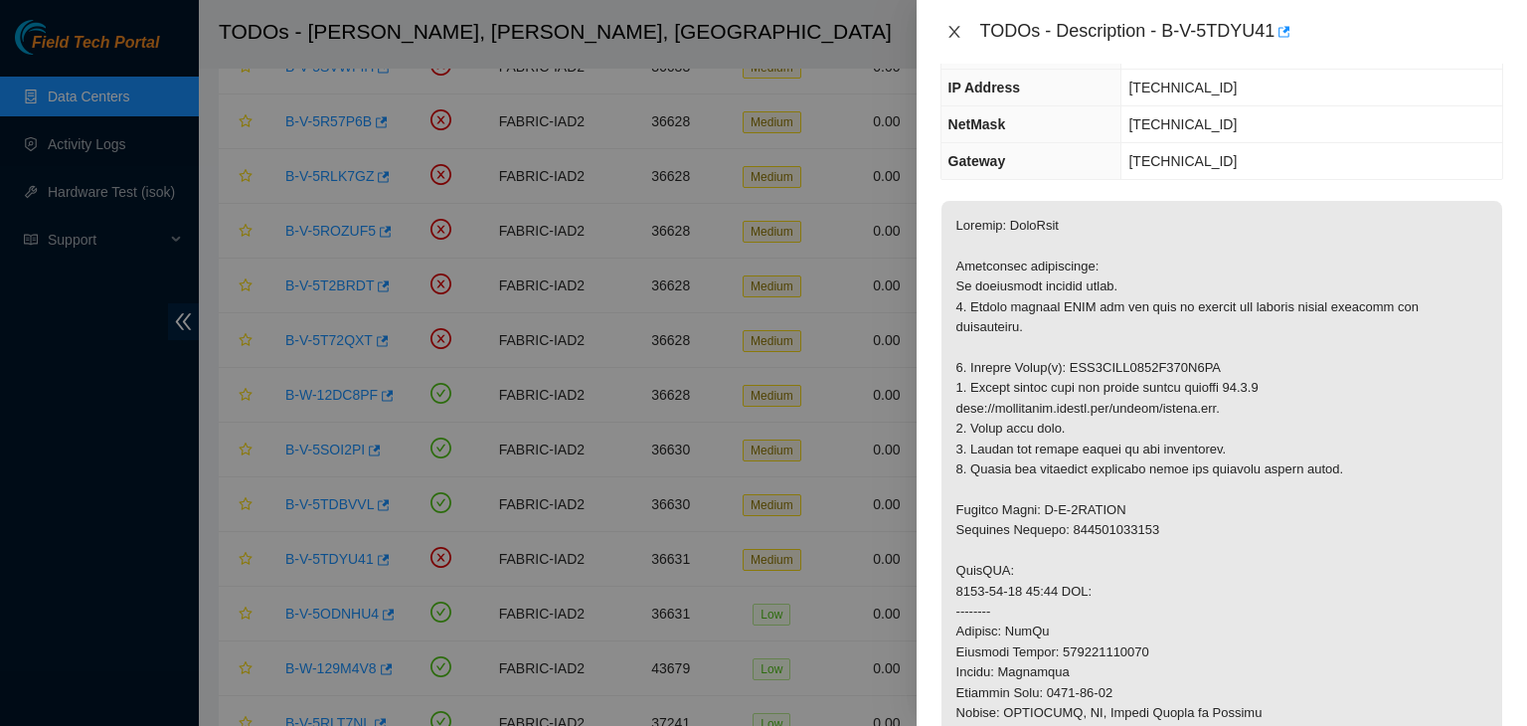
click at [956, 37] on icon "close" at bounding box center [954, 32] width 16 height 16
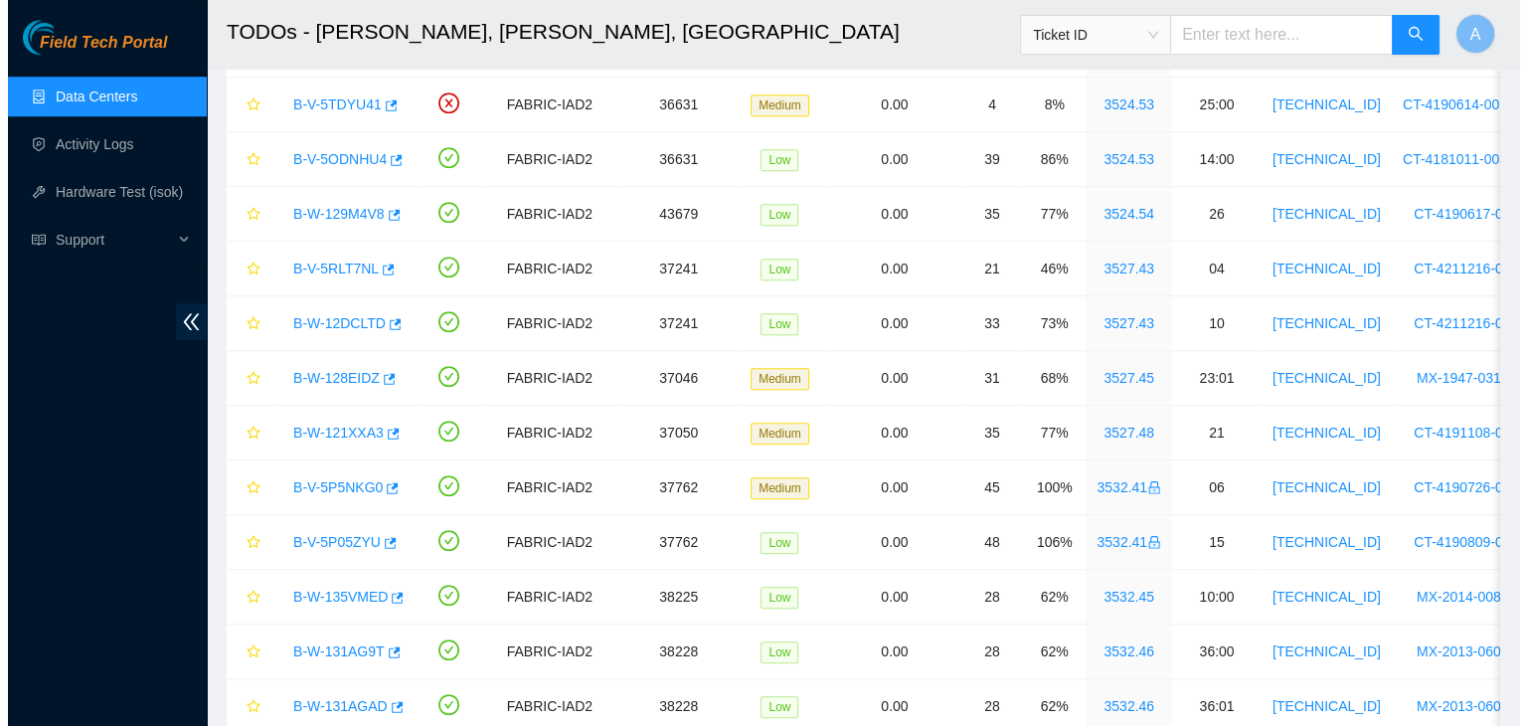
scroll to position [1505, 0]
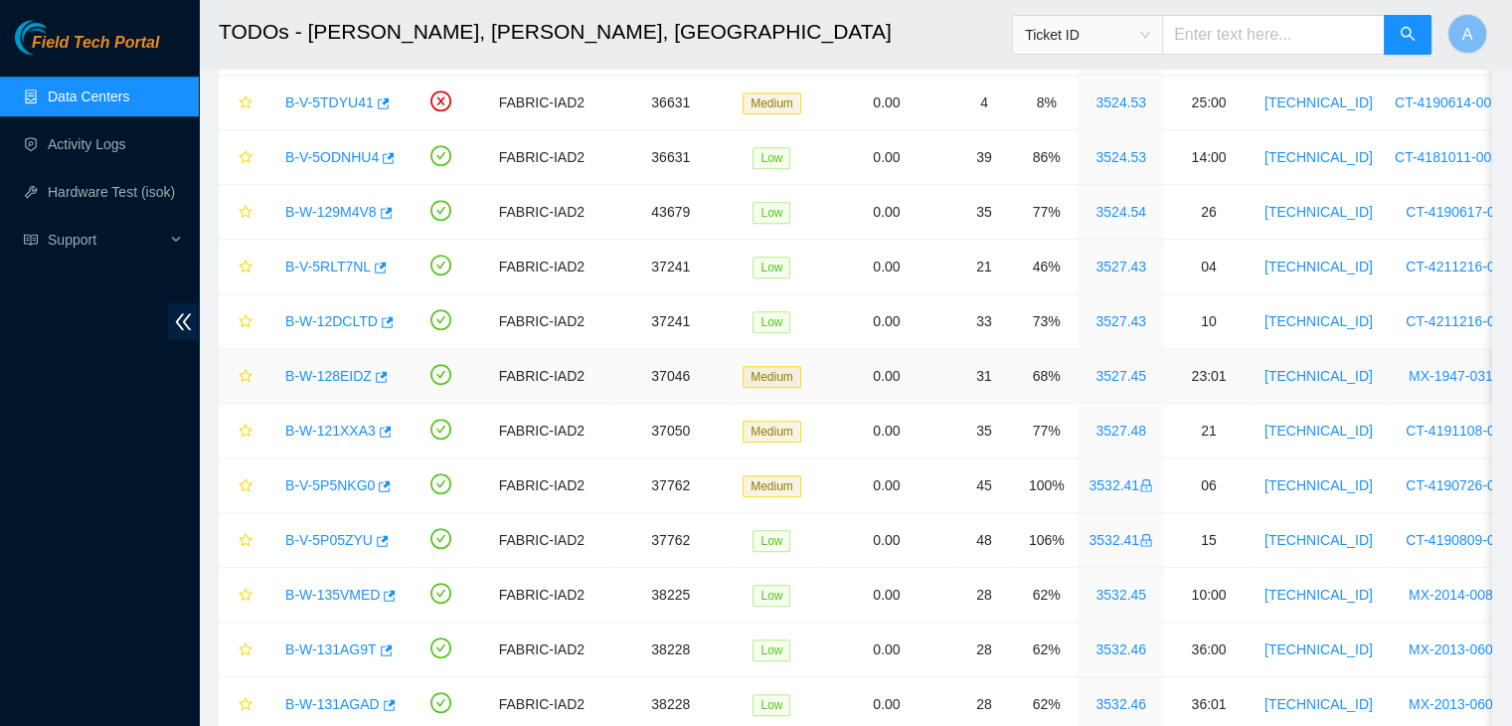
click at [346, 368] on link "B-W-128EIDZ" at bounding box center [328, 376] width 86 height 16
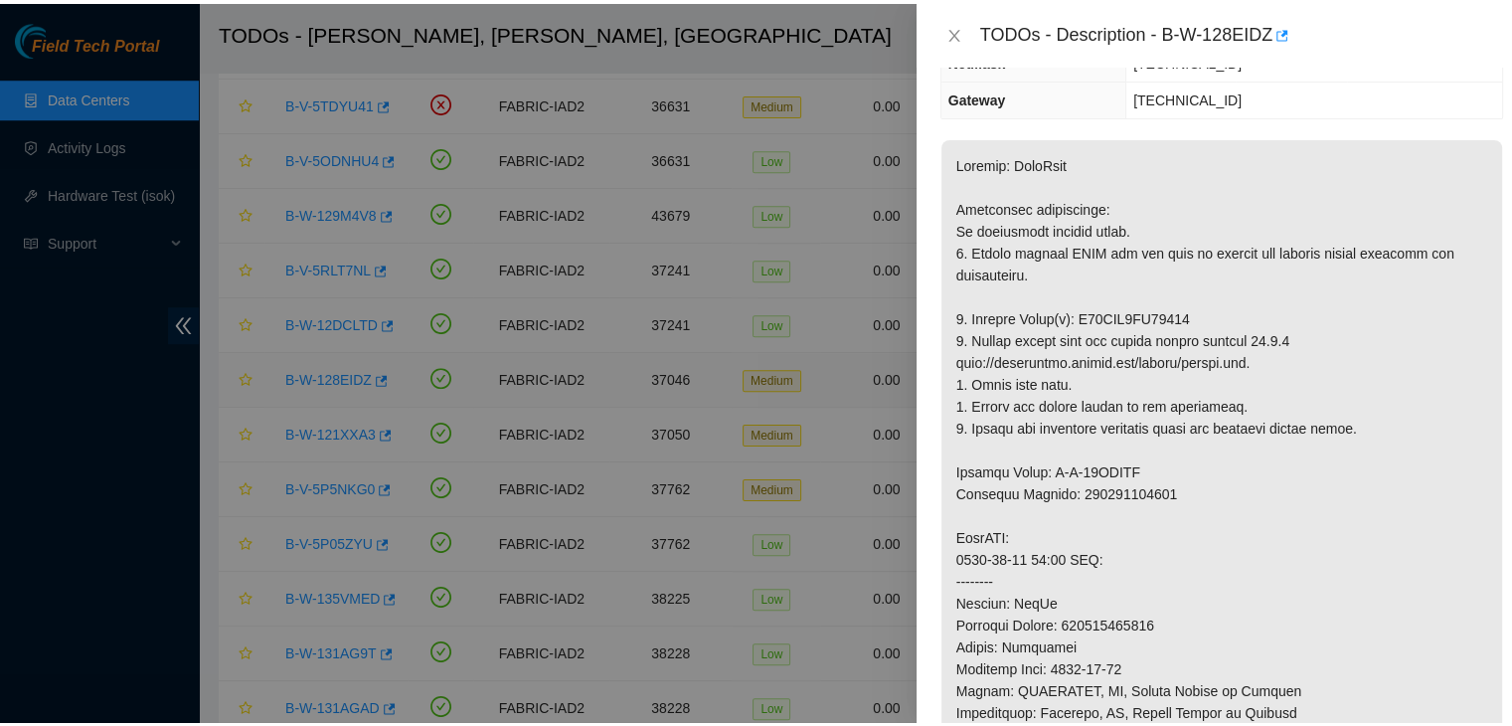
scroll to position [203, 0]
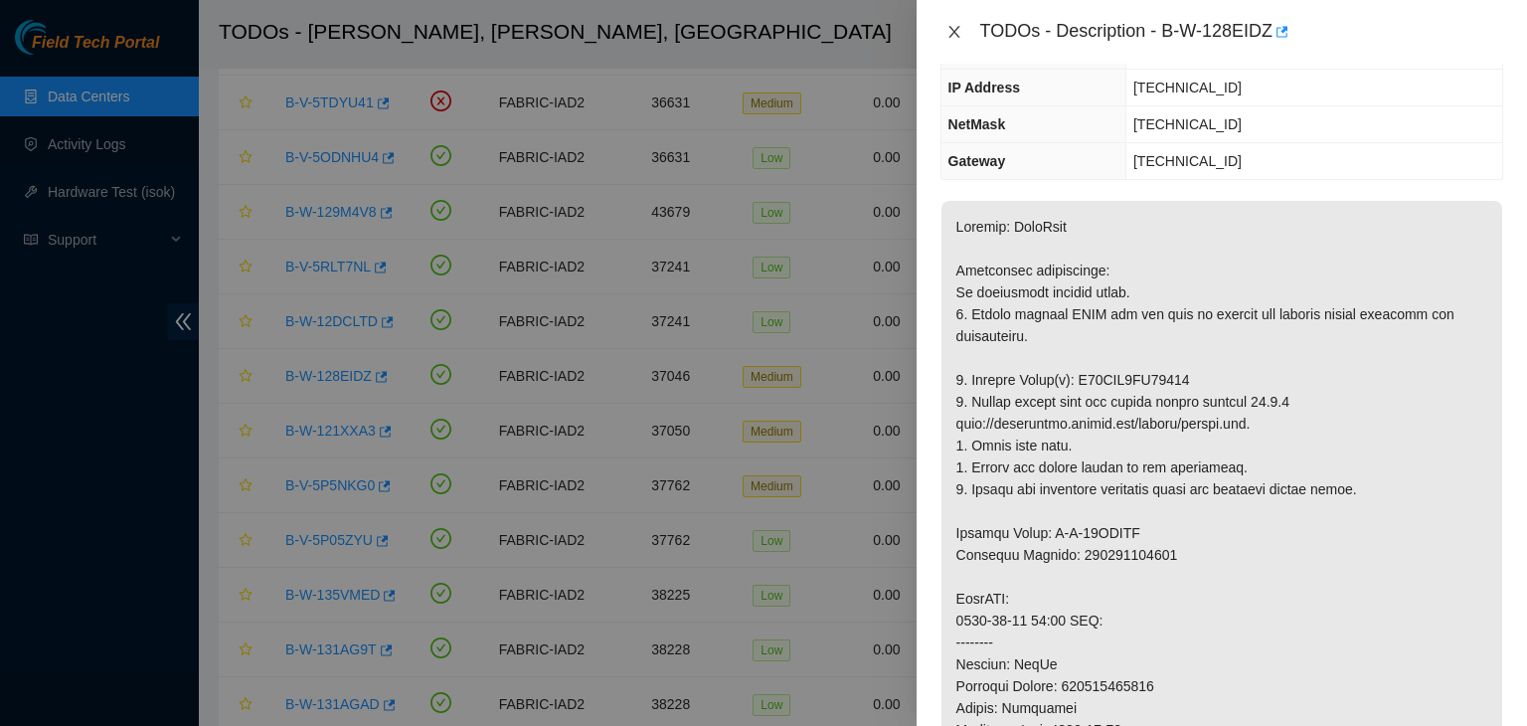
click at [950, 25] on icon "close" at bounding box center [954, 32] width 16 height 16
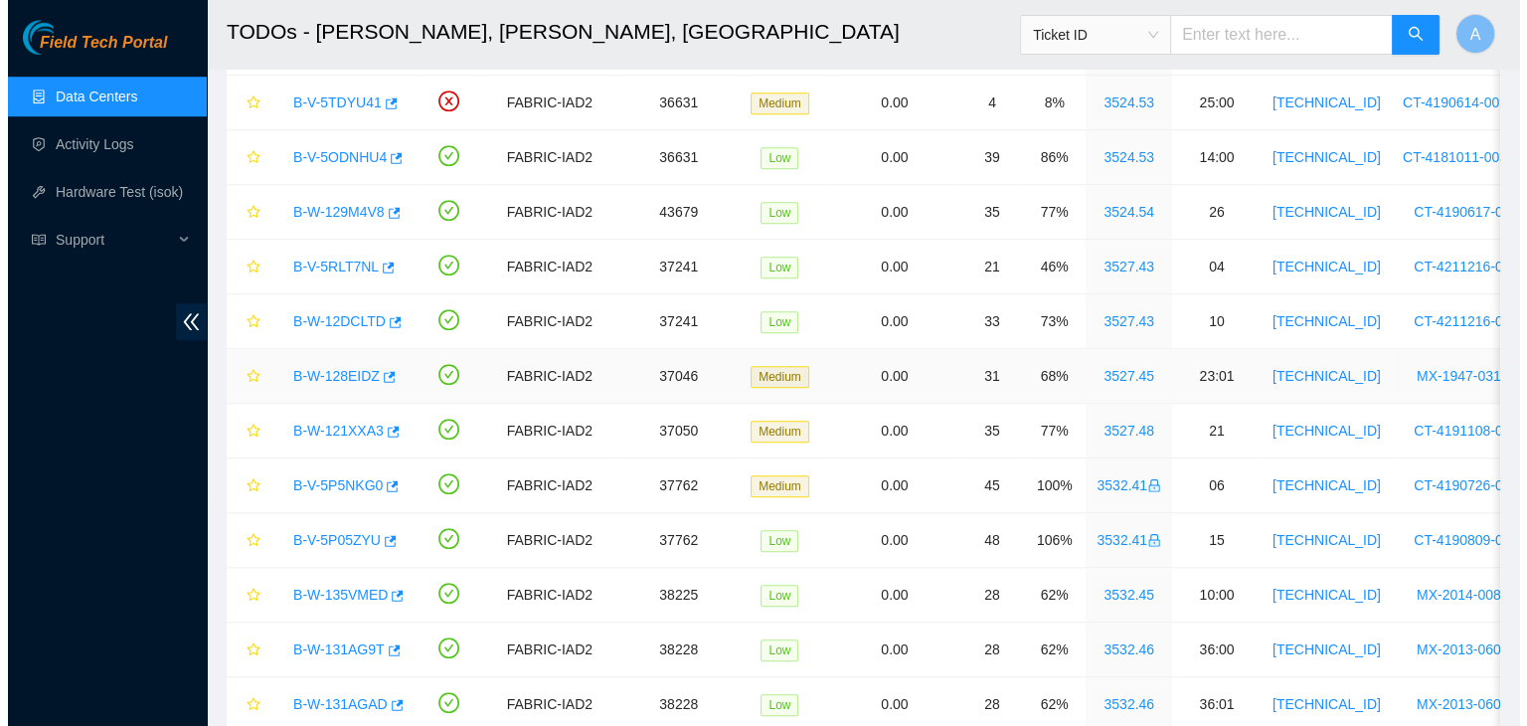
scroll to position [267, 0]
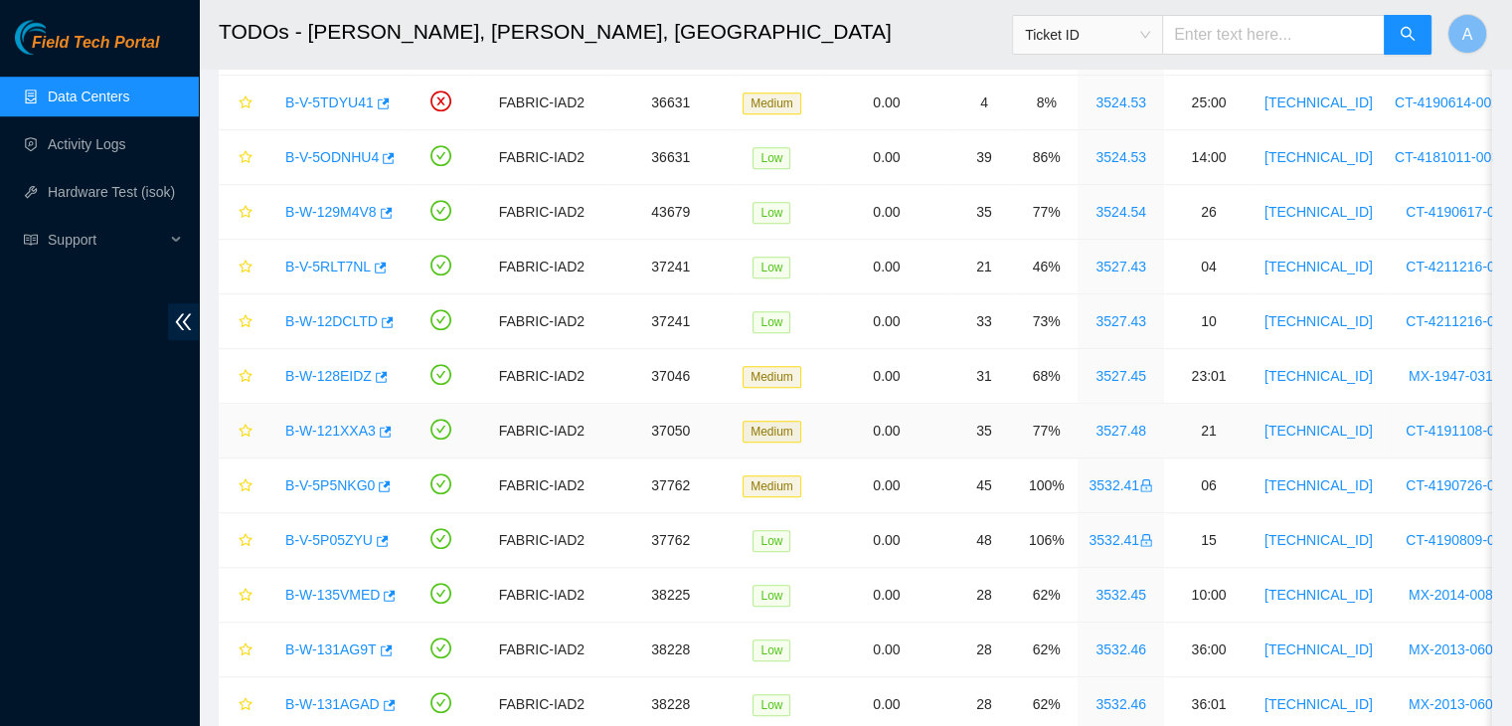
click at [344, 424] on link "B-W-121XXA3" at bounding box center [330, 431] width 90 height 16
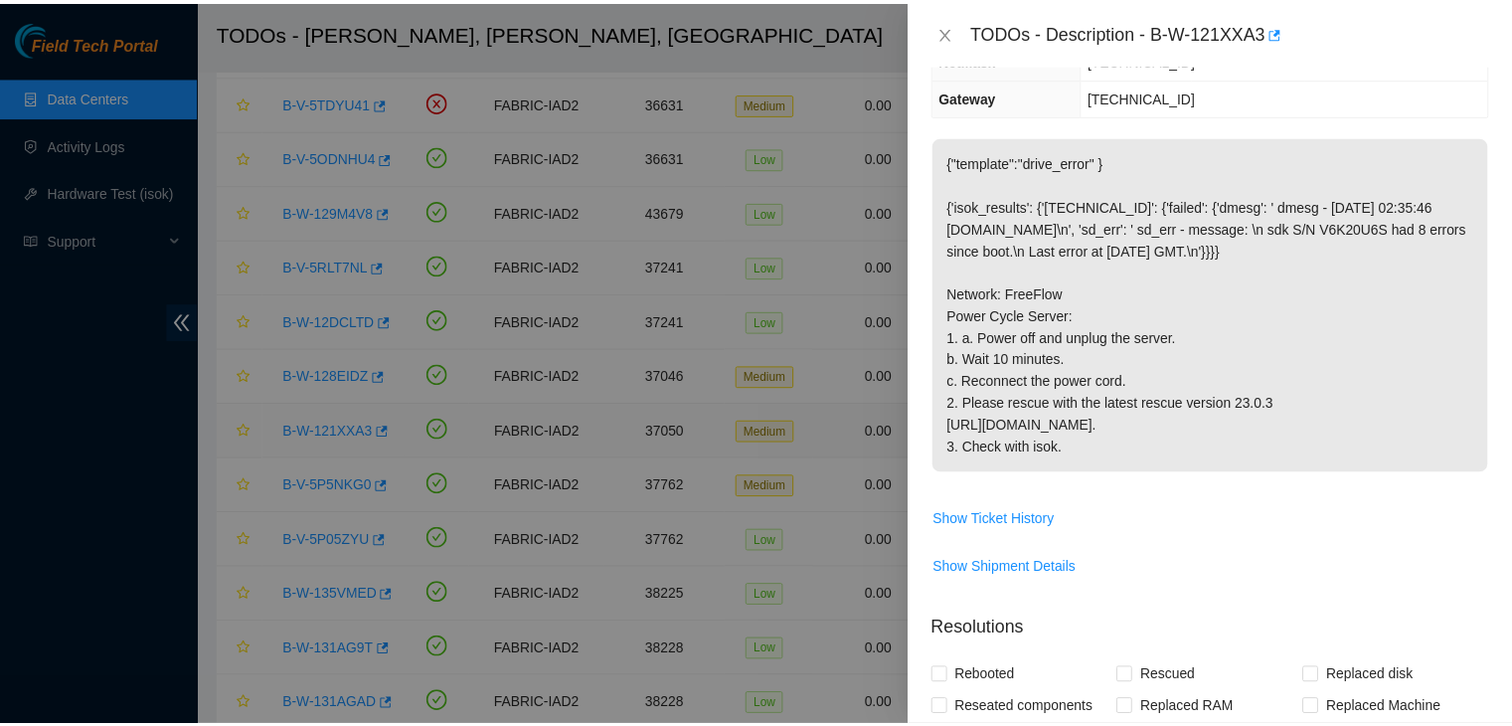
scroll to position [203, 0]
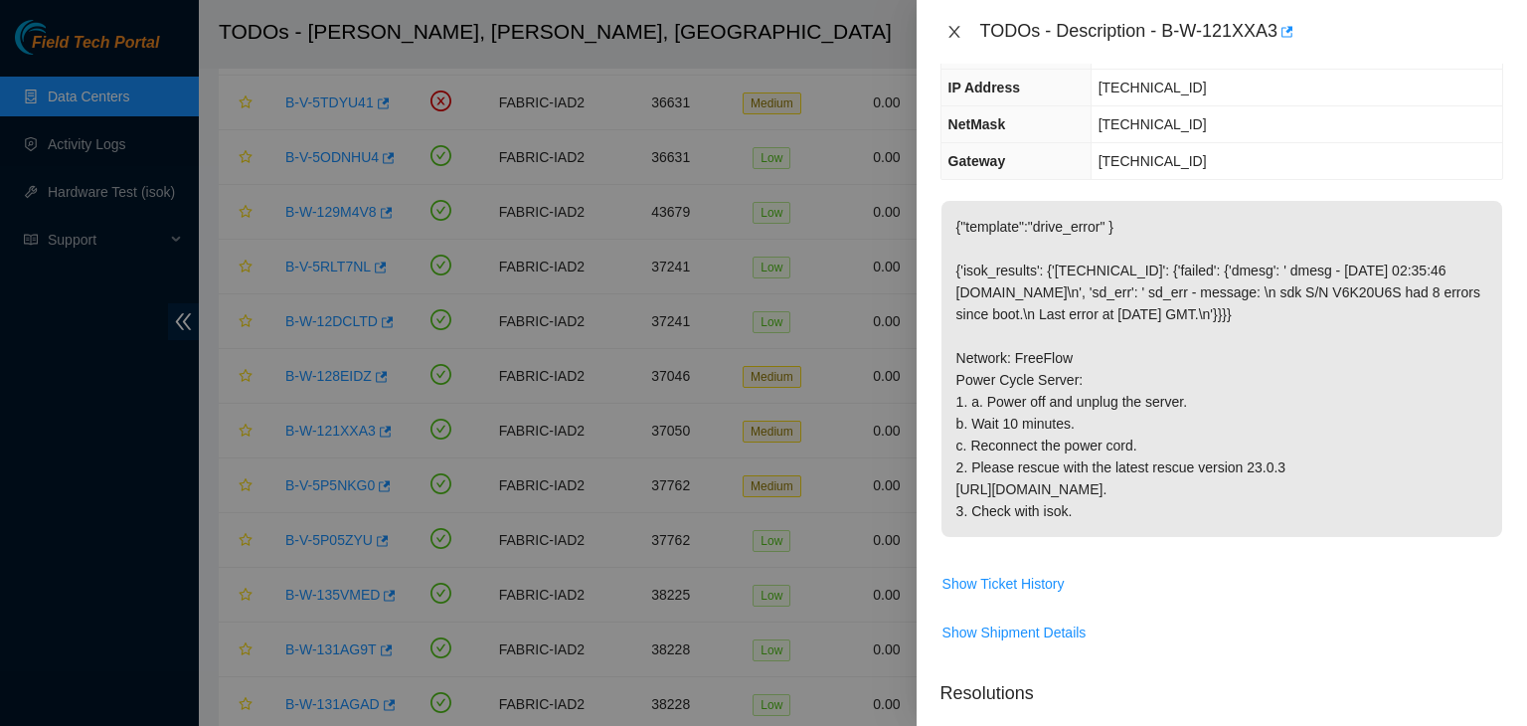
click at [964, 36] on button "Close" at bounding box center [954, 32] width 28 height 19
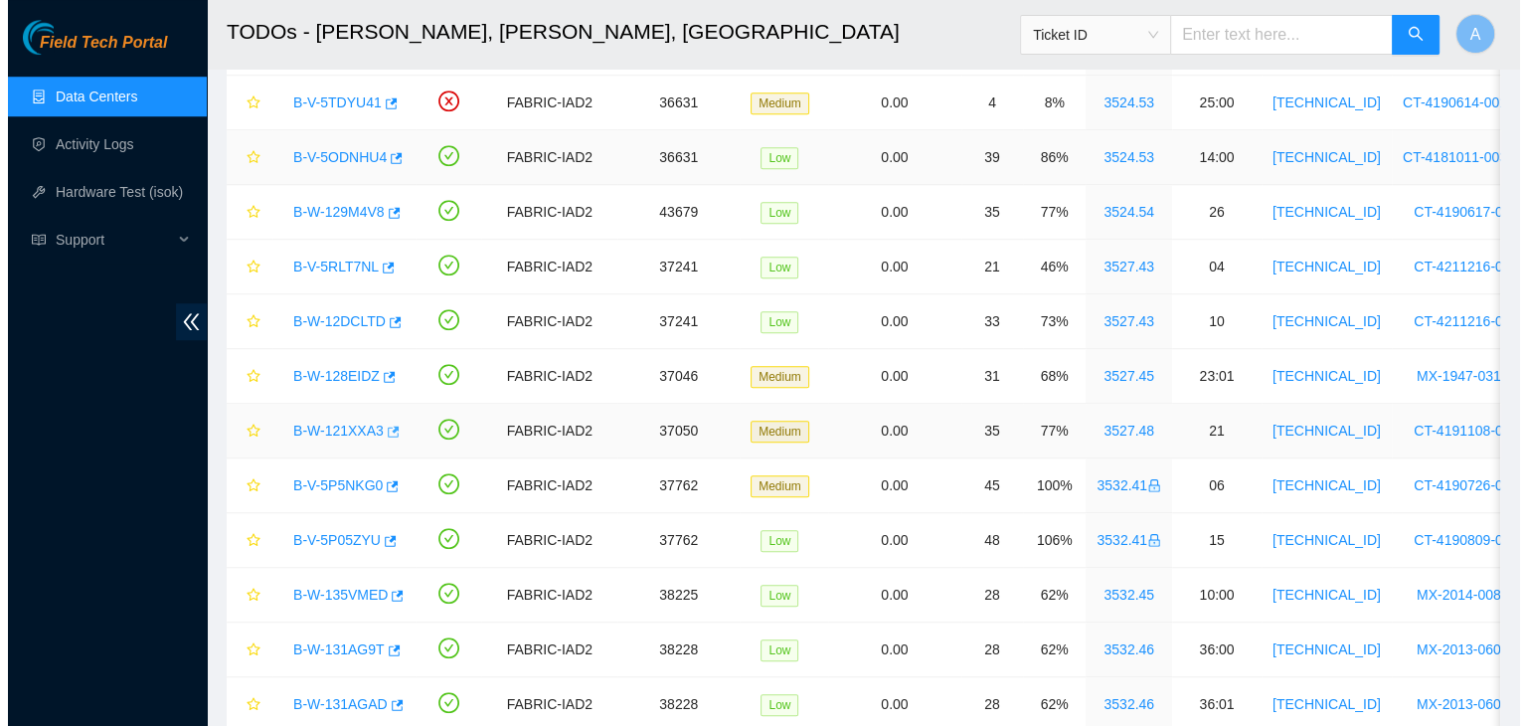
scroll to position [267, 0]
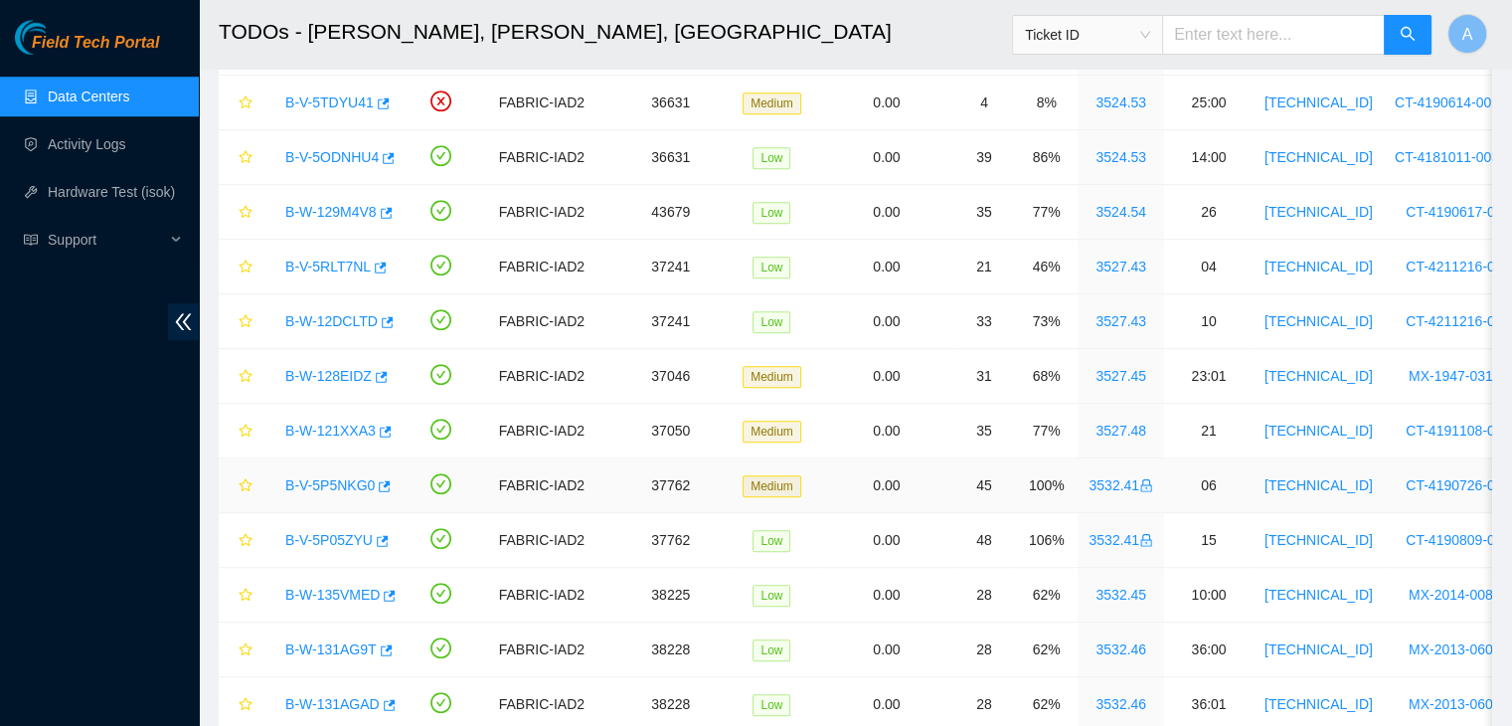
click at [296, 477] on link "B-V-5P5NKG0" at bounding box center [329, 485] width 89 height 16
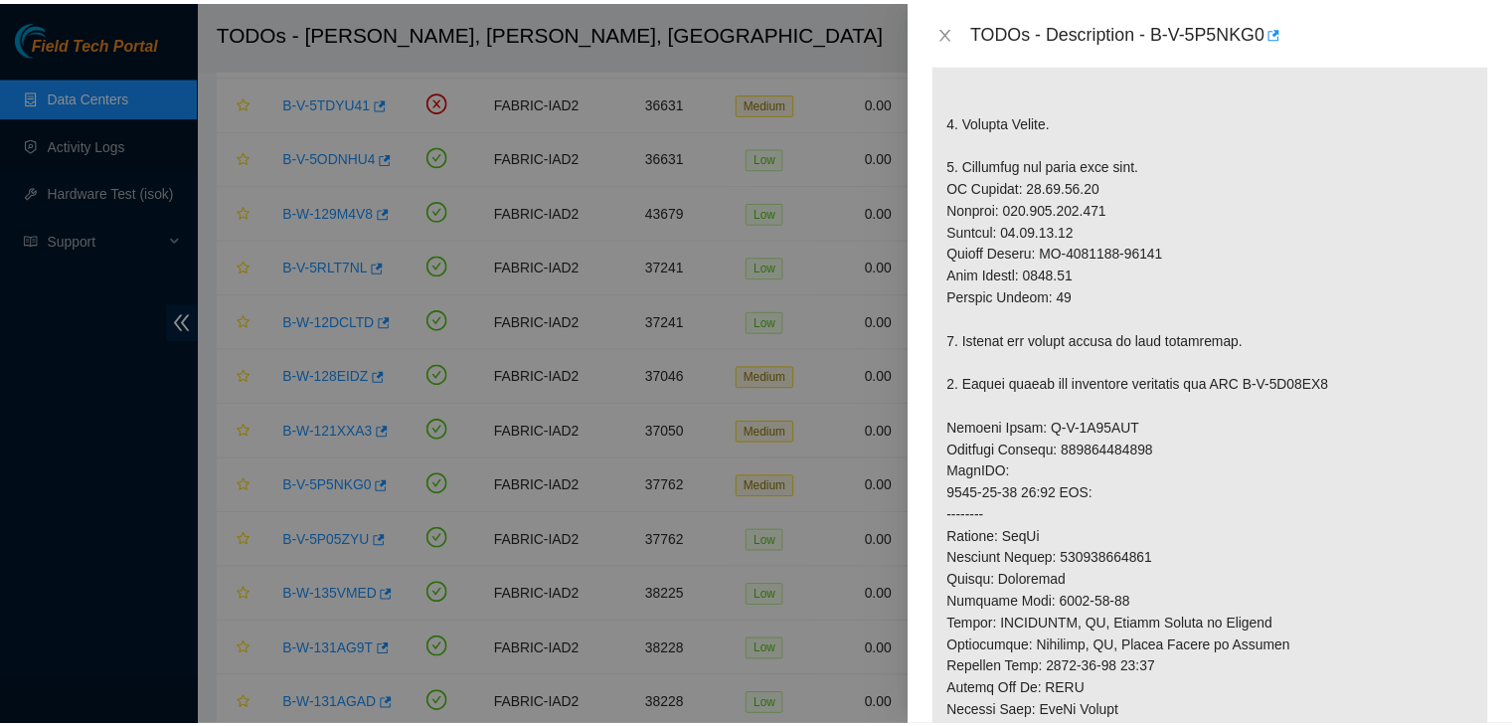
scroll to position [572, 0]
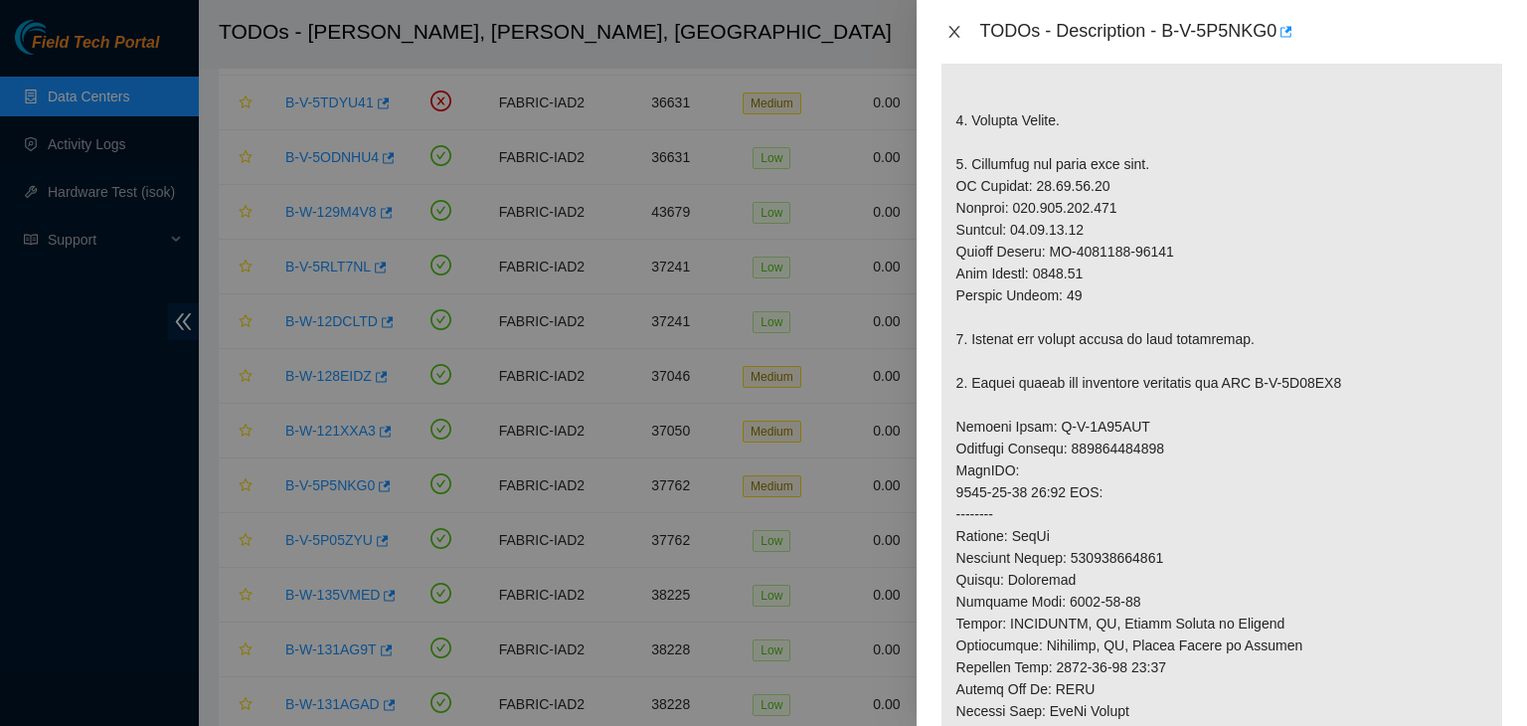
click at [963, 23] on button "Close" at bounding box center [954, 32] width 28 height 19
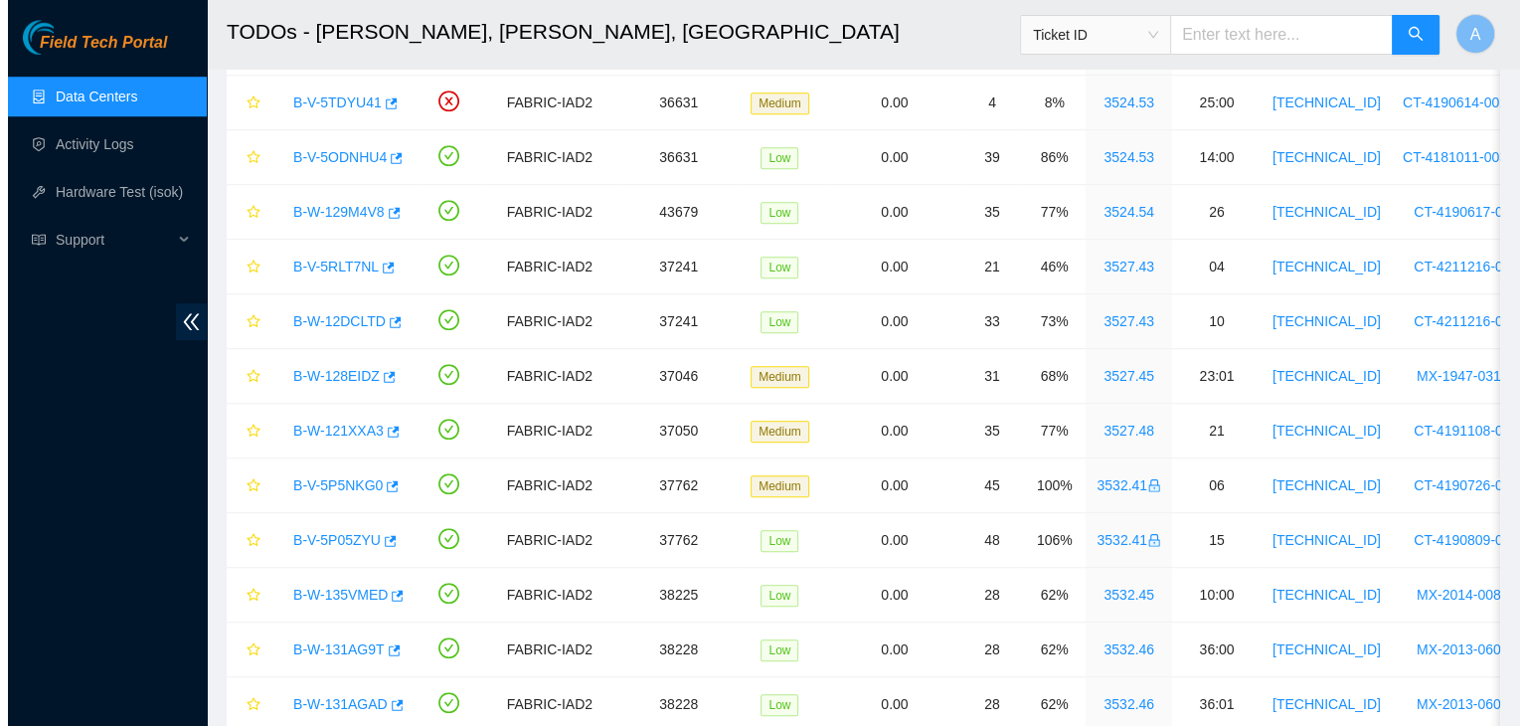
scroll to position [585, 0]
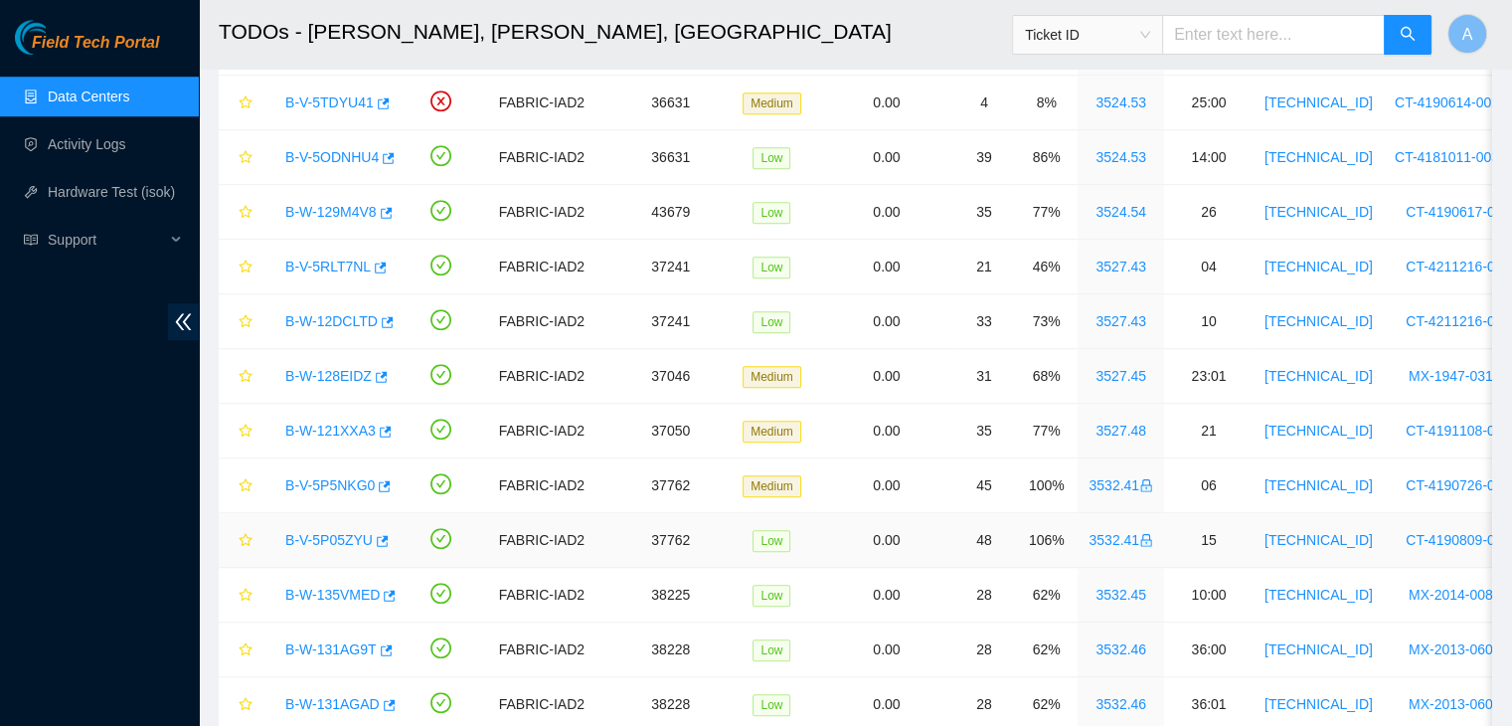
click at [334, 532] on link "B-V-5P05ZYU" at bounding box center [328, 540] width 87 height 16
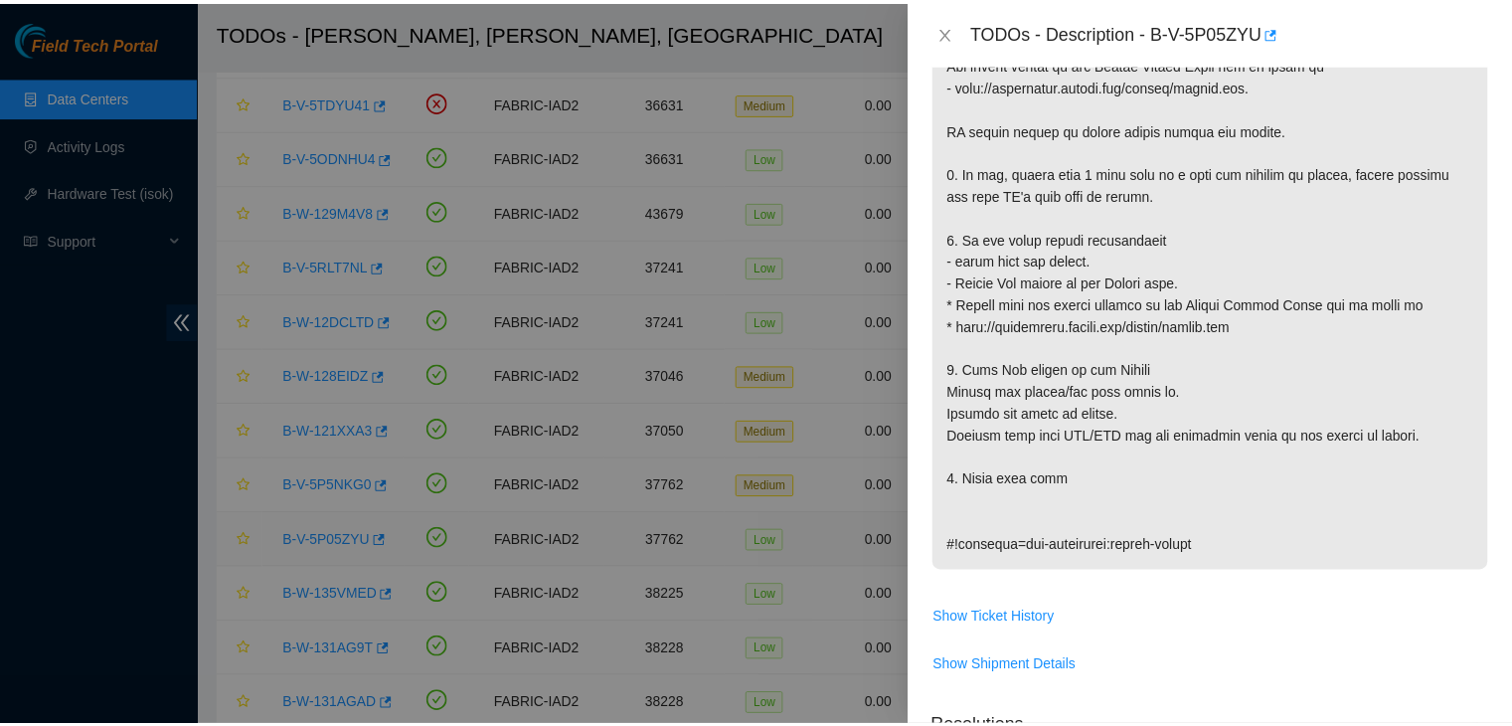
scroll to position [572, 0]
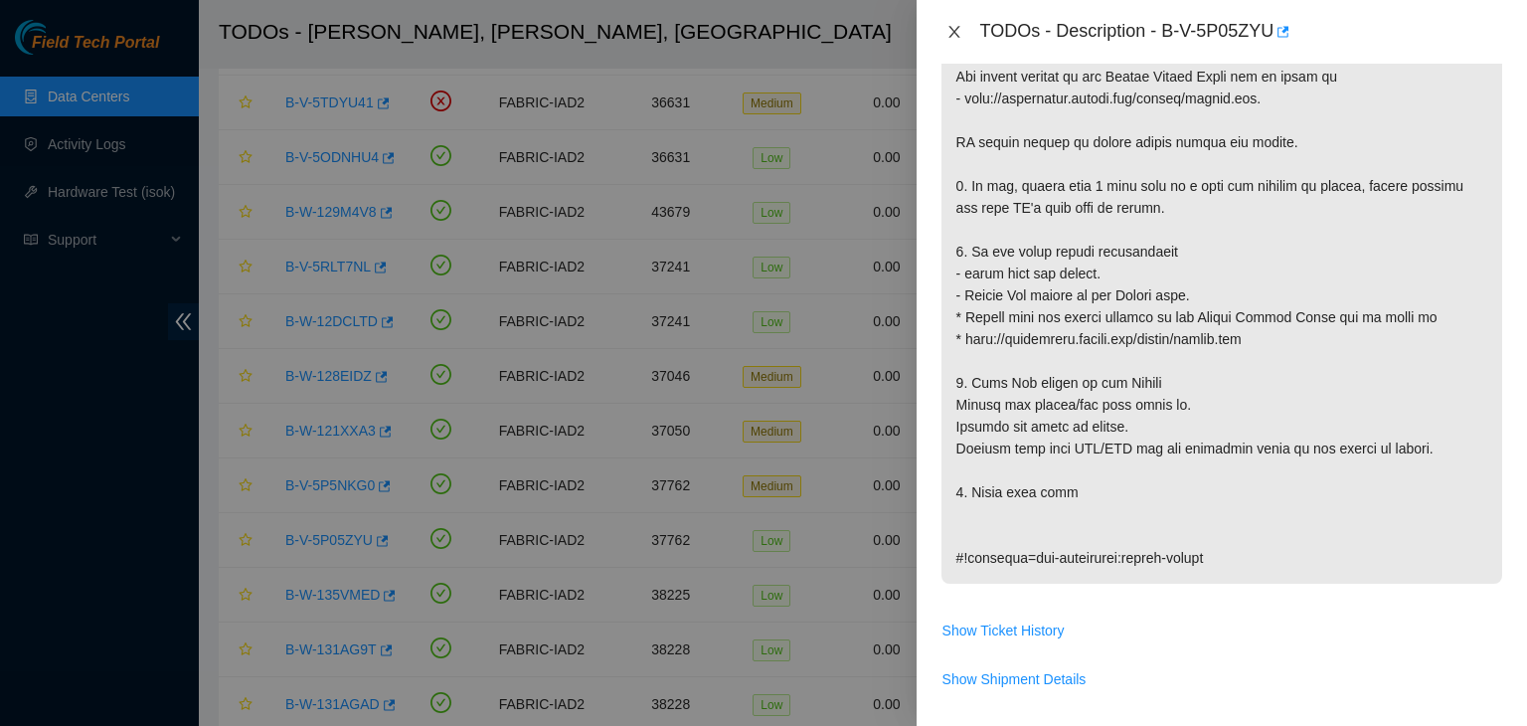
click at [954, 30] on icon "close" at bounding box center [953, 32] width 11 height 12
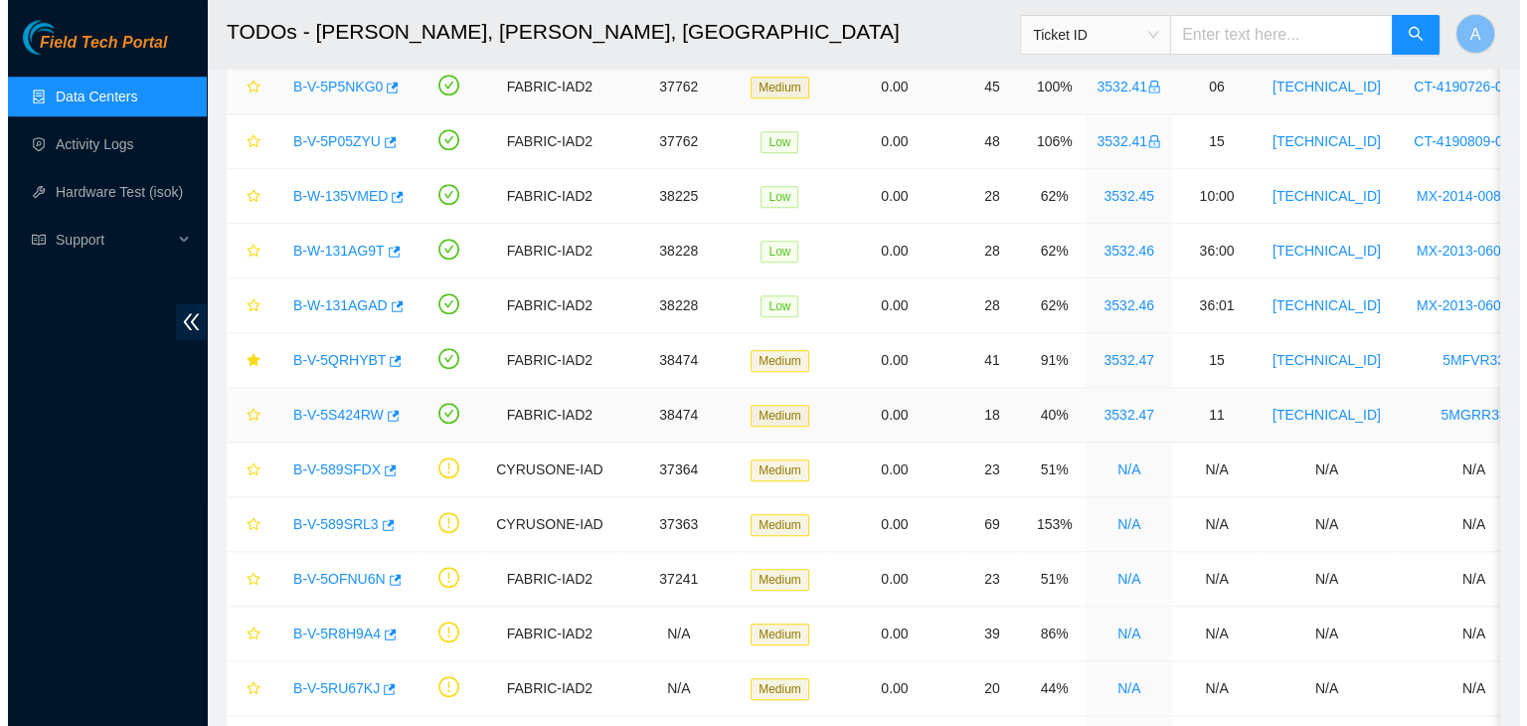
scroll to position [1905, 0]
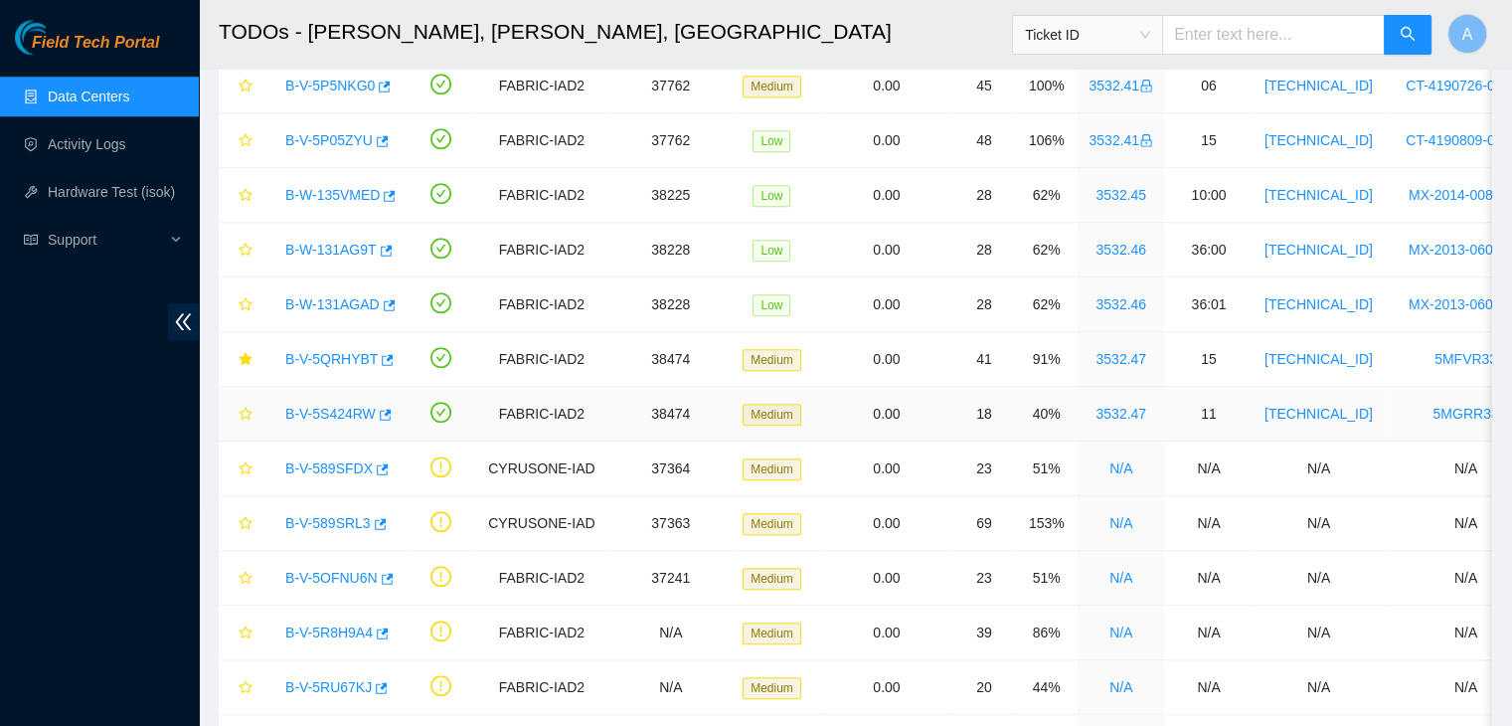
click at [314, 406] on link "B-V-5S424RW" at bounding box center [330, 414] width 90 height 16
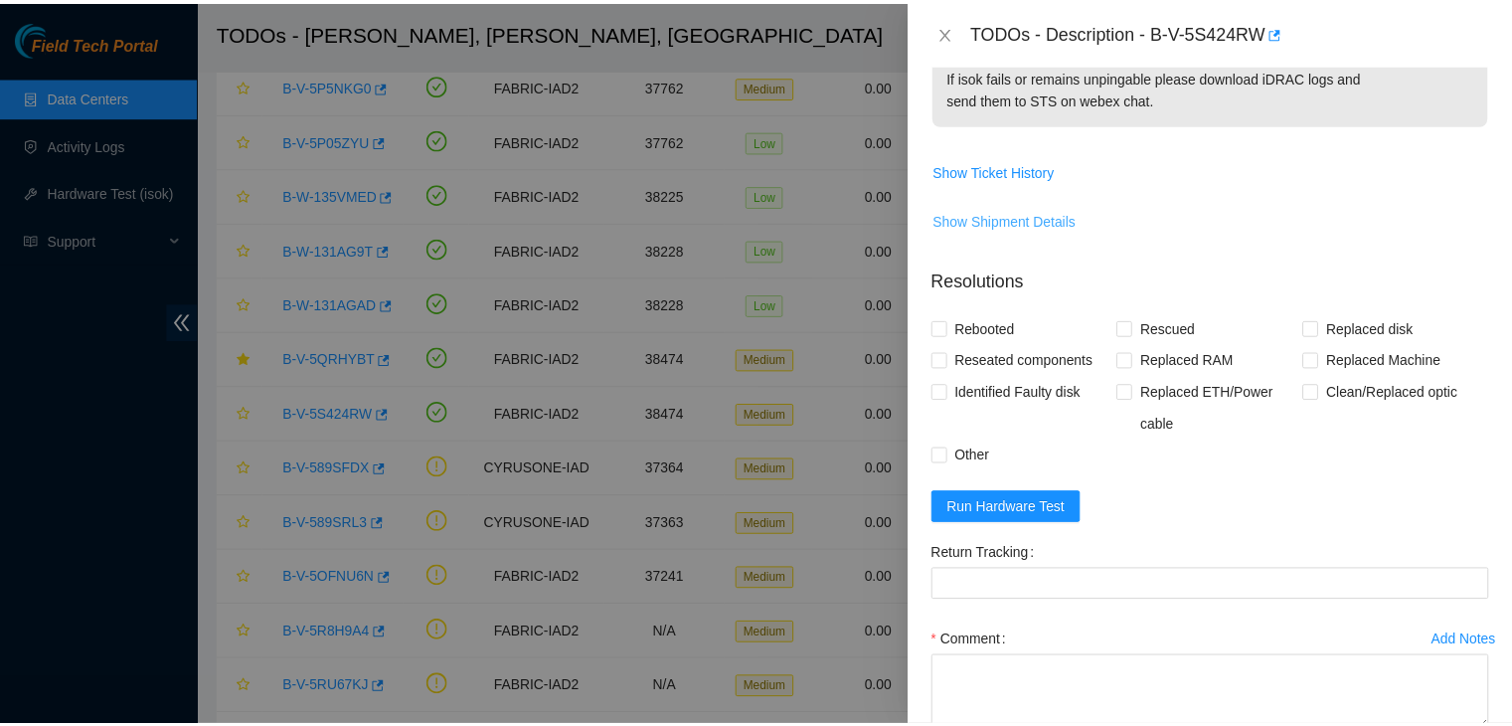
scroll to position [129, 0]
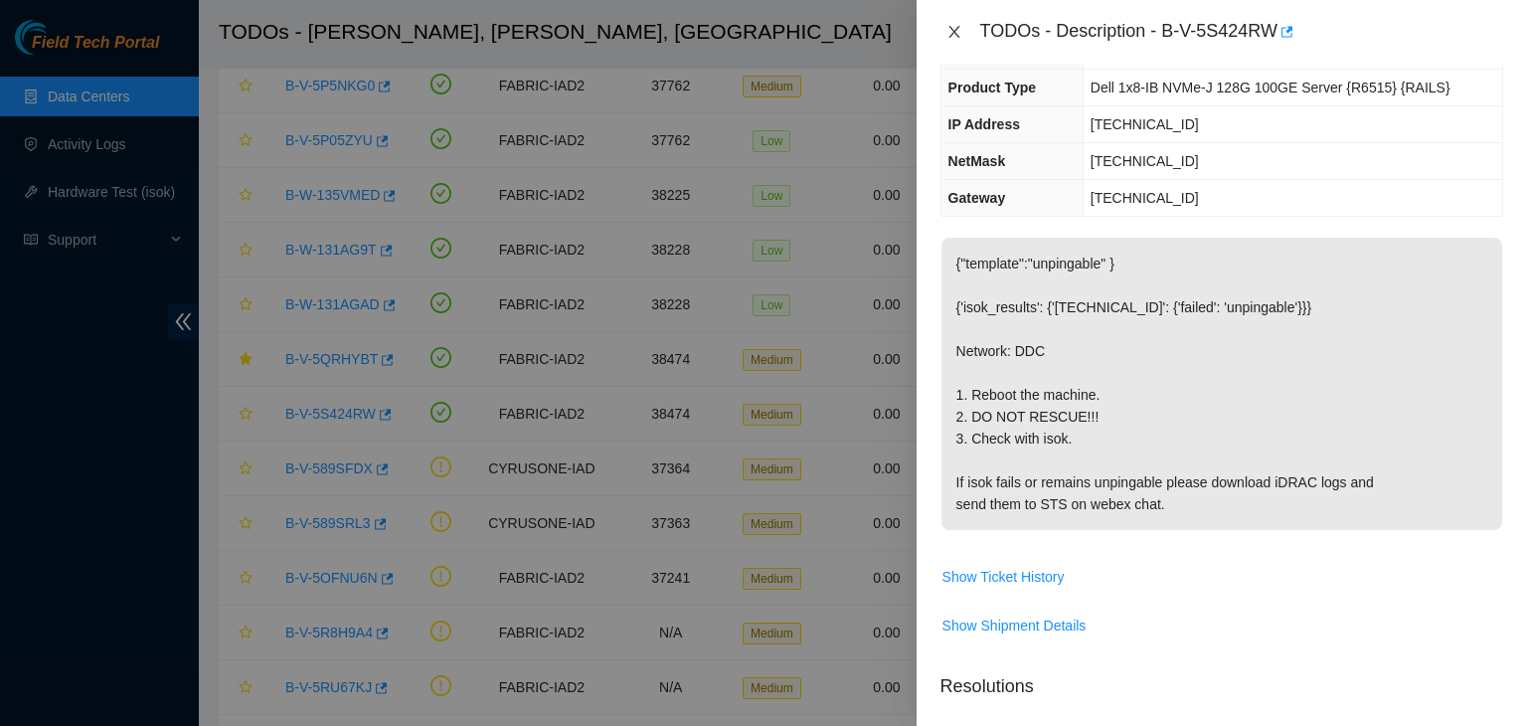
click at [953, 37] on icon "close" at bounding box center [954, 32] width 16 height 16
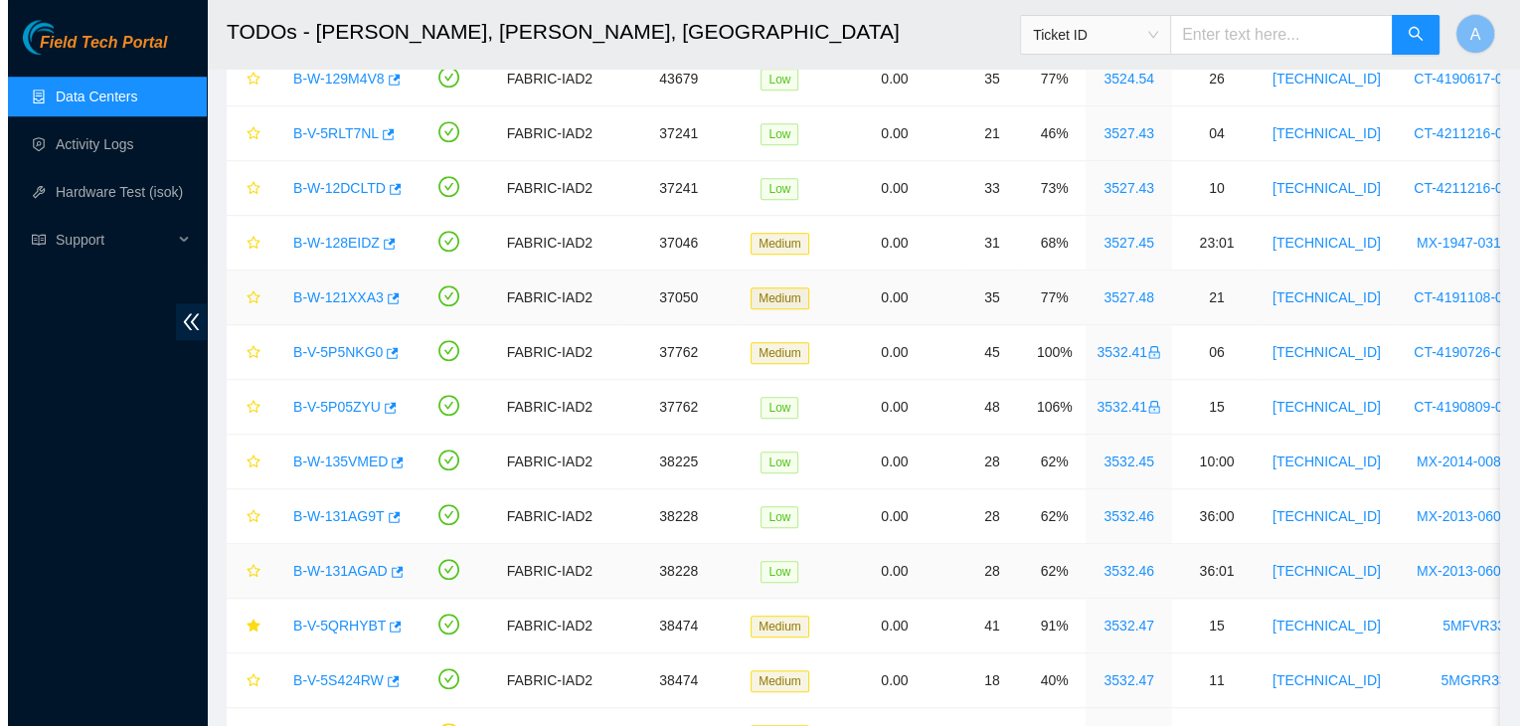
scroll to position [1591, 0]
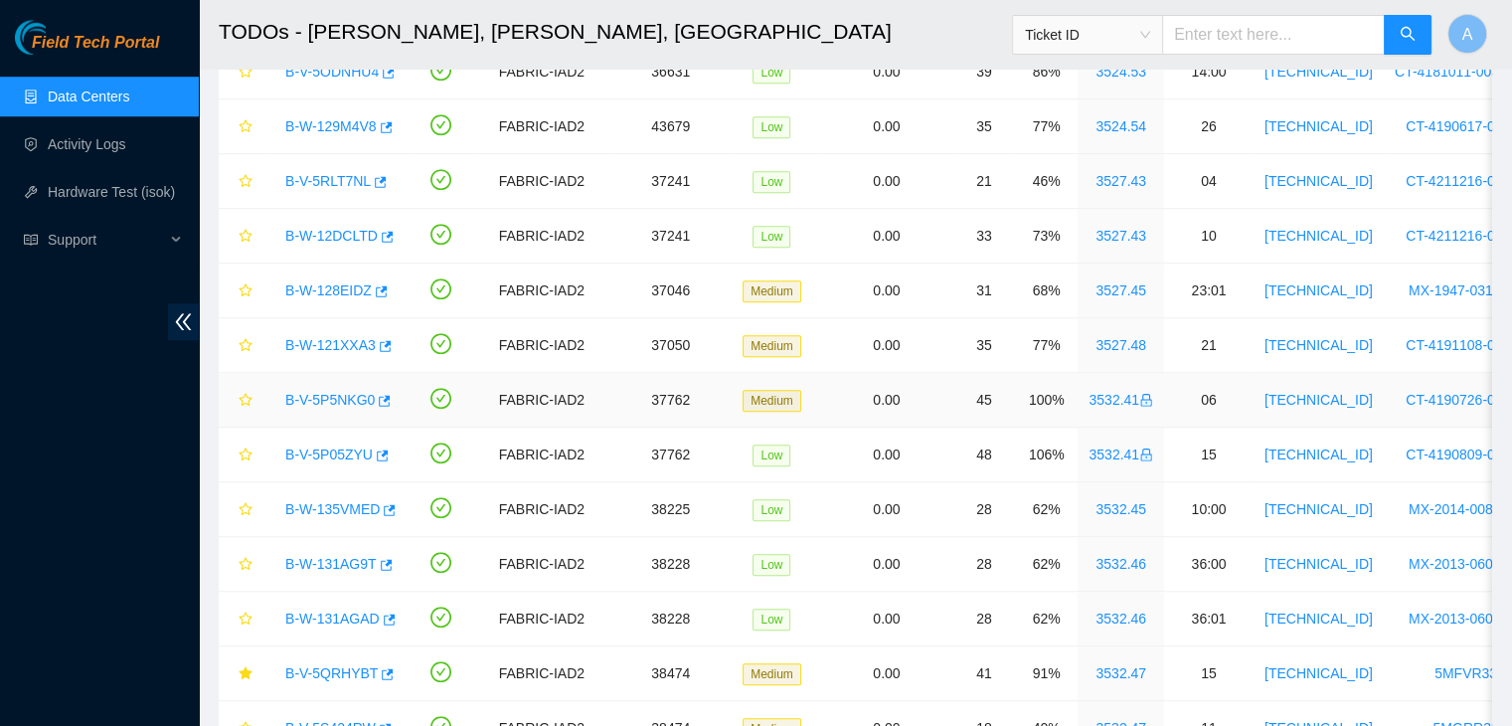
click at [350, 395] on link "B-V-5P5NKG0" at bounding box center [329, 400] width 89 height 16
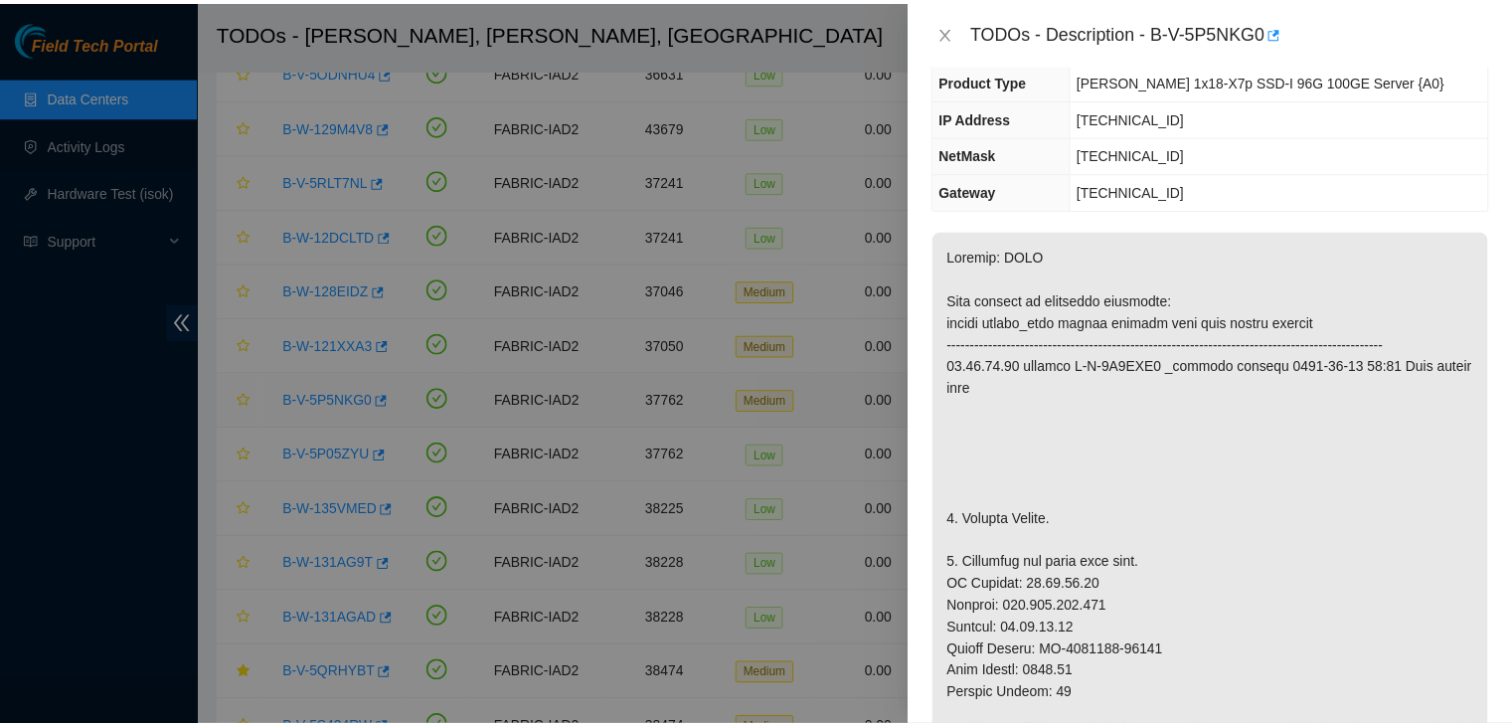
scroll to position [129, 0]
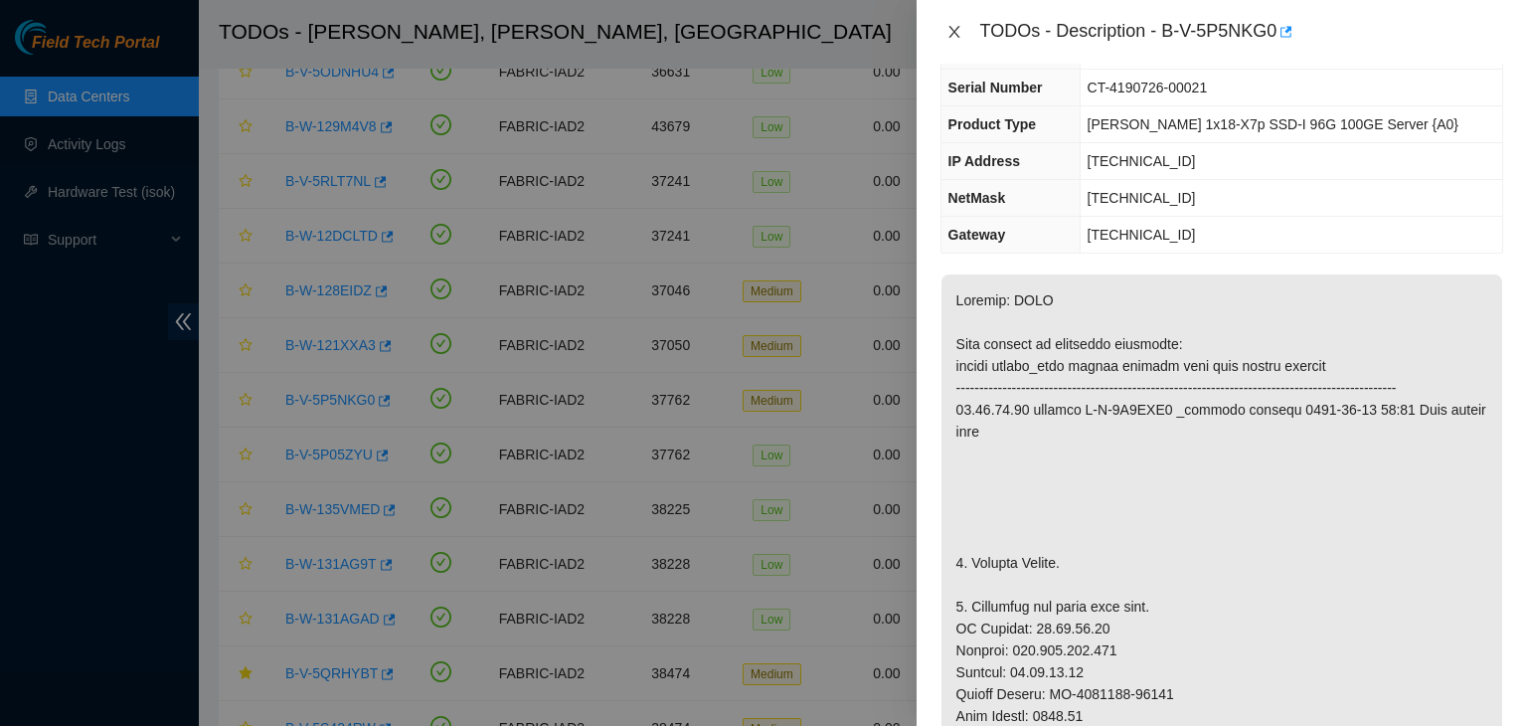
click at [960, 30] on icon "close" at bounding box center [954, 32] width 16 height 16
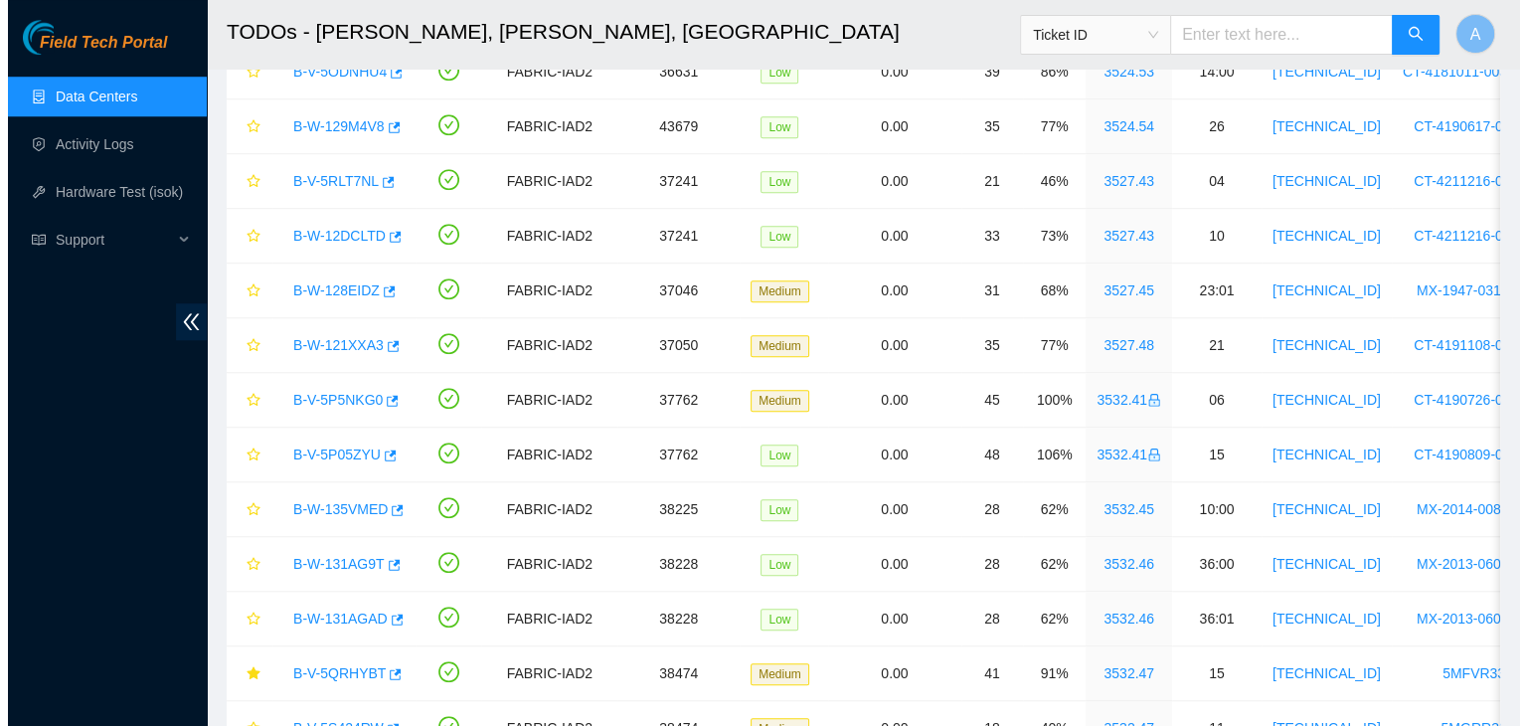
scroll to position [173, 0]
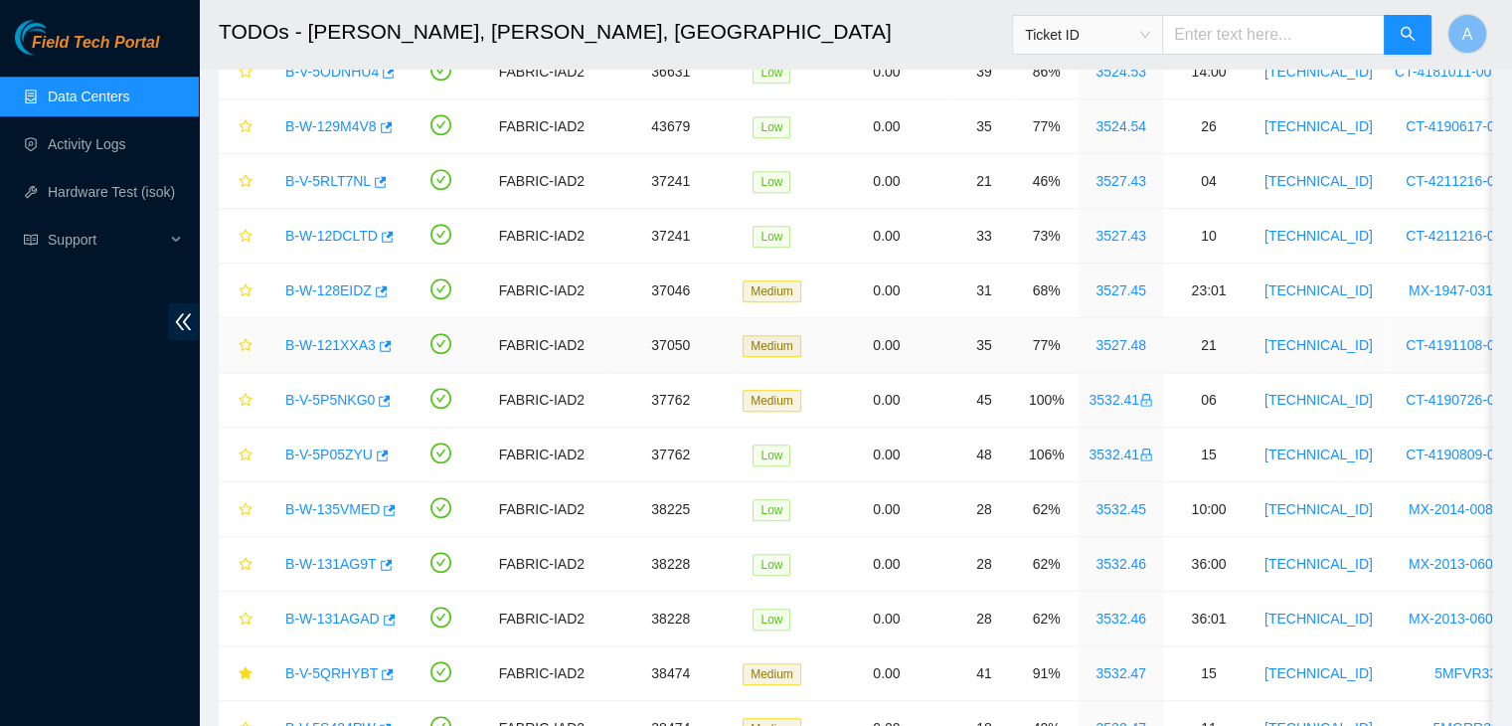
click at [336, 342] on link "B-W-121XXA3" at bounding box center [330, 345] width 90 height 16
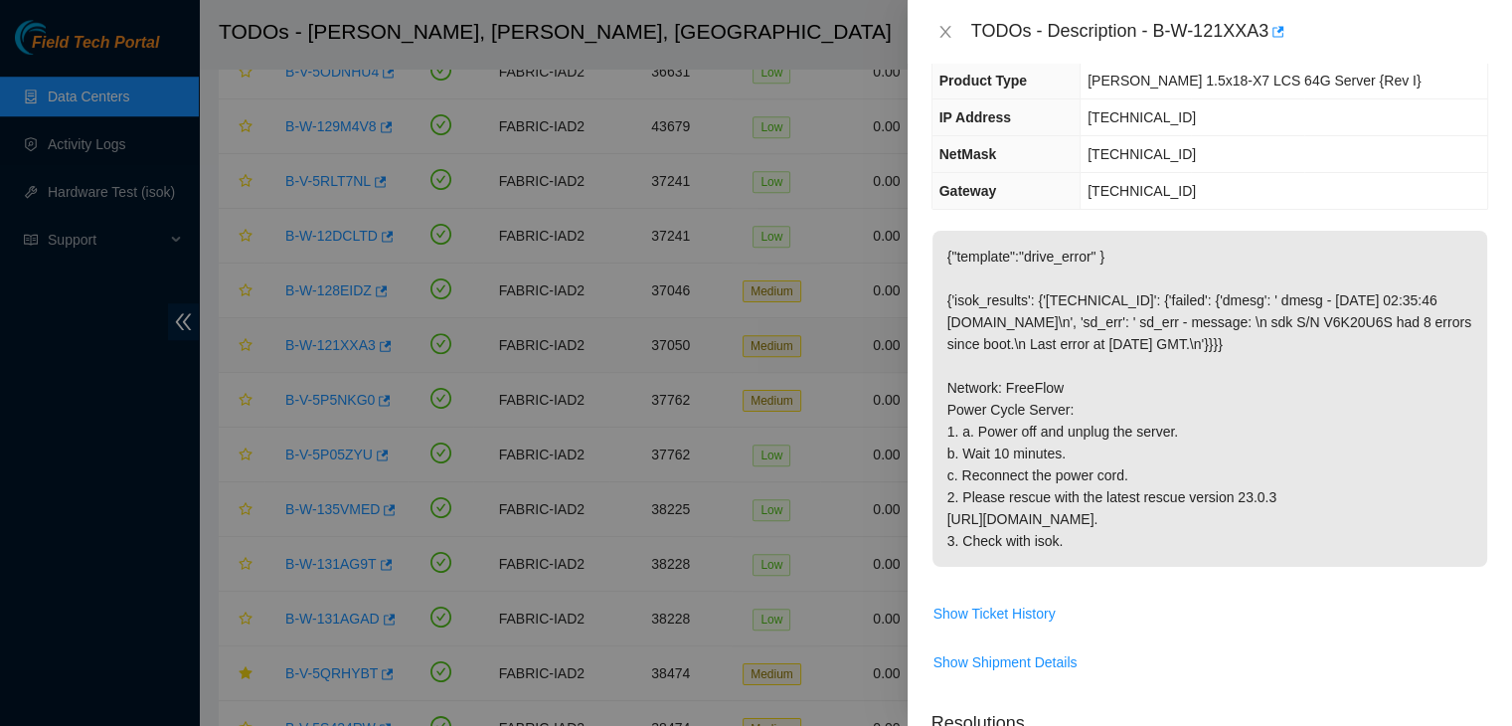
scroll to position [129, 0]
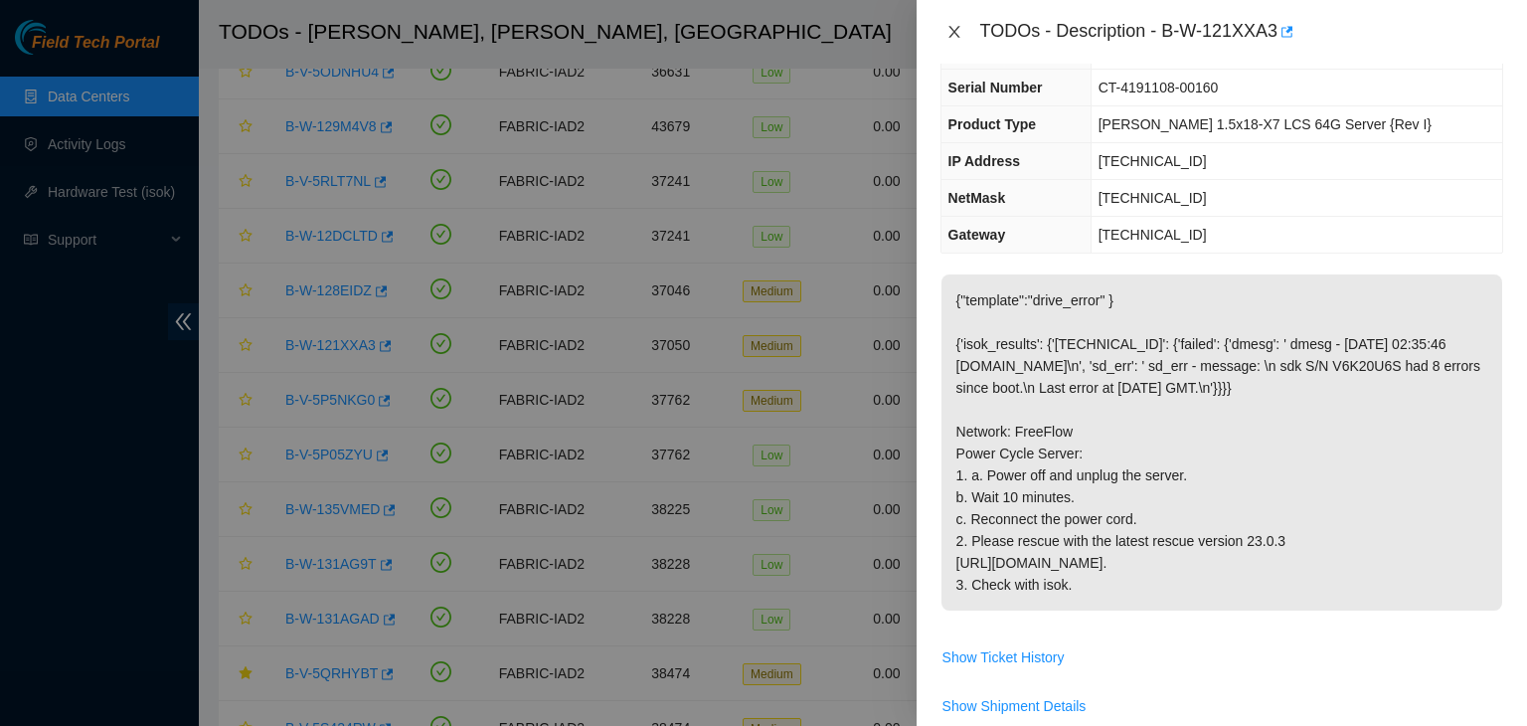
click at [955, 41] on button "Close" at bounding box center [954, 32] width 28 height 19
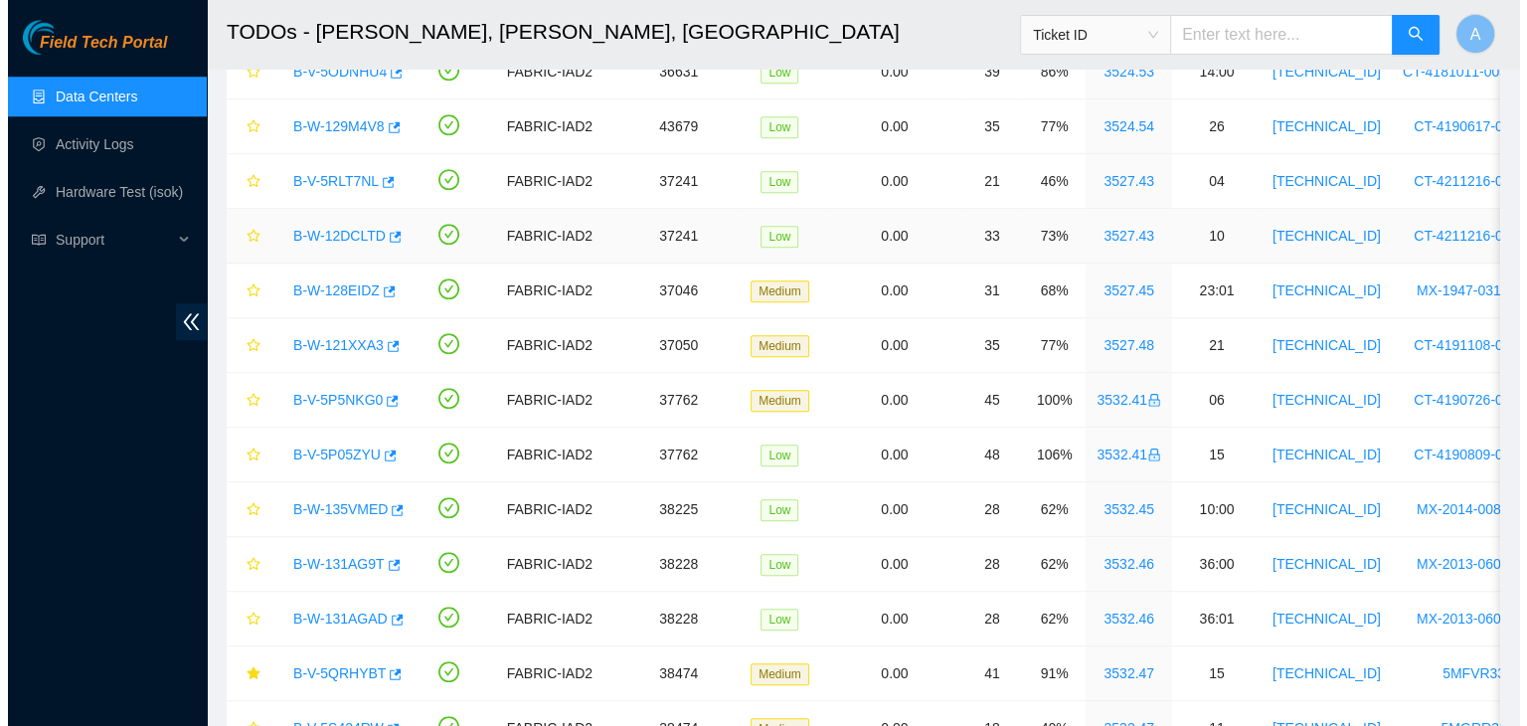
scroll to position [173, 0]
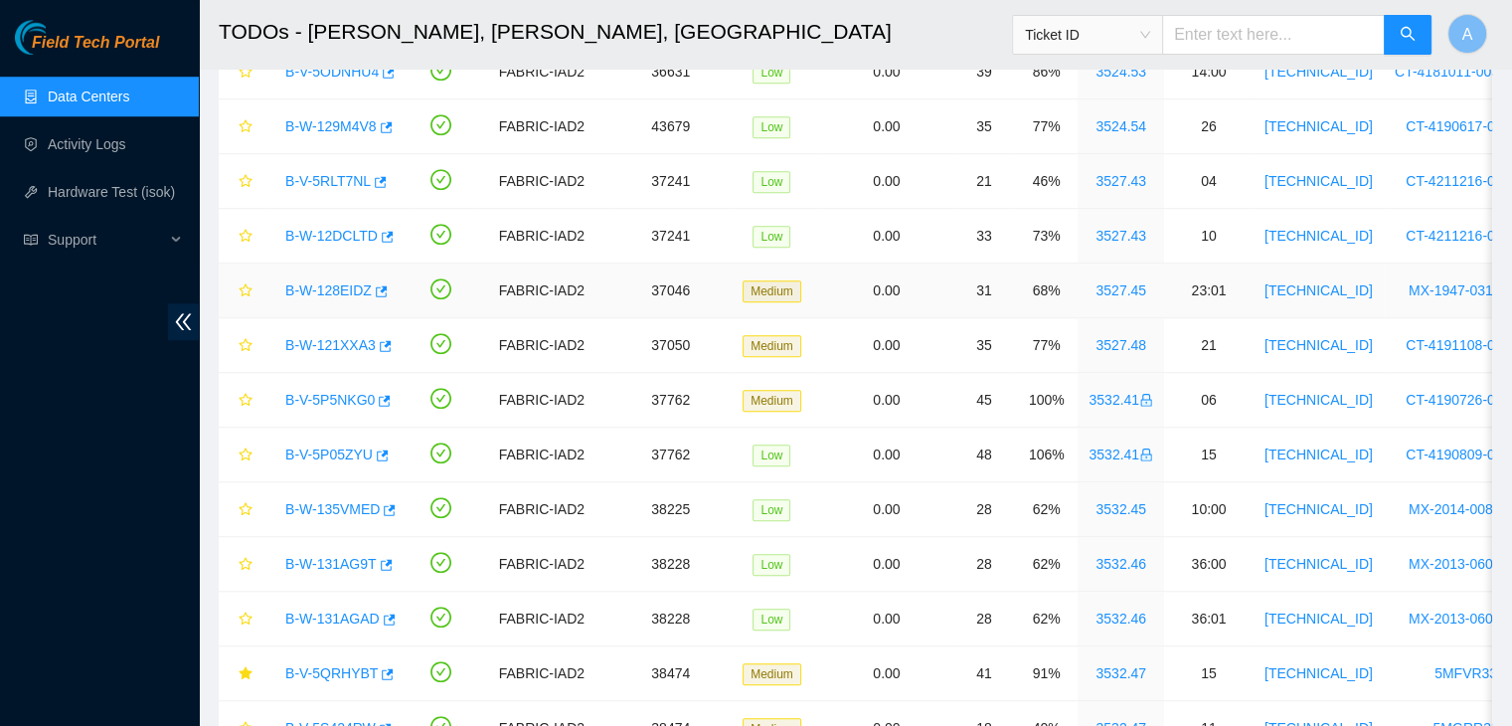
click at [333, 282] on link "B-W-128EIDZ" at bounding box center [328, 290] width 86 height 16
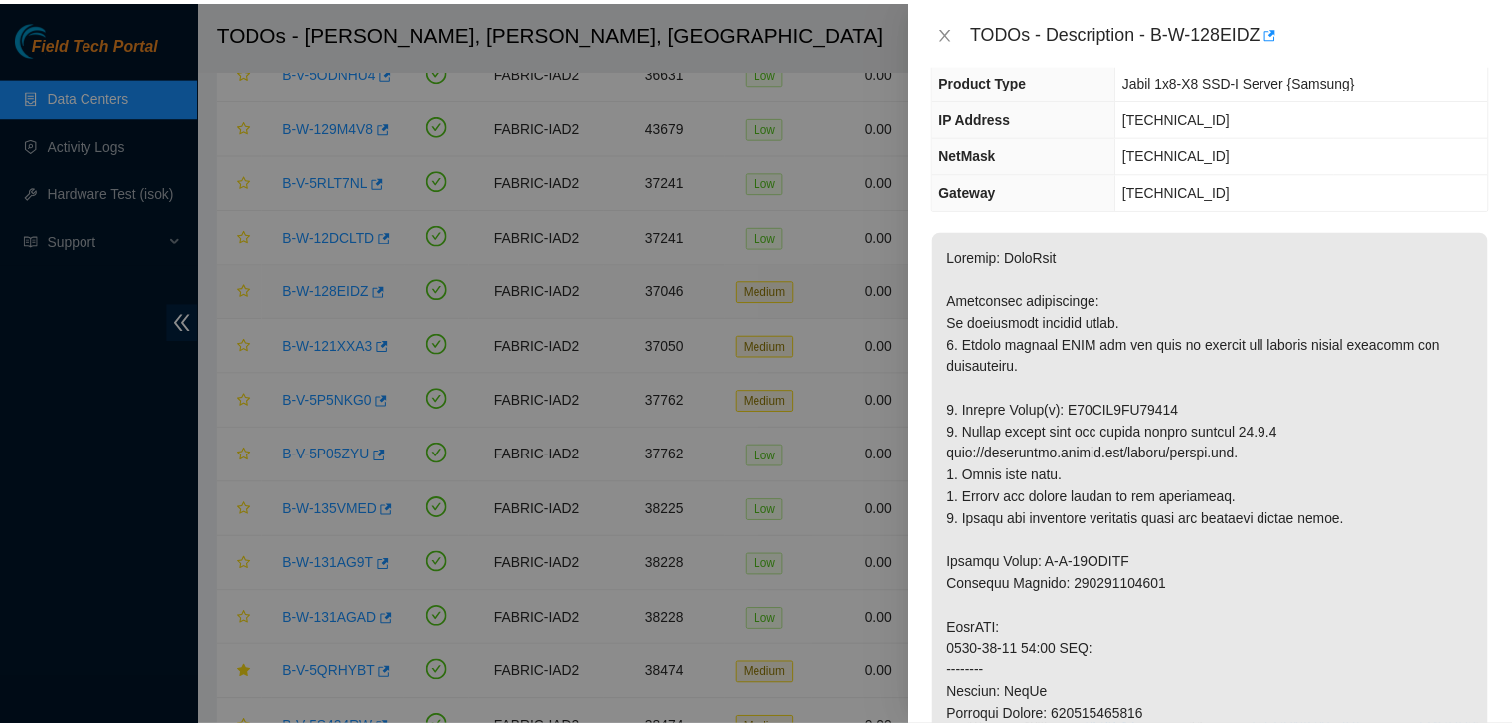
scroll to position [129, 0]
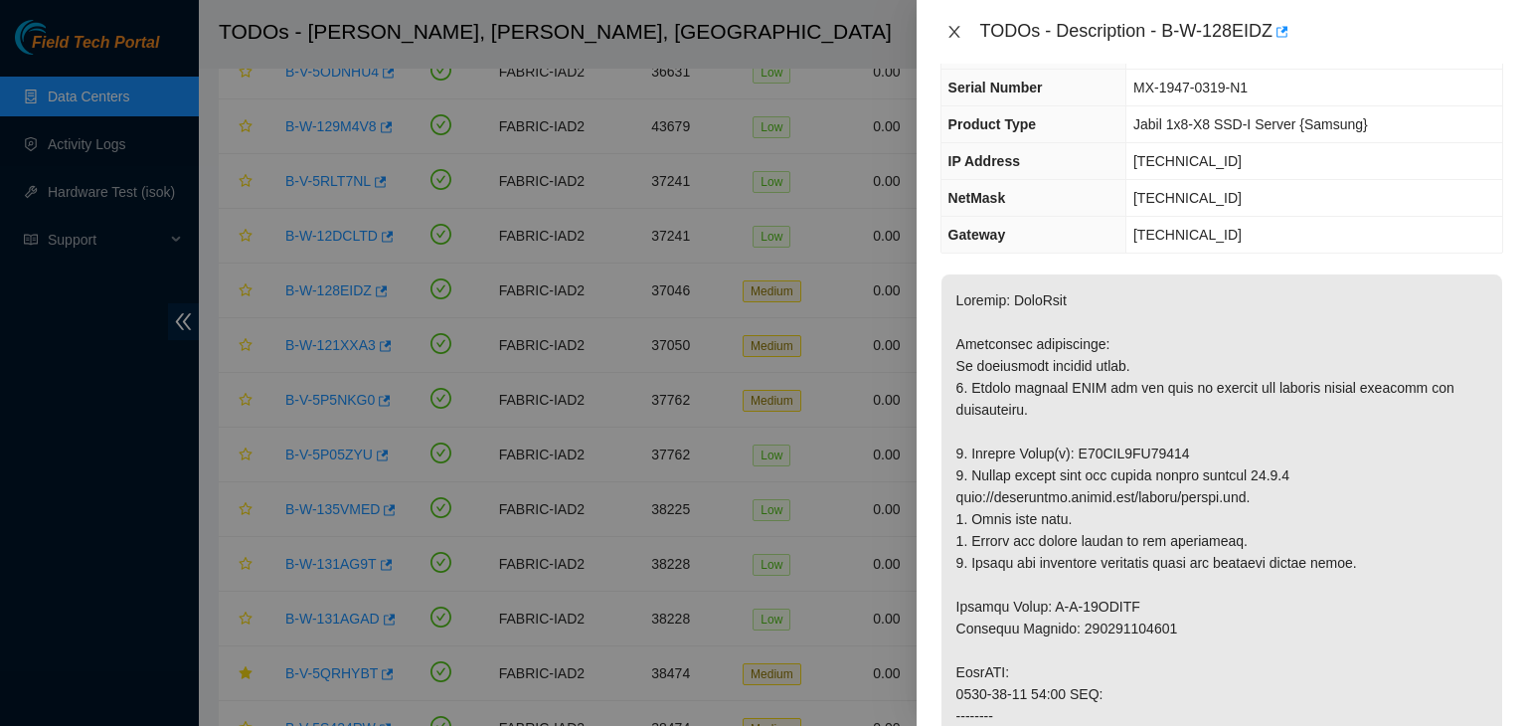
click at [951, 37] on icon "close" at bounding box center [954, 32] width 16 height 16
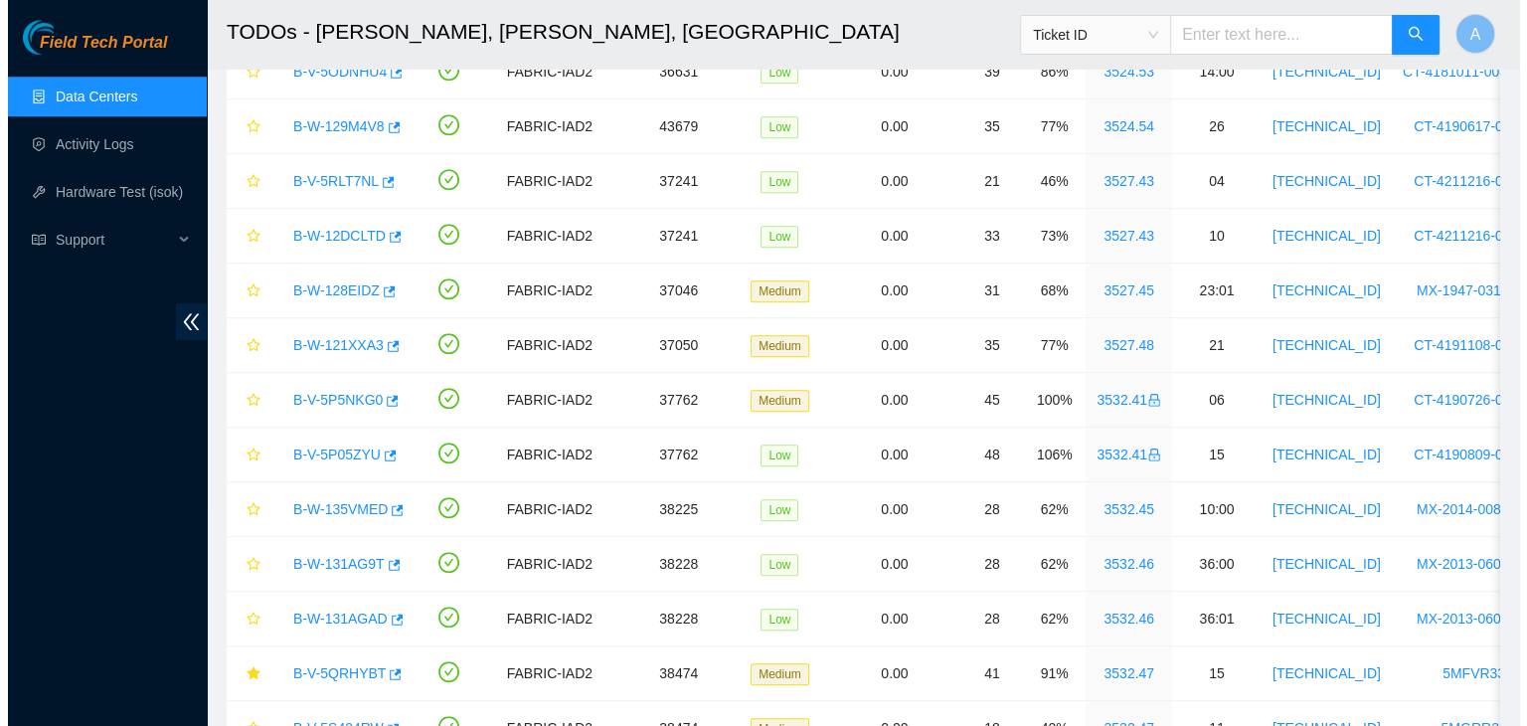
scroll to position [173, 0]
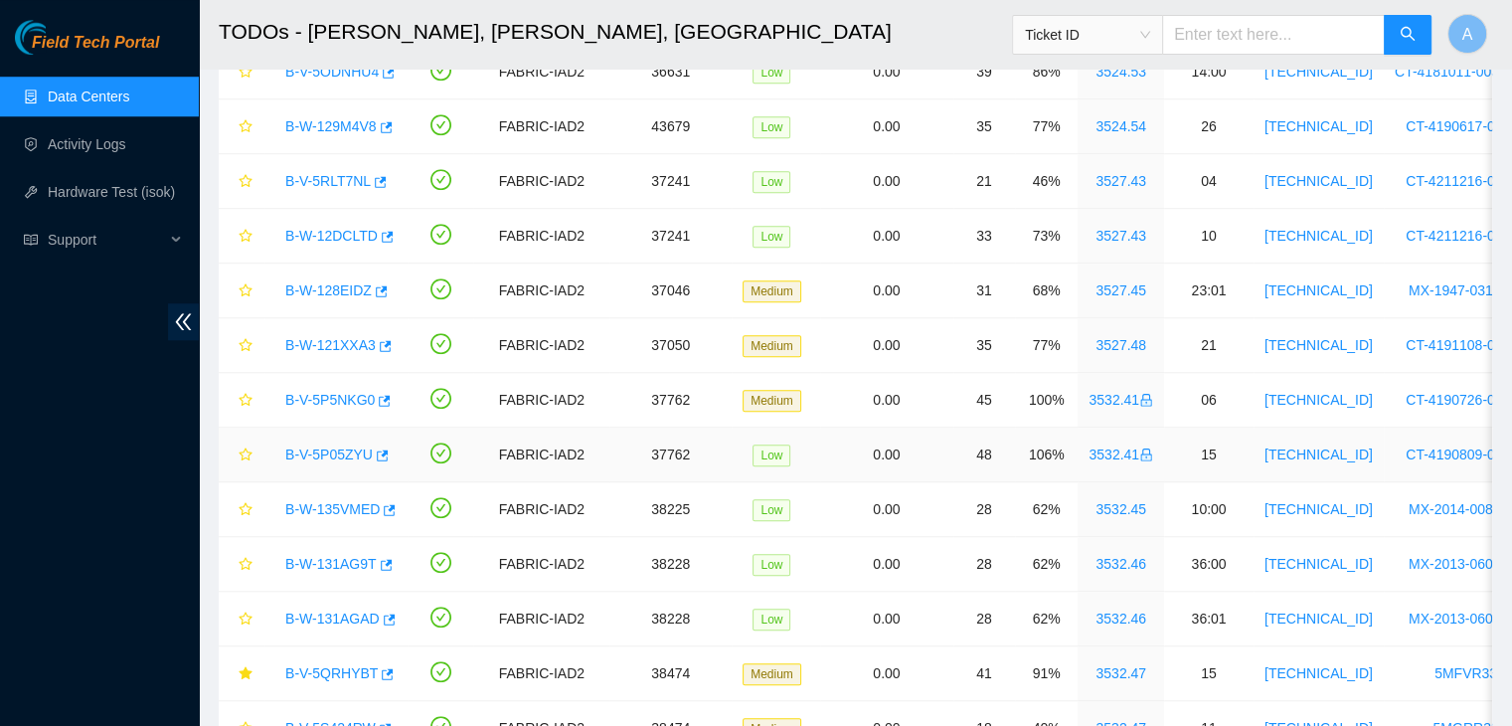
click at [330, 449] on link "B-V-5P05ZYU" at bounding box center [328, 454] width 87 height 16
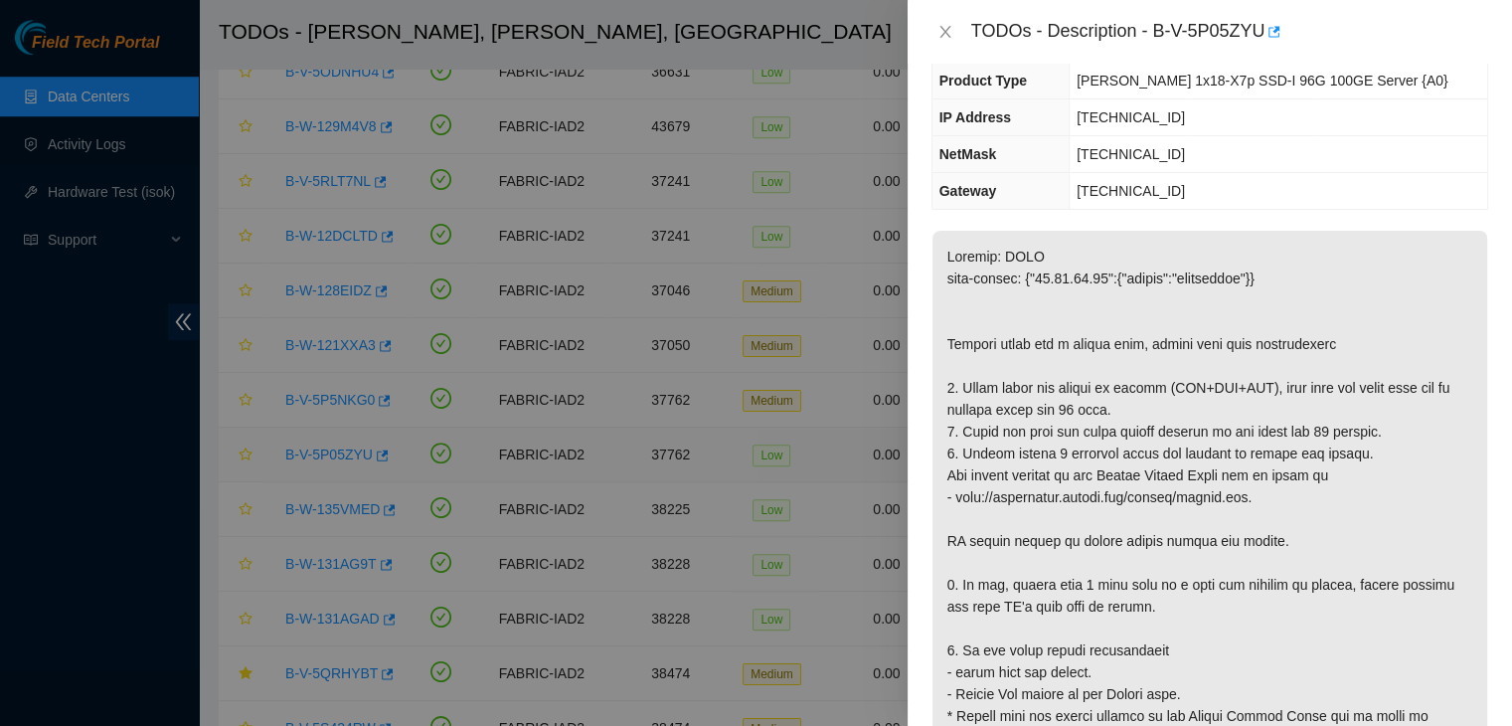
scroll to position [129, 0]
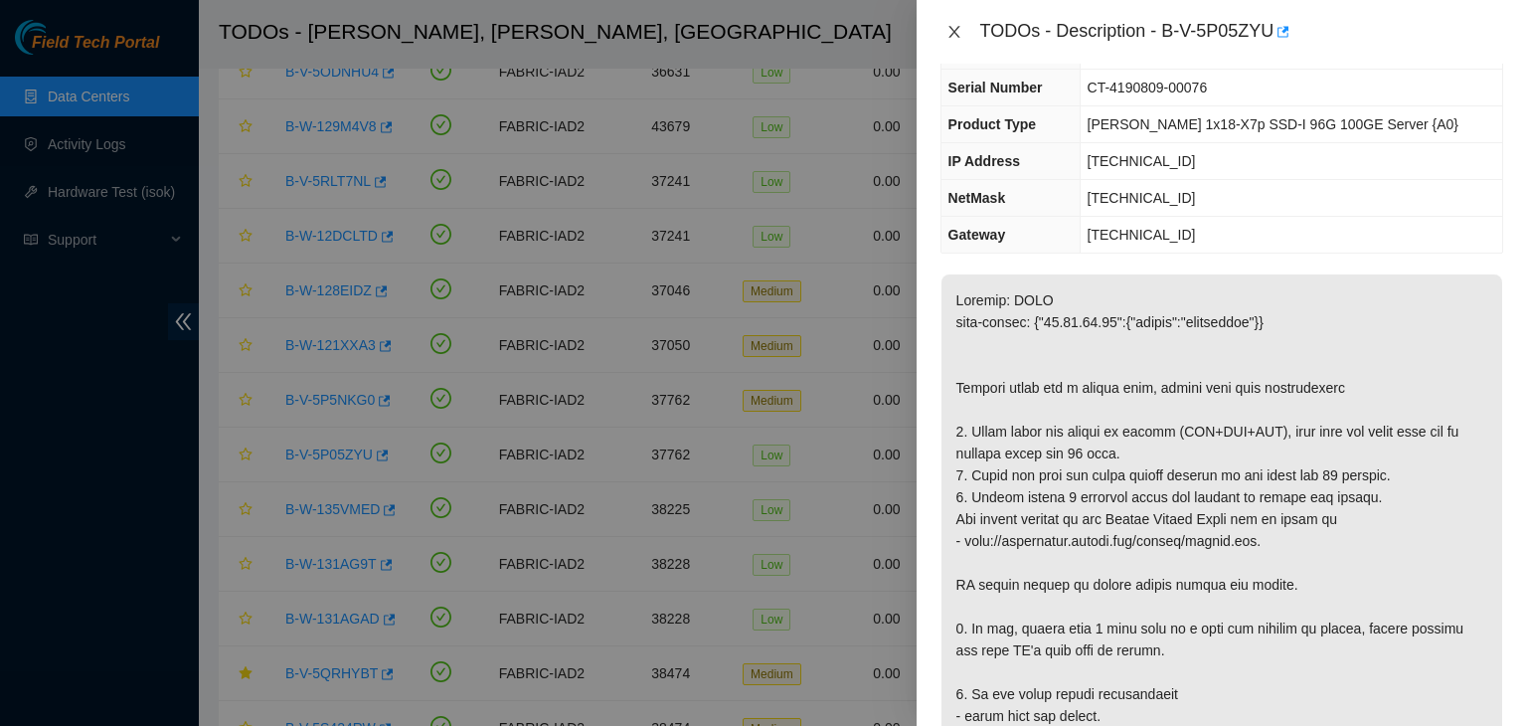
click at [946, 31] on icon "close" at bounding box center [954, 32] width 16 height 16
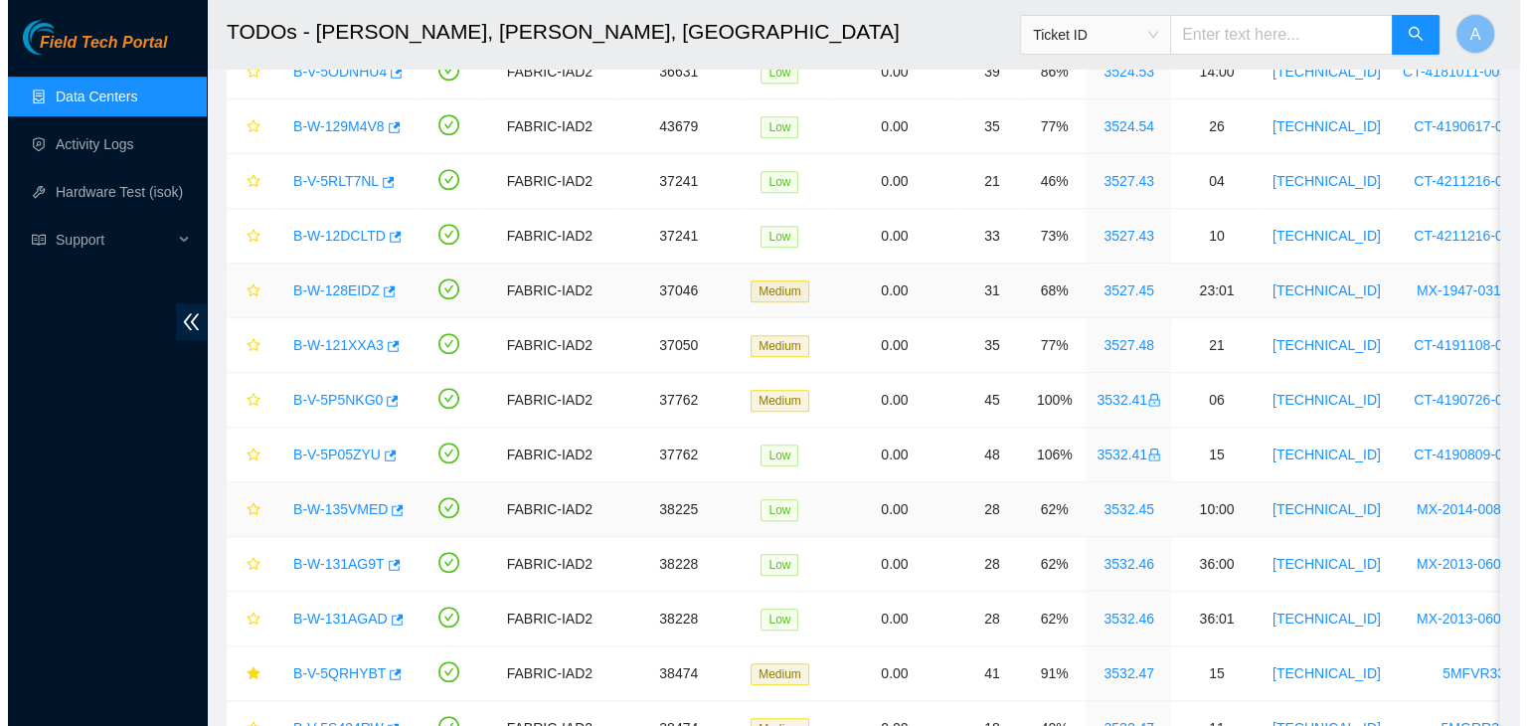
scroll to position [173, 0]
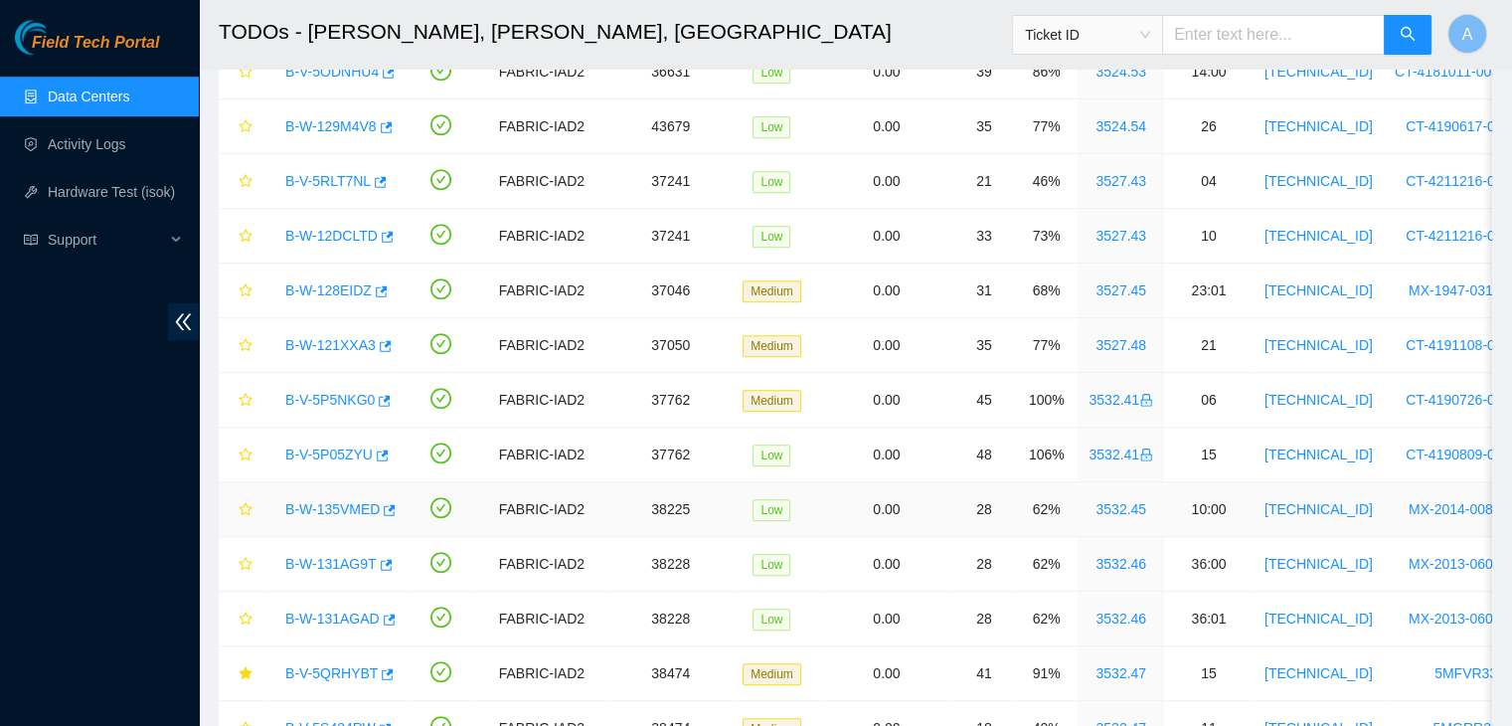
click at [314, 501] on link "B-W-135VMED" at bounding box center [332, 509] width 94 height 16
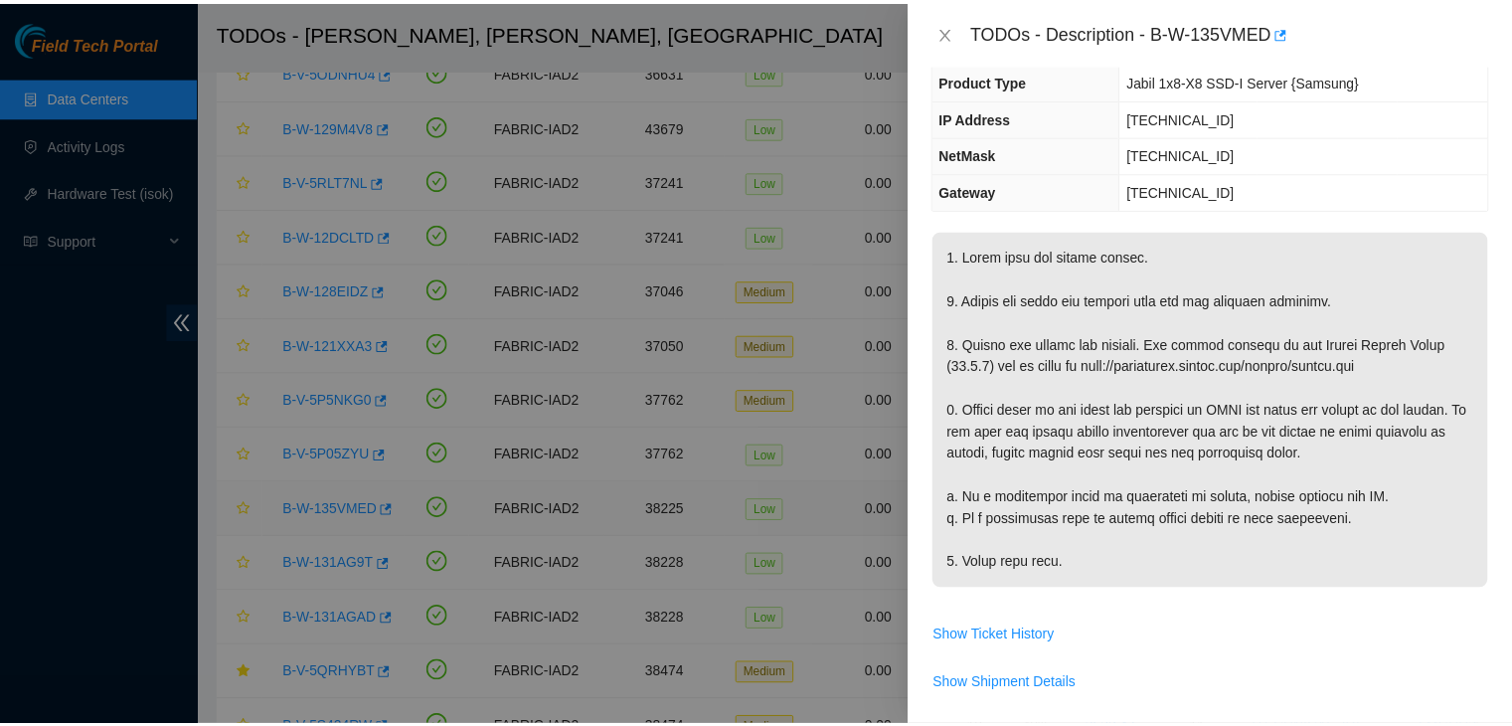
scroll to position [129, 0]
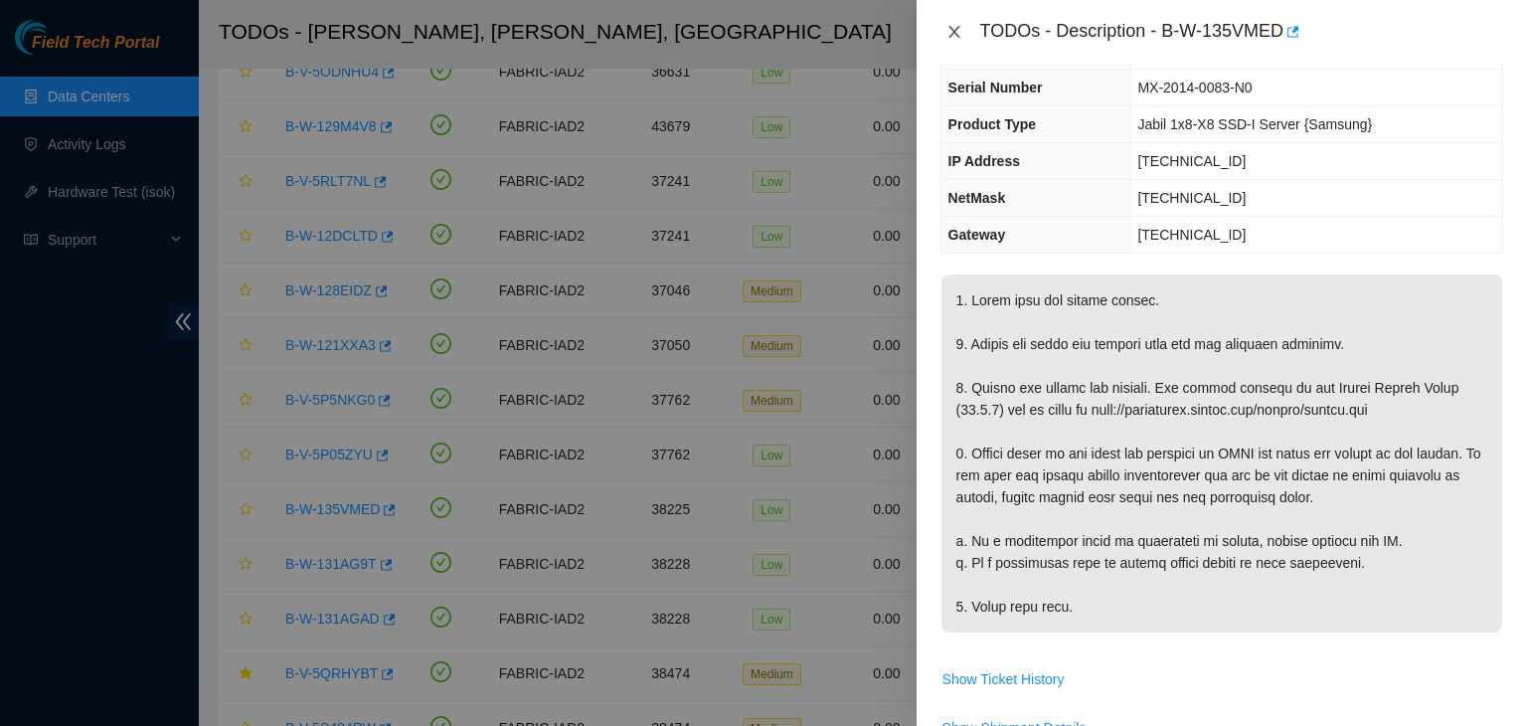
click at [951, 27] on icon "close" at bounding box center [954, 32] width 16 height 16
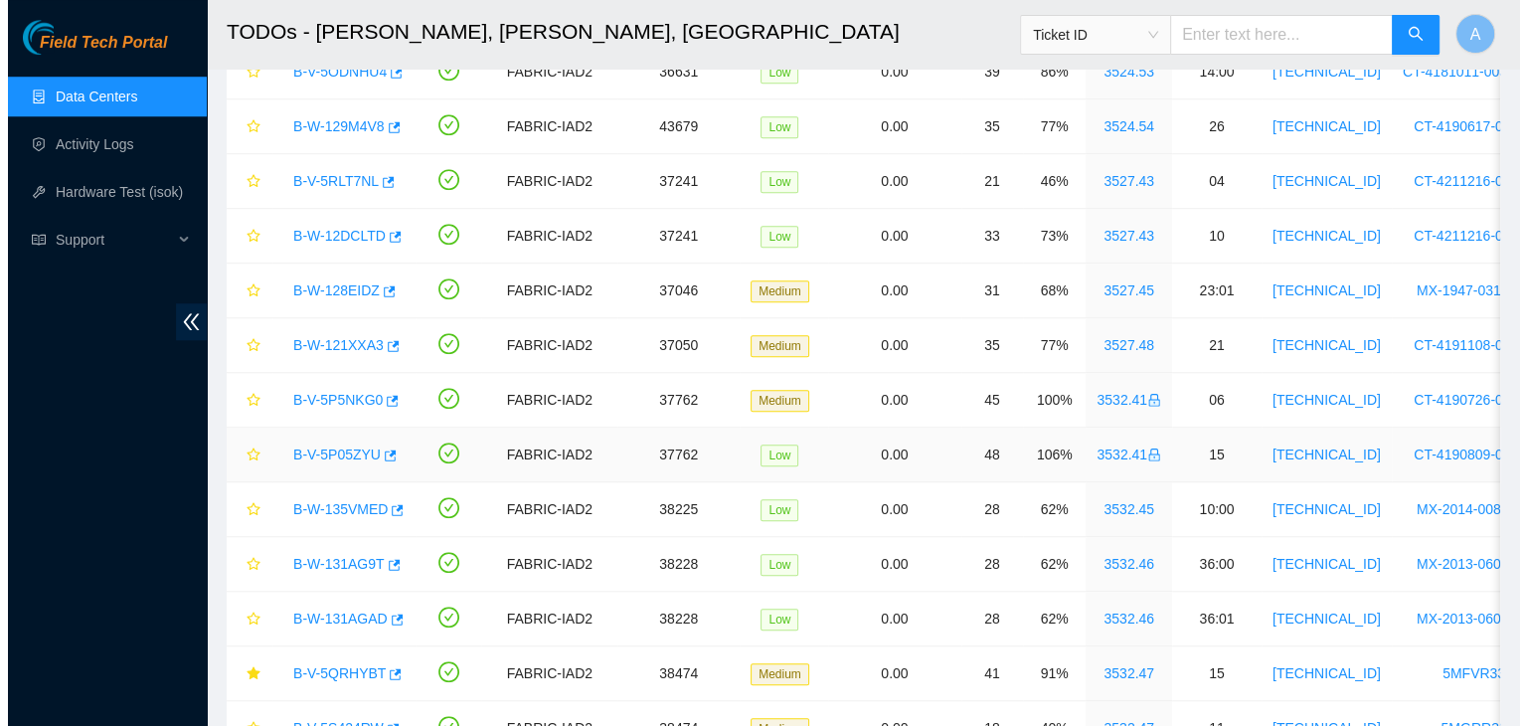
scroll to position [173, 0]
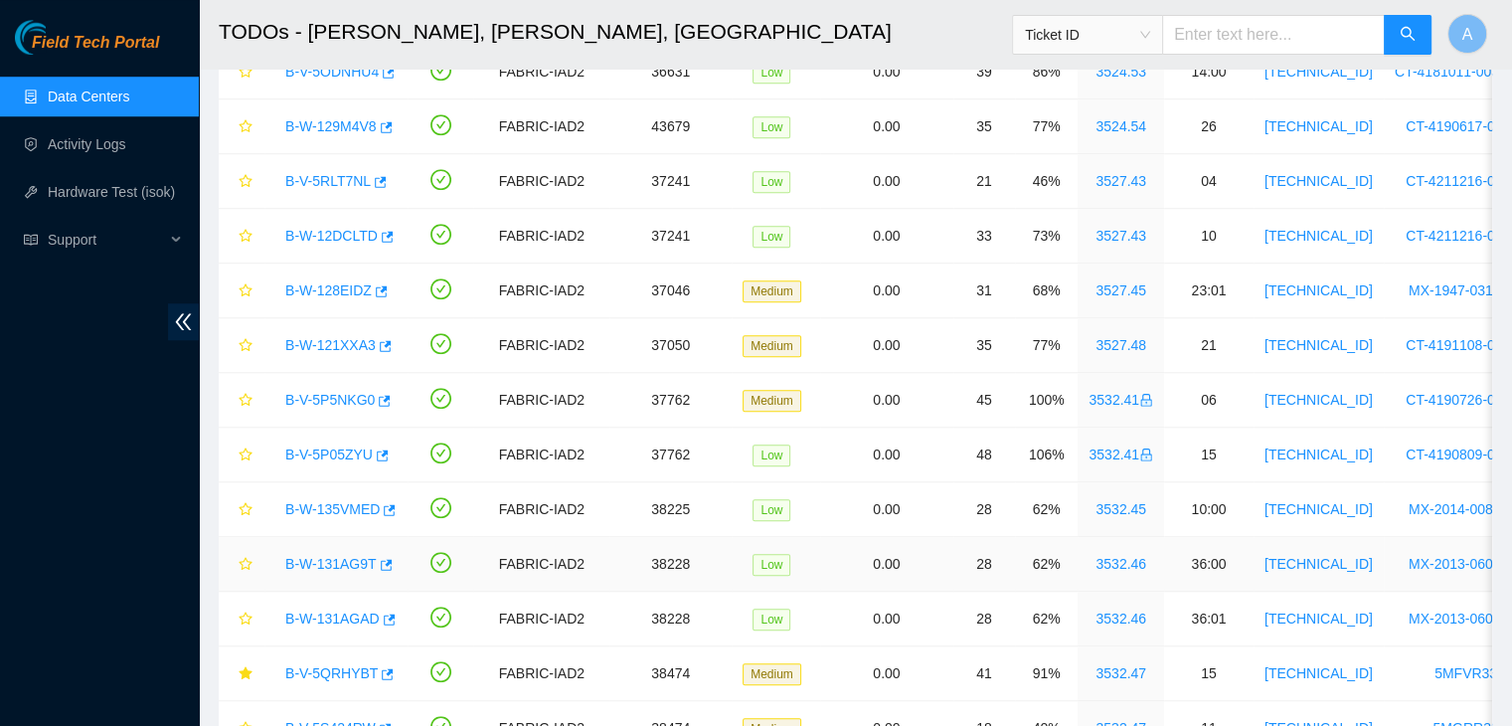
click at [325, 548] on div "B-W-131AG9T" at bounding box center [335, 564] width 121 height 32
click at [325, 556] on link "B-W-131AG9T" at bounding box center [330, 564] width 91 height 16
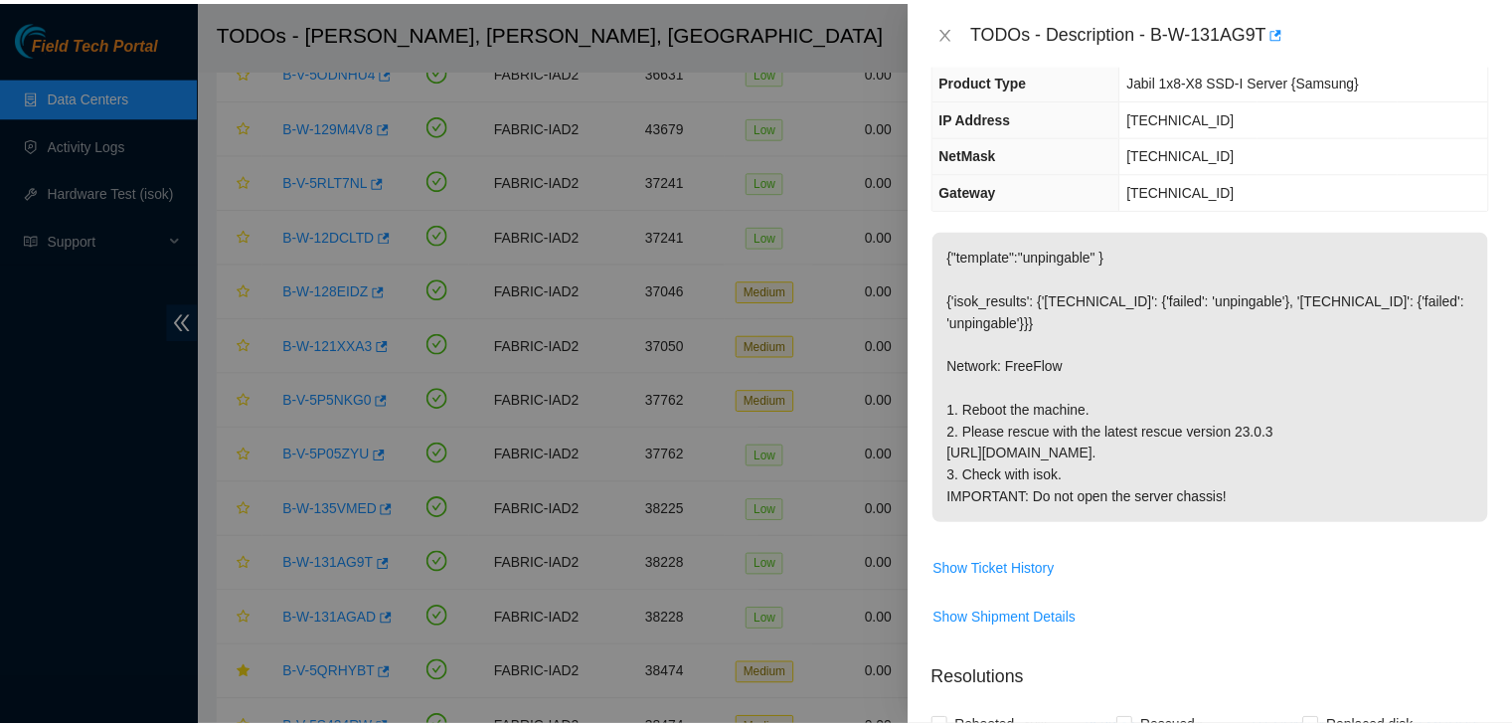
scroll to position [129, 0]
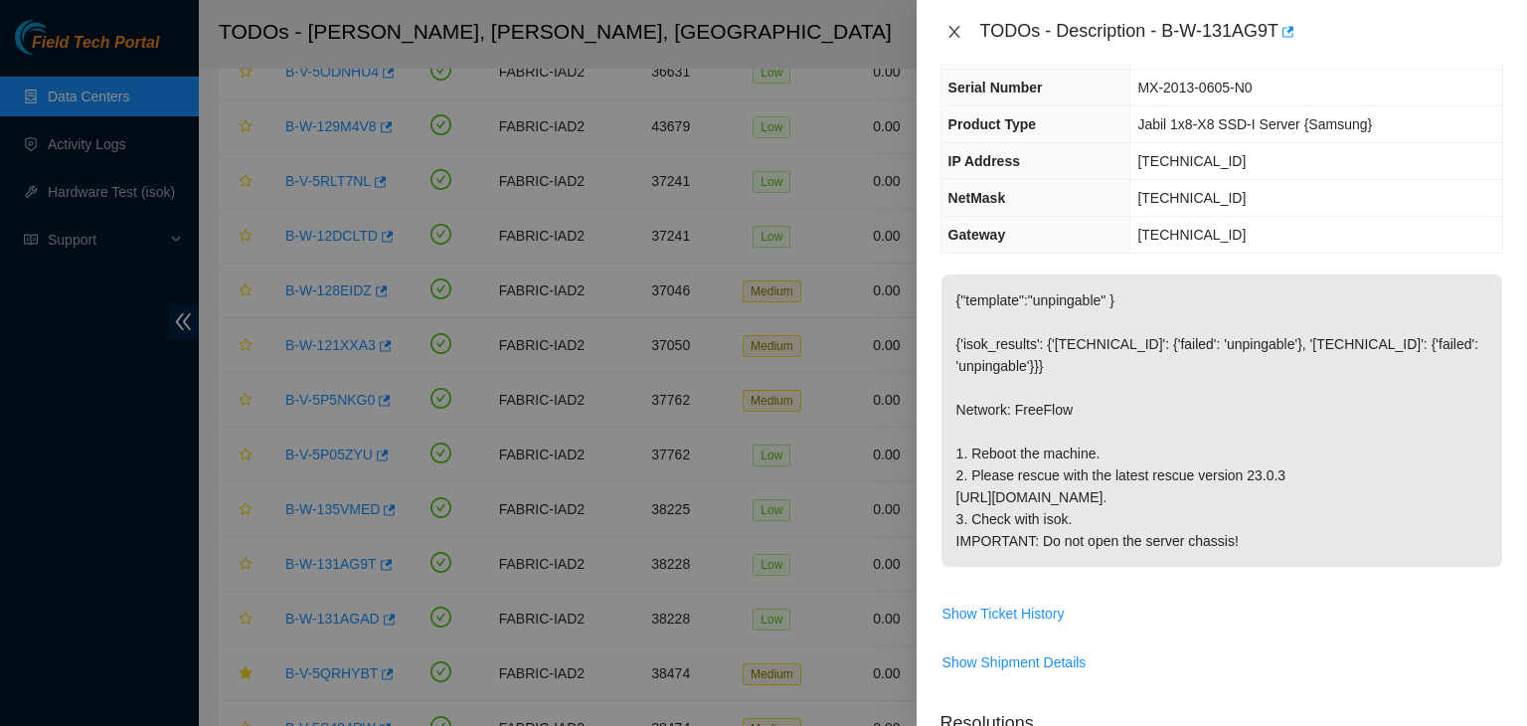
click at [959, 33] on icon "close" at bounding box center [954, 32] width 16 height 16
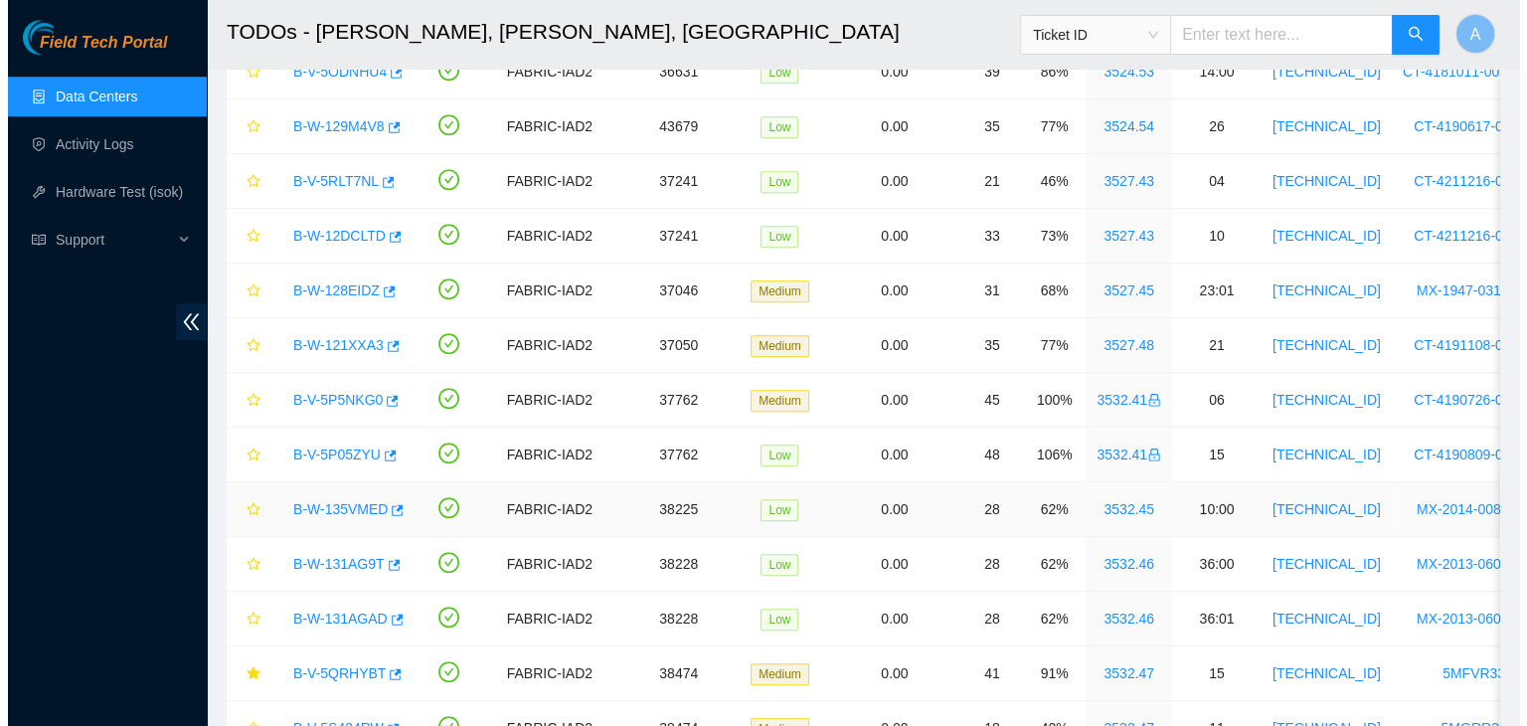
scroll to position [173, 0]
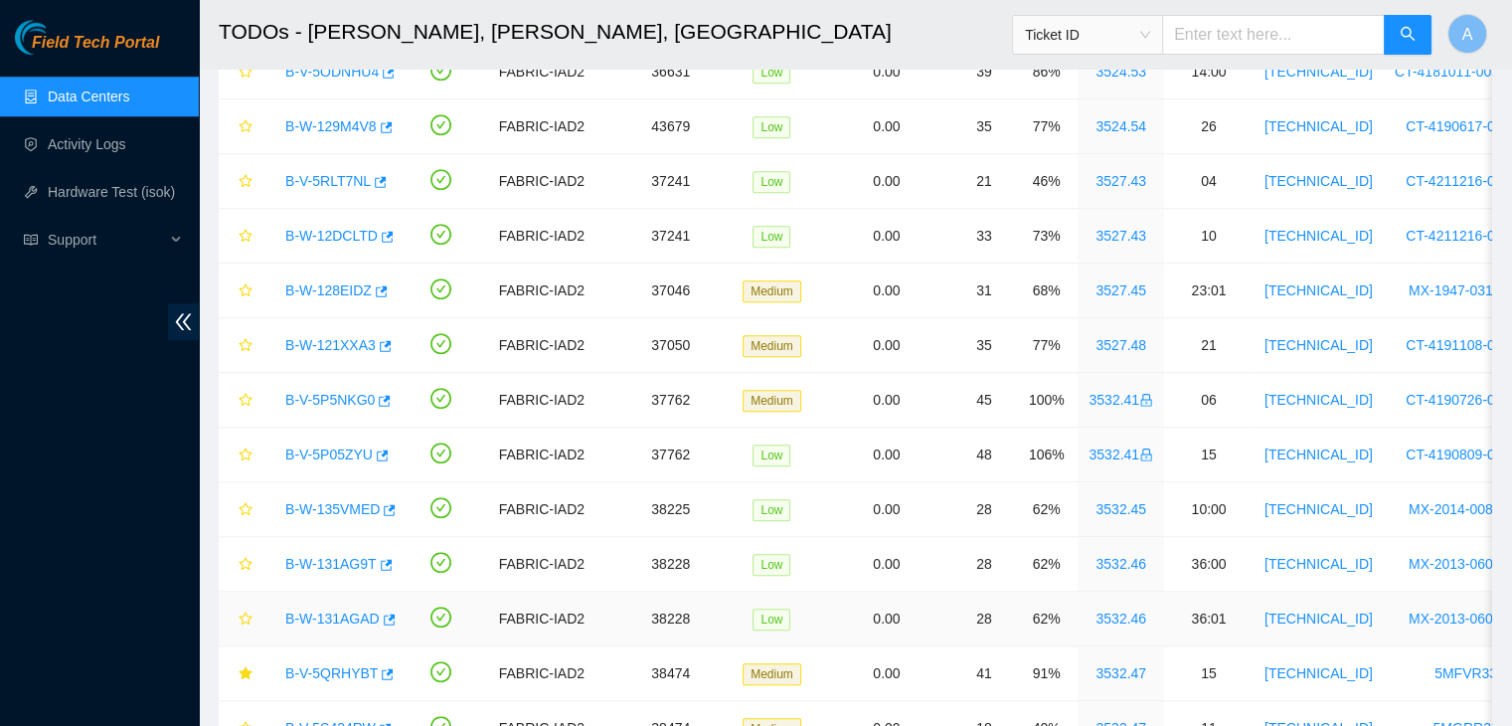
click at [348, 614] on link "B-W-131AGAD" at bounding box center [332, 618] width 94 height 16
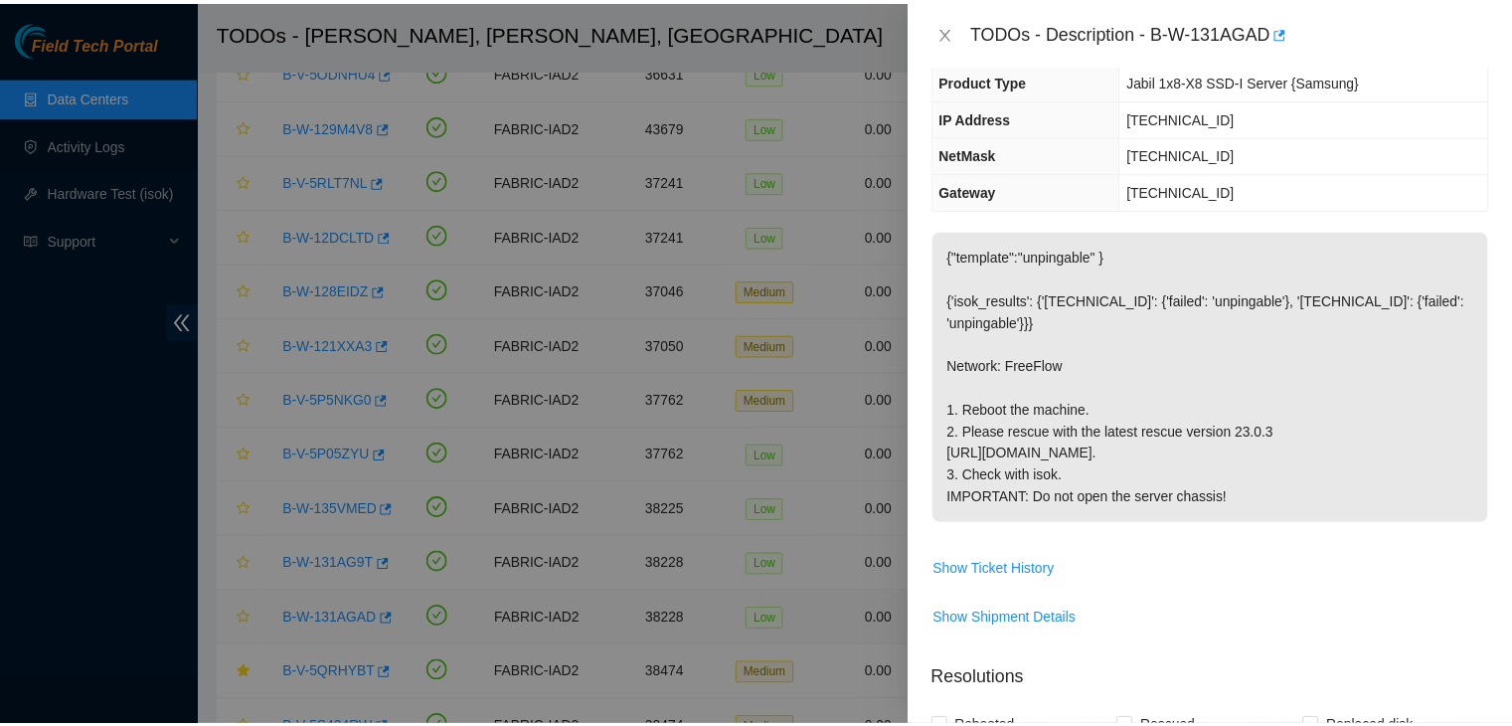
scroll to position [129, 0]
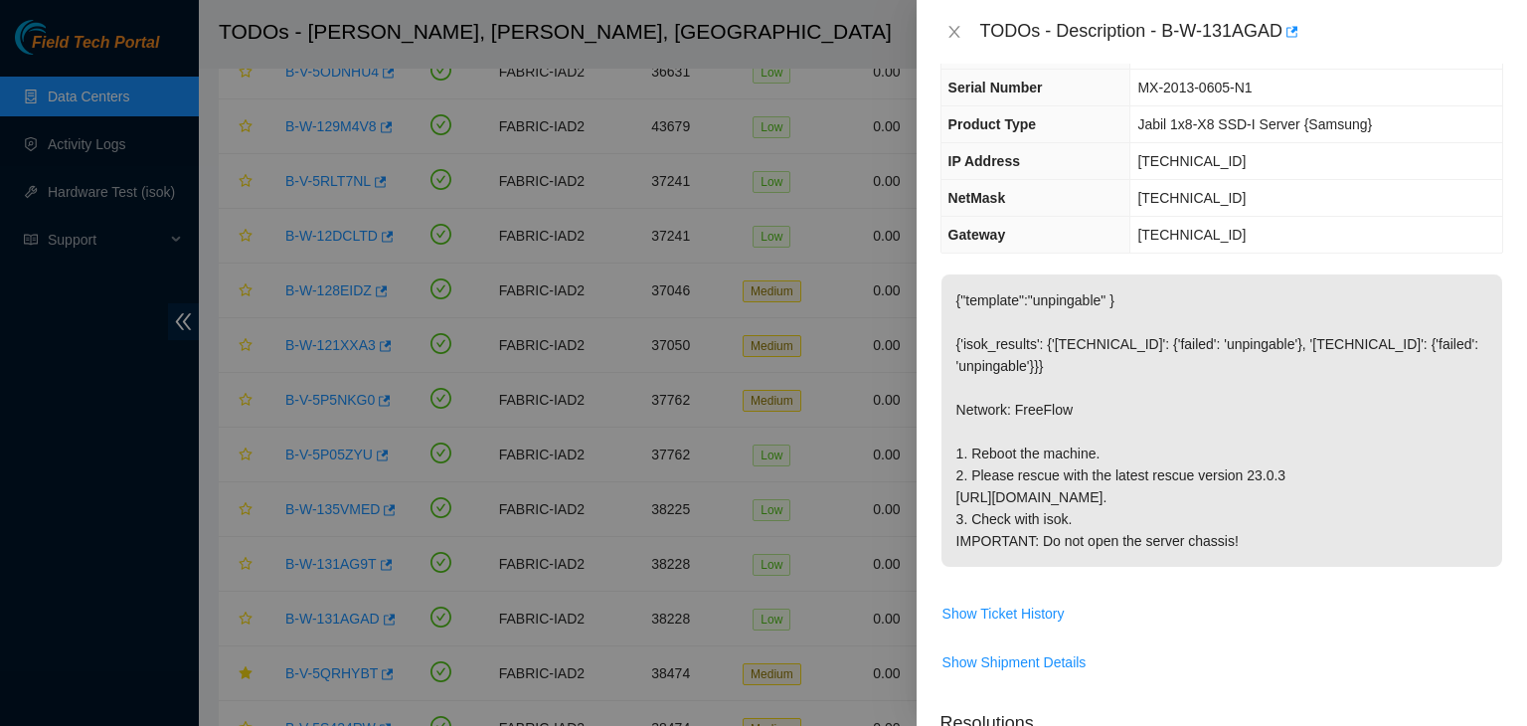
click at [948, 43] on div "TODOs - Description - B-W-131AGAD" at bounding box center [1221, 32] width 563 height 32
click at [954, 35] on icon "close" at bounding box center [954, 32] width 16 height 16
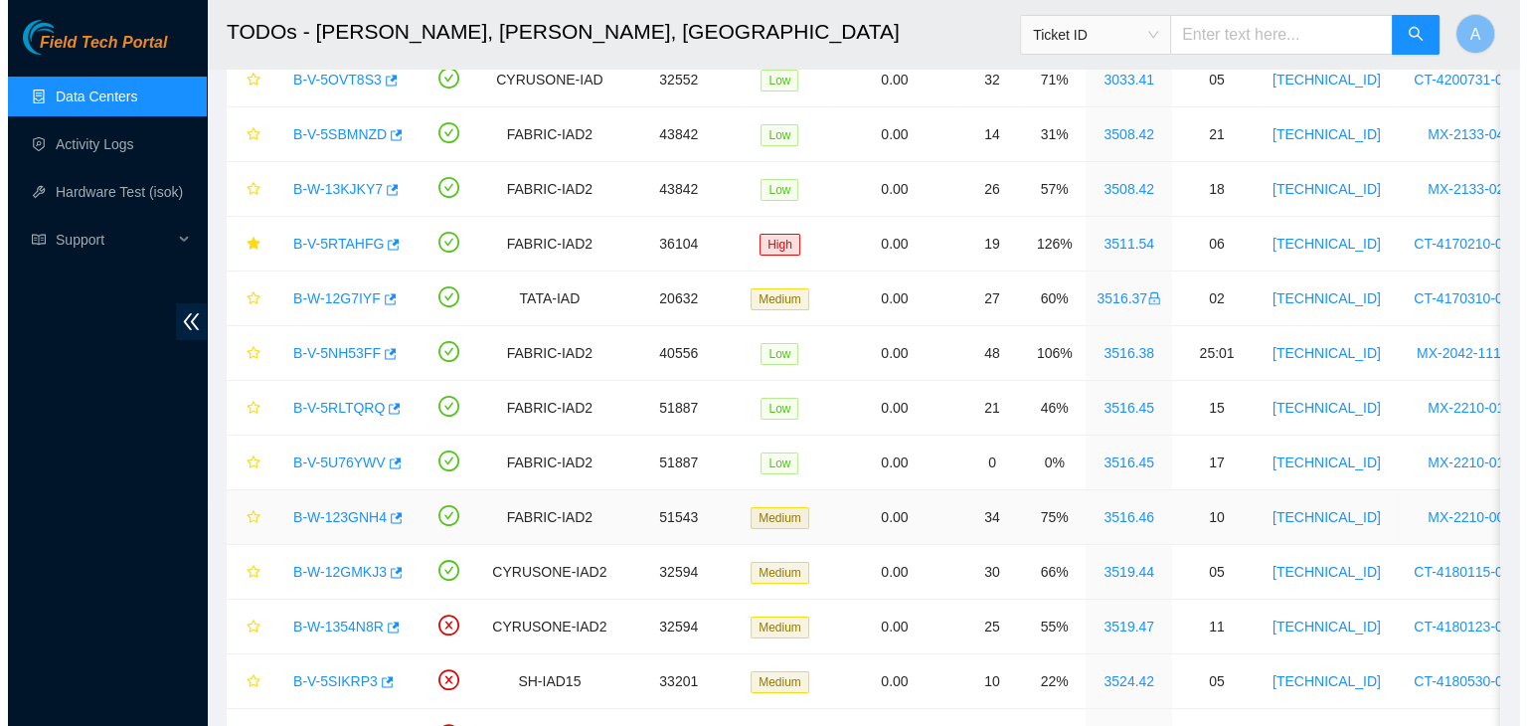
scroll to position [159, 0]
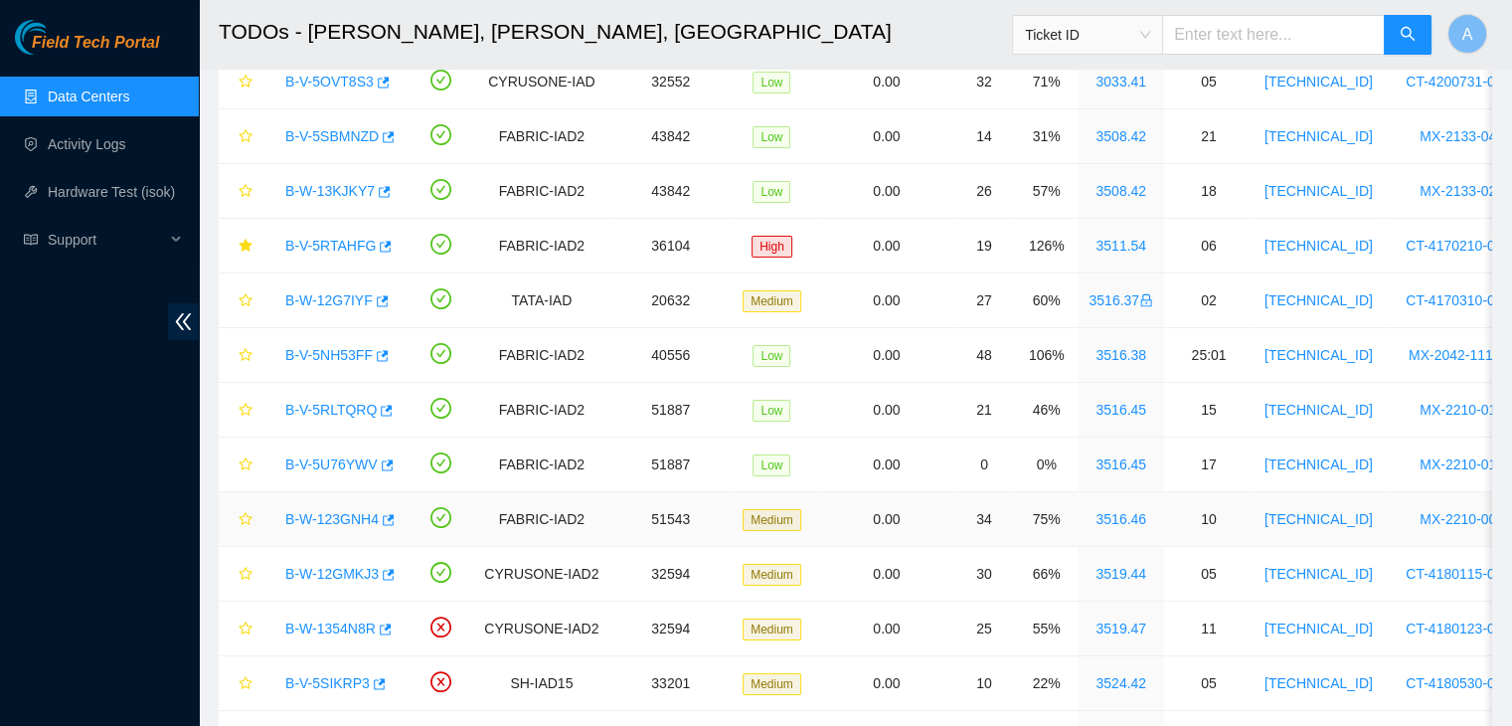
click at [338, 522] on link "B-W-123GNH4" at bounding box center [331, 519] width 93 height 16
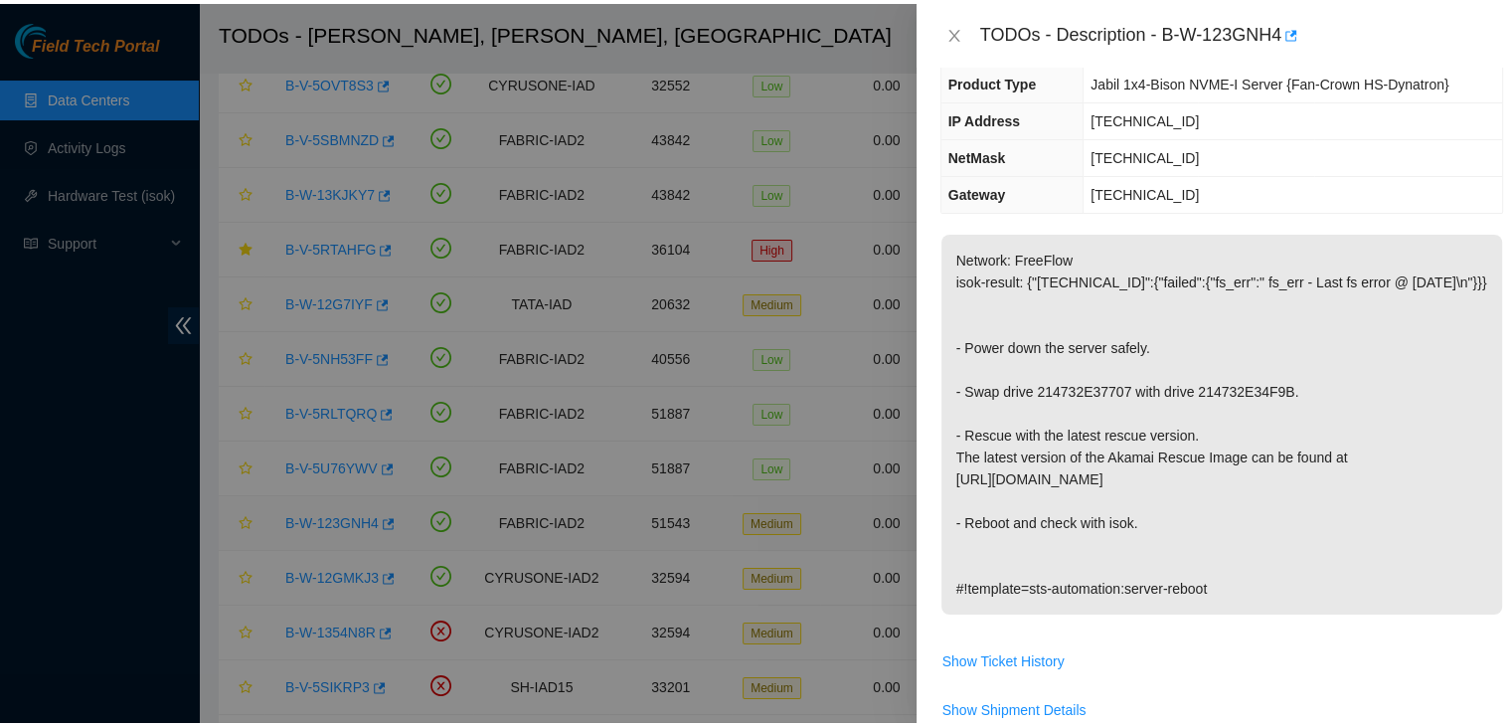
scroll to position [129, 0]
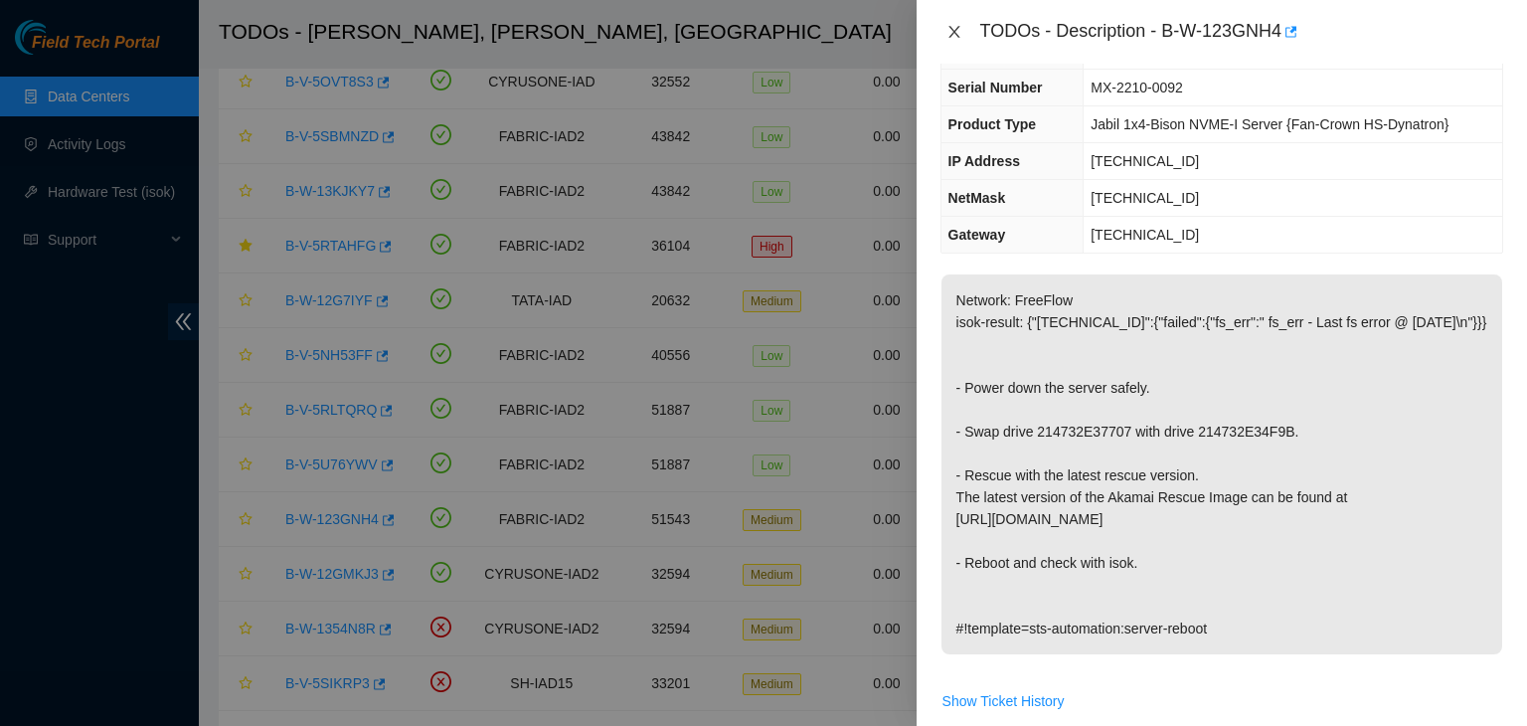
click at [946, 29] on icon "close" at bounding box center [954, 32] width 16 height 16
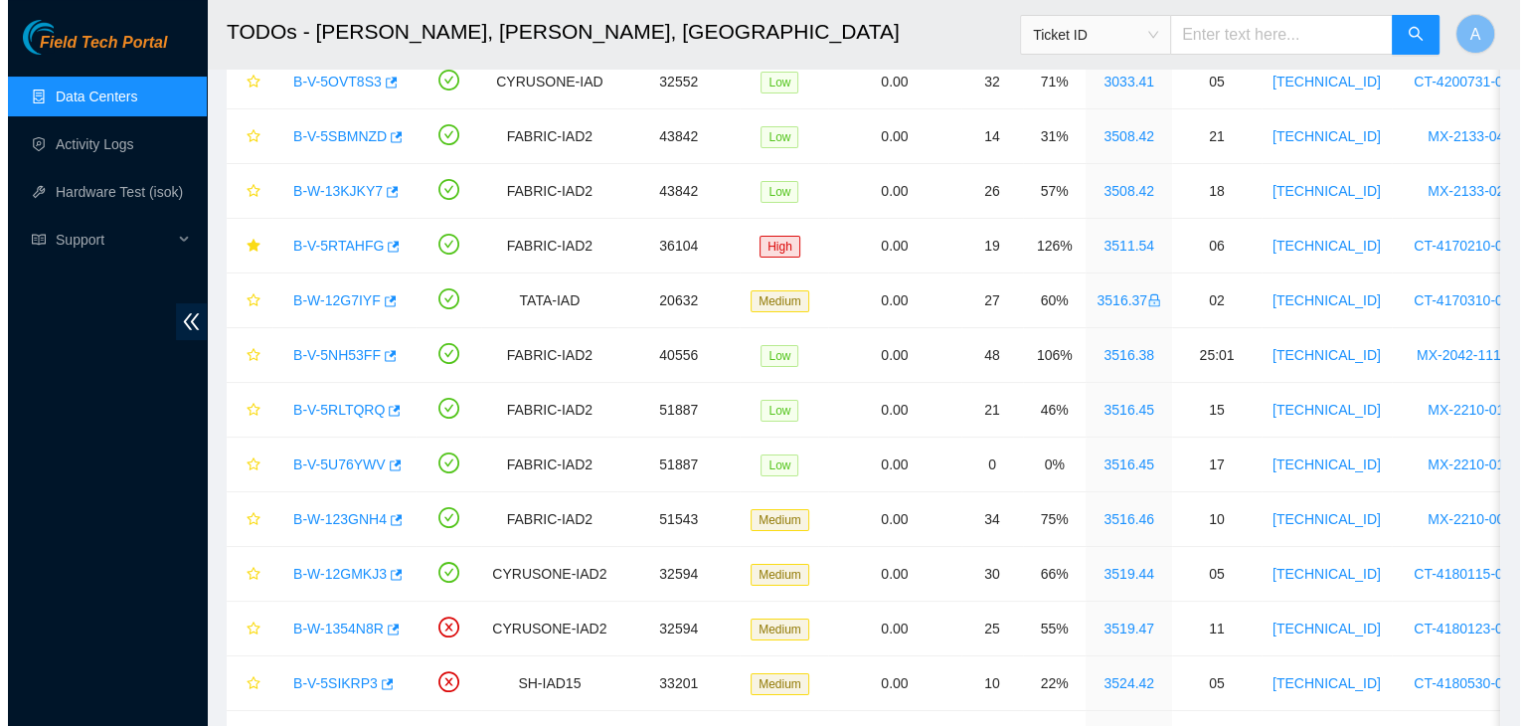
scroll to position [173, 0]
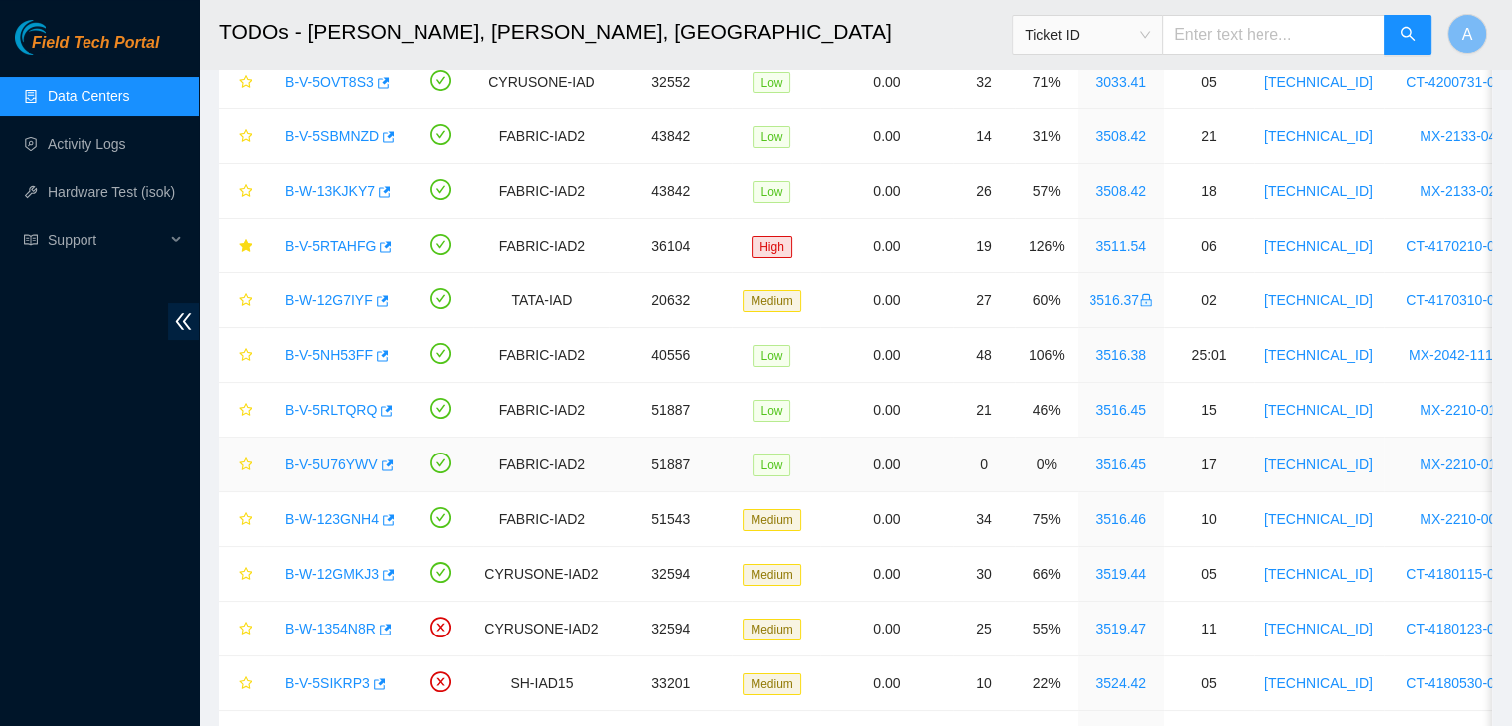
click at [340, 459] on link "B-V-5U76YWV" at bounding box center [331, 464] width 92 height 16
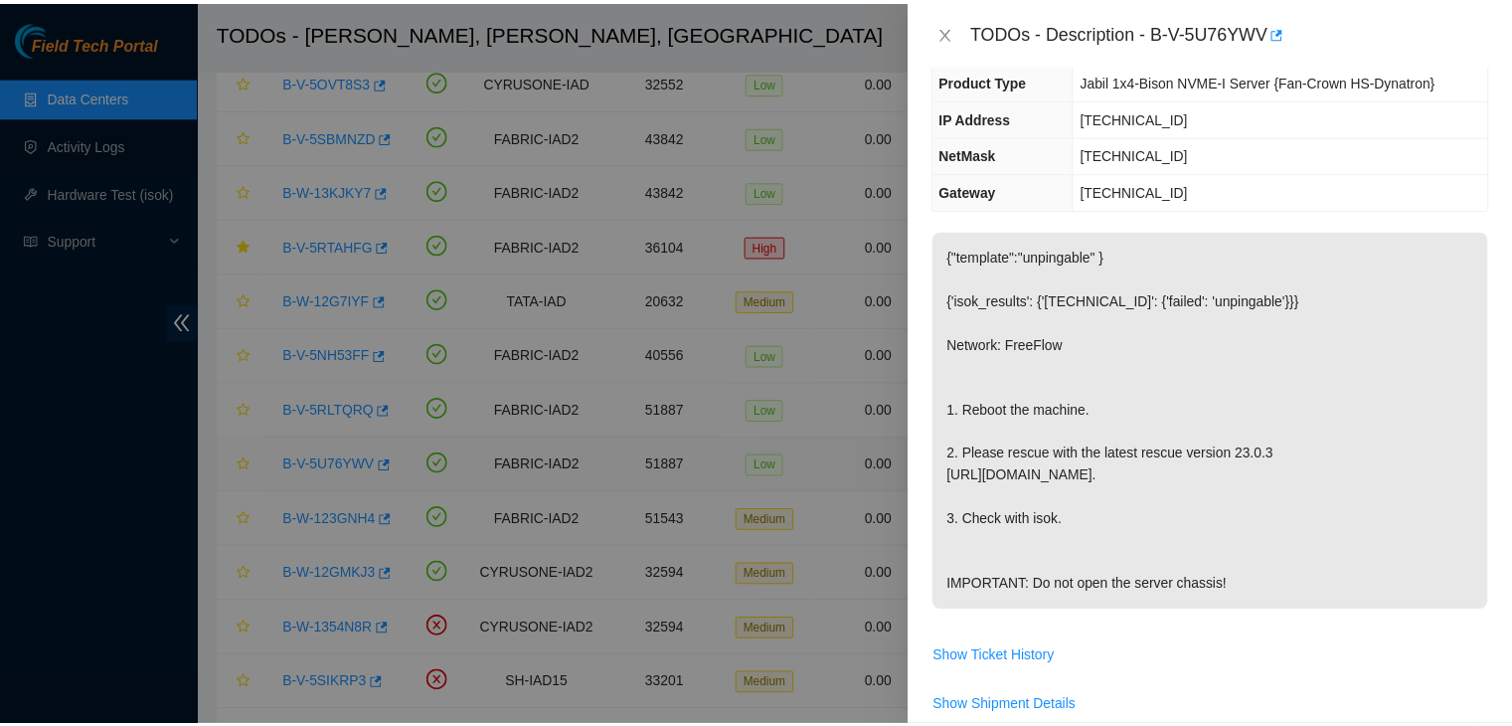
scroll to position [129, 0]
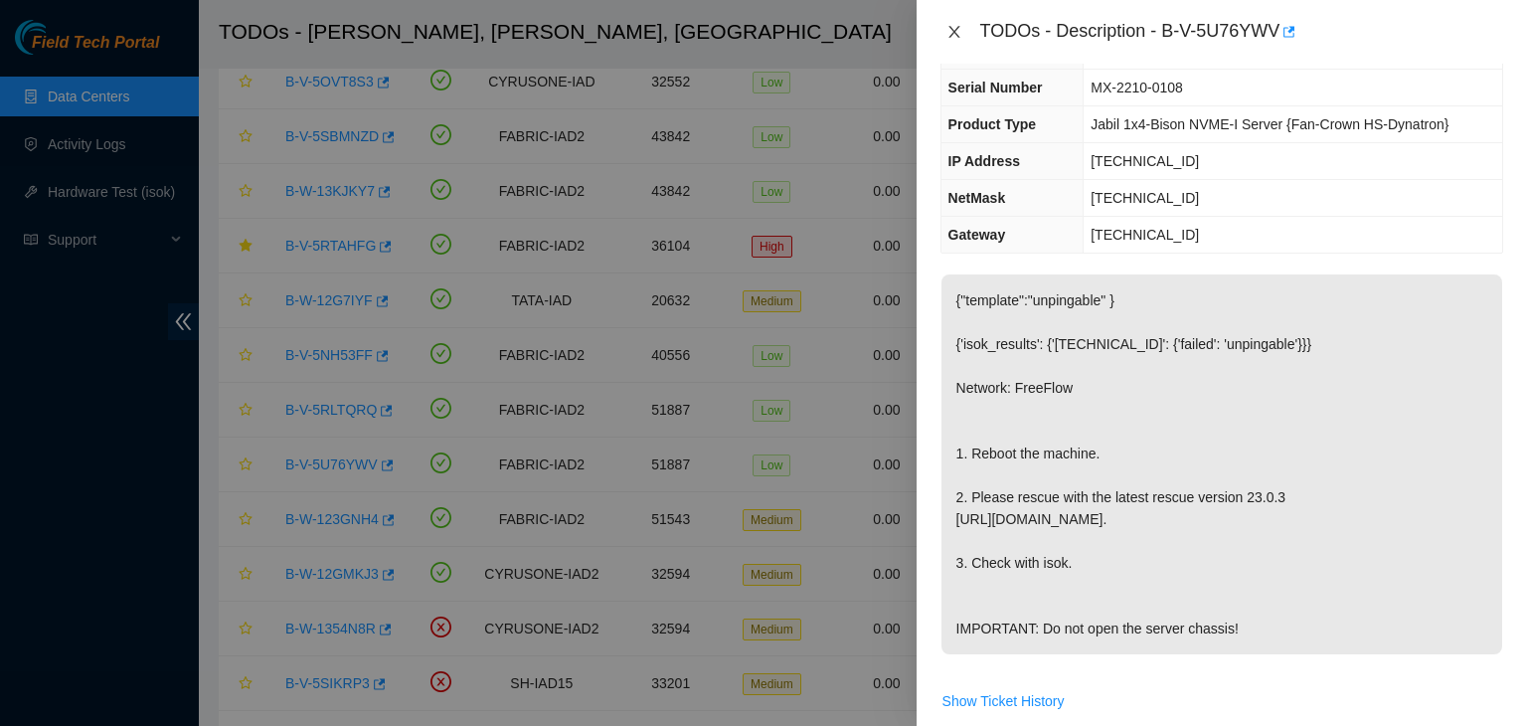
click at [958, 37] on icon "close" at bounding box center [953, 32] width 11 height 12
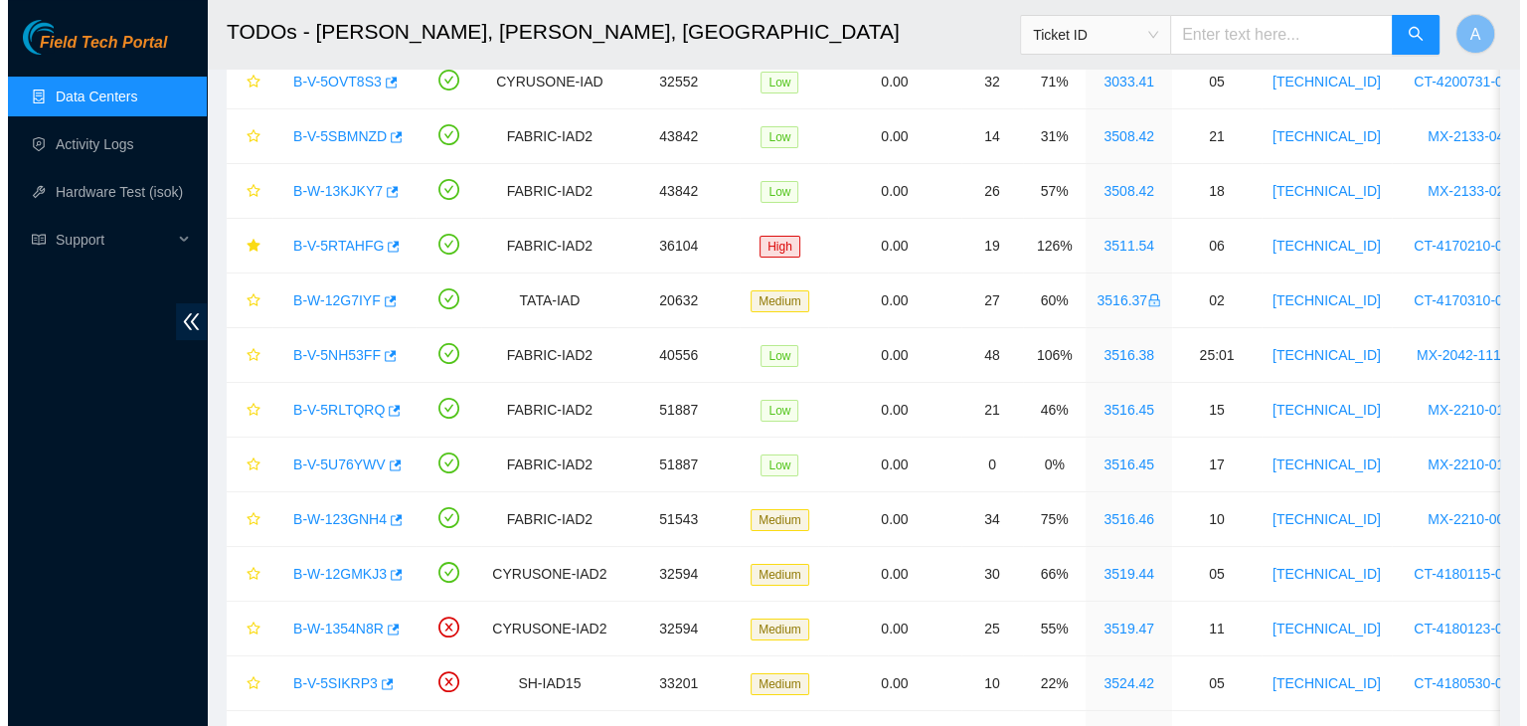
scroll to position [173, 0]
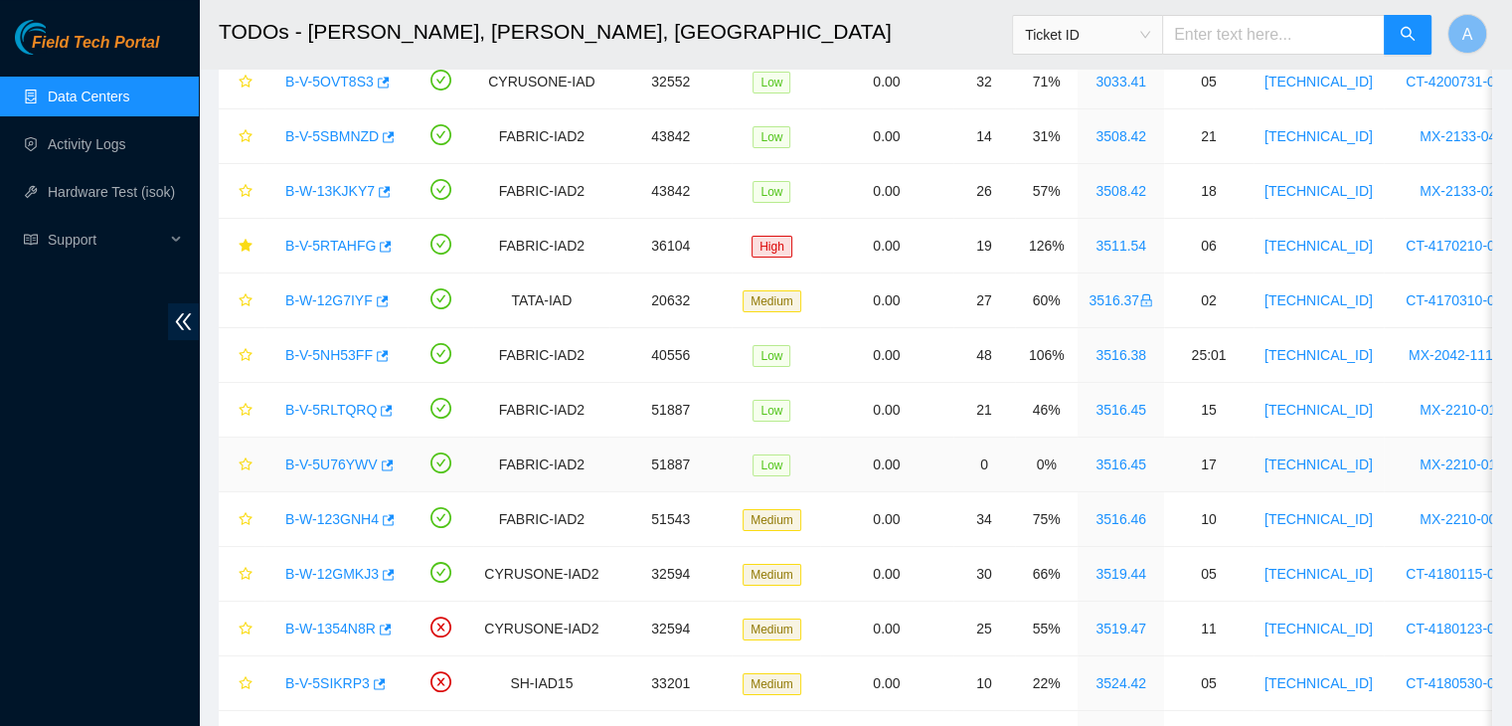
click at [353, 459] on link "B-V-5U76YWV" at bounding box center [331, 464] width 92 height 16
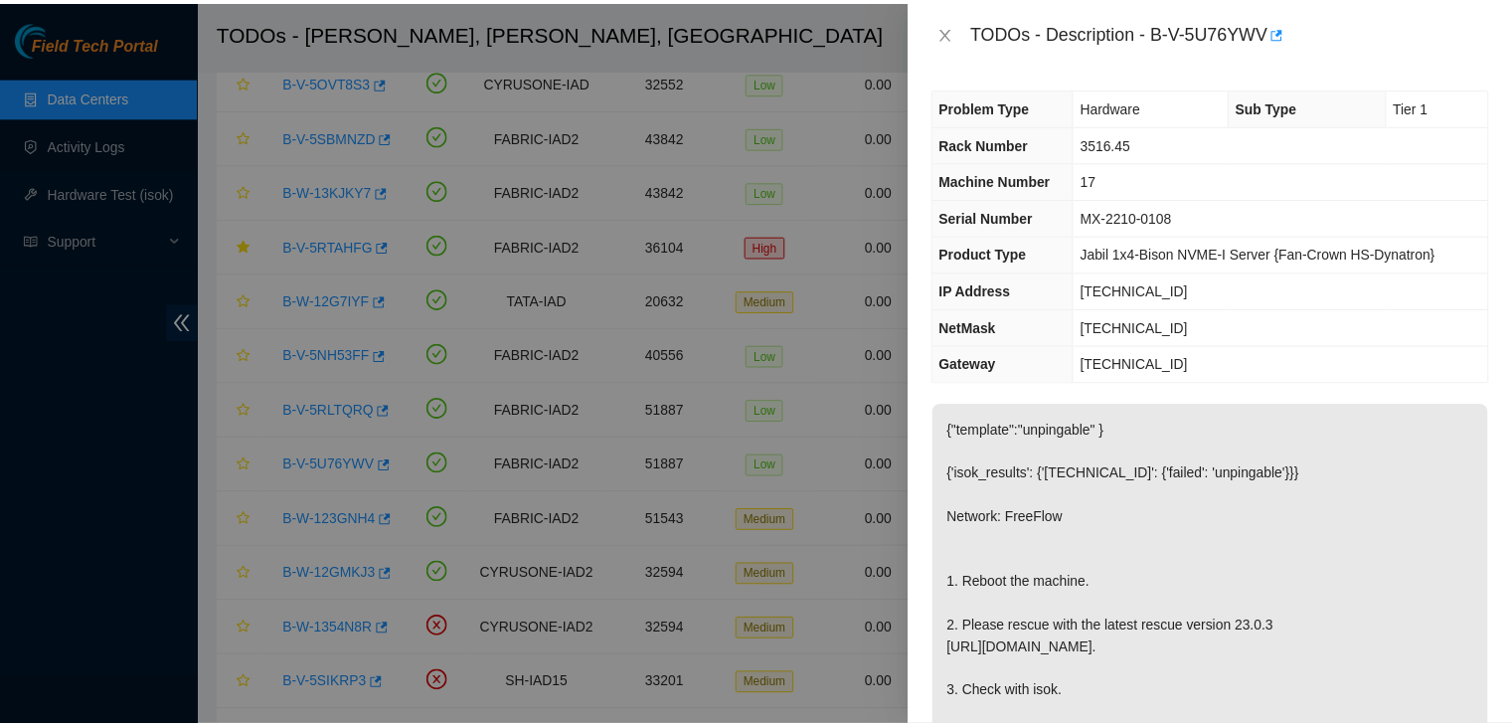
scroll to position [0, 0]
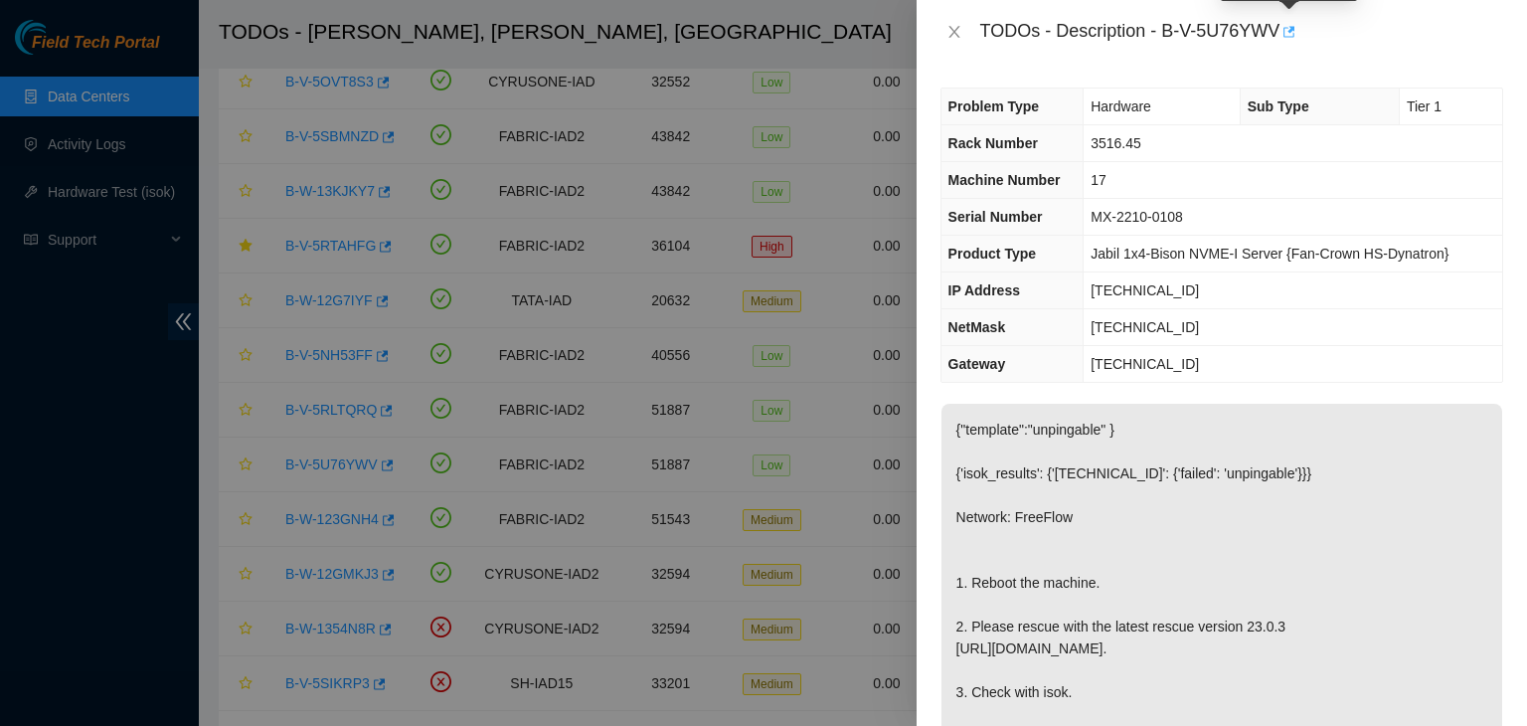
click at [1287, 33] on icon "button" at bounding box center [1287, 32] width 14 height 14
click at [952, 27] on icon "close" at bounding box center [954, 32] width 16 height 16
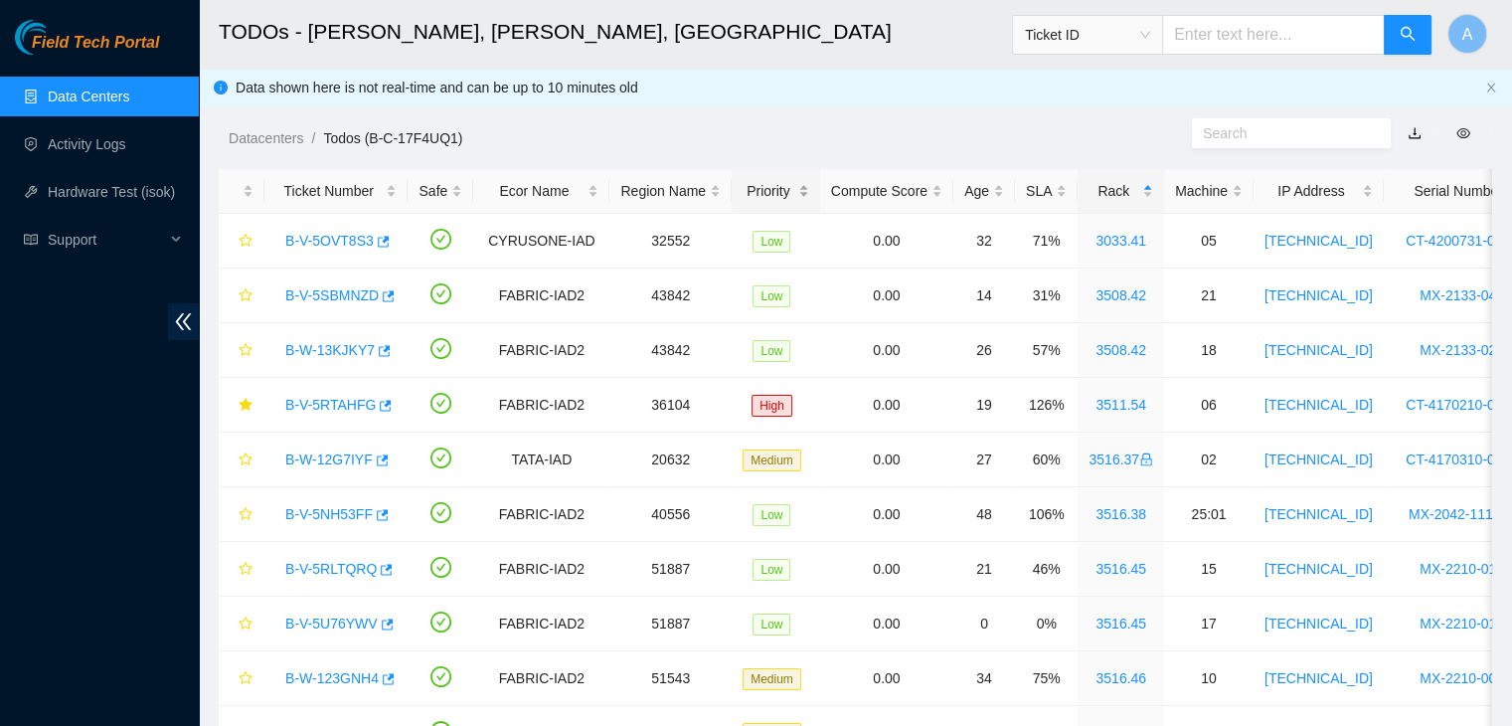
click at [785, 184] on div "Priority" at bounding box center [776, 191] width 67 height 22
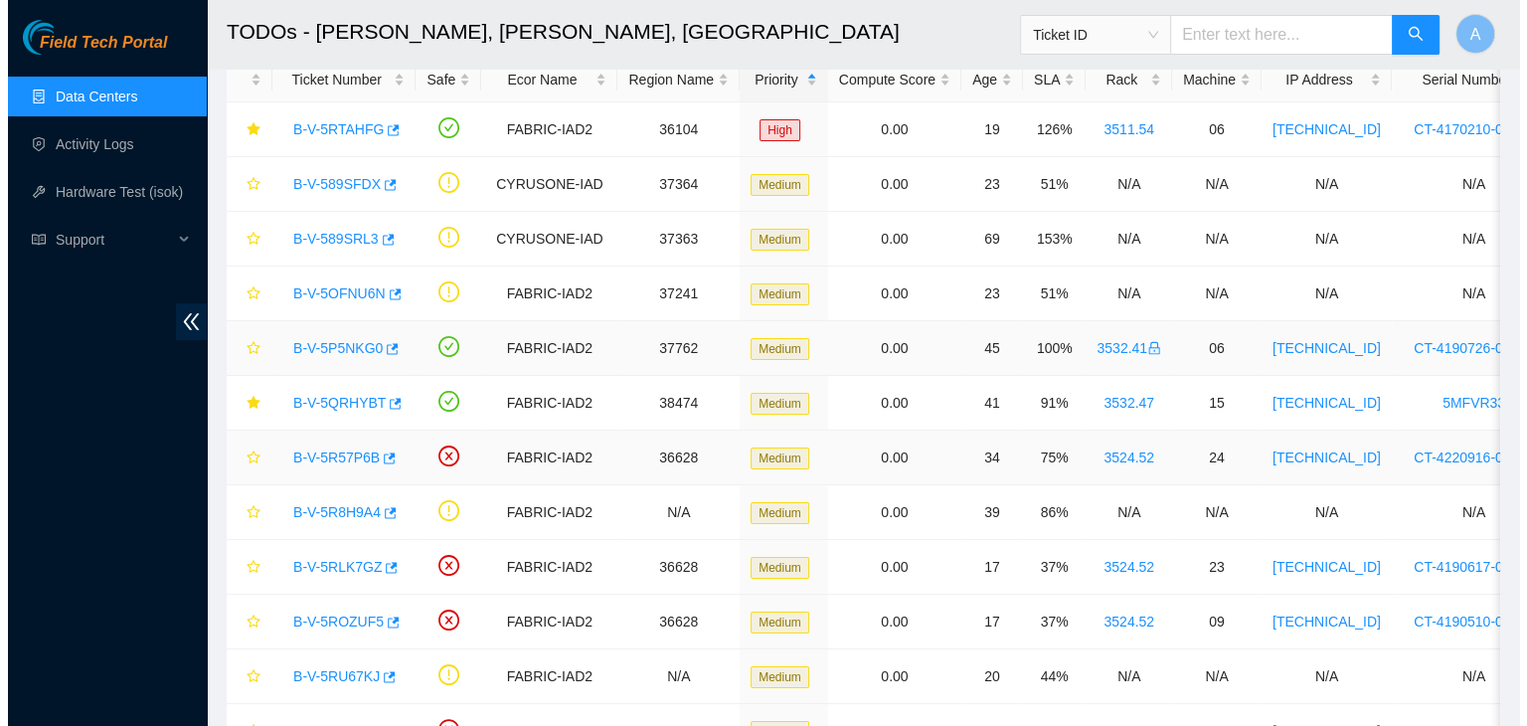
scroll to position [130, 0]
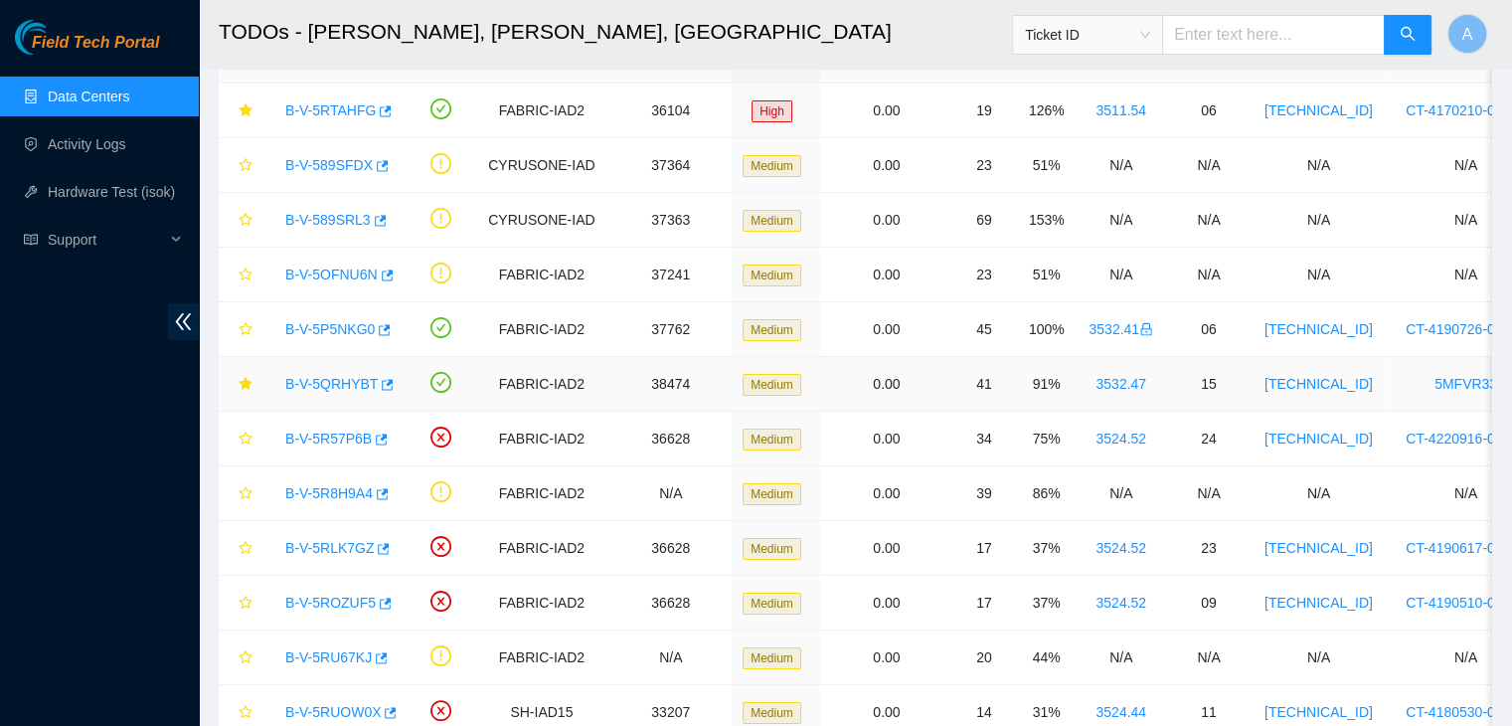
click at [350, 389] on link "B-V-5QRHYBT" at bounding box center [331, 384] width 92 height 16
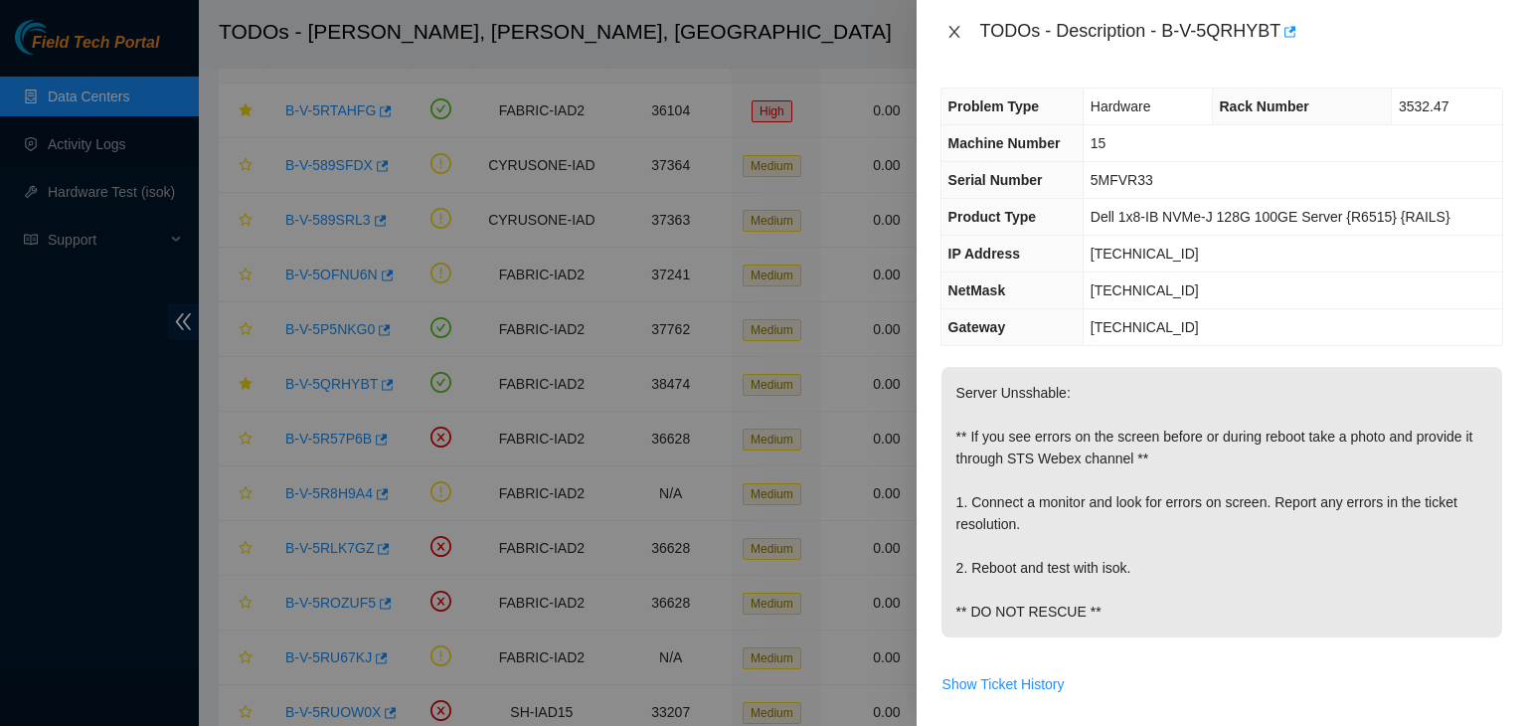
click at [950, 30] on icon "close" at bounding box center [954, 32] width 16 height 16
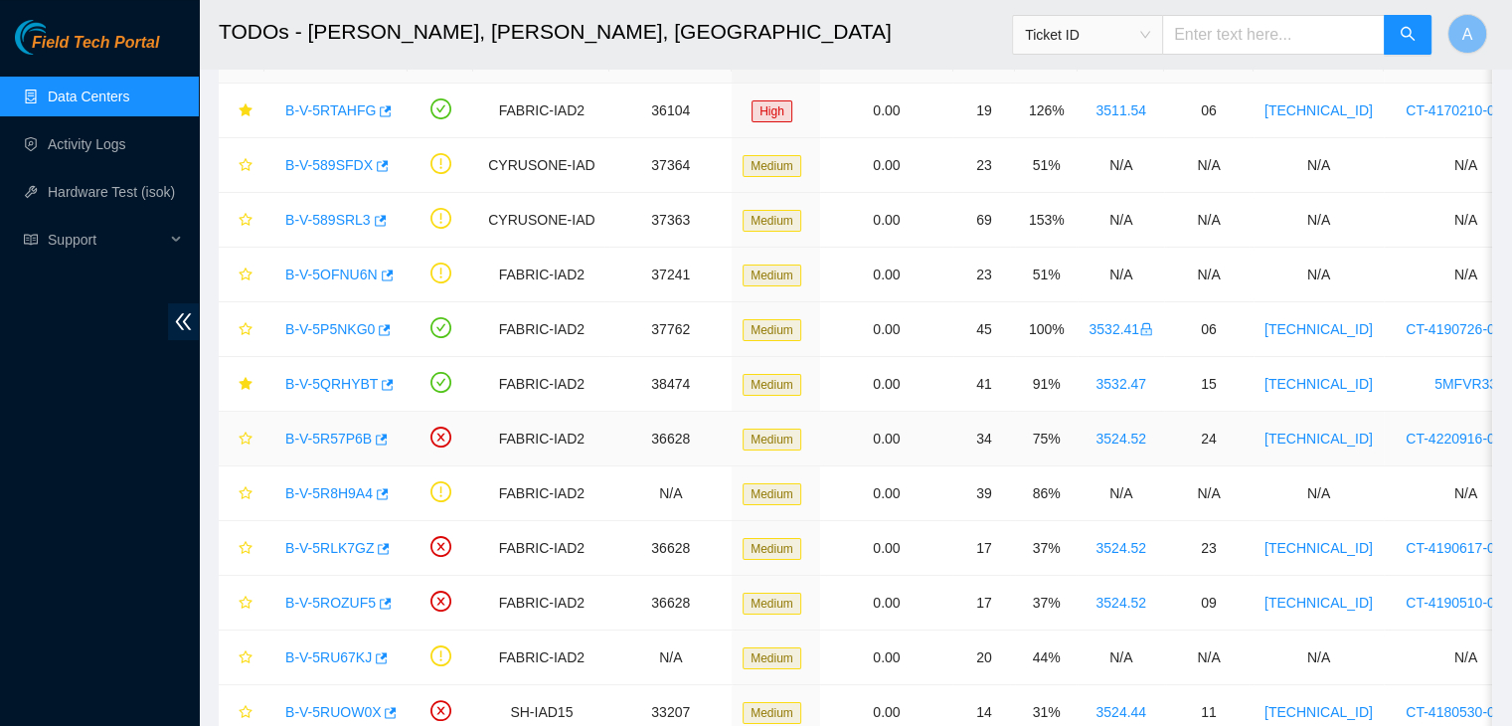
click at [320, 441] on link "B-V-5R57P6B" at bounding box center [328, 438] width 86 height 16
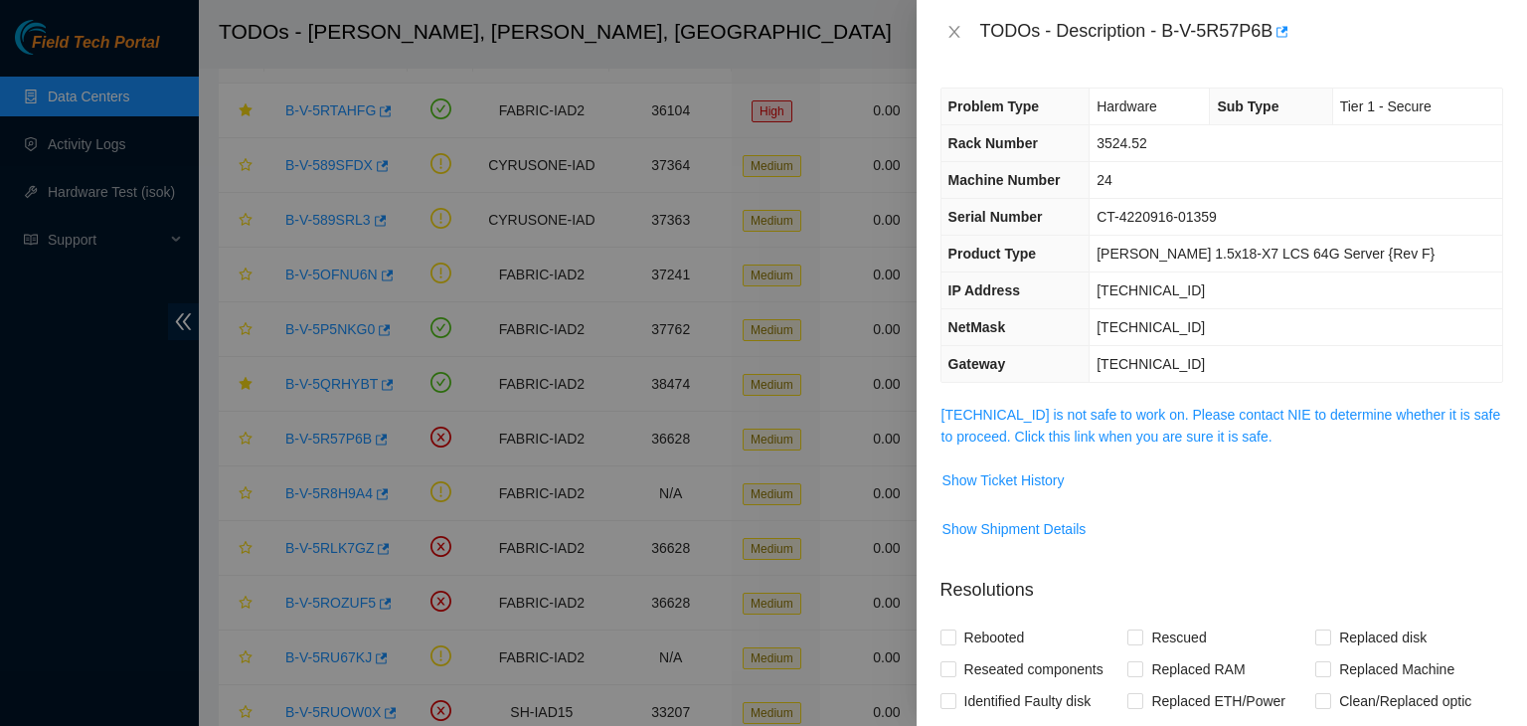
click at [1031, 442] on link "23.36.67.72 is not safe to work on. Please contact NIE to determine whether it …" at bounding box center [1221, 426] width 560 height 38
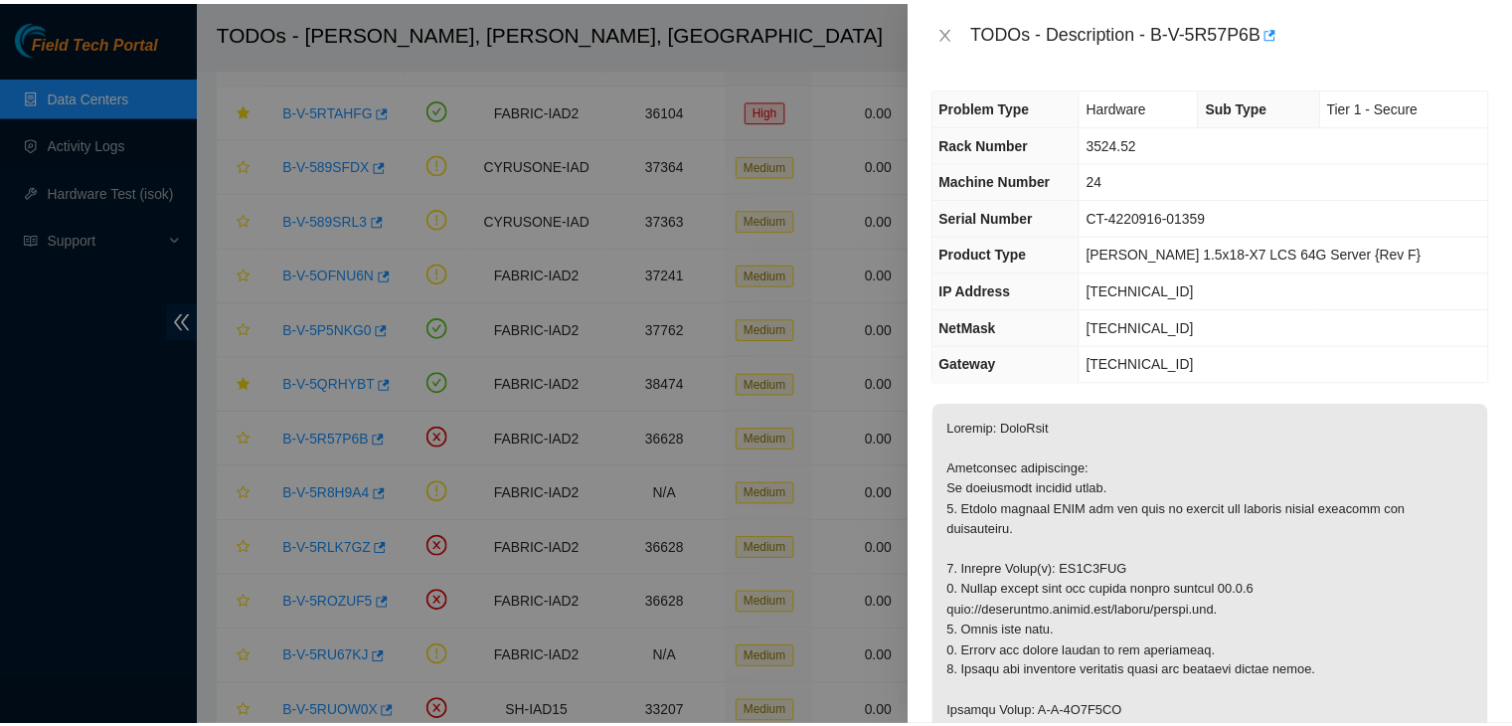
scroll to position [211, 0]
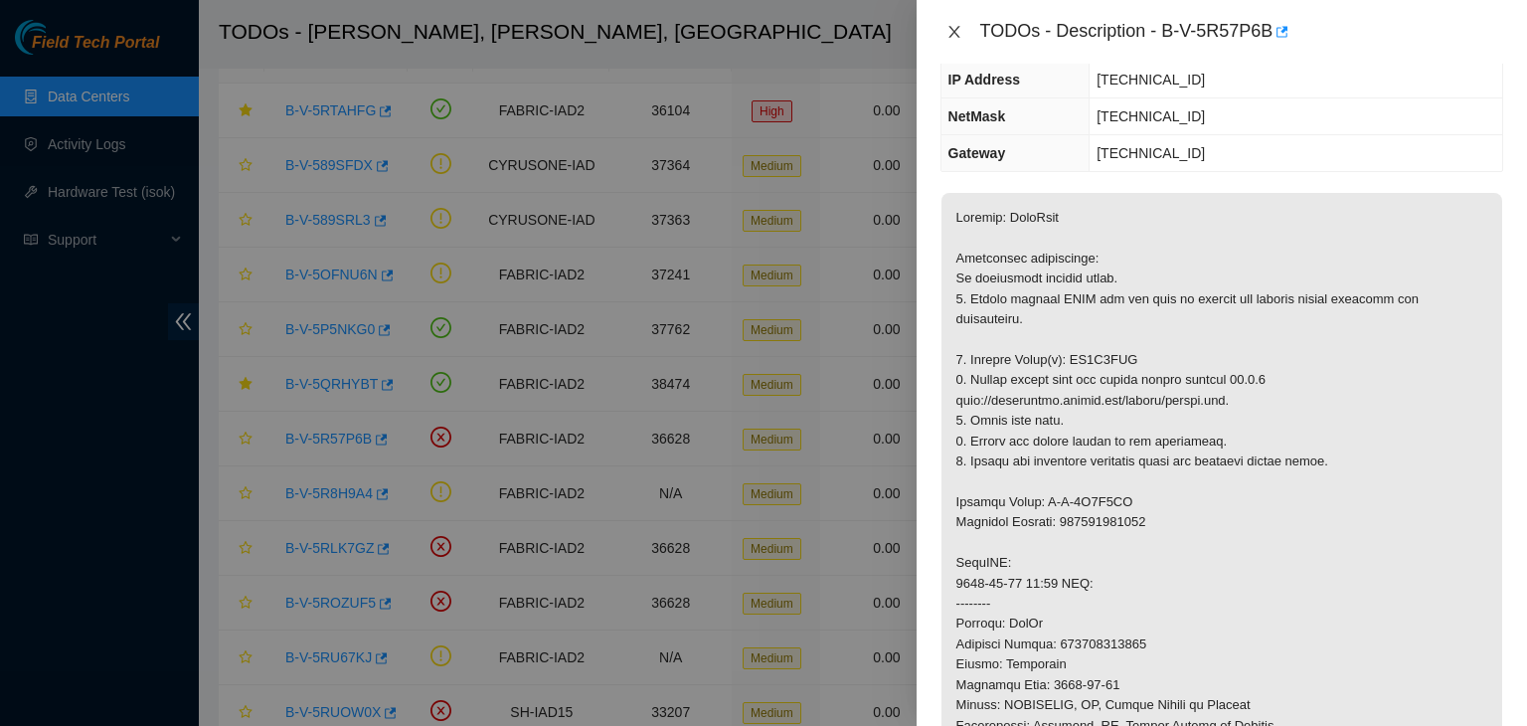
click at [952, 27] on icon "close" at bounding box center [954, 32] width 16 height 16
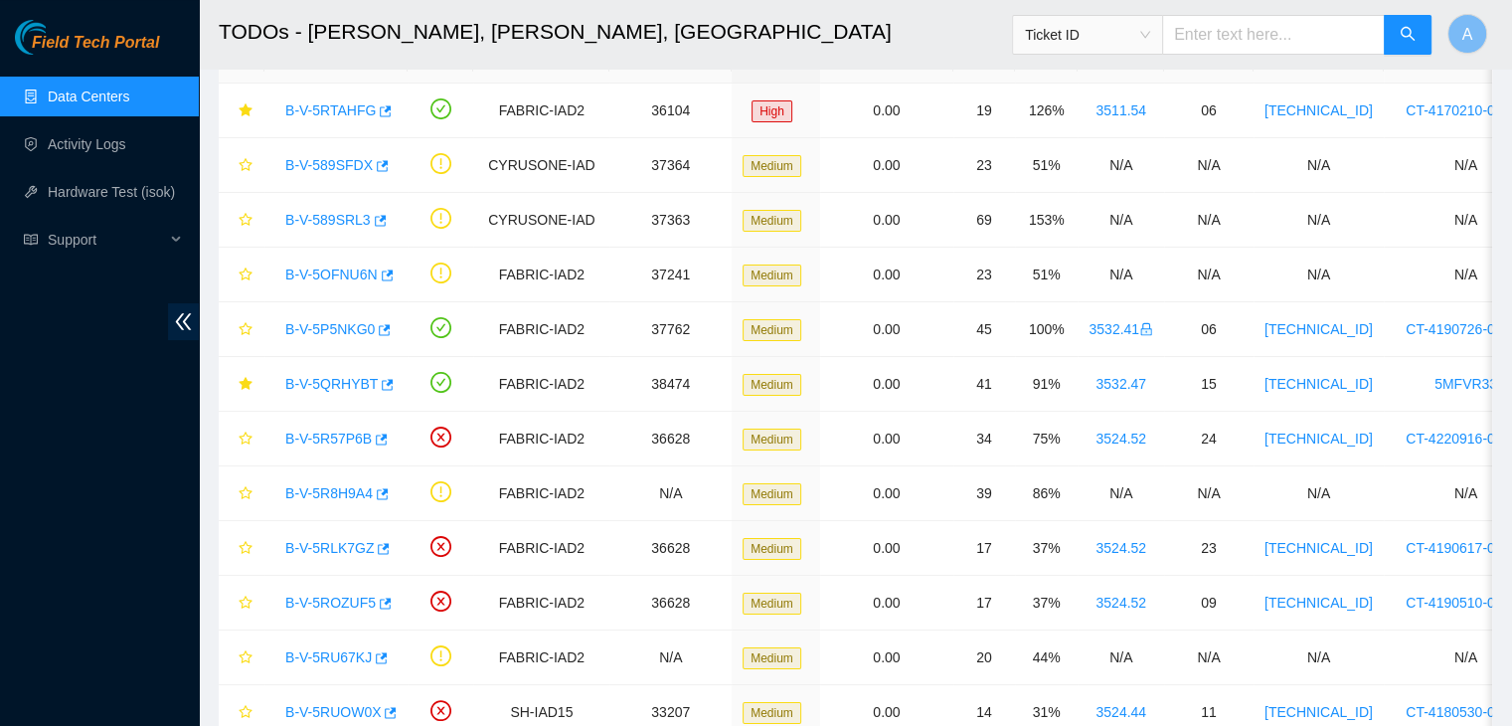
scroll to position [276, 0]
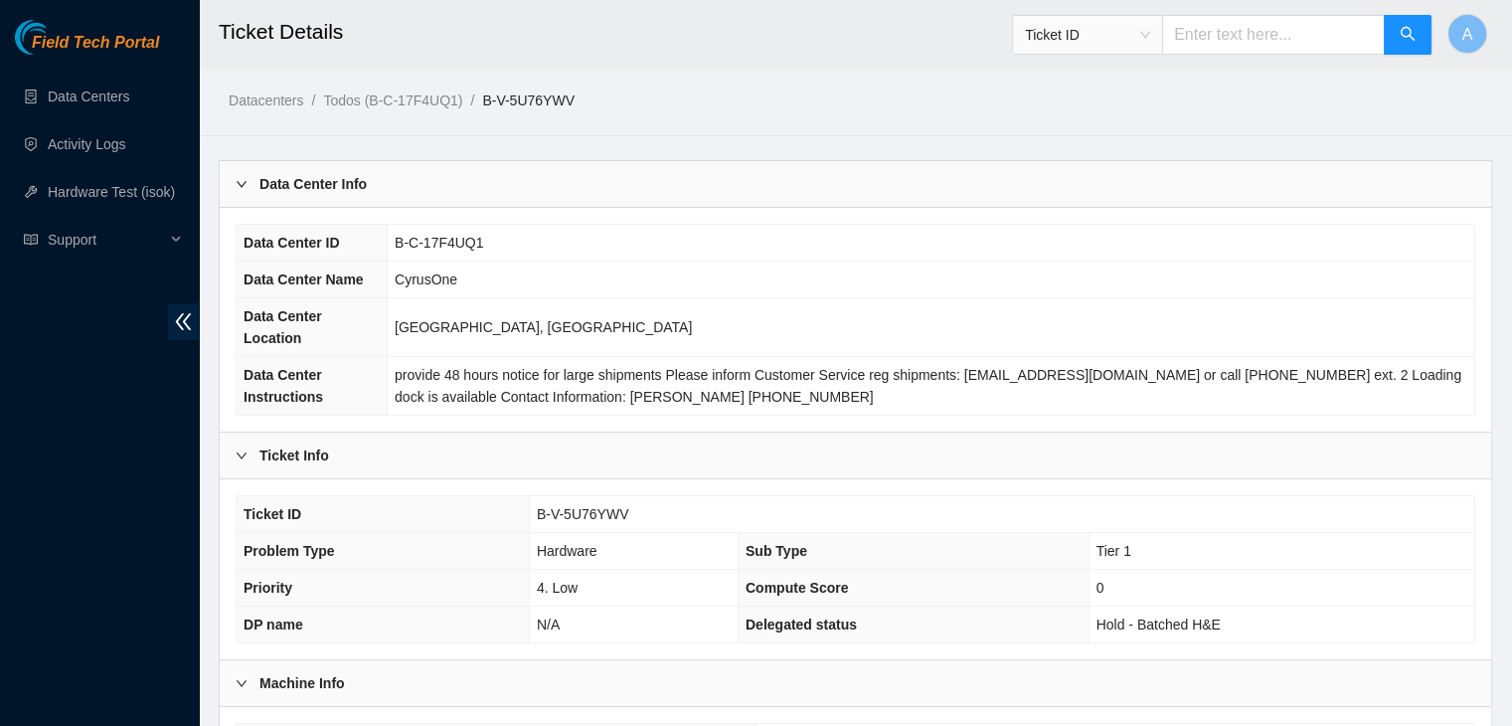
scroll to position [530, 0]
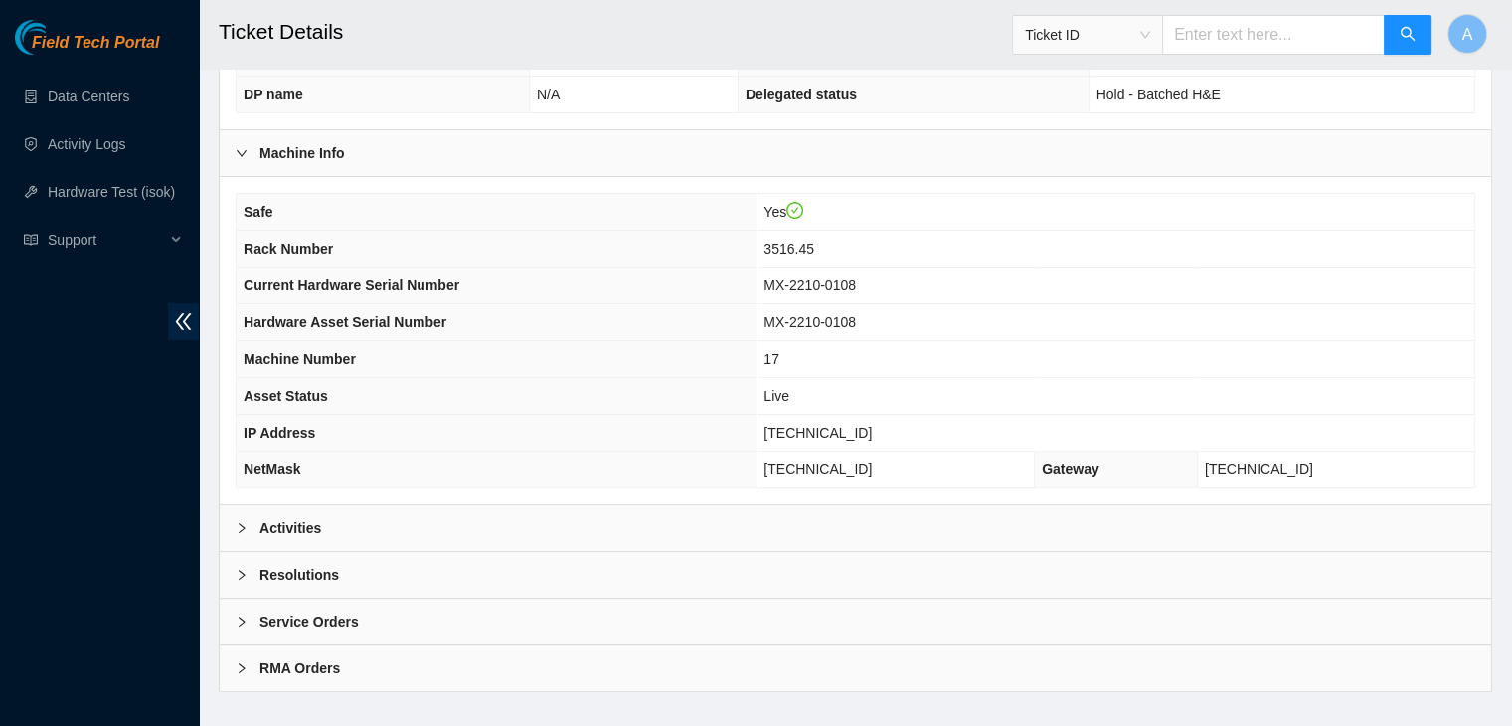
click at [774, 514] on div "Activities" at bounding box center [856, 528] width 1272 height 46
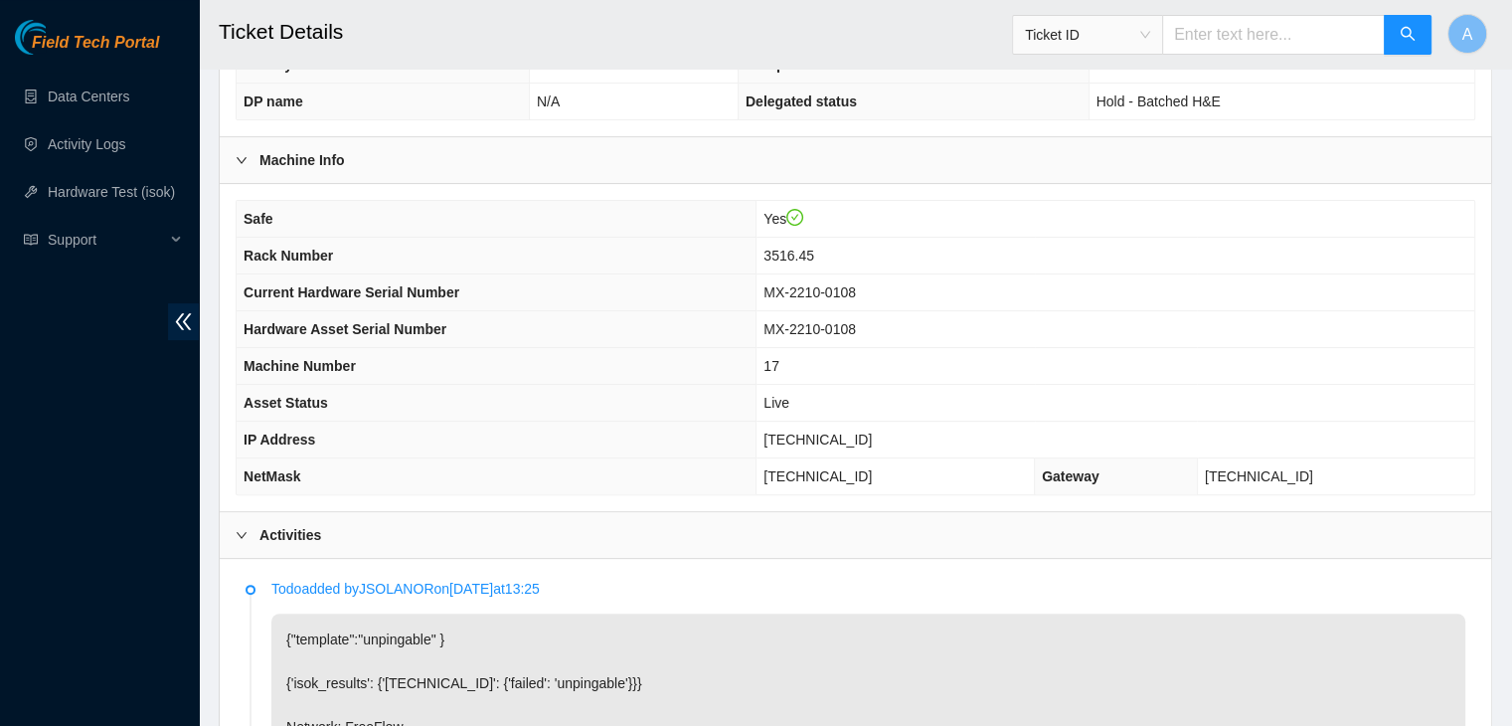
scroll to position [452, 0]
